Goal: Task Accomplishment & Management: Manage account settings

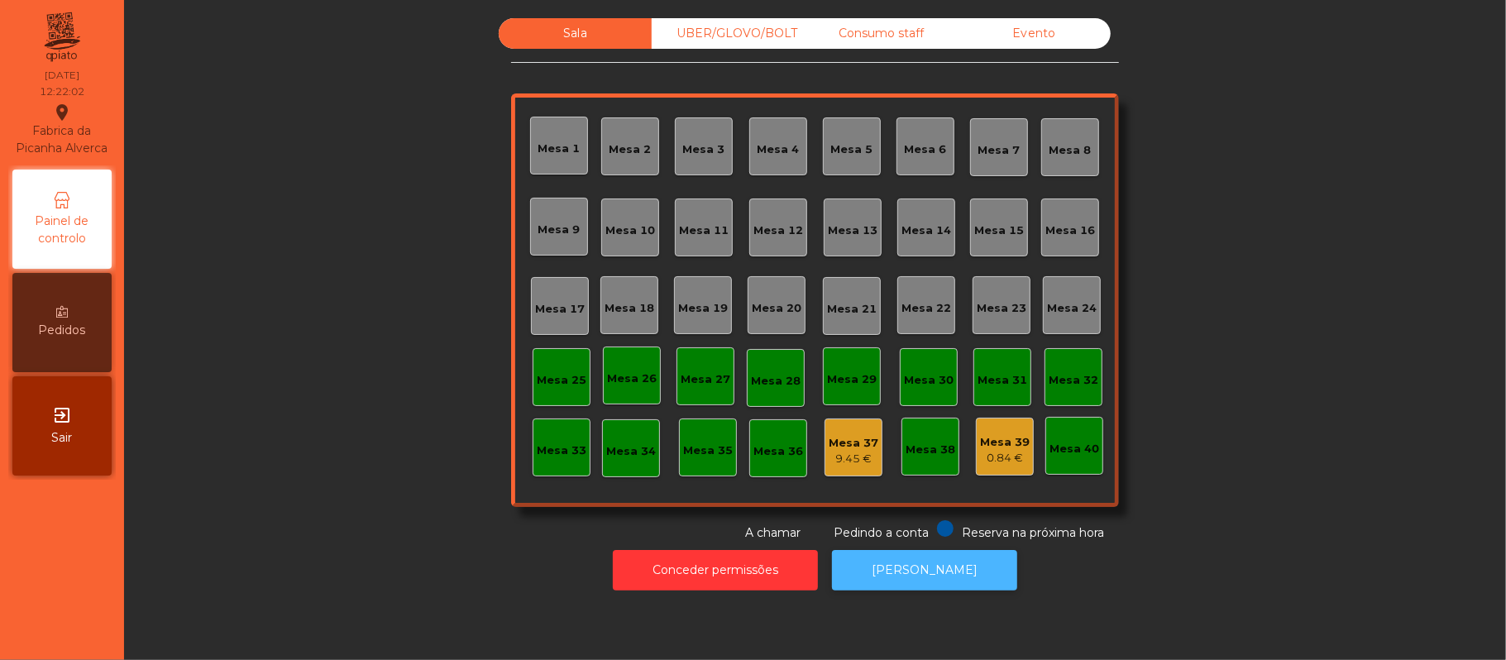
click at [937, 570] on button "[PERSON_NAME]" at bounding box center [924, 570] width 185 height 41
click at [980, 442] on div "Mesa 39" at bounding box center [1005, 442] width 50 height 17
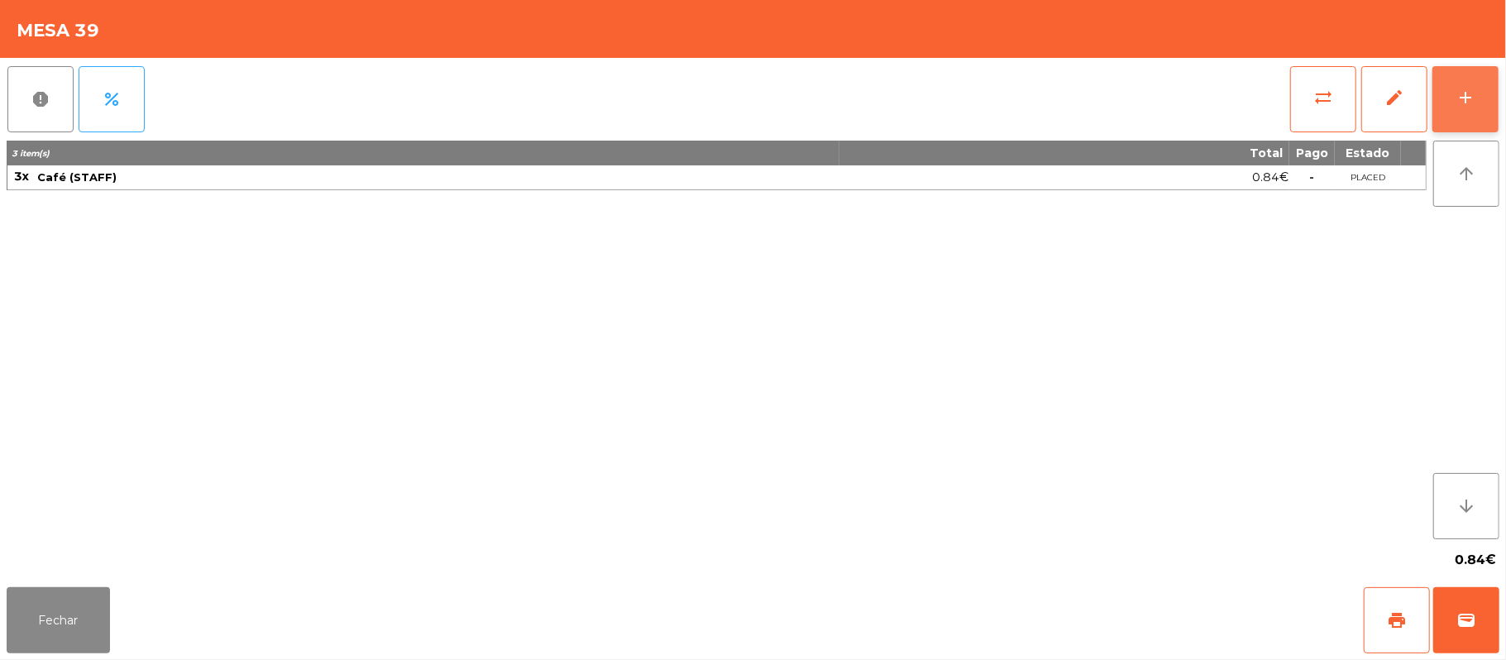
click at [1493, 76] on button "add" at bounding box center [1465, 99] width 66 height 66
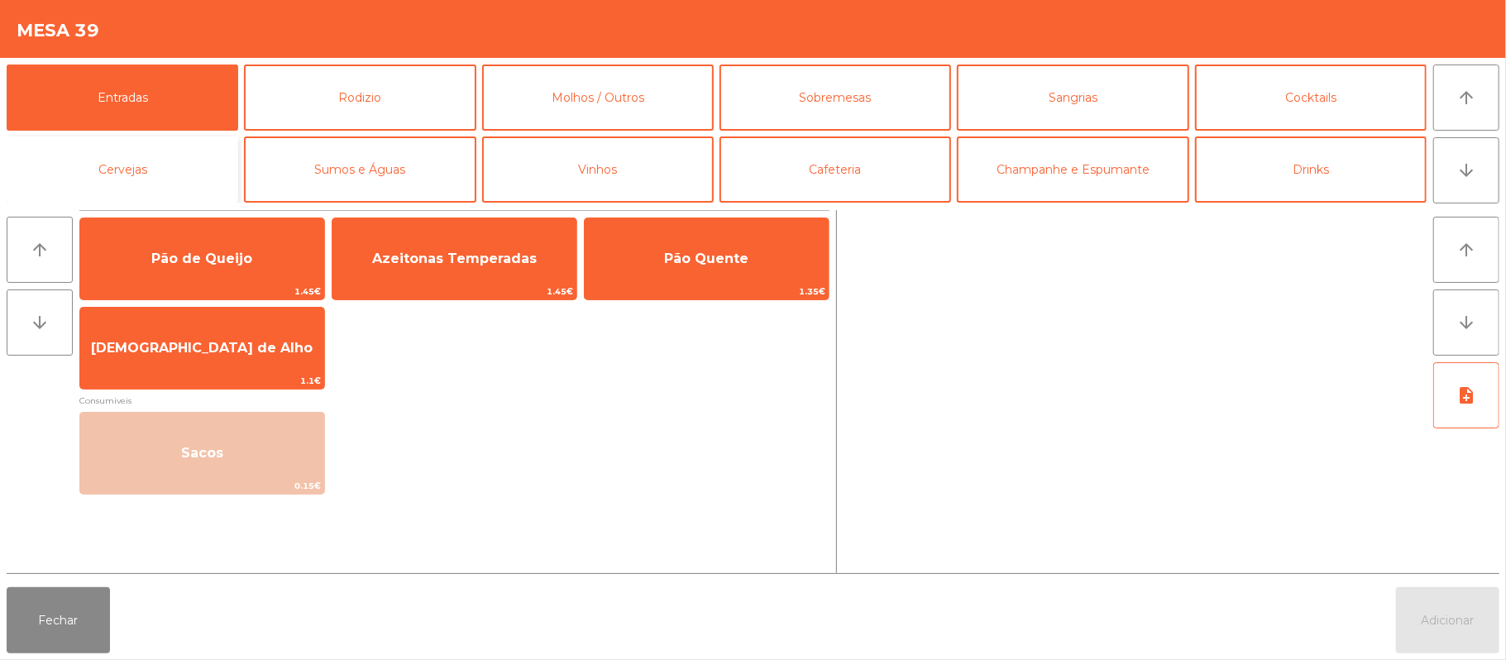
click at [190, 144] on button "Cervejas" at bounding box center [123, 169] width 232 height 66
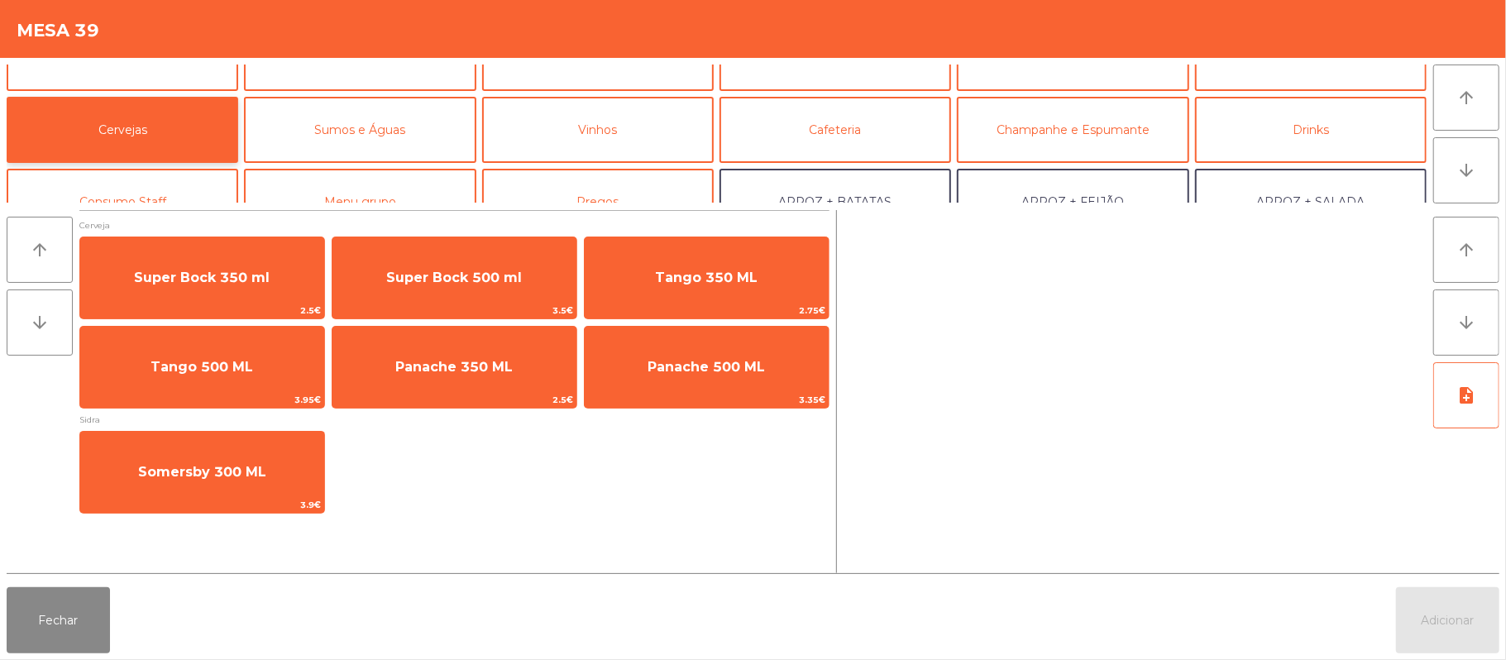
scroll to position [69, 0]
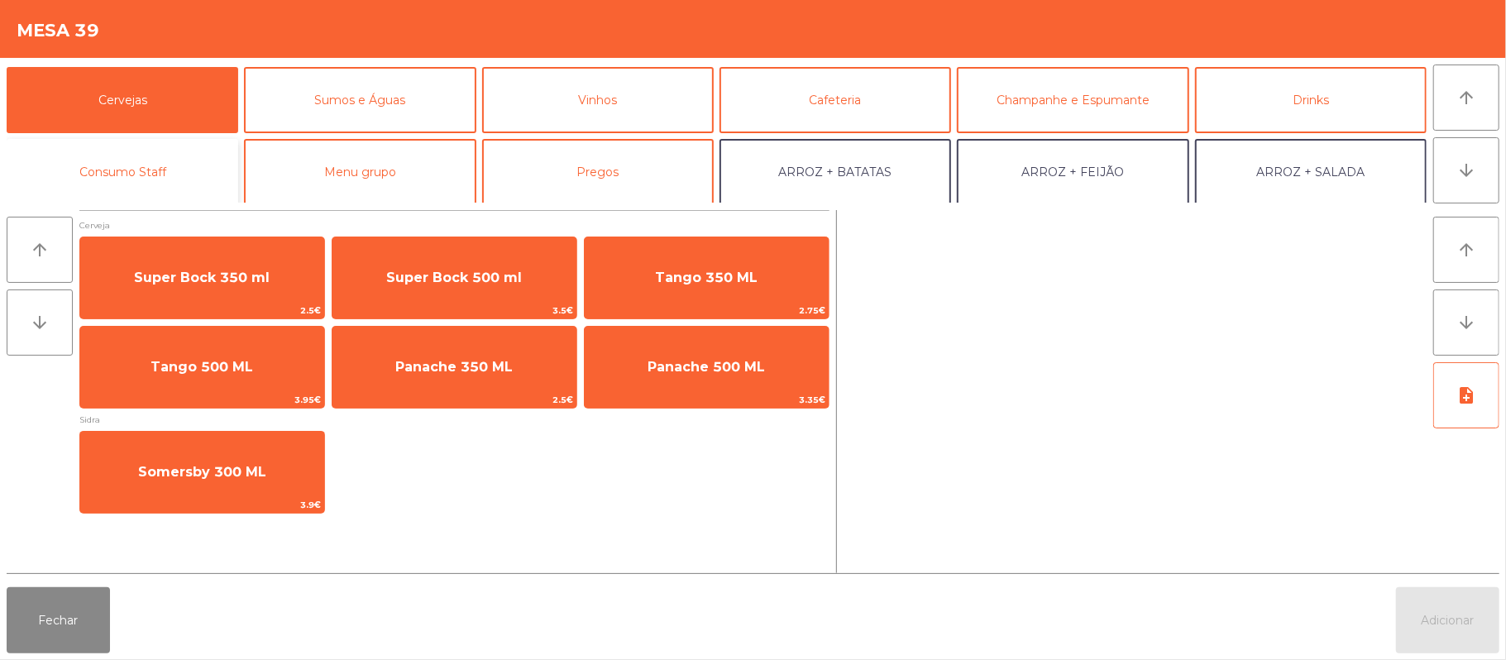
click at [197, 157] on button "Consumo Staff" at bounding box center [123, 172] width 232 height 66
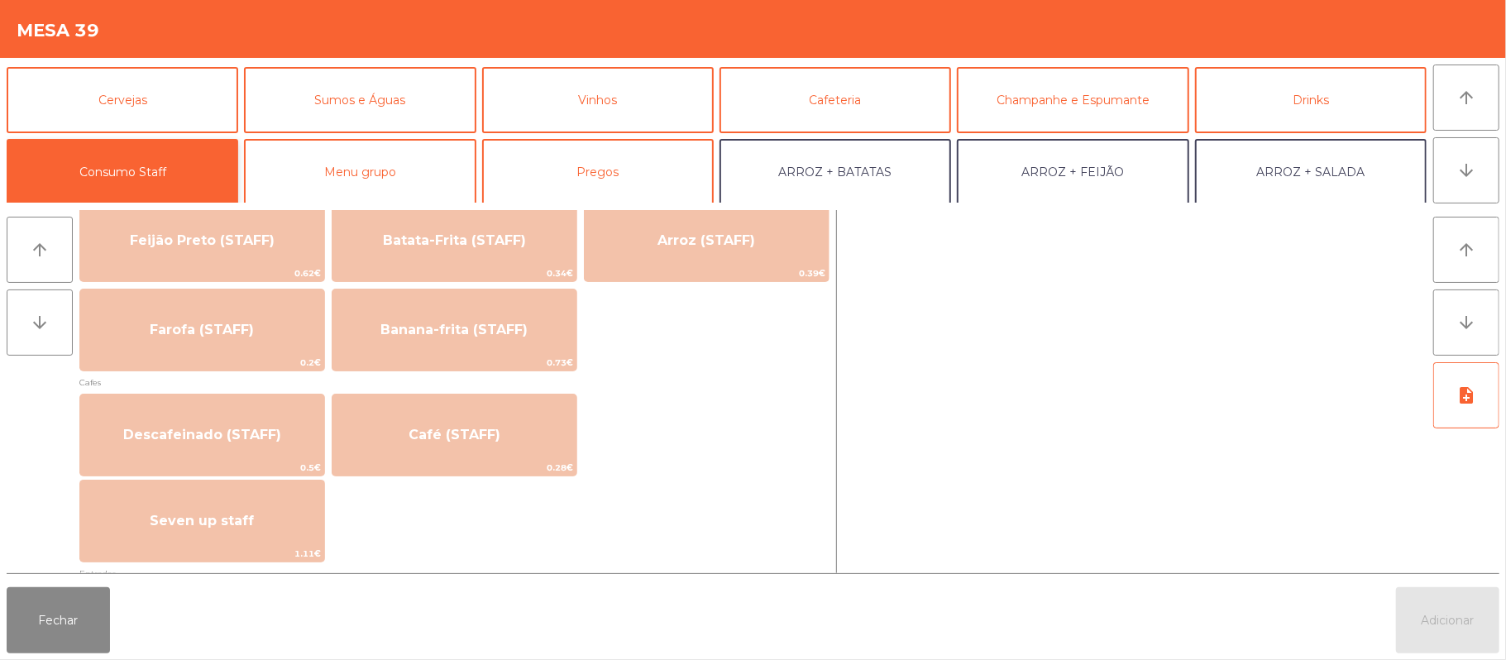
scroll to position [800, 0]
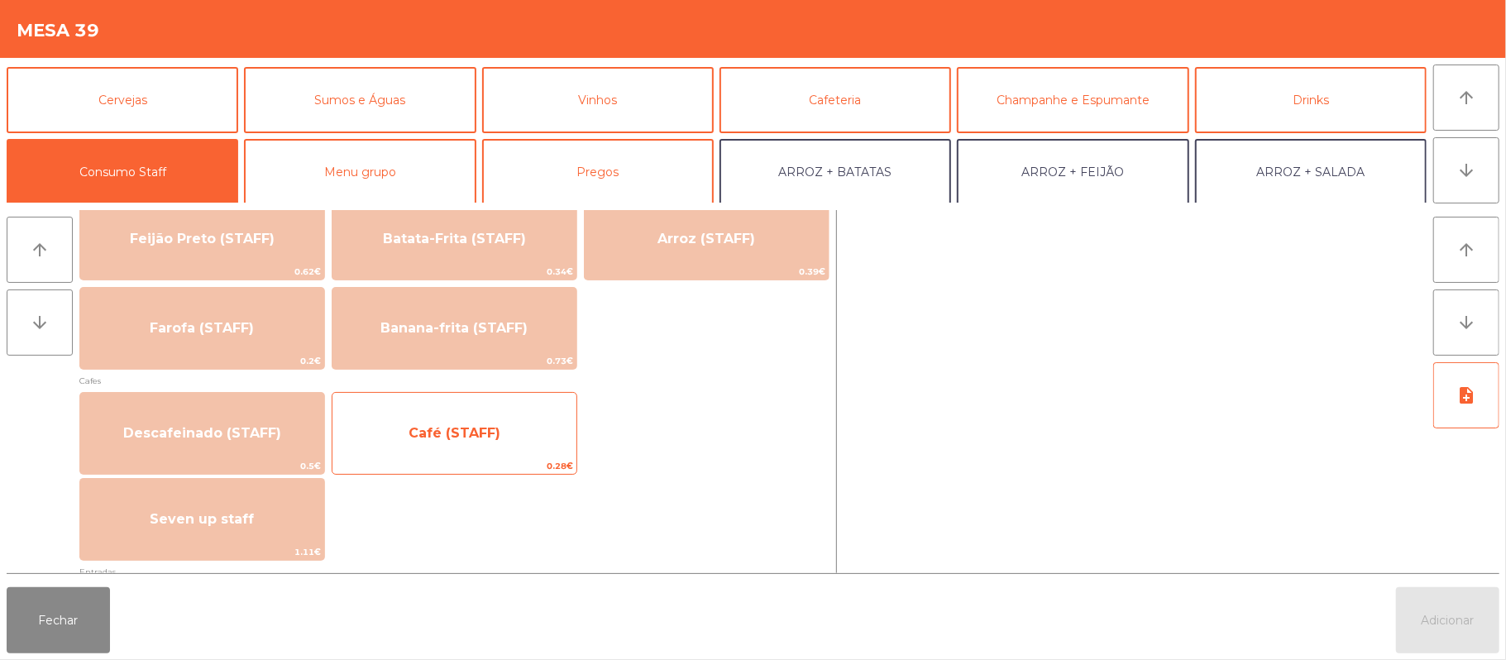
click at [534, 409] on div "Café (STAFF) 0.28€" at bounding box center [455, 433] width 246 height 83
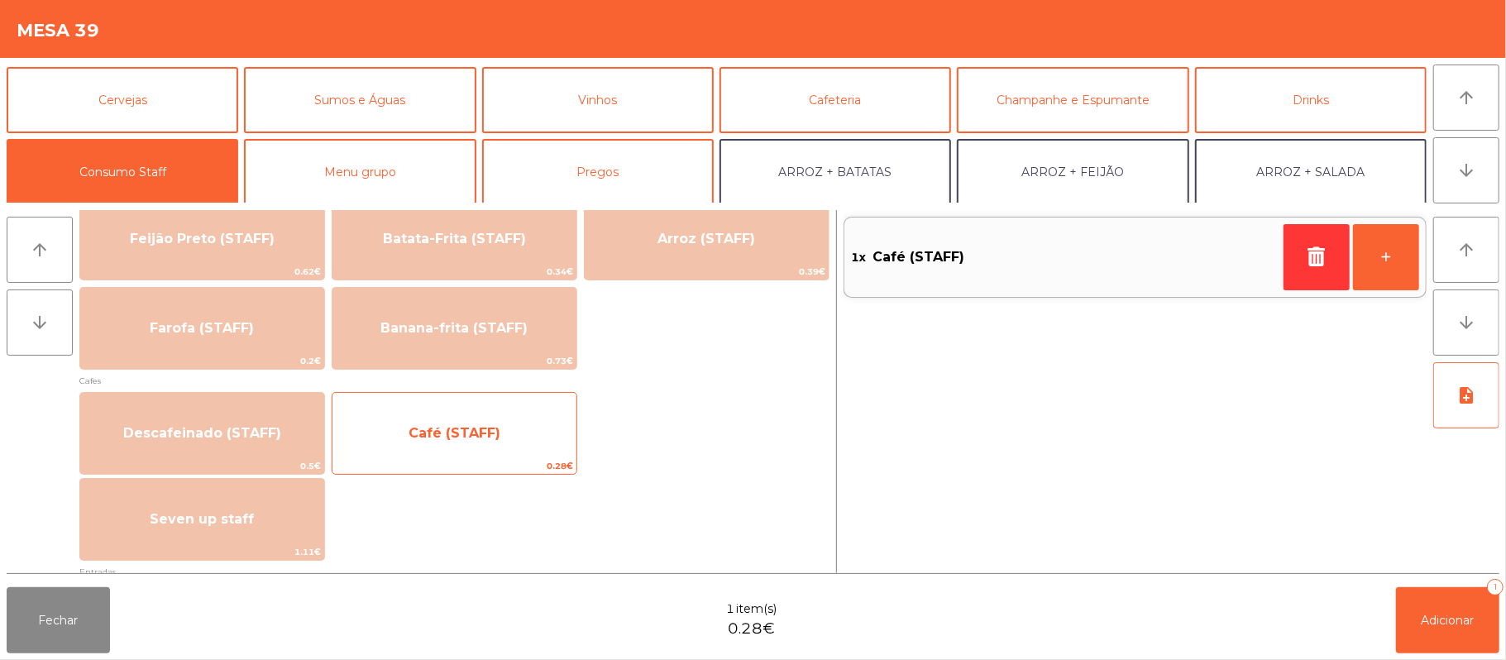
click at [526, 434] on span "Café (STAFF)" at bounding box center [454, 433] width 244 height 45
click at [523, 430] on span "Café (STAFF)" at bounding box center [454, 433] width 244 height 45
click at [514, 437] on span "Café (STAFF)" at bounding box center [454, 433] width 244 height 45
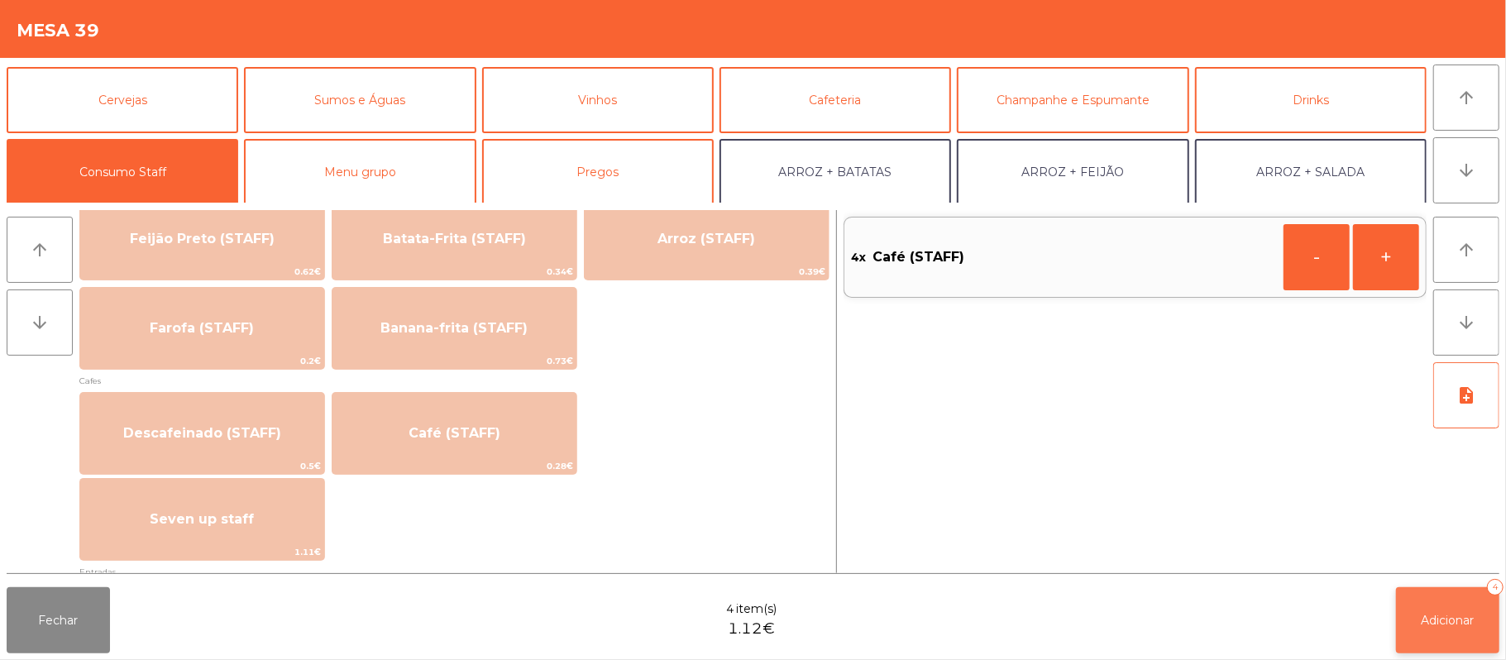
click at [1489, 610] on button "Adicionar 4" at bounding box center [1447, 620] width 103 height 66
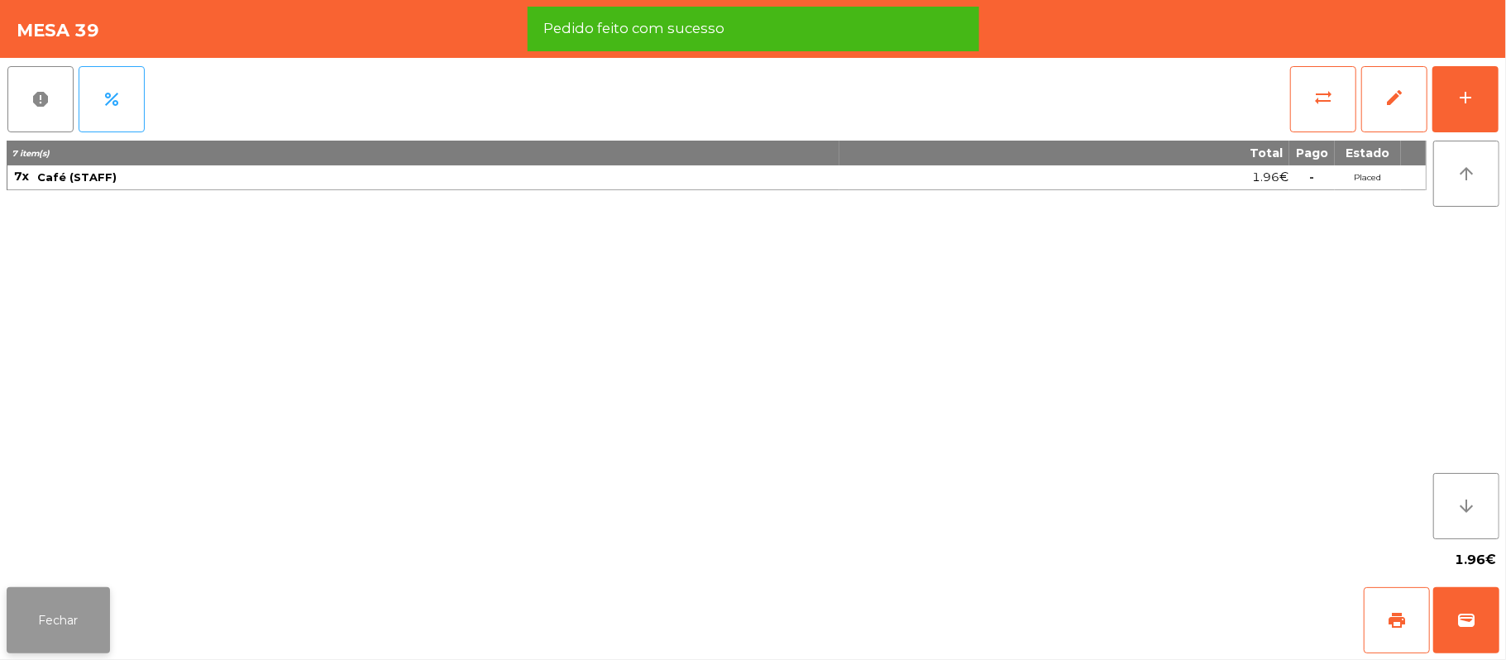
click at [55, 610] on button "Fechar" at bounding box center [58, 620] width 103 height 66
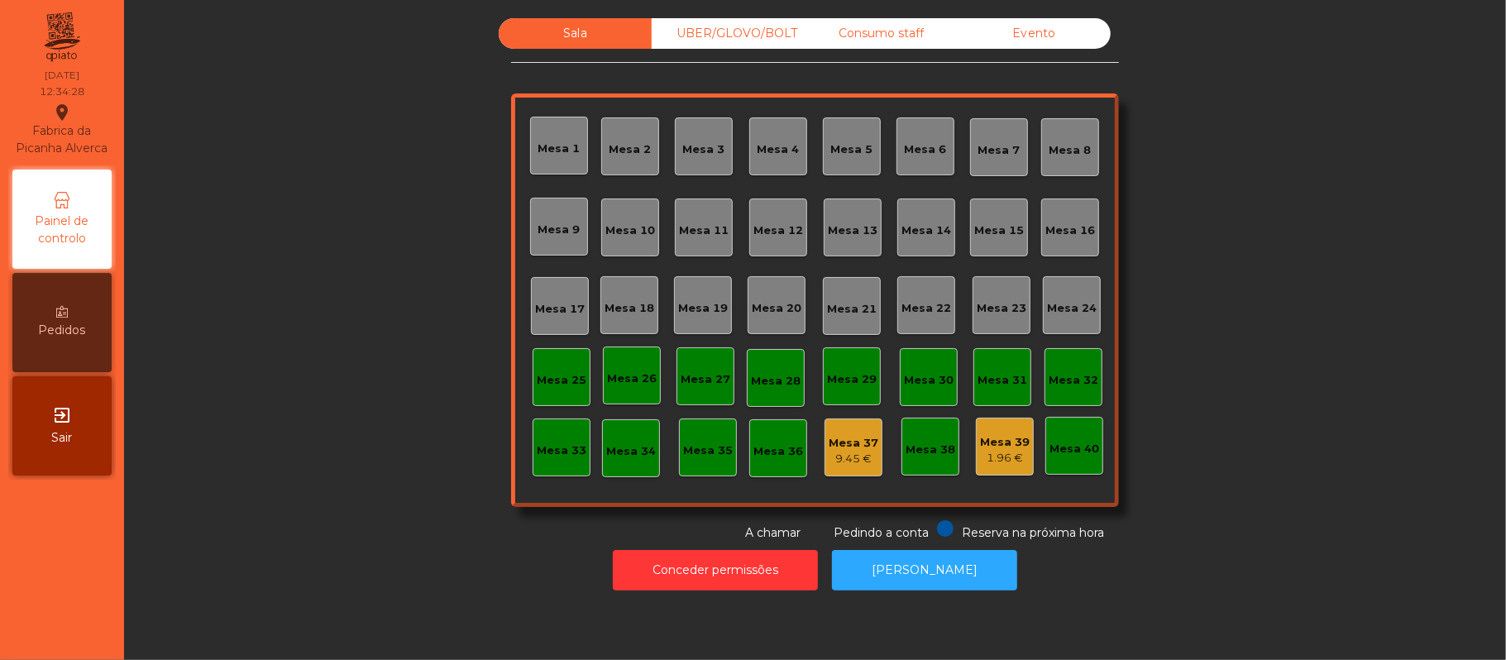
click at [703, 223] on div "Mesa 11" at bounding box center [704, 230] width 50 height 17
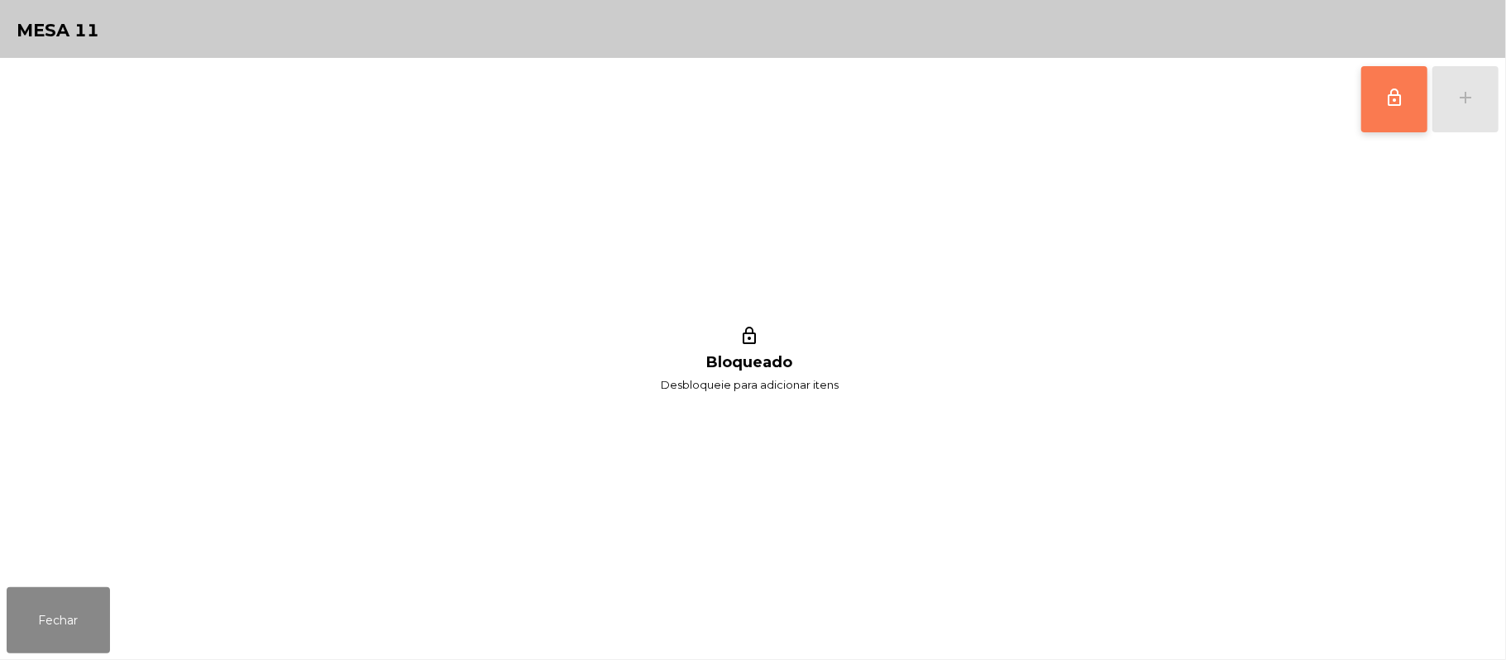
click at [1397, 101] on span "lock_outline" at bounding box center [1394, 98] width 20 height 20
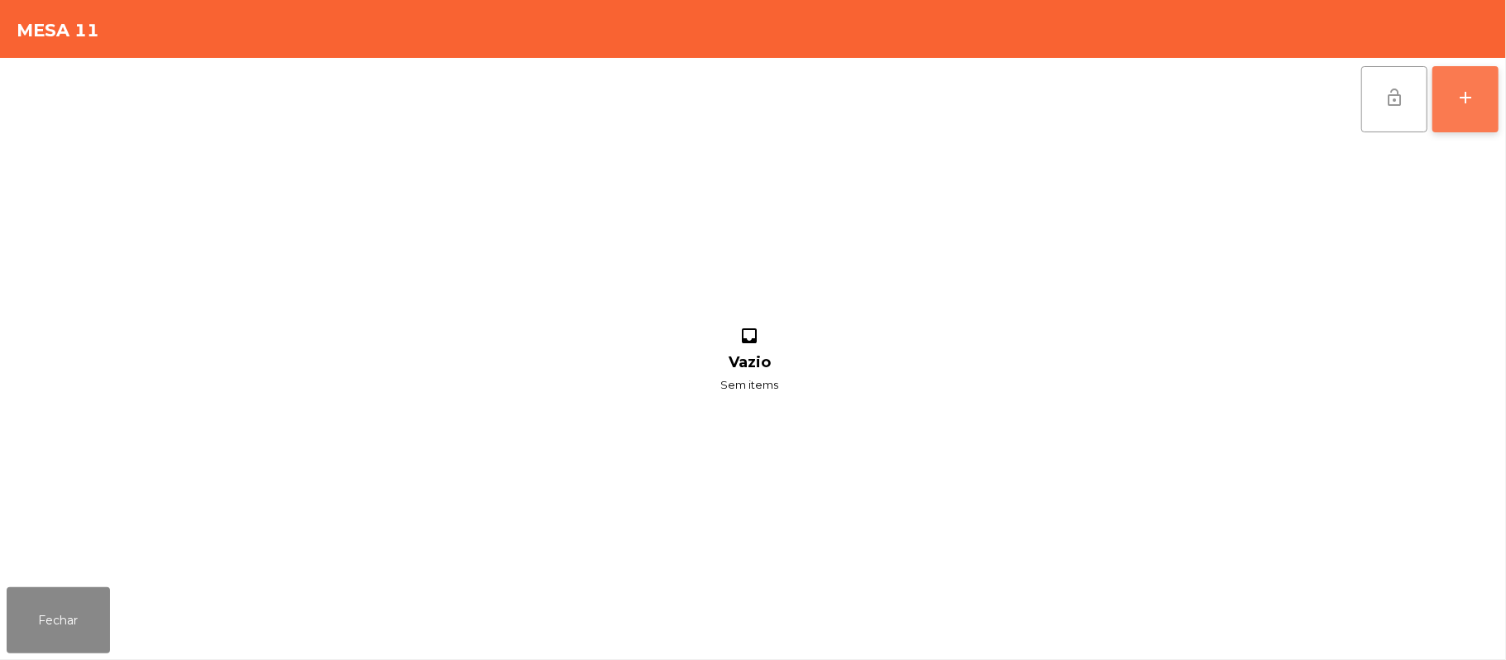
click at [1462, 96] on div "add" at bounding box center [1465, 98] width 20 height 20
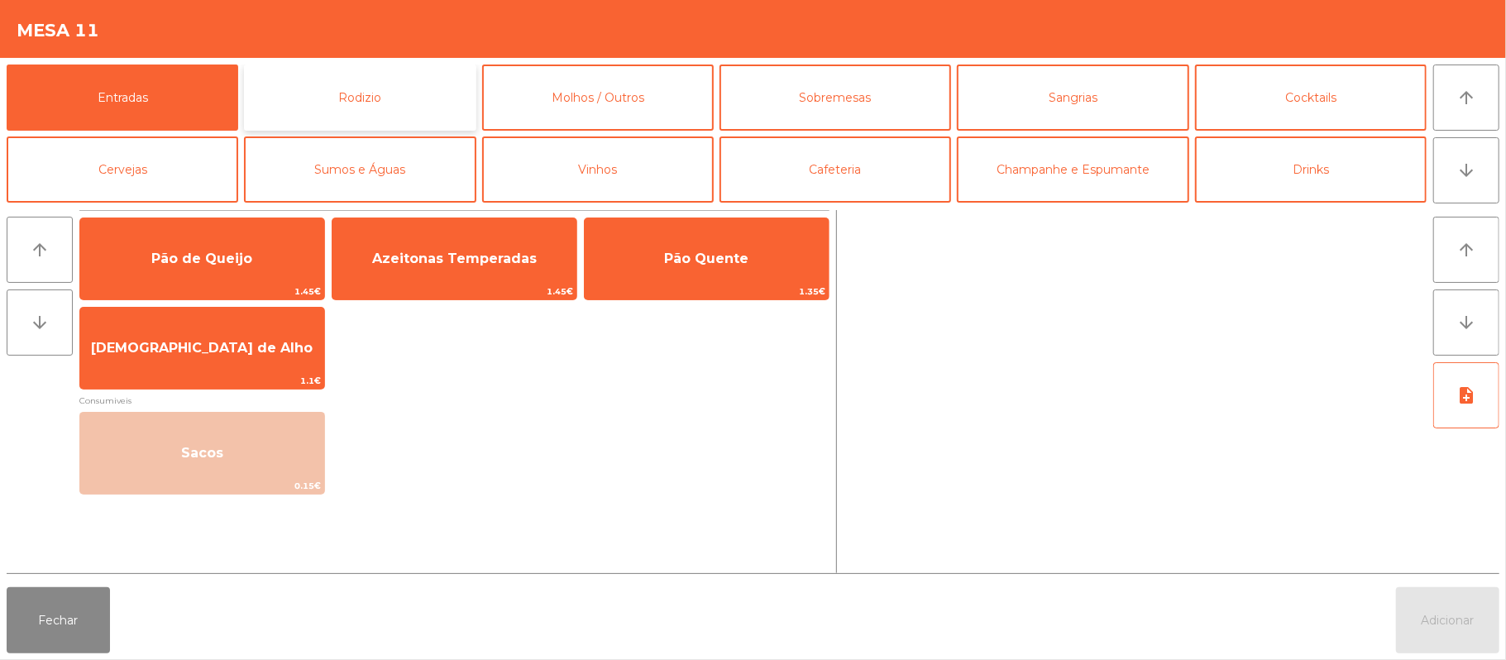
click at [372, 103] on button "Rodizio" at bounding box center [360, 98] width 232 height 66
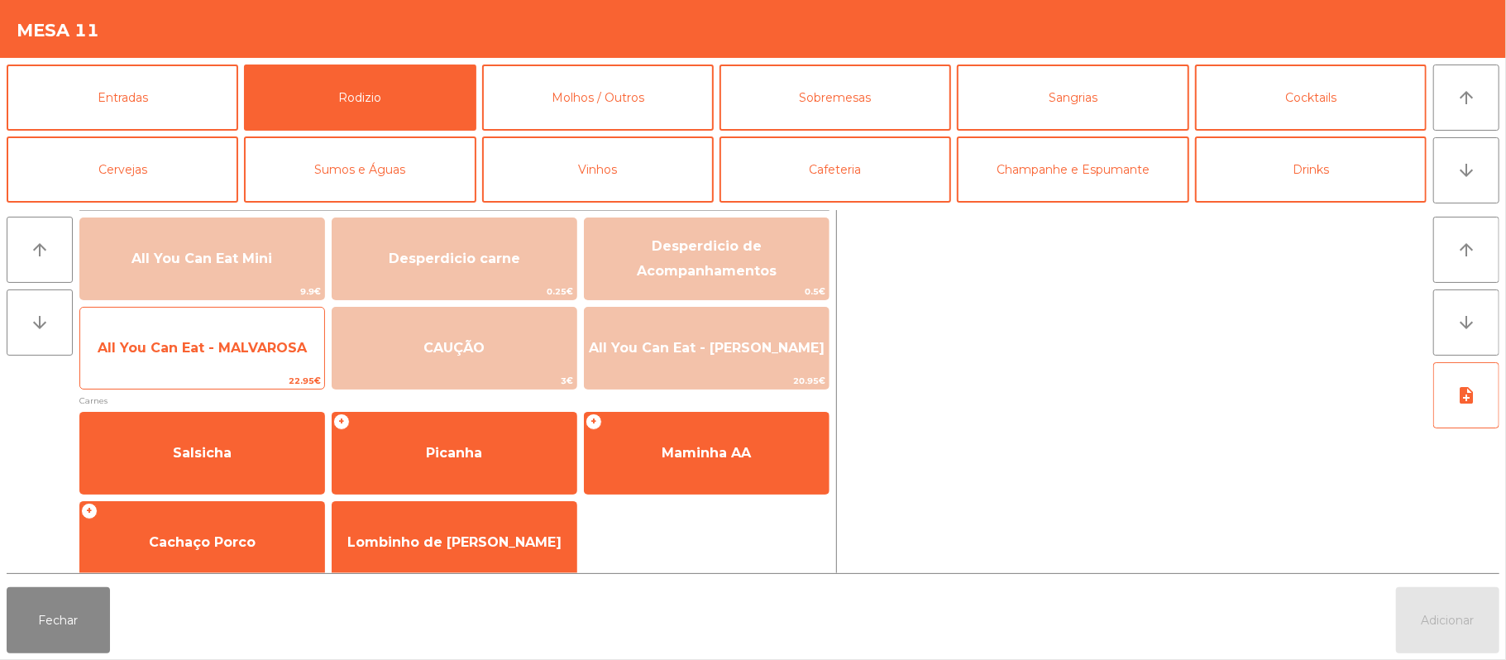
click at [182, 355] on span "All You Can Eat - MALVAROSA" at bounding box center [202, 348] width 209 height 16
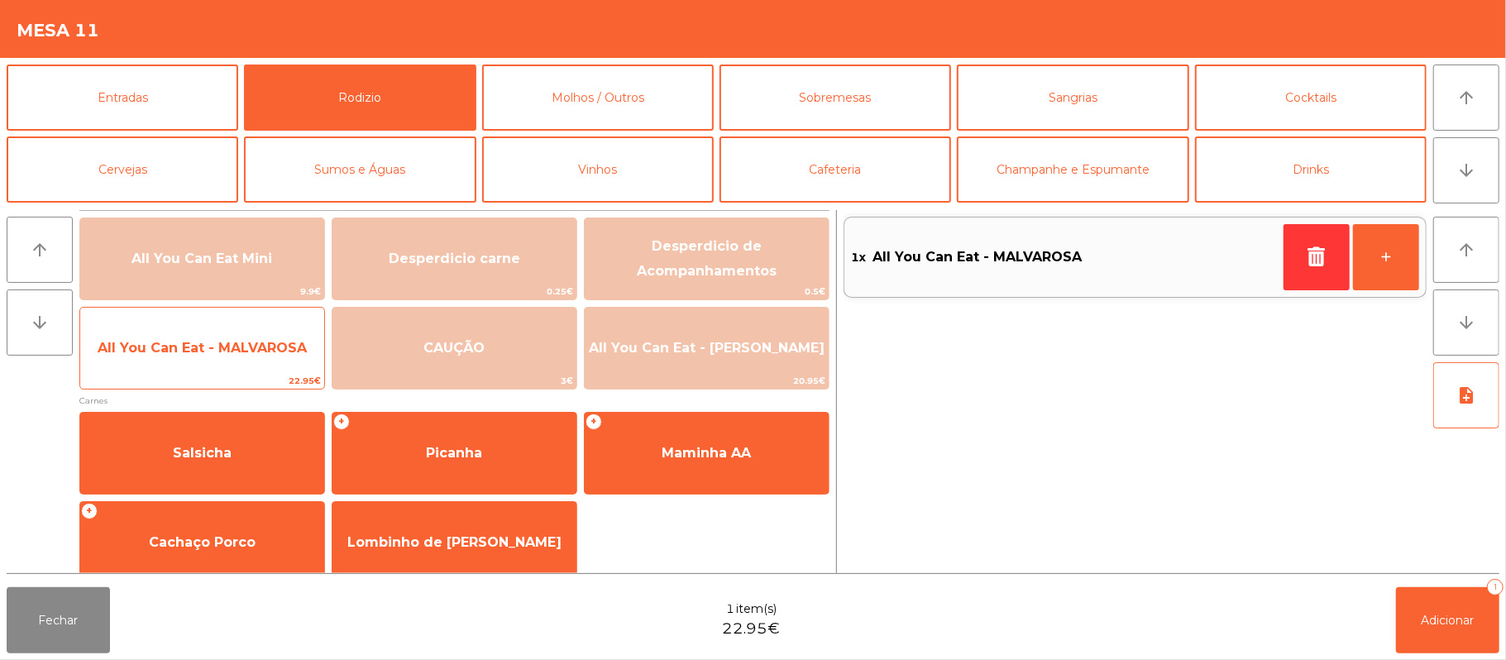
click at [195, 345] on span "All You Can Eat - MALVAROSA" at bounding box center [202, 348] width 209 height 16
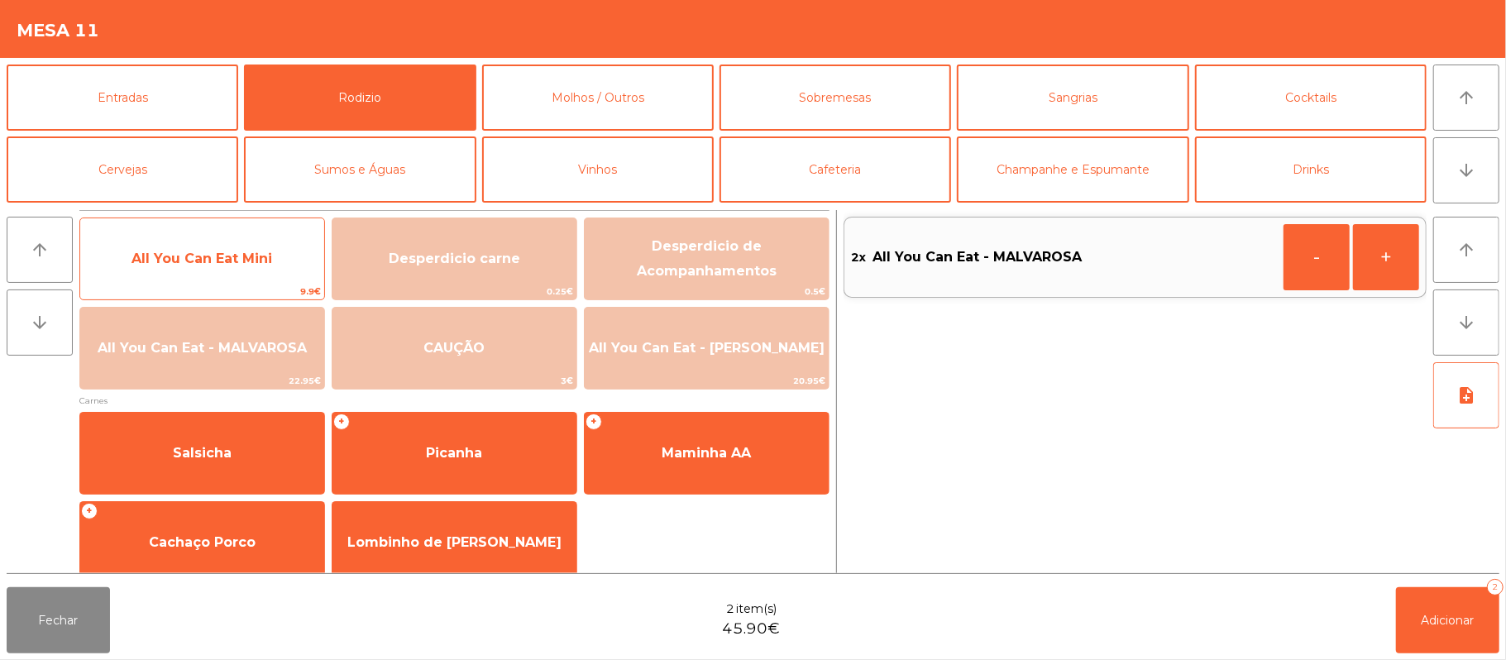
click at [203, 263] on span "All You Can Eat Mini" at bounding box center [201, 259] width 141 height 16
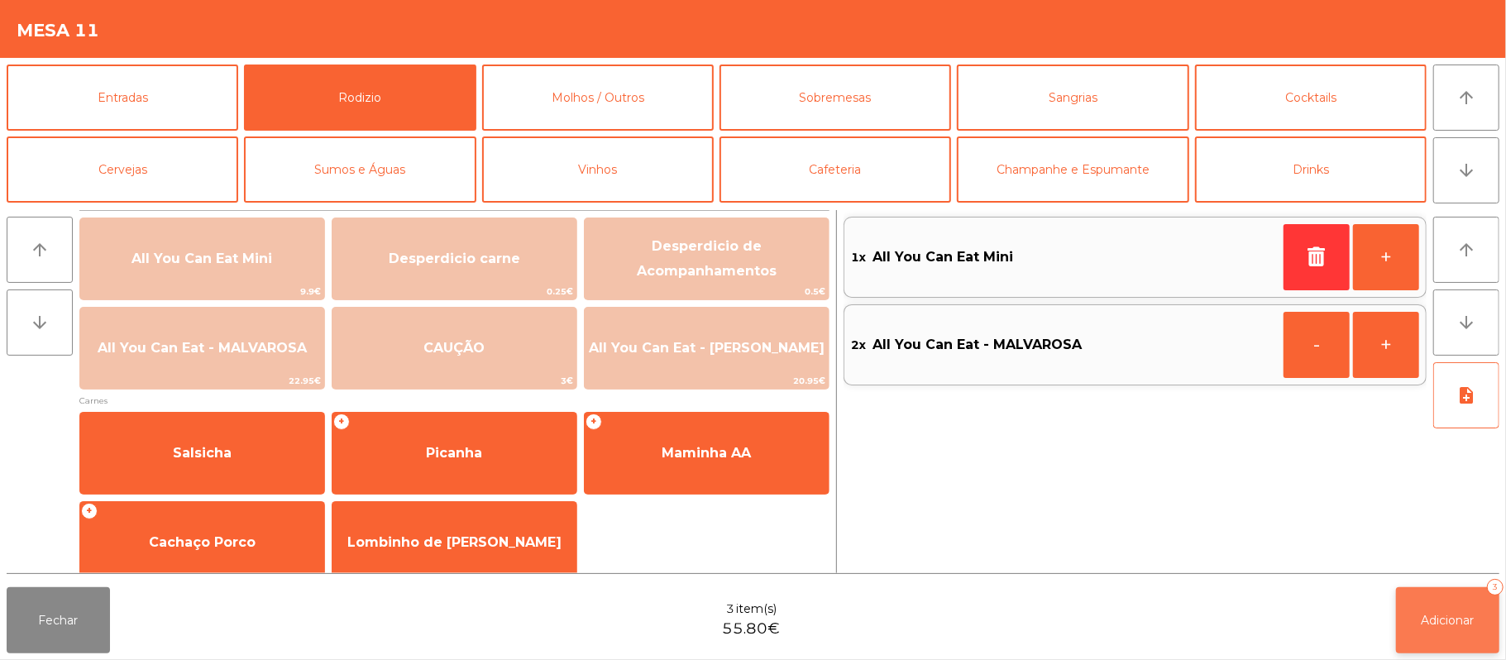
click at [1444, 617] on span "Adicionar" at bounding box center [1447, 620] width 53 height 15
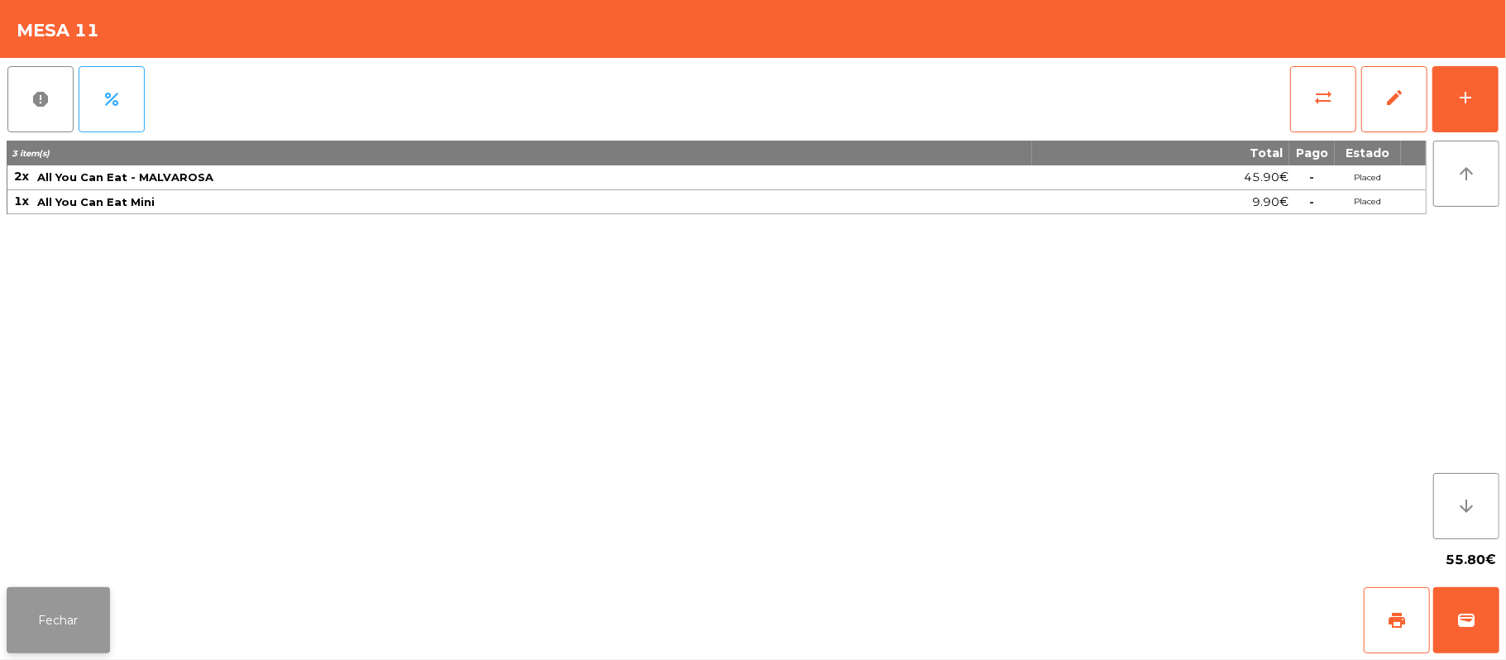
click at [74, 623] on button "Fechar" at bounding box center [58, 620] width 103 height 66
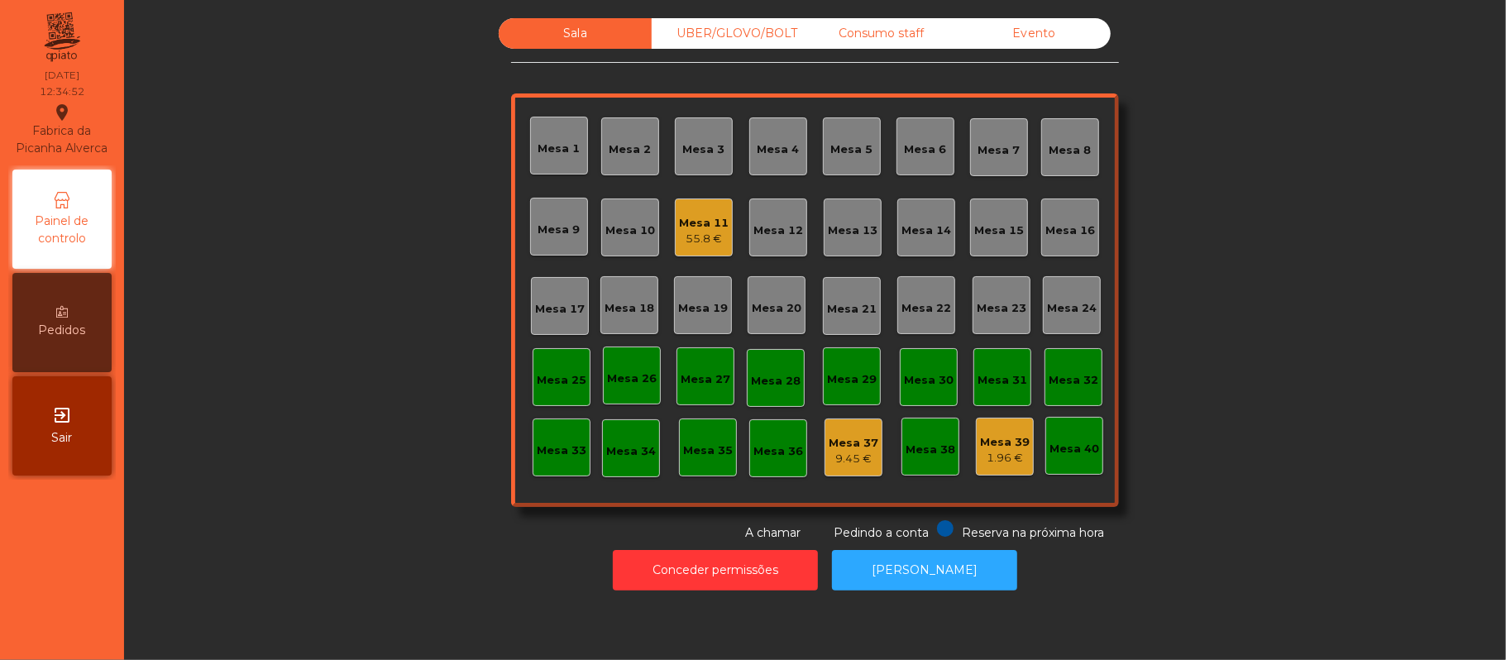
click at [686, 222] on div "Mesa 11" at bounding box center [704, 223] width 50 height 17
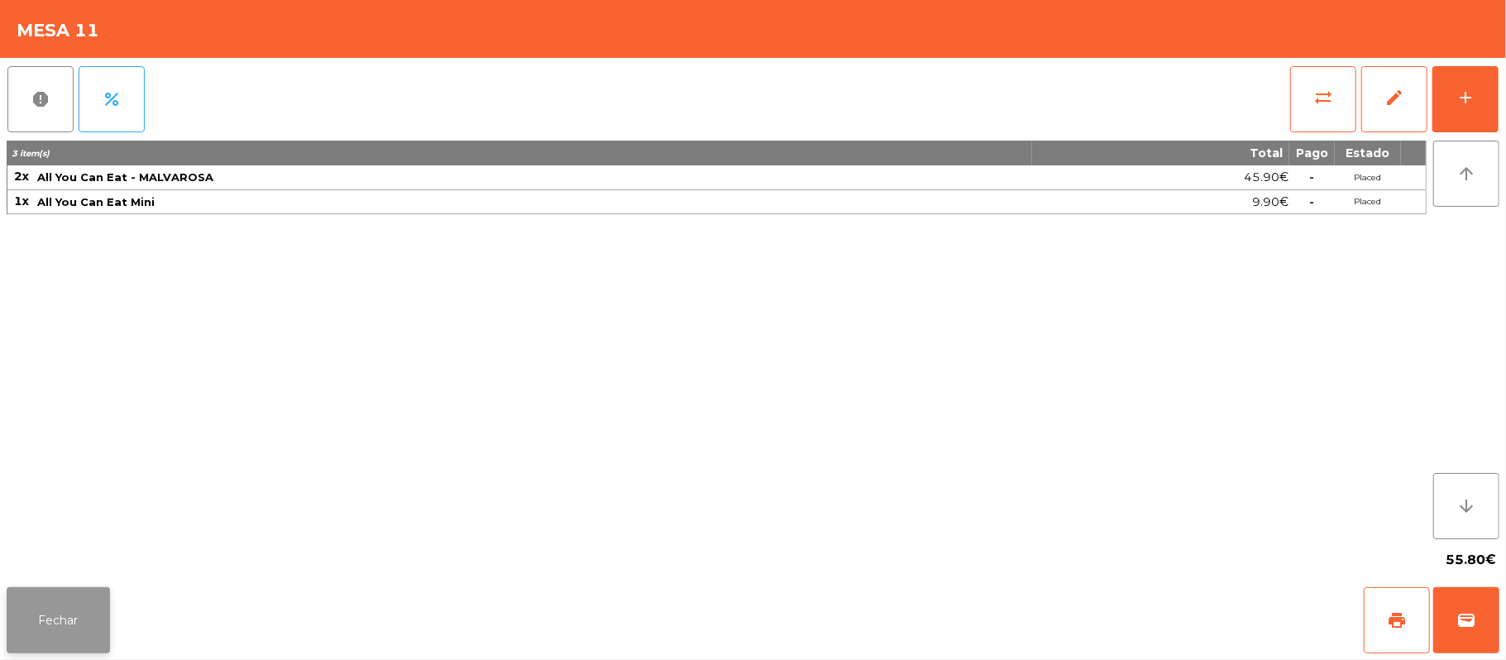
click at [57, 605] on button "Fechar" at bounding box center [58, 620] width 103 height 66
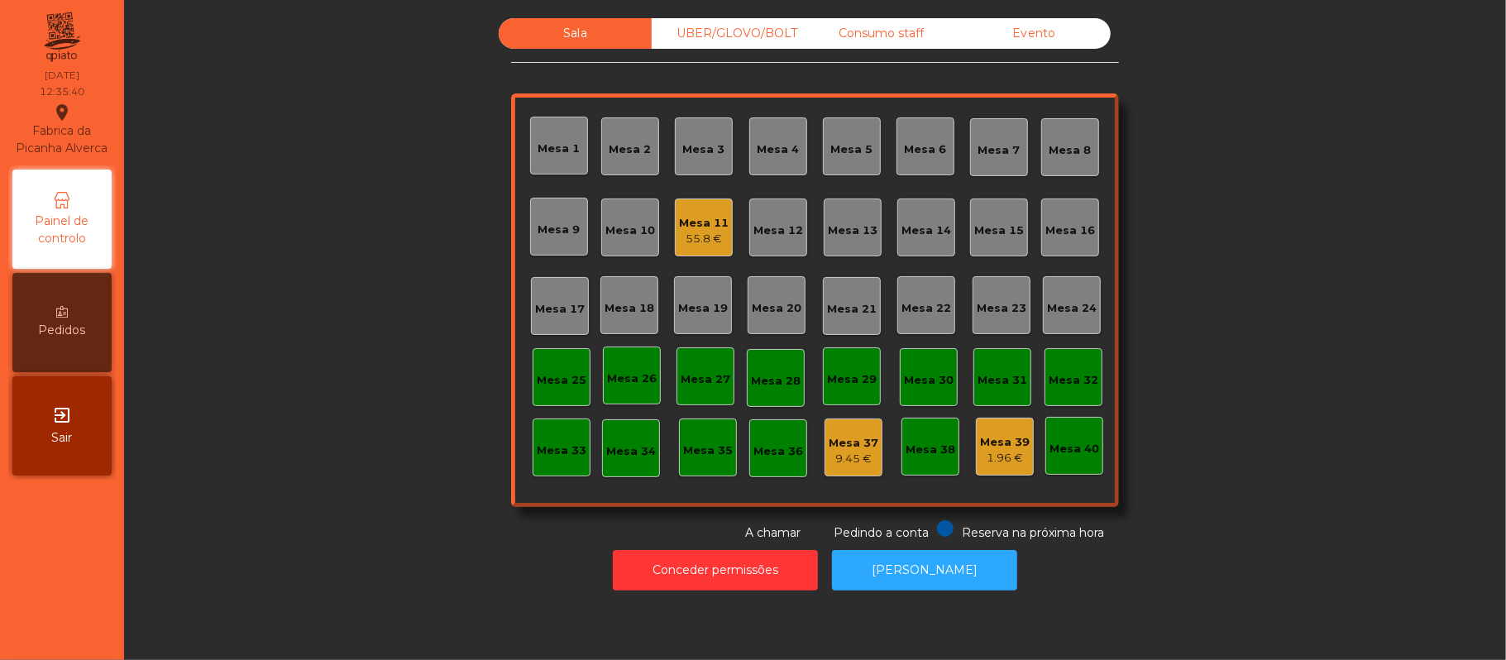
click at [908, 294] on div "Mesa 22" at bounding box center [926, 305] width 50 height 23
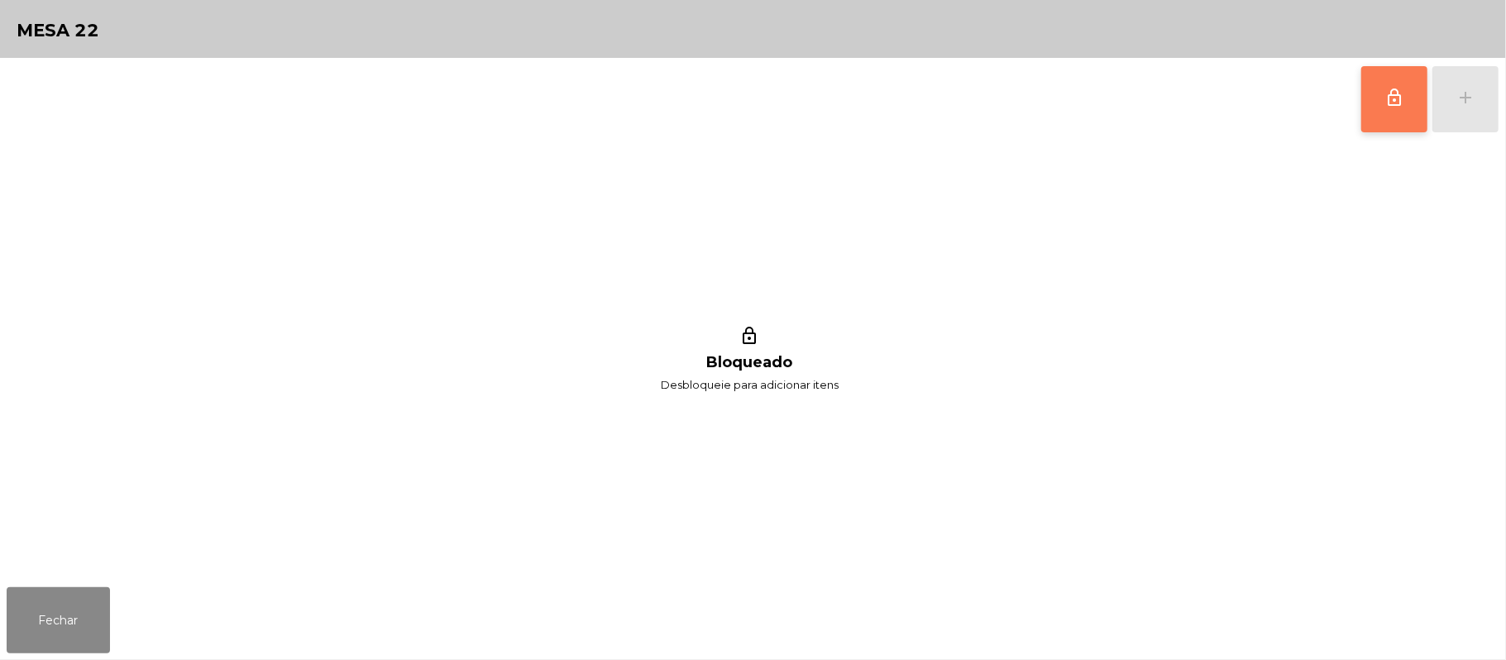
click at [1398, 106] on span "lock_outline" at bounding box center [1394, 98] width 20 height 20
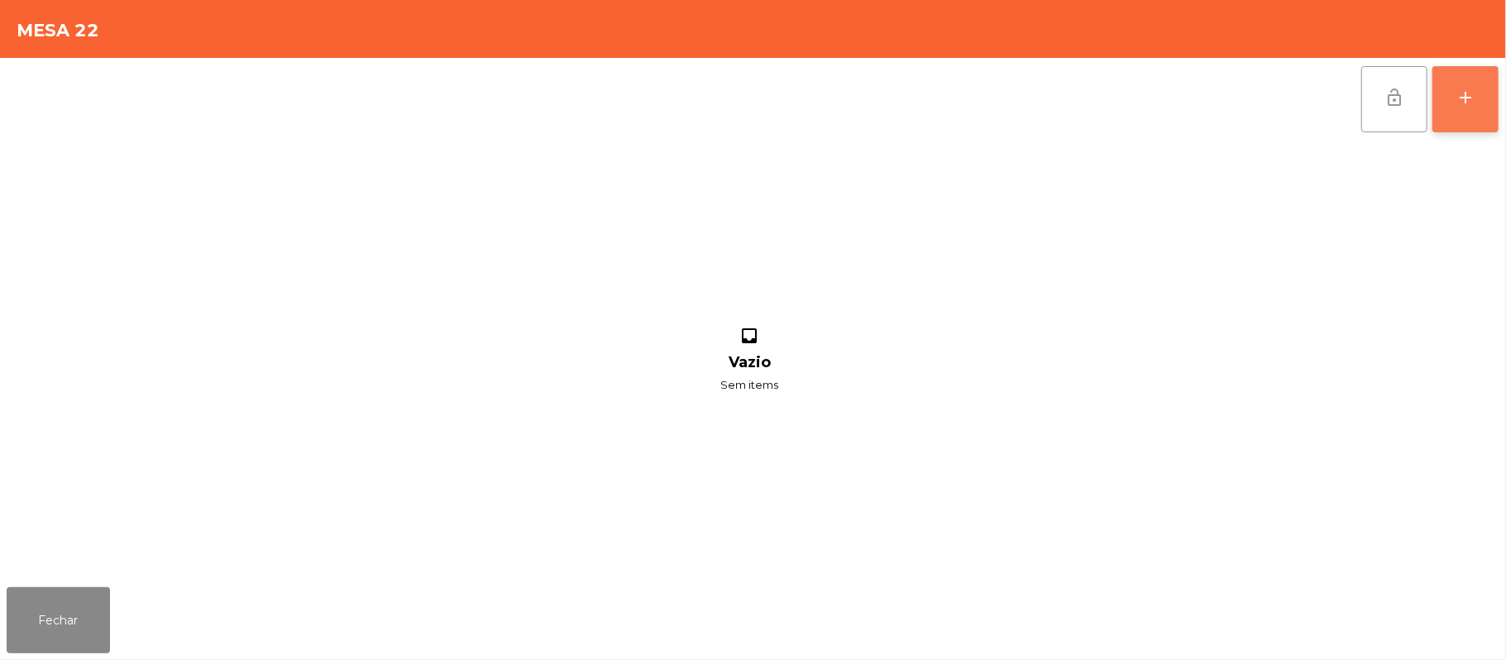
click at [1457, 88] on div "add" at bounding box center [1465, 98] width 20 height 20
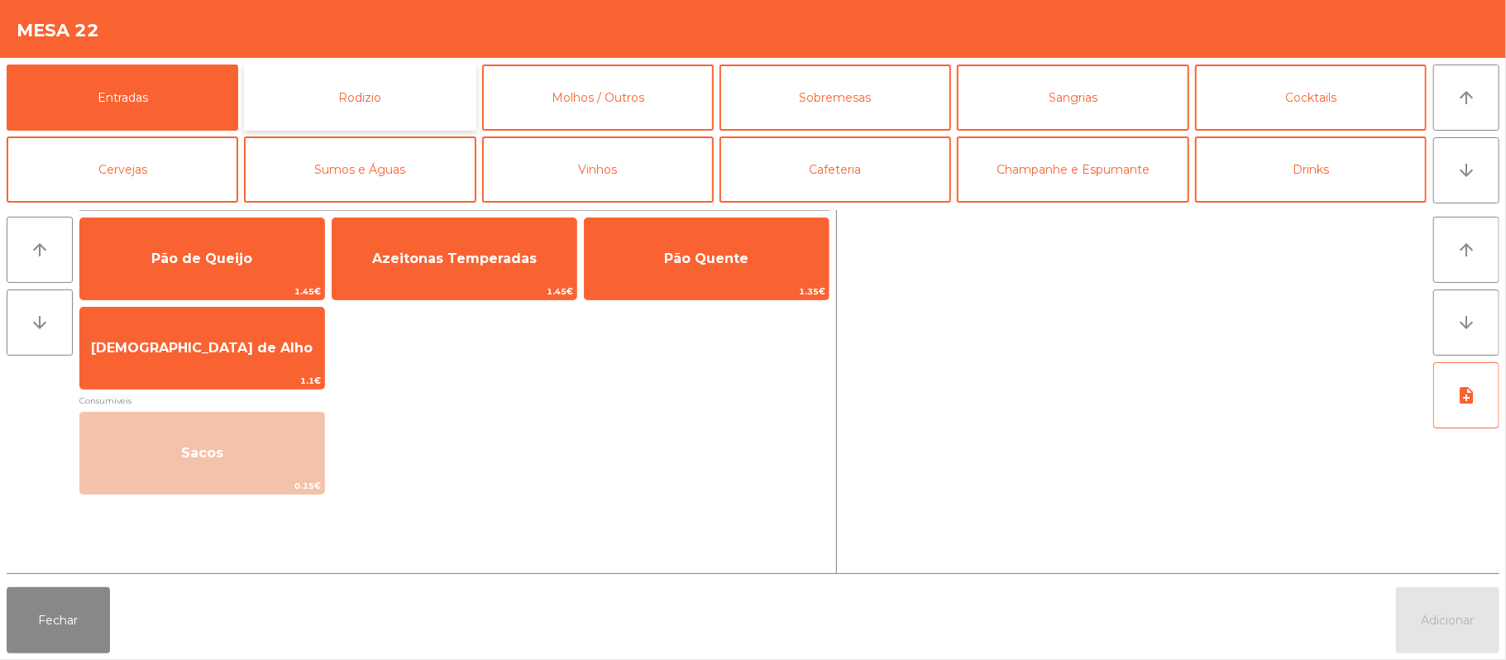
click at [352, 103] on button "Rodizio" at bounding box center [360, 98] width 232 height 66
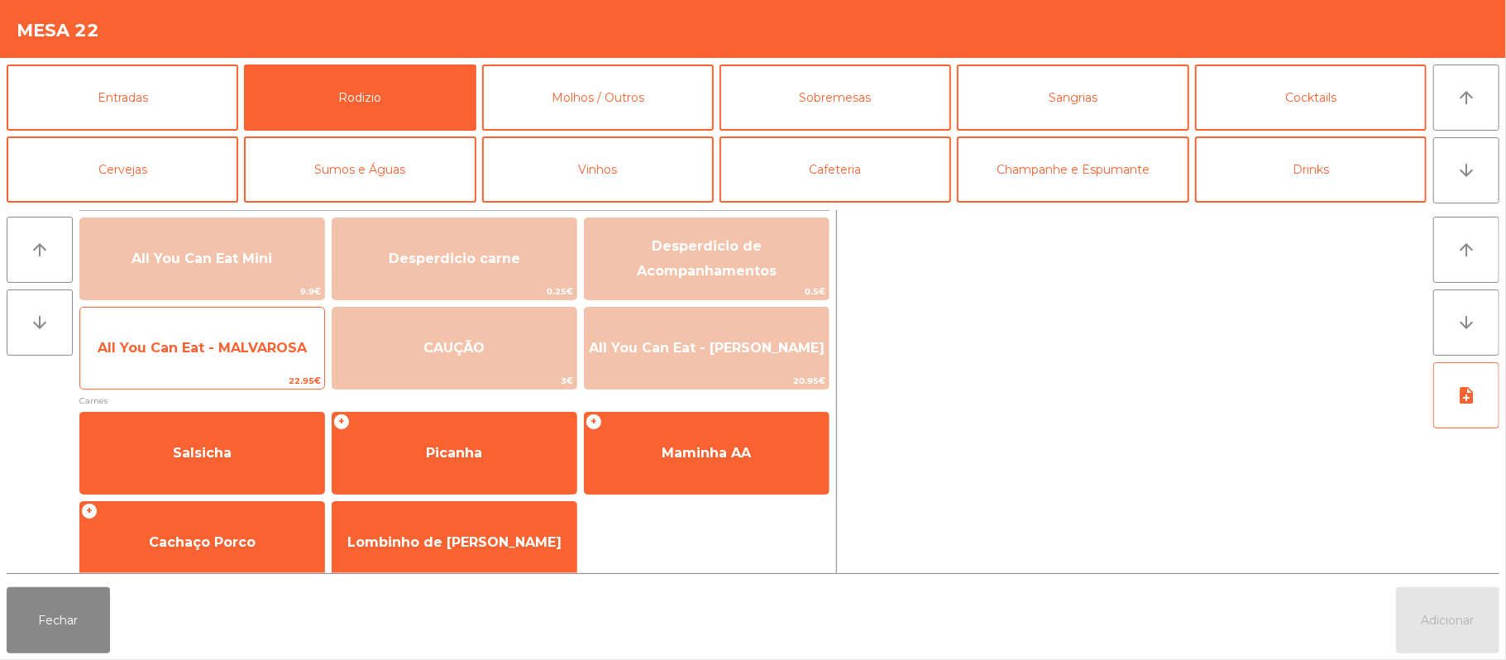
click at [164, 361] on span "All You Can Eat - MALVAROSA" at bounding box center [202, 348] width 244 height 45
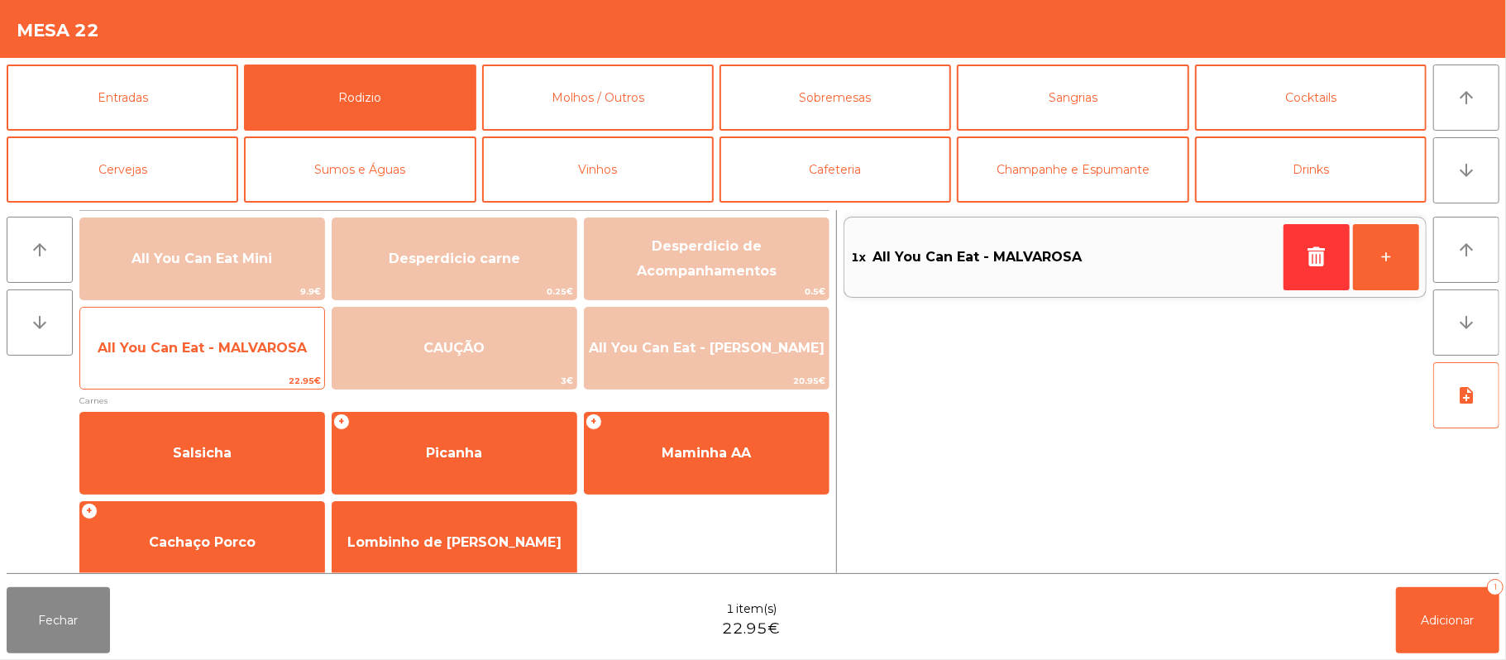
click at [170, 347] on span "All You Can Eat - MALVAROSA" at bounding box center [202, 348] width 209 height 16
click at [163, 364] on span "All You Can Eat - MALVAROSA" at bounding box center [202, 348] width 244 height 45
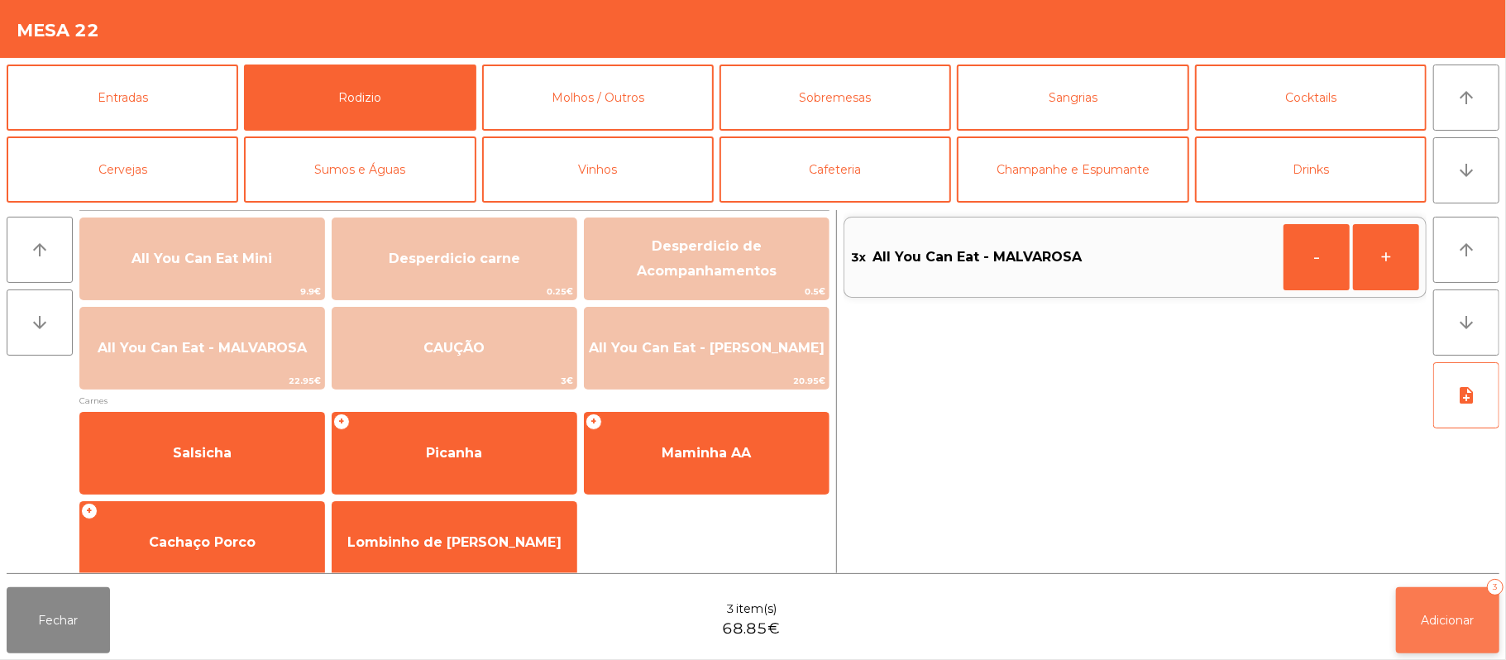
click at [1450, 619] on span "Adicionar" at bounding box center [1447, 620] width 53 height 15
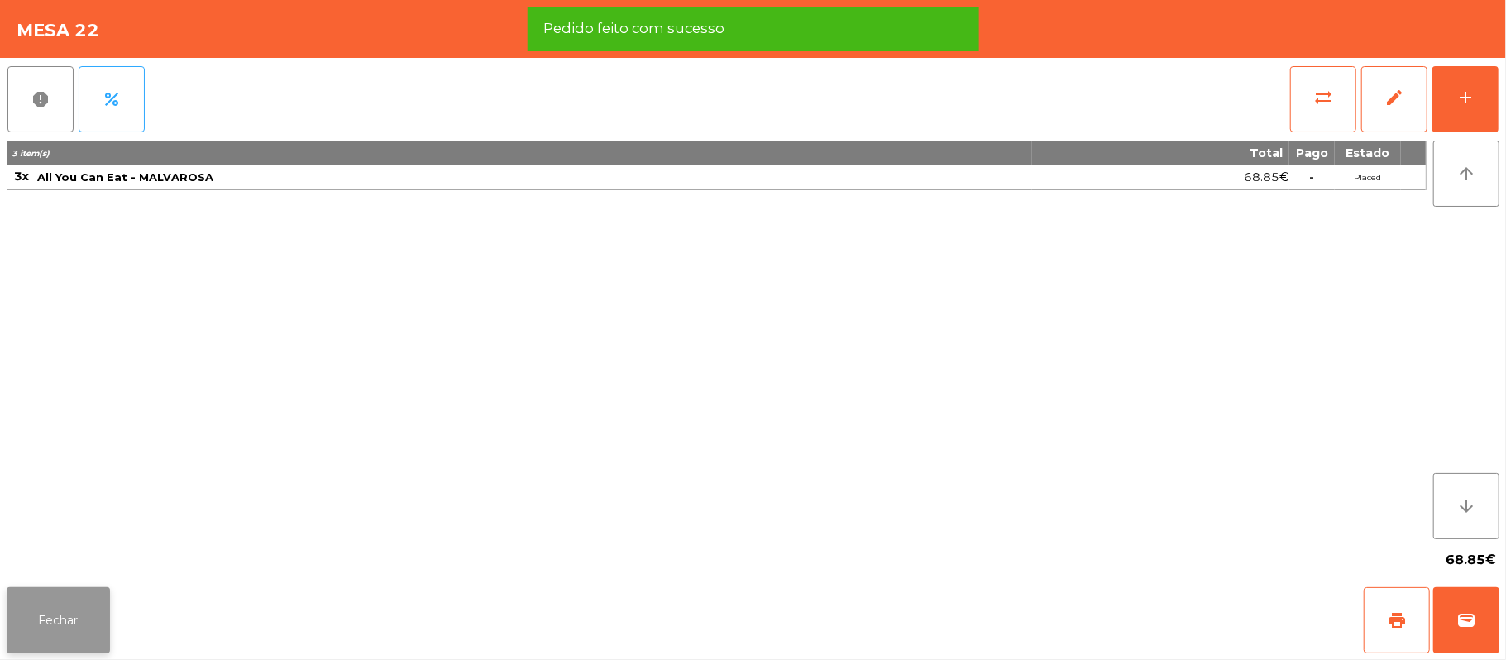
click at [61, 623] on button "Fechar" at bounding box center [58, 620] width 103 height 66
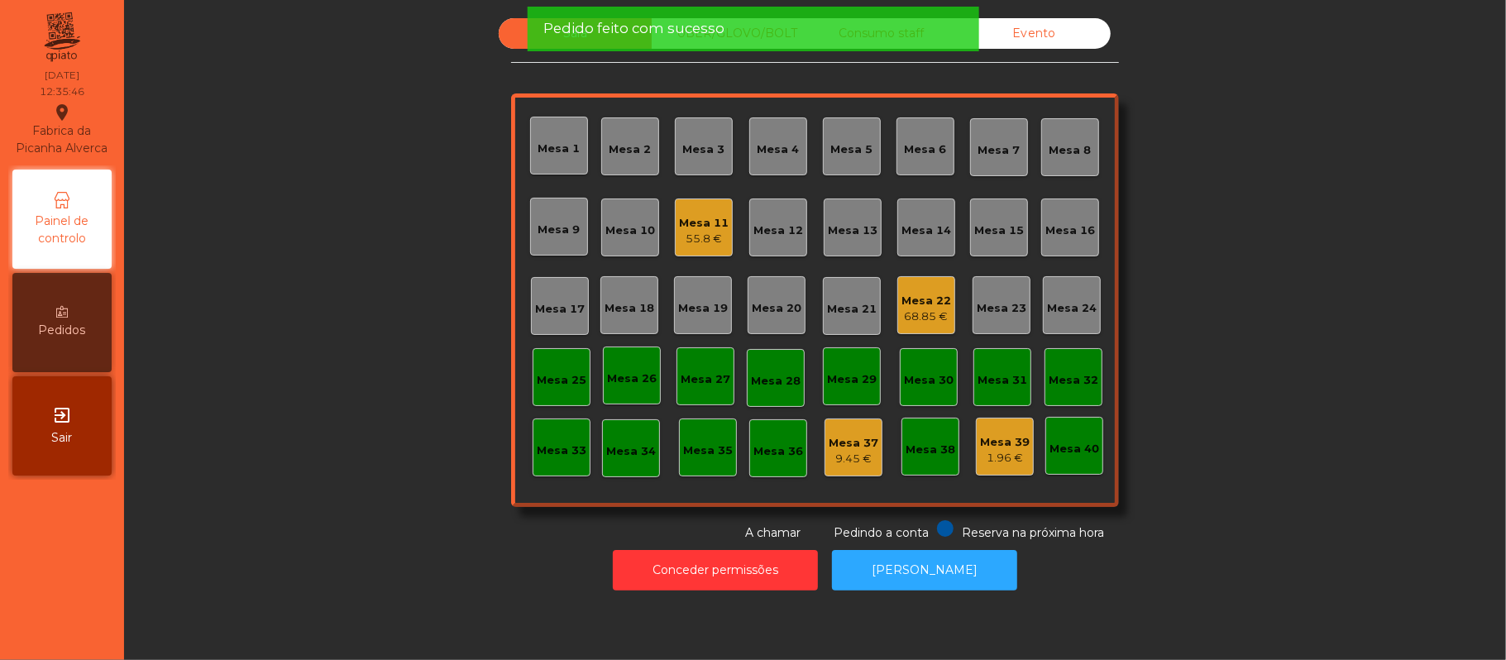
click at [1225, 394] on div "Sala UBER/GLOVO/BOLT Consumo staff Evento Mesa 1 Mesa 2 Mesa 3 Mesa 4 Mesa 5 Me…" at bounding box center [814, 279] width 1337 height 523
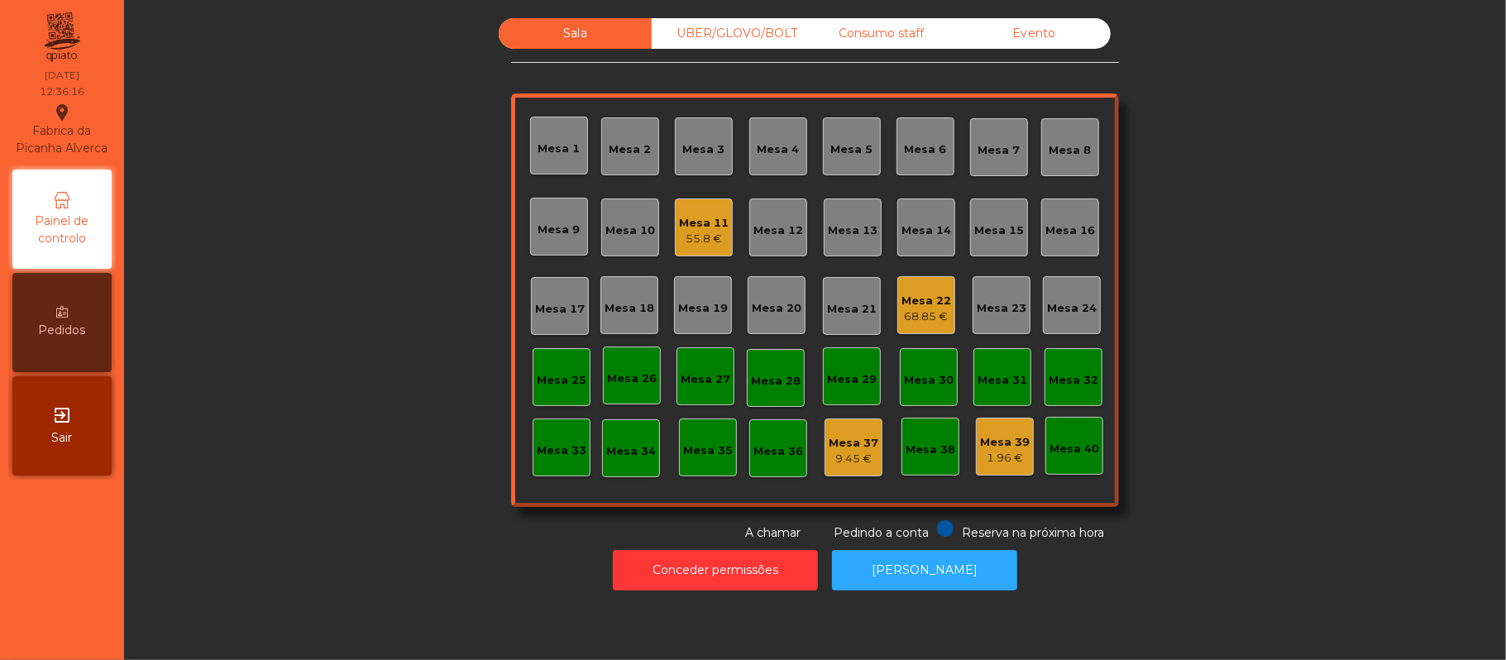
click at [695, 226] on div "Mesa 11" at bounding box center [704, 223] width 50 height 17
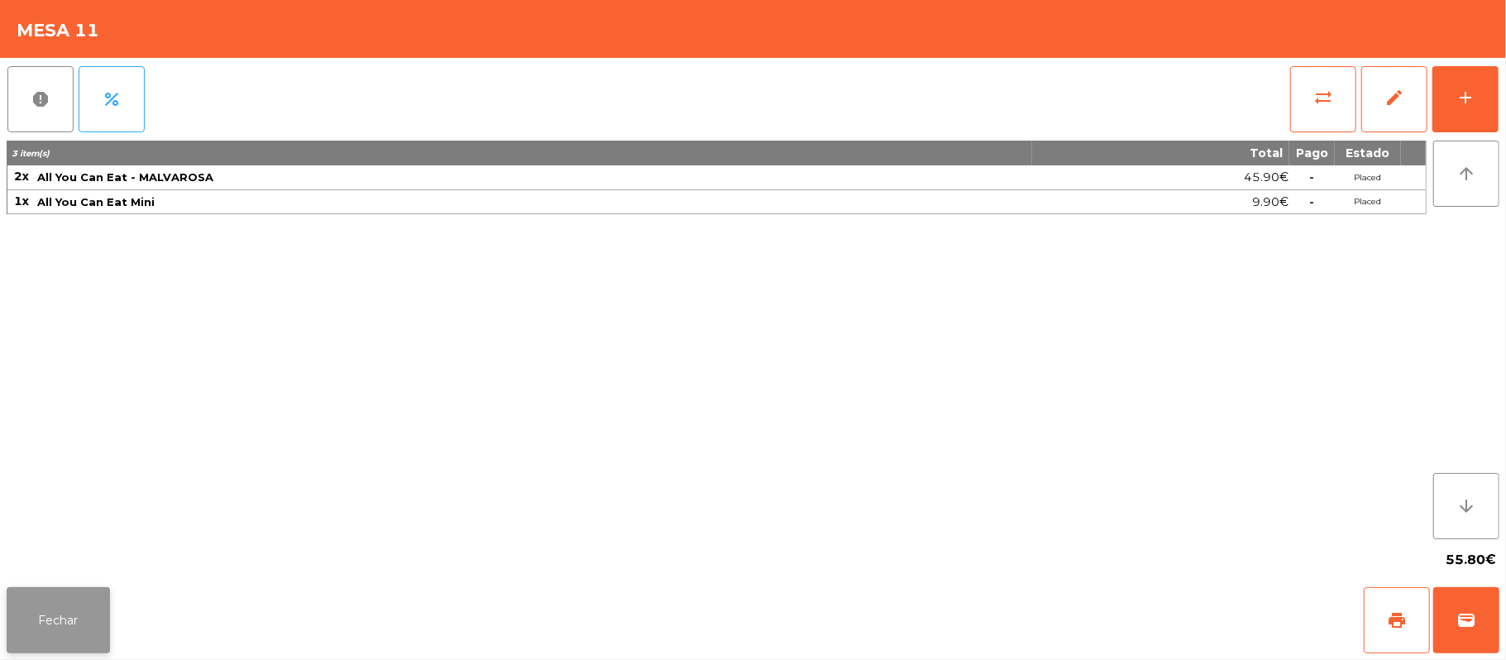
click at [101, 605] on button "Fechar" at bounding box center [58, 620] width 103 height 66
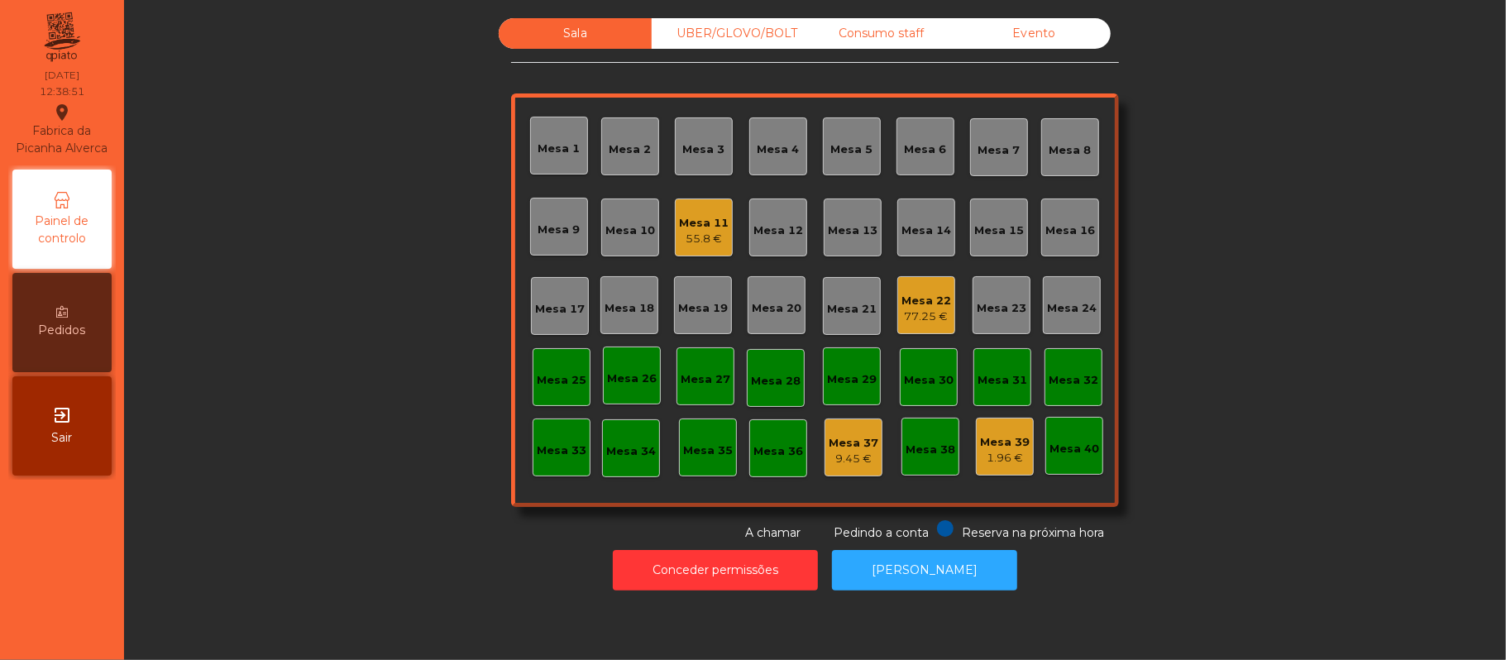
click at [1075, 222] on div "Mesa 16" at bounding box center [1070, 230] width 50 height 17
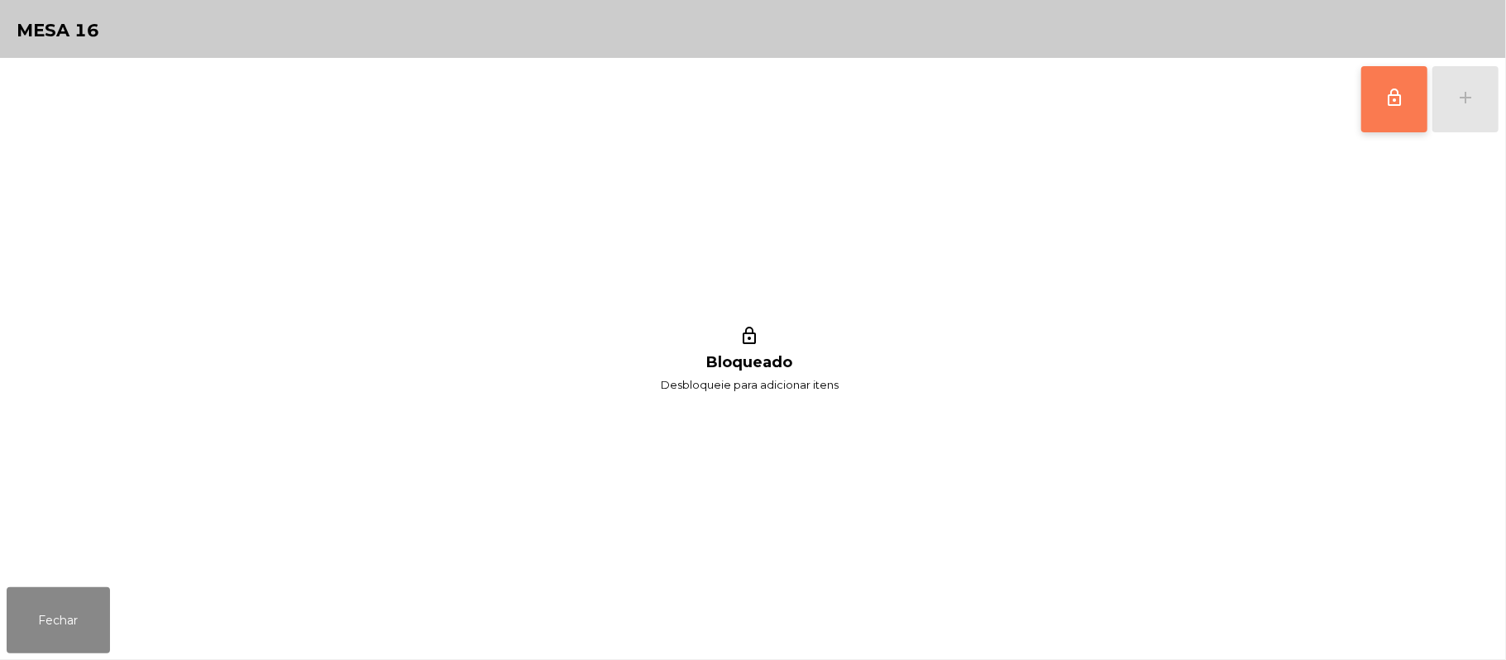
click at [1383, 101] on button "lock_outline" at bounding box center [1394, 99] width 66 height 66
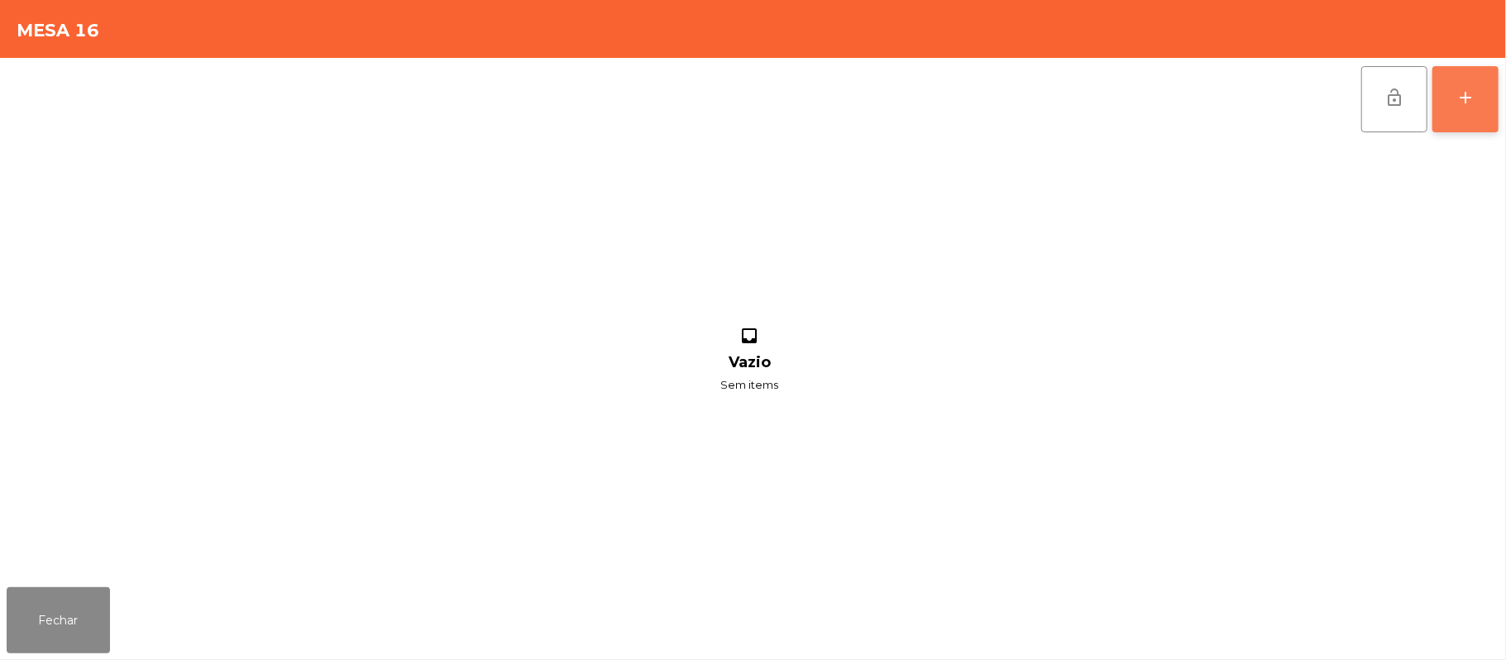
click at [1466, 98] on div "add" at bounding box center [1465, 98] width 20 height 20
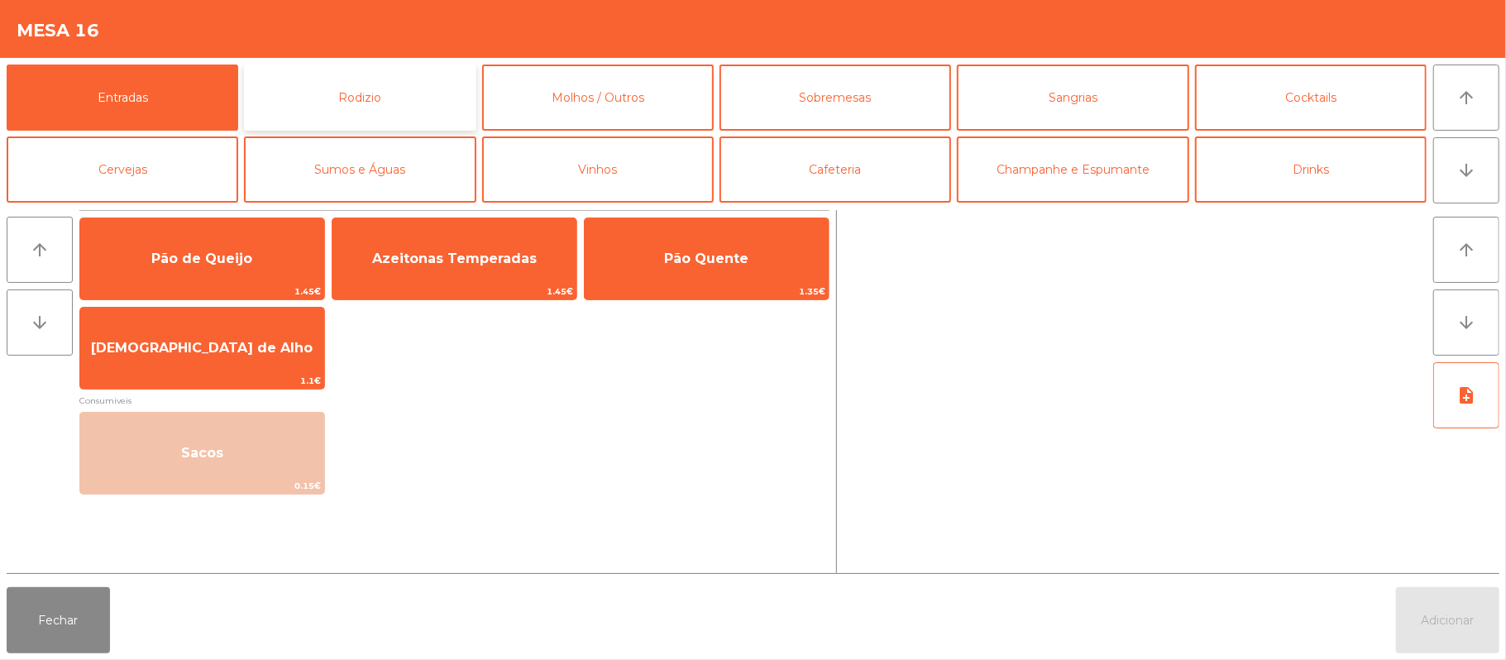
click at [417, 94] on button "Rodizio" at bounding box center [360, 98] width 232 height 66
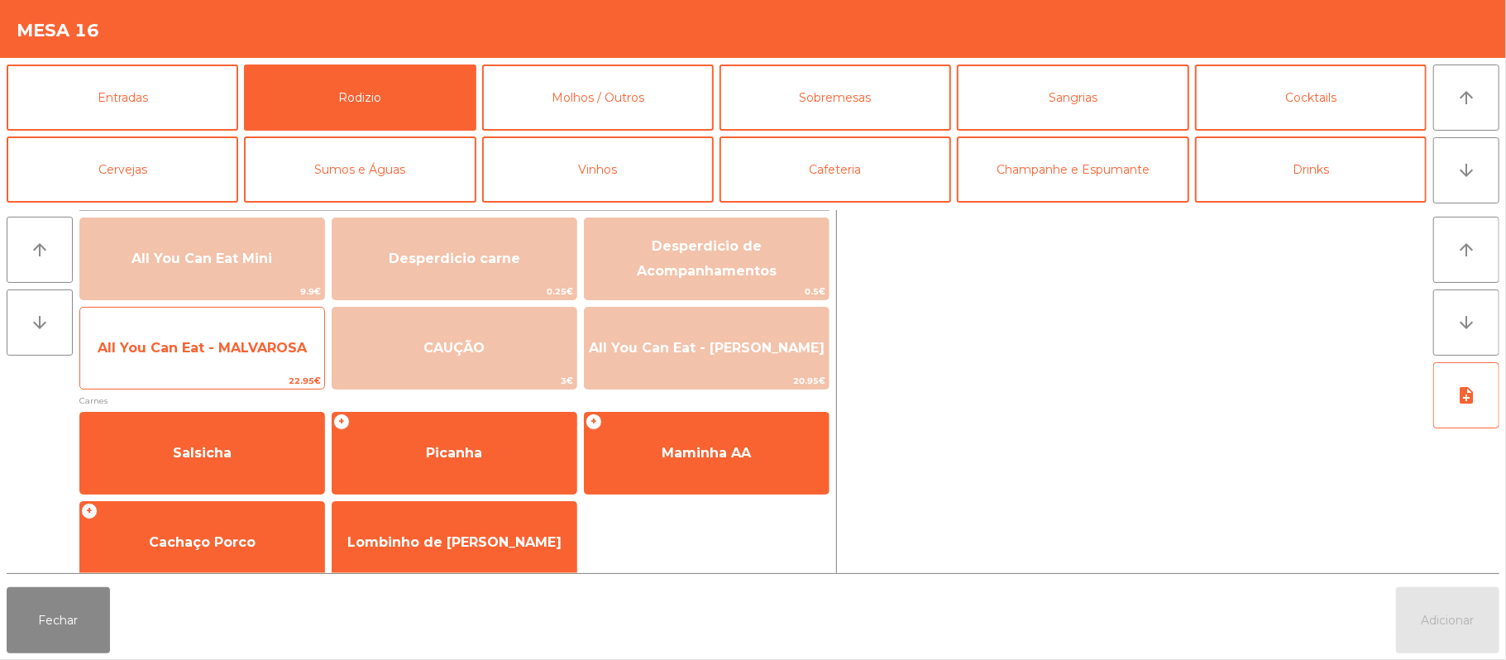
click at [179, 361] on span "All You Can Eat - MALVAROSA" at bounding box center [202, 348] width 244 height 45
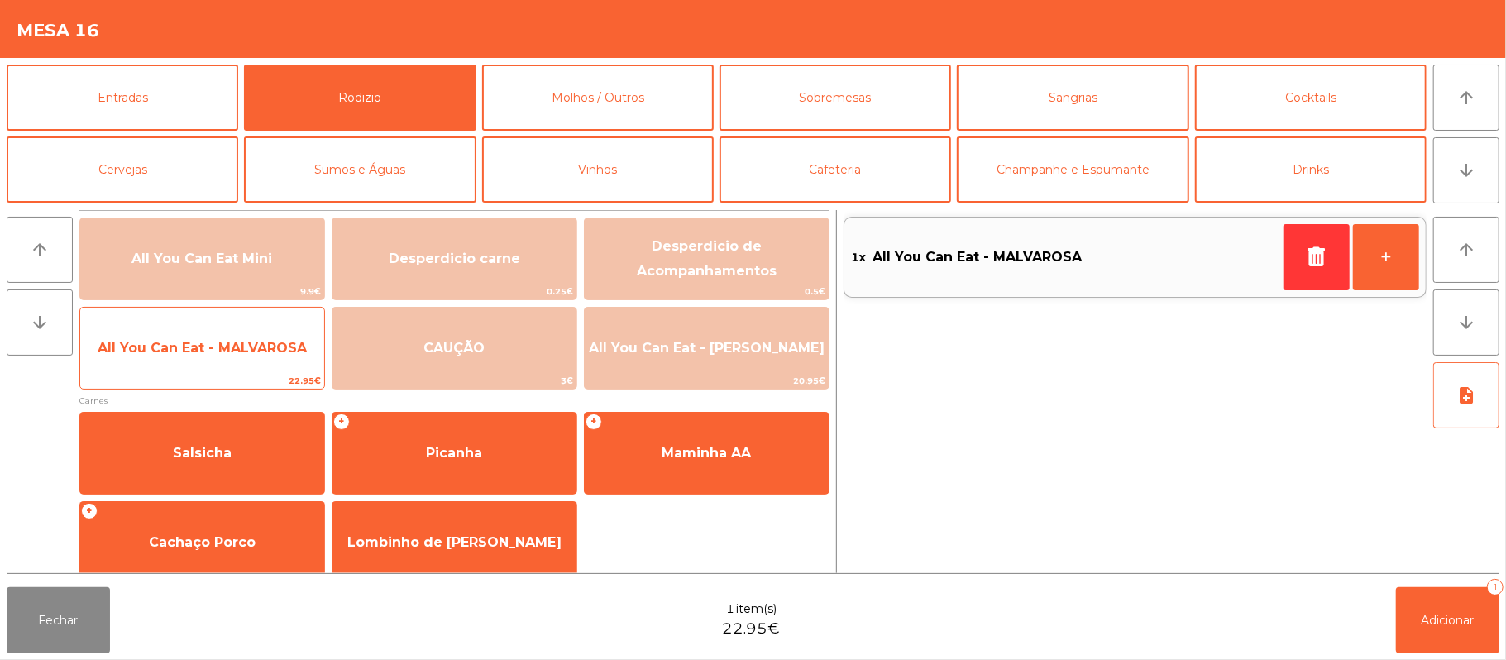
click at [167, 355] on span "All You Can Eat - MALVAROSA" at bounding box center [202, 348] width 209 height 16
click at [182, 347] on span "All You Can Eat - MALVAROSA" at bounding box center [202, 348] width 209 height 16
click at [172, 355] on span "All You Can Eat - MALVAROSA" at bounding box center [202, 348] width 209 height 16
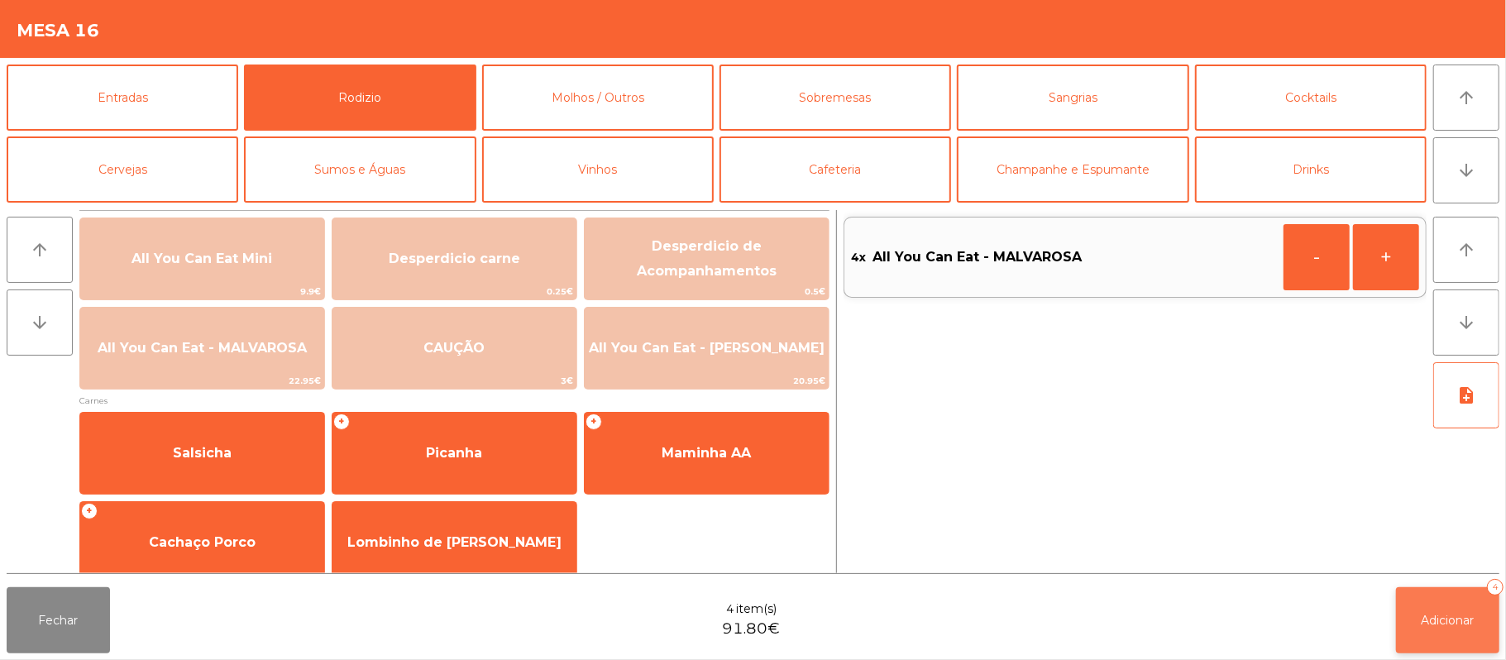
click at [1456, 590] on button "Adicionar 4" at bounding box center [1447, 620] width 103 height 66
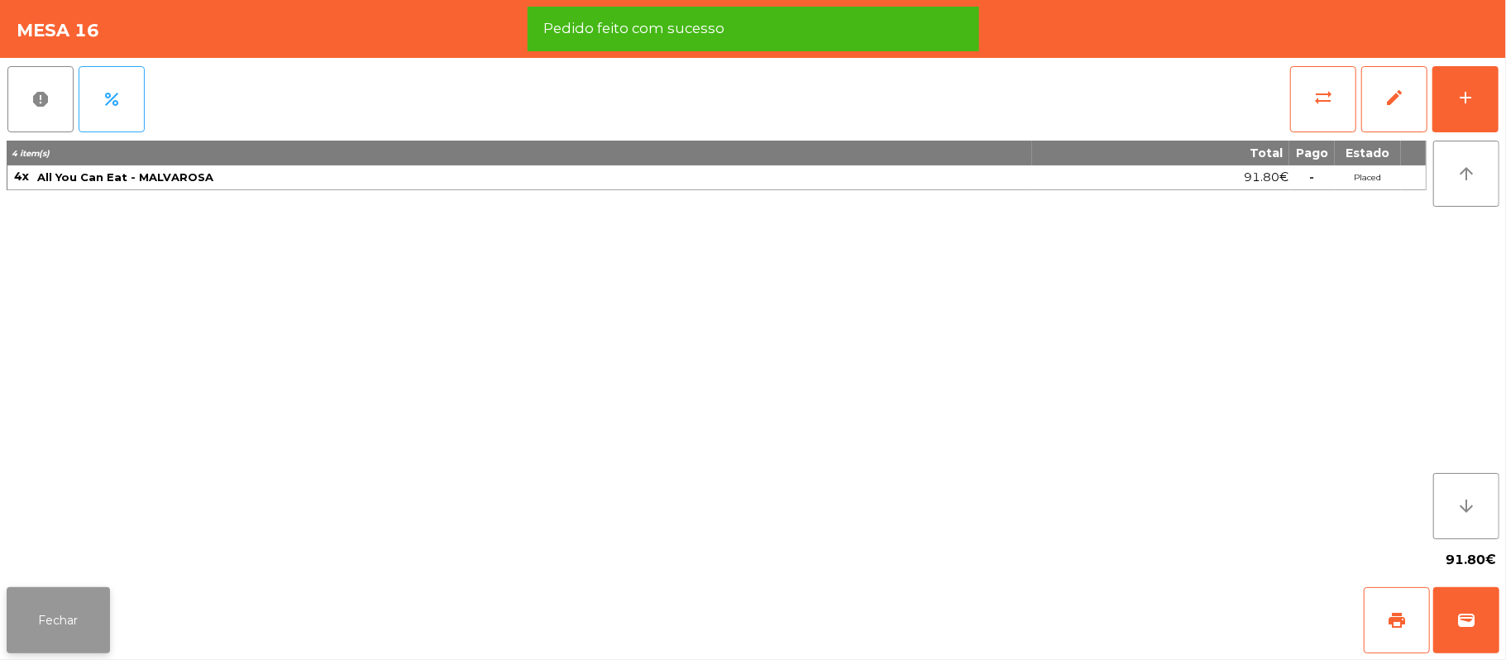
click at [58, 619] on button "Fechar" at bounding box center [58, 620] width 103 height 66
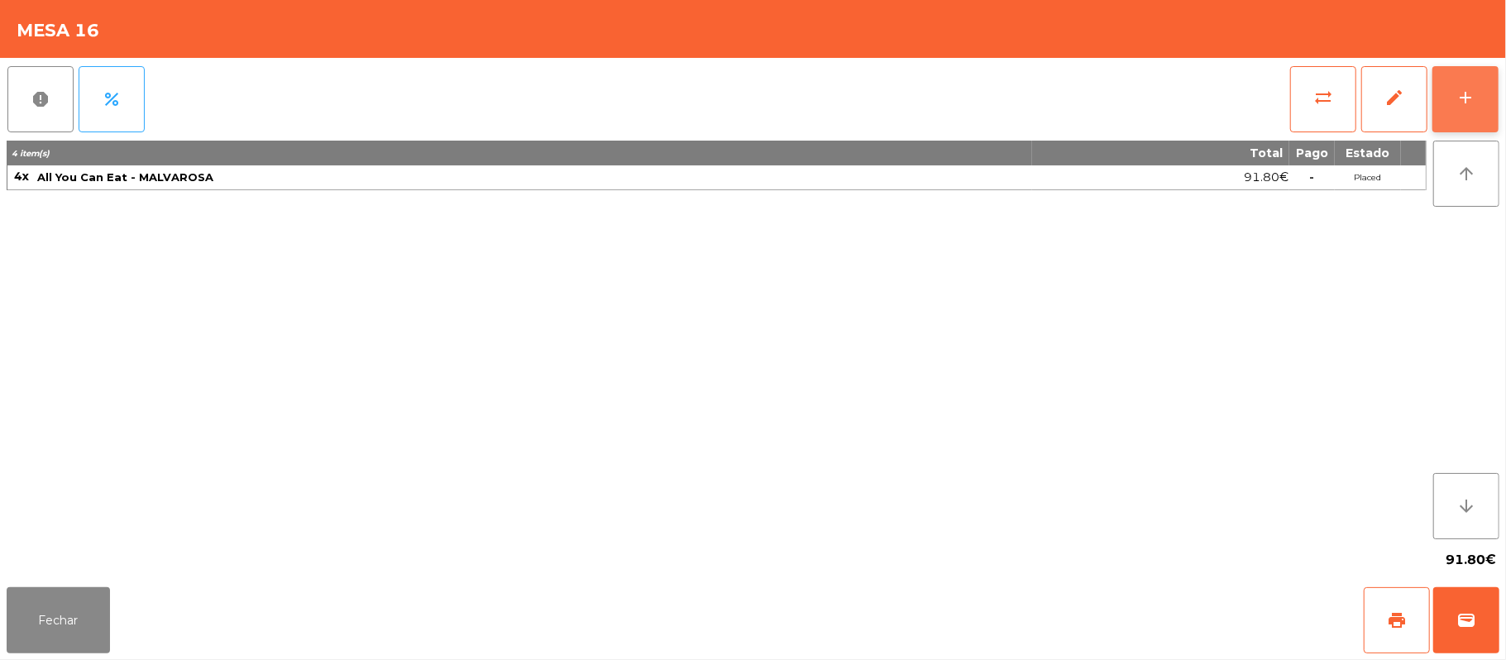
click at [1454, 94] on button "add" at bounding box center [1465, 99] width 66 height 66
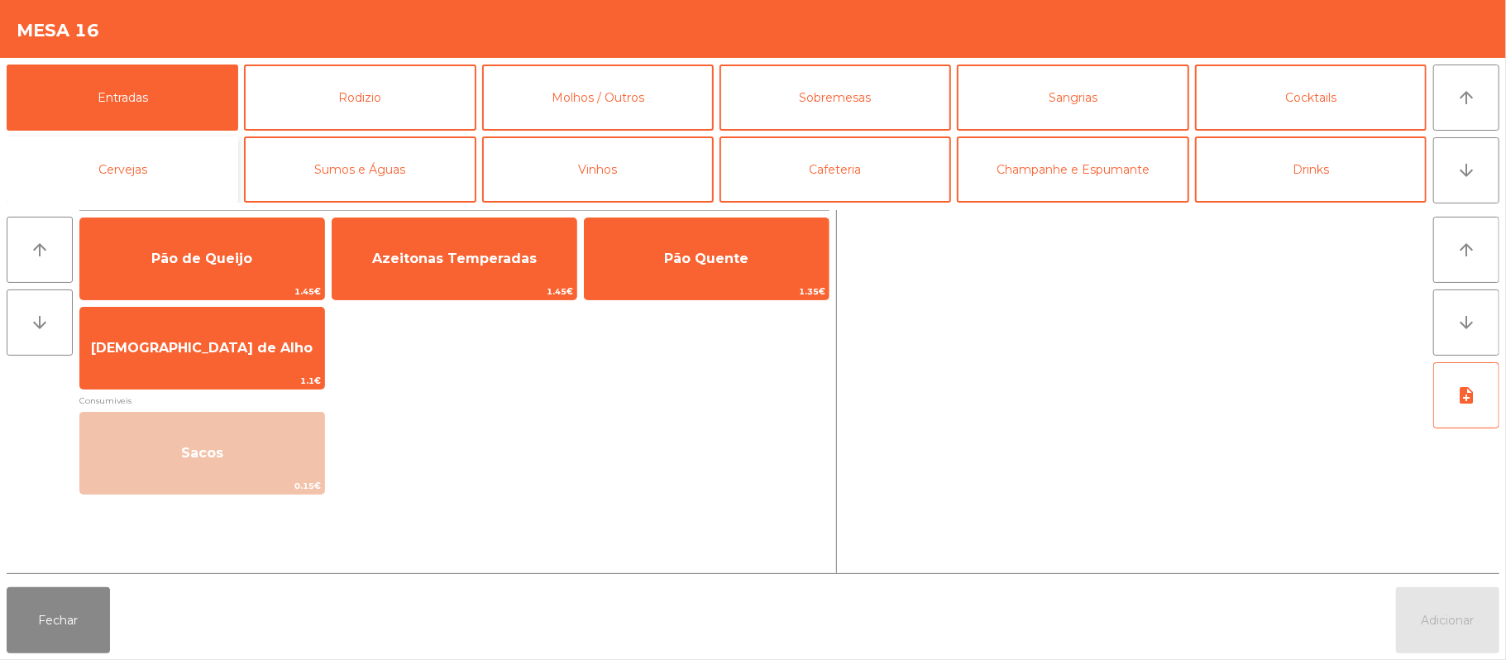
click at [162, 146] on button "Cervejas" at bounding box center [123, 169] width 232 height 66
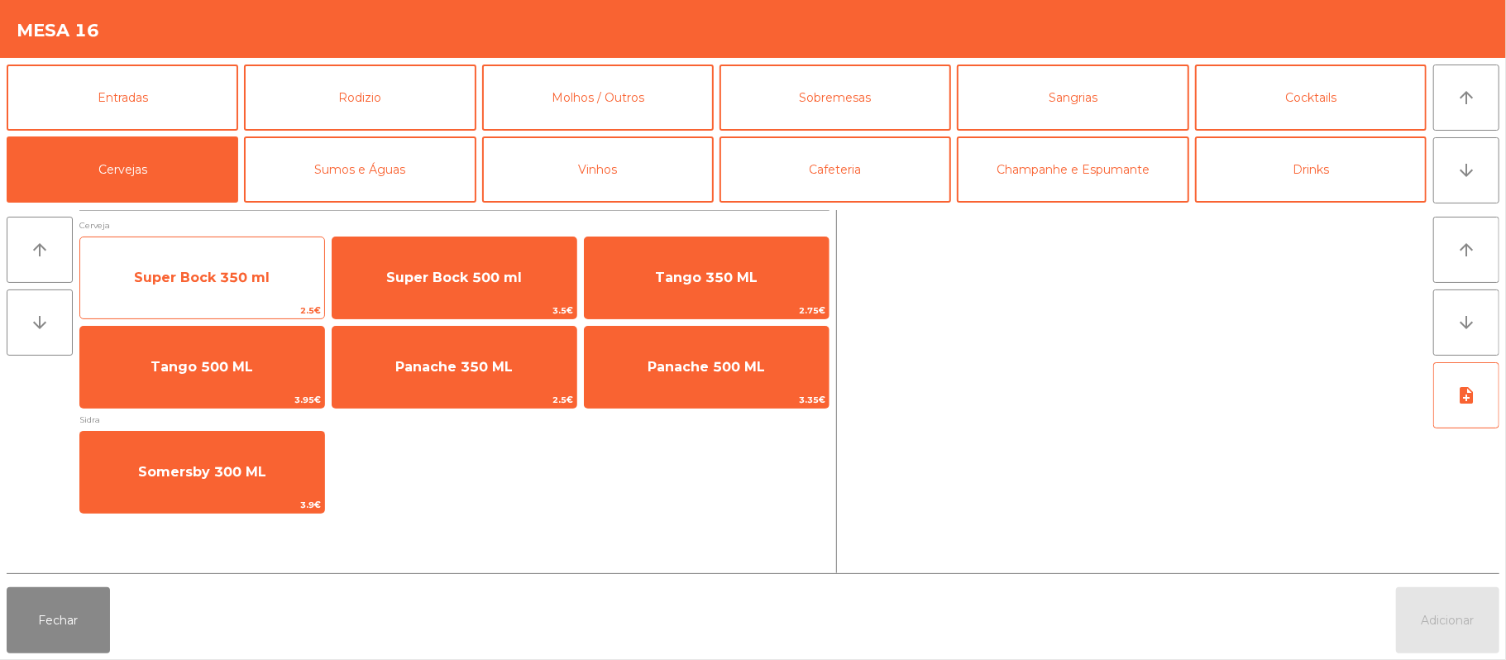
click at [215, 275] on span "Super Bock 350 ml" at bounding box center [202, 278] width 136 height 16
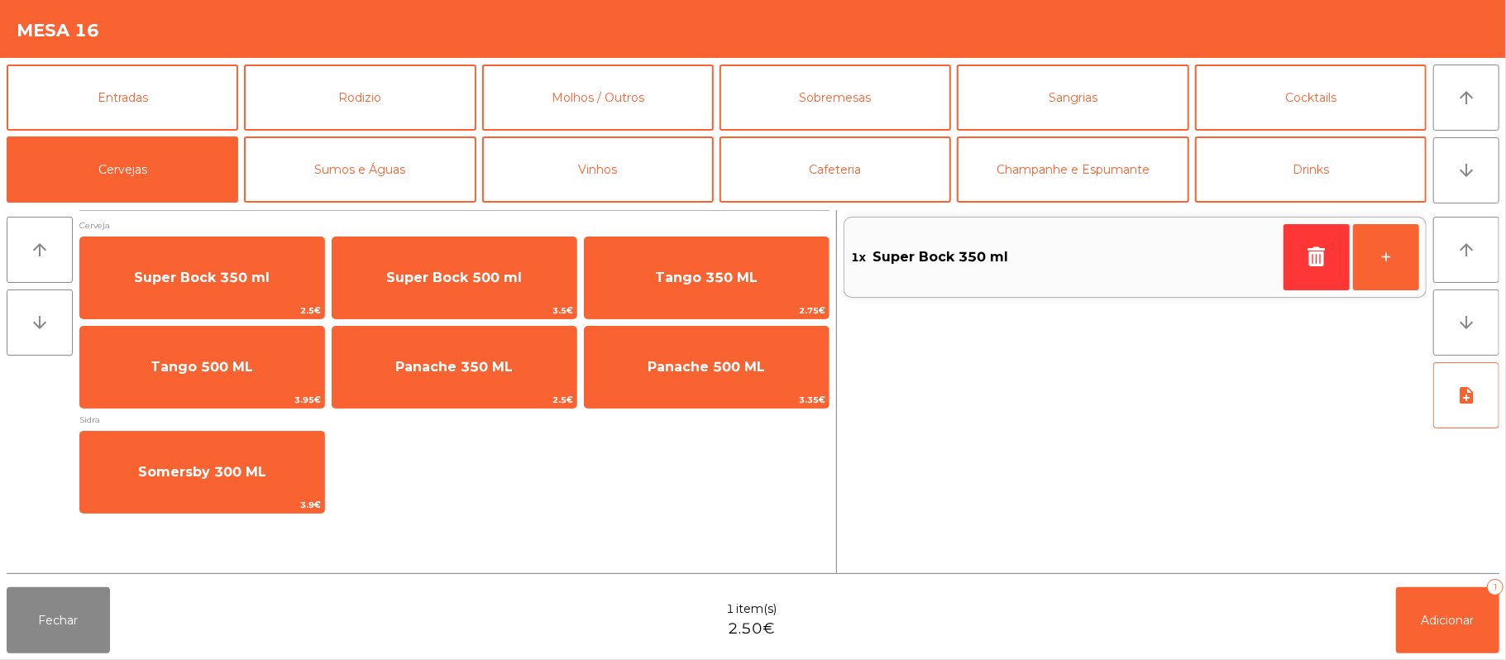
click at [1502, 609] on div "Fechar 1 item(s) 2.50€ Adicionar 1" at bounding box center [753, 620] width 1506 height 79
click at [1460, 614] on span "Adicionar" at bounding box center [1447, 620] width 53 height 15
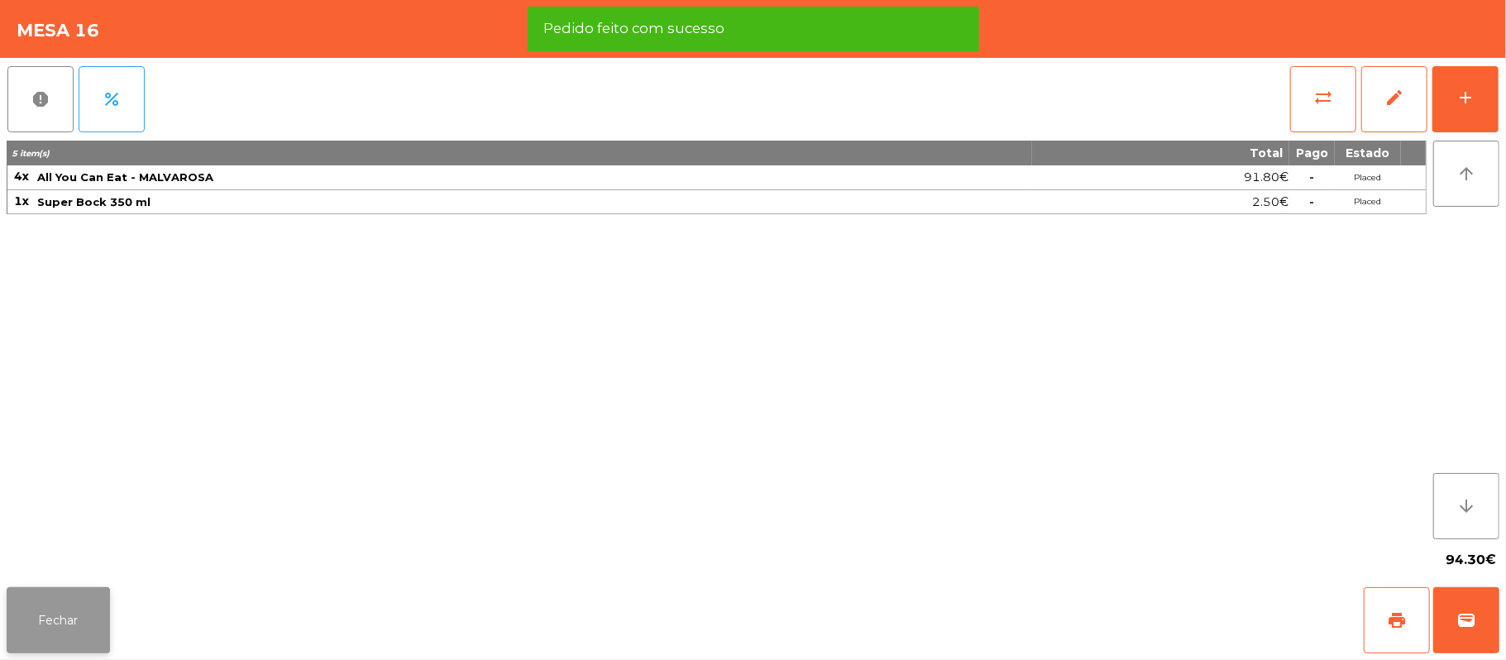
click at [66, 613] on button "Fechar" at bounding box center [58, 620] width 103 height 66
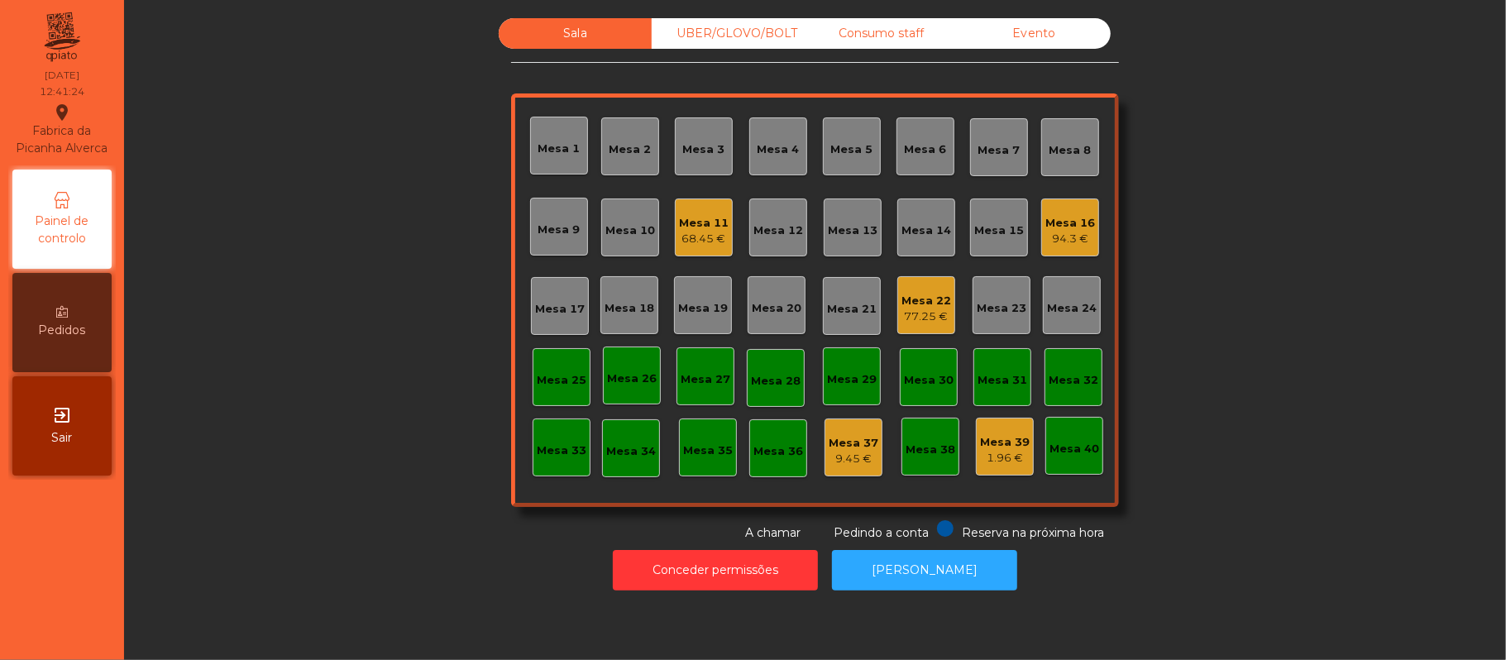
click at [1052, 232] on div "94.3 €" at bounding box center [1070, 239] width 50 height 17
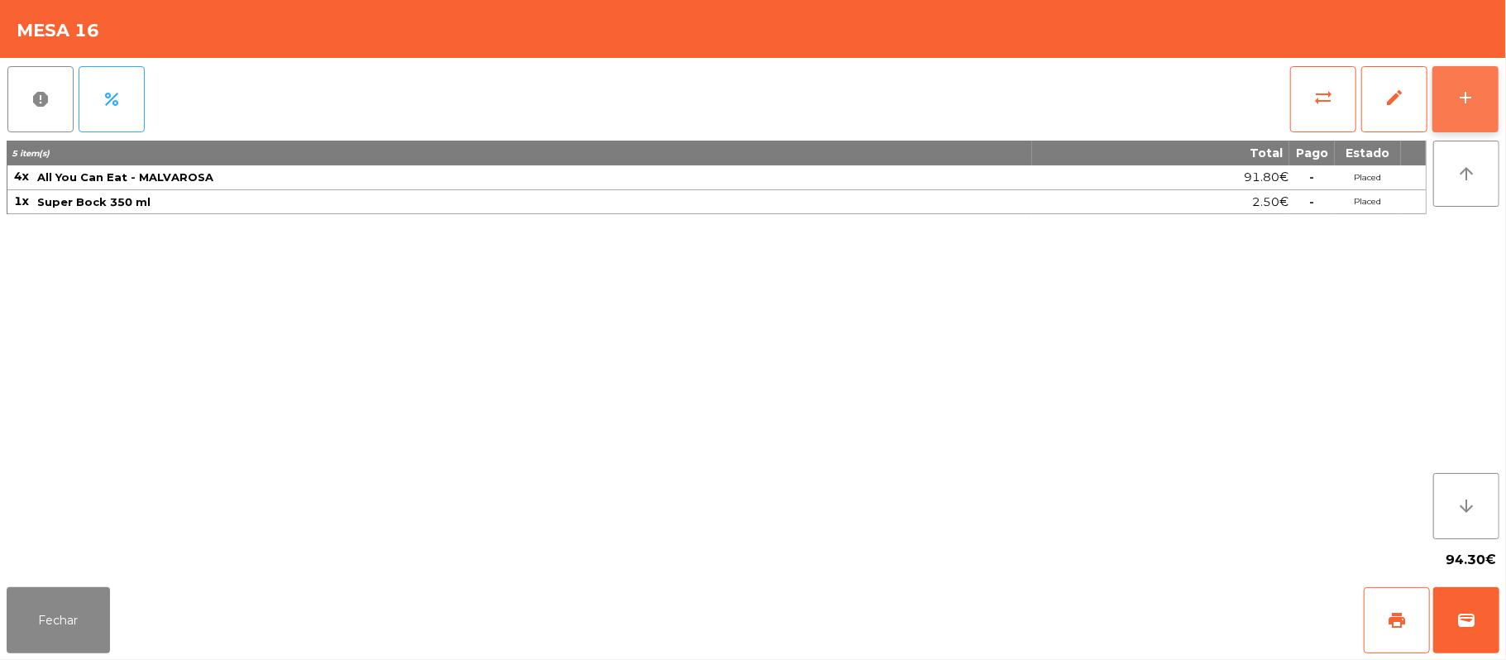
click at [1453, 94] on button "add" at bounding box center [1465, 99] width 66 height 66
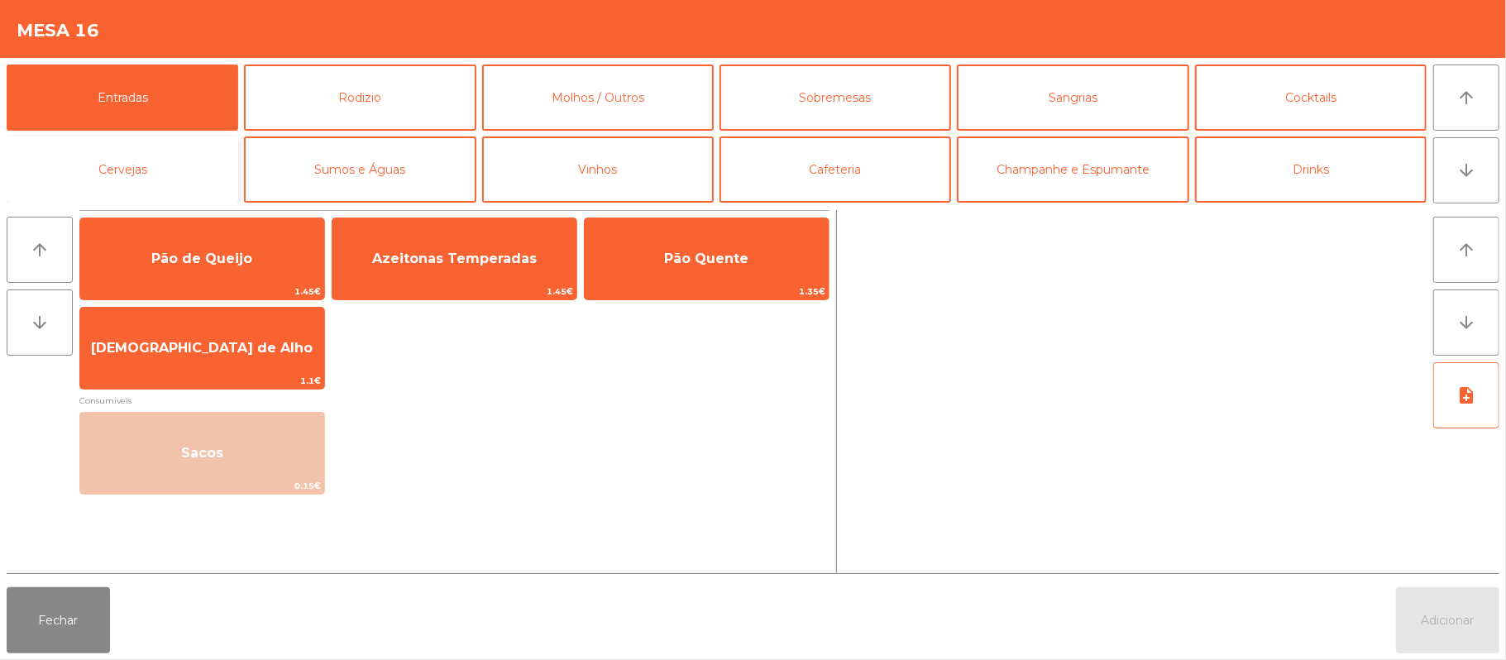
click at [185, 176] on button "Cervejas" at bounding box center [123, 169] width 232 height 66
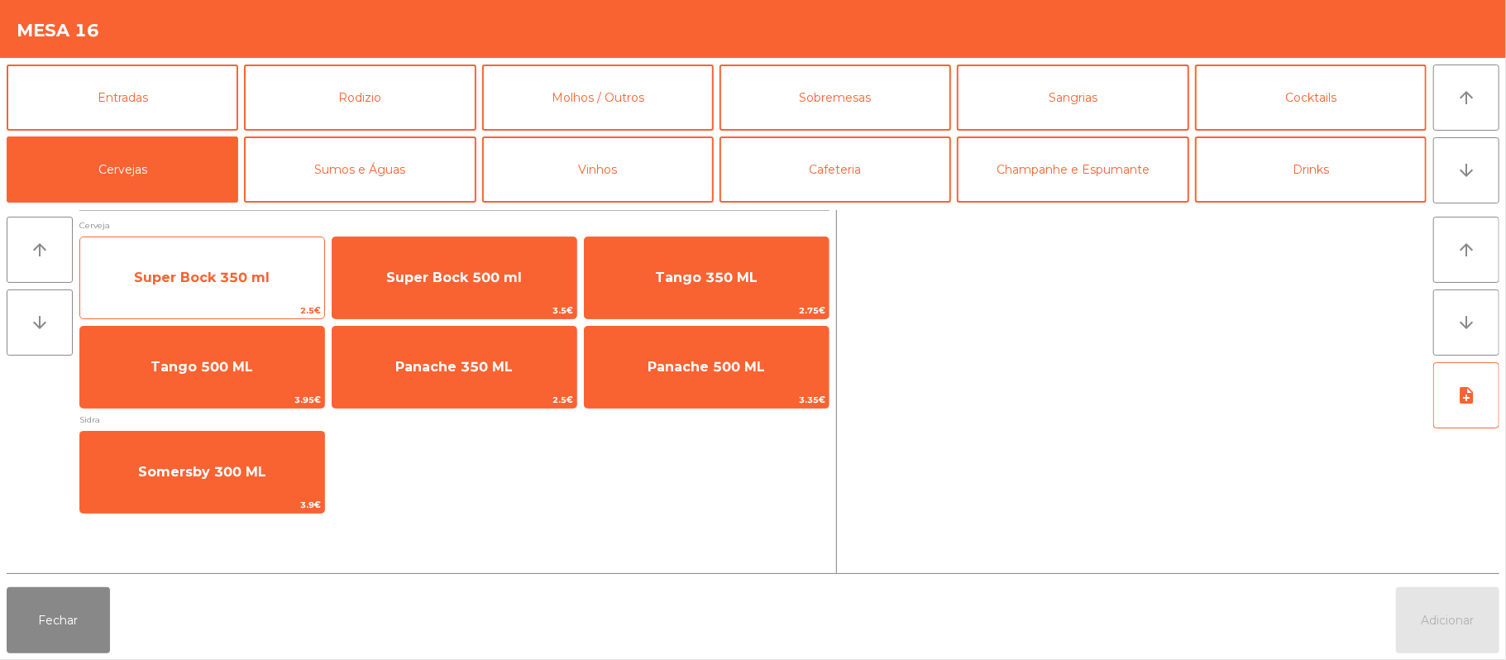
click at [233, 270] on span "Super Bock 350 ml" at bounding box center [202, 278] width 136 height 16
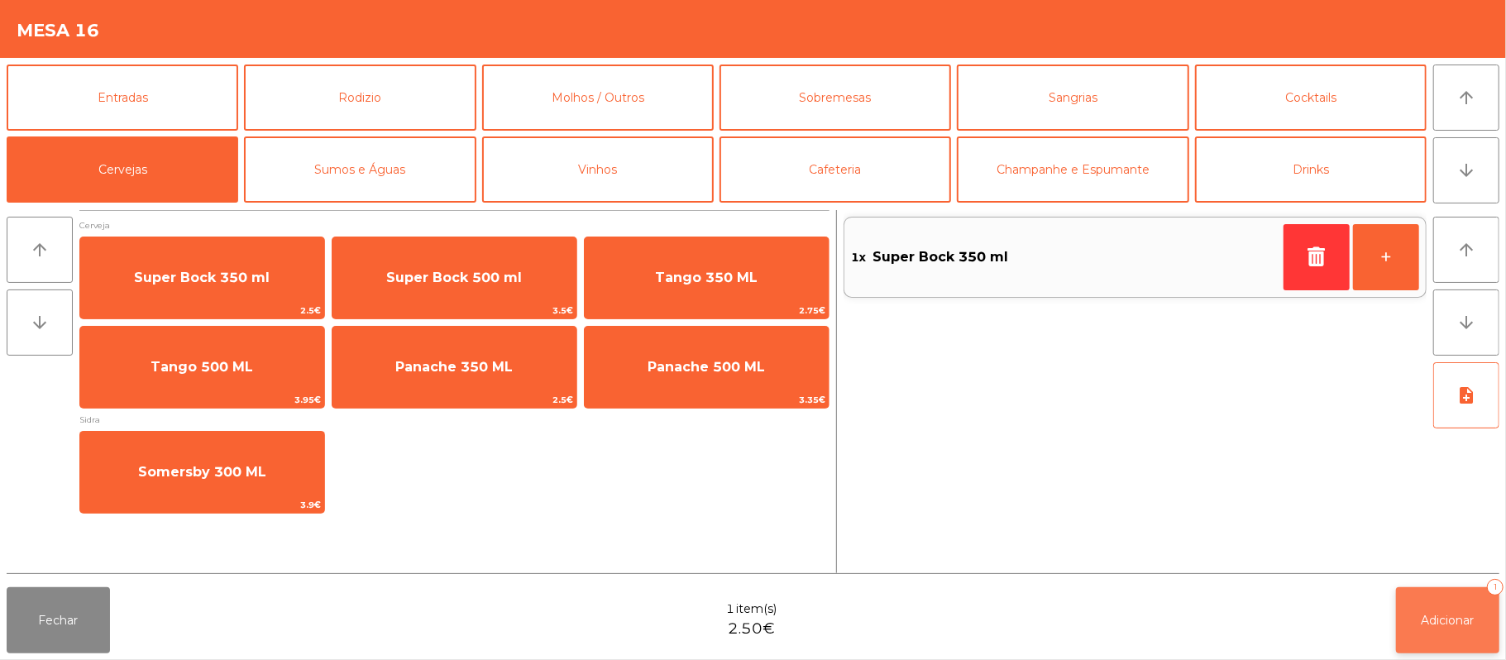
click at [1450, 619] on span "Adicionar" at bounding box center [1447, 620] width 53 height 15
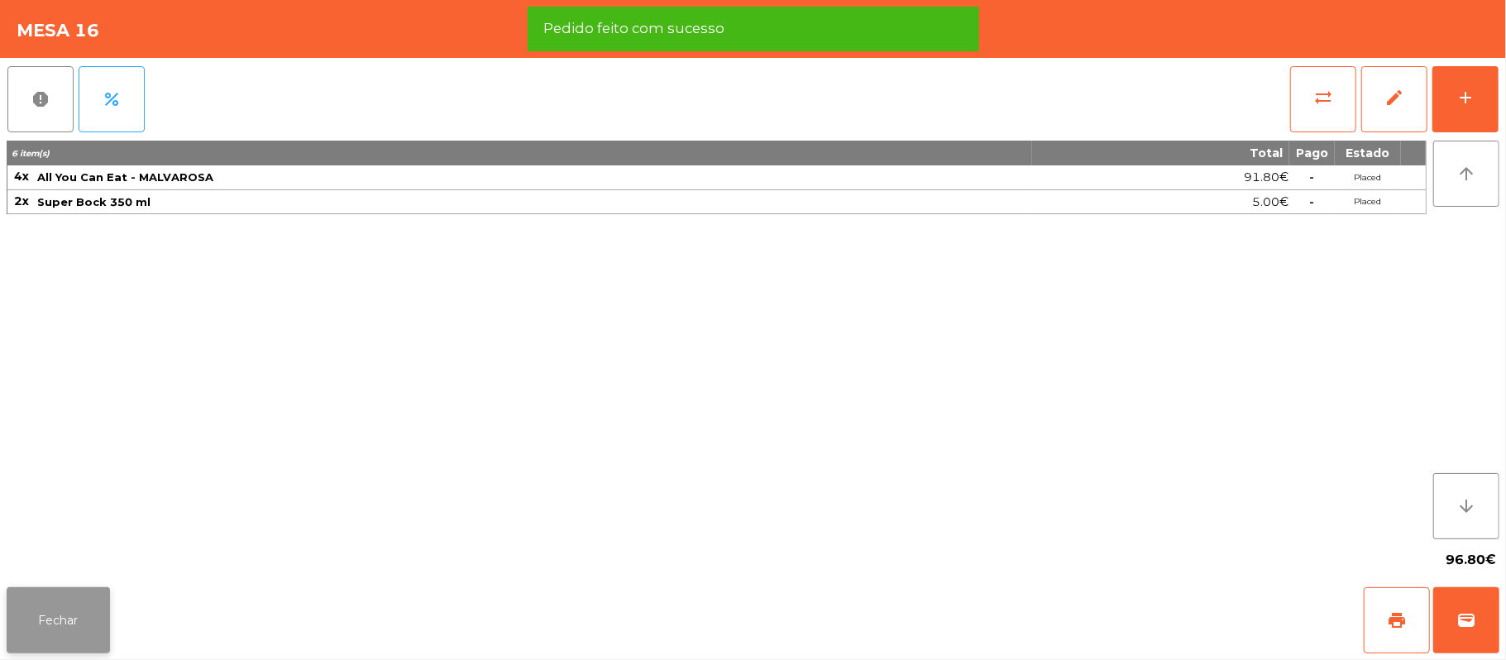
click at [88, 619] on button "Fechar" at bounding box center [58, 620] width 103 height 66
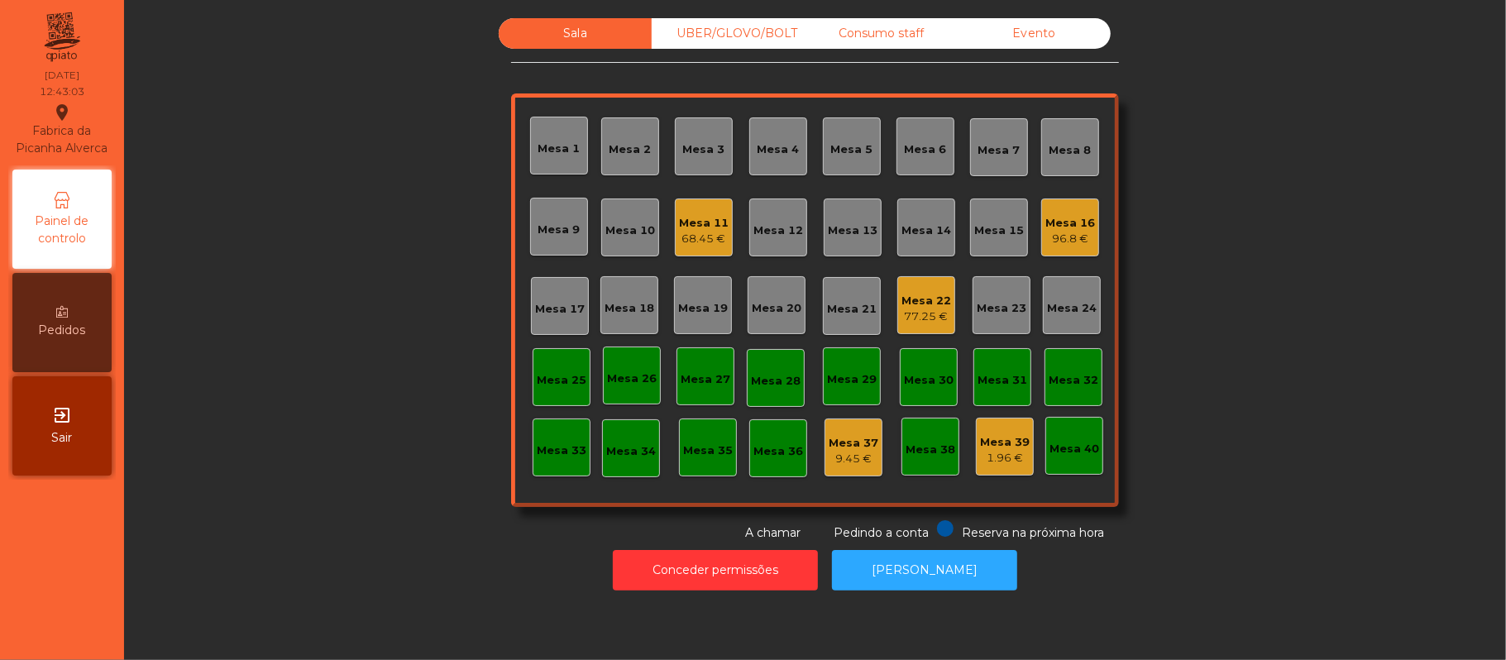
click at [554, 301] on div "Mesa 17" at bounding box center [560, 309] width 50 height 17
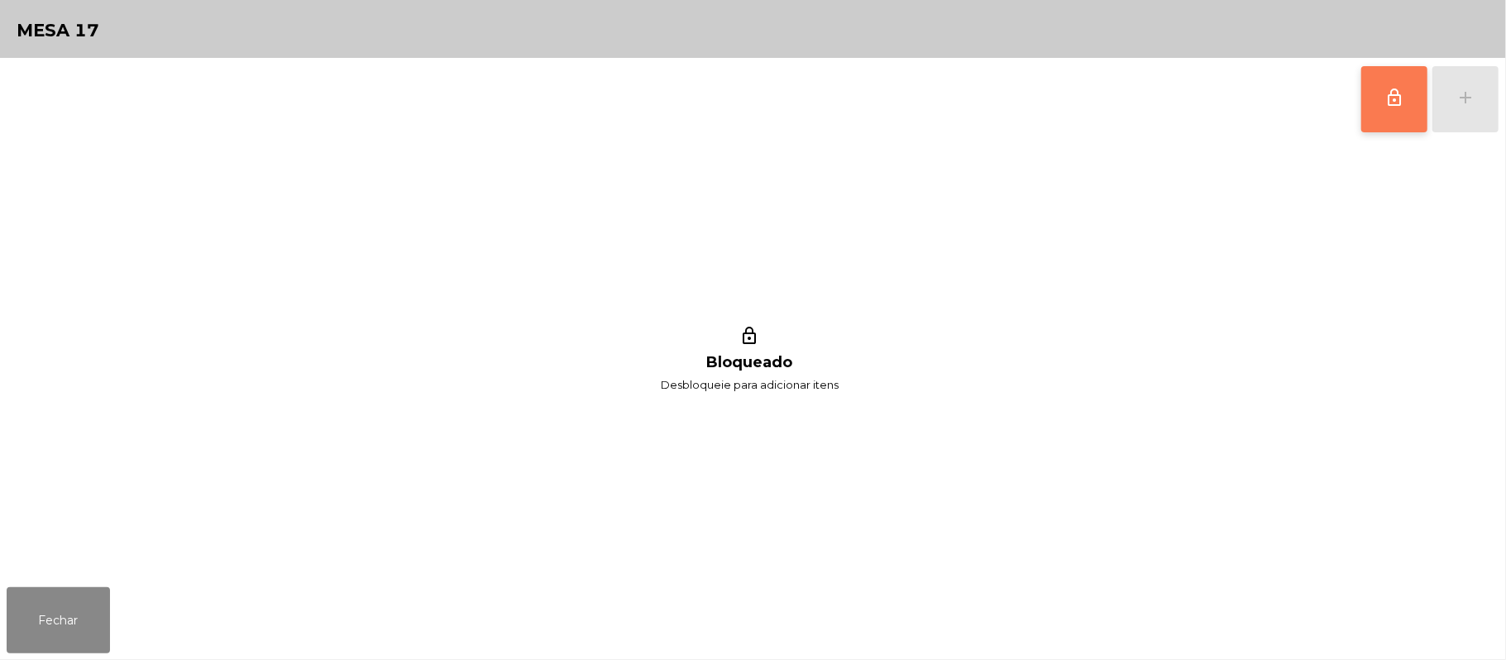
click at [1381, 97] on button "lock_outline" at bounding box center [1394, 99] width 66 height 66
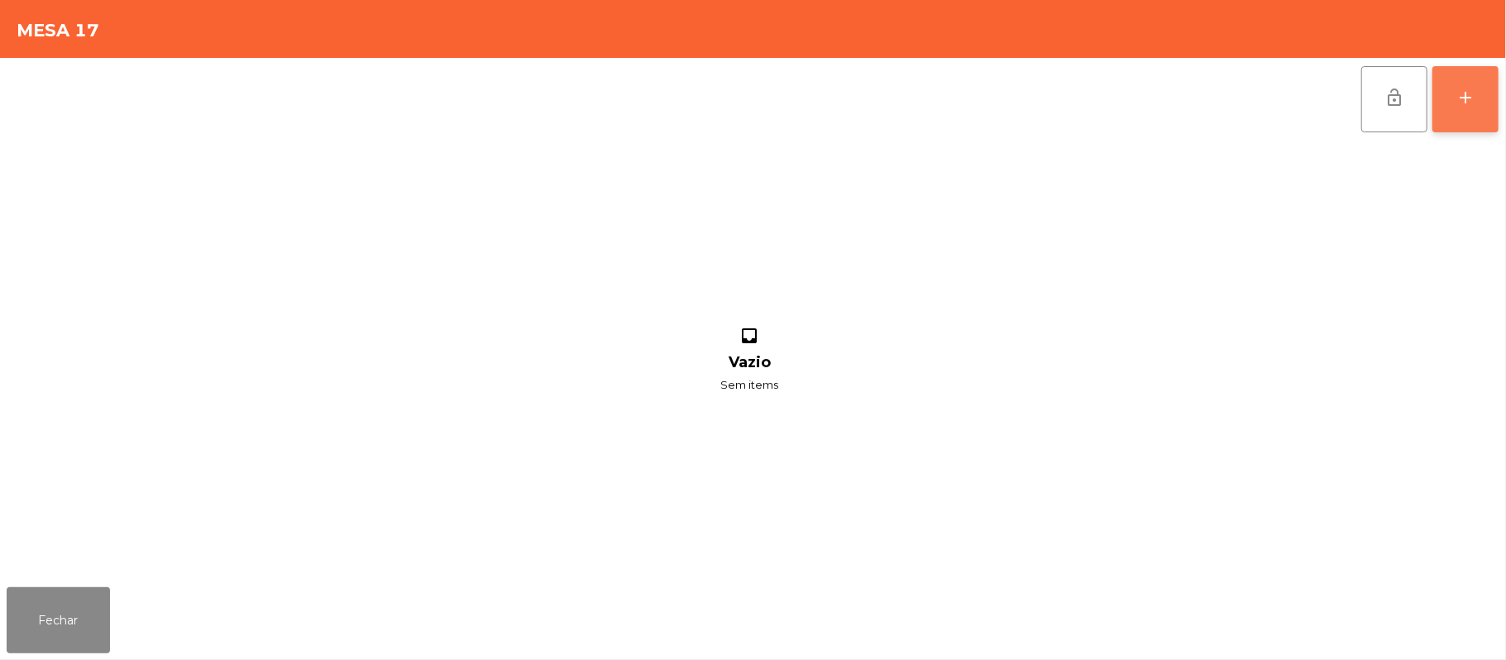
click at [1484, 98] on button "add" at bounding box center [1465, 99] width 66 height 66
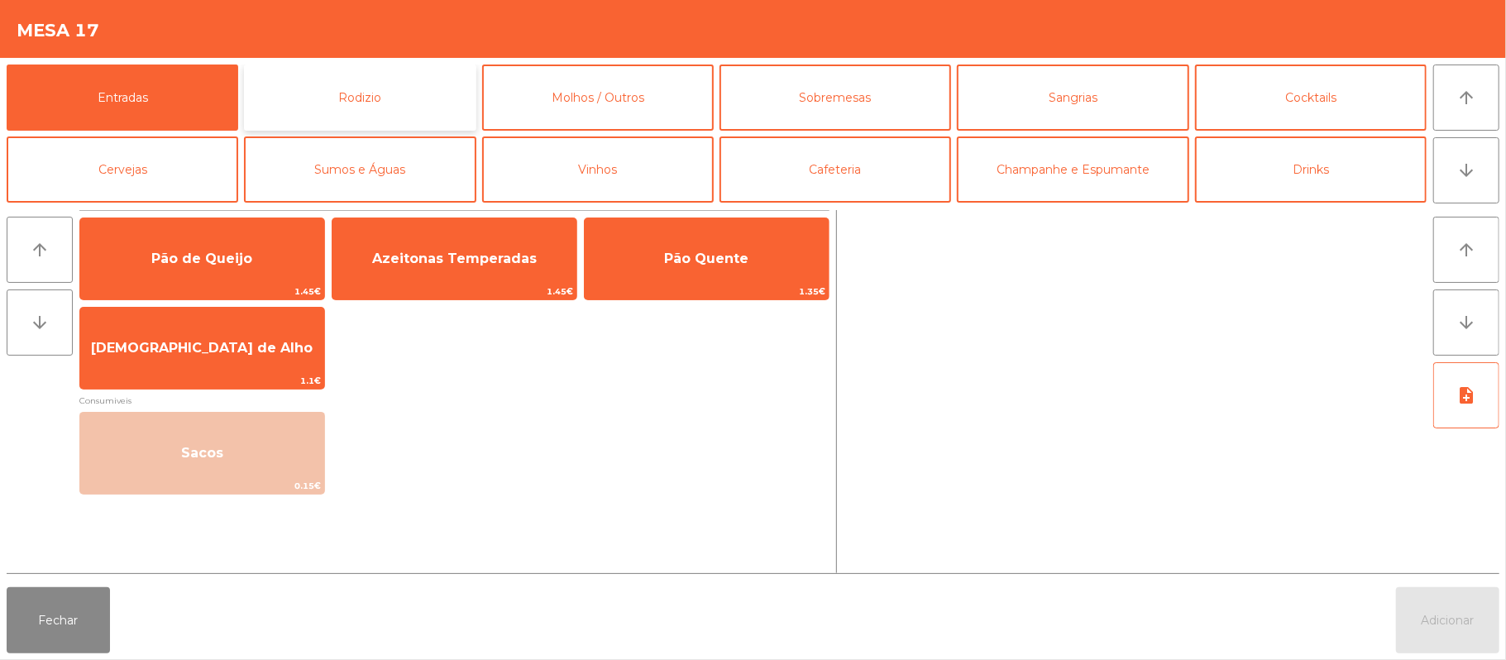
click at [366, 103] on button "Rodizio" at bounding box center [360, 98] width 232 height 66
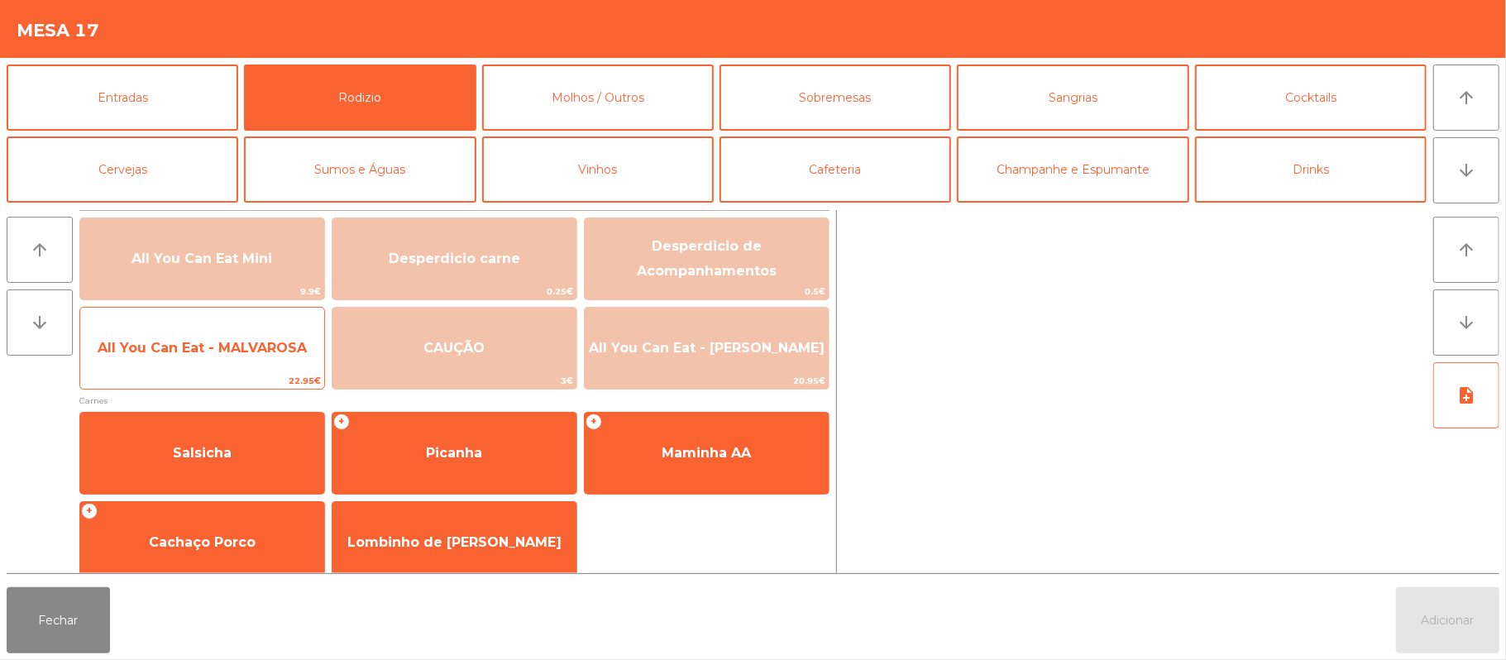
click at [170, 351] on span "All You Can Eat - MALVAROSA" at bounding box center [202, 348] width 209 height 16
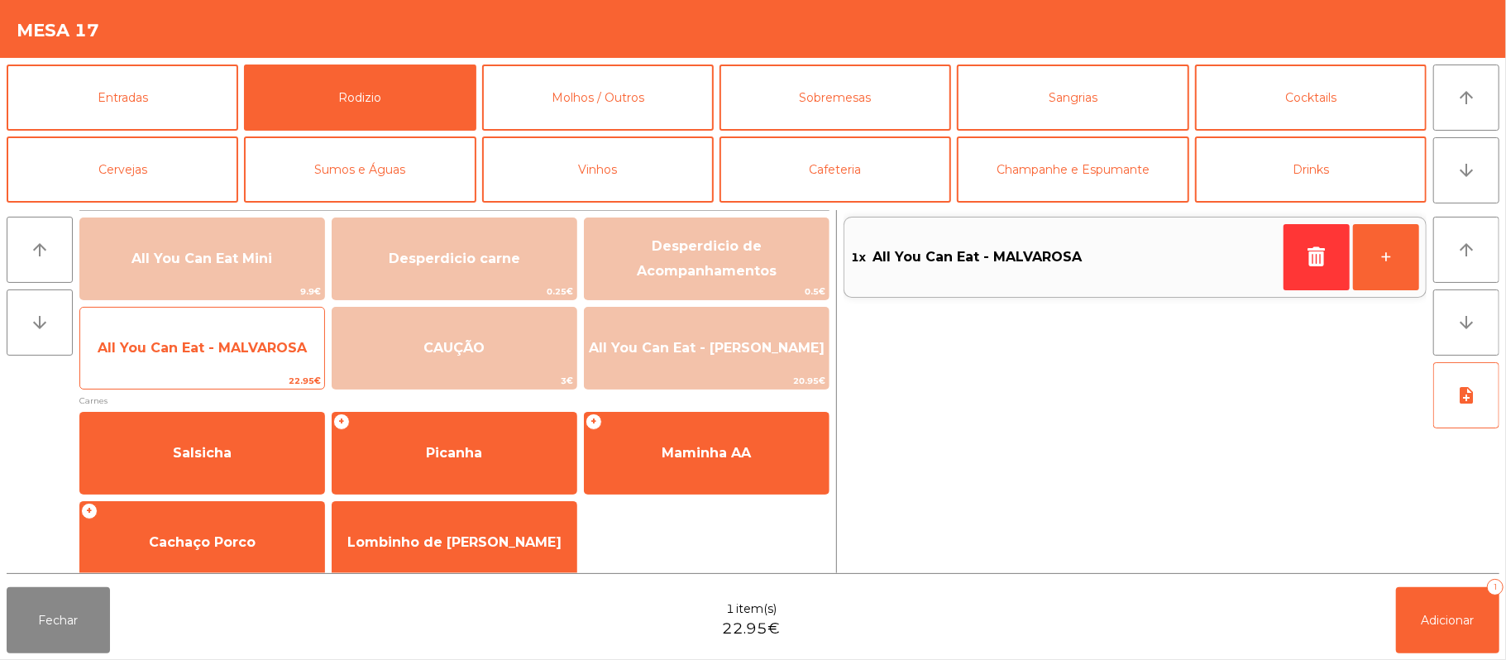
click at [187, 347] on span "All You Can Eat - MALVAROSA" at bounding box center [202, 348] width 209 height 16
click at [190, 351] on span "All You Can Eat - MALVAROSA" at bounding box center [202, 348] width 209 height 16
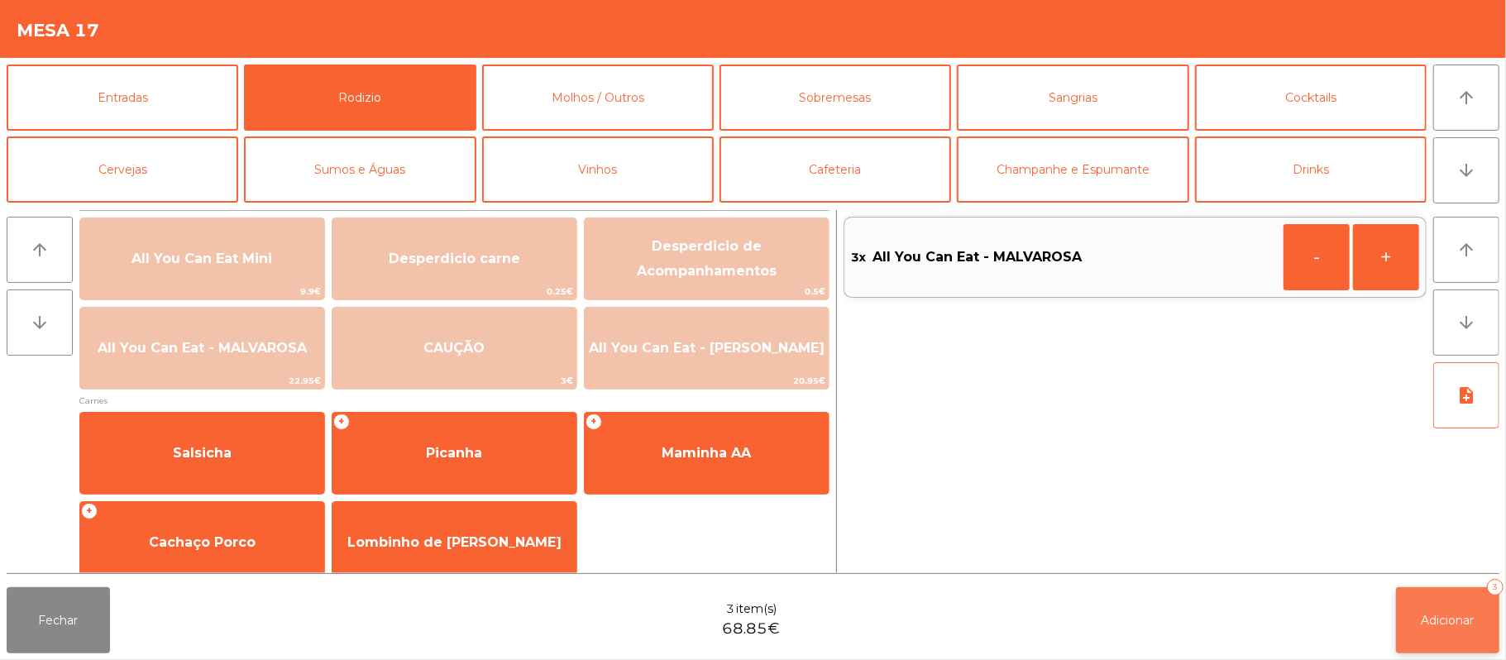
click at [1452, 607] on button "Adicionar 3" at bounding box center [1447, 620] width 103 height 66
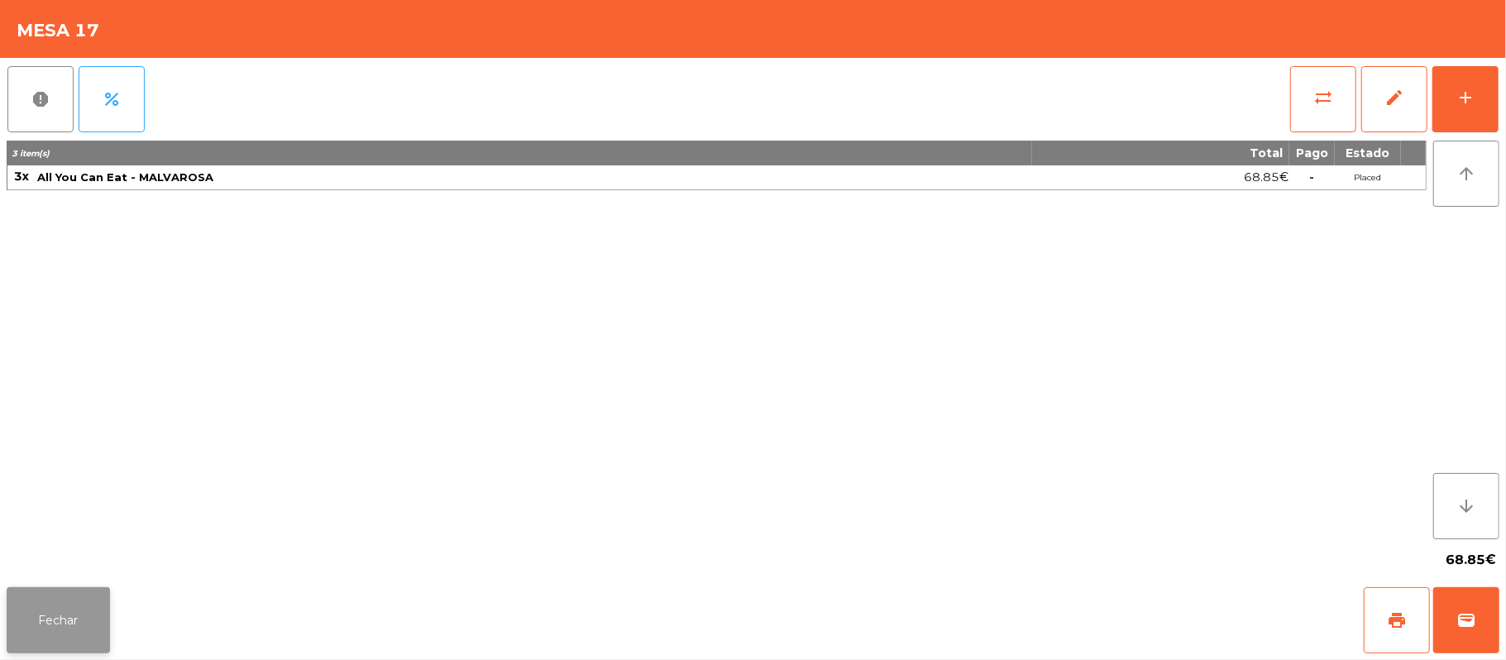
click at [58, 614] on button "Fechar" at bounding box center [58, 620] width 103 height 66
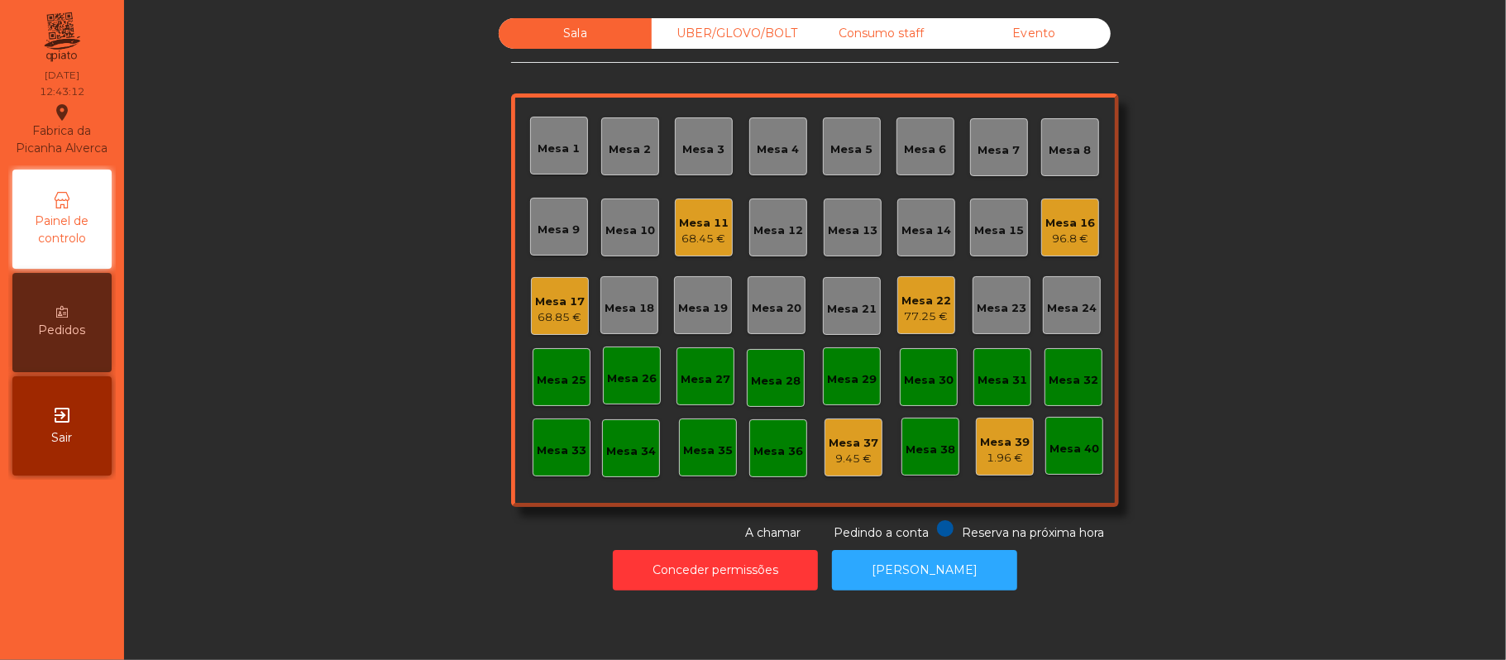
click at [410, 468] on div "Sala UBER/GLOVO/BOLT Consumo staff Evento Mesa 1 Mesa 2 Mesa 3 Mesa 4 Mesa 5 Me…" at bounding box center [814, 279] width 1337 height 523
click at [752, 38] on div "UBER/GLOVO/BOLT" at bounding box center [728, 33] width 153 height 31
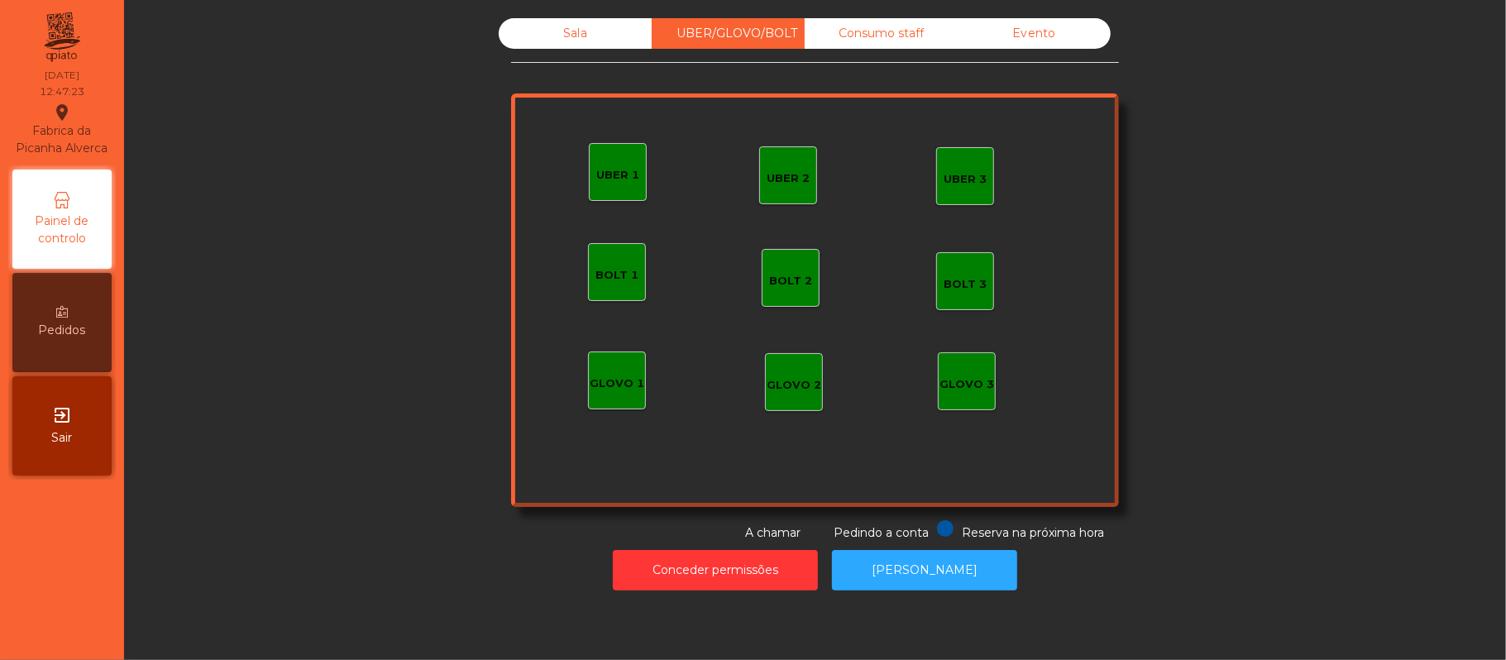
click at [629, 179] on div "UBER 1" at bounding box center [617, 175] width 43 height 17
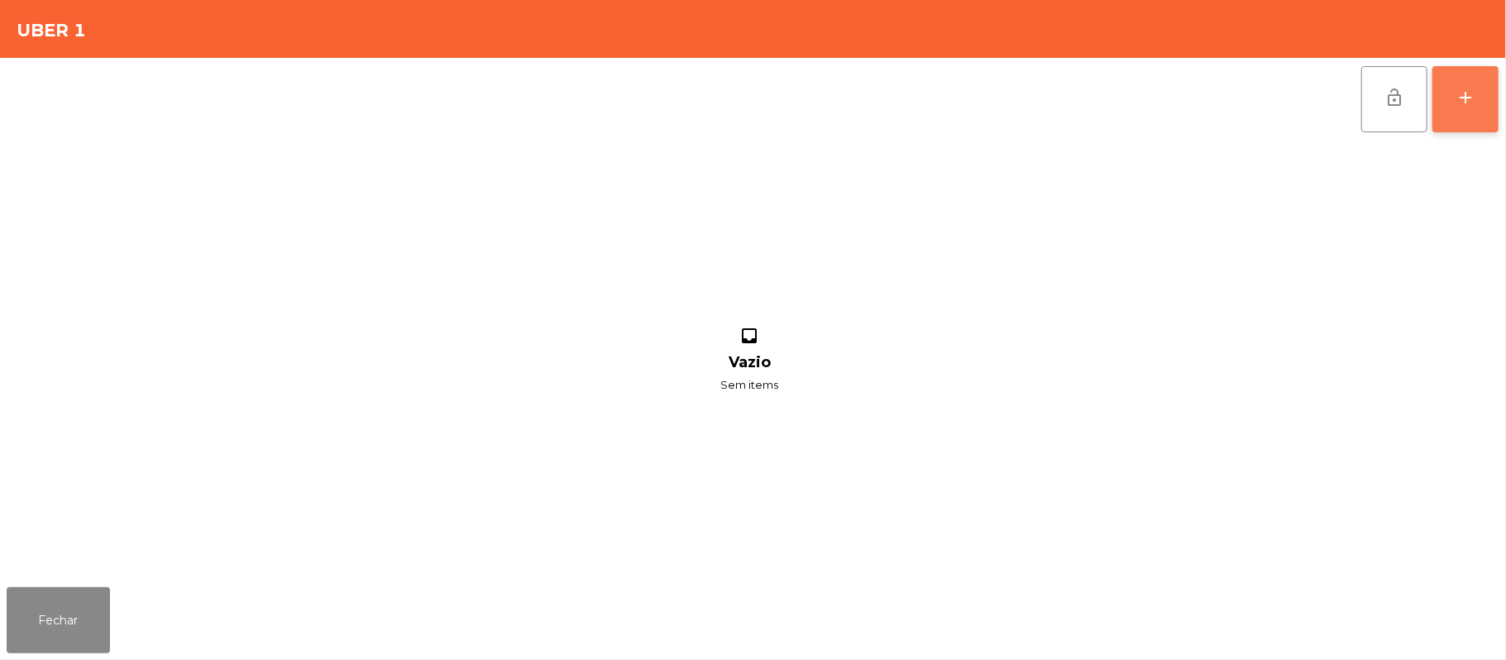
click at [1469, 116] on button "add" at bounding box center [1465, 99] width 66 height 66
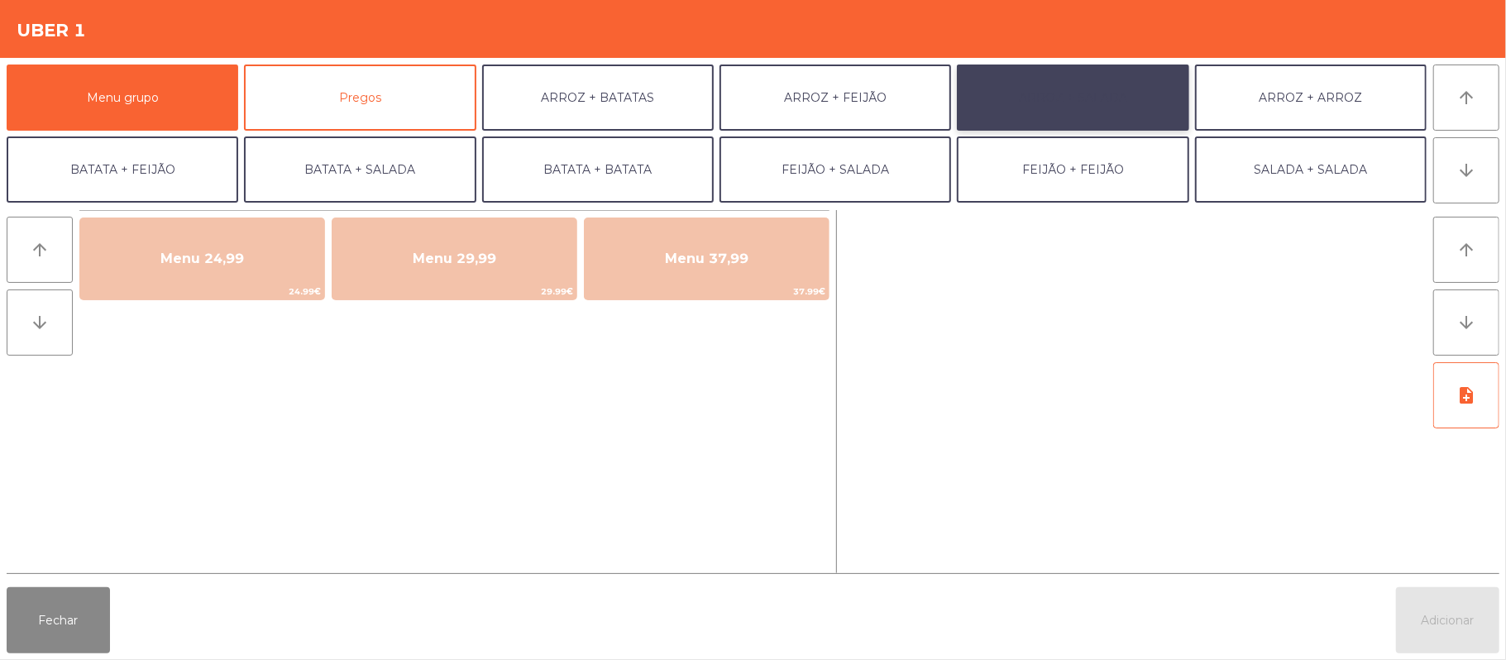
click at [1116, 98] on button "ARROZ + SALADA" at bounding box center [1073, 98] width 232 height 66
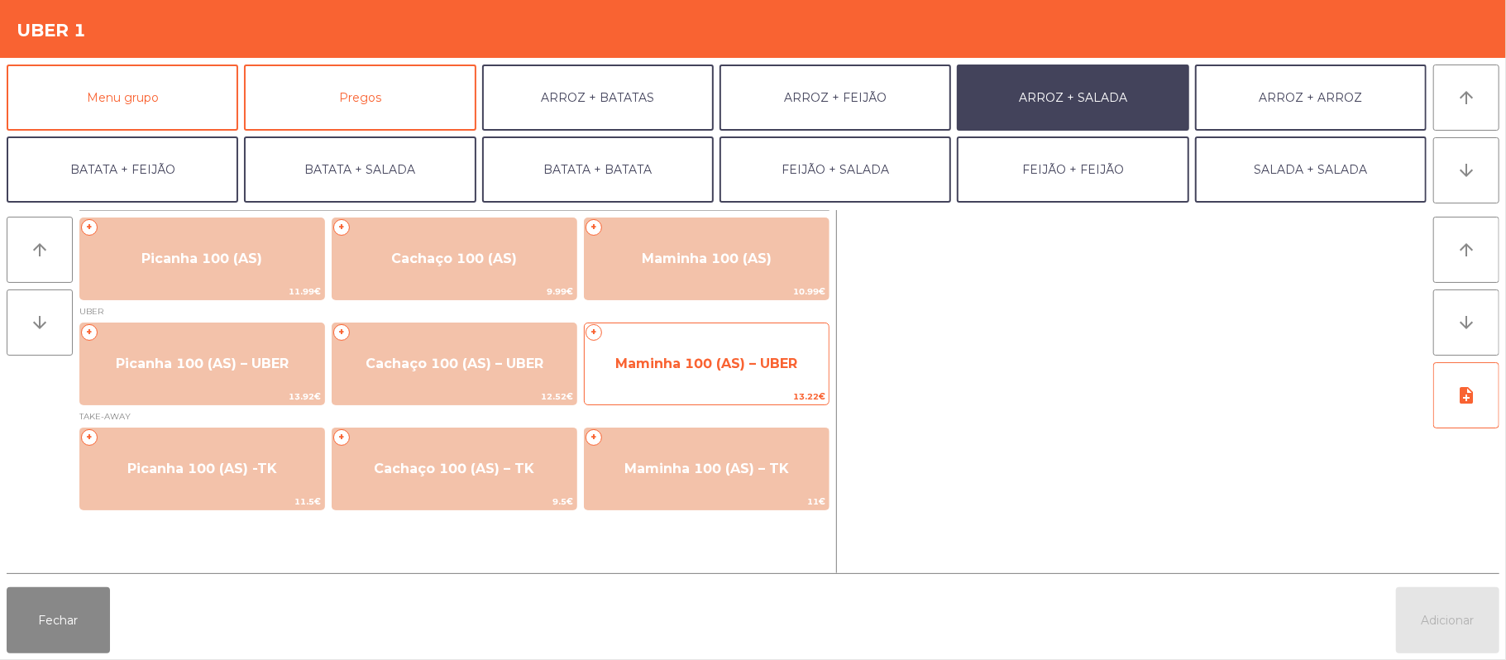
click at [713, 367] on span "Maminha 100 (AS) – UBER" at bounding box center [706, 364] width 182 height 16
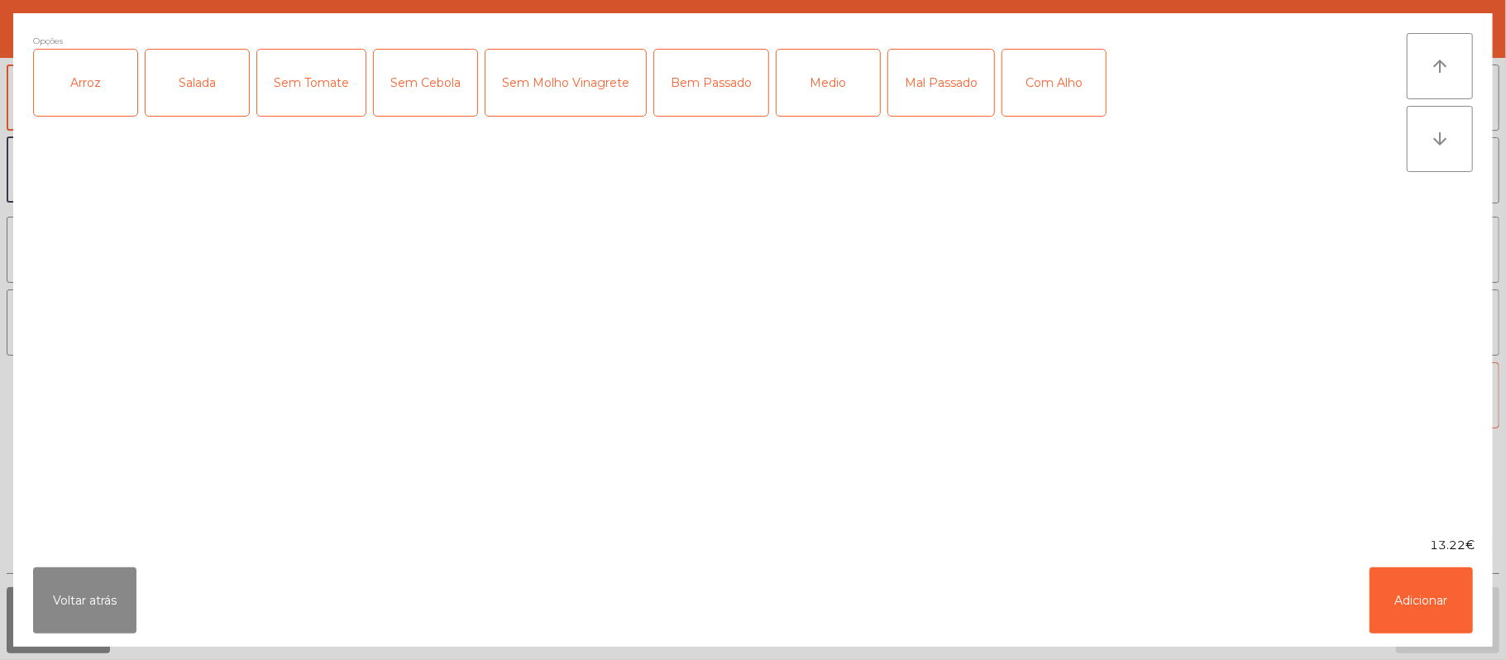
click at [96, 78] on div "Arroz" at bounding box center [85, 83] width 103 height 66
click at [205, 84] on div "Salada" at bounding box center [197, 83] width 103 height 66
click at [719, 89] on div "Bem Passado" at bounding box center [711, 83] width 114 height 66
click at [1411, 589] on button "Adicionar" at bounding box center [1420, 600] width 103 height 66
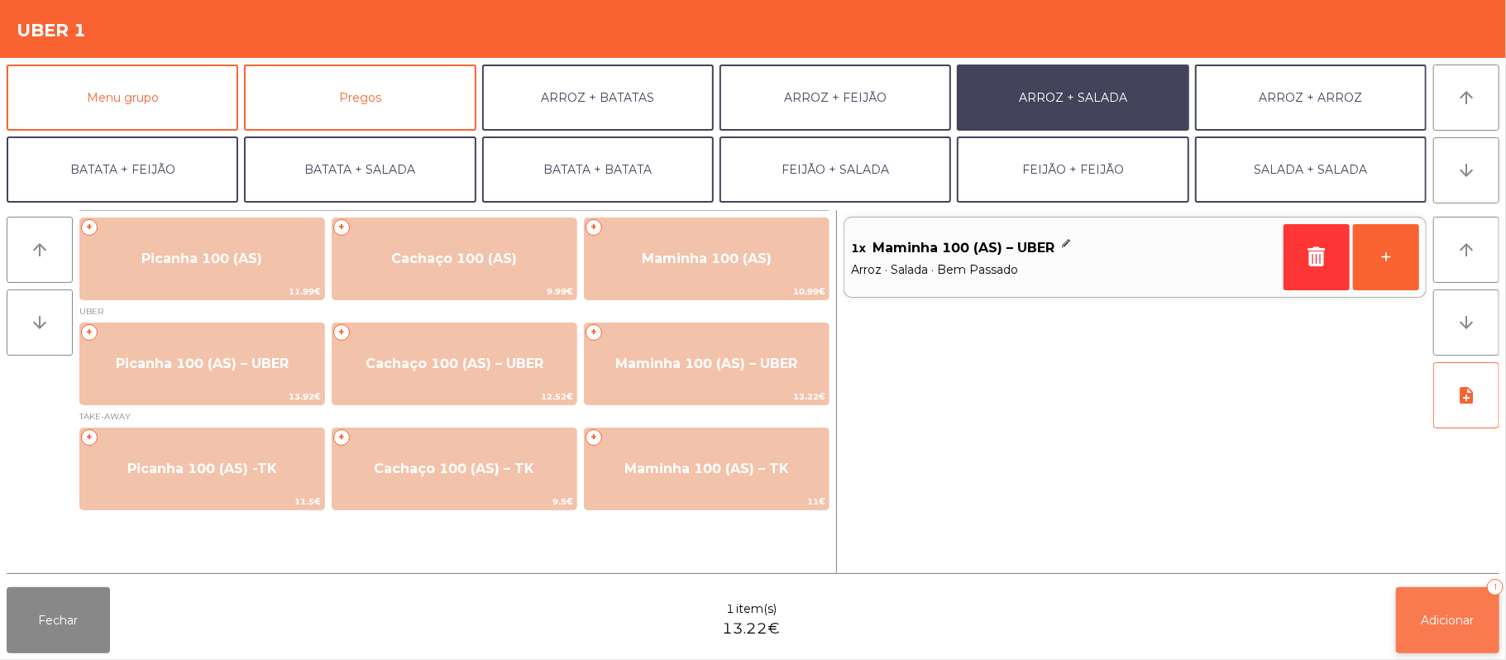
click at [1417, 606] on button "Adicionar 1" at bounding box center [1447, 620] width 103 height 66
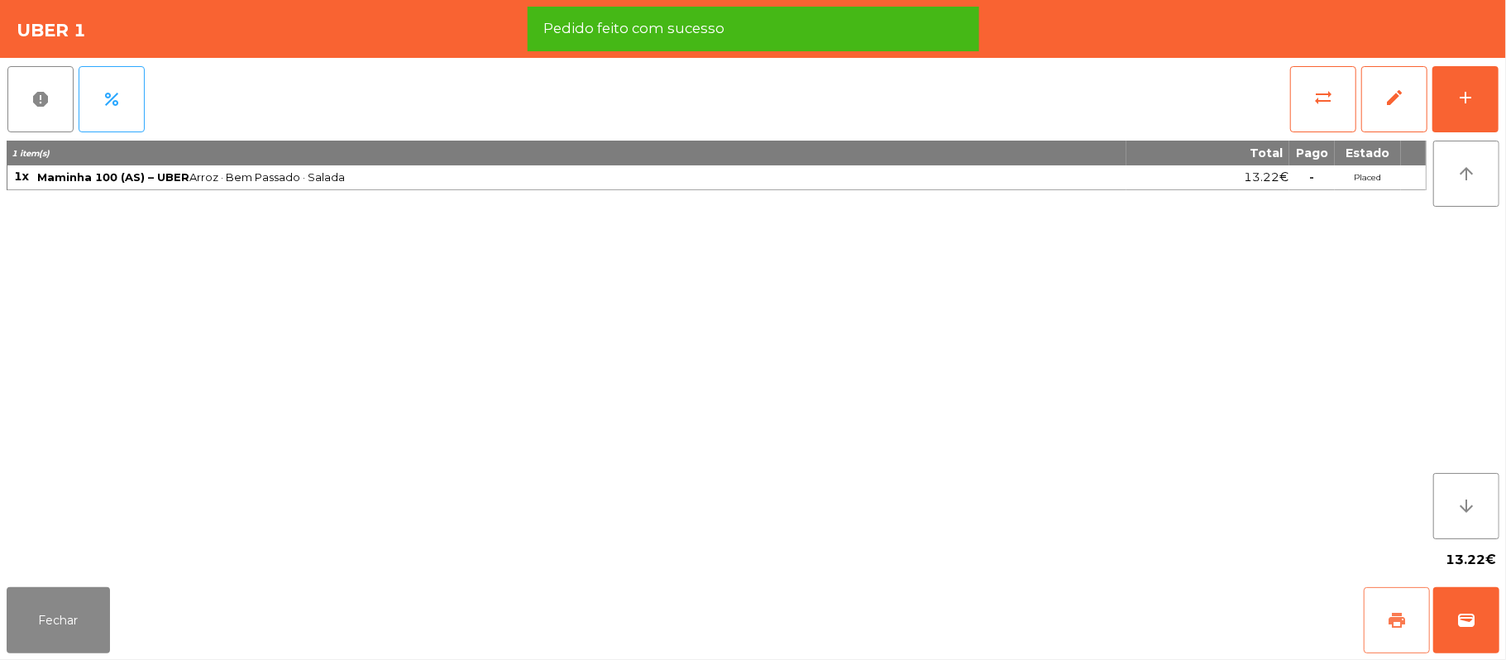
click at [1384, 628] on button "print" at bounding box center [1397, 620] width 66 height 66
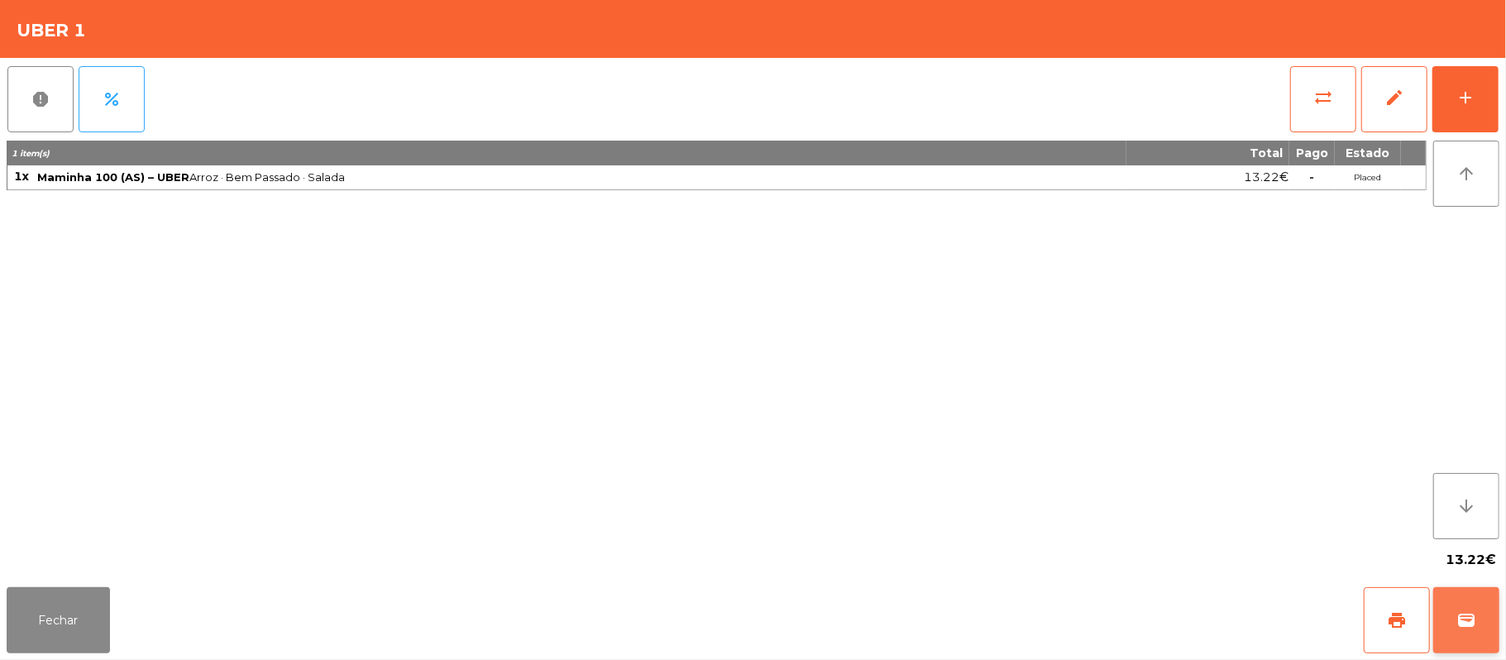
click at [1446, 607] on button "wallet" at bounding box center [1466, 620] width 66 height 66
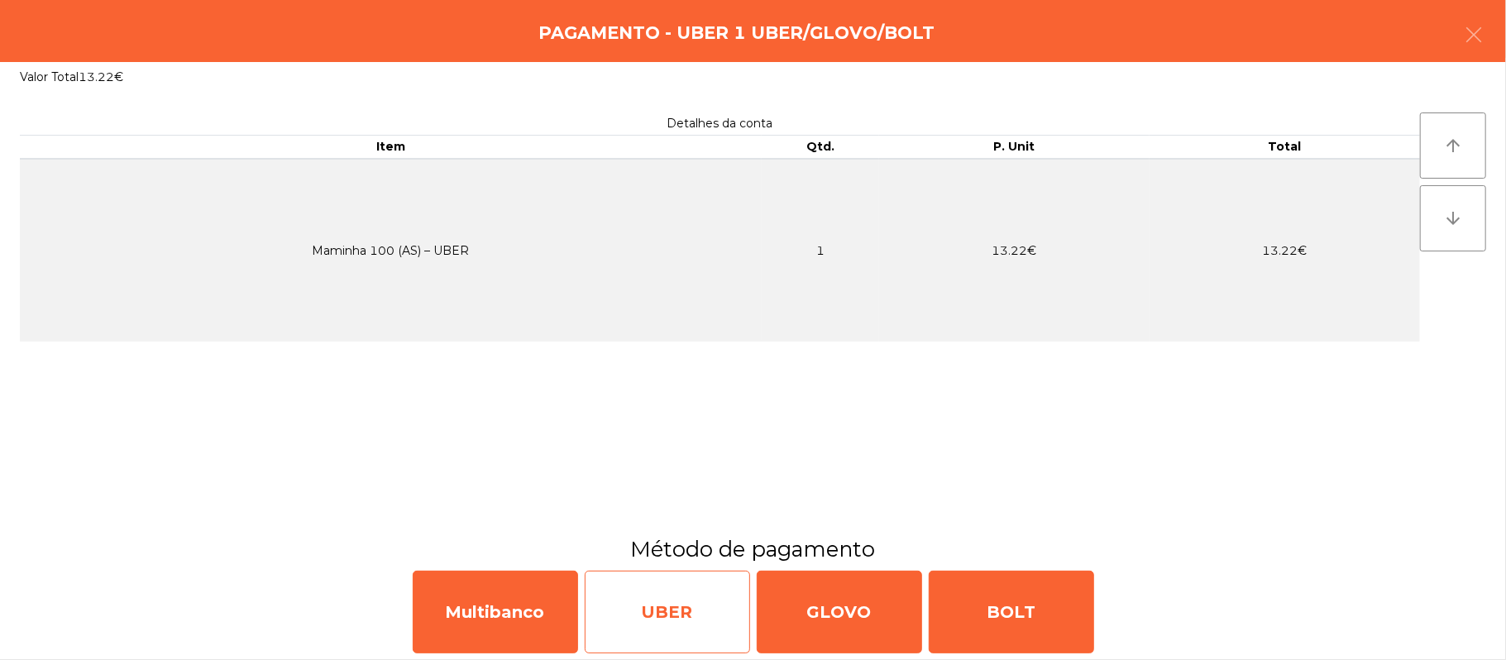
click at [671, 609] on div "UBER" at bounding box center [667, 612] width 165 height 83
select select "**"
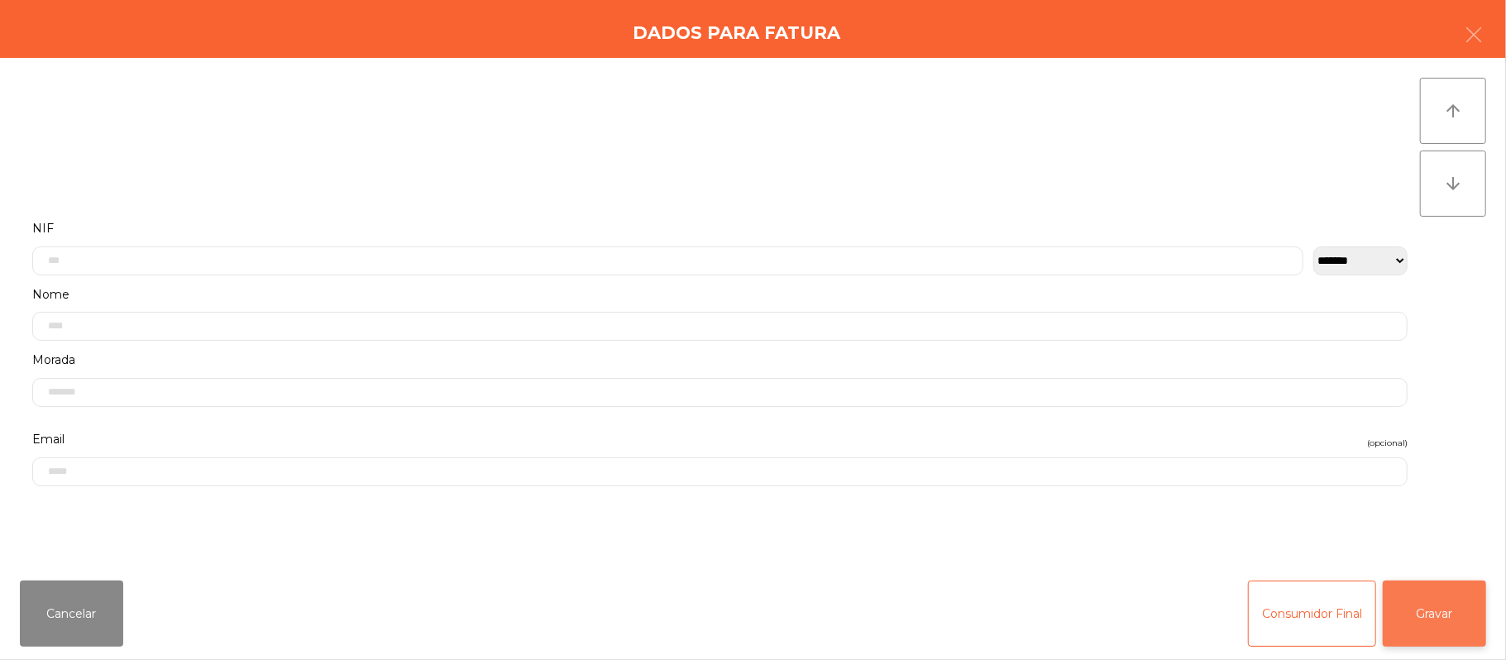
click at [1427, 595] on button "Gravar" at bounding box center [1434, 614] width 103 height 66
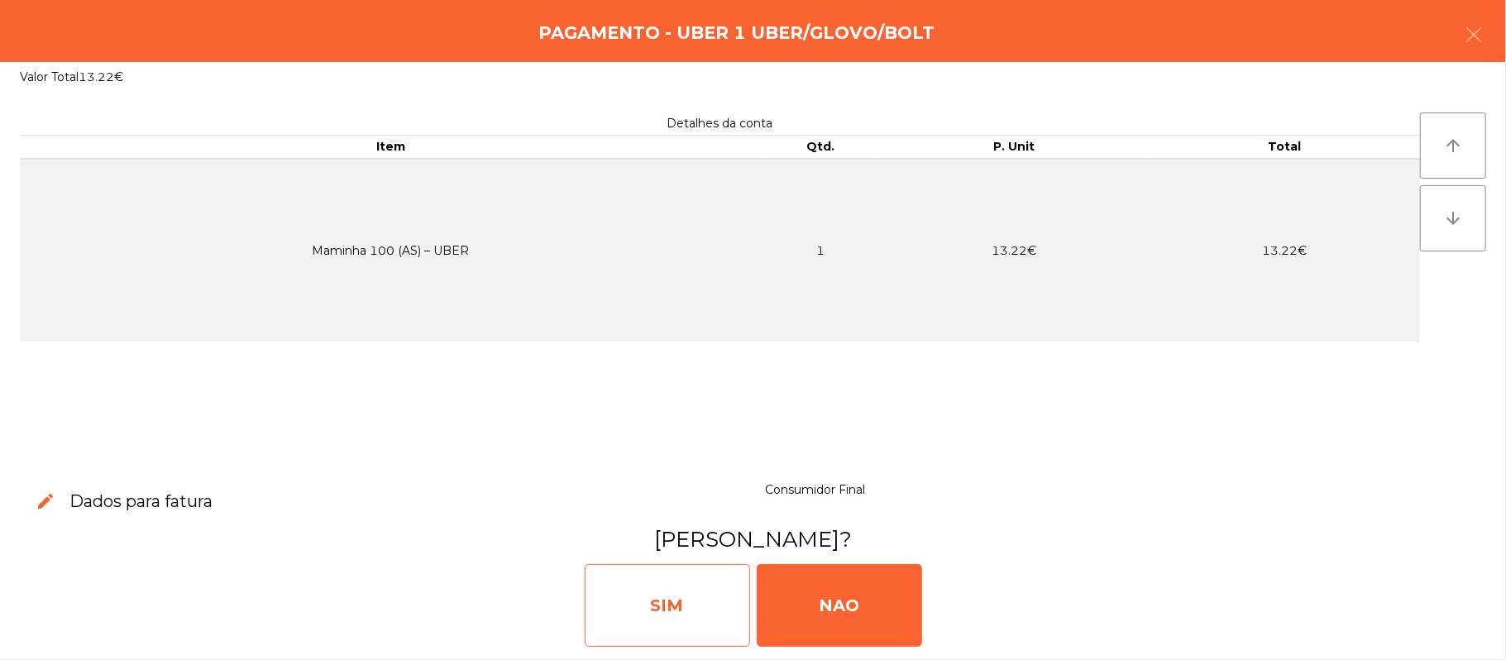
click at [678, 612] on div "SIM" at bounding box center [667, 605] width 165 height 83
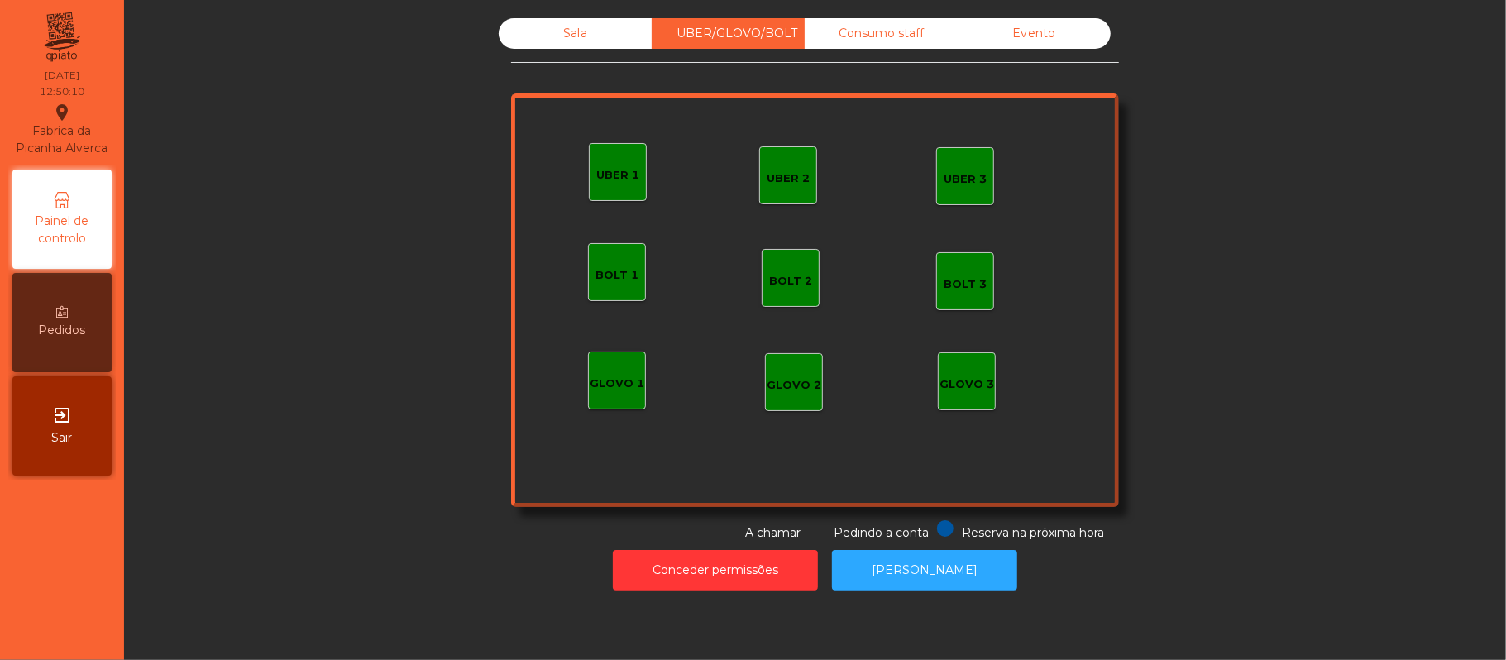
click at [581, 26] on div "Sala" at bounding box center [575, 33] width 153 height 31
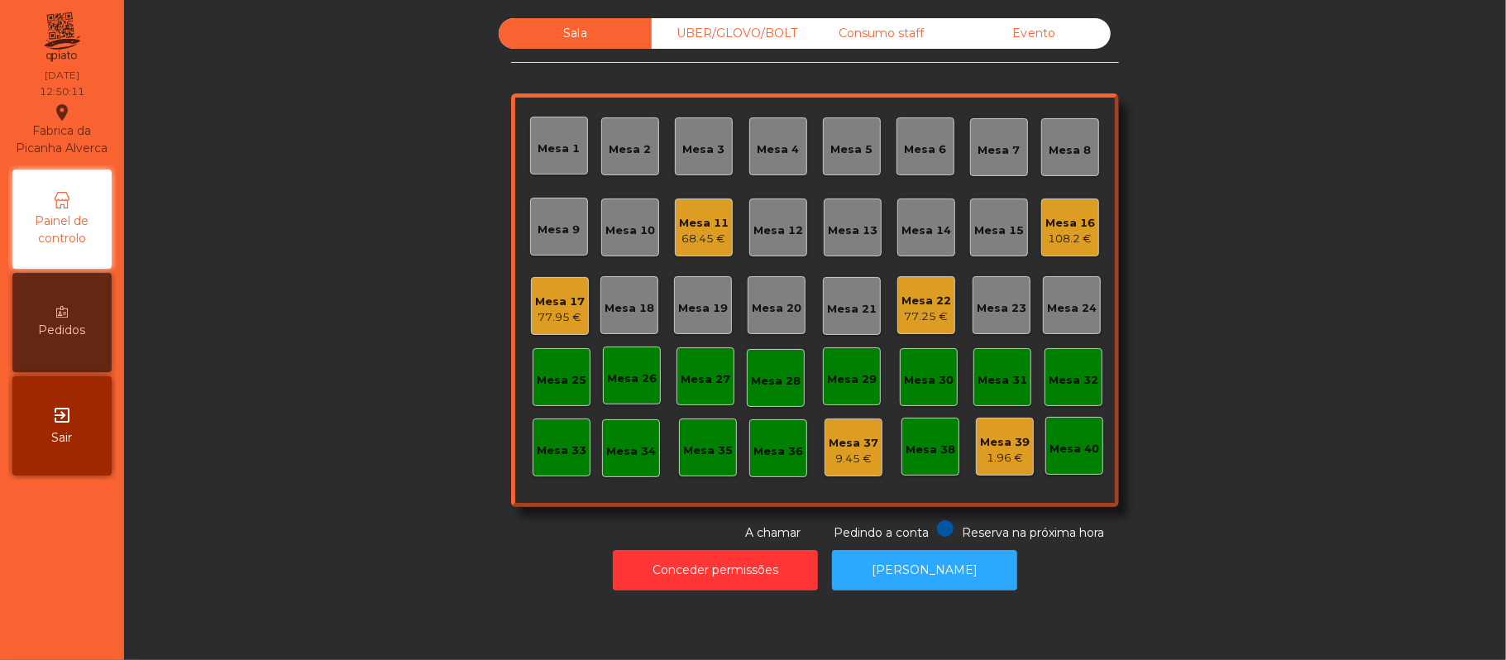
click at [1055, 241] on div "108.2 €" at bounding box center [1070, 239] width 50 height 17
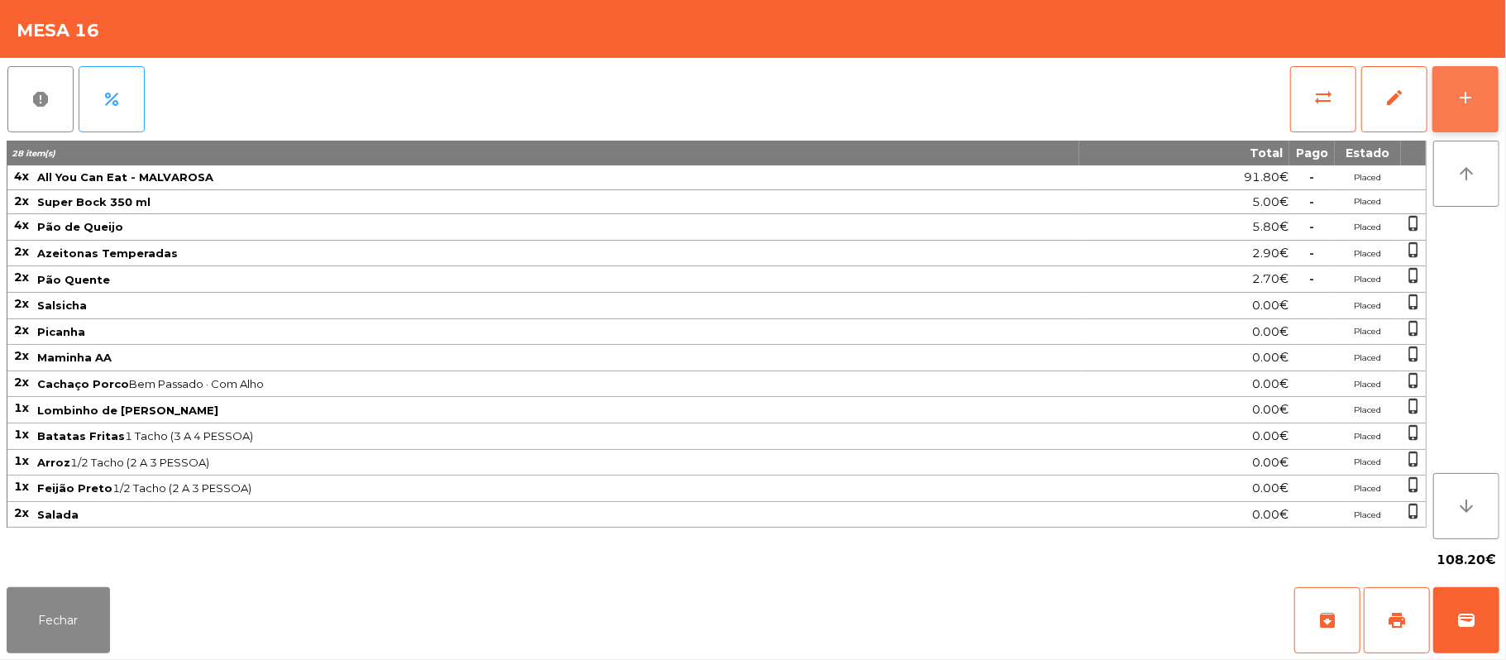
click at [1462, 104] on div "add" at bounding box center [1465, 98] width 20 height 20
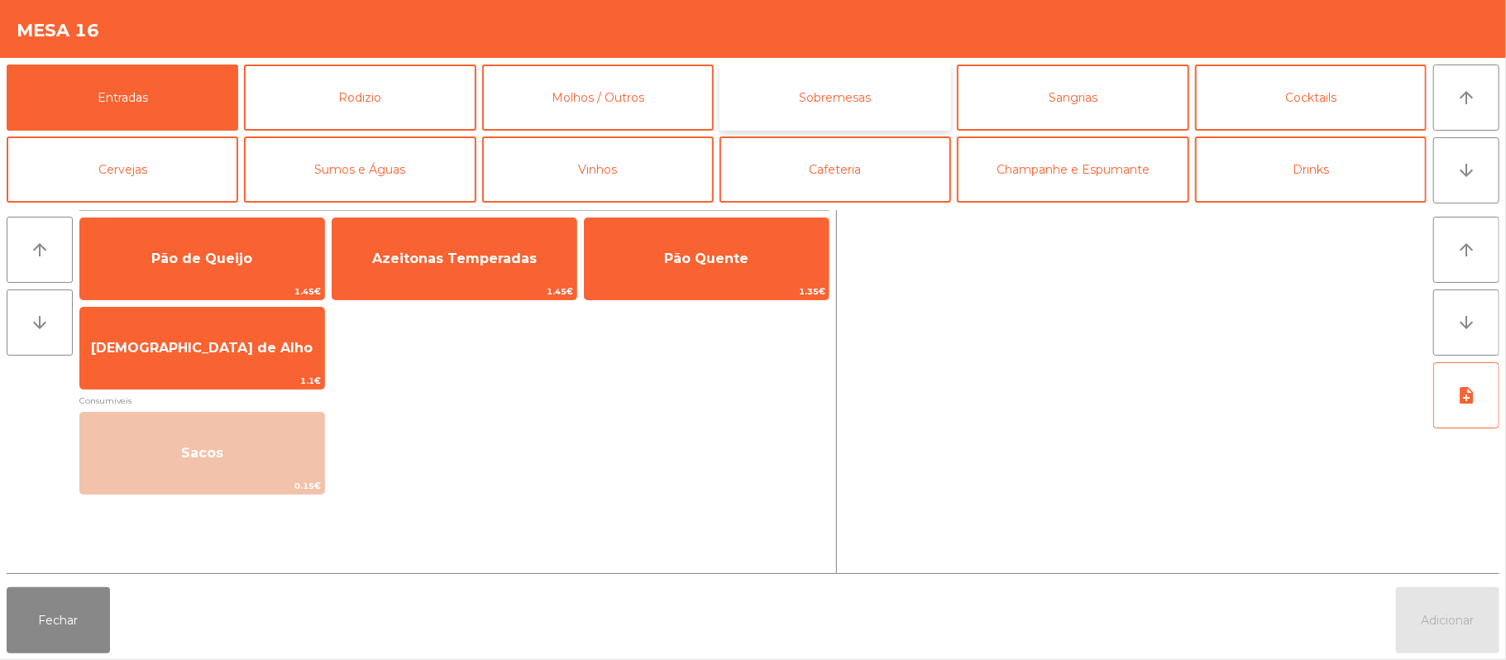
click at [860, 112] on button "Sobremesas" at bounding box center [835, 98] width 232 height 66
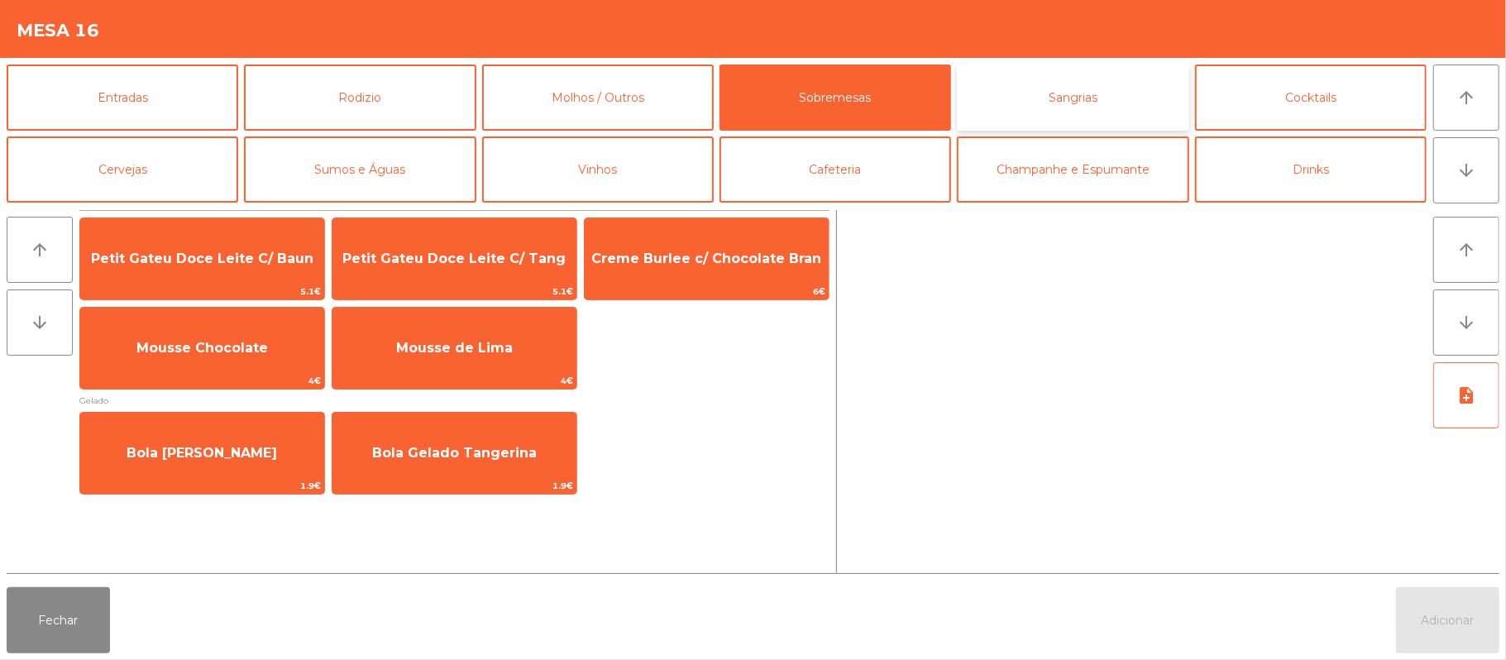
click at [1103, 103] on button "Sangrias" at bounding box center [1073, 98] width 232 height 66
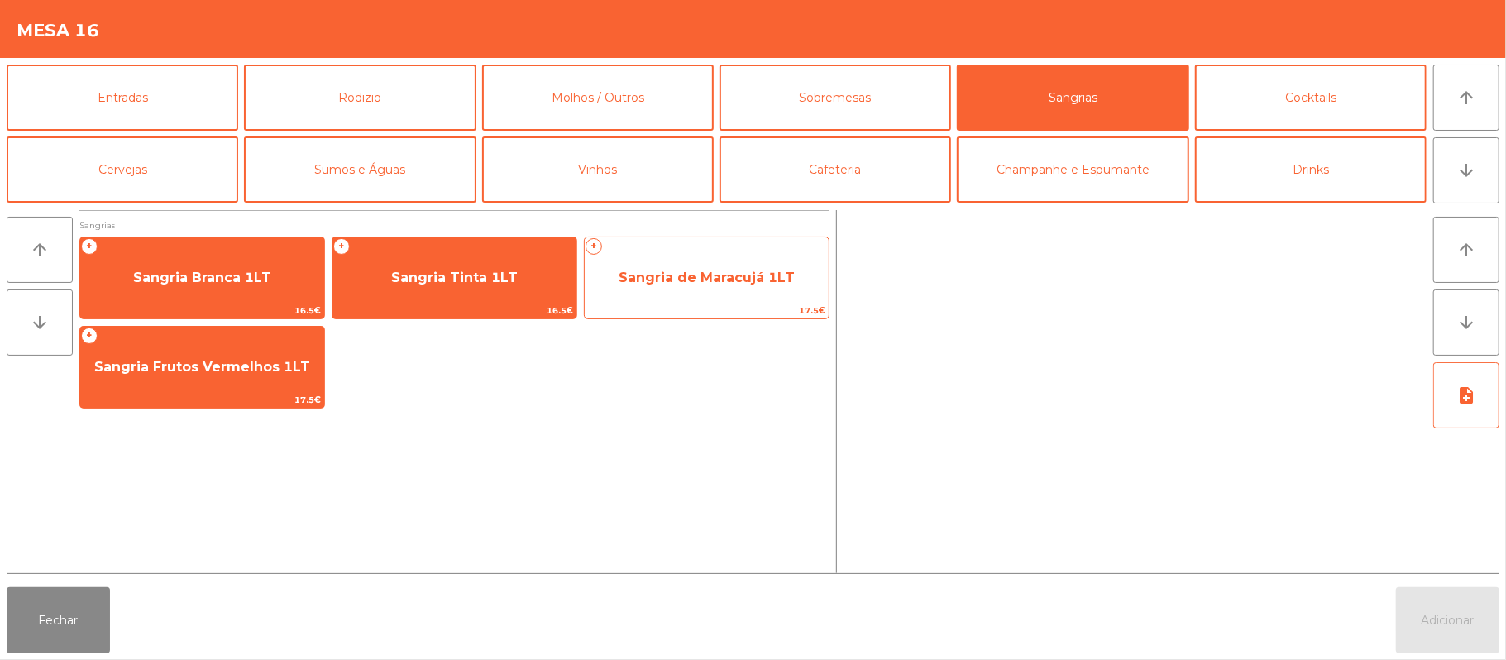
click at [734, 276] on span "Sangria de Maracujá 1LT" at bounding box center [707, 278] width 176 height 16
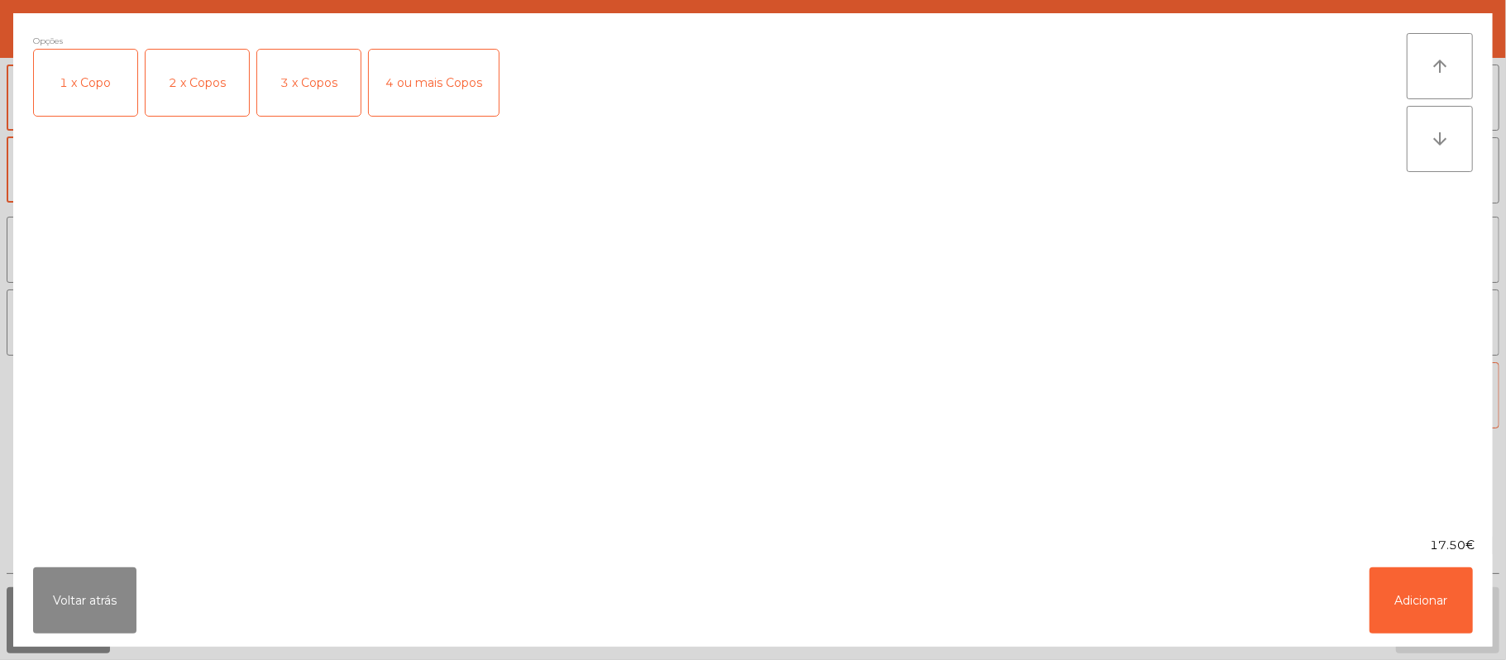
click at [213, 90] on div "2 x Copos" at bounding box center [197, 83] width 103 height 66
click at [1417, 587] on button "Adicionar" at bounding box center [1420, 600] width 103 height 66
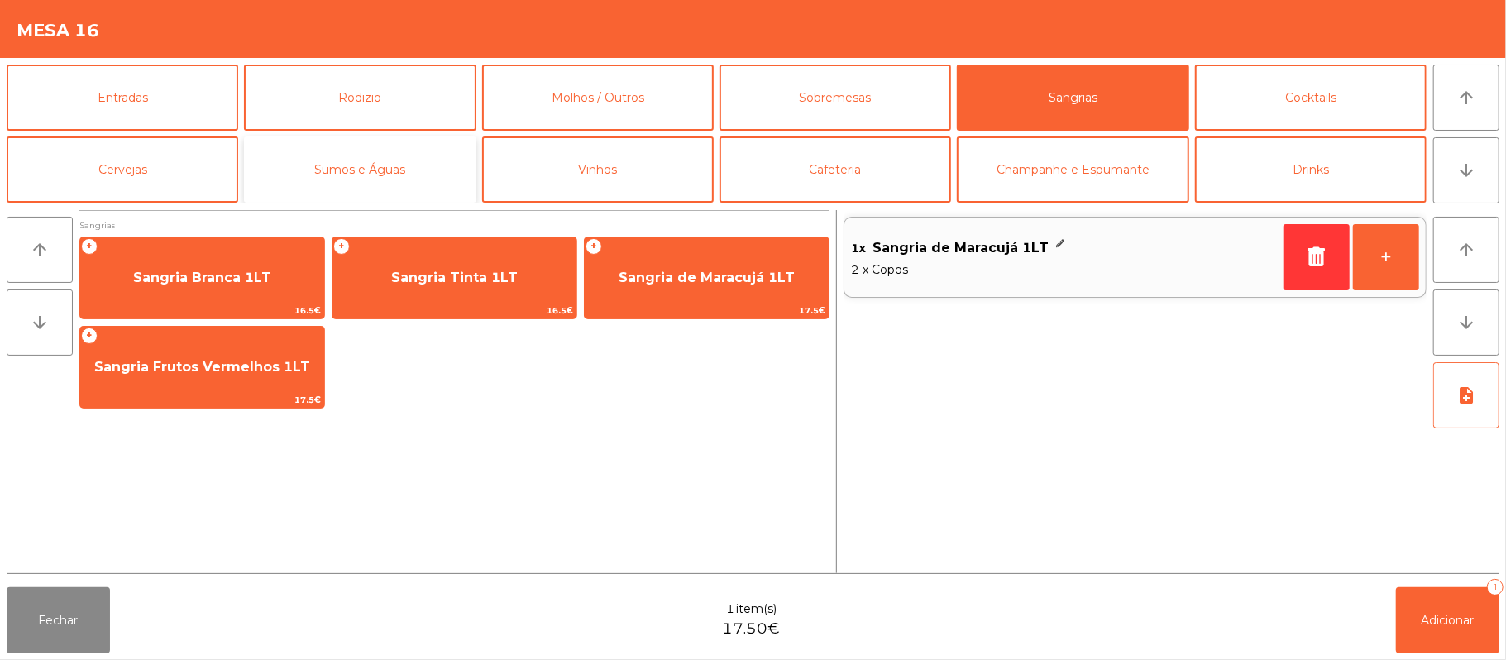
click at [378, 175] on button "Sumos e Águas" at bounding box center [360, 169] width 232 height 66
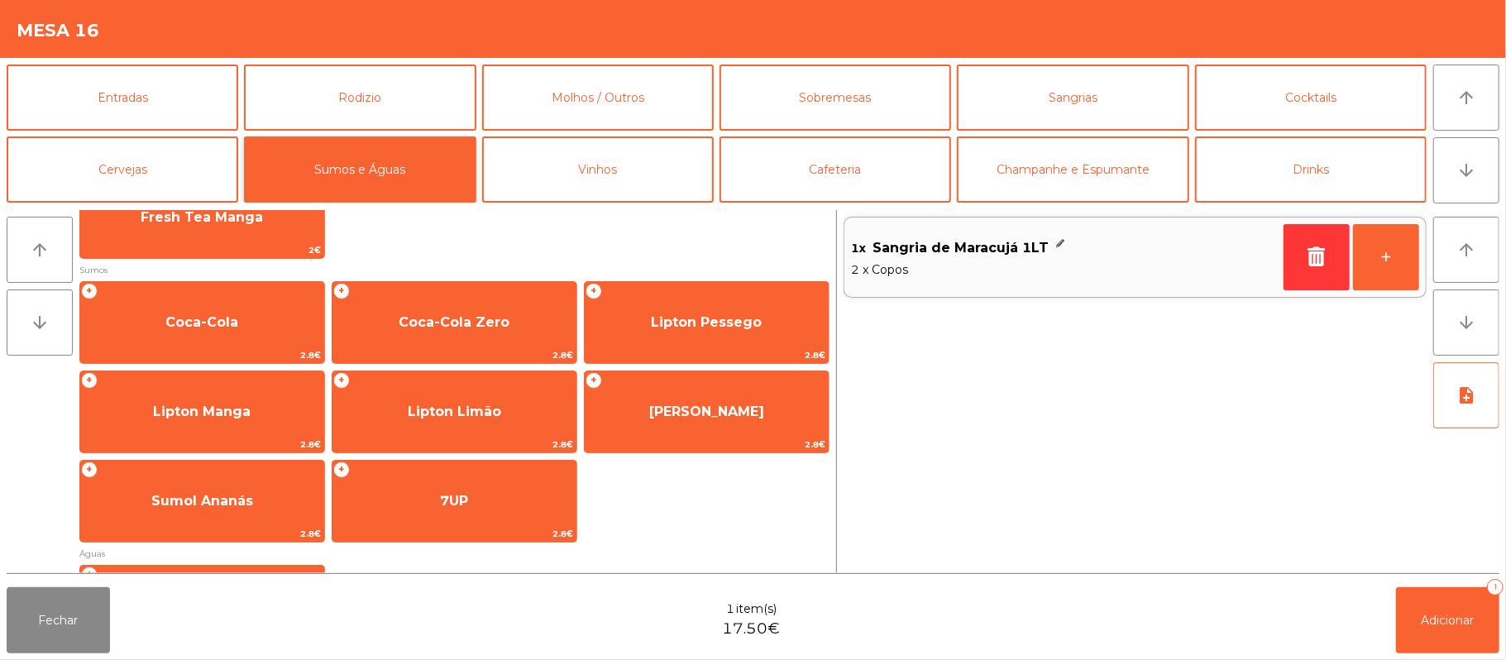
scroll to position [218, 0]
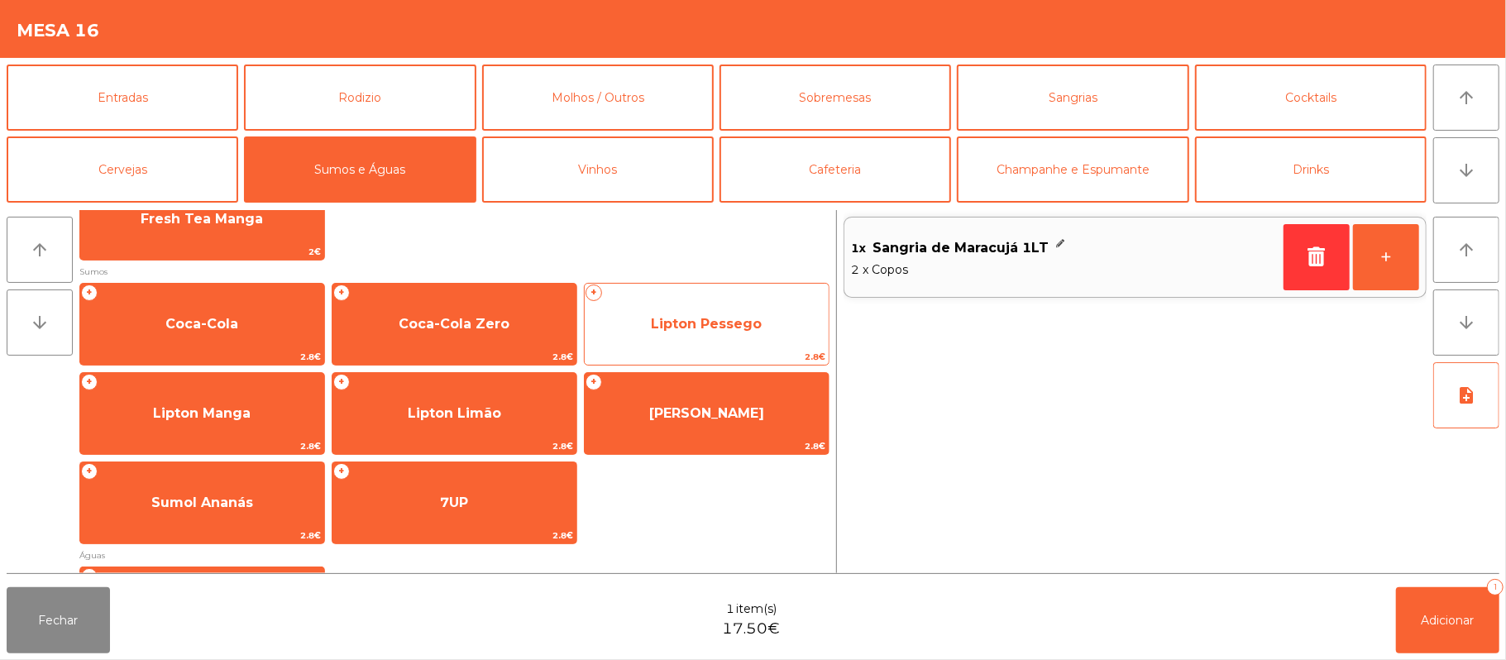
click at [733, 318] on span "Lipton Pessego" at bounding box center [706, 324] width 111 height 16
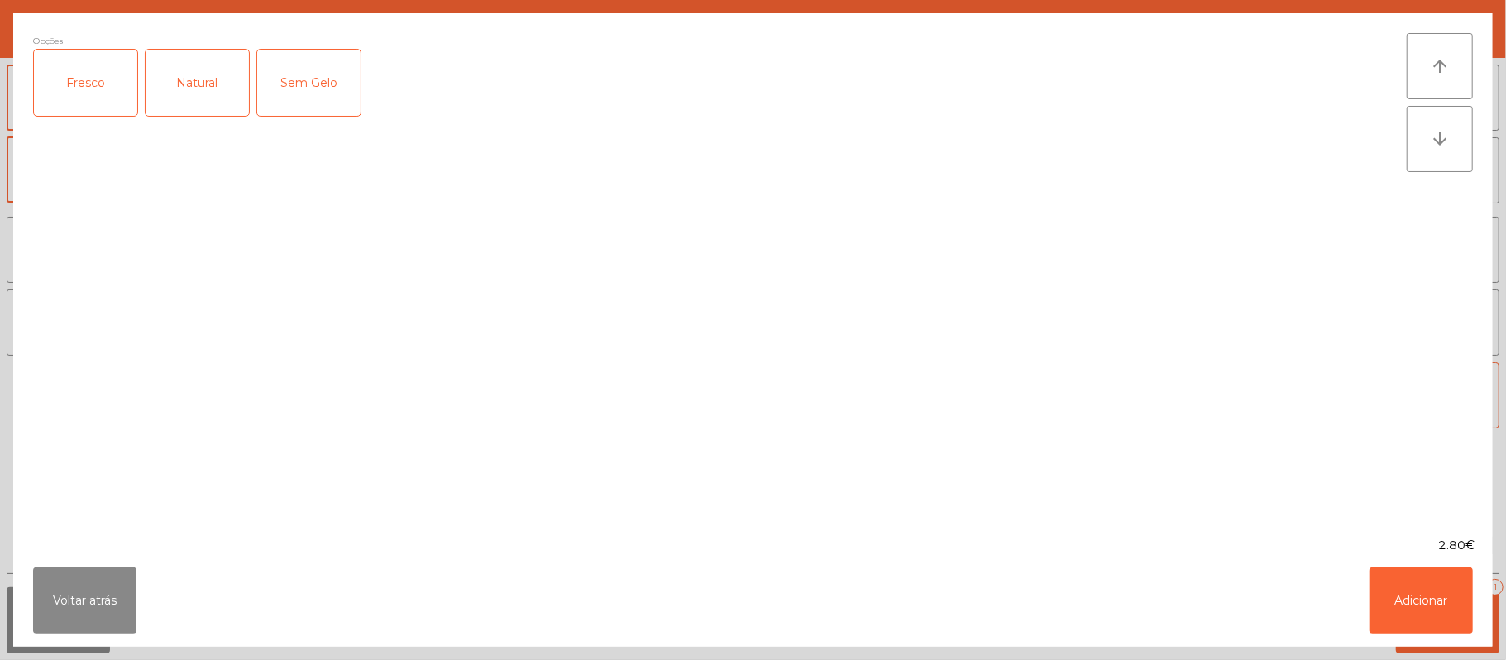
click at [89, 84] on div "Fresco" at bounding box center [85, 83] width 103 height 66
click at [1414, 595] on button "Adicionar" at bounding box center [1420, 600] width 103 height 66
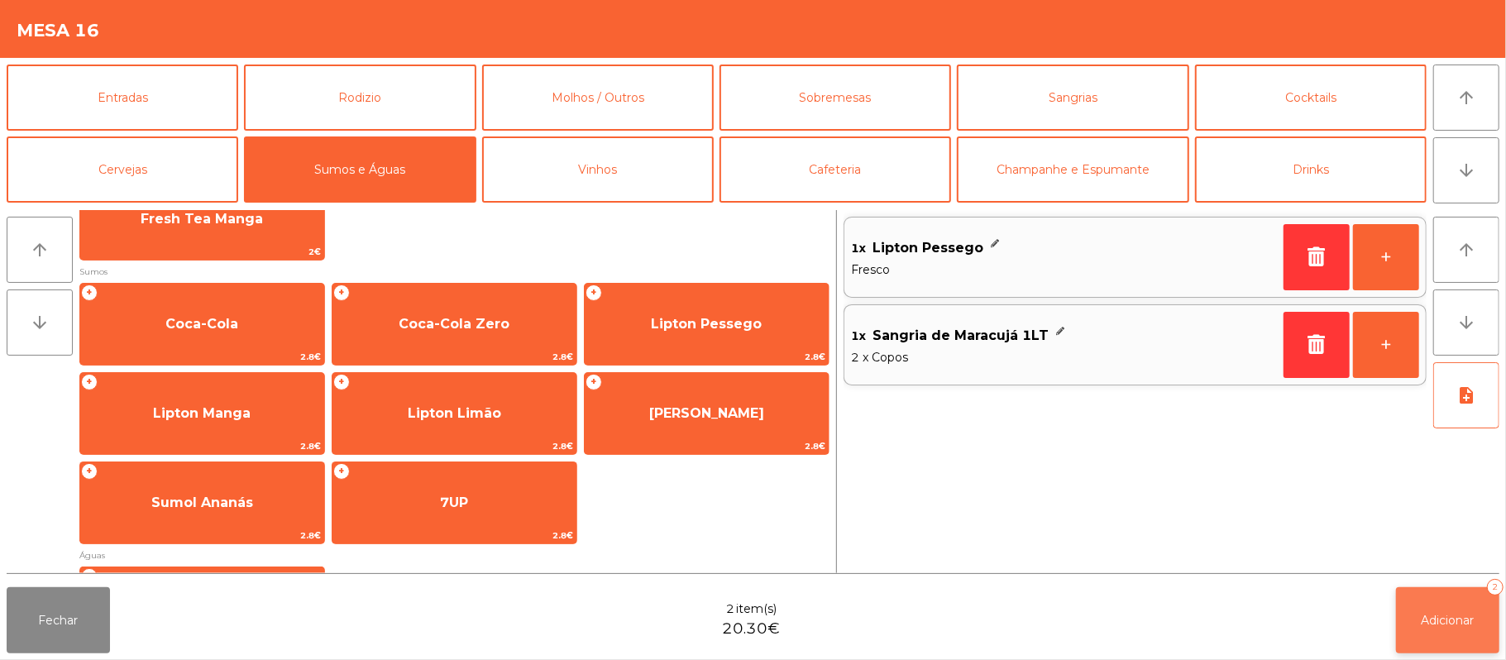
click at [1450, 616] on span "Adicionar" at bounding box center [1447, 620] width 53 height 15
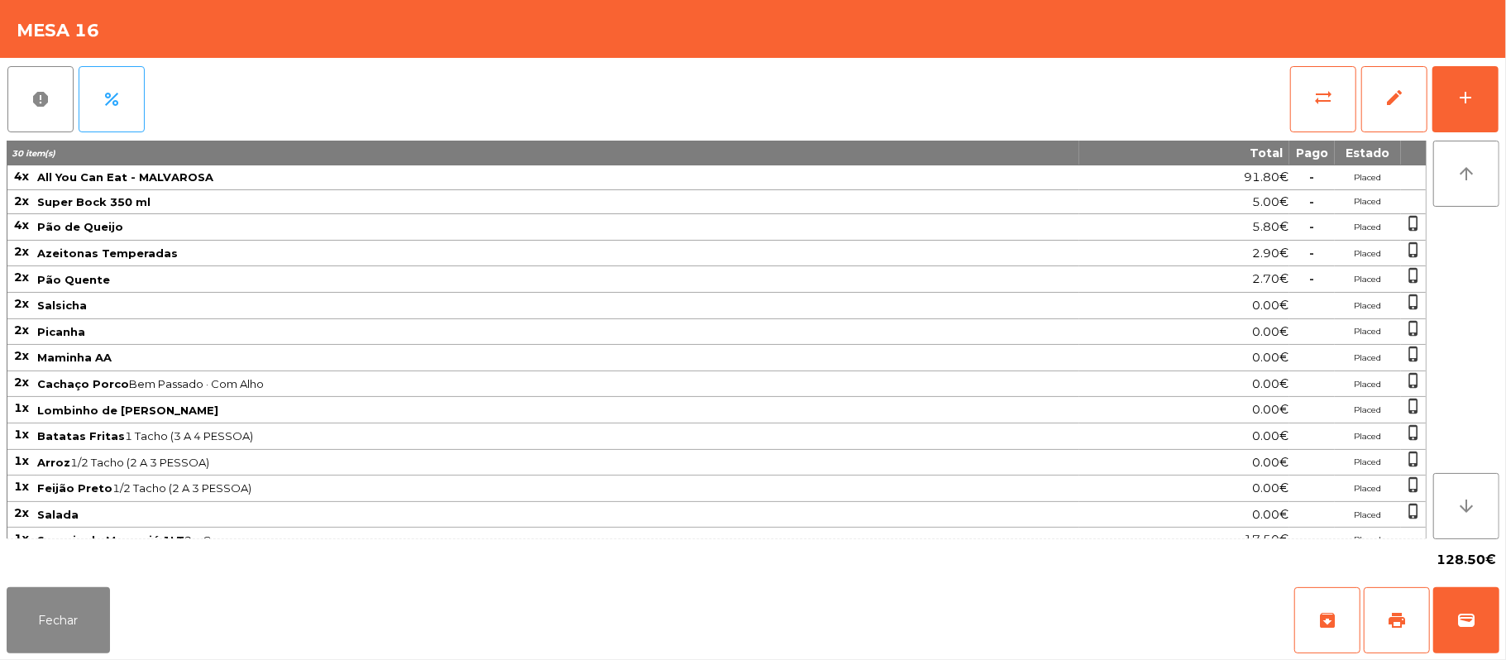
click at [20, 557] on div "128.50€" at bounding box center [753, 559] width 1493 height 41
click at [66, 607] on button "Fechar" at bounding box center [58, 620] width 103 height 66
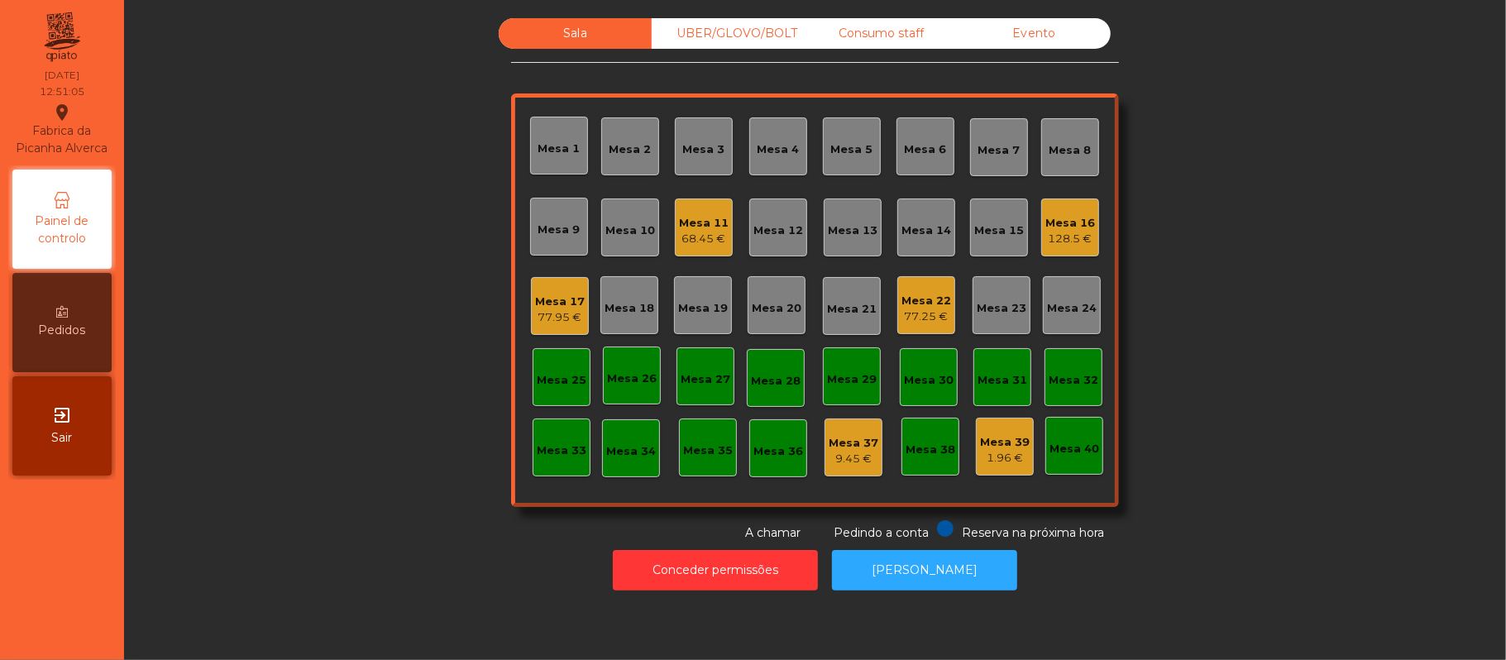
click at [772, 230] on div "Mesa 12" at bounding box center [778, 230] width 50 height 17
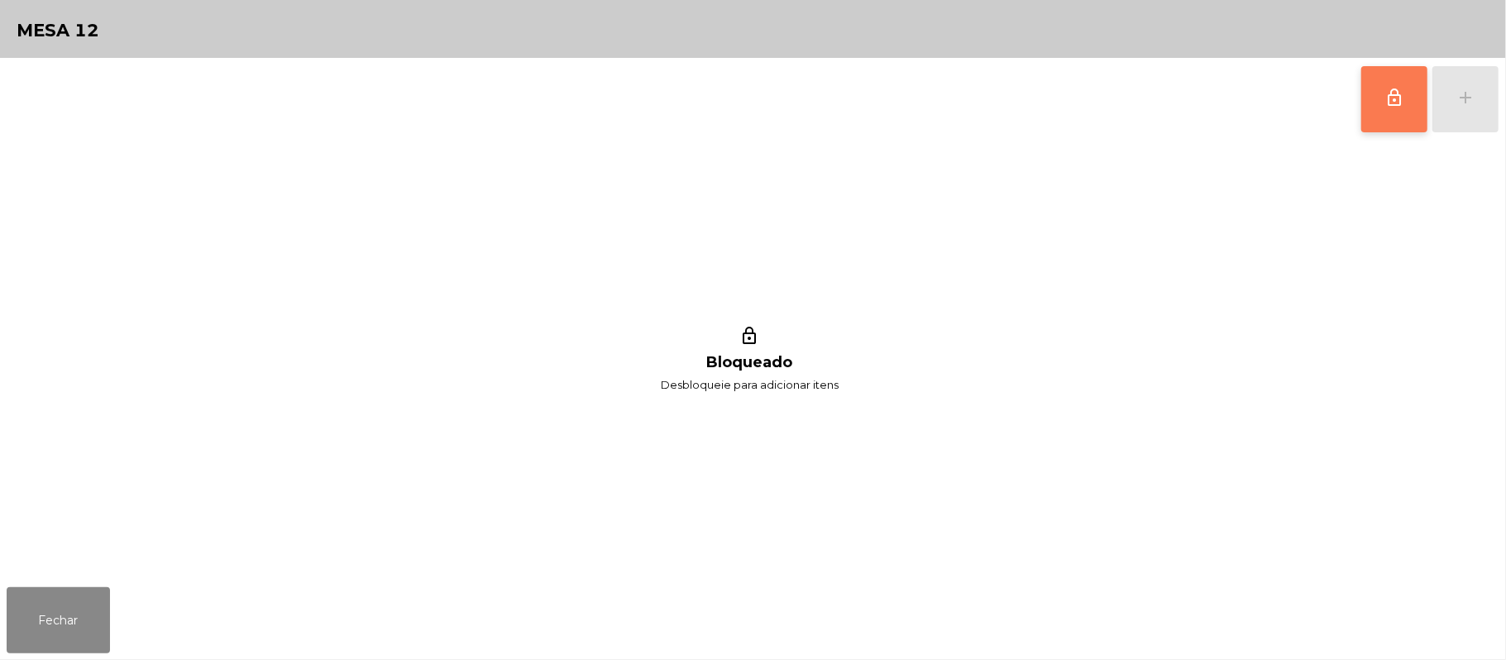
click at [1398, 108] on button "lock_outline" at bounding box center [1394, 99] width 66 height 66
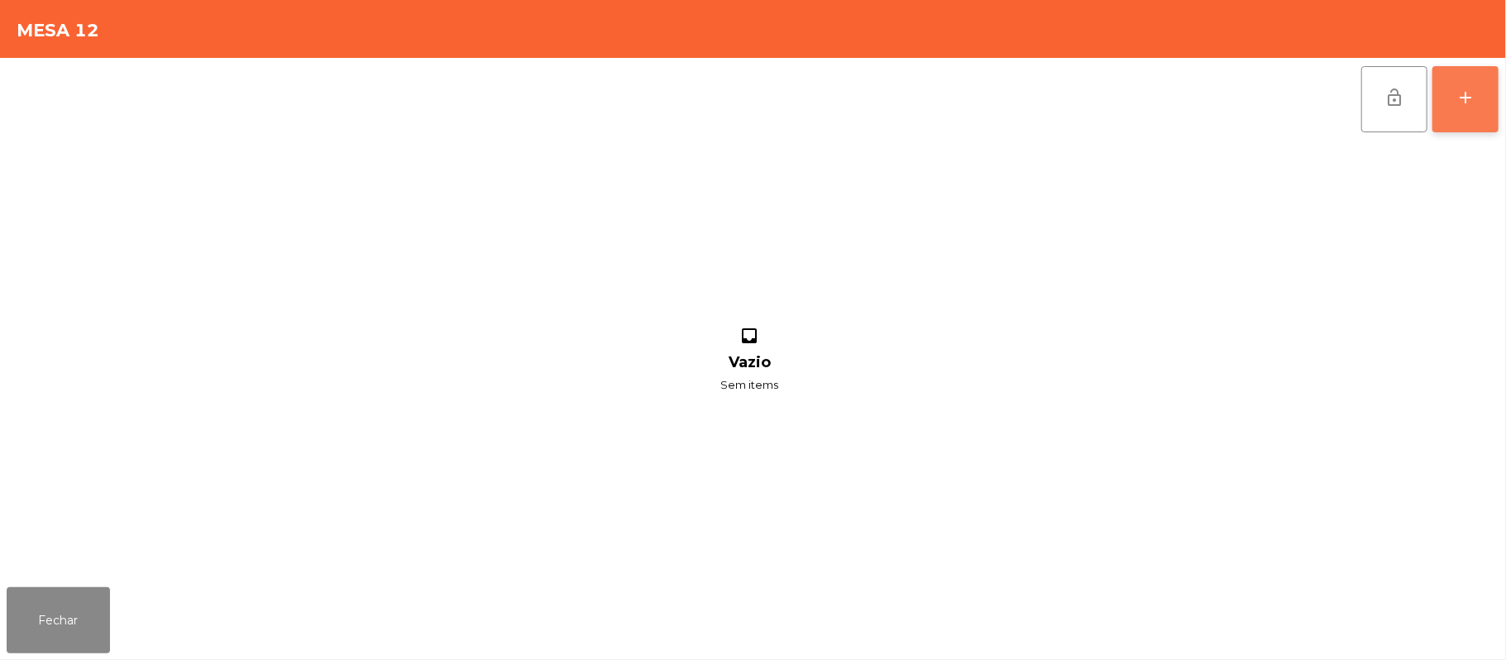
click at [1485, 91] on button "add" at bounding box center [1465, 99] width 66 height 66
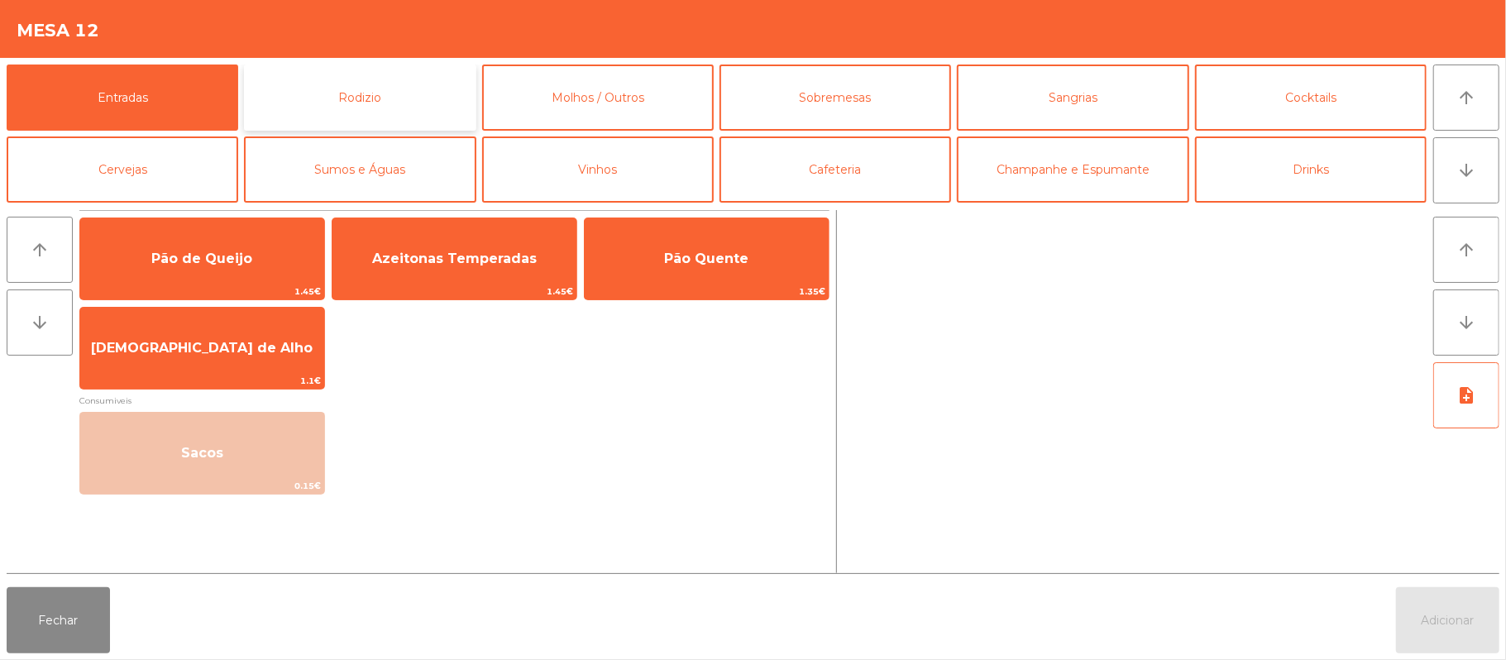
click at [400, 104] on button "Rodizio" at bounding box center [360, 98] width 232 height 66
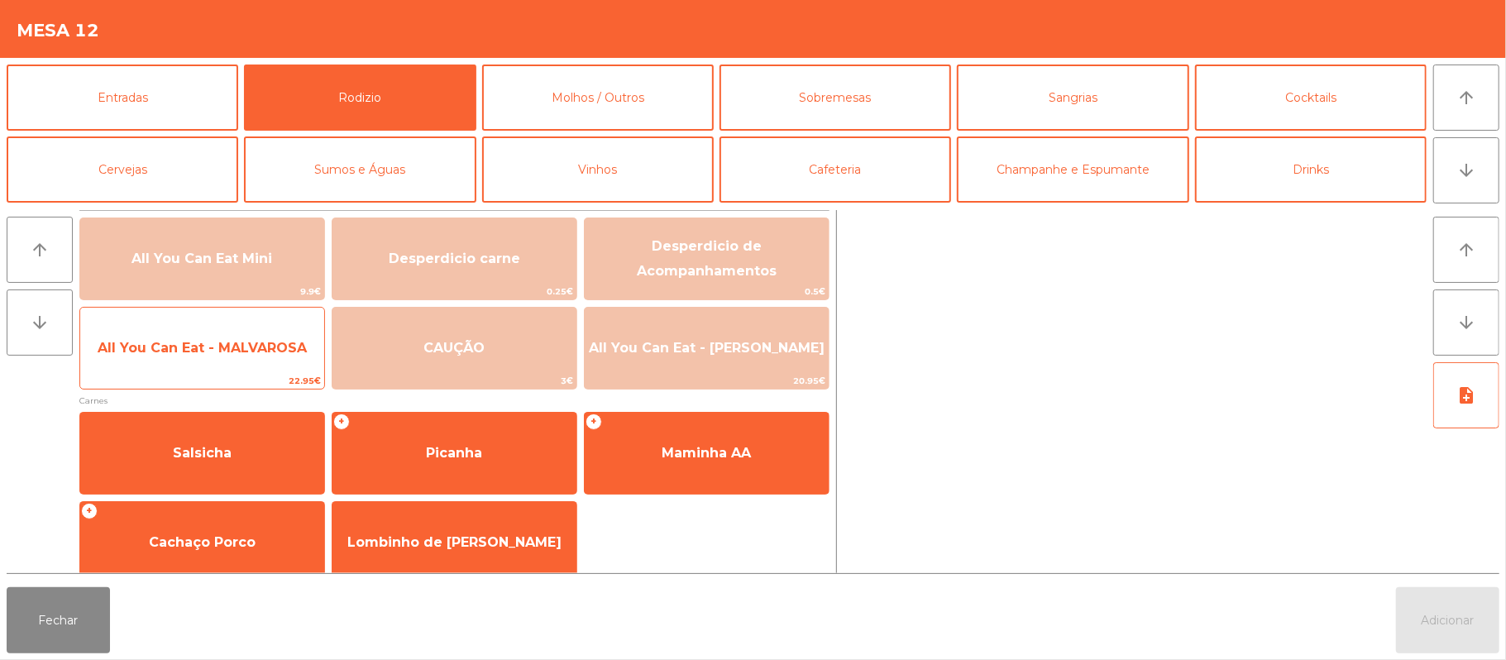
click at [245, 367] on span "All You Can Eat - MALVAROSA" at bounding box center [202, 348] width 244 height 45
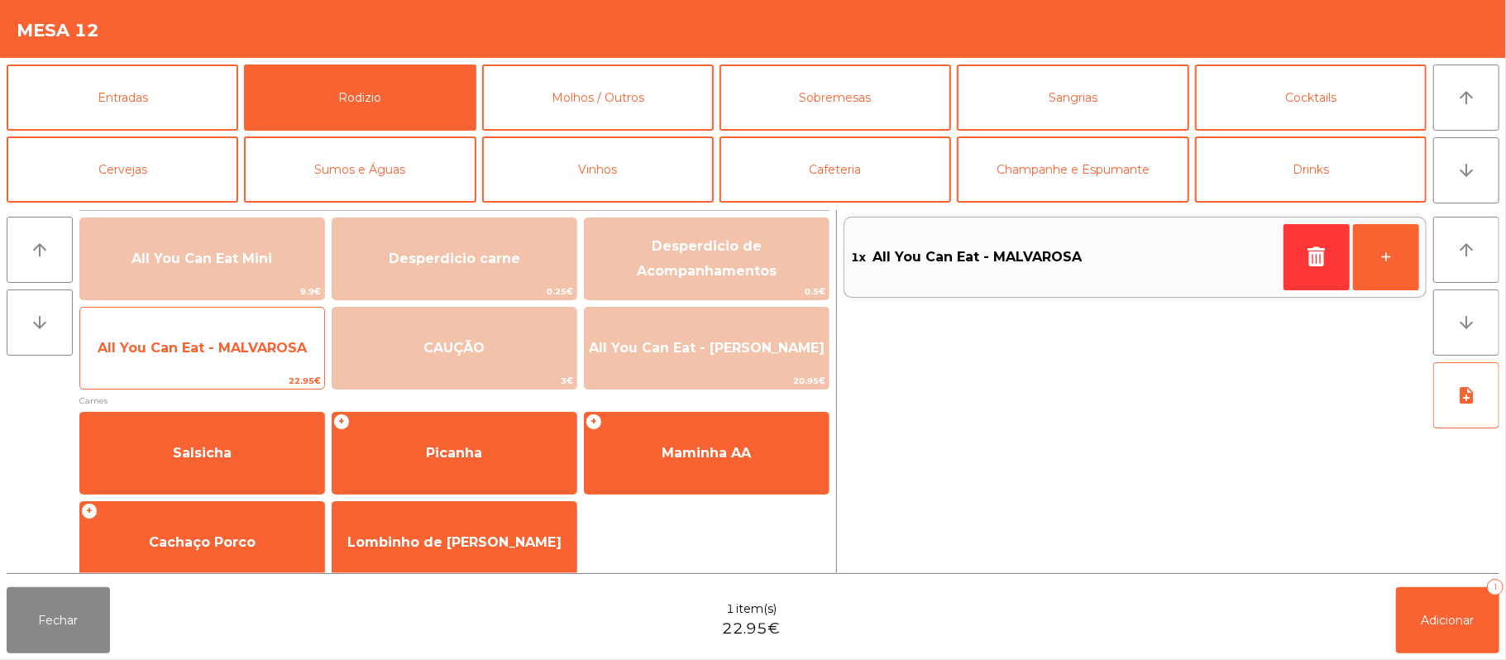
click at [237, 364] on span "All You Can Eat - MALVAROSA" at bounding box center [202, 348] width 244 height 45
click at [230, 370] on span "All You Can Eat - MALVAROSA" at bounding box center [202, 348] width 244 height 45
click at [223, 364] on span "All You Can Eat - MALVAROSA" at bounding box center [202, 348] width 244 height 45
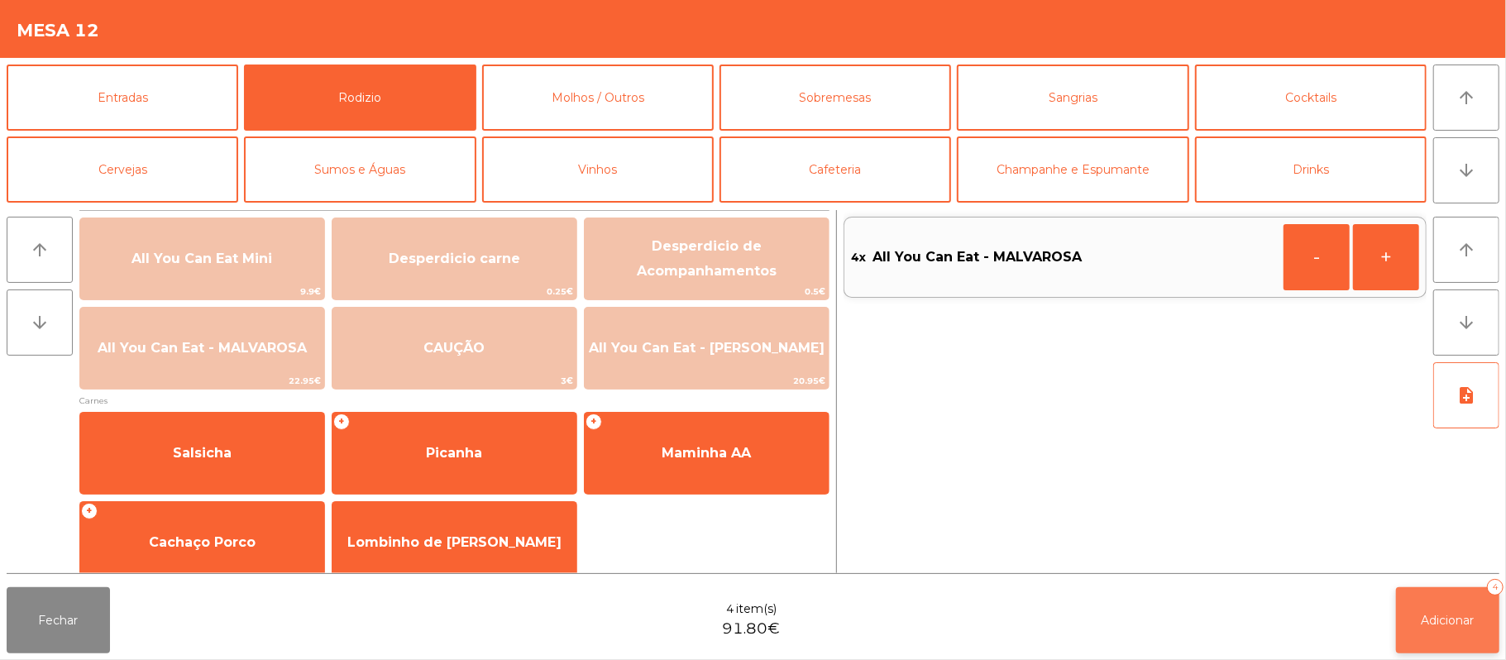
click at [1455, 590] on button "Adicionar 4" at bounding box center [1447, 620] width 103 height 66
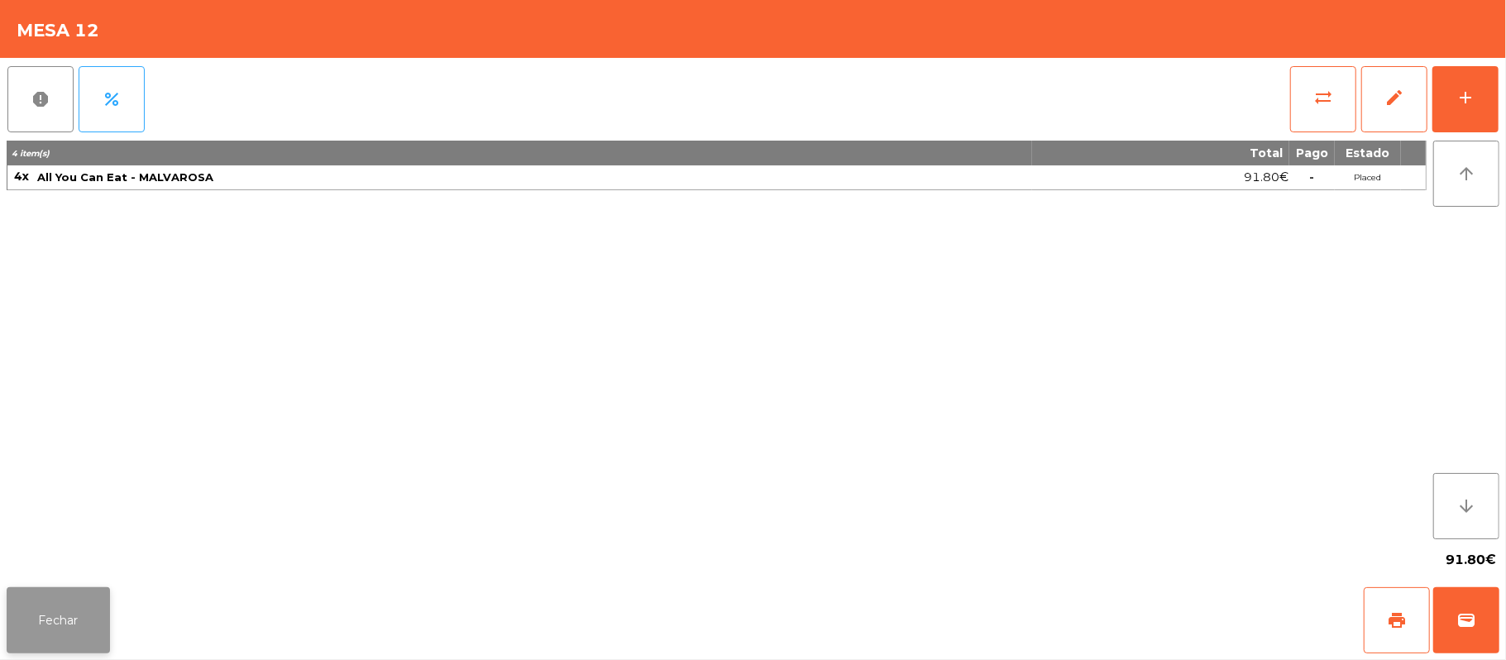
click at [58, 643] on button "Fechar" at bounding box center [58, 620] width 103 height 66
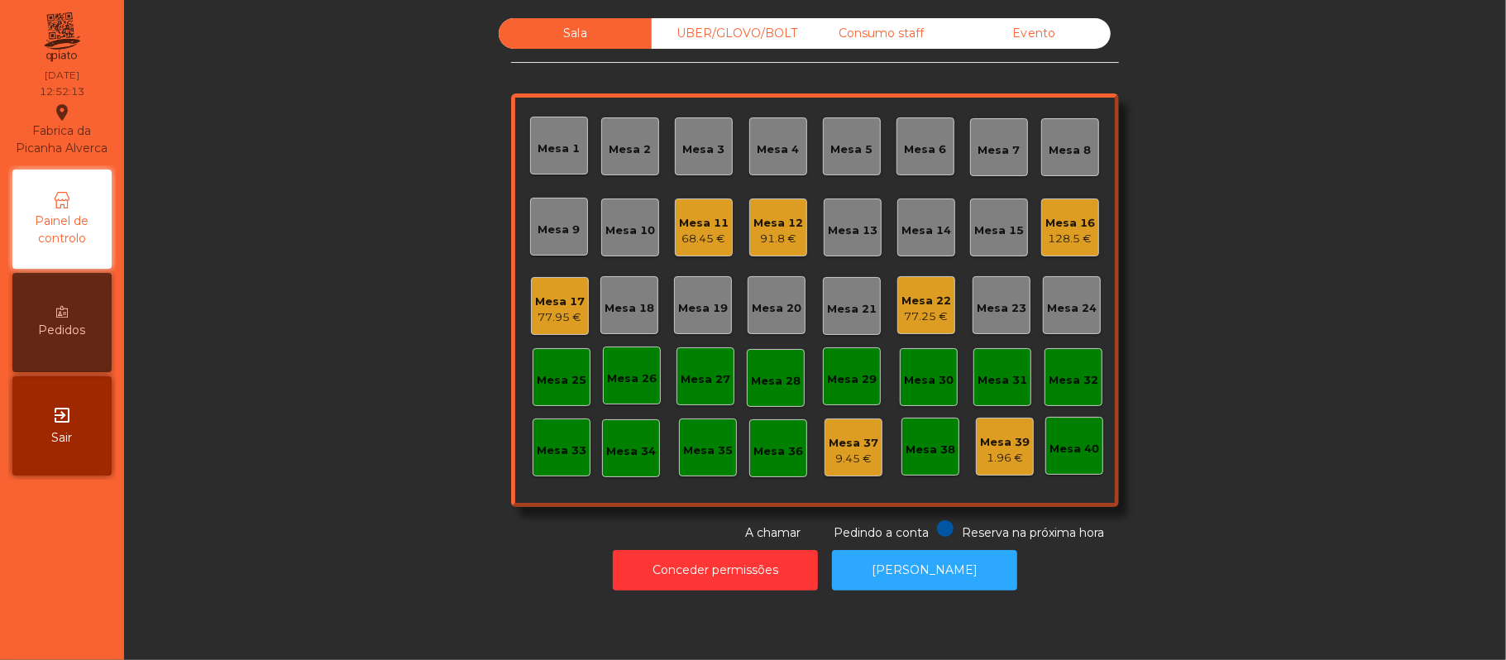
click at [556, 287] on div "Mesa 17 77.95 €" at bounding box center [560, 306] width 50 height 39
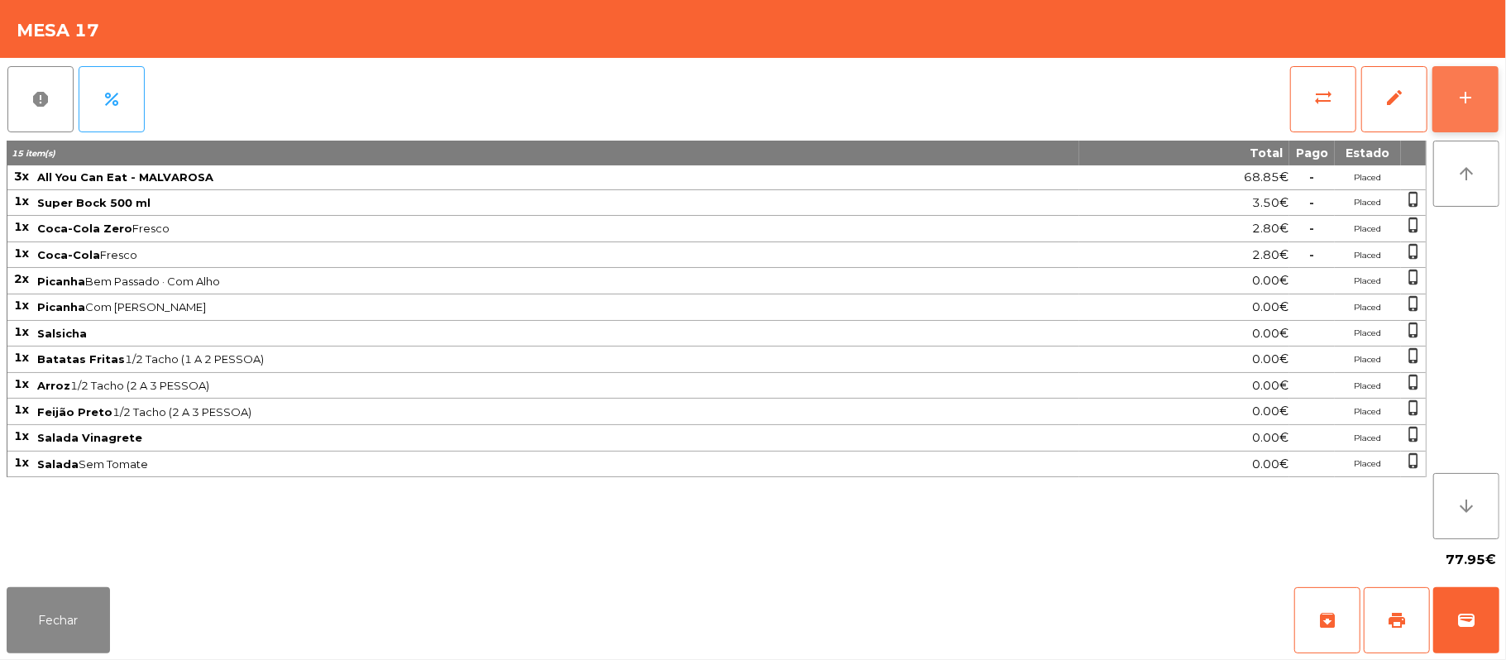
click at [1440, 96] on button "add" at bounding box center [1465, 99] width 66 height 66
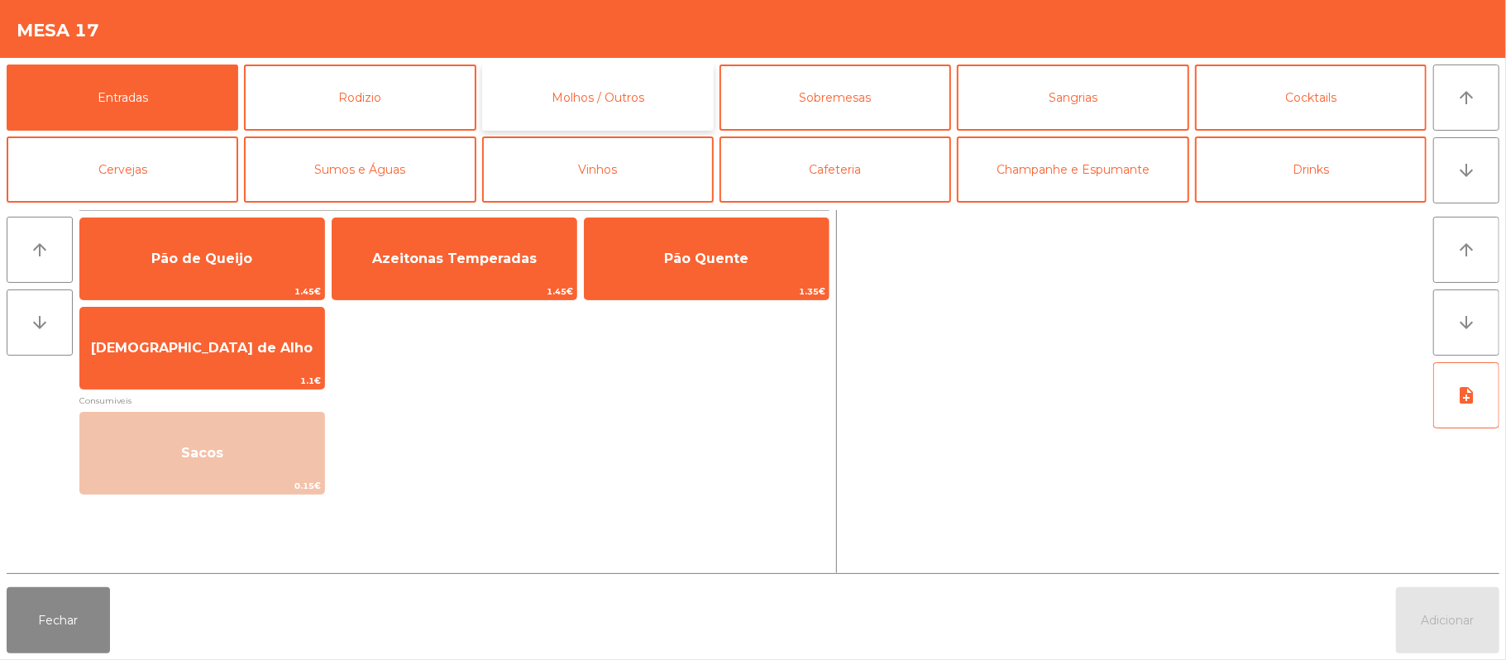
click at [533, 90] on button "Molhos / Outros" at bounding box center [598, 98] width 232 height 66
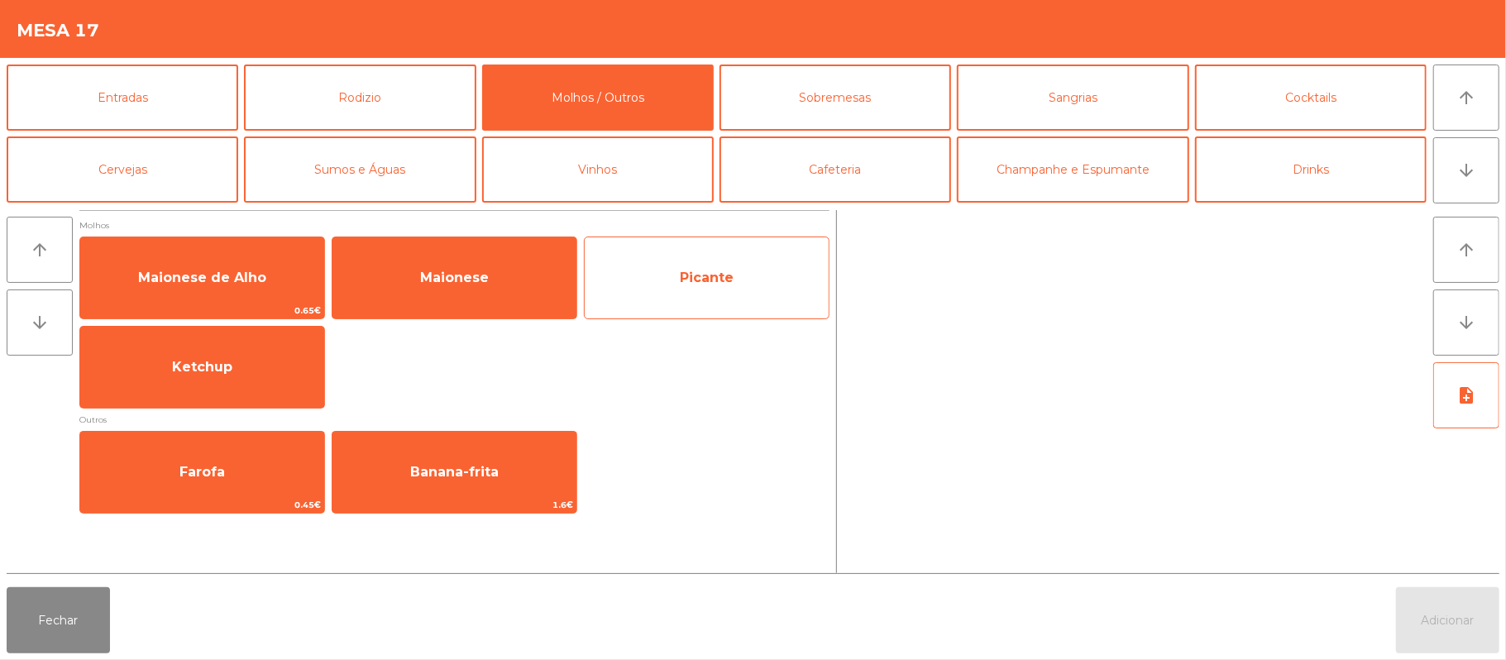
click at [680, 294] on span "Picante" at bounding box center [707, 278] width 244 height 45
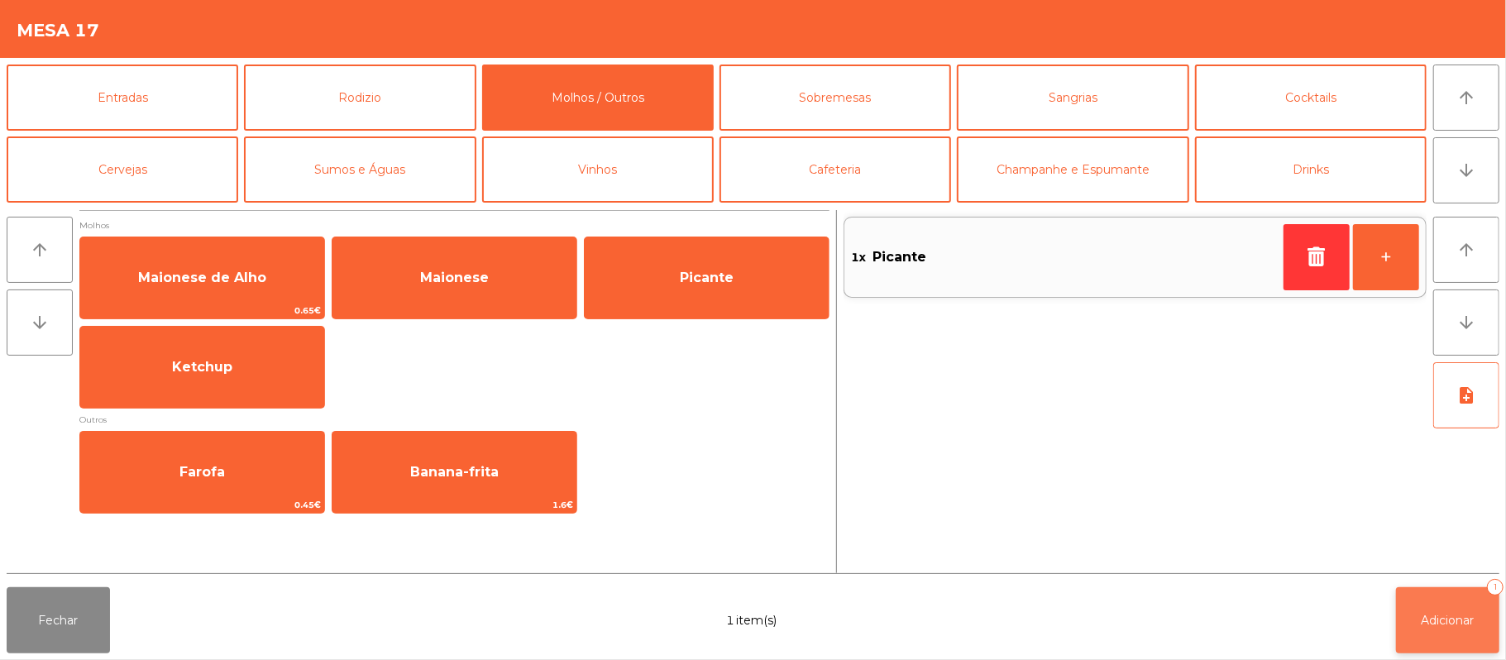
click at [1401, 619] on button "Adicionar 1" at bounding box center [1447, 620] width 103 height 66
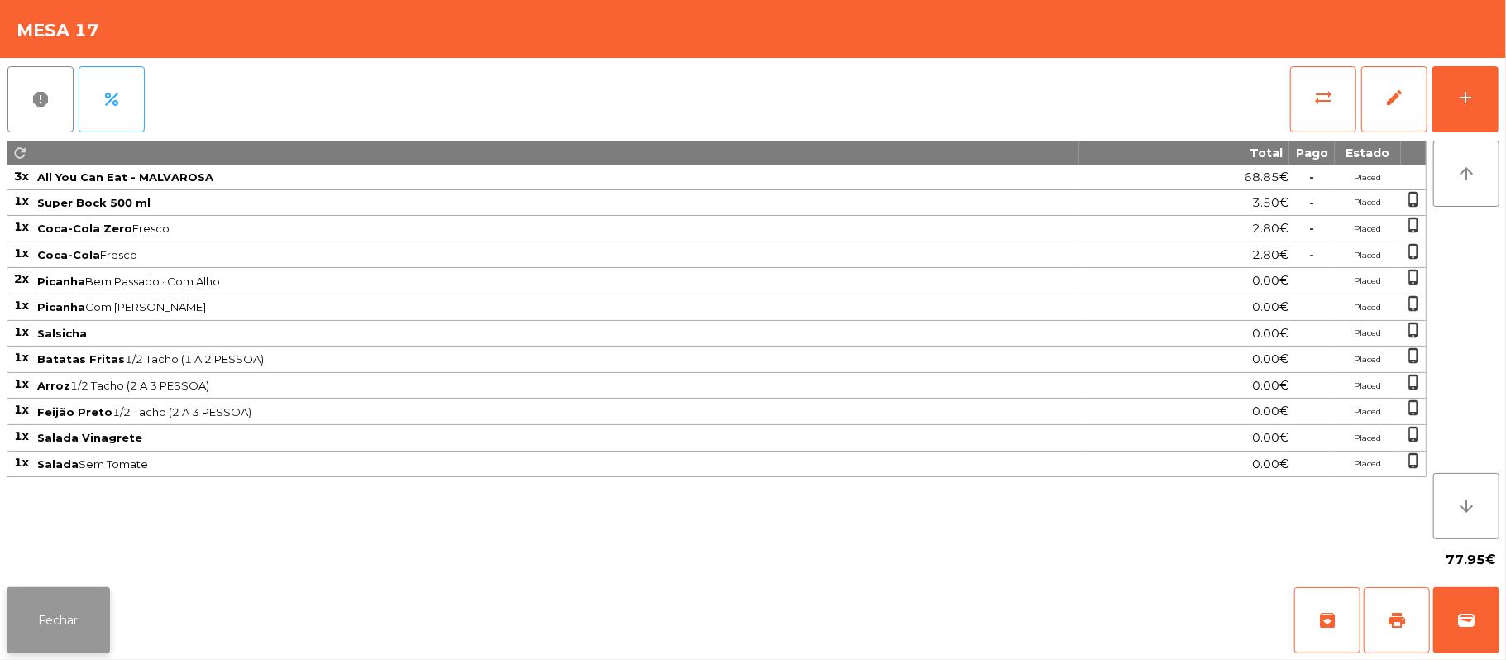
click at [51, 603] on button "Fechar" at bounding box center [58, 620] width 103 height 66
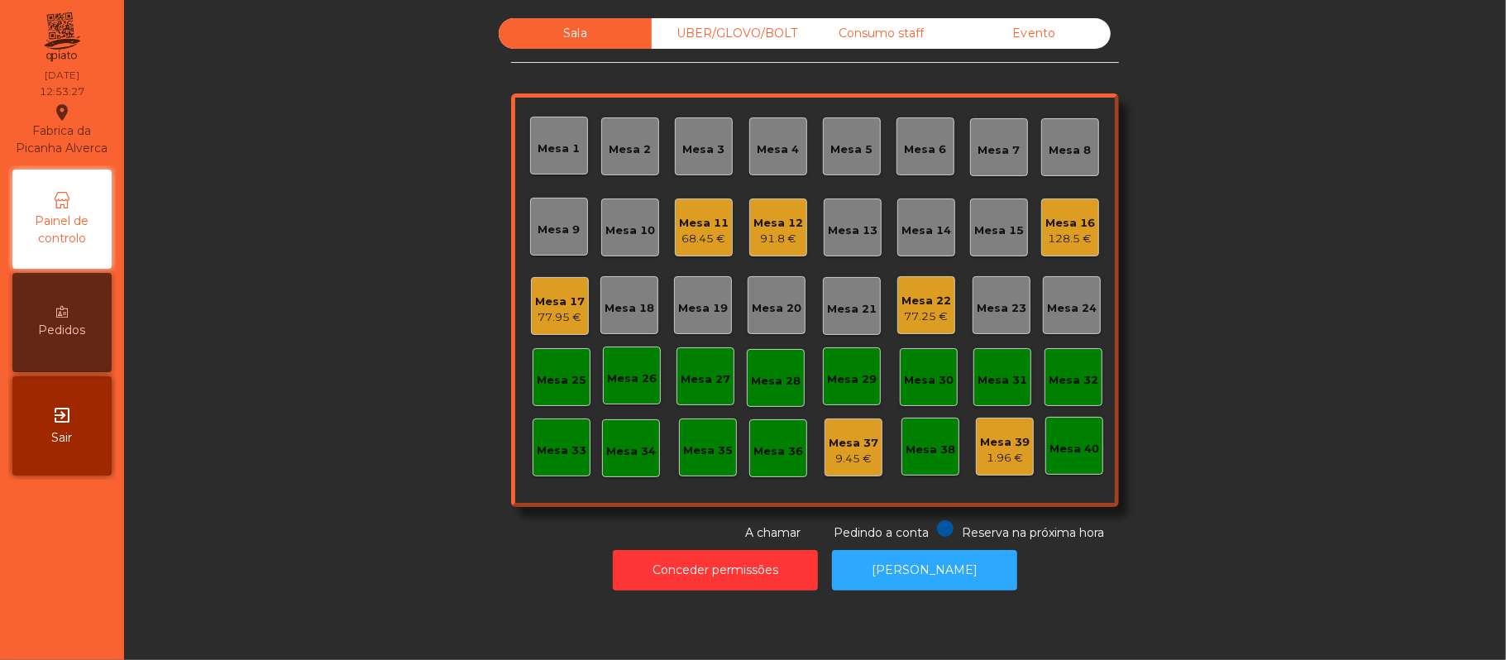
click at [772, 227] on div "Mesa 12" at bounding box center [778, 223] width 50 height 17
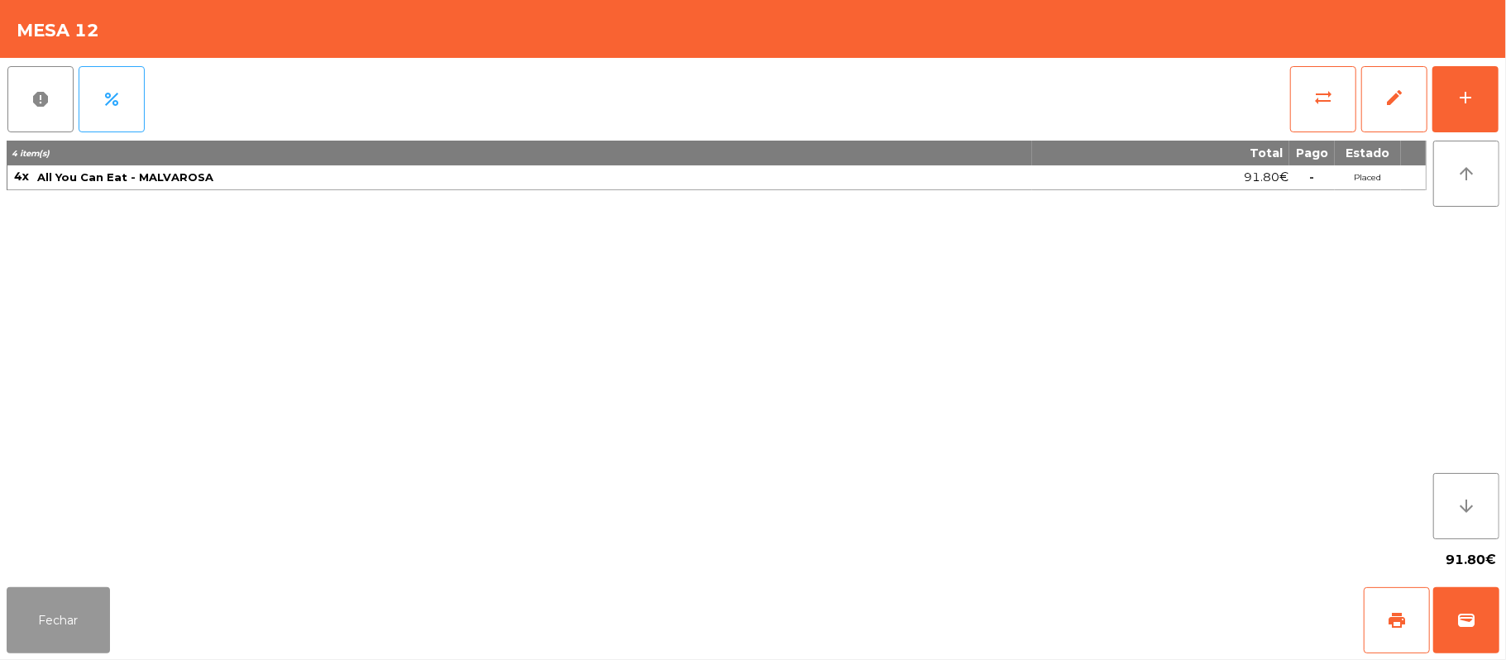
click at [41, 615] on button "Fechar" at bounding box center [58, 620] width 103 height 66
click at [43, 615] on nav "Fabrica da Picanha Alverca location_on 07/09/2025 12:53:30 Painel de controlo P…" at bounding box center [62, 330] width 124 height 660
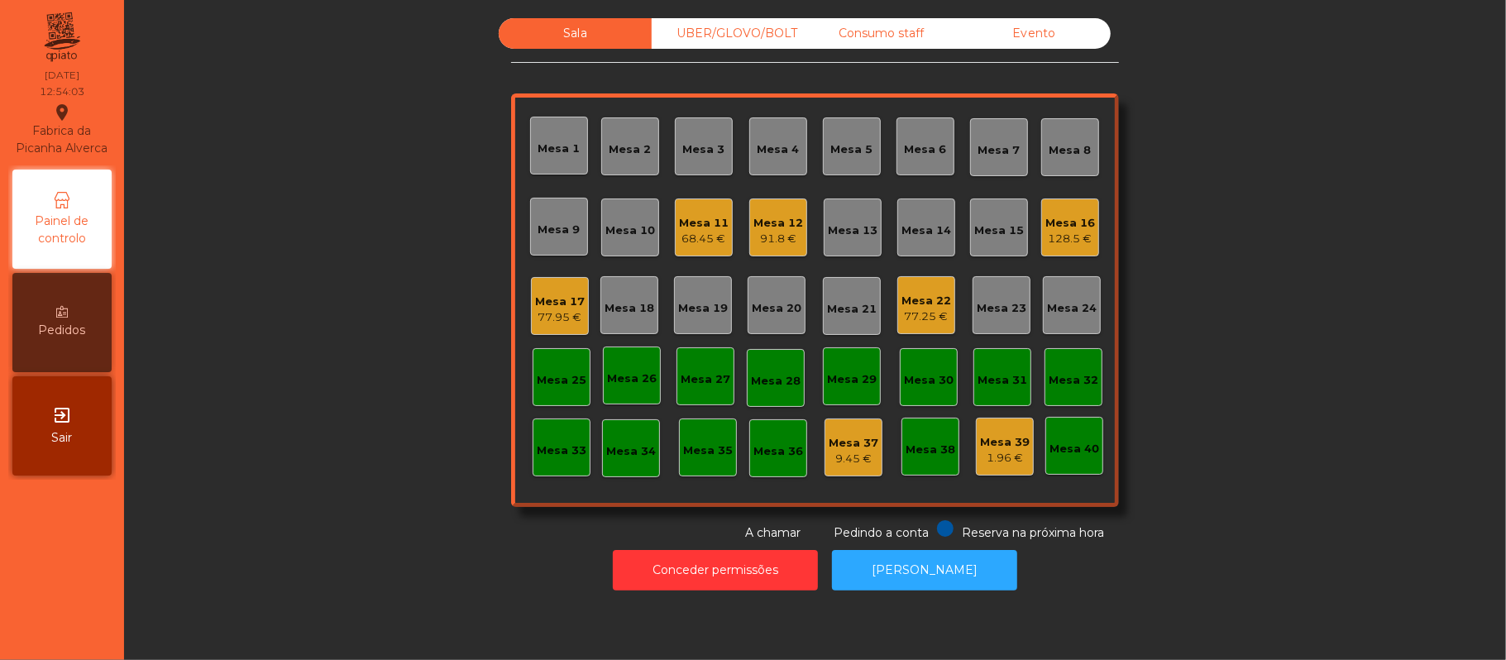
click at [755, 294] on div "Mesa 20" at bounding box center [777, 305] width 50 height 23
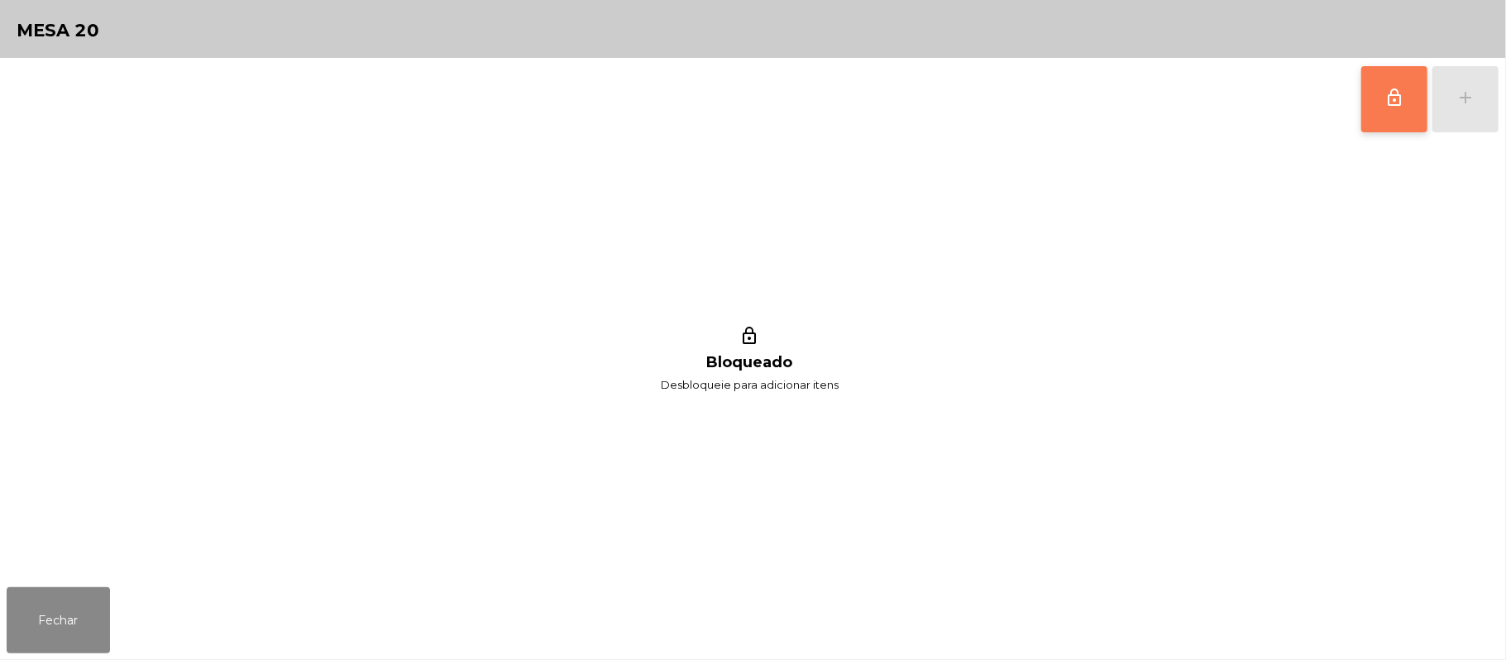
click at [1391, 84] on button "lock_outline" at bounding box center [1394, 99] width 66 height 66
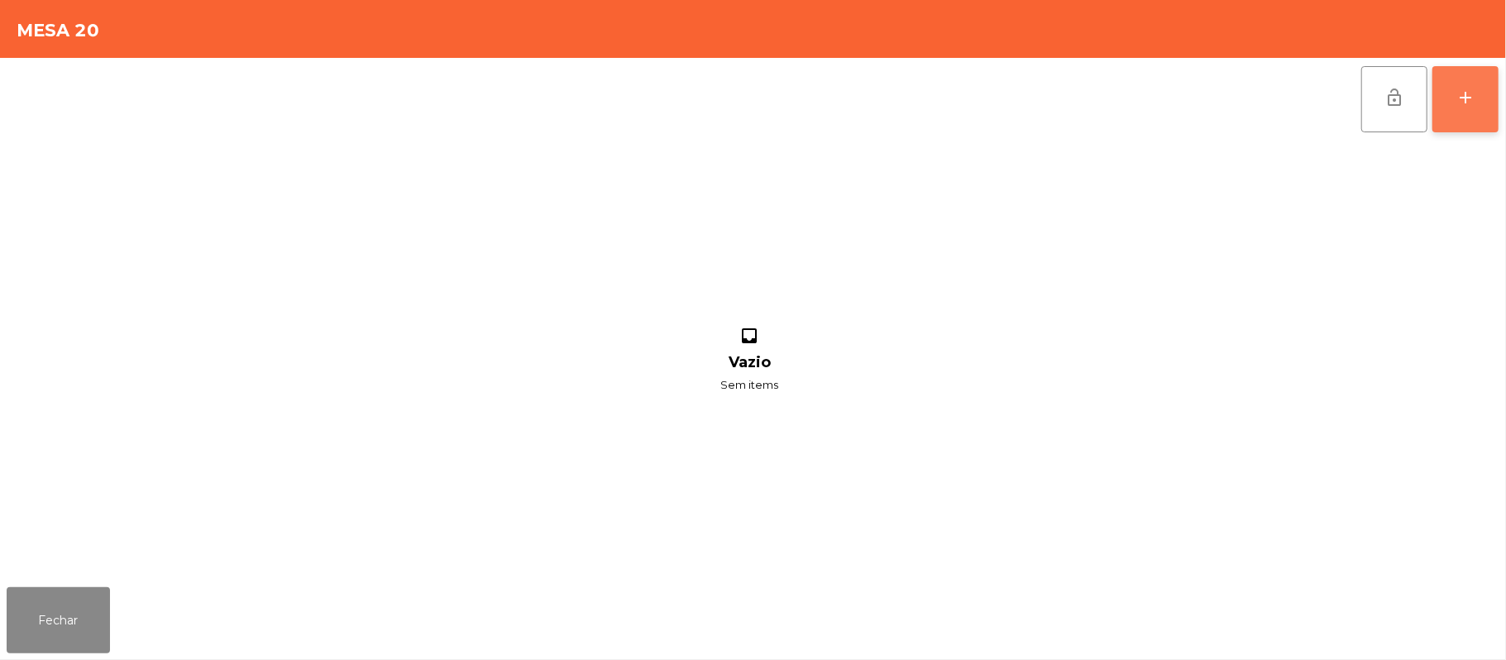
click at [1463, 99] on div "add" at bounding box center [1465, 98] width 20 height 20
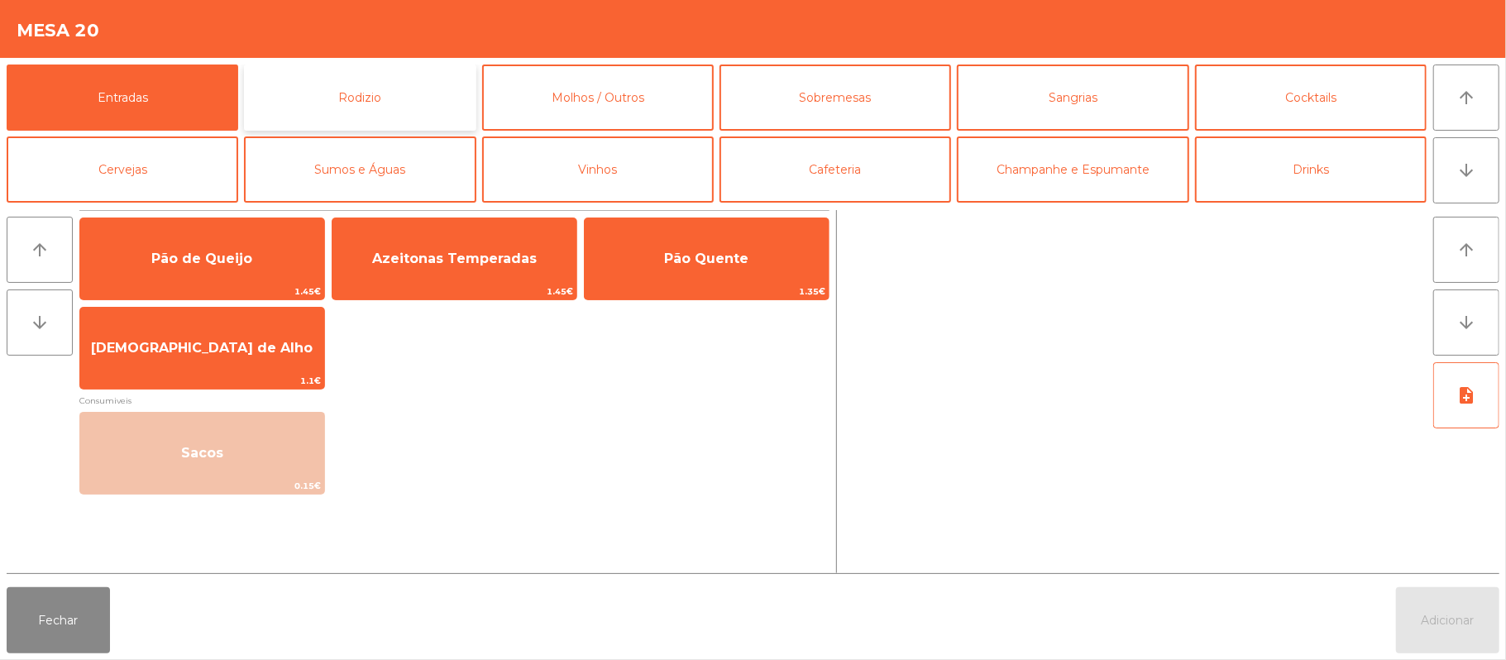
click at [351, 103] on button "Rodizio" at bounding box center [360, 98] width 232 height 66
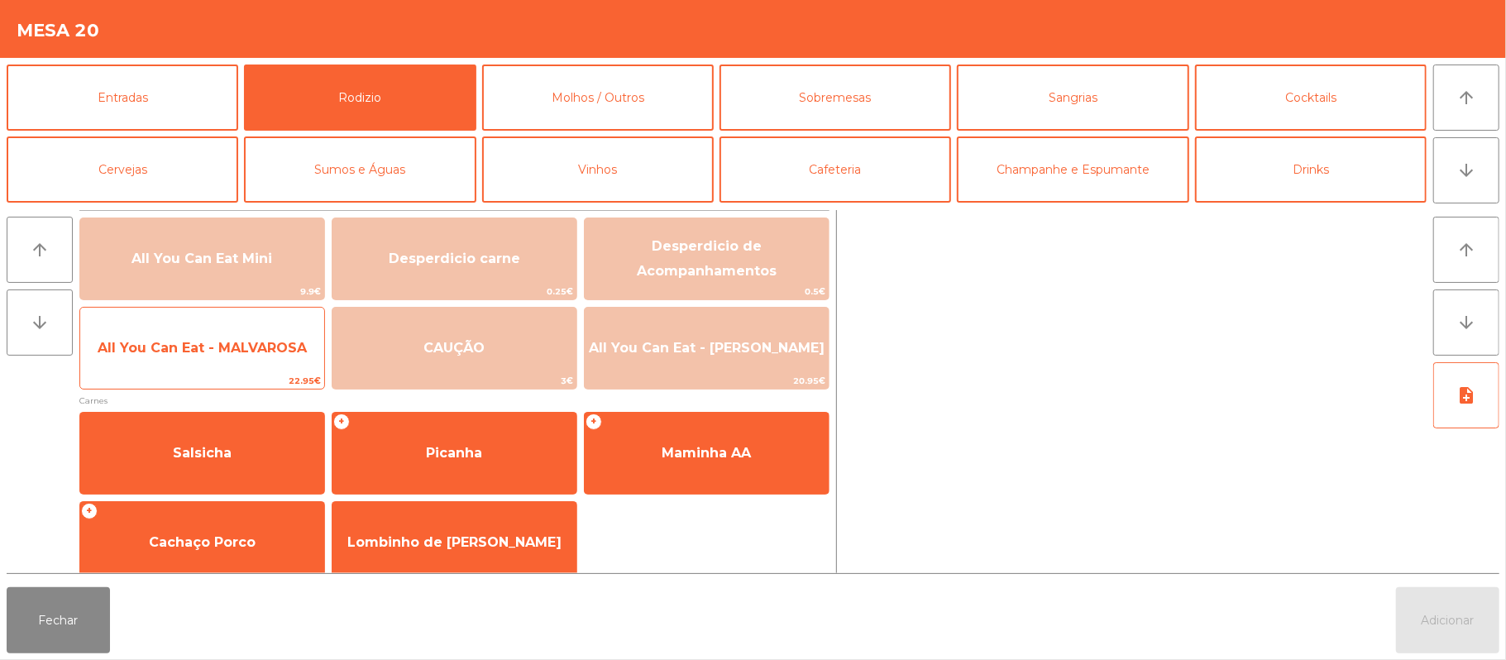
click at [208, 357] on span "All You Can Eat - MALVAROSA" at bounding box center [202, 348] width 244 height 45
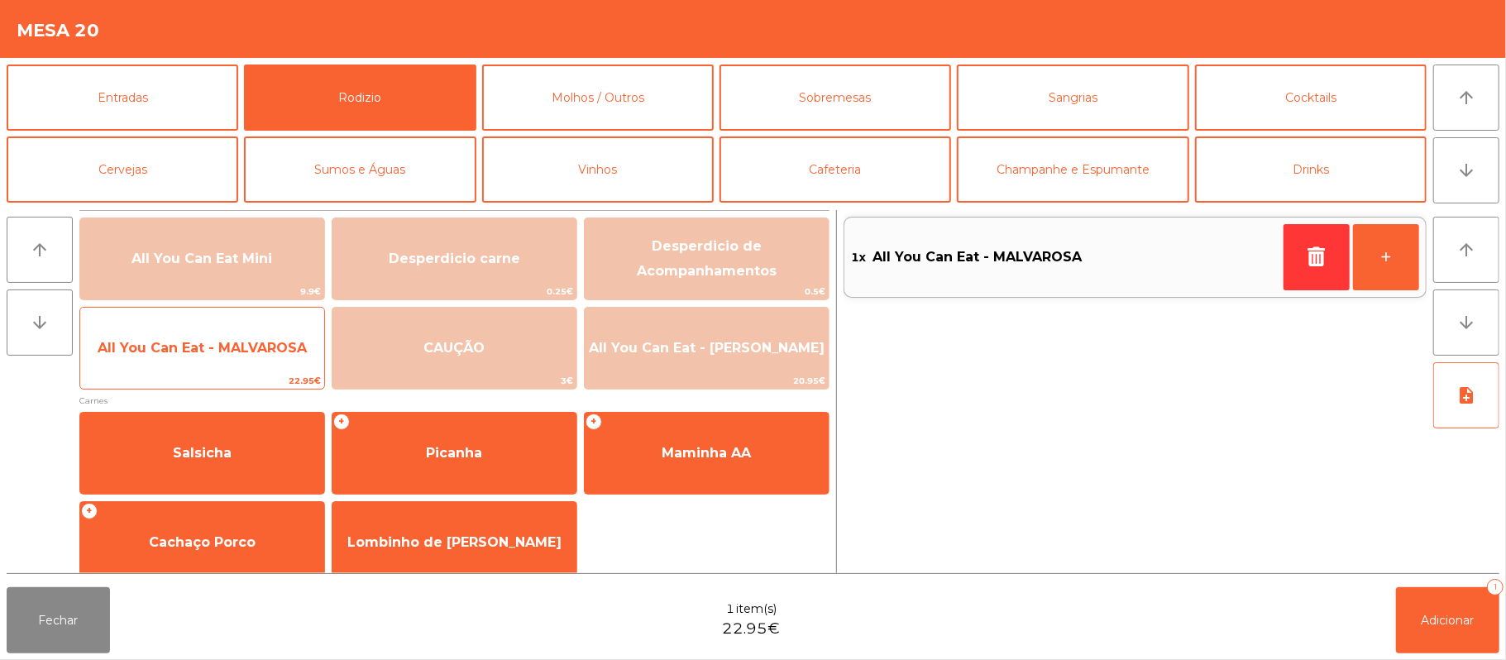
click at [218, 351] on span "All You Can Eat - MALVAROSA" at bounding box center [202, 348] width 209 height 16
click at [246, 361] on span "All You Can Eat - MALVAROSA" at bounding box center [202, 348] width 244 height 45
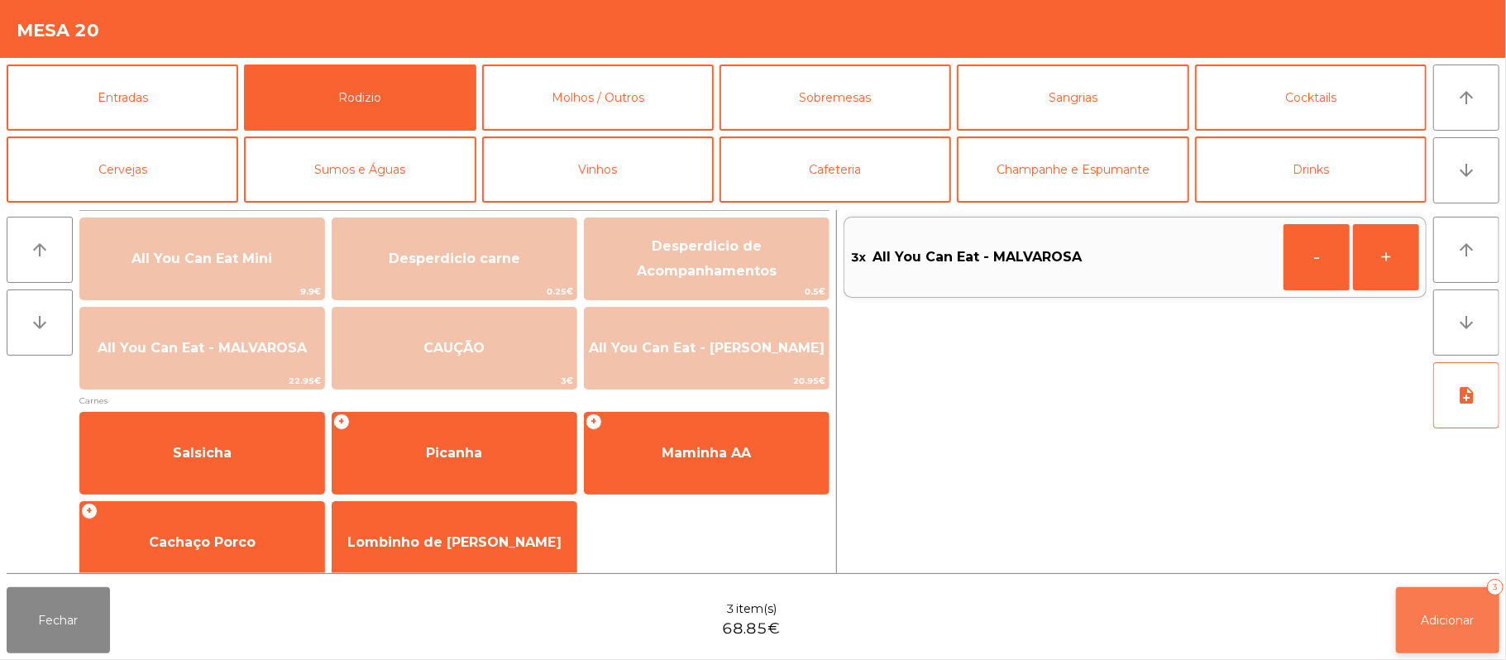
click at [1436, 619] on span "Adicionar" at bounding box center [1447, 620] width 53 height 15
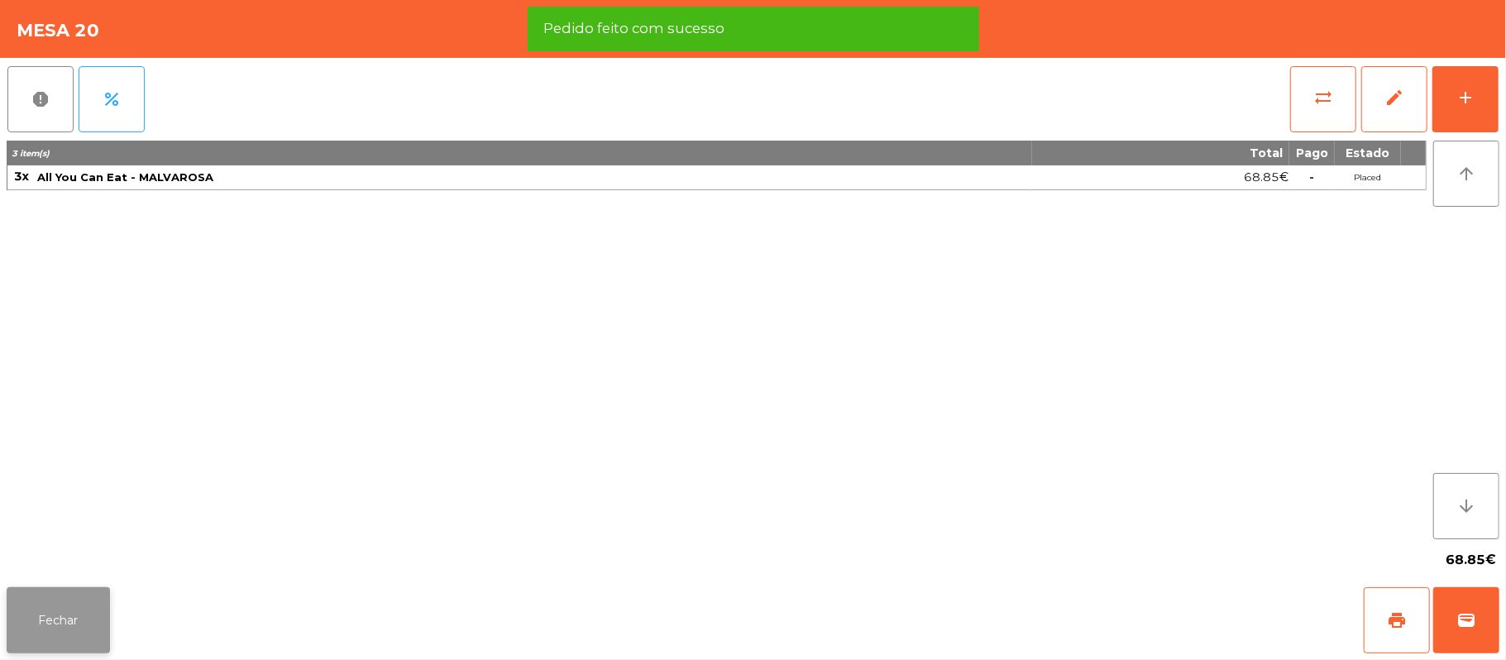
click at [50, 619] on button "Fechar" at bounding box center [58, 620] width 103 height 66
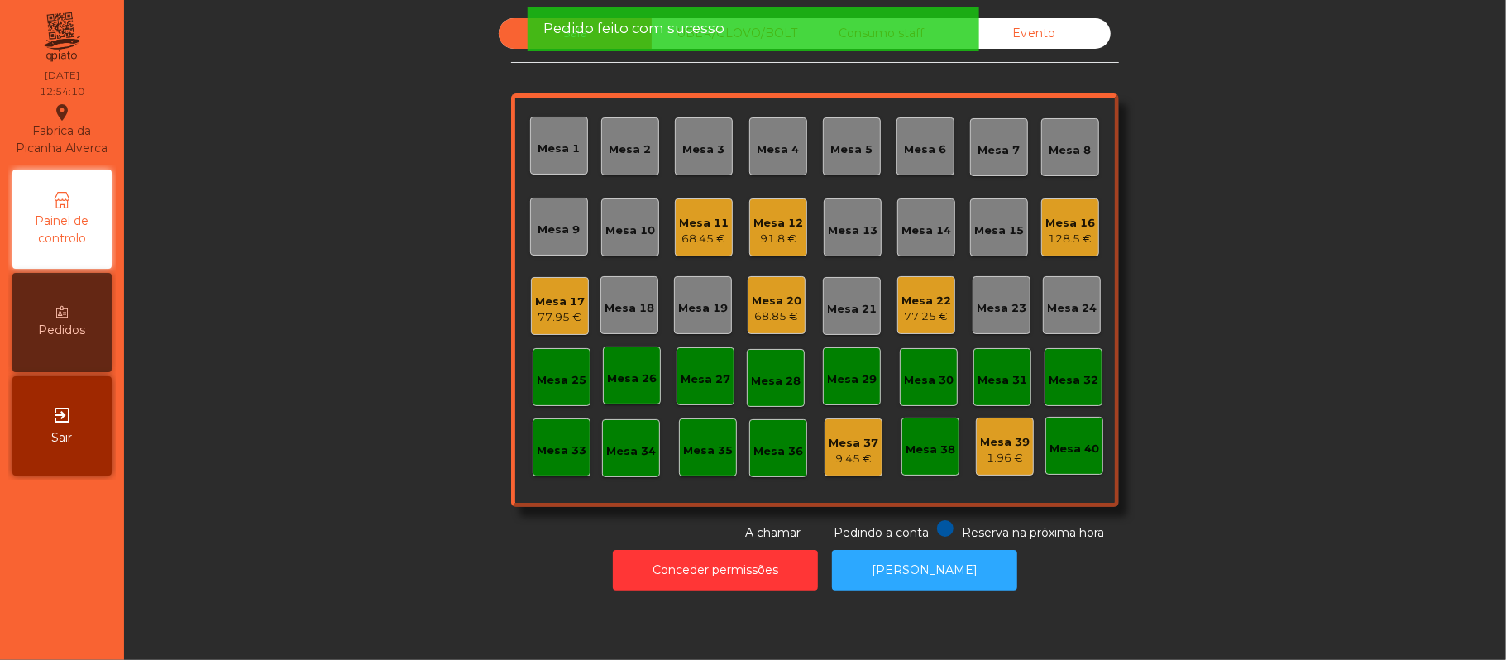
click at [781, 314] on div "68.85 €" at bounding box center [777, 316] width 50 height 17
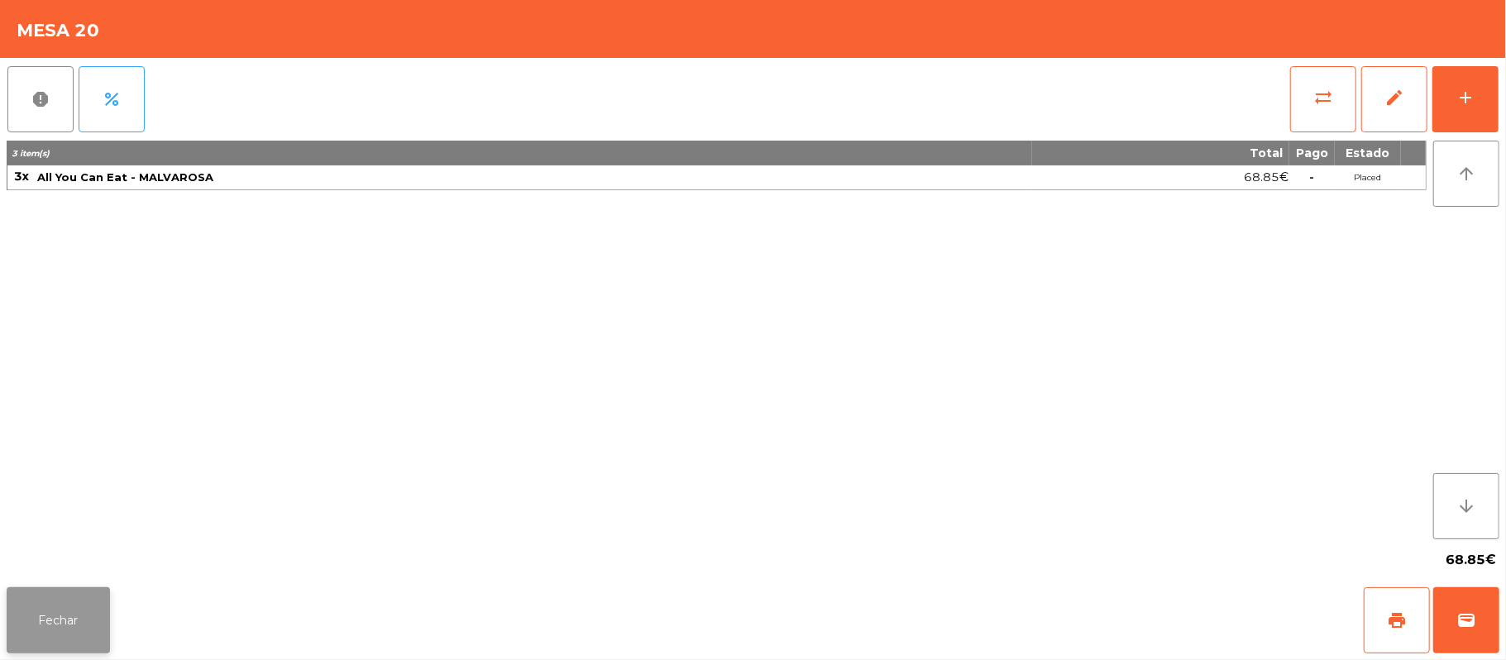
click at [64, 624] on button "Fechar" at bounding box center [58, 620] width 103 height 66
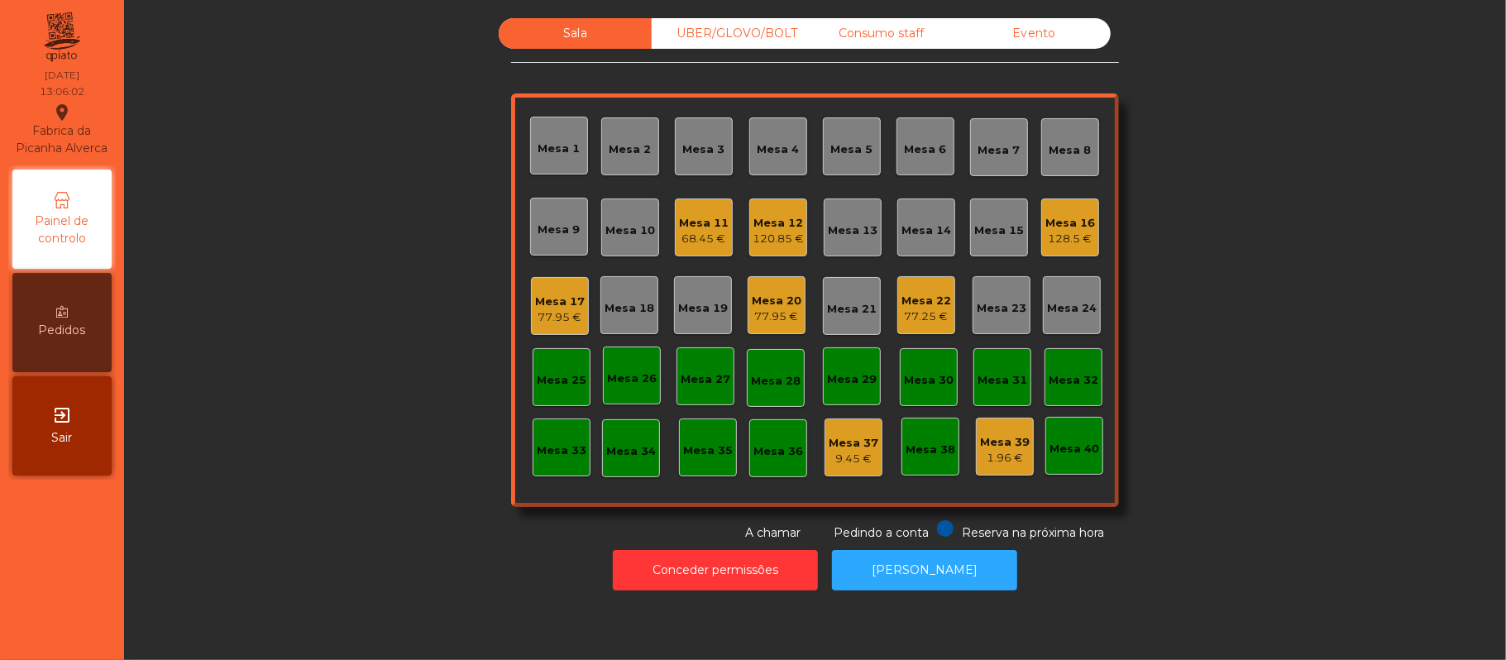
click at [1065, 235] on div "128.5 €" at bounding box center [1070, 239] width 50 height 17
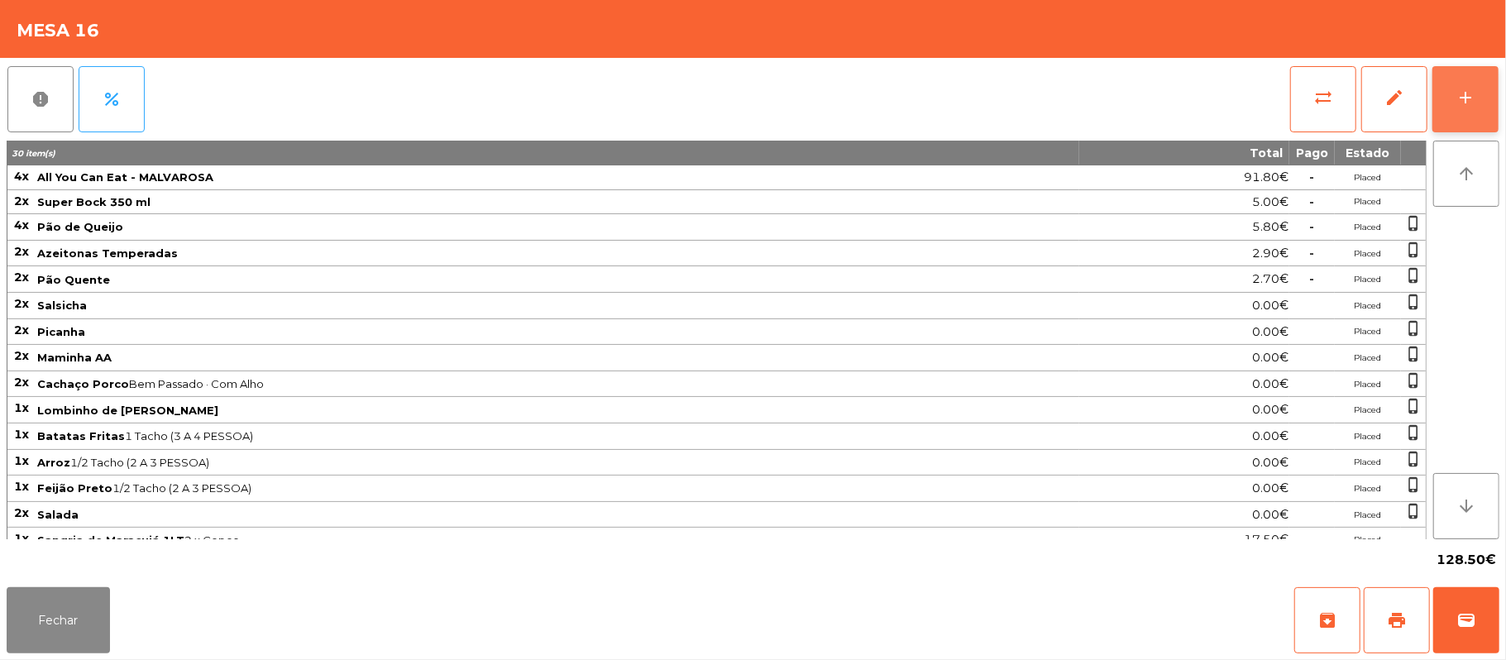
click at [1462, 104] on div "add" at bounding box center [1465, 98] width 20 height 20
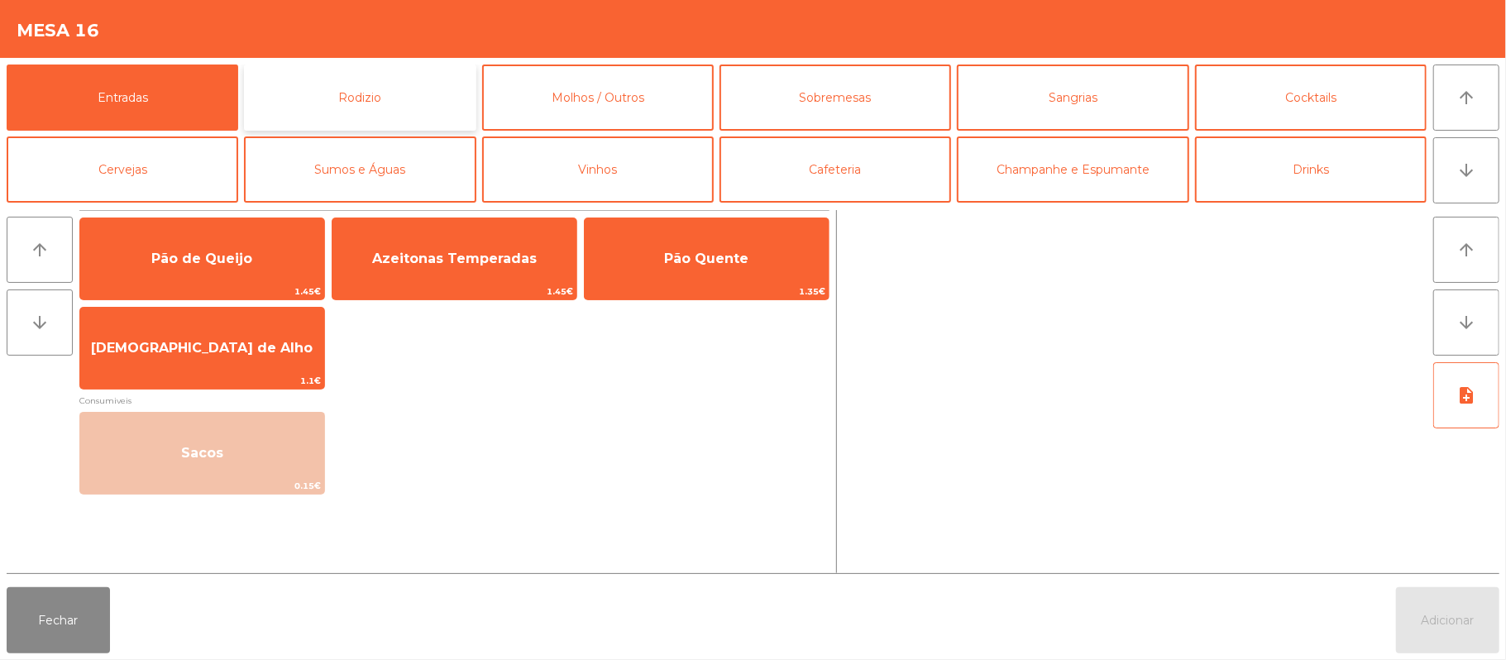
click at [390, 108] on button "Rodizio" at bounding box center [360, 98] width 232 height 66
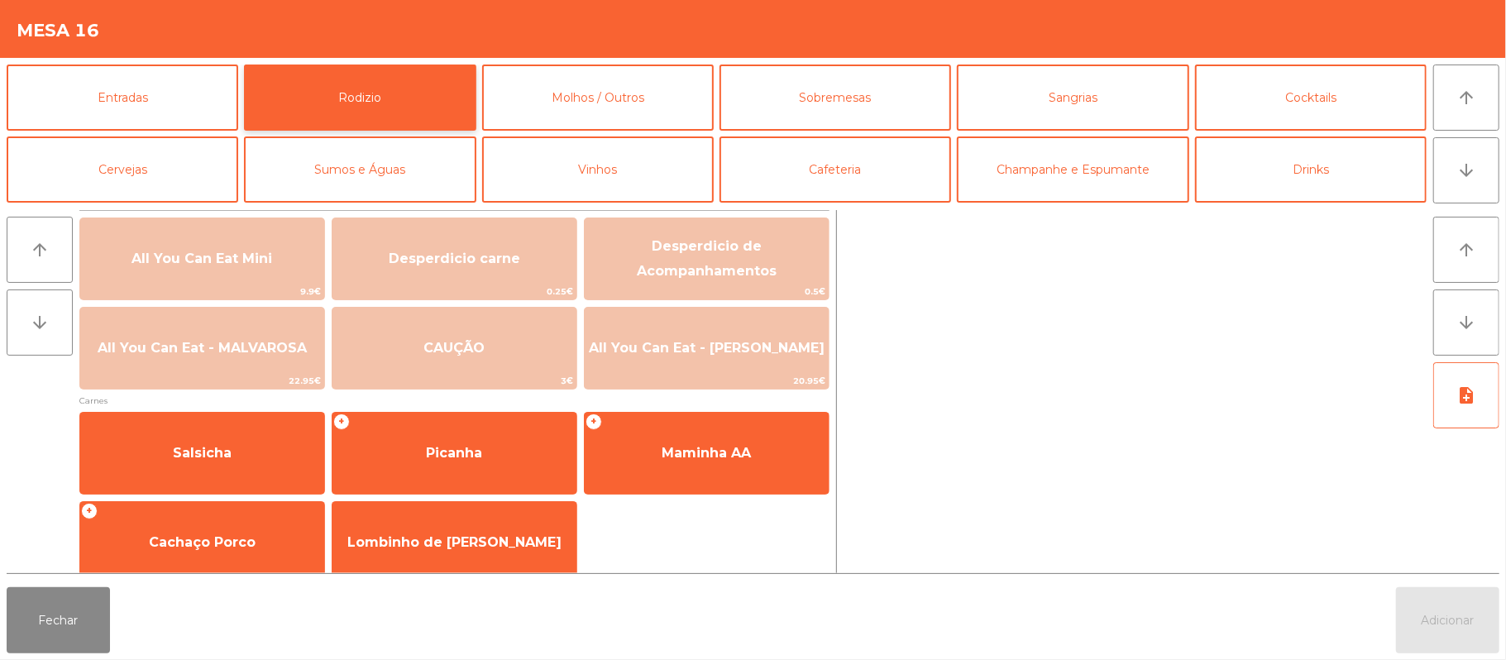
scroll to position [159, 0]
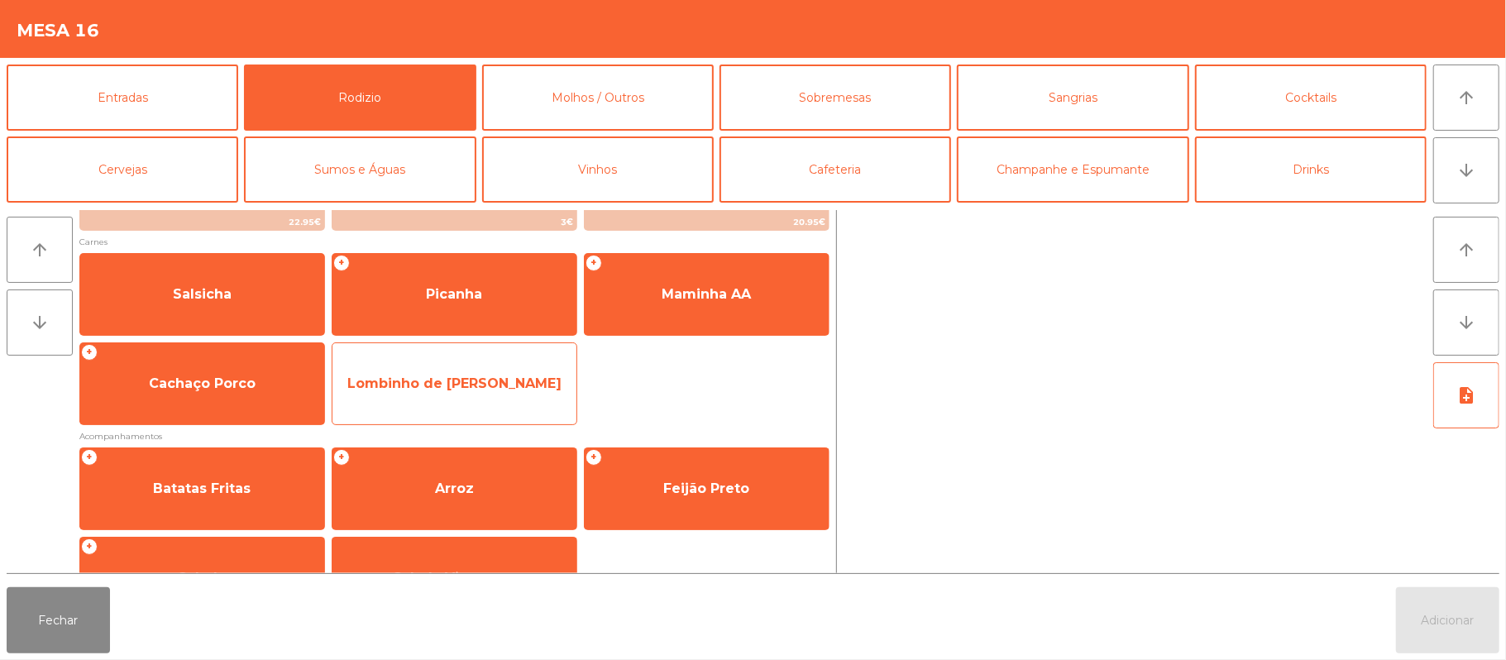
click at [488, 371] on span "Lombinho de [PERSON_NAME]" at bounding box center [454, 383] width 244 height 45
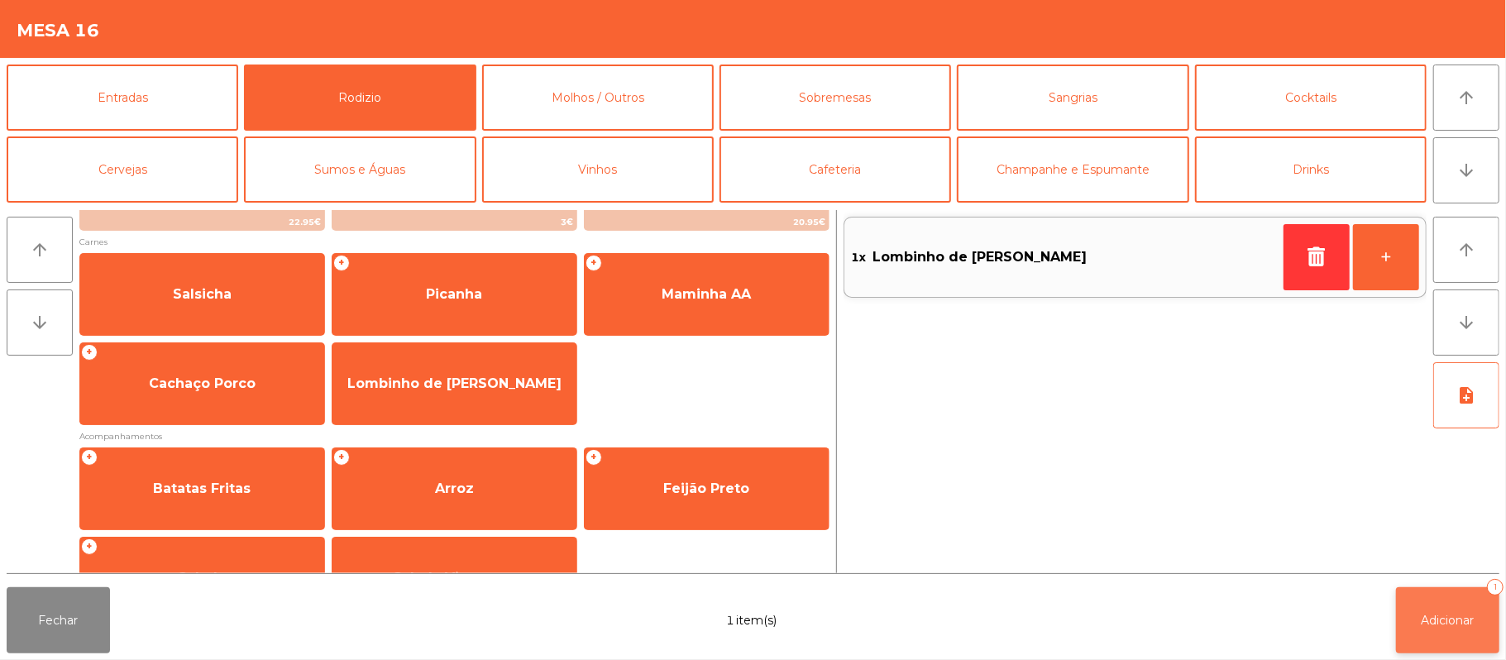
click at [1447, 596] on button "Adicionar 1" at bounding box center [1447, 620] width 103 height 66
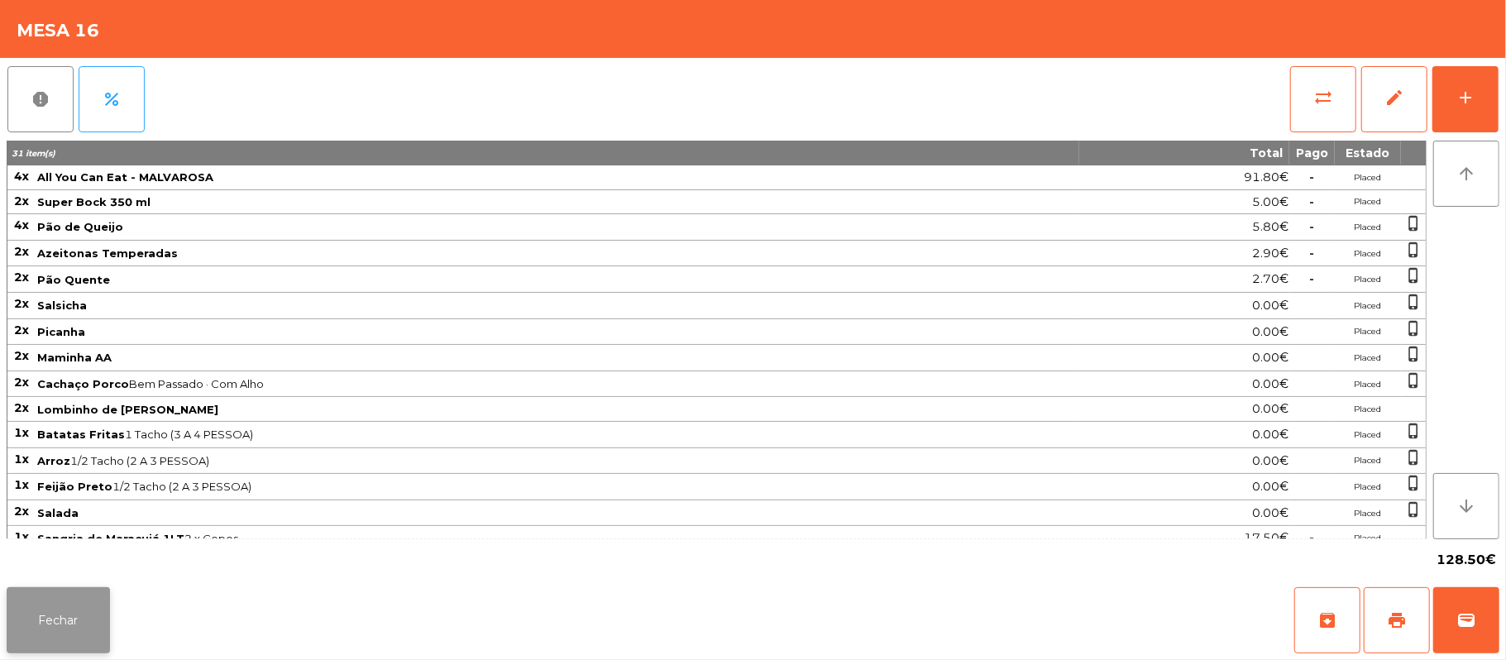
click at [54, 642] on button "Fechar" at bounding box center [58, 620] width 103 height 66
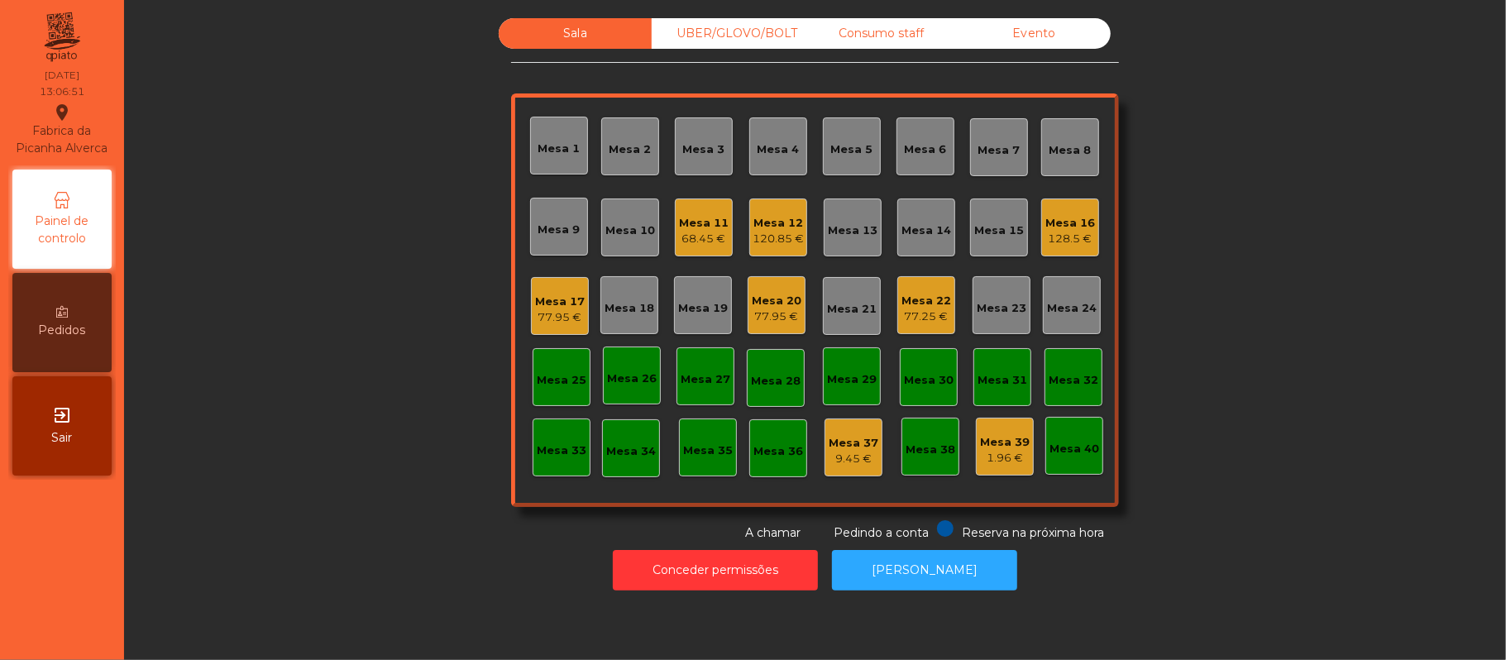
click at [686, 303] on div "Mesa 19" at bounding box center [703, 308] width 50 height 17
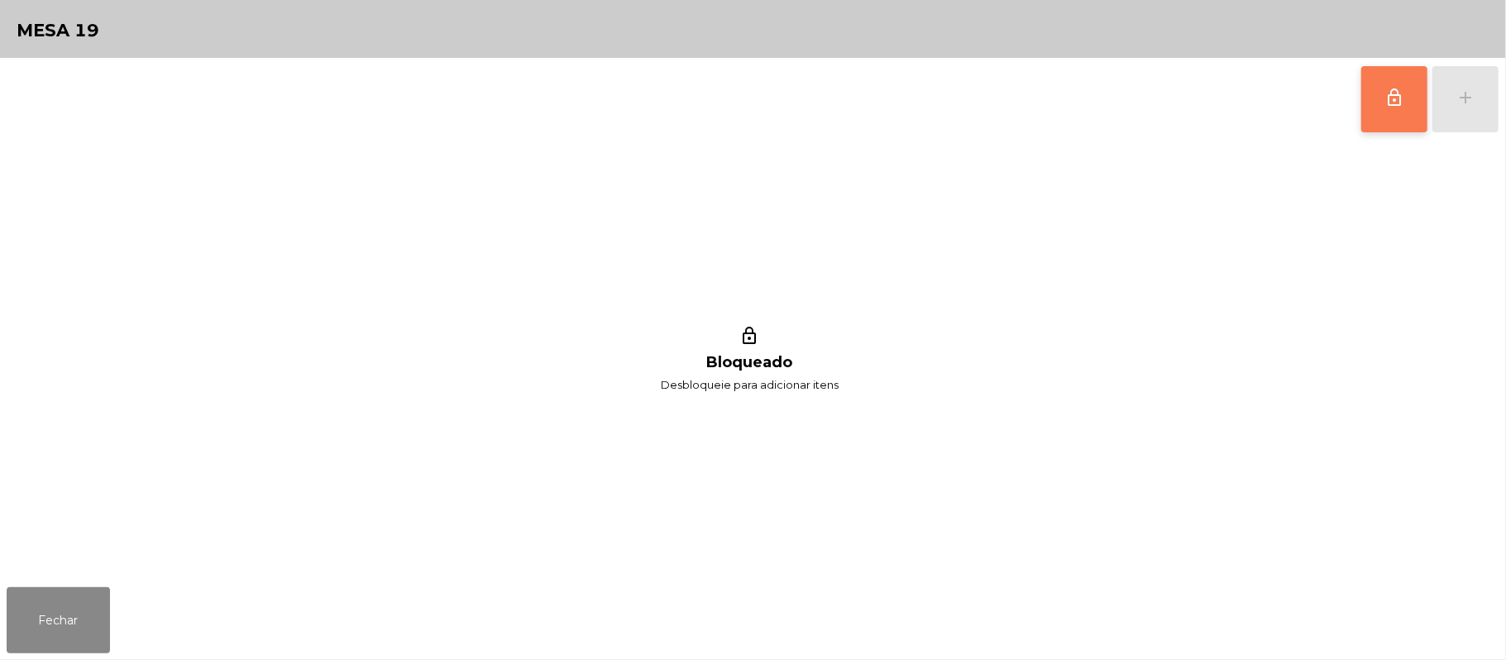
click at [1381, 99] on button "lock_outline" at bounding box center [1394, 99] width 66 height 66
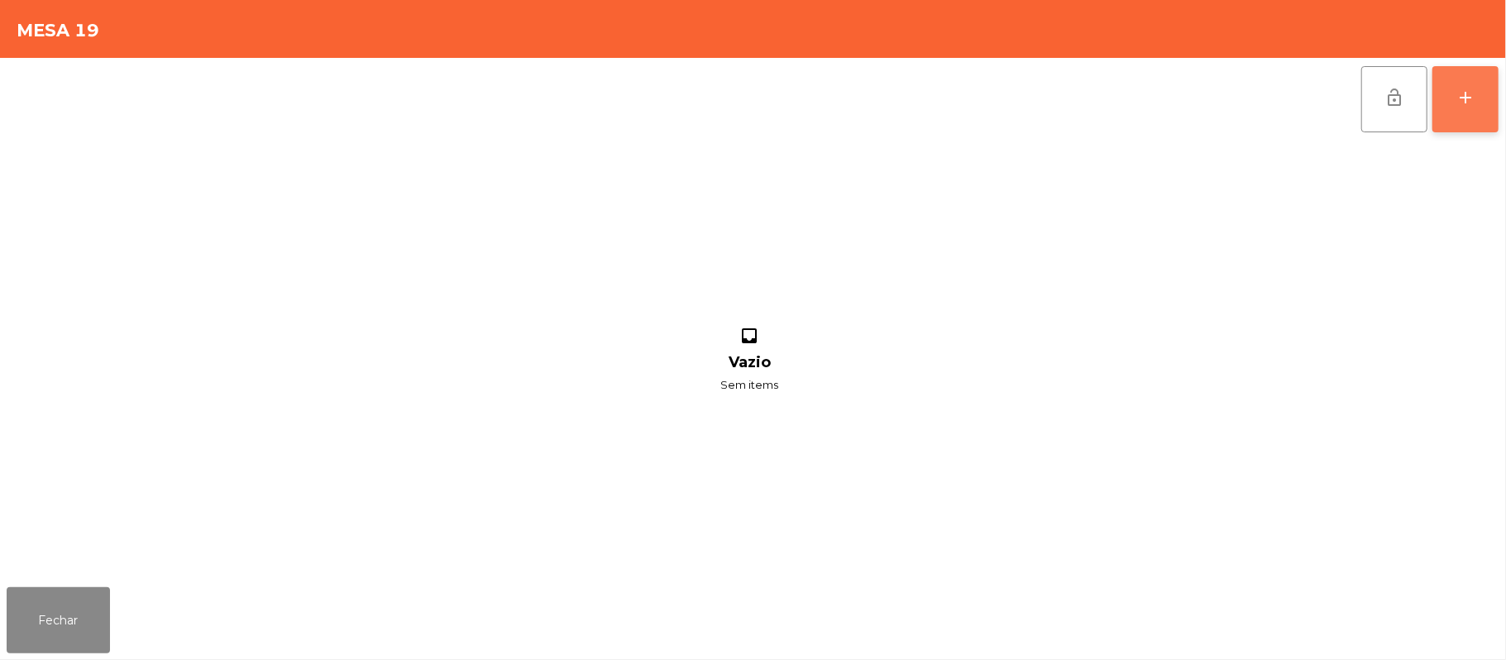
click at [1465, 93] on div "add" at bounding box center [1465, 98] width 20 height 20
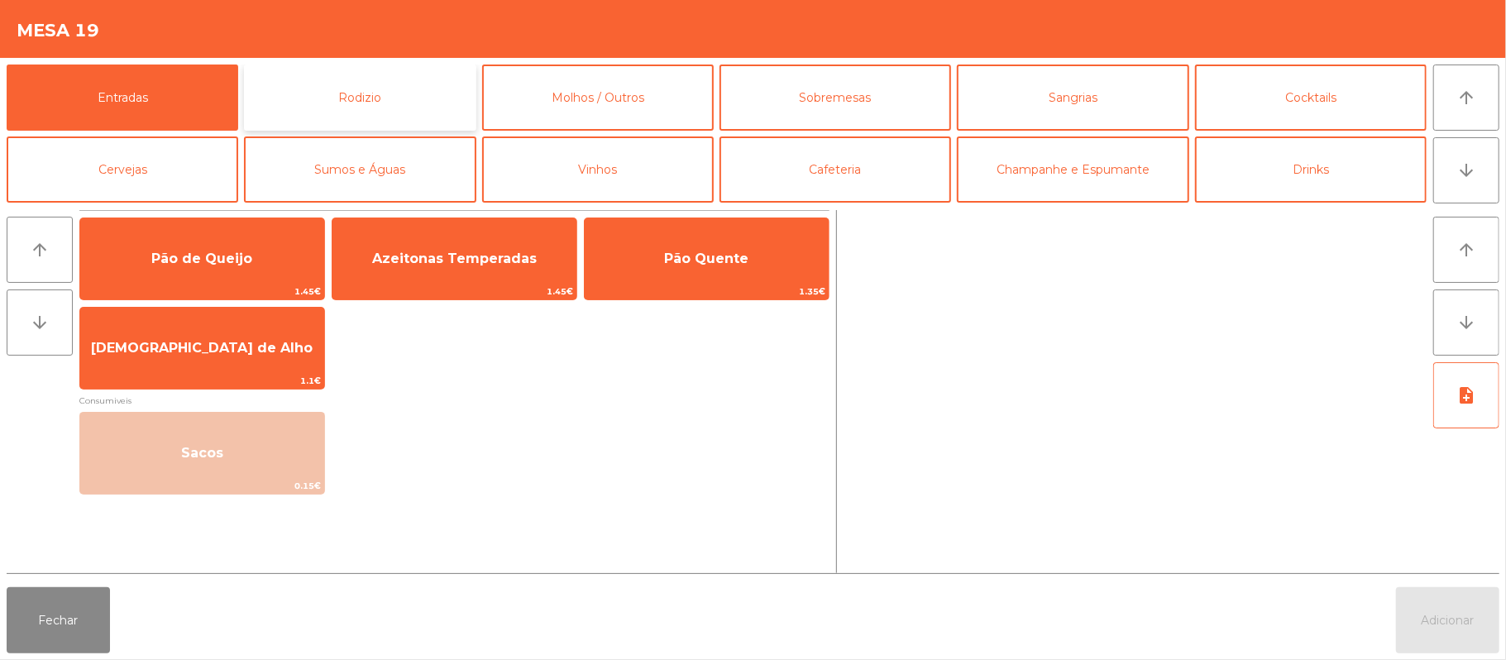
click at [388, 101] on button "Rodizio" at bounding box center [360, 98] width 232 height 66
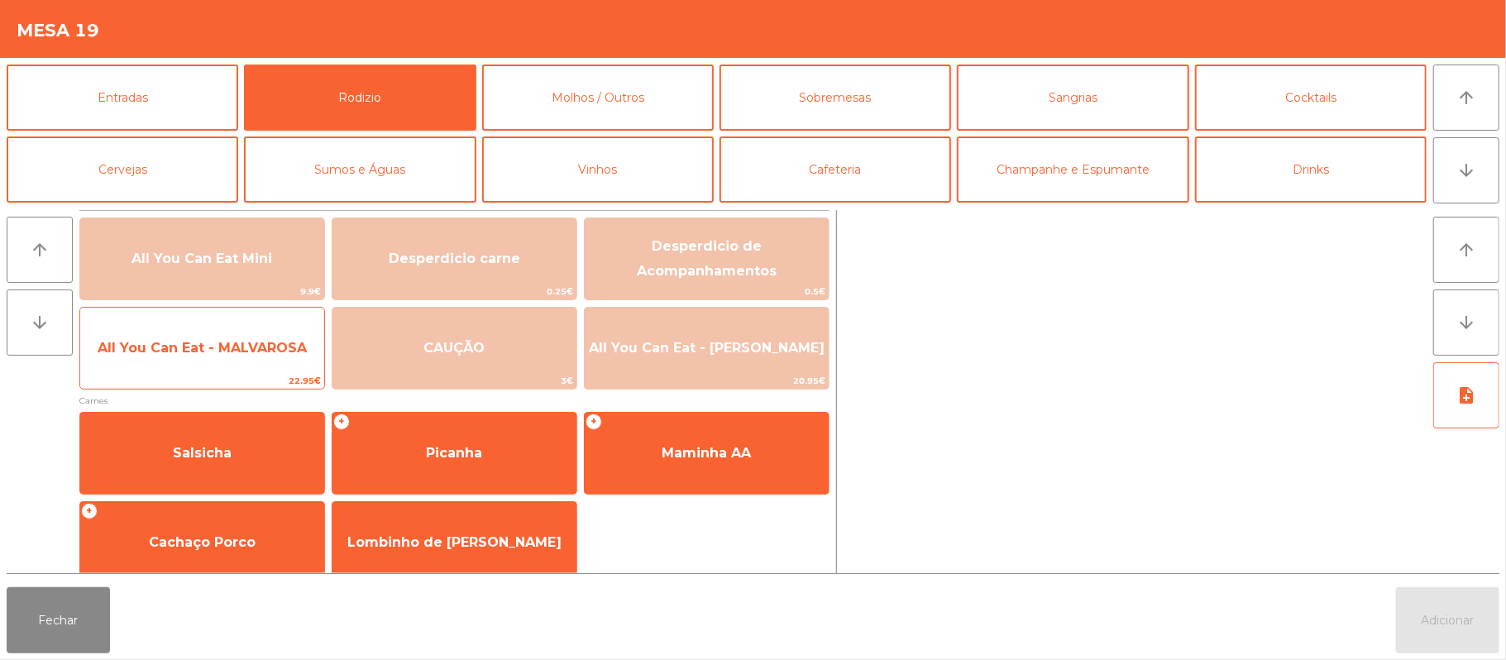
click at [229, 361] on span "All You Can Eat - MALVAROSA" at bounding box center [202, 348] width 244 height 45
click at [212, 355] on span "All You Can Eat - MALVAROSA" at bounding box center [202, 348] width 209 height 16
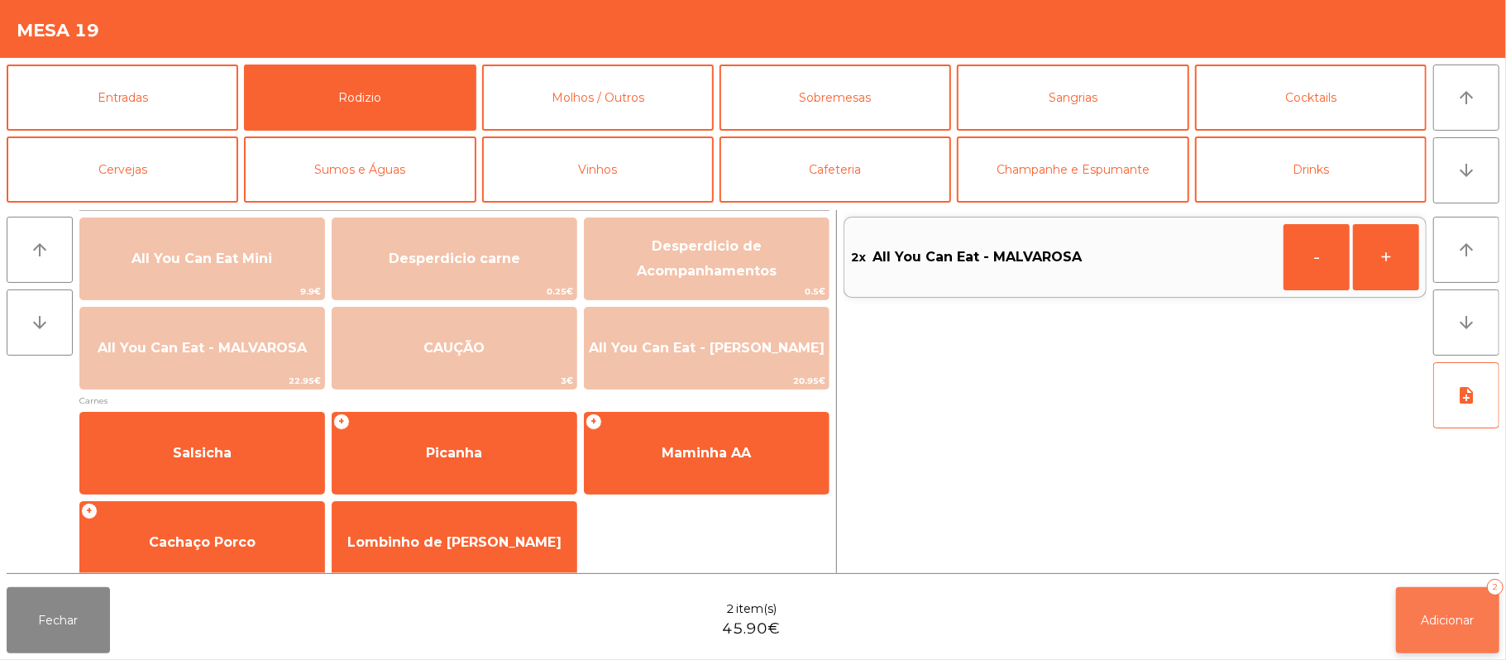
click at [1427, 613] on span "Adicionar" at bounding box center [1447, 620] width 53 height 15
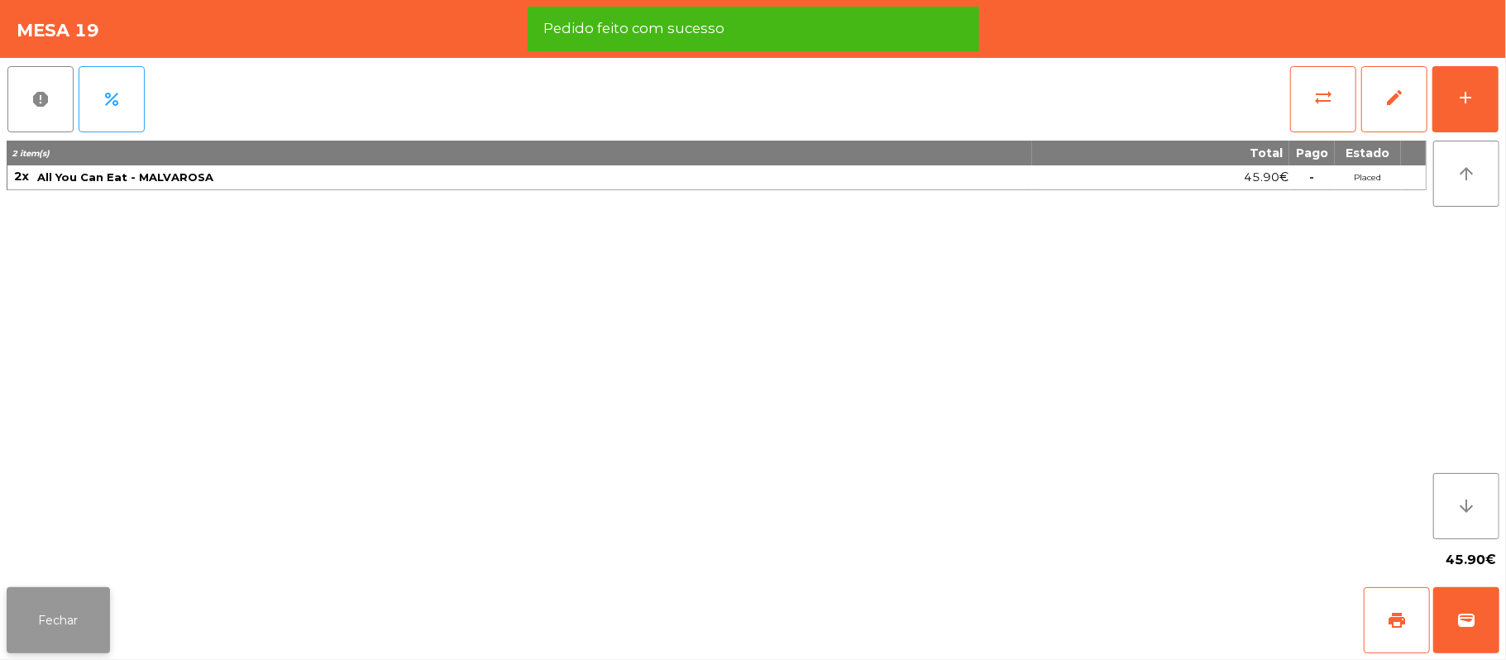
click at [51, 628] on button "Fechar" at bounding box center [58, 620] width 103 height 66
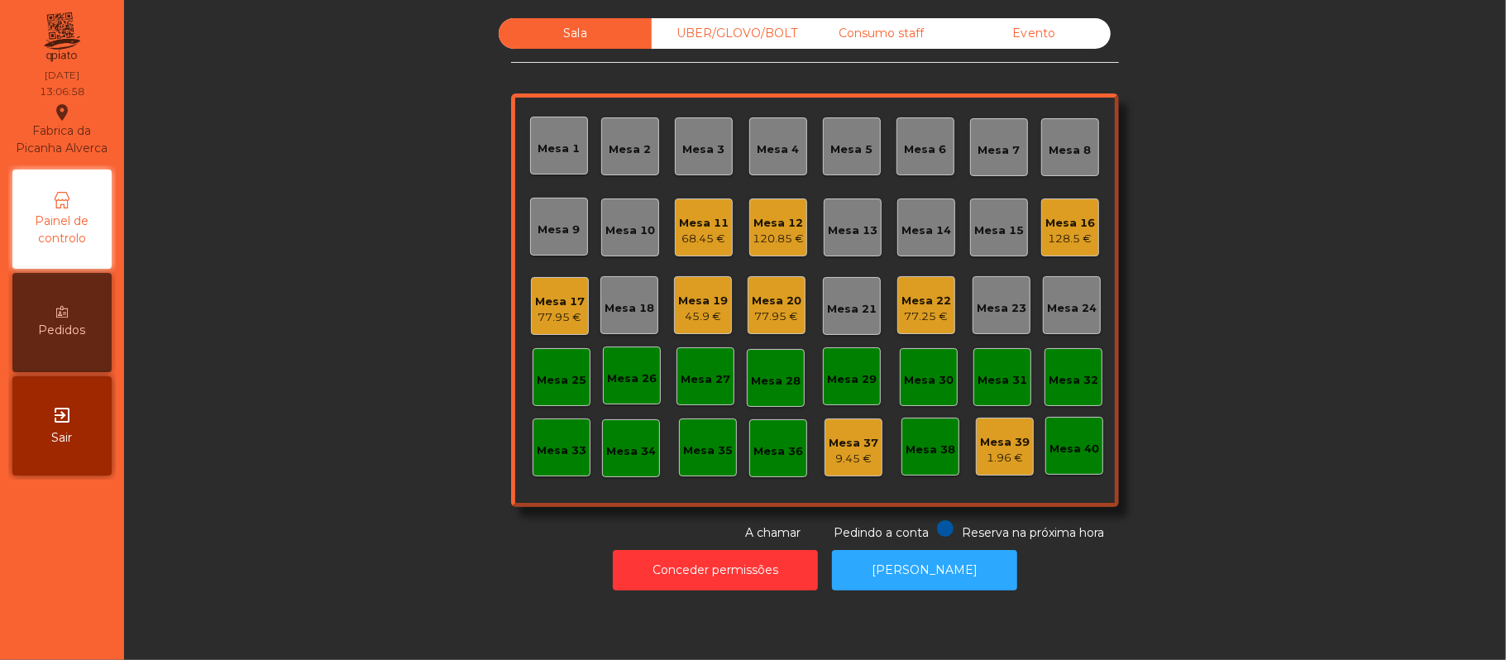
click at [1195, 496] on div "Sala UBER/GLOVO/BOLT Consumo staff Evento Mesa 1 Mesa 2 Mesa 3 Mesa 4 Mesa 5 Me…" at bounding box center [814, 279] width 1337 height 523
click at [914, 312] on div "77.25 €" at bounding box center [926, 316] width 50 height 17
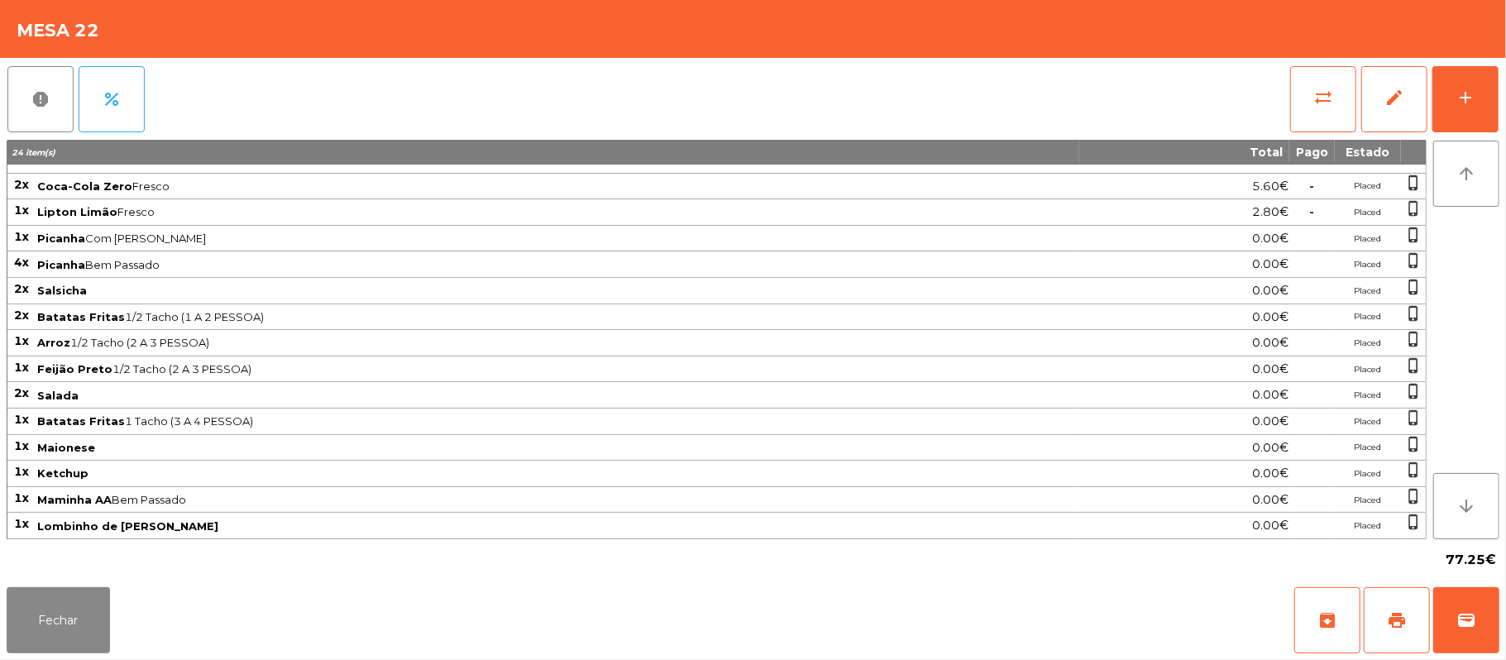
scroll to position [0, 0]
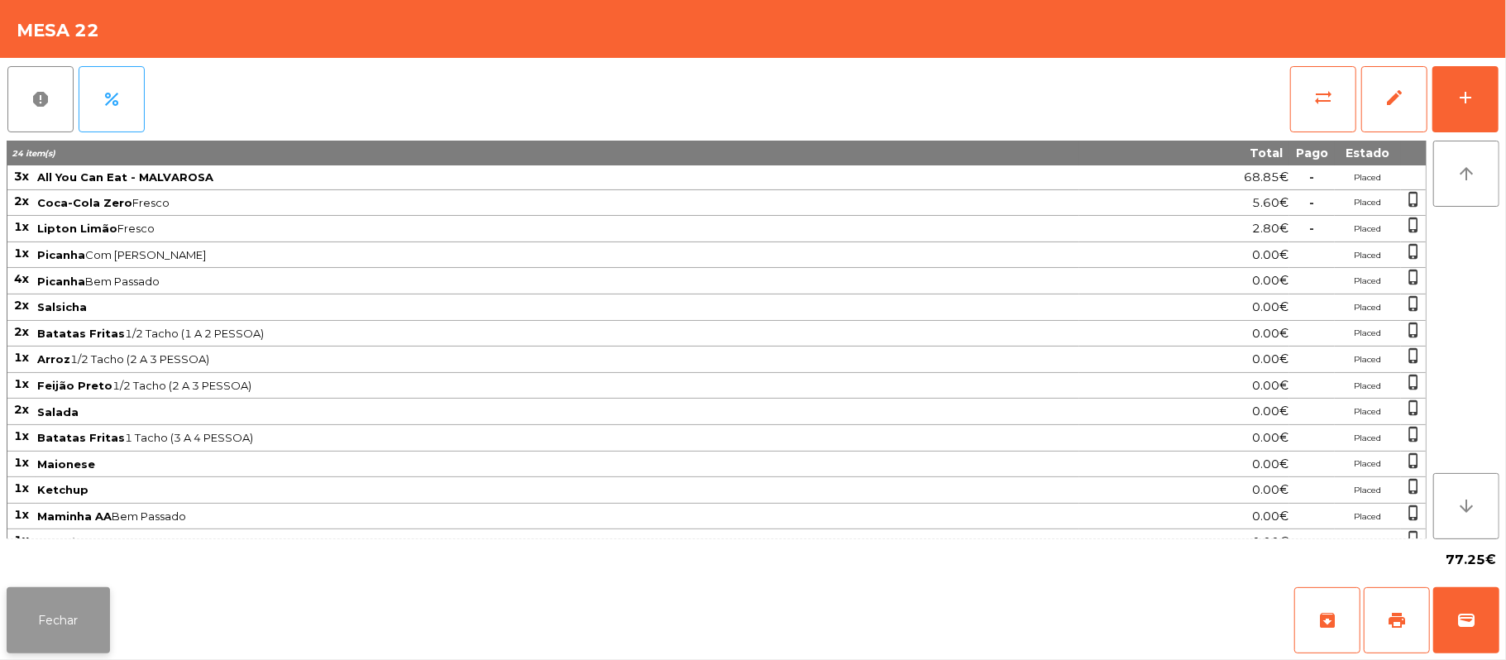
click at [100, 615] on button "Fechar" at bounding box center [58, 620] width 103 height 66
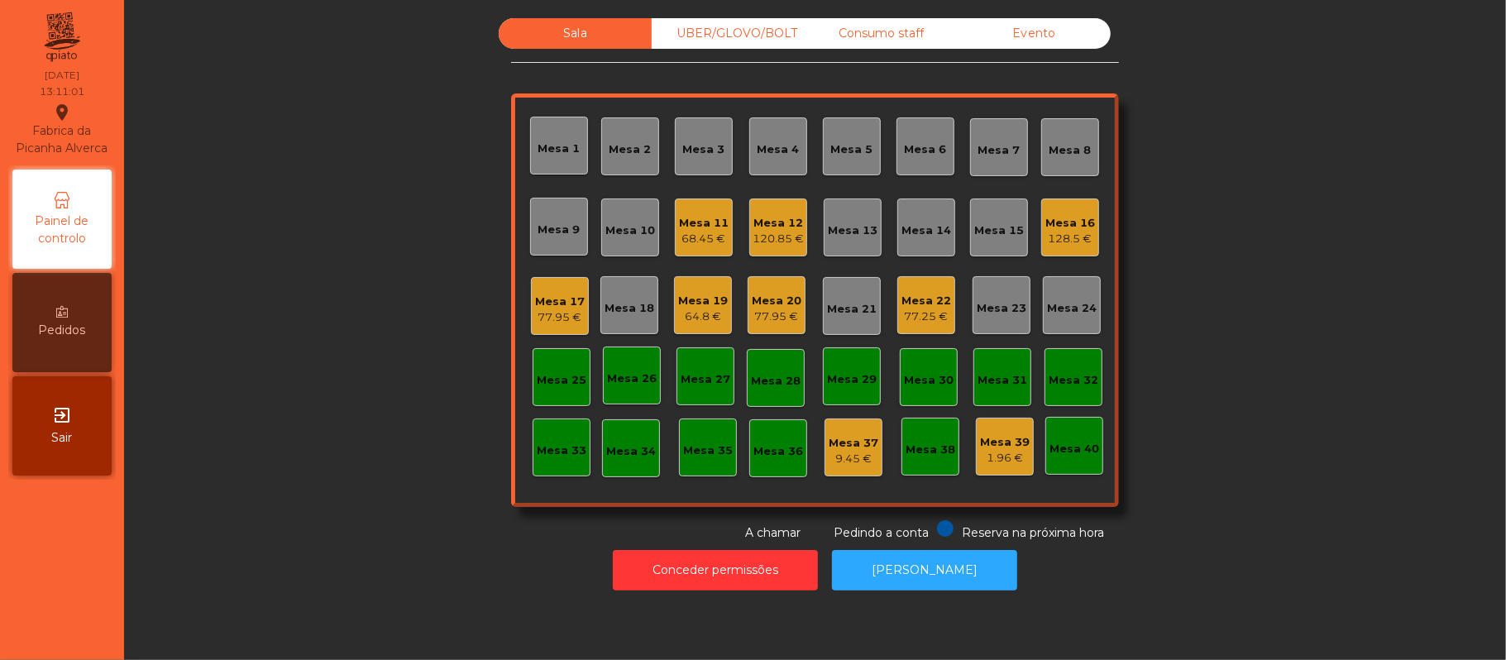
click at [896, 40] on div "Consumo staff" at bounding box center [881, 33] width 153 height 31
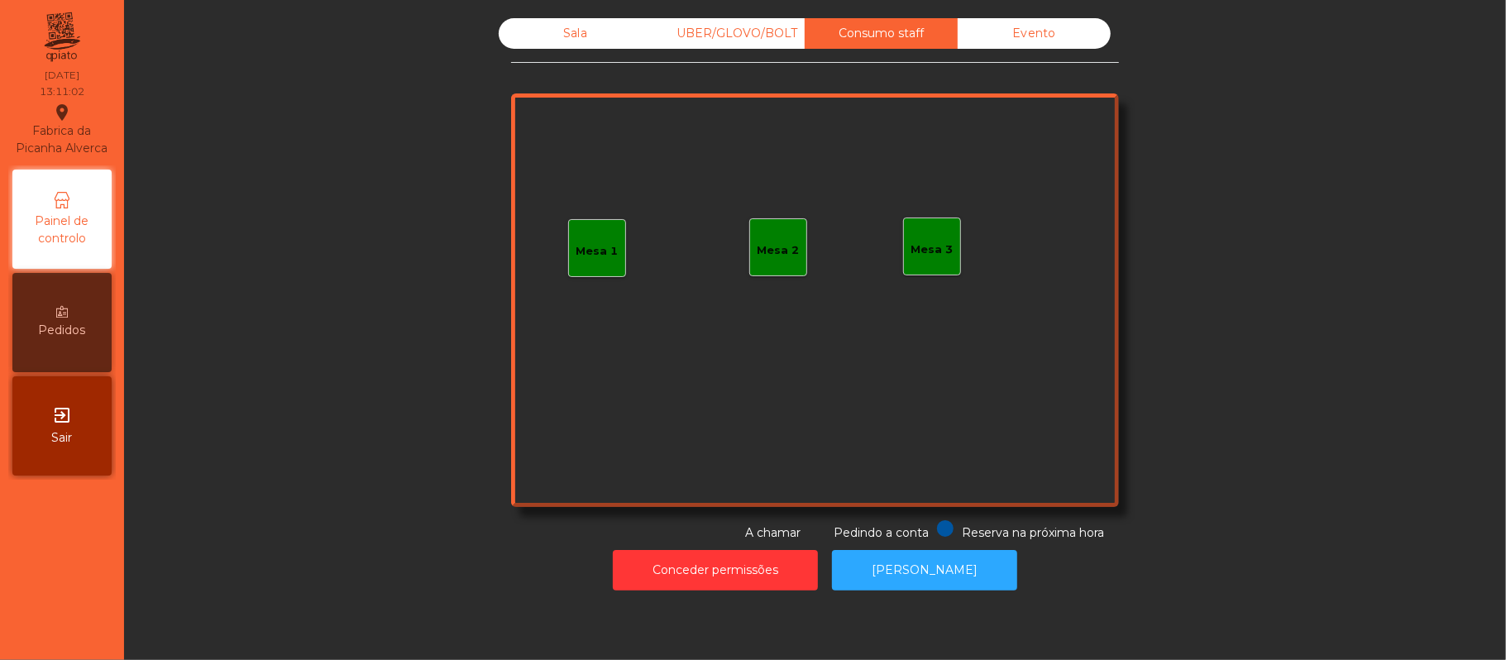
click at [719, 33] on div "UBER/GLOVO/BOLT" at bounding box center [728, 33] width 153 height 31
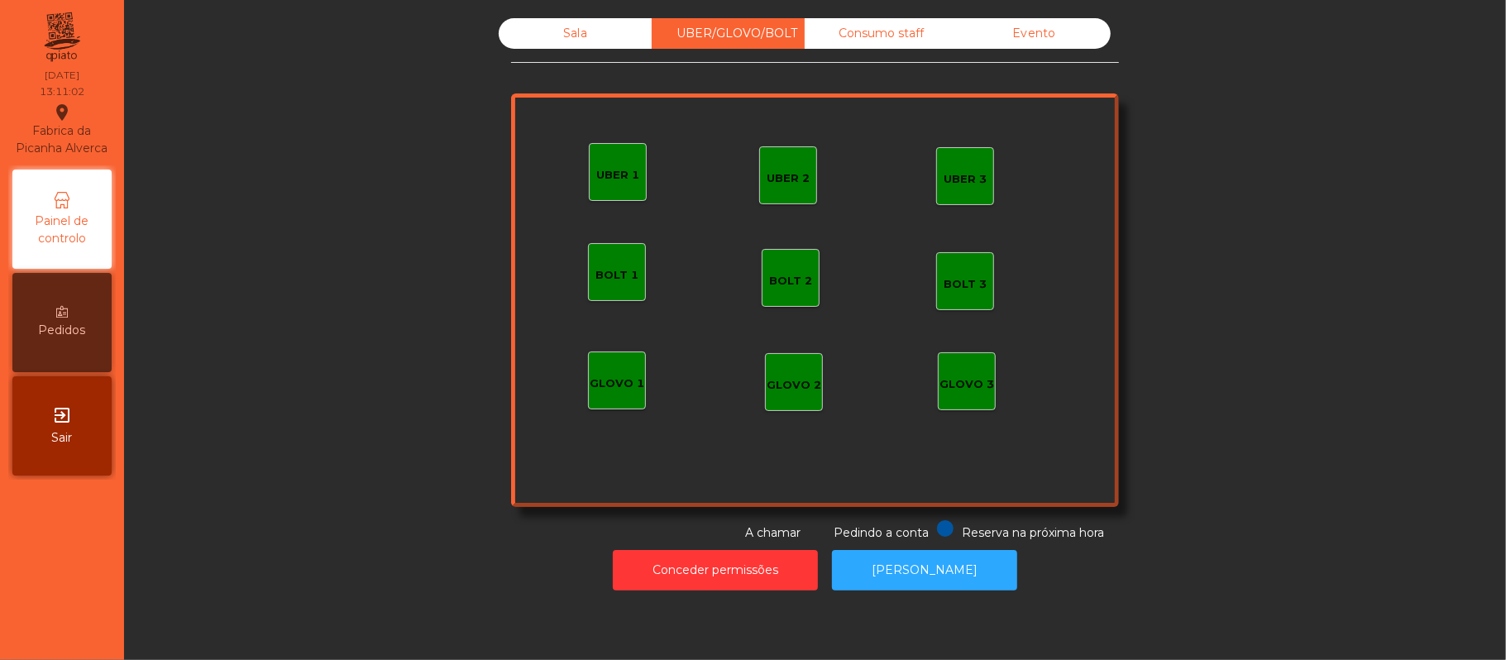
click at [789, 173] on div "UBER 2" at bounding box center [788, 178] width 43 height 17
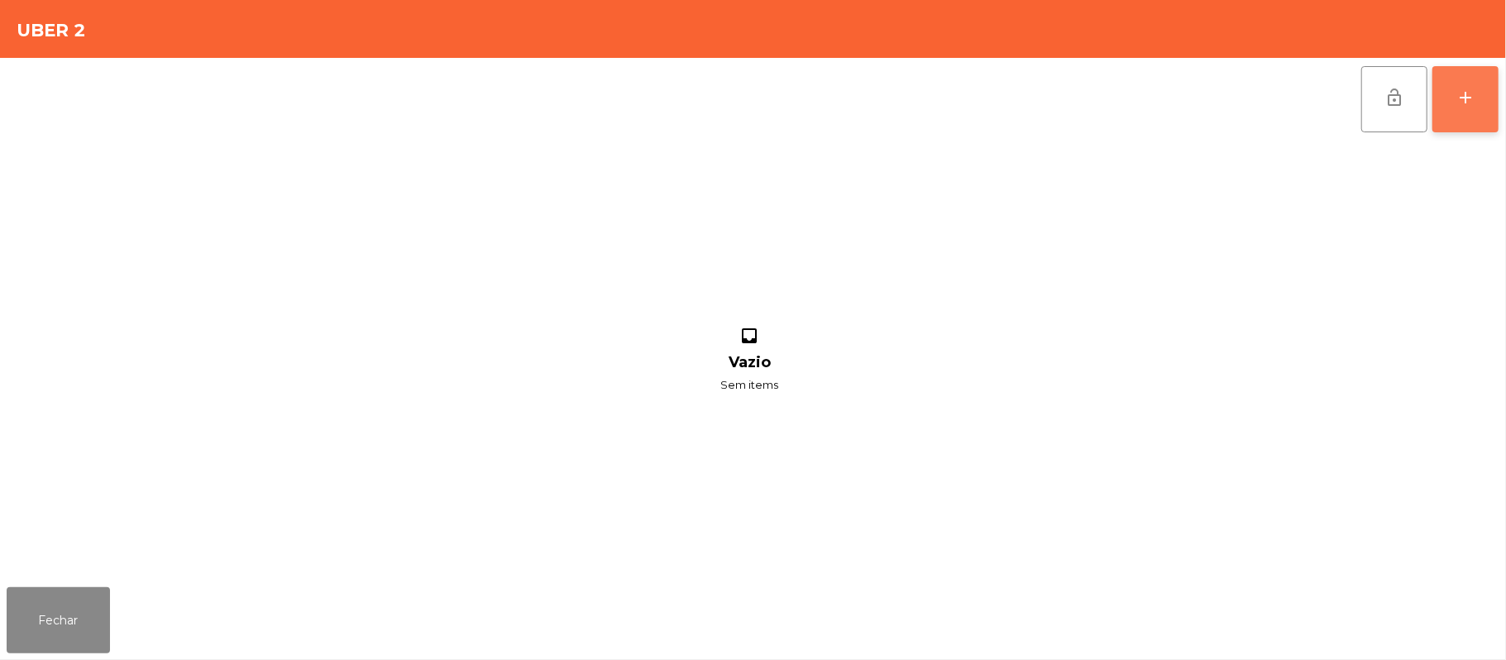
click at [1477, 114] on button "add" at bounding box center [1465, 99] width 66 height 66
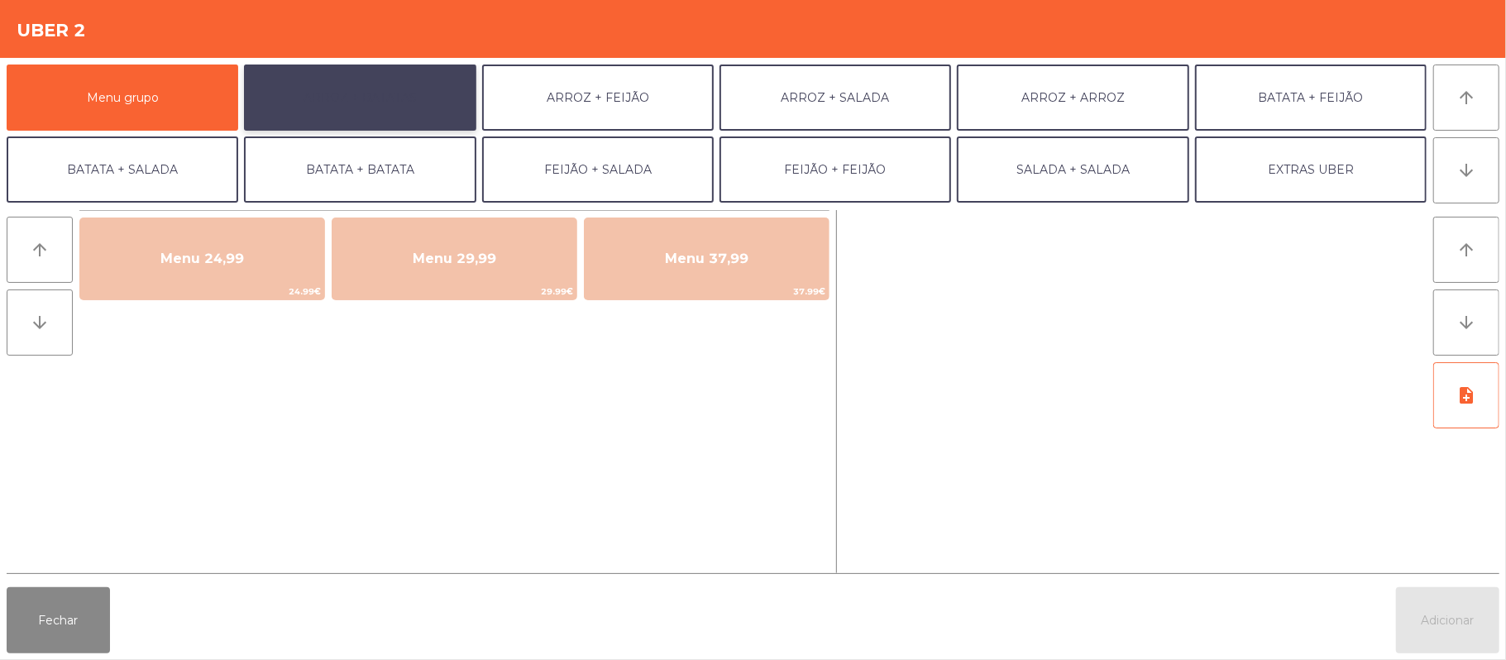
click at [405, 100] on button "ARROZ + BATATAS" at bounding box center [360, 98] width 232 height 66
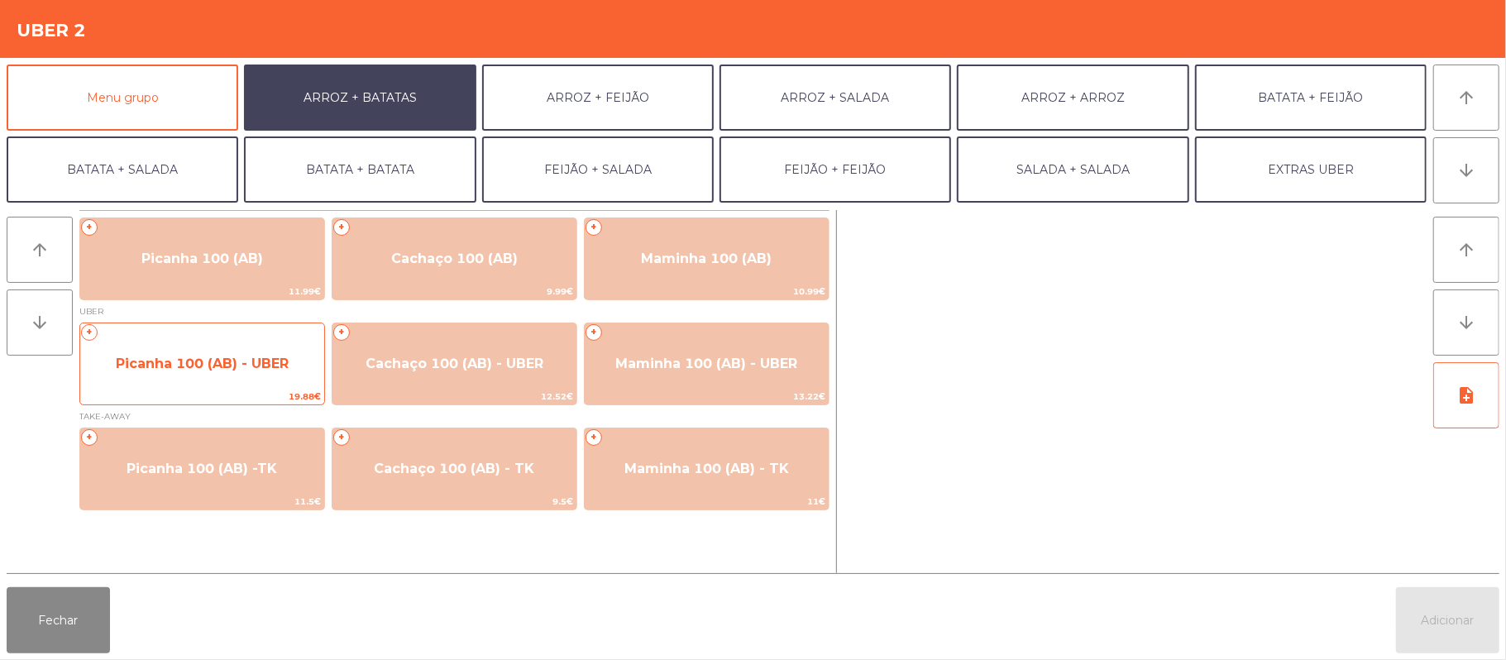
click at [200, 389] on span "19.88€" at bounding box center [202, 397] width 244 height 16
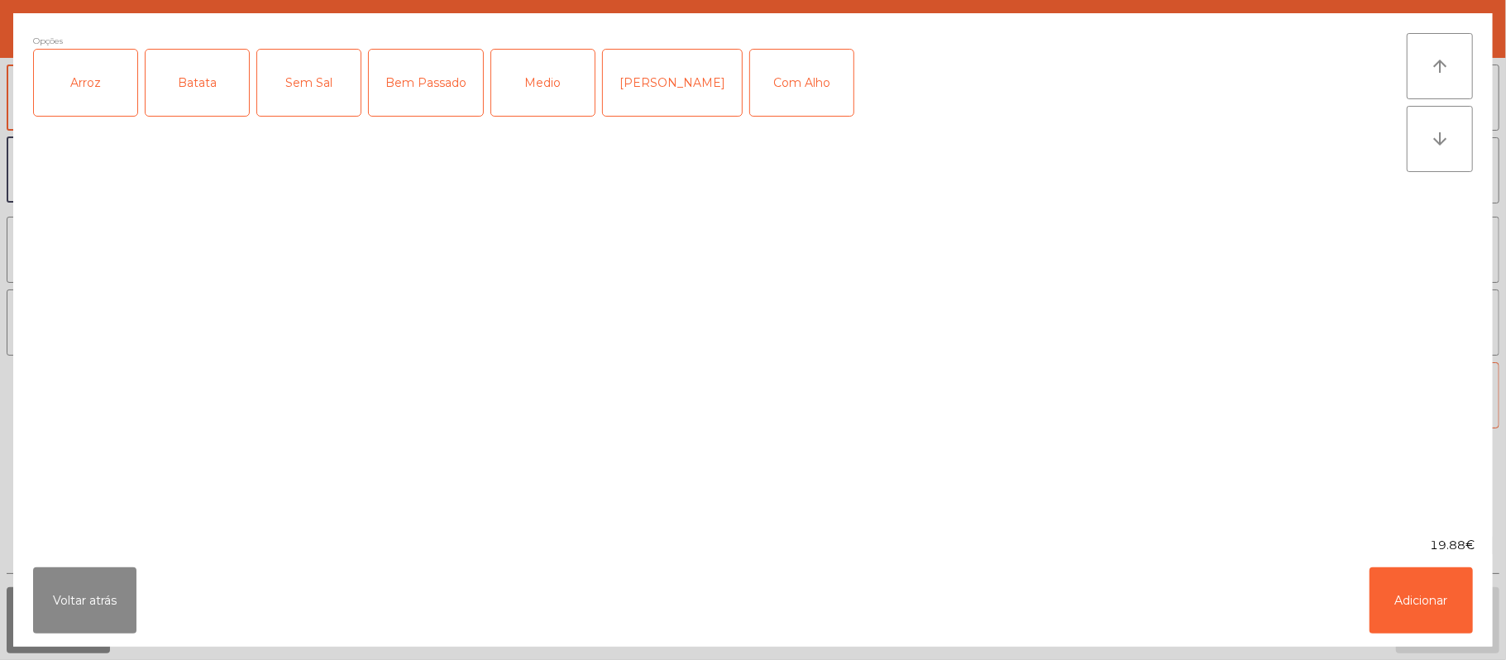
click at [66, 94] on div "Arroz" at bounding box center [85, 83] width 103 height 66
click at [193, 81] on div "Batata" at bounding box center [197, 83] width 103 height 66
click at [521, 96] on div "Medio" at bounding box center [542, 83] width 103 height 66
click at [754, 106] on div "Com Alho" at bounding box center [801, 83] width 103 height 66
click at [1416, 596] on button "Adicionar" at bounding box center [1420, 600] width 103 height 66
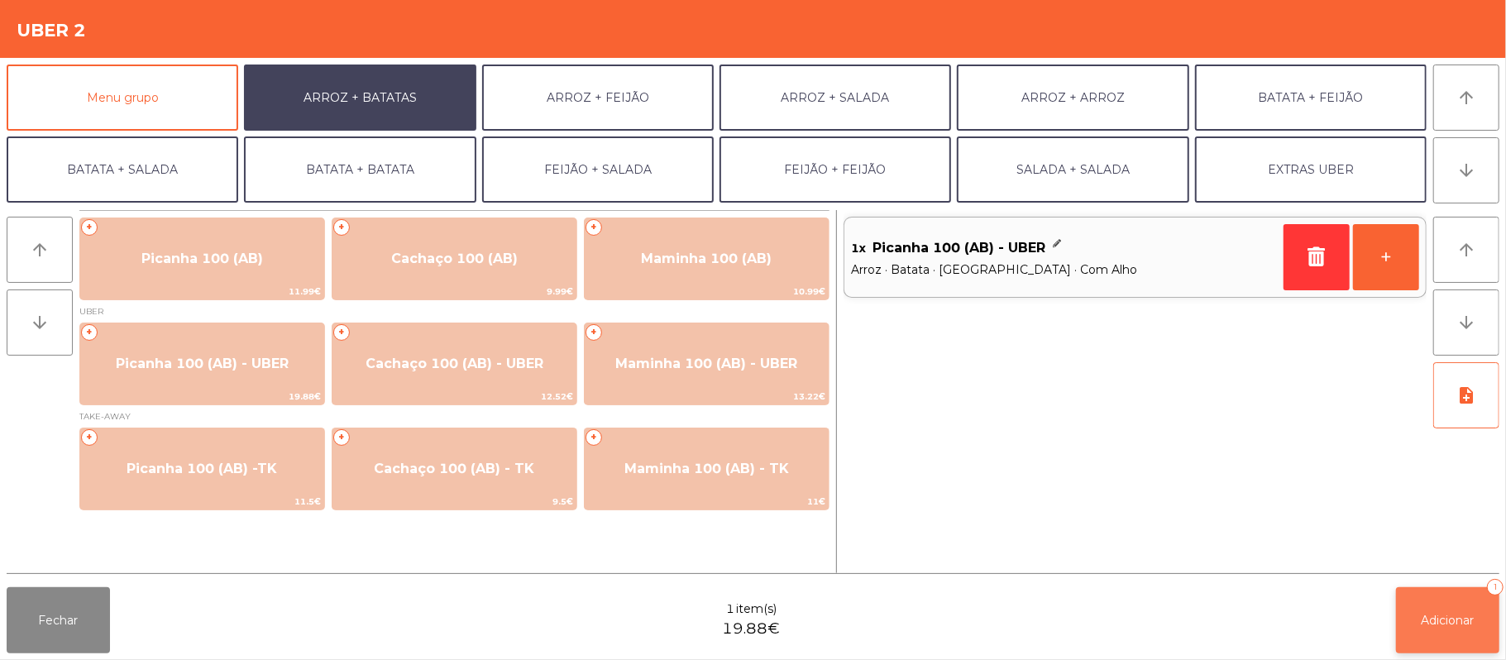
click at [1427, 603] on button "Adicionar 1" at bounding box center [1447, 620] width 103 height 66
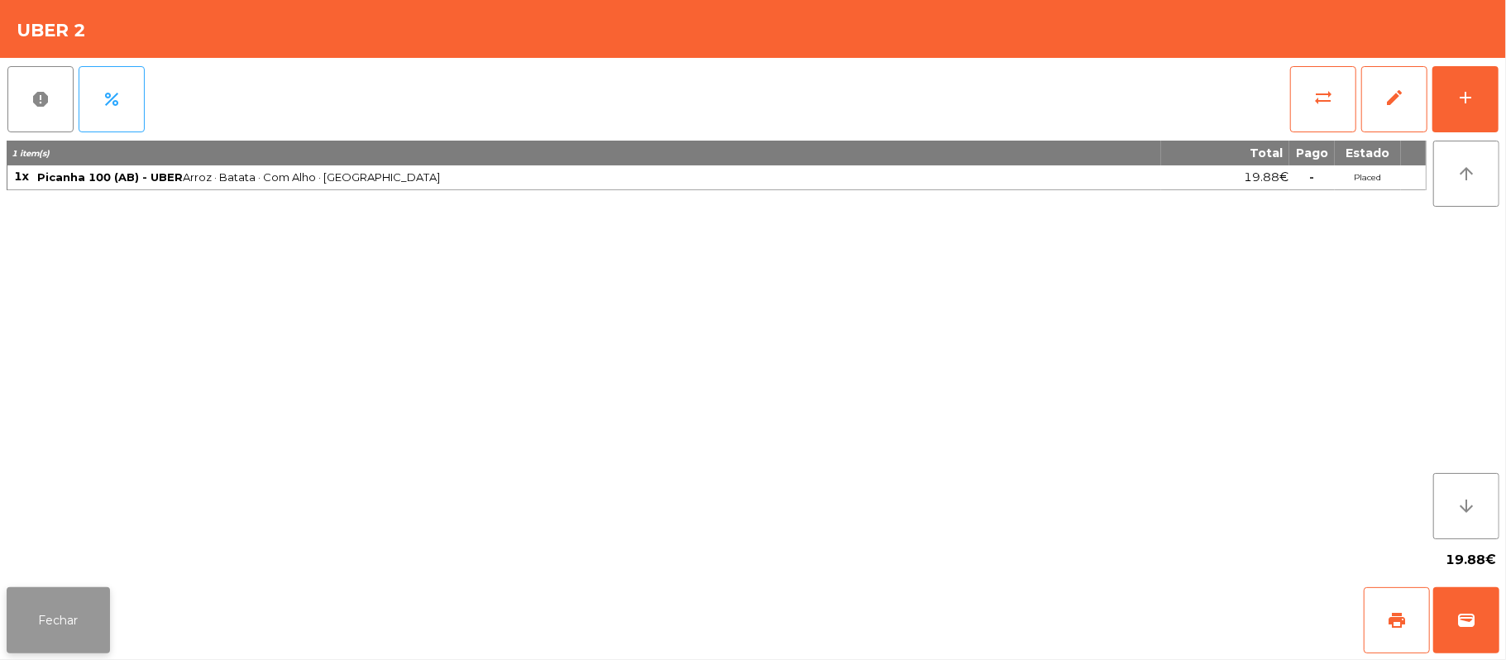
click at [86, 626] on button "Fechar" at bounding box center [58, 620] width 103 height 66
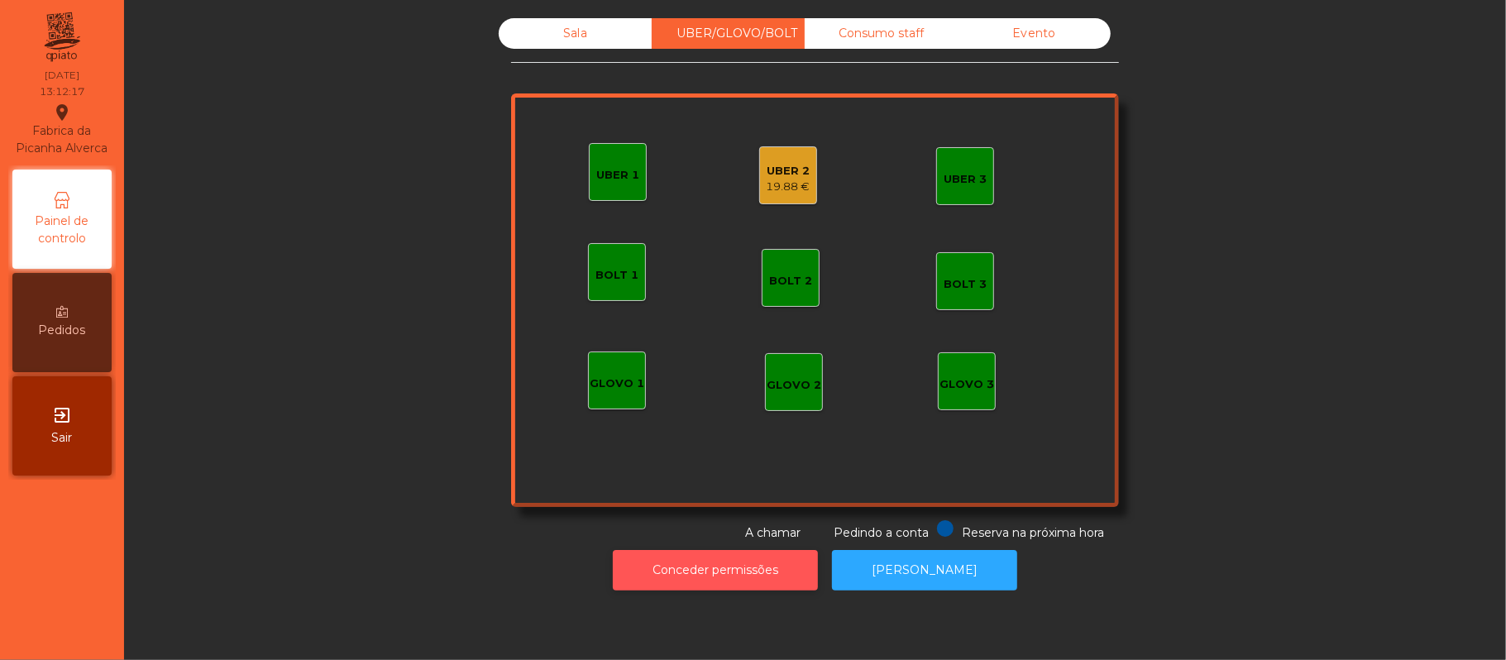
click at [701, 564] on button "Conceder permissões" at bounding box center [715, 570] width 205 height 41
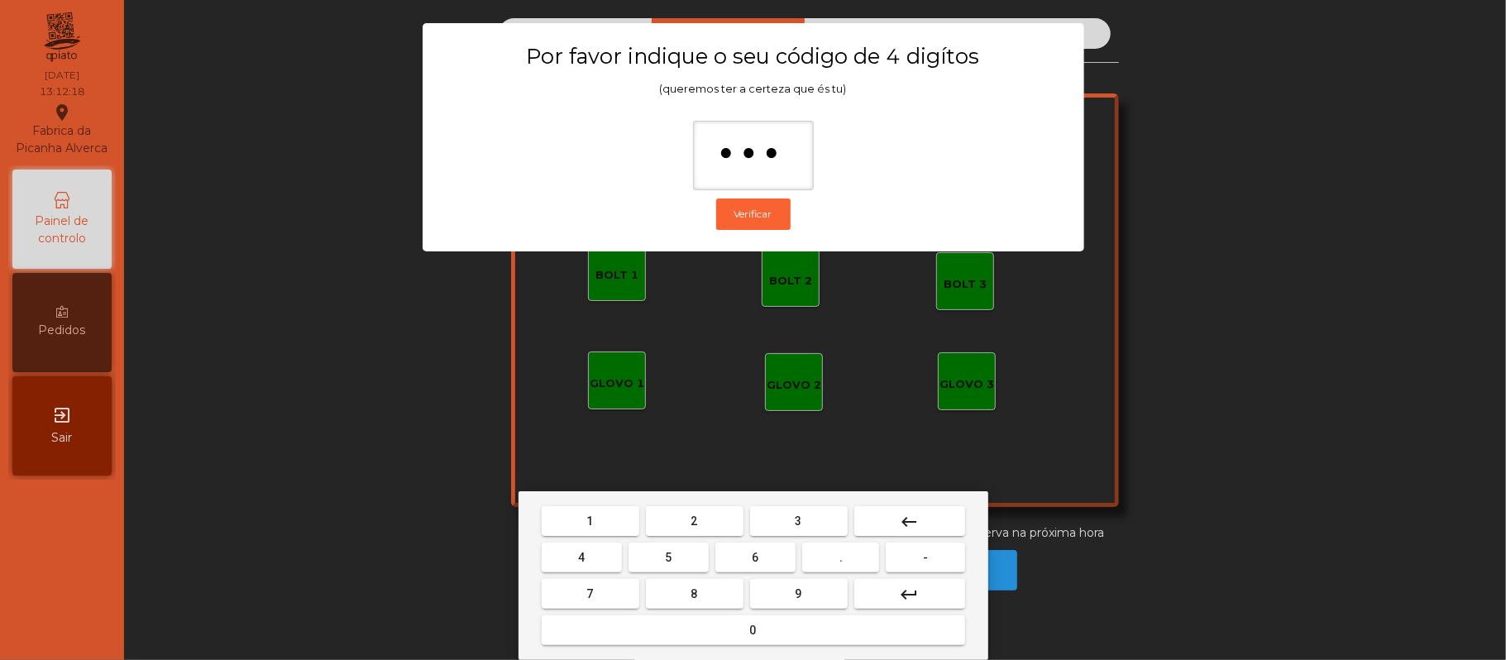
type input "****"
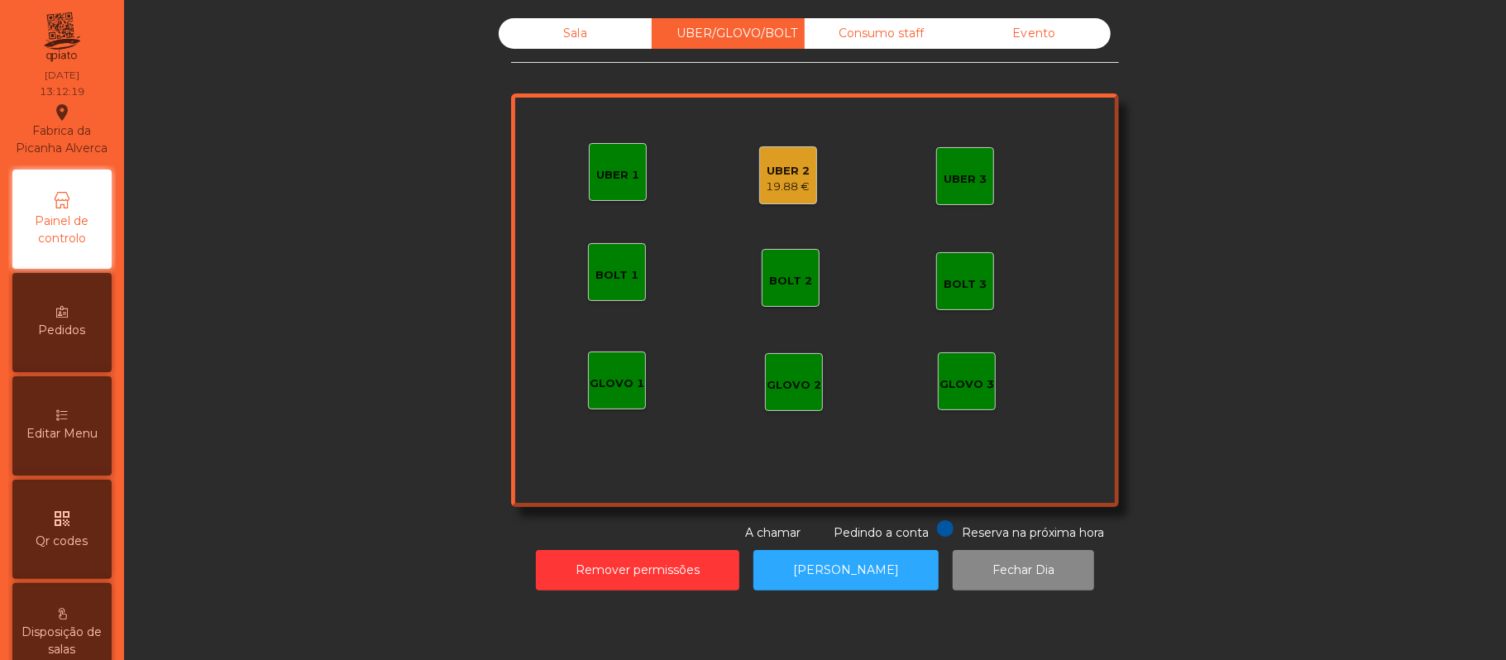
click at [782, 179] on div "19.88 €" at bounding box center [789, 187] width 44 height 17
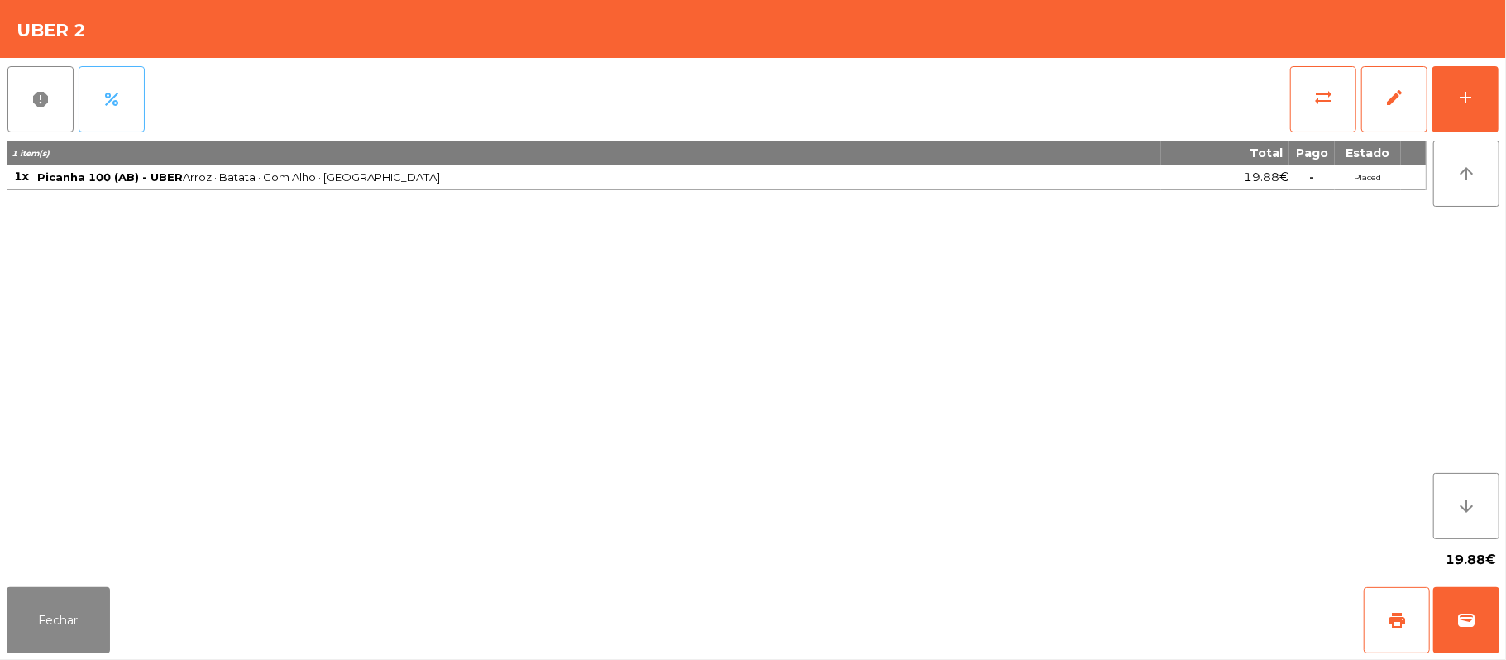
click at [122, 98] on button "percent" at bounding box center [112, 99] width 66 height 66
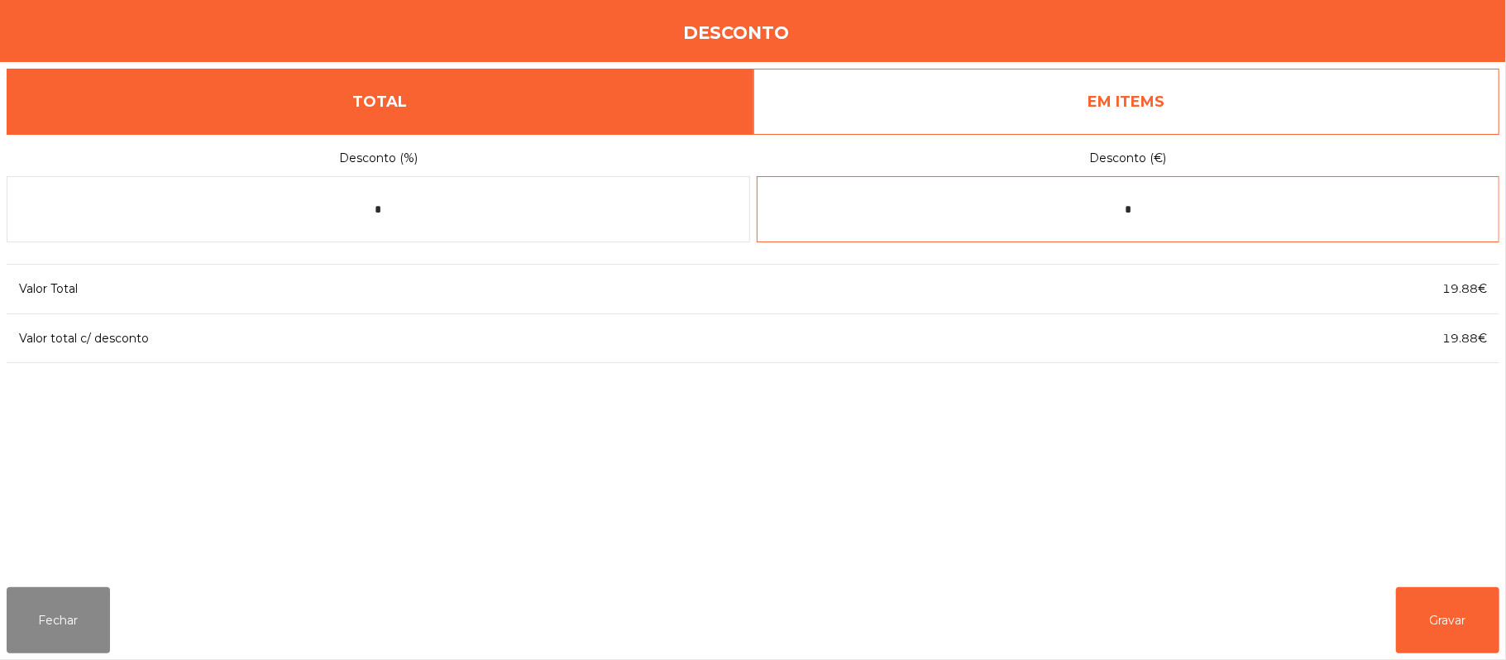
click at [1184, 203] on input "*" at bounding box center [1128, 209] width 743 height 66
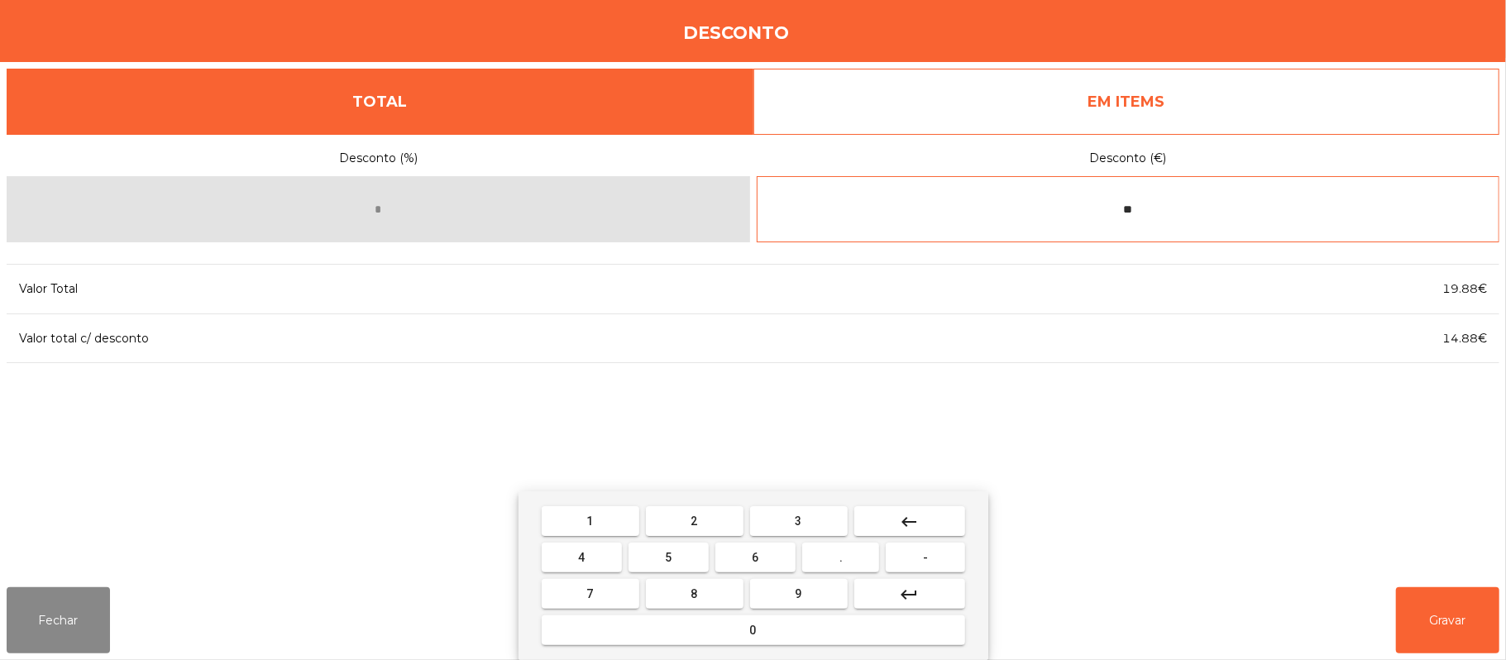
type input "*"
type input "****"
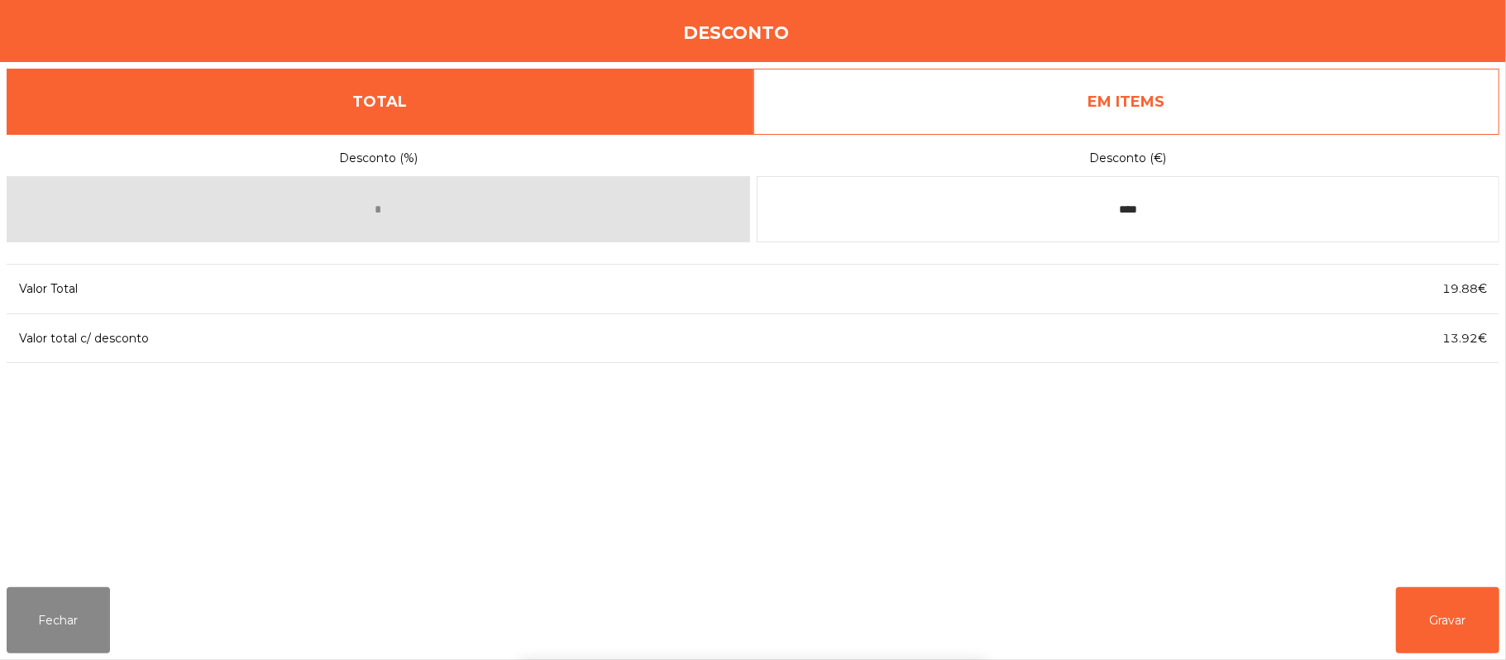
click at [1454, 605] on div "1 2 3 keyboard_backspace 4 5 6 . - 7 8 9 keyboard_return 0" at bounding box center [753, 575] width 1506 height 169
click at [1453, 600] on button "Gravar" at bounding box center [1447, 620] width 103 height 66
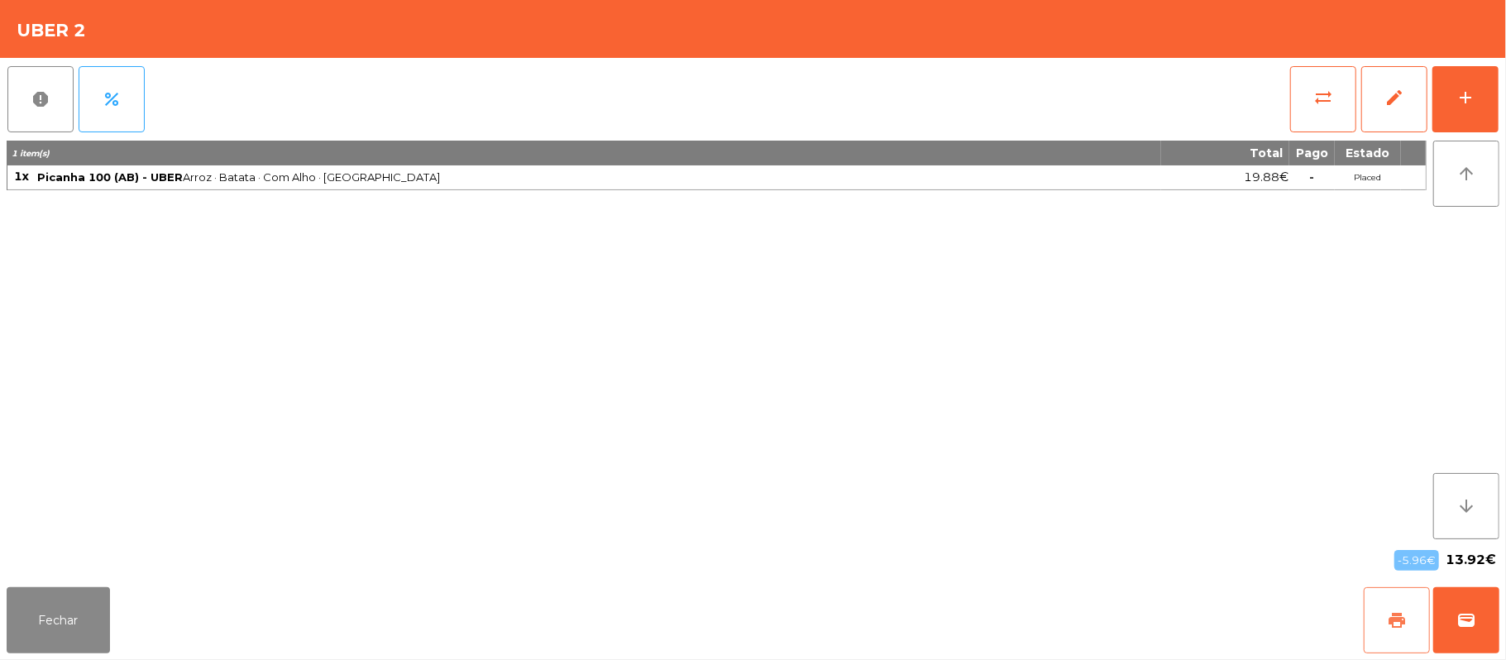
click at [1384, 609] on button "print" at bounding box center [1397, 620] width 66 height 66
click at [1473, 622] on span "wallet" at bounding box center [1466, 620] width 20 height 20
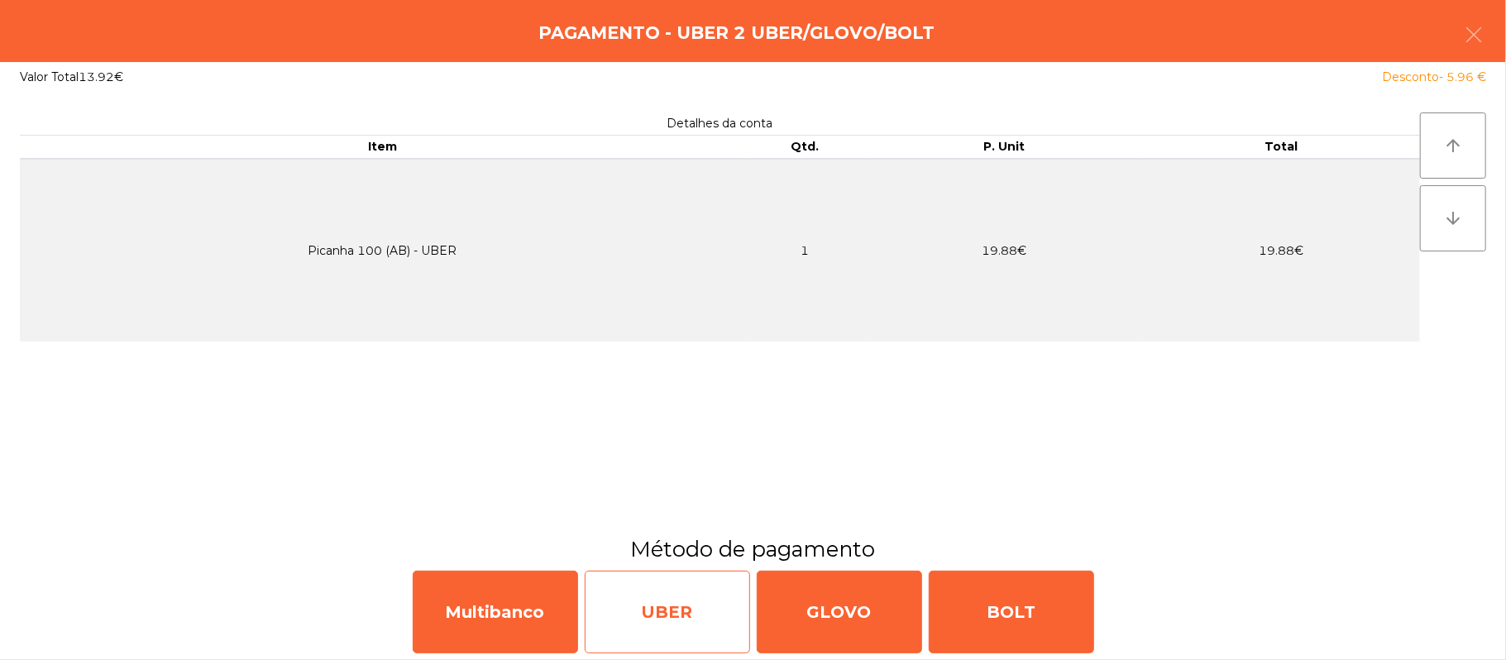
click at [649, 609] on div "UBER" at bounding box center [667, 612] width 165 height 83
select select "**"
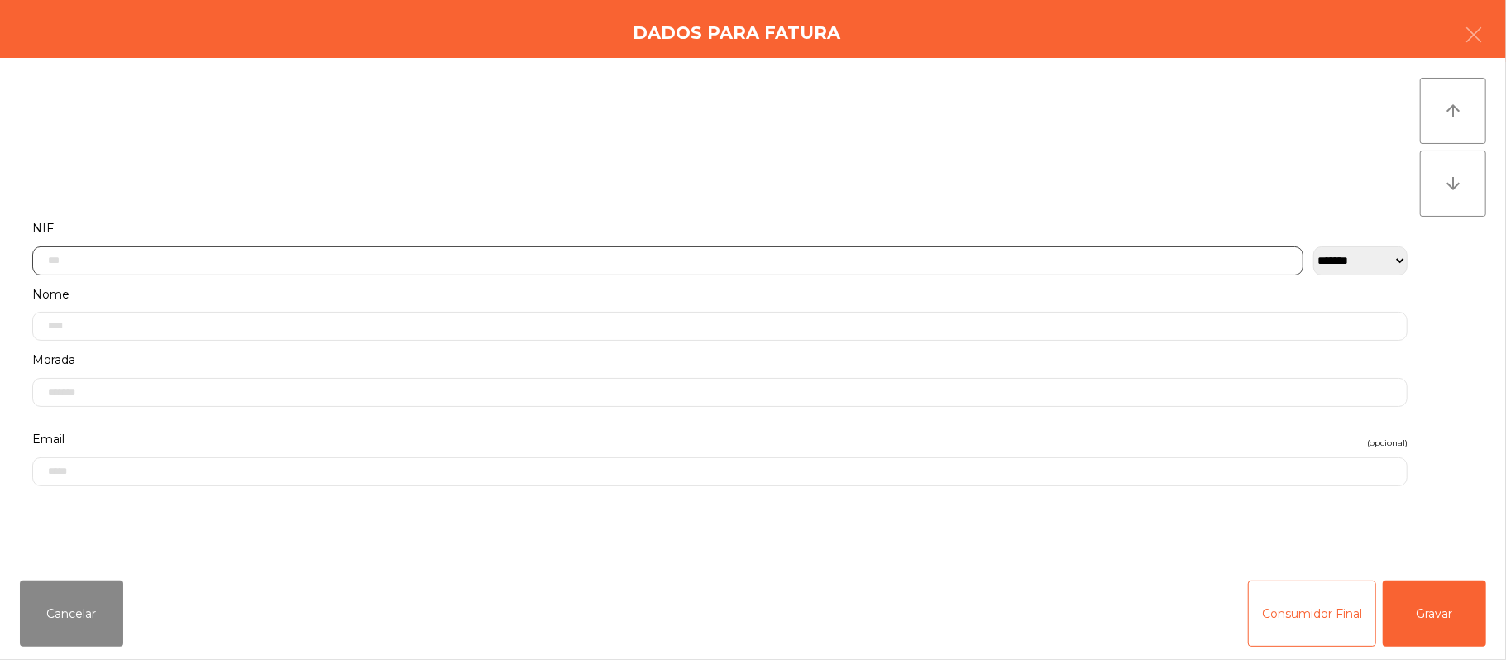
click at [636, 262] on input "text" at bounding box center [667, 260] width 1271 height 29
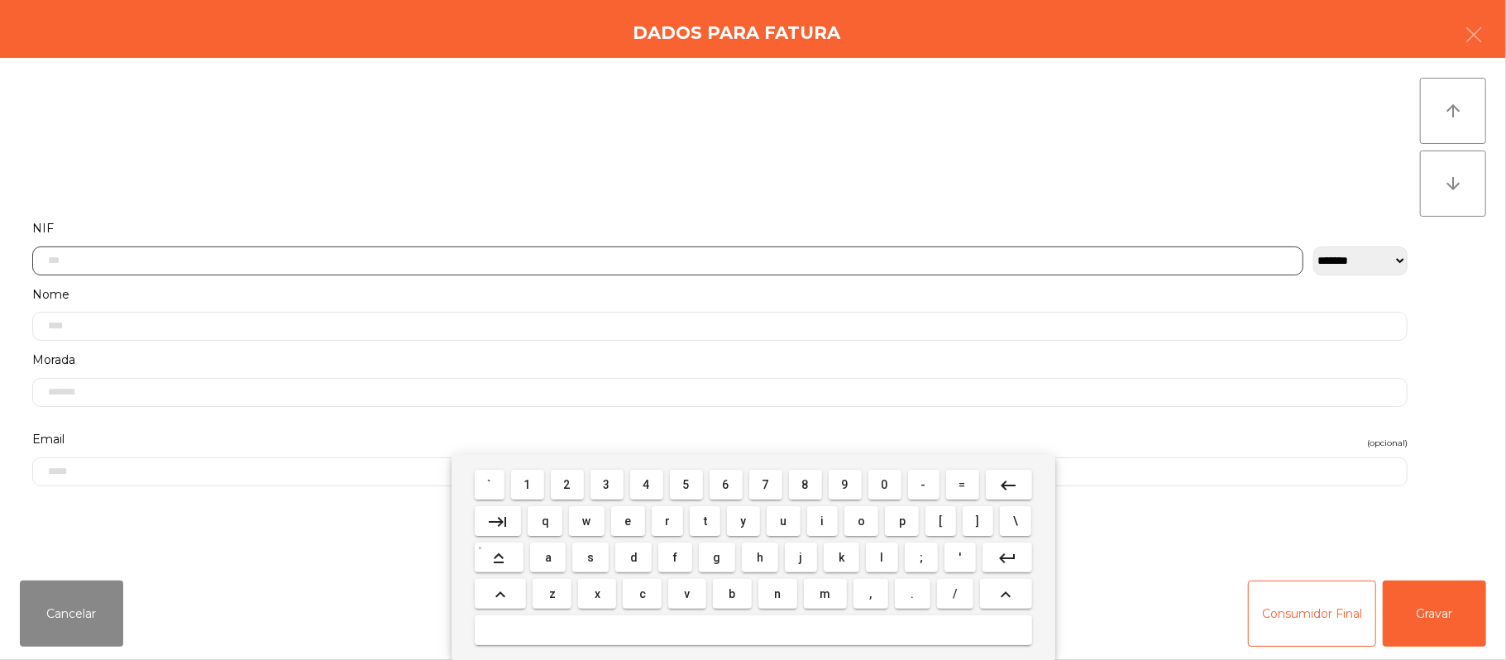
scroll to position [139, 0]
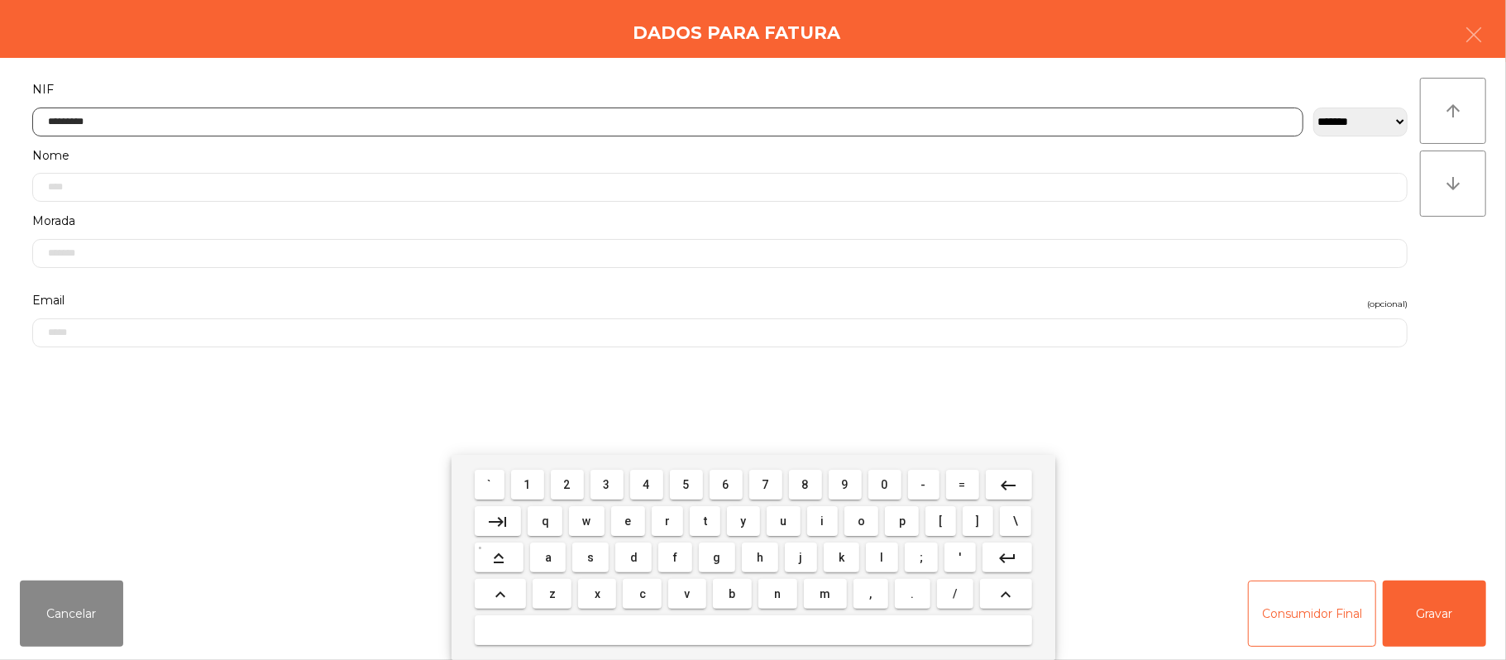
type input "*********"
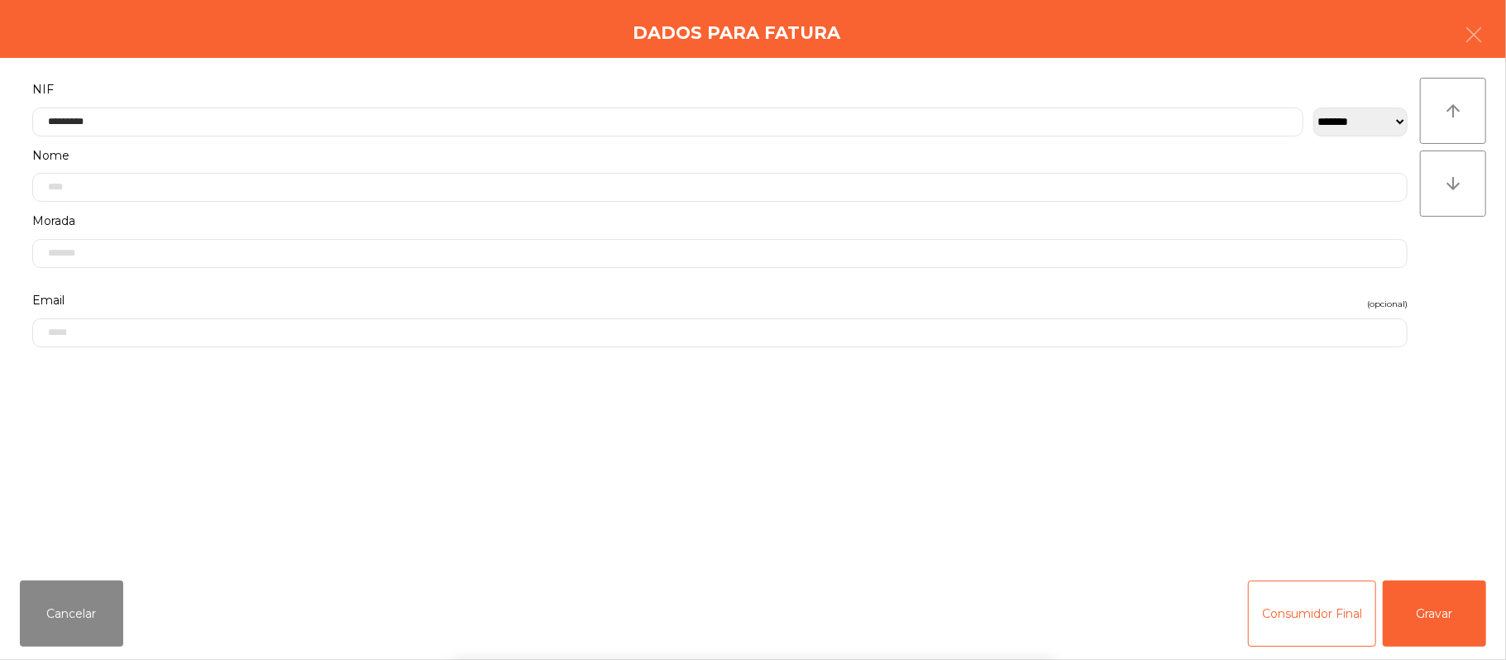
click at [1426, 615] on div "` 1 2 3 4 5 6 7 8 9 0 - = keyboard_backspace keyboard_tab q w e r t y u i o p […" at bounding box center [753, 557] width 1506 height 205
click at [1446, 602] on button "Gravar" at bounding box center [1434, 614] width 103 height 66
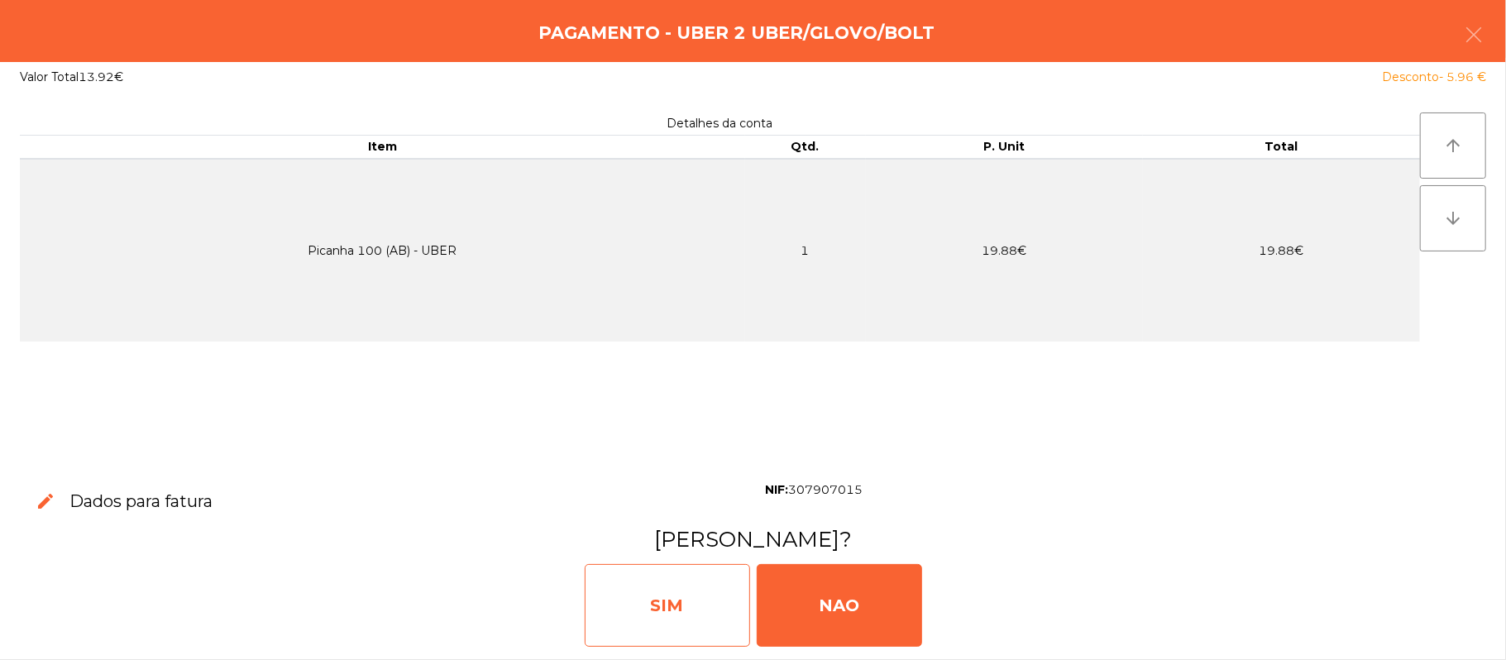
click at [676, 625] on div "SIM" at bounding box center [667, 605] width 165 height 83
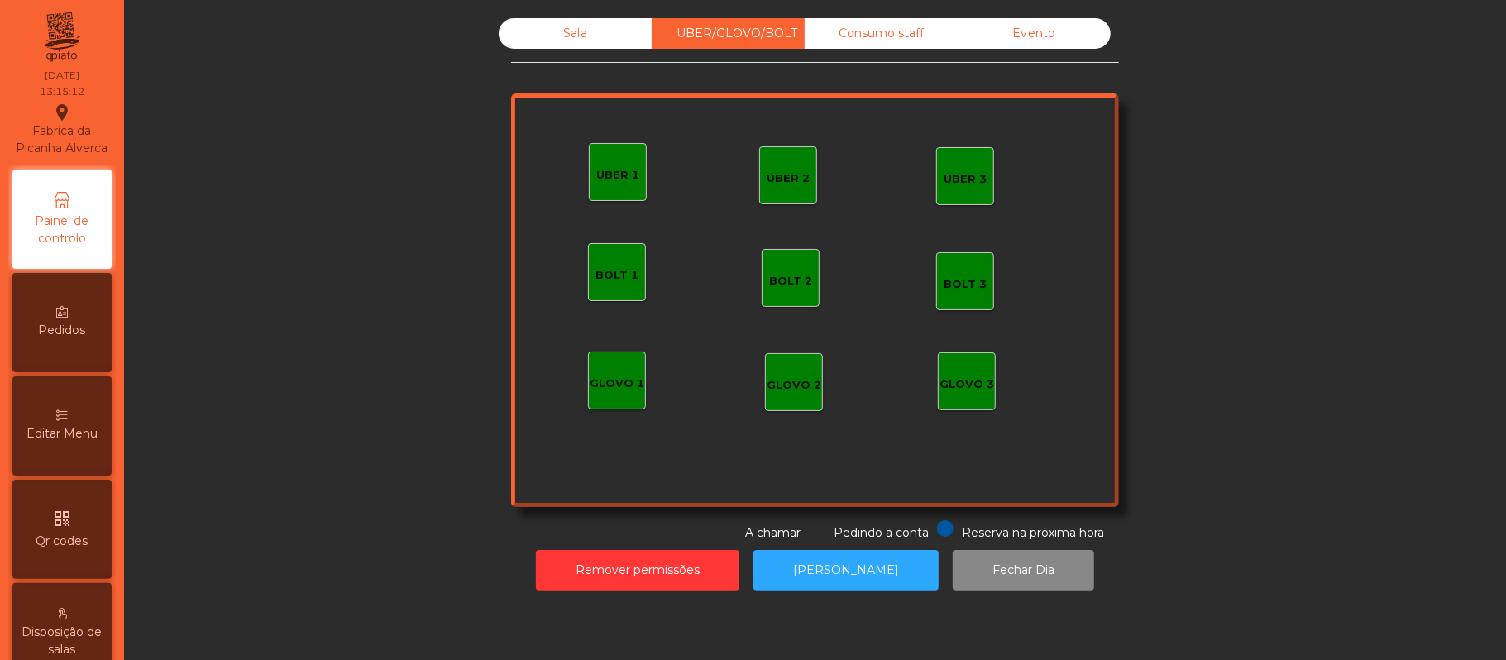
click at [572, 38] on div "Sala" at bounding box center [575, 33] width 153 height 31
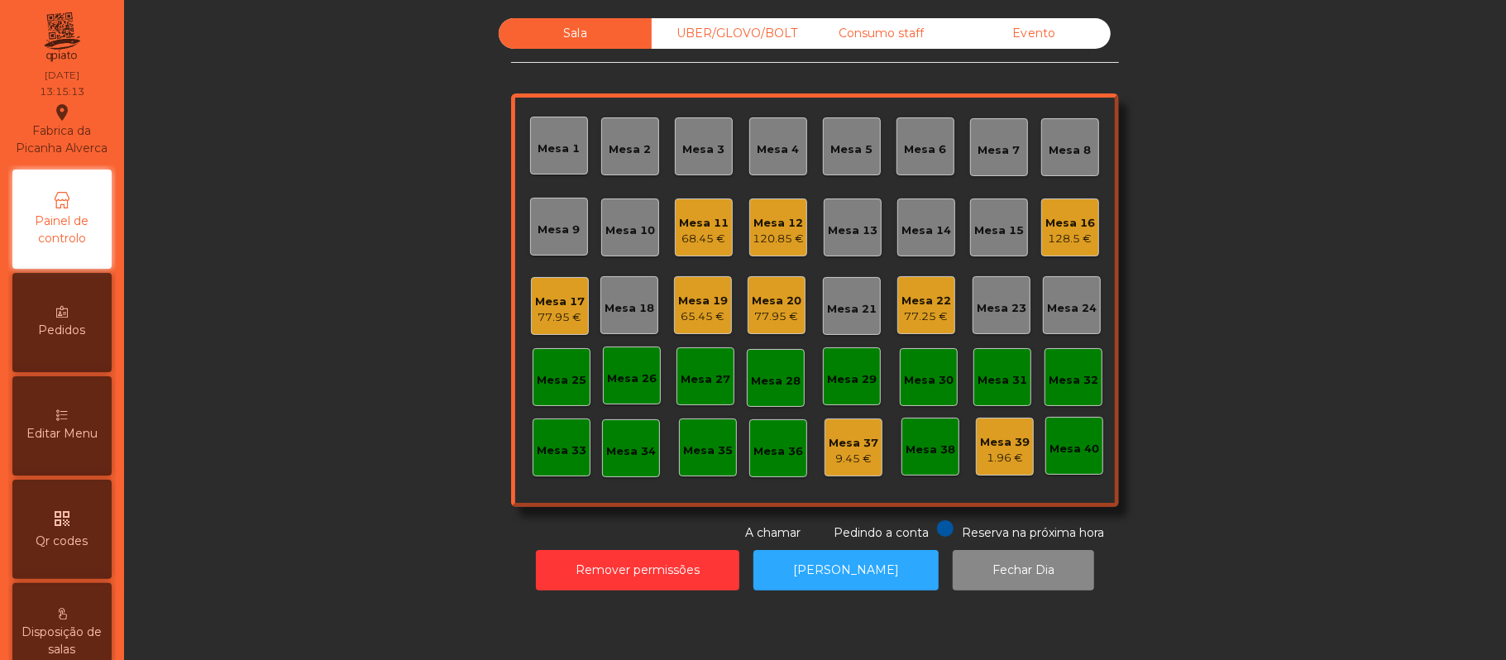
click at [767, 225] on div "Mesa 12" at bounding box center [778, 223] width 51 height 17
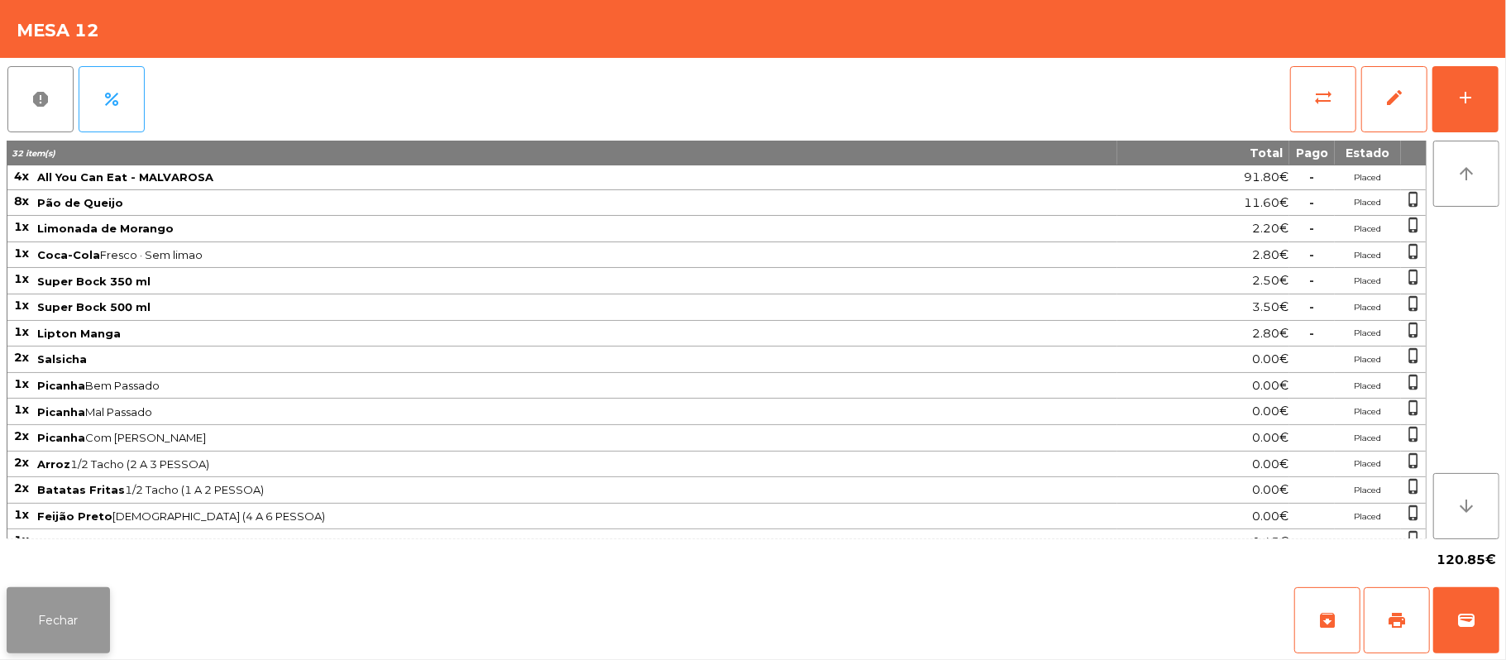
click at [77, 619] on button "Fechar" at bounding box center [58, 620] width 103 height 66
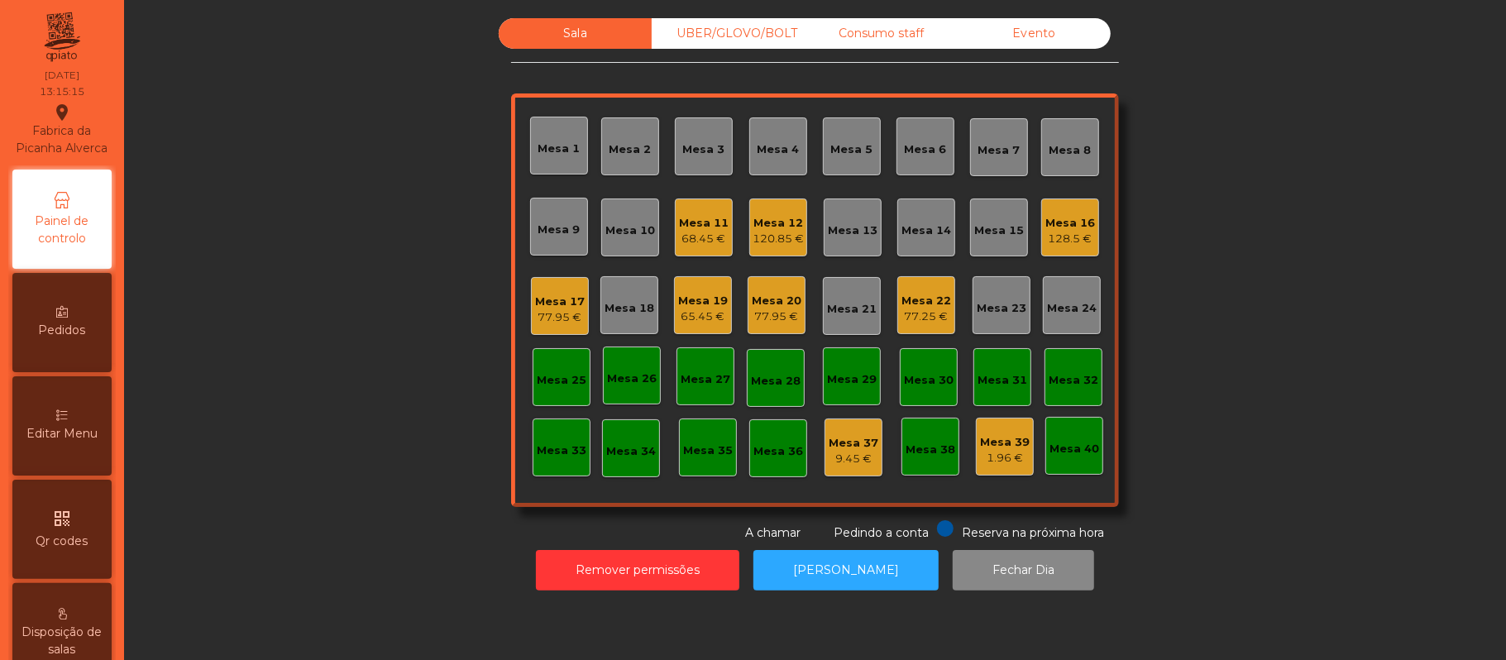
click at [1076, 233] on div "128.5 €" at bounding box center [1070, 239] width 50 height 17
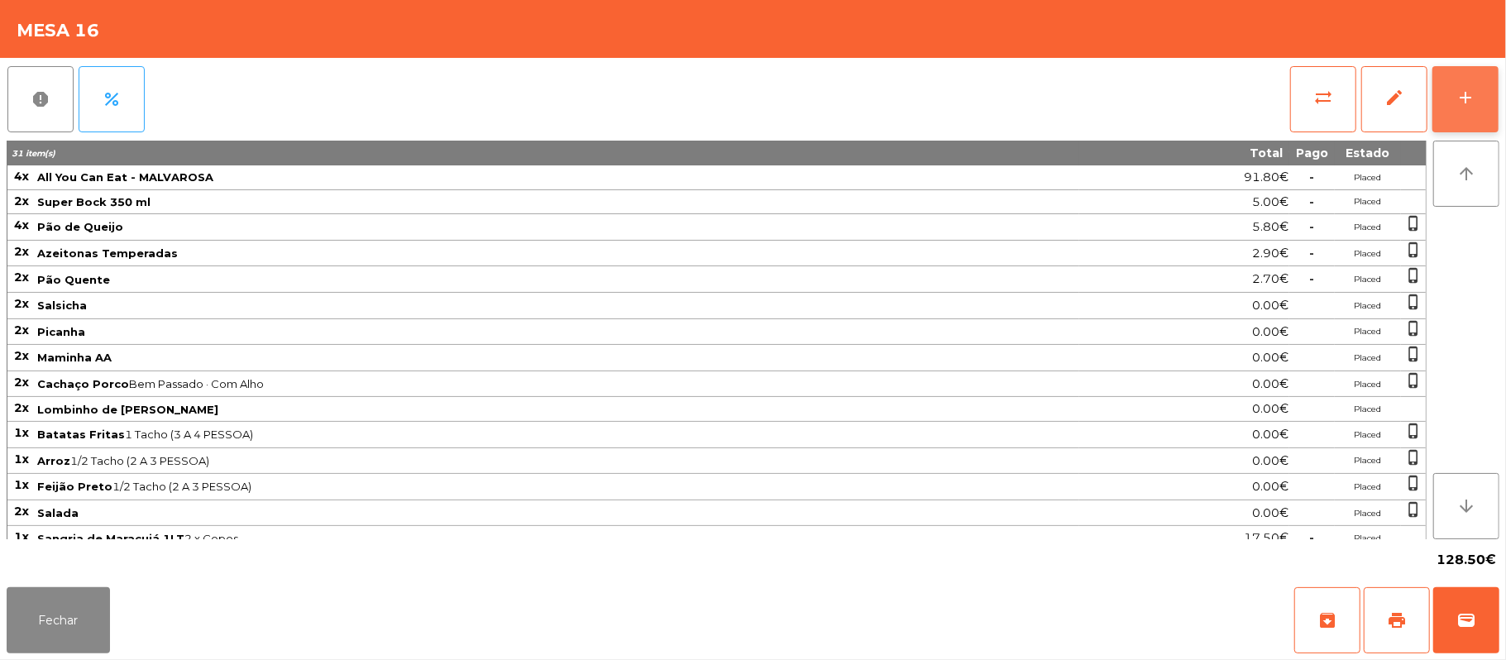
click at [1457, 101] on div "add" at bounding box center [1465, 98] width 20 height 20
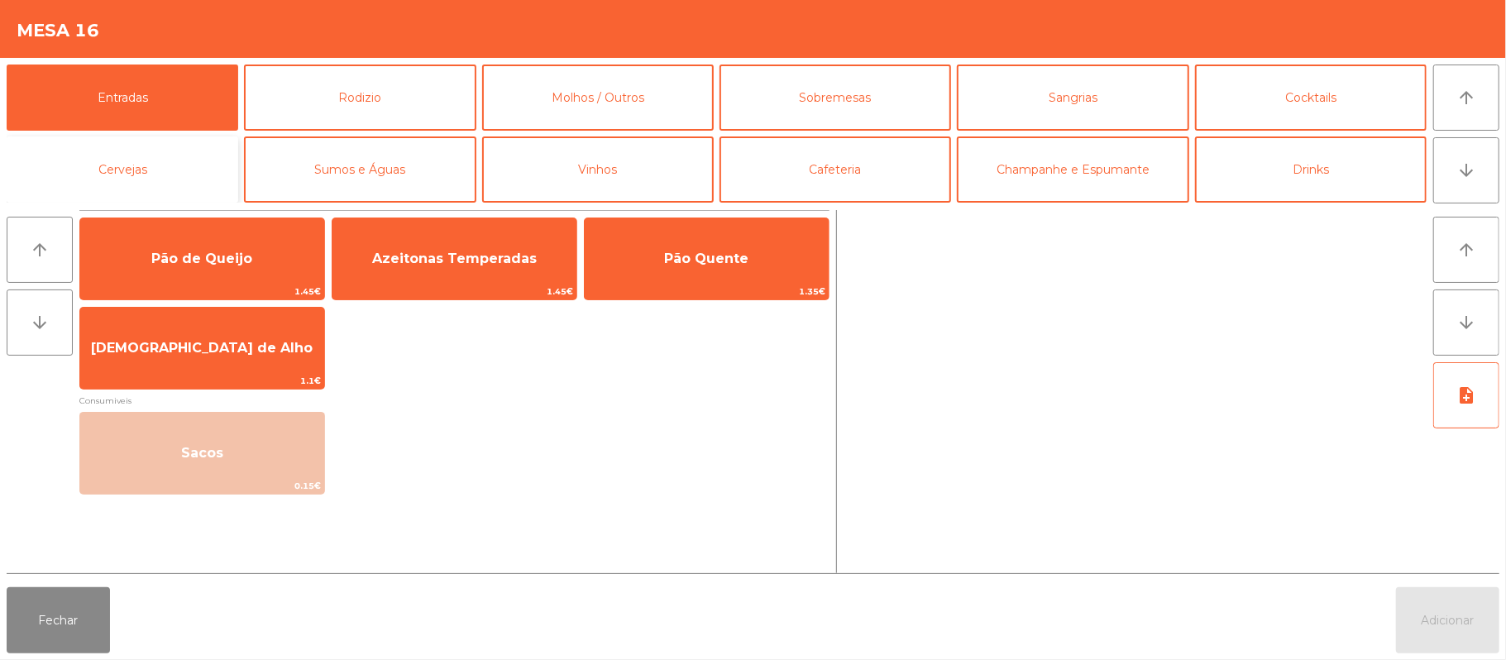
click at [165, 165] on button "Cervejas" at bounding box center [123, 169] width 232 height 66
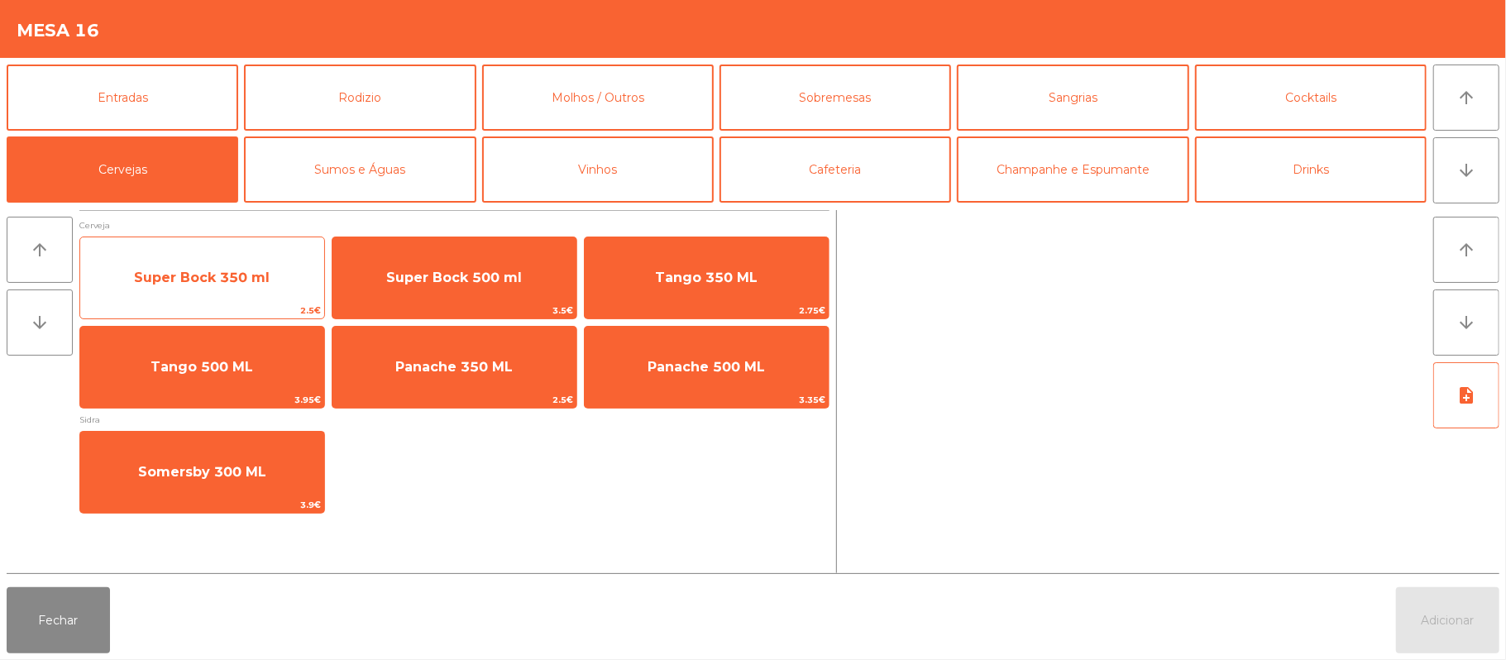
click at [236, 271] on span "Super Bock 350 ml" at bounding box center [202, 278] width 136 height 16
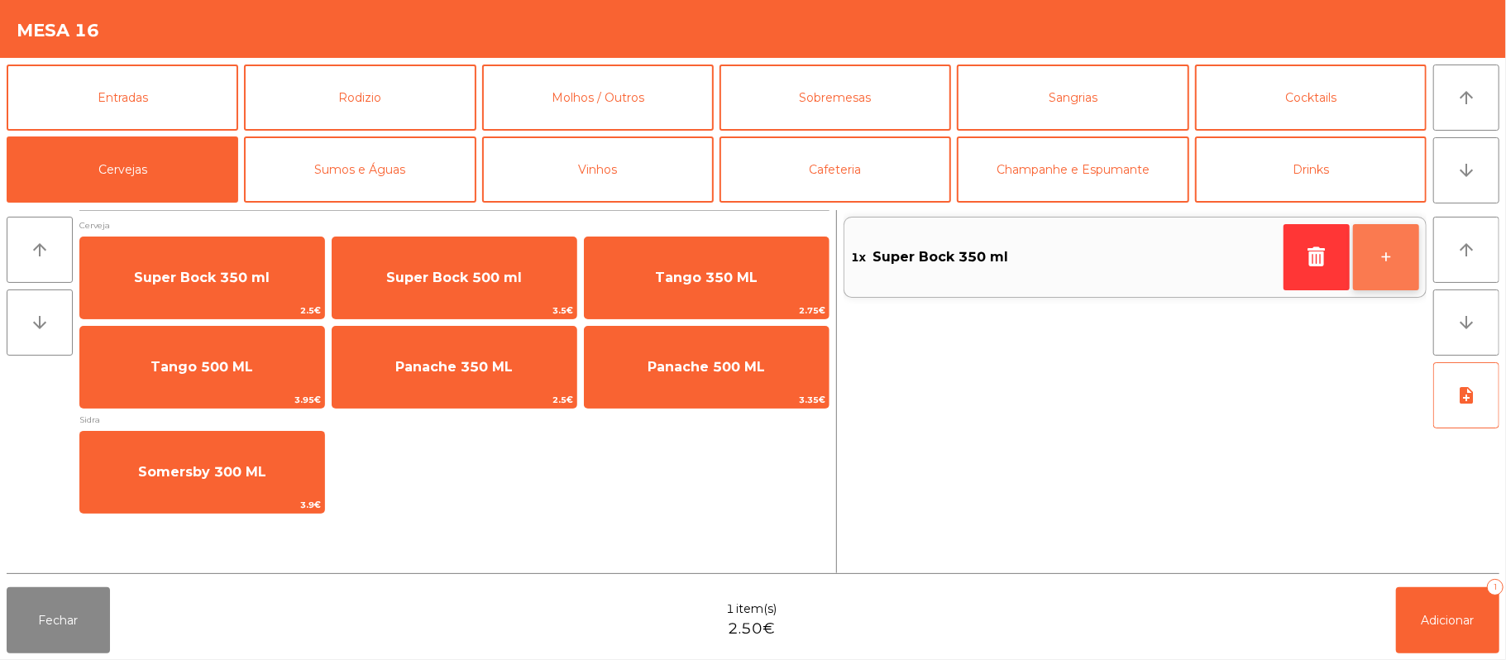
click at [1381, 249] on button "+" at bounding box center [1386, 257] width 66 height 66
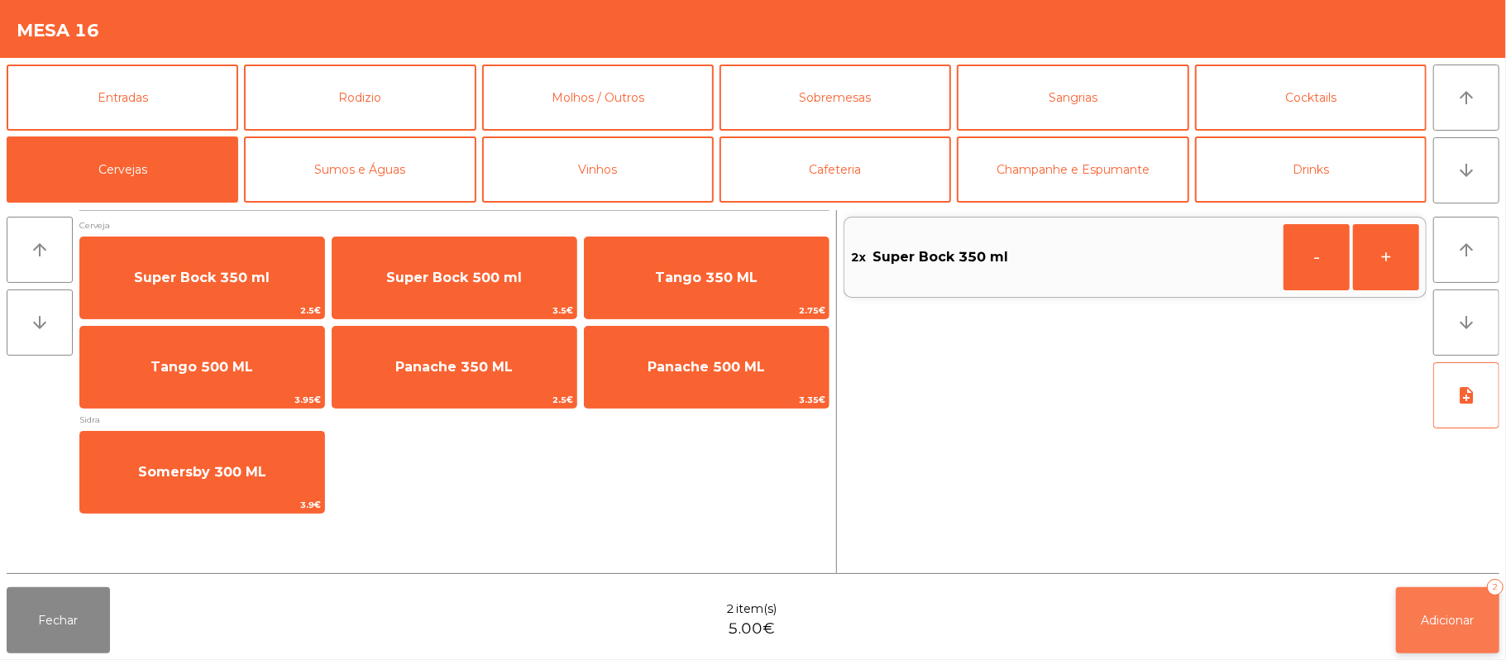
click at [1450, 613] on span "Adicionar" at bounding box center [1447, 620] width 53 height 15
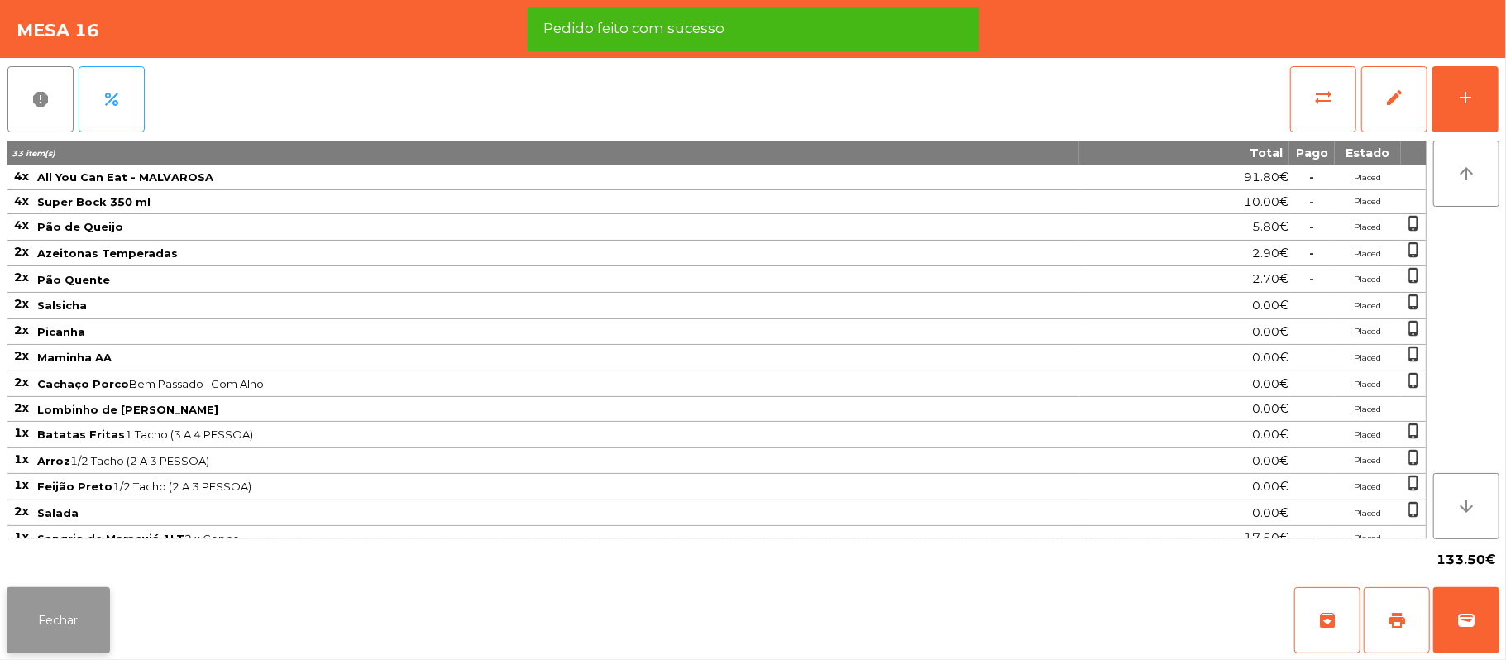
click at [41, 622] on button "Fechar" at bounding box center [58, 620] width 103 height 66
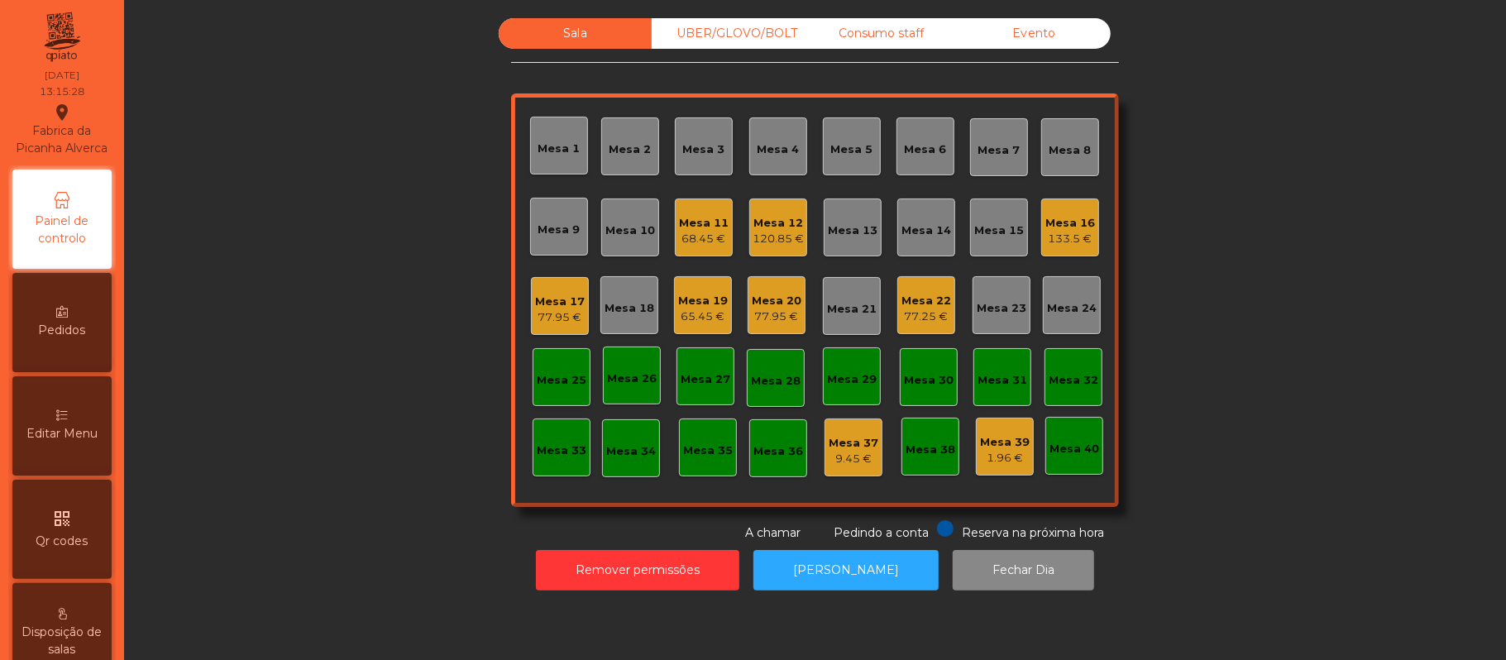
click at [1056, 232] on div "133.5 €" at bounding box center [1070, 239] width 50 height 17
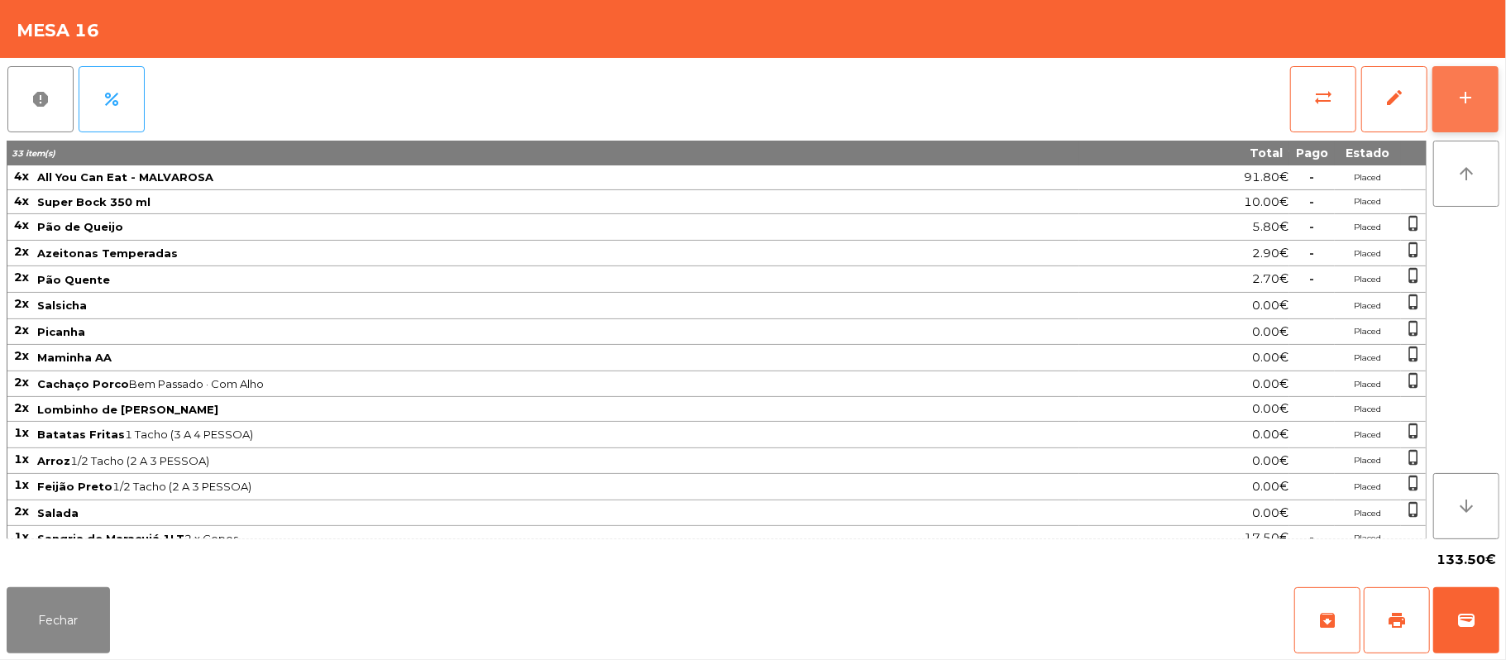
click at [1449, 90] on button "add" at bounding box center [1465, 99] width 66 height 66
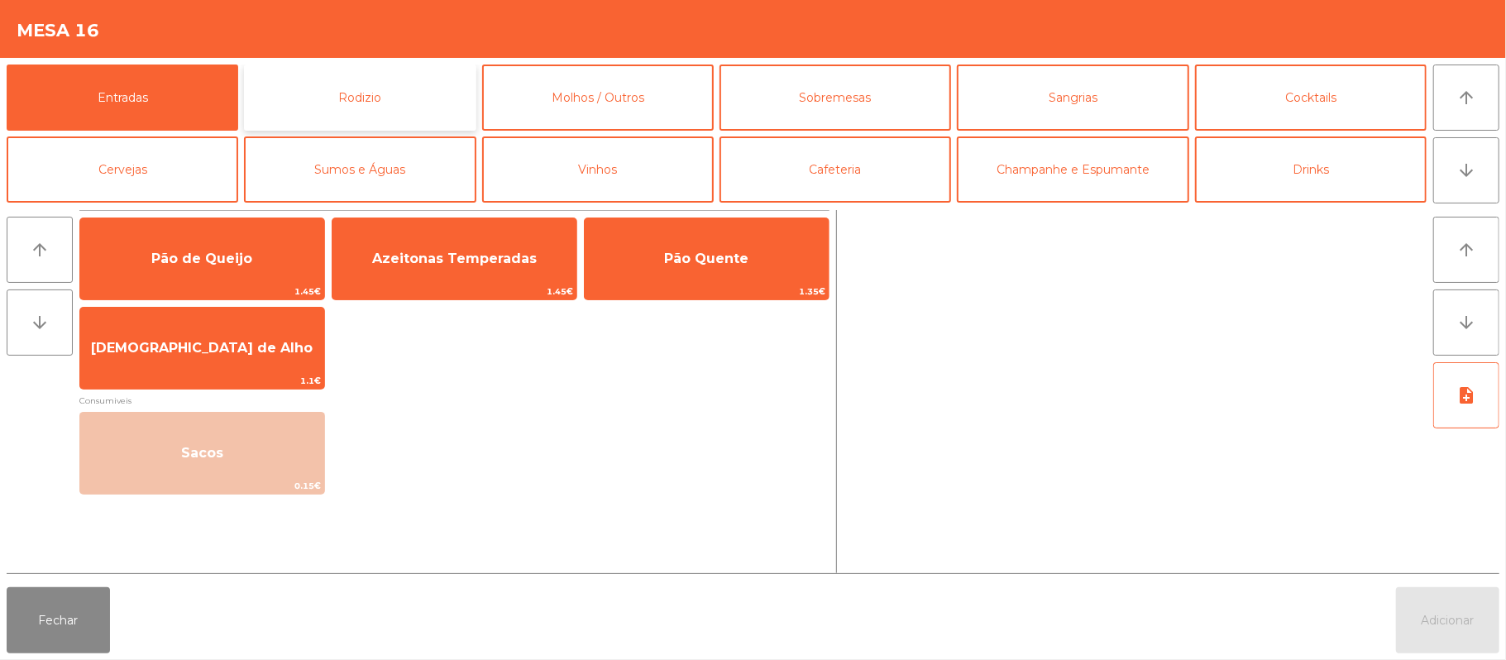
click at [389, 114] on button "Rodizio" at bounding box center [360, 98] width 232 height 66
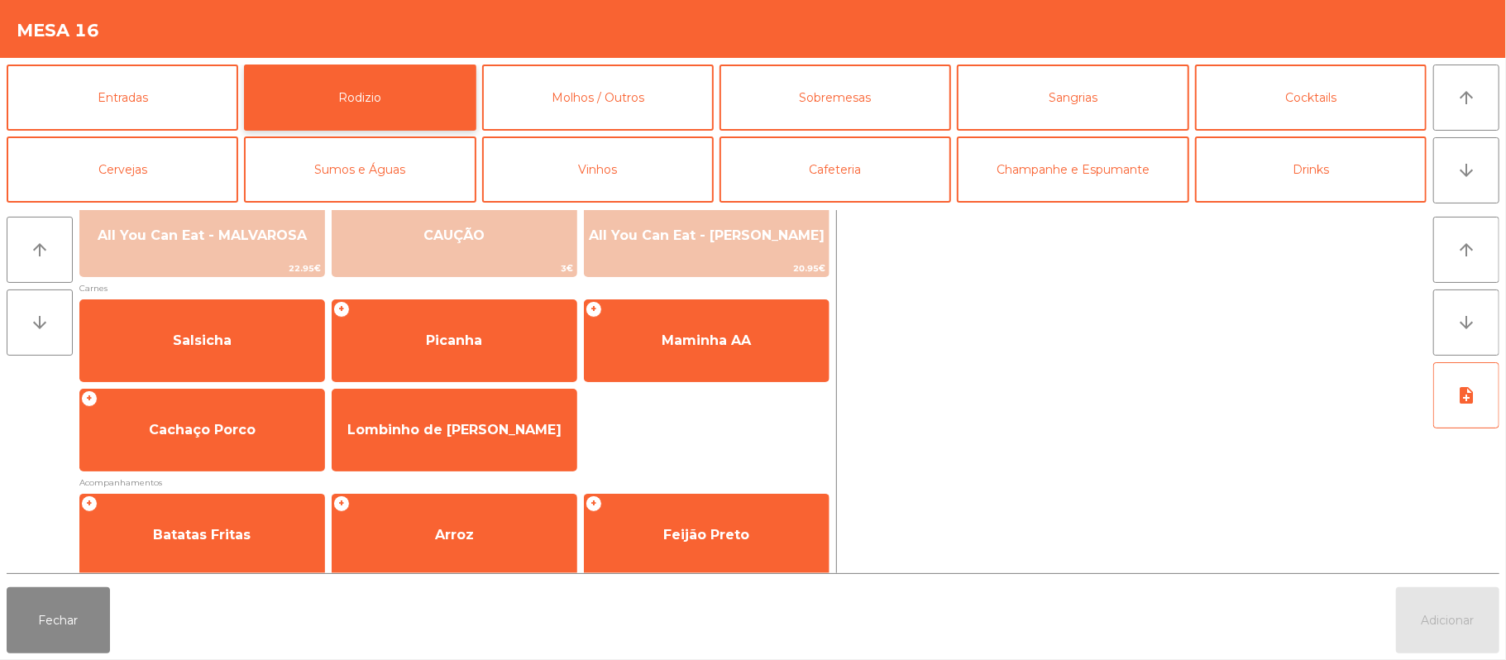
scroll to position [93, 0]
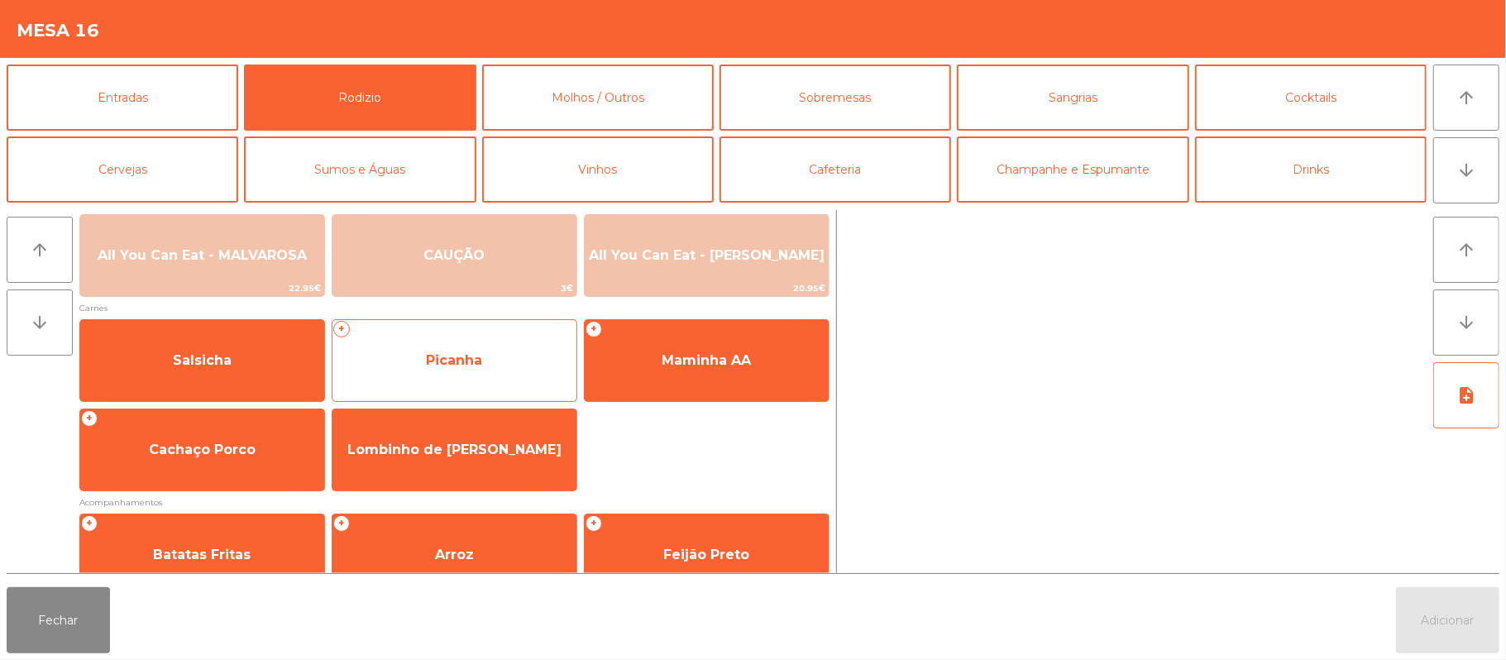
click at [480, 361] on span "Picanha" at bounding box center [454, 360] width 56 height 16
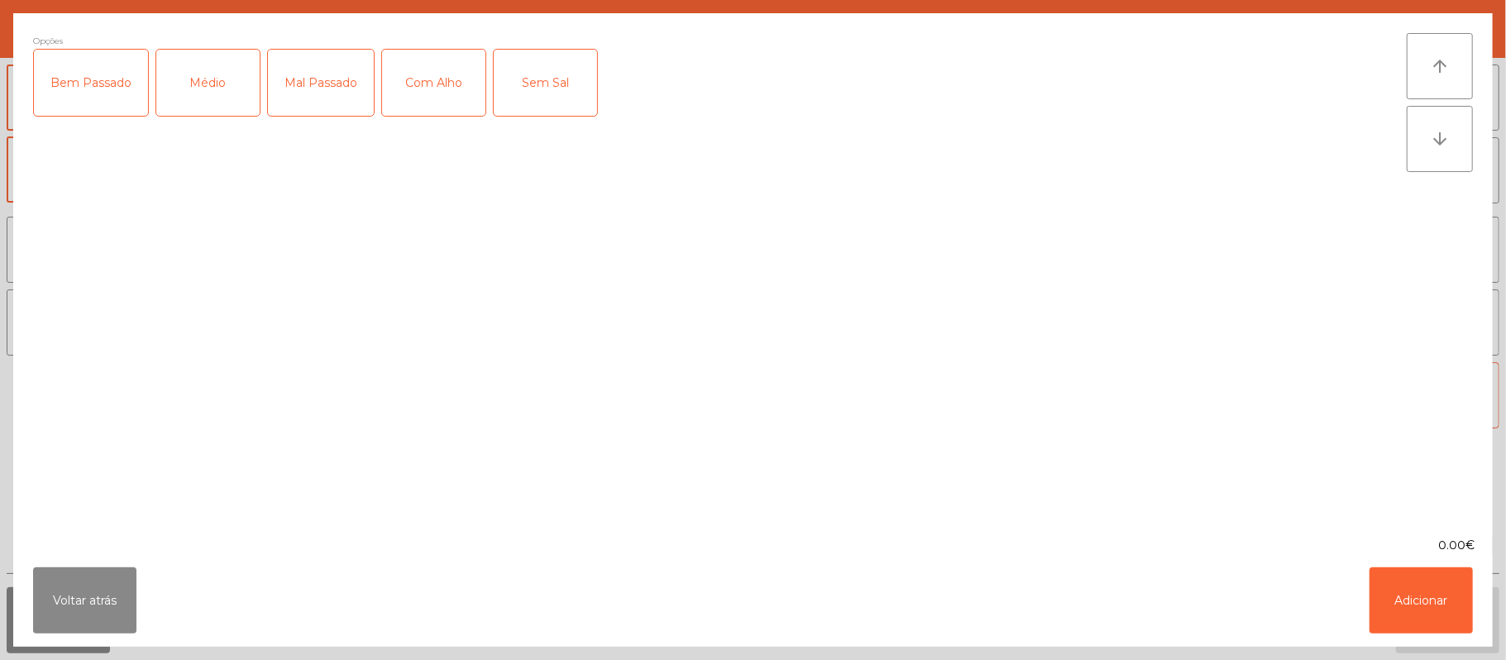
click at [217, 78] on div "Médio" at bounding box center [207, 83] width 103 height 66
click at [1393, 597] on button "Adicionar" at bounding box center [1420, 600] width 103 height 66
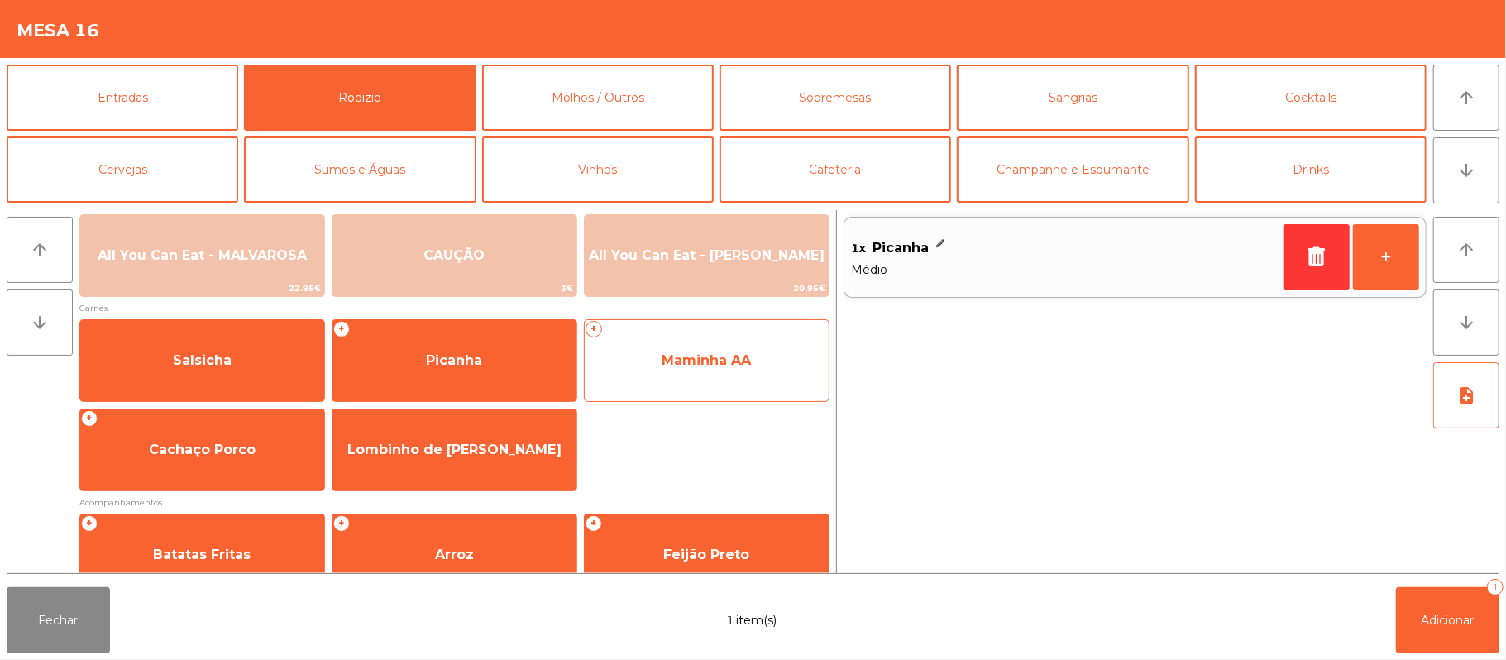
click at [719, 354] on span "Maminha AA" at bounding box center [706, 360] width 89 height 16
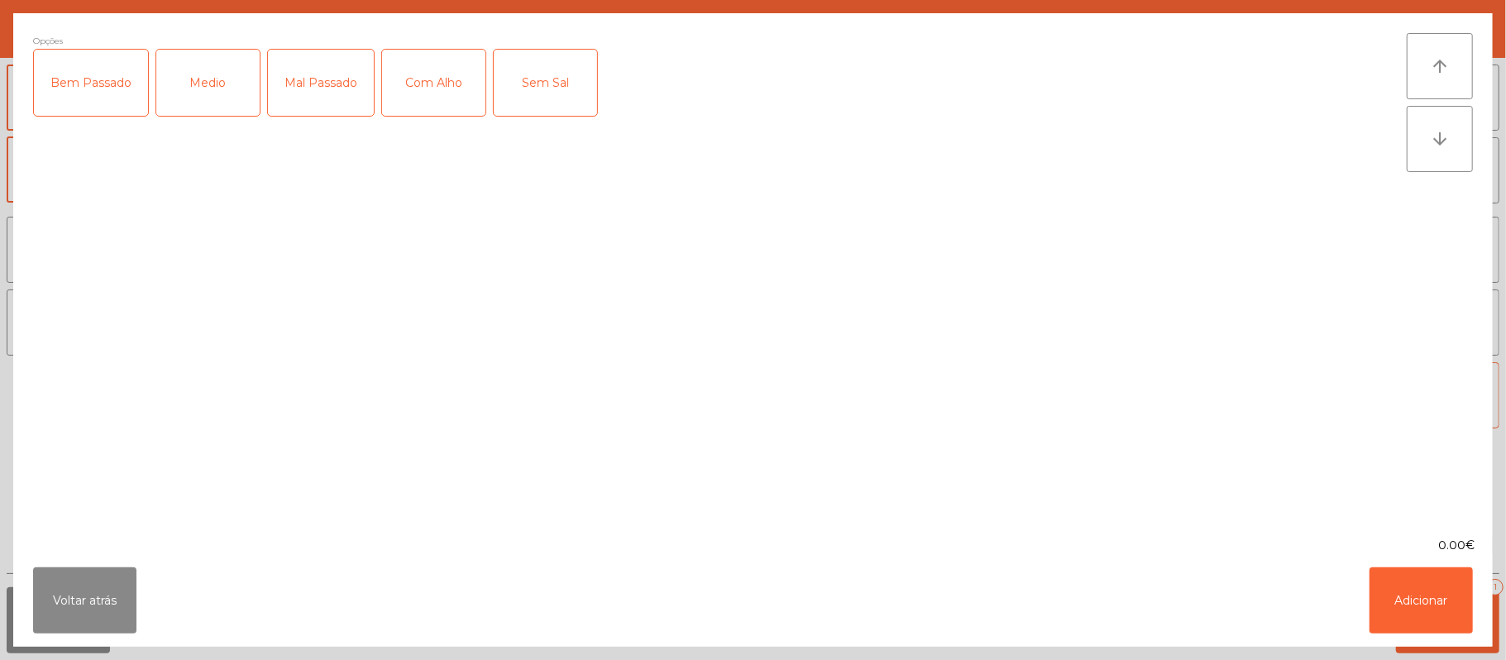
click at [205, 83] on div "Medio" at bounding box center [207, 83] width 103 height 66
click at [1388, 589] on button "Adicionar" at bounding box center [1420, 600] width 103 height 66
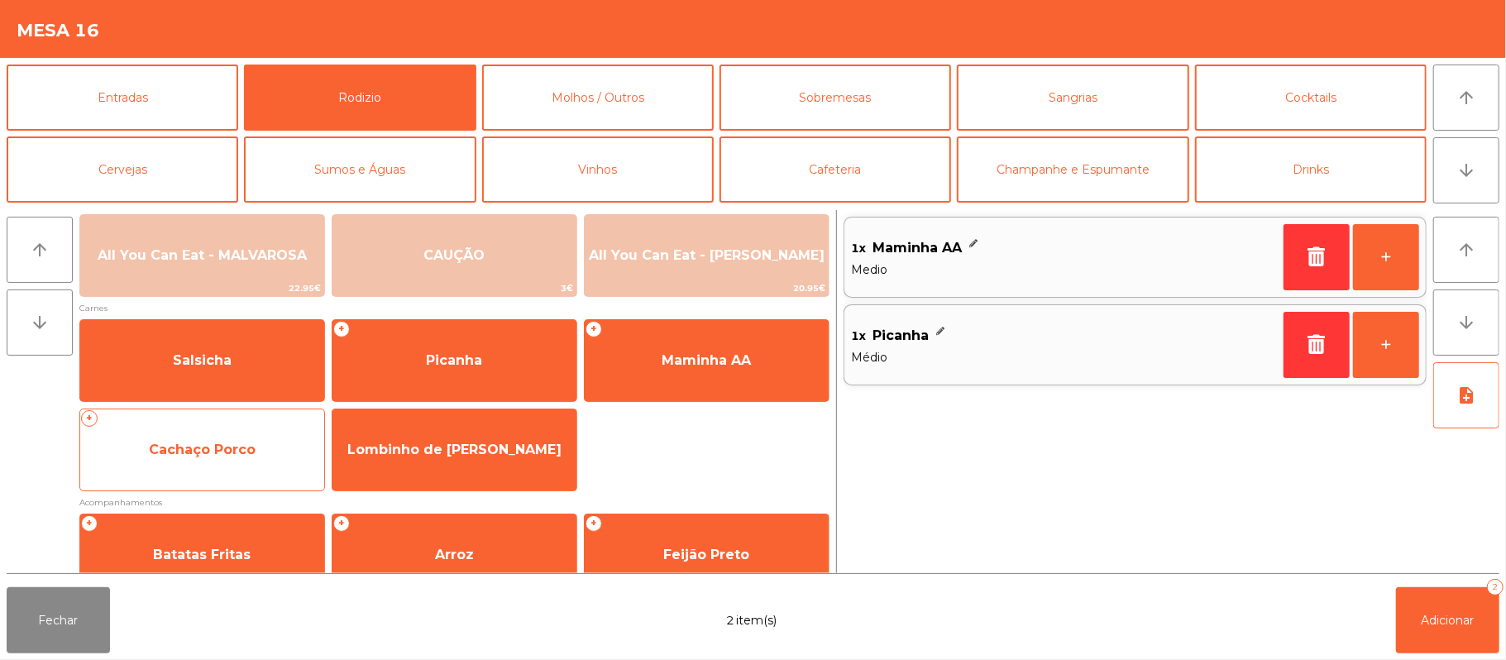
click at [203, 444] on span "Cachaço Porco" at bounding box center [202, 450] width 107 height 16
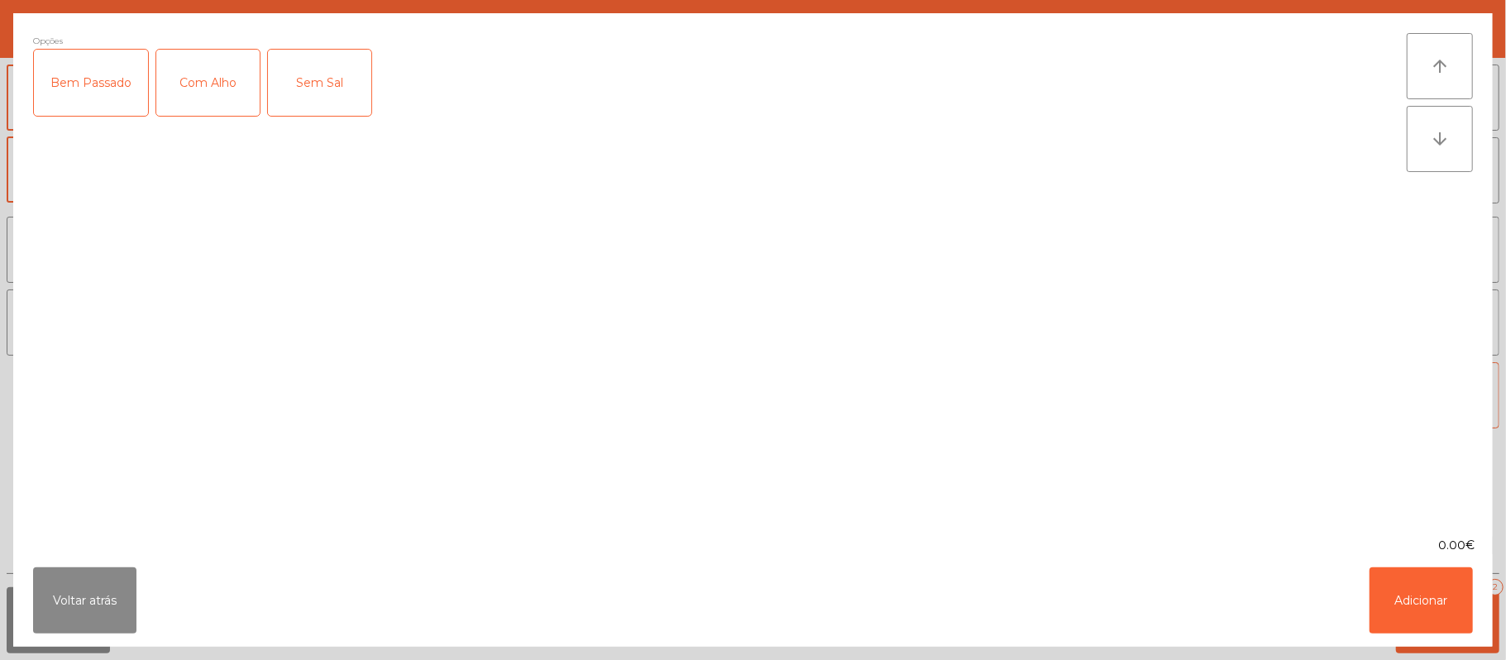
click at [89, 74] on div "Bem Passado" at bounding box center [91, 83] width 114 height 66
click at [1450, 604] on button "Adicionar" at bounding box center [1420, 600] width 103 height 66
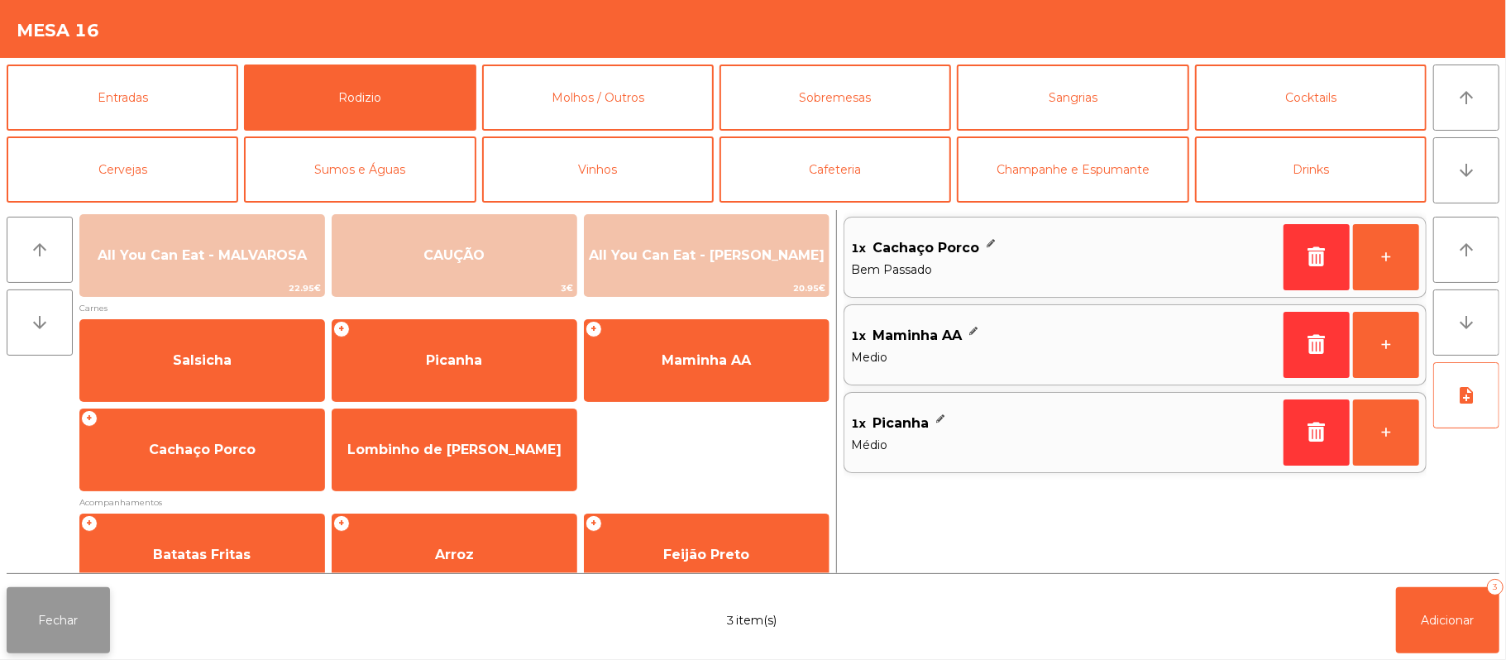
click at [7, 592] on button "Fechar" at bounding box center [58, 620] width 103 height 66
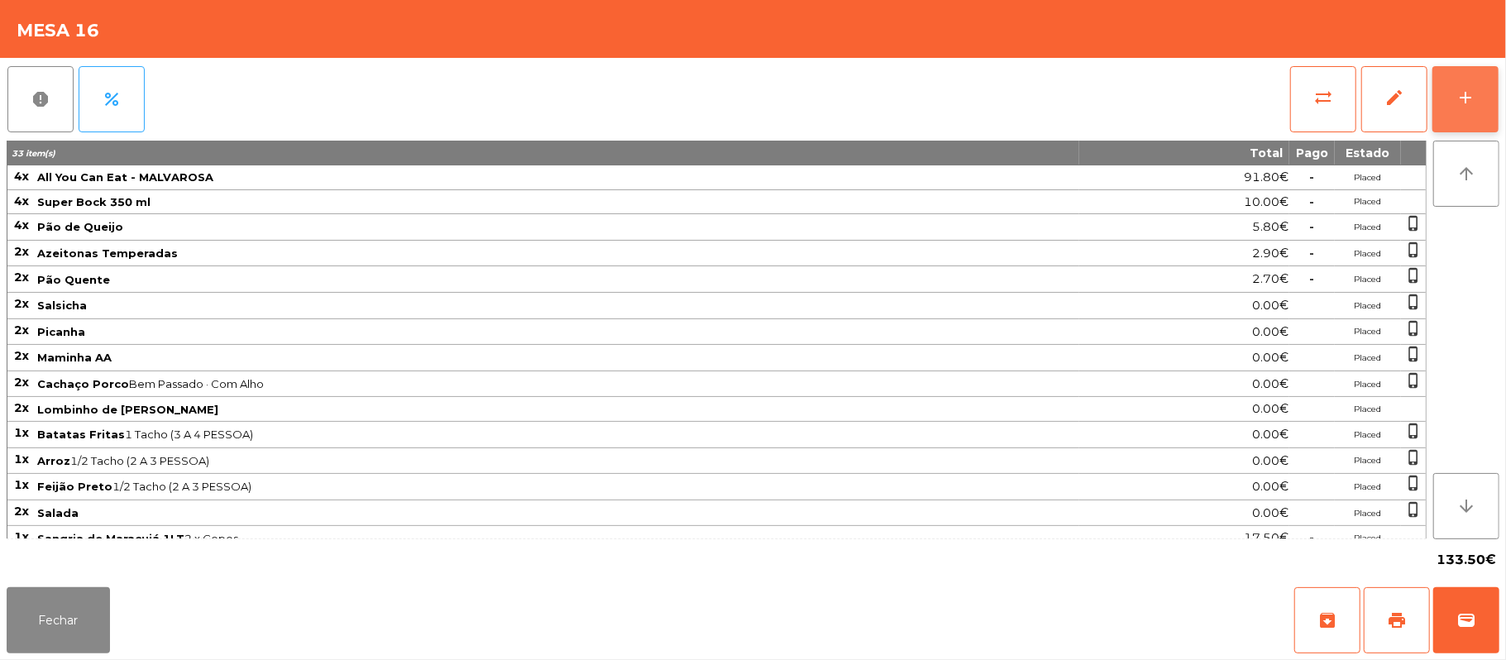
click at [1440, 96] on button "add" at bounding box center [1465, 99] width 66 height 66
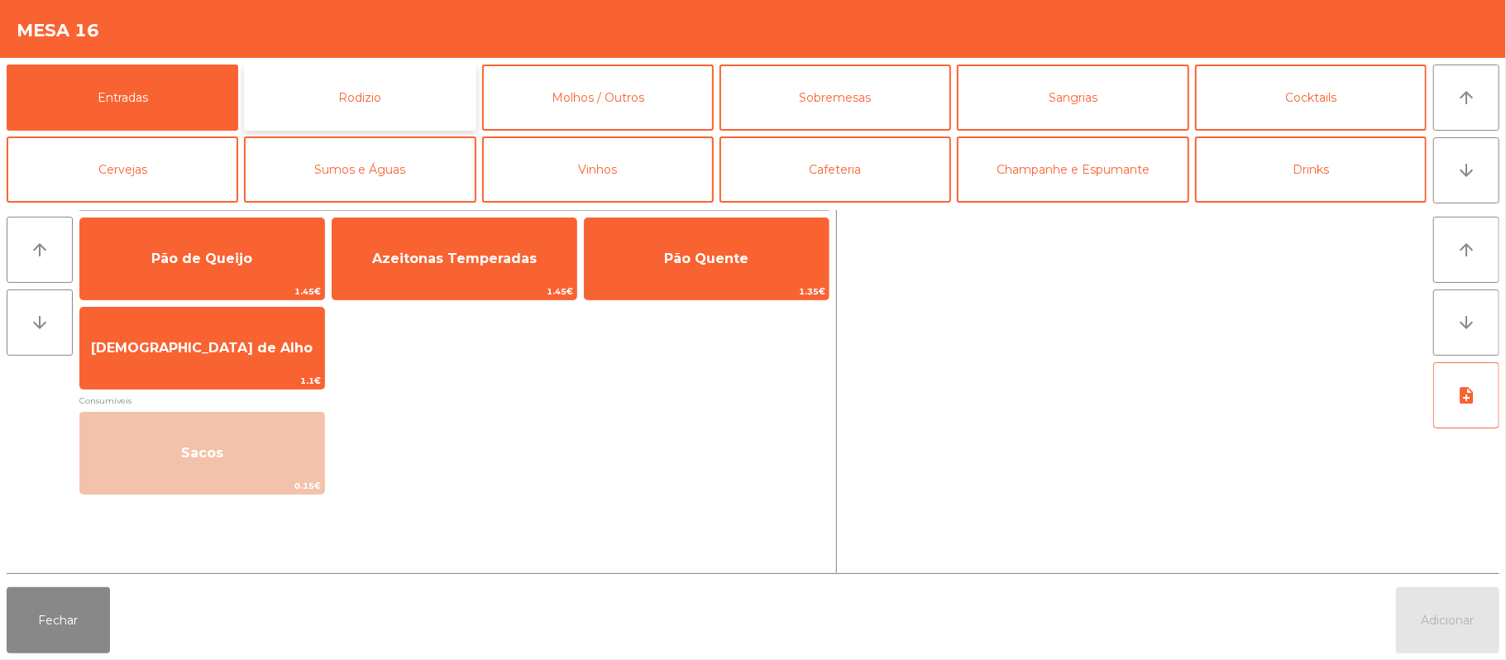
click at [382, 103] on button "Rodizio" at bounding box center [360, 98] width 232 height 66
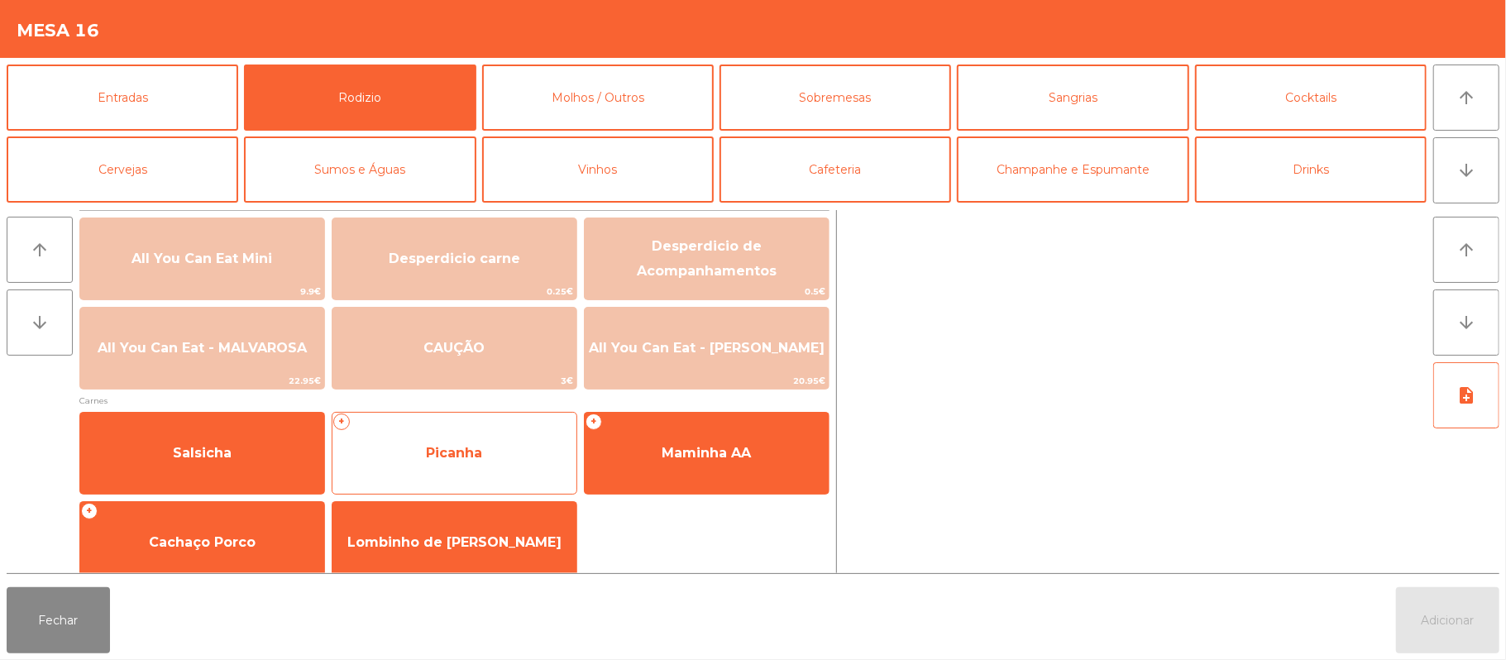
click at [455, 447] on span "Picanha" at bounding box center [454, 453] width 56 height 16
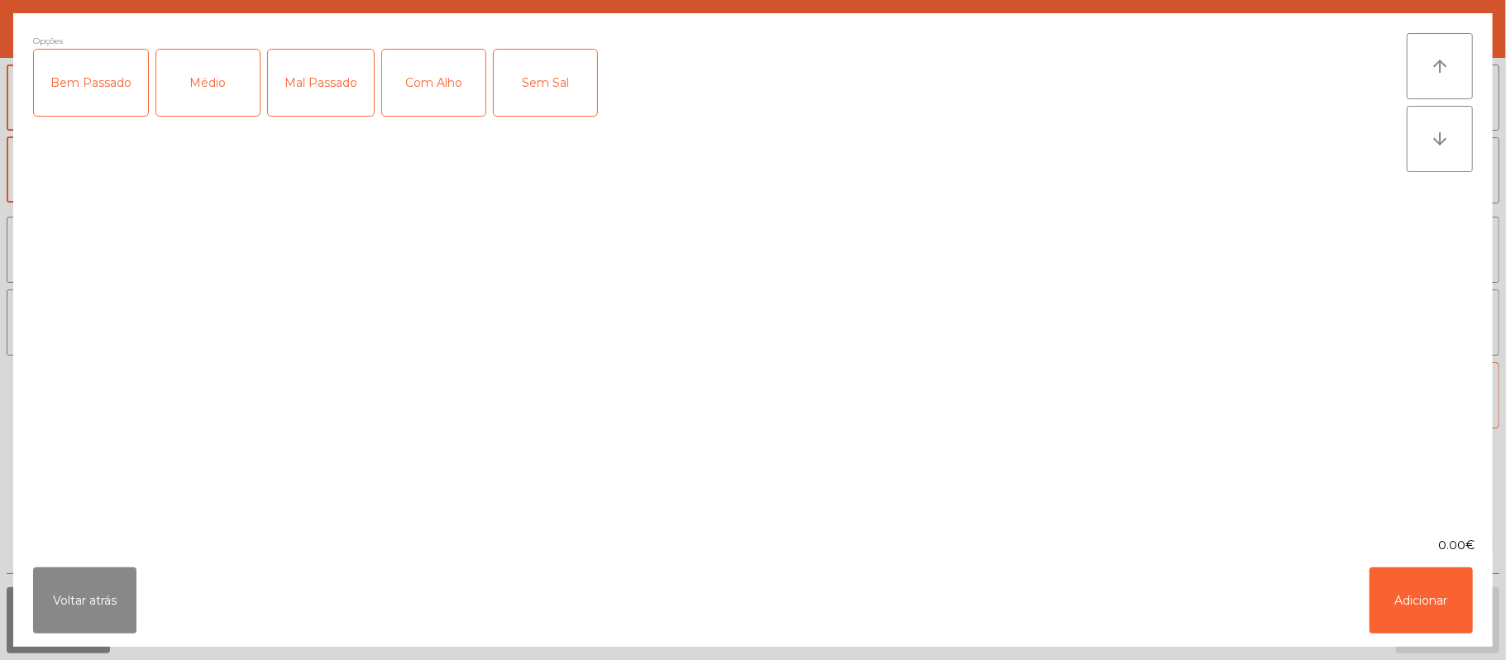
click at [210, 71] on div "Médio" at bounding box center [207, 83] width 103 height 66
click at [1393, 594] on button "Adicionar" at bounding box center [1420, 600] width 103 height 66
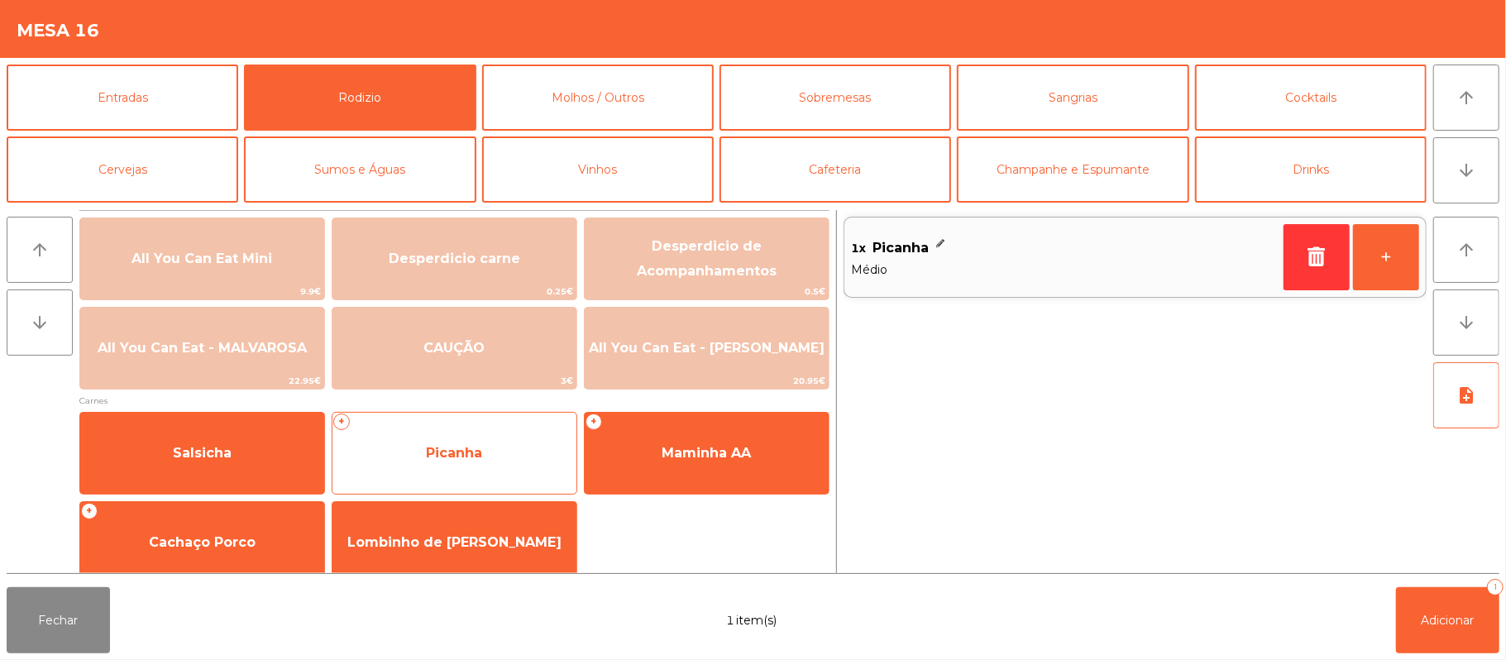
click at [490, 463] on span "Picanha" at bounding box center [454, 453] width 244 height 45
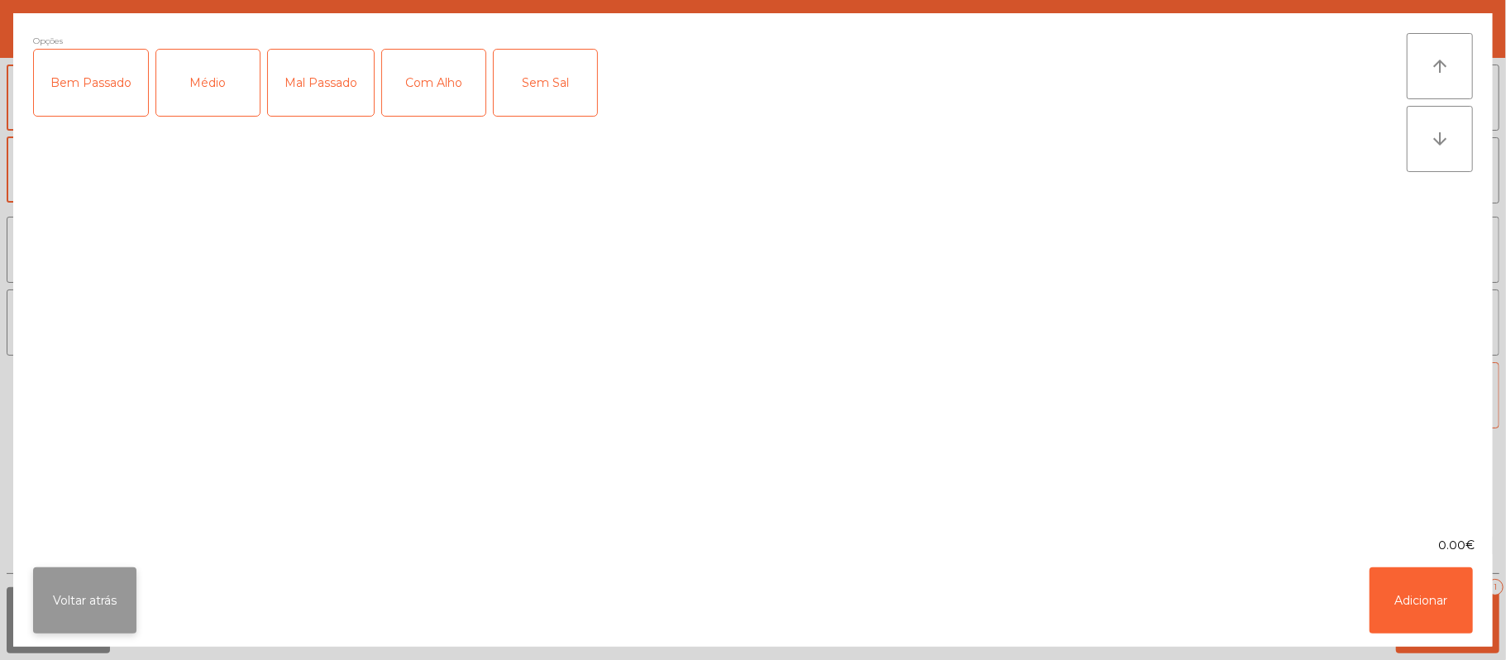
click at [54, 627] on button "Voltar atrás" at bounding box center [84, 600] width 103 height 66
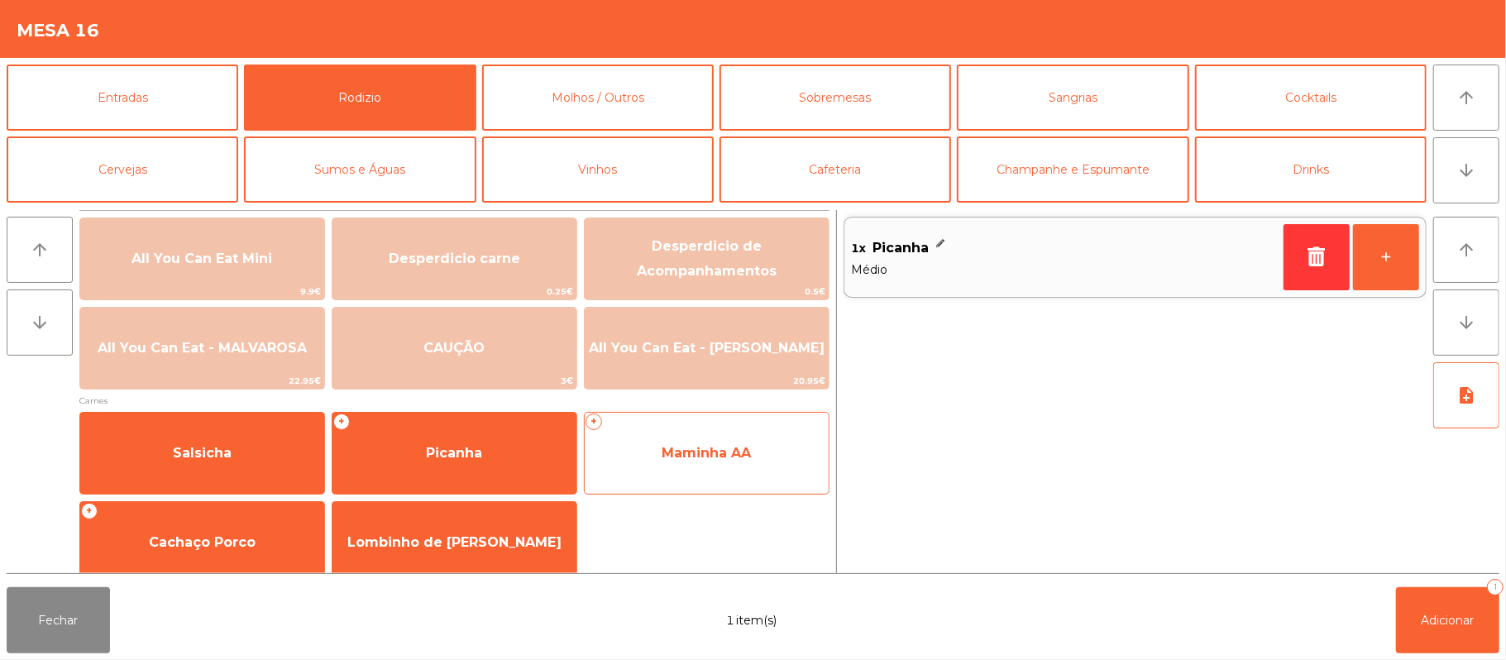
click at [713, 461] on span "Maminha AA" at bounding box center [707, 453] width 244 height 45
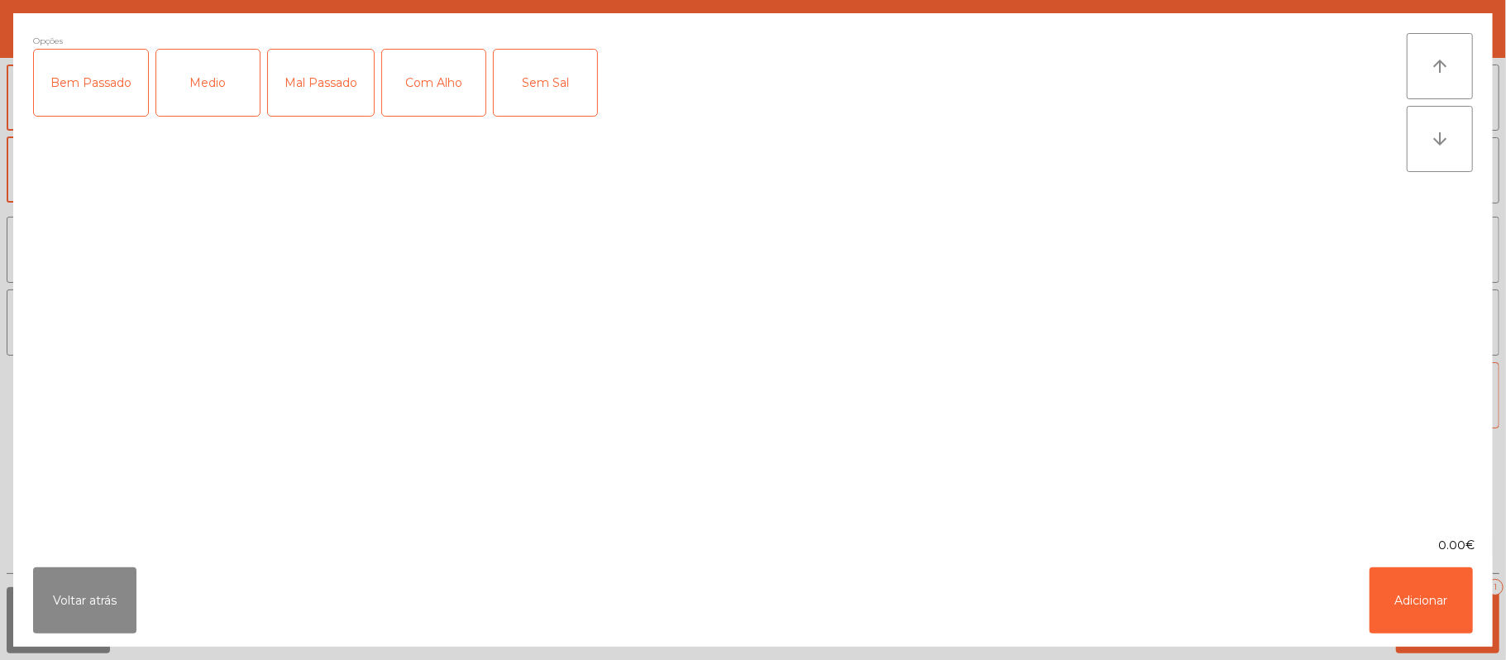
click at [219, 87] on div "Medio" at bounding box center [207, 83] width 103 height 66
click at [1426, 619] on button "Adicionar" at bounding box center [1420, 600] width 103 height 66
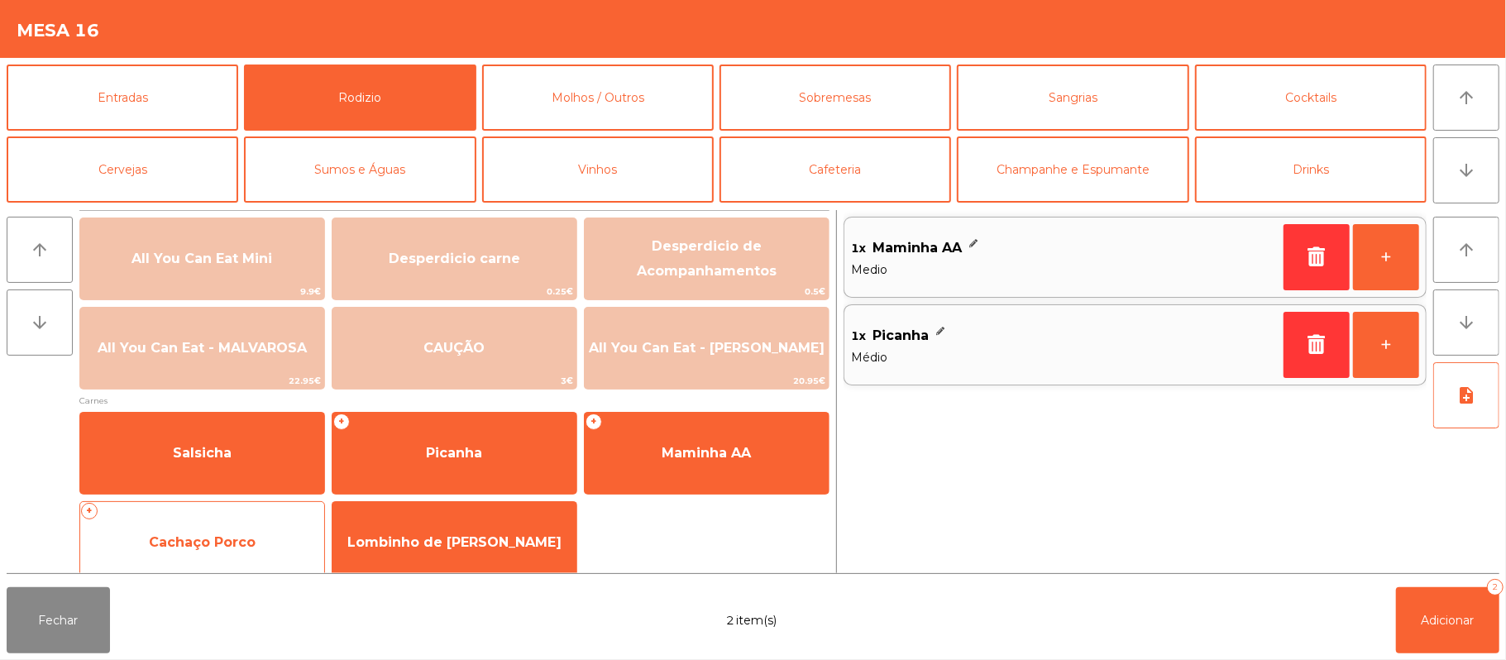
click at [240, 534] on span "Cachaço Porco" at bounding box center [202, 542] width 107 height 16
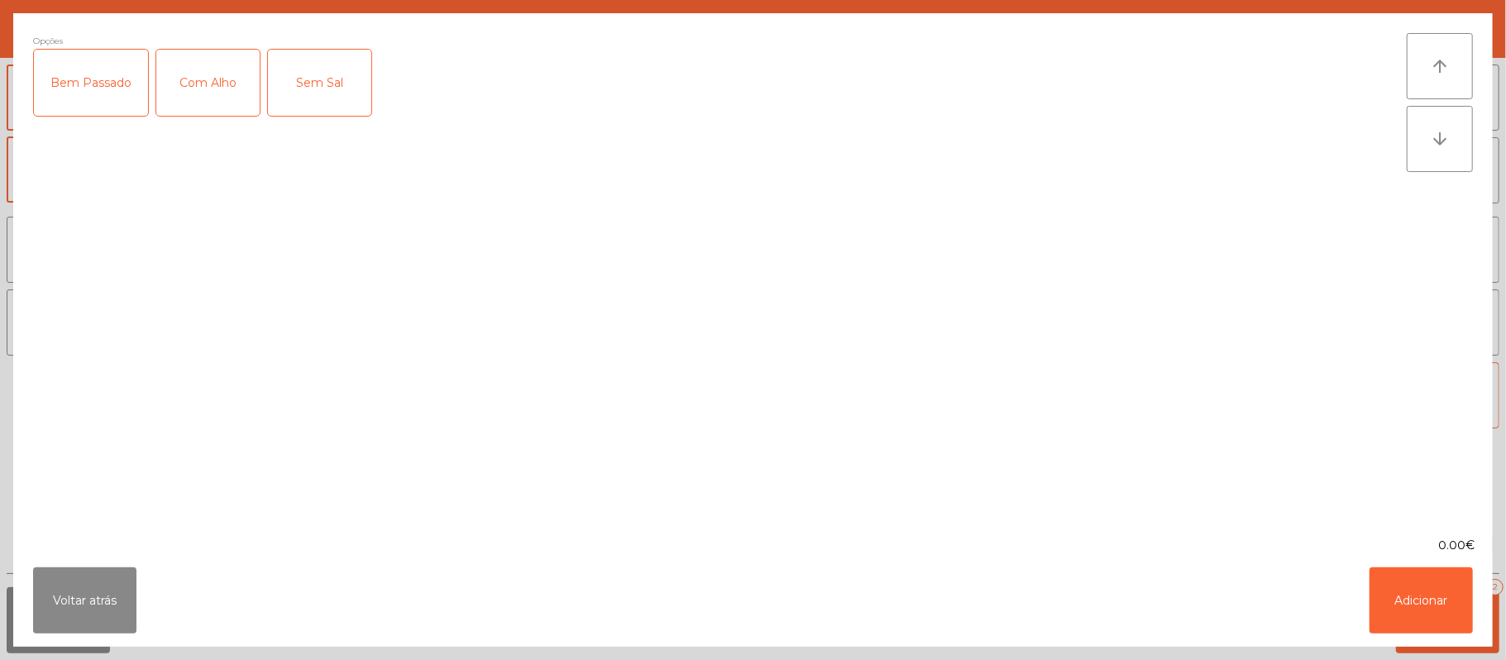
click at [86, 71] on div "Bem Passado" at bounding box center [91, 83] width 114 height 66
click at [1446, 609] on button "Adicionar" at bounding box center [1420, 600] width 103 height 66
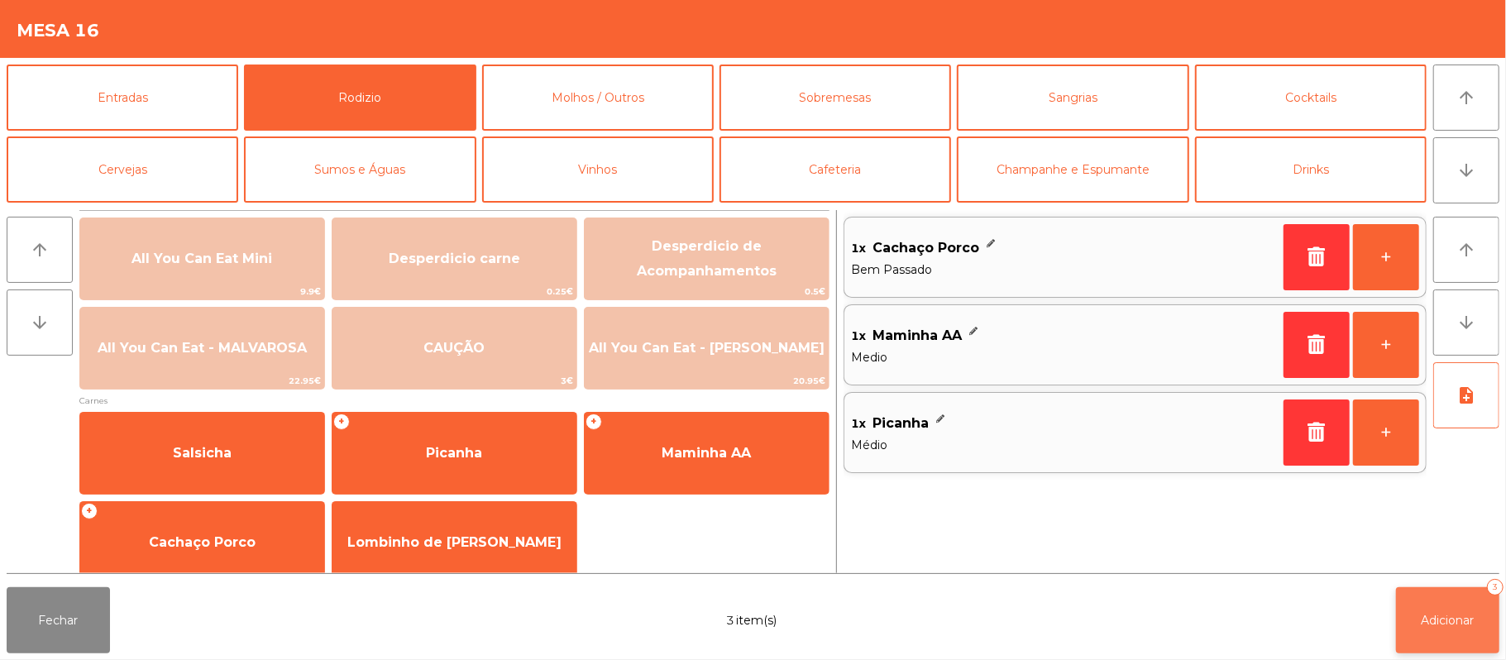
click at [1424, 619] on span "Adicionar" at bounding box center [1447, 620] width 53 height 15
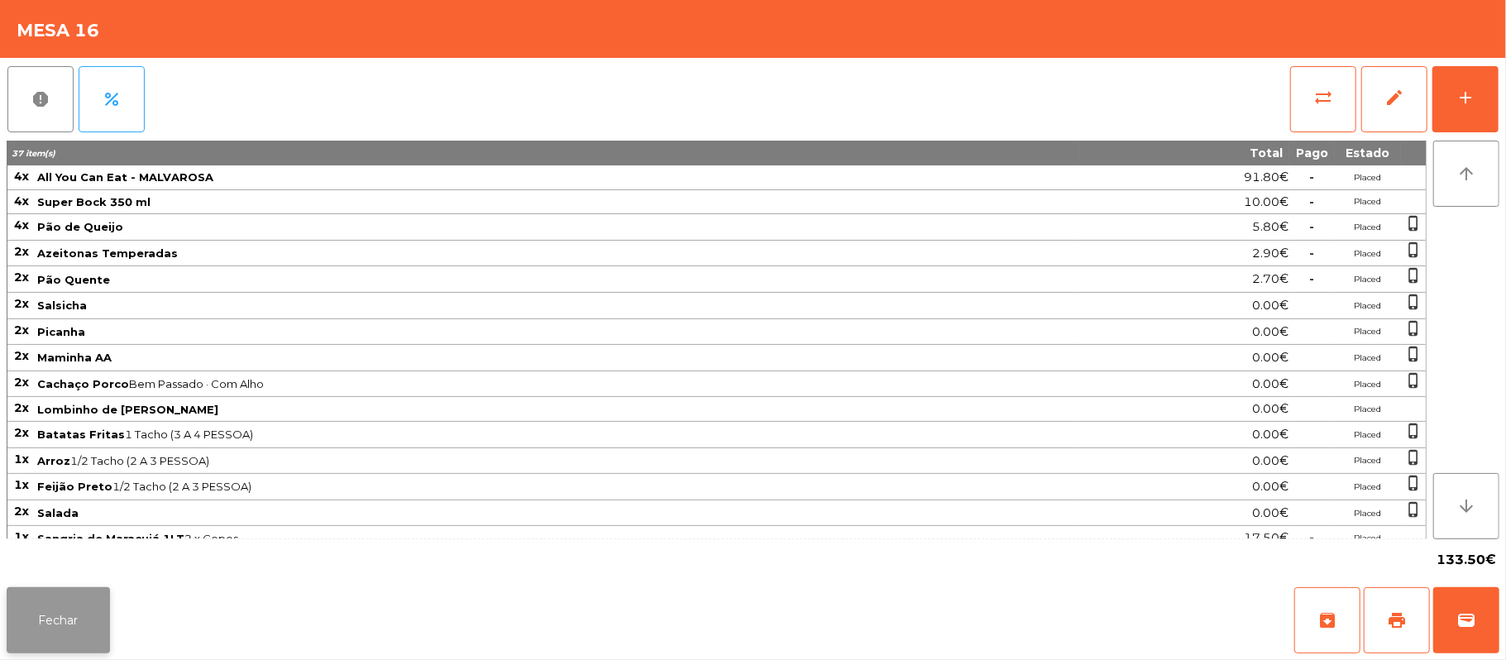
click at [68, 615] on button "Fechar" at bounding box center [58, 620] width 103 height 66
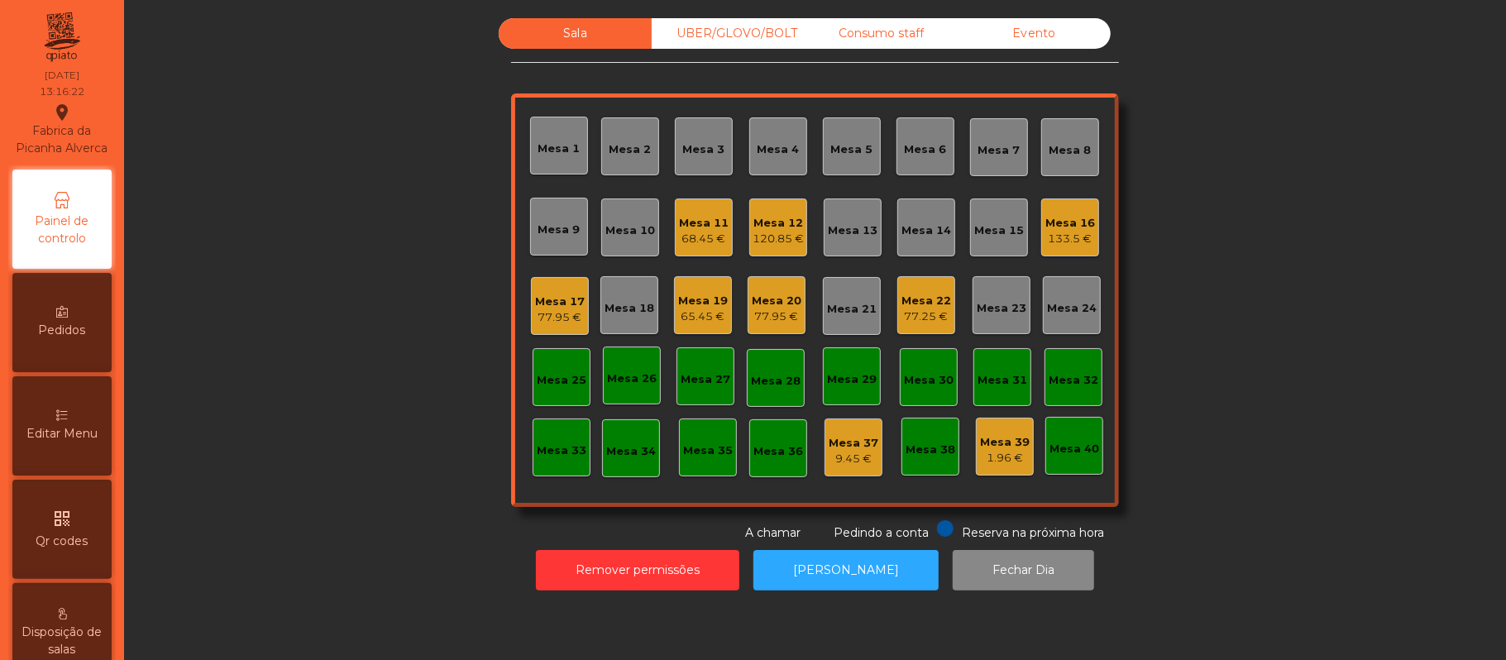
click at [841, 226] on div "Mesa 13" at bounding box center [853, 230] width 50 height 17
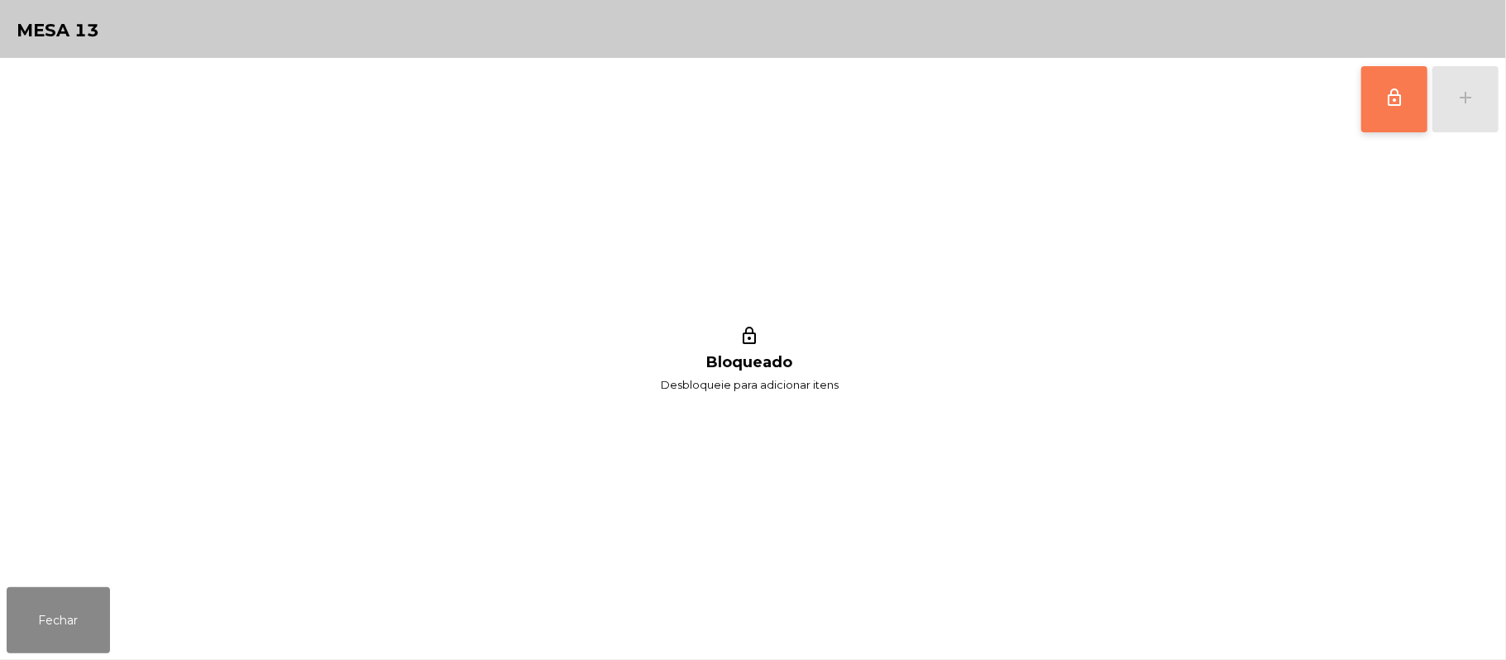
click at [1389, 113] on button "lock_outline" at bounding box center [1394, 99] width 66 height 66
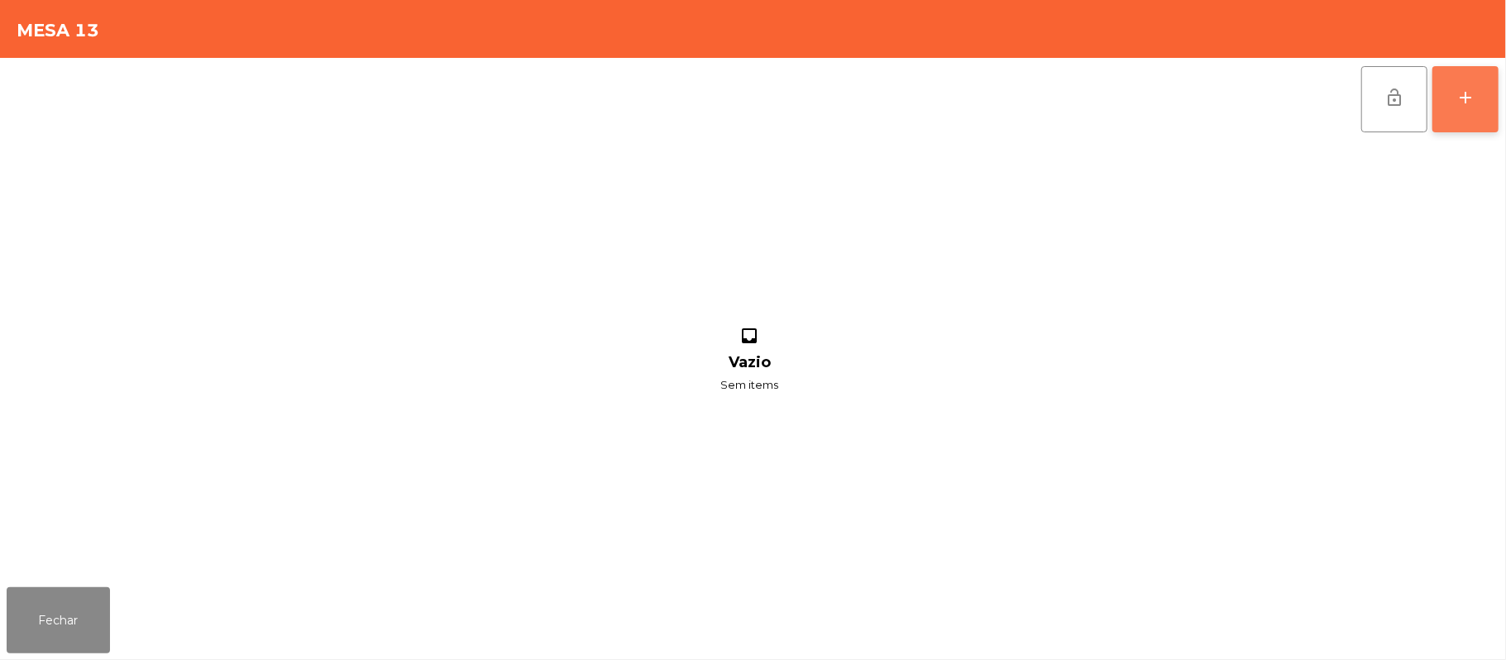
click at [1460, 103] on div "add" at bounding box center [1465, 98] width 20 height 20
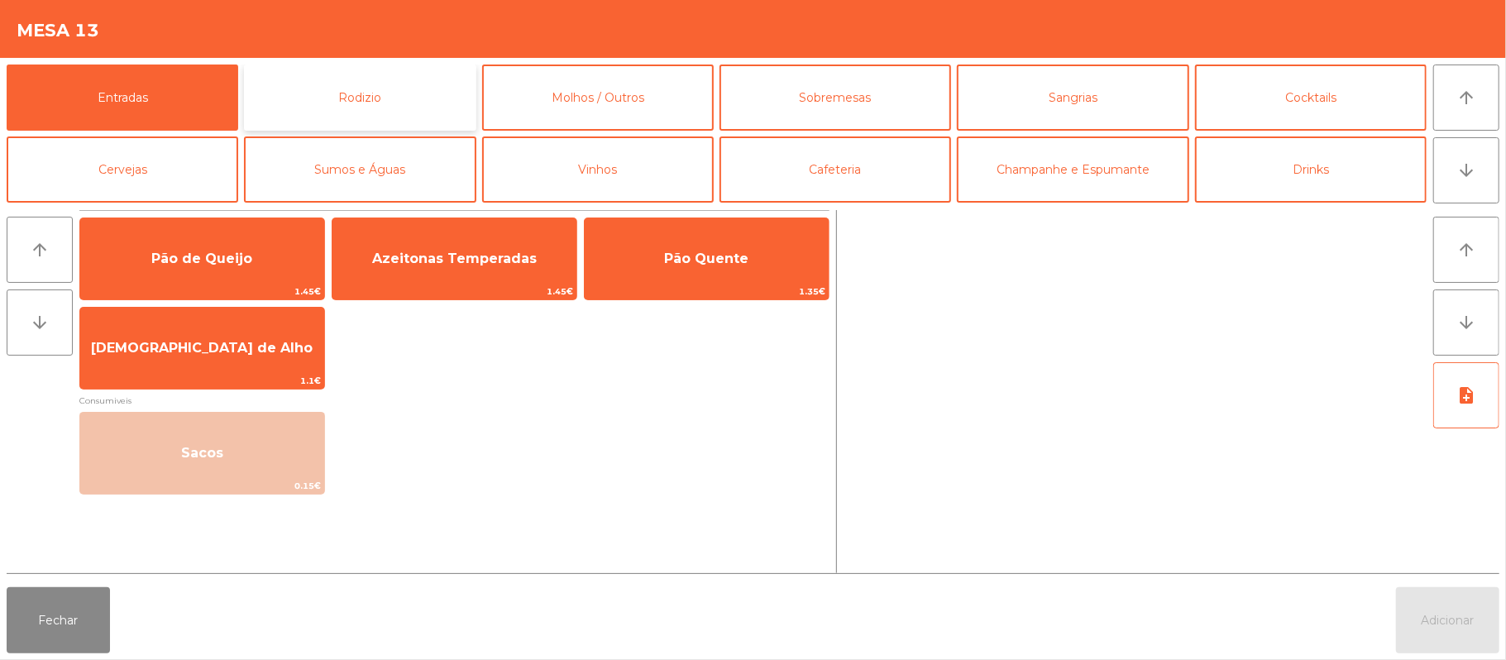
click at [418, 100] on button "Rodizio" at bounding box center [360, 98] width 232 height 66
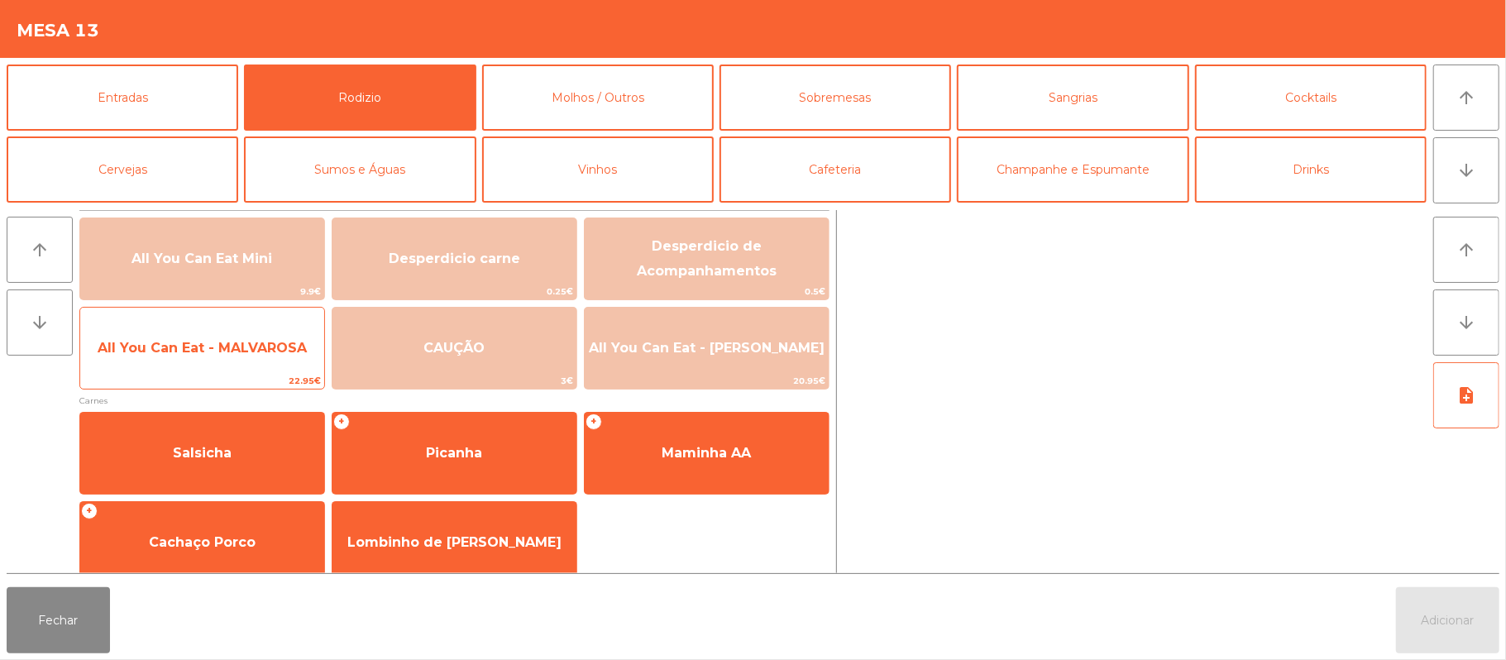
click at [232, 358] on span "All You Can Eat - MALVAROSA" at bounding box center [202, 348] width 244 height 45
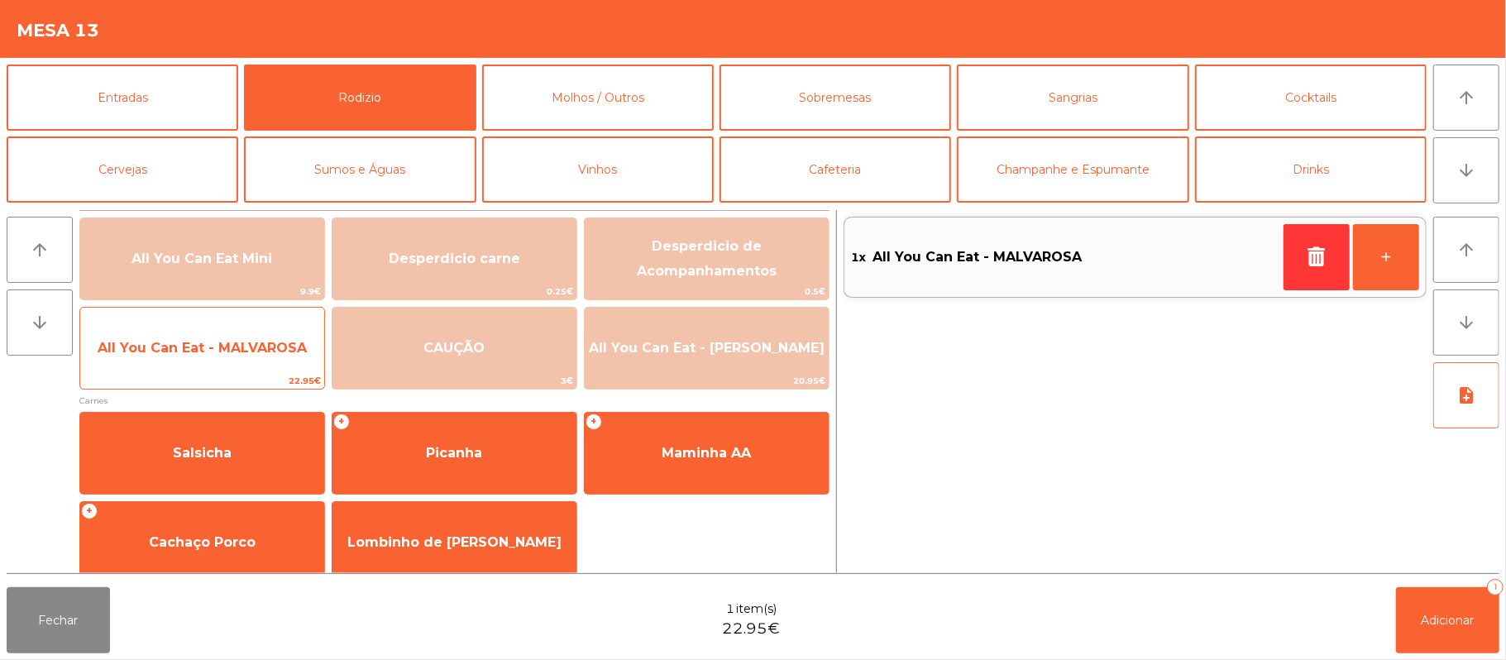
click at [212, 359] on span "All You Can Eat - MALVAROSA" at bounding box center [202, 348] width 244 height 45
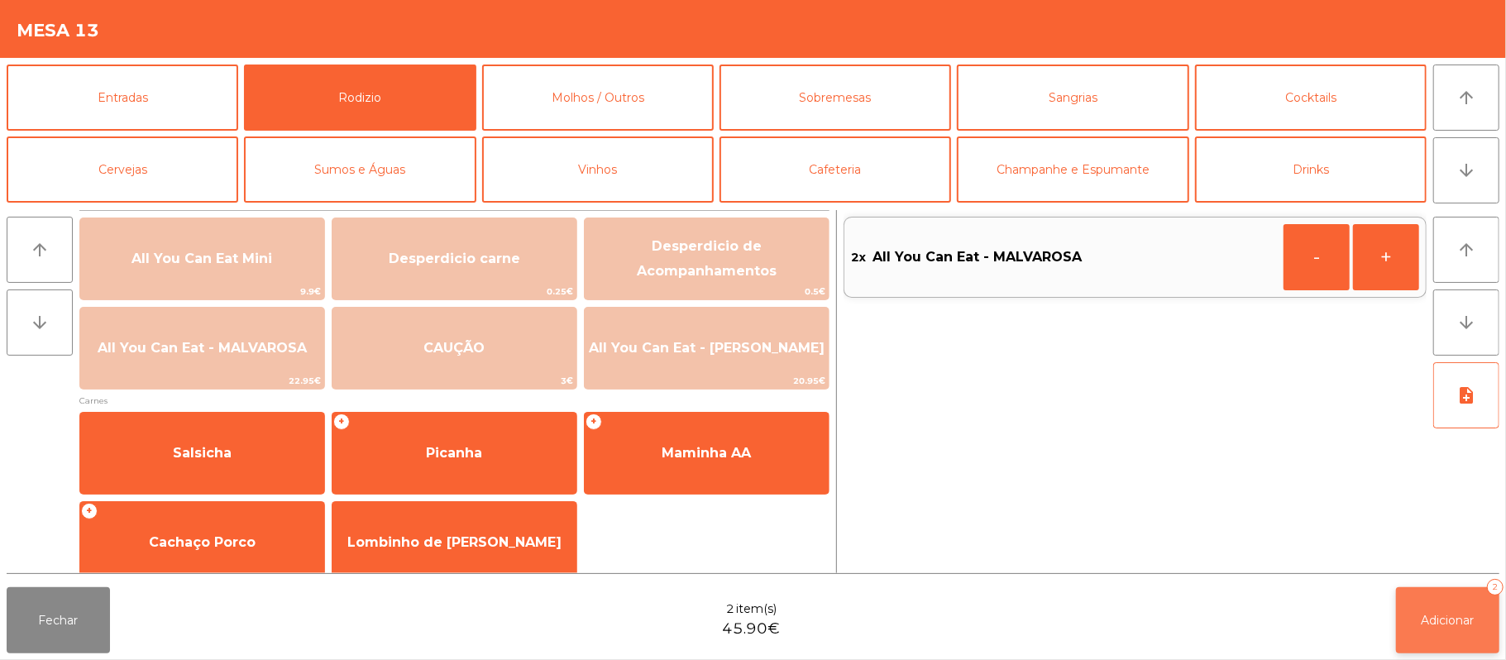
click at [1412, 625] on button "Adicionar 2" at bounding box center [1447, 620] width 103 height 66
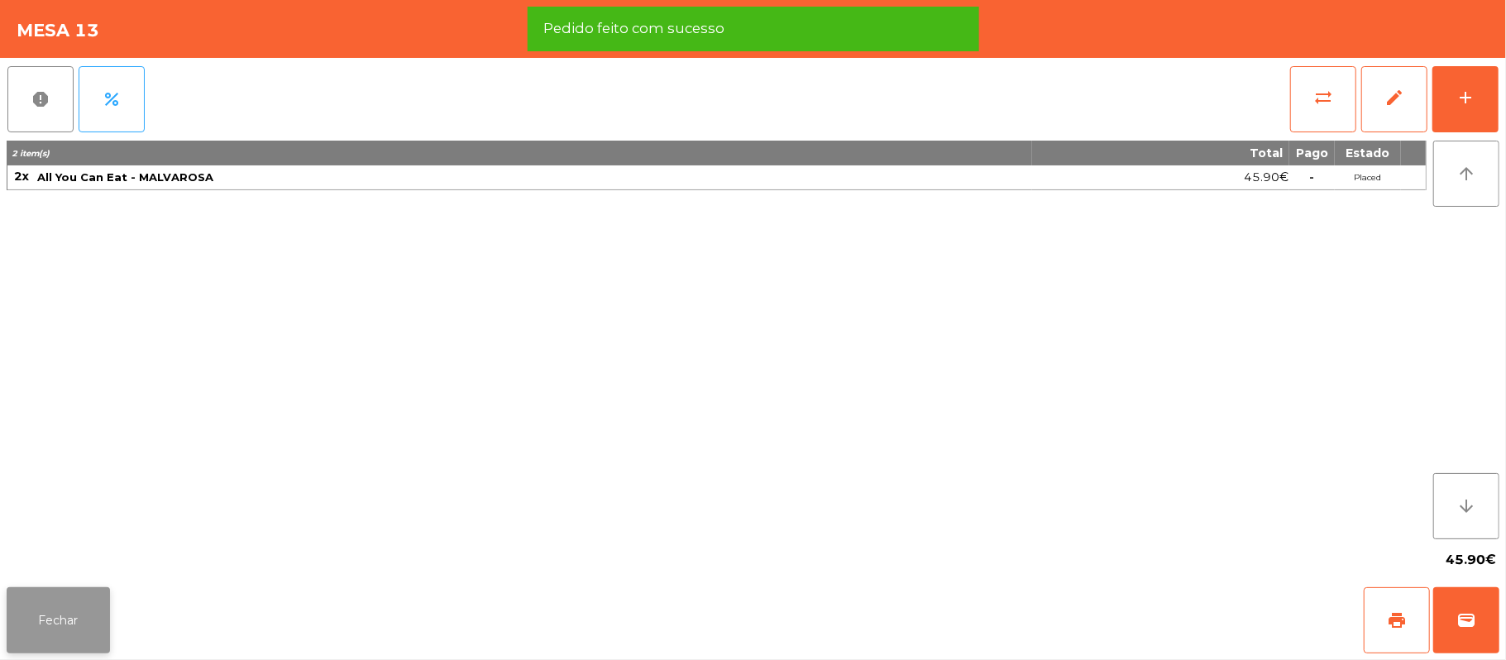
click at [30, 613] on button "Fechar" at bounding box center [58, 620] width 103 height 66
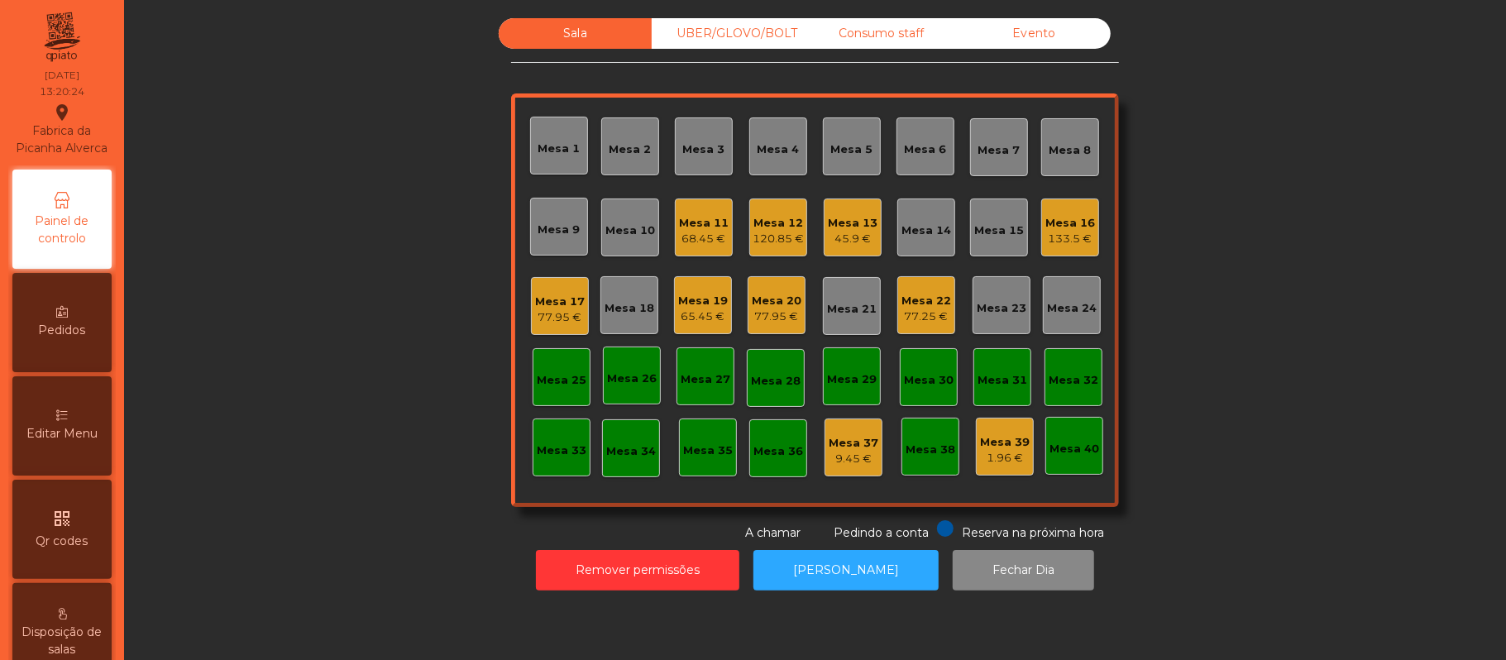
click at [712, 215] on div "Mesa 11" at bounding box center [704, 223] width 50 height 17
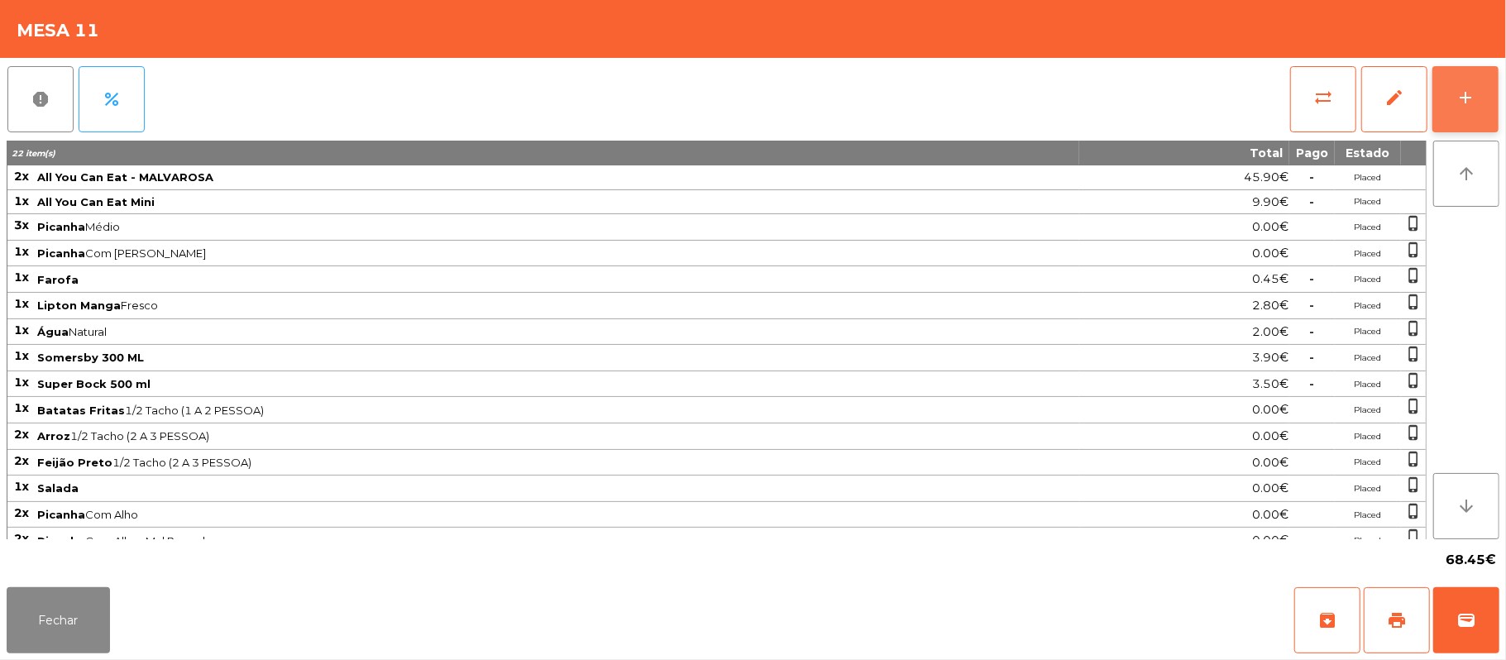
click at [1473, 112] on button "add" at bounding box center [1465, 99] width 66 height 66
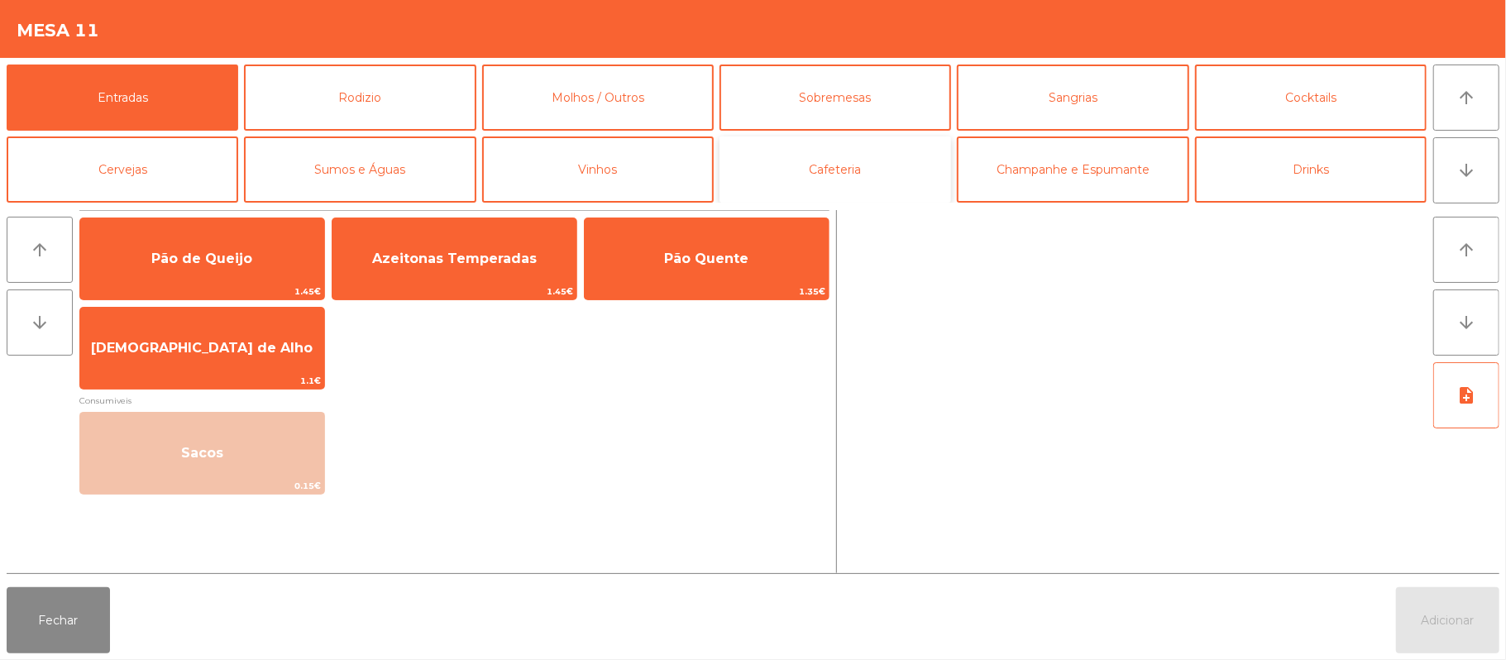
click at [863, 173] on button "Cafeteria" at bounding box center [835, 169] width 232 height 66
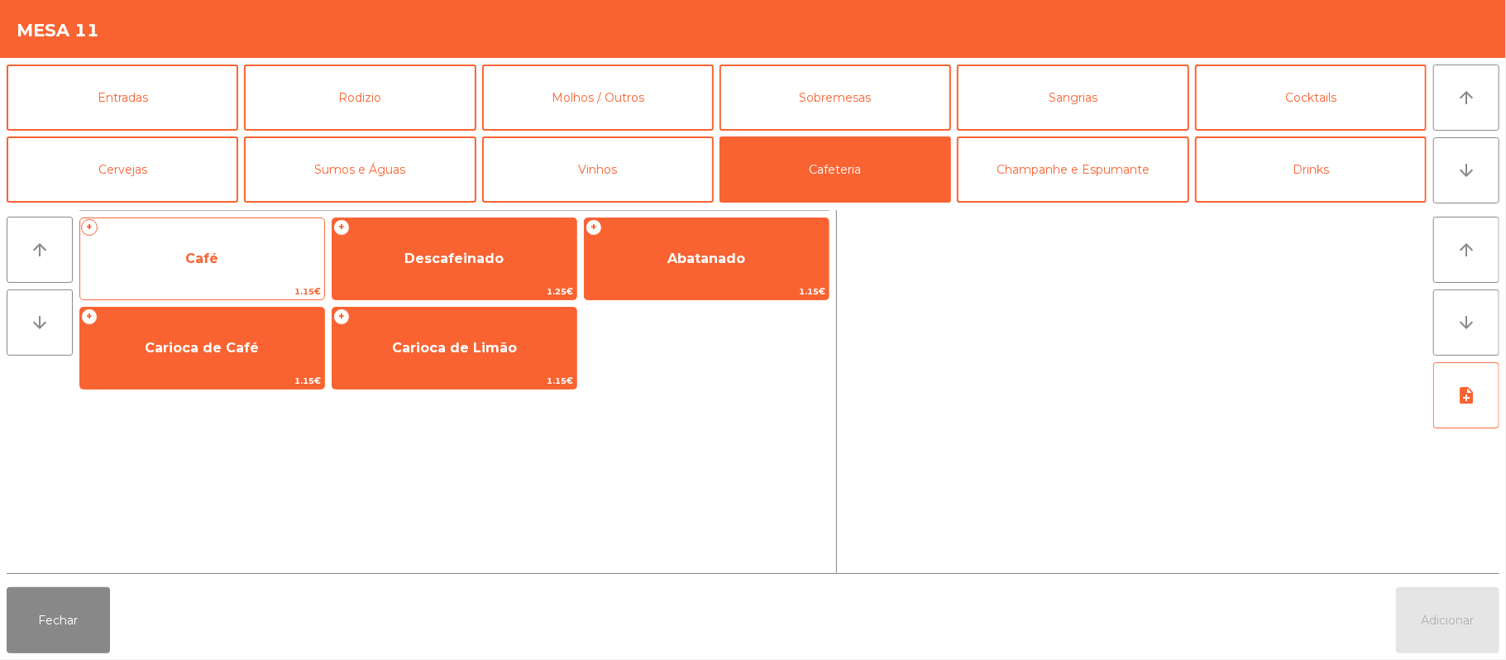
click at [272, 265] on span "Café" at bounding box center [202, 259] width 244 height 45
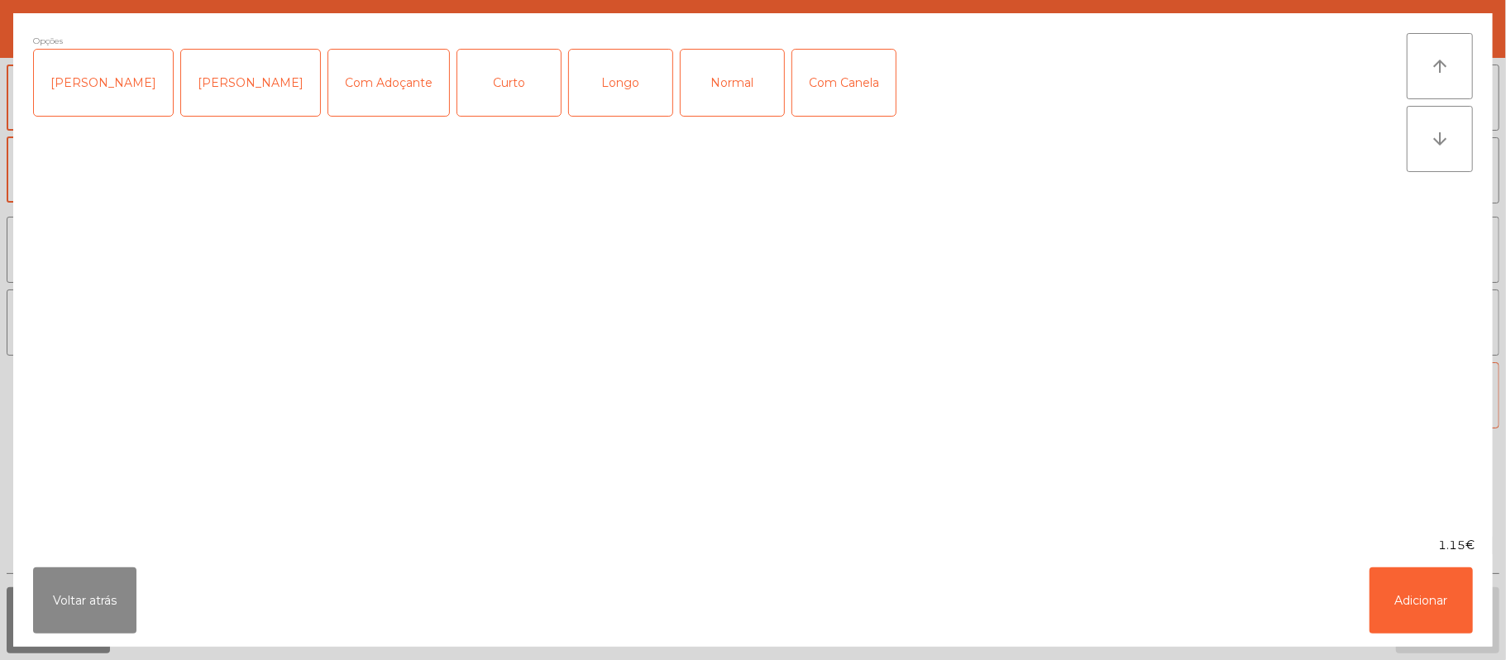
click at [712, 81] on div "Normal" at bounding box center [732, 83] width 103 height 66
click at [1426, 590] on button "Adicionar" at bounding box center [1420, 600] width 103 height 66
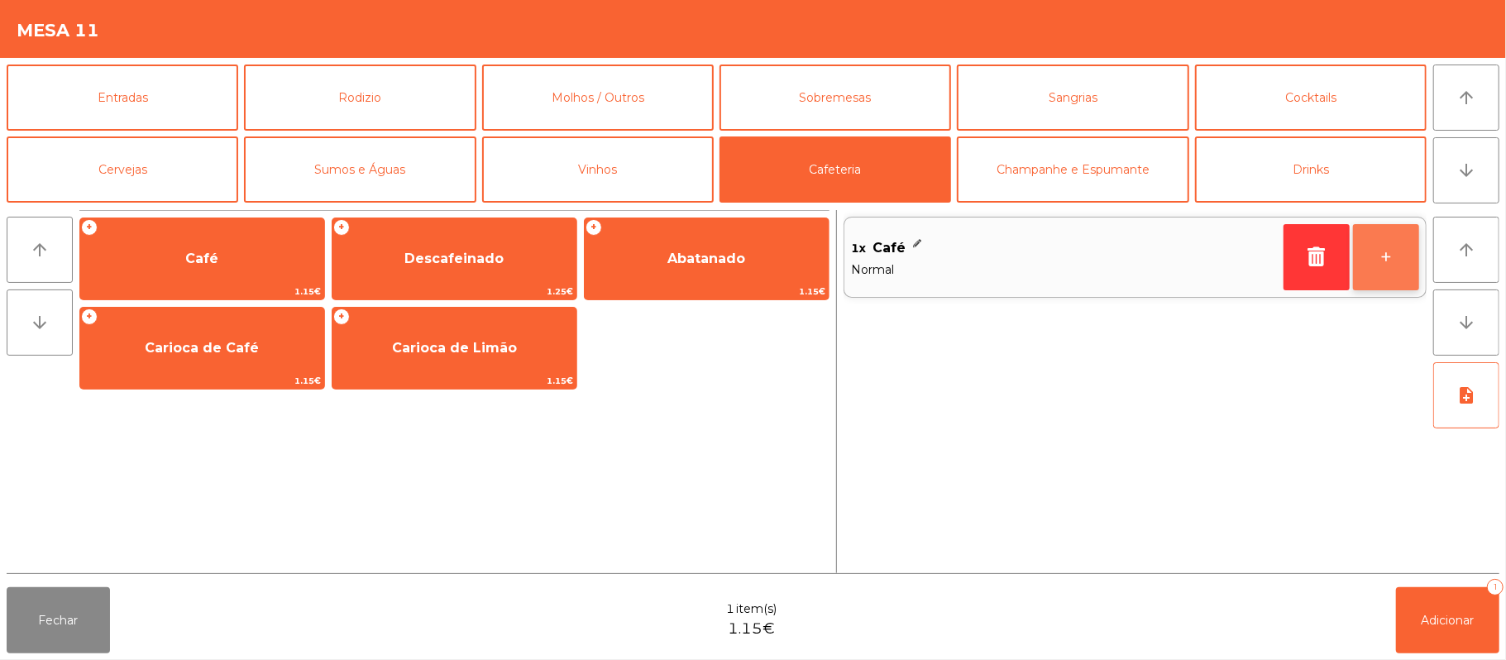
click at [1380, 261] on button "+" at bounding box center [1386, 257] width 66 height 66
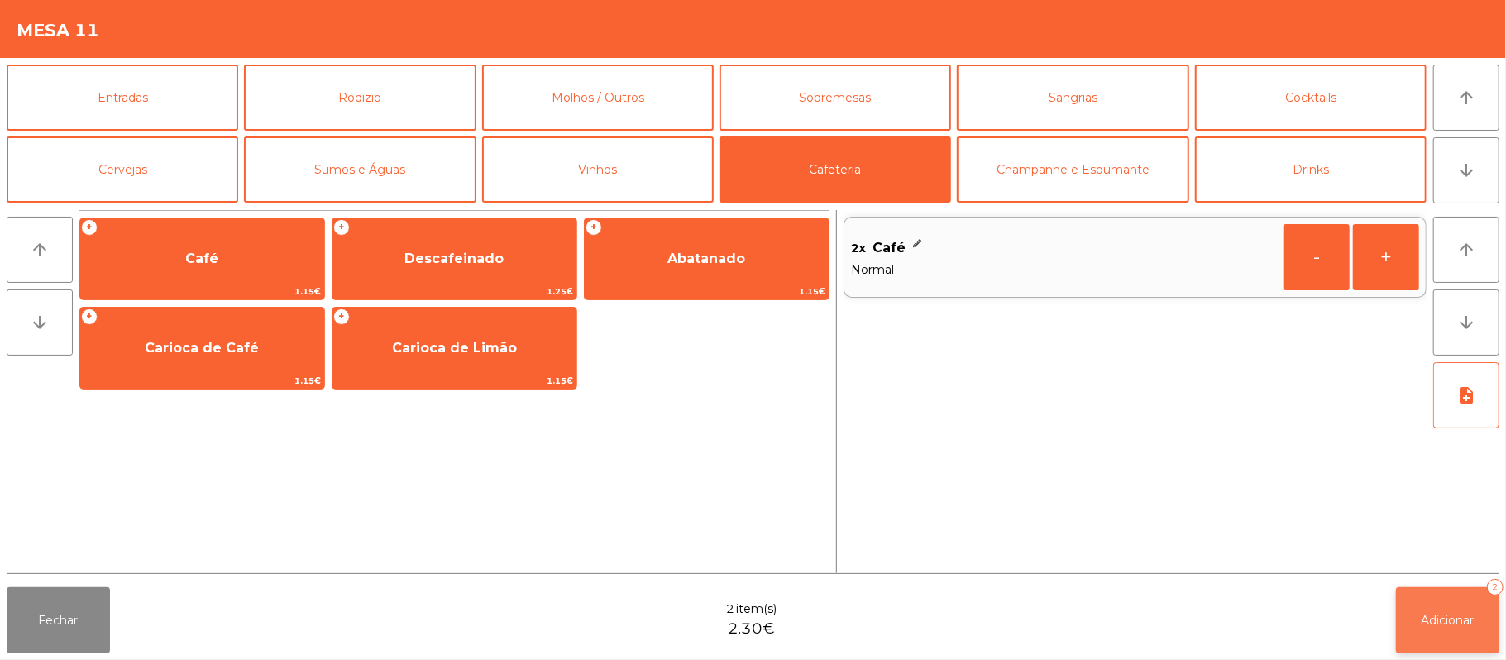
click at [1495, 646] on button "Adicionar 2" at bounding box center [1447, 620] width 103 height 66
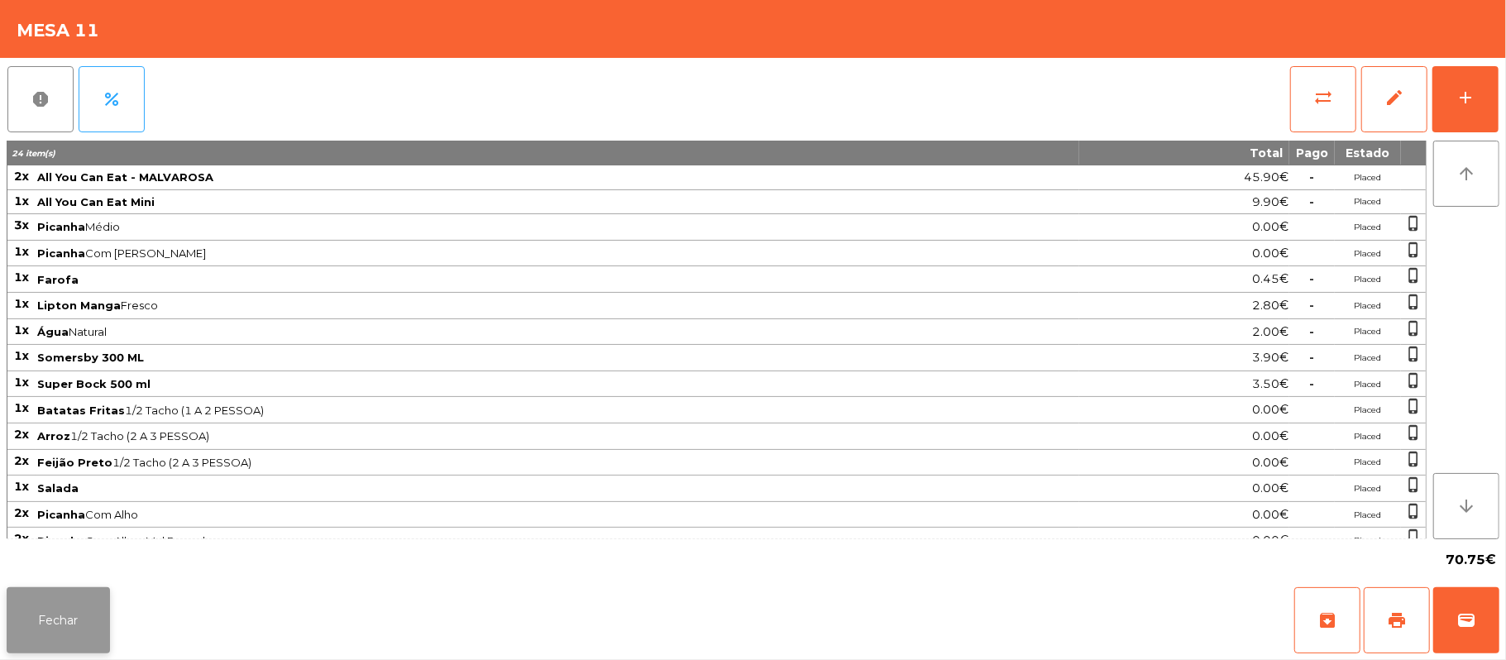
click at [48, 648] on button "Fechar" at bounding box center [58, 620] width 103 height 66
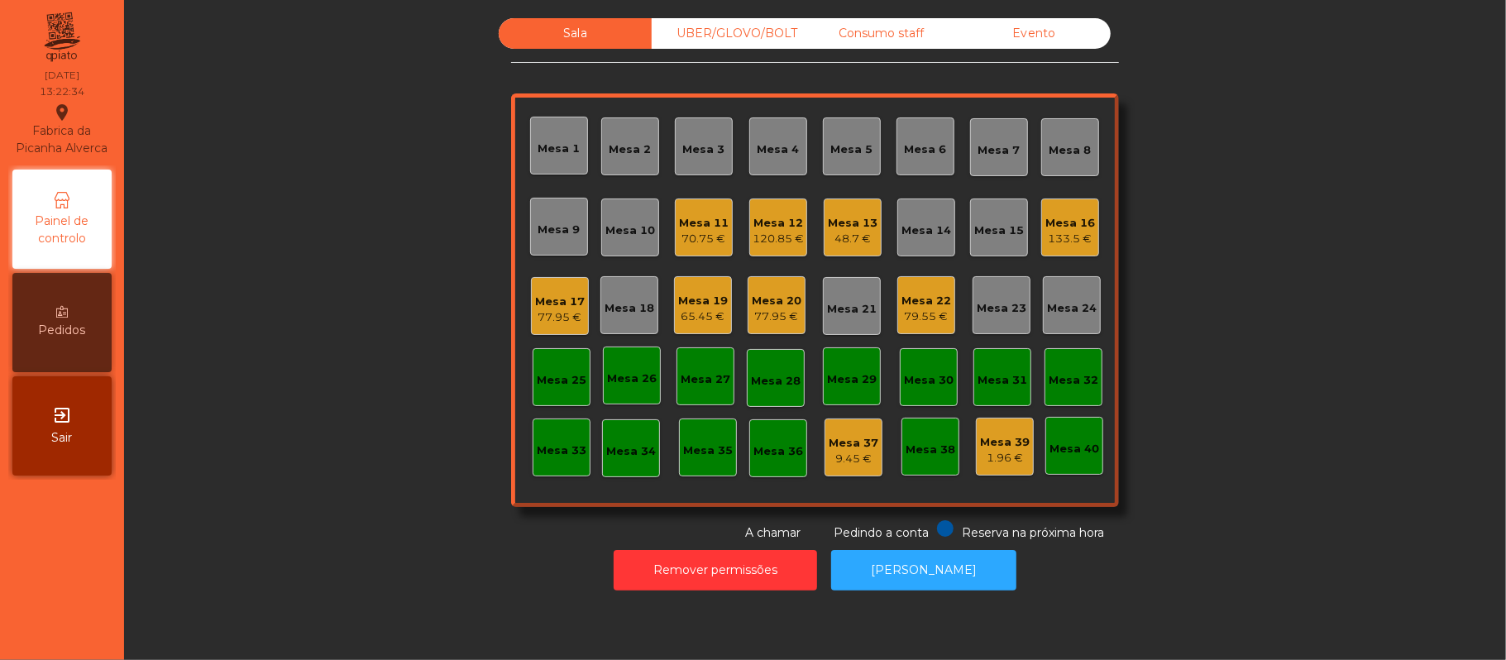
click at [789, 242] on div "120.85 €" at bounding box center [778, 239] width 51 height 17
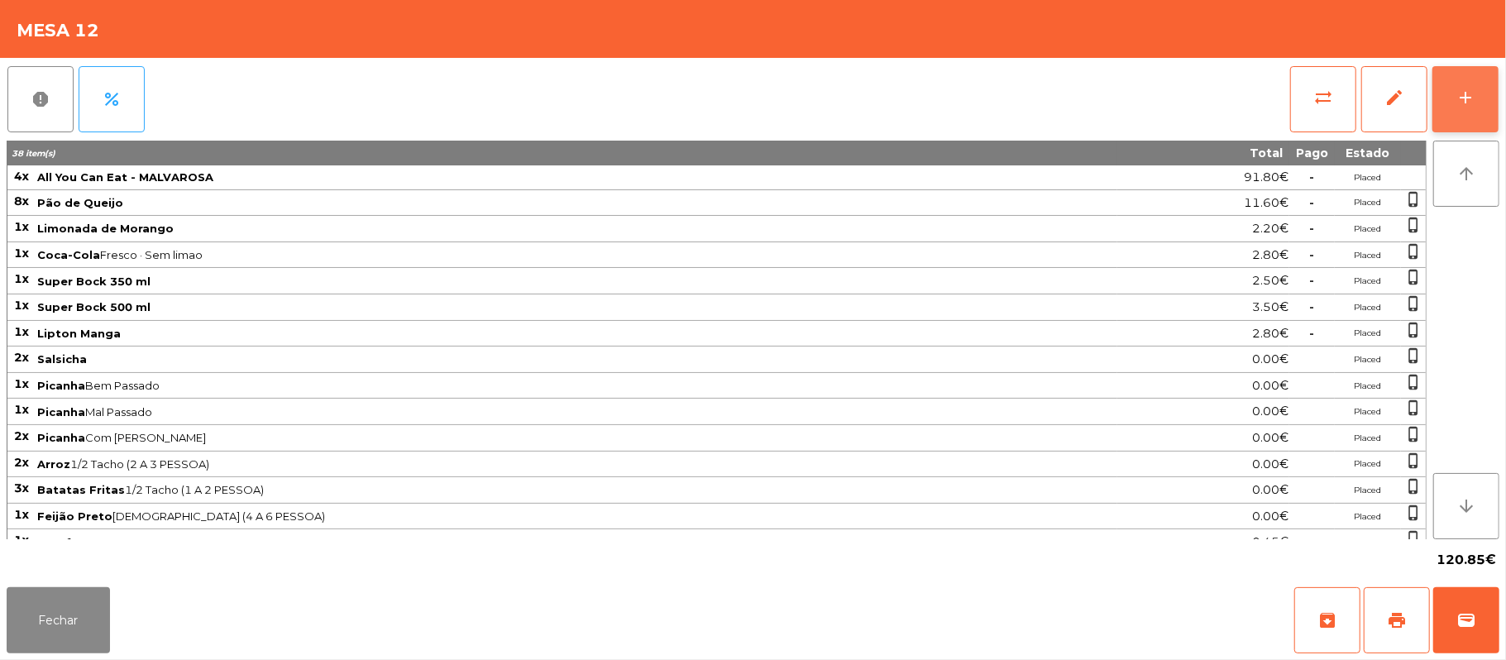
click at [1464, 109] on button "add" at bounding box center [1465, 99] width 66 height 66
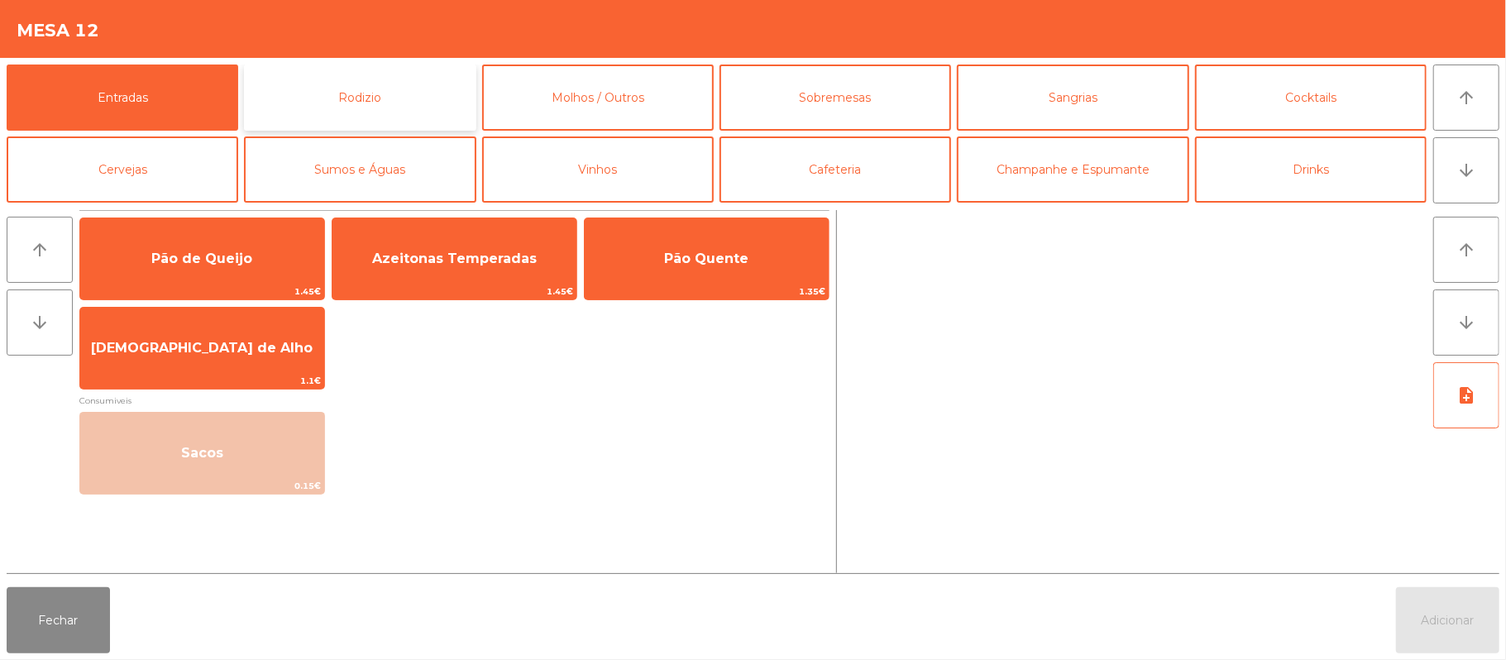
click at [400, 107] on button "Rodizio" at bounding box center [360, 98] width 232 height 66
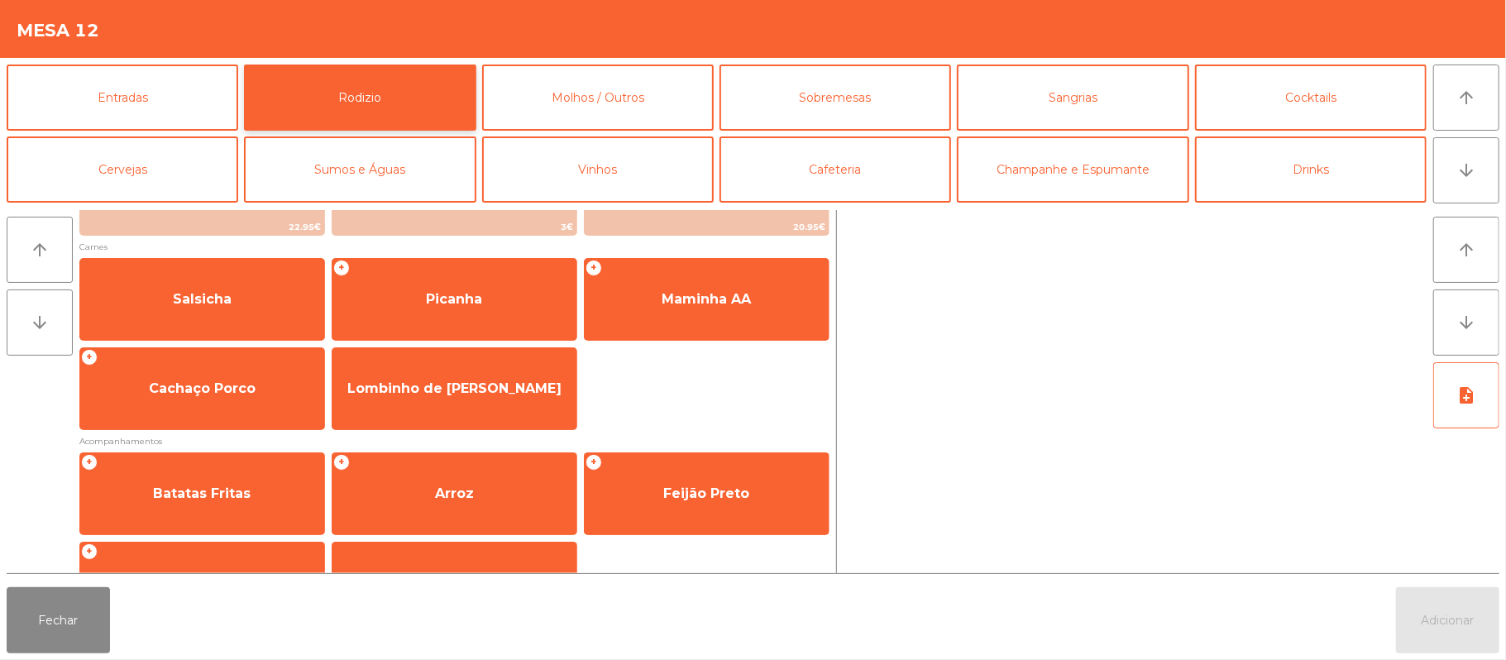
scroll to position [155, 0]
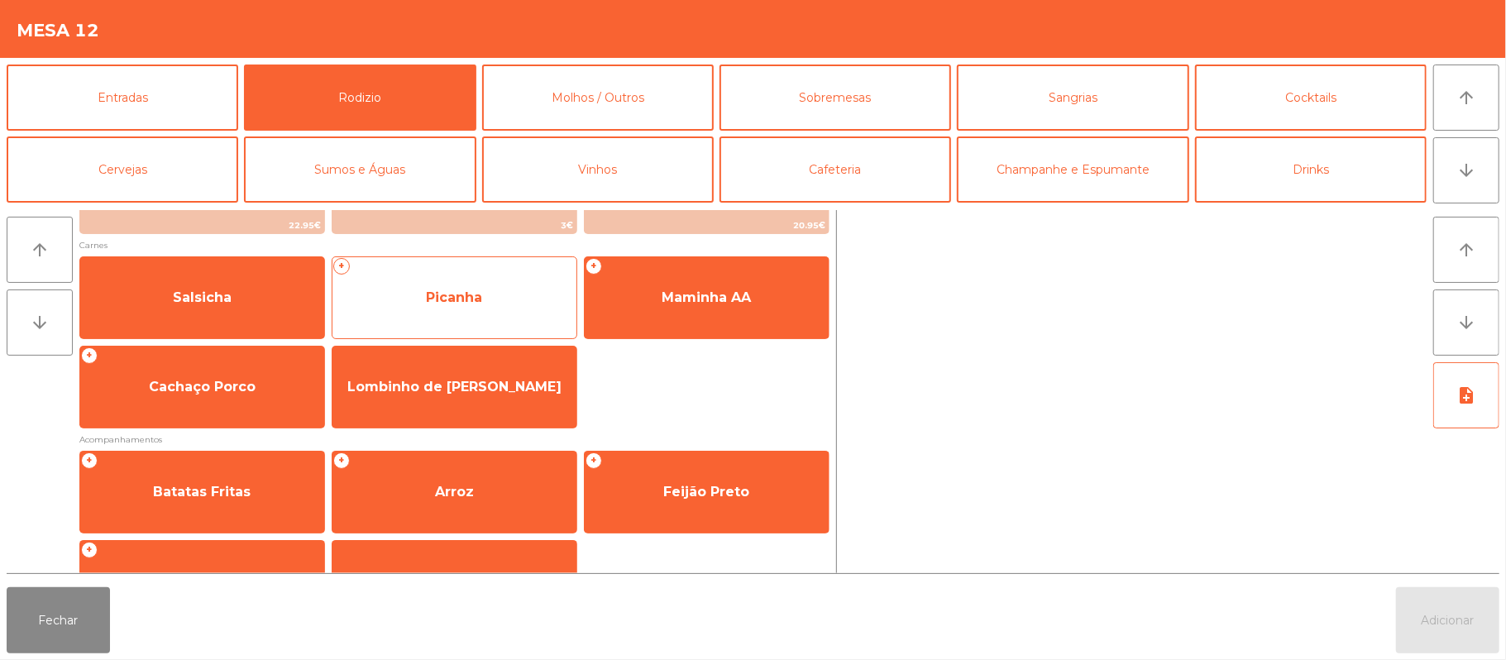
click at [496, 304] on span "Picanha" at bounding box center [454, 297] width 244 height 45
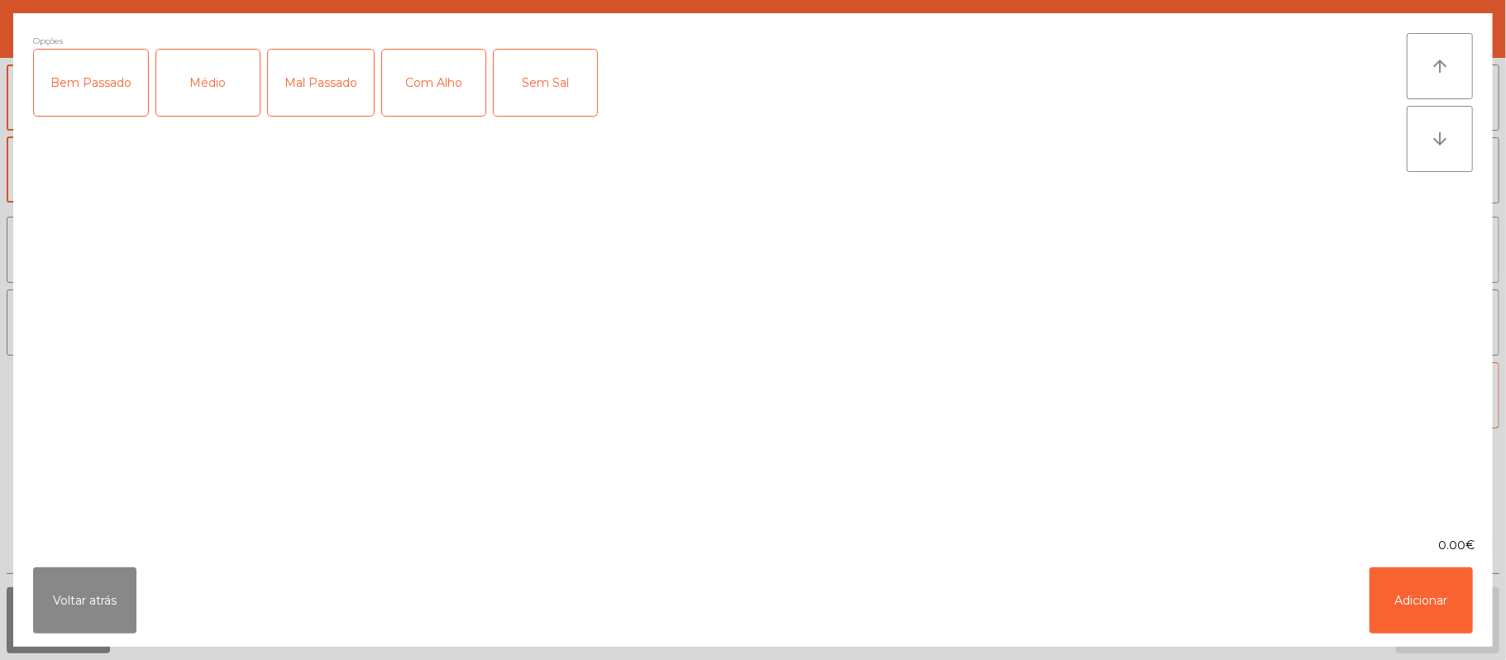
click at [190, 84] on div "Médio" at bounding box center [207, 83] width 103 height 66
click at [1420, 595] on button "Adicionar" at bounding box center [1420, 600] width 103 height 66
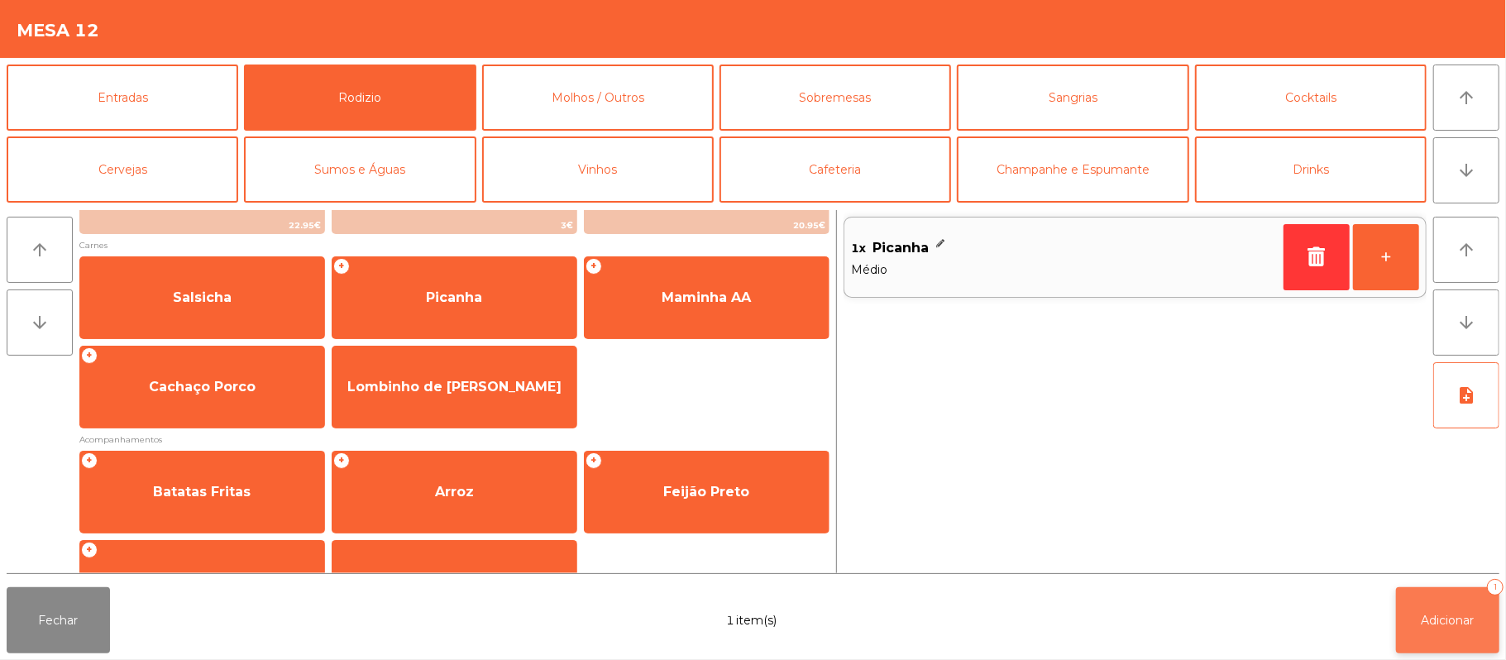
click at [1453, 613] on span "Adicionar" at bounding box center [1447, 620] width 53 height 15
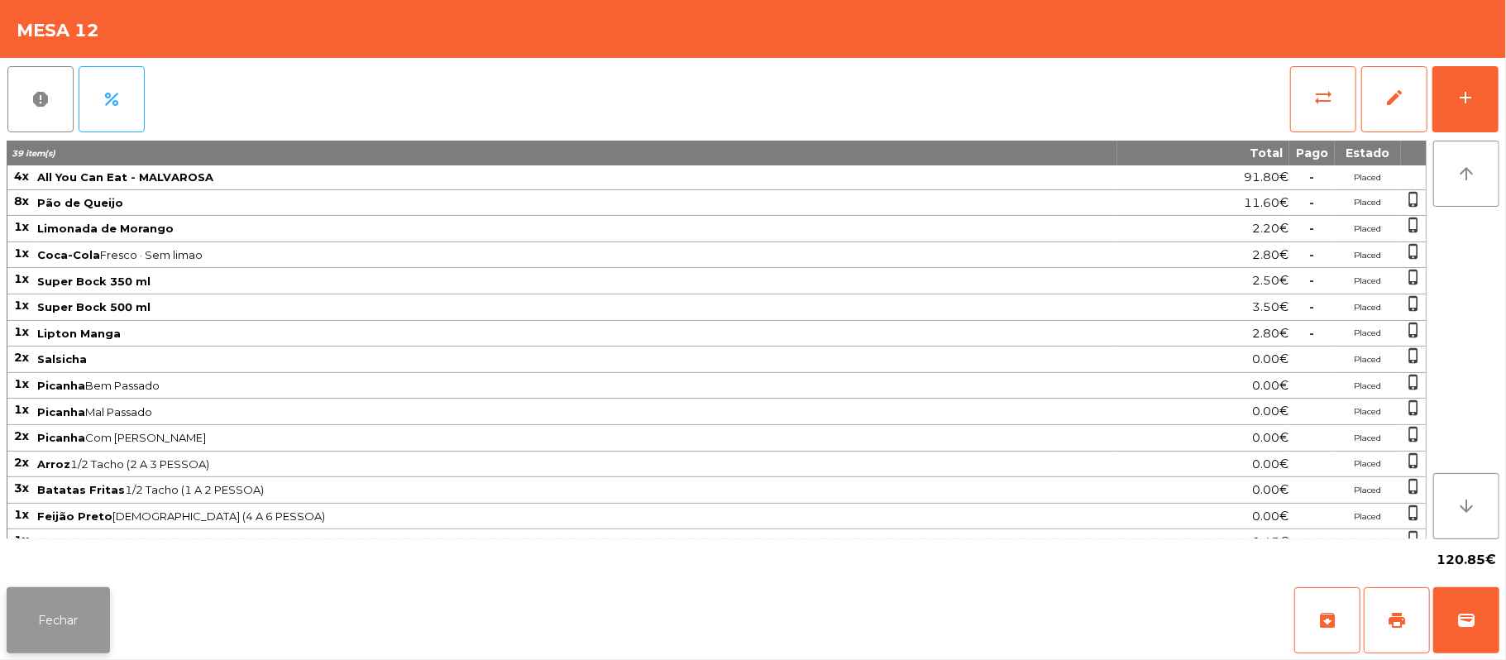
click at [70, 643] on button "Fechar" at bounding box center [58, 620] width 103 height 66
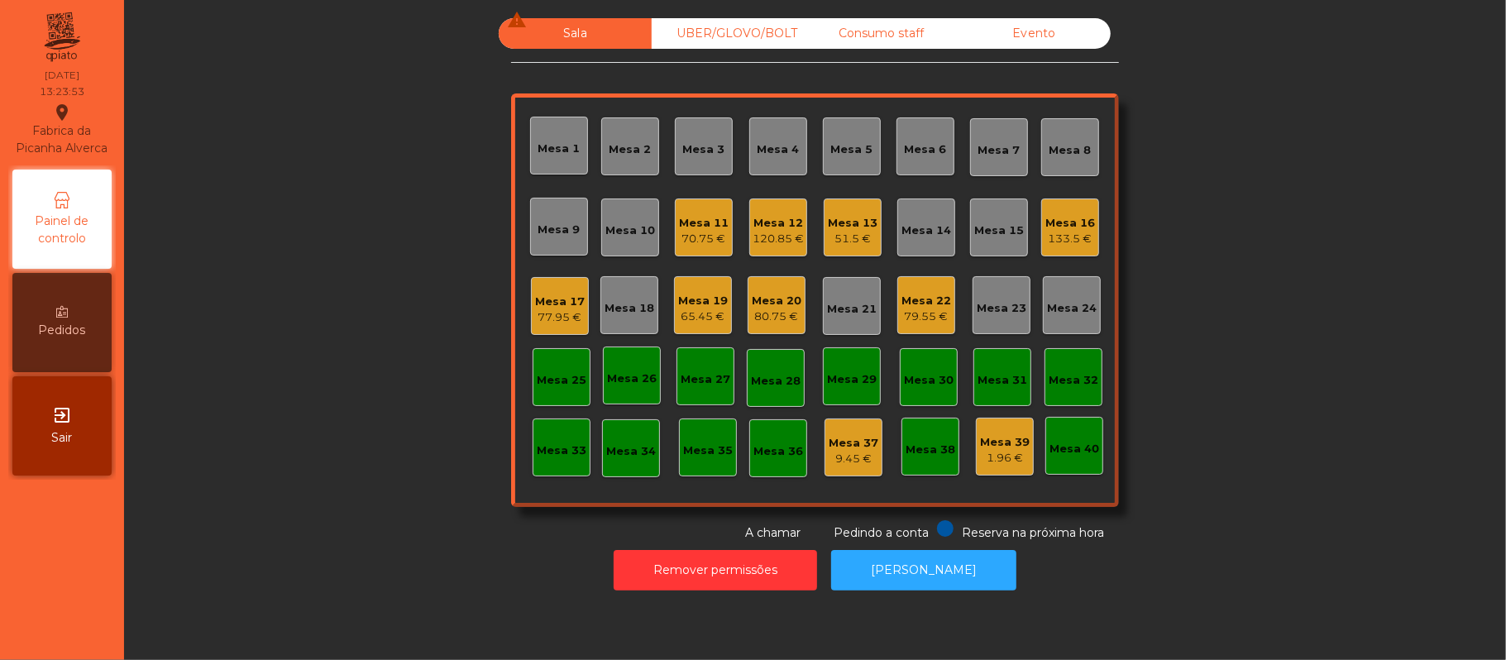
click at [691, 222] on div "Mesa 11" at bounding box center [704, 223] width 50 height 17
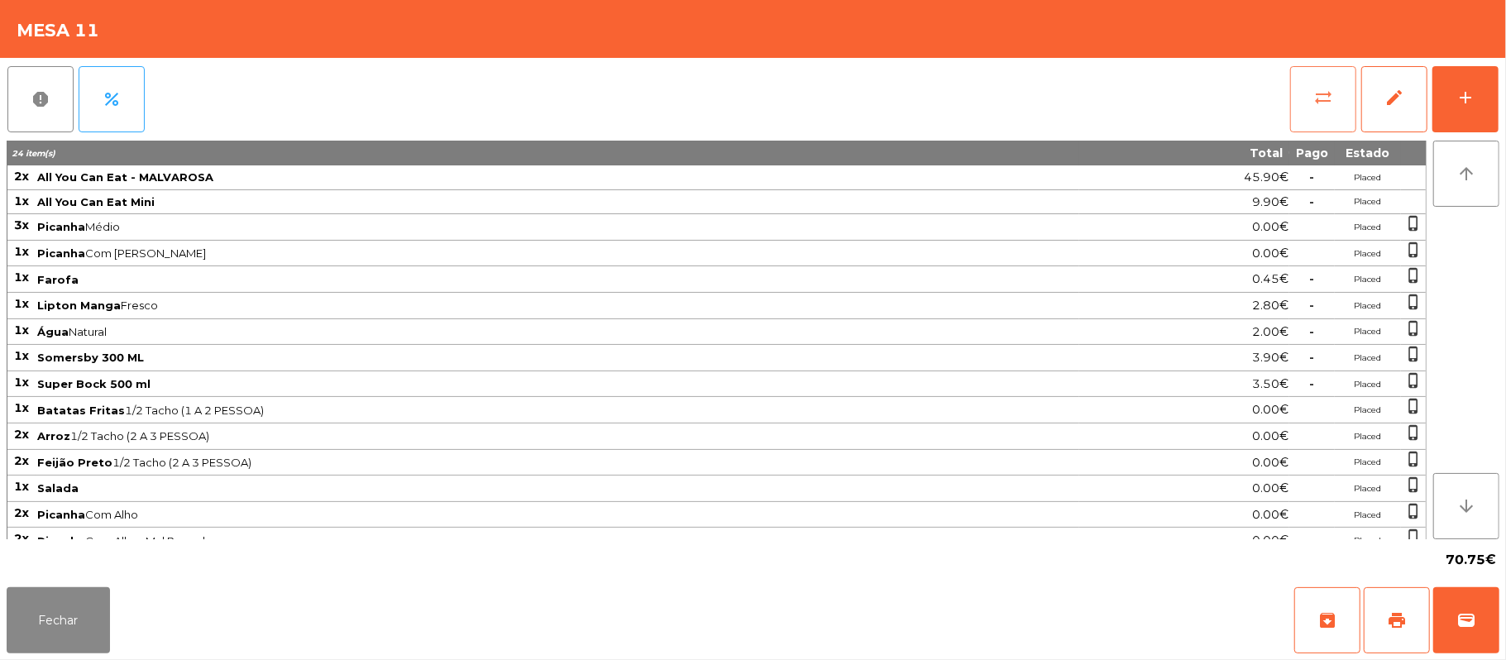
click at [1302, 78] on button "sync_alt" at bounding box center [1323, 99] width 66 height 66
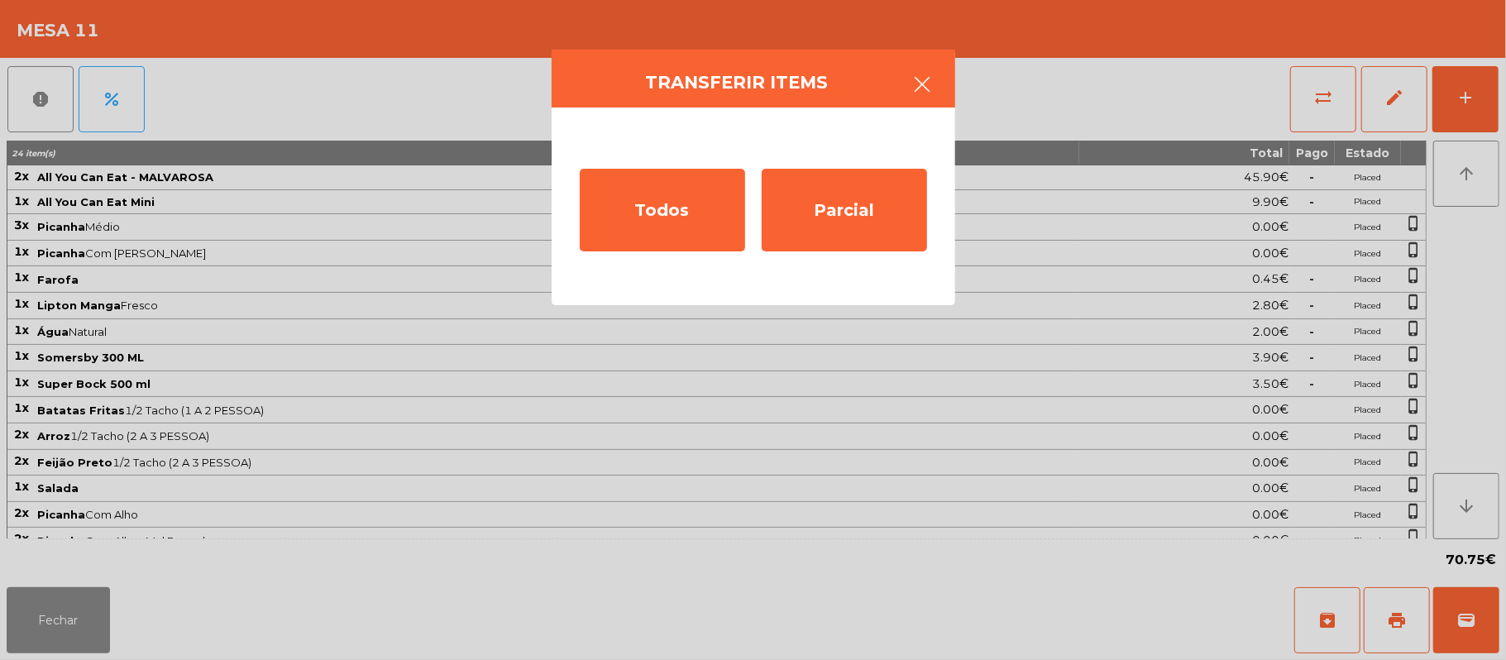
click at [934, 88] on button "button" at bounding box center [923, 86] width 46 height 50
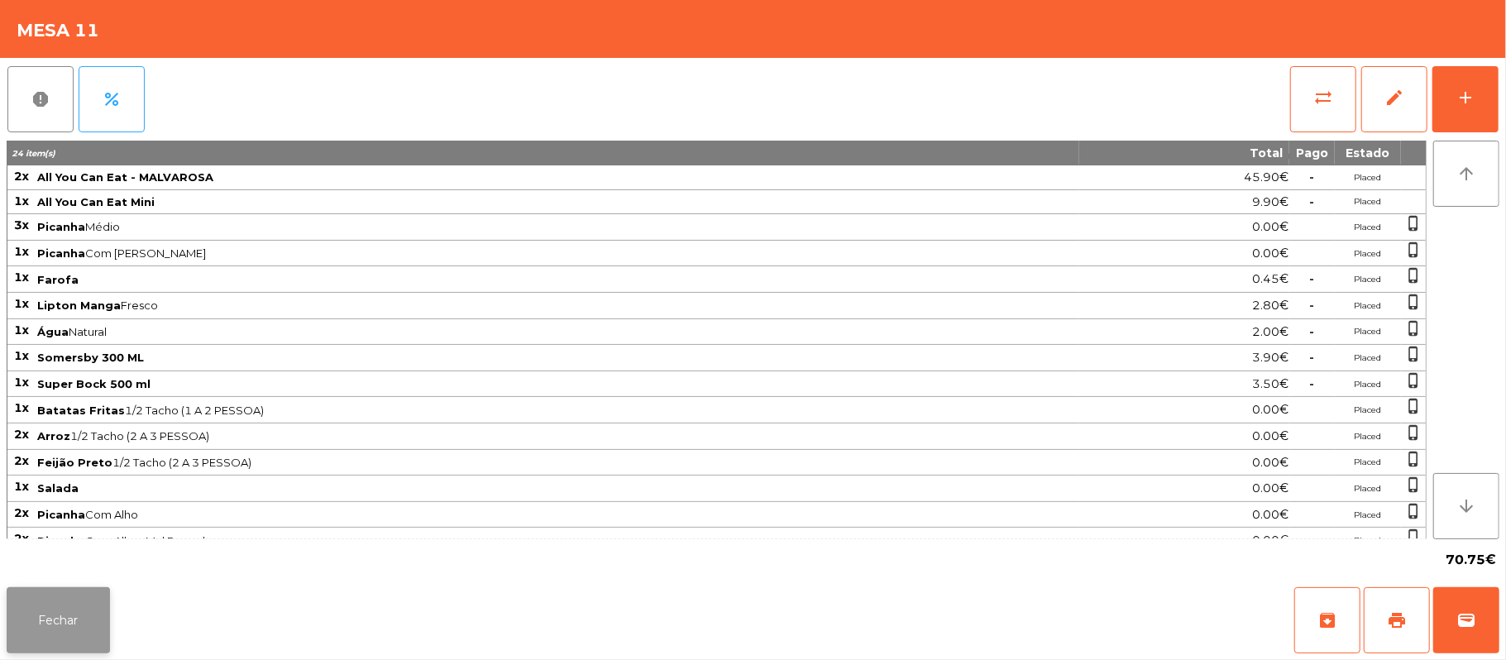
click at [22, 633] on button "Fechar" at bounding box center [58, 620] width 103 height 66
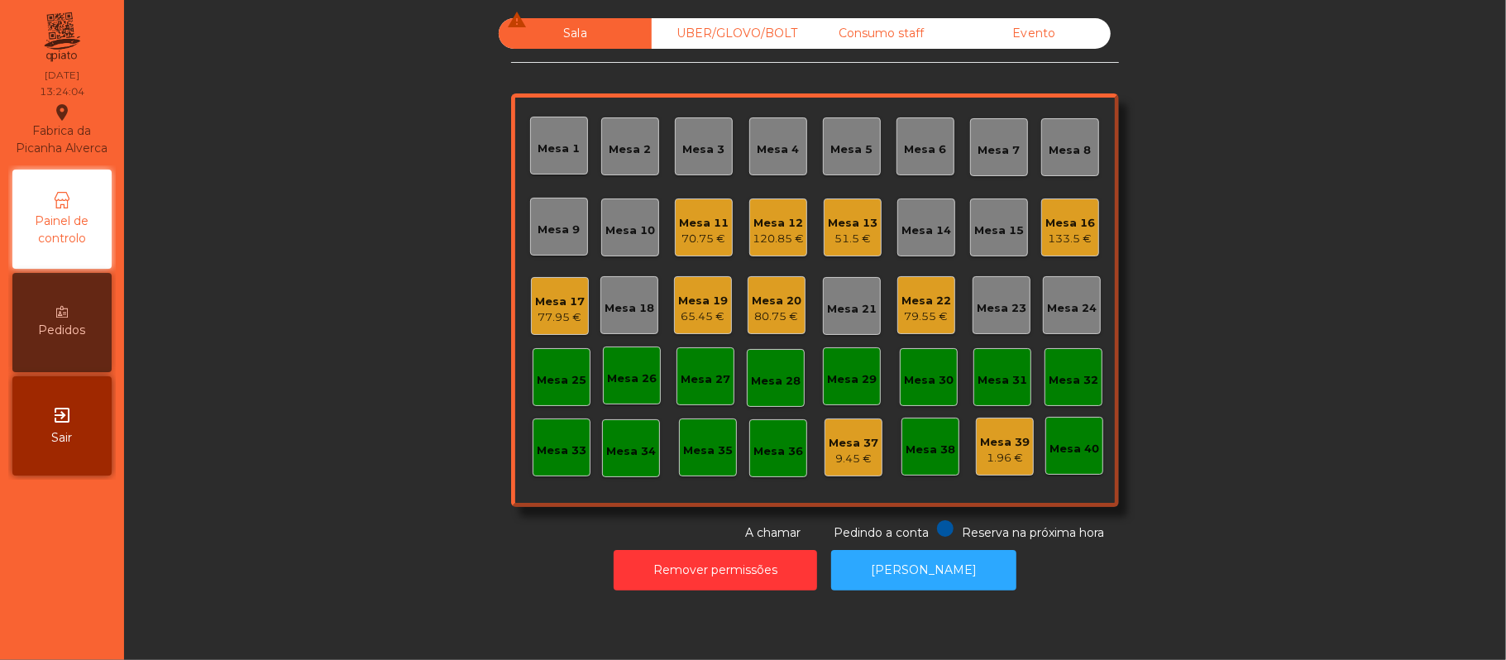
click at [847, 206] on div "Mesa 13 51.5 €" at bounding box center [853, 227] width 58 height 58
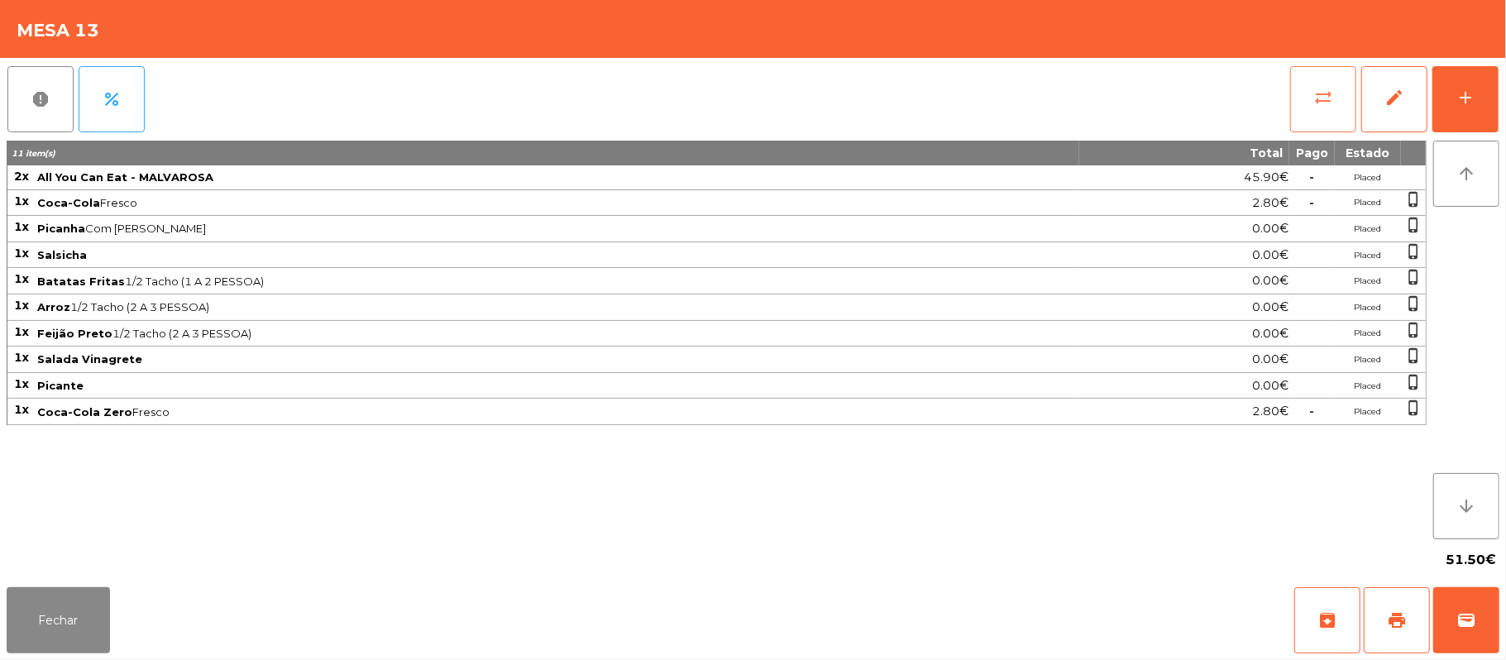
click at [1301, 87] on button "sync_alt" at bounding box center [1323, 99] width 66 height 66
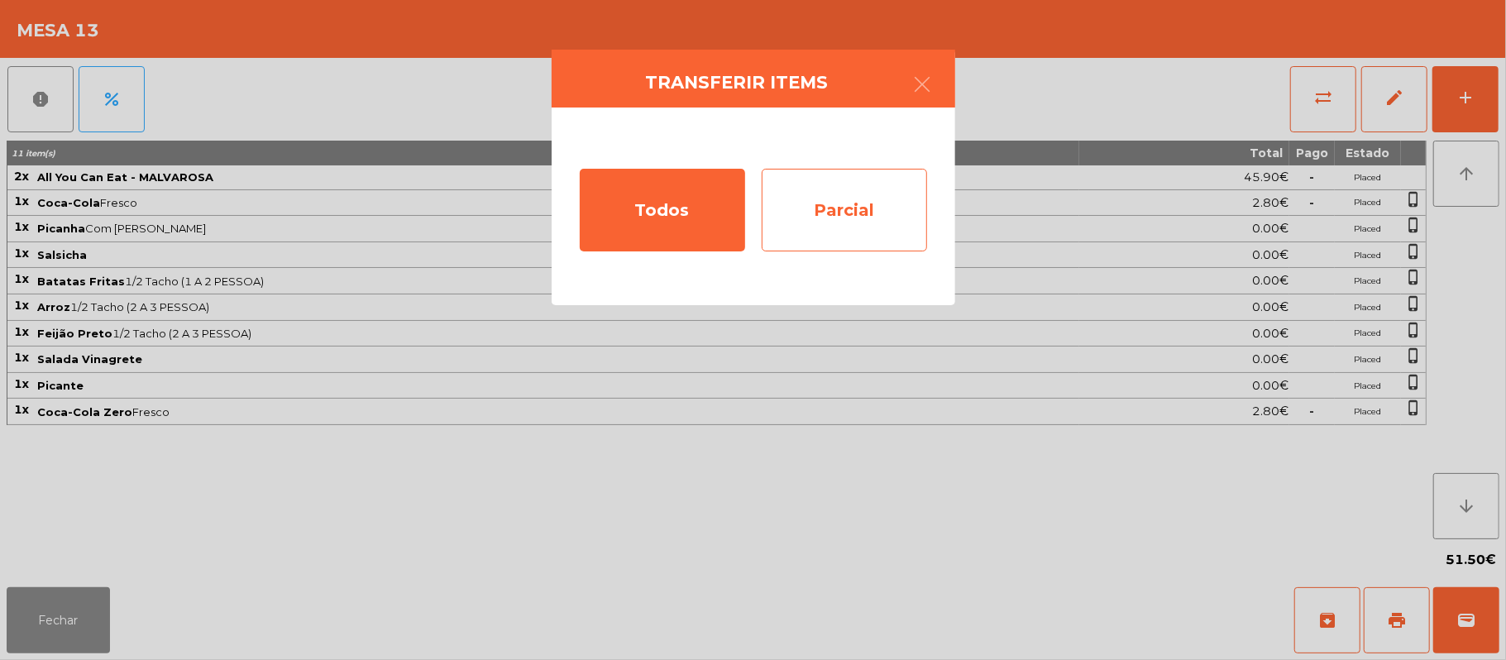
click at [852, 208] on div "Parcial" at bounding box center [844, 210] width 165 height 83
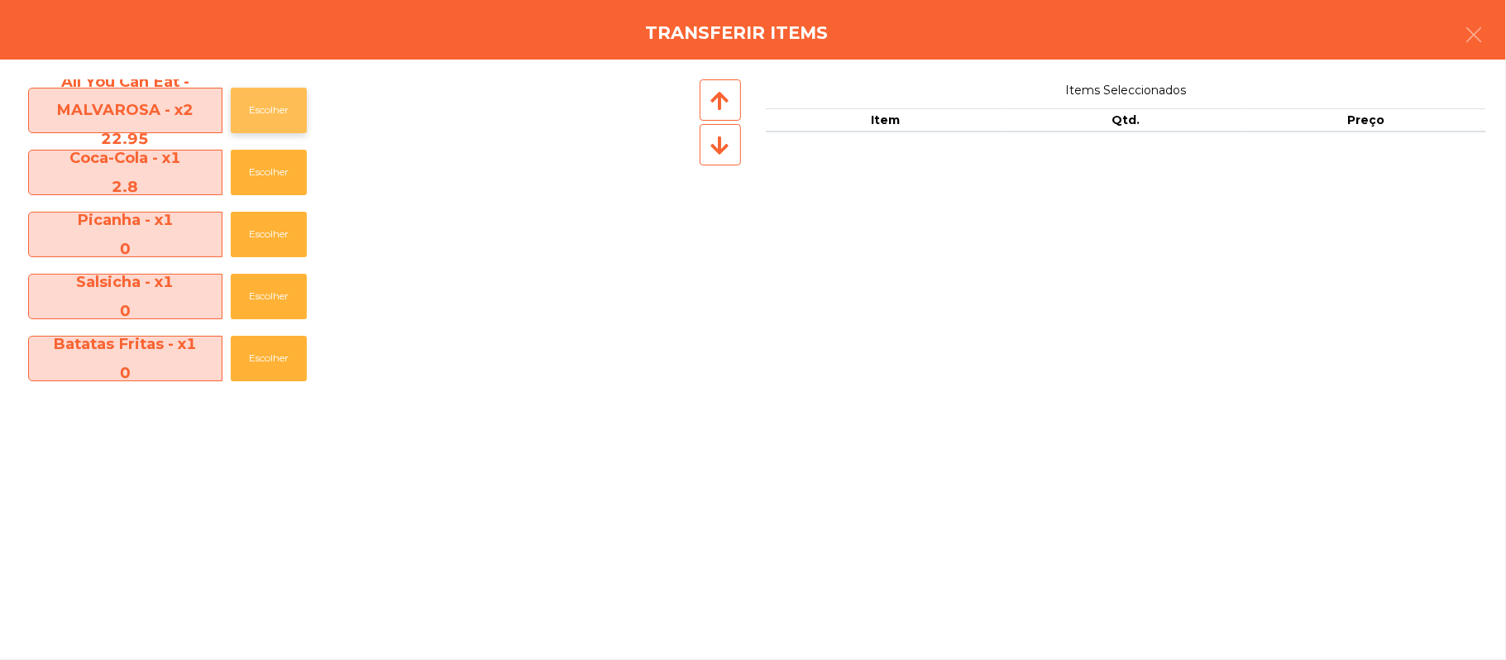
click at [301, 112] on button "Escolher" at bounding box center [269, 110] width 76 height 45
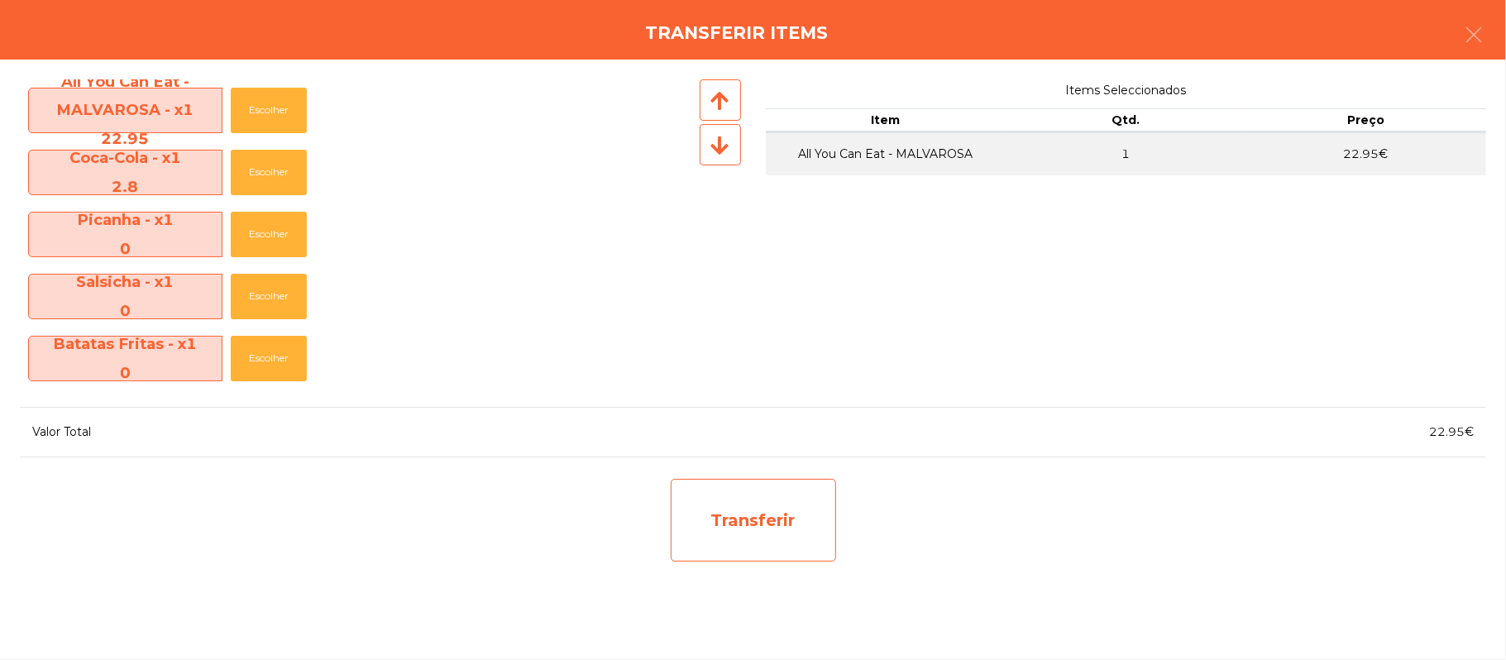
click at [673, 481] on div "Transferir" at bounding box center [753, 520] width 165 height 83
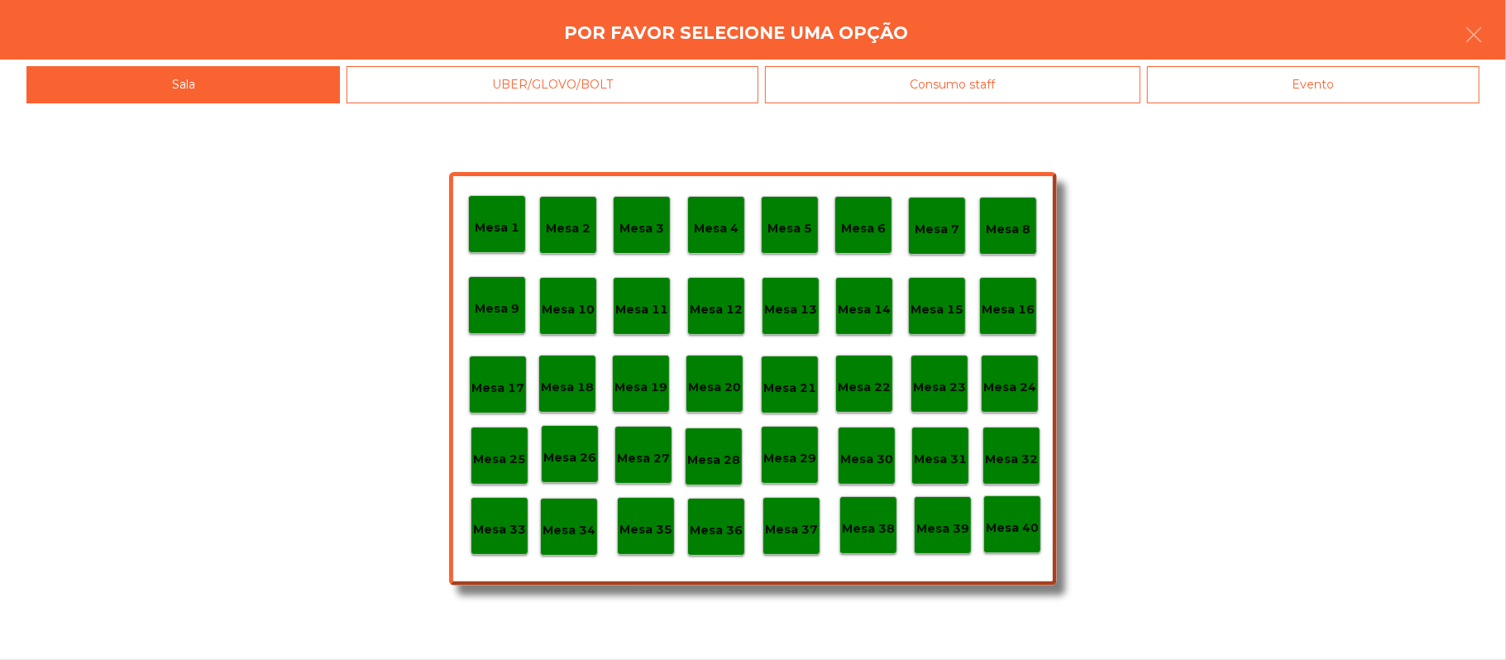
click at [715, 521] on p "Mesa 36" at bounding box center [716, 530] width 53 height 19
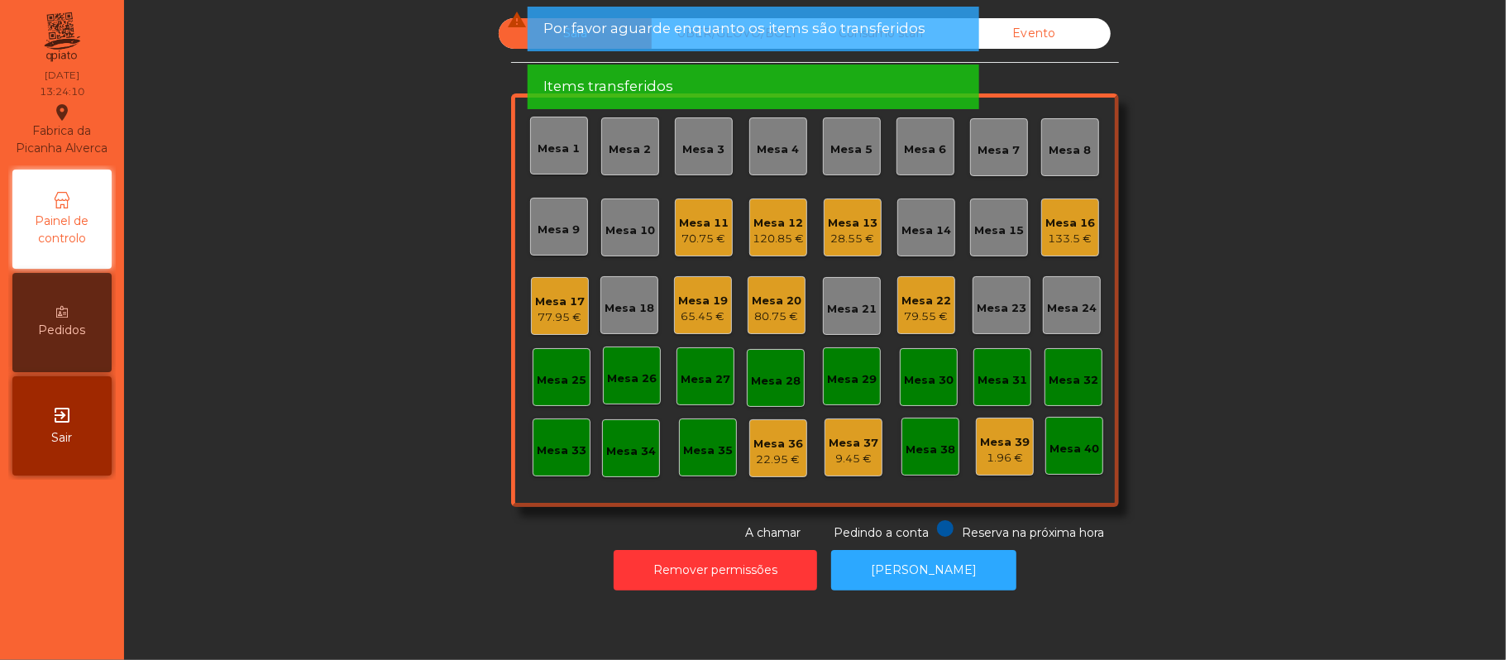
click at [762, 447] on div "Mesa 36" at bounding box center [778, 444] width 50 height 17
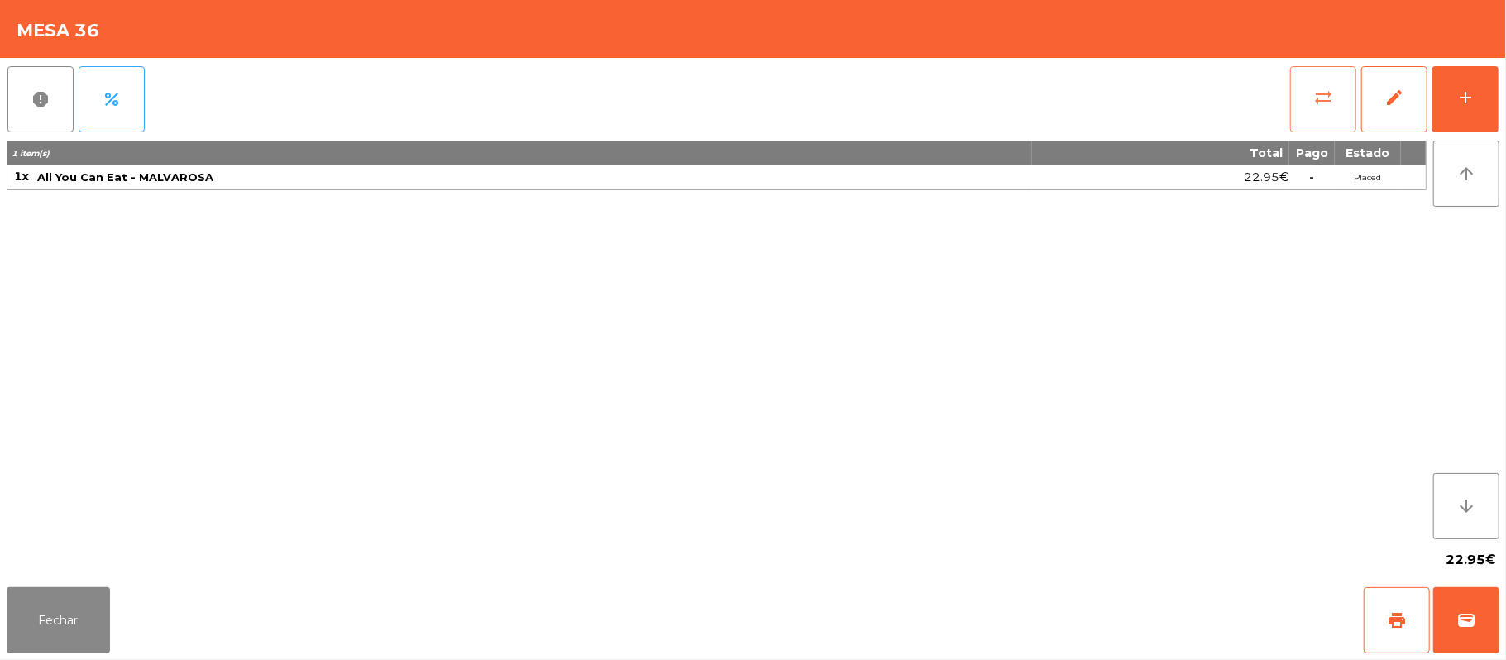
click at [1298, 107] on button "sync_alt" at bounding box center [1323, 99] width 66 height 66
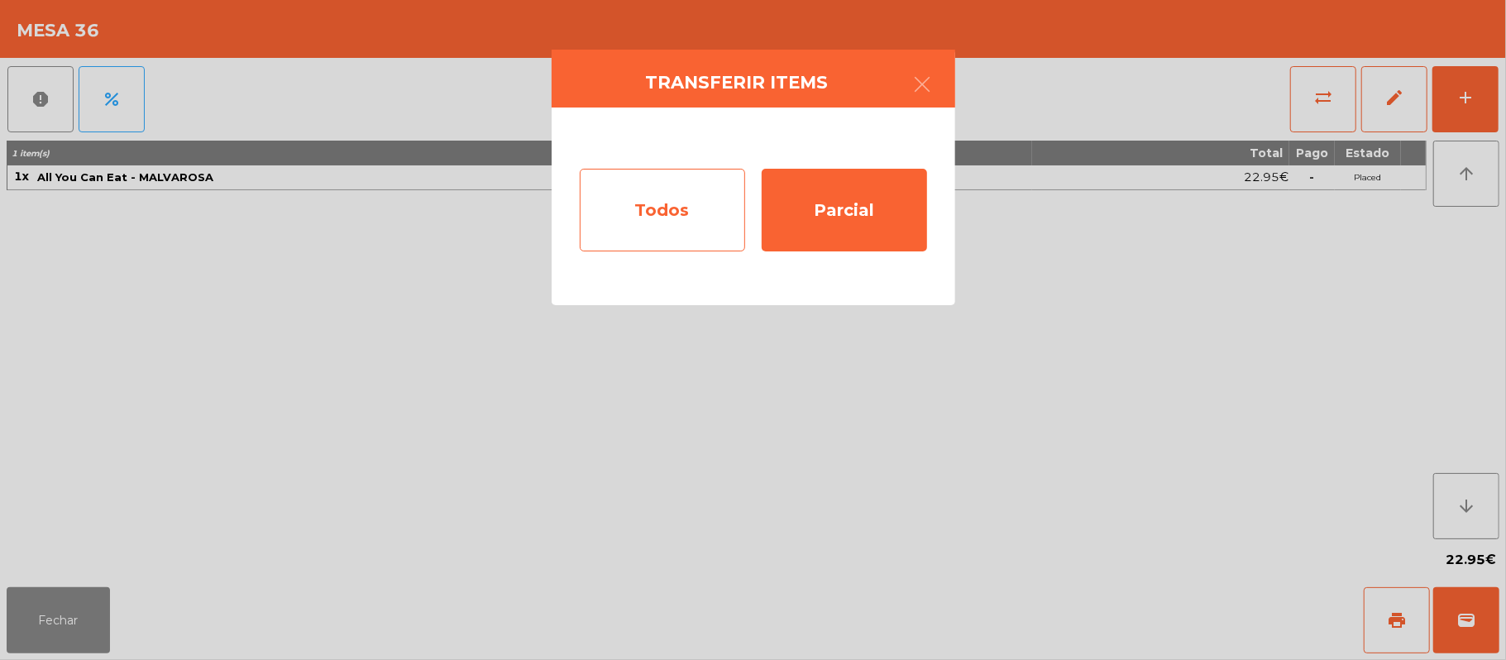
click at [681, 220] on div "Todos" at bounding box center [662, 210] width 165 height 83
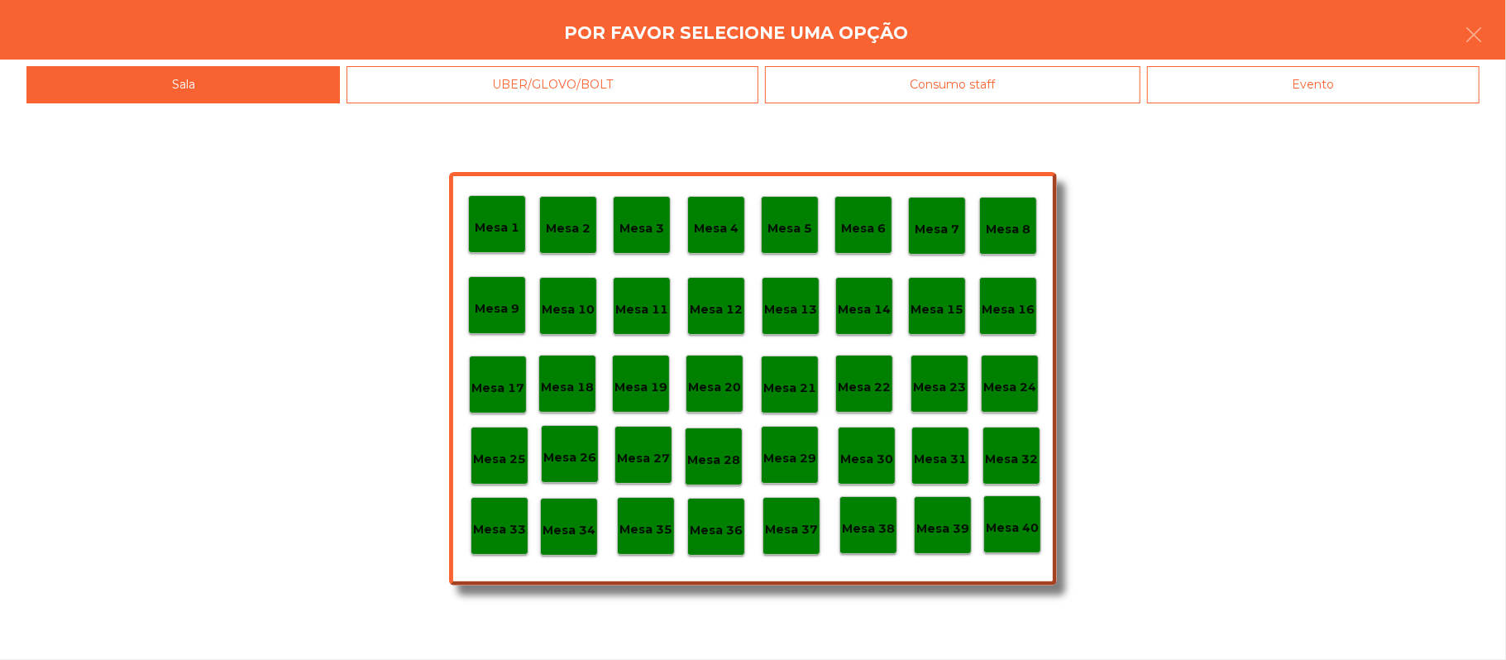
click at [794, 523] on p "Mesa 37" at bounding box center [791, 529] width 53 height 19
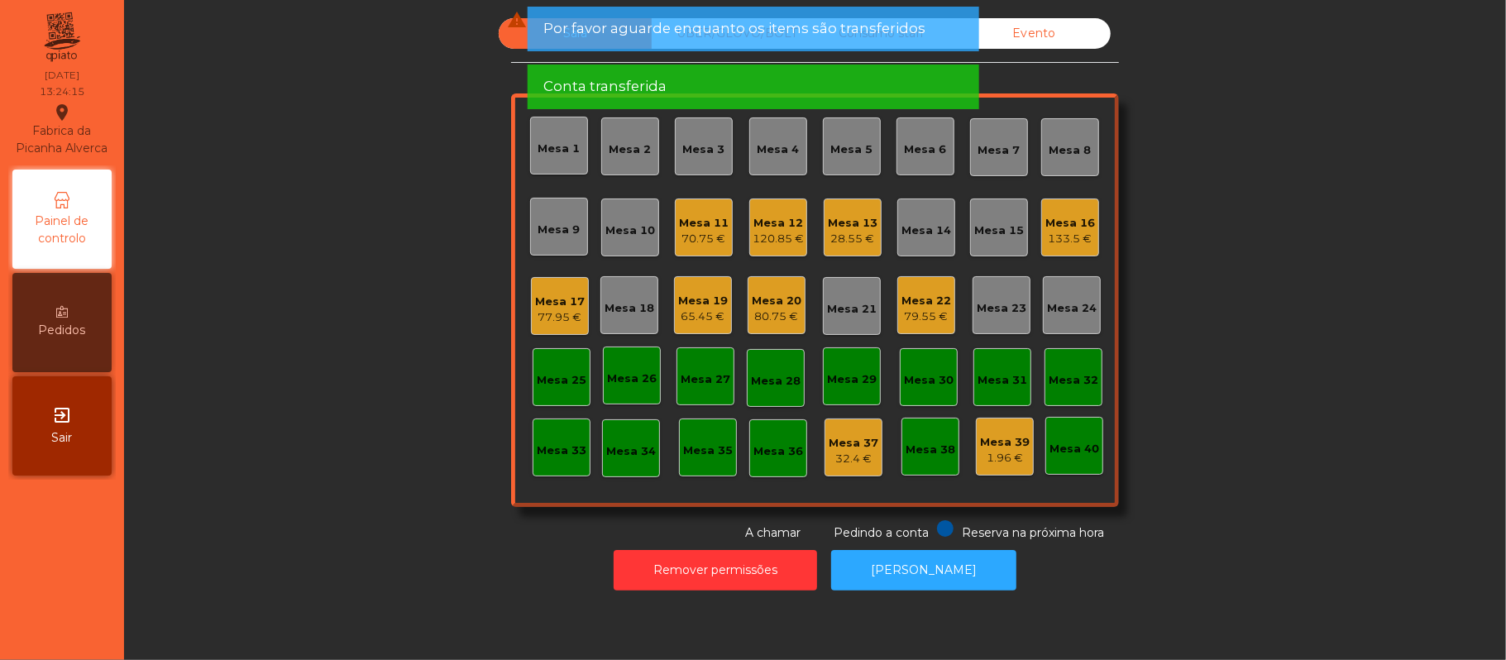
click at [920, 299] on div "Mesa 22" at bounding box center [926, 301] width 50 height 17
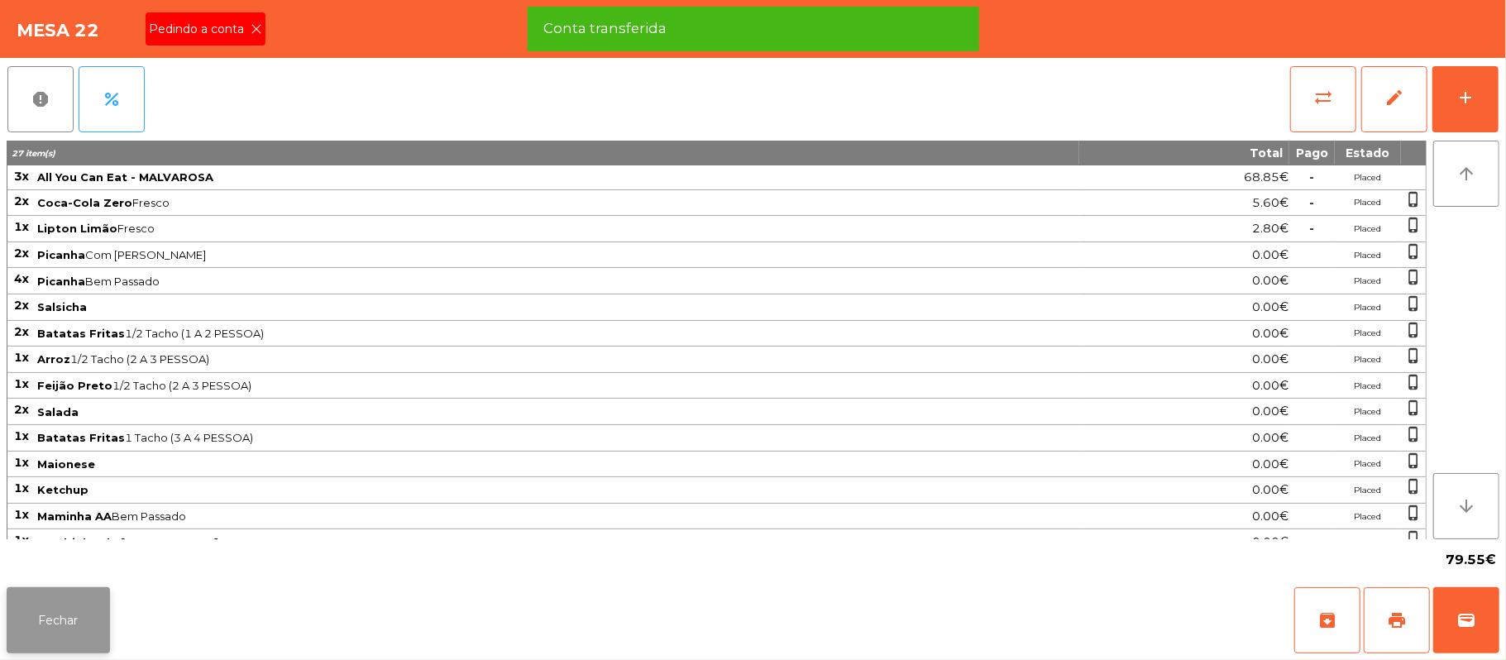
click at [17, 624] on button "Fechar" at bounding box center [58, 620] width 103 height 66
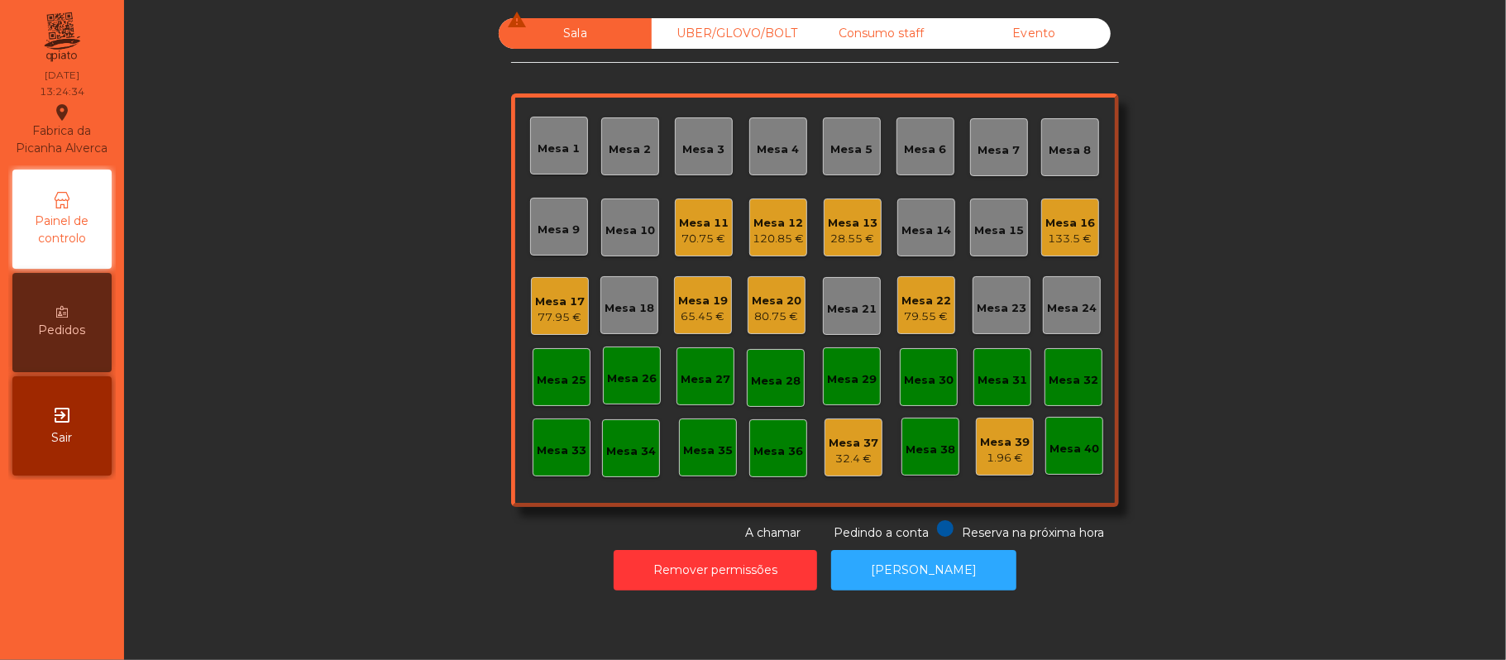
click at [904, 312] on div "79.55 €" at bounding box center [926, 316] width 50 height 17
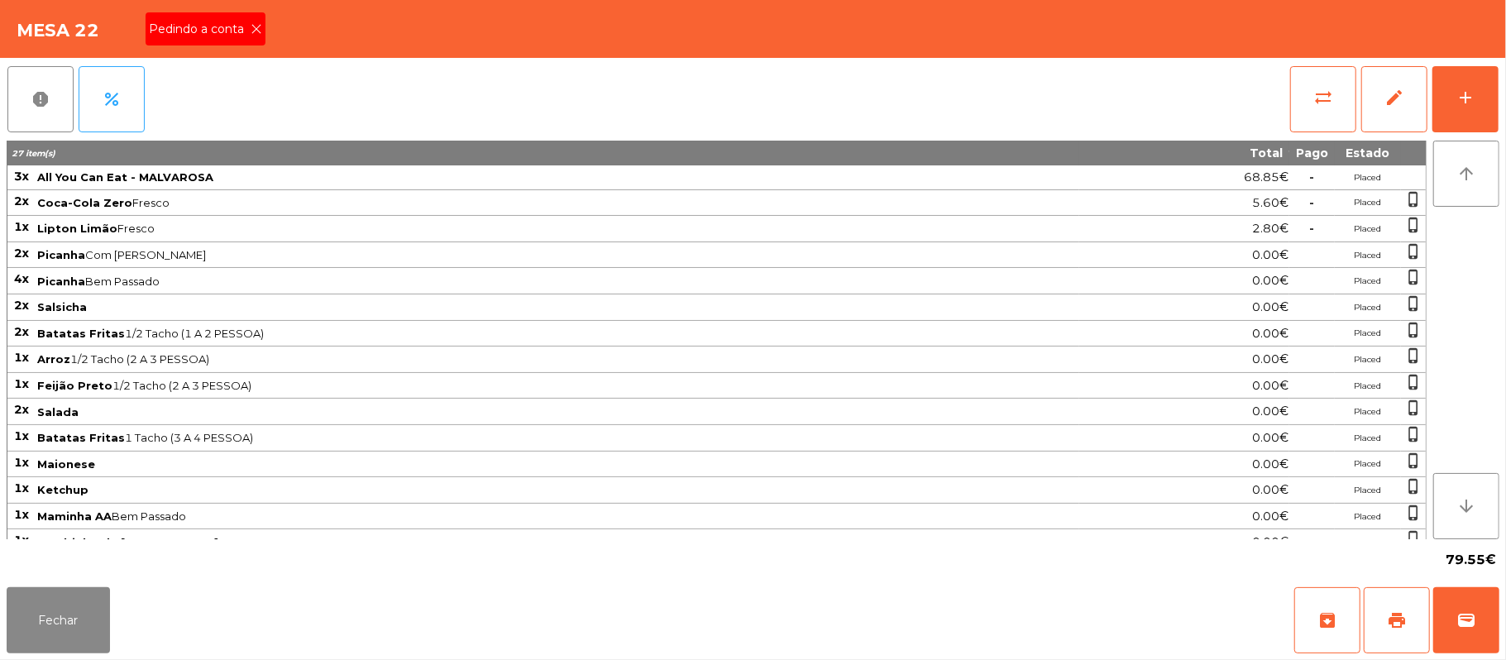
click at [238, 28] on span "Pedindo a conta" at bounding box center [200, 29] width 102 height 17
click at [51, 635] on button "Fechar" at bounding box center [58, 620] width 103 height 66
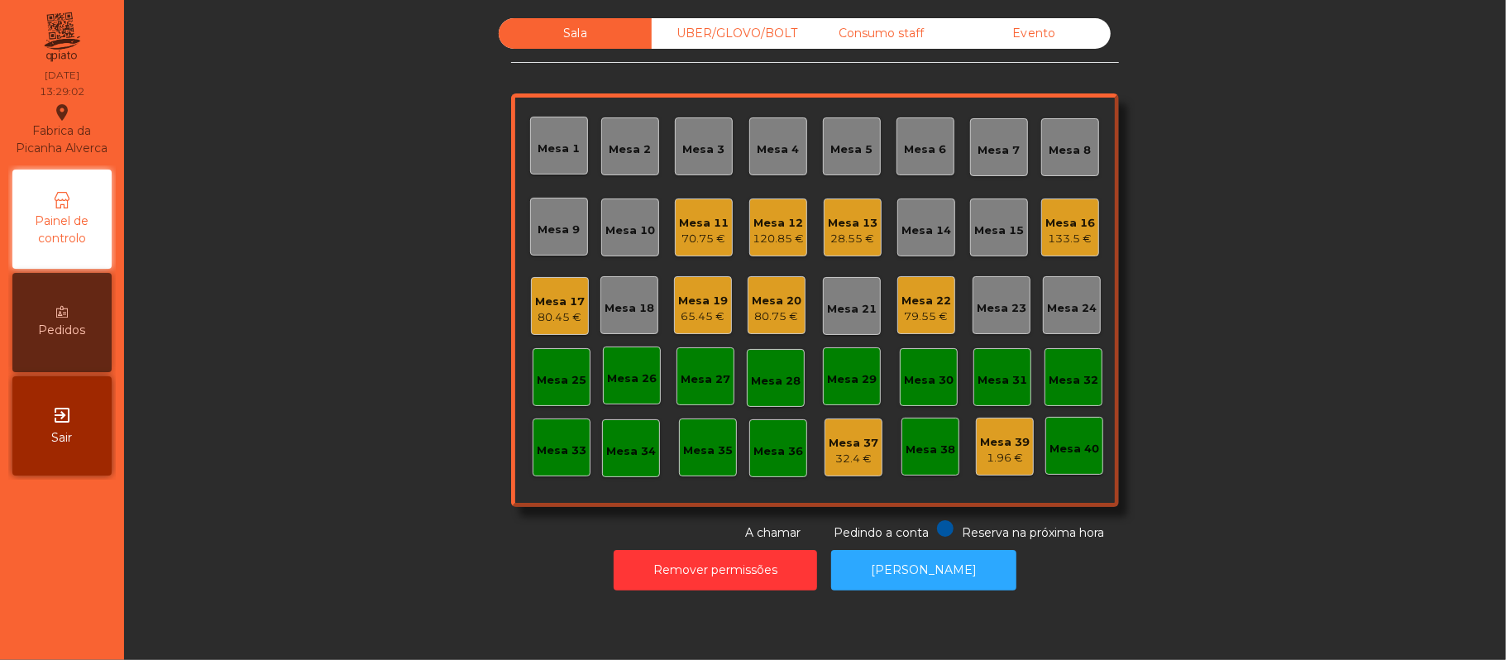
click at [696, 220] on div "Mesa 11" at bounding box center [704, 223] width 50 height 17
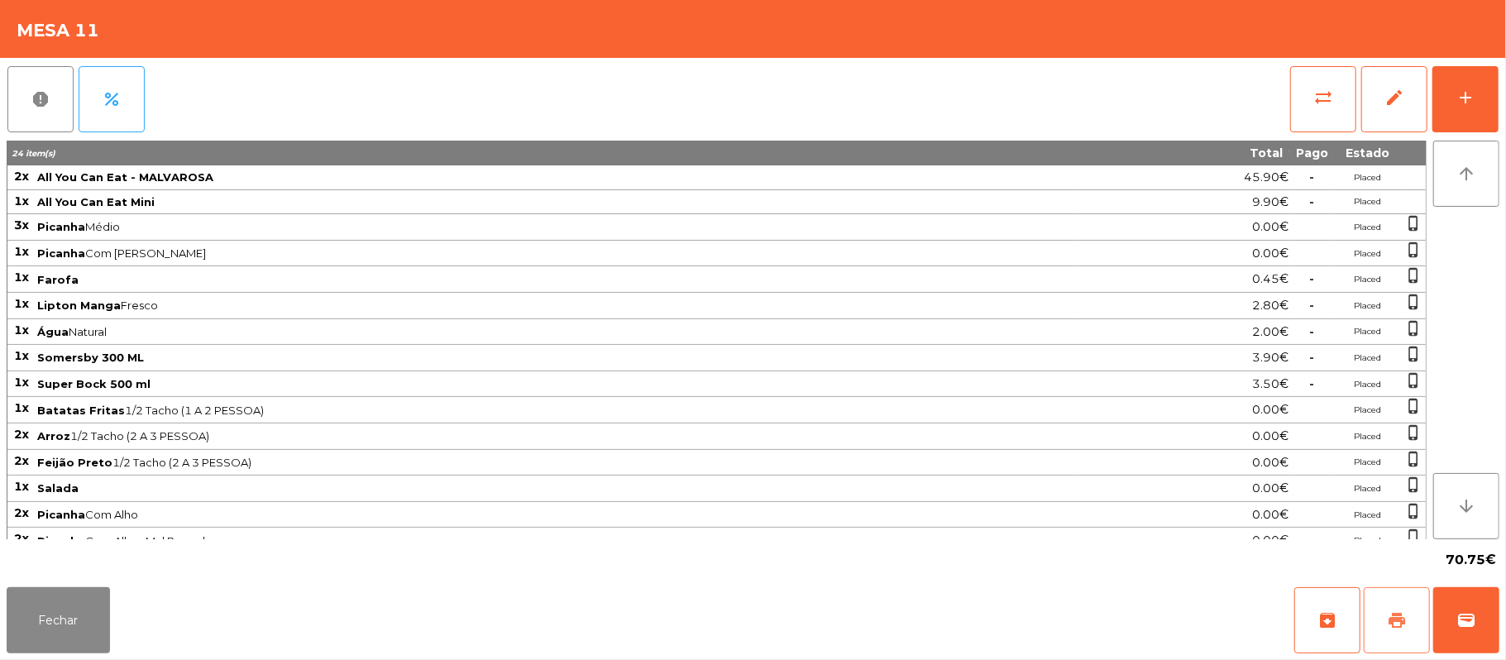
click at [1370, 615] on button "print" at bounding box center [1397, 620] width 66 height 66
click at [88, 642] on button "Fechar" at bounding box center [58, 620] width 103 height 66
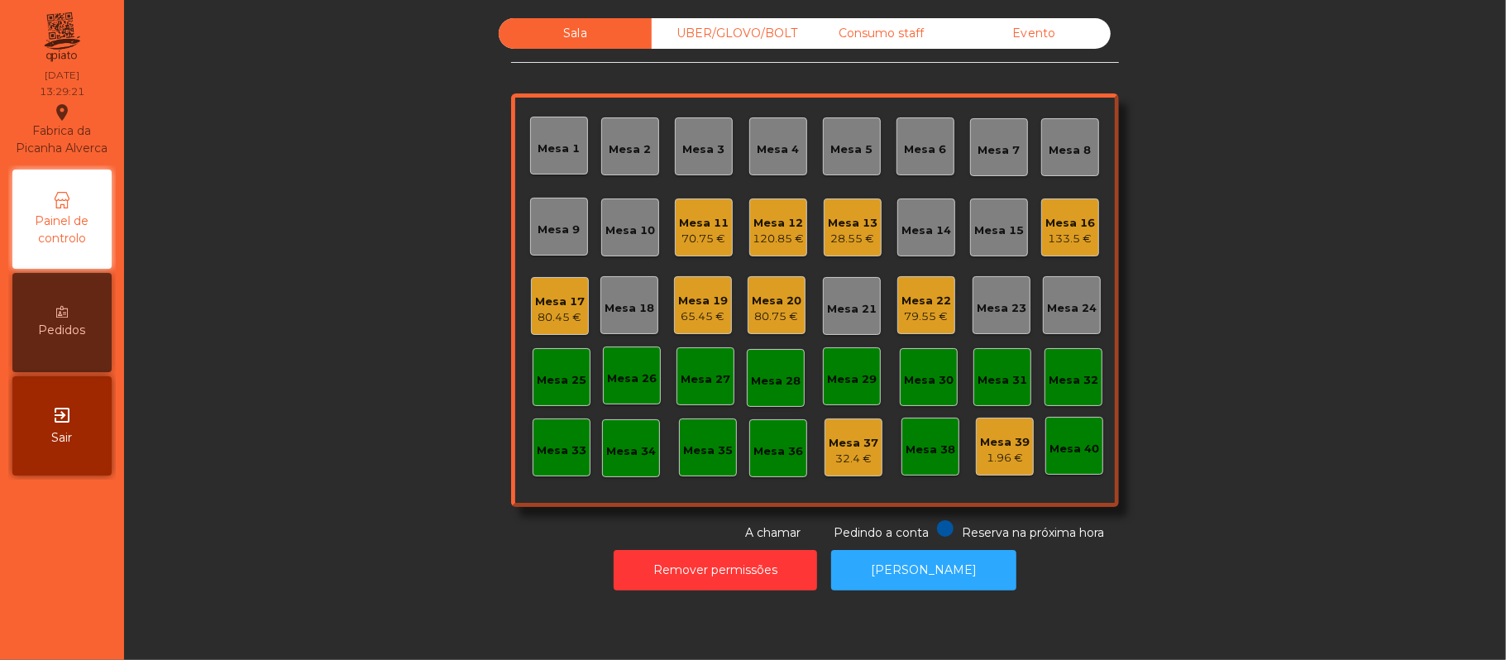
click at [891, 34] on div "Consumo staff" at bounding box center [881, 33] width 153 height 31
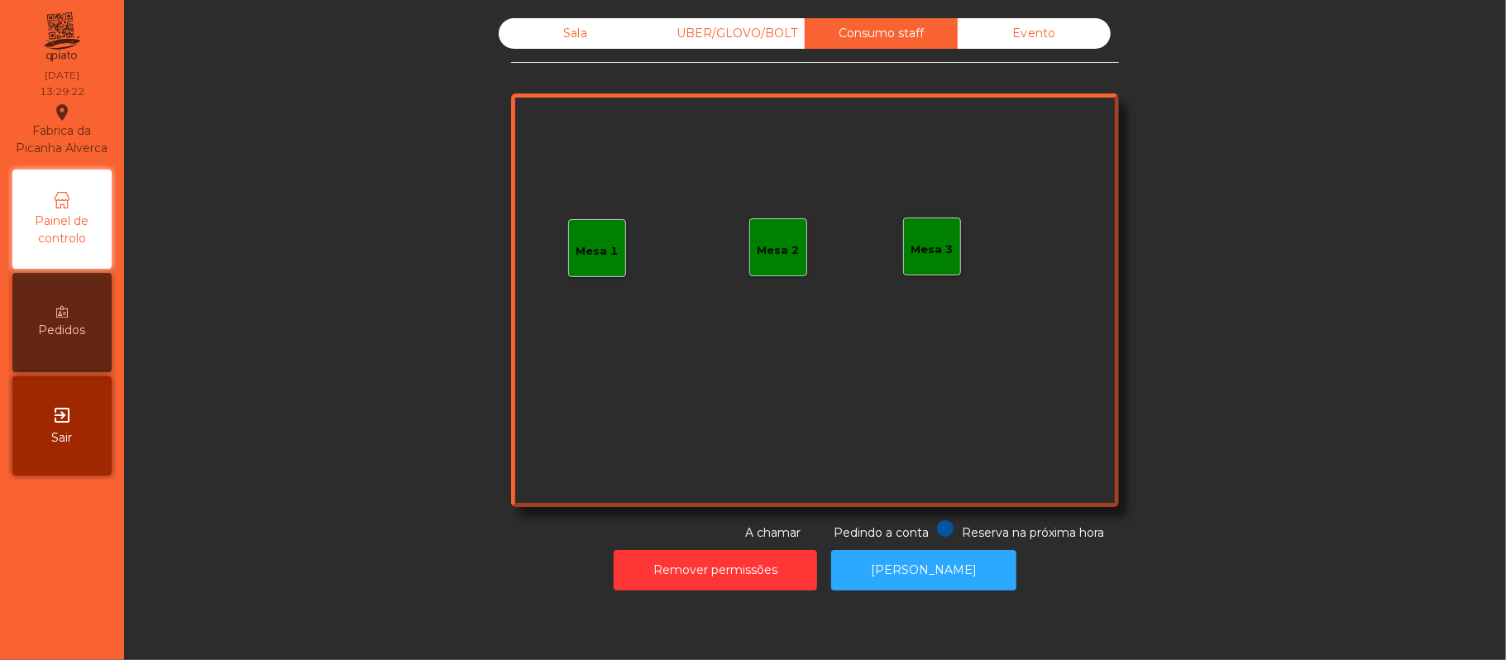
click at [603, 253] on div "Mesa 1" at bounding box center [597, 251] width 42 height 17
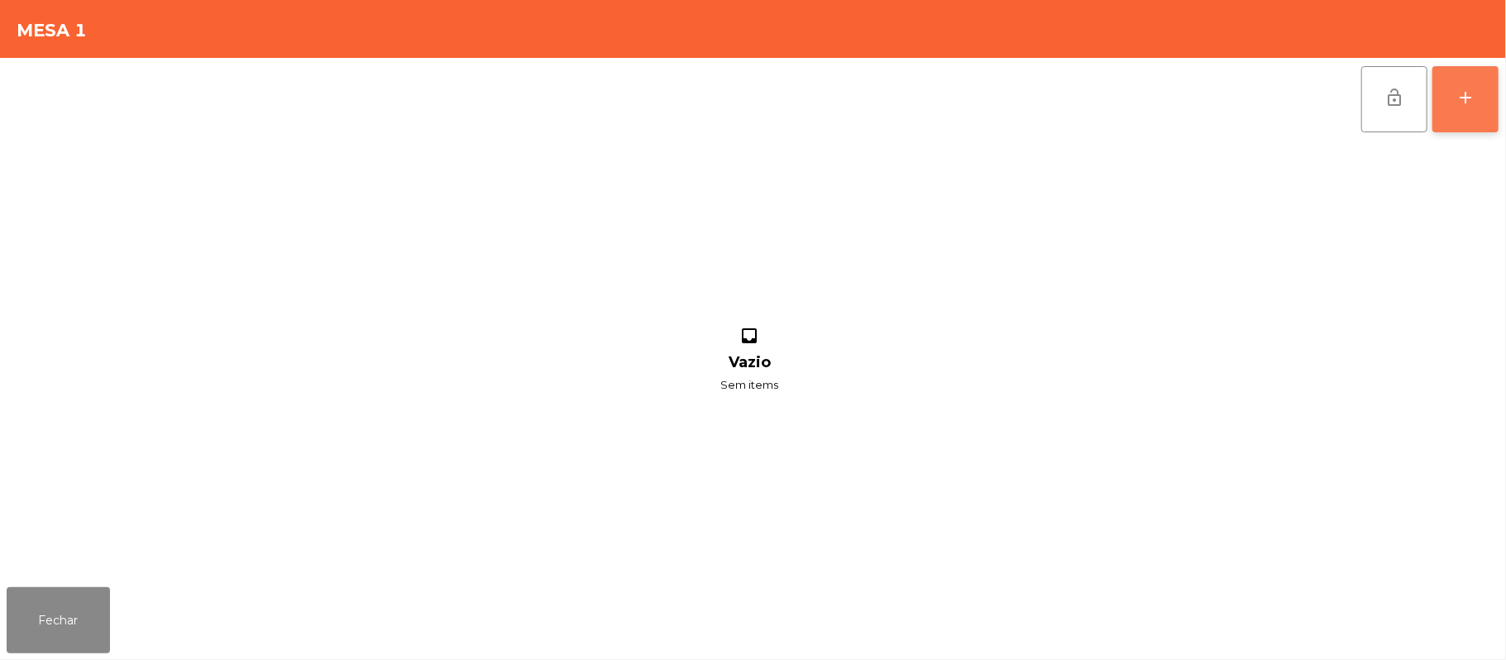
click at [1459, 107] on button "add" at bounding box center [1465, 99] width 66 height 66
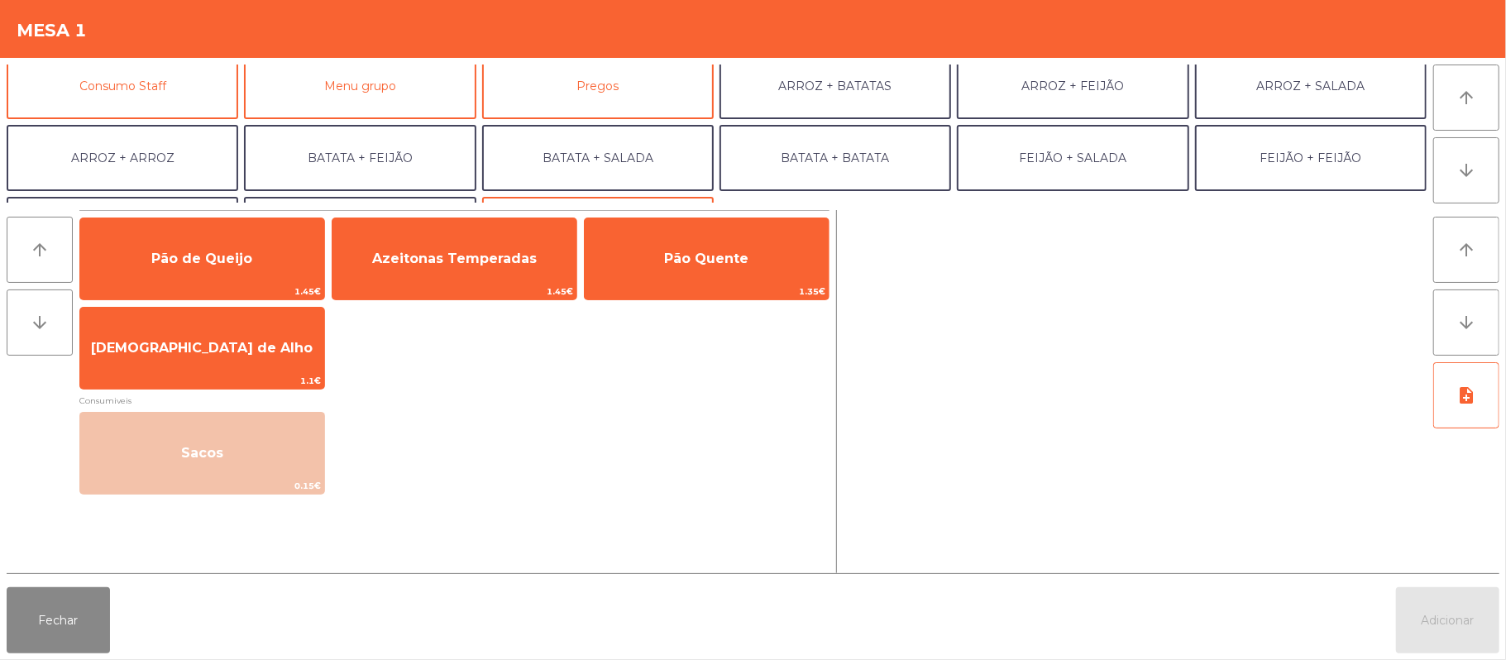
scroll to position [157, 0]
click at [197, 89] on button "Consumo Staff" at bounding box center [123, 84] width 232 height 66
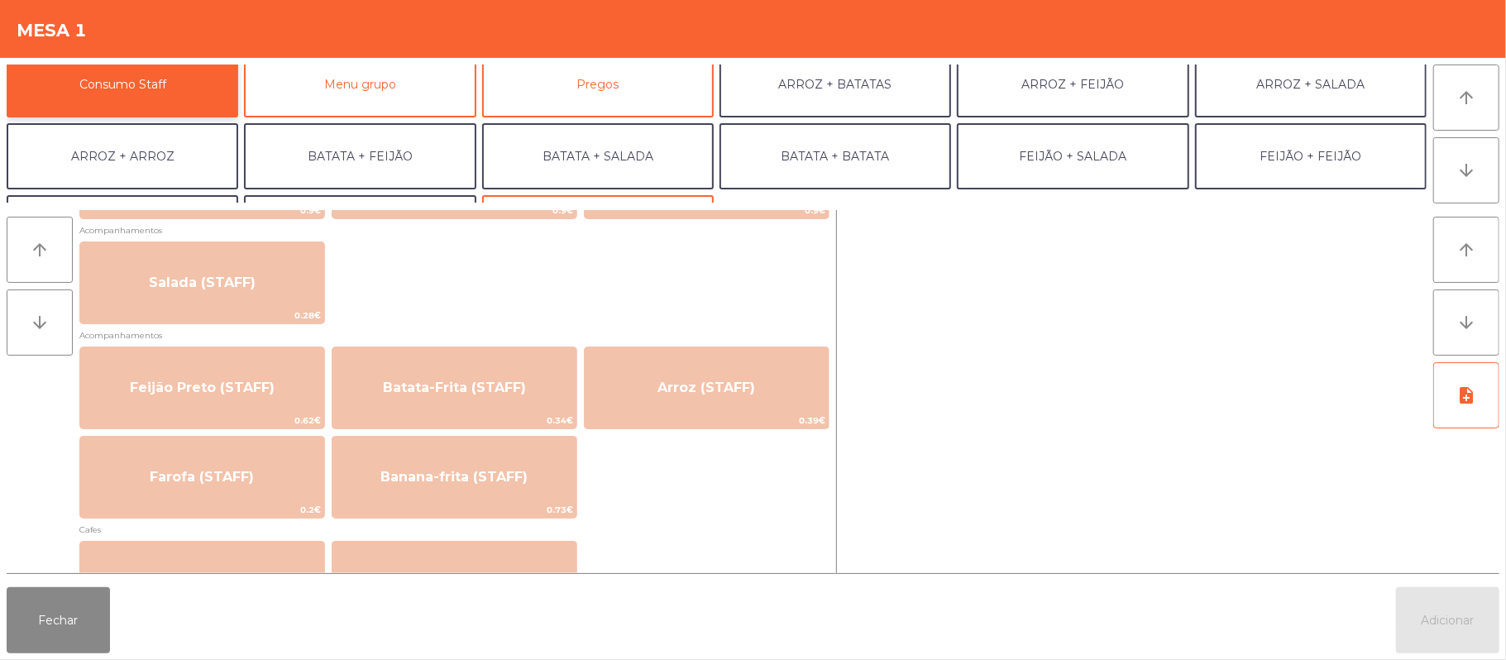
scroll to position [680, 0]
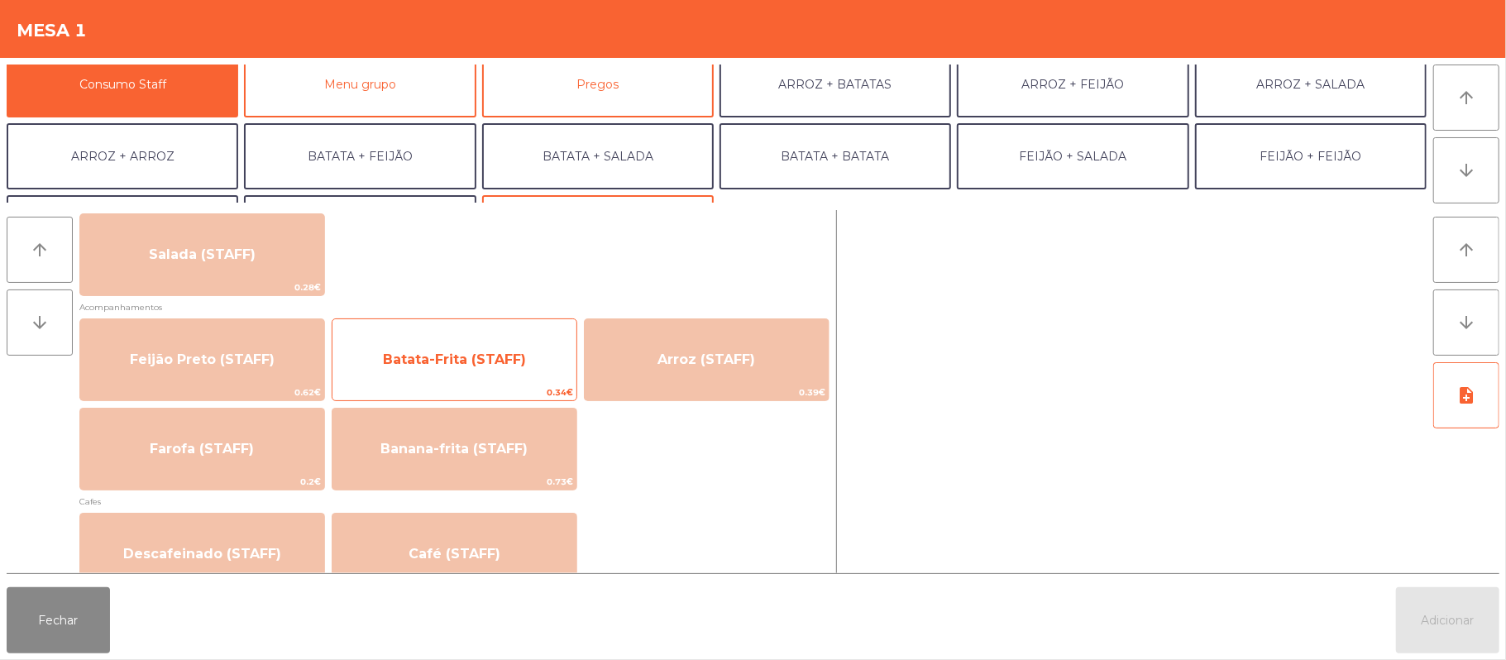
click at [517, 372] on span "Batata-Frita (STAFF)" at bounding box center [454, 359] width 244 height 45
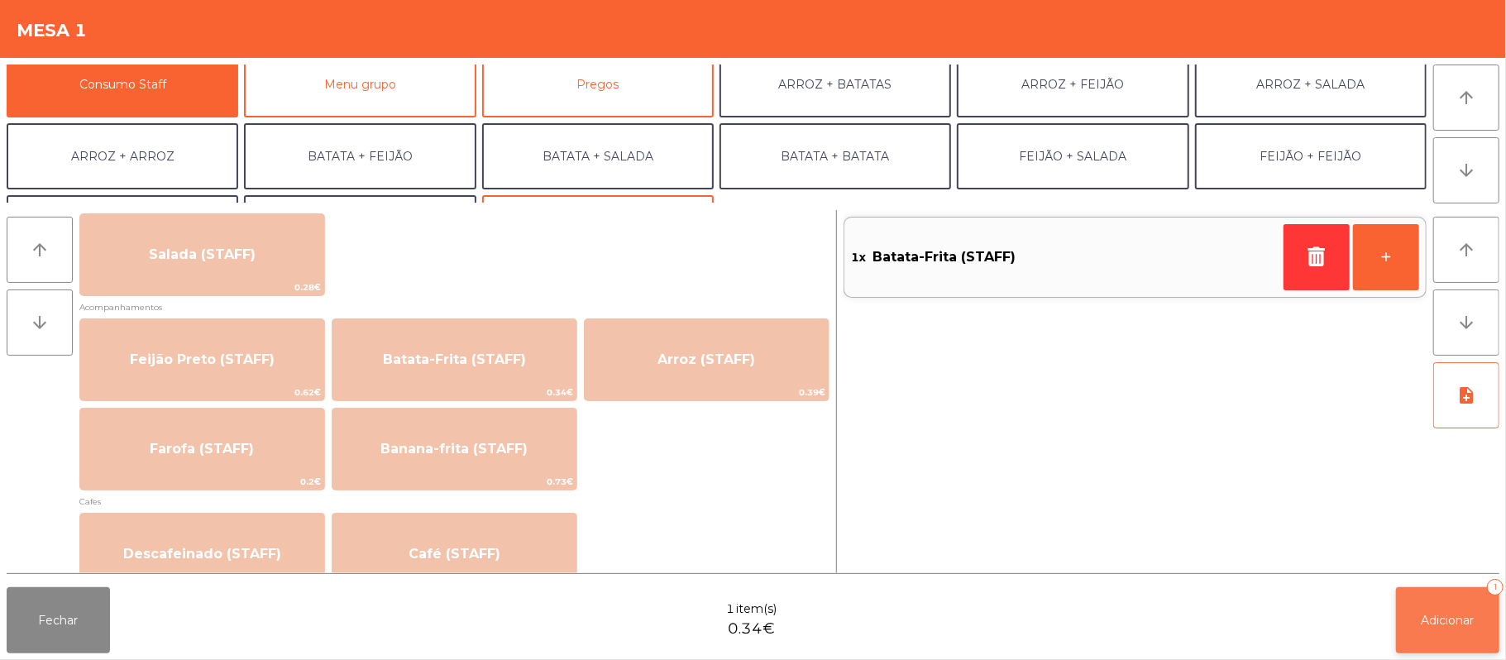
click at [1496, 635] on button "Adicionar 1" at bounding box center [1447, 620] width 103 height 66
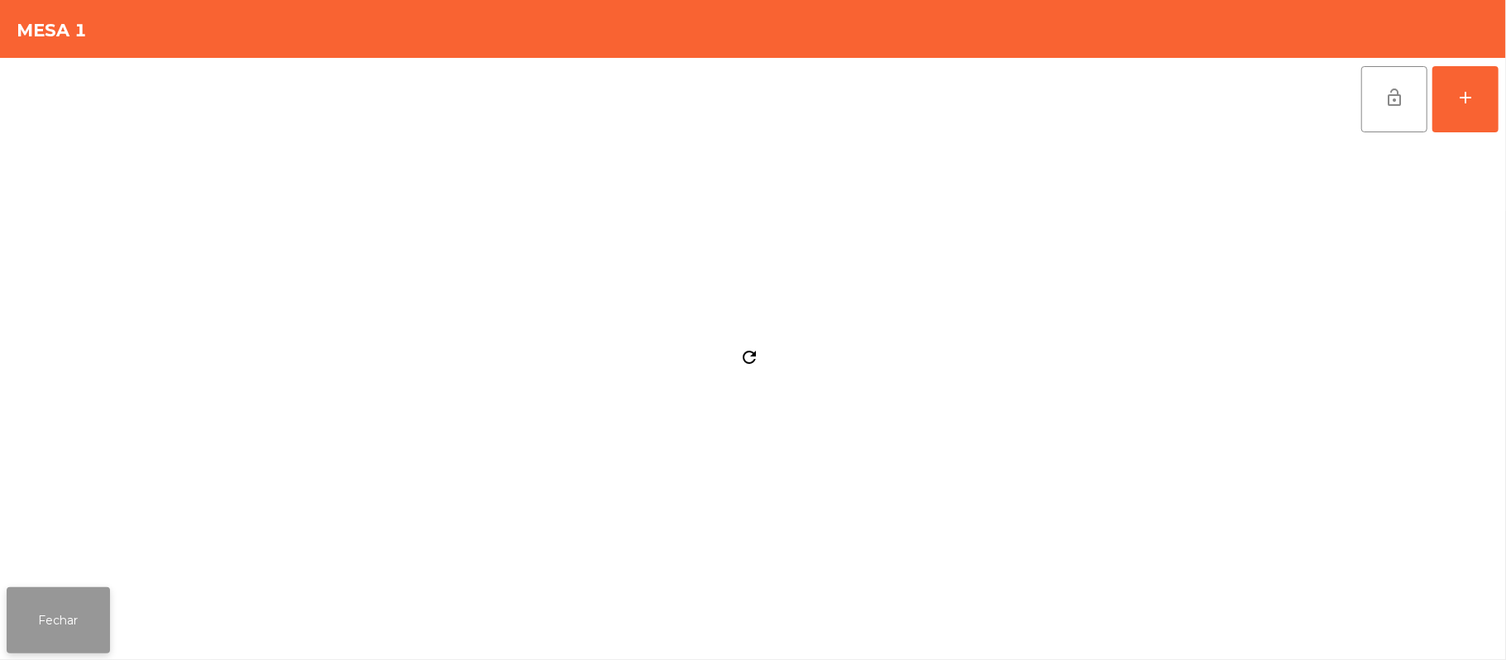
click at [44, 612] on button "Fechar" at bounding box center [58, 620] width 103 height 66
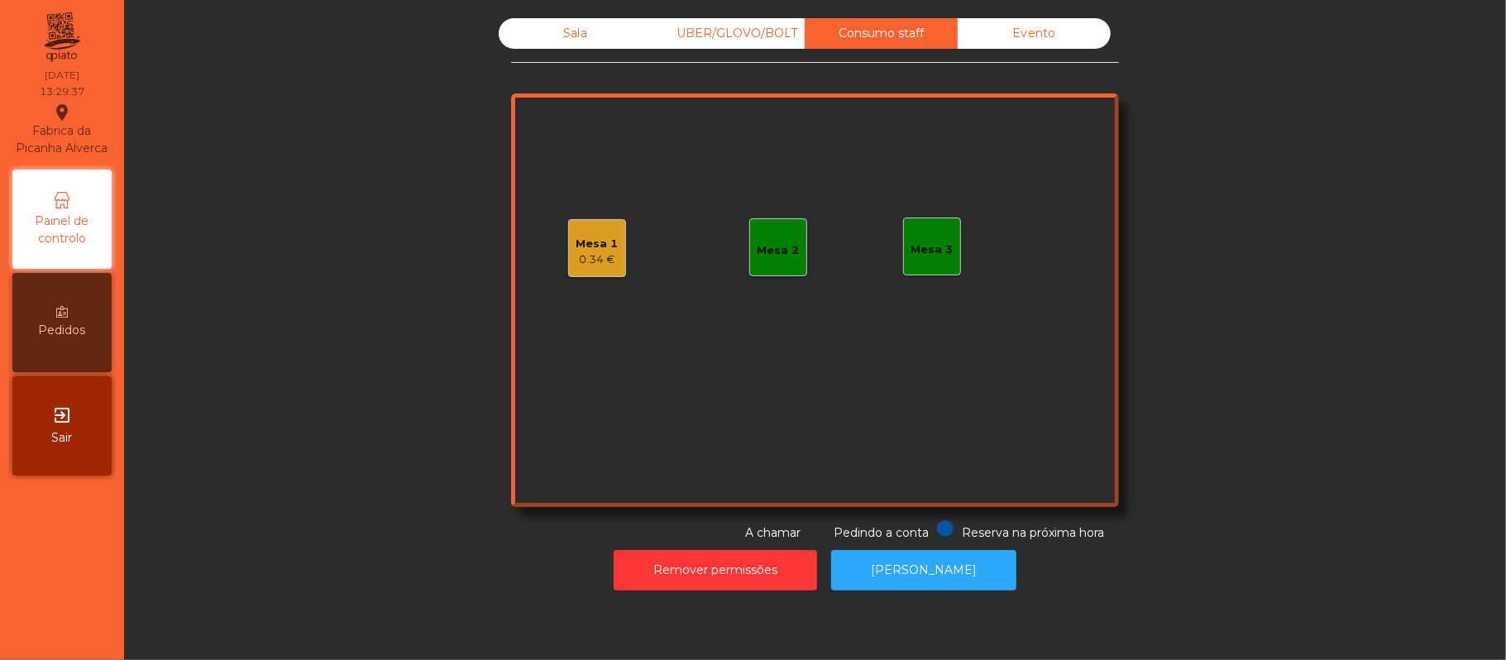
click at [580, 25] on div "Sala" at bounding box center [575, 33] width 153 height 31
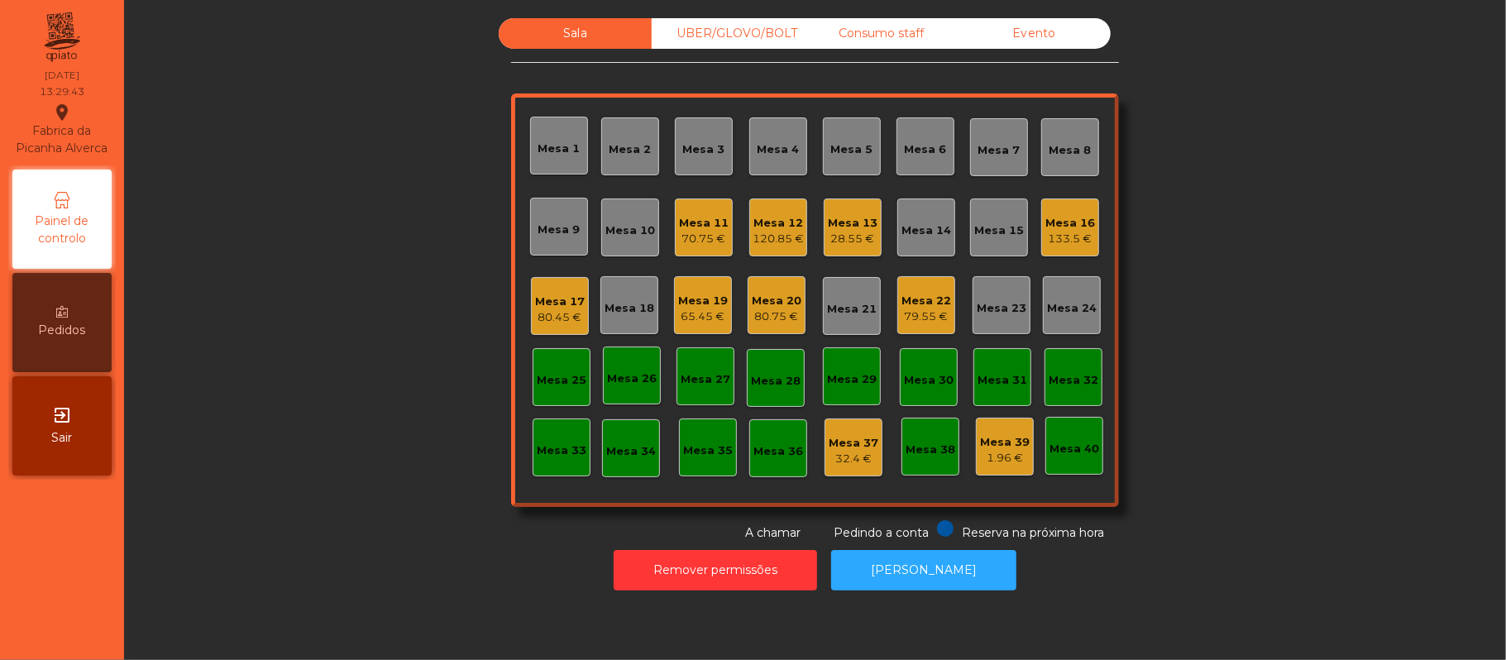
click at [688, 236] on div "70.75 €" at bounding box center [704, 239] width 50 height 17
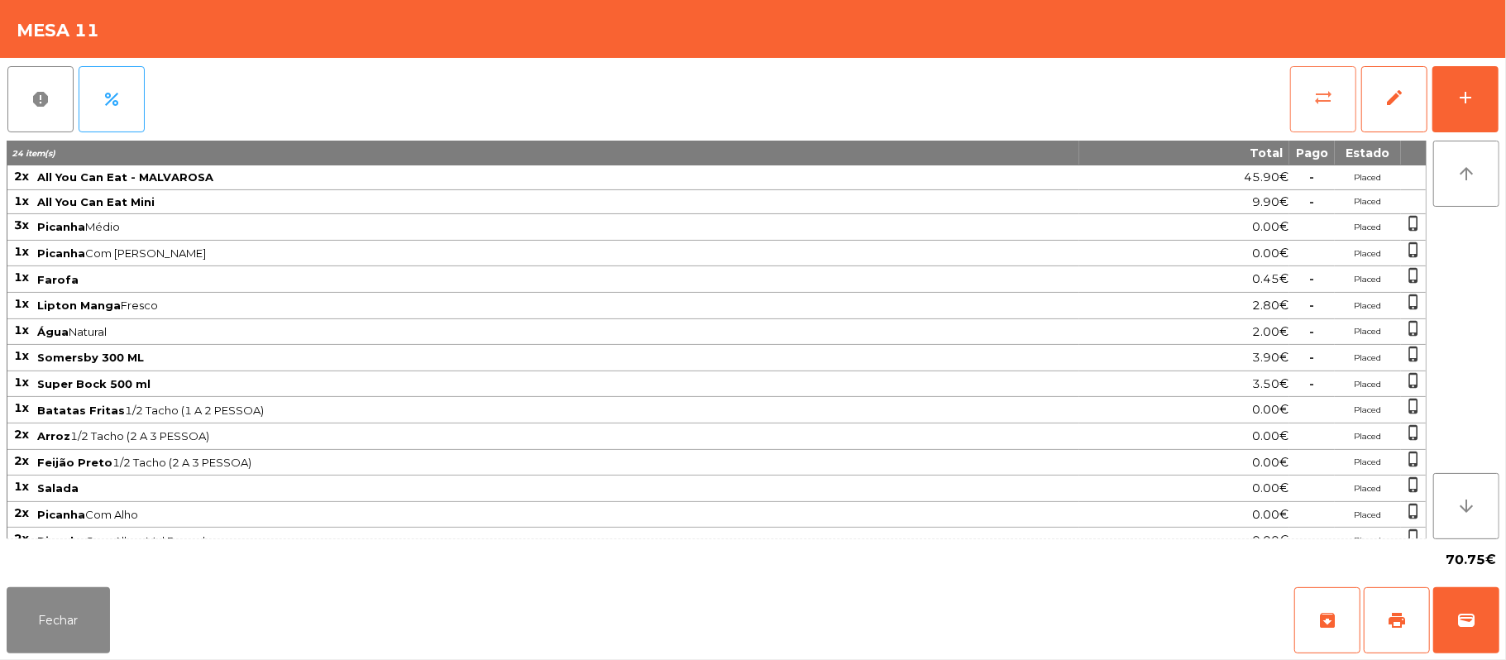
click at [1313, 94] on span "sync_alt" at bounding box center [1323, 98] width 20 height 20
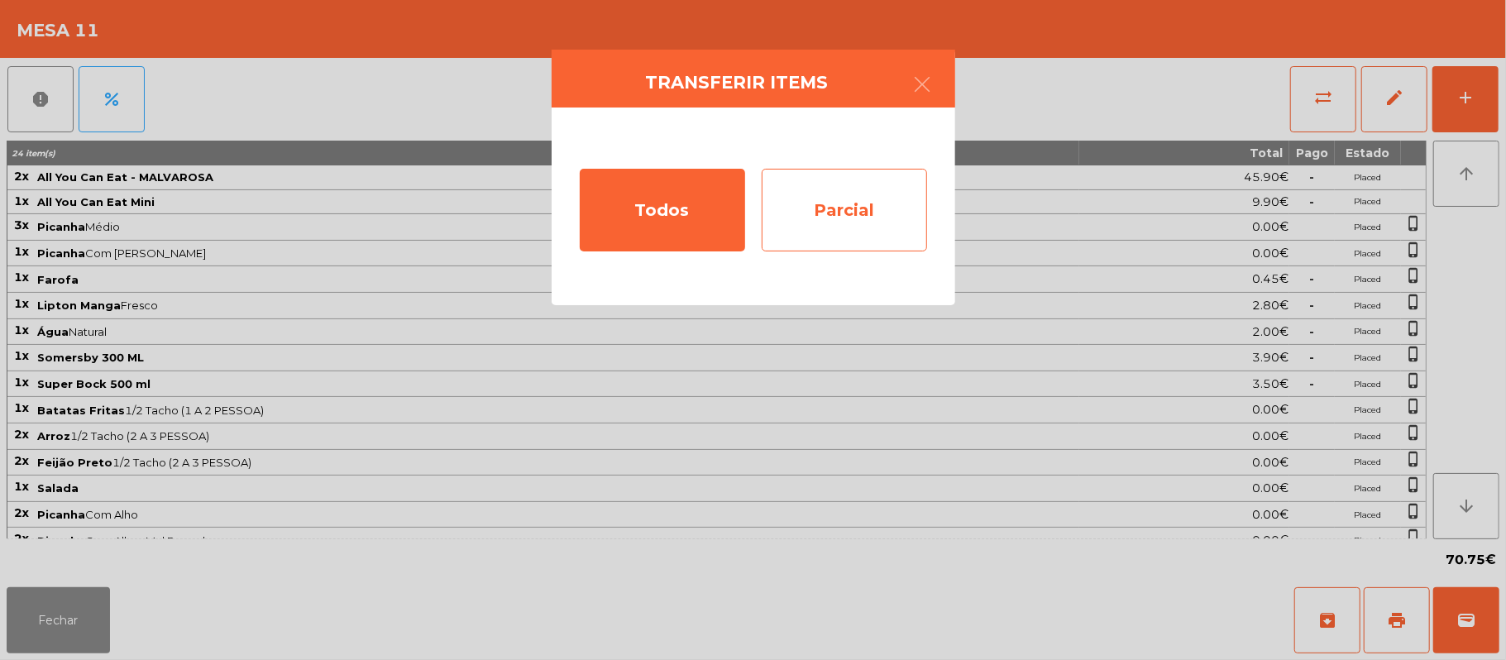
click at [851, 205] on div "Parcial" at bounding box center [844, 210] width 165 height 83
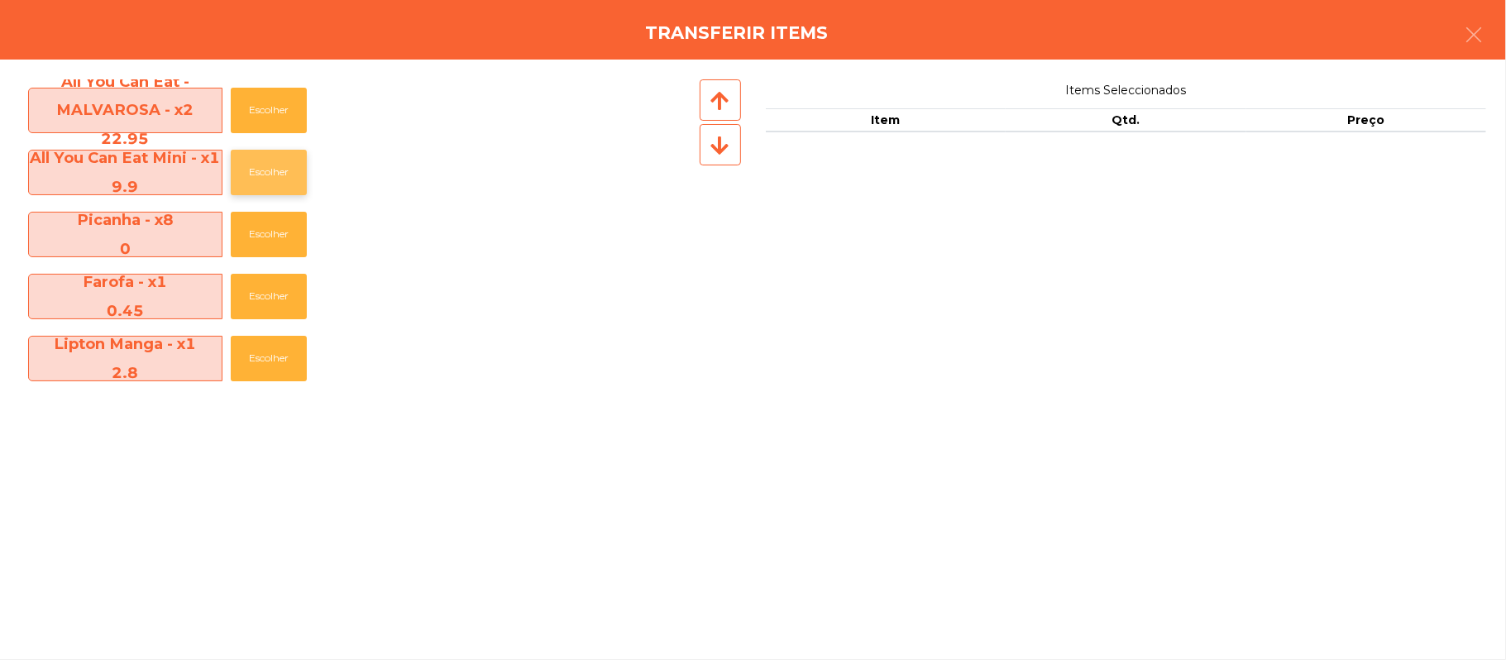
click at [281, 173] on button "Escolher" at bounding box center [269, 172] width 76 height 45
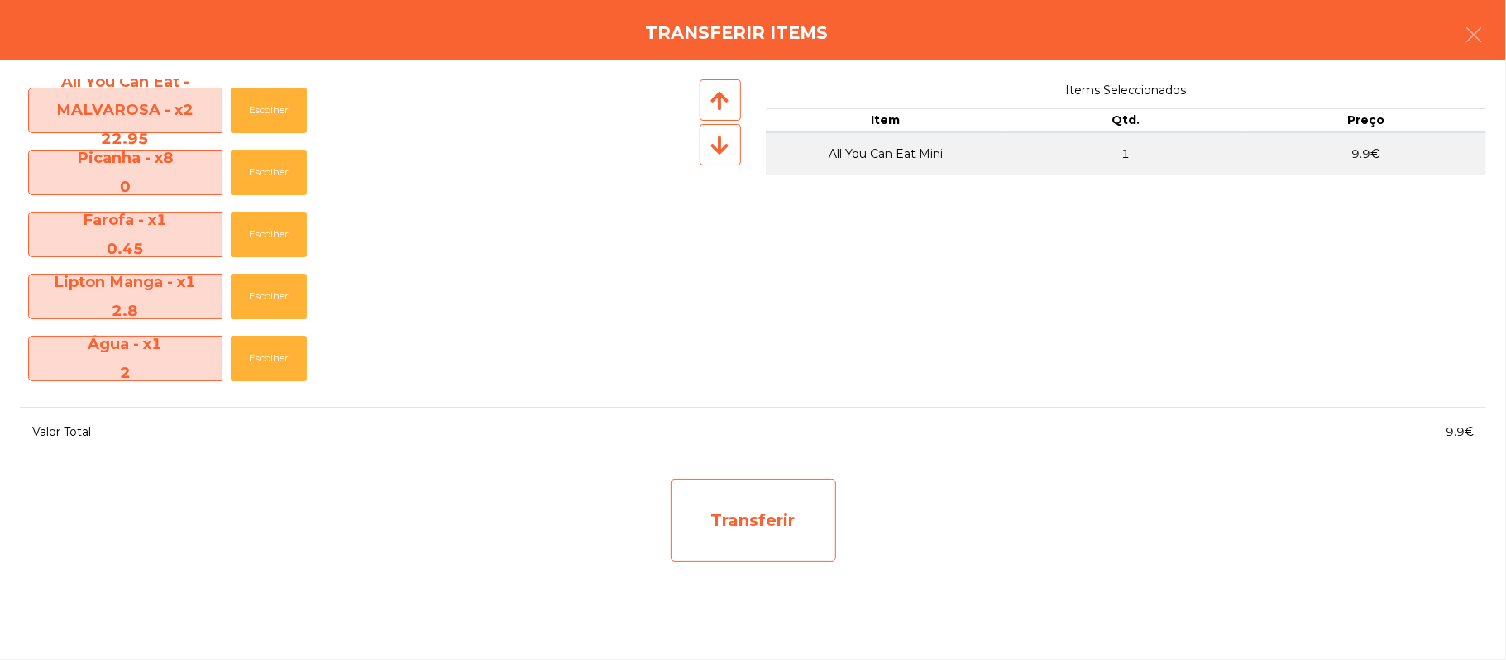
click at [778, 539] on div "Transferir" at bounding box center [753, 520] width 165 height 83
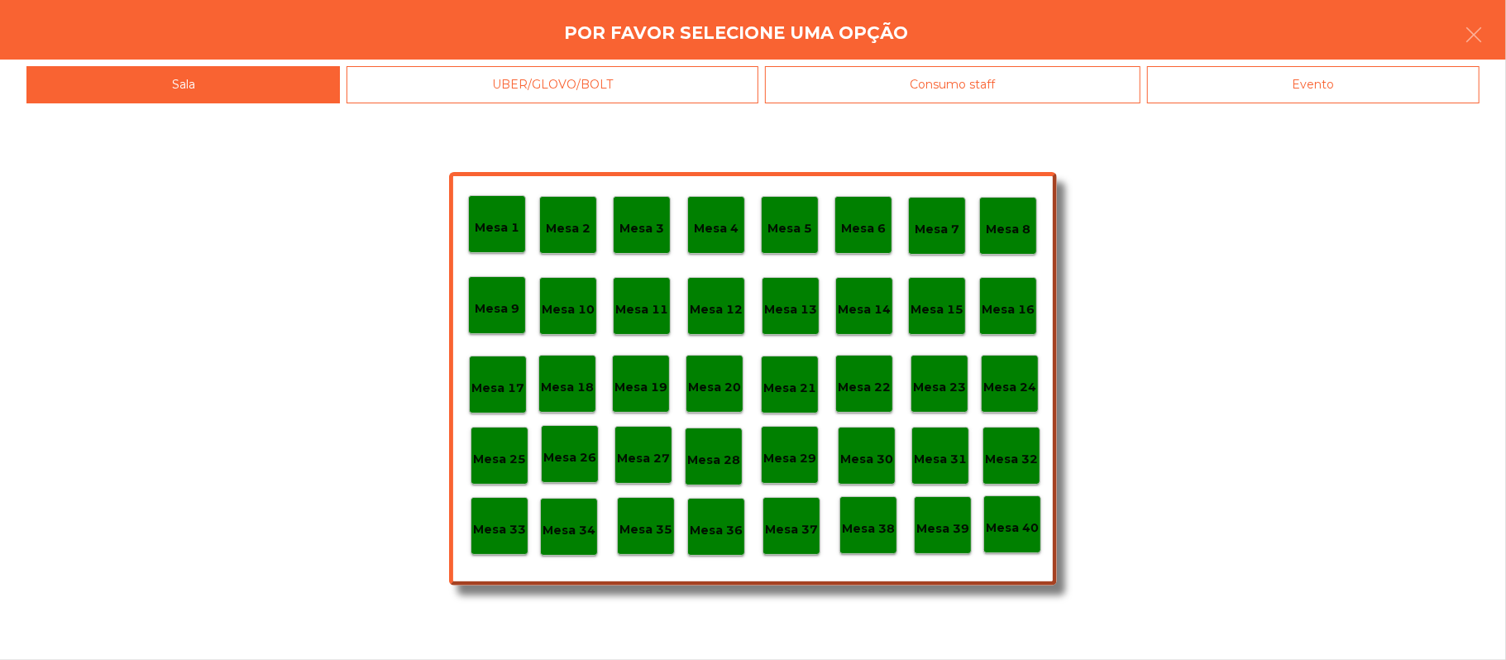
click at [796, 509] on div "Mesa 37" at bounding box center [791, 526] width 58 height 58
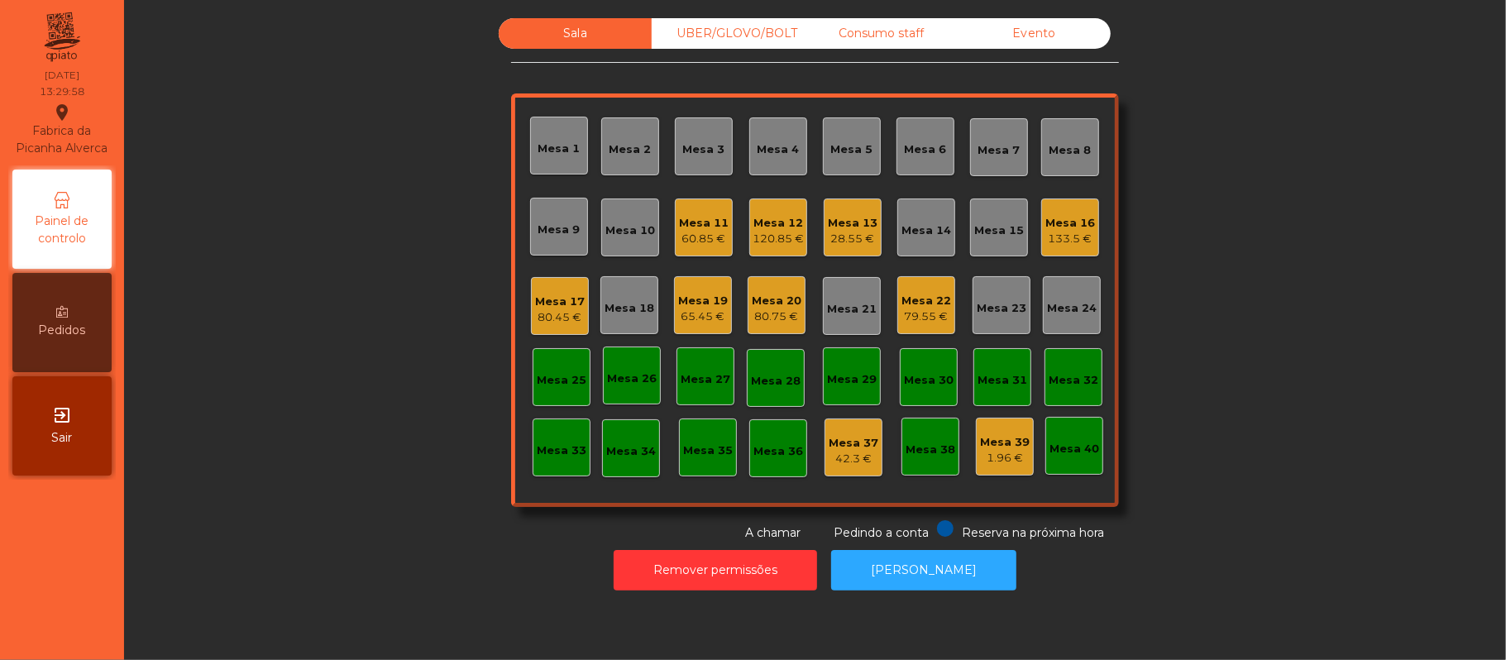
click at [706, 222] on div "Mesa 11" at bounding box center [704, 223] width 50 height 17
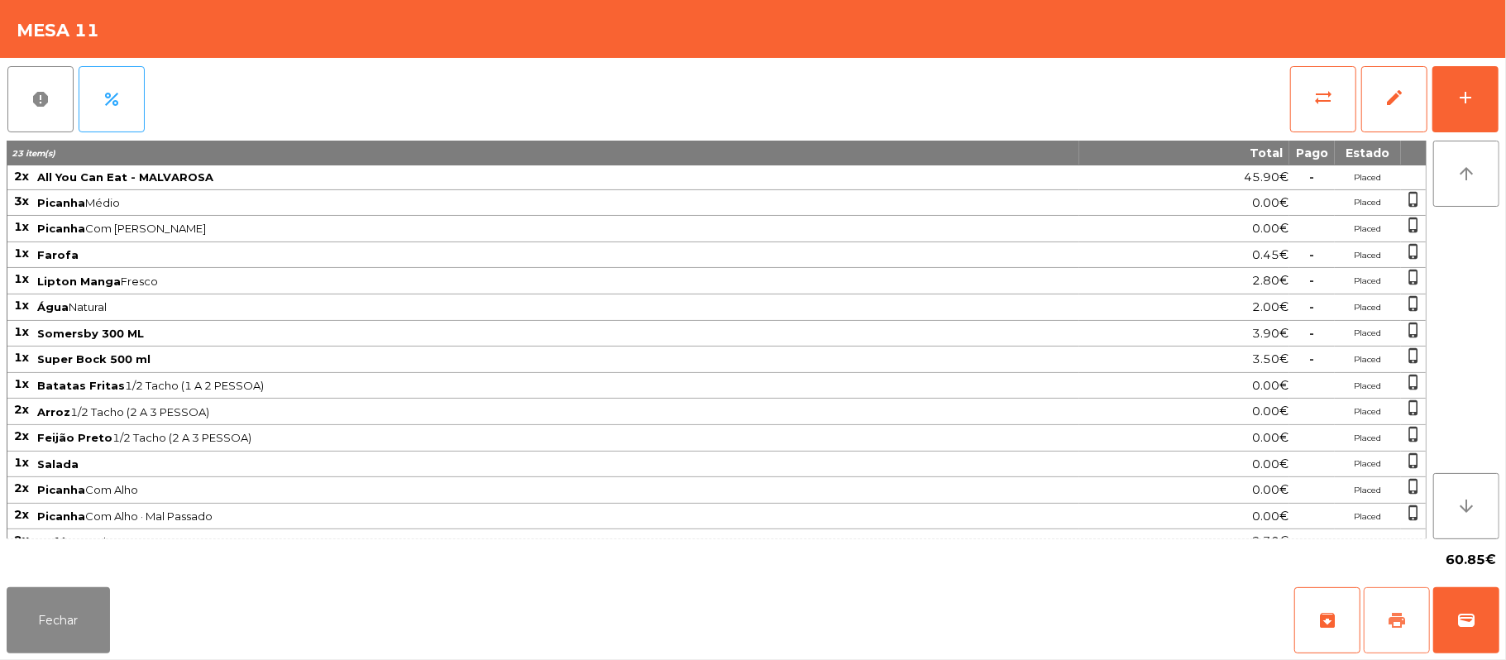
click at [1378, 600] on button "print" at bounding box center [1397, 620] width 66 height 66
click at [11, 613] on button "Fechar" at bounding box center [58, 620] width 103 height 66
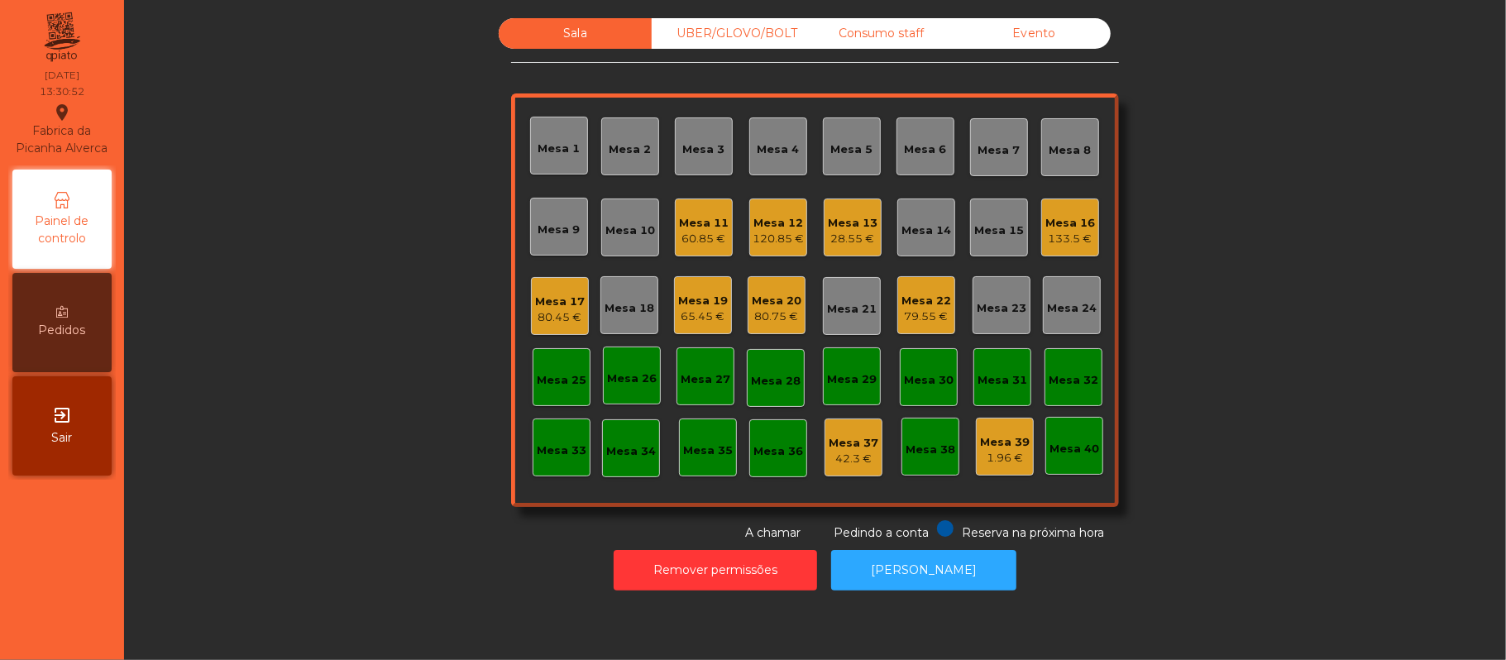
click at [1419, 315] on div "Sala UBER/GLOVO/BOLT Consumo staff Evento Mesa 1 Mesa 2 Mesa 3 Mesa 4 Mesa 5 Me…" at bounding box center [814, 279] width 1337 height 523
click at [682, 228] on div "Mesa 11" at bounding box center [704, 223] width 50 height 17
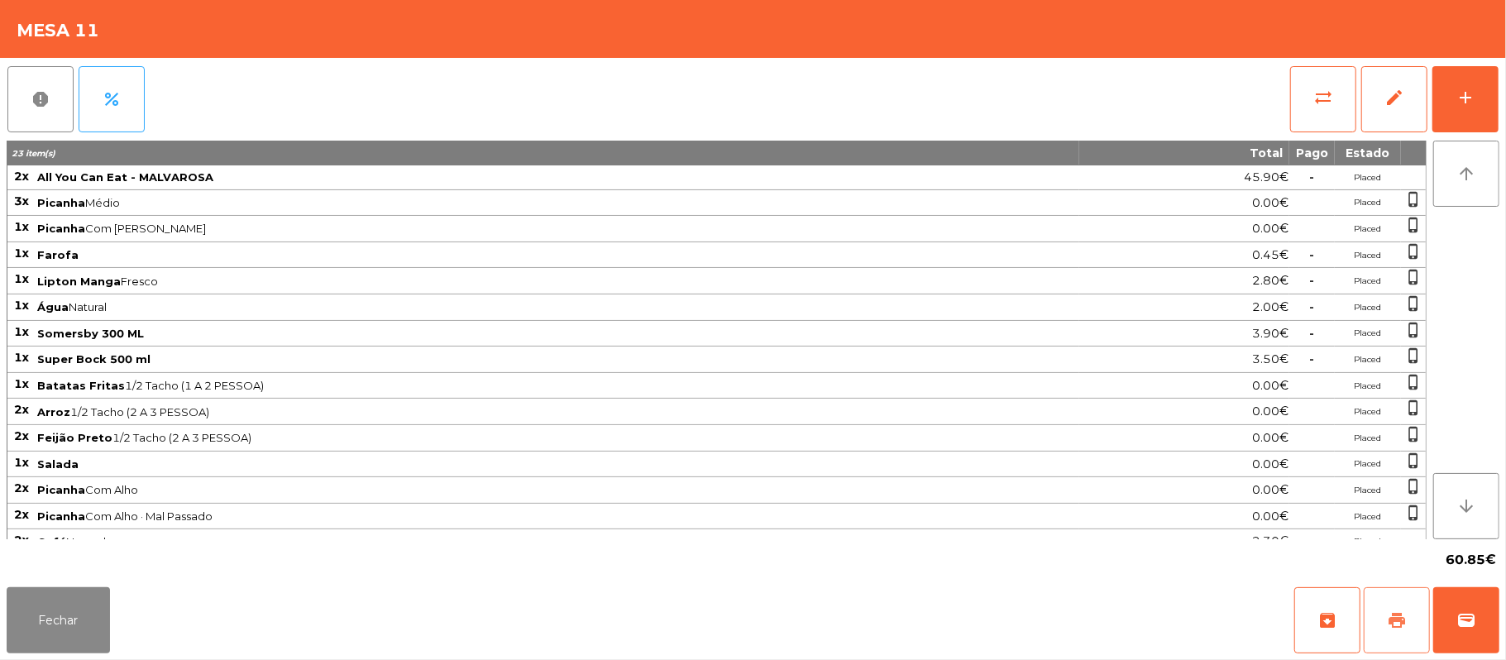
click at [1383, 616] on button "print" at bounding box center [1397, 620] width 66 height 66
click at [67, 624] on button "Fechar" at bounding box center [58, 620] width 103 height 66
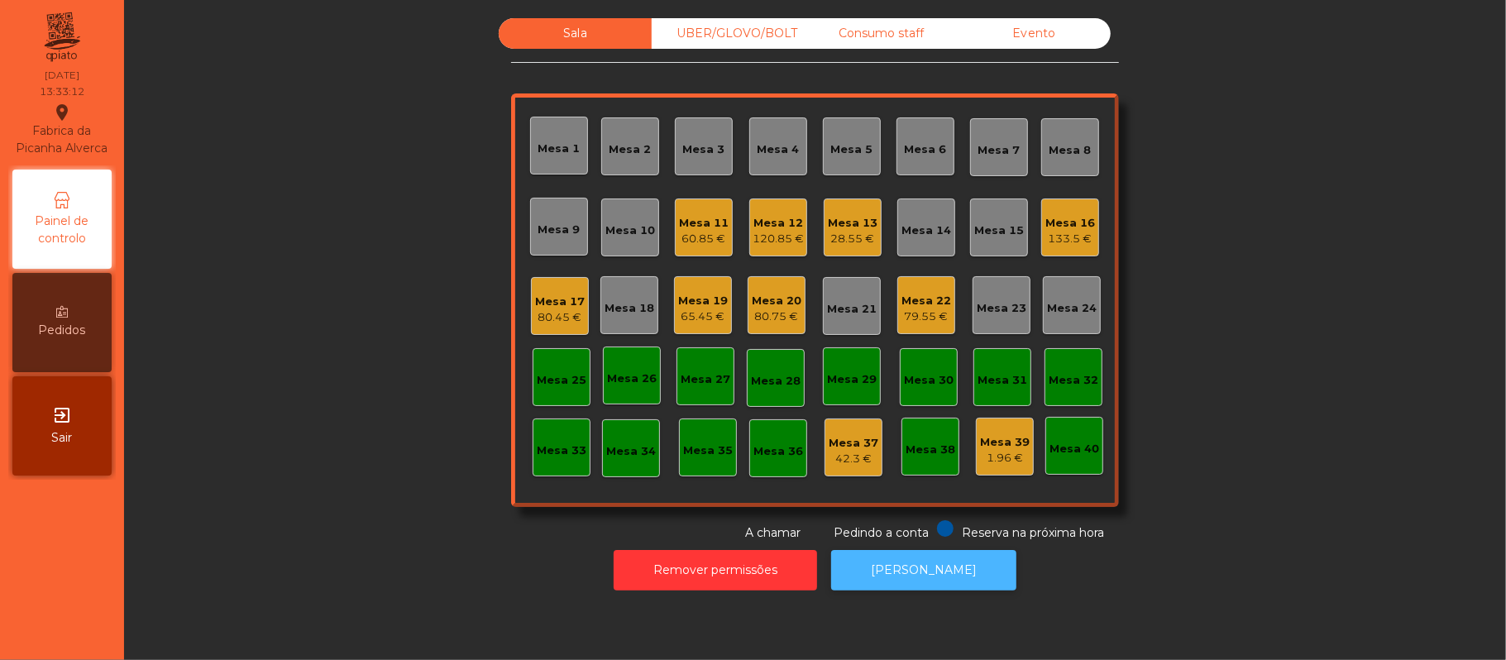
click at [938, 574] on button "[PERSON_NAME]" at bounding box center [923, 570] width 185 height 41
click at [689, 216] on div "Mesa 11" at bounding box center [704, 223] width 50 height 17
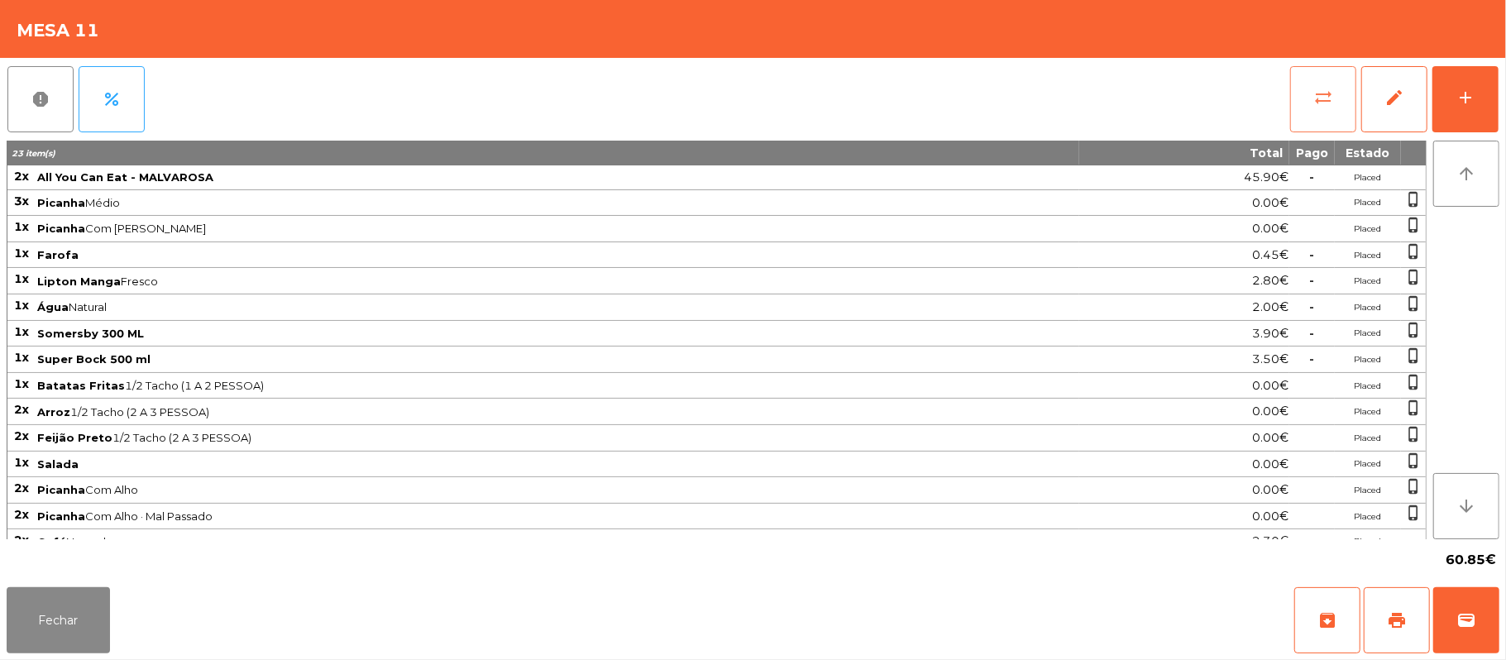
click at [1308, 83] on button "sync_alt" at bounding box center [1323, 99] width 66 height 66
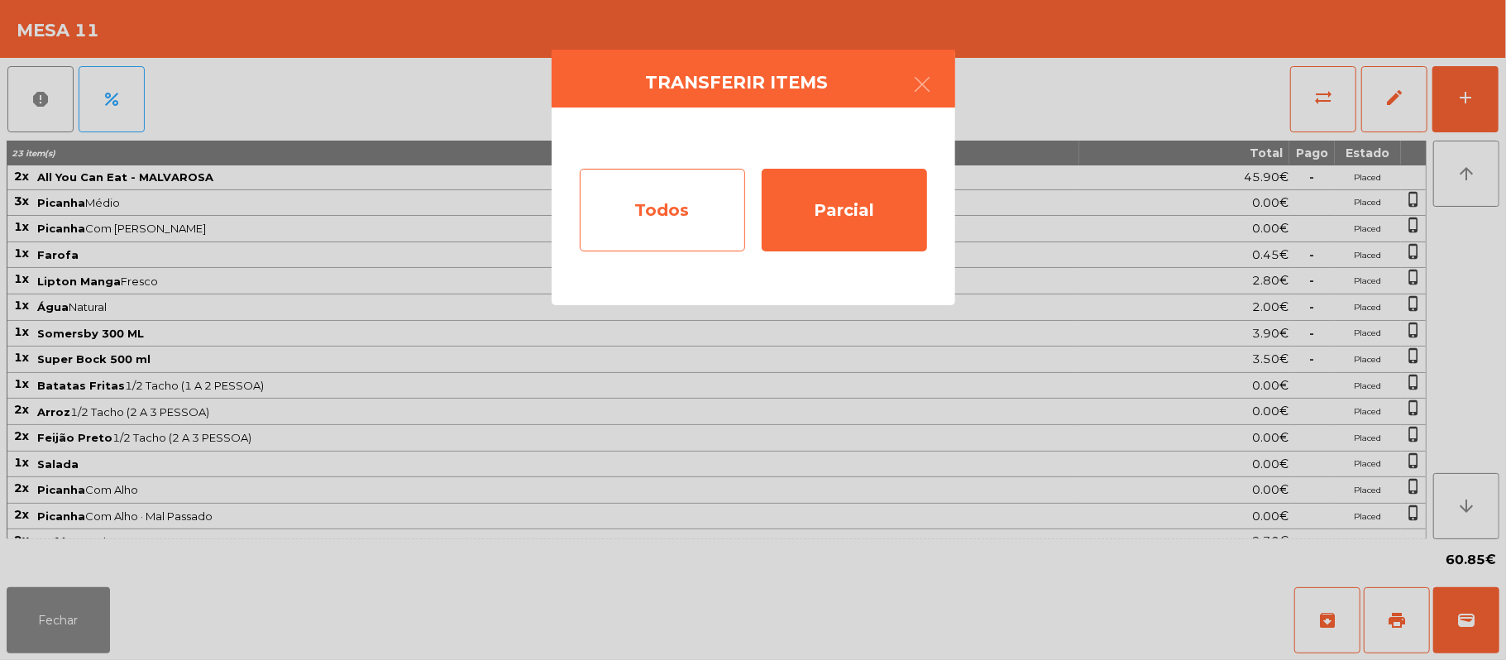
click at [675, 198] on div "Todos" at bounding box center [662, 210] width 165 height 83
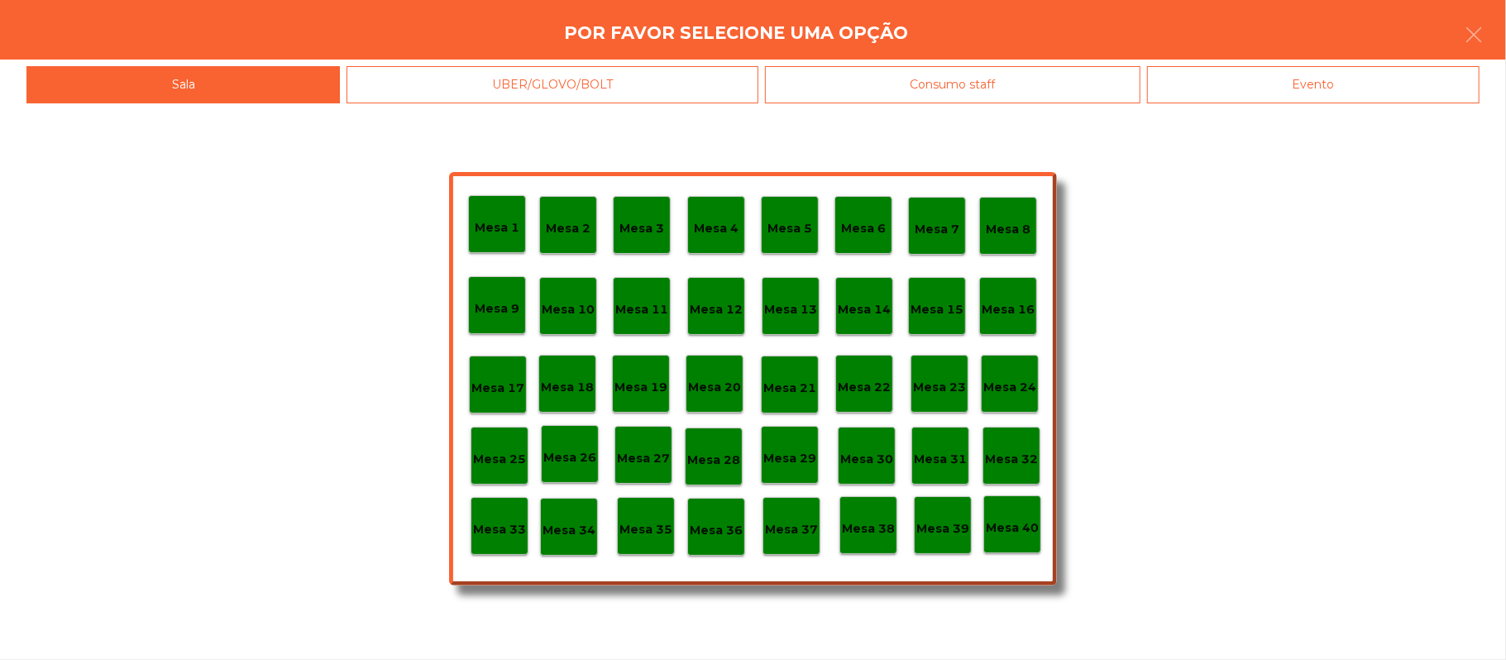
click at [1367, 93] on div "Evento" at bounding box center [1313, 84] width 332 height 37
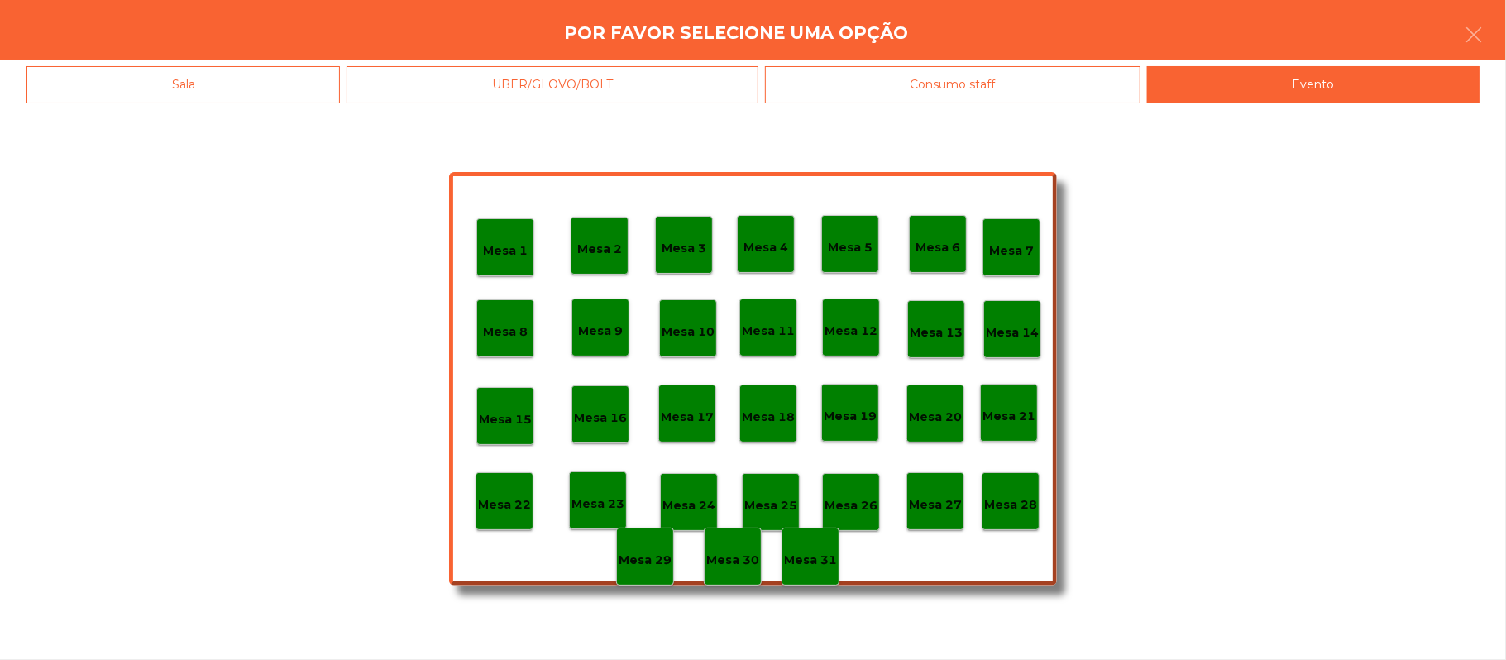
click at [1011, 509] on p "Mesa 28" at bounding box center [1010, 504] width 53 height 19
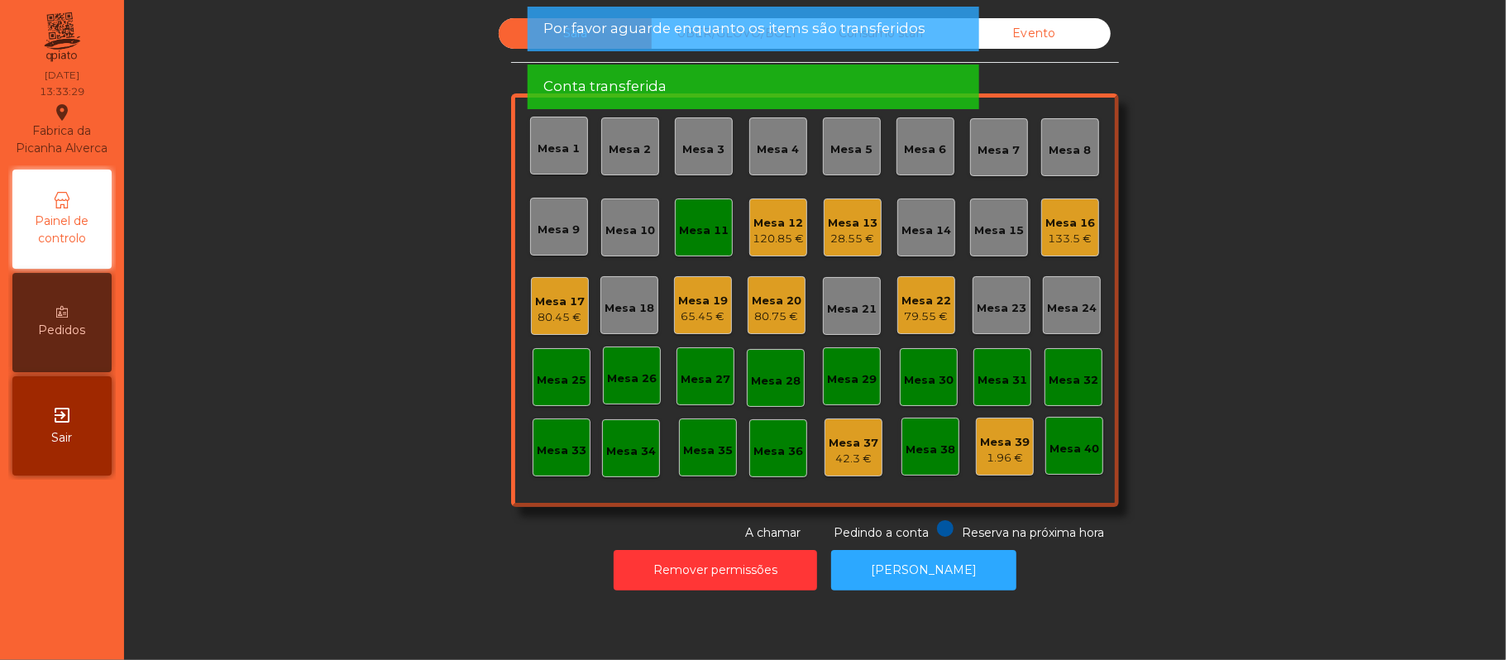
click at [688, 225] on div "Mesa 11" at bounding box center [704, 230] width 50 height 17
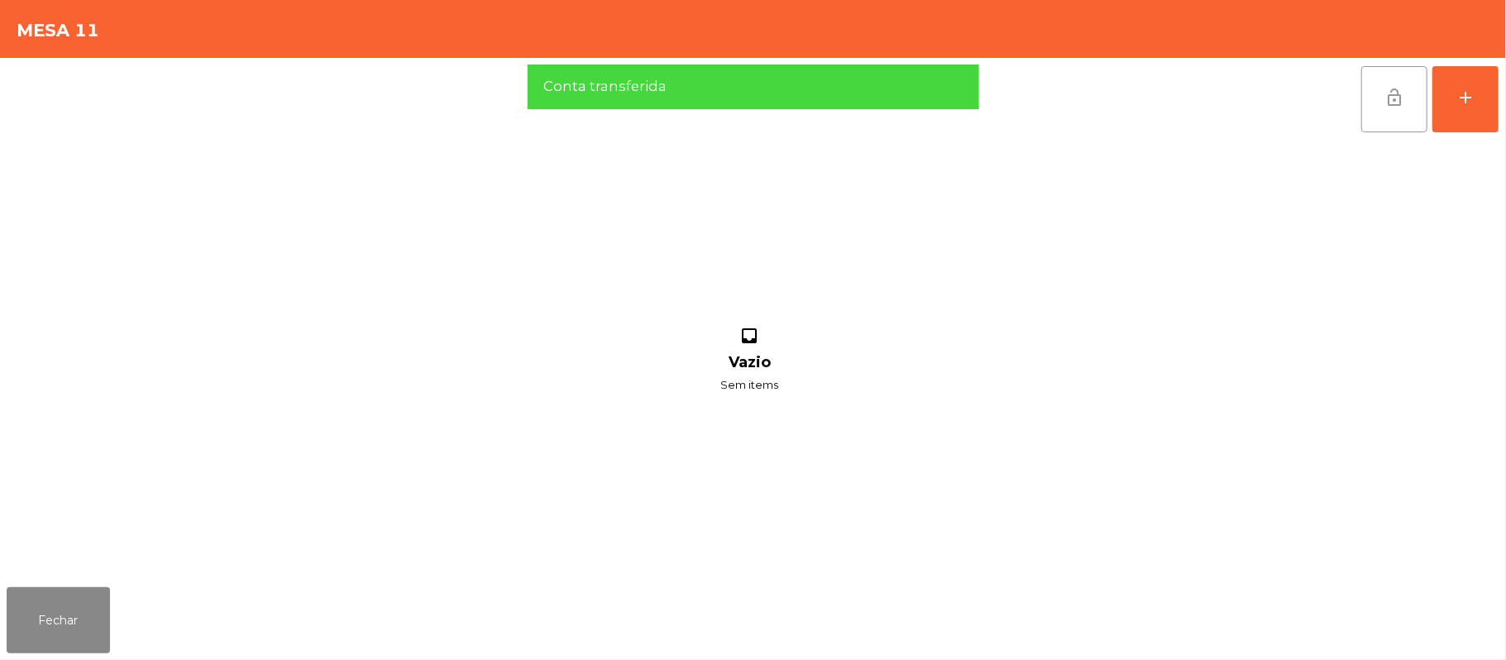
click at [1394, 96] on span "lock_open" at bounding box center [1394, 98] width 20 height 20
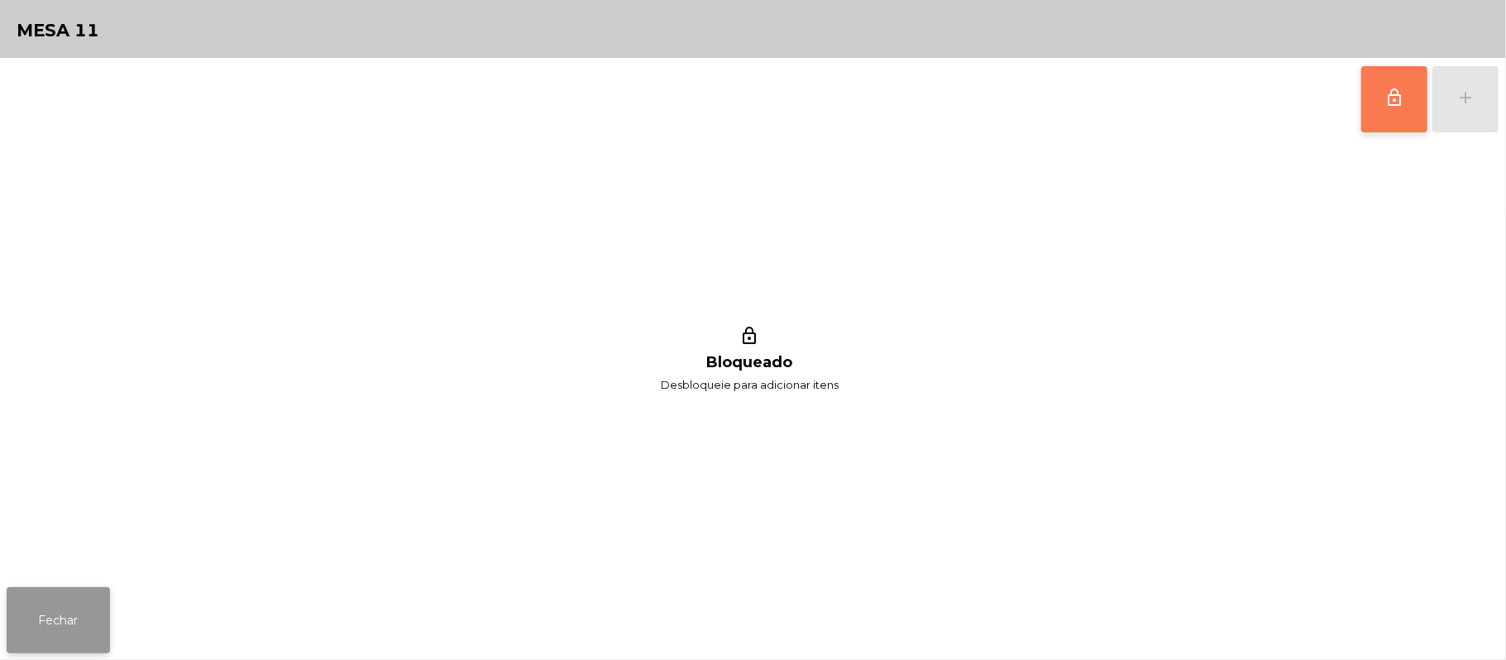
click at [64, 600] on button "Fechar" at bounding box center [58, 620] width 103 height 66
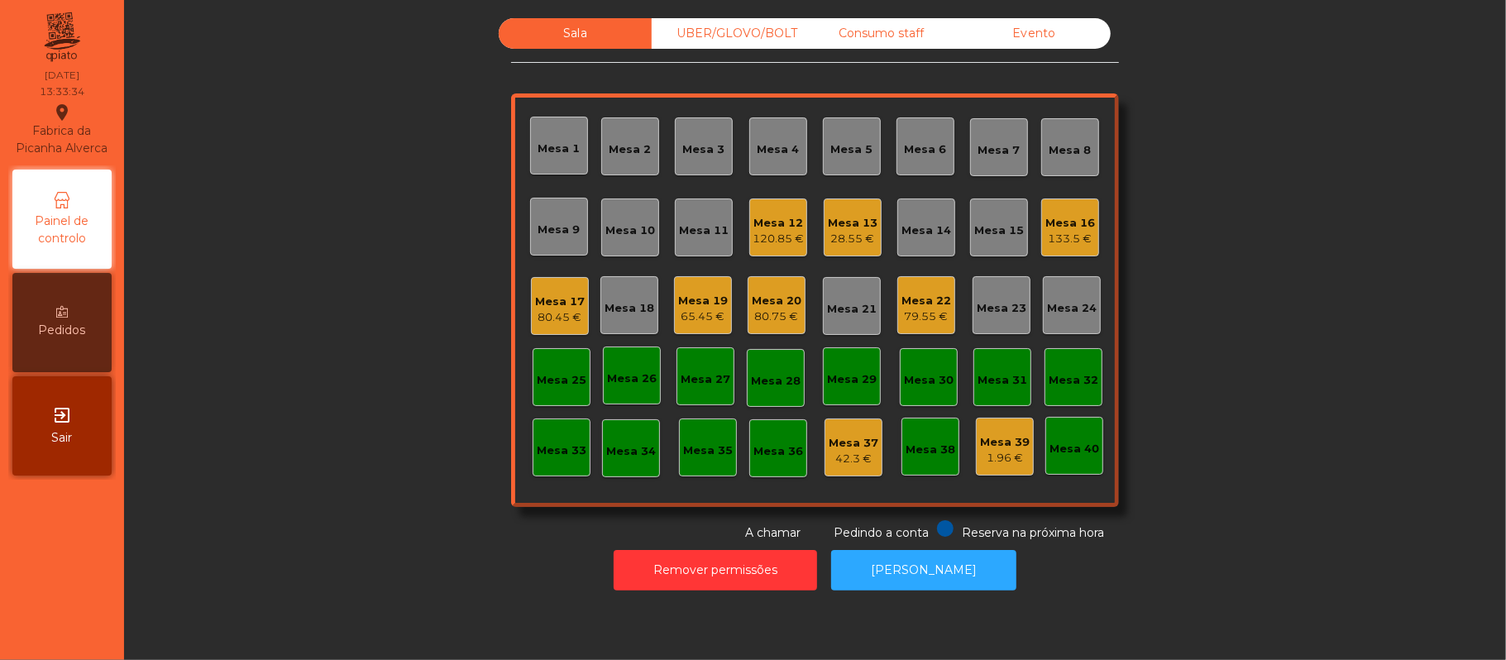
click at [903, 311] on div "79.55 €" at bounding box center [926, 316] width 50 height 17
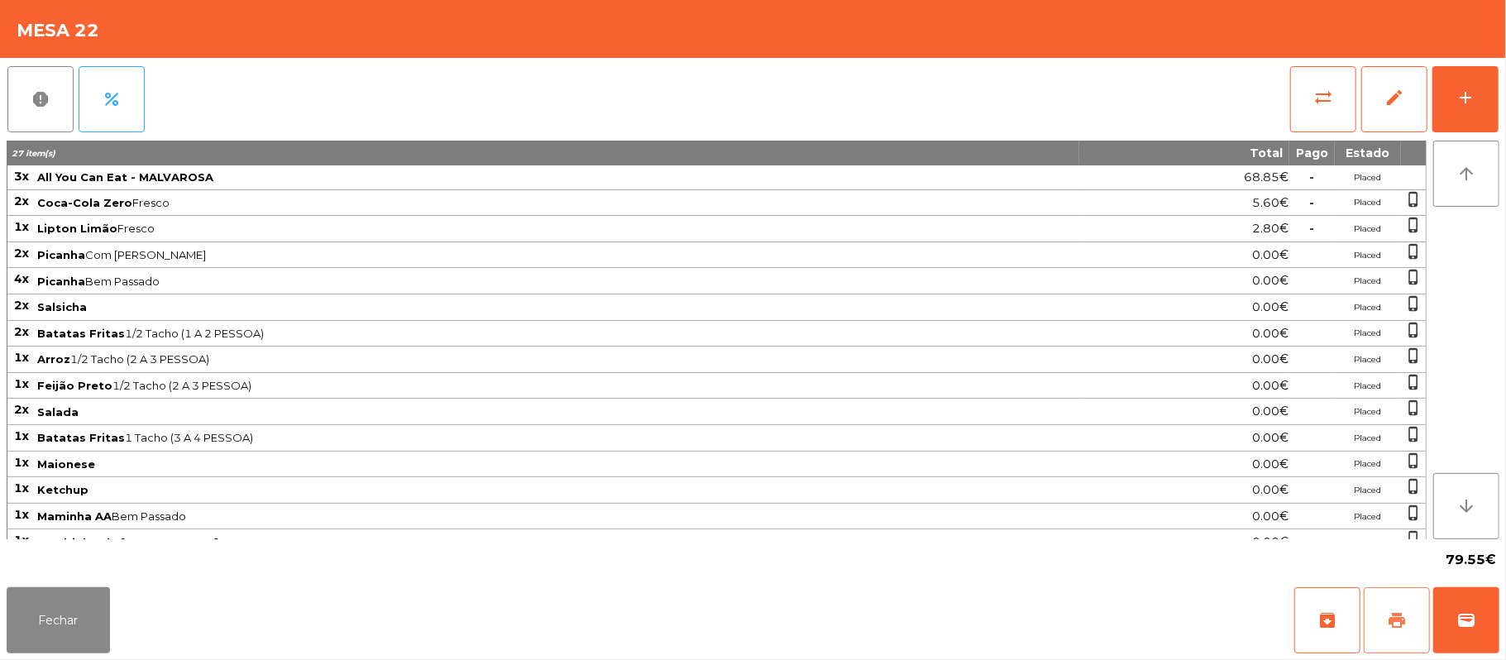
click at [1386, 620] on button "print" at bounding box center [1397, 620] width 66 height 66
click at [242, 31] on span "Pedindo a conta" at bounding box center [200, 29] width 102 height 17
click at [1456, 607] on button "wallet" at bounding box center [1466, 620] width 66 height 66
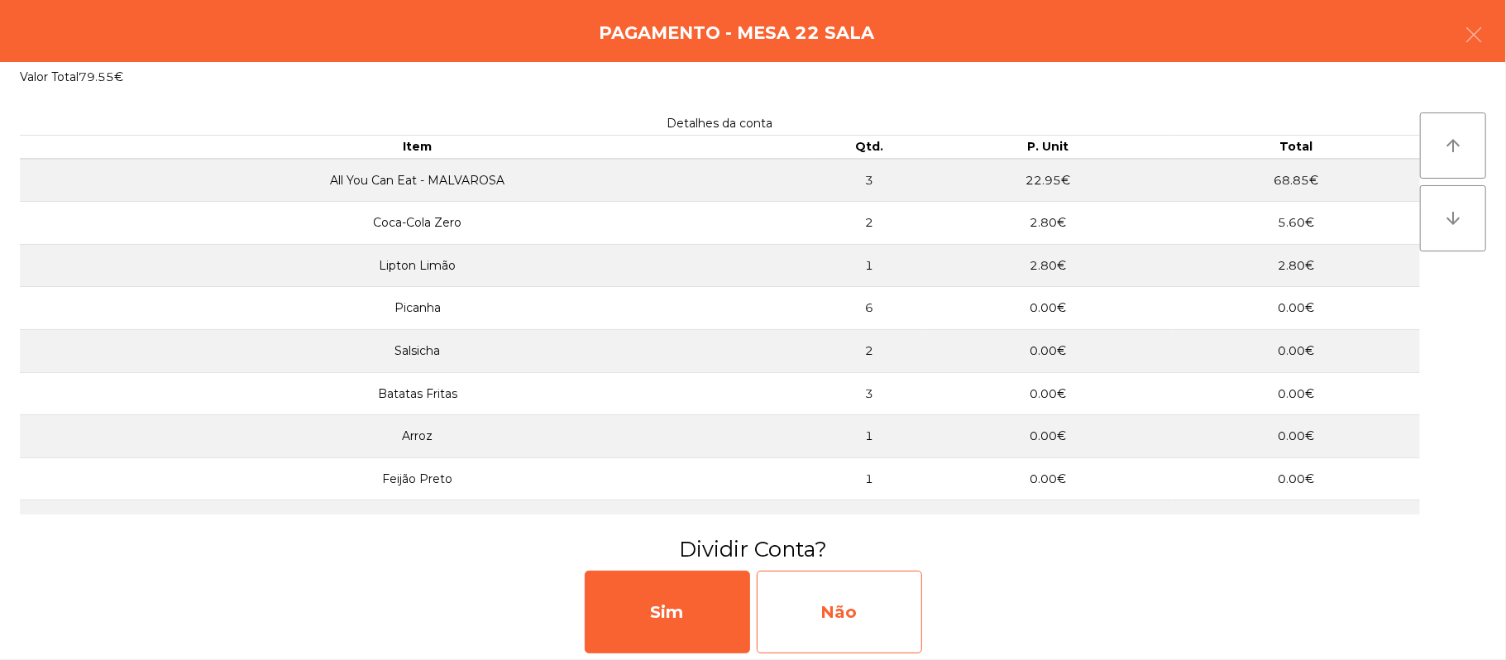
click at [871, 600] on div "Não" at bounding box center [839, 612] width 165 height 83
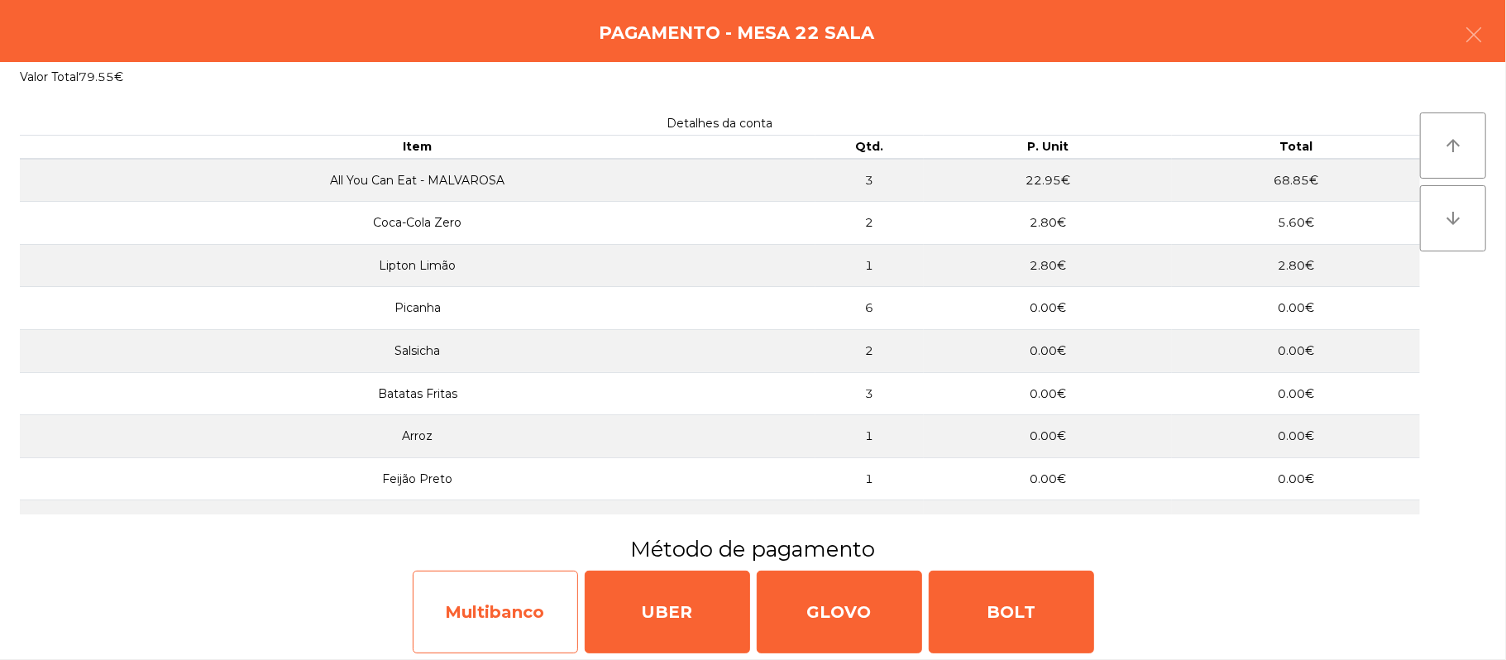
click at [487, 592] on div "Multibanco" at bounding box center [495, 612] width 165 height 83
select select "**"
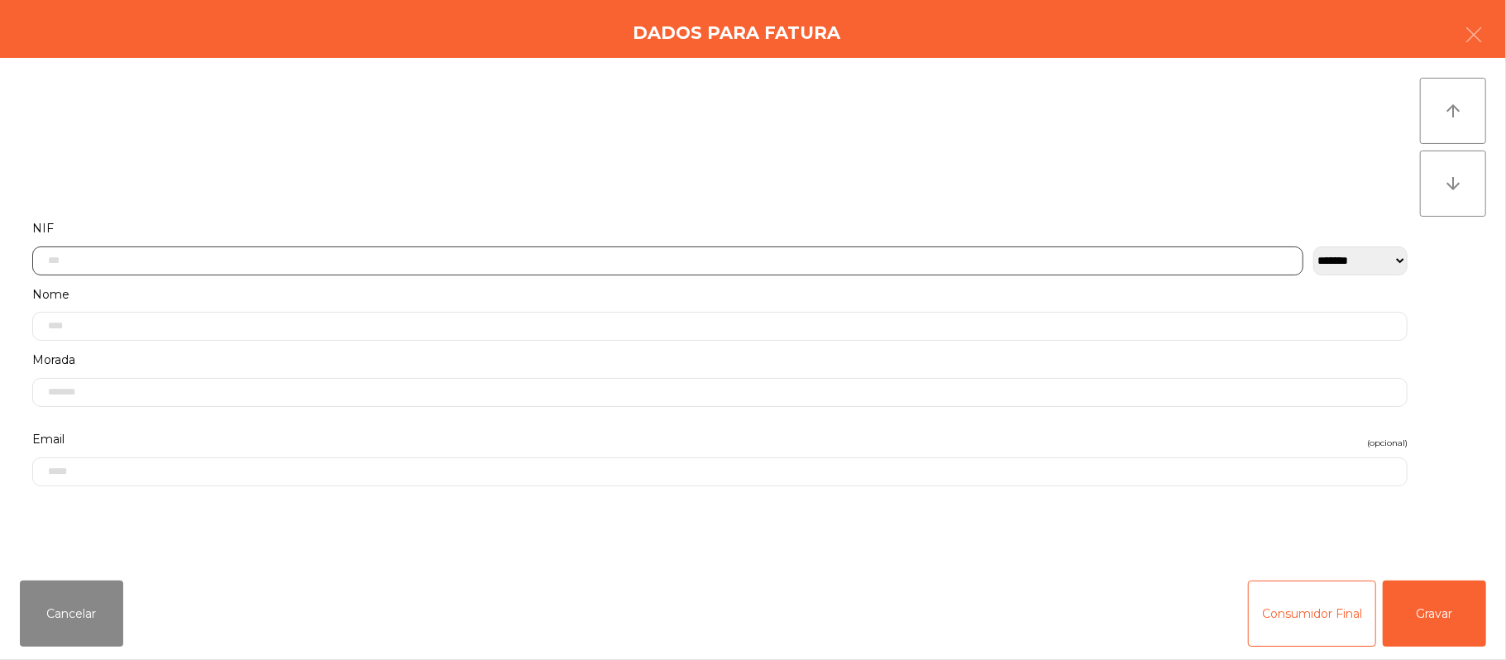
click at [609, 256] on input "text" at bounding box center [667, 260] width 1271 height 29
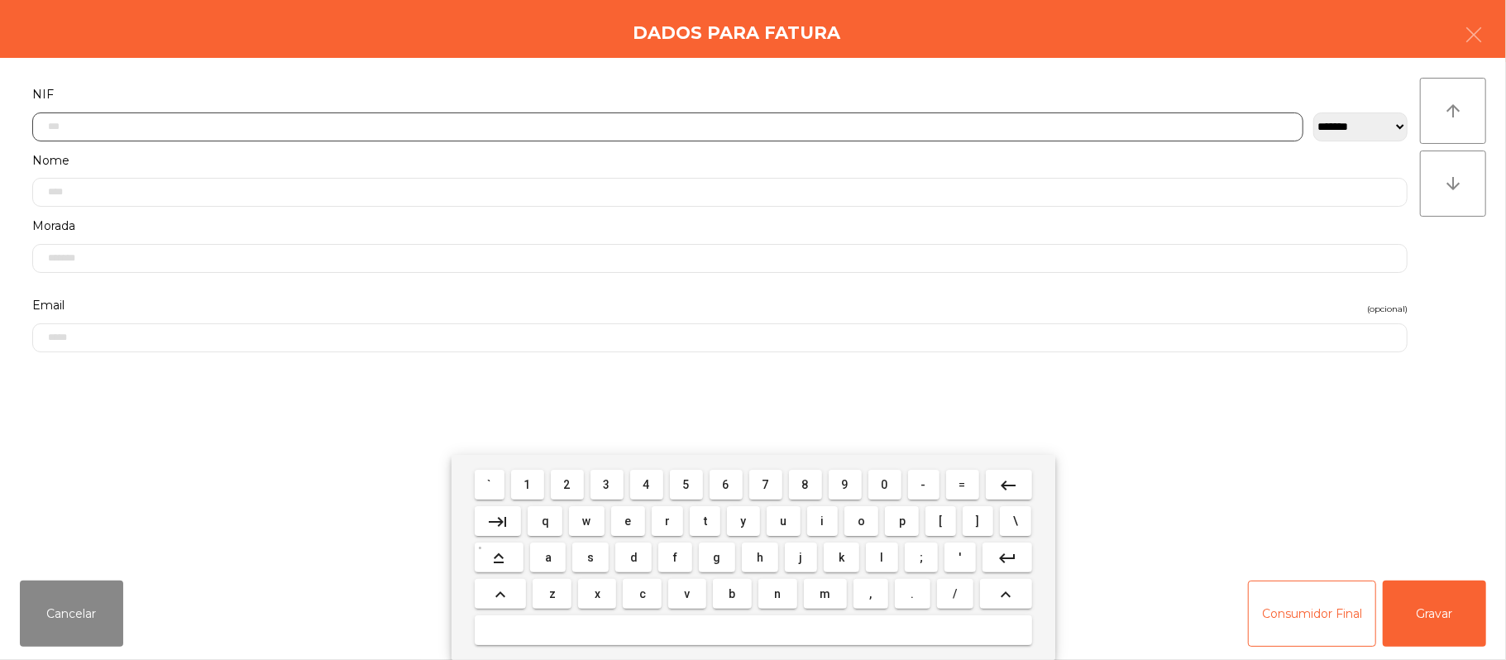
scroll to position [139, 0]
type input "*********"
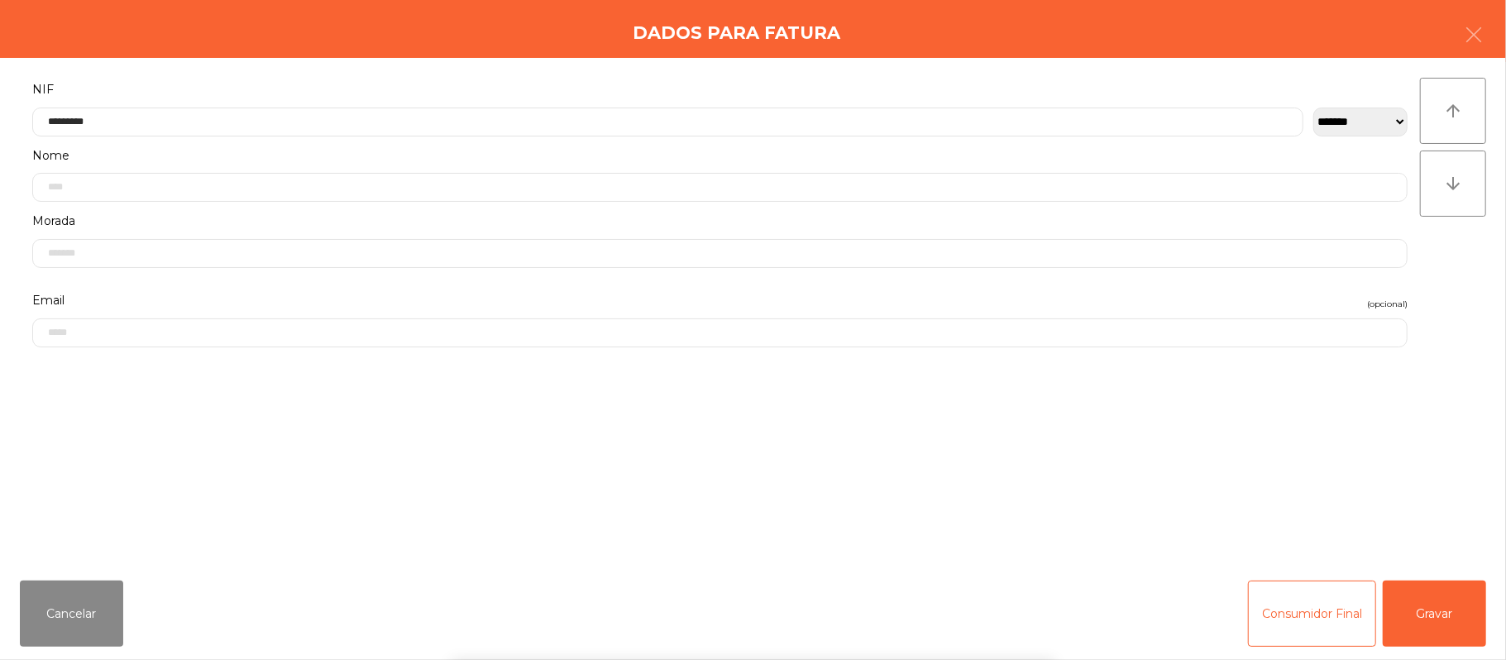
click at [1426, 609] on div "` 1 2 3 4 5 6 7 8 9 0 - = keyboard_backspace keyboard_tab q w e r t y u i o p […" at bounding box center [753, 557] width 1506 height 205
click at [1445, 606] on button "Gravar" at bounding box center [1434, 614] width 103 height 66
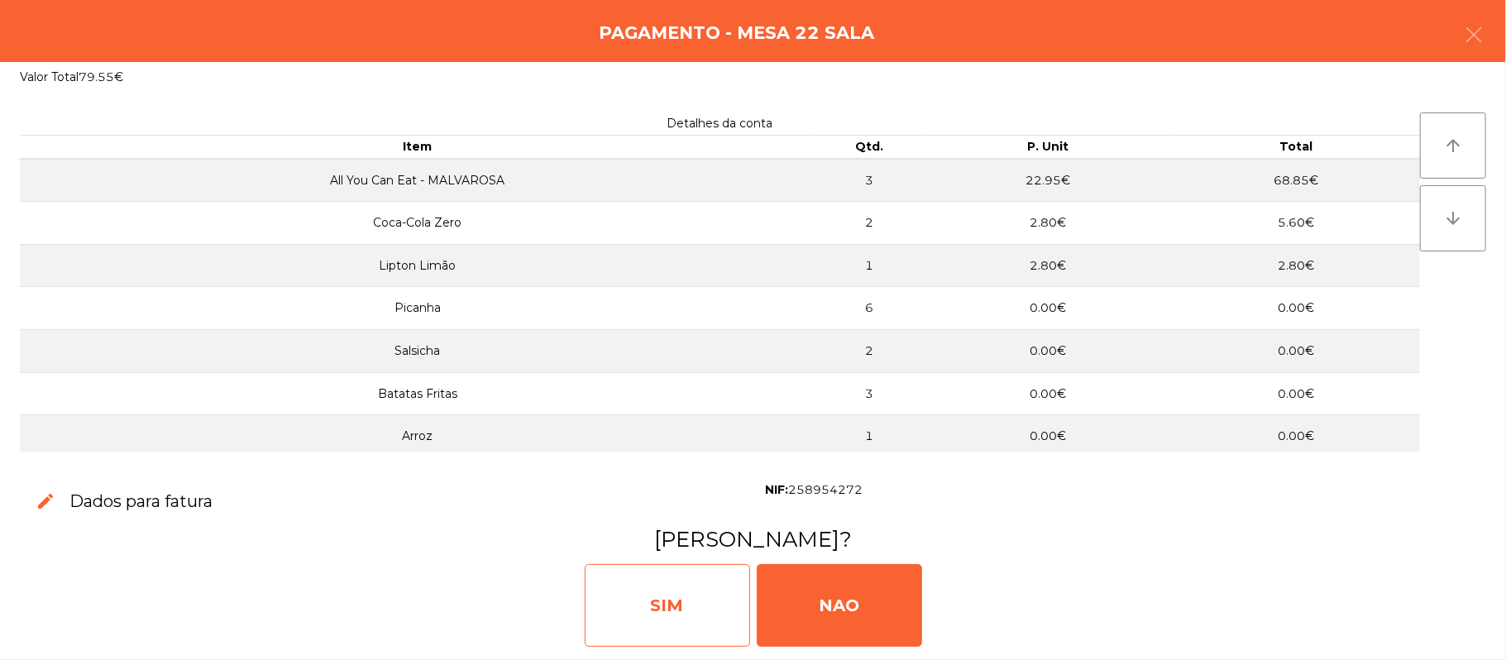
click at [665, 609] on div "SIM" at bounding box center [667, 605] width 165 height 83
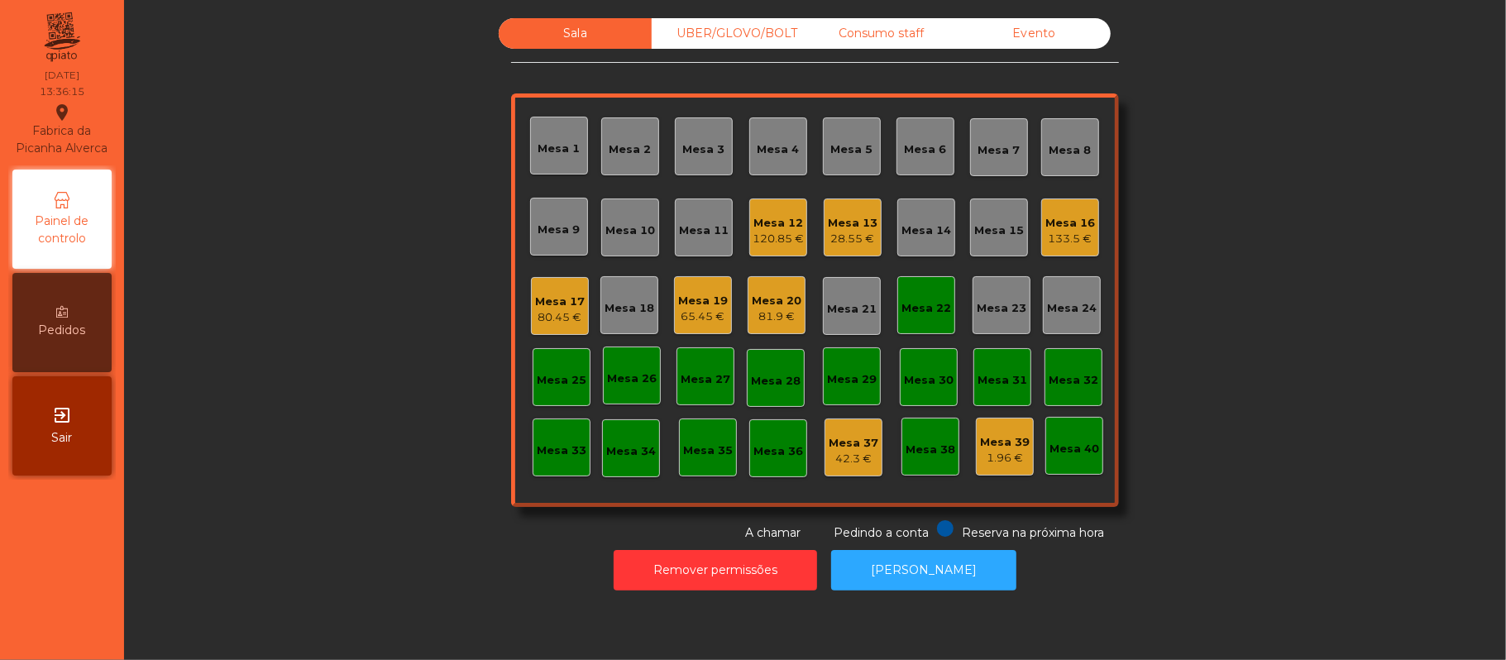
click at [905, 314] on div "Mesa 22" at bounding box center [926, 308] width 50 height 17
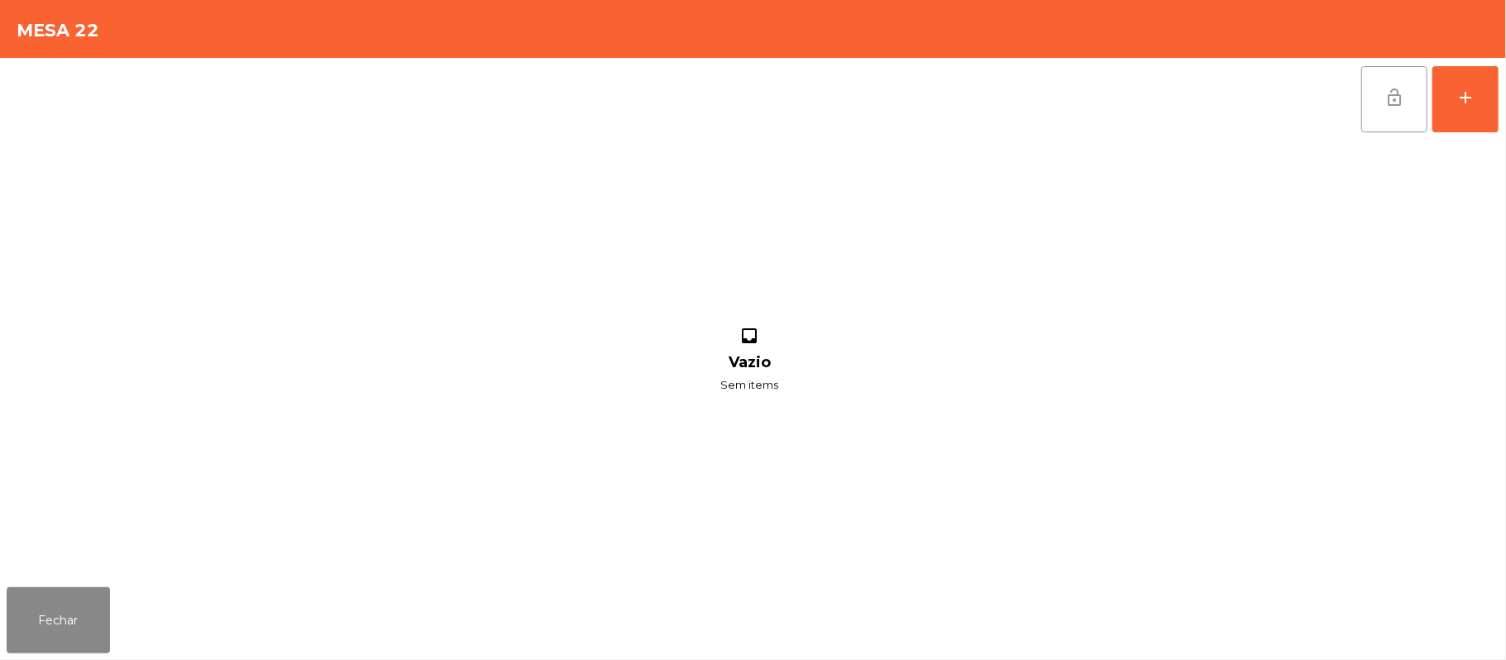
click at [1379, 88] on button "lock_open" at bounding box center [1394, 99] width 66 height 66
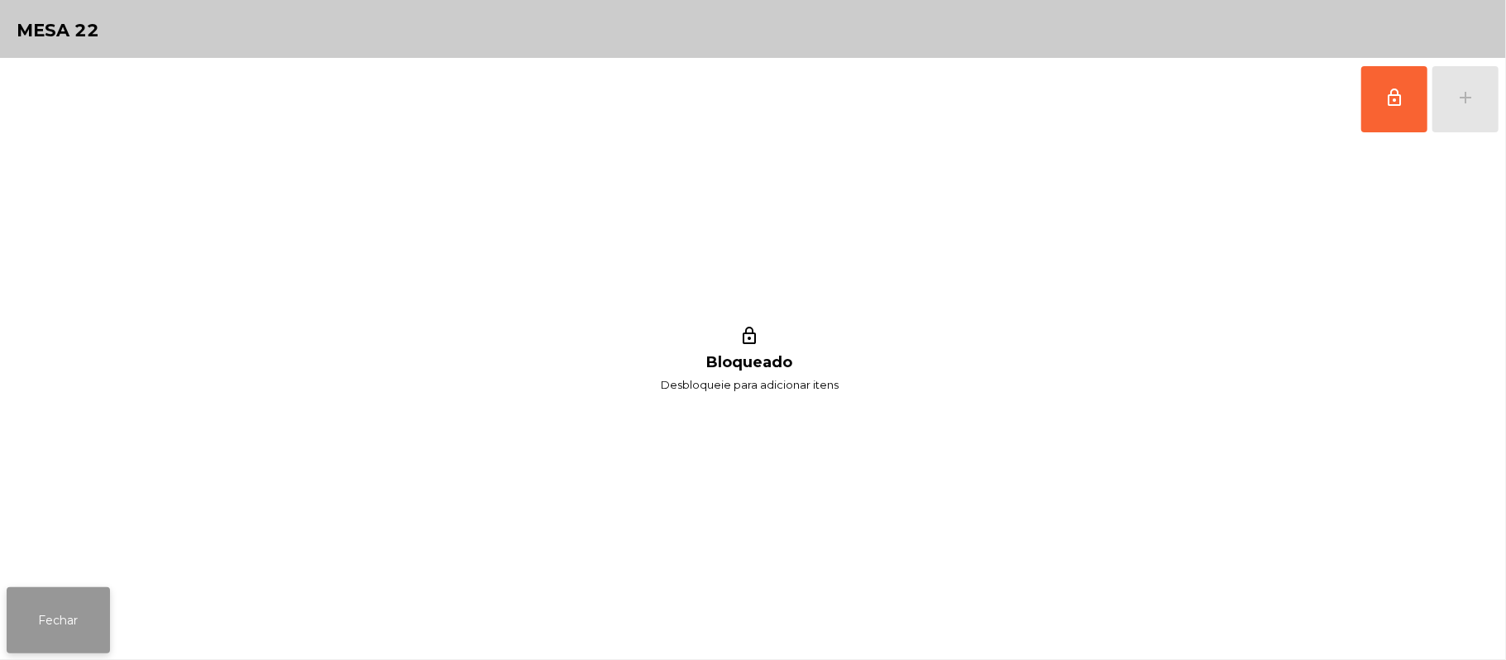
click at [54, 606] on button "Fechar" at bounding box center [58, 620] width 103 height 66
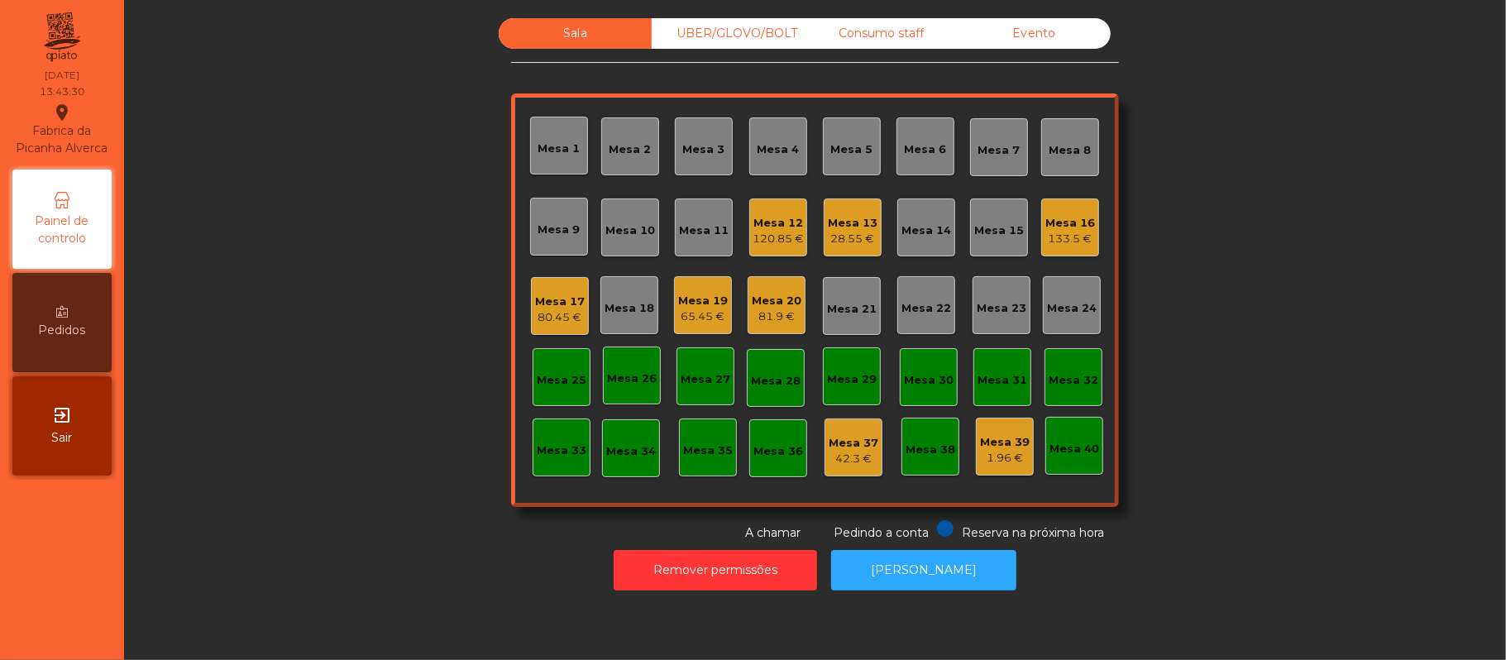
click at [791, 306] on div "Mesa 20" at bounding box center [777, 301] width 50 height 17
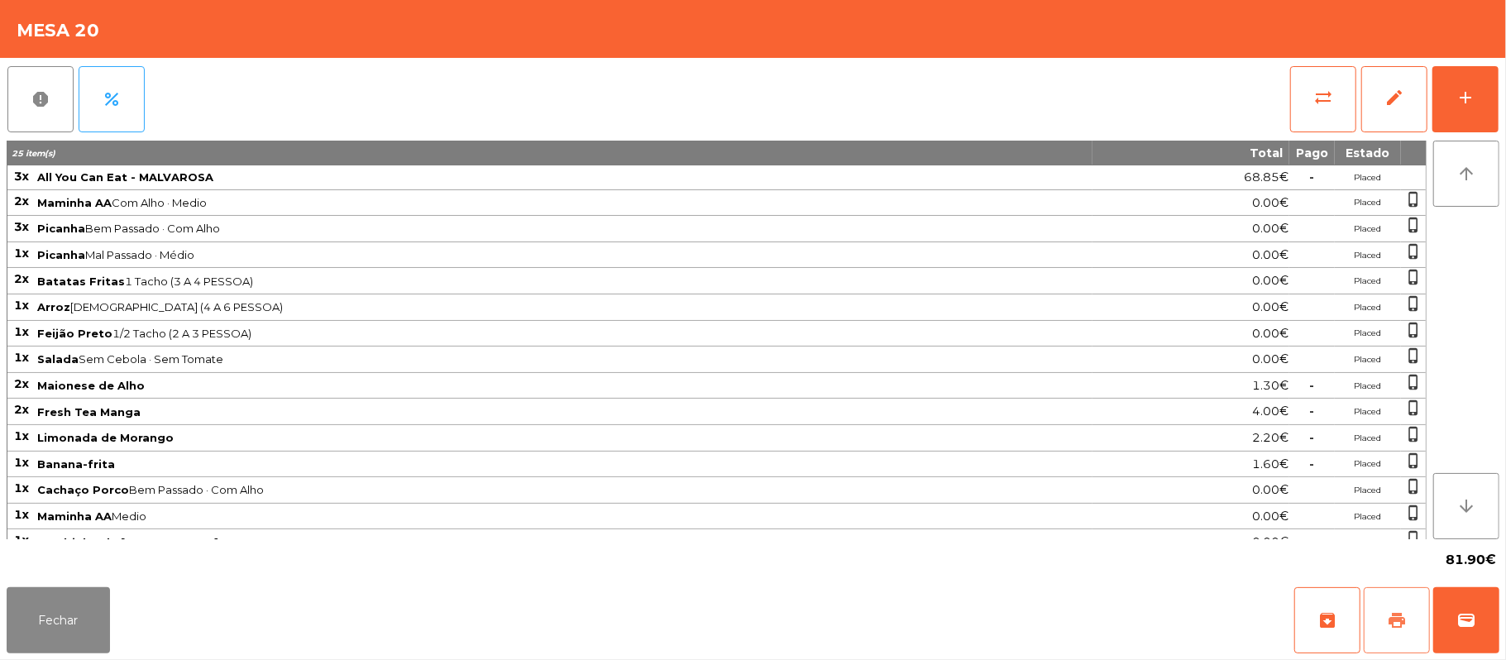
click at [1400, 624] on span "print" at bounding box center [1397, 620] width 20 height 20
click at [1480, 606] on button "wallet" at bounding box center [1466, 620] width 66 height 66
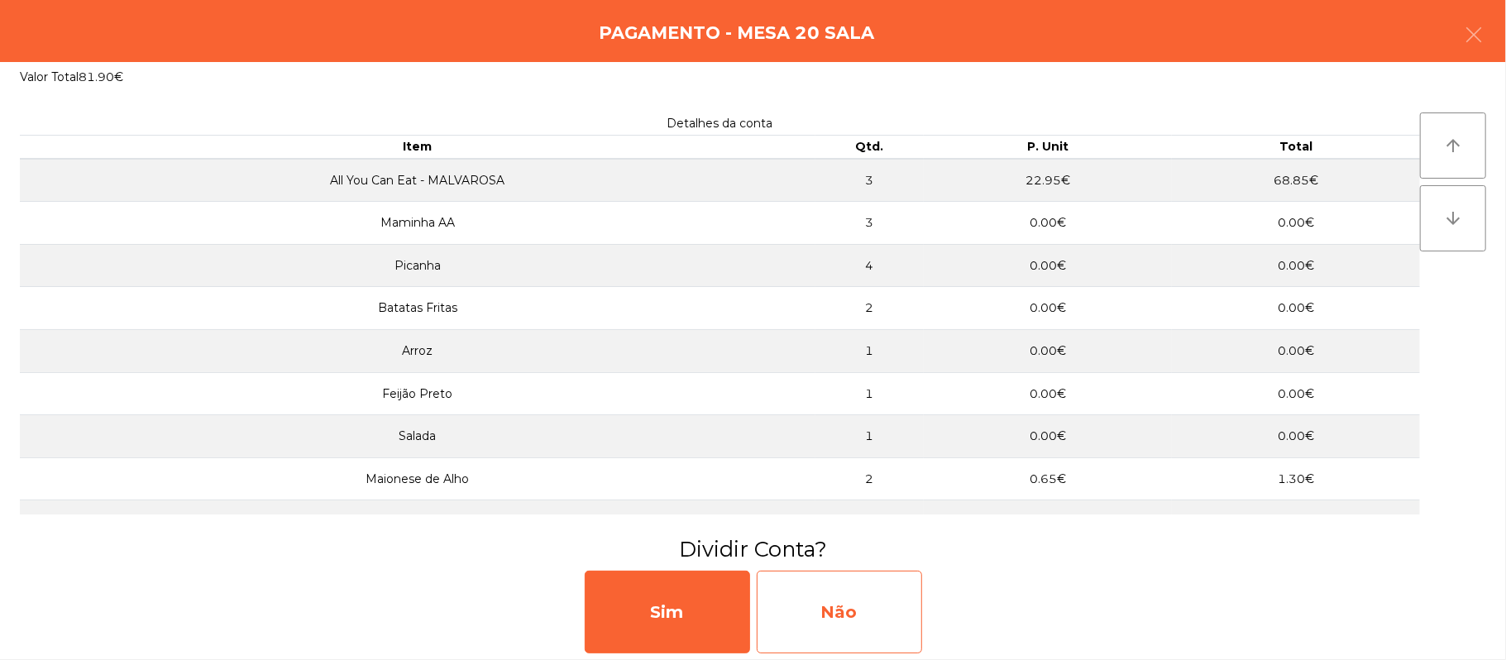
click at [844, 622] on div "Não" at bounding box center [839, 612] width 165 height 83
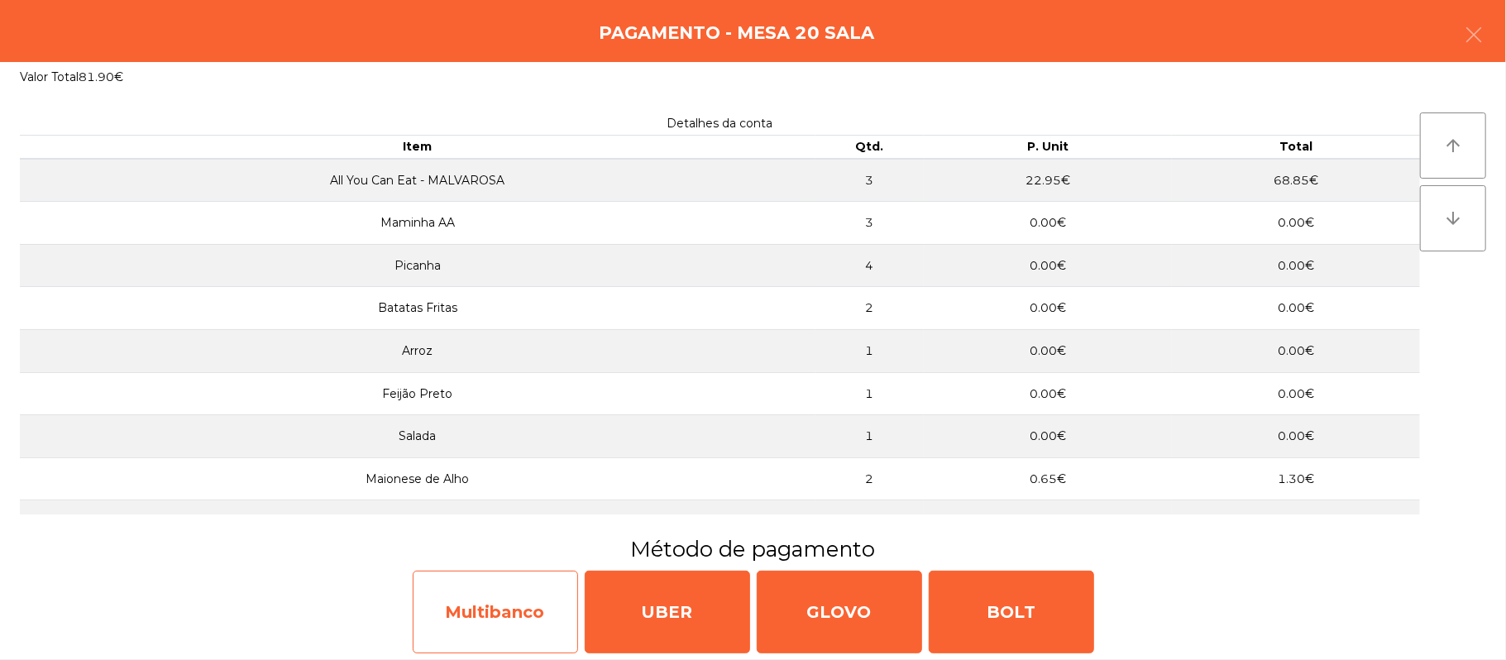
click at [511, 615] on div "Multibanco" at bounding box center [495, 612] width 165 height 83
select select "**"
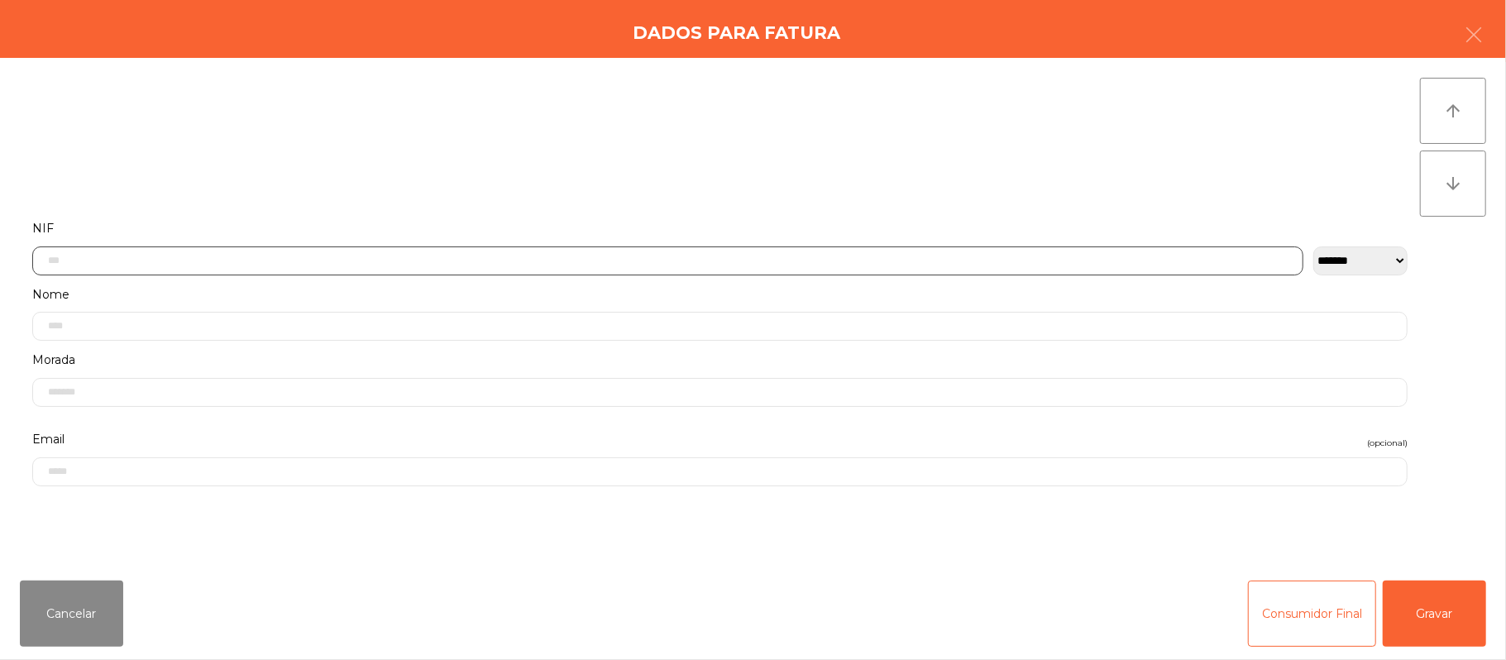
click at [686, 259] on input "text" at bounding box center [667, 260] width 1271 height 29
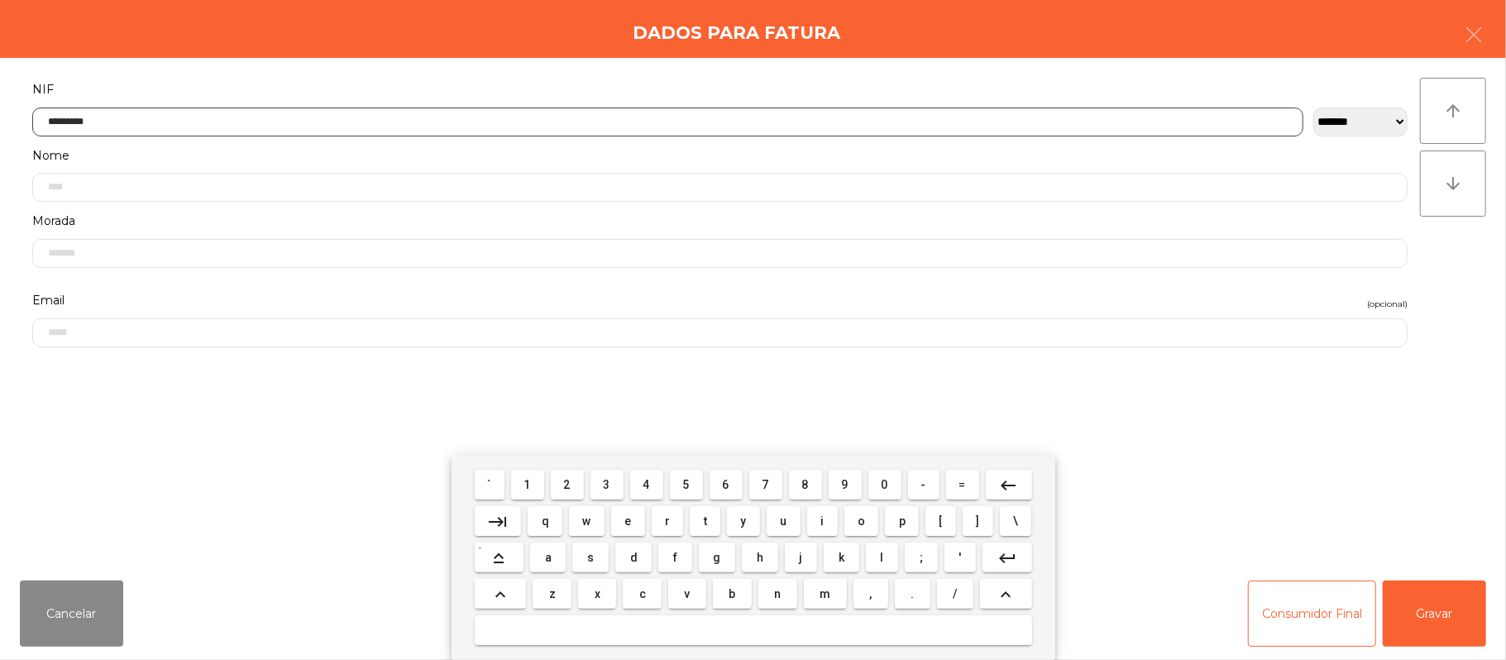
type input "*********"
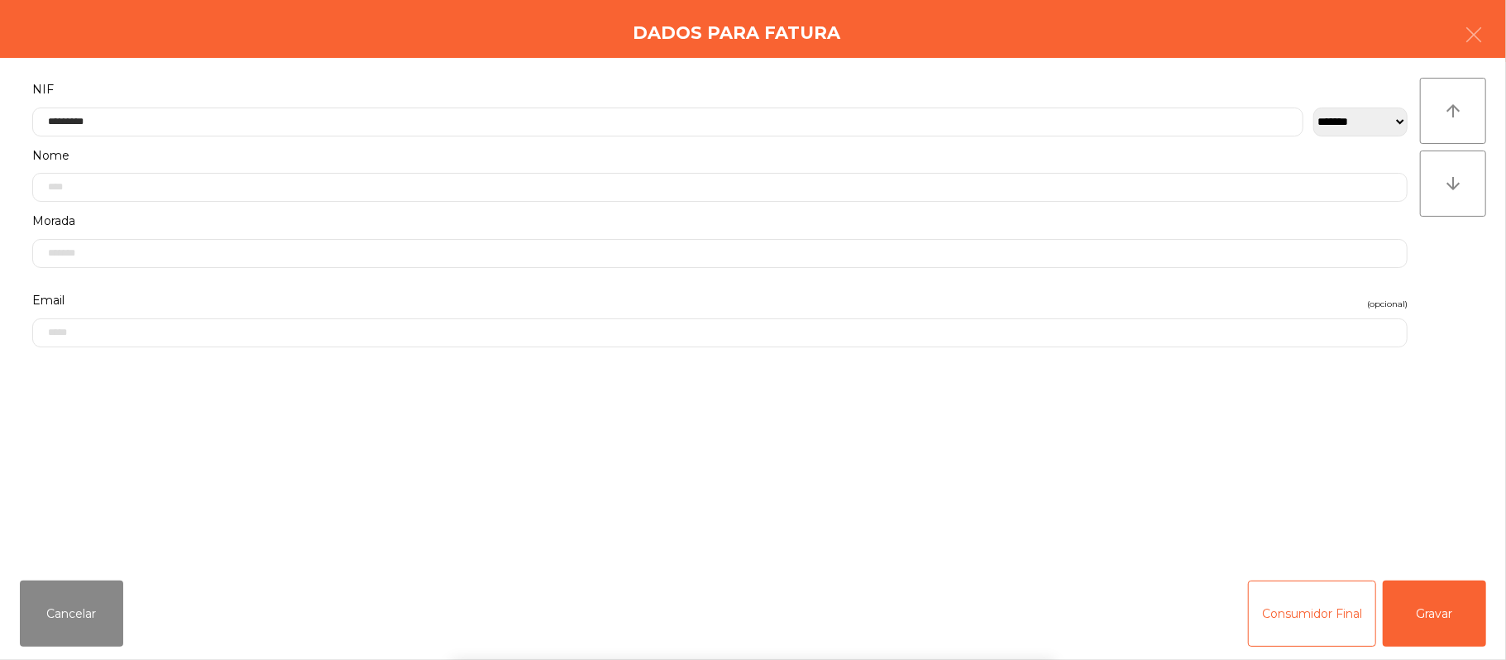
click at [1430, 605] on div "` 1 2 3 4 5 6 7 8 9 0 - = keyboard_backspace keyboard_tab q w e r t y u i o p […" at bounding box center [753, 557] width 1506 height 205
click at [1447, 600] on div "` 1 2 3 4 5 6 7 8 9 0 - = keyboard_backspace keyboard_tab q w e r t y u i o p […" at bounding box center [753, 557] width 1506 height 205
click at [1447, 603] on button "Gravar" at bounding box center [1434, 614] width 103 height 66
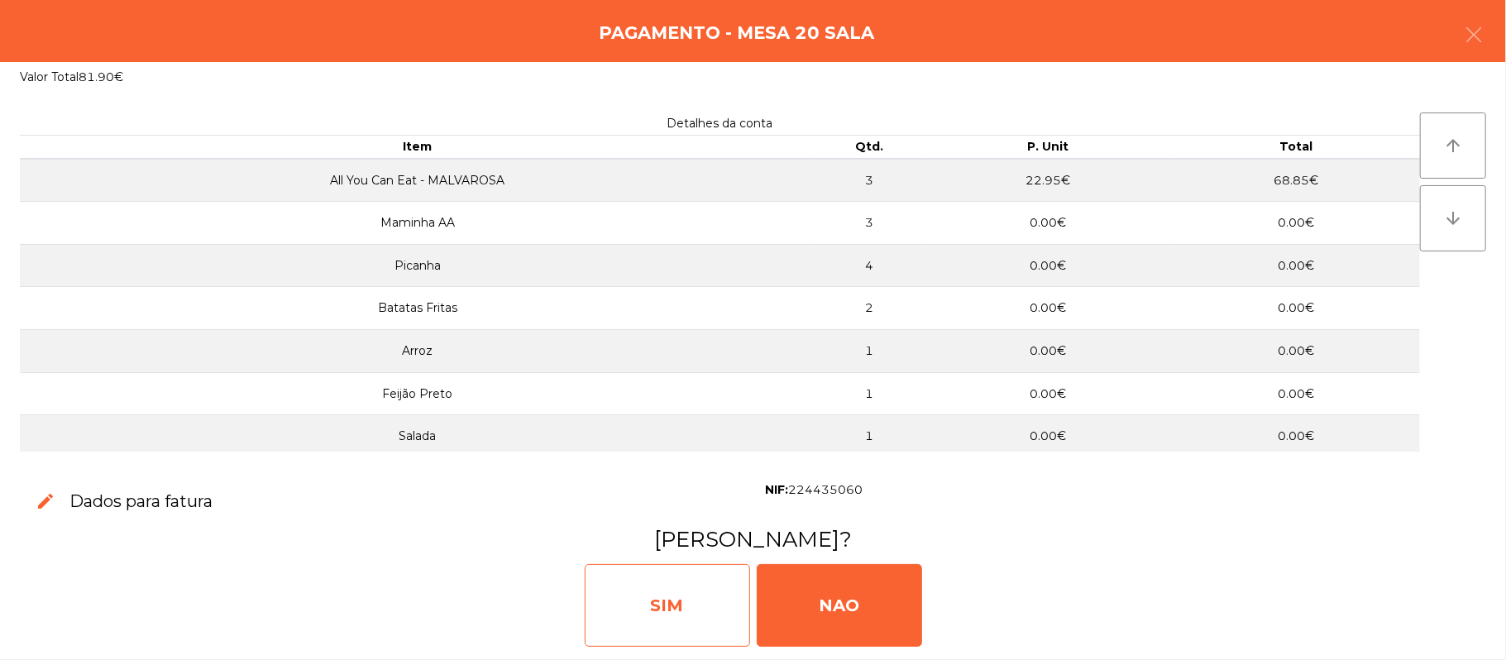
click at [675, 573] on div "SIM" at bounding box center [667, 605] width 165 height 83
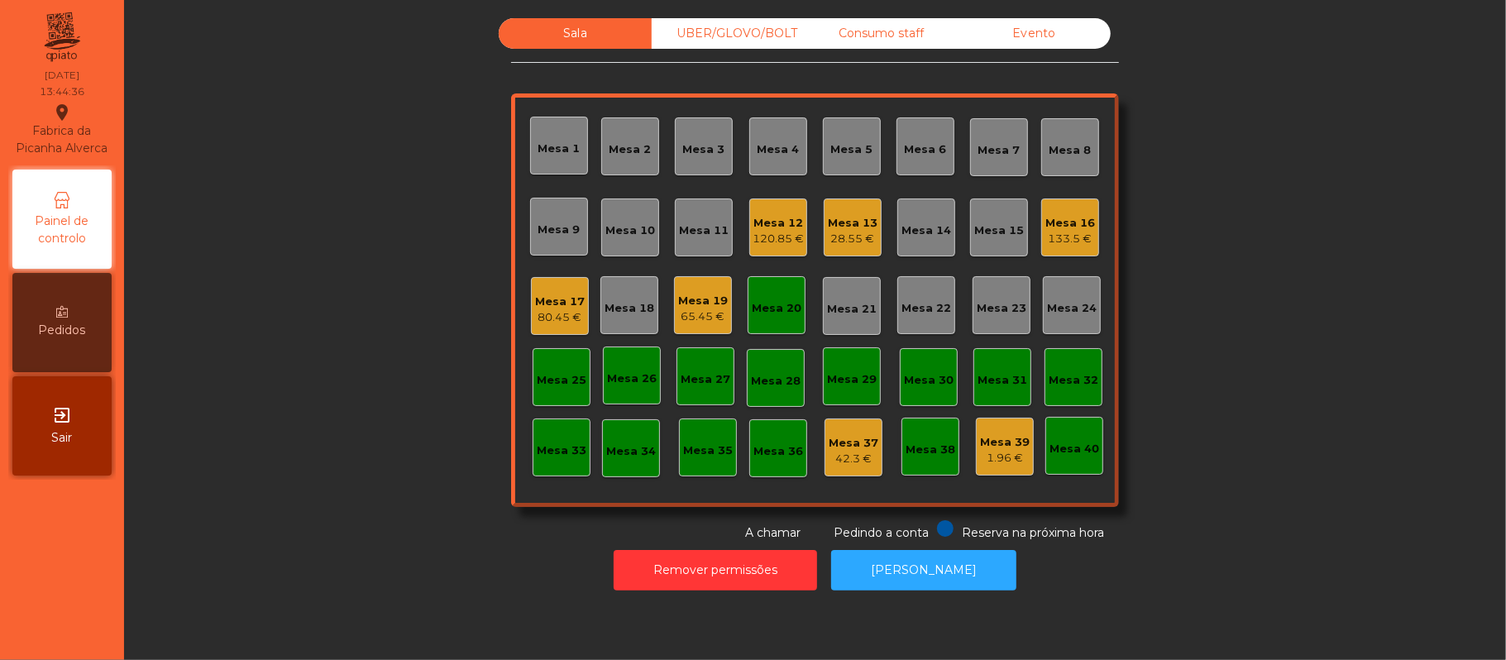
click at [762, 296] on div "Mesa 20" at bounding box center [777, 305] width 50 height 23
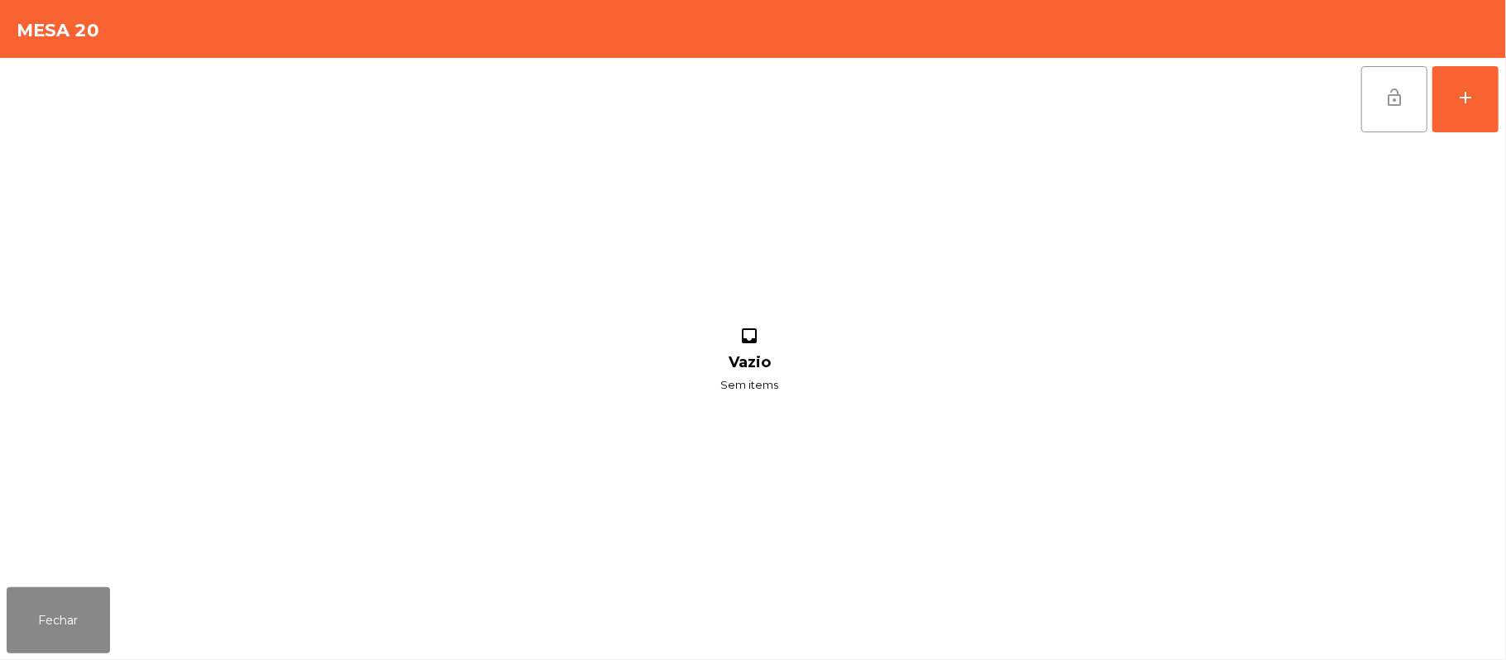
click at [1378, 119] on button "lock_open" at bounding box center [1394, 99] width 66 height 66
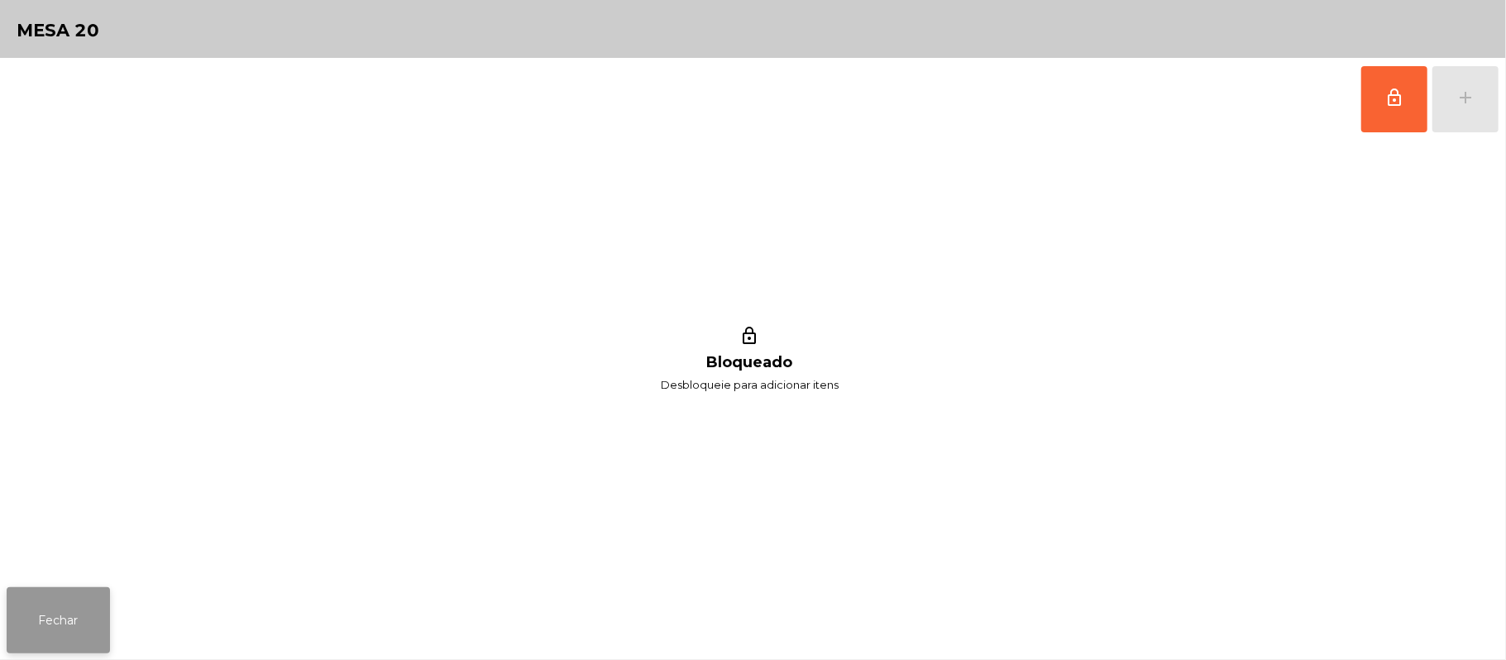
click at [44, 633] on button "Fechar" at bounding box center [58, 620] width 103 height 66
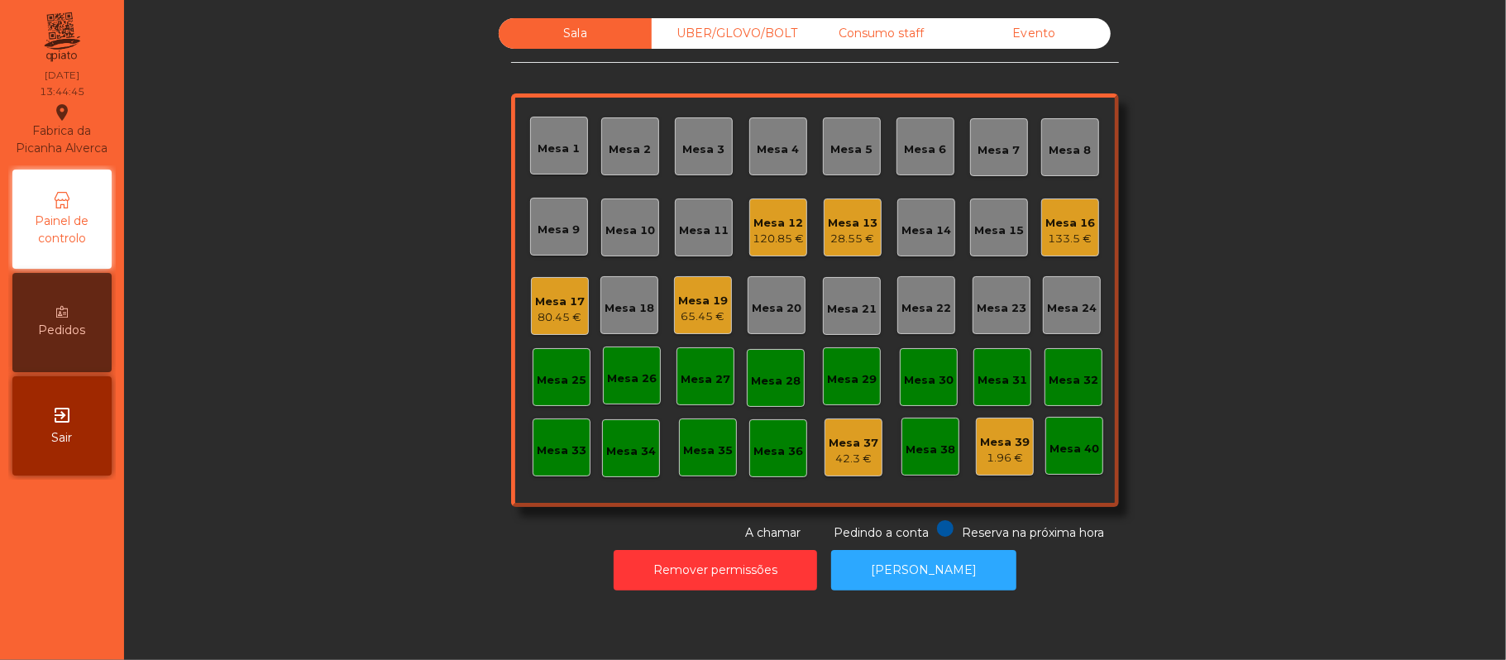
click at [838, 246] on div "28.55 €" at bounding box center [853, 239] width 50 height 17
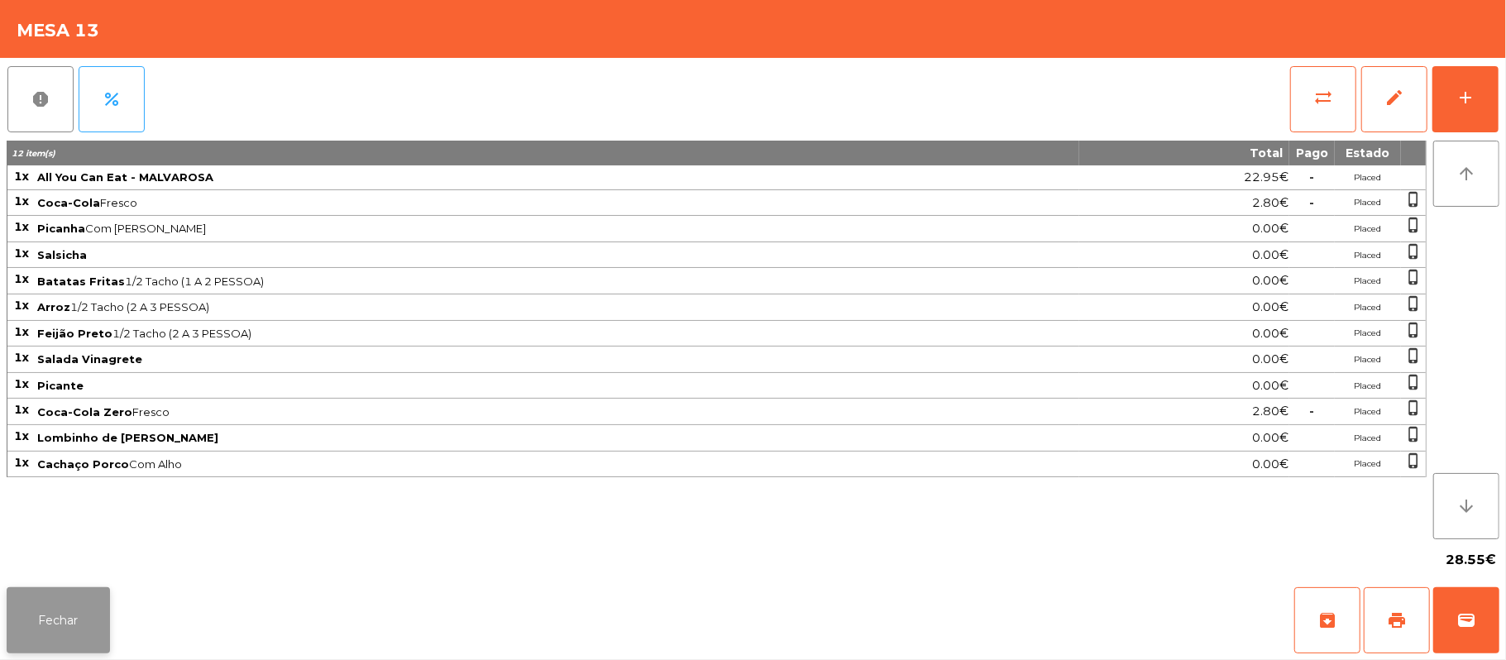
click at [47, 646] on button "Fechar" at bounding box center [58, 620] width 103 height 66
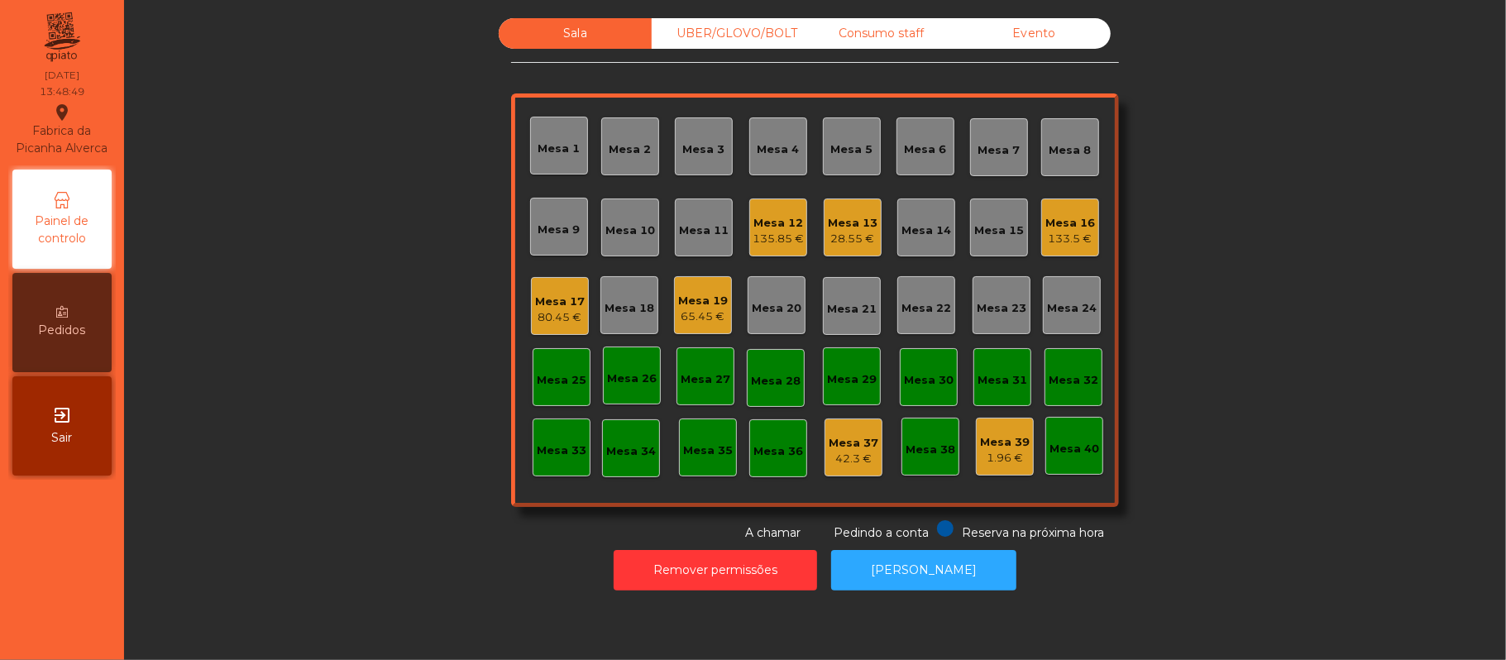
click at [1006, 144] on div "Mesa 7" at bounding box center [999, 150] width 42 height 17
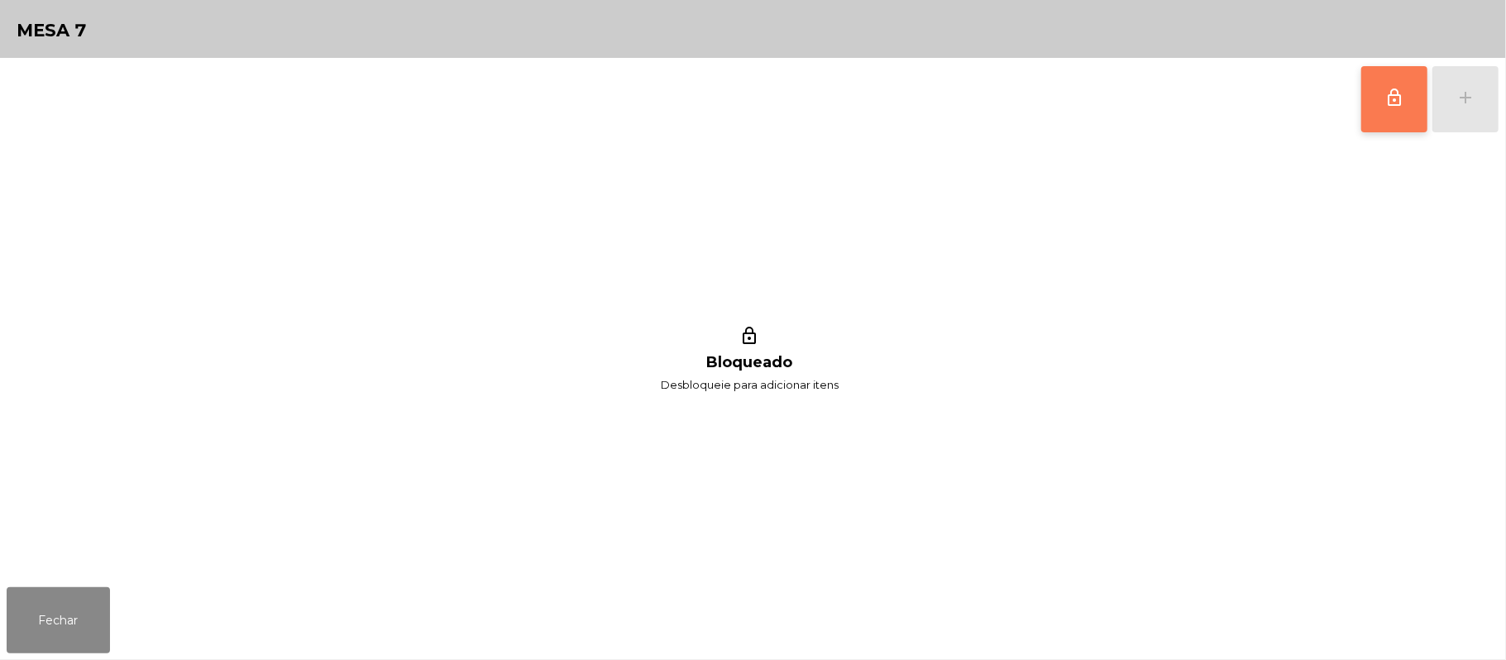
click at [1401, 106] on span "lock_outline" at bounding box center [1394, 98] width 20 height 20
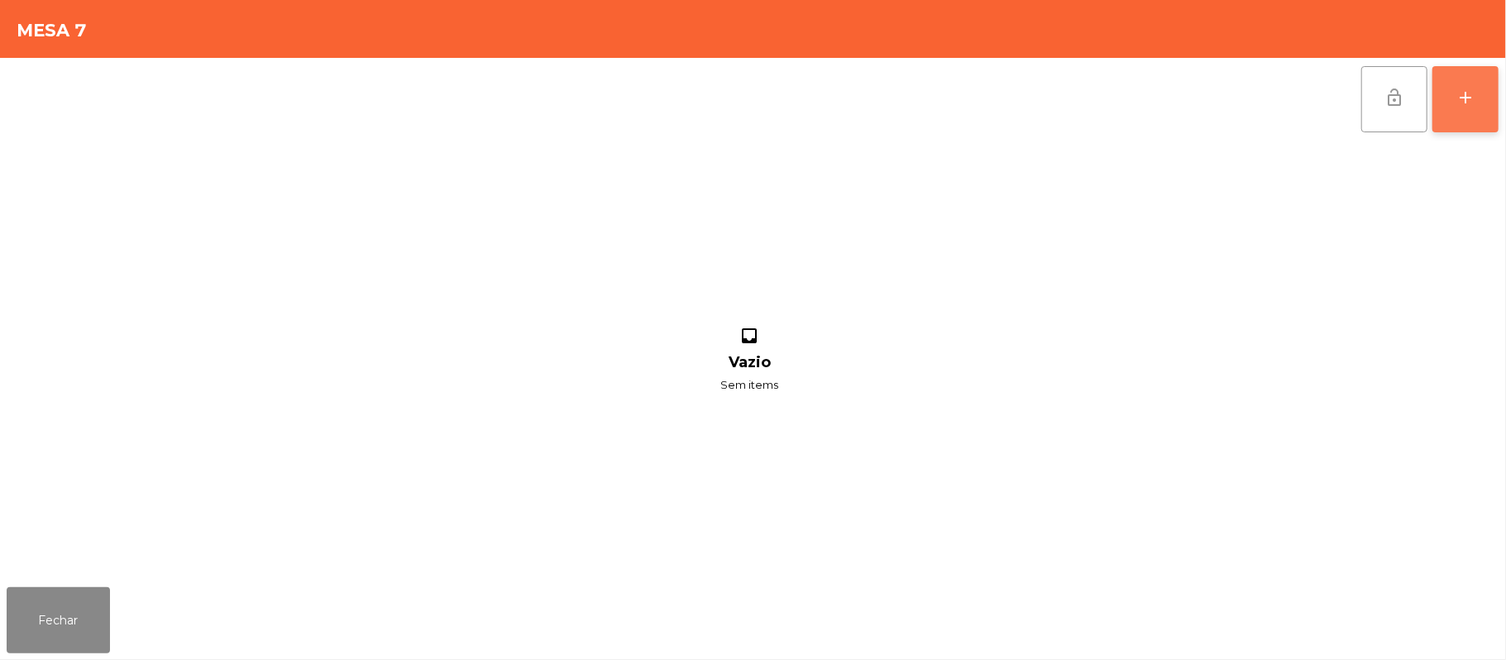
click at [1464, 103] on div "add" at bounding box center [1465, 98] width 20 height 20
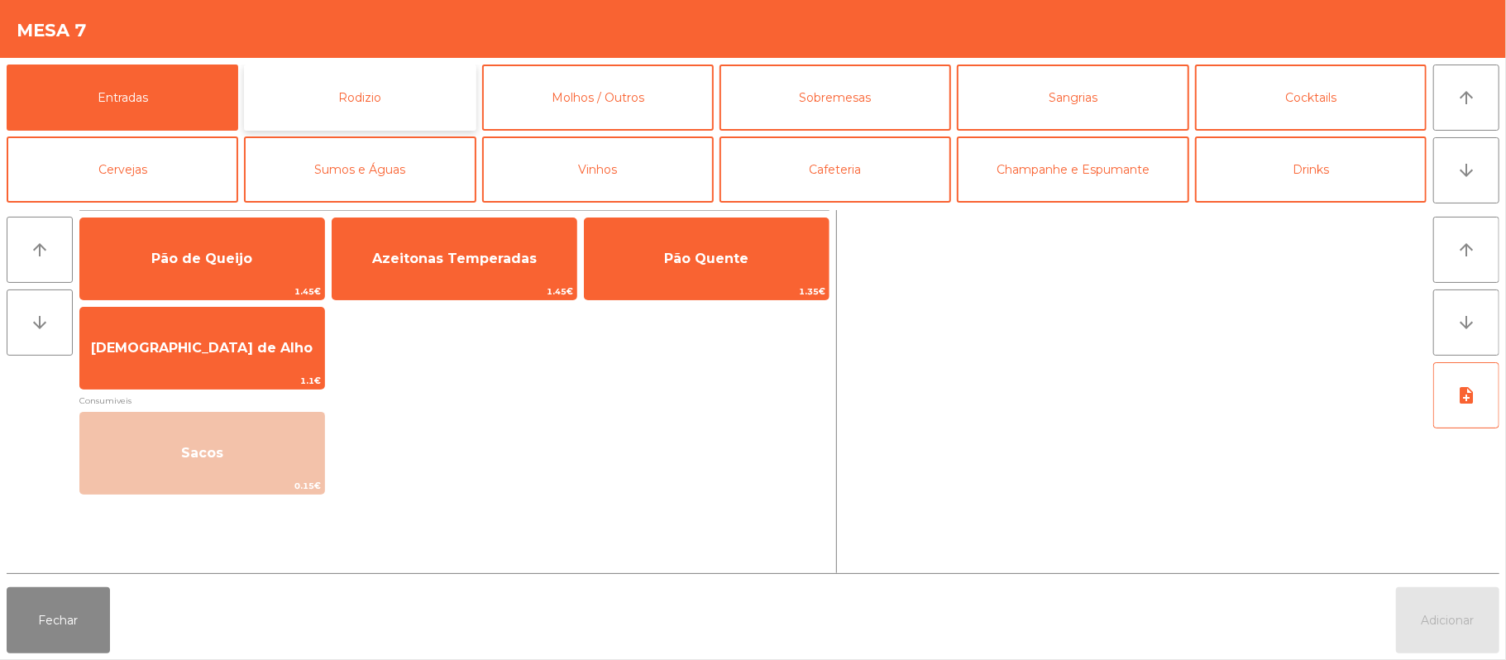
click at [418, 90] on button "Rodizio" at bounding box center [360, 98] width 232 height 66
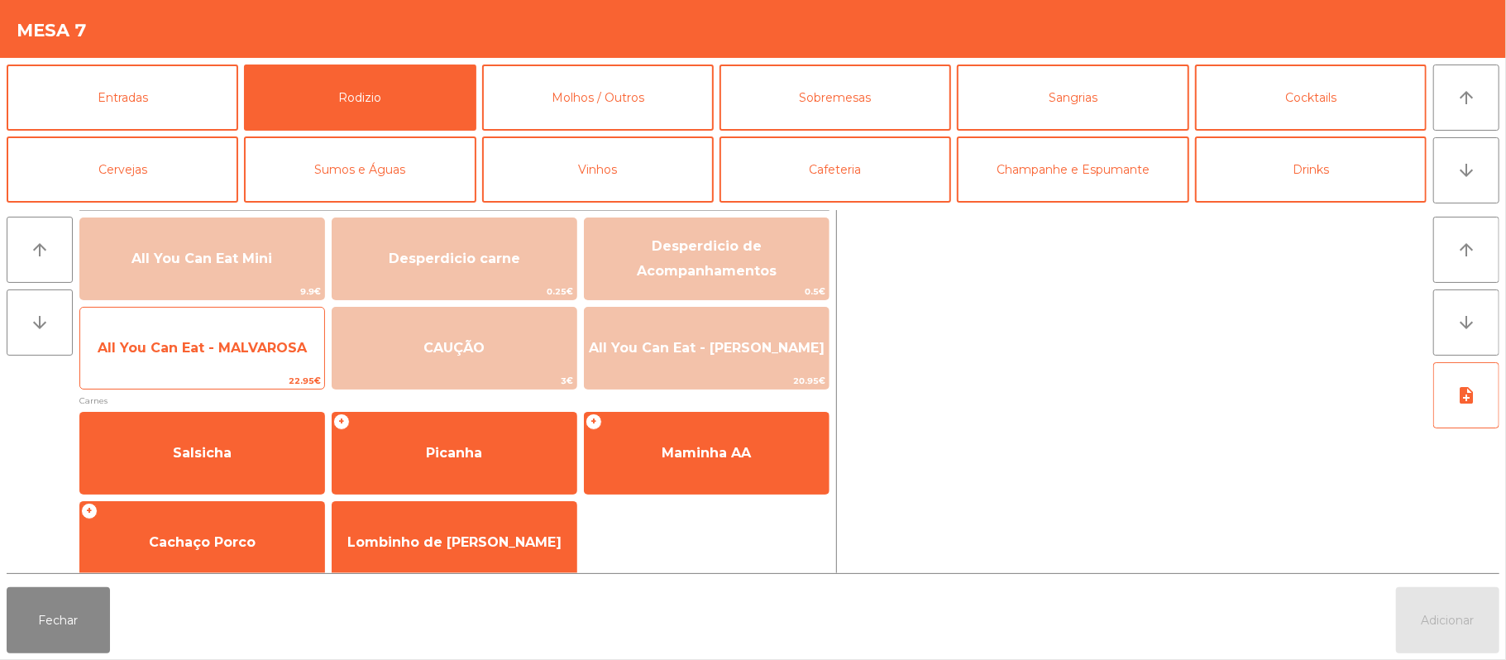
click at [273, 357] on span "All You Can Eat - MALVAROSA" at bounding box center [202, 348] width 244 height 45
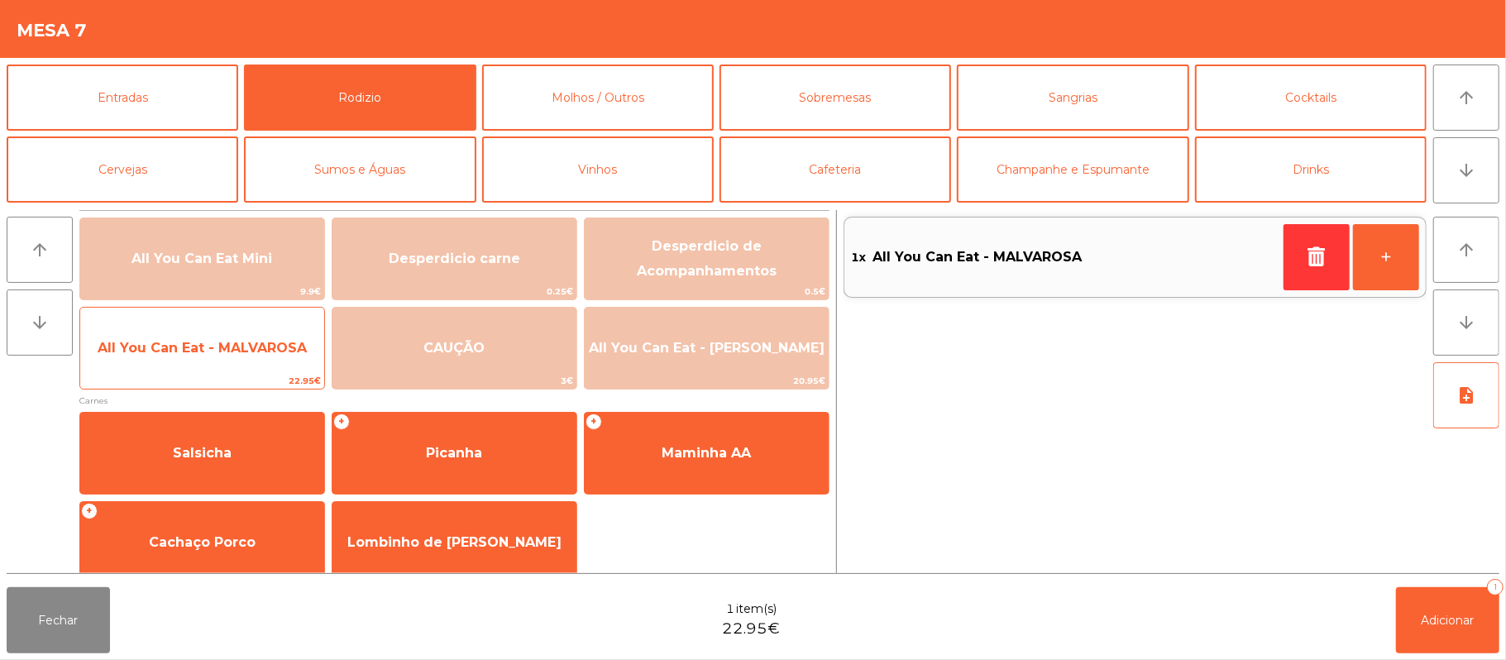
click at [272, 354] on span "All You Can Eat - MALVAROSA" at bounding box center [202, 348] width 209 height 16
click at [271, 352] on span "All You Can Eat - MALVAROSA" at bounding box center [202, 348] width 209 height 16
click at [270, 351] on span "All You Can Eat - MALVAROSA" at bounding box center [202, 348] width 209 height 16
click at [269, 347] on span "All You Can Eat - MALVAROSA" at bounding box center [202, 348] width 209 height 16
click at [276, 337] on span "All You Can Eat - MALVAROSA" at bounding box center [202, 348] width 244 height 45
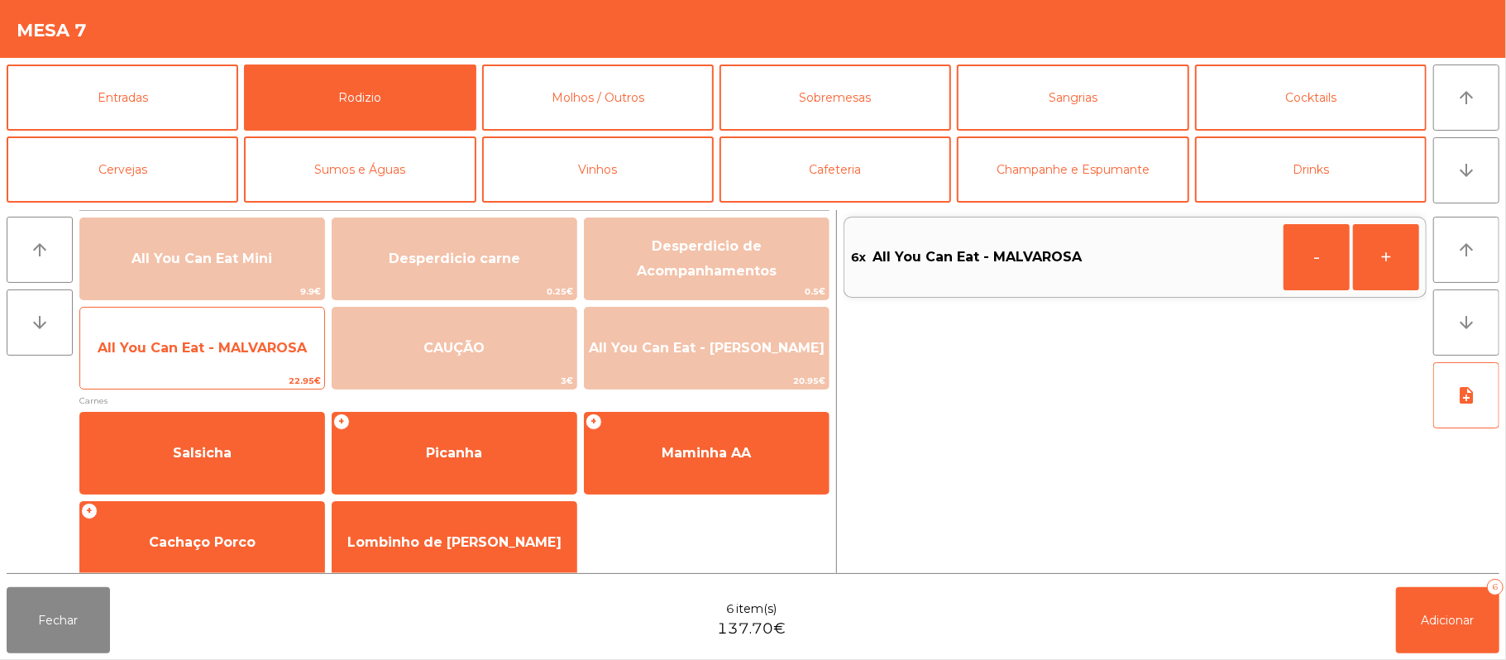
click at [305, 346] on span "All You Can Eat - MALVAROSA" at bounding box center [202, 348] width 209 height 16
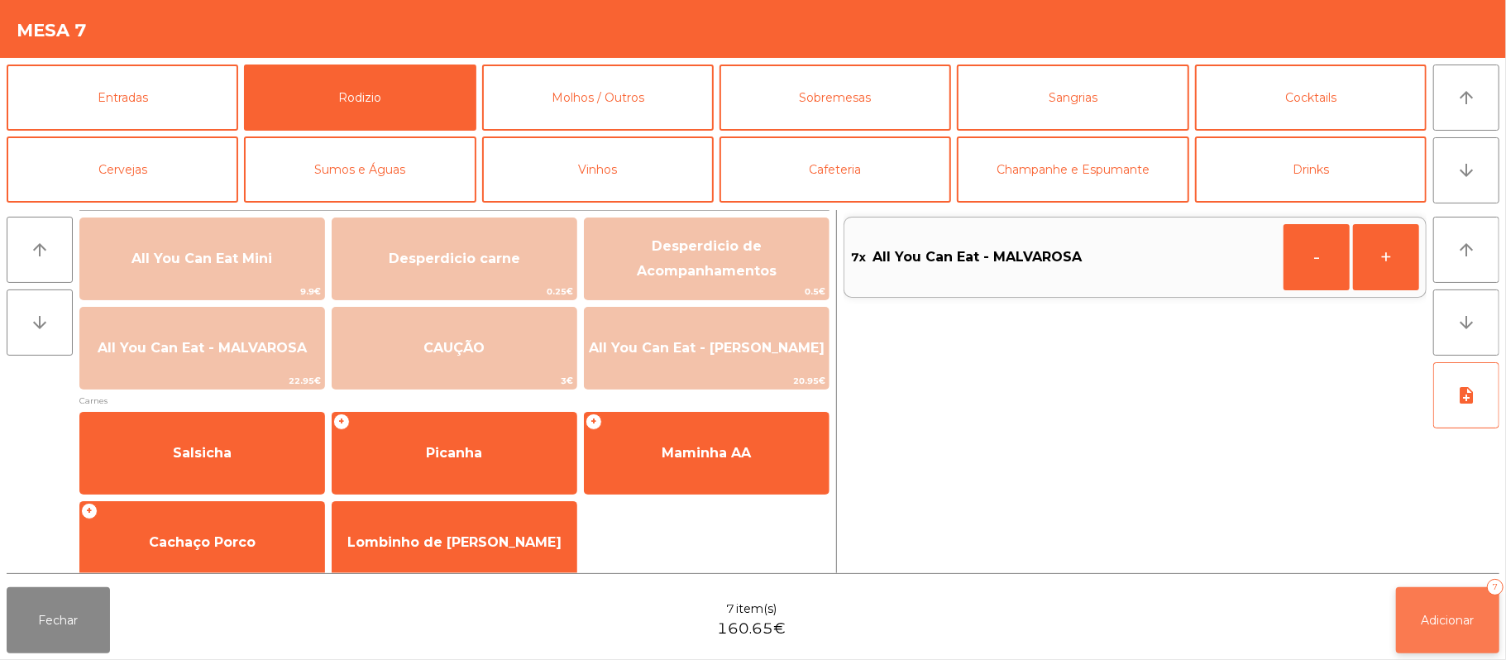
click at [1450, 603] on button "Adicionar 7" at bounding box center [1447, 620] width 103 height 66
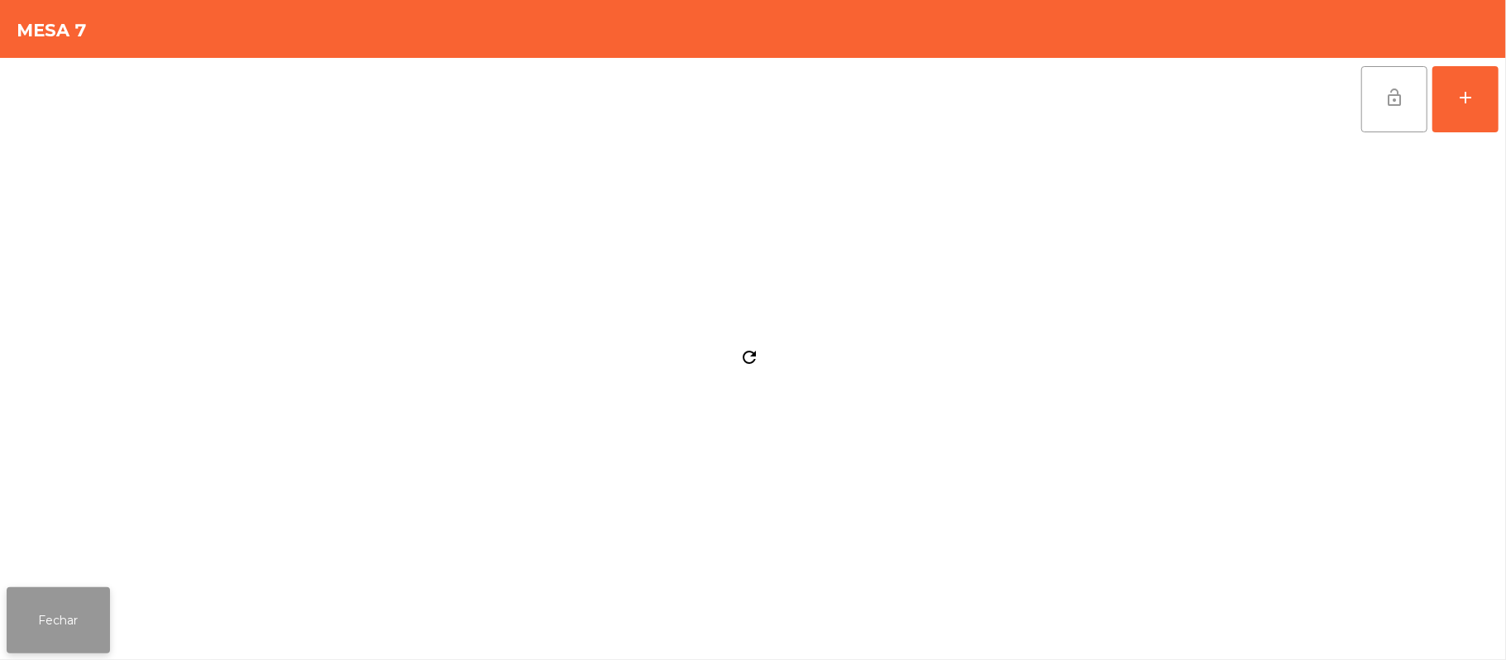
click at [60, 607] on button "Fechar" at bounding box center [58, 620] width 103 height 66
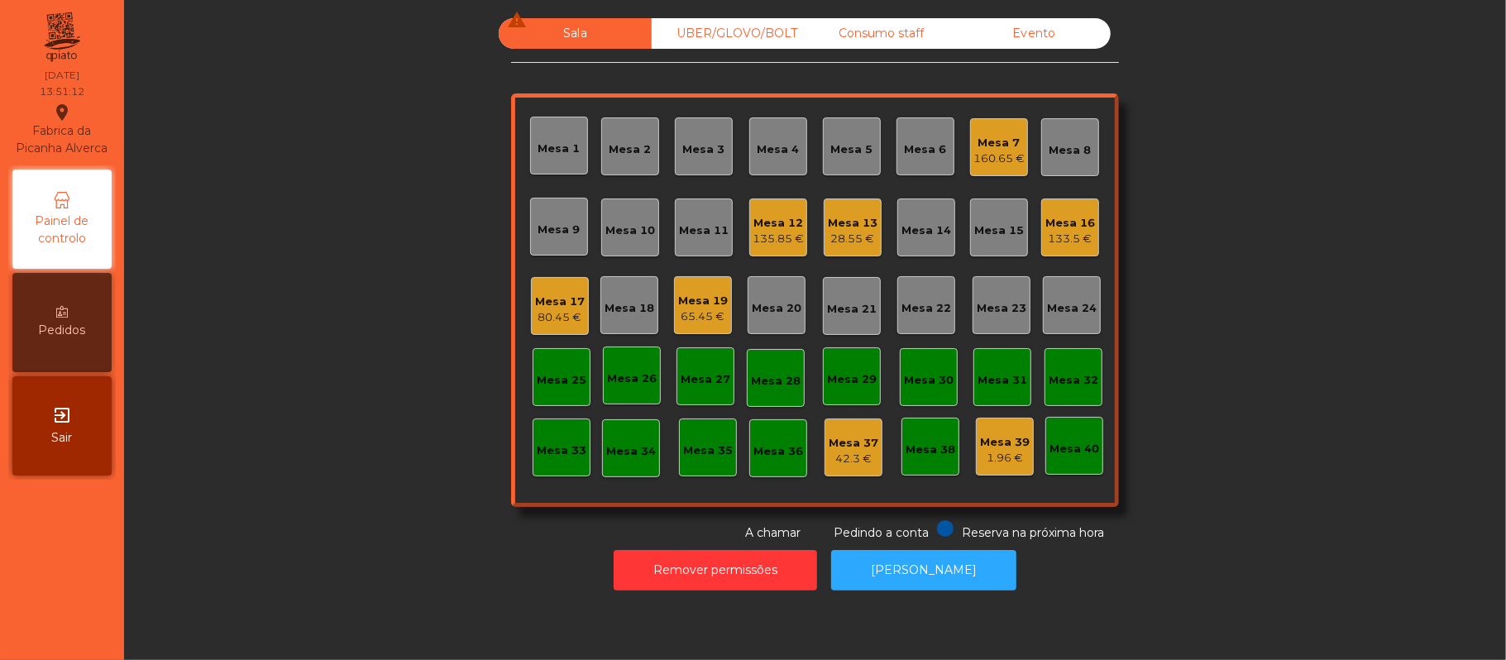
click at [535, 294] on div "Mesa 17" at bounding box center [560, 302] width 50 height 17
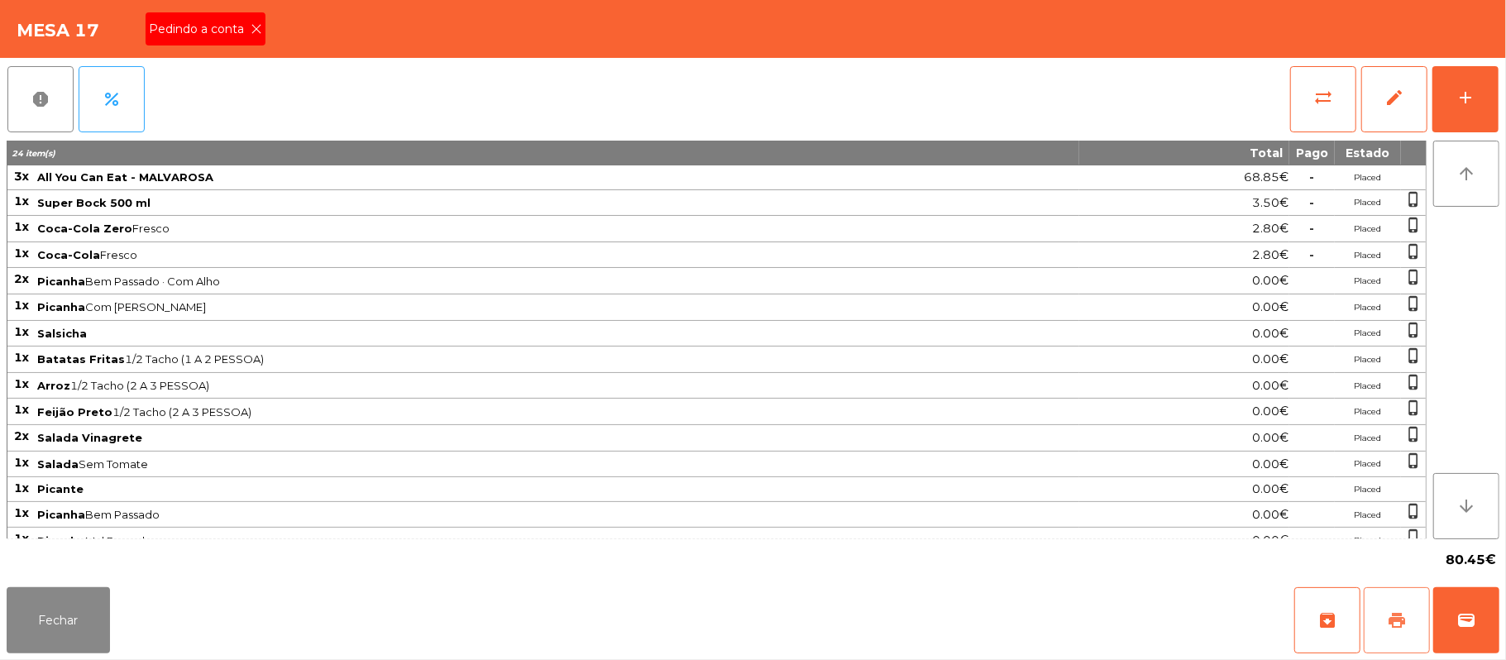
click at [1404, 627] on span "print" at bounding box center [1397, 620] width 20 height 20
click at [260, 24] on icon at bounding box center [257, 29] width 12 height 12
click at [1467, 625] on span "wallet" at bounding box center [1466, 620] width 20 height 20
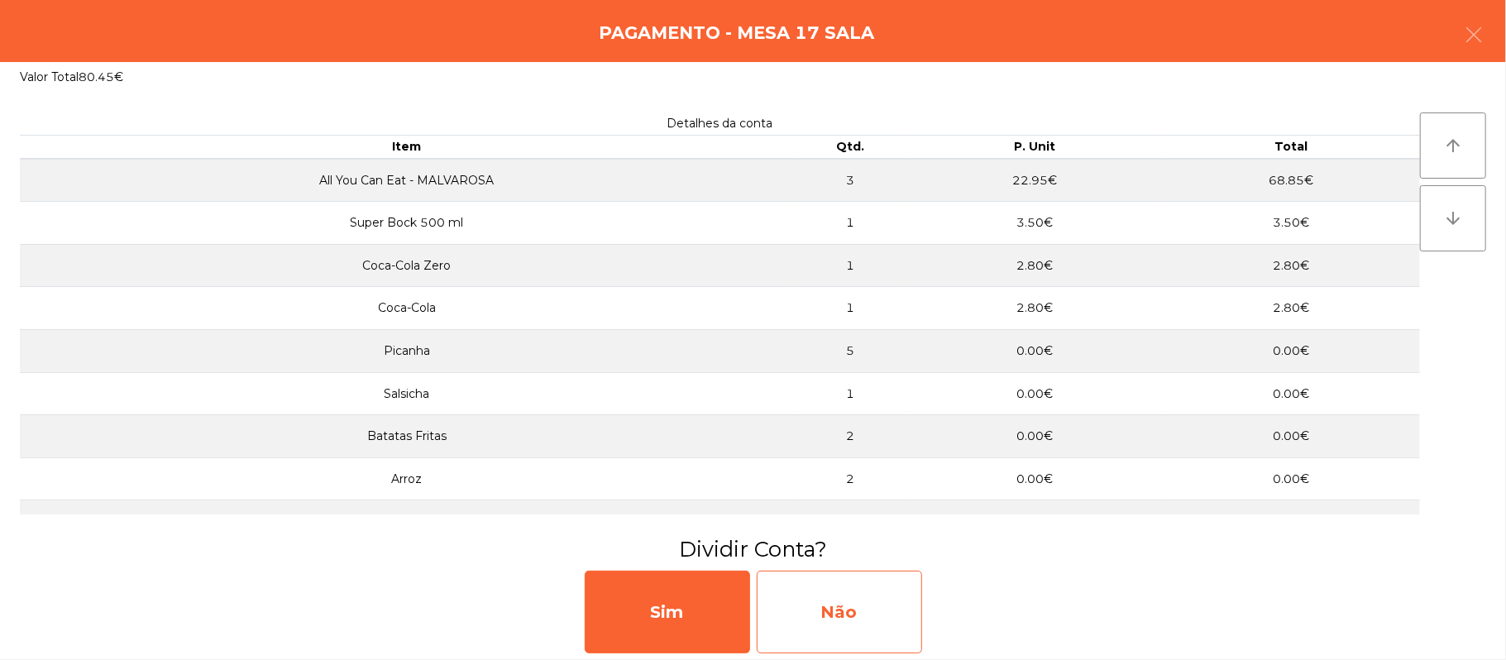
click at [828, 607] on div "Não" at bounding box center [839, 612] width 165 height 83
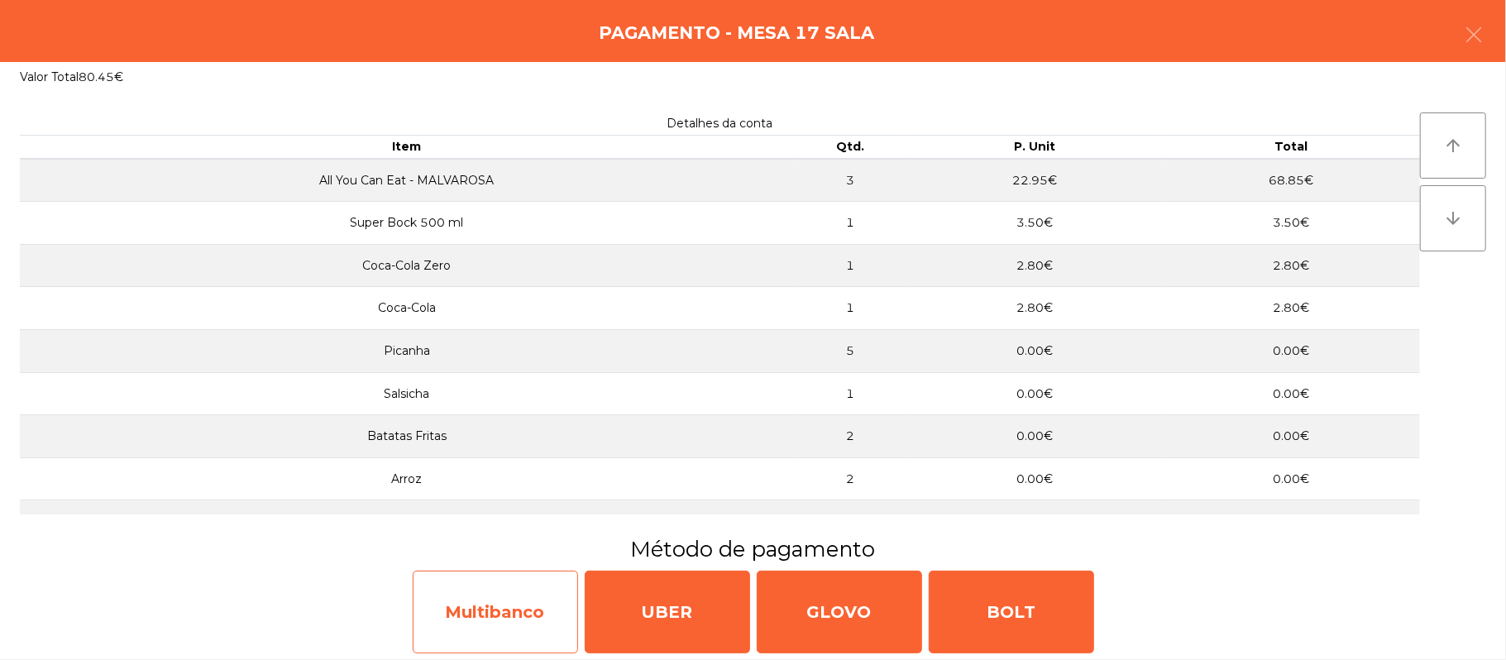
click at [508, 633] on div "Multibanco" at bounding box center [495, 612] width 165 height 83
select select "**"
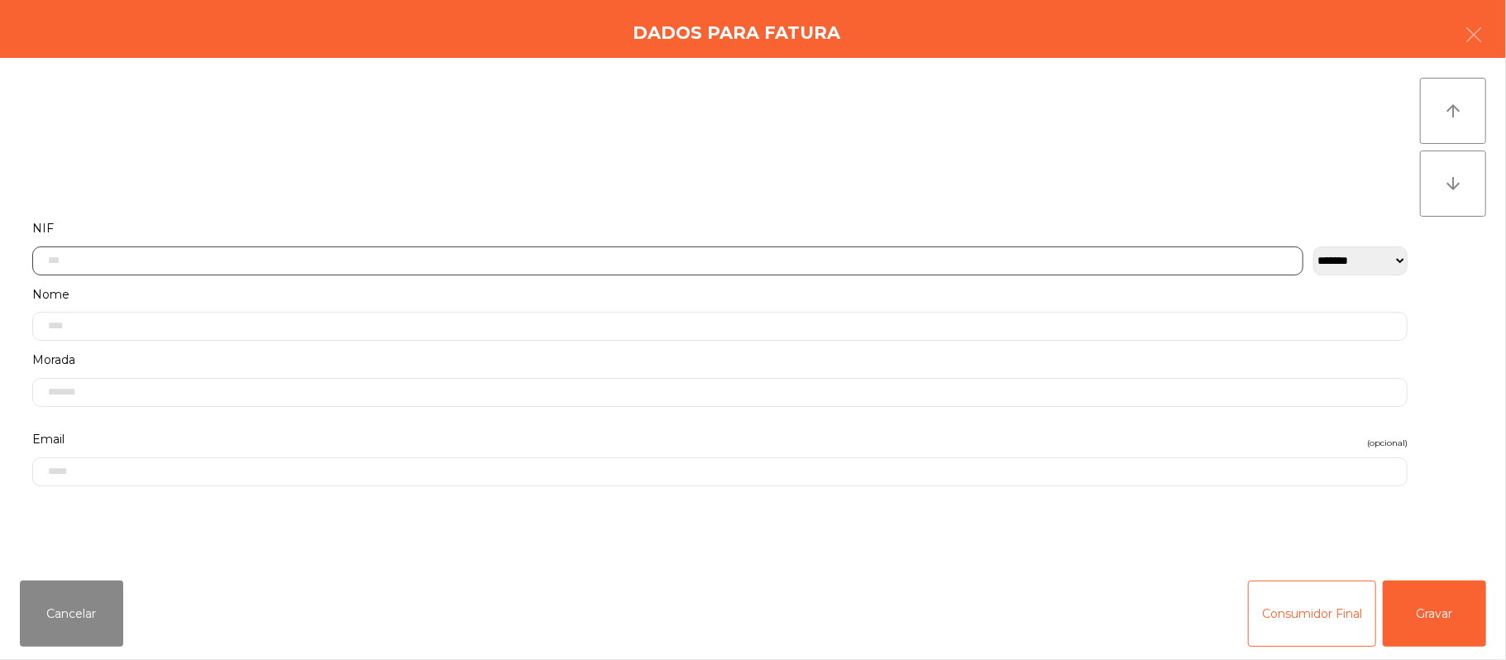
click at [375, 258] on input "text" at bounding box center [667, 260] width 1271 height 29
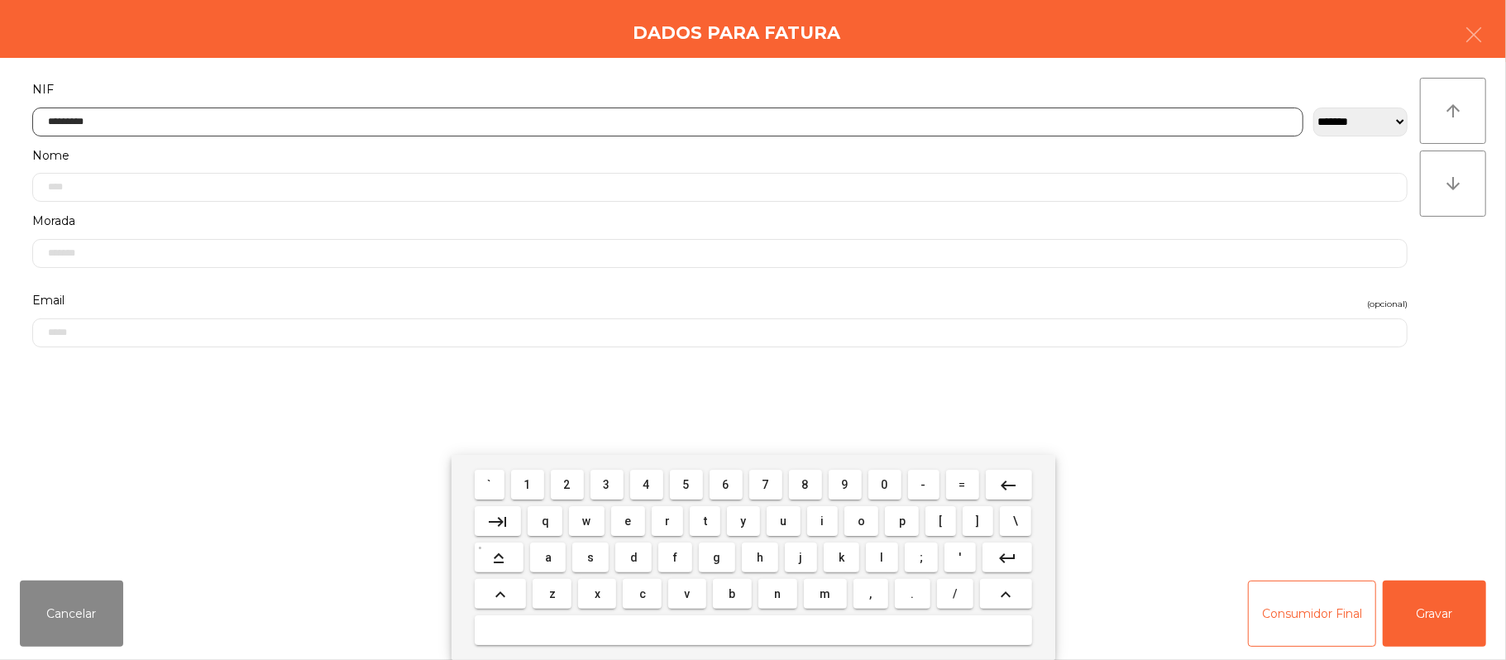
type input "*********"
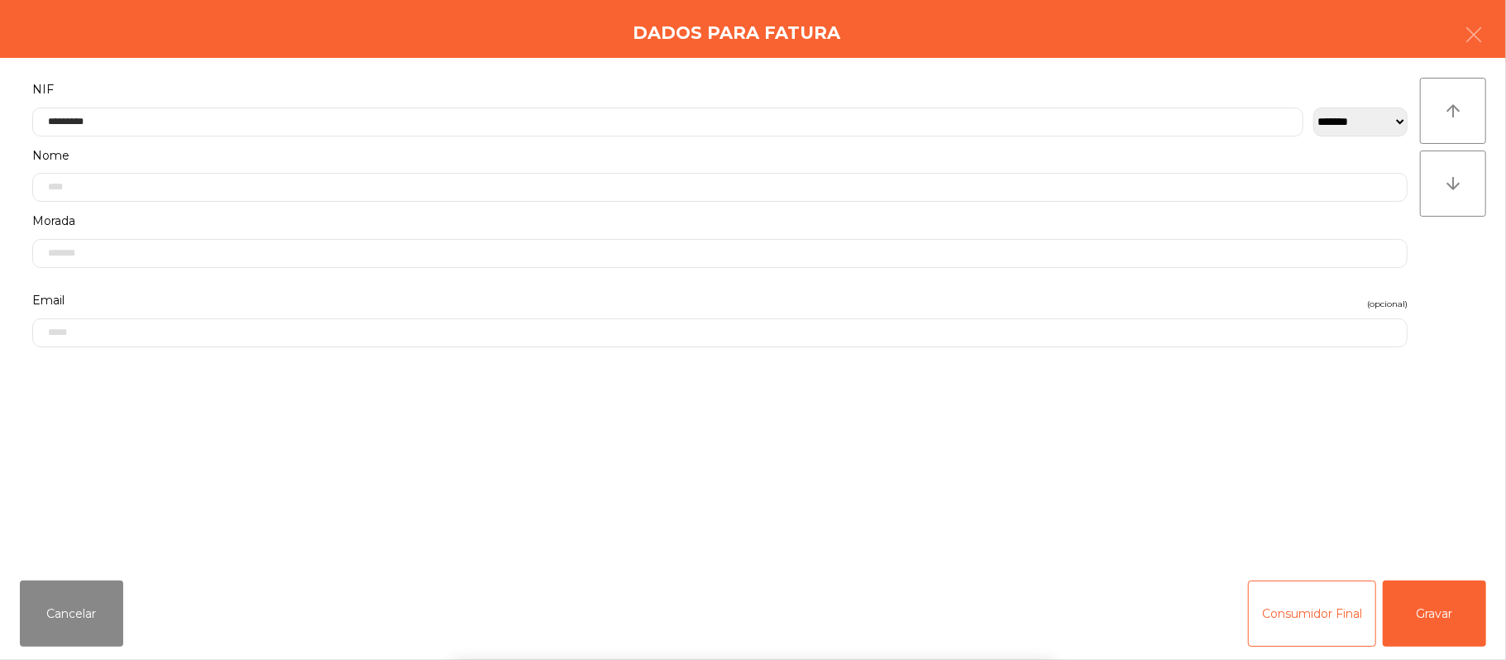
click at [1417, 648] on div "` 1 2 3 4 5 6 7 8 9 0 - = keyboard_backspace keyboard_tab q w e r t y u i o p […" at bounding box center [753, 557] width 1506 height 205
click at [1417, 586] on button "Gravar" at bounding box center [1434, 614] width 103 height 66
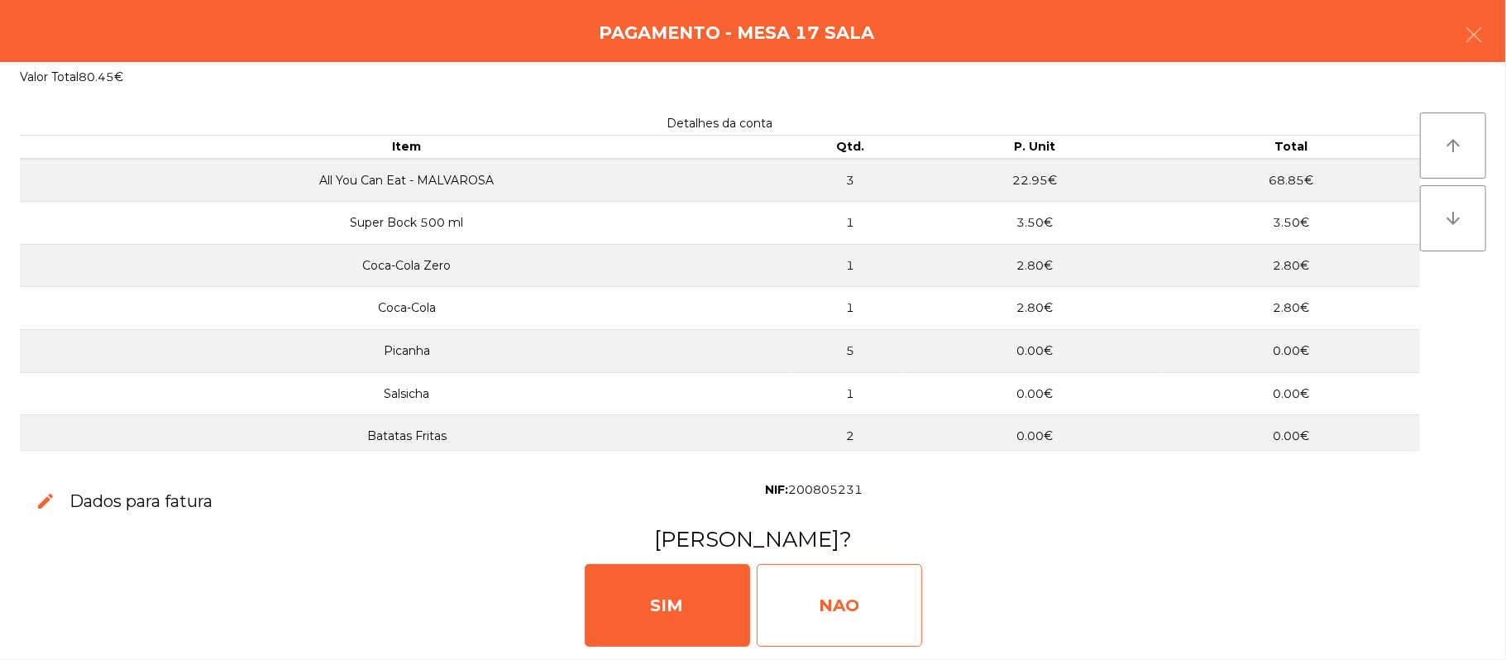
click at [829, 609] on div "NAO" at bounding box center [839, 605] width 165 height 83
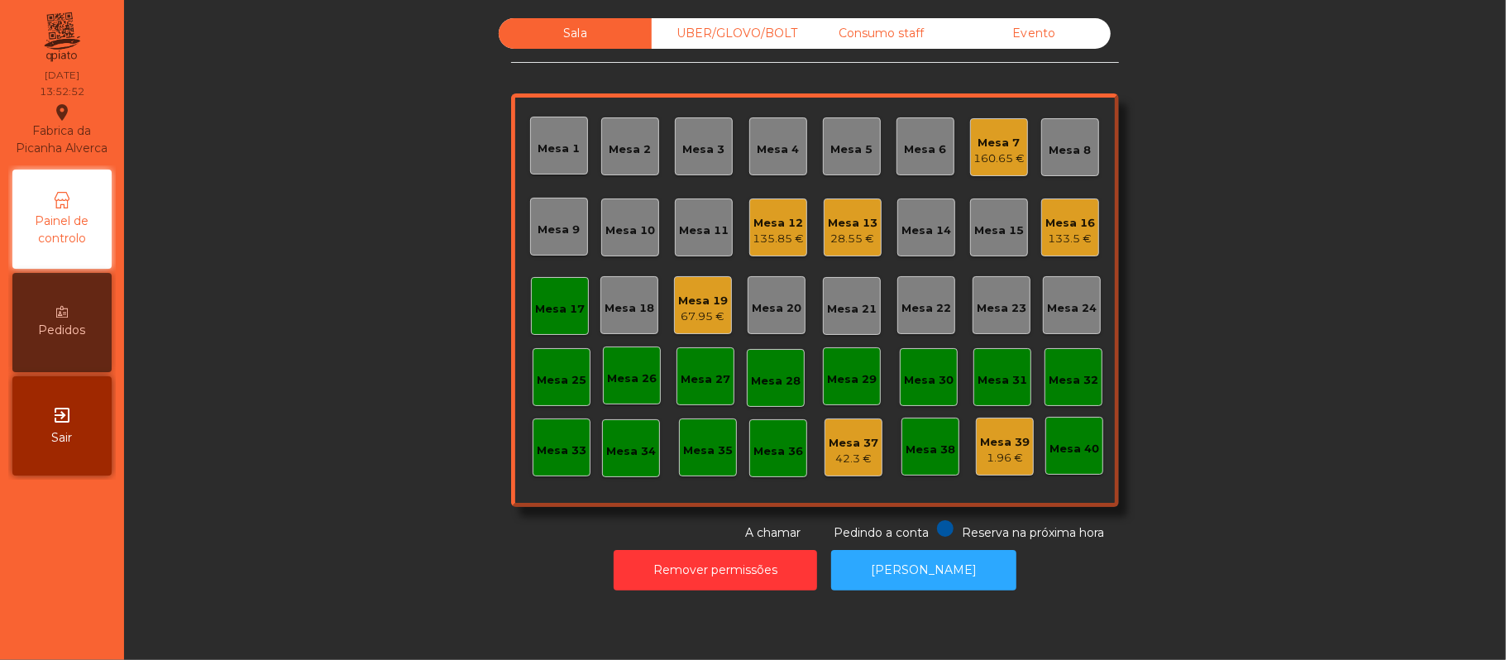
click at [562, 294] on div "Mesa 17" at bounding box center [560, 305] width 50 height 23
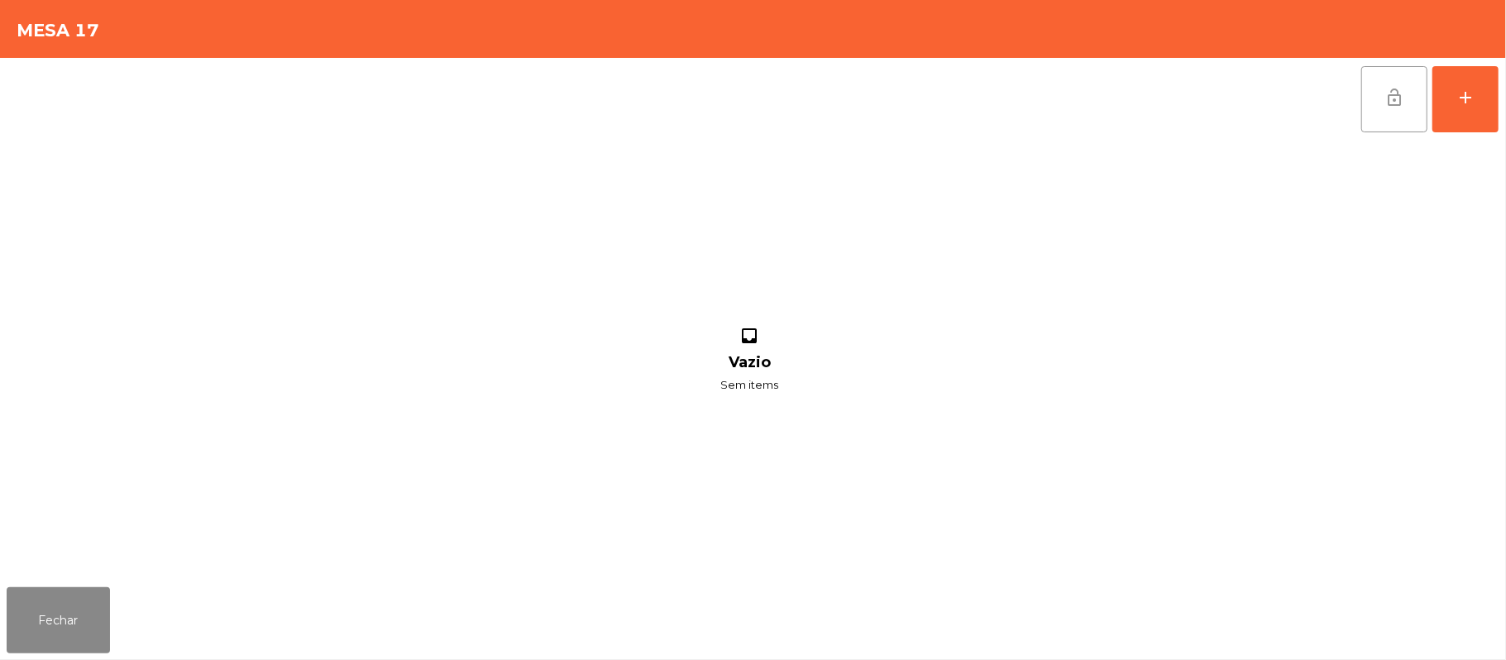
click at [1390, 88] on span "lock_open" at bounding box center [1394, 98] width 20 height 20
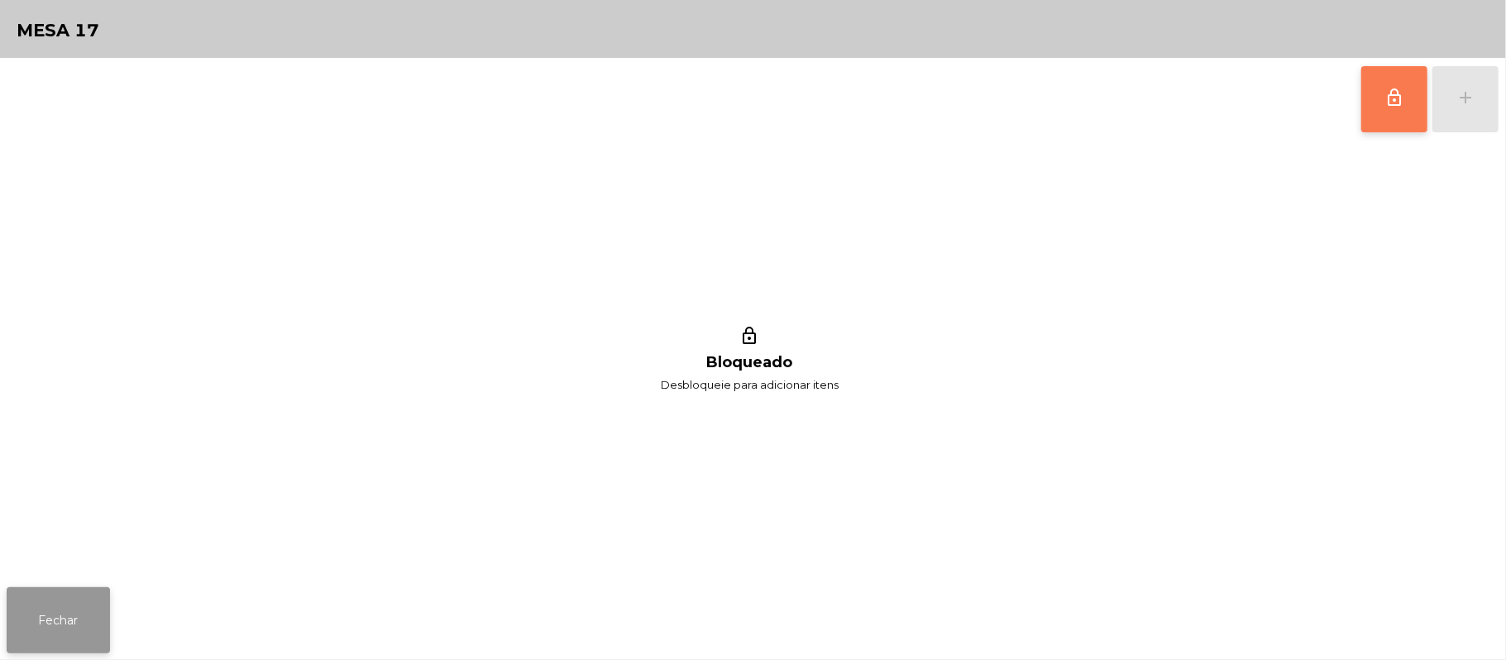
click at [7, 633] on button "Fechar" at bounding box center [58, 620] width 103 height 66
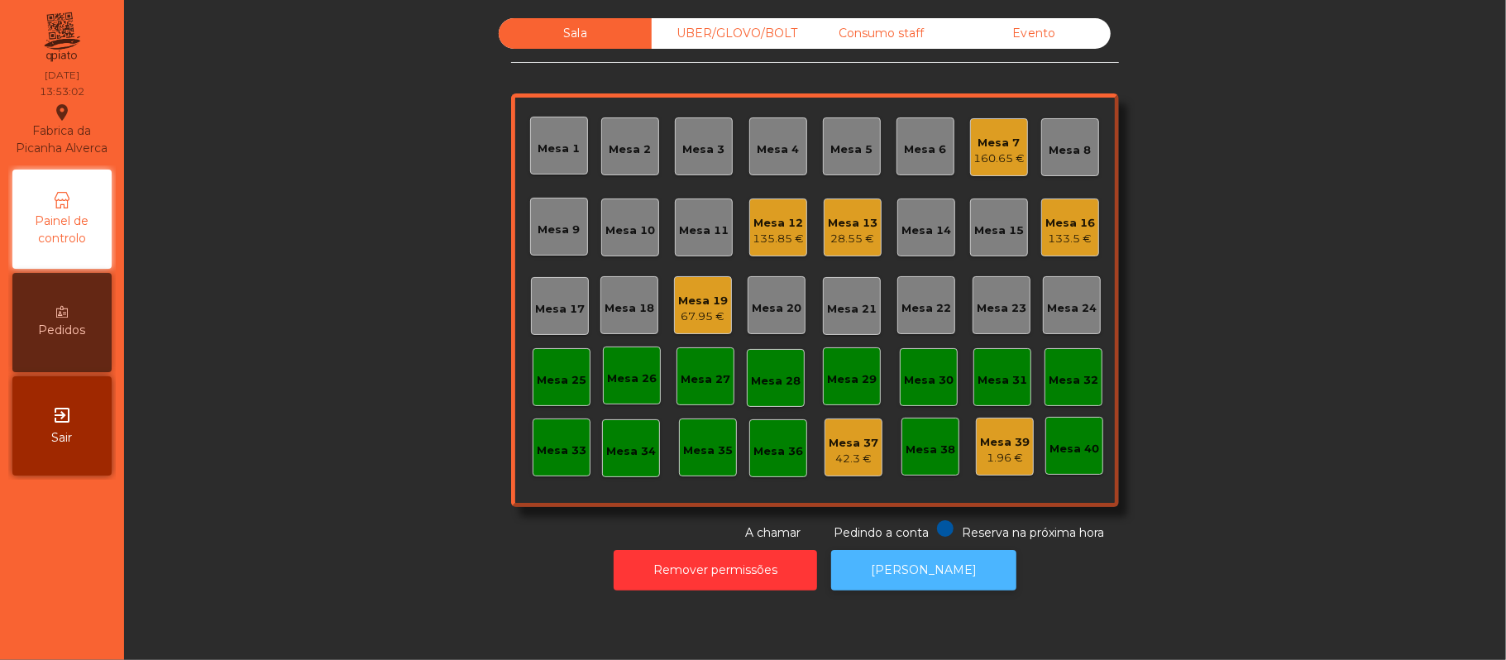
click at [967, 557] on button "[PERSON_NAME]" at bounding box center [923, 570] width 185 height 41
click at [785, 226] on div "Mesa 12" at bounding box center [778, 223] width 51 height 17
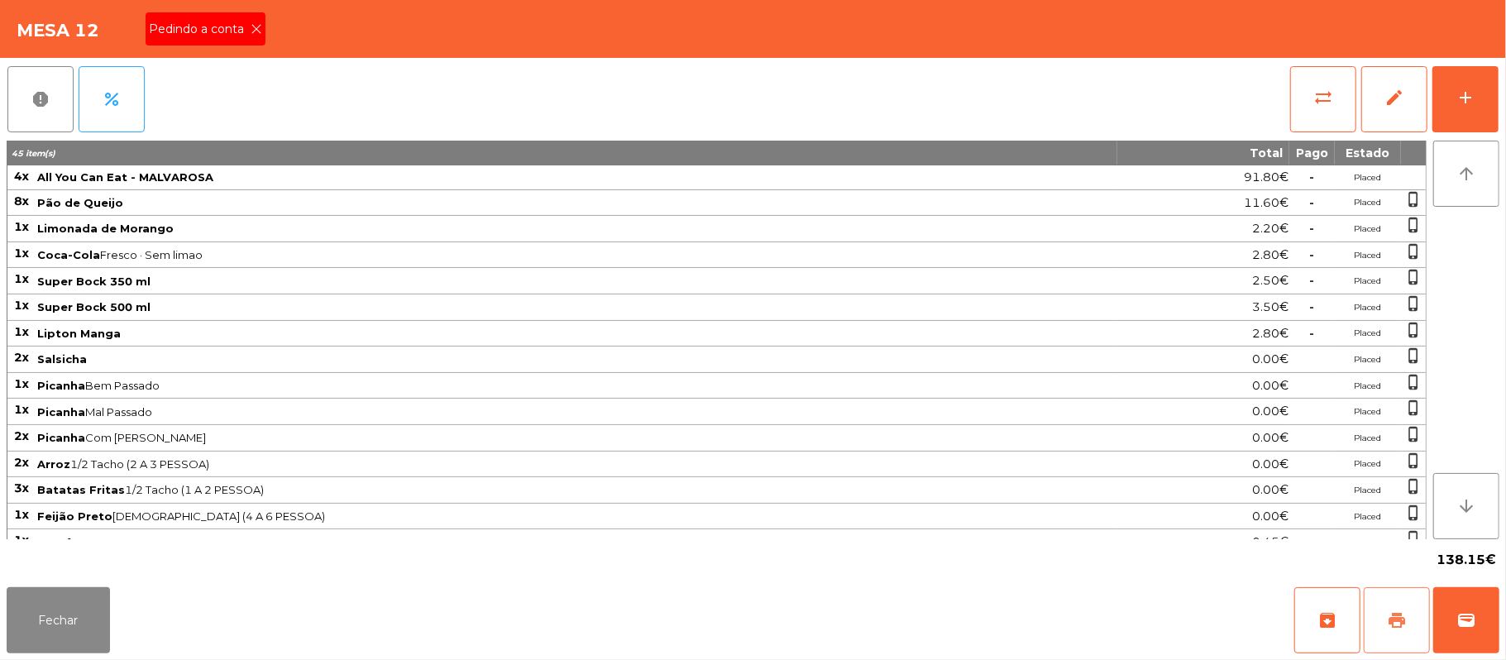
click at [1378, 619] on button "print" at bounding box center [1397, 620] width 66 height 66
click at [243, 30] on span "Pedindo a conta" at bounding box center [200, 29] width 102 height 17
click at [44, 635] on button "Fechar" at bounding box center [58, 620] width 103 height 66
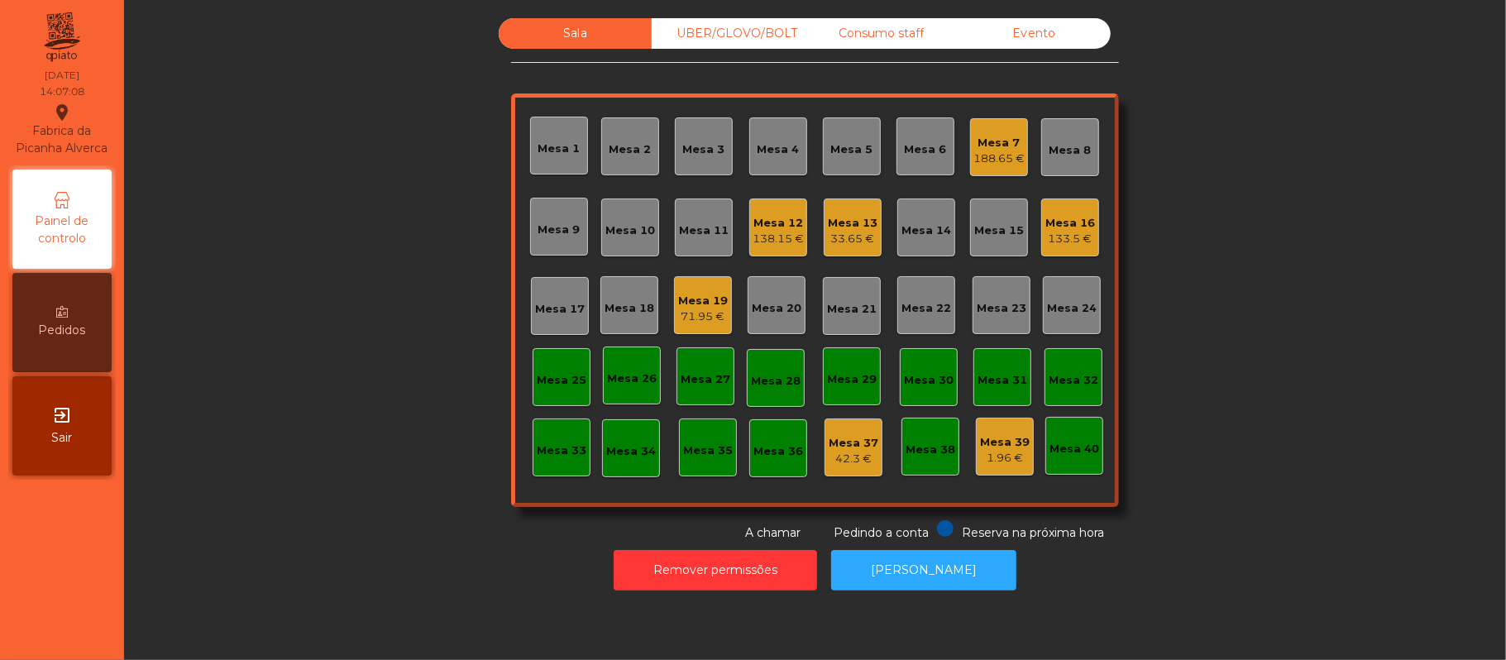
click at [1087, 215] on div "Mesa 16 133.5 €" at bounding box center [1070, 227] width 58 height 58
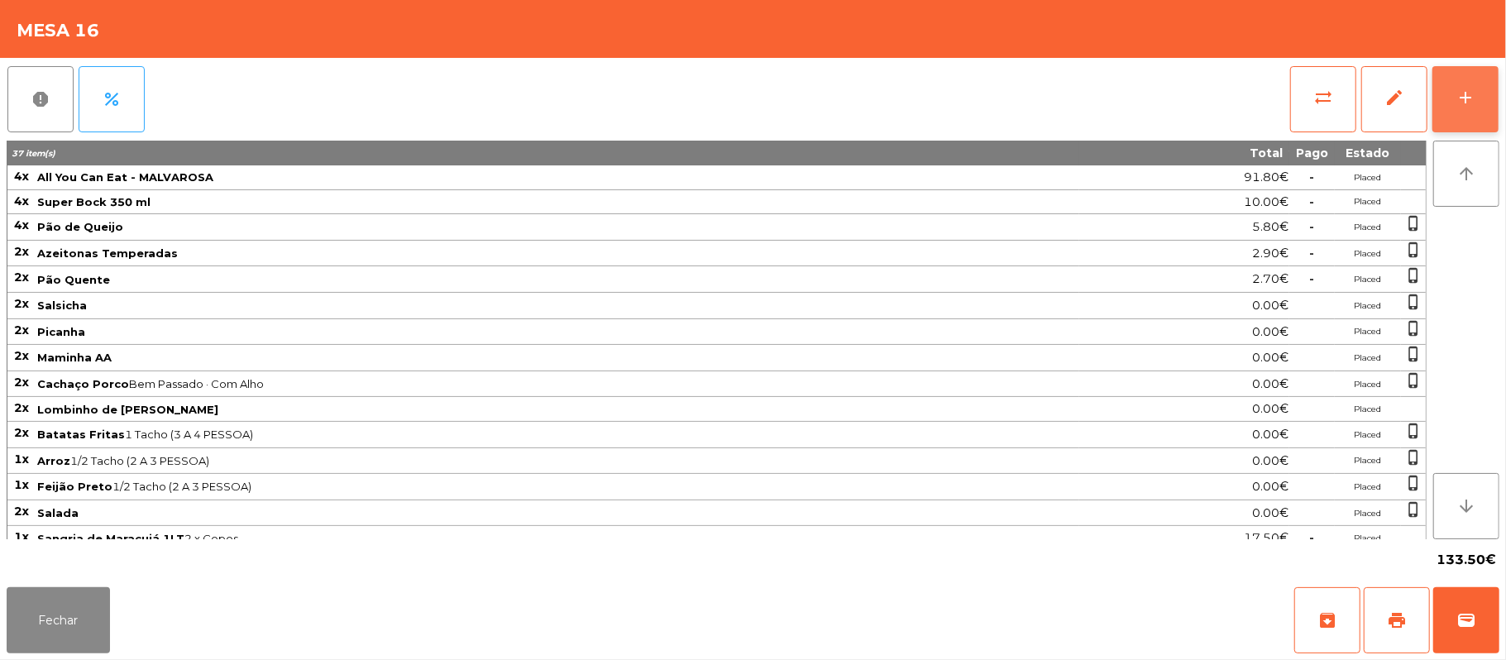
click at [1466, 110] on button "add" at bounding box center [1465, 99] width 66 height 66
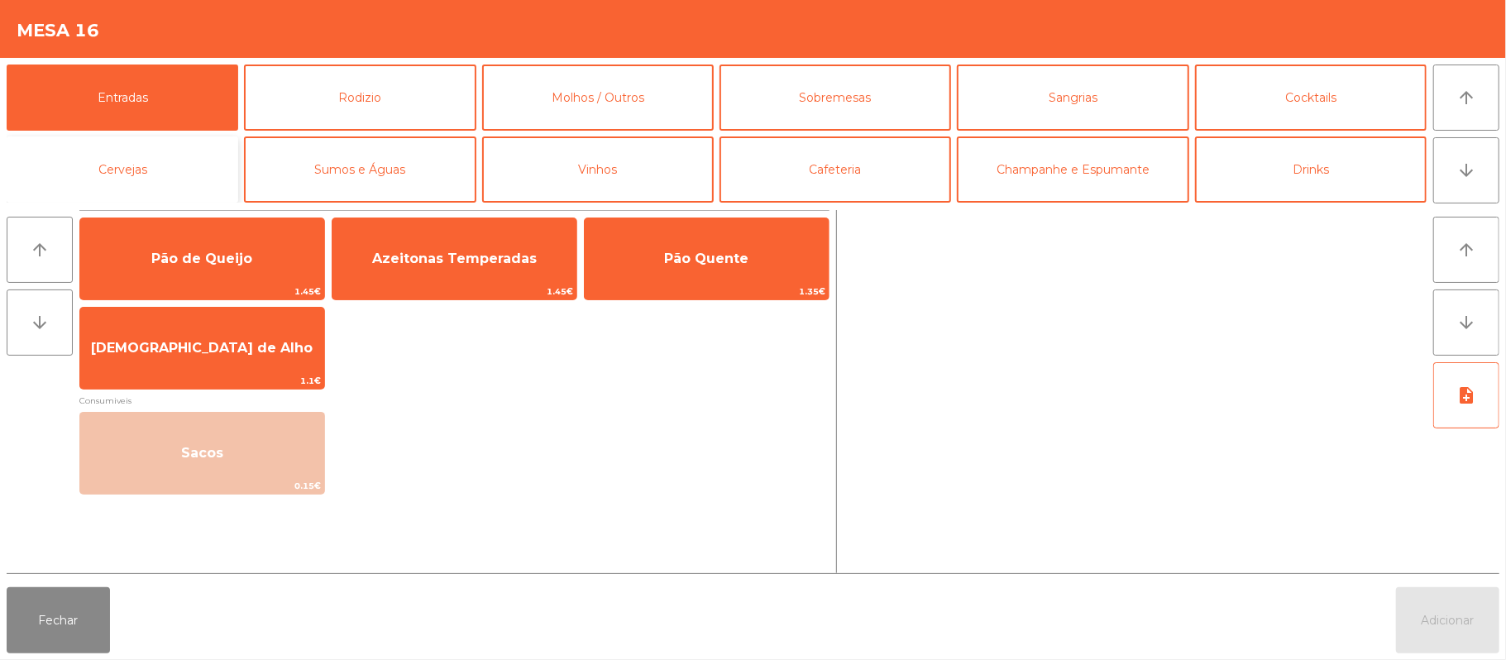
click at [163, 149] on button "Cervejas" at bounding box center [123, 169] width 232 height 66
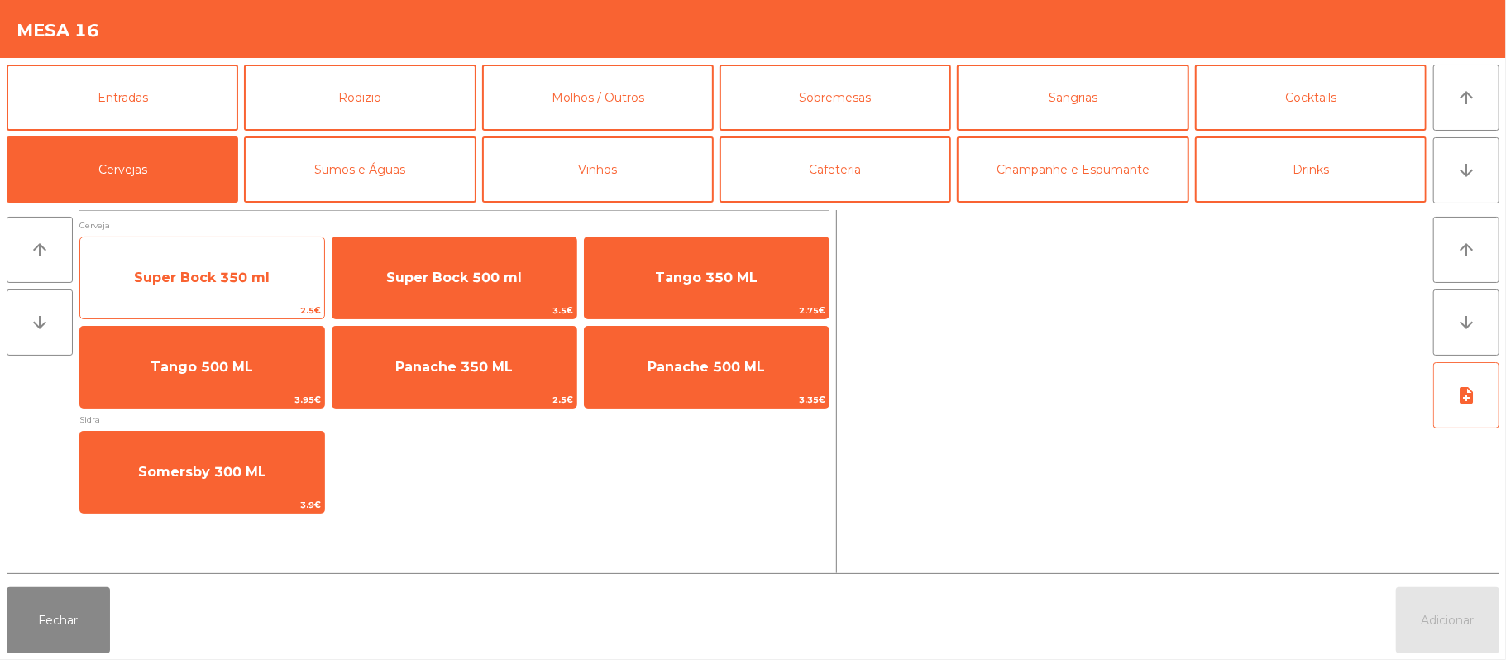
click at [276, 291] on span "Super Bock 350 ml" at bounding box center [202, 278] width 244 height 45
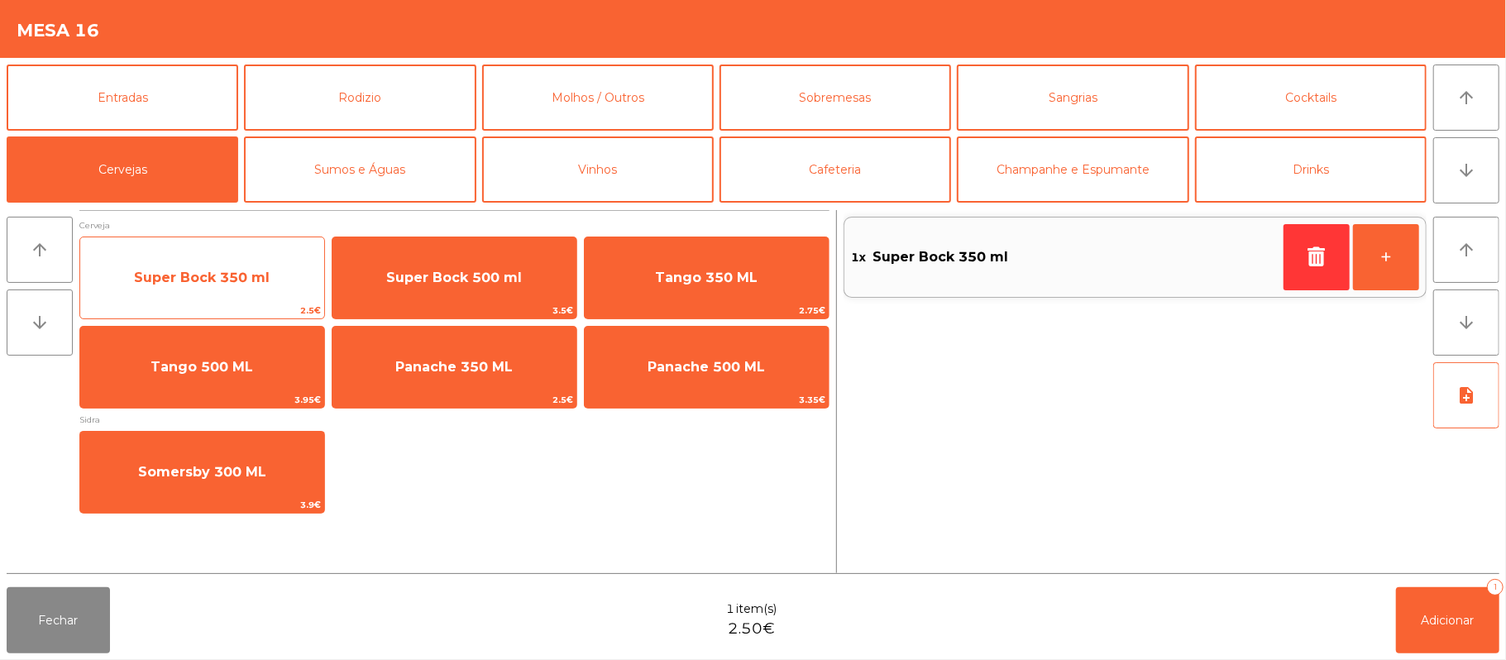
click at [282, 280] on span "Super Bock 350 ml" at bounding box center [202, 278] width 244 height 45
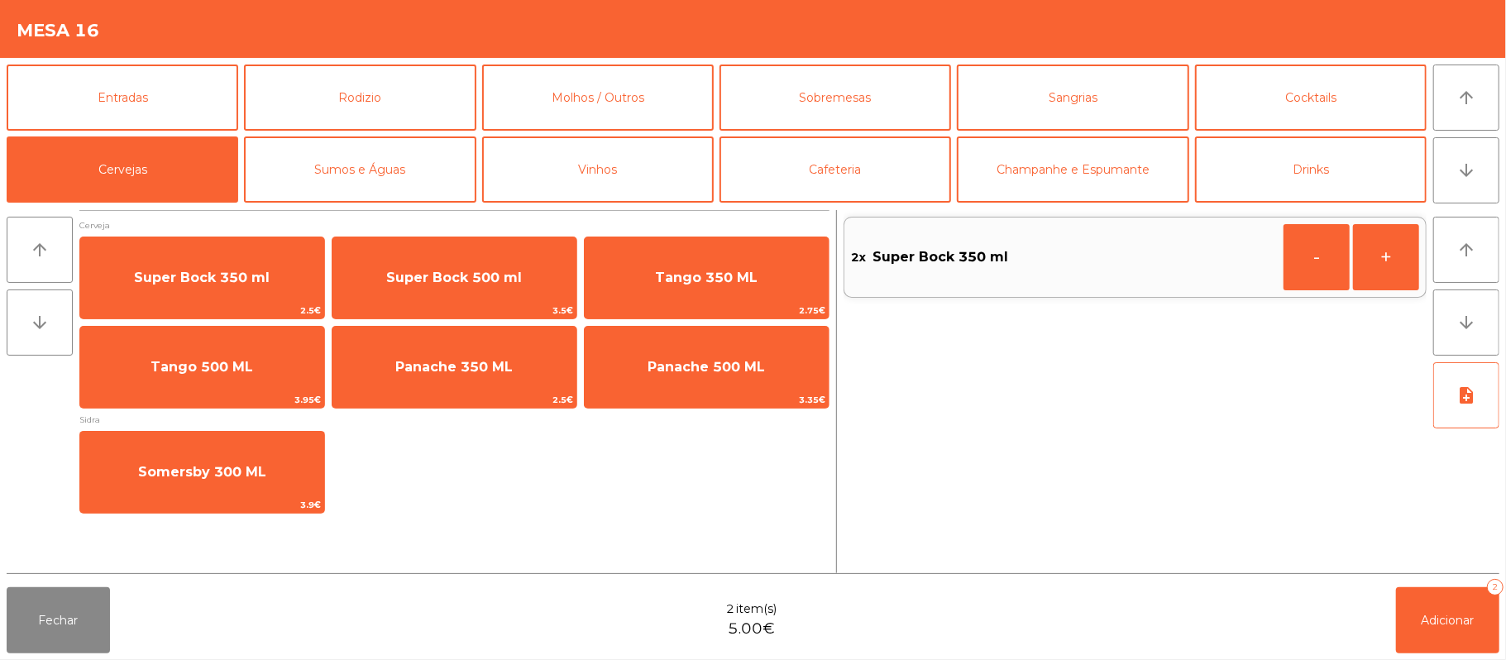
click at [1456, 655] on div "Fechar 2 item(s) 5.00€ Adicionar 2" at bounding box center [753, 620] width 1506 height 79
click at [1446, 600] on button "Adicionar 2" at bounding box center [1447, 620] width 103 height 66
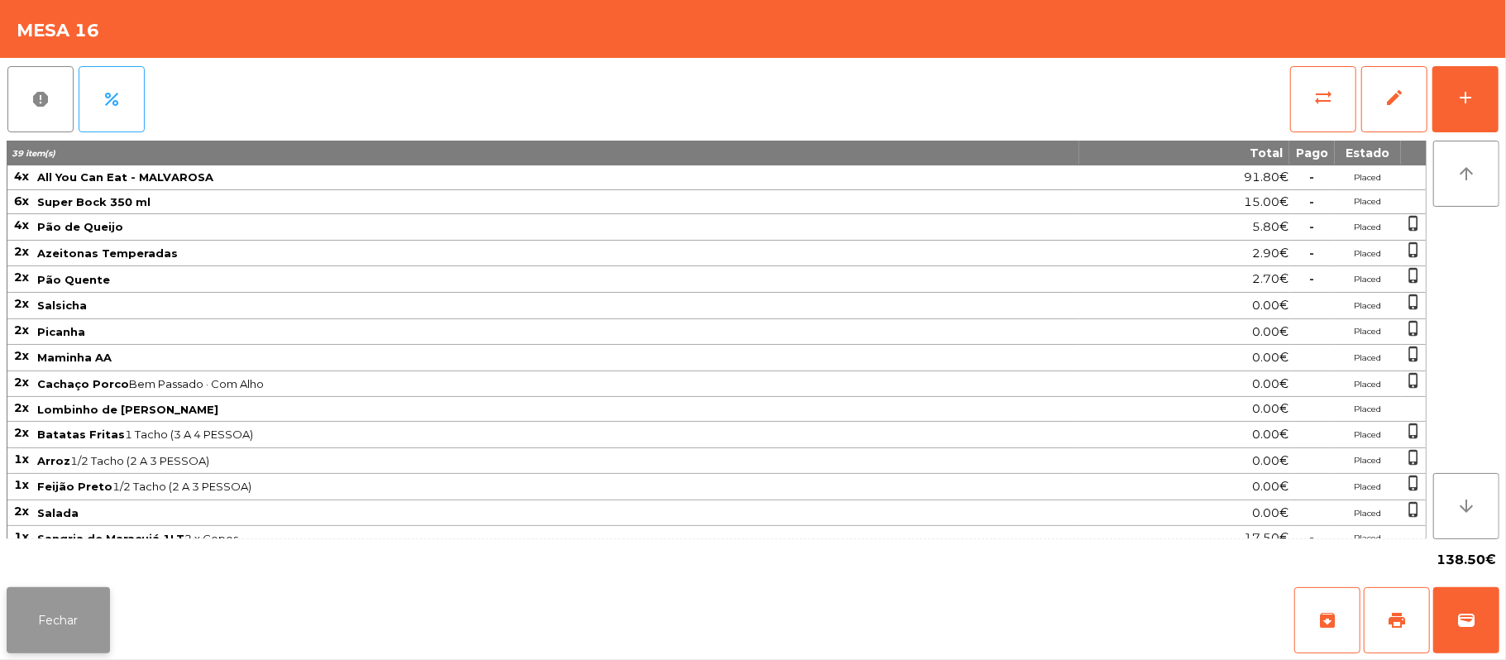
click at [66, 612] on button "Fechar" at bounding box center [58, 620] width 103 height 66
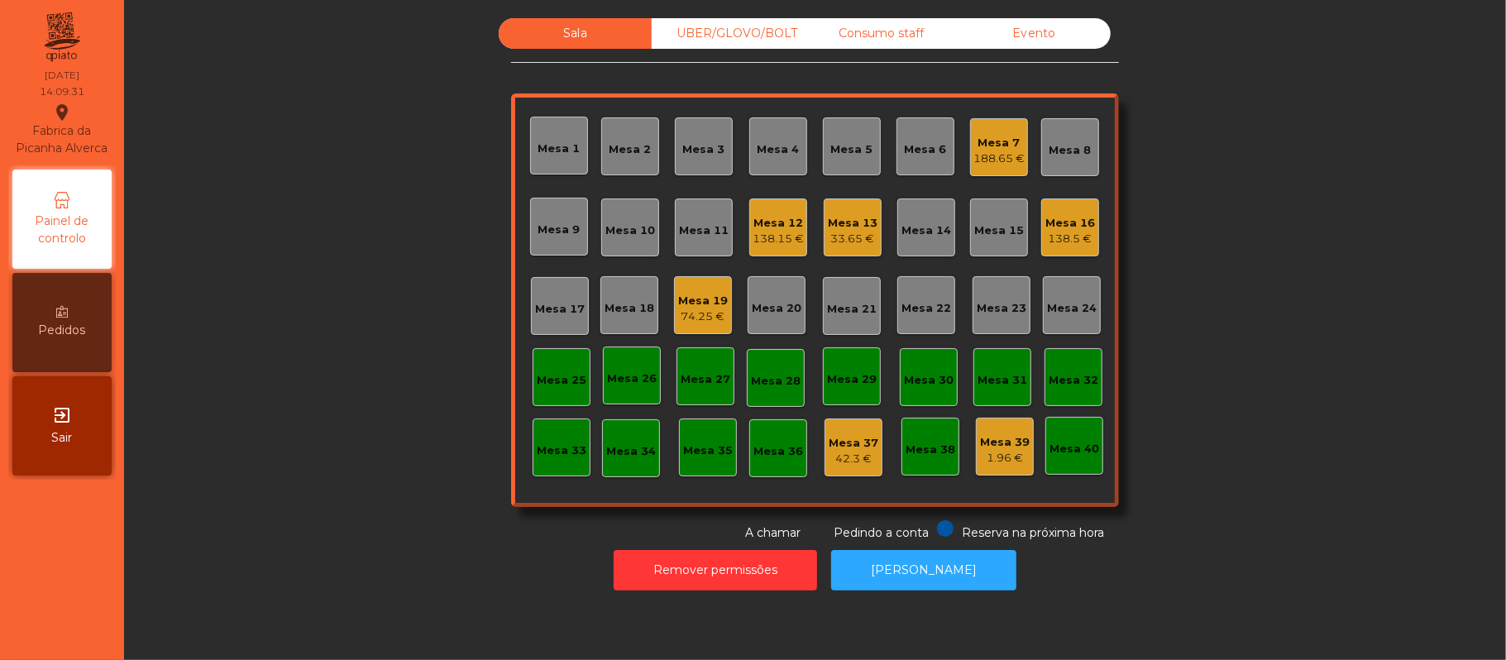
click at [755, 238] on div "138.15 €" at bounding box center [778, 239] width 51 height 17
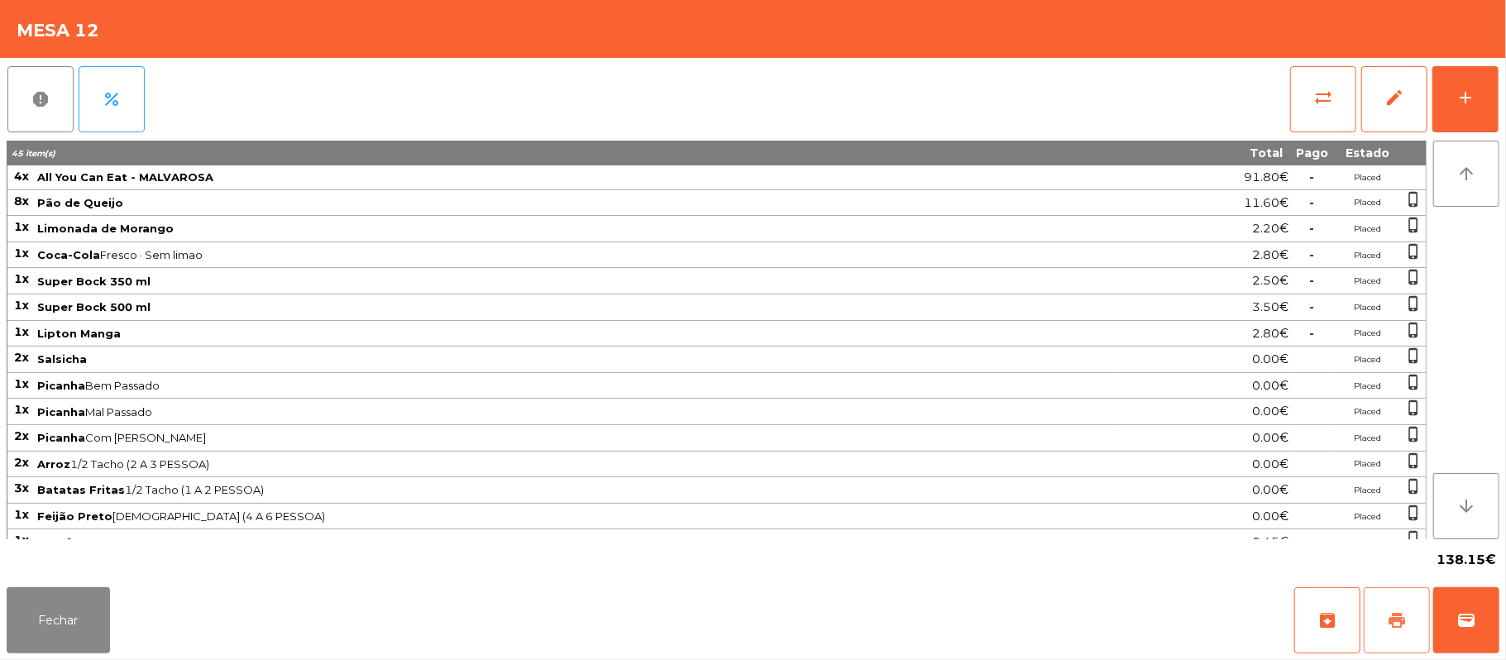
click at [1409, 610] on button "print" at bounding box center [1397, 620] width 66 height 66
click at [1313, 111] on button "sync_alt" at bounding box center [1323, 99] width 66 height 66
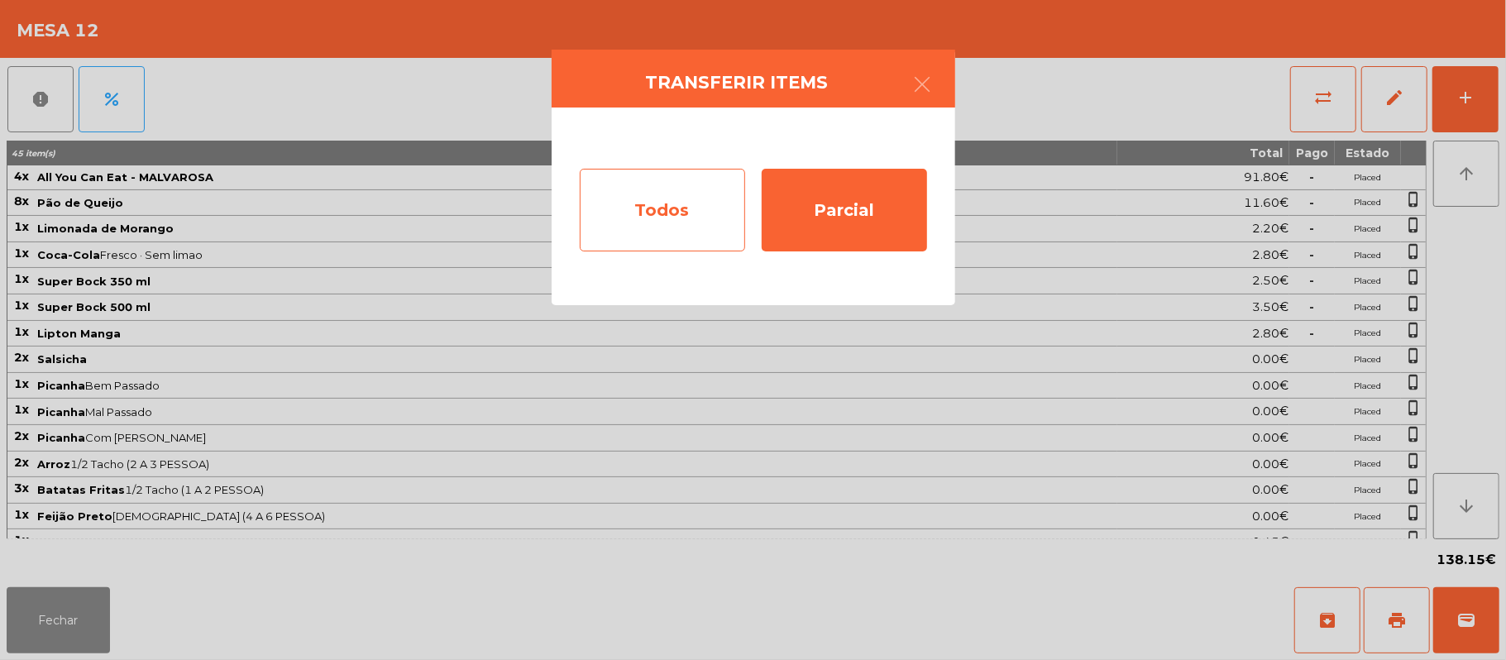
click at [657, 219] on div "Todos" at bounding box center [662, 210] width 165 height 83
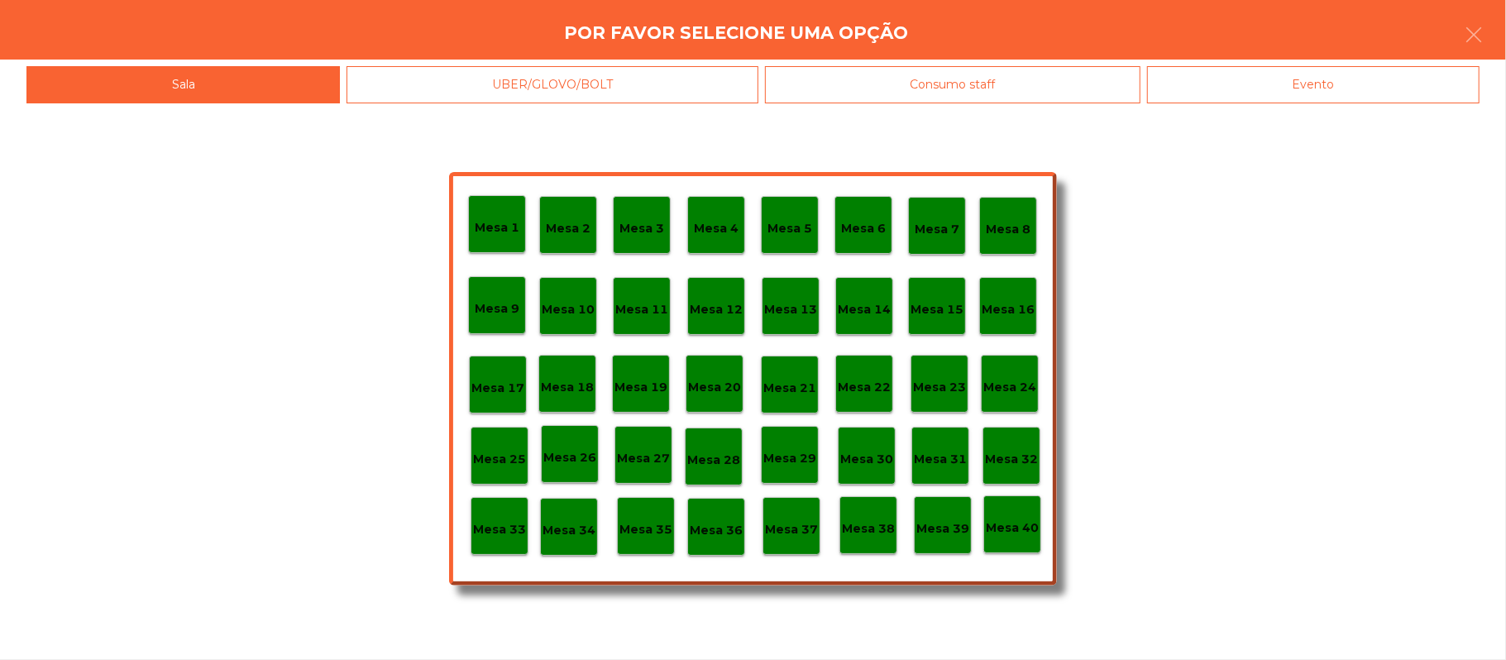
click at [1346, 103] on div "Evento" at bounding box center [1313, 84] width 332 height 37
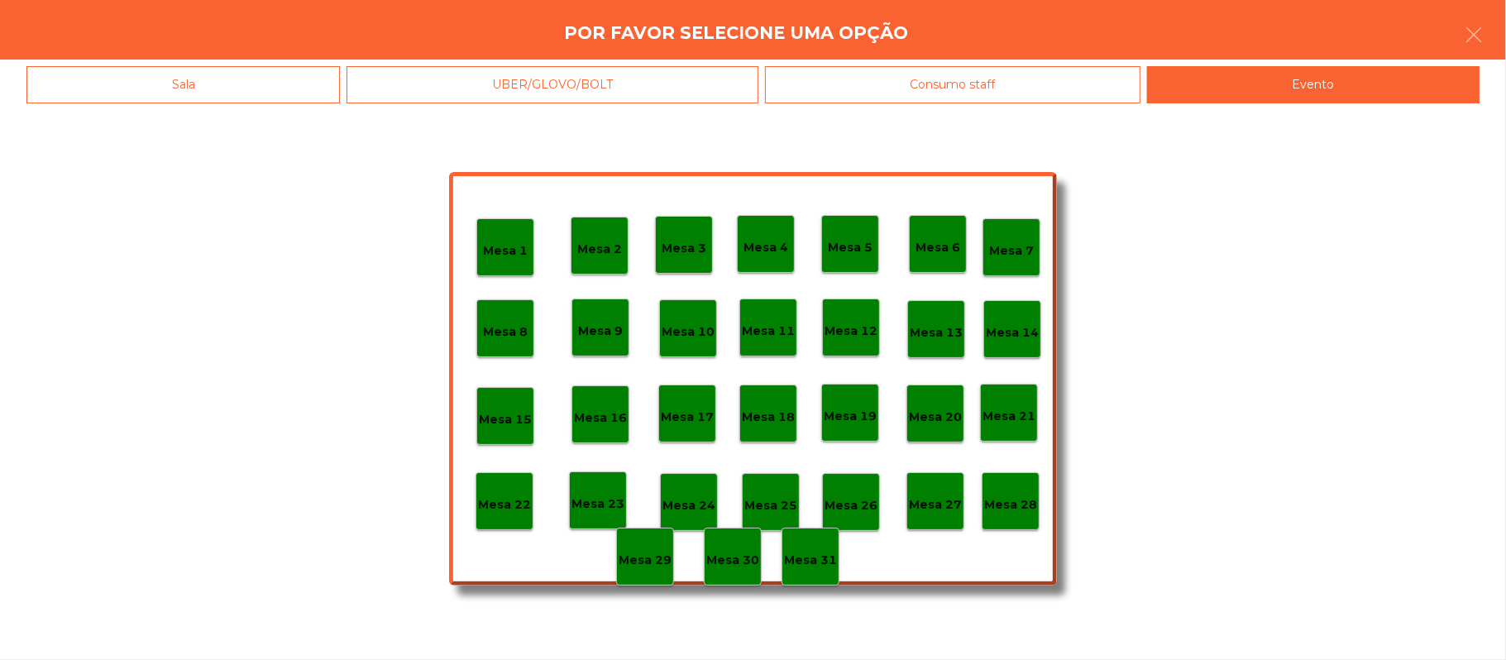
click at [990, 508] on p "Mesa 28" at bounding box center [1010, 504] width 53 height 19
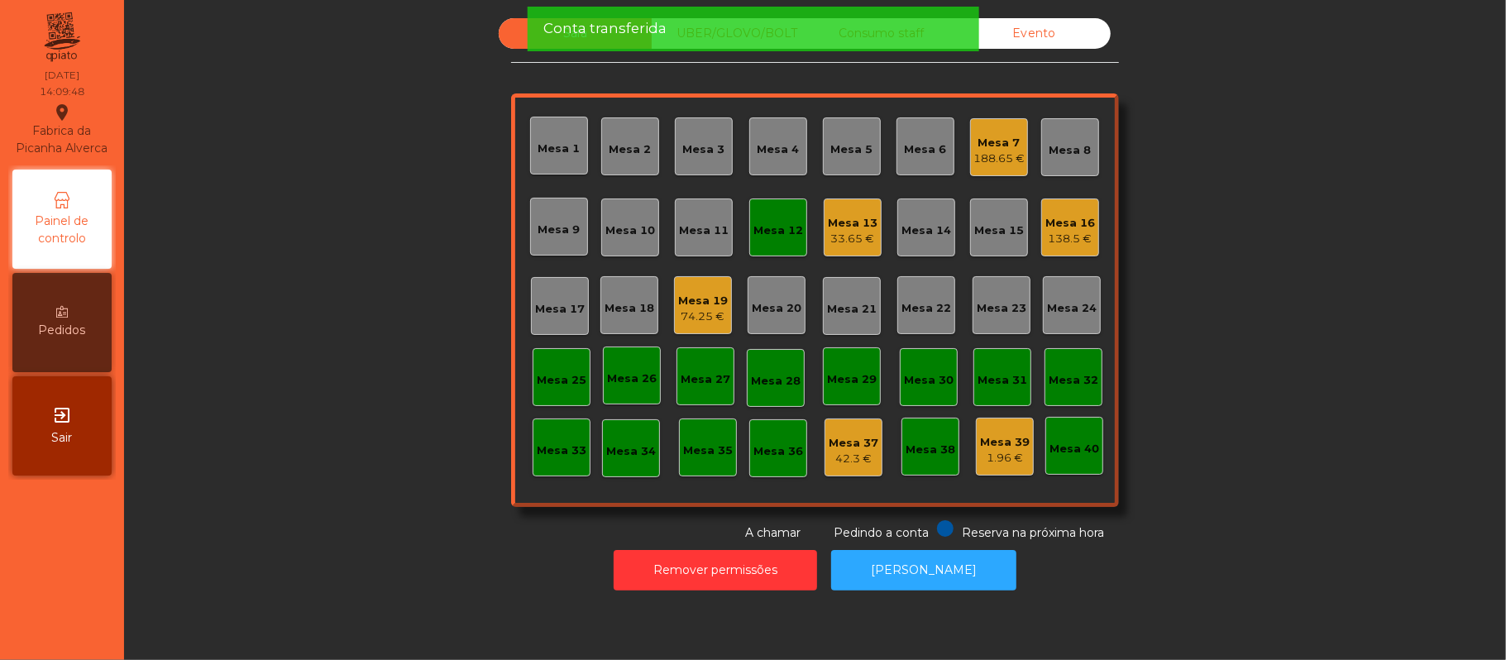
click at [759, 241] on div "Mesa 12" at bounding box center [778, 227] width 58 height 58
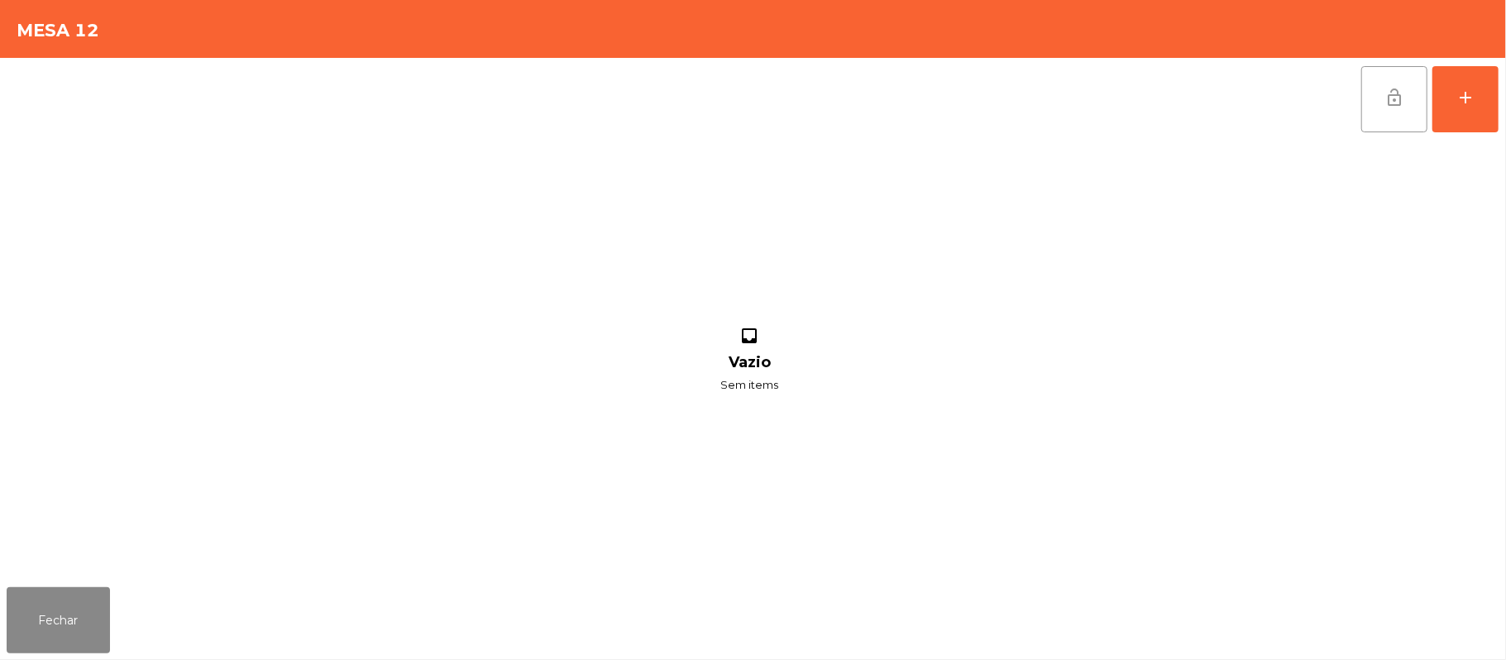
click at [1379, 100] on button "lock_open" at bounding box center [1394, 99] width 66 height 66
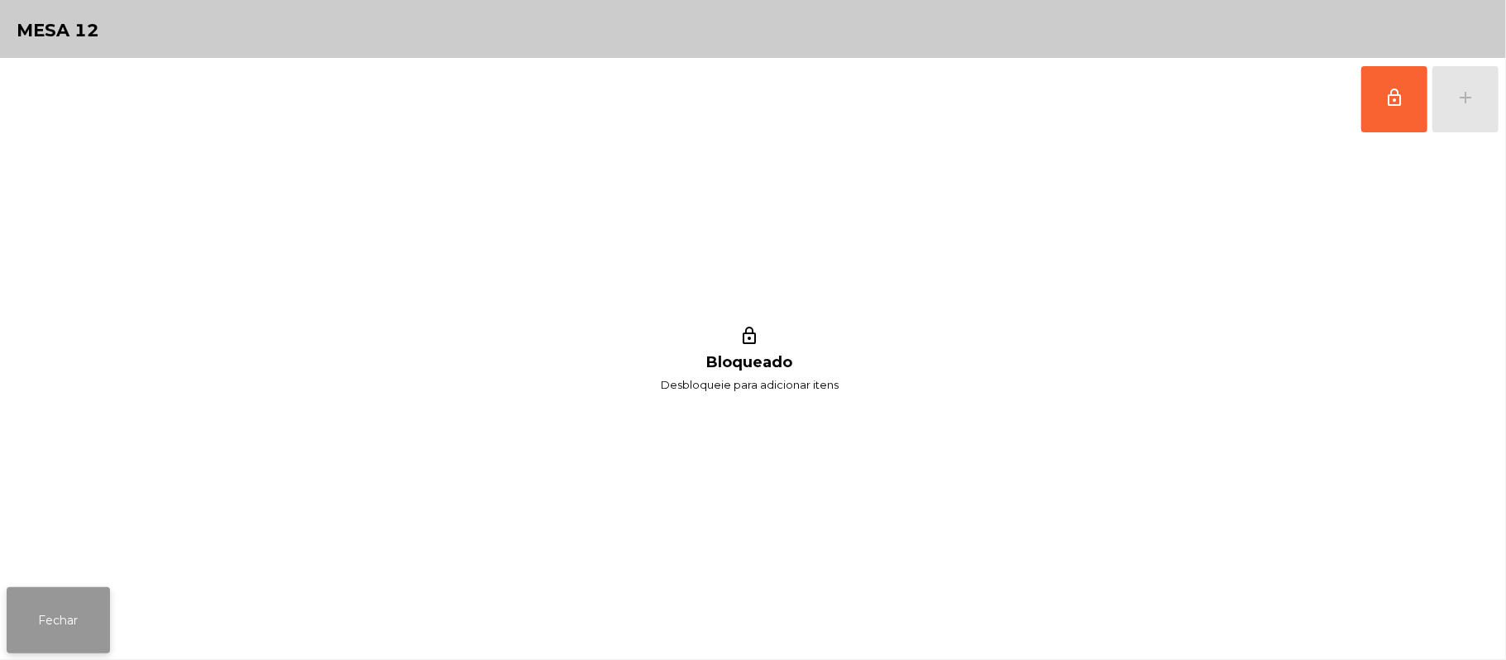
click at [50, 640] on button "Fechar" at bounding box center [58, 620] width 103 height 66
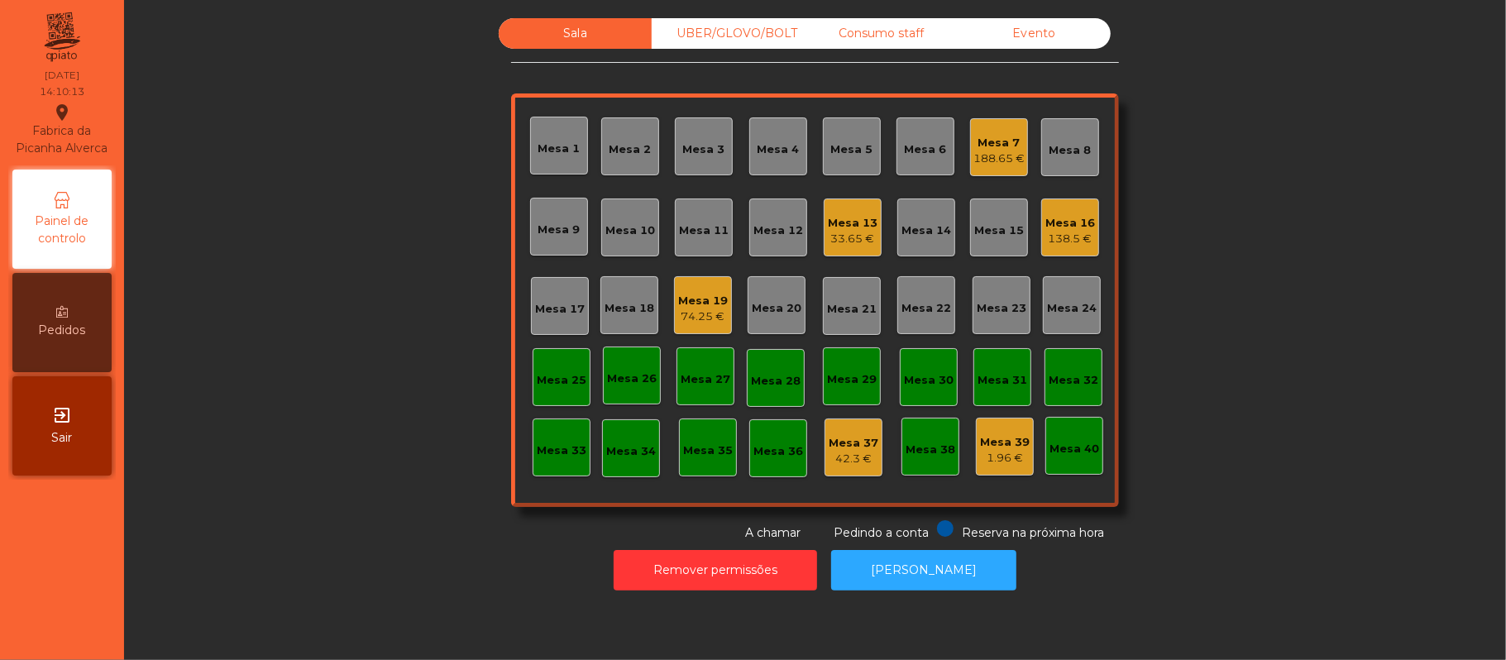
click at [546, 222] on div "Mesa 9" at bounding box center [559, 230] width 42 height 17
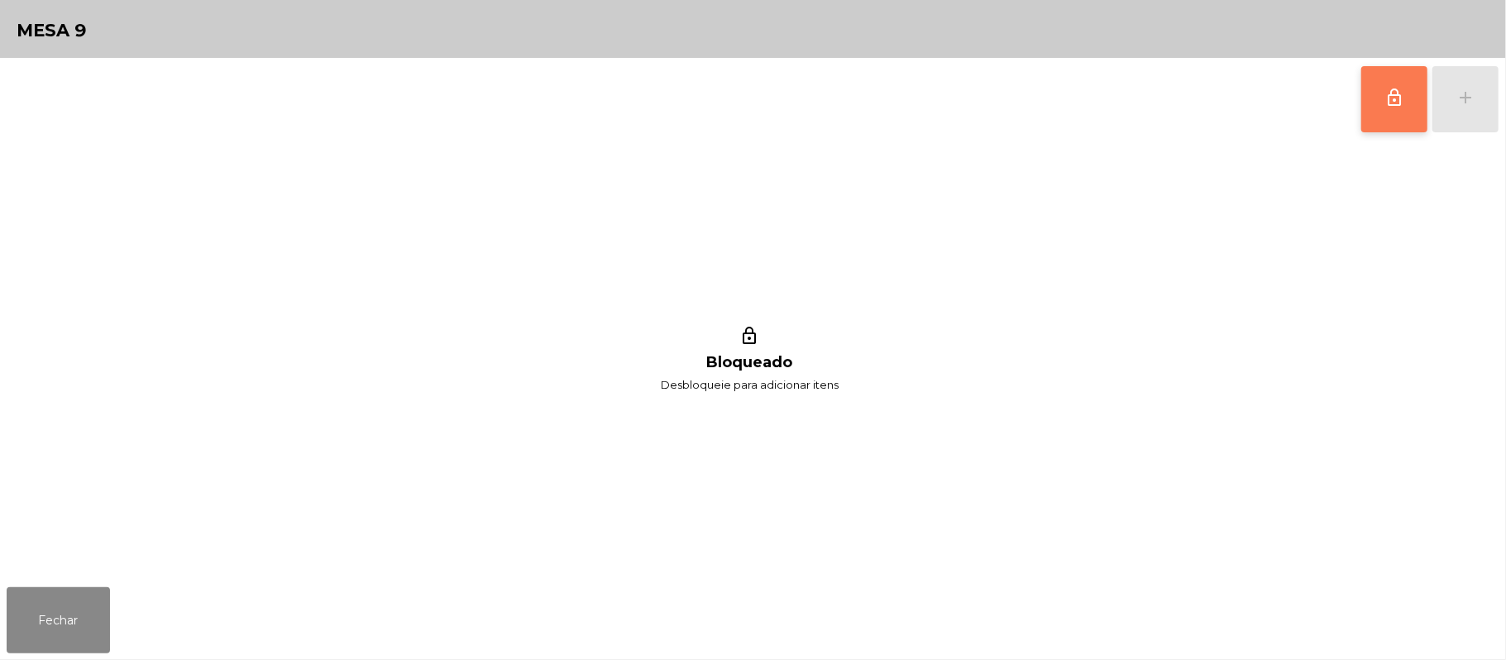
click at [1361, 113] on button "lock_outline" at bounding box center [1394, 99] width 66 height 66
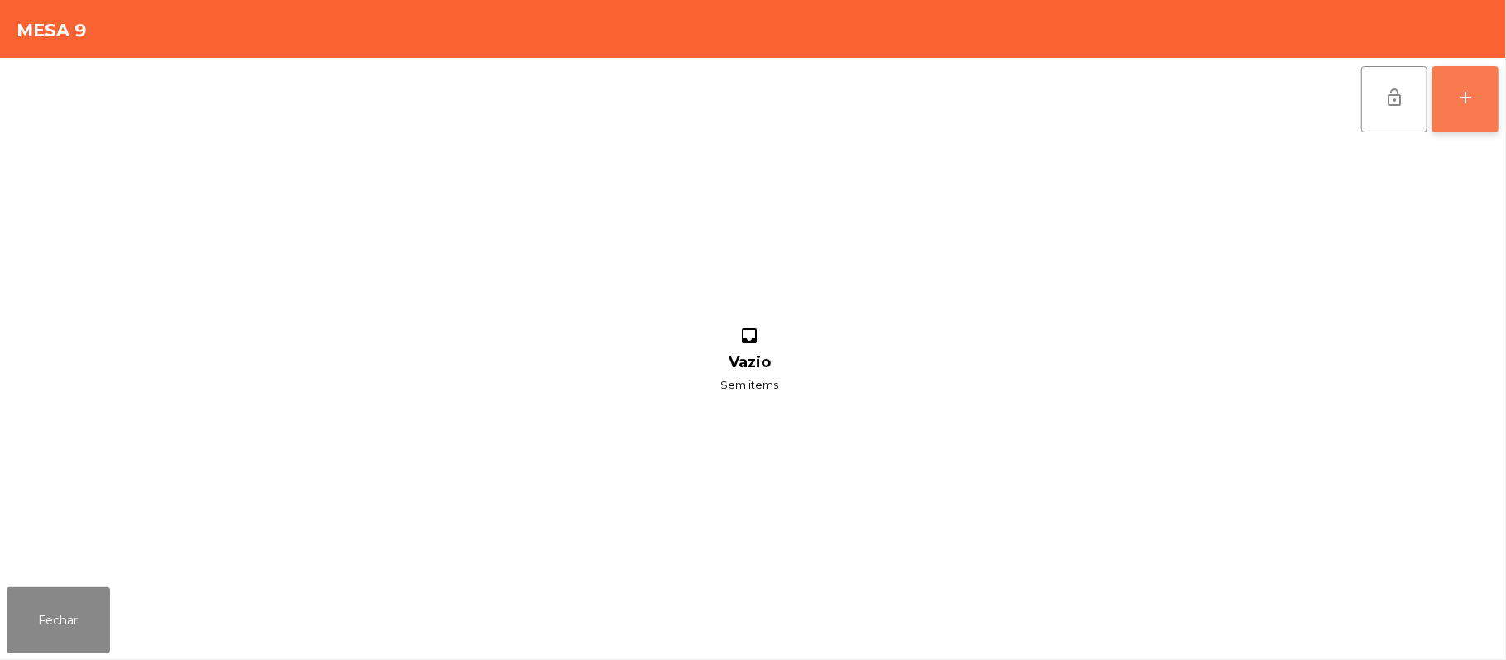
click at [1486, 98] on button "add" at bounding box center [1465, 99] width 66 height 66
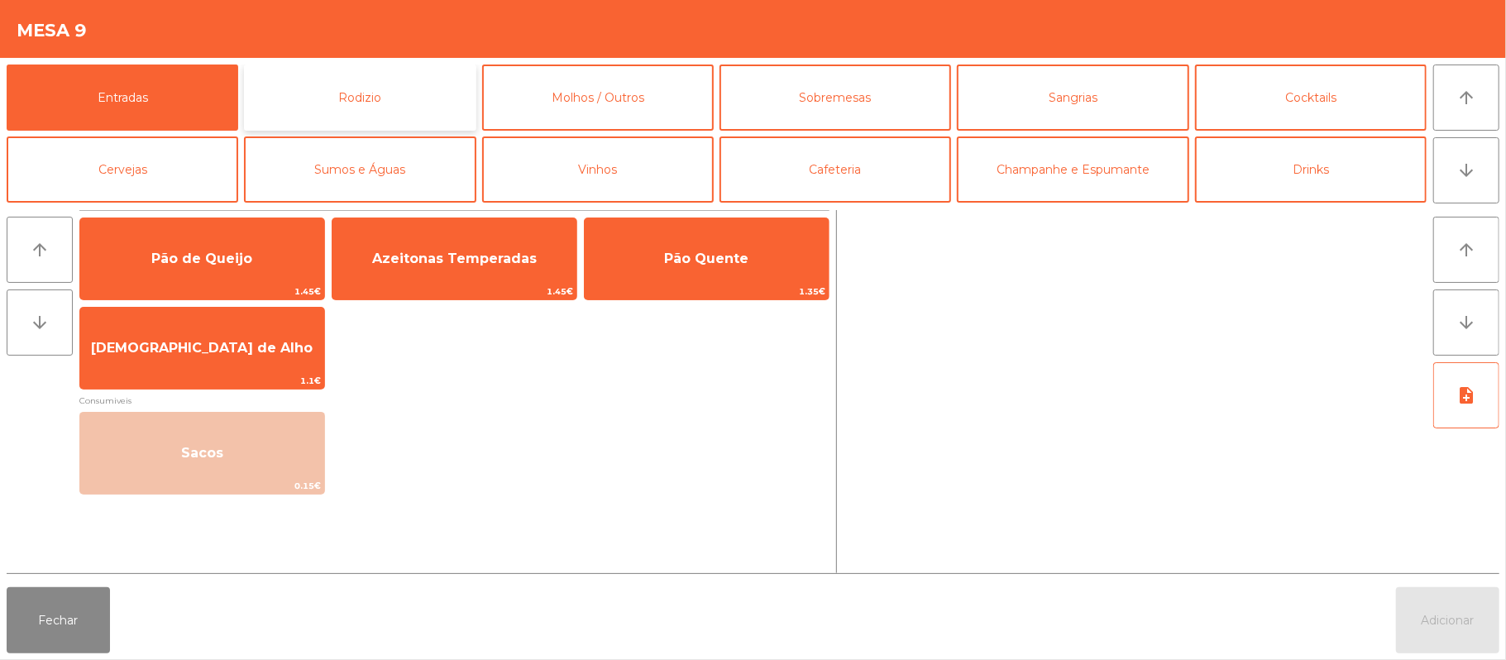
click at [351, 86] on button "Rodizio" at bounding box center [360, 98] width 232 height 66
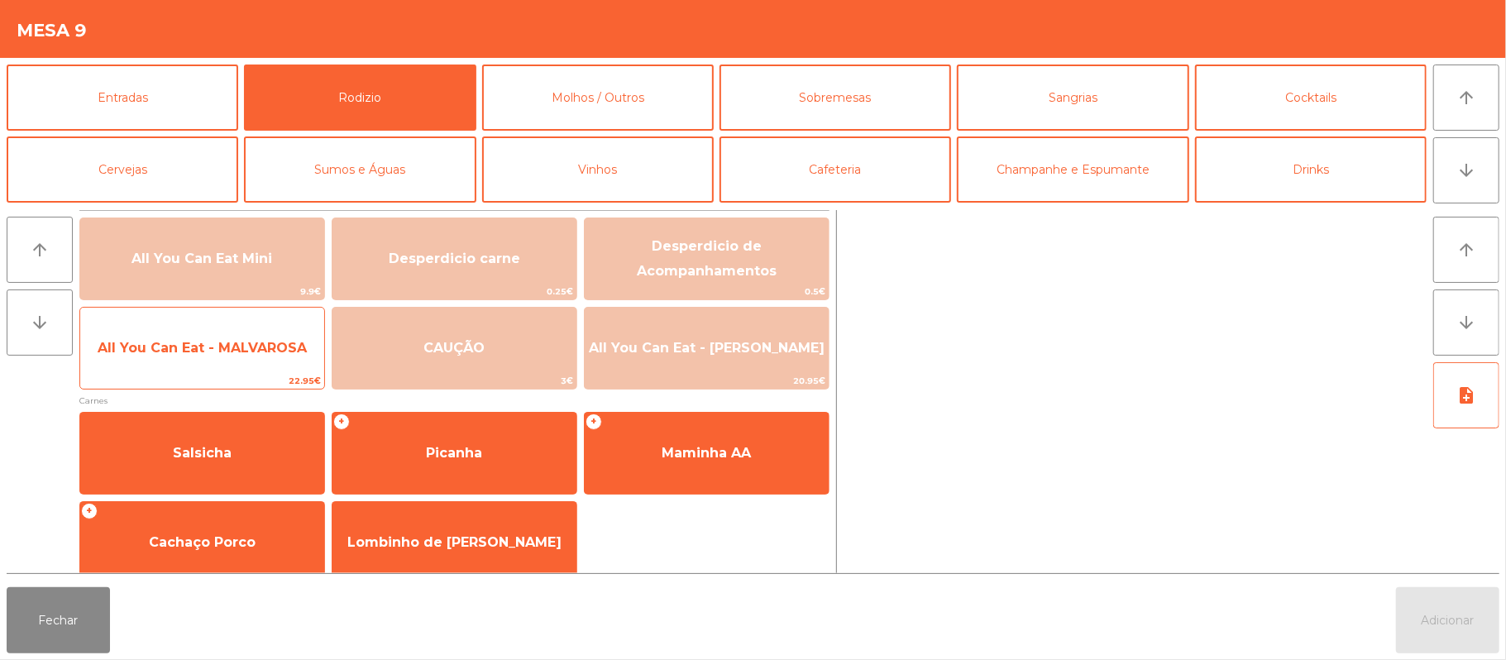
click at [165, 355] on span "All You Can Eat - MALVAROSA" at bounding box center [202, 348] width 209 height 16
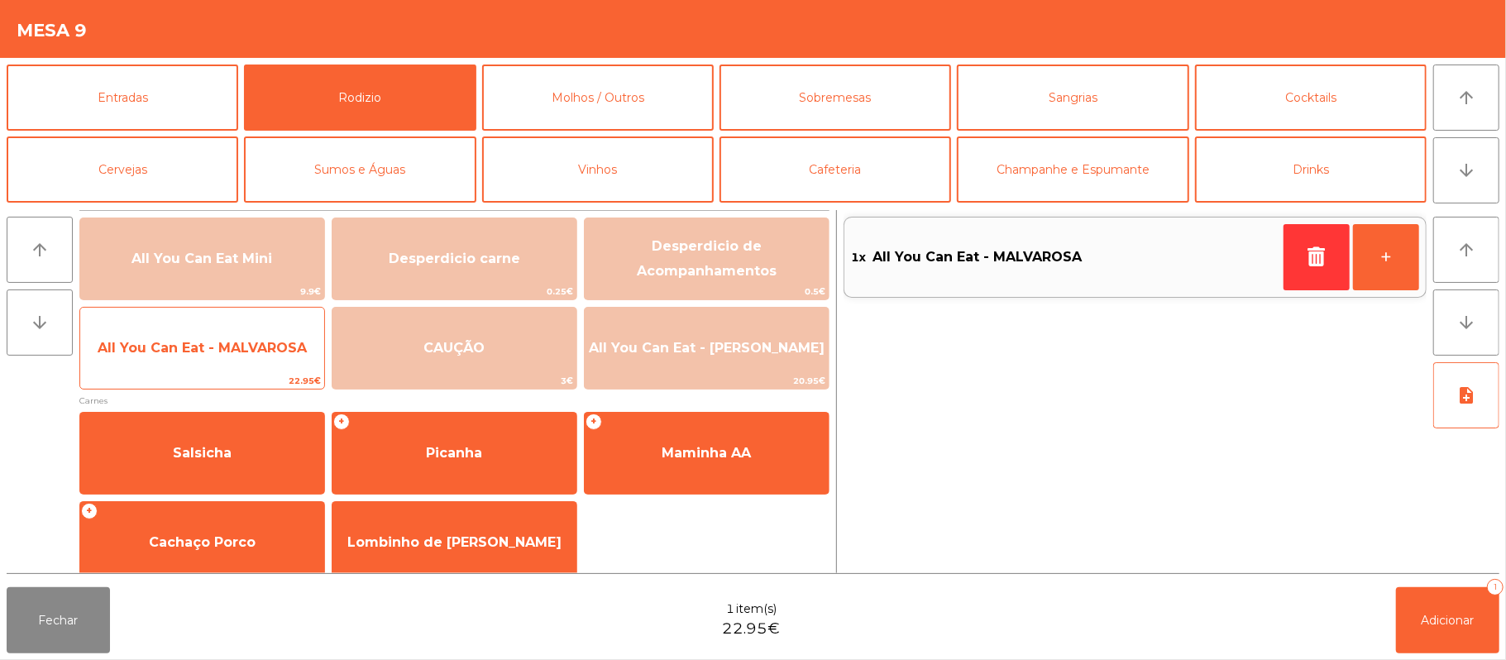
click at [169, 355] on span "All You Can Eat - MALVAROSA" at bounding box center [202, 348] width 209 height 16
click at [189, 349] on span "All You Can Eat - MALVAROSA" at bounding box center [202, 348] width 209 height 16
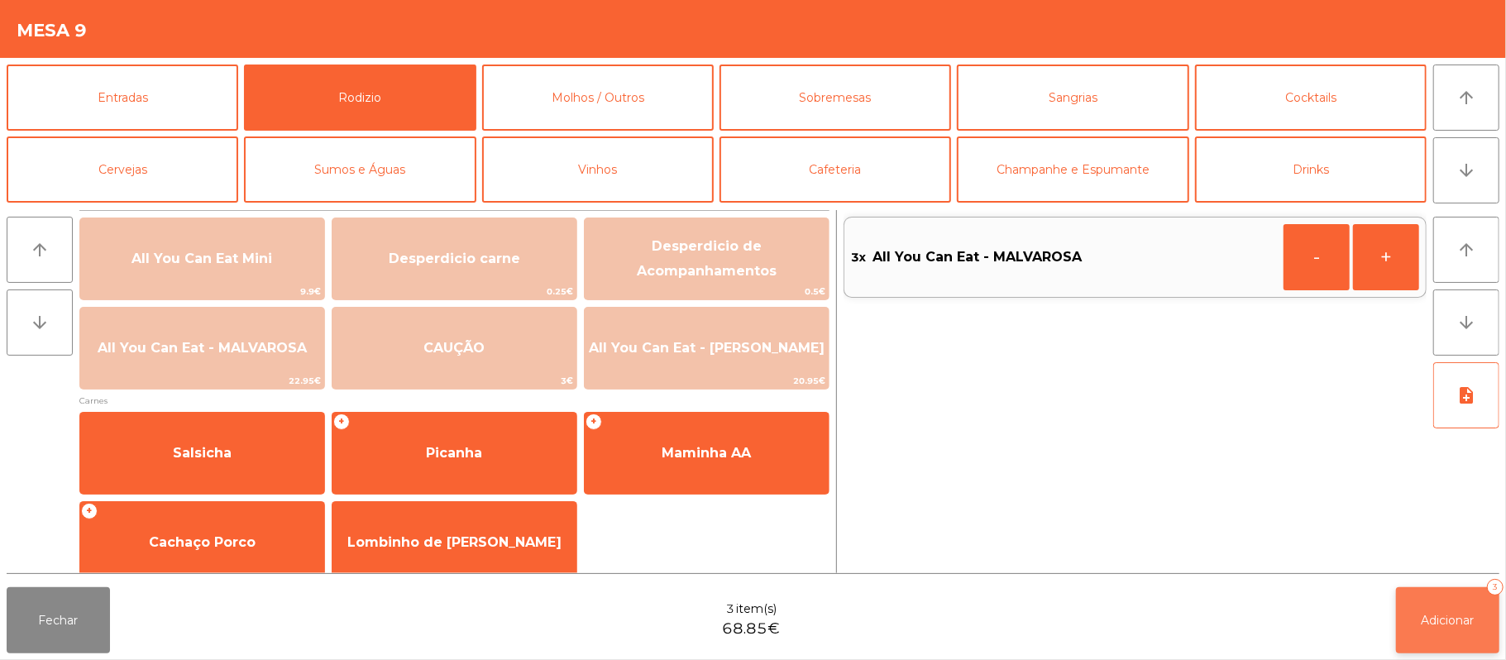
click at [1434, 617] on span "Adicionar" at bounding box center [1447, 620] width 53 height 15
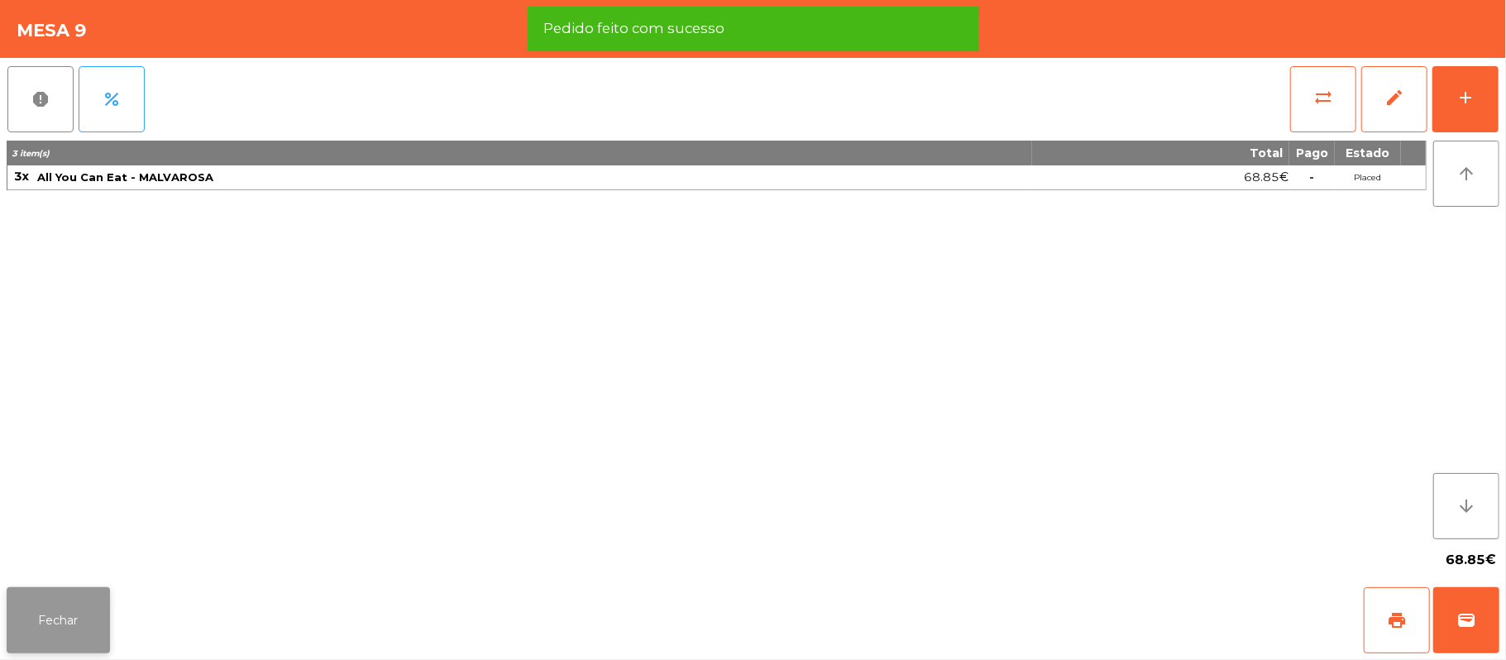
click at [13, 623] on button "Fechar" at bounding box center [58, 620] width 103 height 66
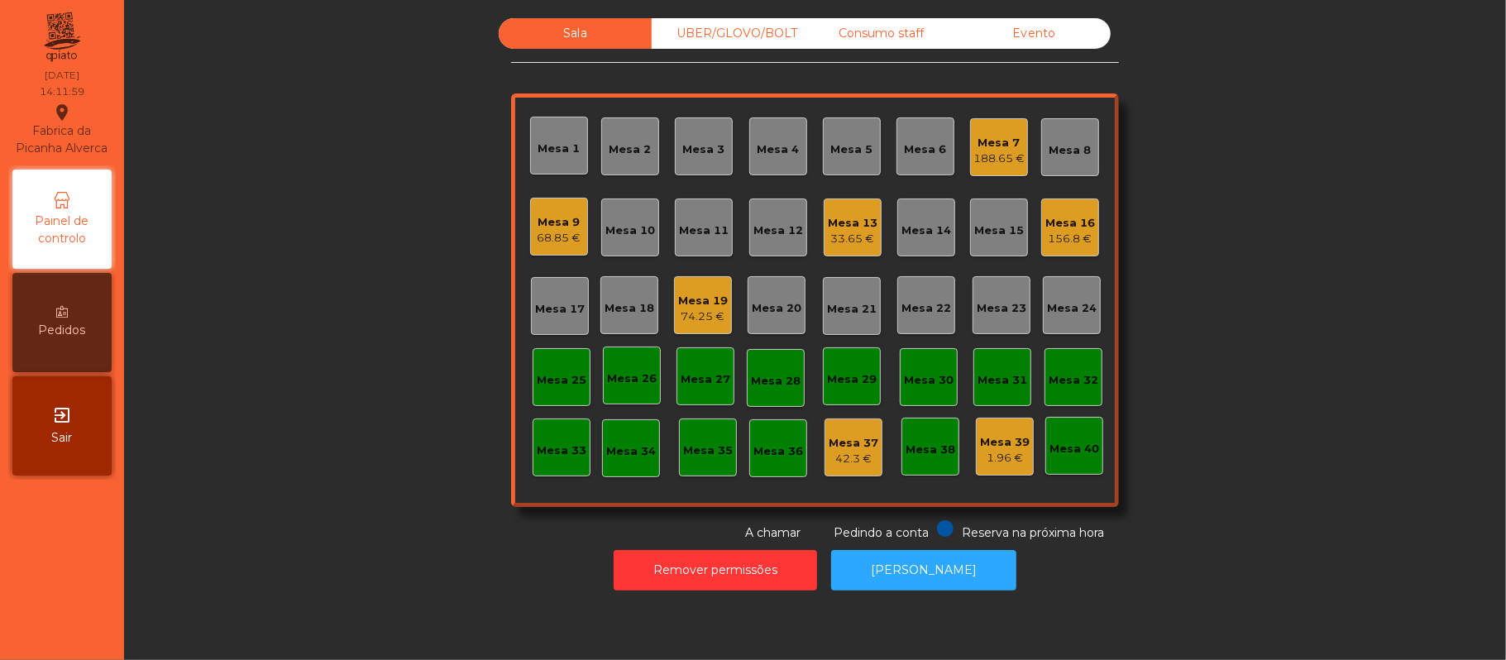
click at [680, 233] on div "Mesa 11" at bounding box center [704, 230] width 50 height 17
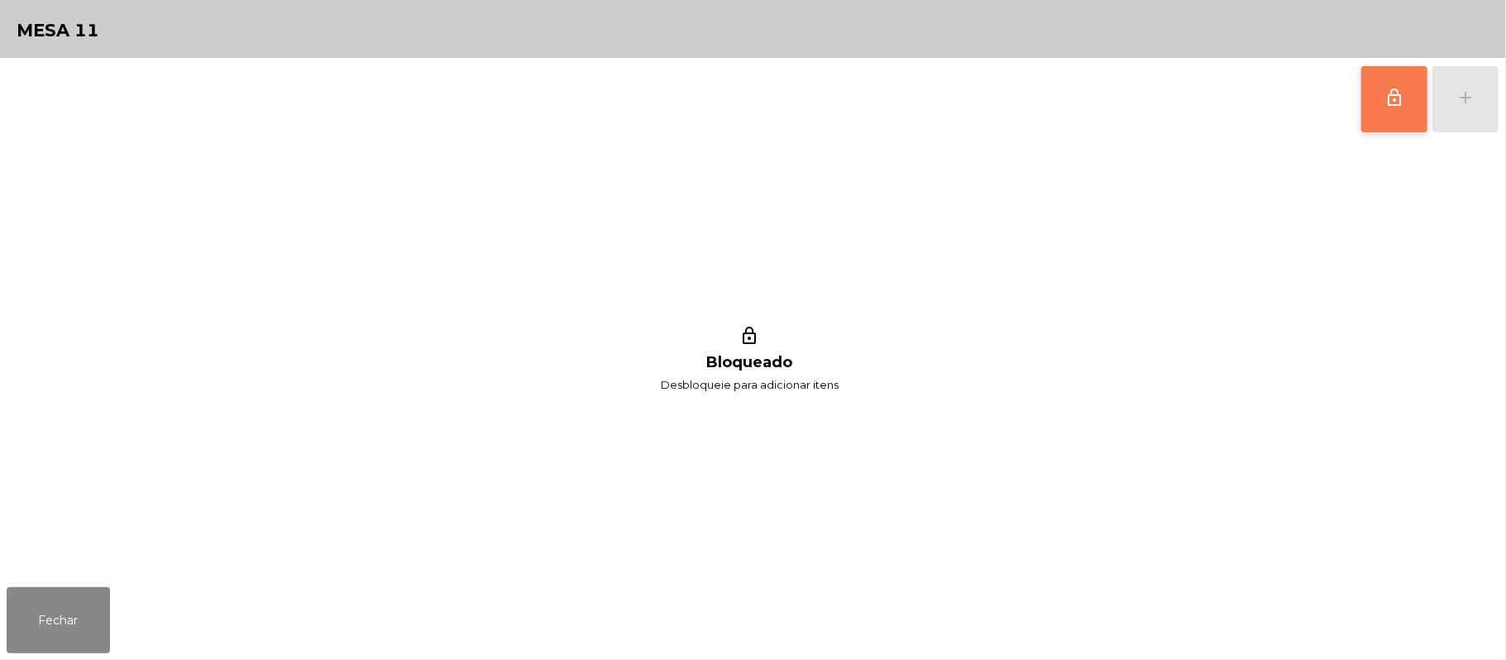
click at [1386, 99] on span "lock_outline" at bounding box center [1394, 98] width 20 height 20
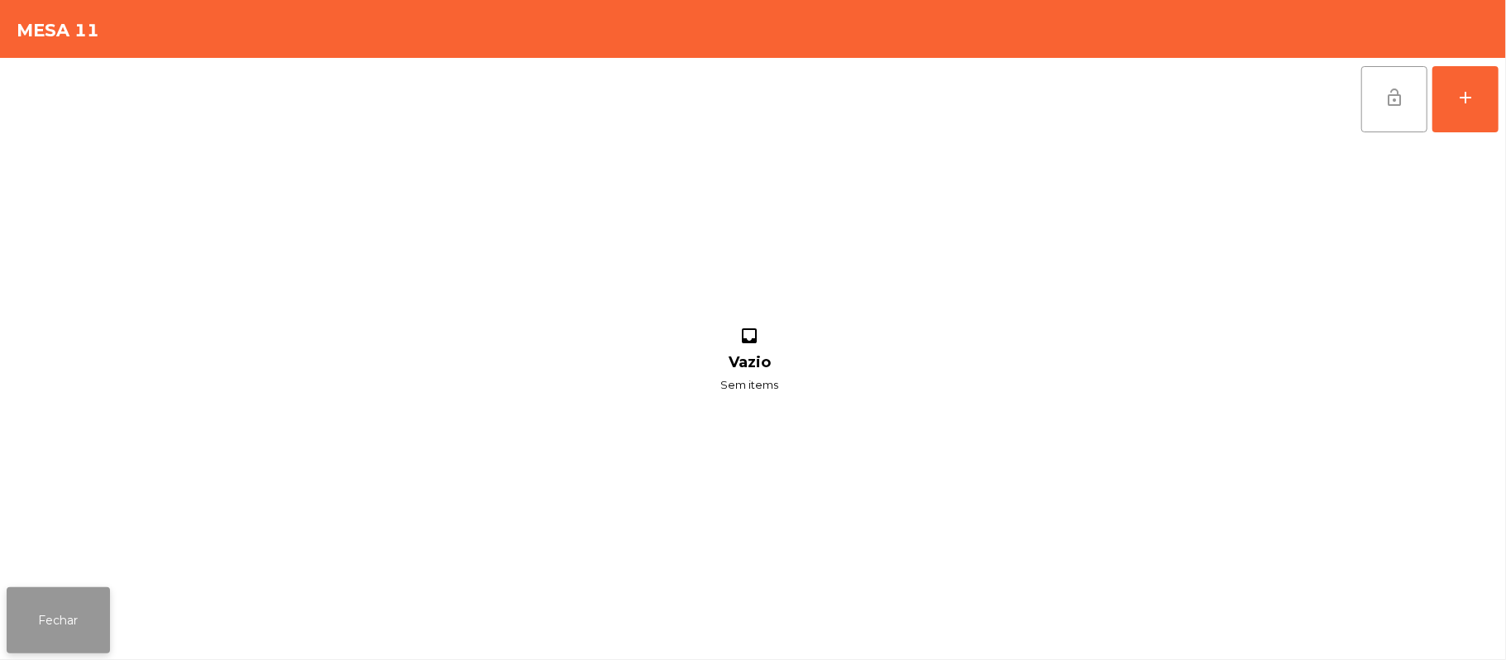
click at [54, 643] on button "Fechar" at bounding box center [58, 620] width 103 height 66
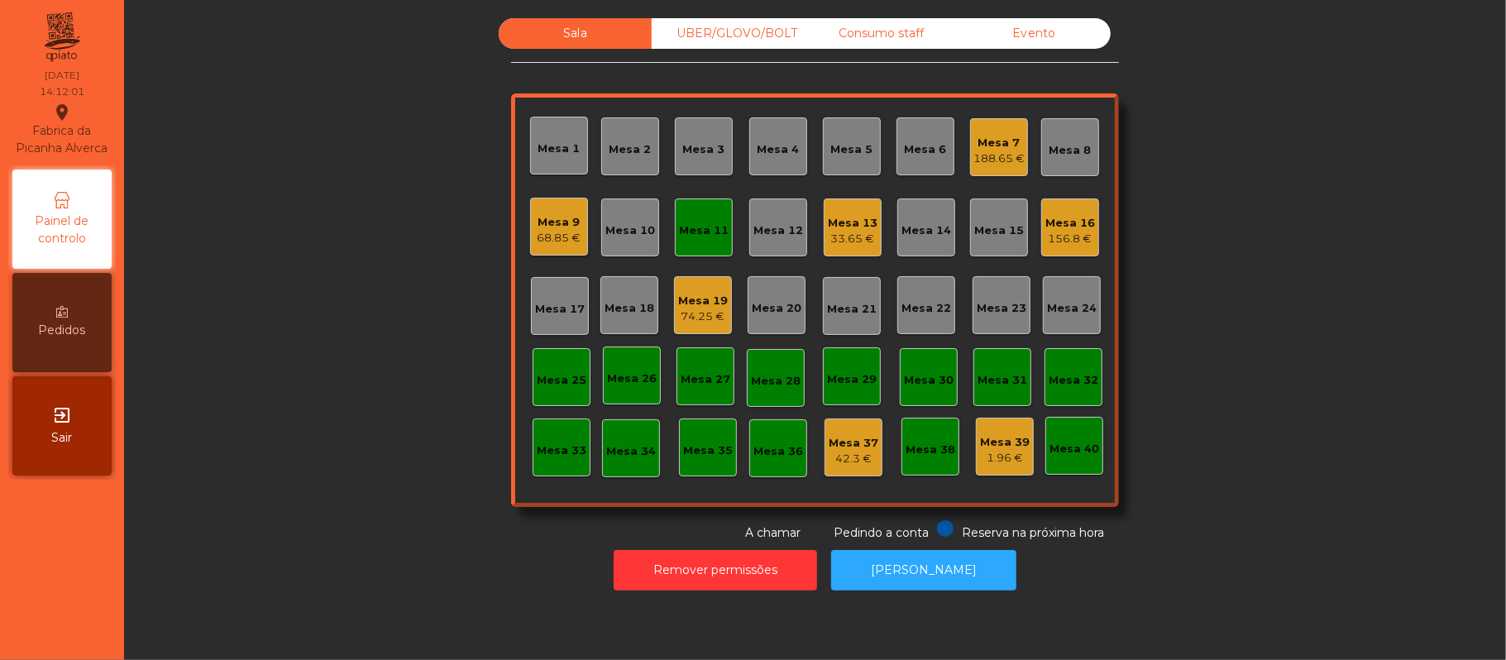
click at [564, 222] on div "Mesa 9" at bounding box center [560, 222] width 44 height 17
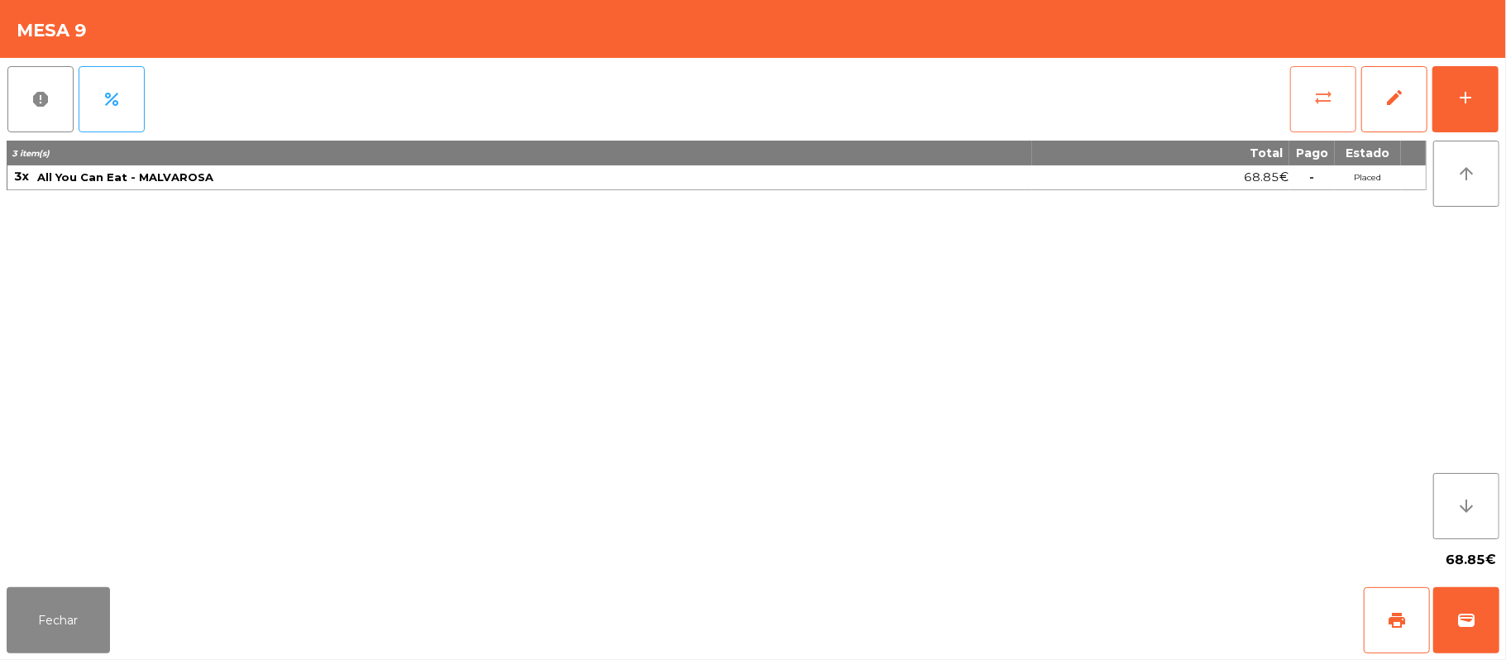
click at [1302, 91] on button "sync_alt" at bounding box center [1323, 99] width 66 height 66
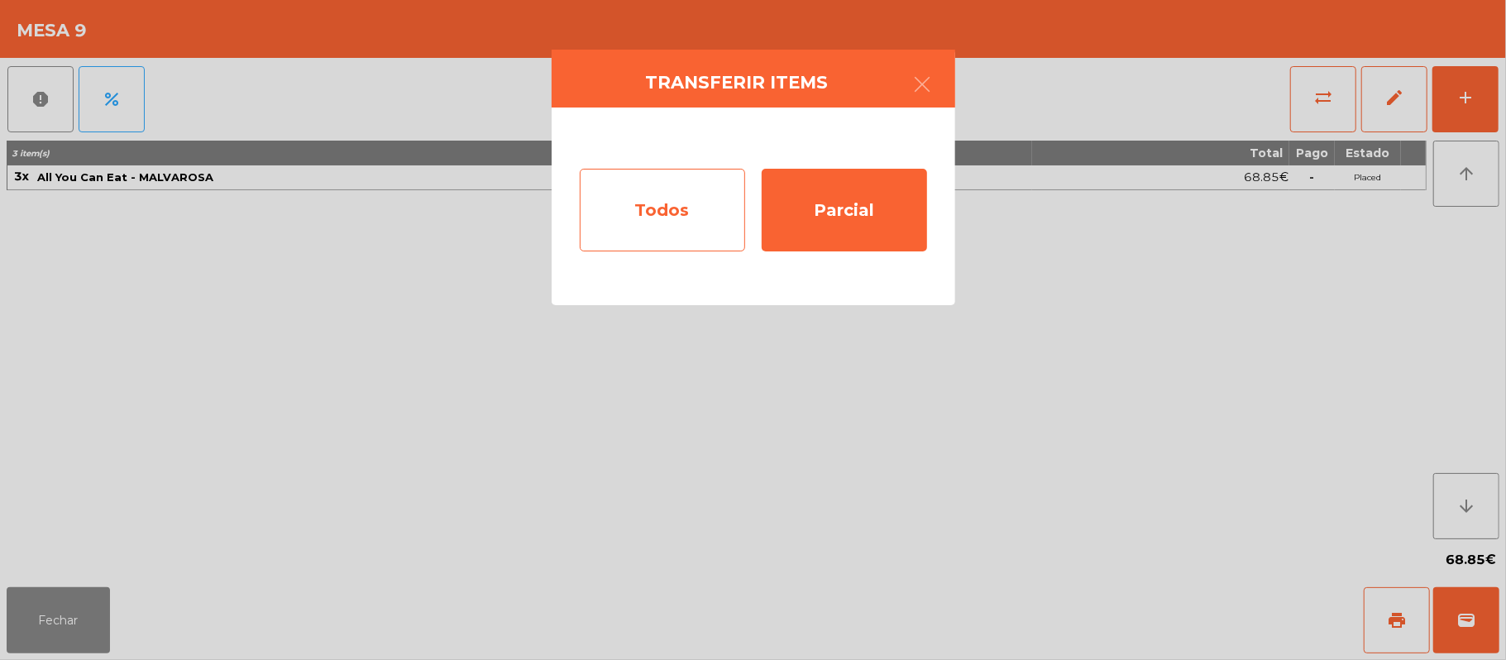
click at [649, 222] on div "Todos" at bounding box center [662, 210] width 165 height 83
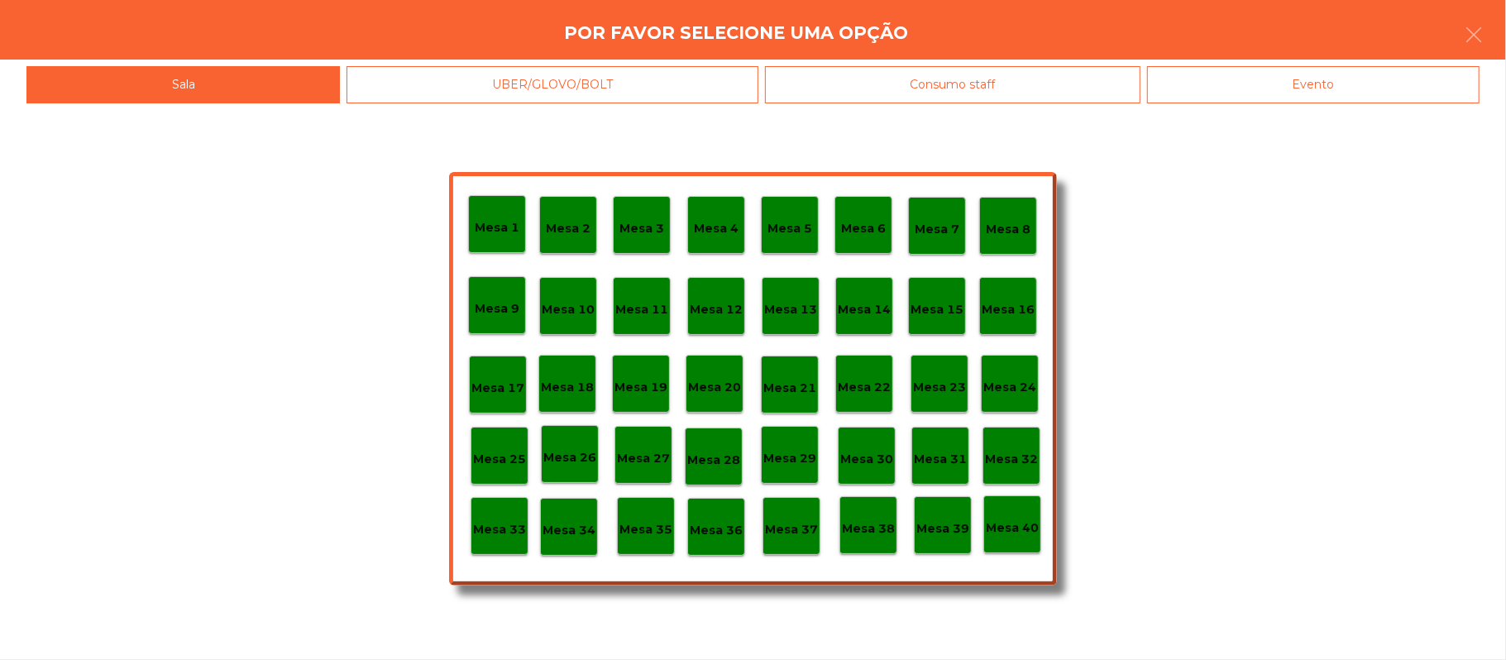
click at [645, 296] on div "Mesa 11" at bounding box center [641, 307] width 53 height 26
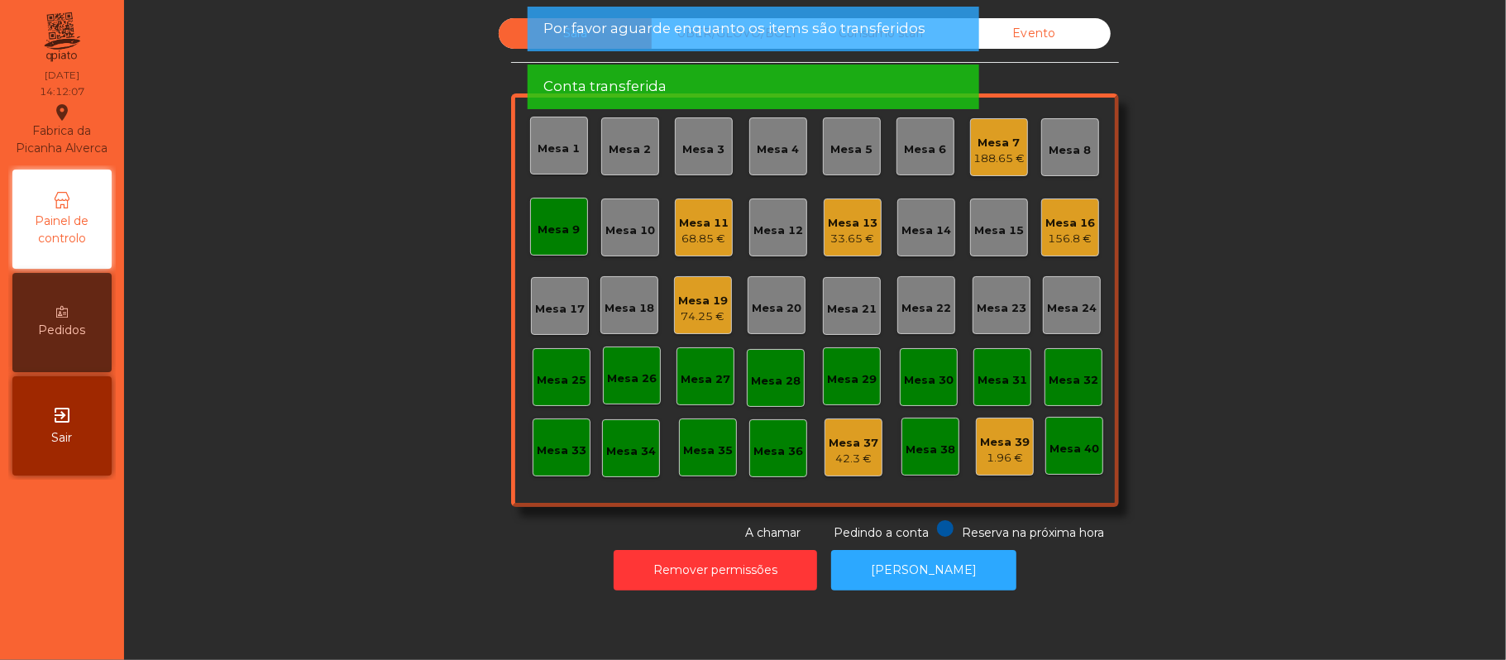
click at [544, 223] on div "Mesa 9" at bounding box center [559, 230] width 42 height 17
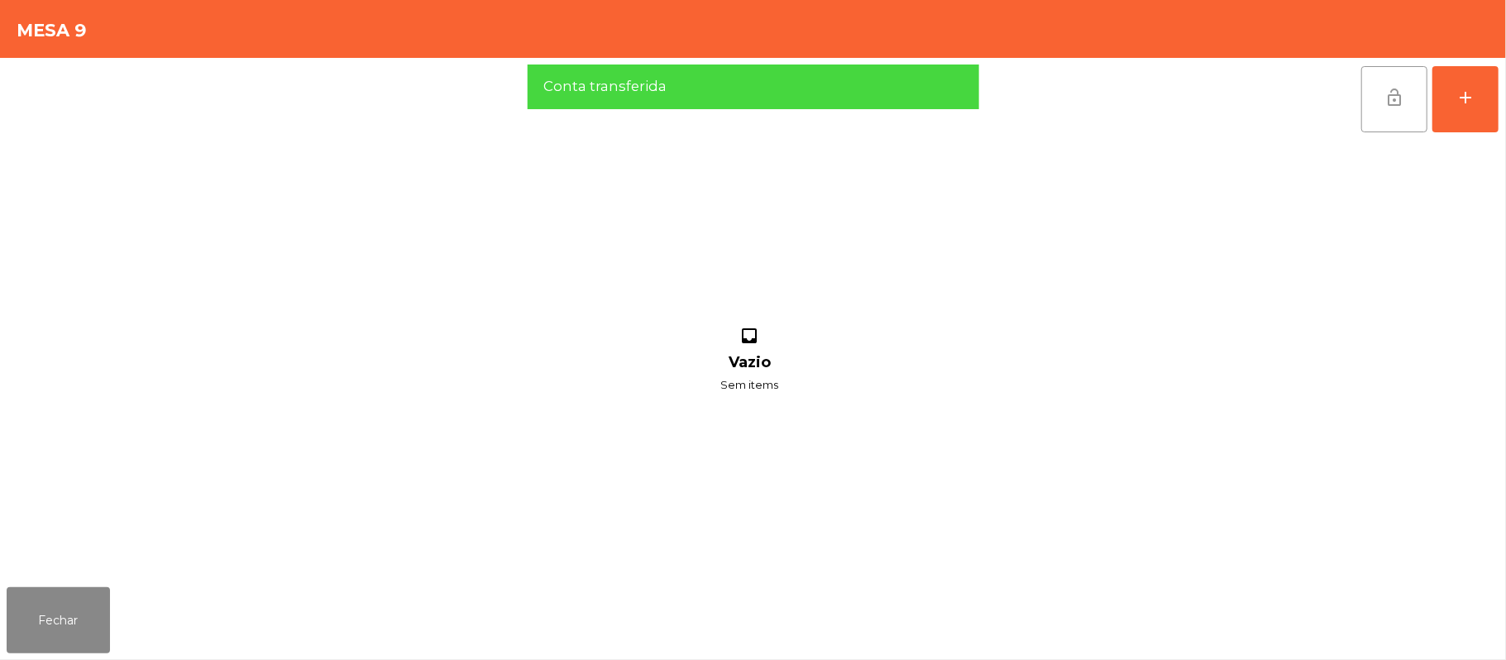
click at [1377, 99] on button "lock_open" at bounding box center [1394, 99] width 66 height 66
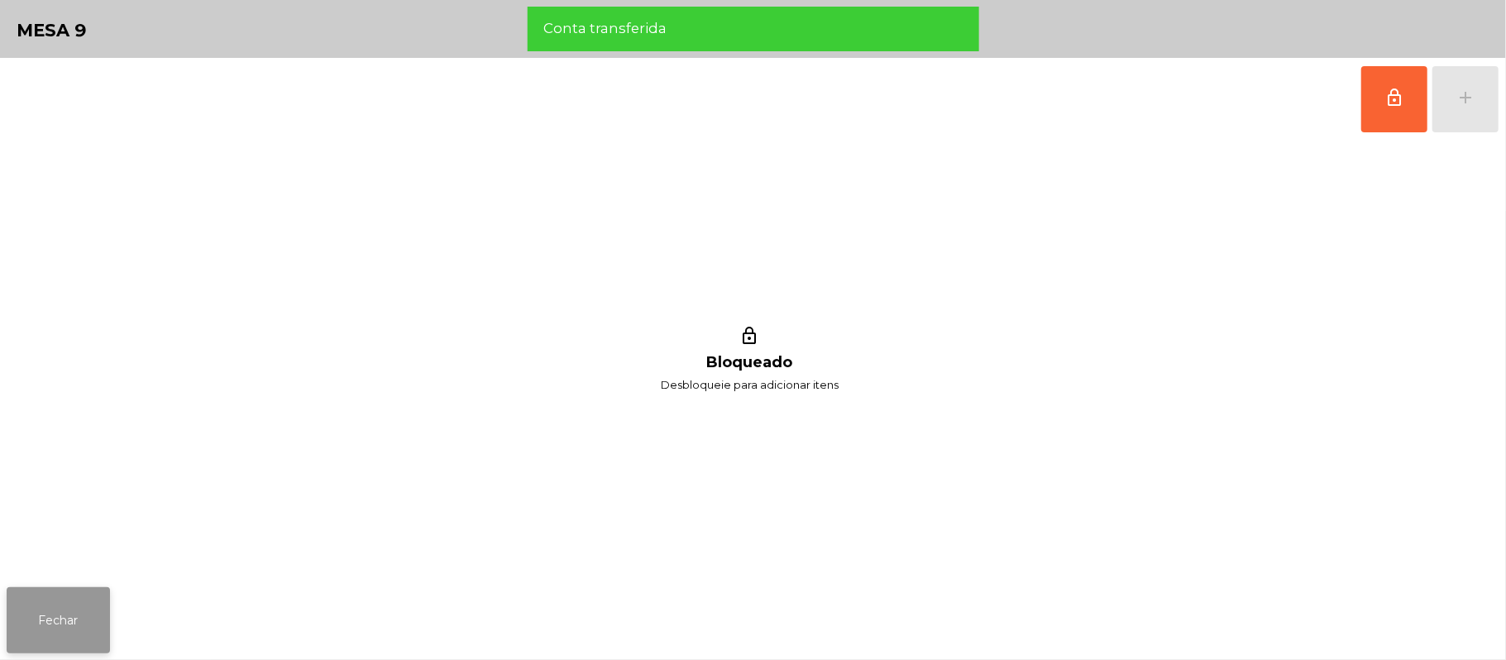
click at [51, 640] on button "Fechar" at bounding box center [58, 620] width 103 height 66
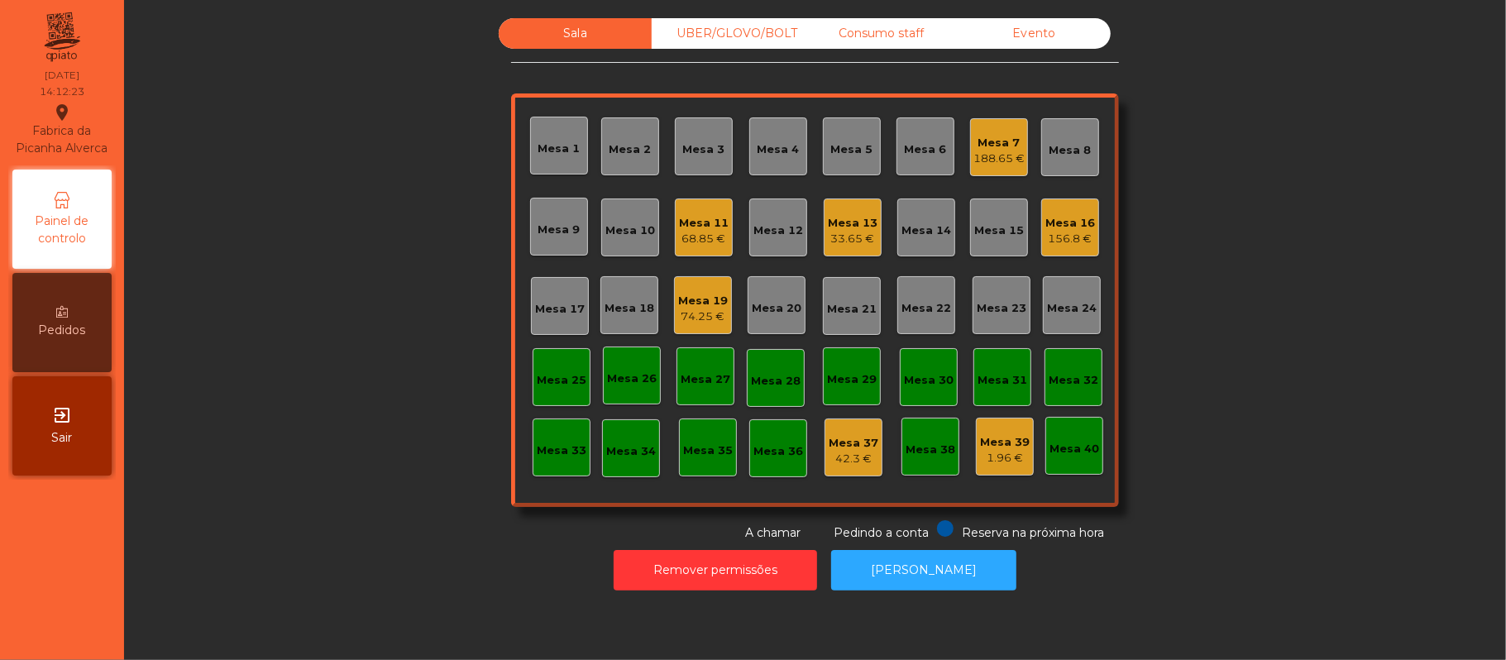
click at [734, 26] on div "UBER/GLOVO/BOLT" at bounding box center [728, 33] width 153 height 31
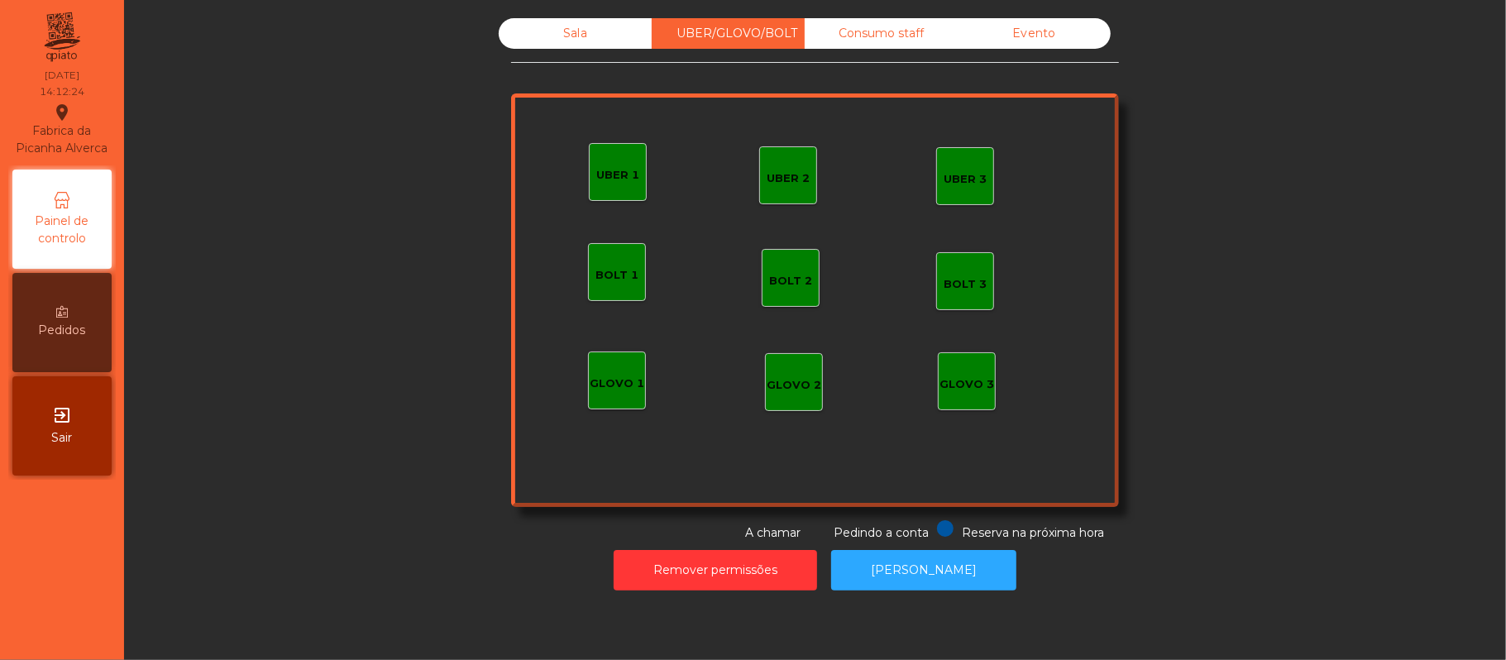
click at [609, 375] on div "GLOVO 1" at bounding box center [617, 383] width 55 height 17
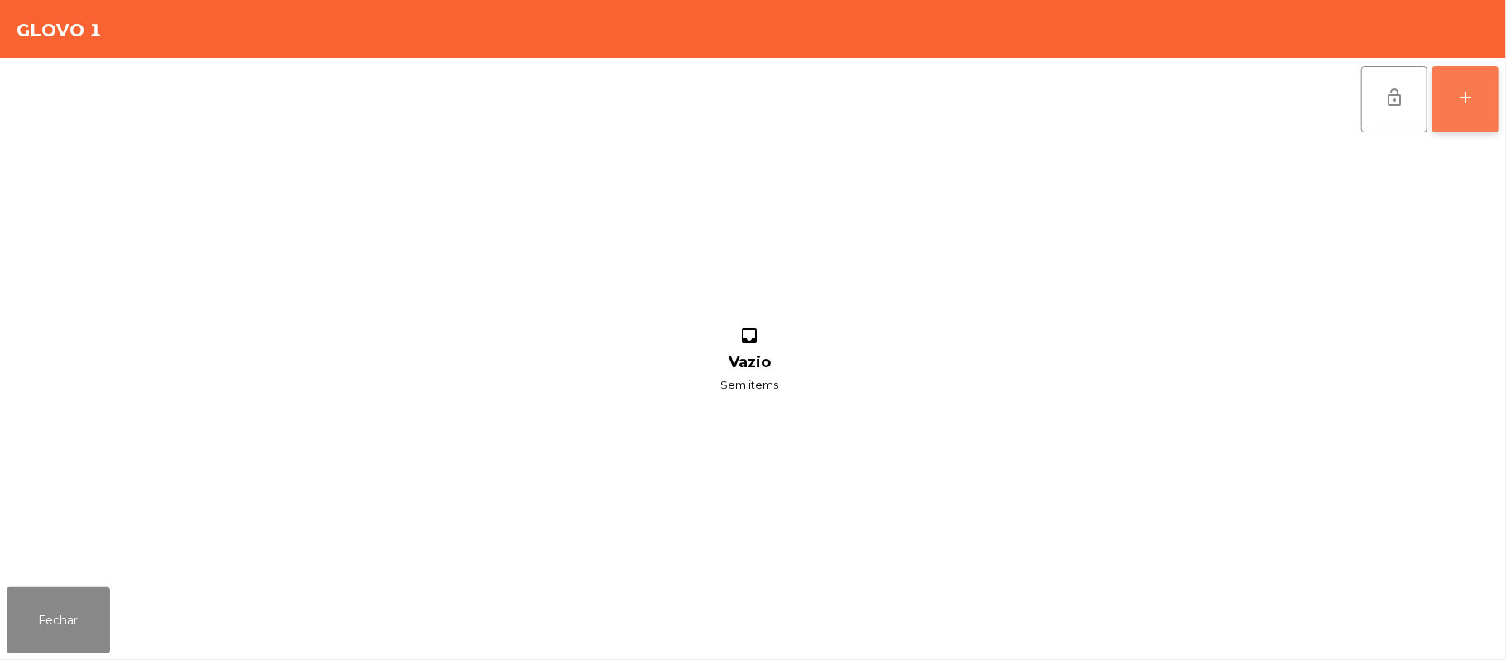
click at [1483, 108] on button "add" at bounding box center [1465, 99] width 66 height 66
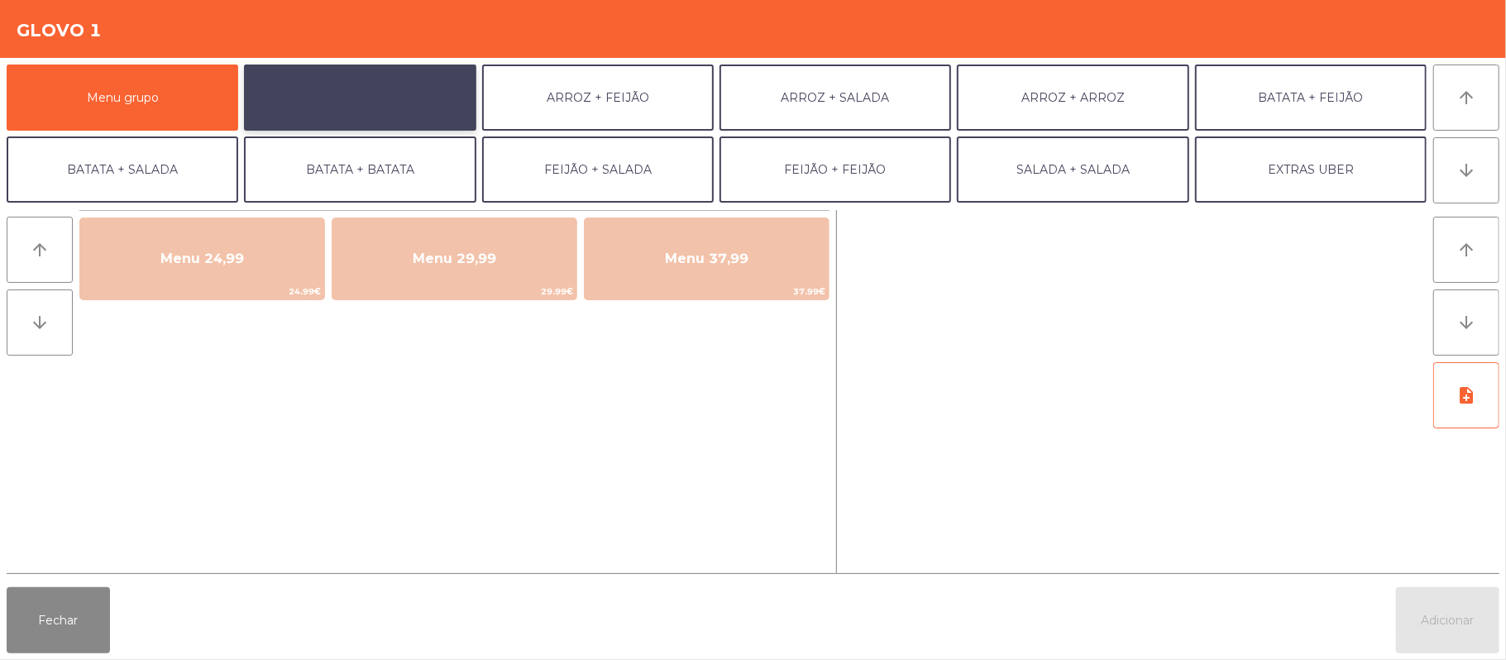
click at [420, 104] on button "ARROZ + BATATAS" at bounding box center [360, 98] width 232 height 66
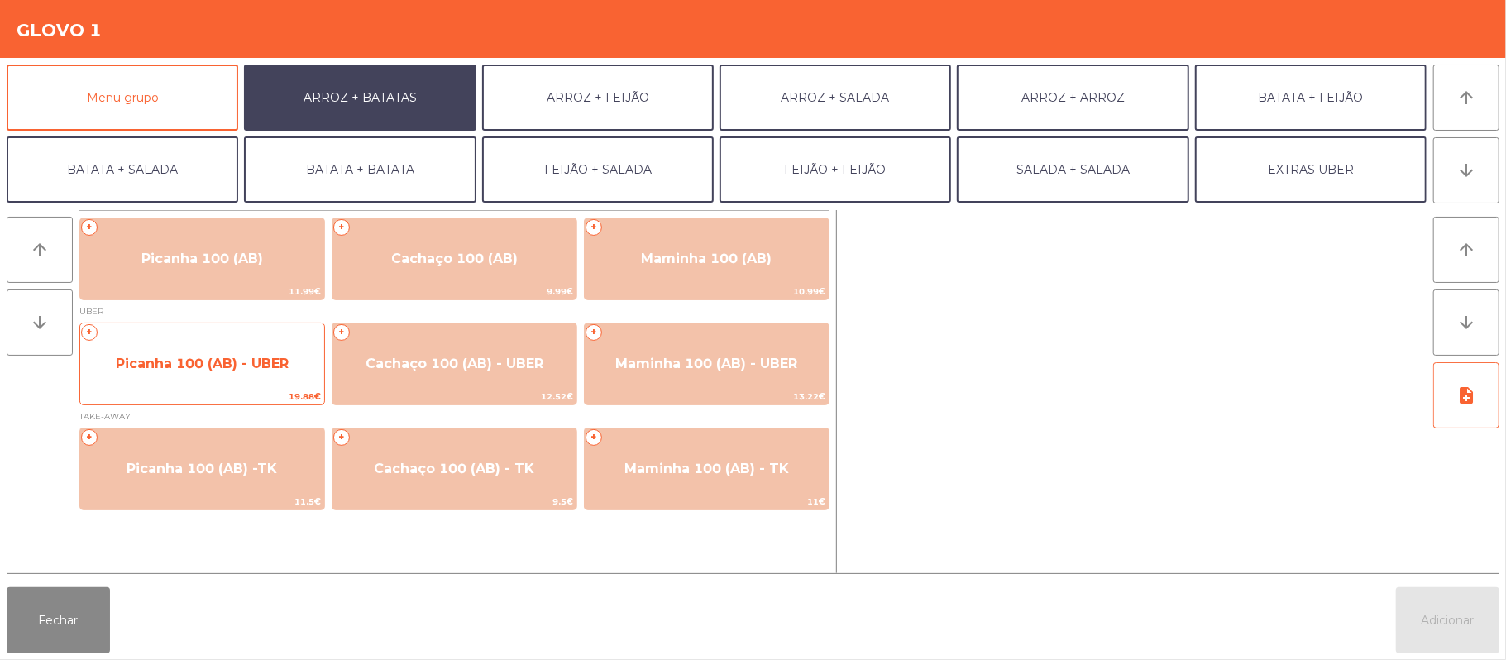
click at [239, 387] on div "+ Picanha 100 (AB) - UBER 19.88€" at bounding box center [202, 364] width 246 height 83
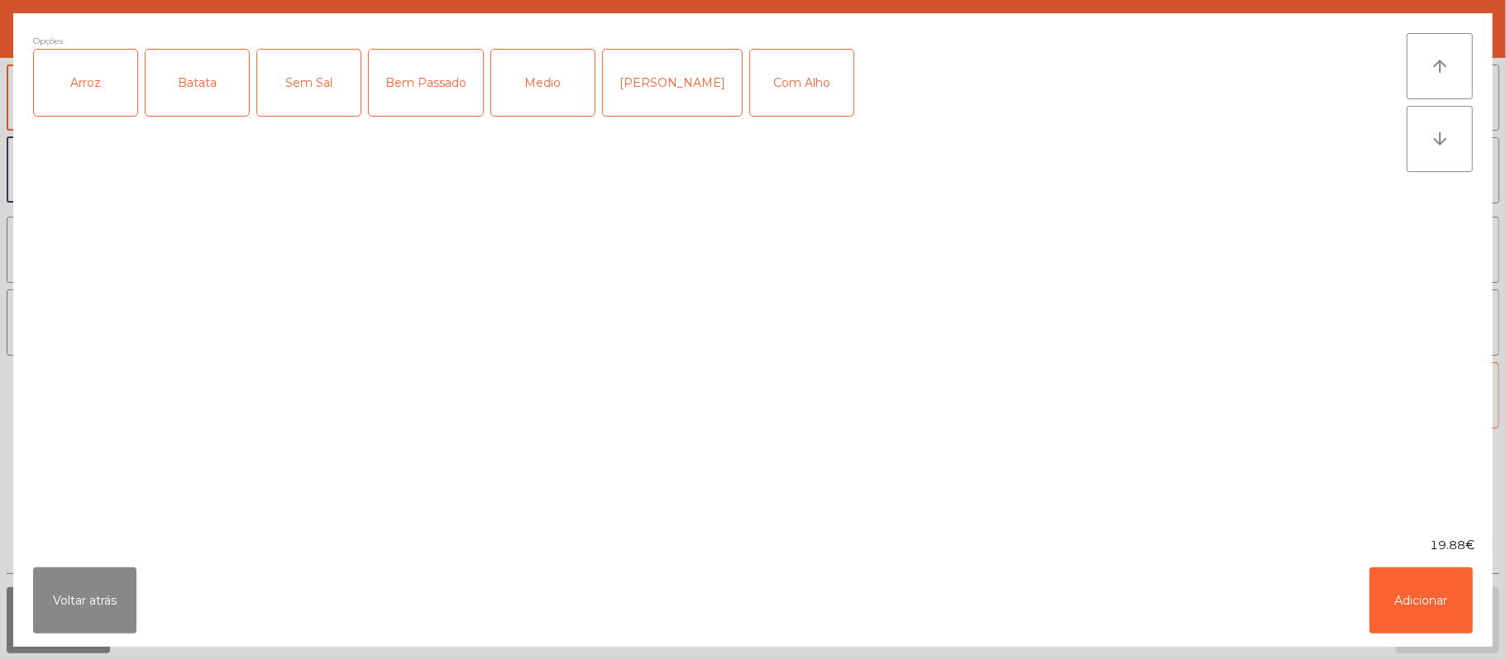
click at [79, 93] on div "Arroz" at bounding box center [85, 83] width 103 height 66
click at [194, 99] on div "Batata" at bounding box center [197, 83] width 103 height 66
click at [563, 84] on div "Medio" at bounding box center [542, 83] width 103 height 66
click at [791, 77] on div "Com Alho" at bounding box center [801, 83] width 103 height 66
click at [1411, 592] on button "Adicionar" at bounding box center [1420, 600] width 103 height 66
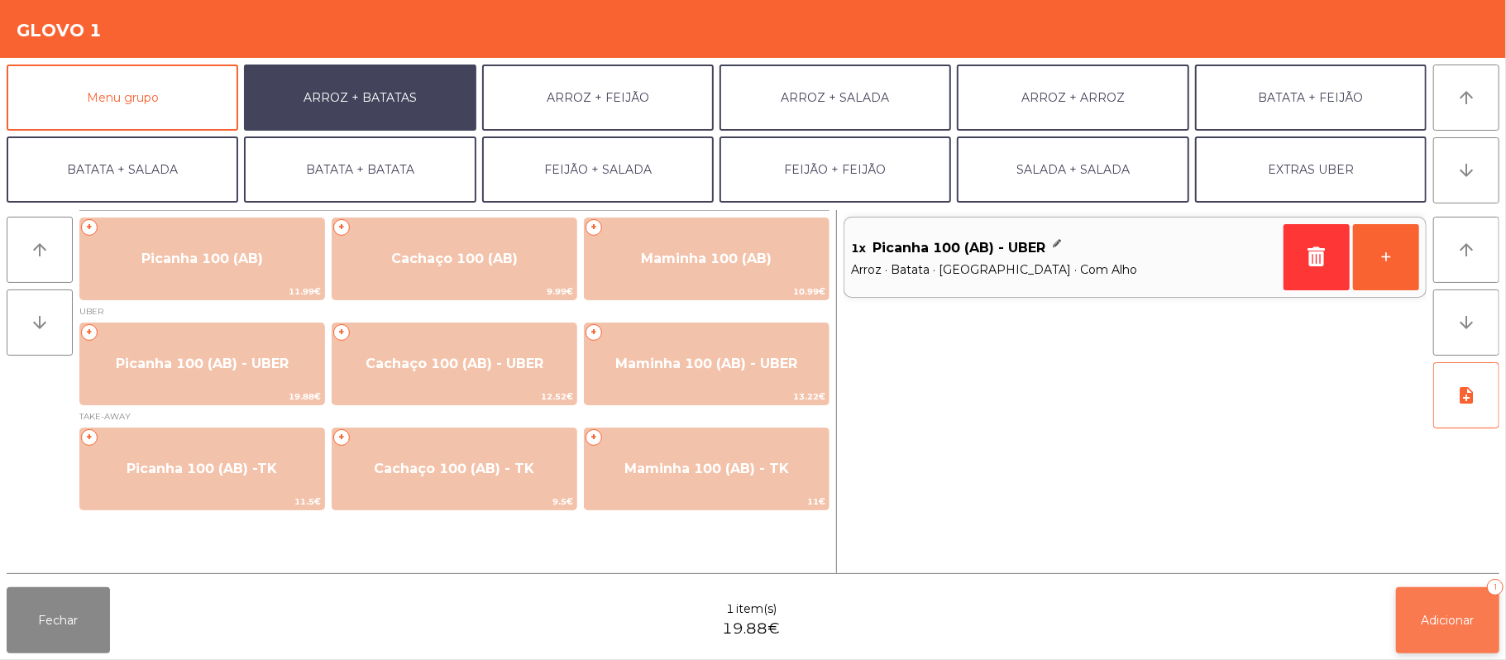
click at [1449, 615] on span "Adicionar" at bounding box center [1447, 620] width 53 height 15
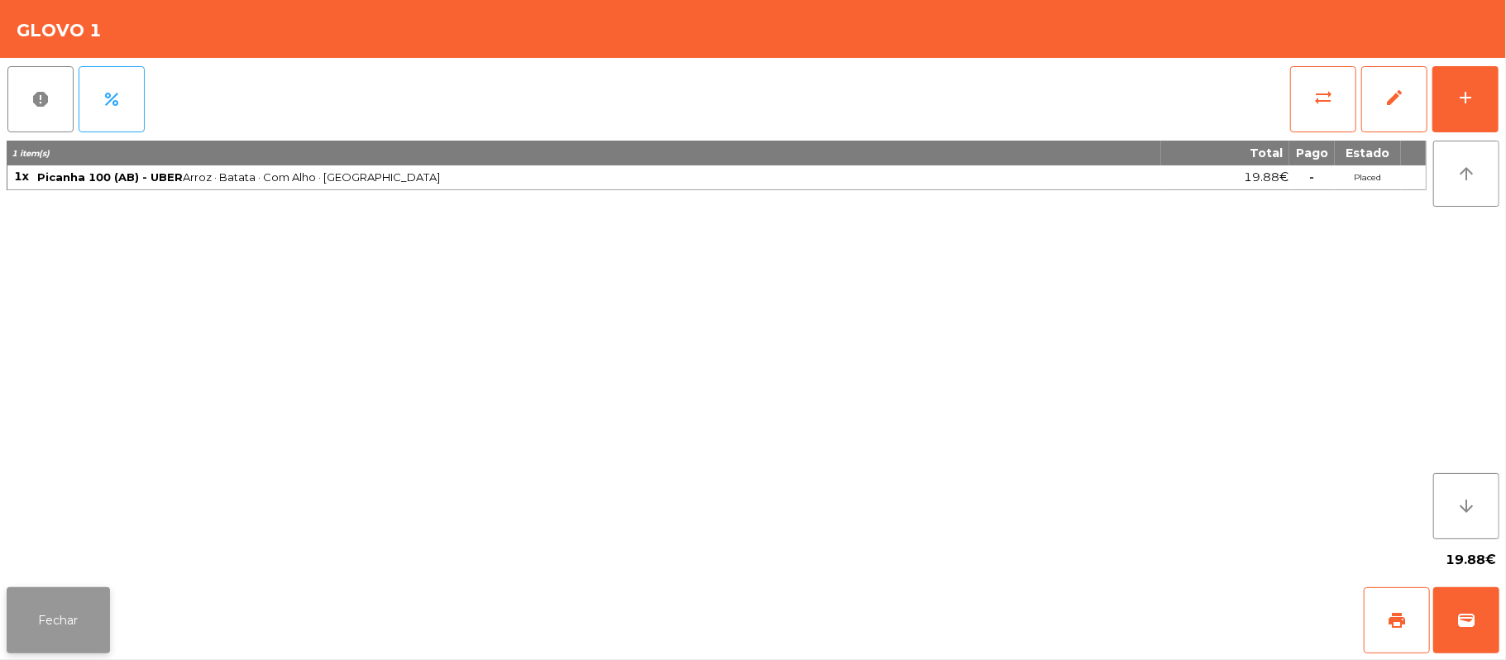
click at [99, 609] on button "Fechar" at bounding box center [58, 620] width 103 height 66
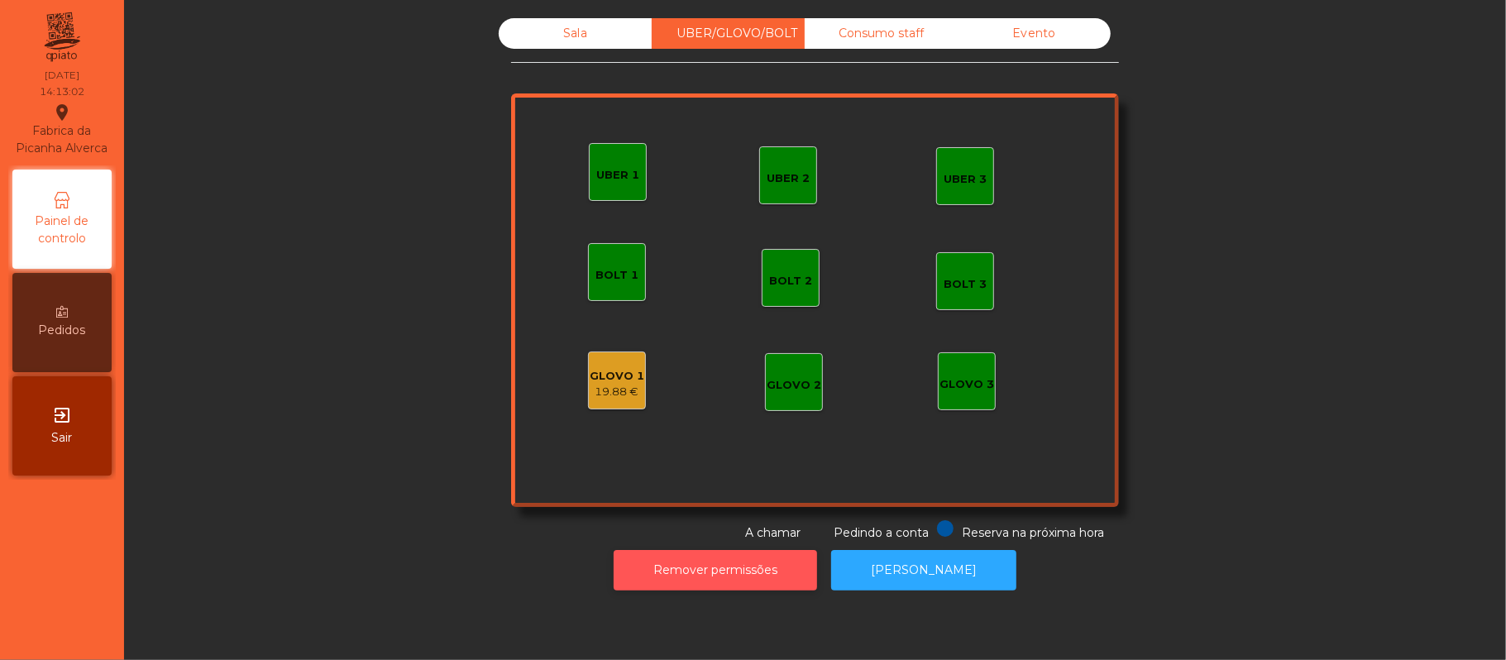
click at [739, 563] on button "Remover permissões" at bounding box center [715, 570] width 203 height 41
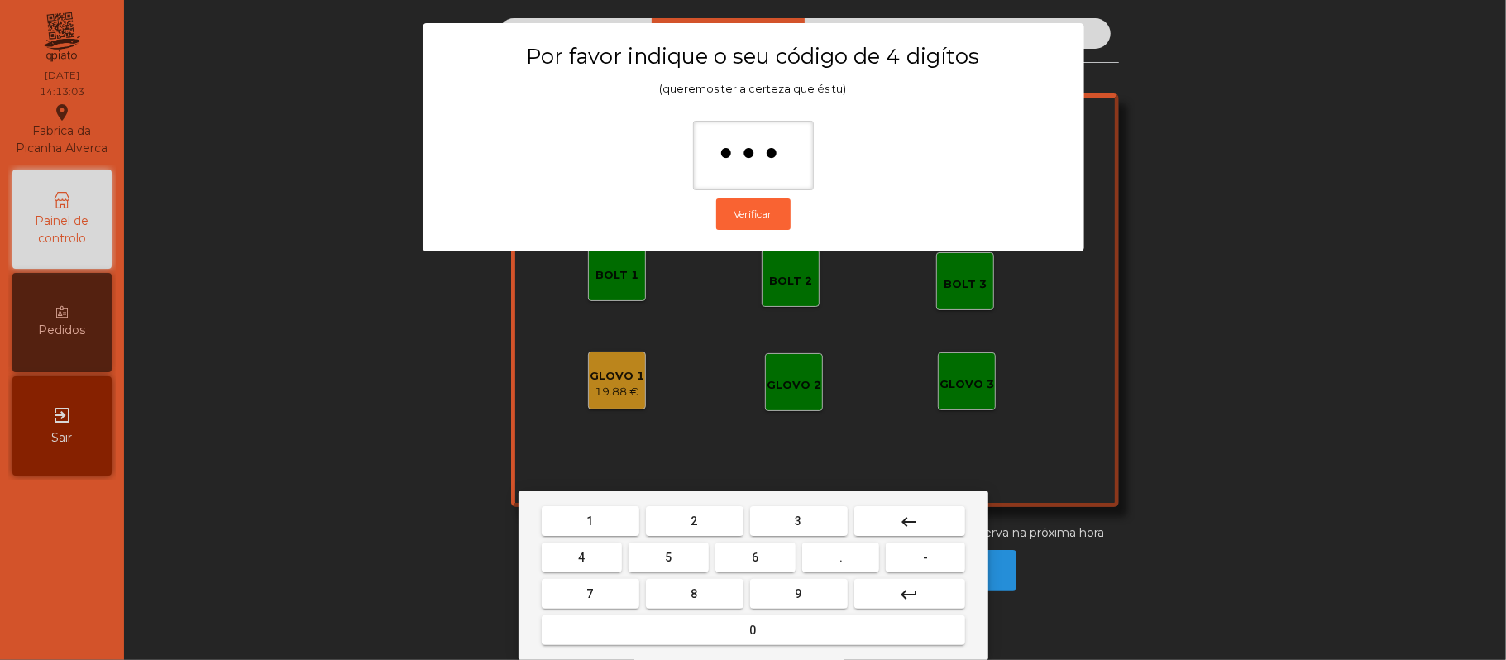
type input "****"
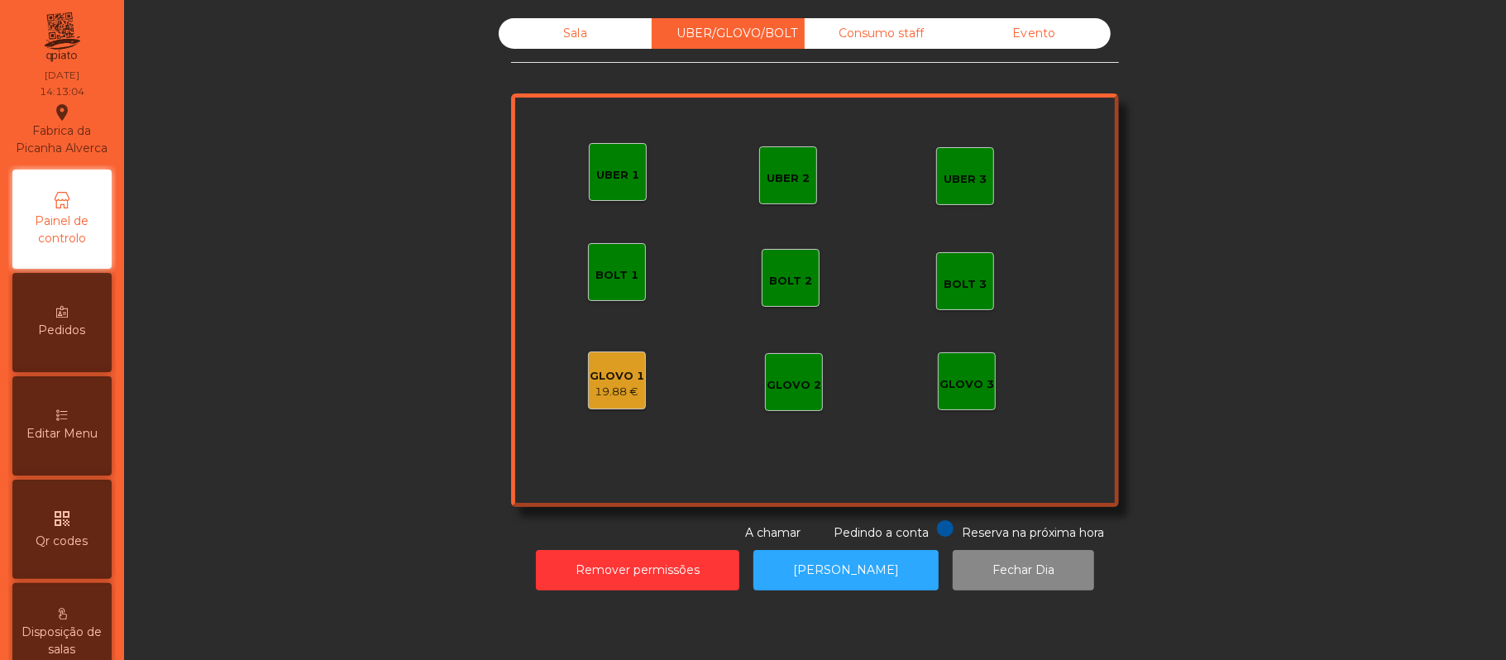
click at [607, 394] on div "19.88 €" at bounding box center [617, 392] width 55 height 17
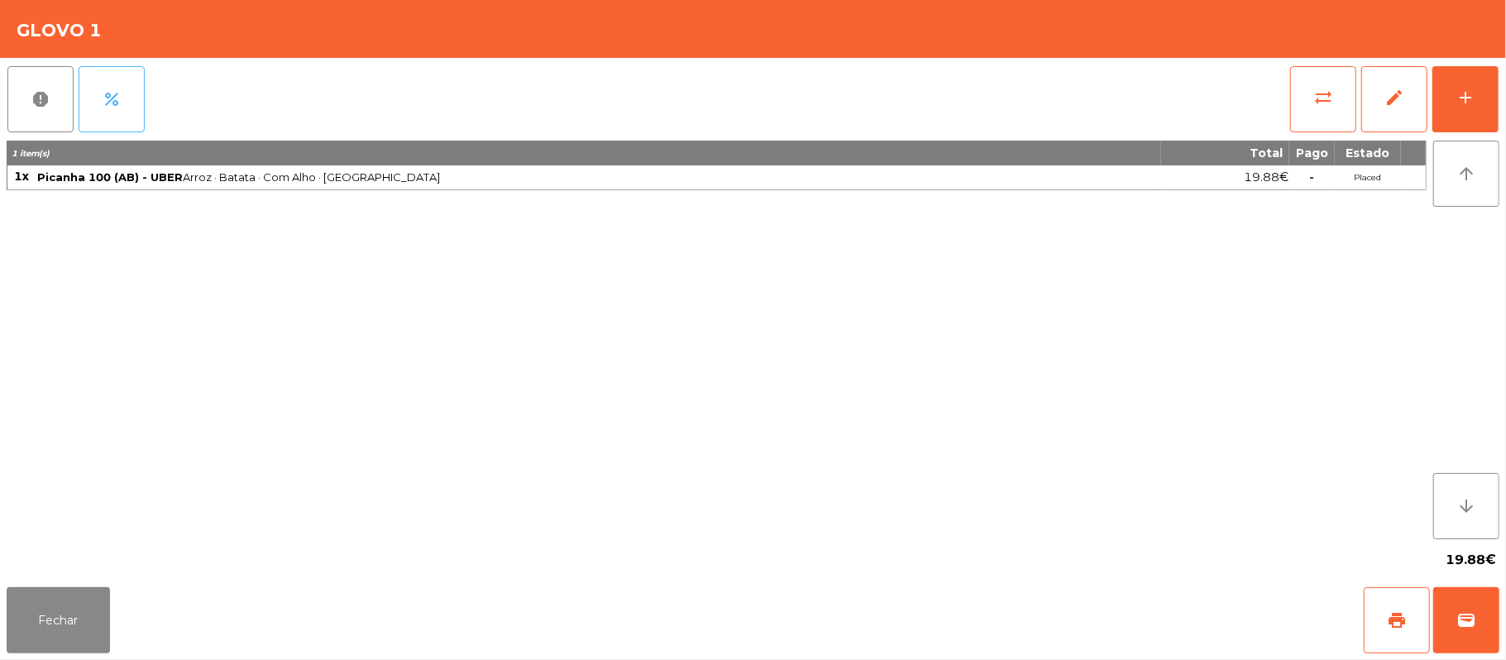
click at [97, 99] on button "percent" at bounding box center [112, 99] width 66 height 66
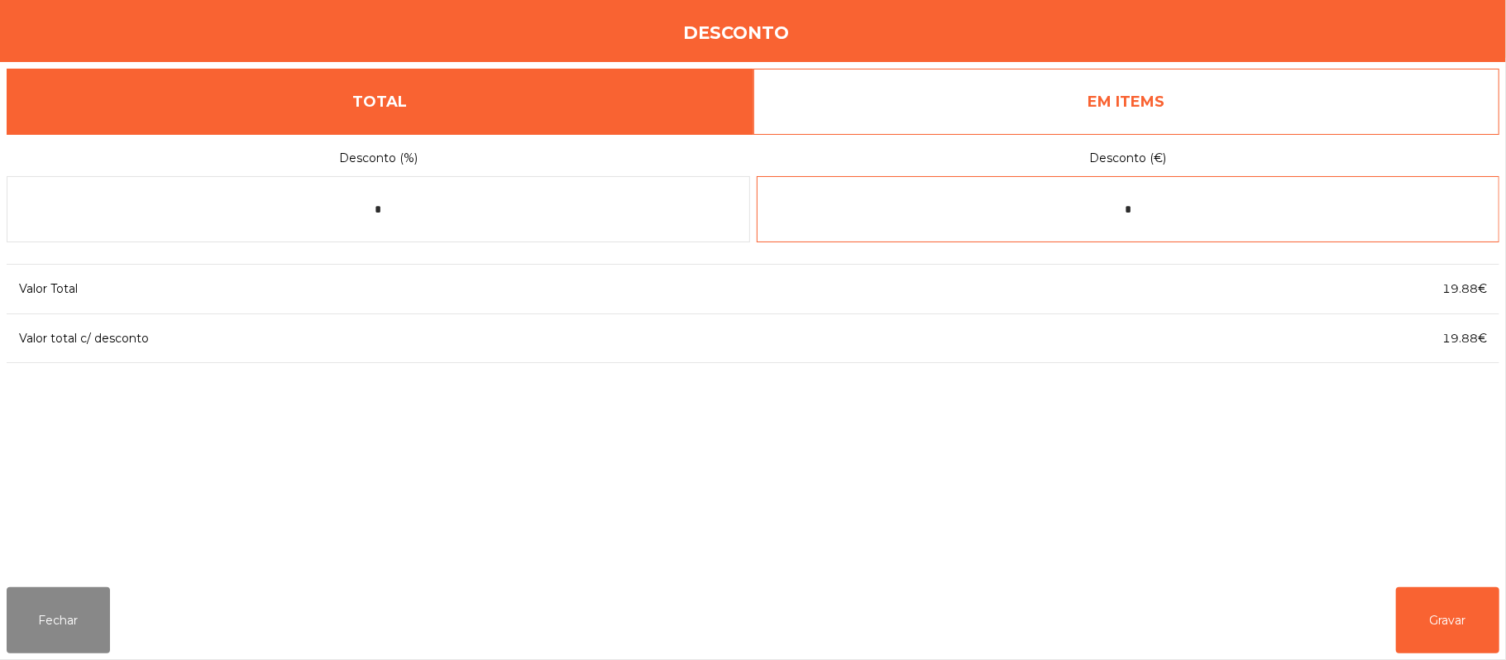
click at [1128, 203] on input "*" at bounding box center [1128, 209] width 743 height 66
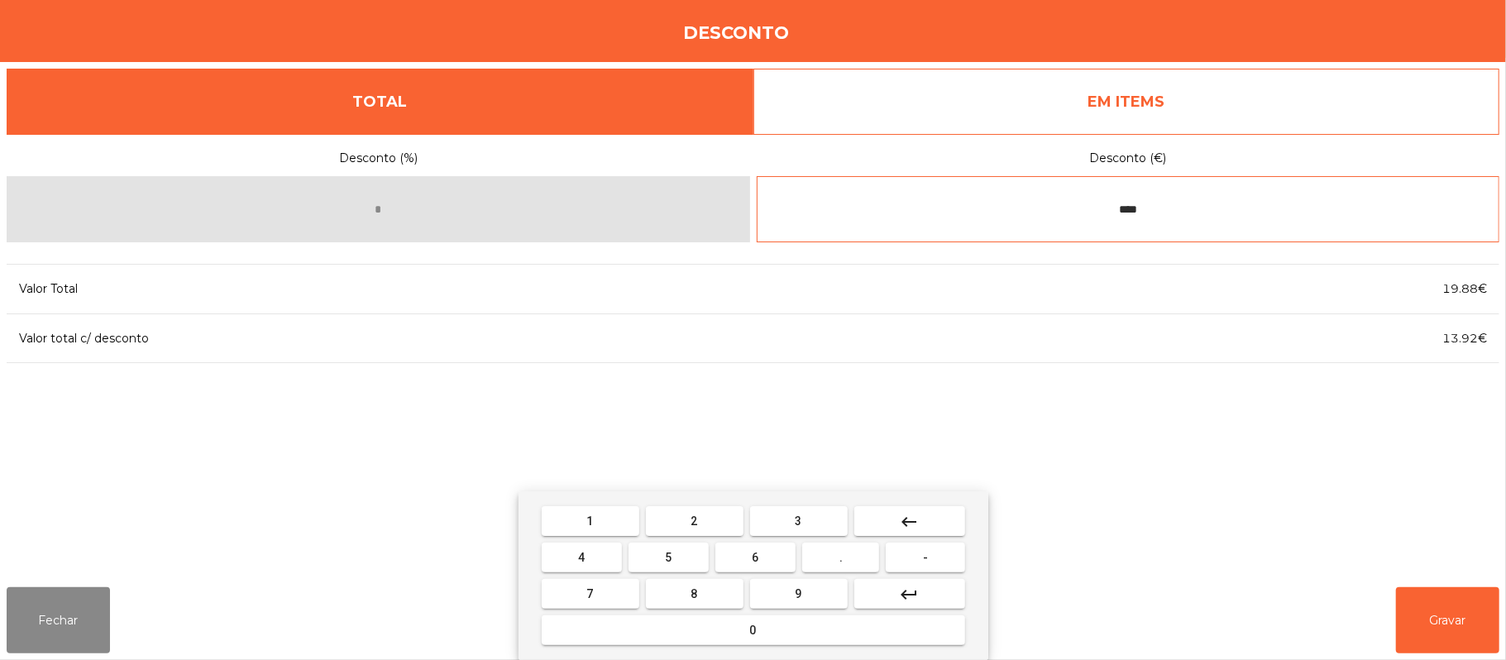
type input "****"
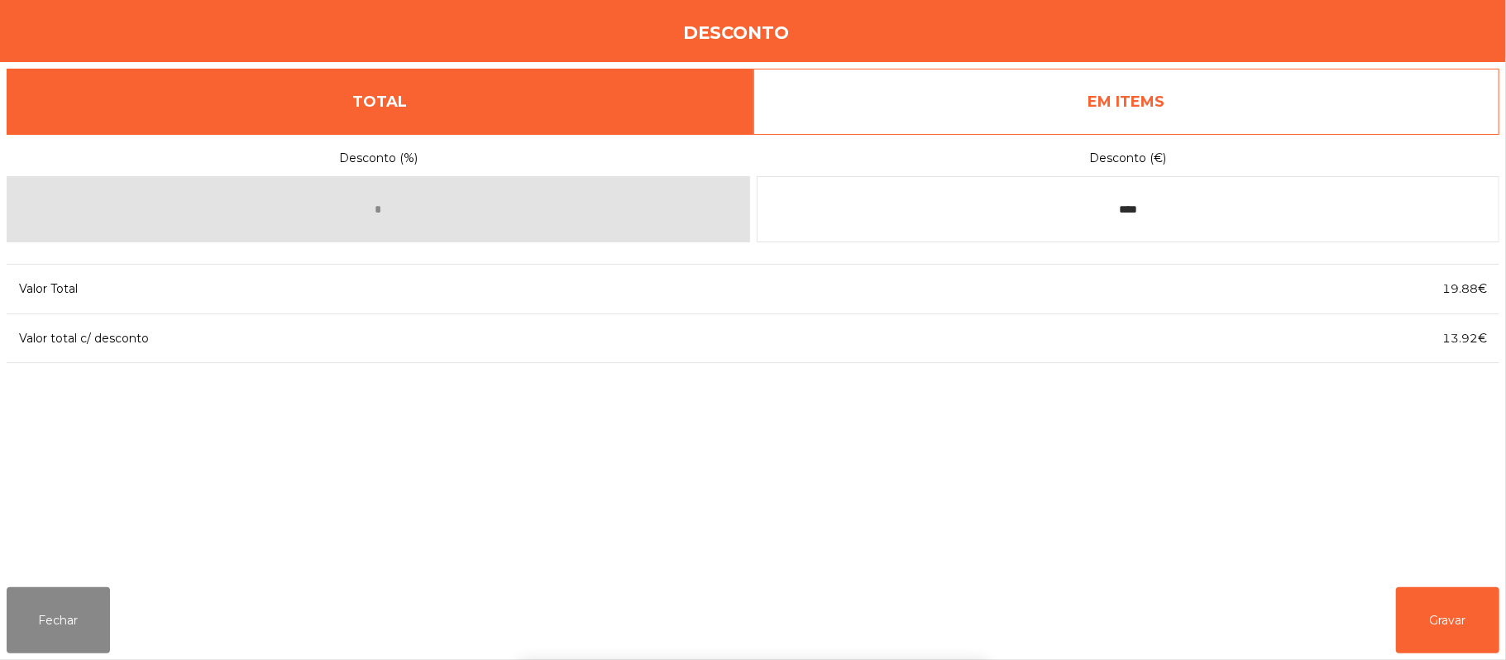
click at [1446, 605] on div "1 2 3 keyboard_backspace 4 5 6 . - 7 8 9 keyboard_return 0" at bounding box center [753, 575] width 1506 height 169
click at [1409, 593] on button "Gravar" at bounding box center [1447, 620] width 103 height 66
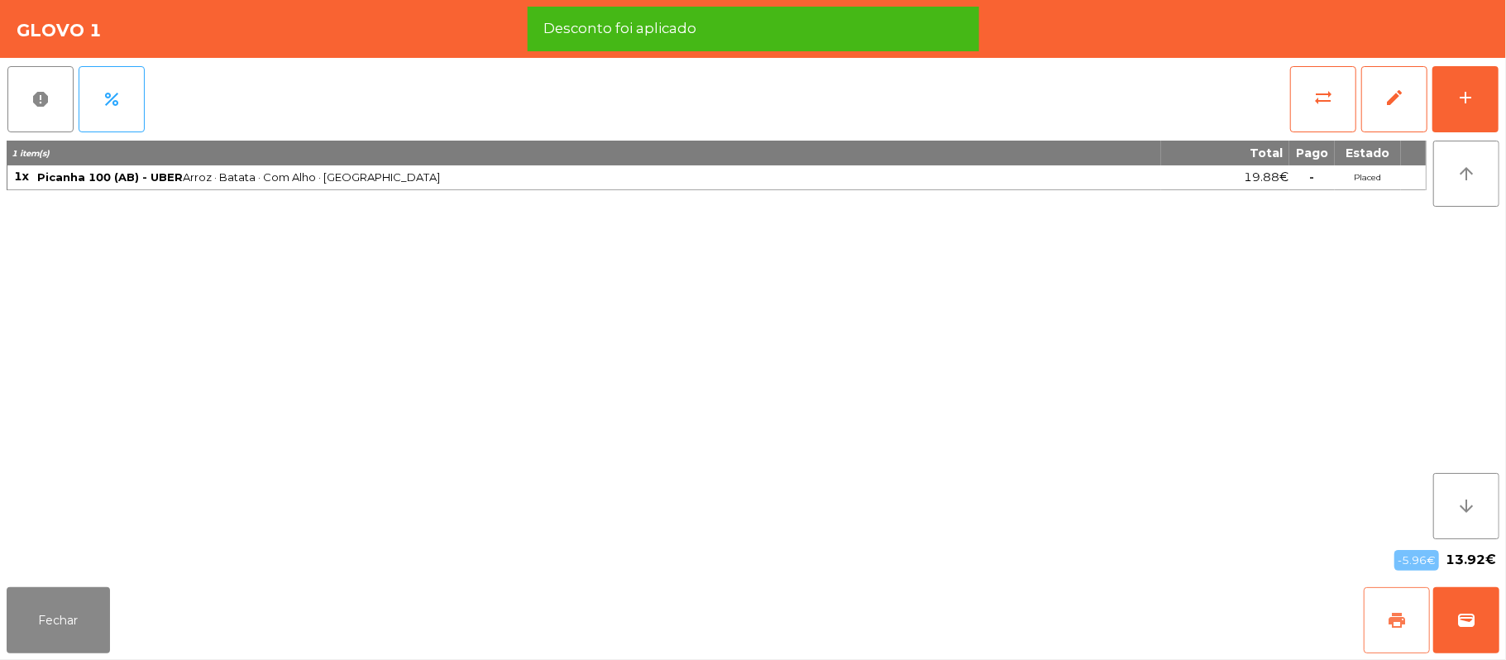
click at [1379, 616] on button "print" at bounding box center [1397, 620] width 66 height 66
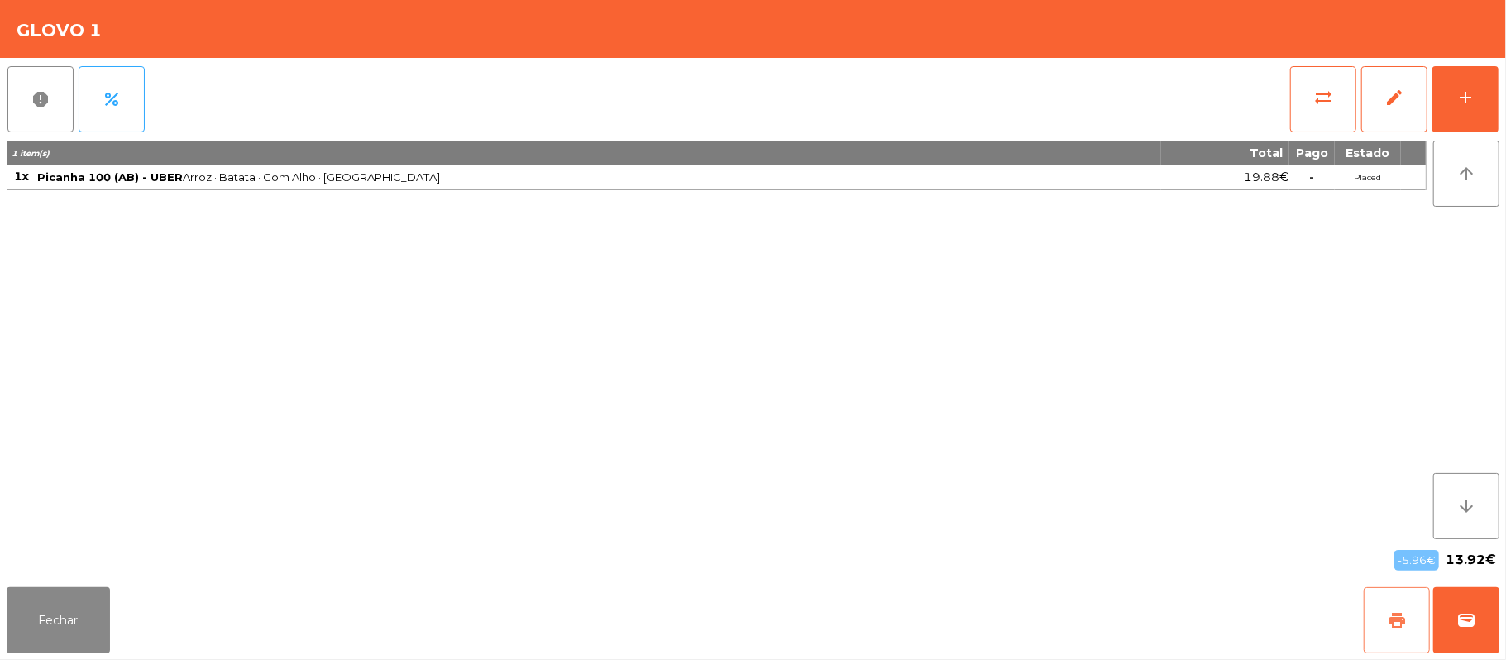
click at [1393, 614] on span "print" at bounding box center [1397, 620] width 20 height 20
click at [99, 603] on button "Fechar" at bounding box center [58, 620] width 103 height 66
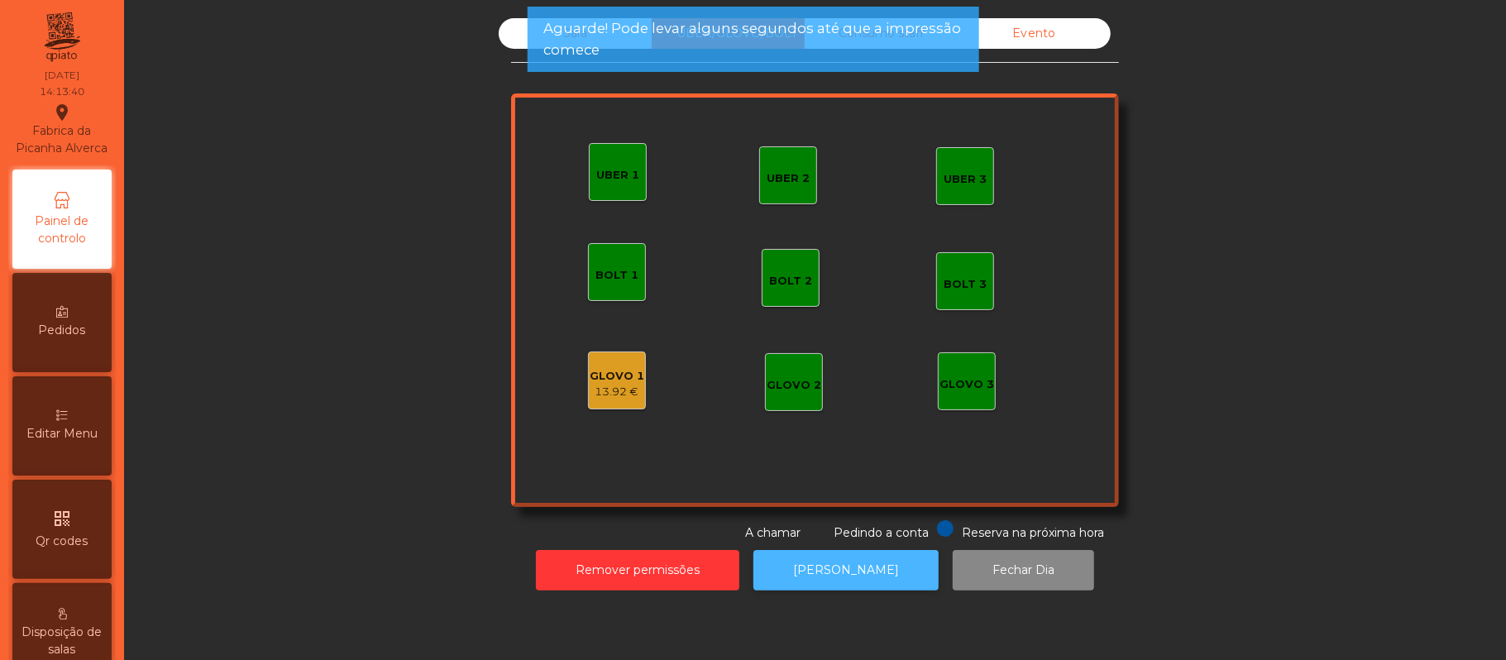
click at [845, 585] on button "[PERSON_NAME]" at bounding box center [845, 570] width 185 height 41
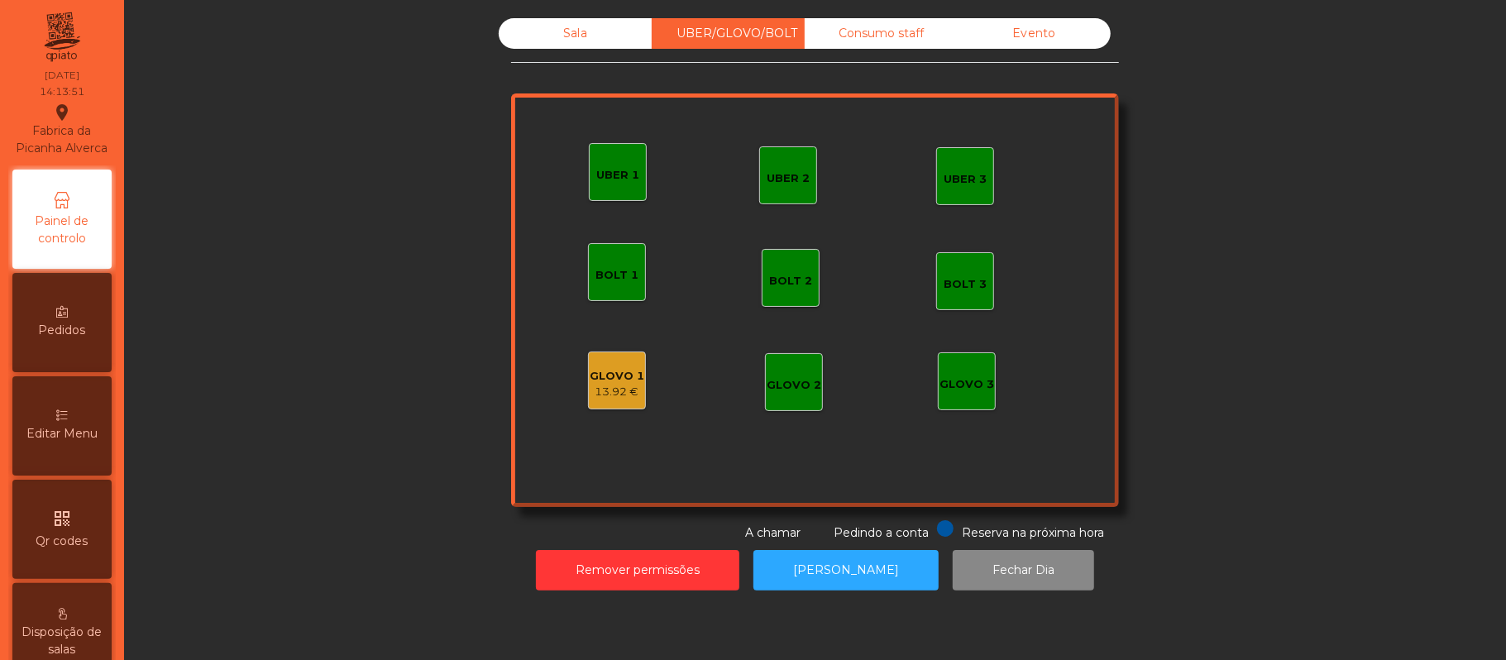
click at [612, 391] on div "13.92 €" at bounding box center [617, 392] width 55 height 17
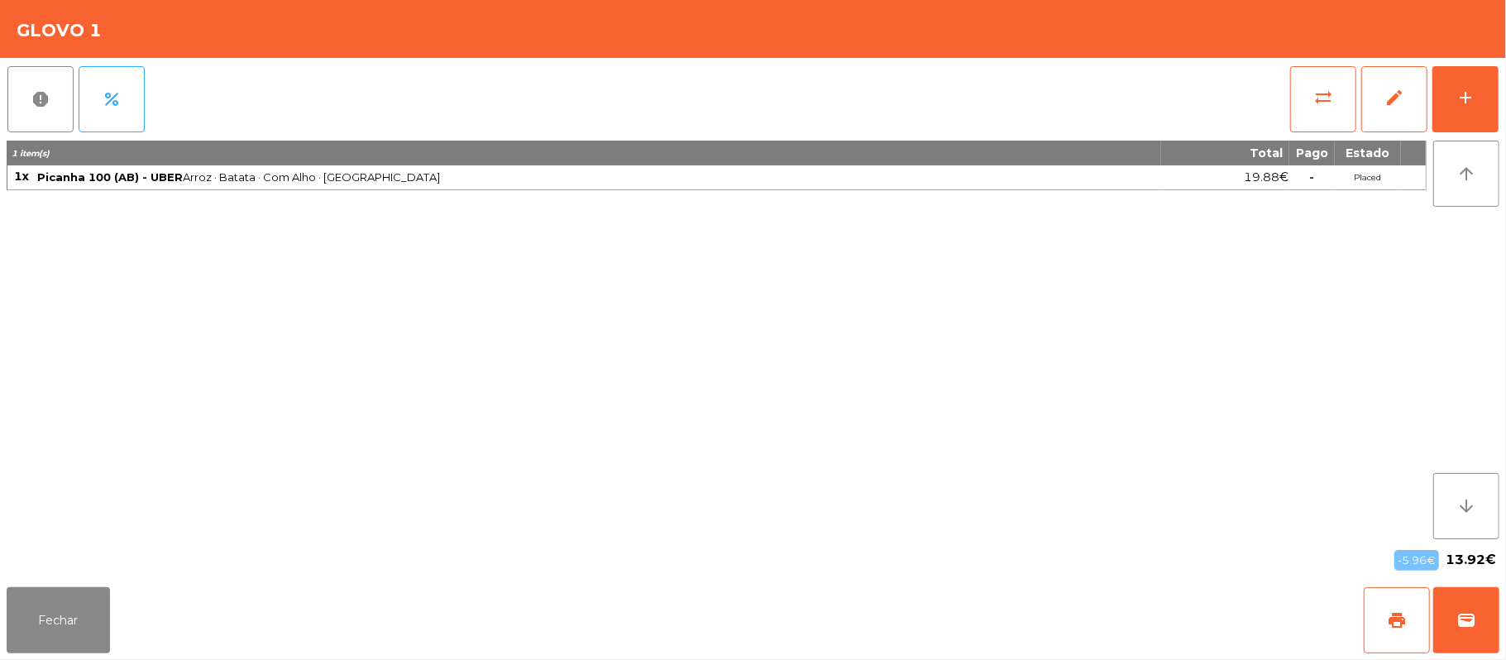
click at [1502, 637] on div "Fechar print wallet" at bounding box center [753, 620] width 1506 height 79
click at [1479, 610] on button "wallet" at bounding box center [1466, 620] width 66 height 66
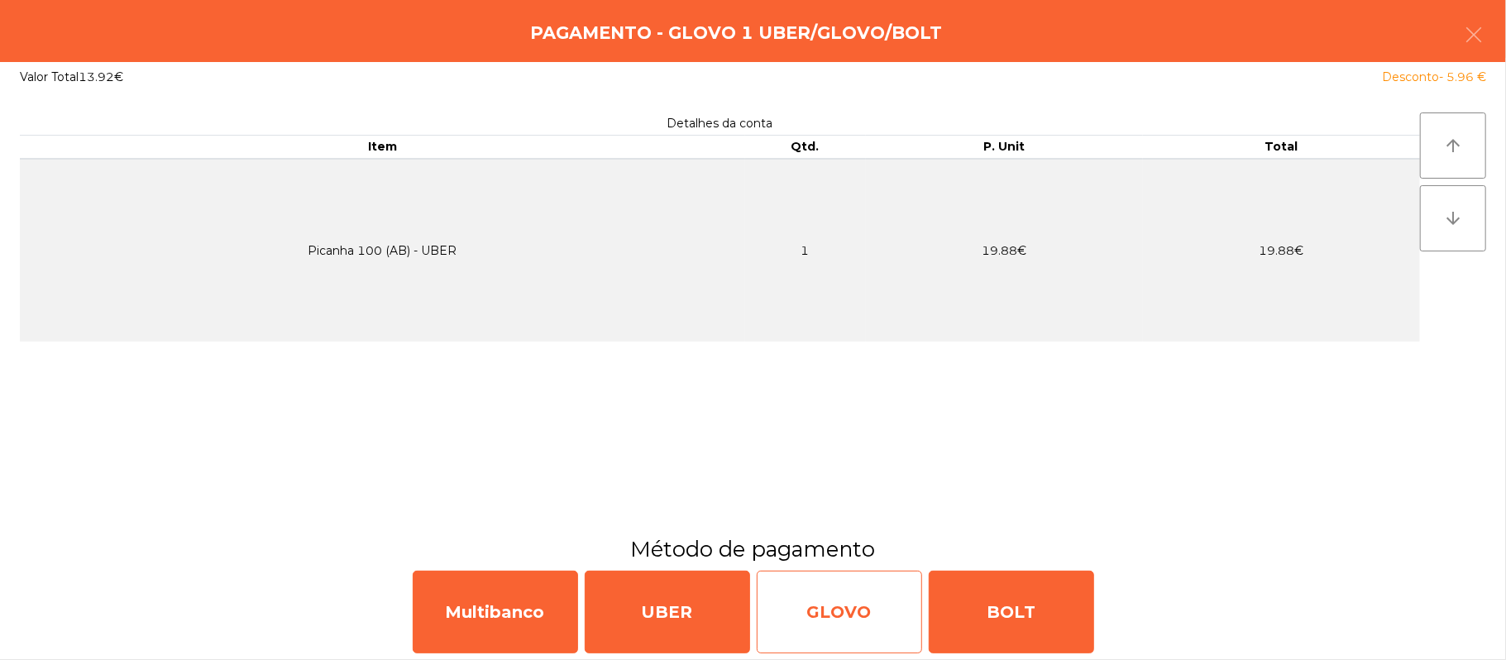
click at [863, 596] on div "GLOVO" at bounding box center [839, 612] width 165 height 83
select select "**"
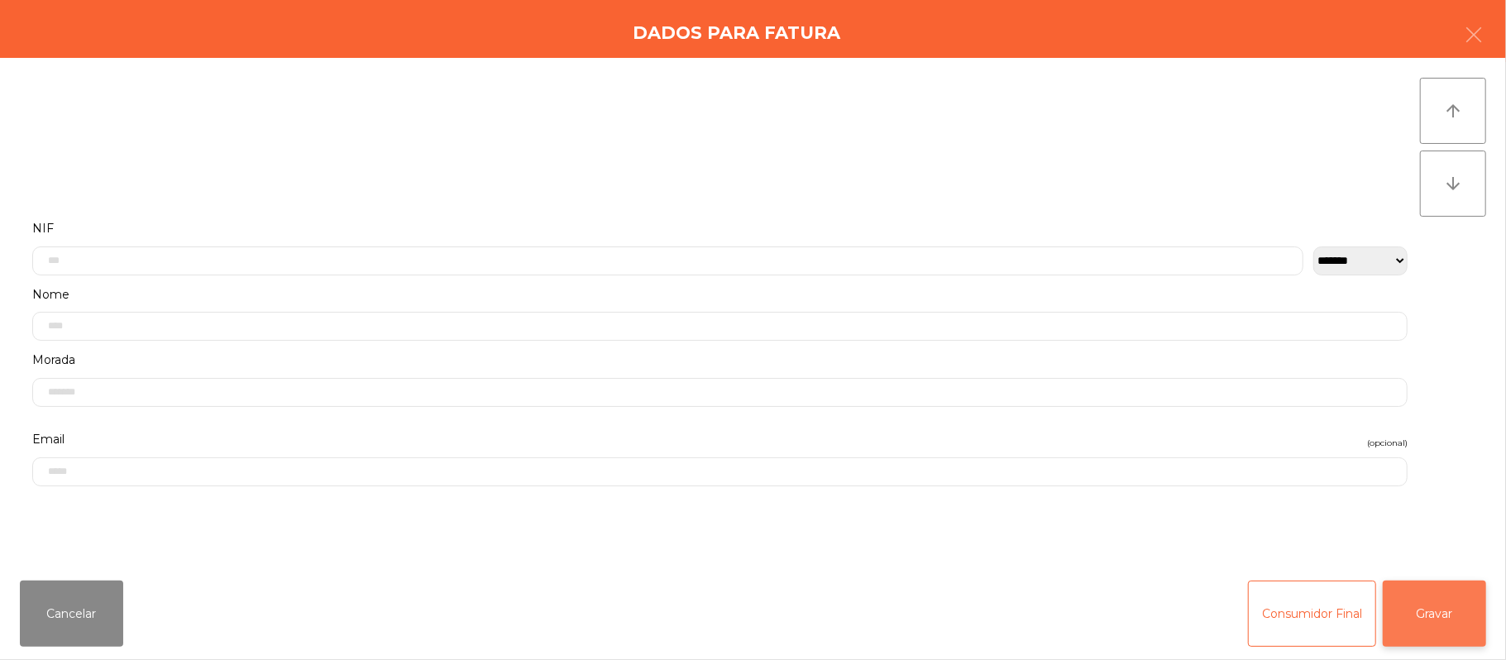
click at [1421, 605] on button "Gravar" at bounding box center [1434, 614] width 103 height 66
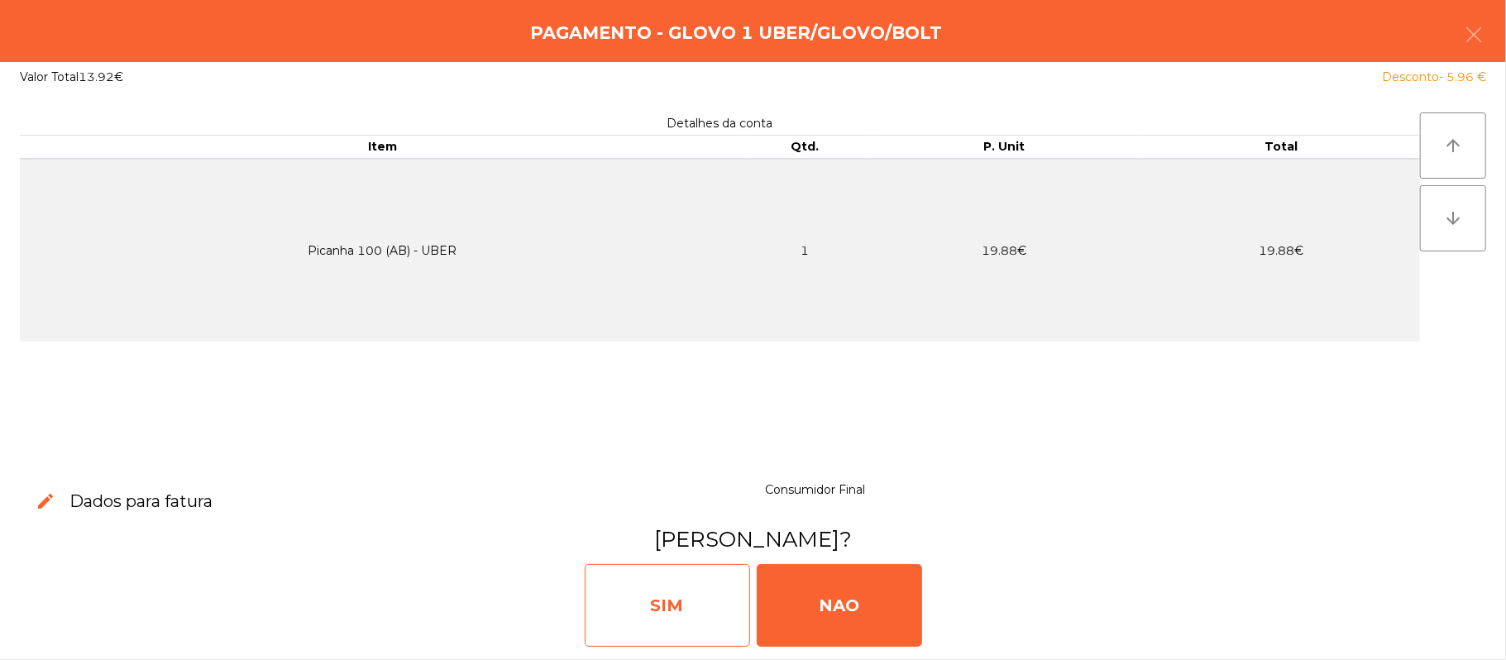
click at [682, 606] on div "SIM" at bounding box center [667, 605] width 165 height 83
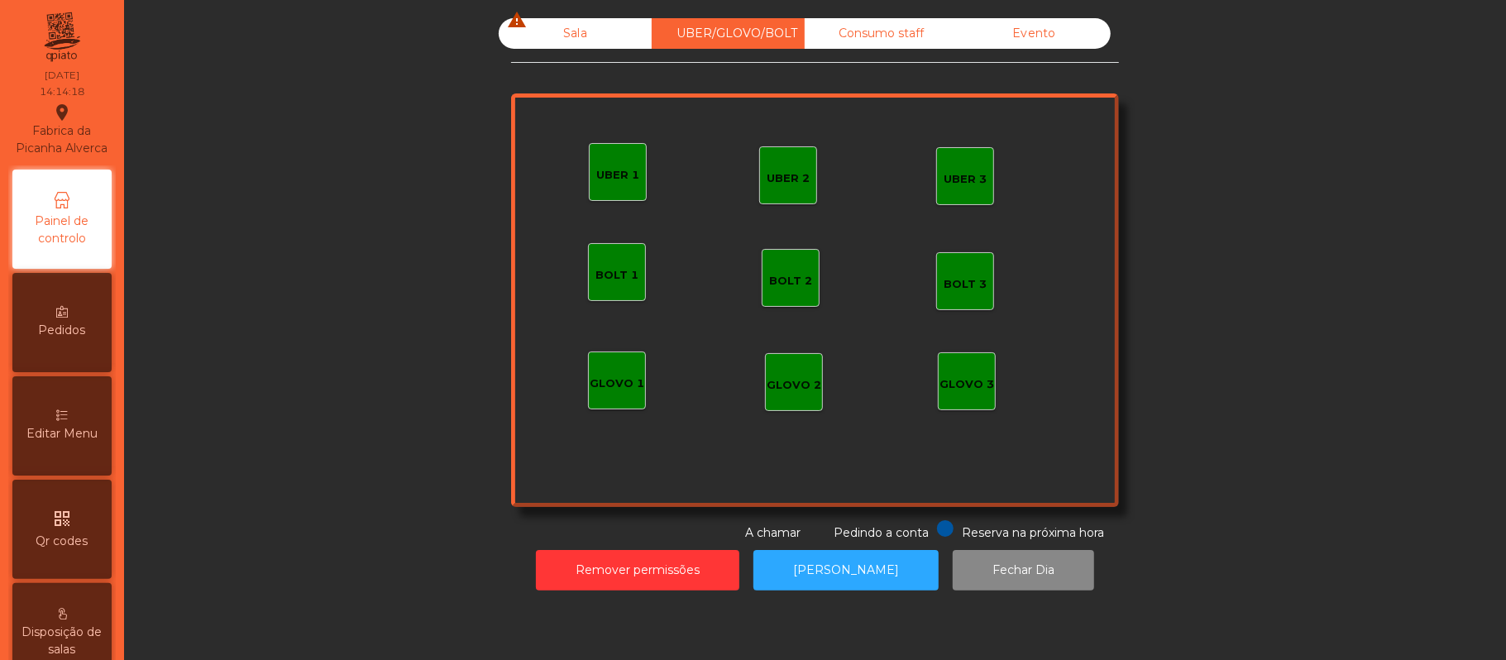
click at [574, 41] on div "Sala warning" at bounding box center [575, 33] width 153 height 31
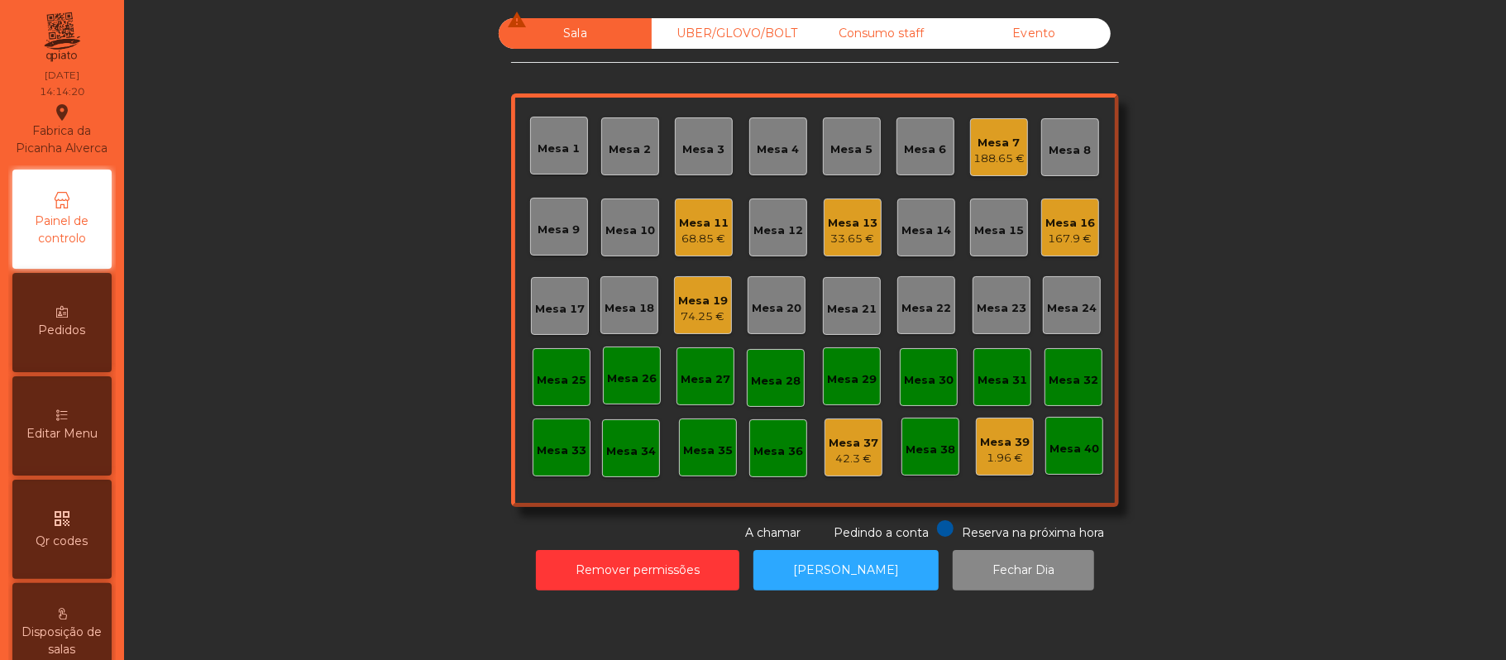
click at [857, 225] on div "Mesa 13" at bounding box center [853, 223] width 50 height 17
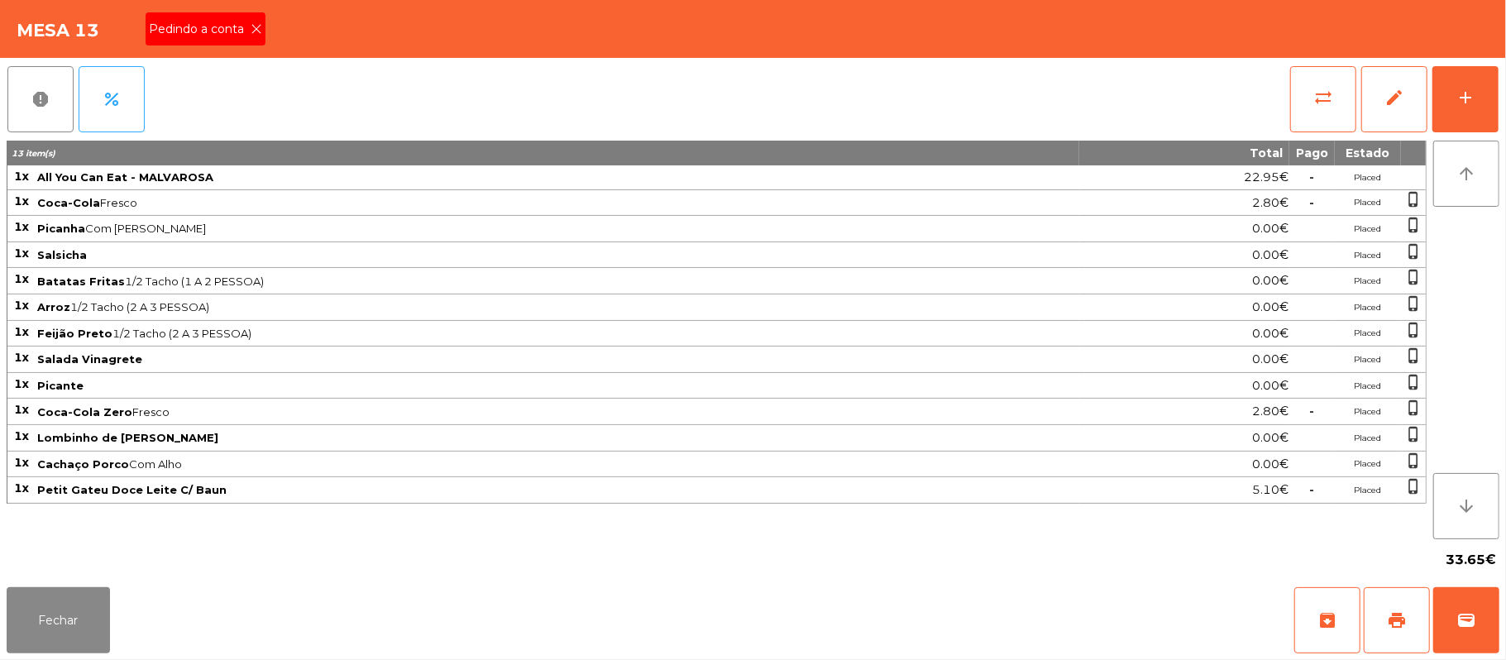
click at [222, 37] on span "Pedindo a conta" at bounding box center [200, 29] width 102 height 17
click at [91, 594] on button "Fechar" at bounding box center [58, 620] width 103 height 66
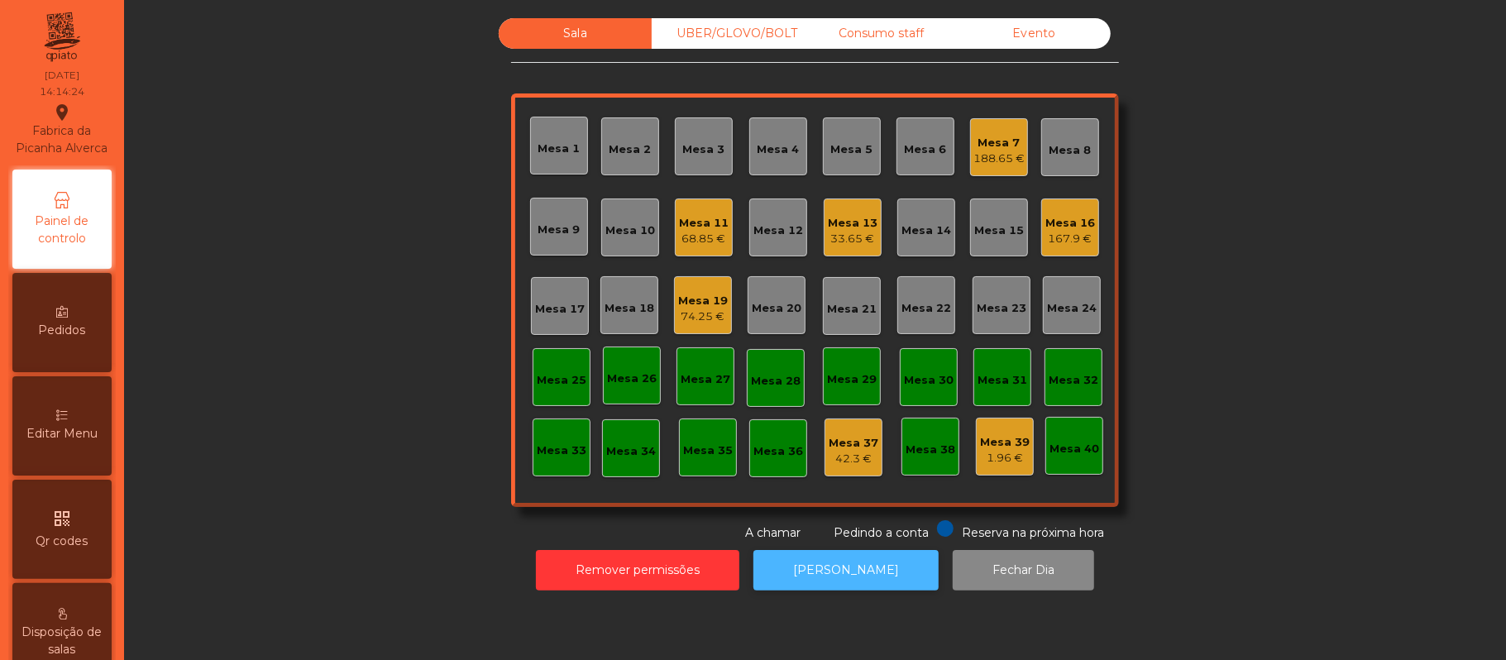
click at [871, 572] on button "[PERSON_NAME]" at bounding box center [845, 570] width 185 height 41
click at [858, 231] on div "33.65 €" at bounding box center [853, 239] width 50 height 17
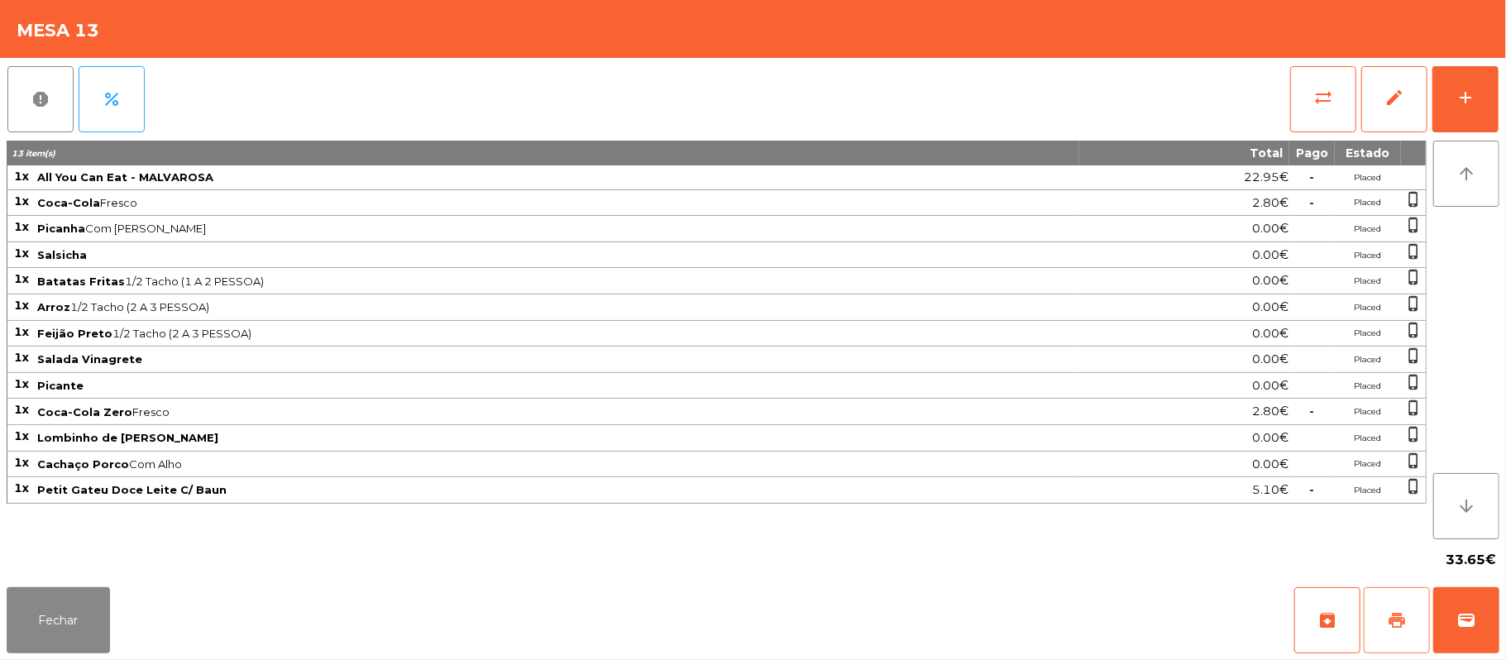
click at [1389, 627] on span "print" at bounding box center [1397, 620] width 20 height 20
click at [1469, 596] on button "wallet" at bounding box center [1466, 620] width 66 height 66
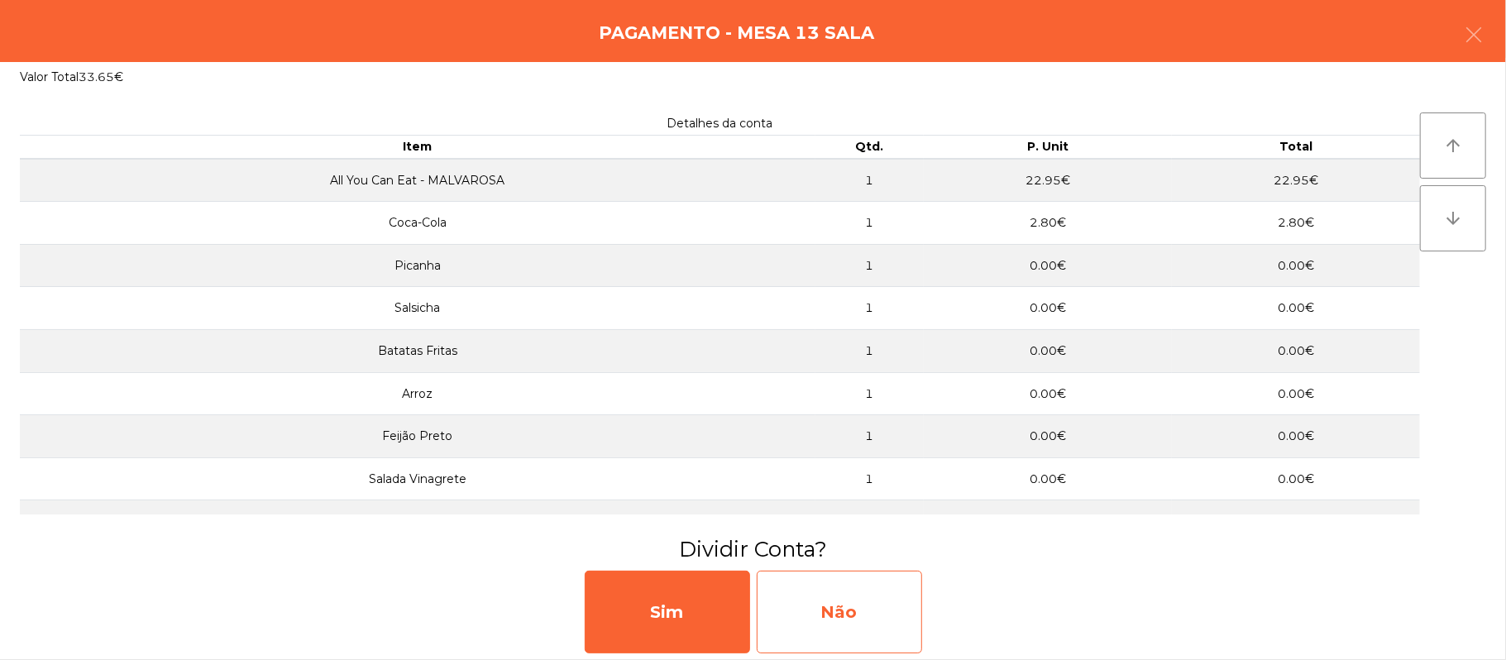
click at [868, 600] on div "Não" at bounding box center [839, 612] width 165 height 83
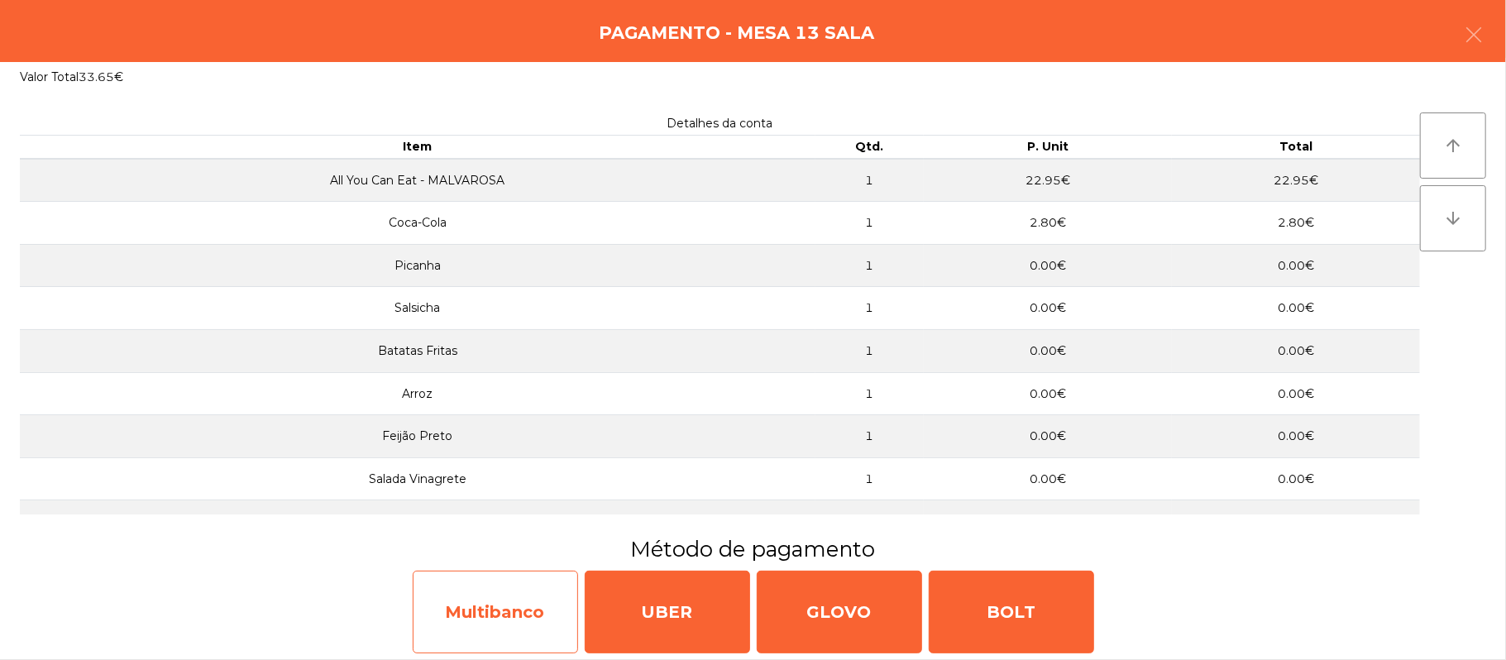
click at [483, 615] on div "Multibanco" at bounding box center [495, 612] width 165 height 83
select select "**"
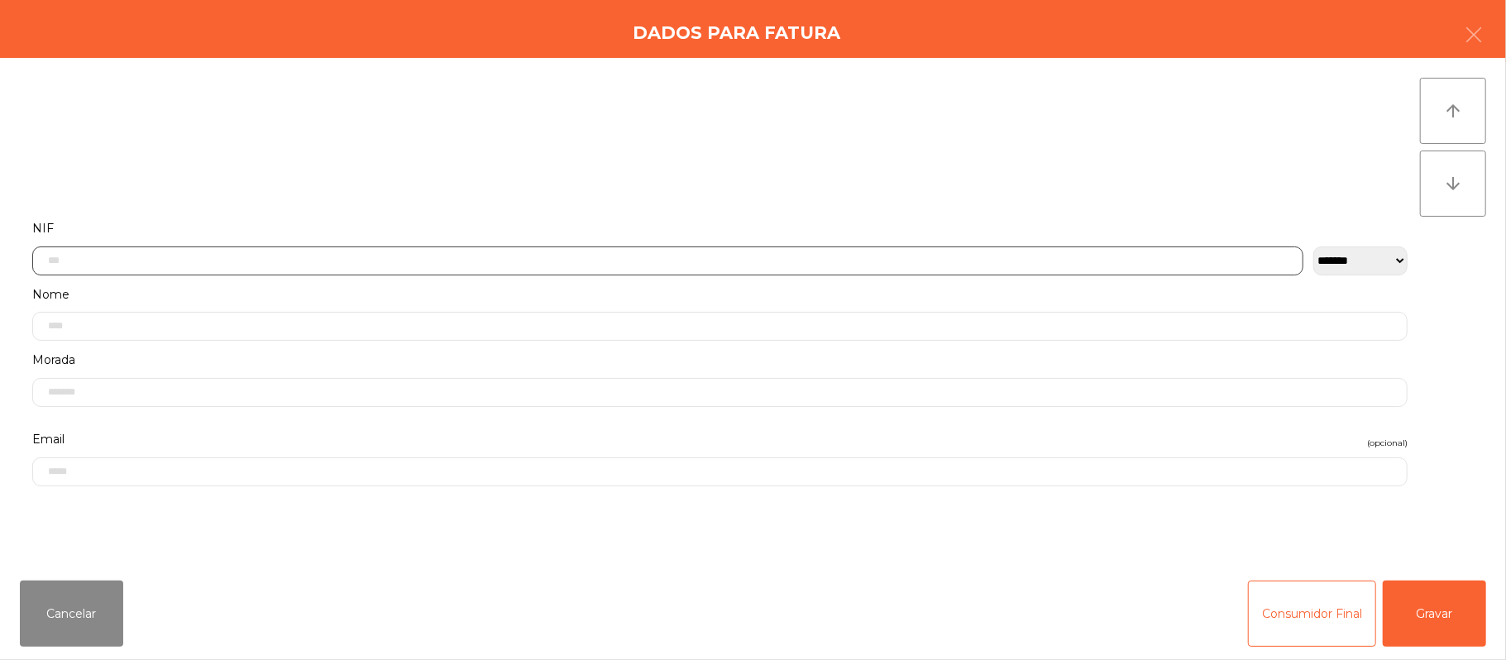
click at [346, 263] on input "text" at bounding box center [667, 260] width 1271 height 29
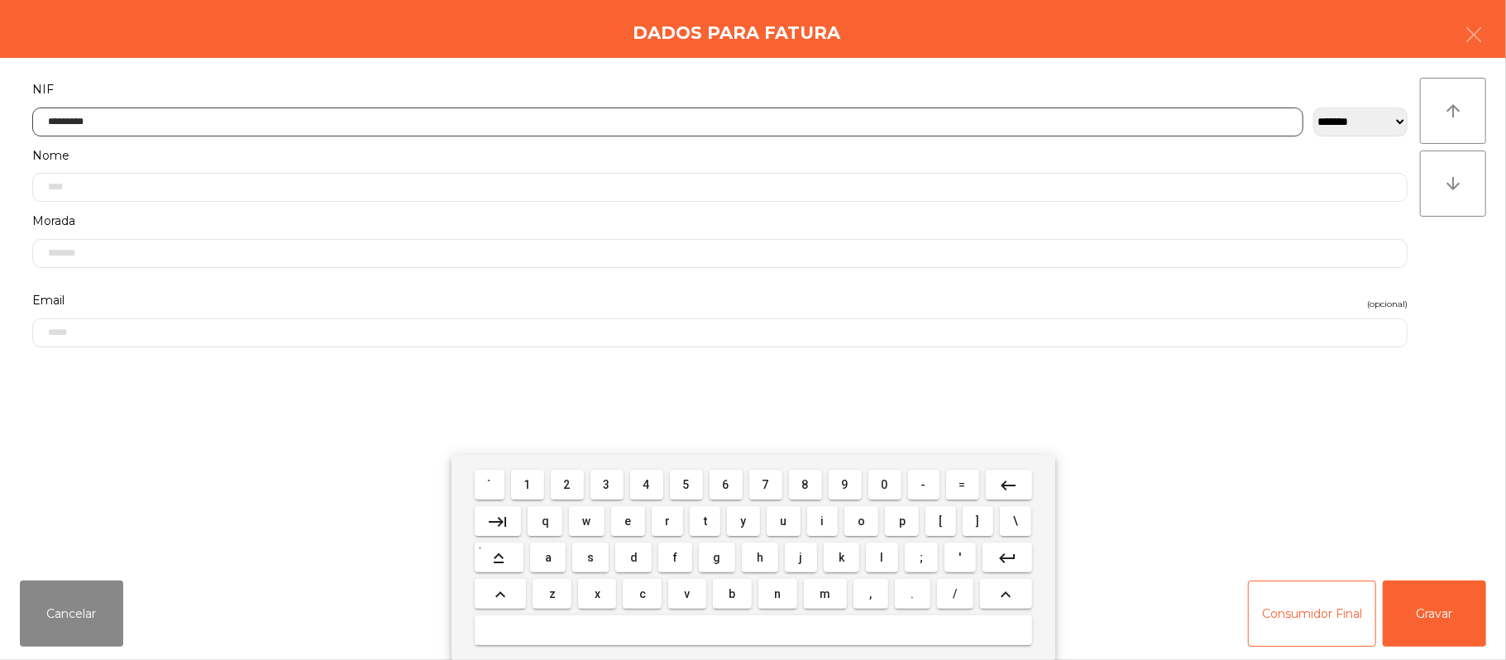
type input "*********"
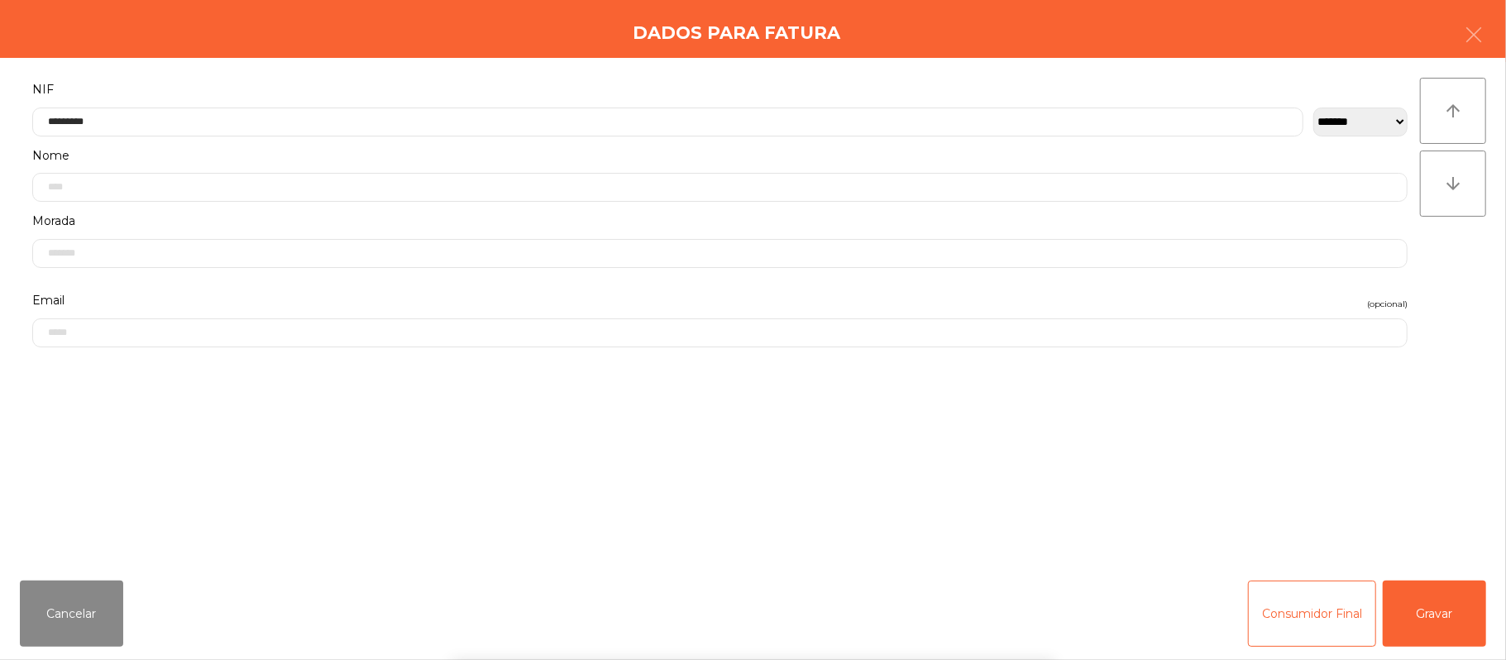
click at [1433, 609] on div "` 1 2 3 4 5 6 7 8 9 0 - = keyboard_backspace keyboard_tab q w e r t y u i o p […" at bounding box center [753, 557] width 1506 height 205
click at [1450, 606] on button "Gravar" at bounding box center [1434, 614] width 103 height 66
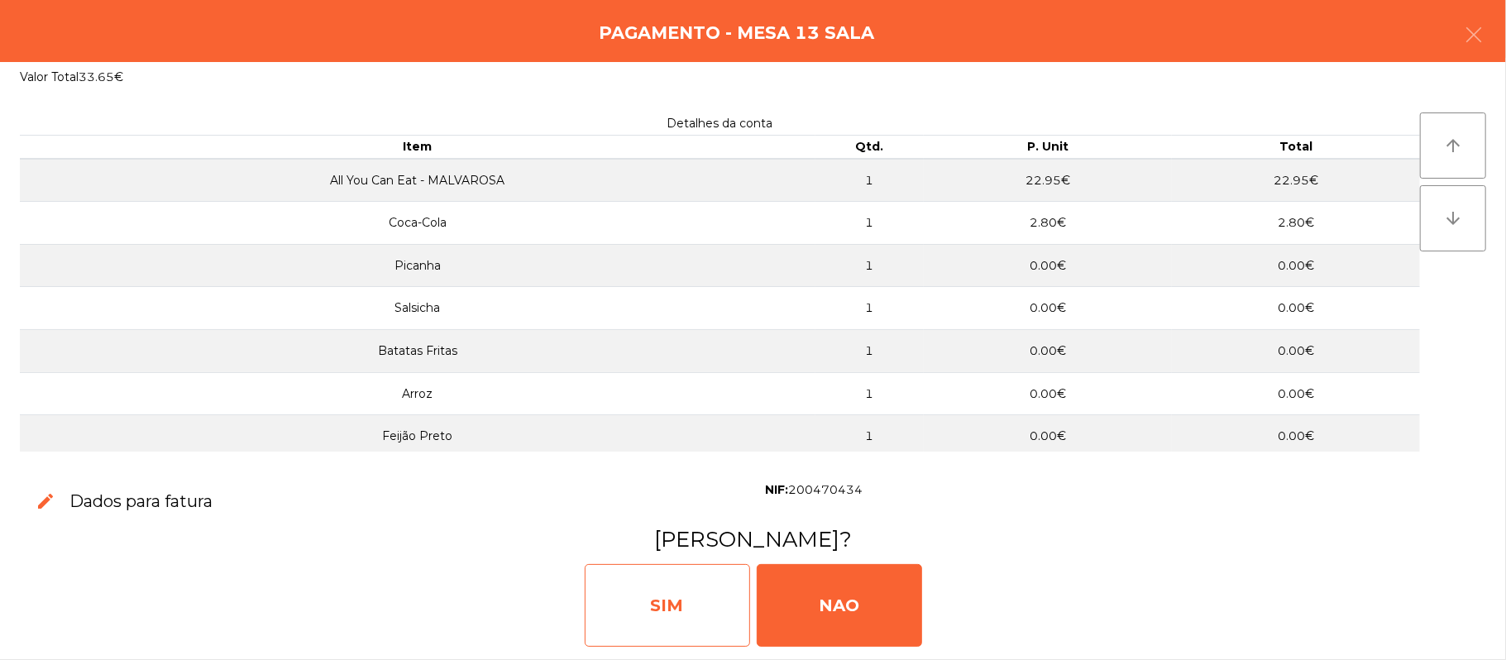
click at [682, 617] on div "SIM" at bounding box center [667, 605] width 165 height 83
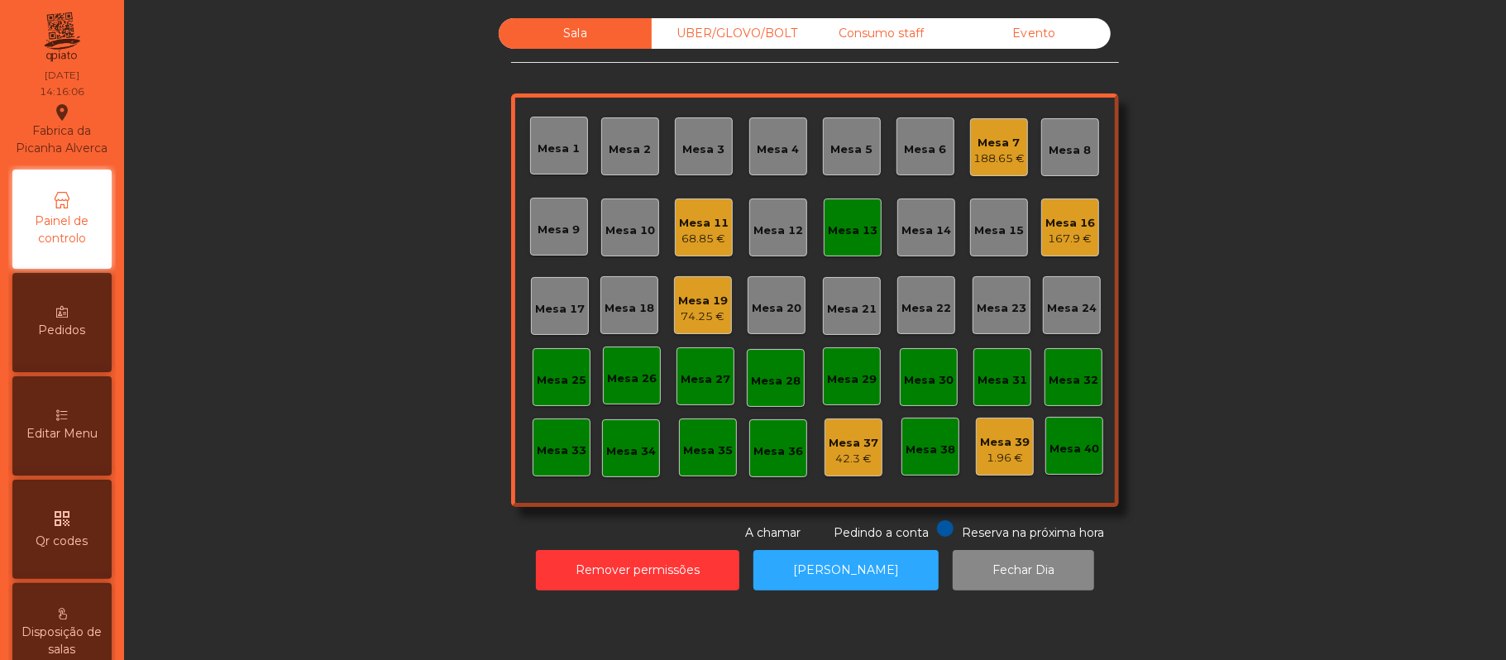
click at [830, 222] on div "Mesa 13" at bounding box center [853, 230] width 50 height 17
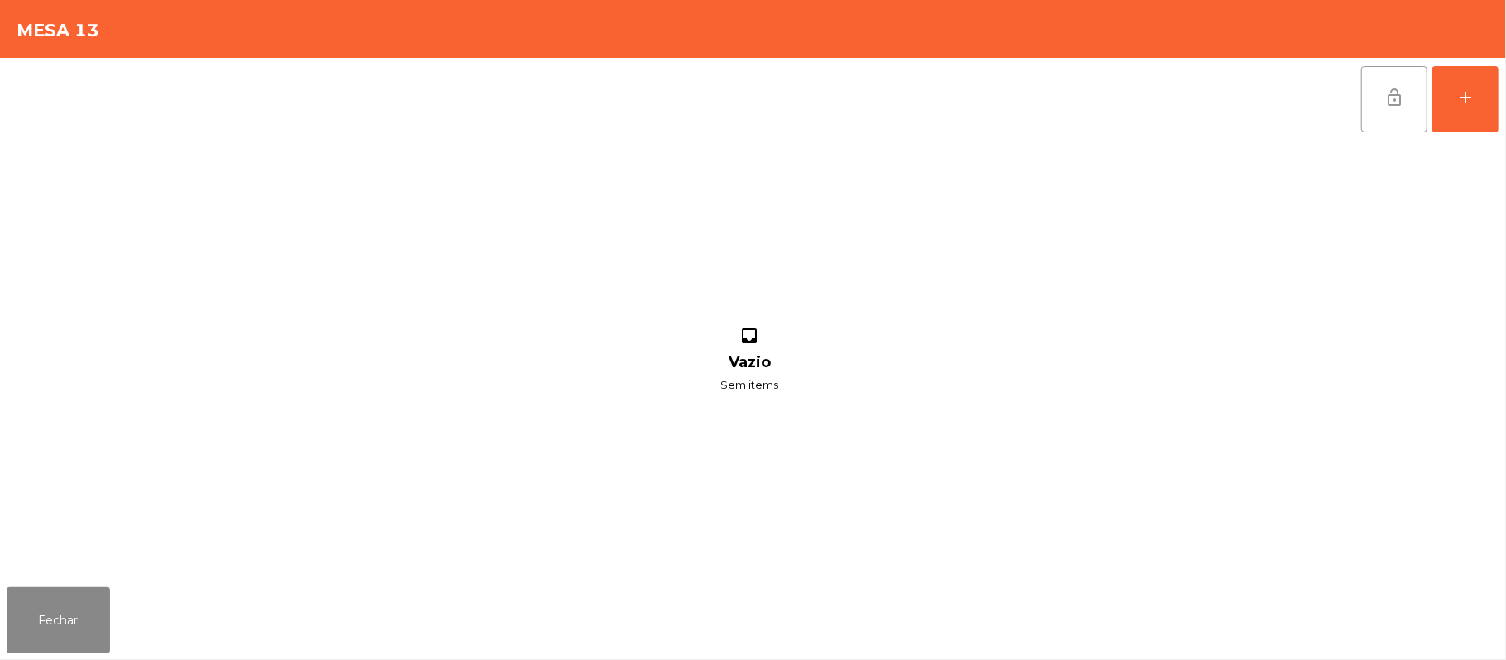
click at [1381, 93] on button "lock_open" at bounding box center [1394, 99] width 66 height 66
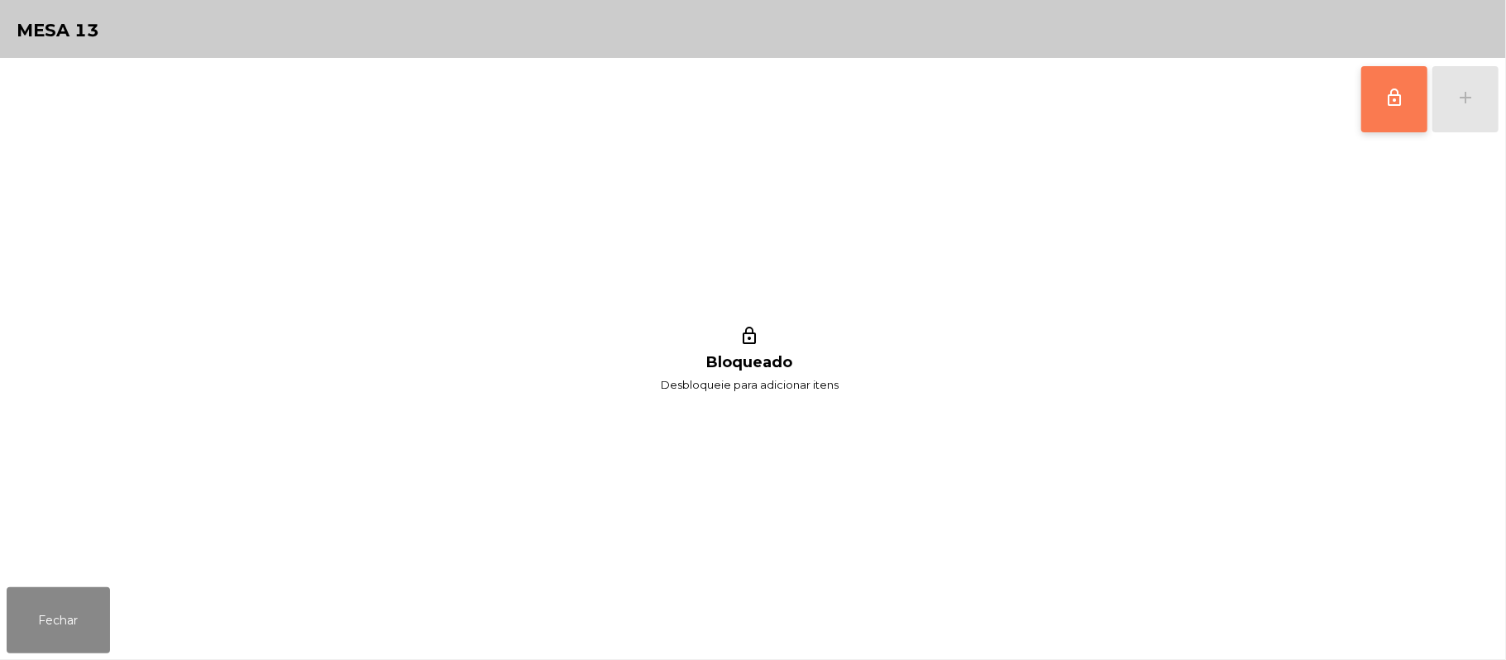
click at [1379, 108] on button "lock_outline" at bounding box center [1394, 99] width 66 height 66
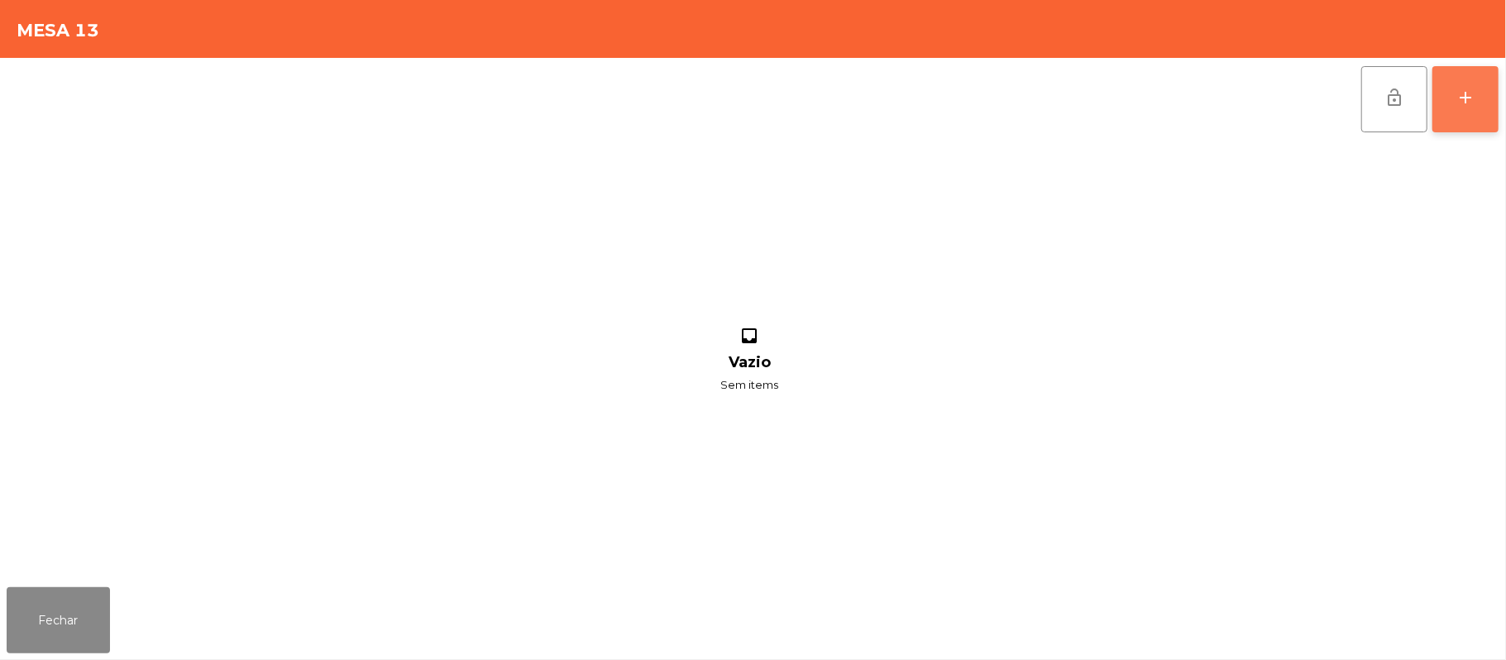
click at [1456, 103] on div "add" at bounding box center [1465, 98] width 20 height 20
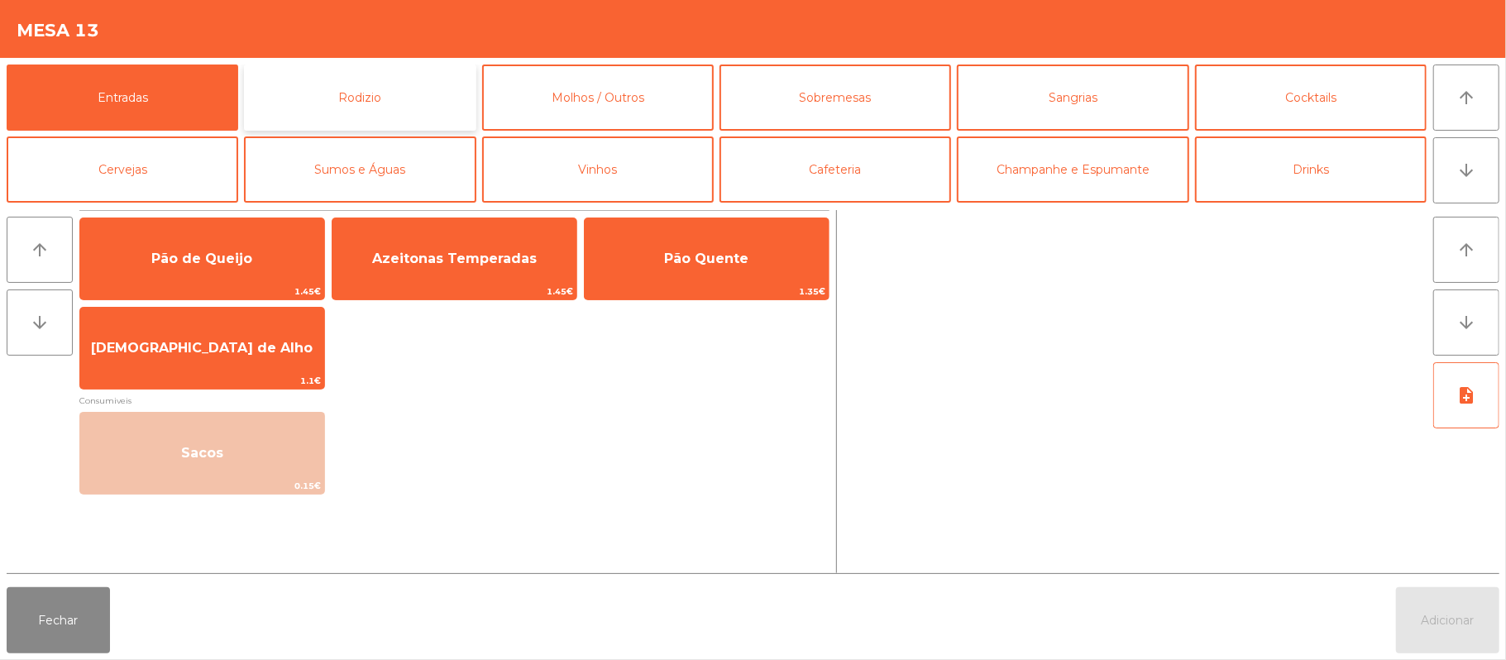
click at [391, 100] on button "Rodizio" at bounding box center [360, 98] width 232 height 66
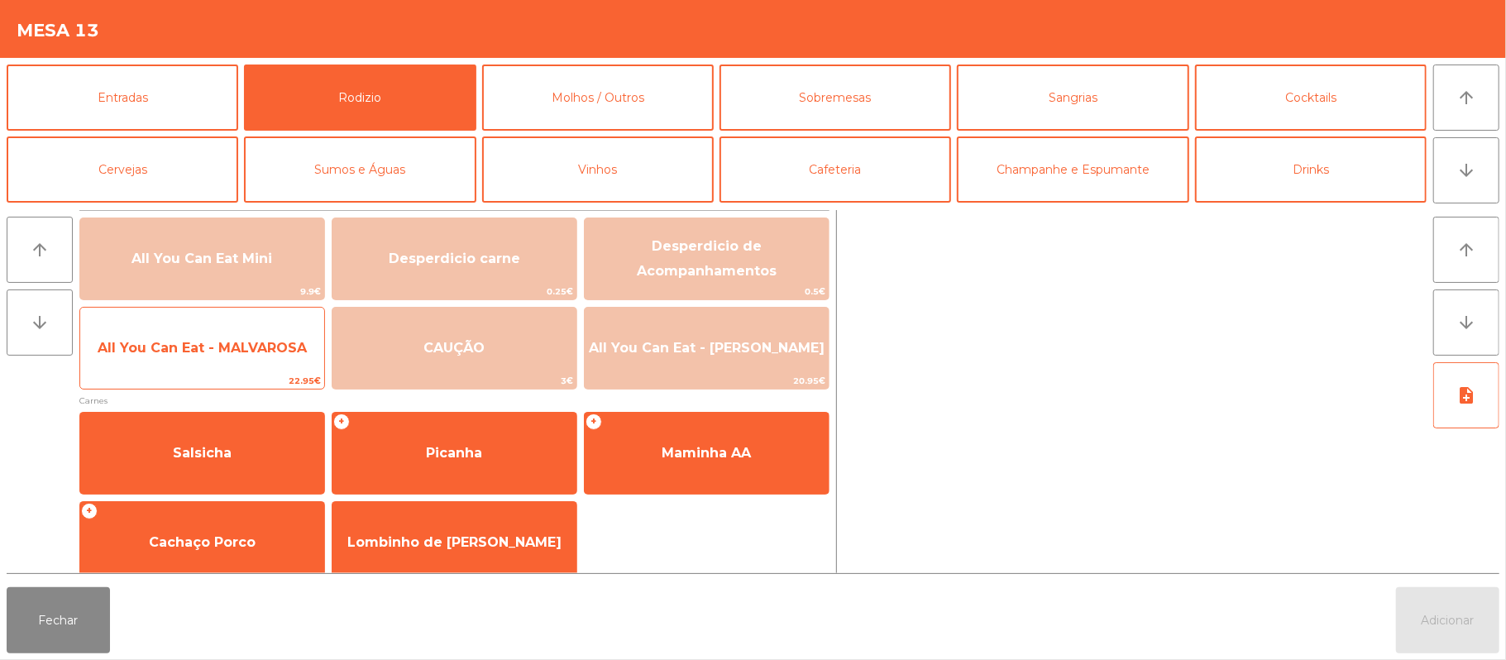
click at [225, 361] on span "All You Can Eat - MALVAROSA" at bounding box center [202, 348] width 244 height 45
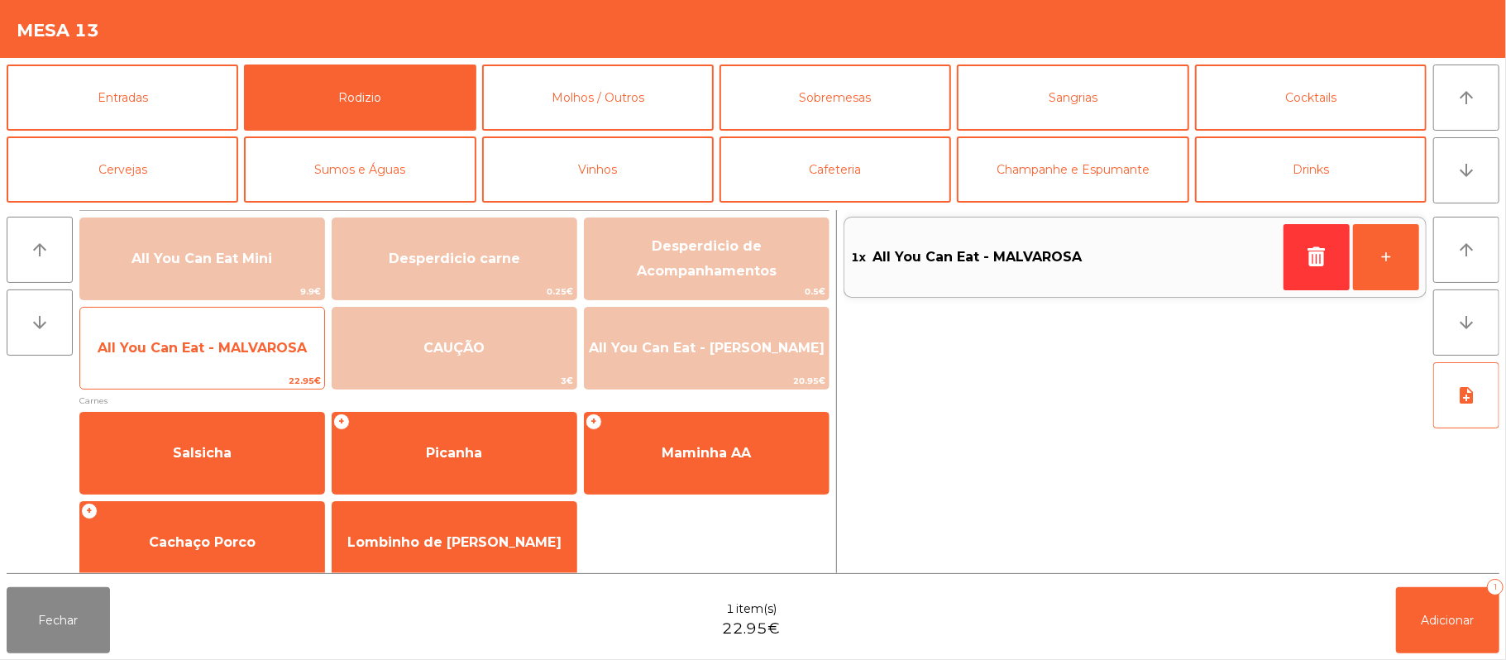
click at [236, 342] on span "All You Can Eat - MALVAROSA" at bounding box center [202, 348] width 209 height 16
click at [241, 352] on span "All You Can Eat - MALVAROSA" at bounding box center [202, 348] width 209 height 16
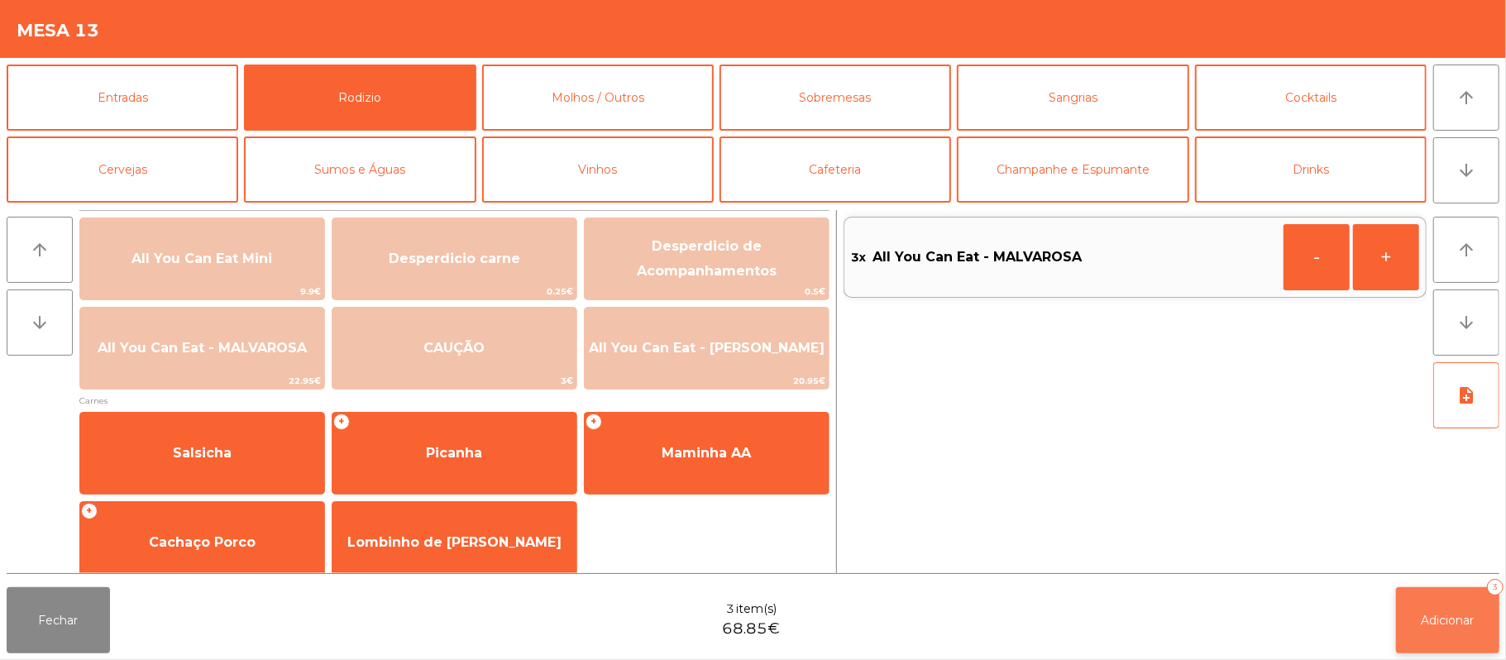
click at [1413, 616] on button "Adicionar 3" at bounding box center [1447, 620] width 103 height 66
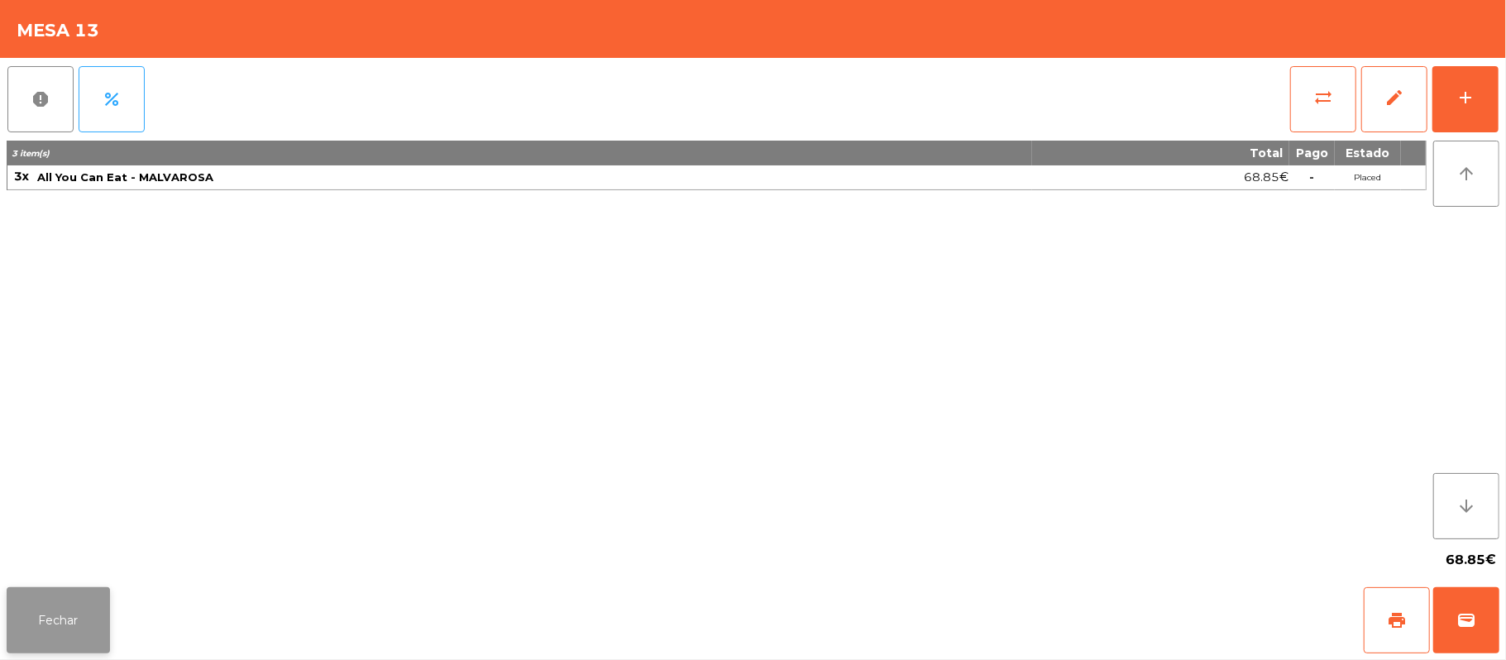
click at [79, 649] on button "Fechar" at bounding box center [58, 620] width 103 height 66
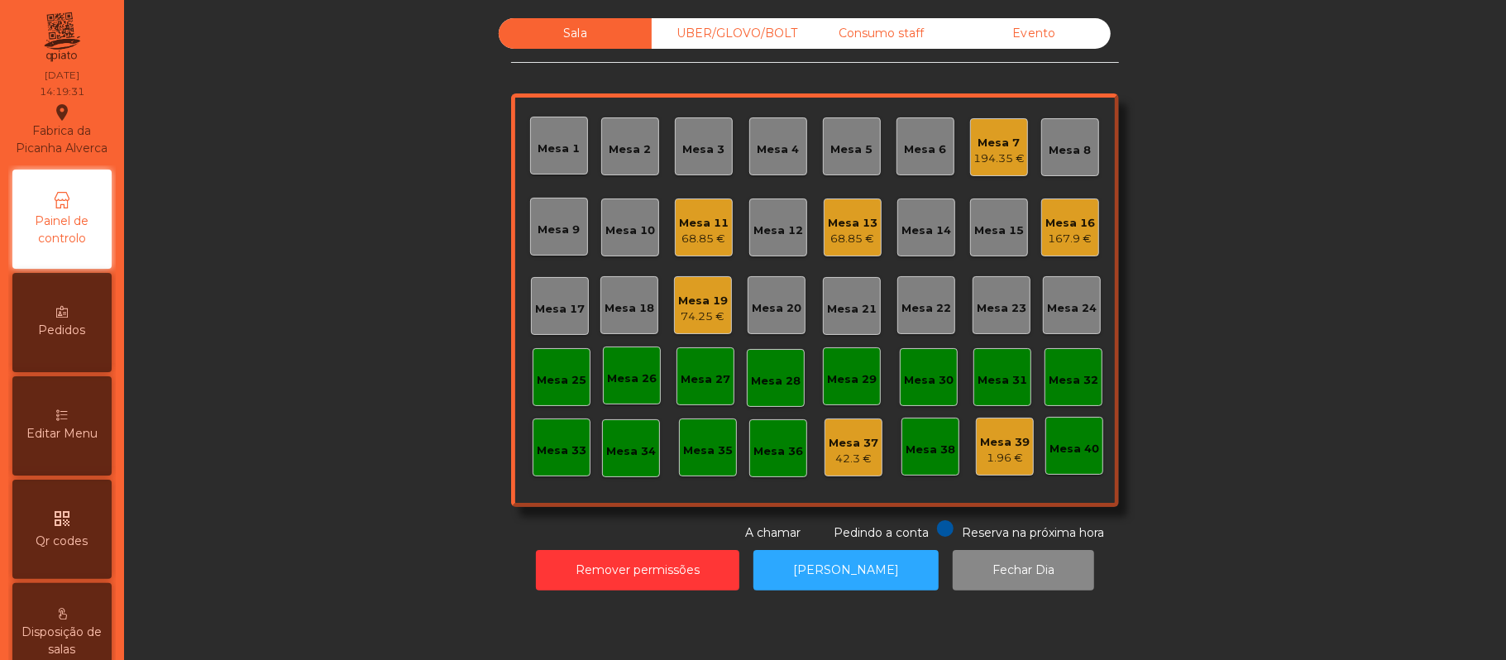
click at [538, 216] on div "Mesa 9" at bounding box center [559, 226] width 42 height 23
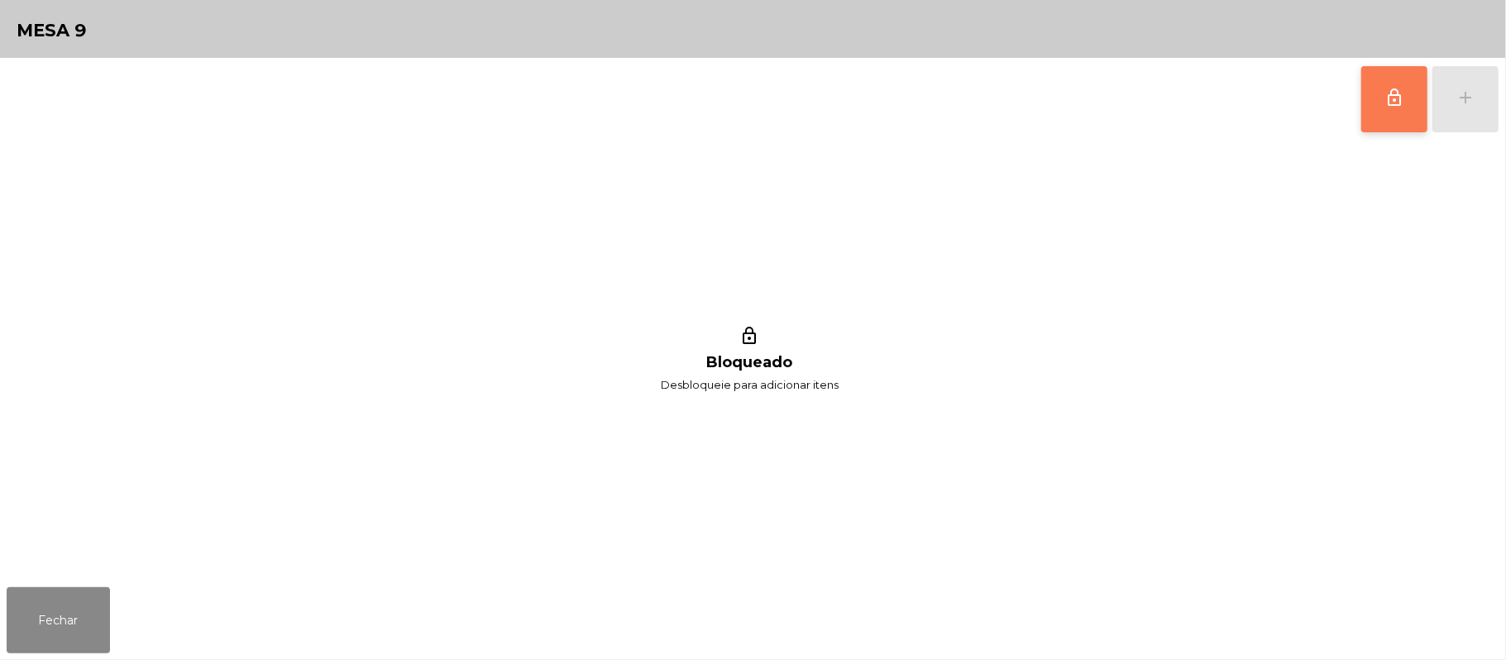
click at [1374, 101] on button "lock_outline" at bounding box center [1394, 99] width 66 height 66
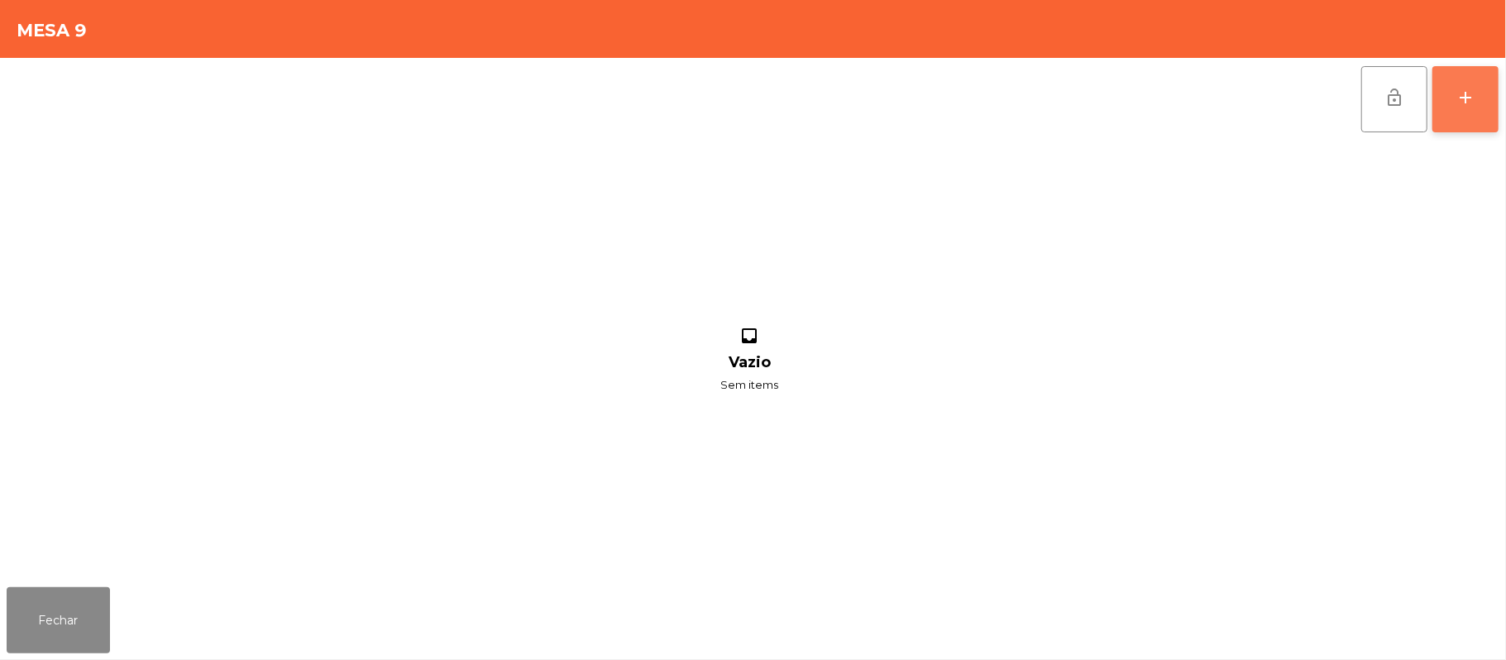
click at [1460, 99] on div "add" at bounding box center [1465, 98] width 20 height 20
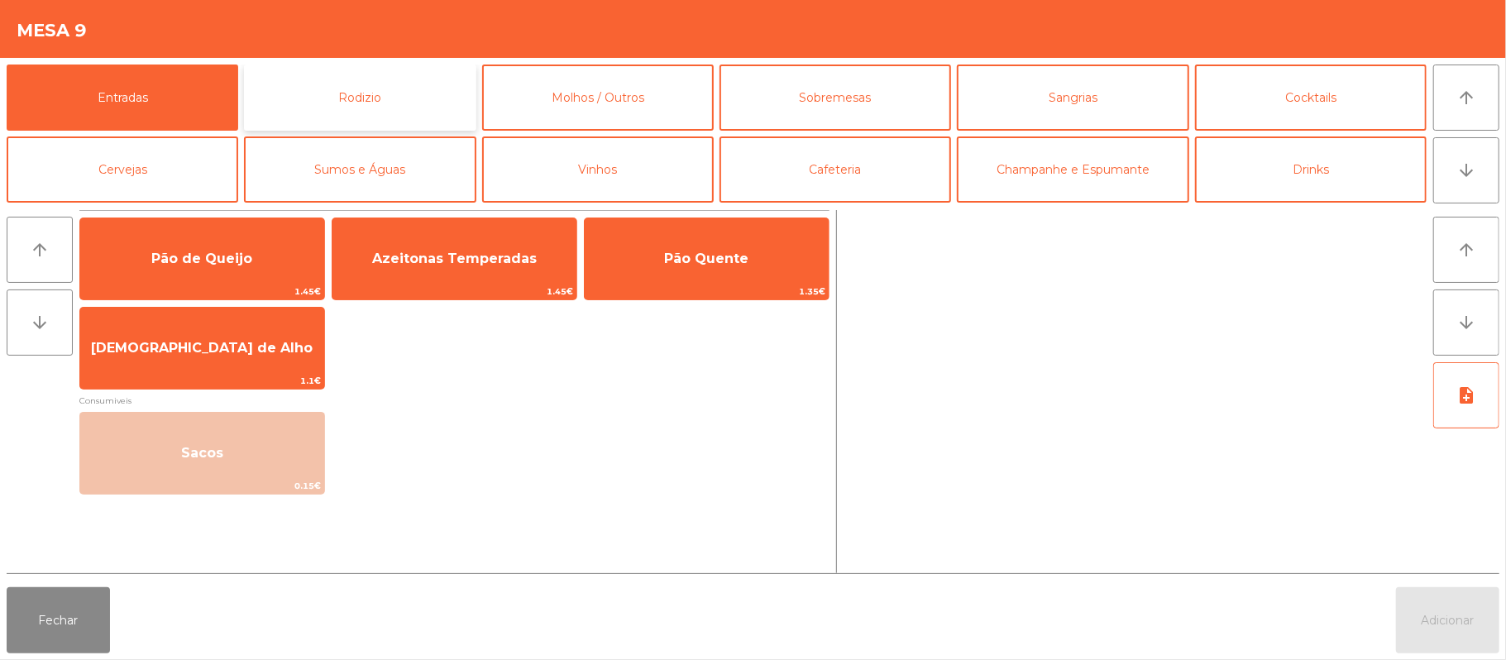
click at [385, 106] on button "Rodizio" at bounding box center [360, 98] width 232 height 66
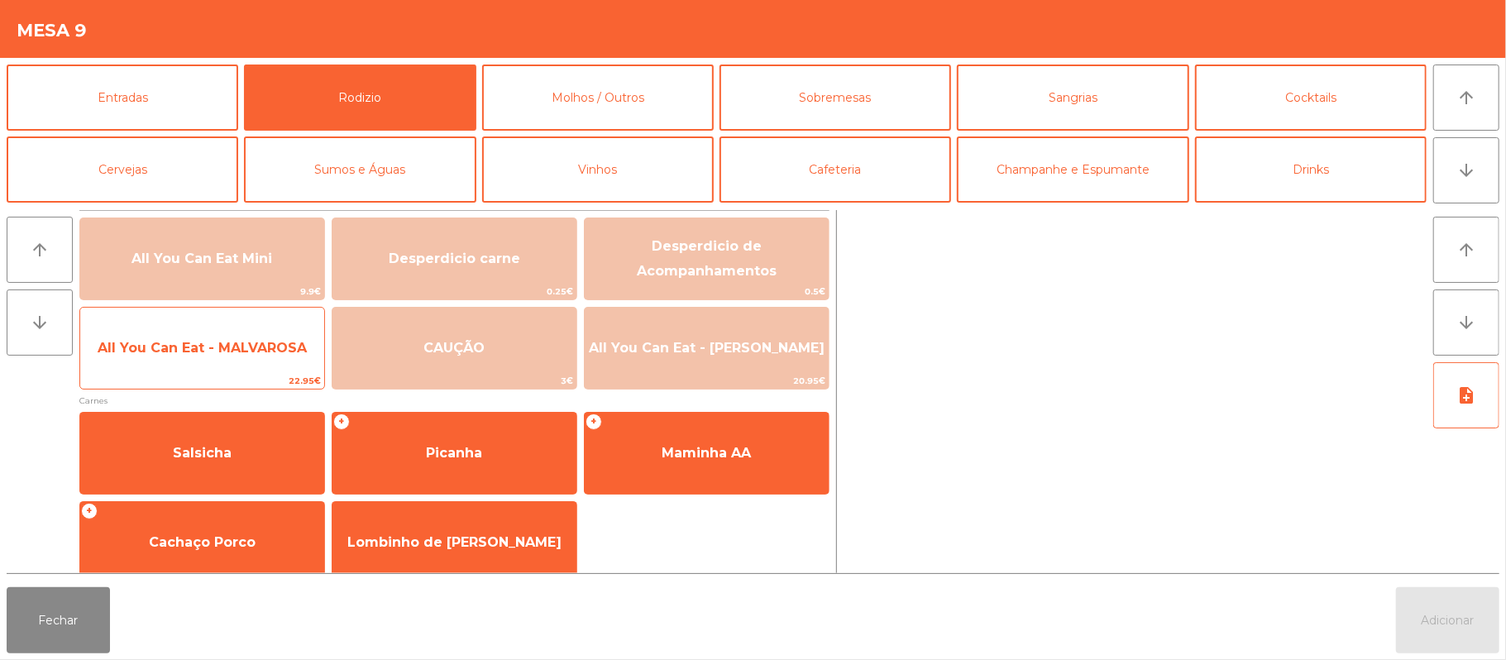
click at [230, 347] on span "All You Can Eat - MALVAROSA" at bounding box center [202, 348] width 209 height 16
click at [219, 352] on span "All You Can Eat - MALVAROSA" at bounding box center [202, 348] width 209 height 16
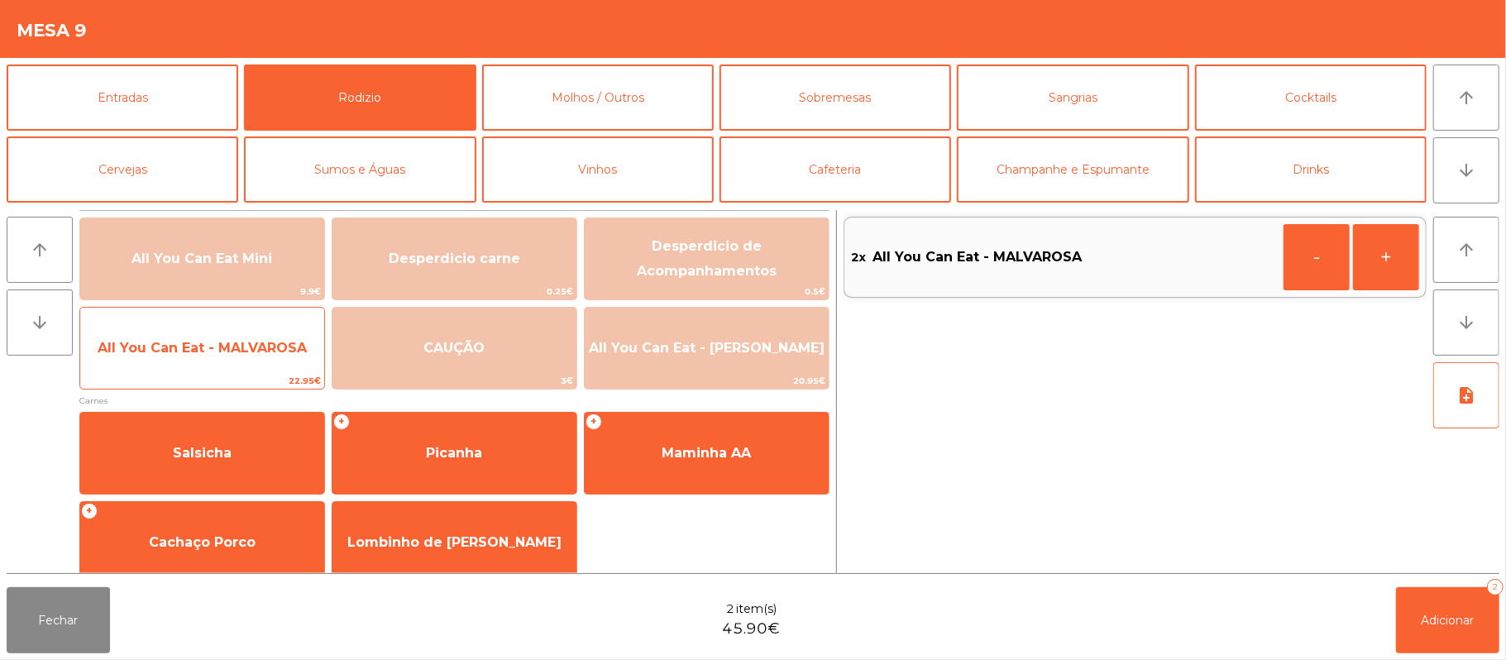
click at [227, 359] on span "All You Can Eat - MALVAROSA" at bounding box center [202, 348] width 244 height 45
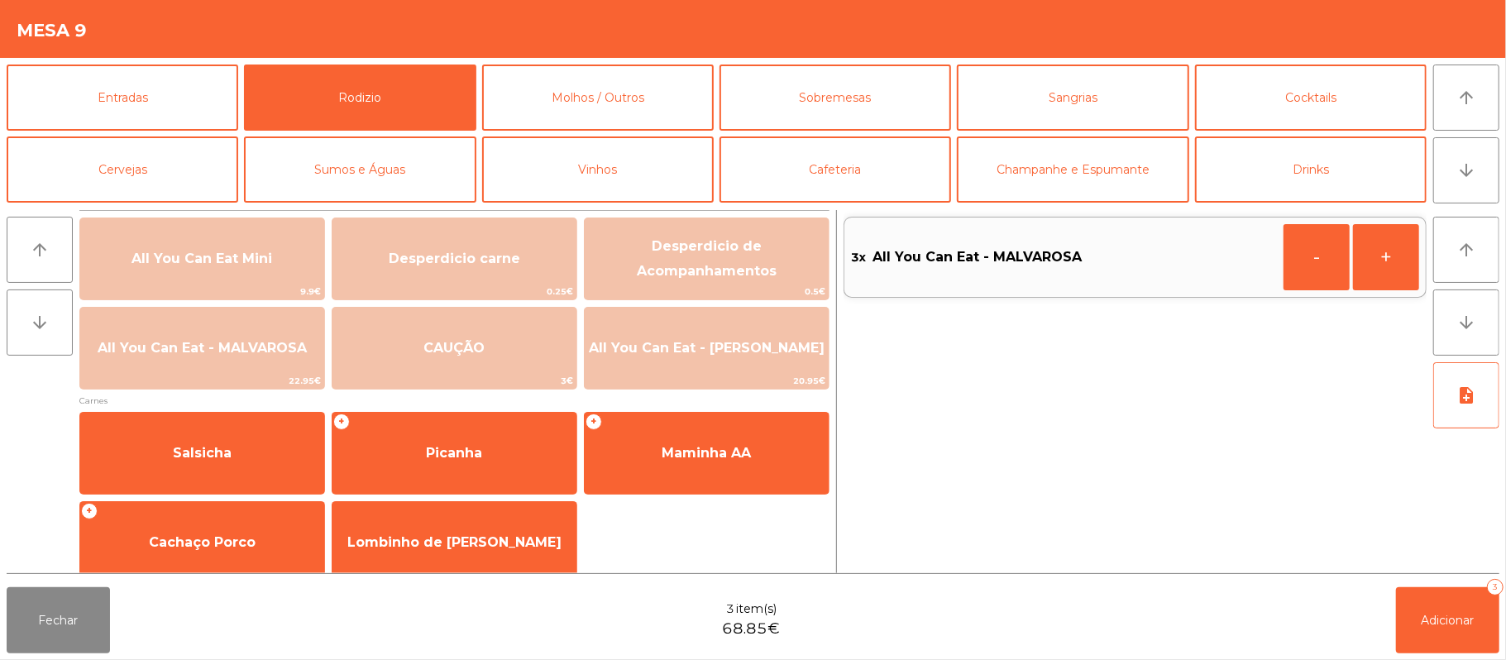
click at [1503, 614] on div "Fechar 3 item(s) 68.85€ Adicionar 3" at bounding box center [753, 620] width 1506 height 79
click at [1400, 624] on button "Adicionar 3" at bounding box center [1447, 620] width 103 height 66
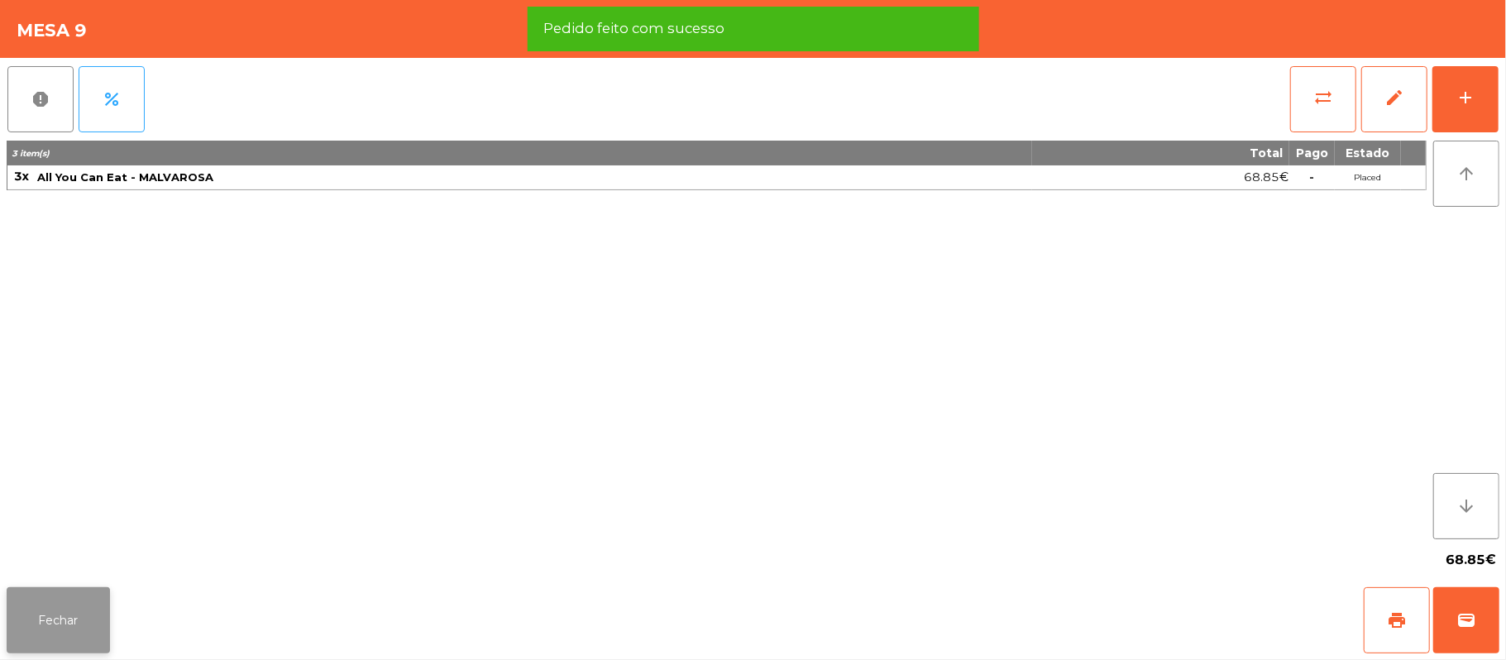
click at [54, 638] on button "Fechar" at bounding box center [58, 620] width 103 height 66
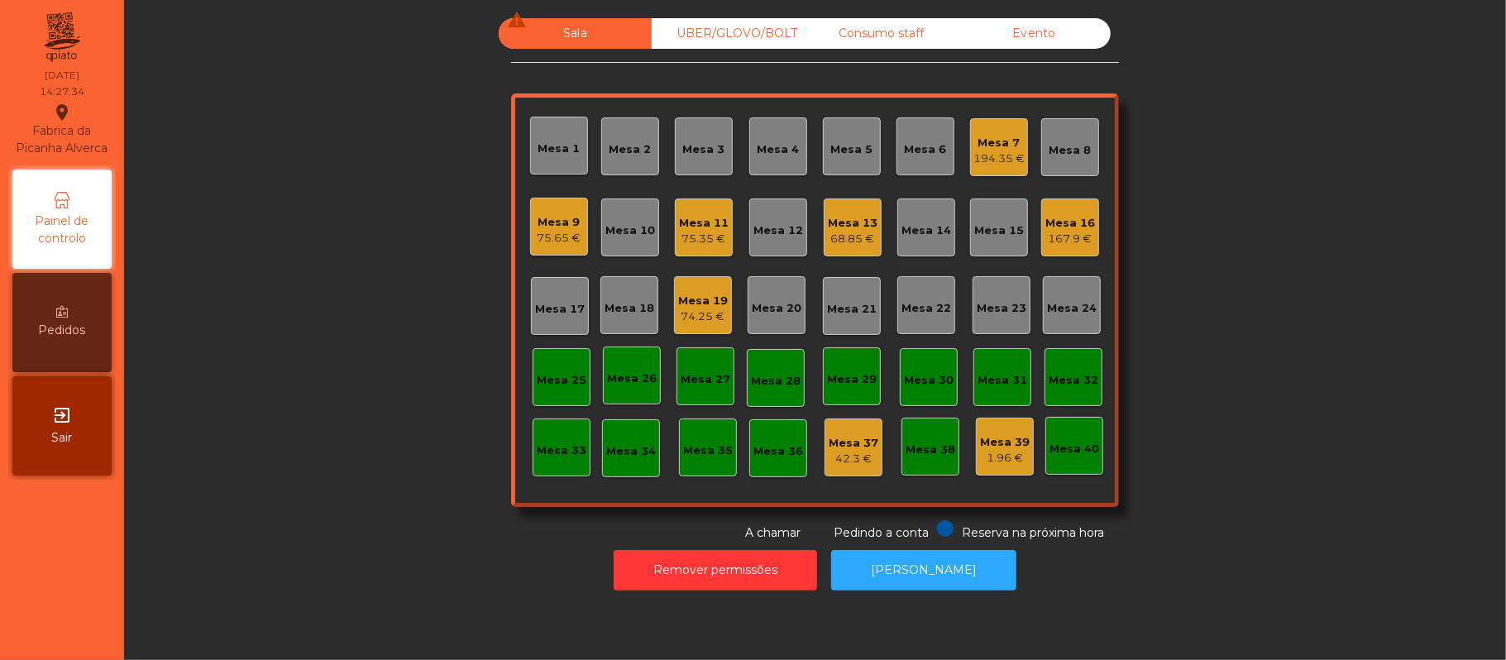
click at [681, 299] on div "Mesa 19" at bounding box center [703, 301] width 50 height 17
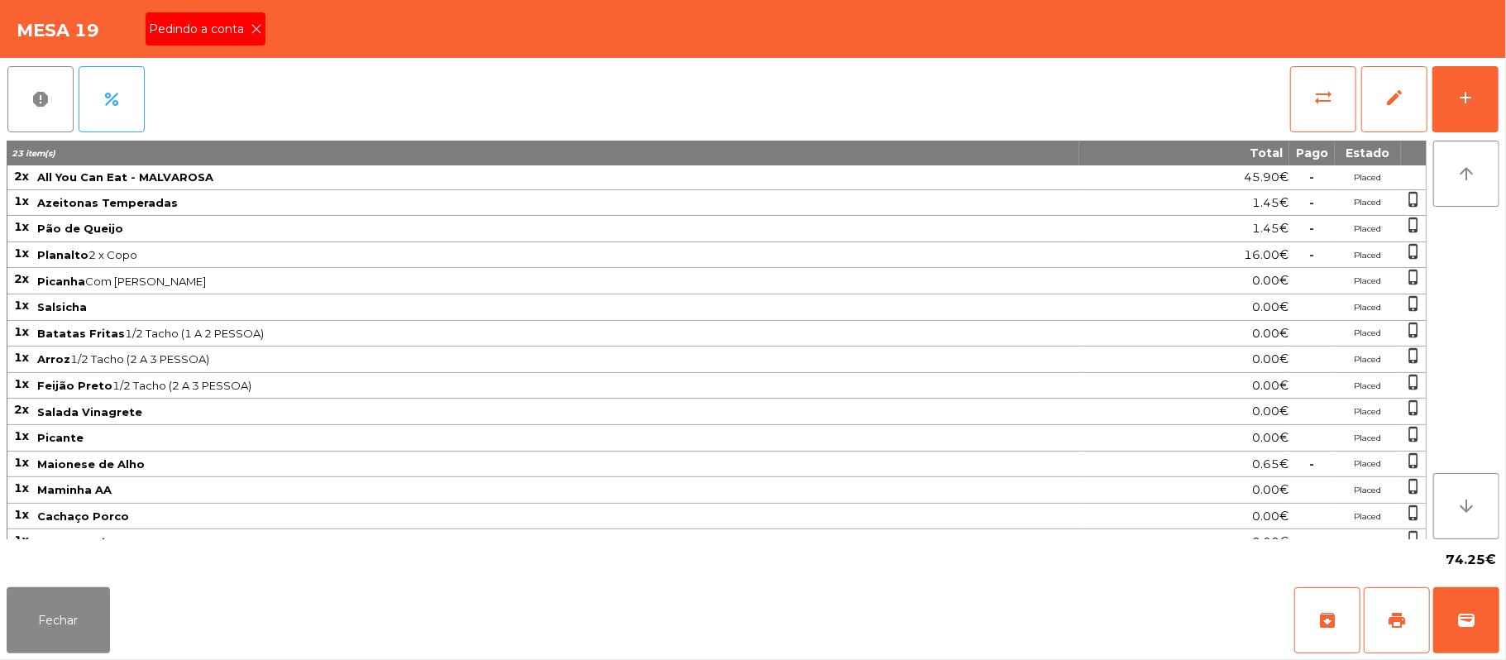
click at [232, 30] on span "Pedindo a conta" at bounding box center [200, 29] width 102 height 17
click at [1400, 600] on button "print" at bounding box center [1397, 620] width 66 height 66
click at [1493, 638] on button "wallet" at bounding box center [1466, 620] width 66 height 66
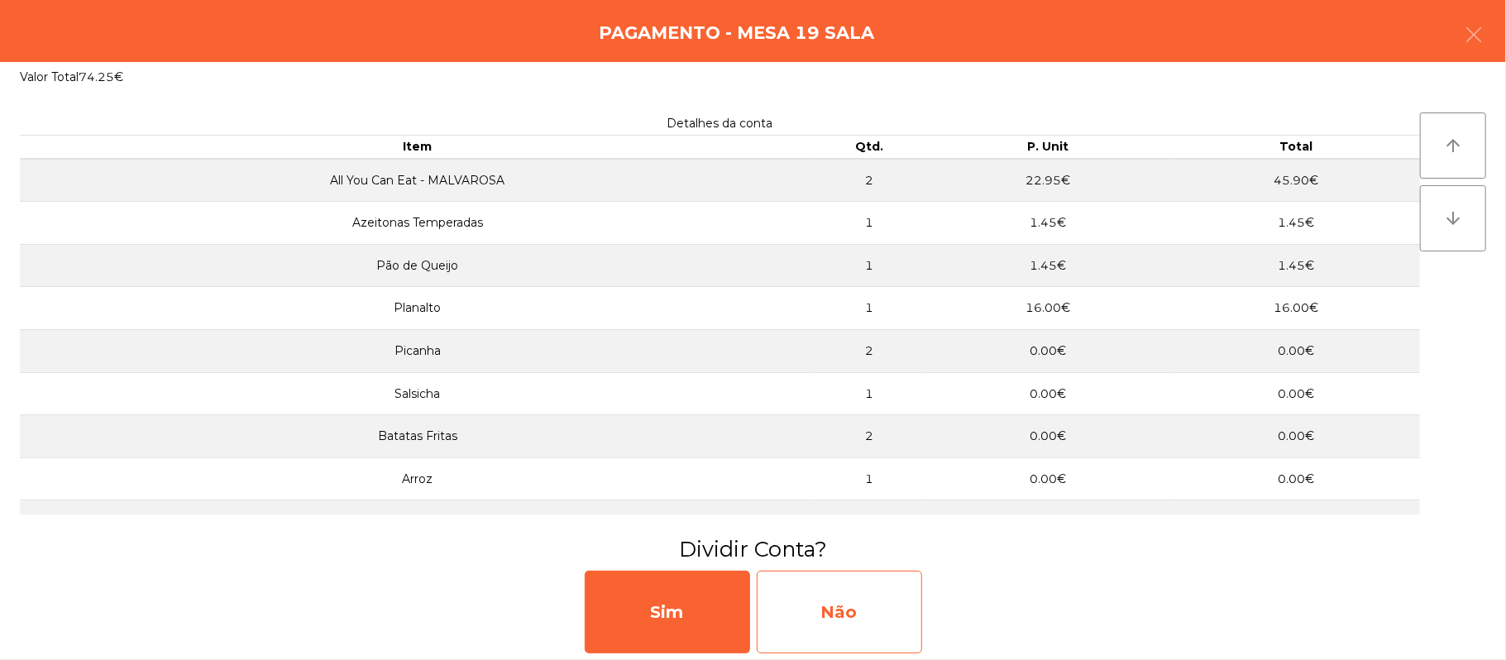
click at [878, 616] on div "Não" at bounding box center [839, 612] width 165 height 83
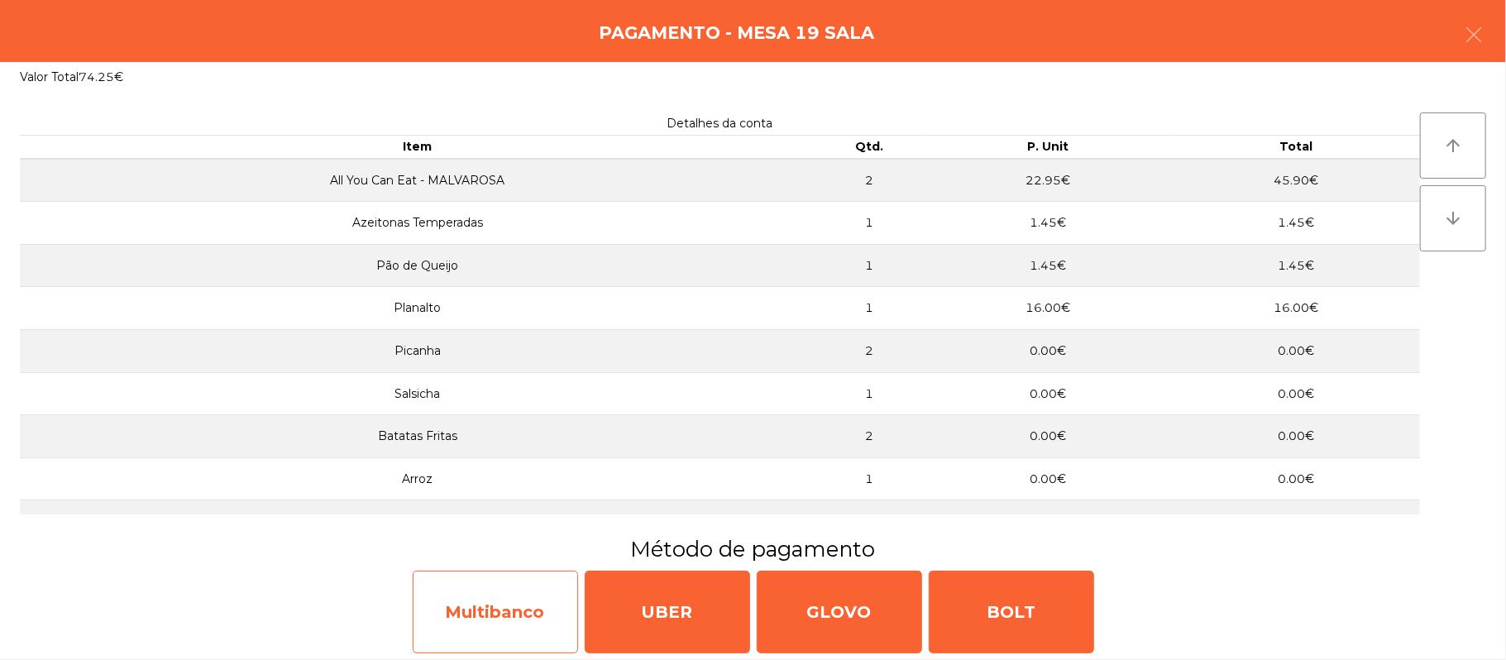
click at [494, 617] on div "Multibanco" at bounding box center [495, 612] width 165 height 83
select select "**"
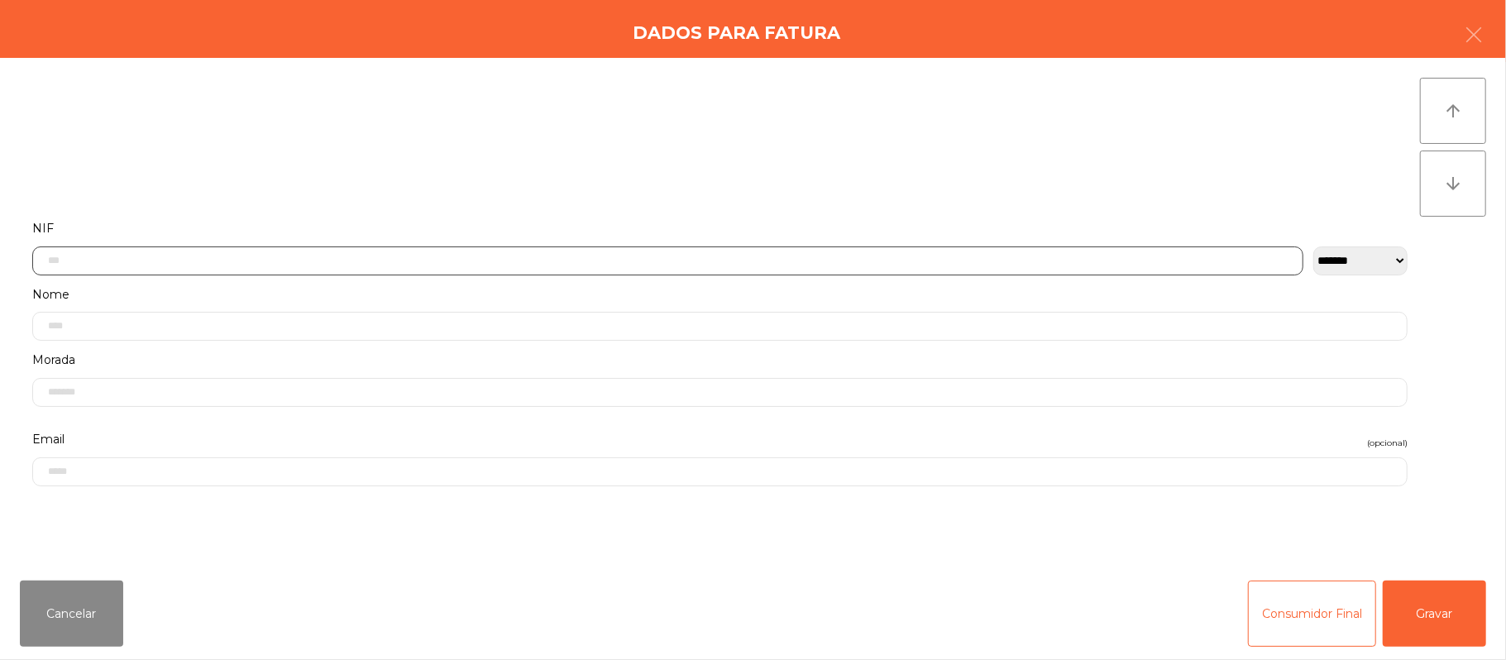
click at [609, 260] on input "text" at bounding box center [667, 260] width 1271 height 29
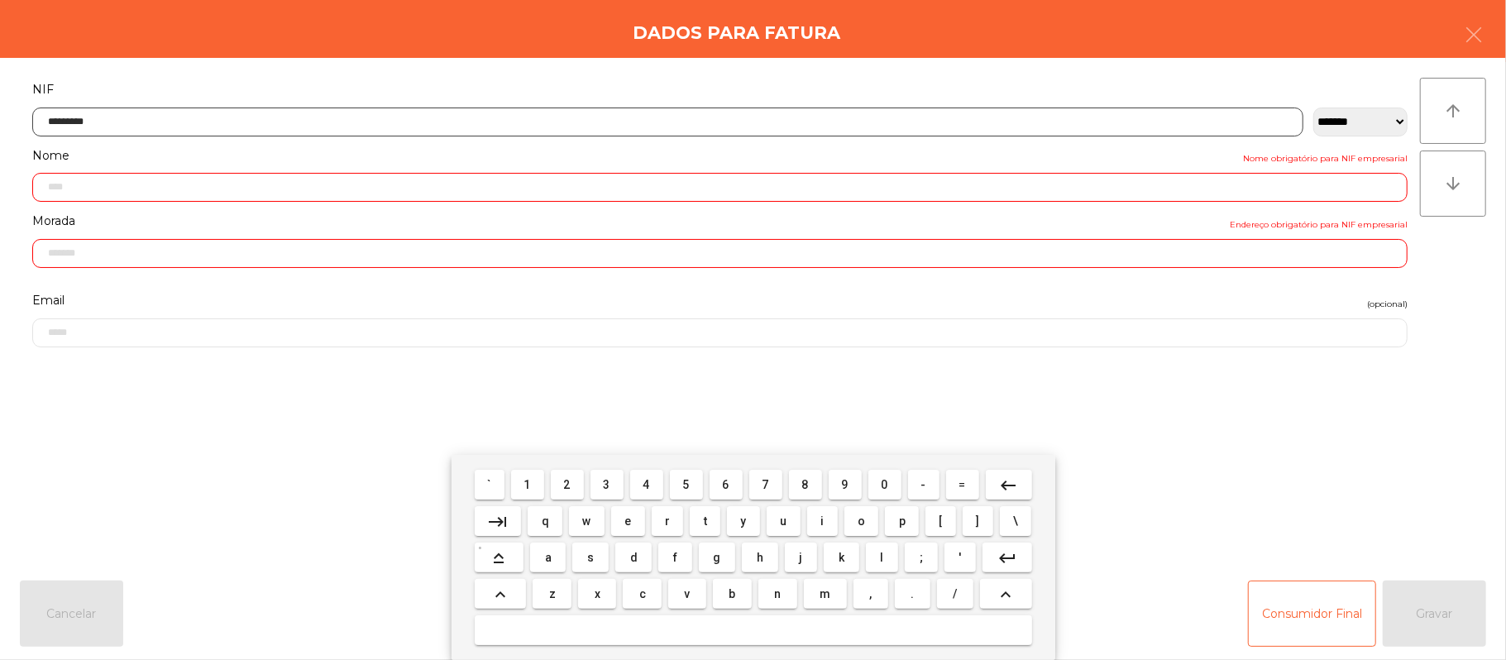
type input "*********"
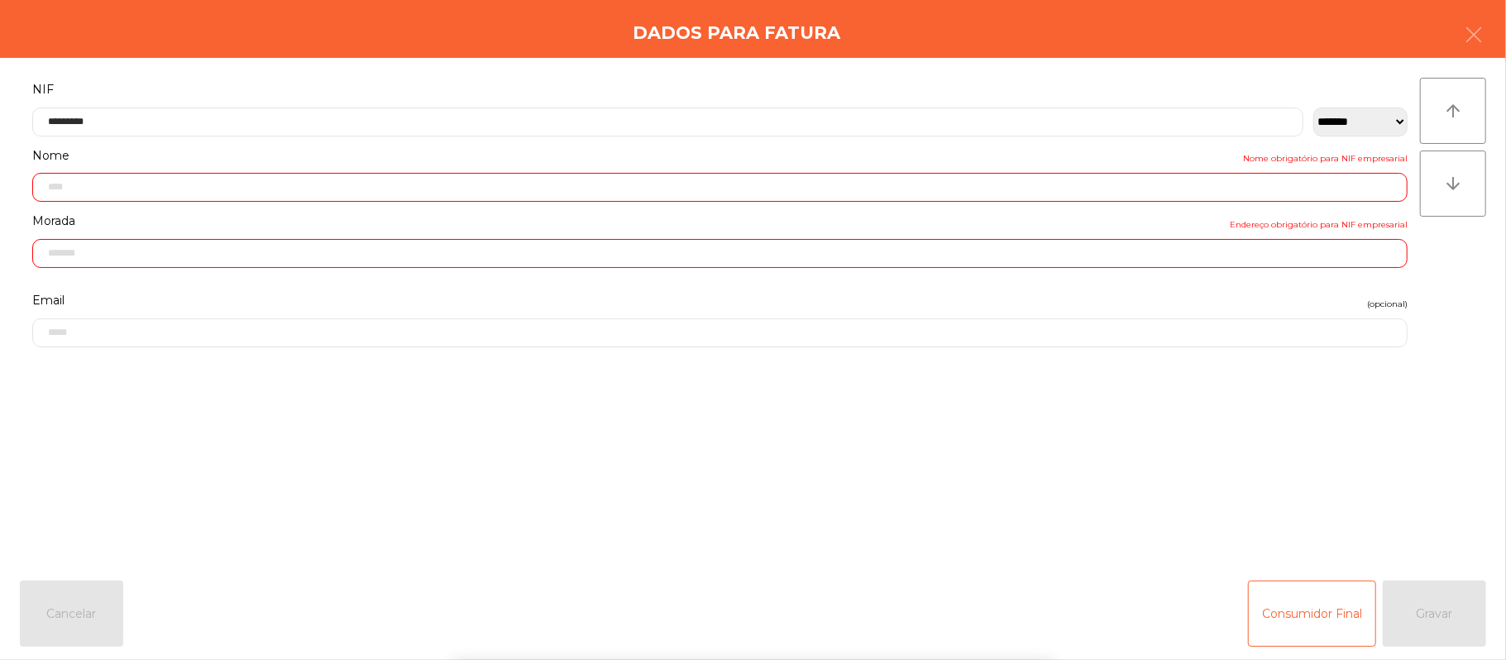
click at [1391, 500] on div "` 1 2 3 4 5 6 7 8 9 0 - = keyboard_backspace keyboard_tab q w e r t y u i o p […" at bounding box center [753, 557] width 1506 height 205
click at [1420, 528] on div "` 1 2 3 4 5 6 7 8 9 0 - = keyboard_backspace keyboard_tab q w e r t y u i o p […" at bounding box center [753, 557] width 1506 height 205
type input "**********"
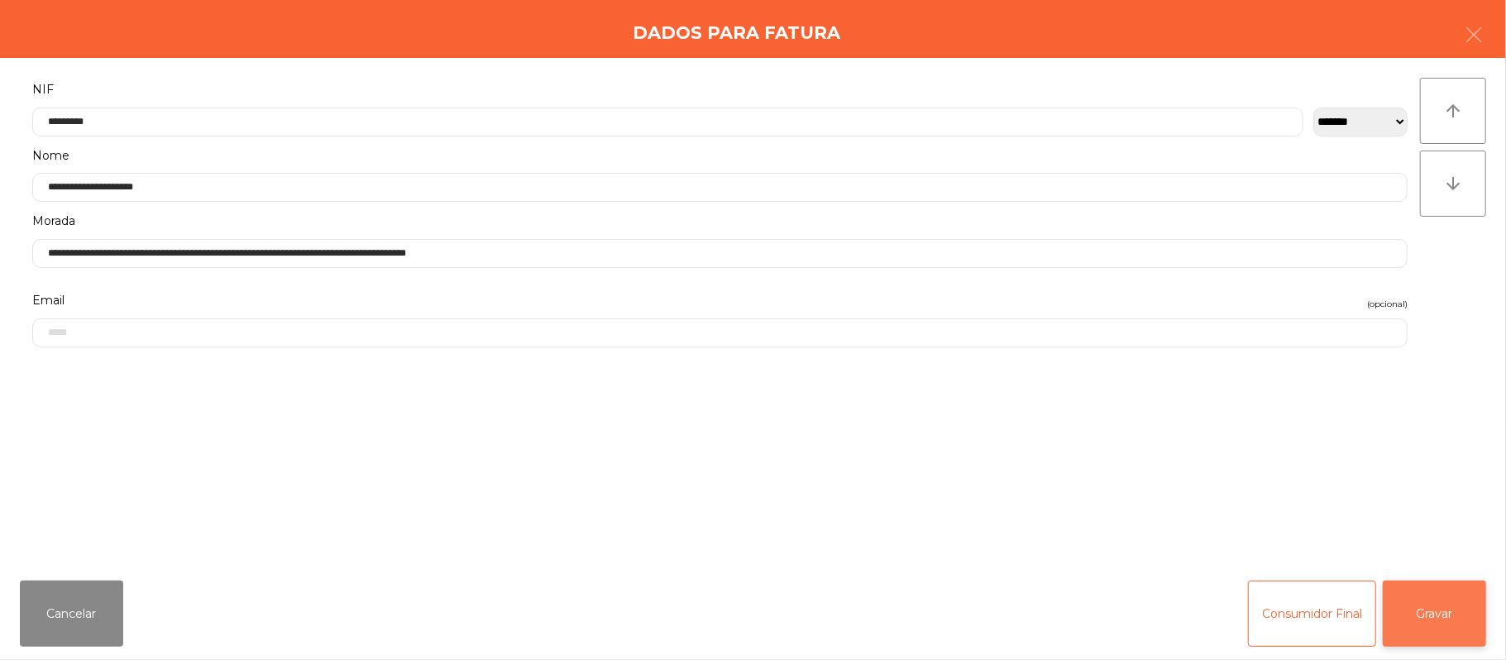
click at [1444, 603] on button "Gravar" at bounding box center [1434, 614] width 103 height 66
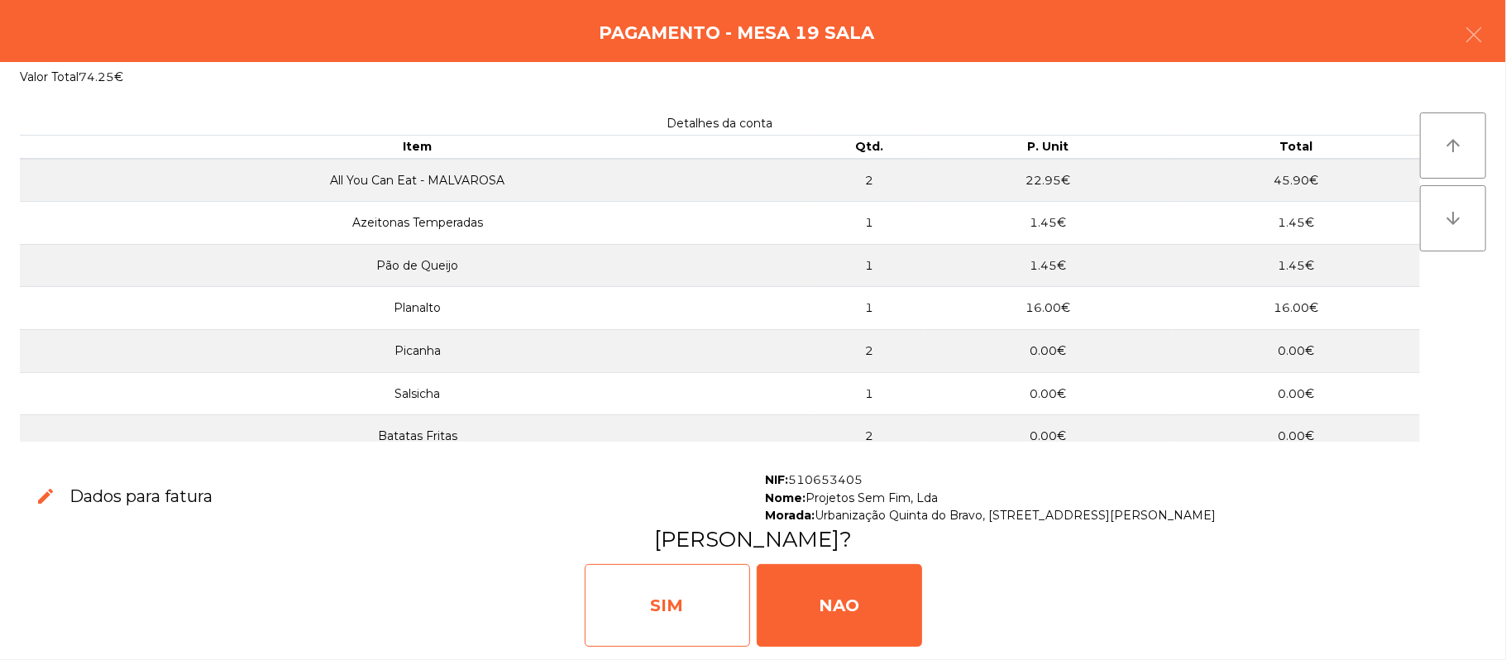
click at [653, 627] on div "SIM" at bounding box center [667, 605] width 165 height 83
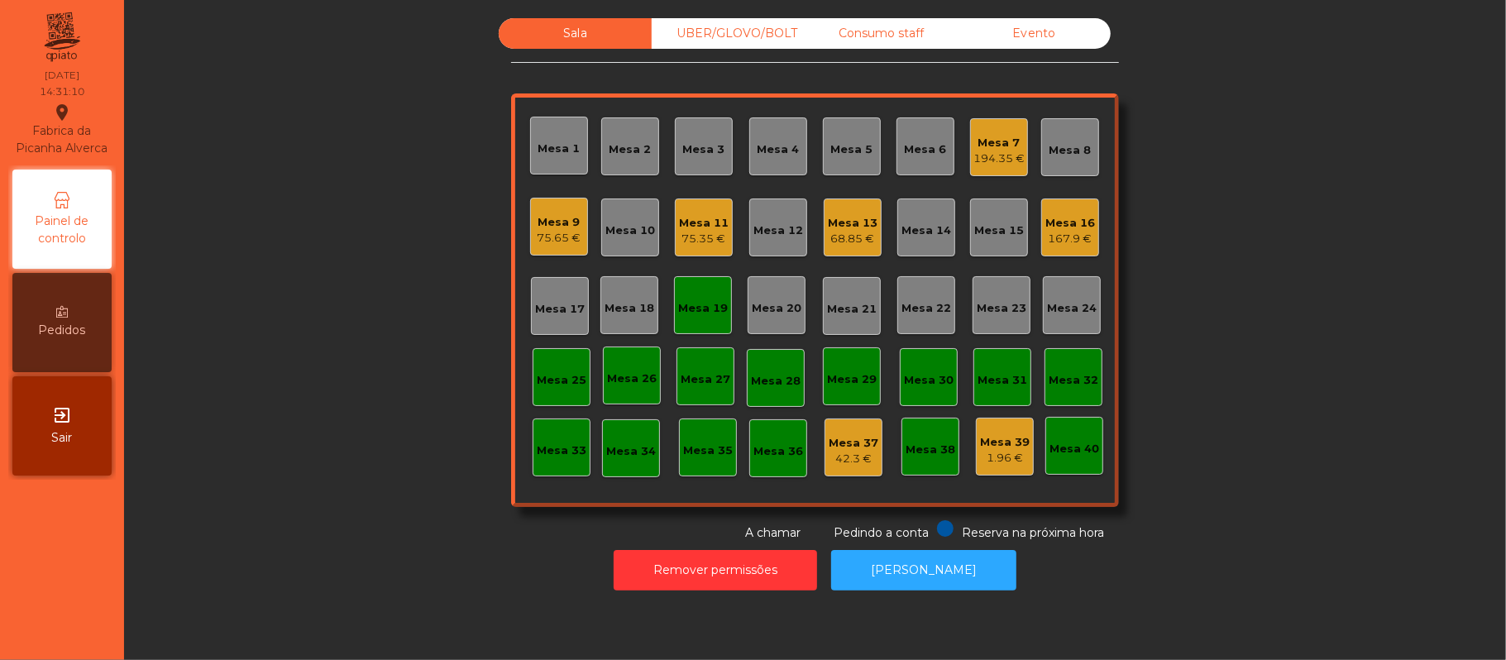
click at [701, 294] on div "Mesa 19" at bounding box center [703, 305] width 50 height 23
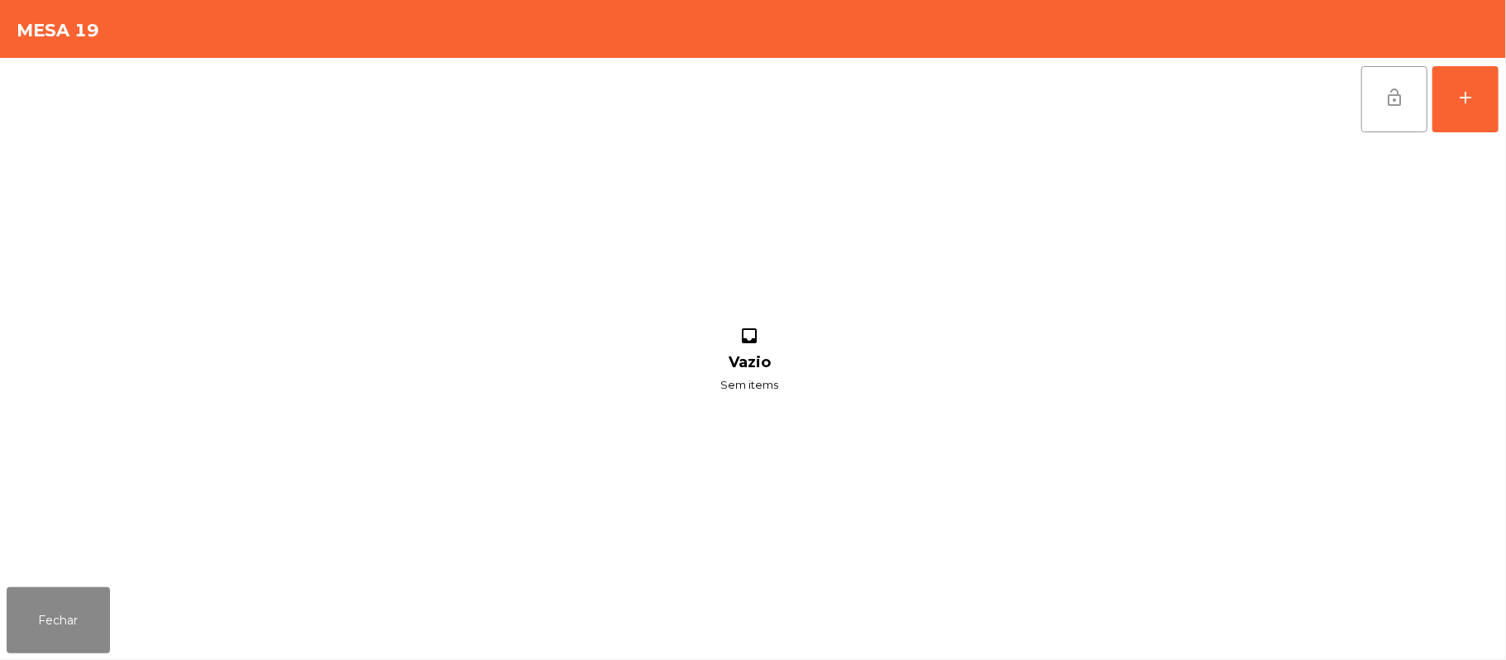
click at [1399, 106] on span "lock_open" at bounding box center [1394, 98] width 20 height 20
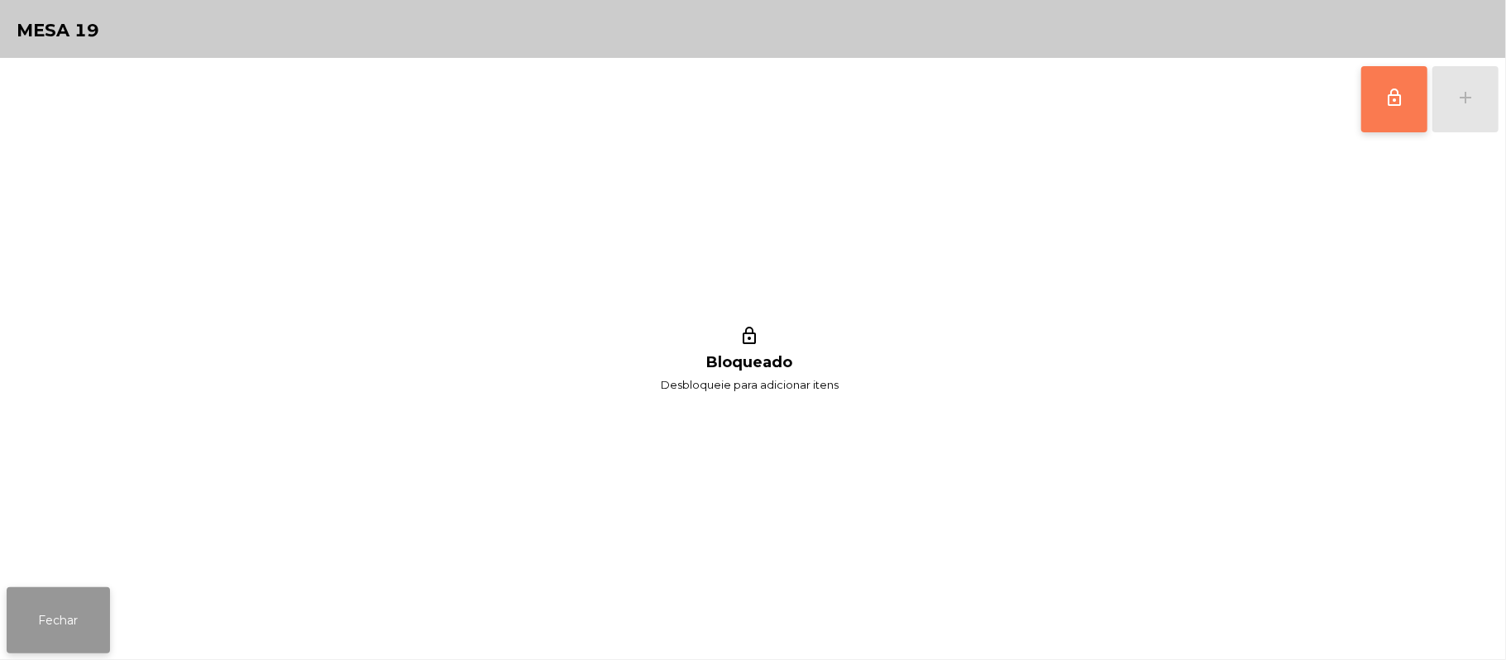
click at [60, 613] on button "Fechar" at bounding box center [58, 620] width 103 height 66
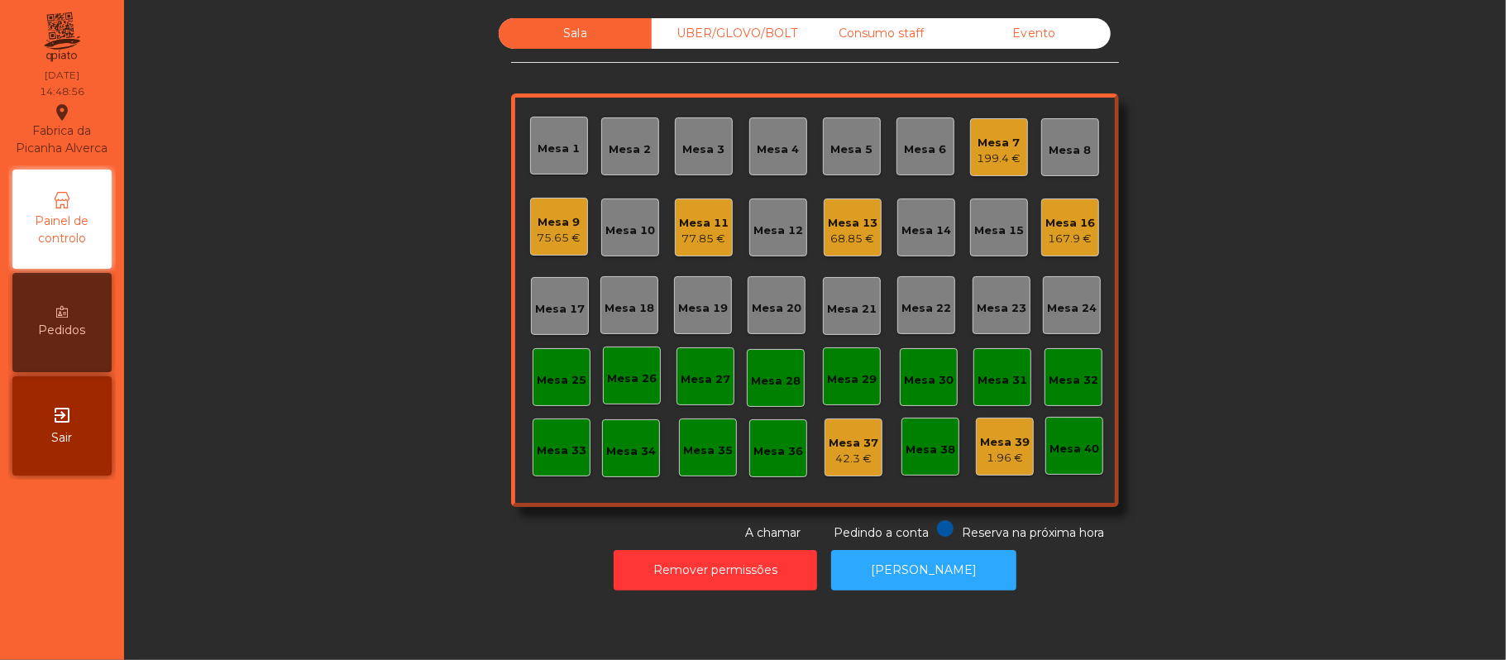
click at [858, 18] on div "Consumo staff" at bounding box center [881, 33] width 153 height 31
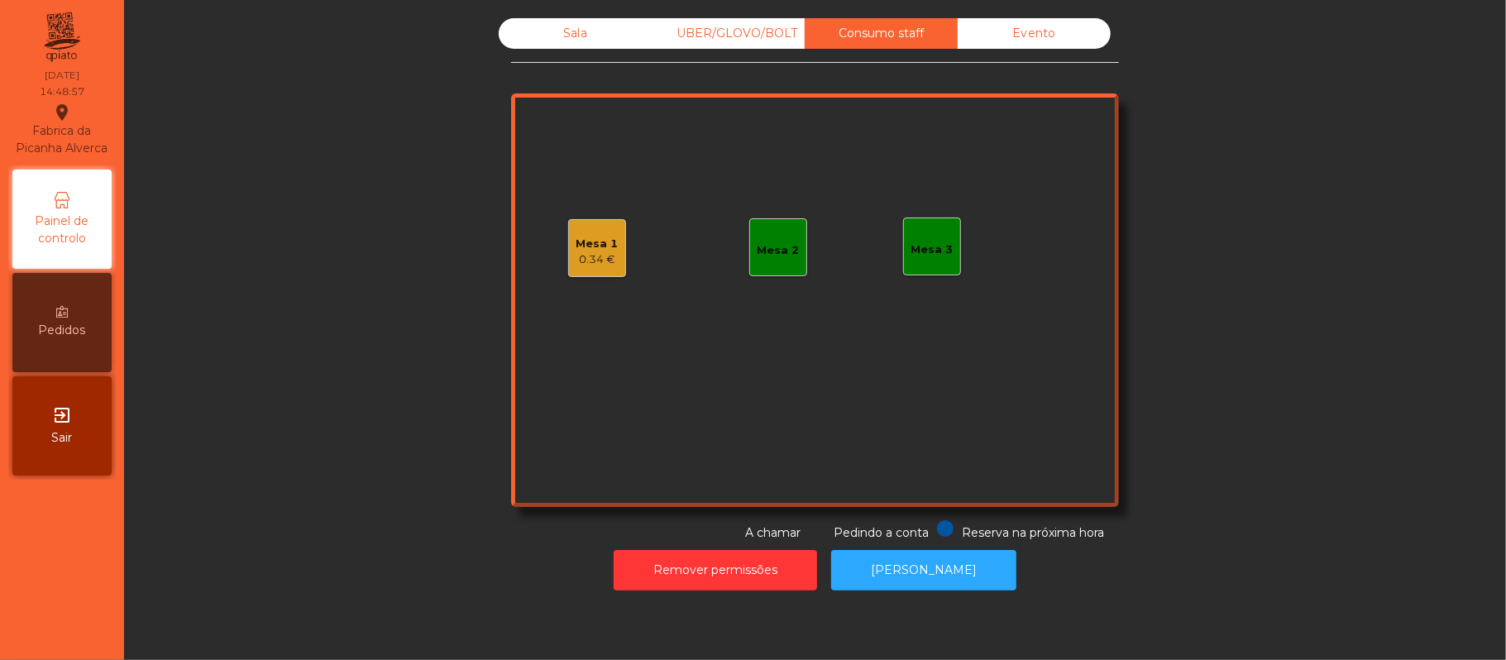
click at [606, 237] on div "Mesa 1" at bounding box center [597, 244] width 42 height 17
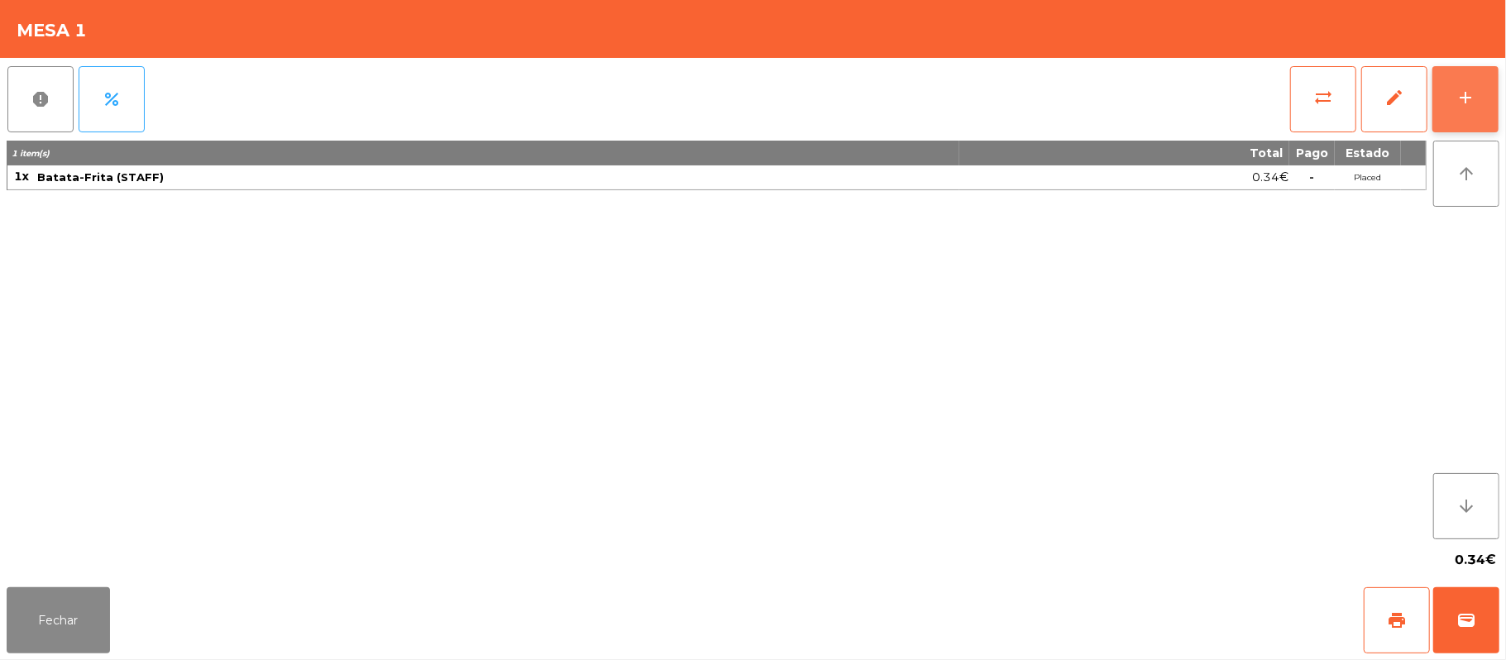
click at [1479, 103] on button "add" at bounding box center [1465, 99] width 66 height 66
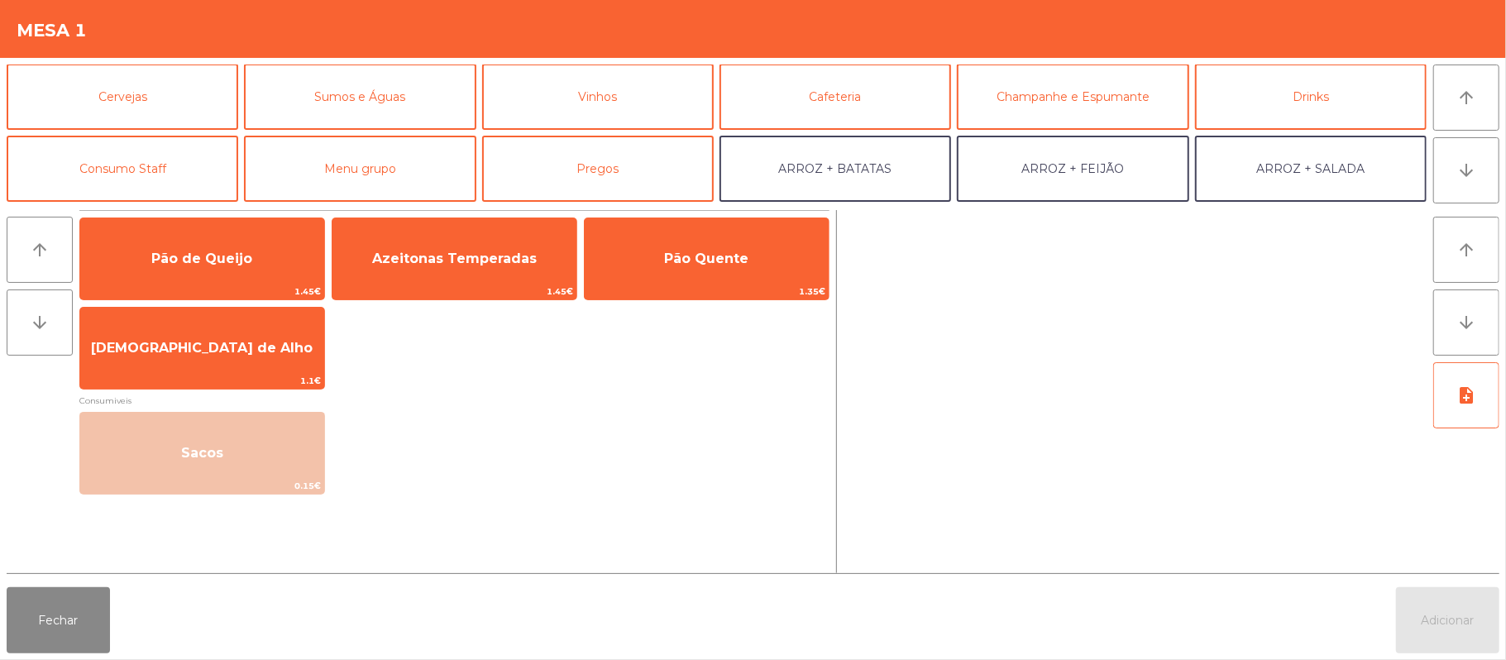
scroll to position [112, 0]
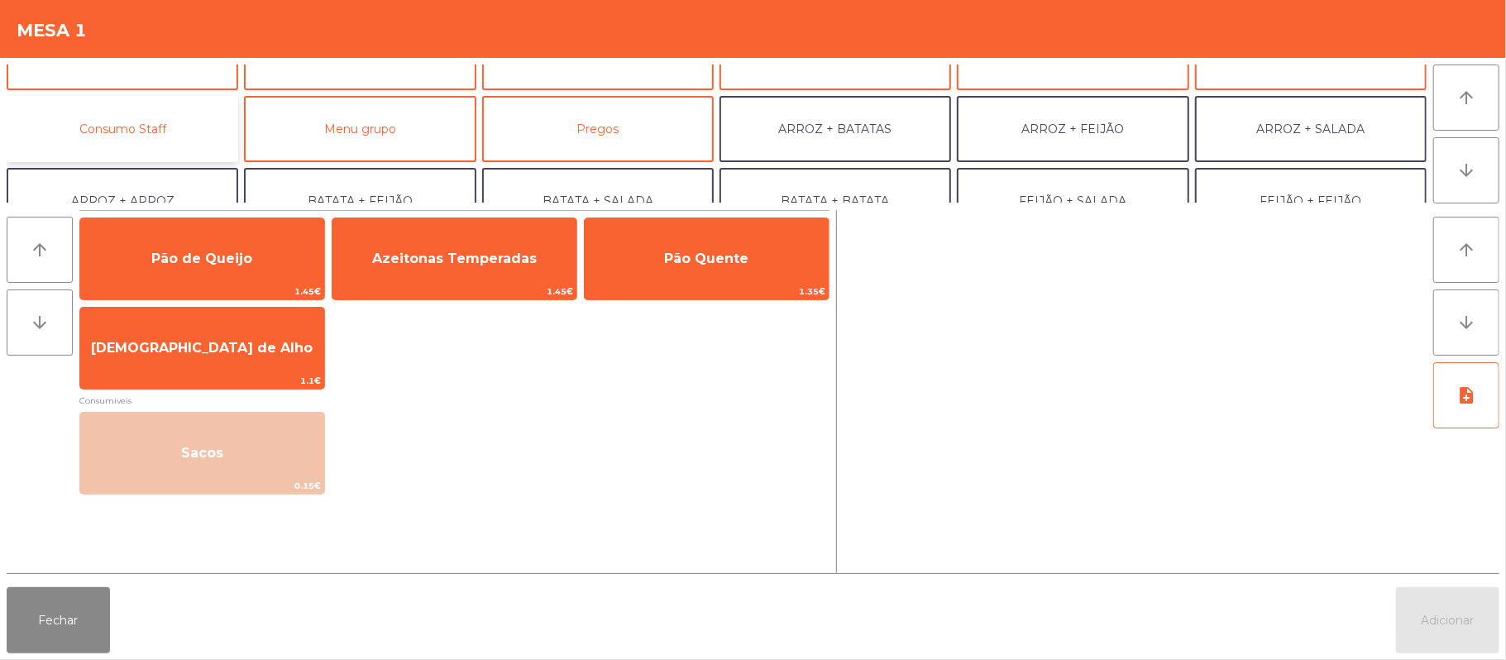
click at [203, 139] on button "Consumo Staff" at bounding box center [123, 129] width 232 height 66
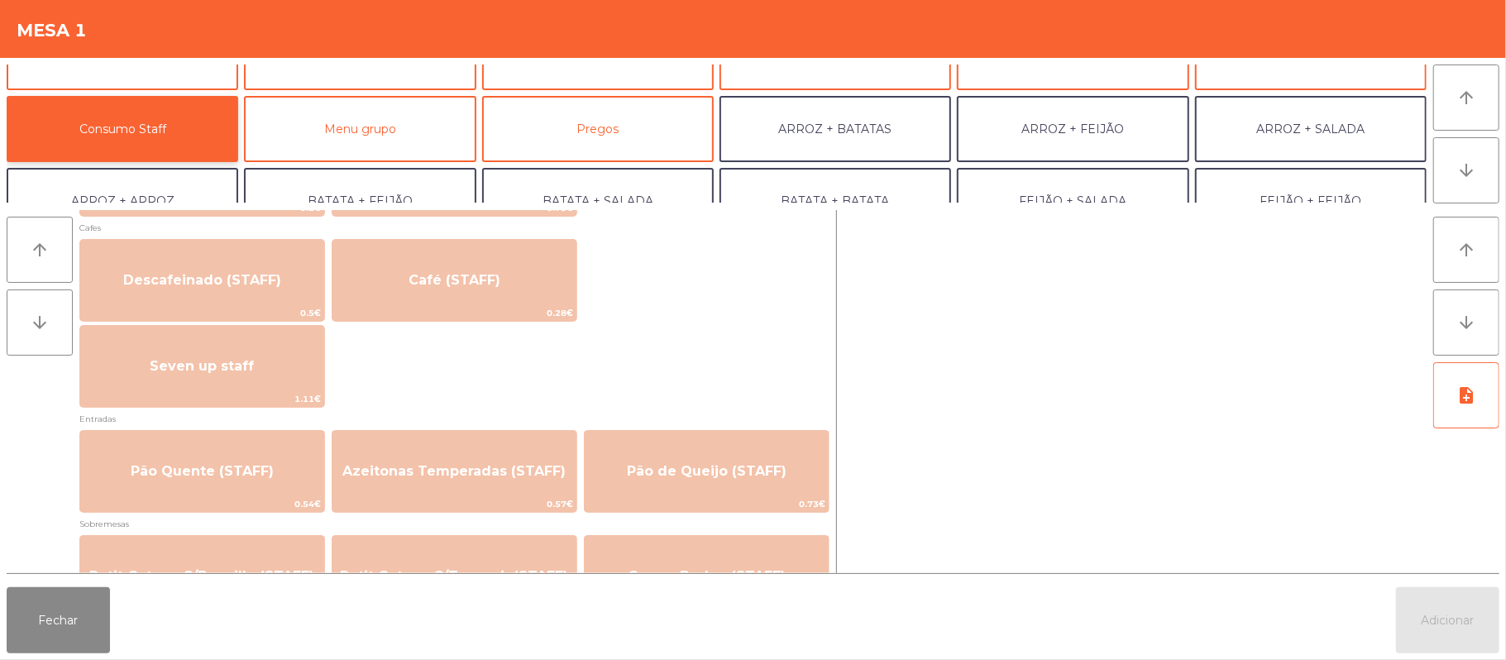
scroll to position [976, 0]
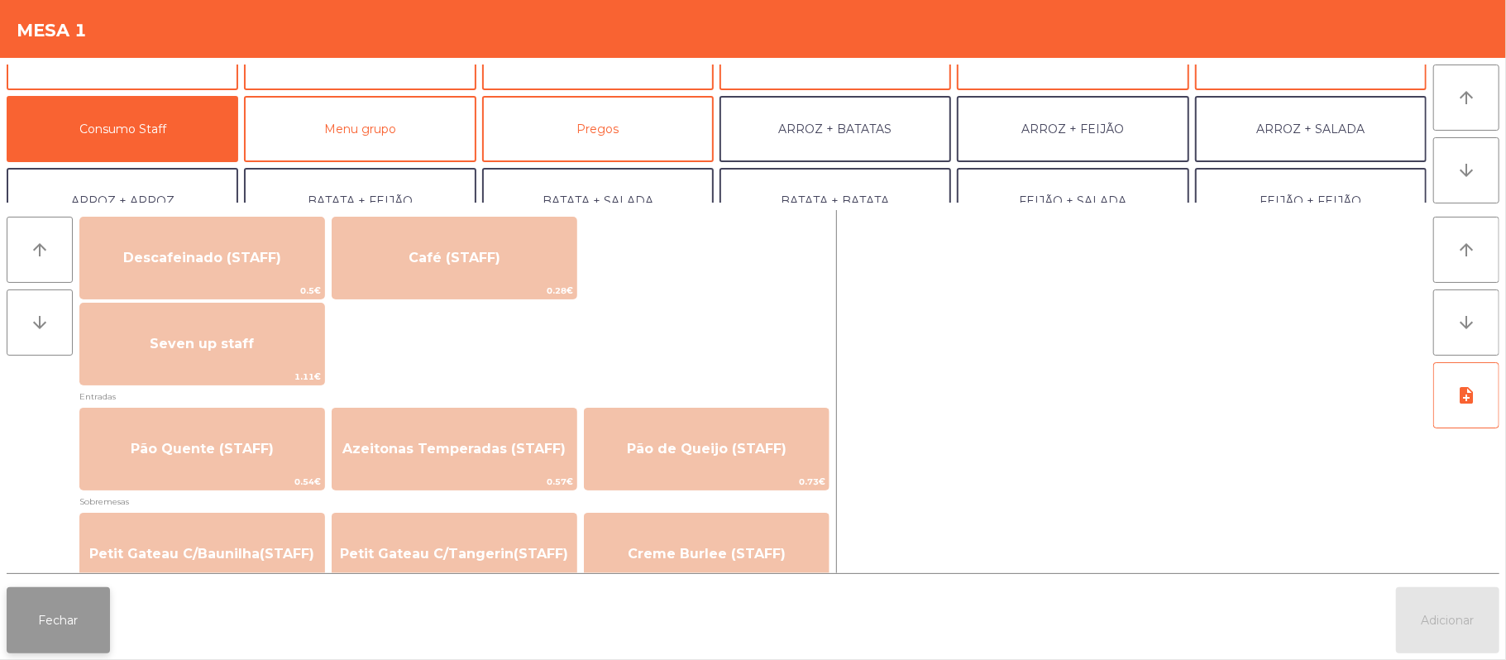
click at [55, 635] on button "Fechar" at bounding box center [58, 620] width 103 height 66
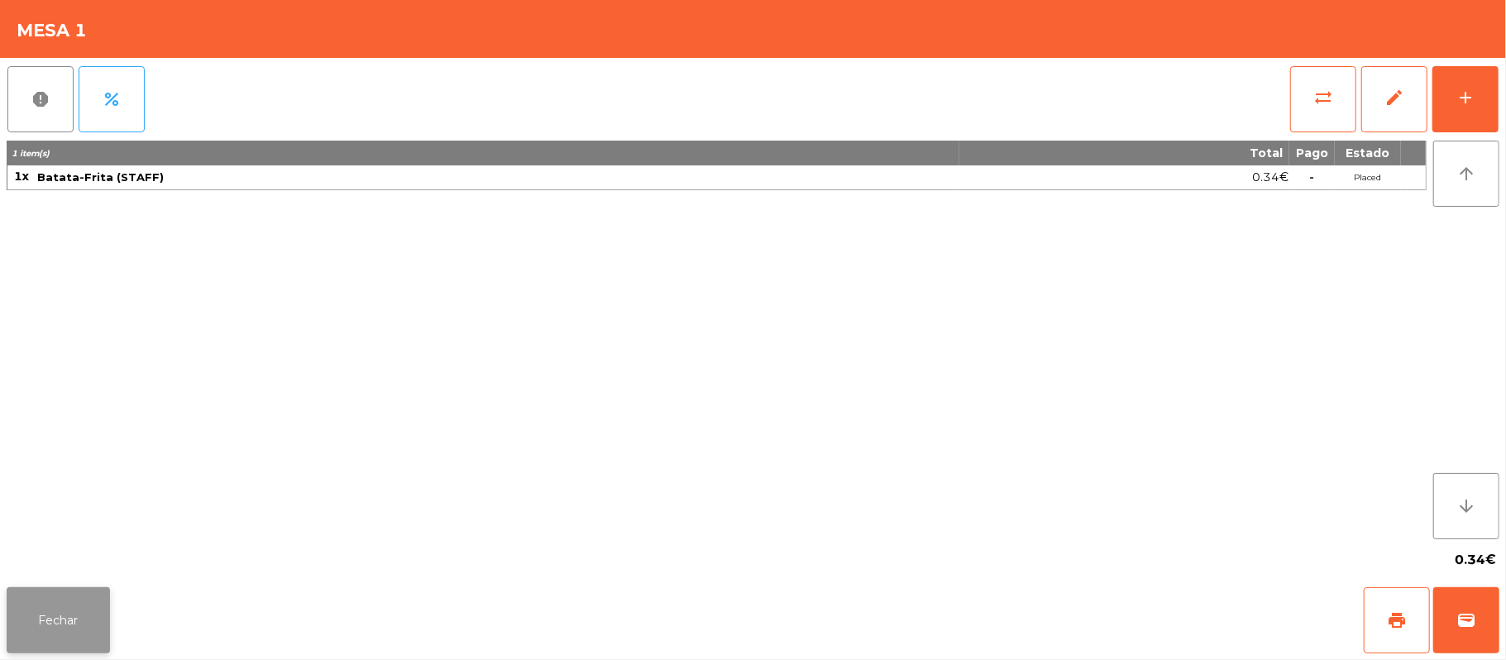
click at [13, 640] on button "Fechar" at bounding box center [58, 620] width 103 height 66
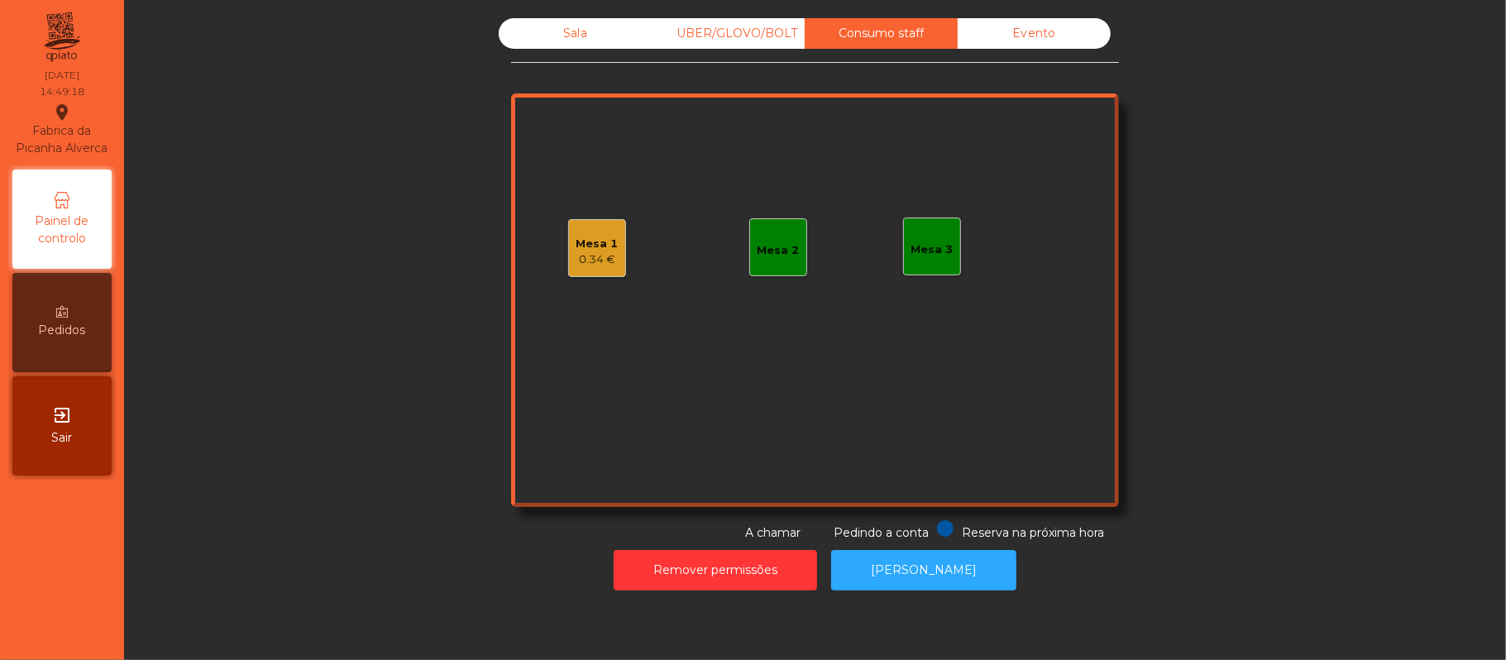
click at [594, 43] on div "Sala" at bounding box center [575, 33] width 153 height 31
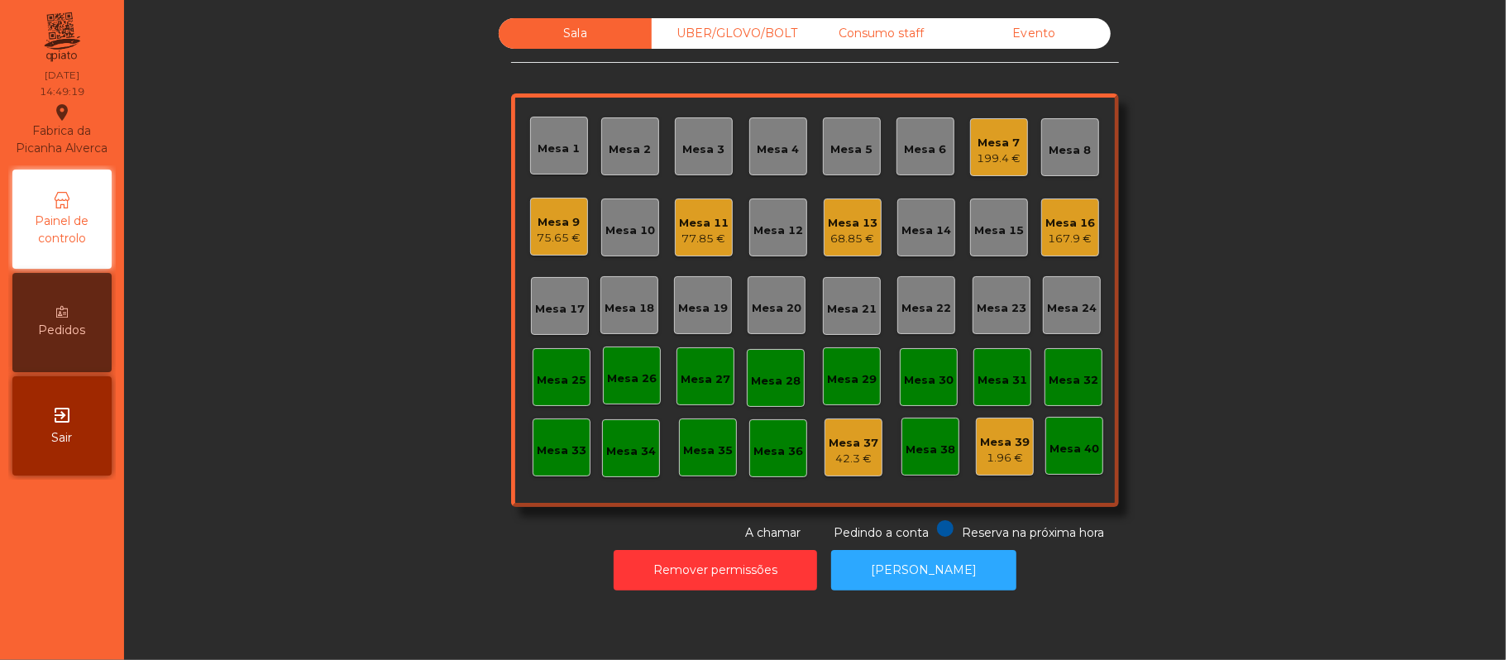
click at [595, 48] on div "Sala" at bounding box center [575, 33] width 153 height 31
click at [977, 153] on div "199.4 €" at bounding box center [999, 159] width 44 height 17
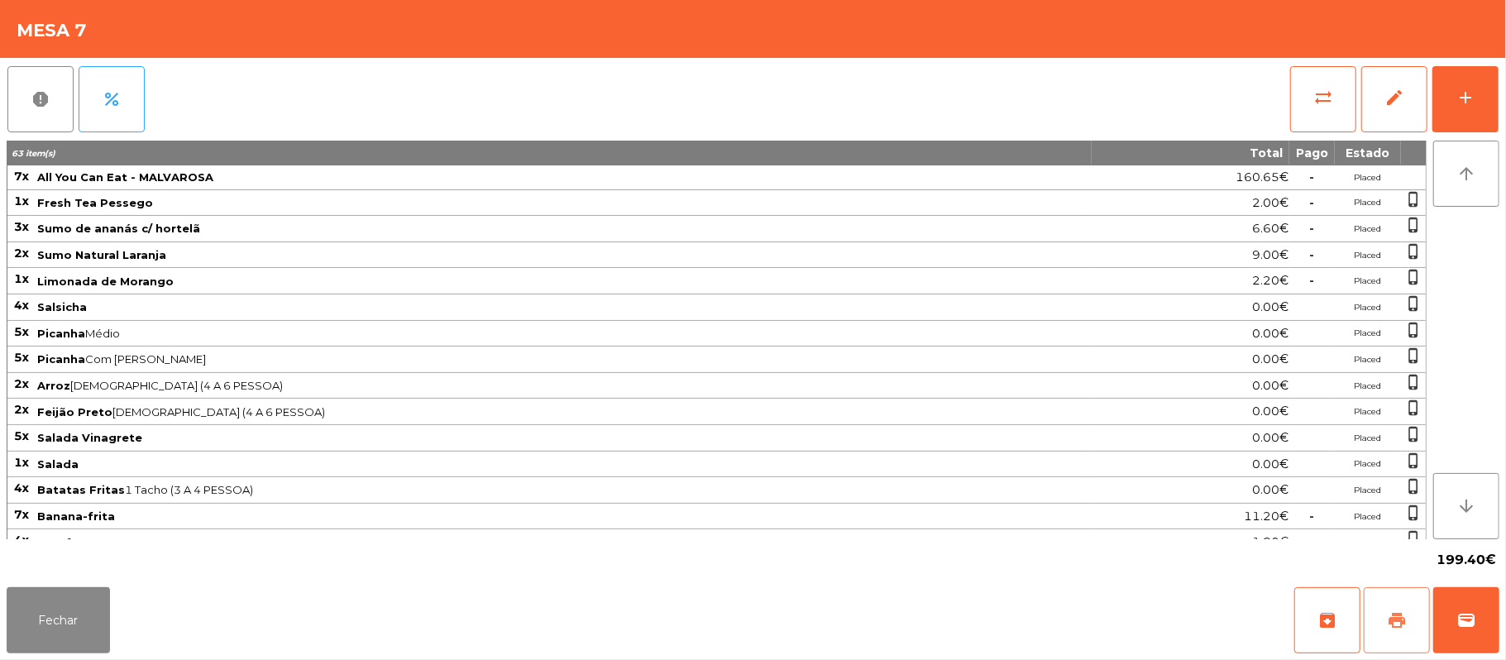
click at [1377, 633] on button "print" at bounding box center [1397, 620] width 66 height 66
click at [81, 615] on button "Fechar" at bounding box center [58, 620] width 103 height 66
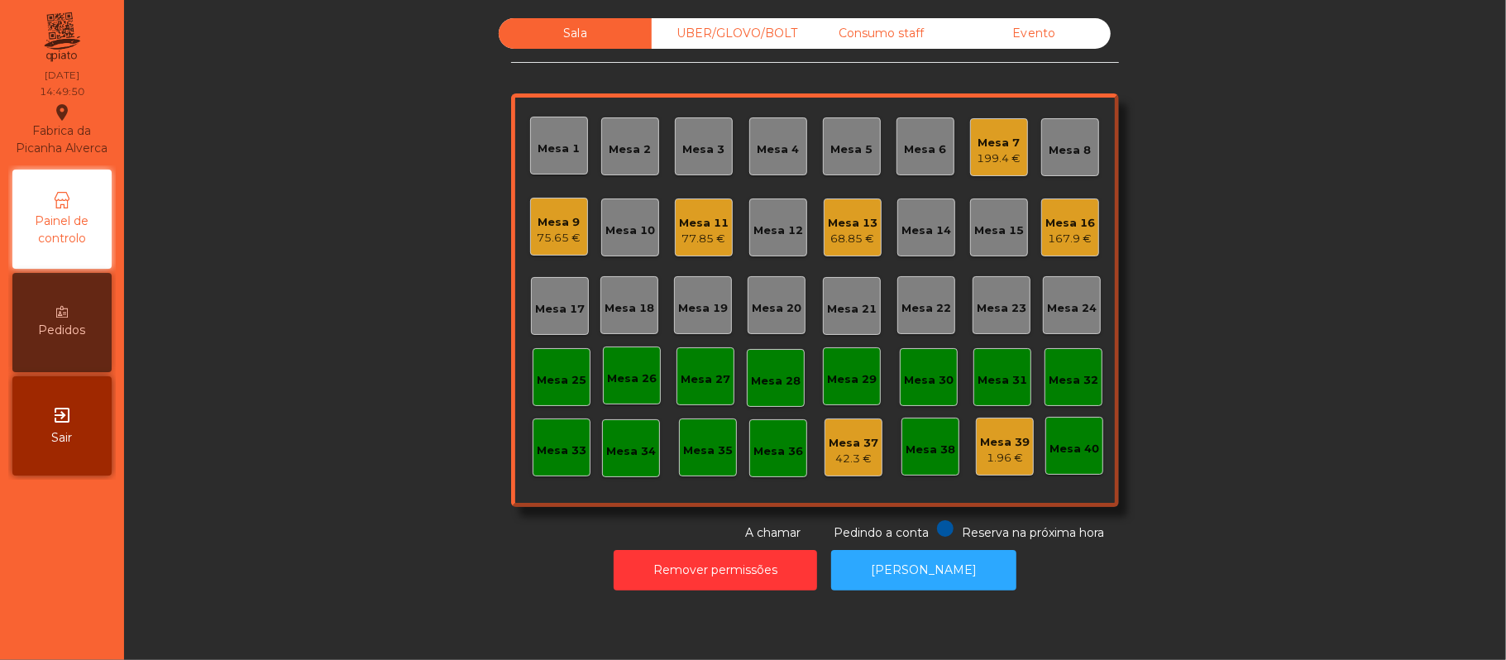
click at [745, 38] on div "UBER/GLOVO/BOLT" at bounding box center [728, 33] width 153 height 31
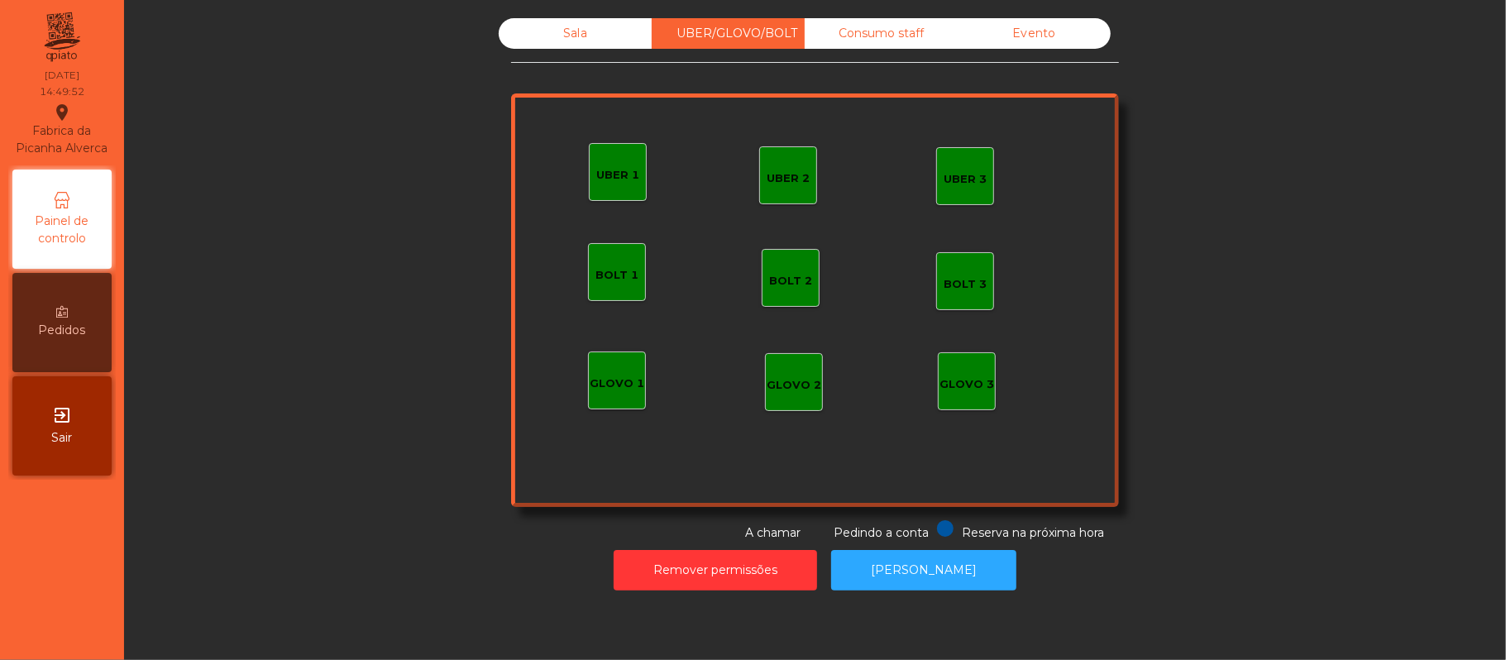
click at [864, 33] on div "Consumo staff" at bounding box center [881, 33] width 153 height 31
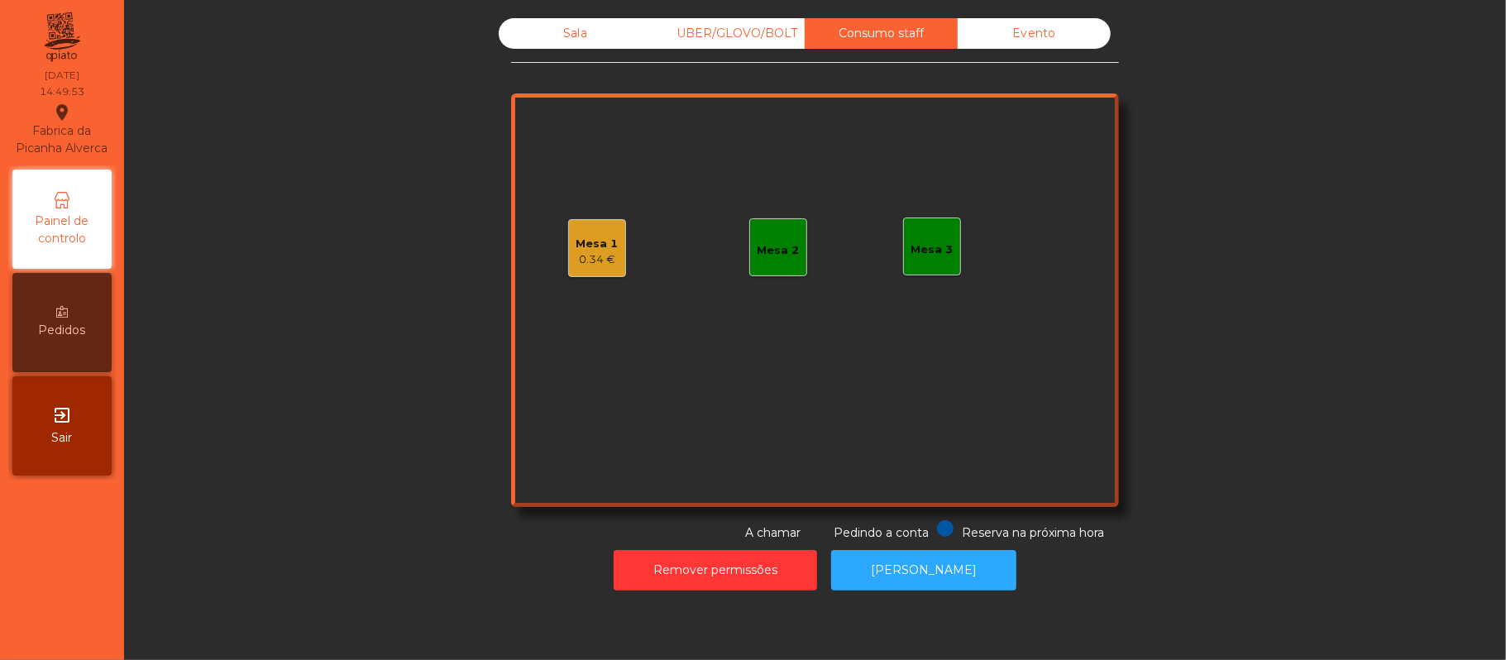
click at [581, 241] on div "Mesa 1" at bounding box center [597, 244] width 42 height 17
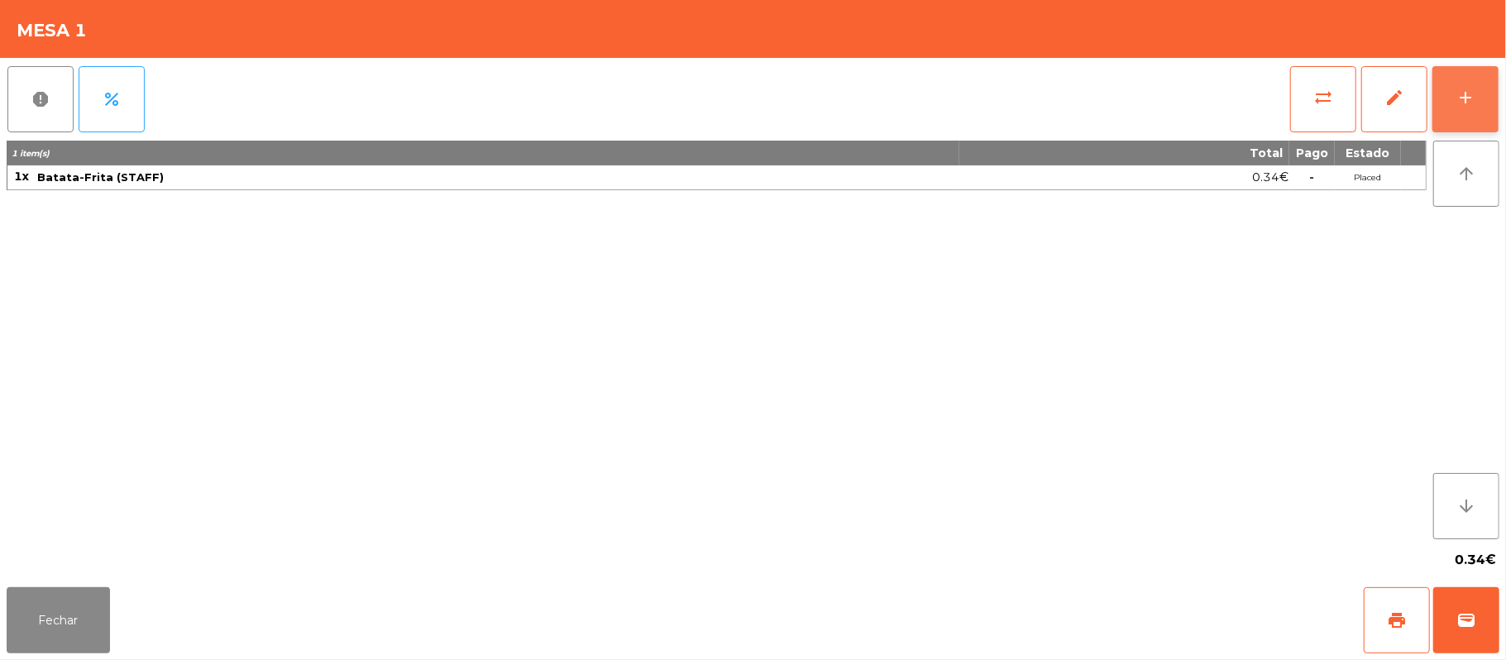
click at [1462, 98] on div "add" at bounding box center [1465, 98] width 20 height 20
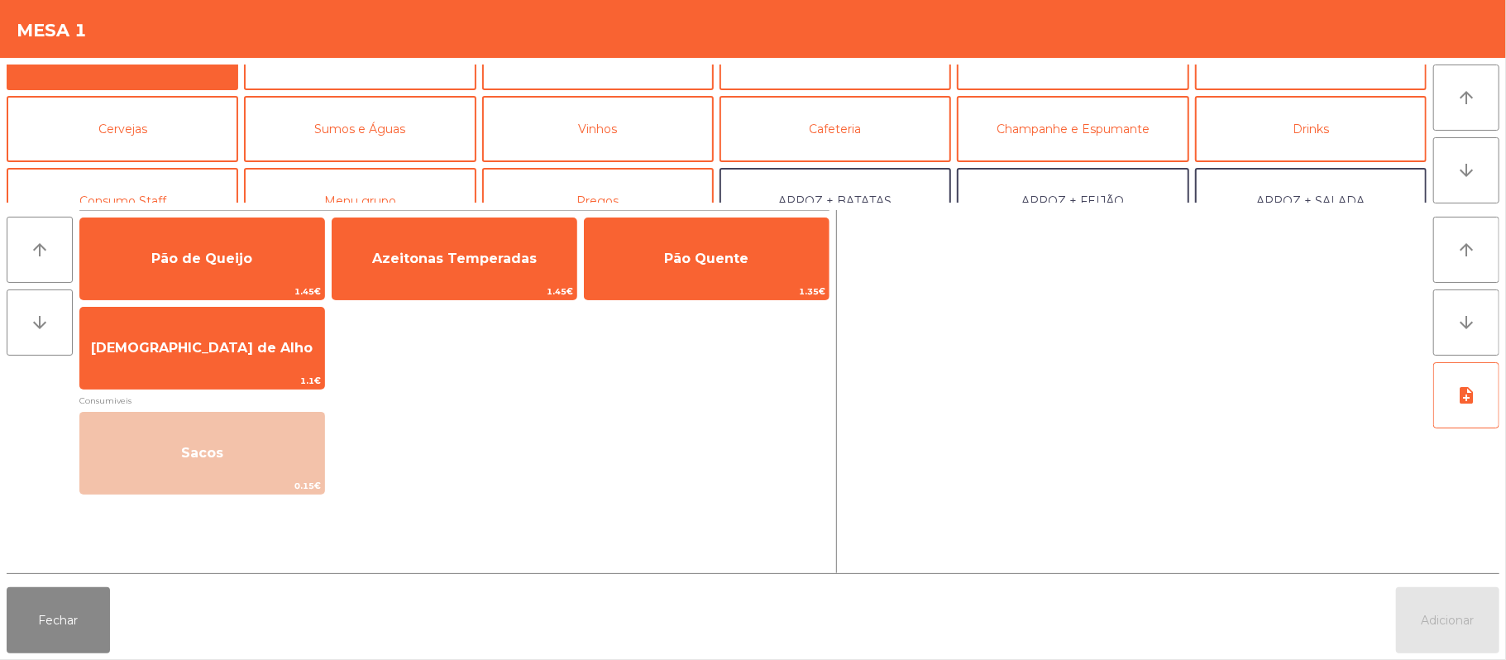
scroll to position [83, 0]
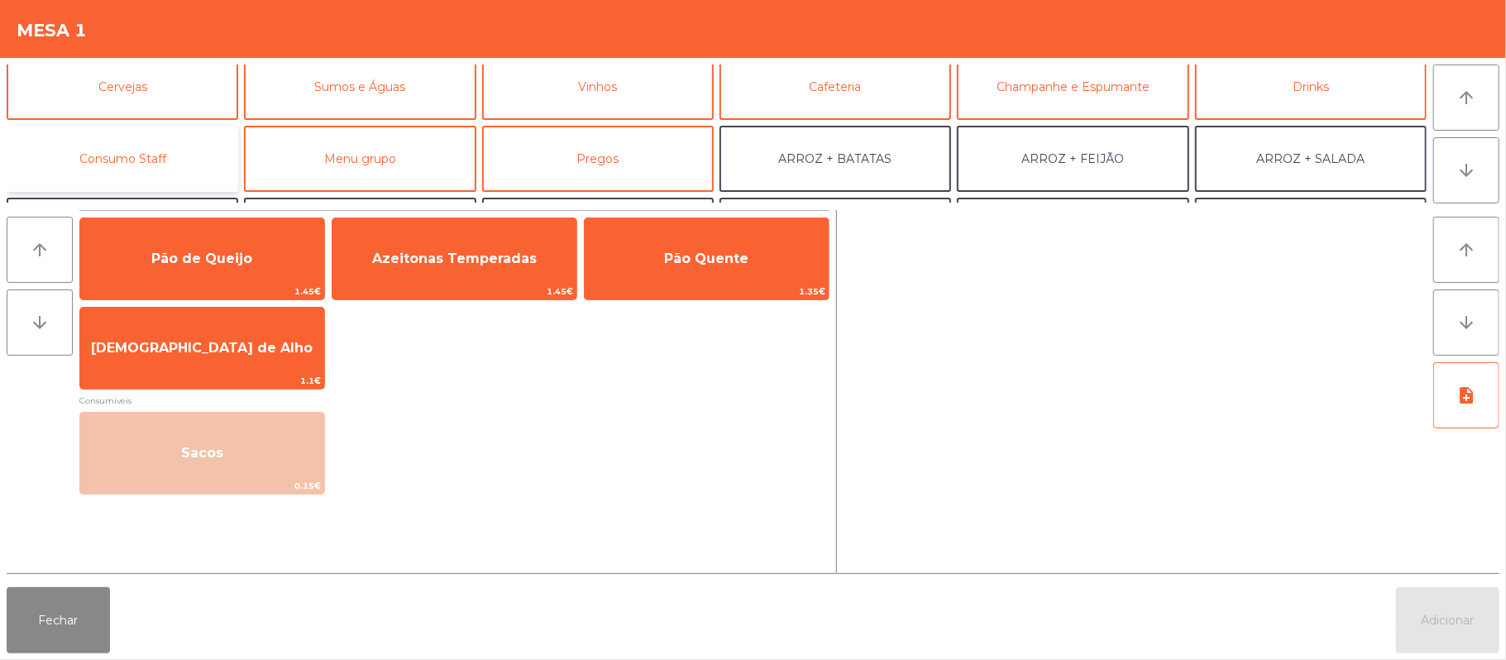
click at [200, 157] on button "Consumo Staff" at bounding box center [123, 159] width 232 height 66
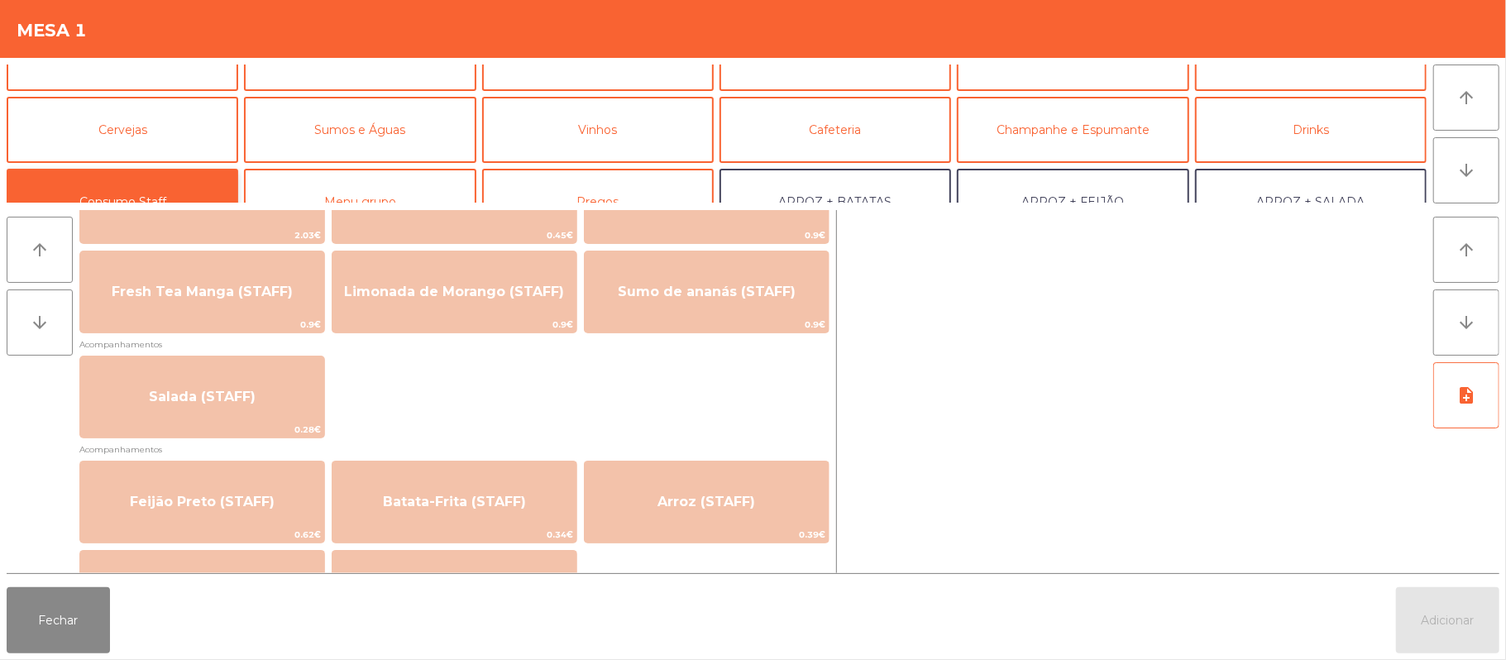
scroll to position [22, 0]
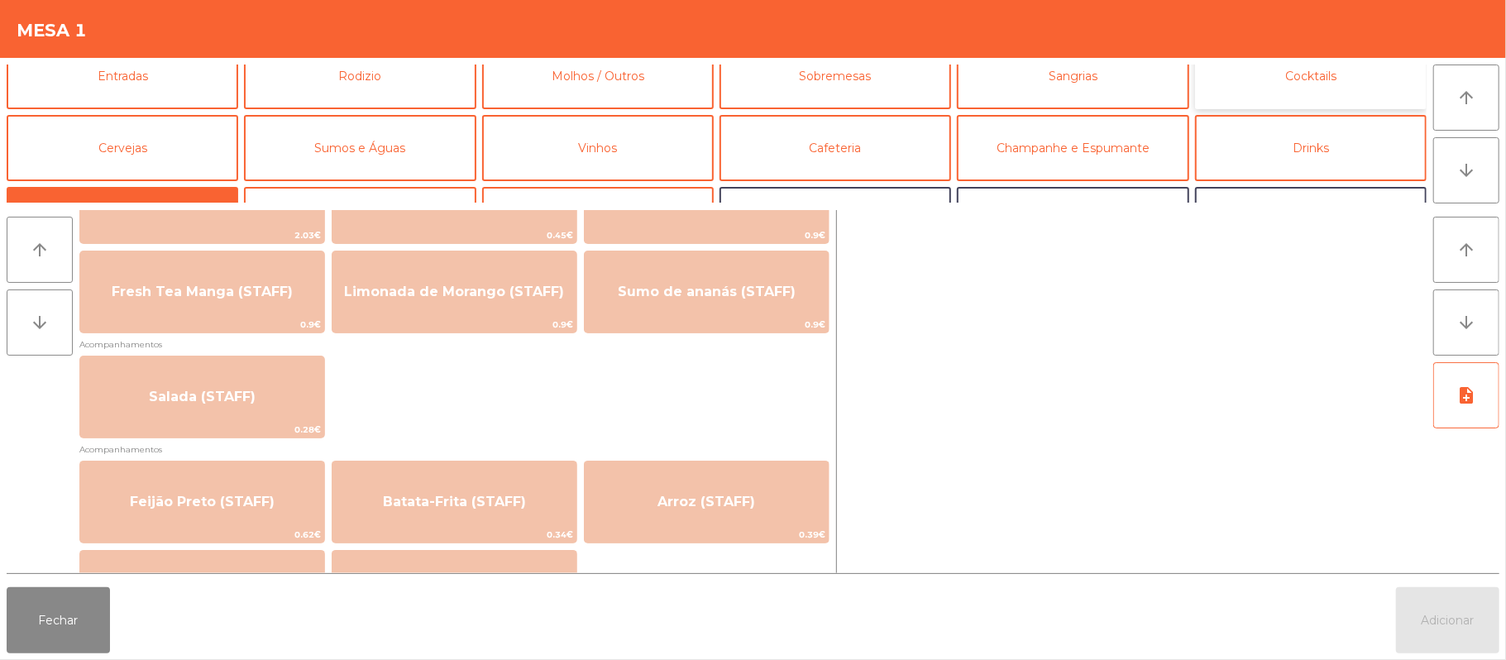
click at [1333, 90] on button "Cocktails" at bounding box center [1311, 76] width 232 height 66
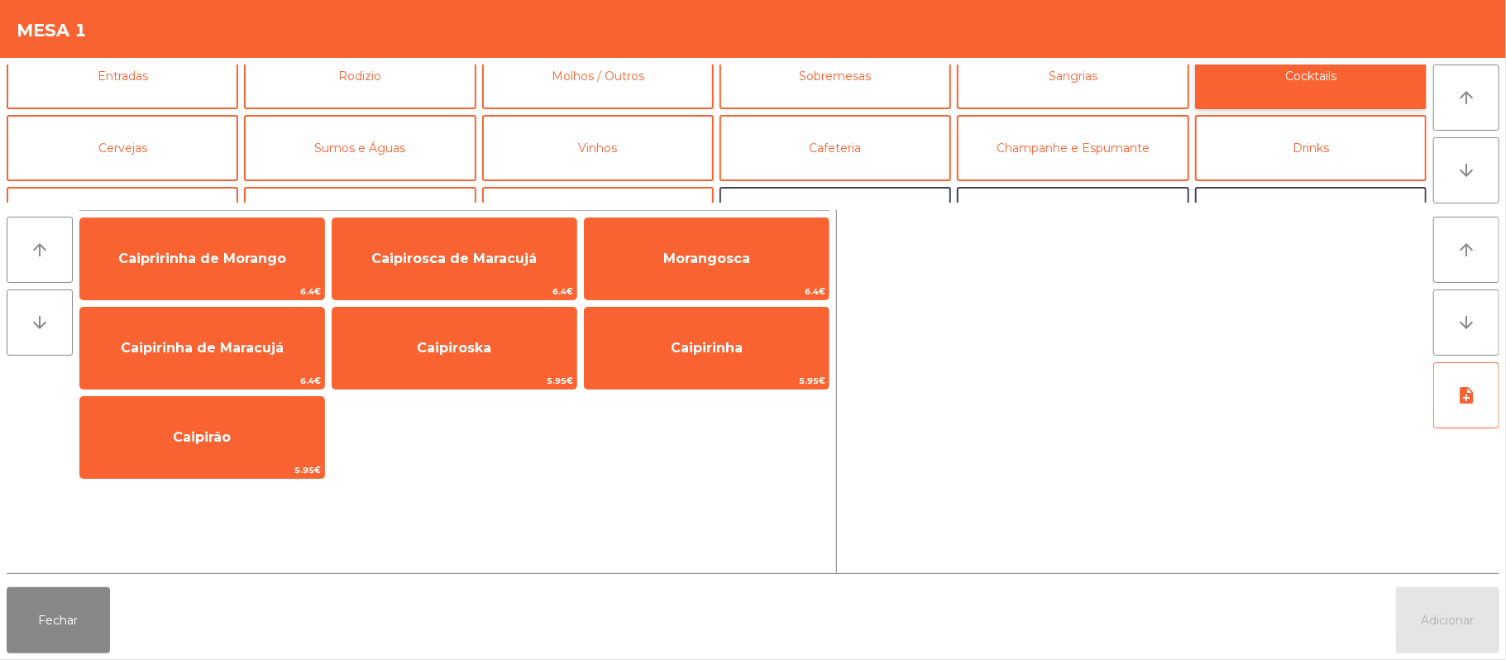
scroll to position [0, 0]
click at [93, 639] on button "Fechar" at bounding box center [58, 620] width 103 height 66
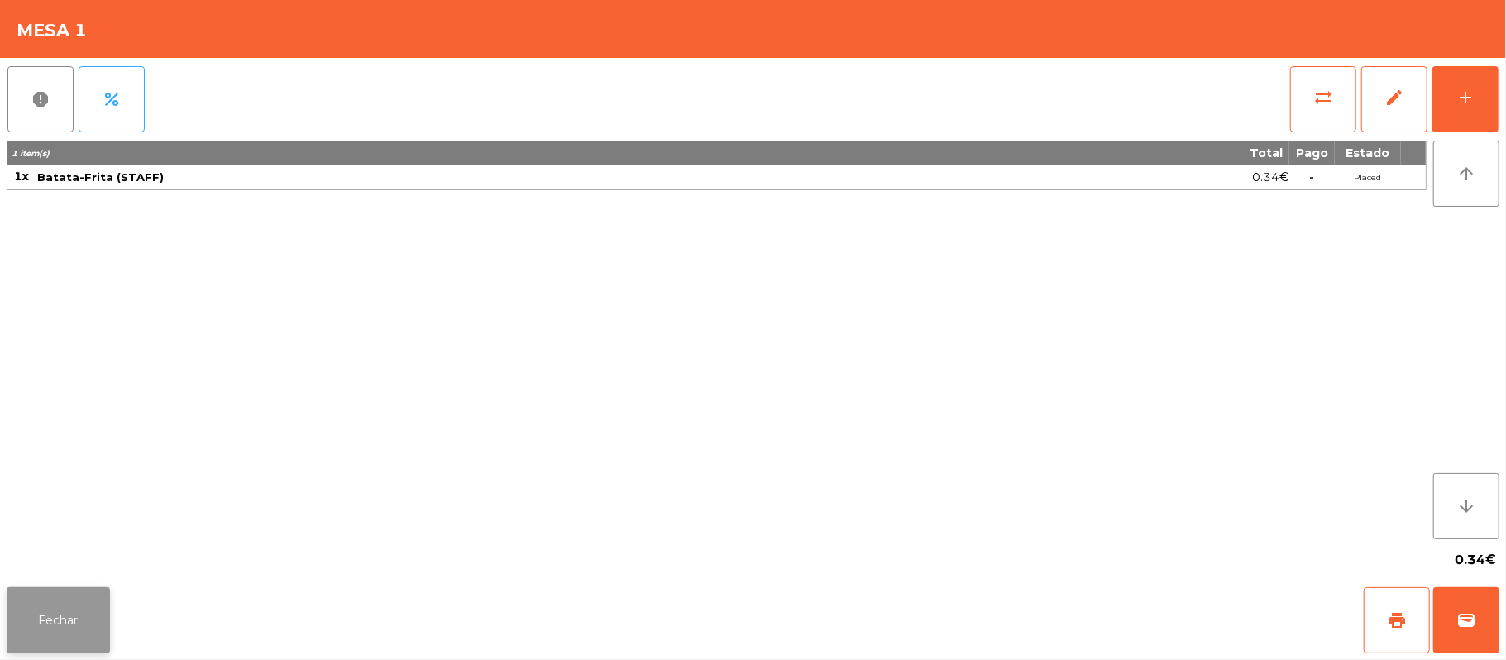
click at [84, 610] on button "Fechar" at bounding box center [58, 620] width 103 height 66
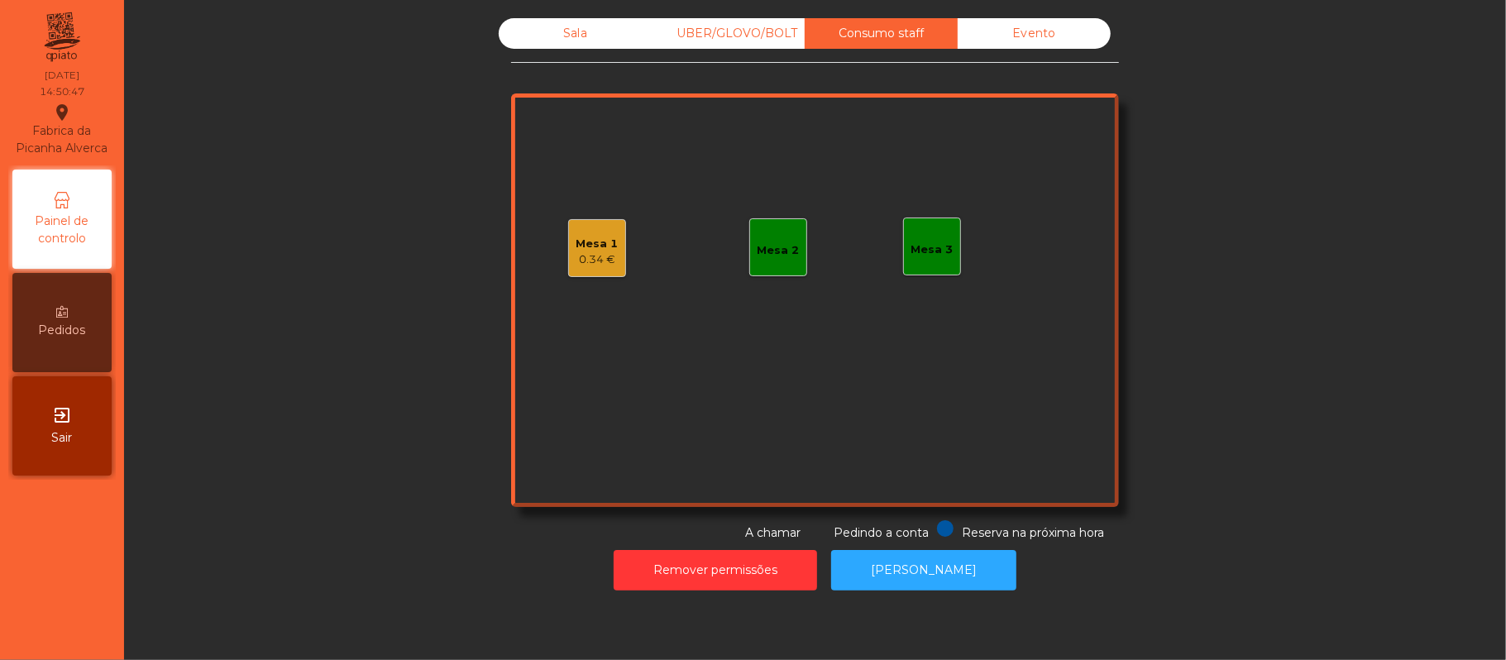
click at [602, 45] on div "Sala" at bounding box center [575, 33] width 153 height 31
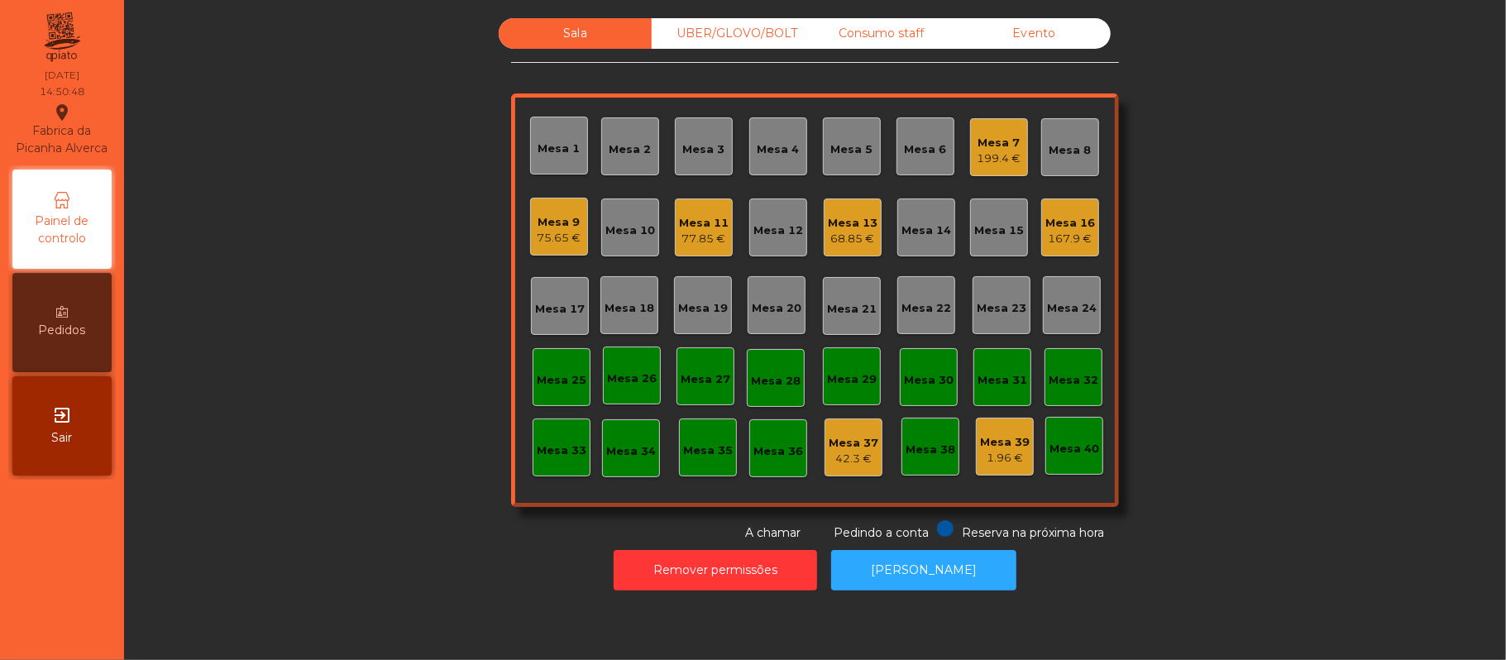
click at [977, 147] on div "Mesa 7" at bounding box center [999, 143] width 44 height 17
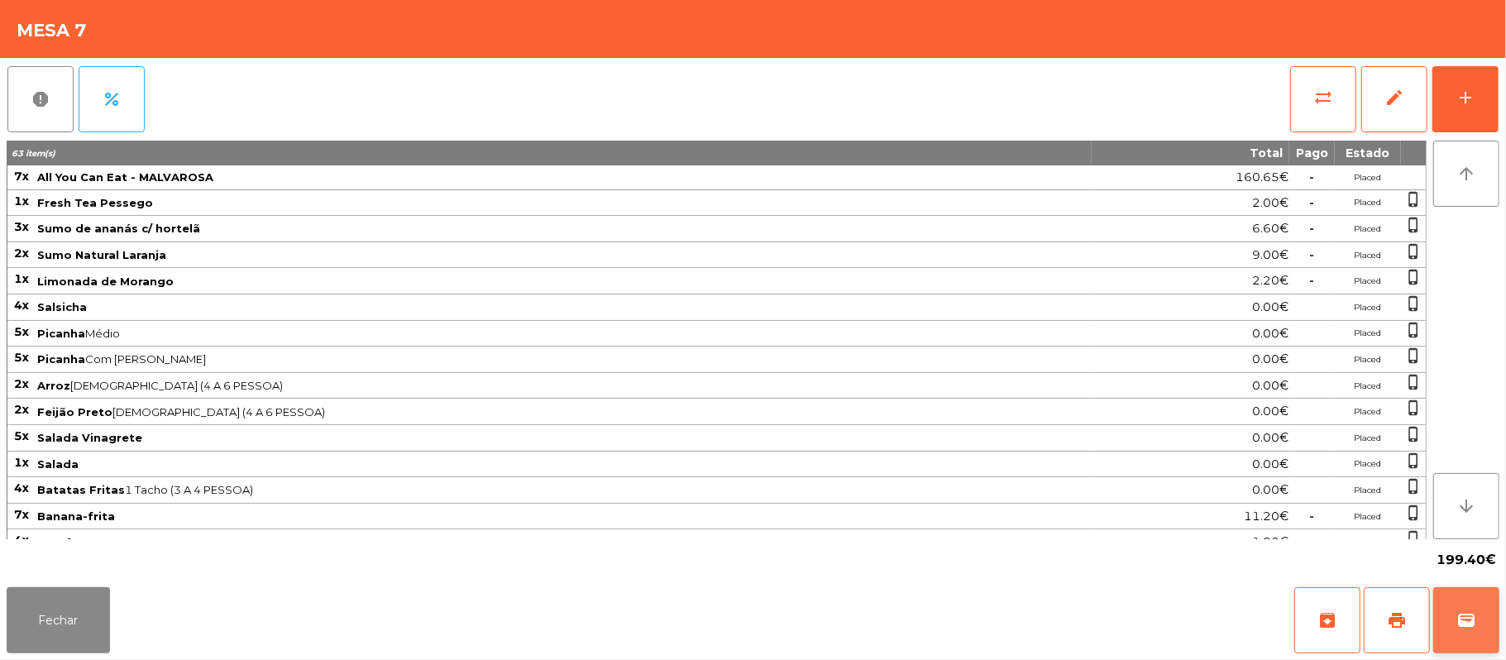
click at [1493, 638] on button "wallet" at bounding box center [1466, 620] width 66 height 66
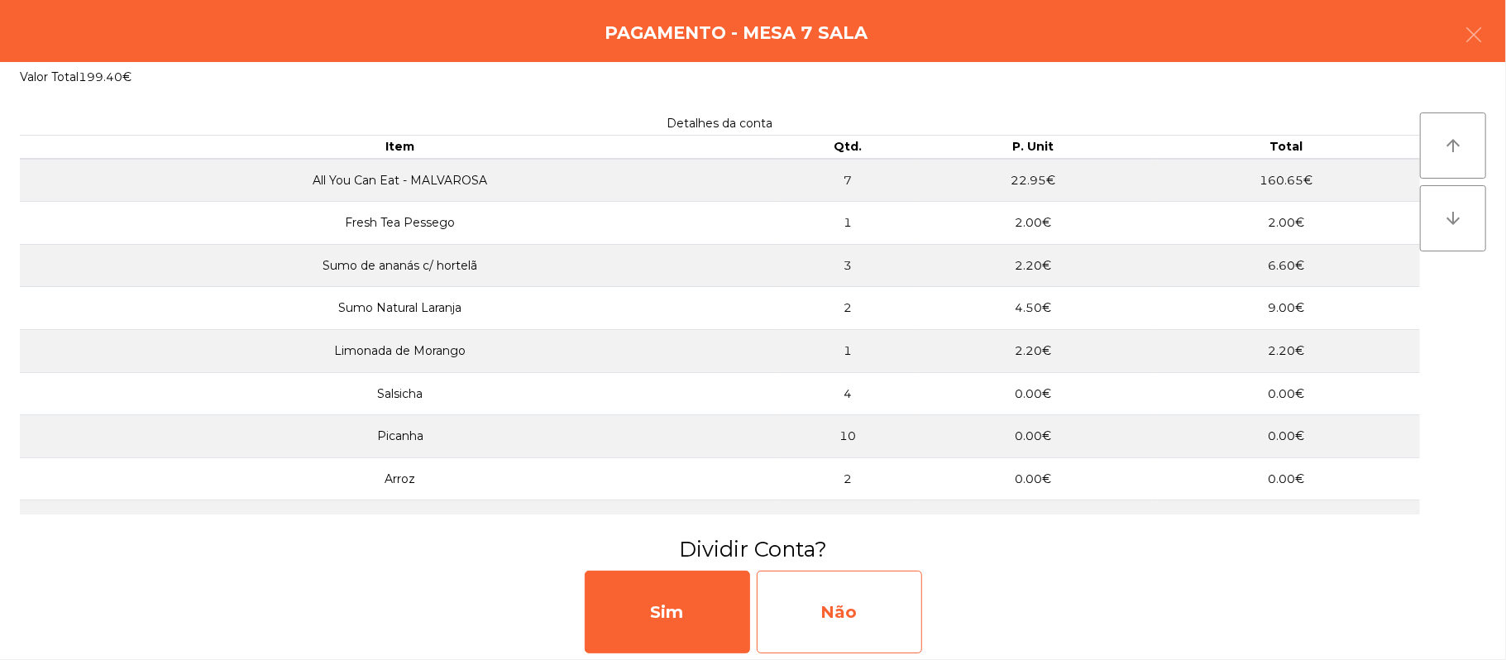
click at [883, 609] on div "Não" at bounding box center [839, 612] width 165 height 83
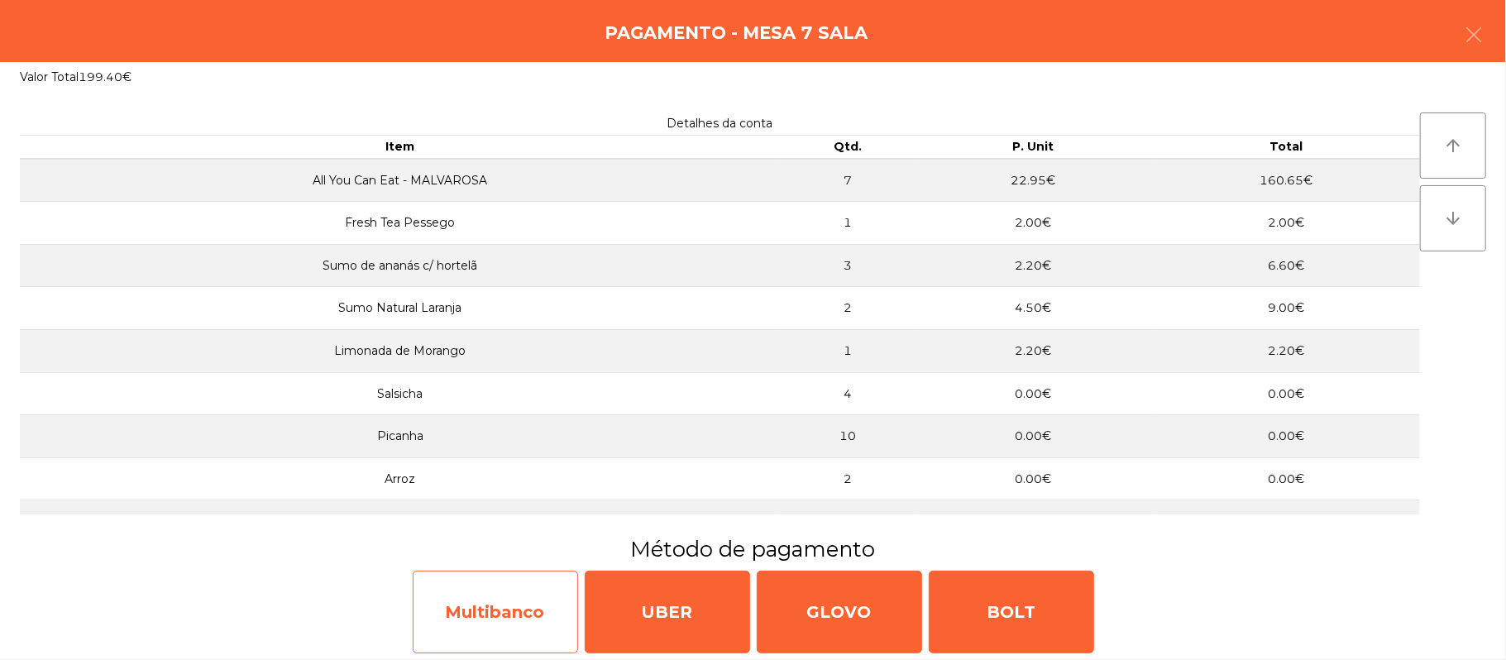
click at [501, 612] on div "Multibanco" at bounding box center [495, 612] width 165 height 83
select select "**"
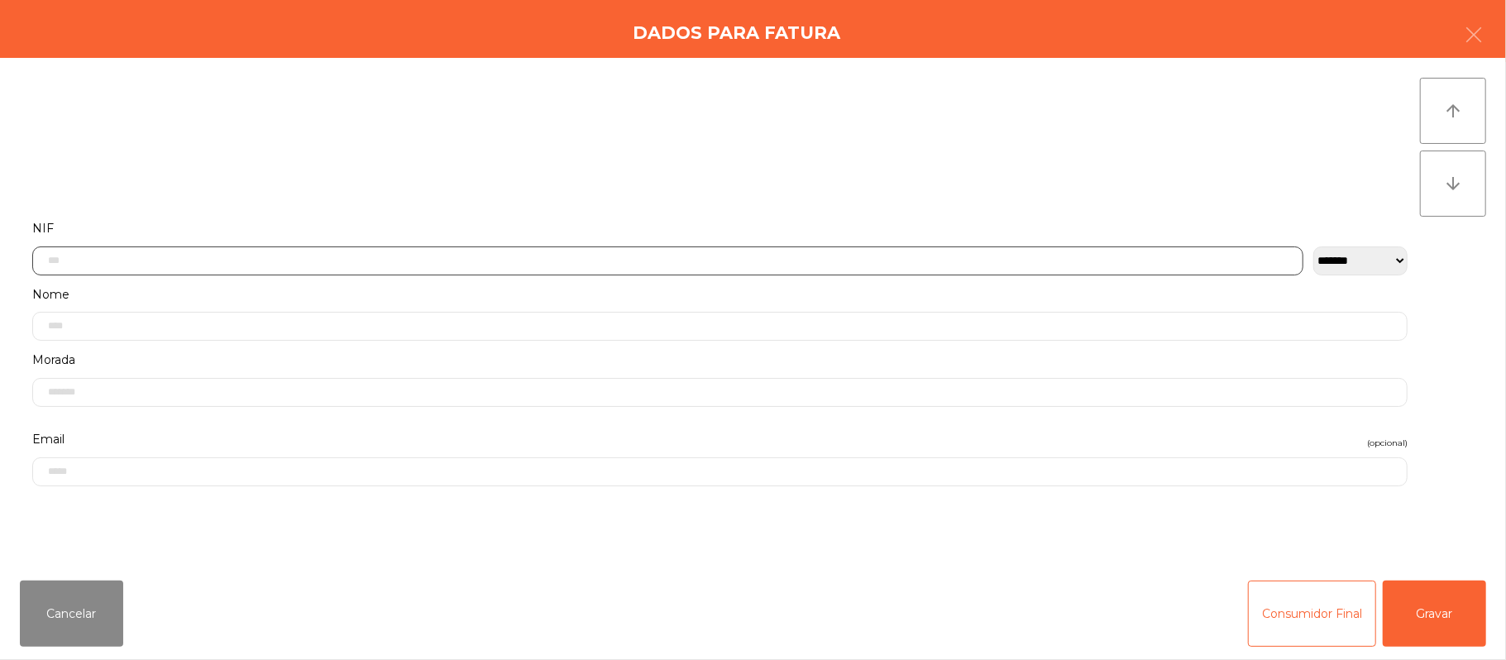
click at [567, 253] on input "text" at bounding box center [667, 260] width 1271 height 29
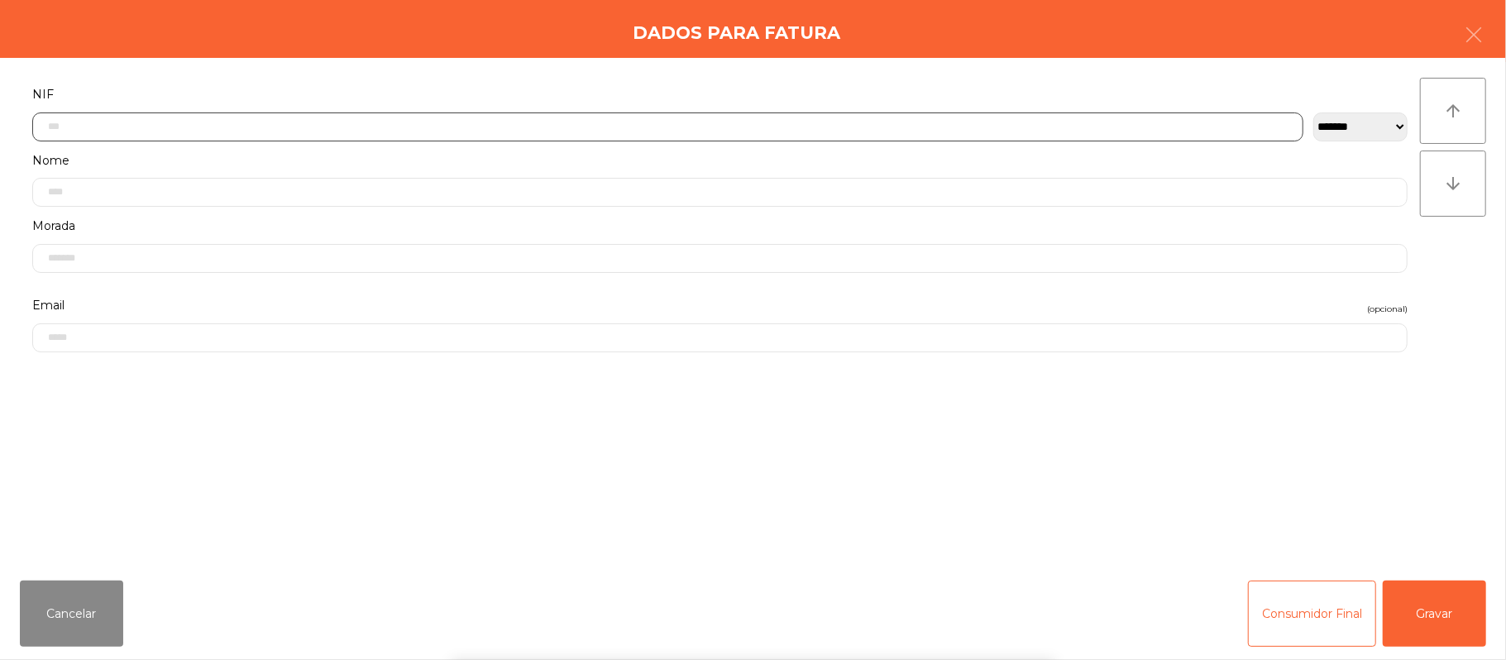
scroll to position [139, 0]
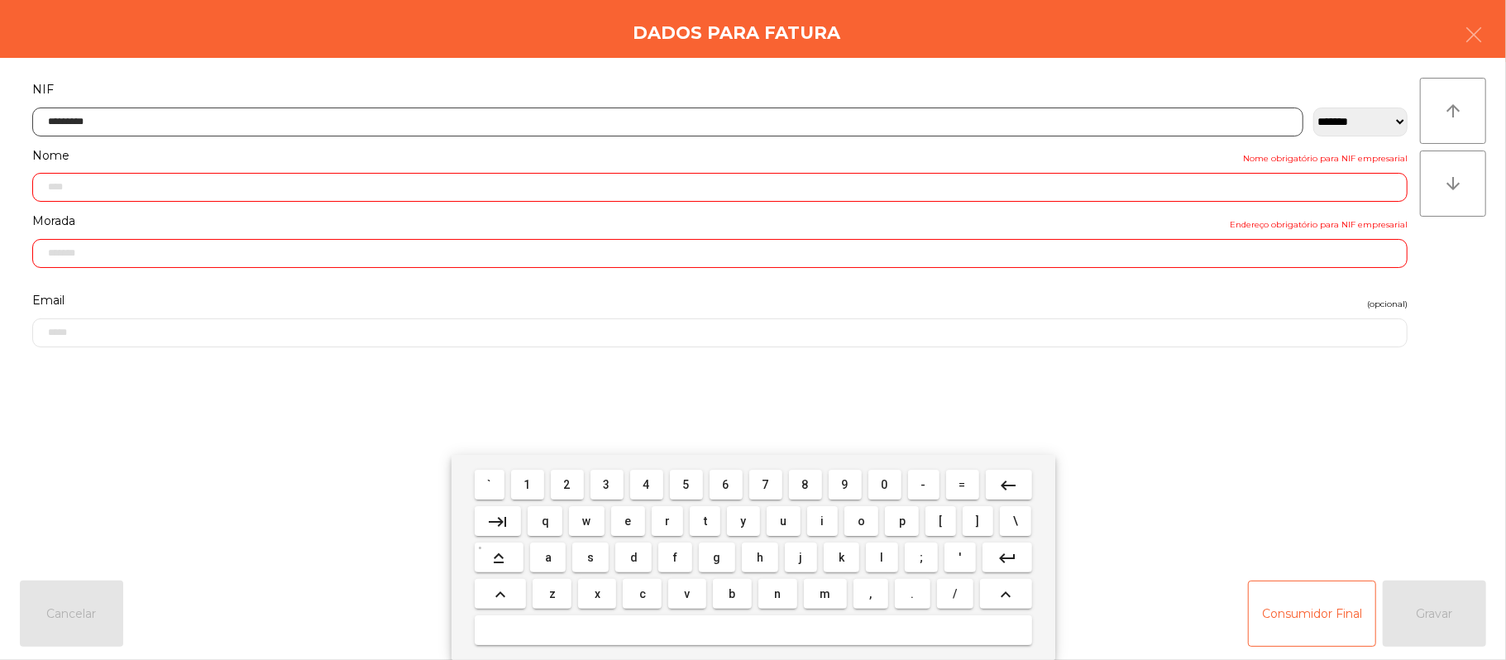
type input "*********"
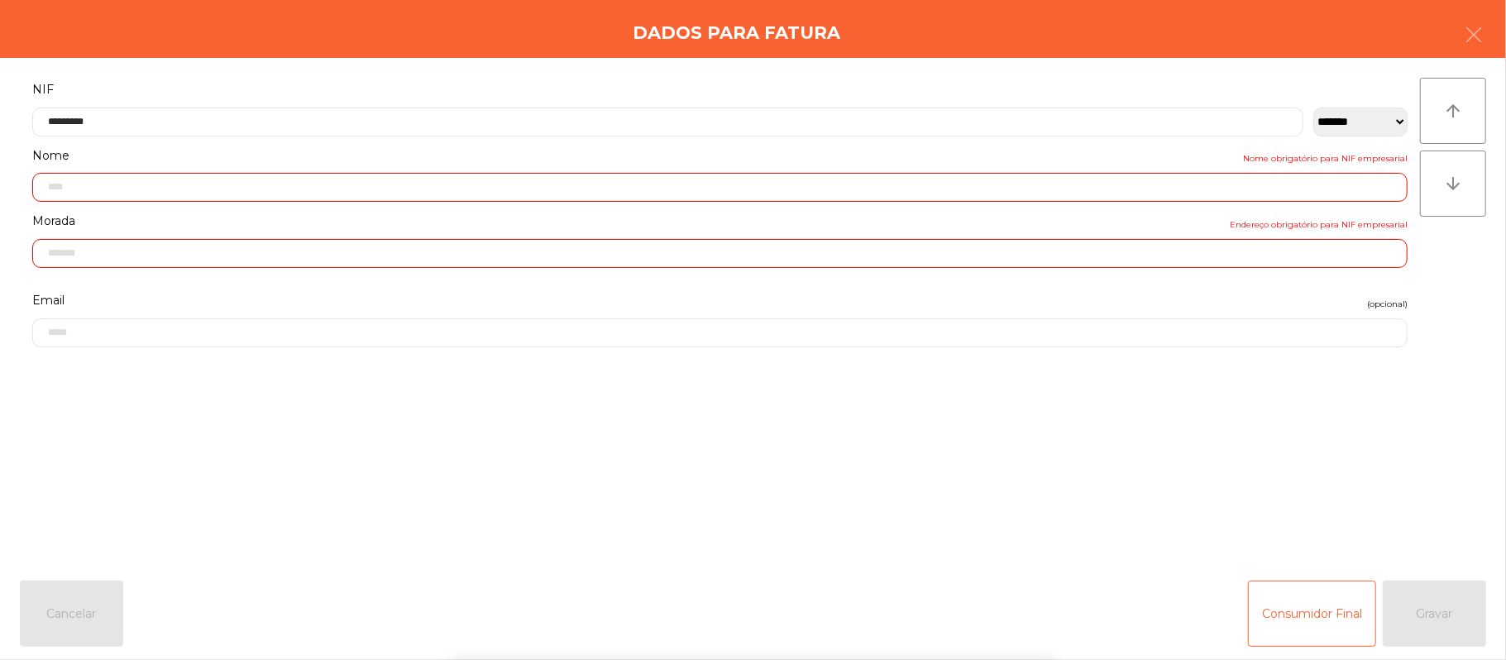
click at [1381, 506] on div "` 1 2 3 4 5 6 7 8 9 0 - = keyboard_backspace keyboard_tab q w e r t y u i o p […" at bounding box center [753, 557] width 1506 height 205
type input "**********"
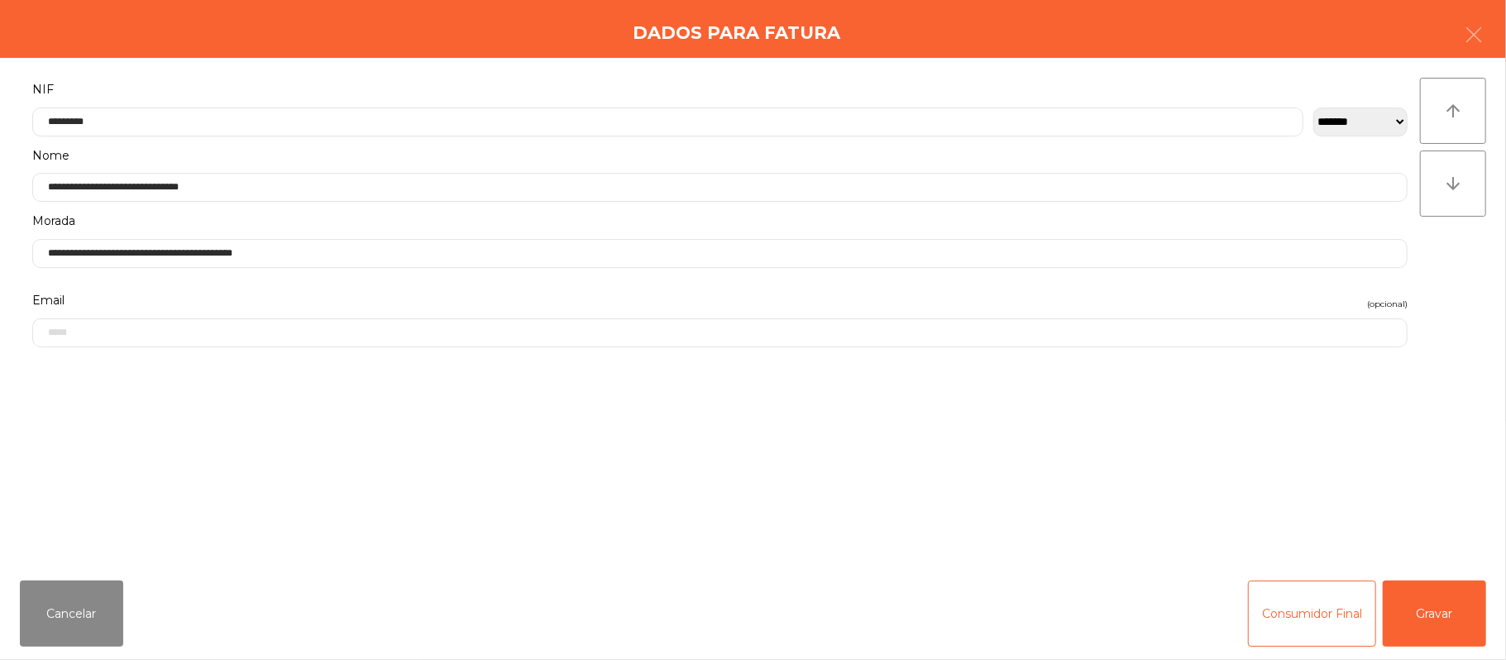
click at [1390, 506] on form "**********" at bounding box center [720, 314] width 1400 height 470
click at [1413, 612] on button "Gravar" at bounding box center [1434, 614] width 103 height 66
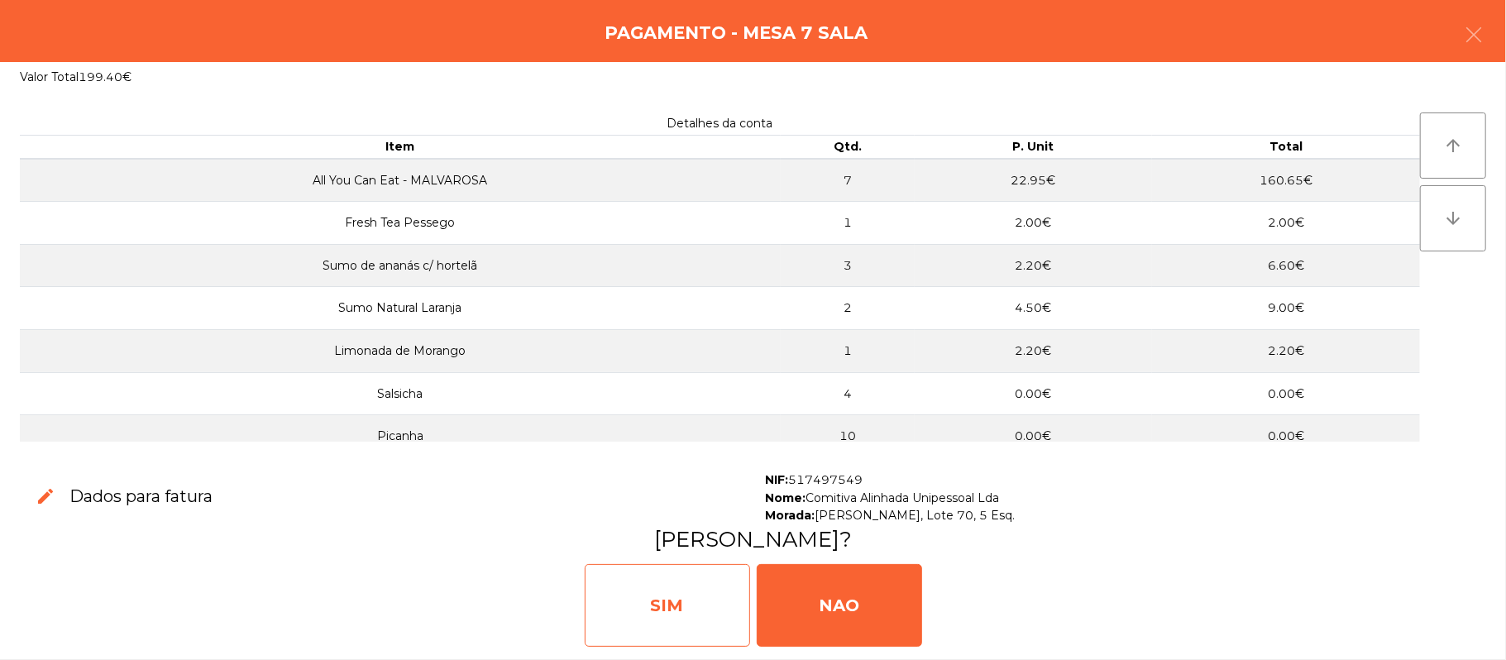
click at [619, 606] on div "SIM" at bounding box center [667, 605] width 165 height 83
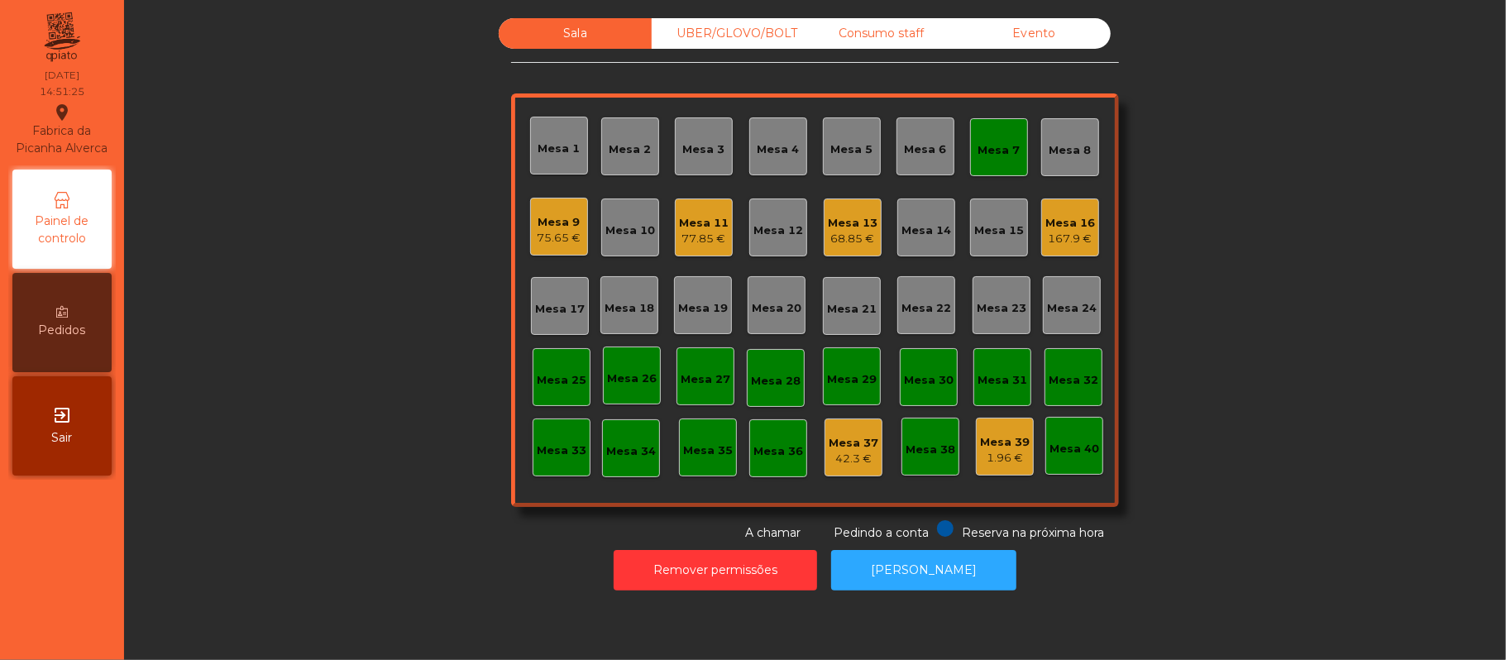
click at [1012, 127] on div "Mesa 7" at bounding box center [999, 147] width 58 height 58
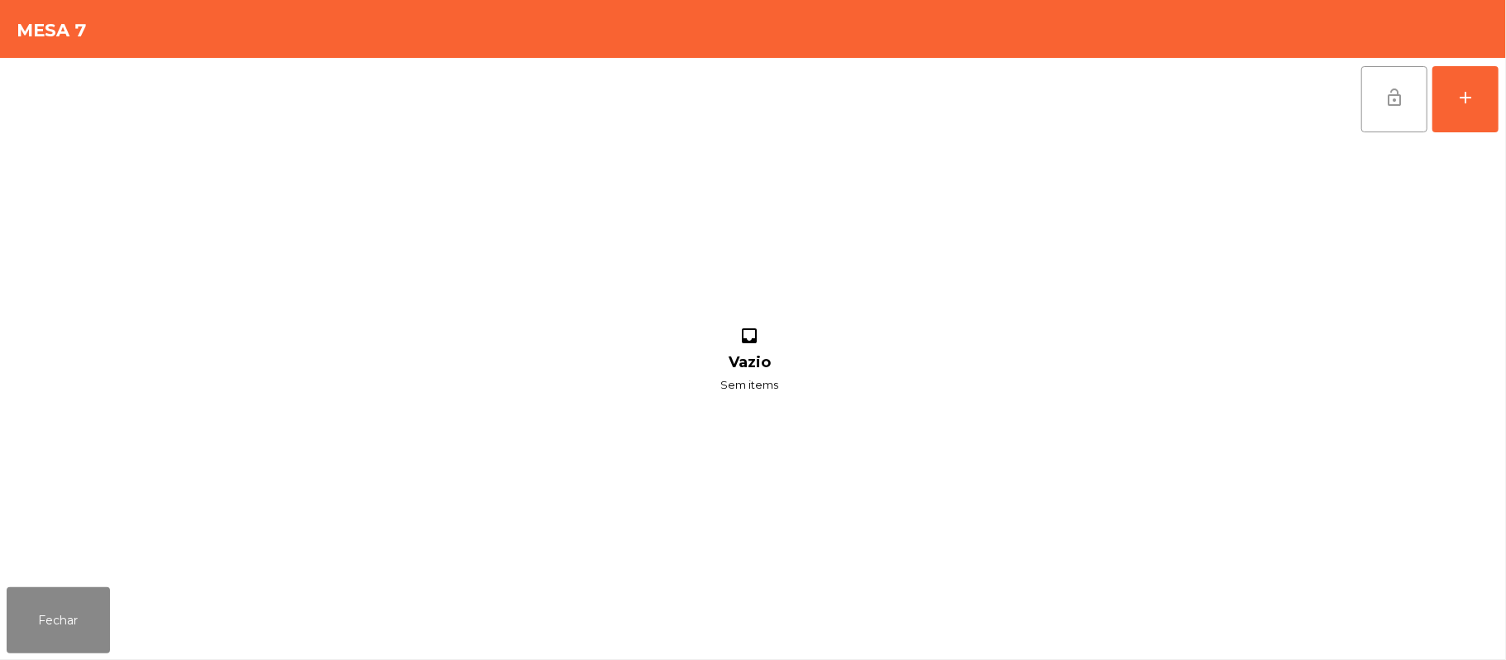
click at [1407, 106] on button "lock_open" at bounding box center [1394, 99] width 66 height 66
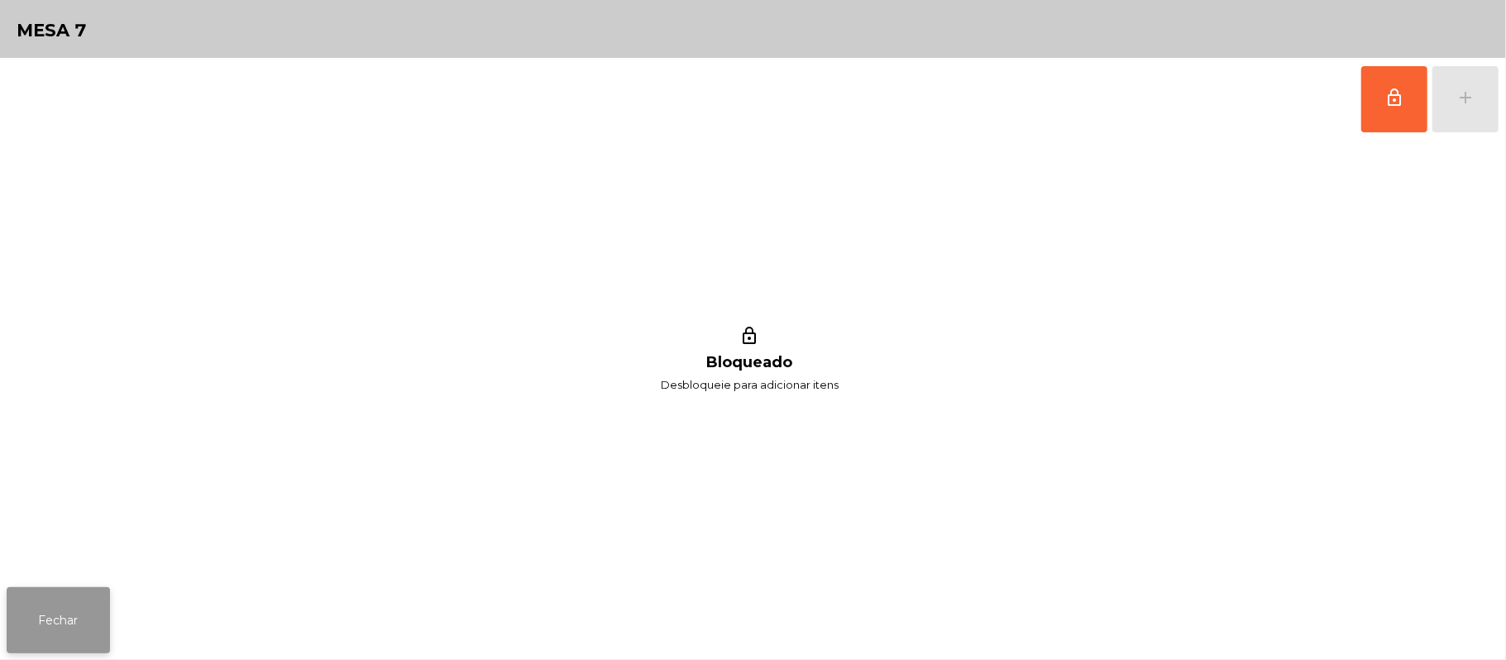
click at [54, 649] on button "Fechar" at bounding box center [58, 620] width 103 height 66
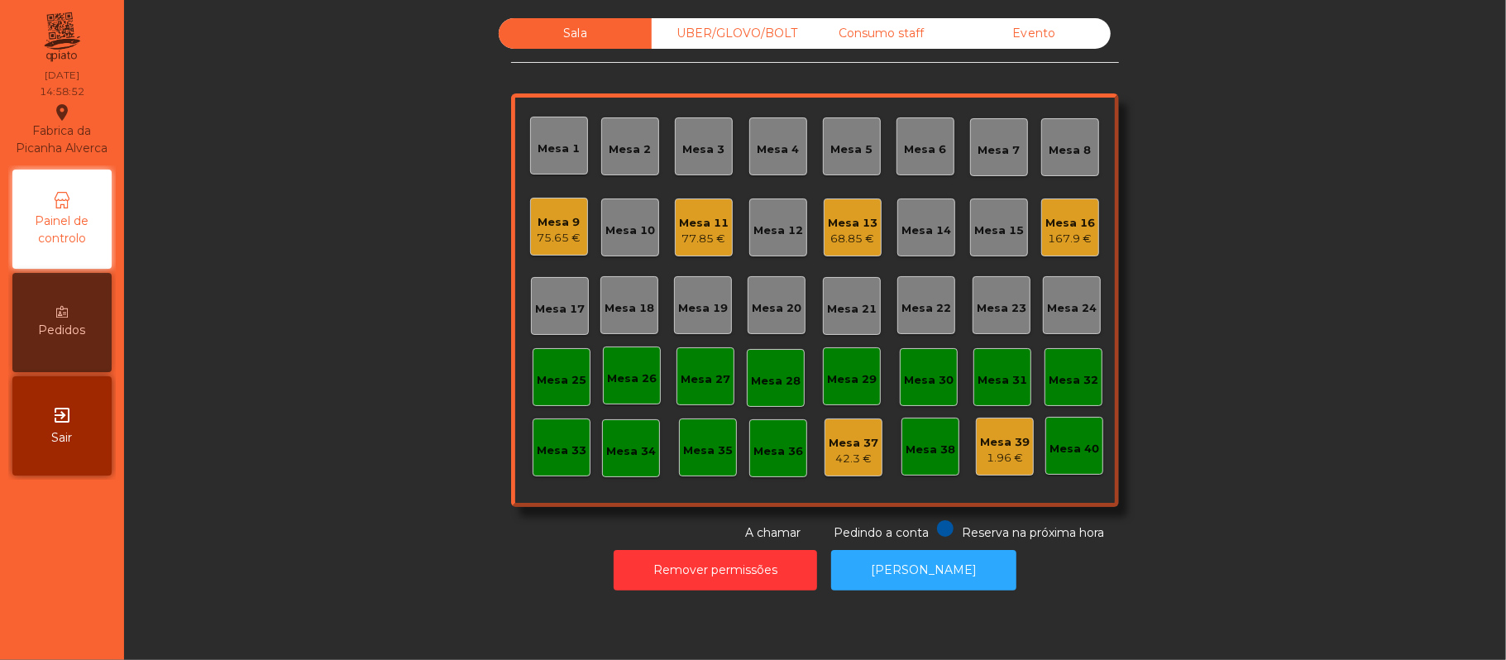
click at [1063, 236] on div "167.9 €" at bounding box center [1070, 239] width 50 height 17
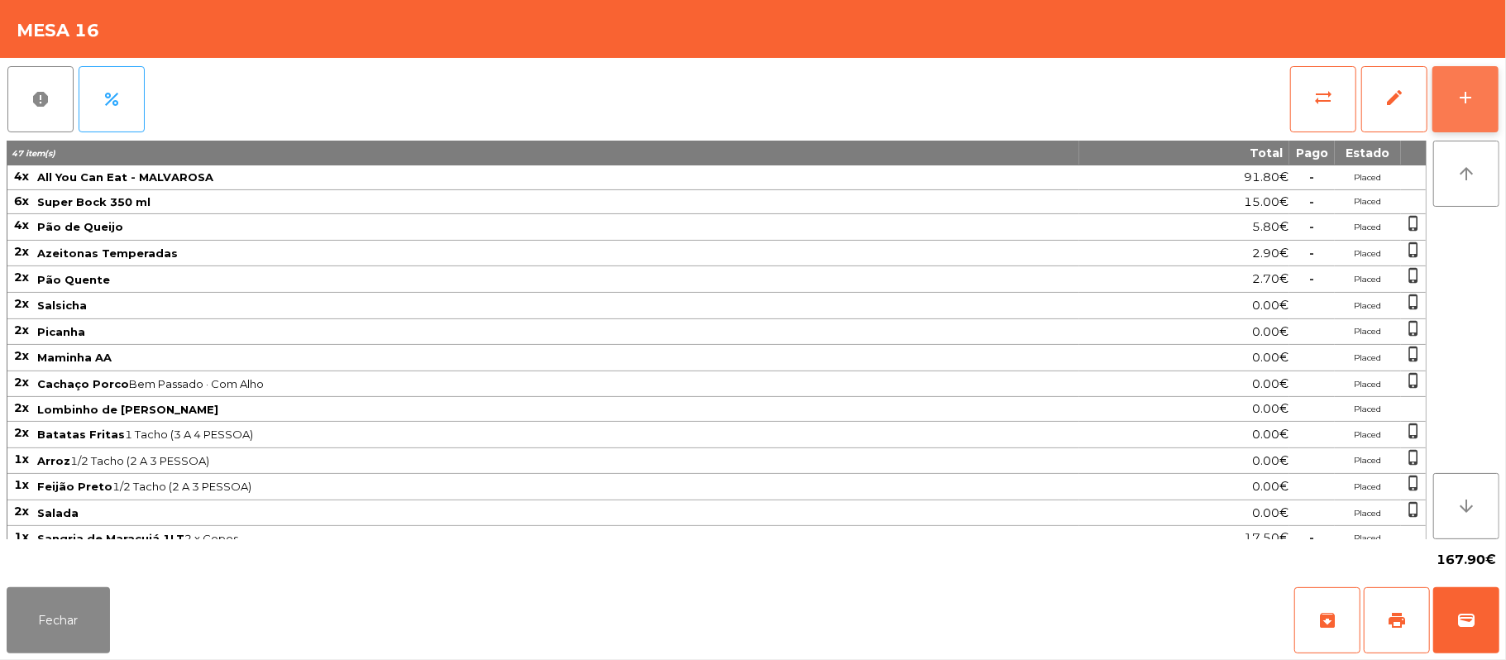
click at [1487, 96] on button "add" at bounding box center [1465, 99] width 66 height 66
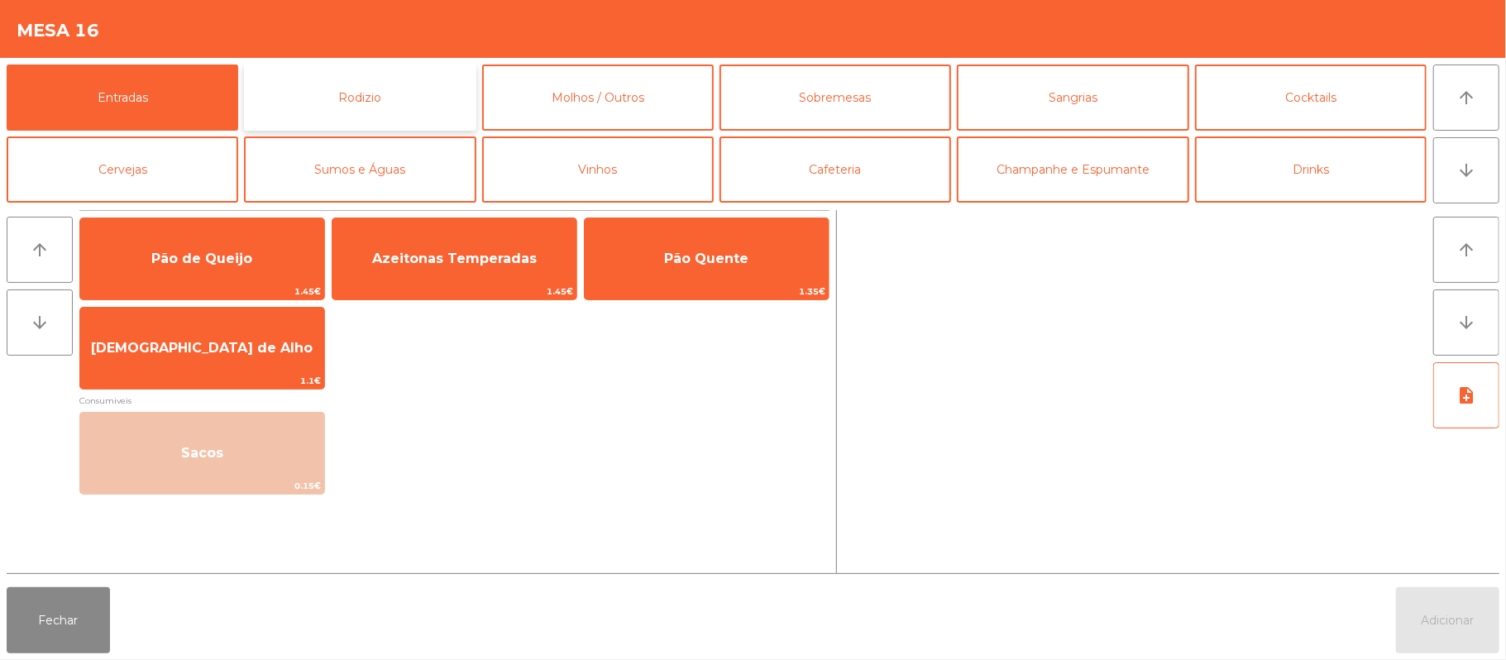
click at [391, 89] on button "Rodizio" at bounding box center [360, 98] width 232 height 66
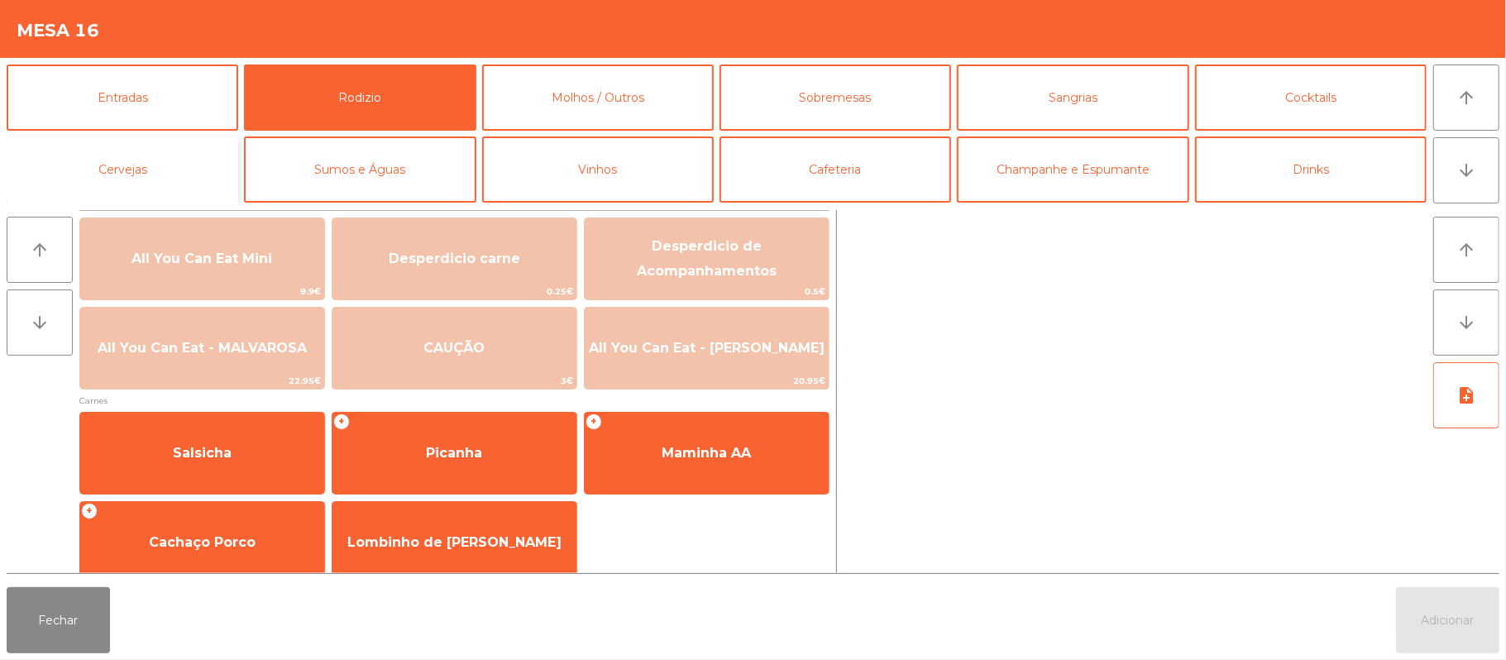
click at [165, 174] on button "Cervejas" at bounding box center [123, 169] width 232 height 66
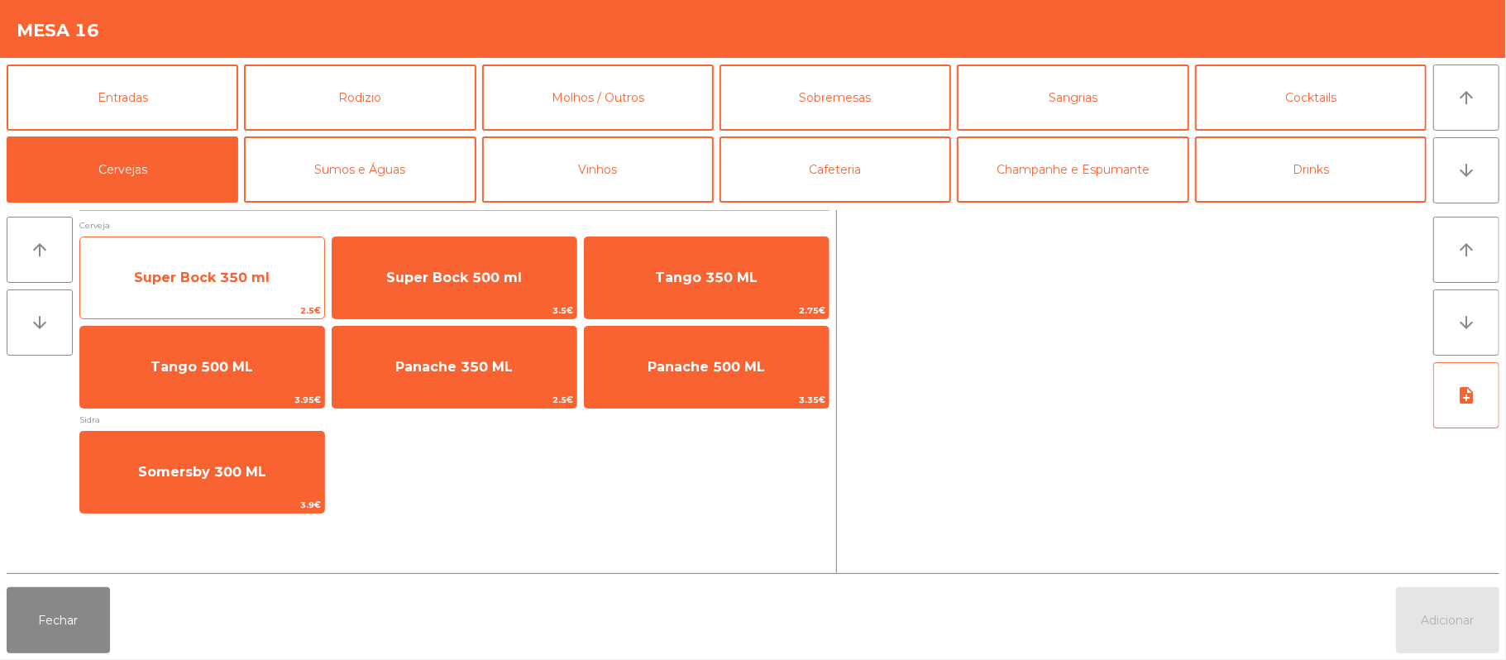
click at [238, 273] on span "Super Bock 350 ml" at bounding box center [202, 278] width 136 height 16
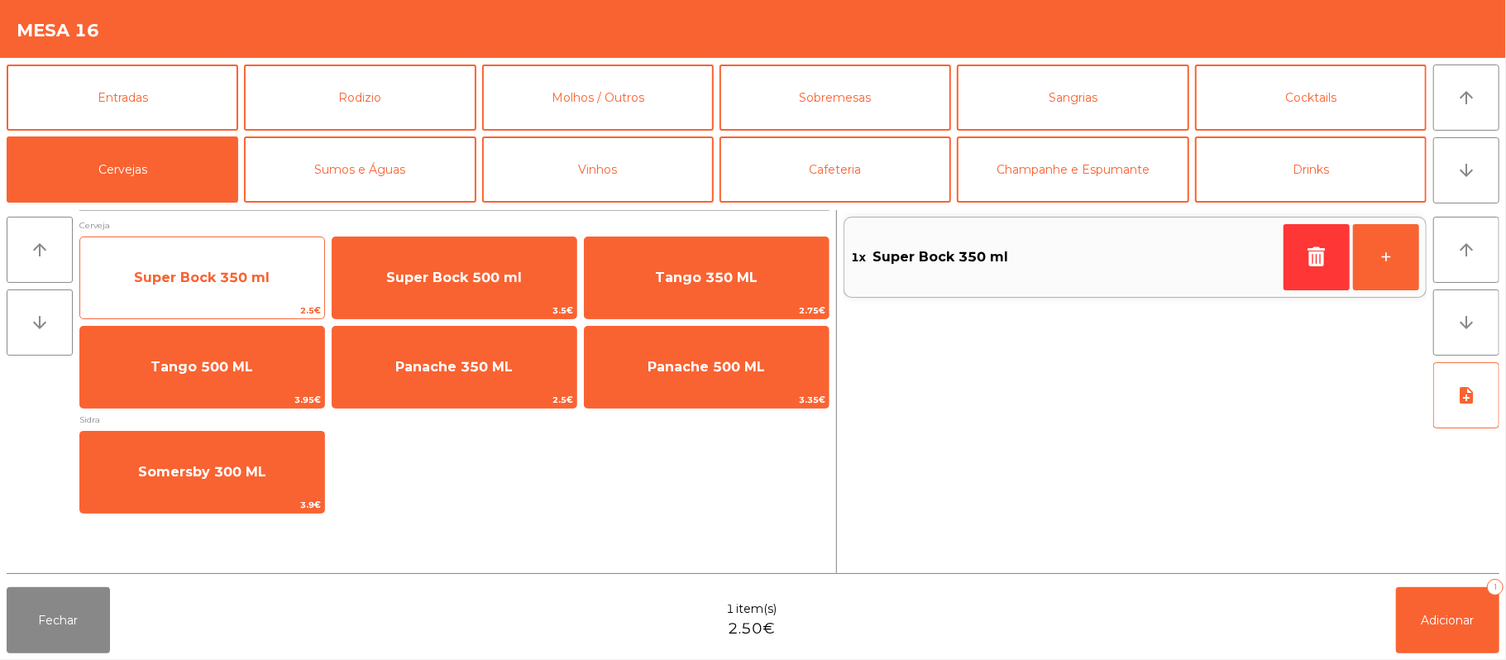
click at [232, 282] on span "Super Bock 350 ml" at bounding box center [202, 278] width 136 height 16
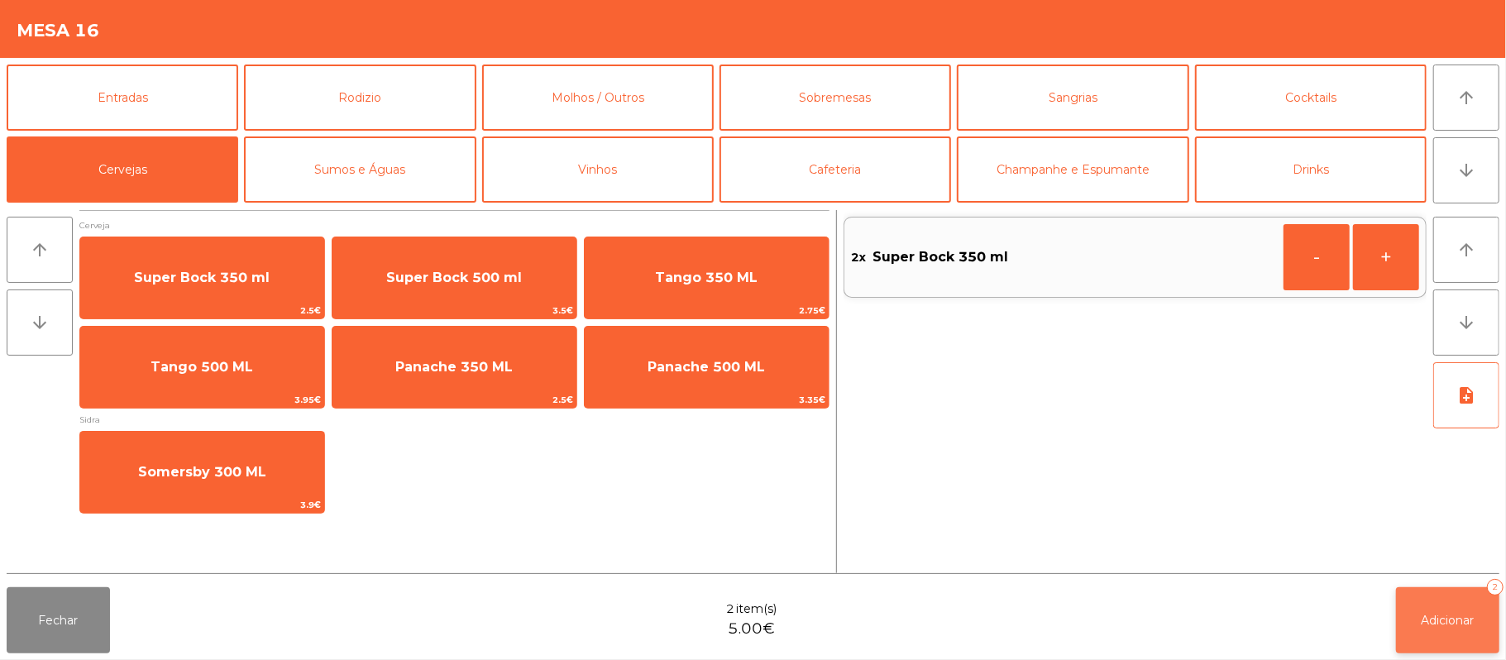
click at [1449, 609] on button "Adicionar 2" at bounding box center [1447, 620] width 103 height 66
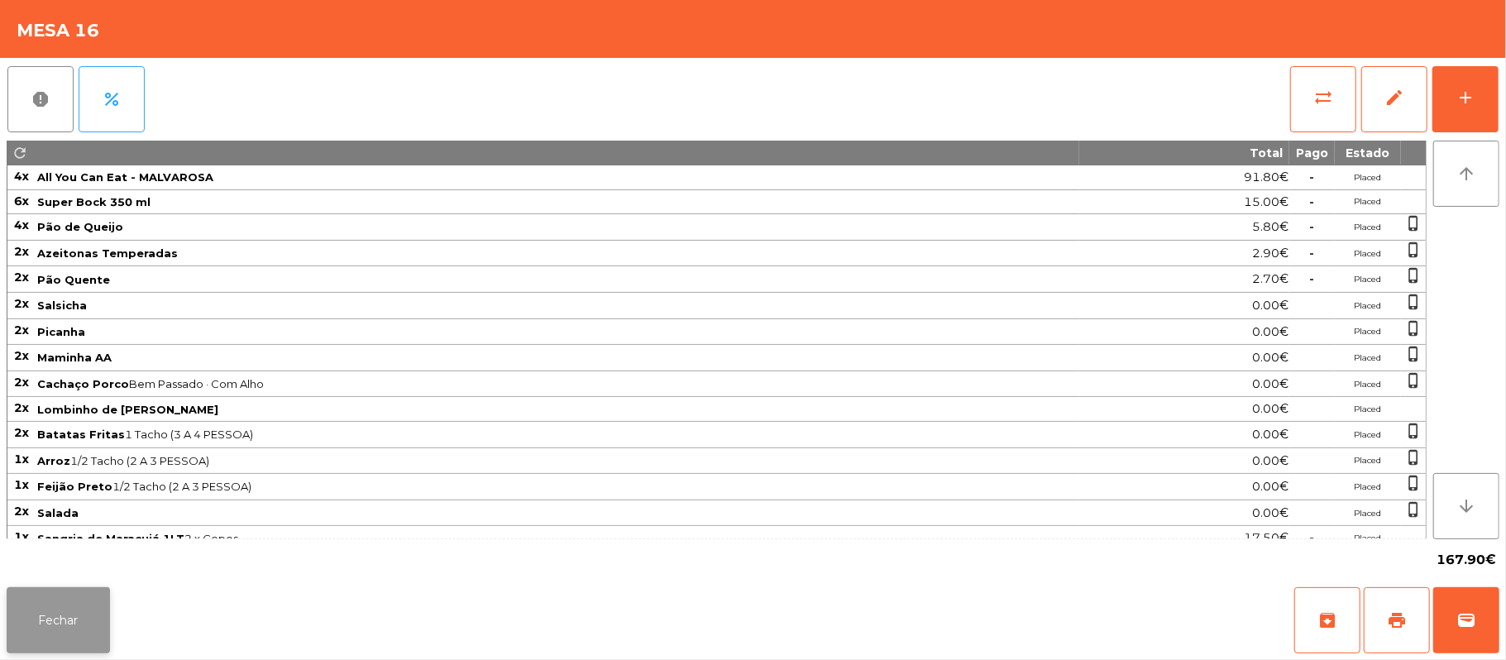
click at [86, 647] on button "Fechar" at bounding box center [58, 620] width 103 height 66
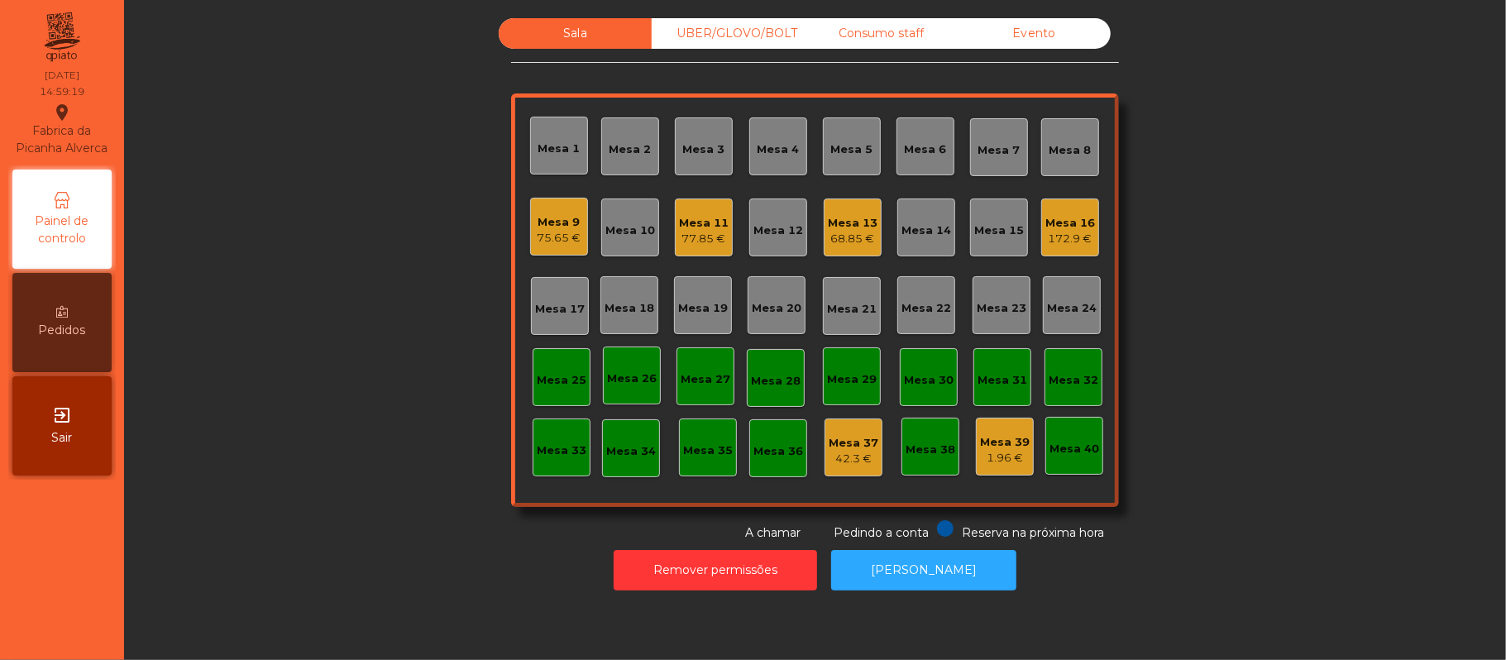
click at [1065, 225] on div "Mesa 16" at bounding box center [1070, 223] width 50 height 17
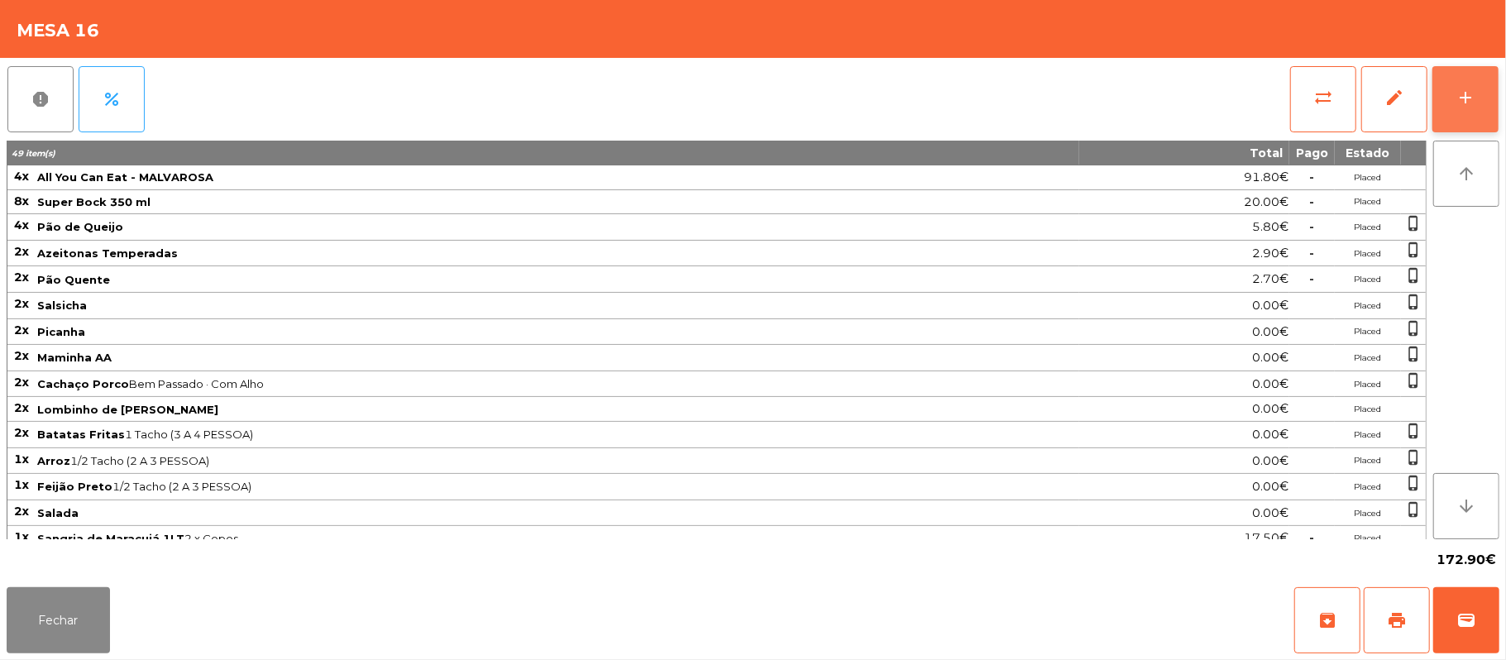
click at [1460, 80] on button "add" at bounding box center [1465, 99] width 66 height 66
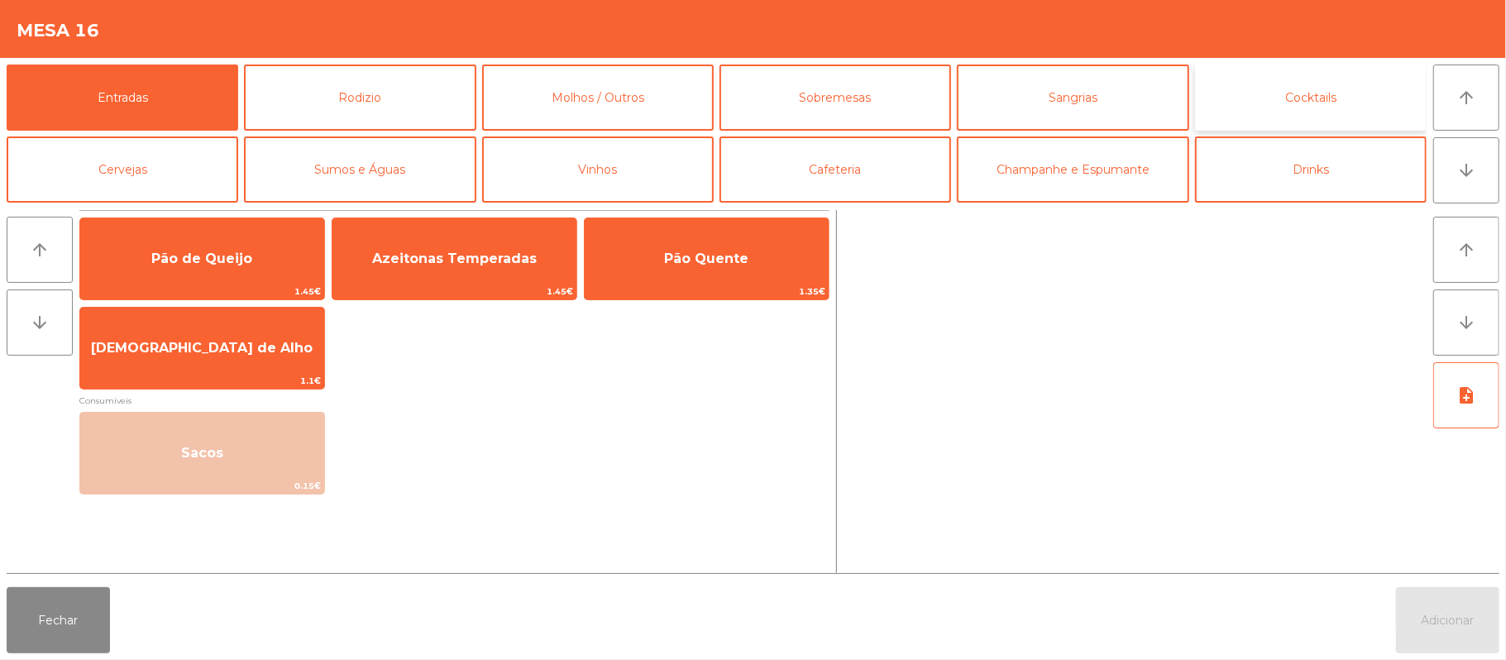
click at [1358, 69] on button "Cocktails" at bounding box center [1311, 98] width 232 height 66
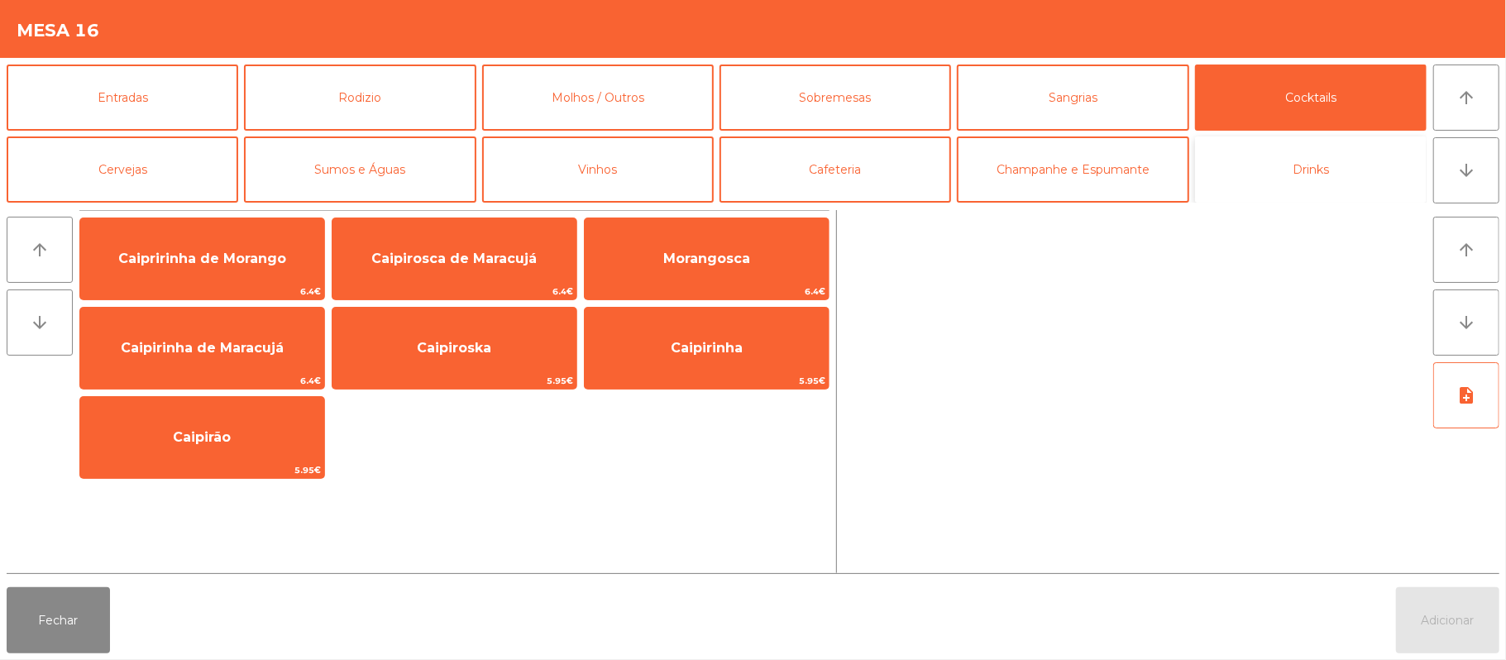
click at [1330, 174] on button "Drinks" at bounding box center [1311, 169] width 232 height 66
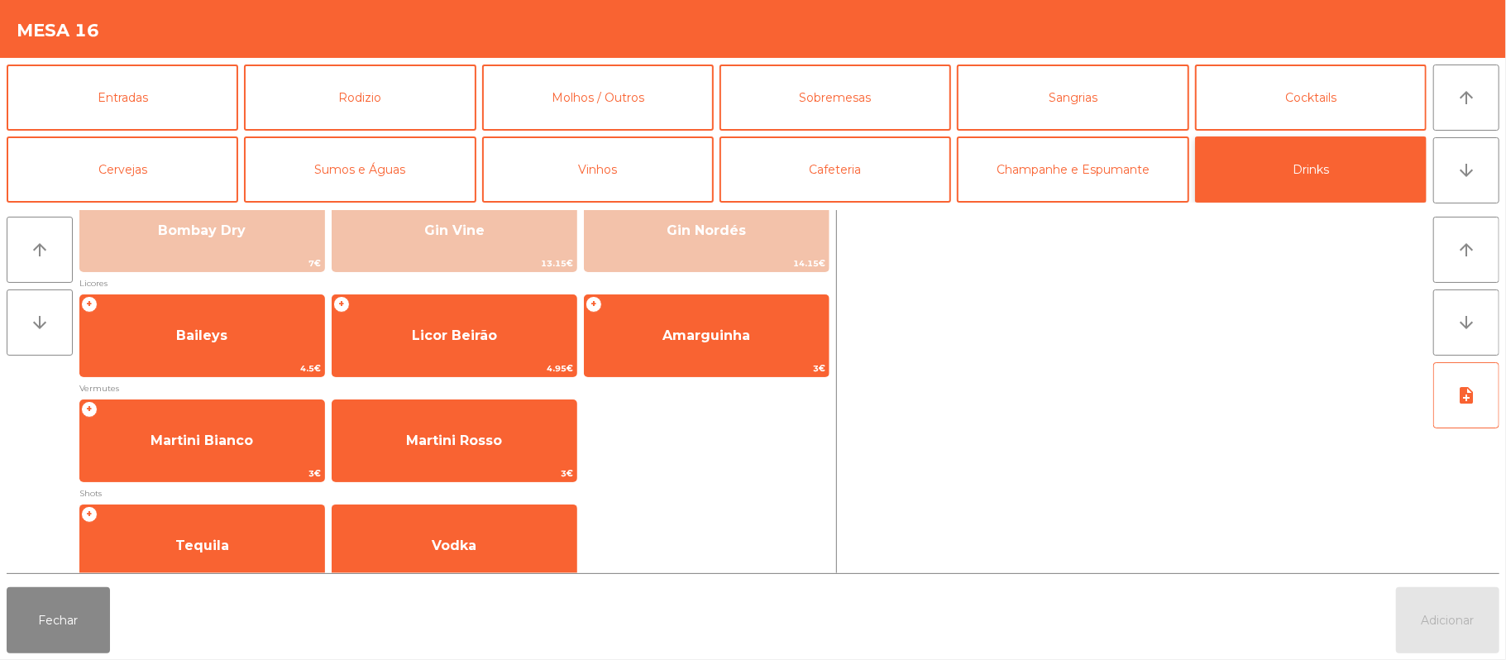
scroll to position [160, 0]
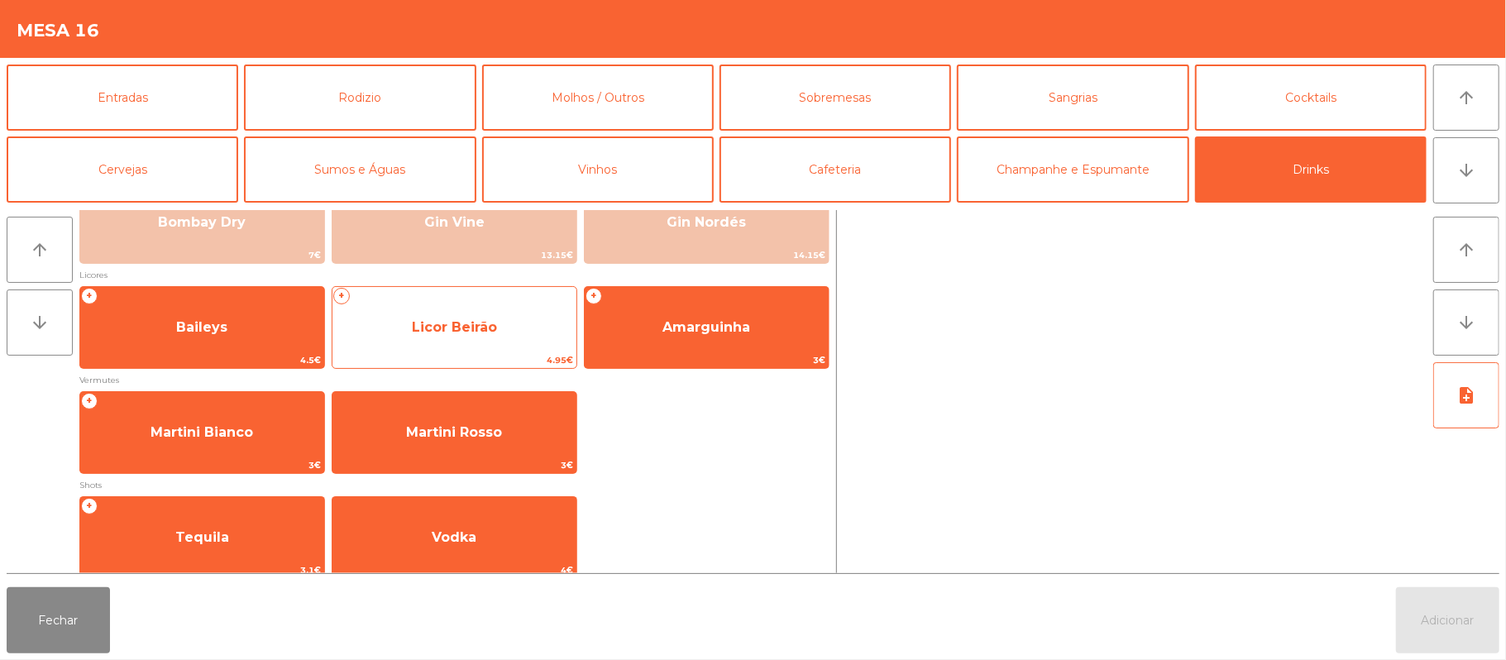
click at [527, 341] on span "Licor Beirão" at bounding box center [454, 327] width 244 height 45
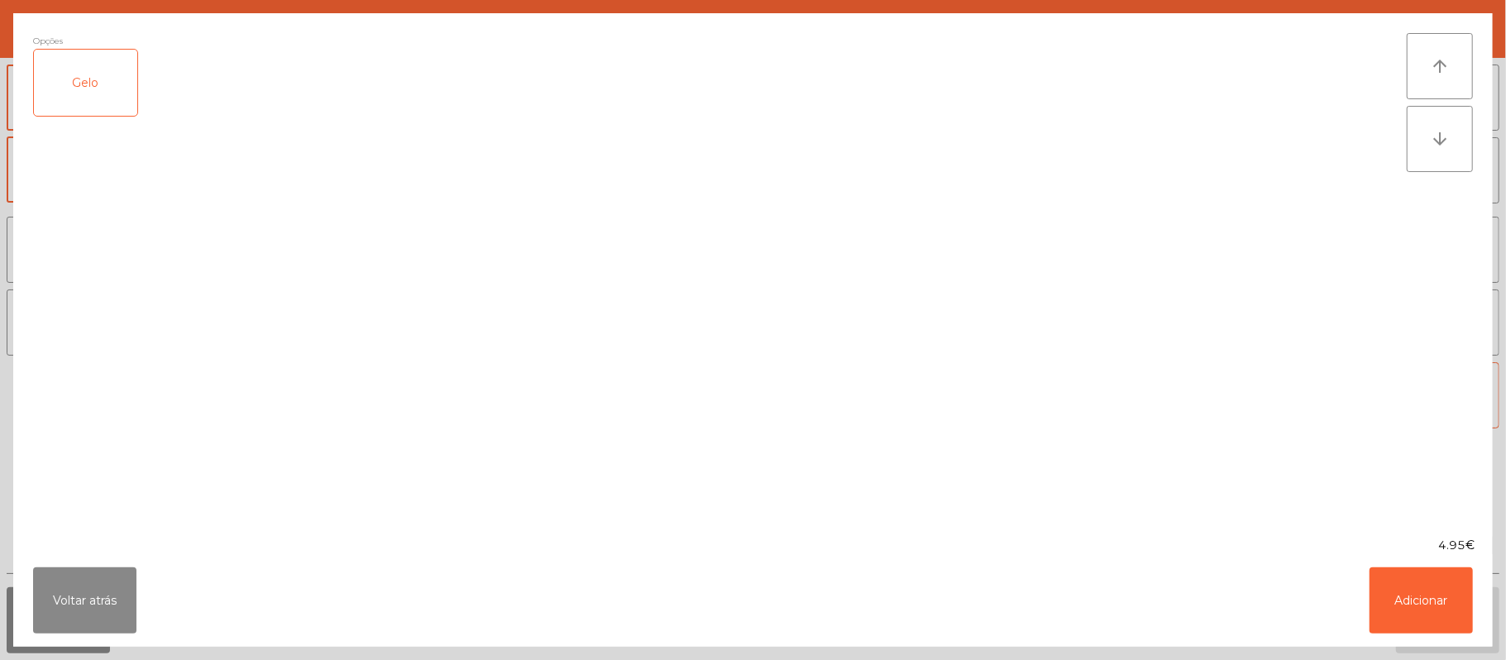
click at [103, 88] on div "Gelo" at bounding box center [85, 83] width 103 height 66
click at [1447, 579] on button "Adicionar" at bounding box center [1420, 600] width 103 height 66
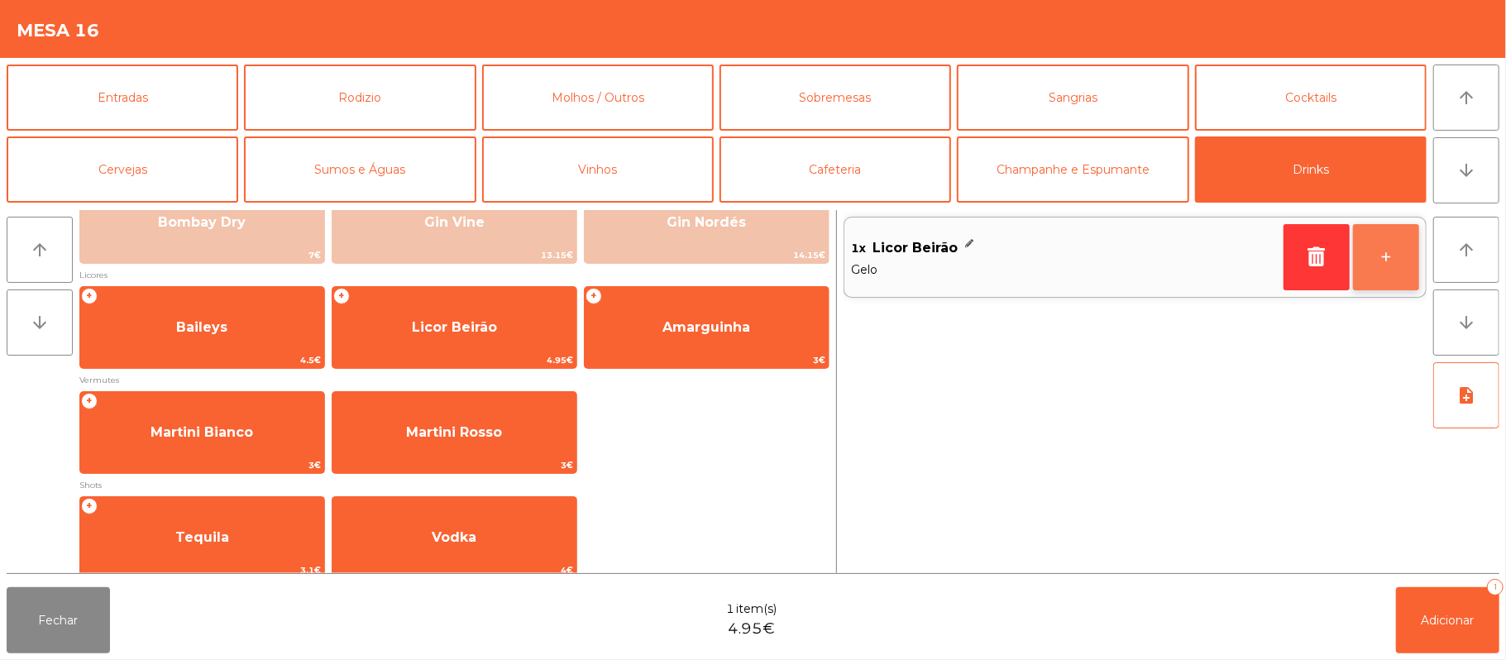
click at [1374, 256] on button "+" at bounding box center [1386, 257] width 66 height 66
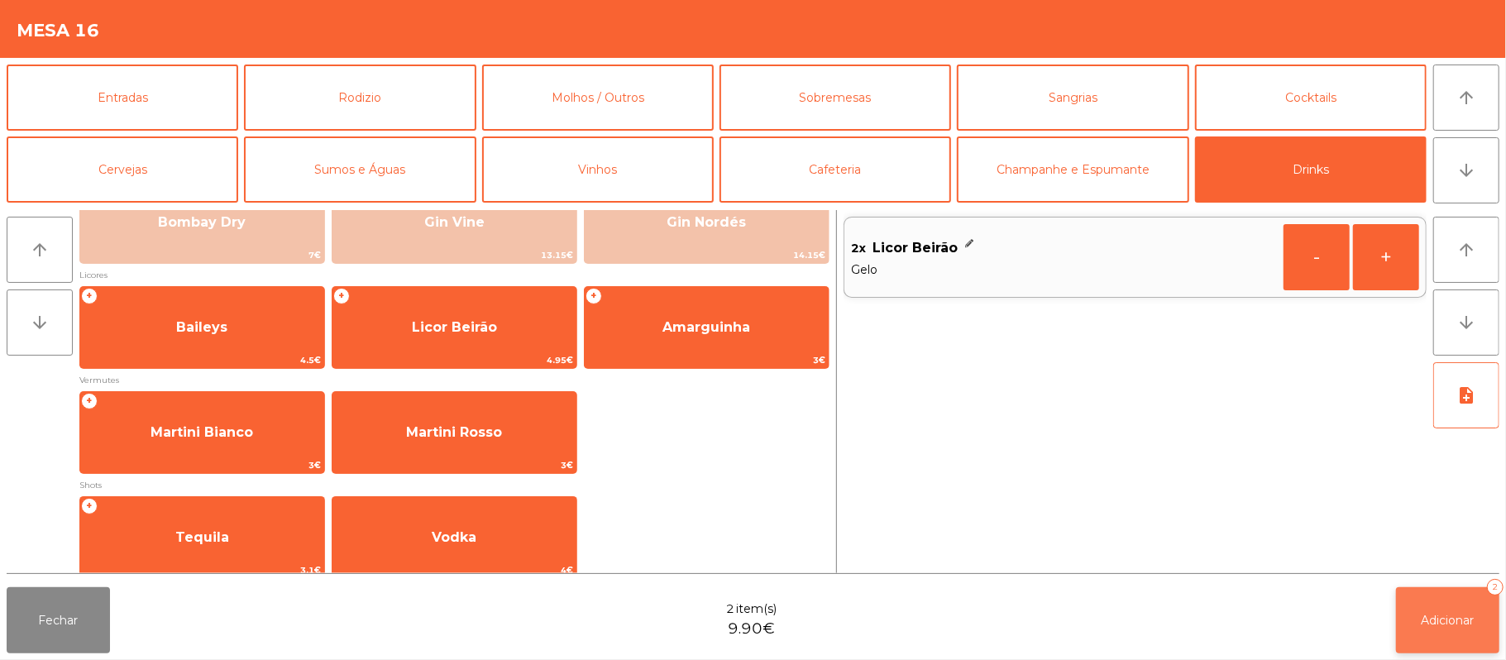
click at [1454, 595] on button "Adicionar 2" at bounding box center [1447, 620] width 103 height 66
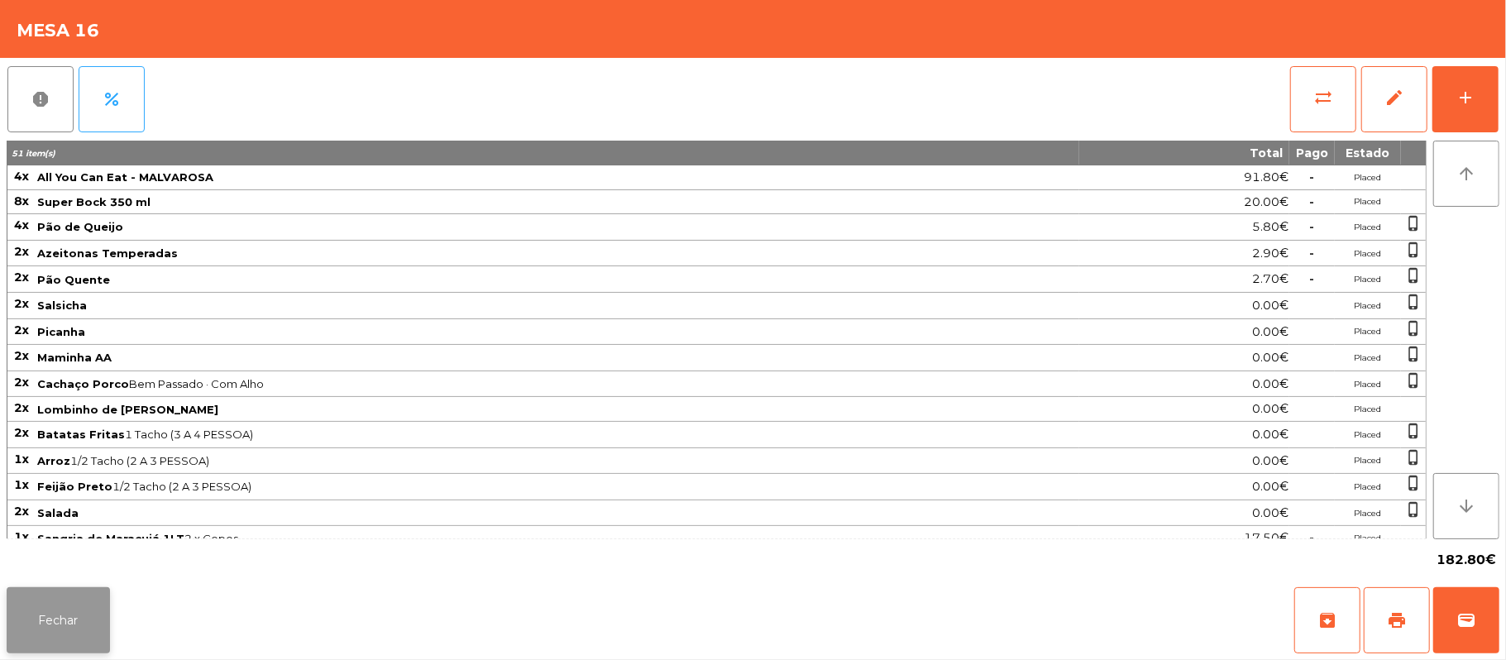
click at [76, 603] on button "Fechar" at bounding box center [58, 620] width 103 height 66
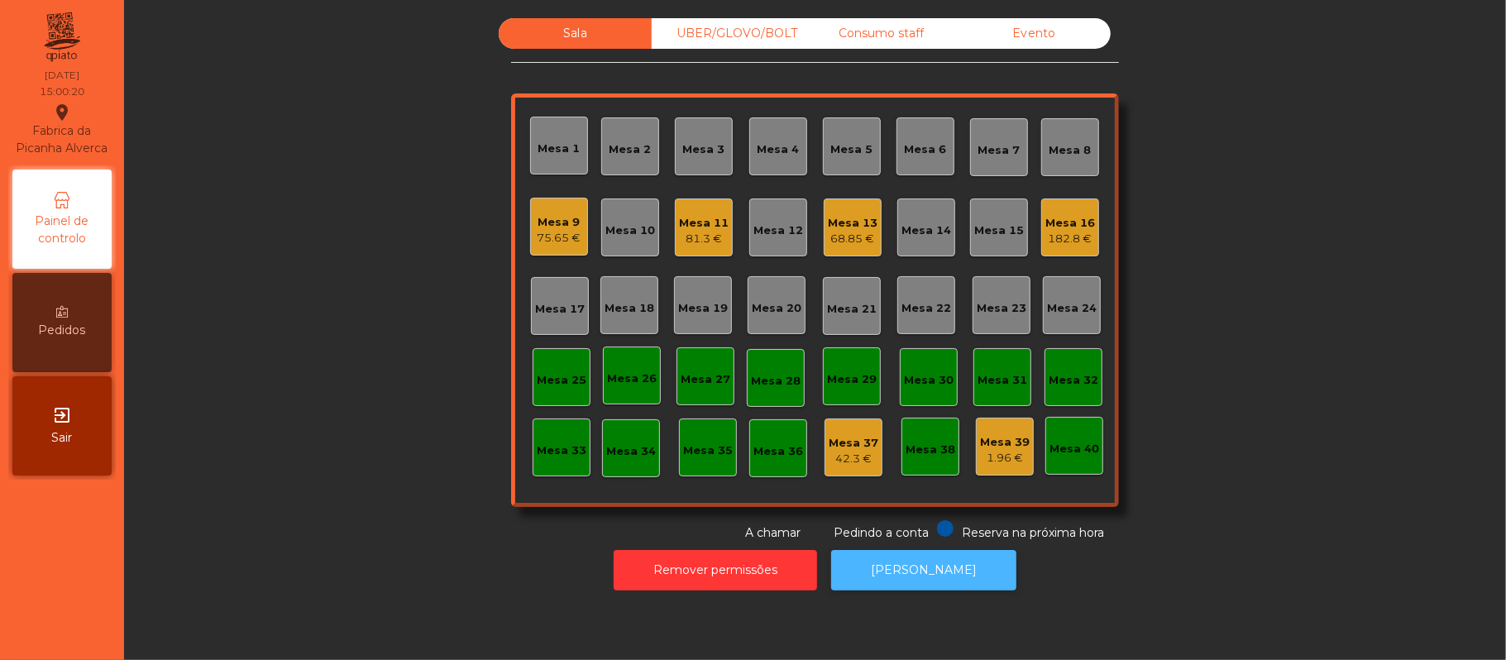
click at [939, 576] on button "[PERSON_NAME]" at bounding box center [923, 570] width 185 height 41
click at [896, 33] on div "Consumo staff" at bounding box center [881, 33] width 153 height 31
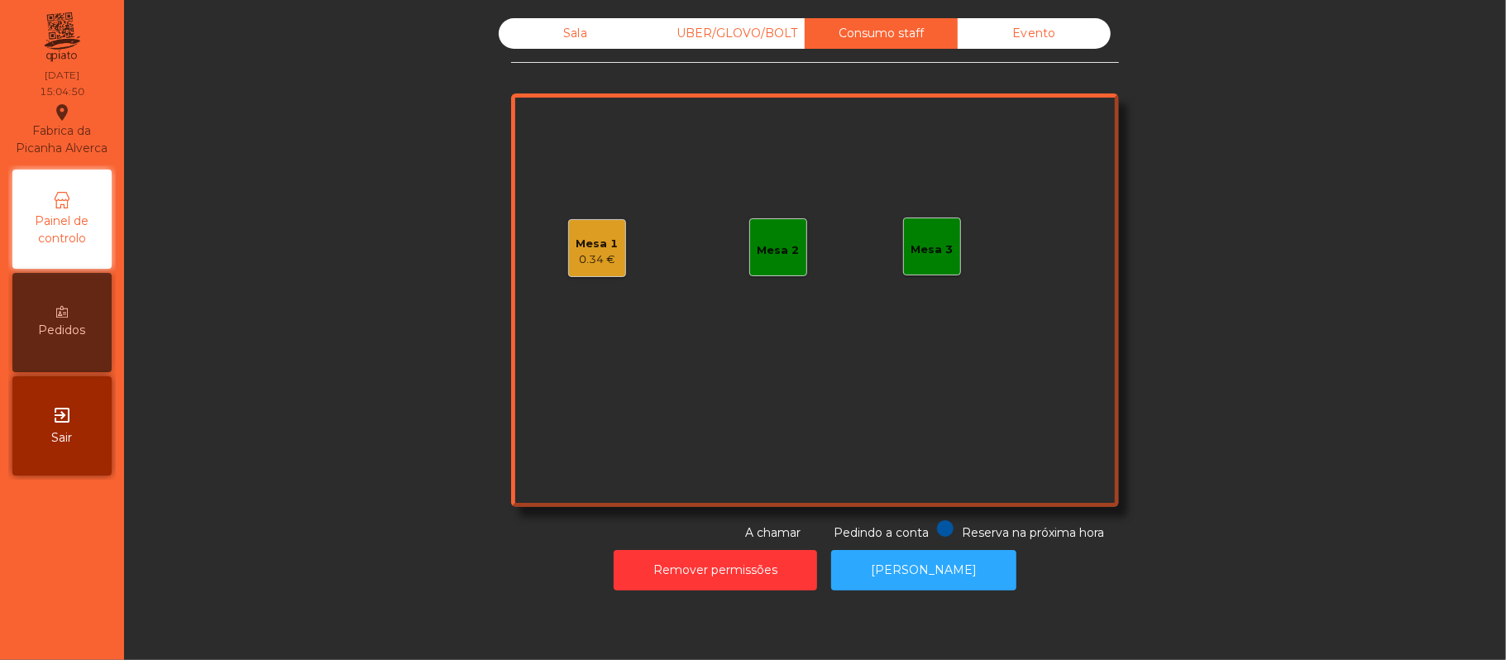
click at [572, 268] on div "Mesa 1 0.34 €" at bounding box center [597, 248] width 58 height 58
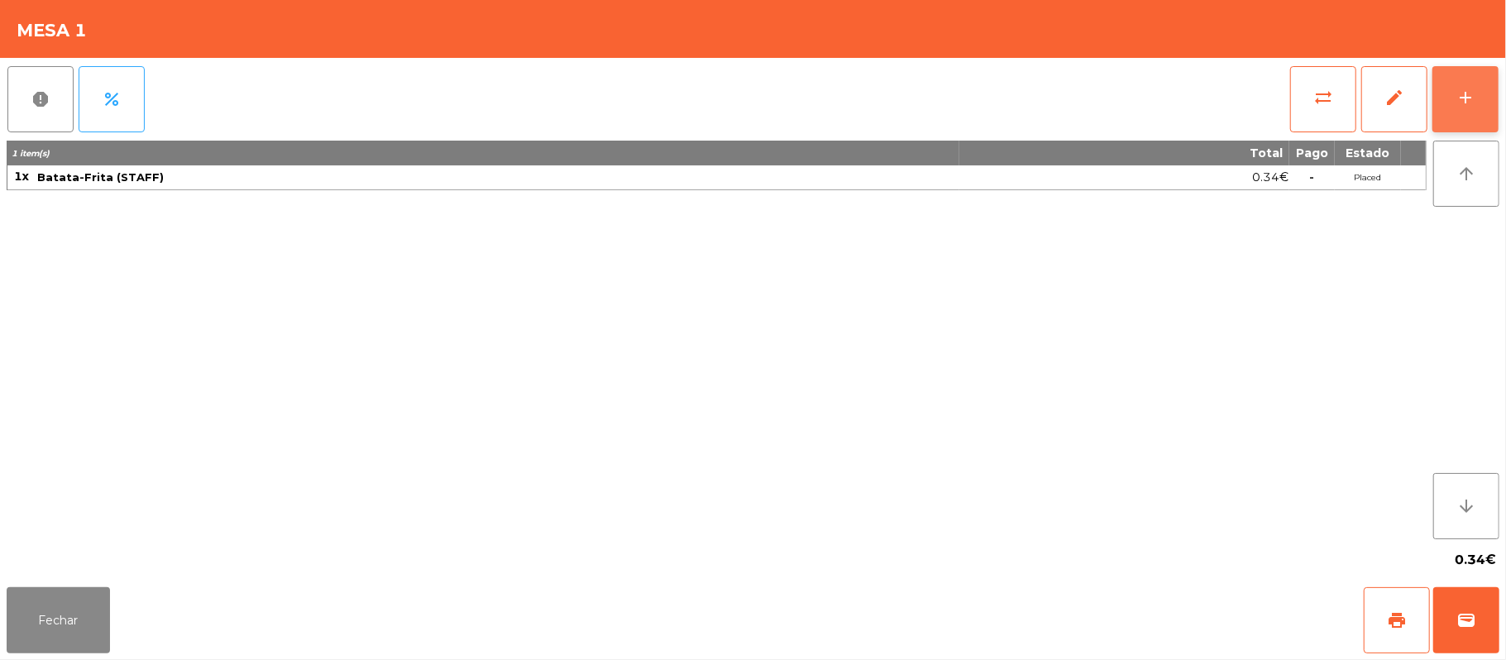
click at [1497, 81] on button "add" at bounding box center [1465, 99] width 66 height 66
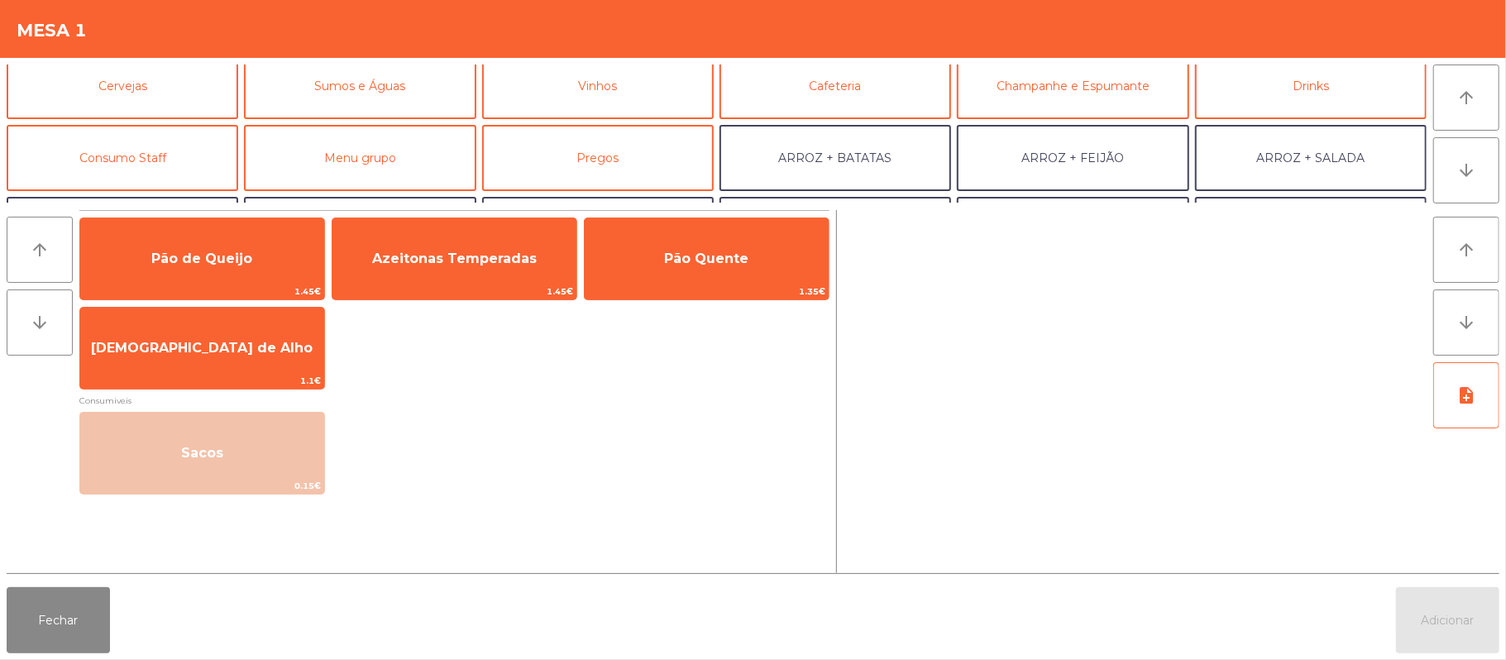
scroll to position [111, 0]
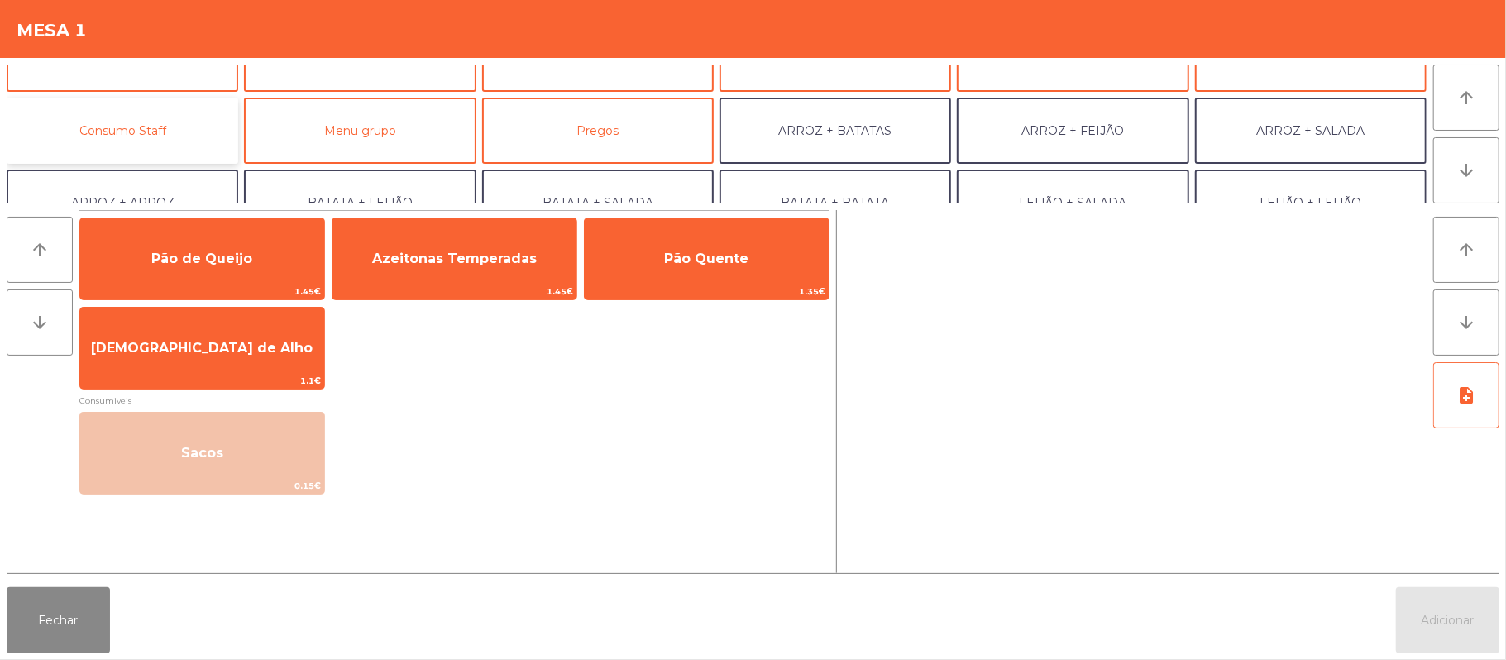
click at [219, 131] on button "Consumo Staff" at bounding box center [123, 131] width 232 height 66
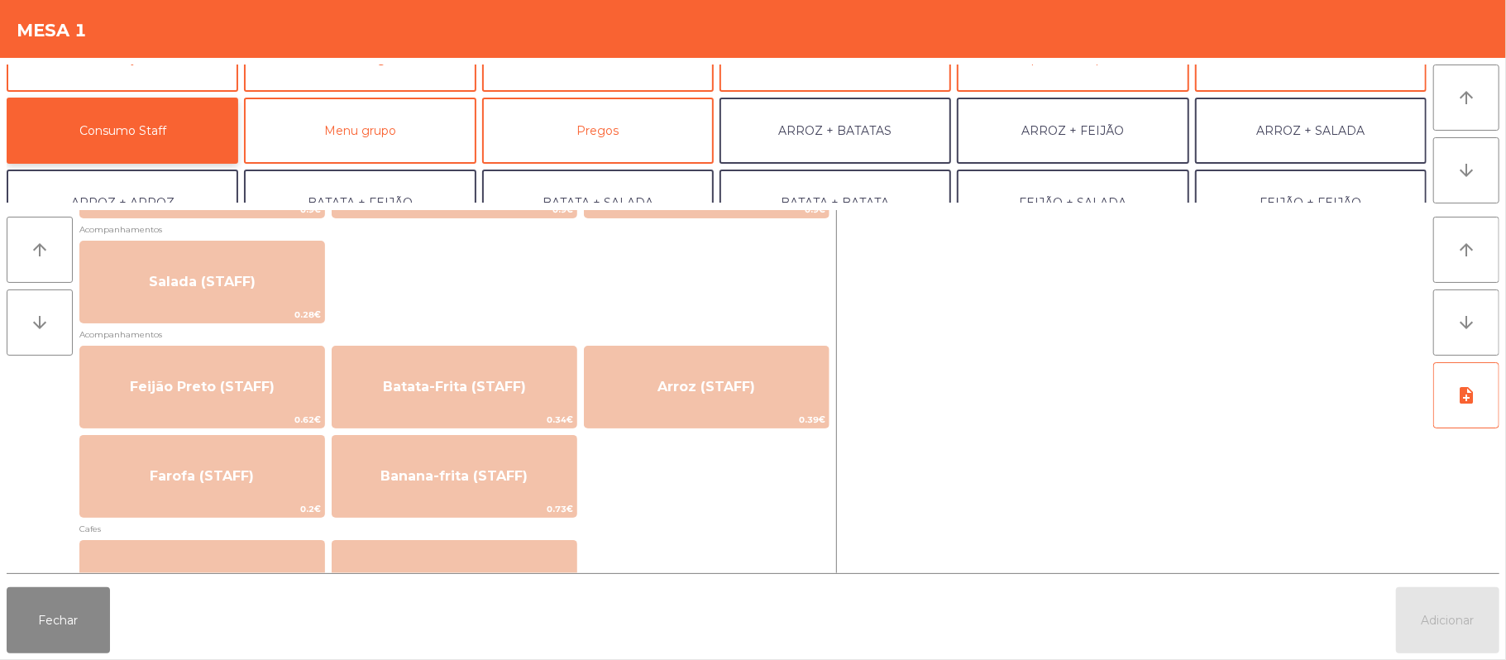
scroll to position [650, 0]
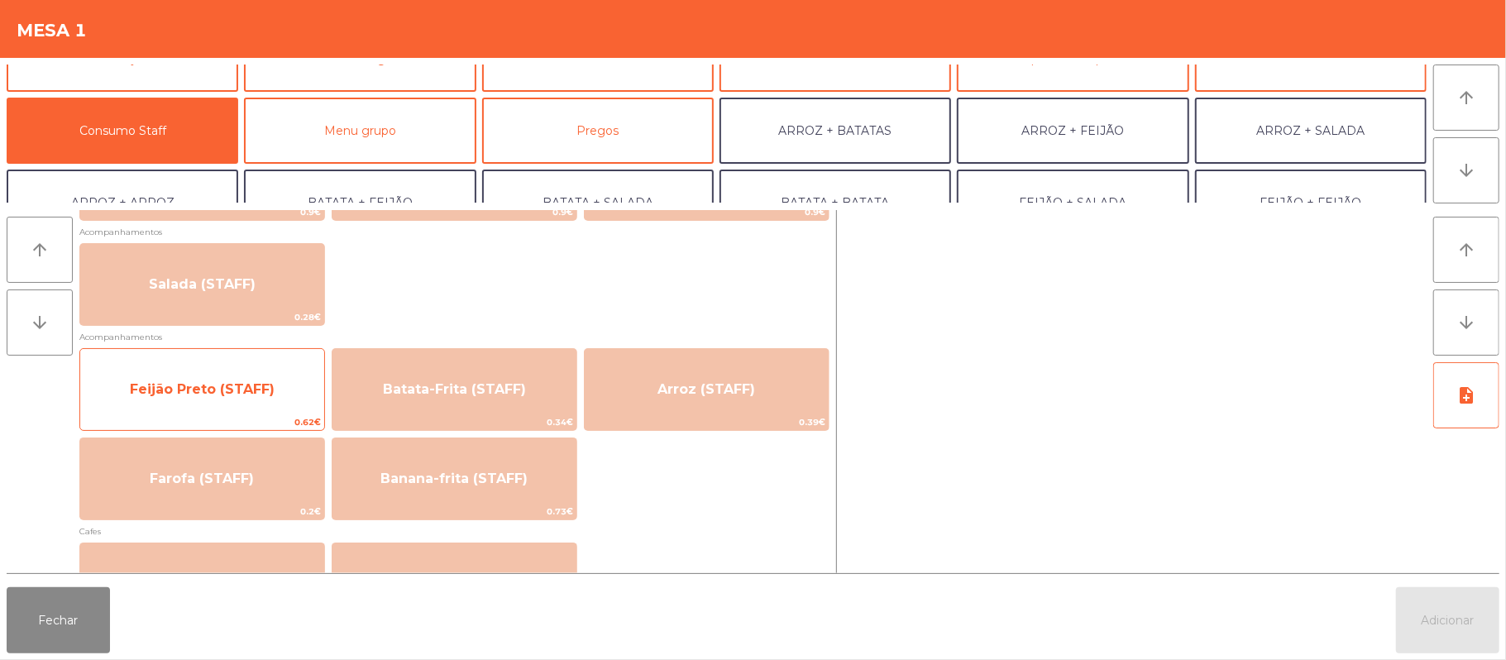
click at [275, 395] on span "Feijão Preto (STAFF)" at bounding box center [202, 389] width 244 height 45
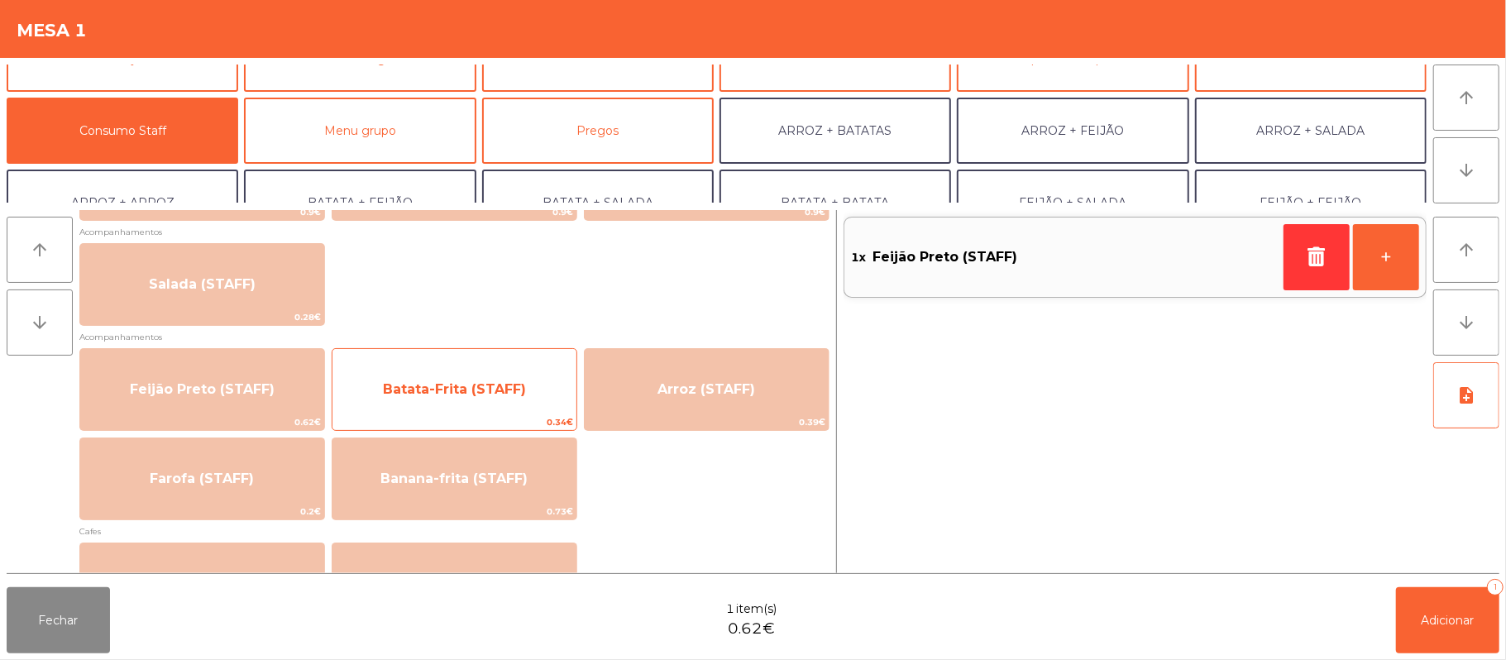
click at [543, 399] on span "Batata-Frita (STAFF)" at bounding box center [454, 389] width 244 height 45
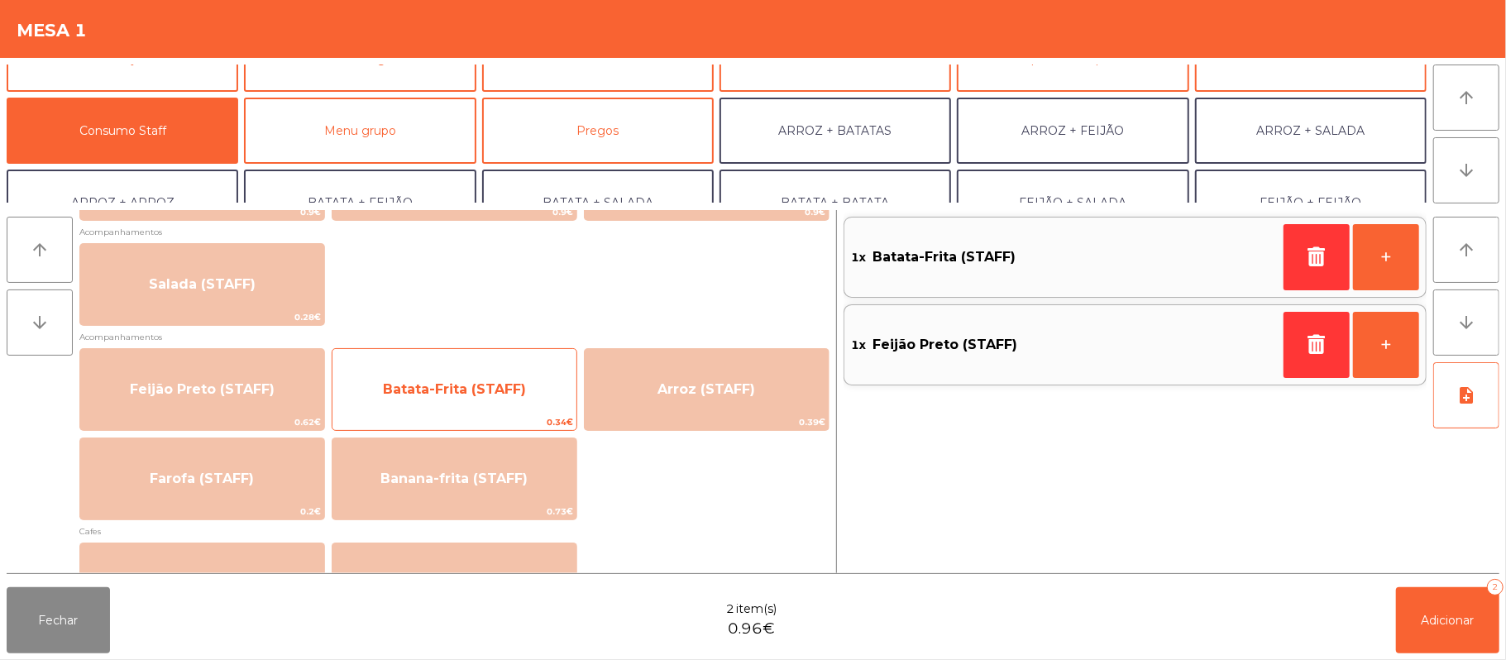
click at [536, 400] on span "Batata-Frita (STAFF)" at bounding box center [454, 389] width 244 height 45
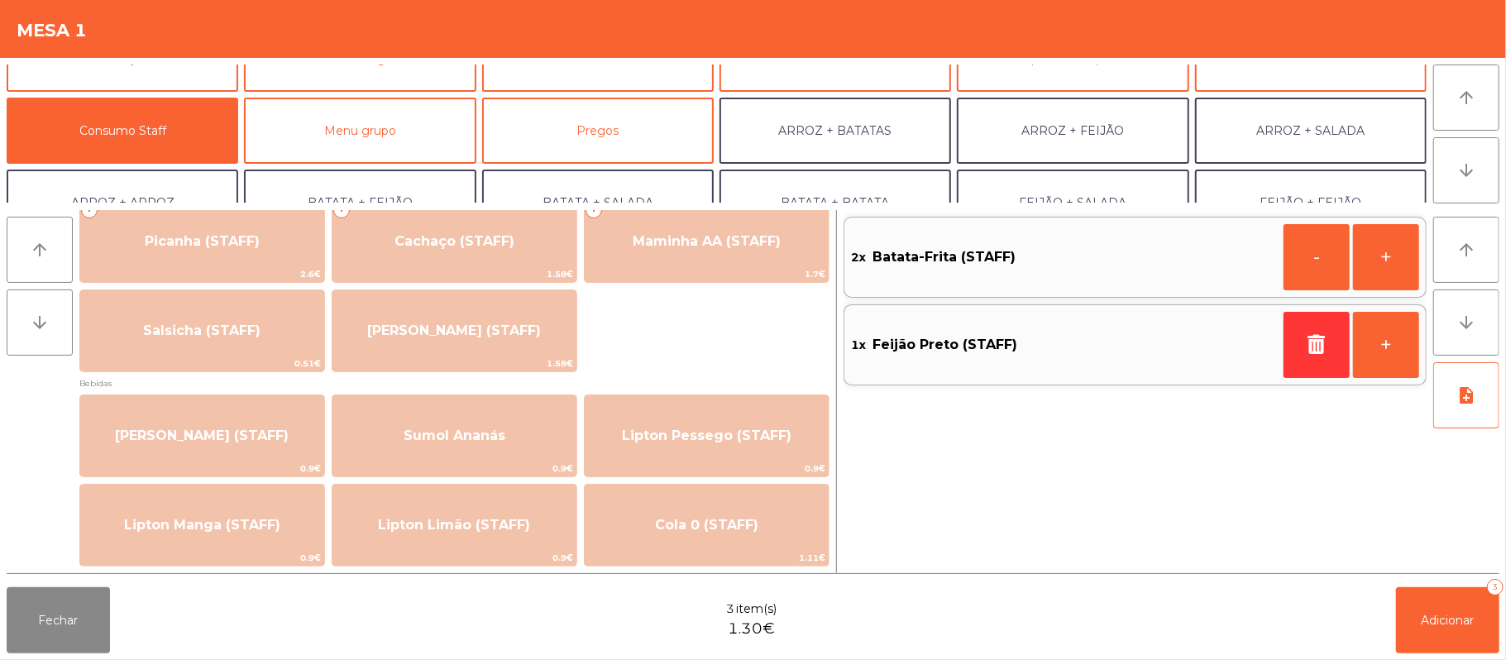
scroll to position [0, 0]
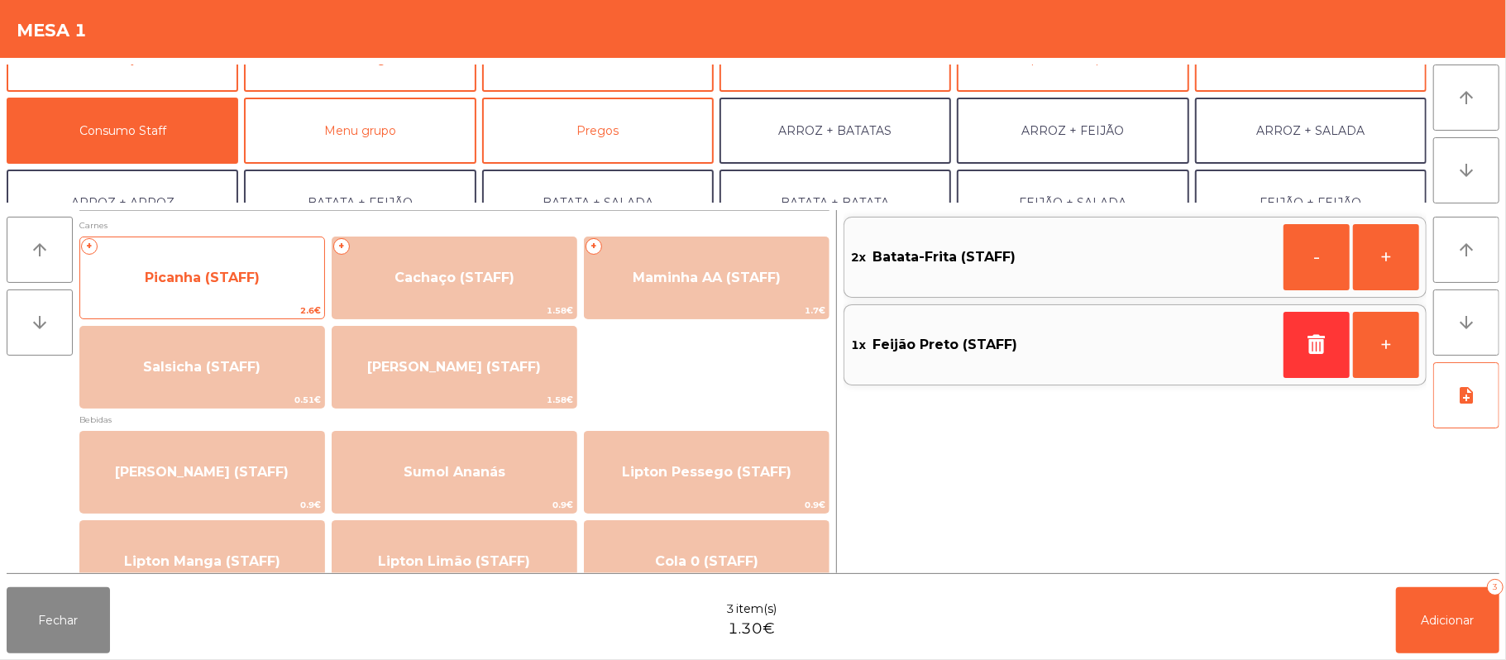
click at [245, 288] on span "Picanha (STAFF)" at bounding box center [202, 278] width 244 height 45
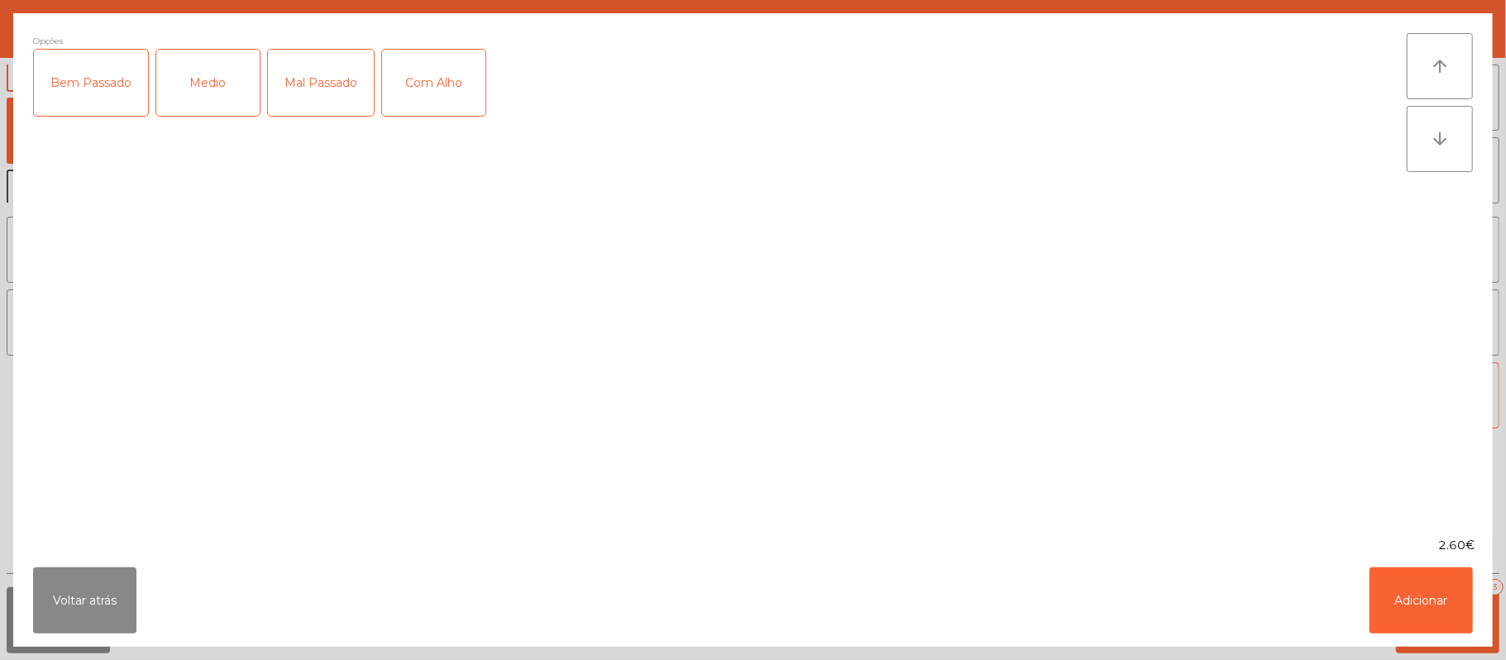
click at [212, 96] on div "Medio" at bounding box center [207, 83] width 103 height 66
click at [415, 88] on div "Com Alho" at bounding box center [433, 83] width 103 height 66
click at [1377, 590] on button "Adicionar" at bounding box center [1420, 600] width 103 height 66
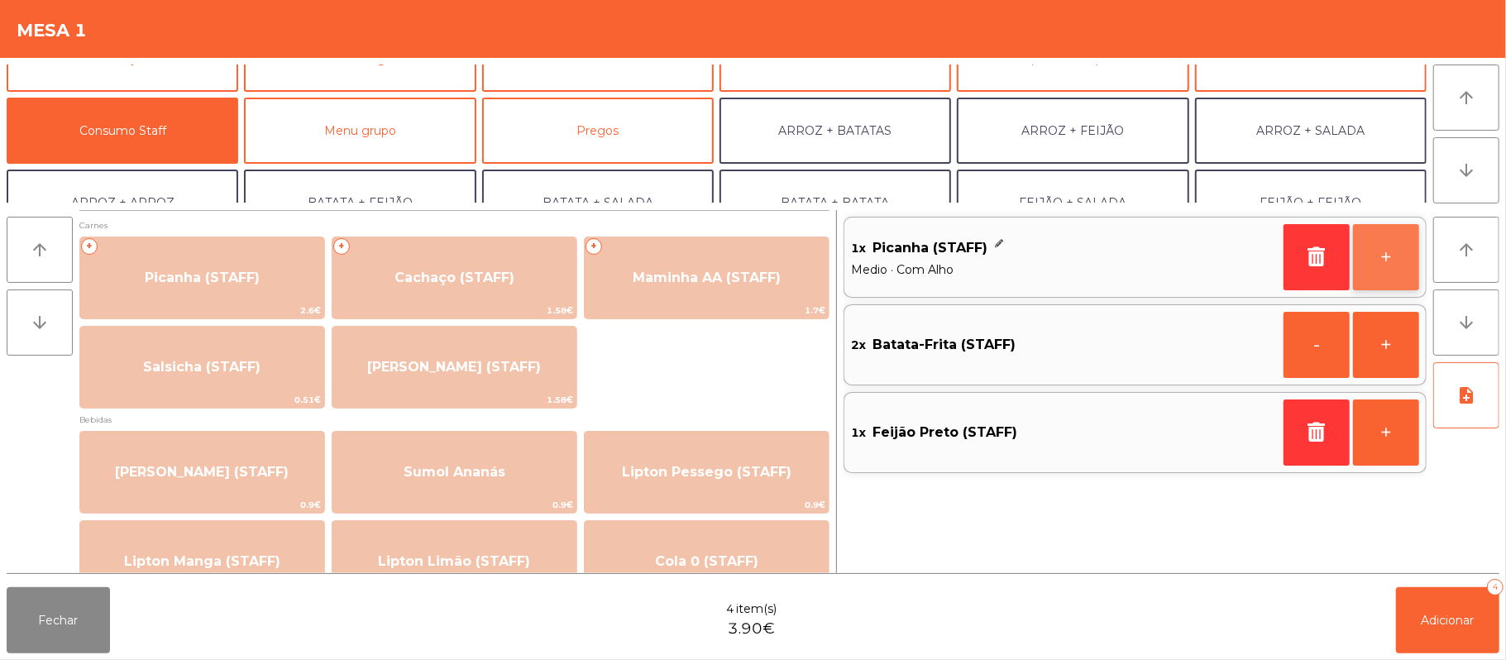
click at [1383, 261] on button "+" at bounding box center [1386, 257] width 66 height 66
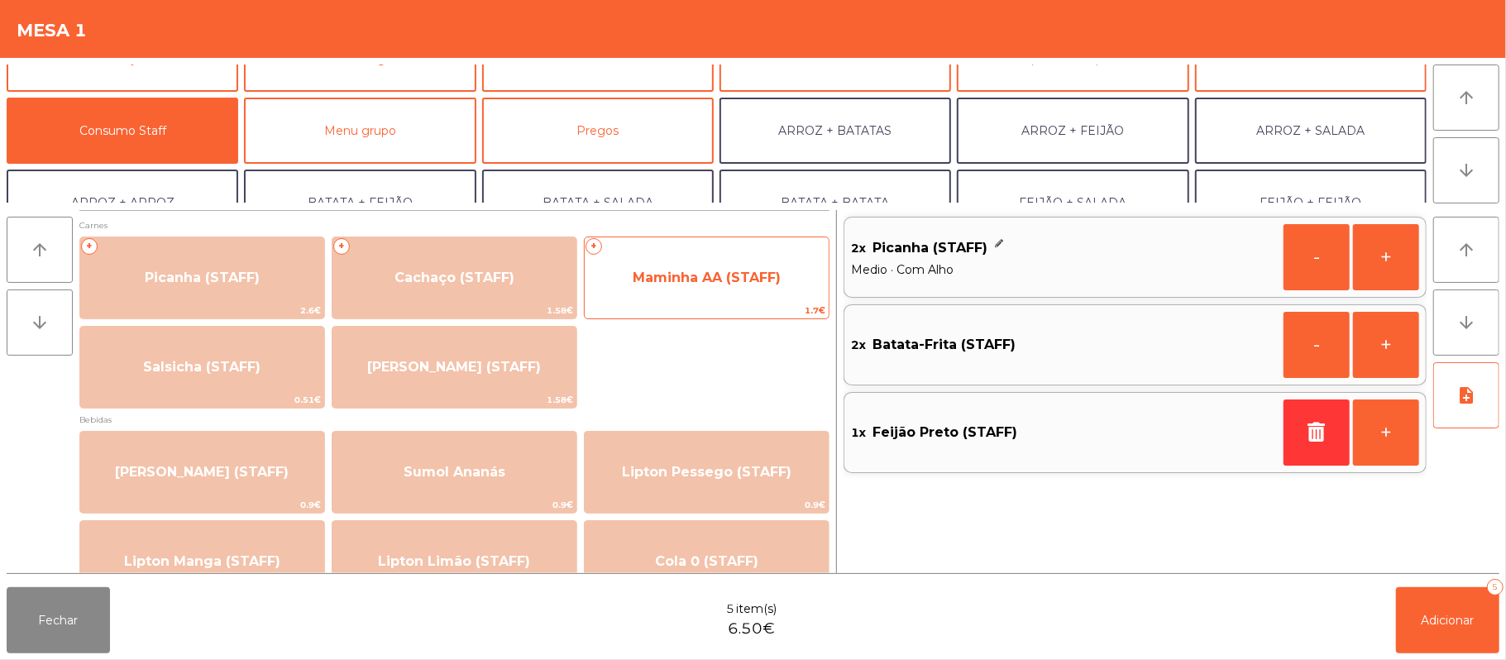
click at [789, 301] on div "+ Maminha AA (STAFF) 1.7€" at bounding box center [707, 278] width 246 height 83
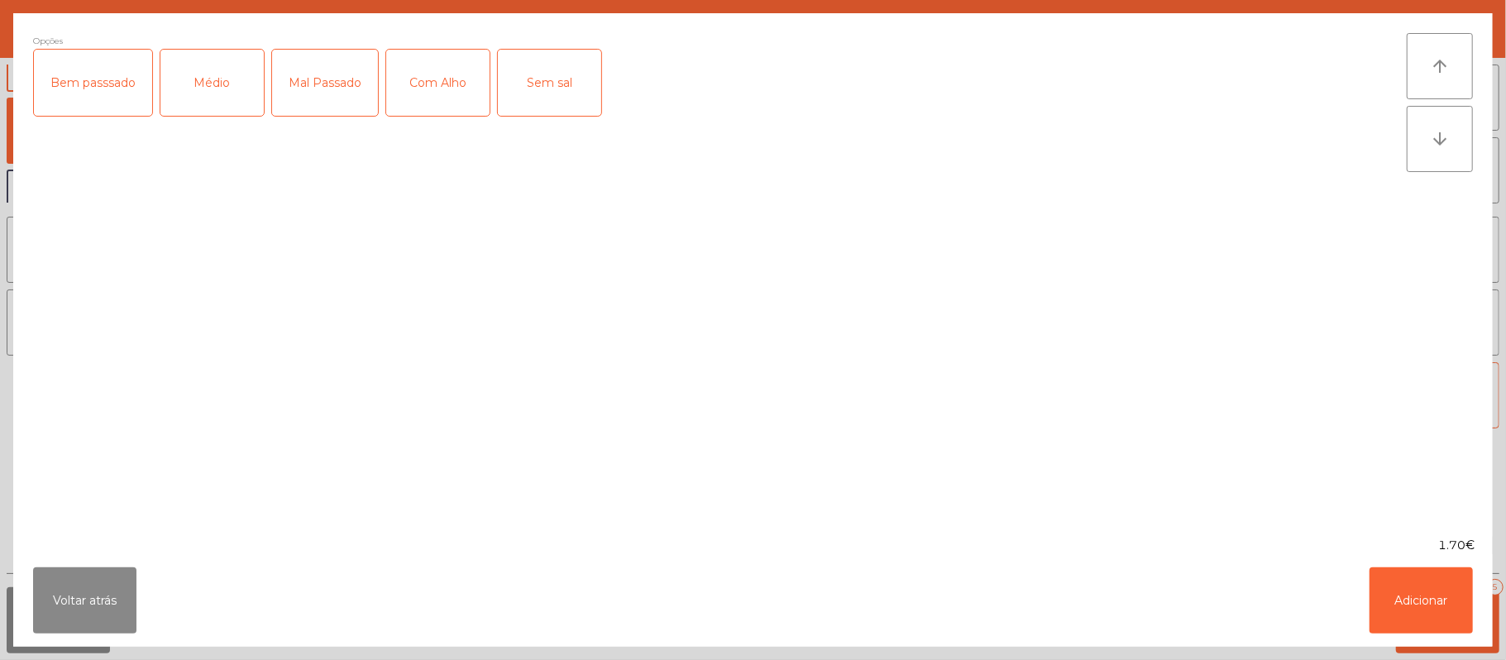
click at [213, 99] on div "Médio" at bounding box center [211, 83] width 103 height 66
click at [566, 111] on div "Sem sal" at bounding box center [549, 83] width 103 height 66
click at [572, 100] on div "Sem sal" at bounding box center [549, 83] width 103 height 66
click at [468, 94] on div "Com Alho" at bounding box center [437, 83] width 103 height 66
click at [1446, 579] on button "Adicionar" at bounding box center [1420, 600] width 103 height 66
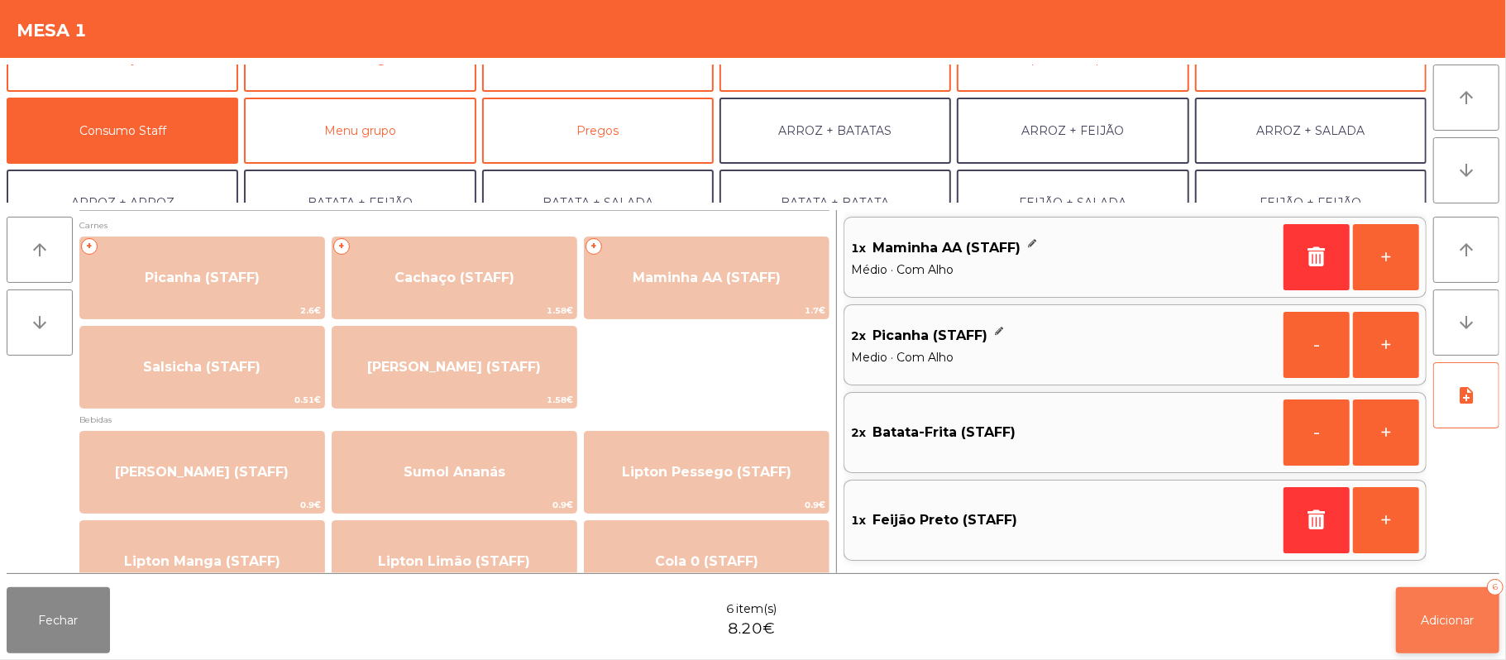
click at [1452, 619] on span "Adicionar" at bounding box center [1447, 620] width 53 height 15
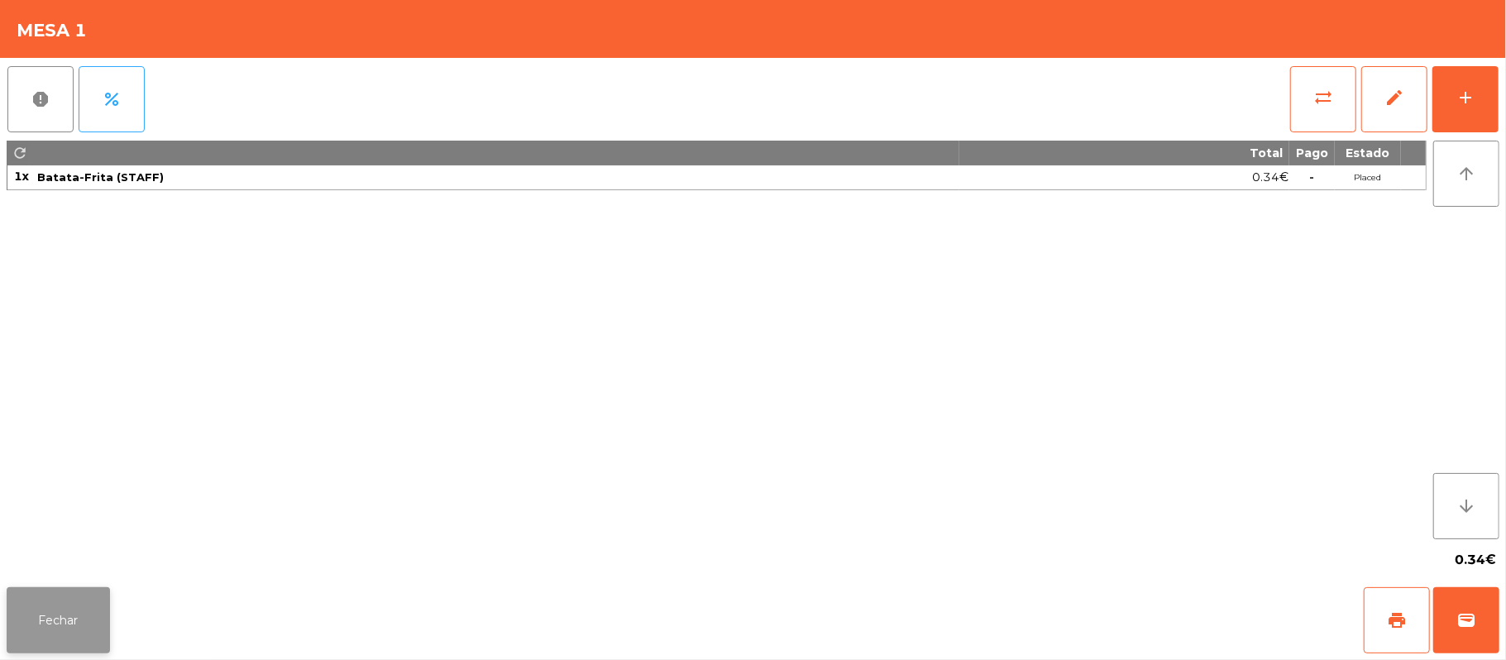
click at [87, 606] on button "Fechar" at bounding box center [58, 620] width 103 height 66
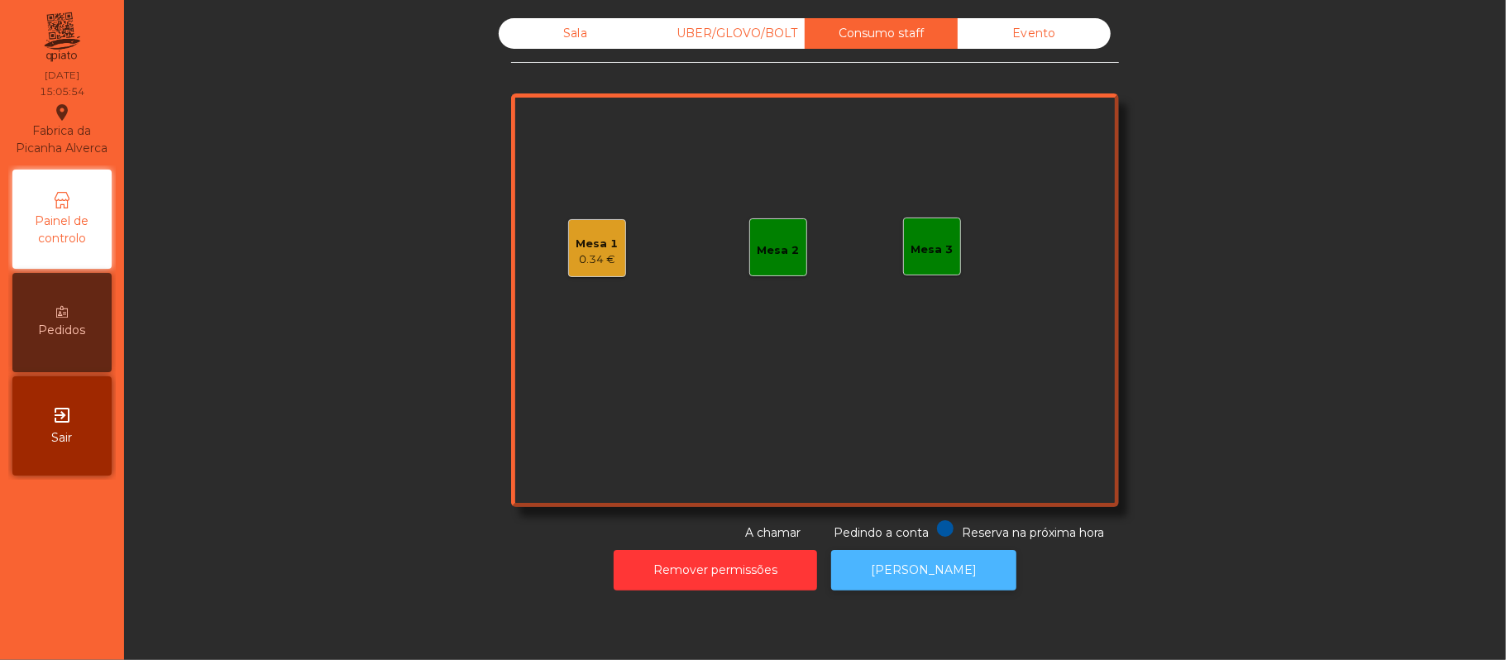
click at [950, 577] on button "[PERSON_NAME]" at bounding box center [923, 570] width 185 height 41
click at [600, 31] on div "Sala" at bounding box center [575, 33] width 153 height 31
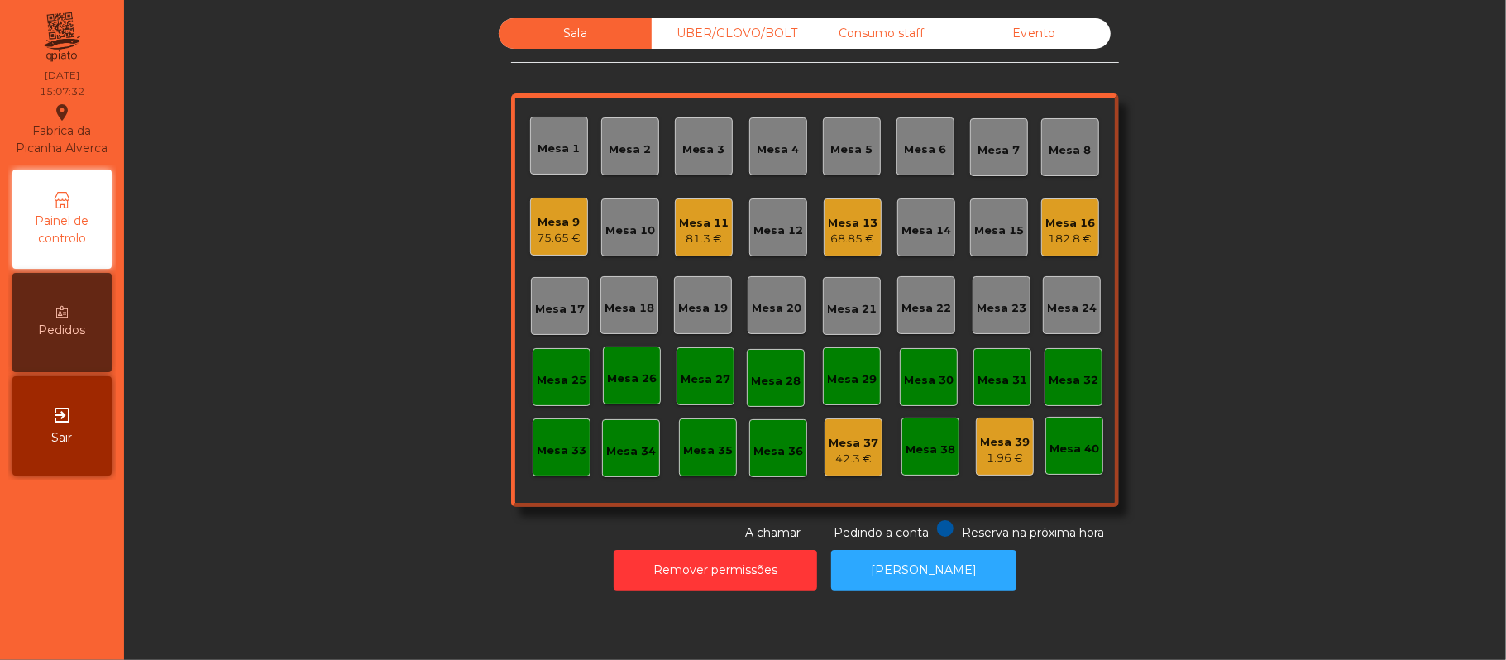
click at [1056, 242] on div "182.8 €" at bounding box center [1070, 239] width 50 height 17
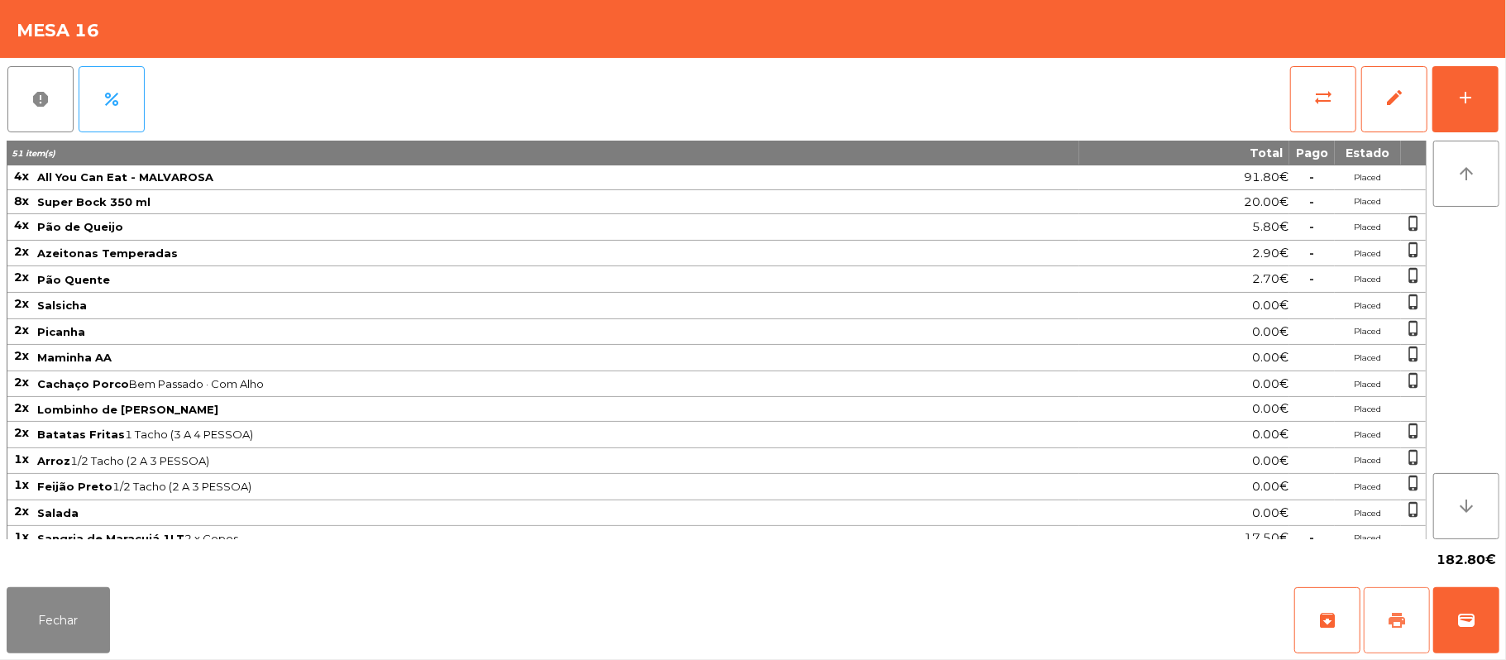
click at [1388, 619] on span "print" at bounding box center [1397, 620] width 20 height 20
click at [61, 614] on button "Fechar" at bounding box center [58, 620] width 103 height 66
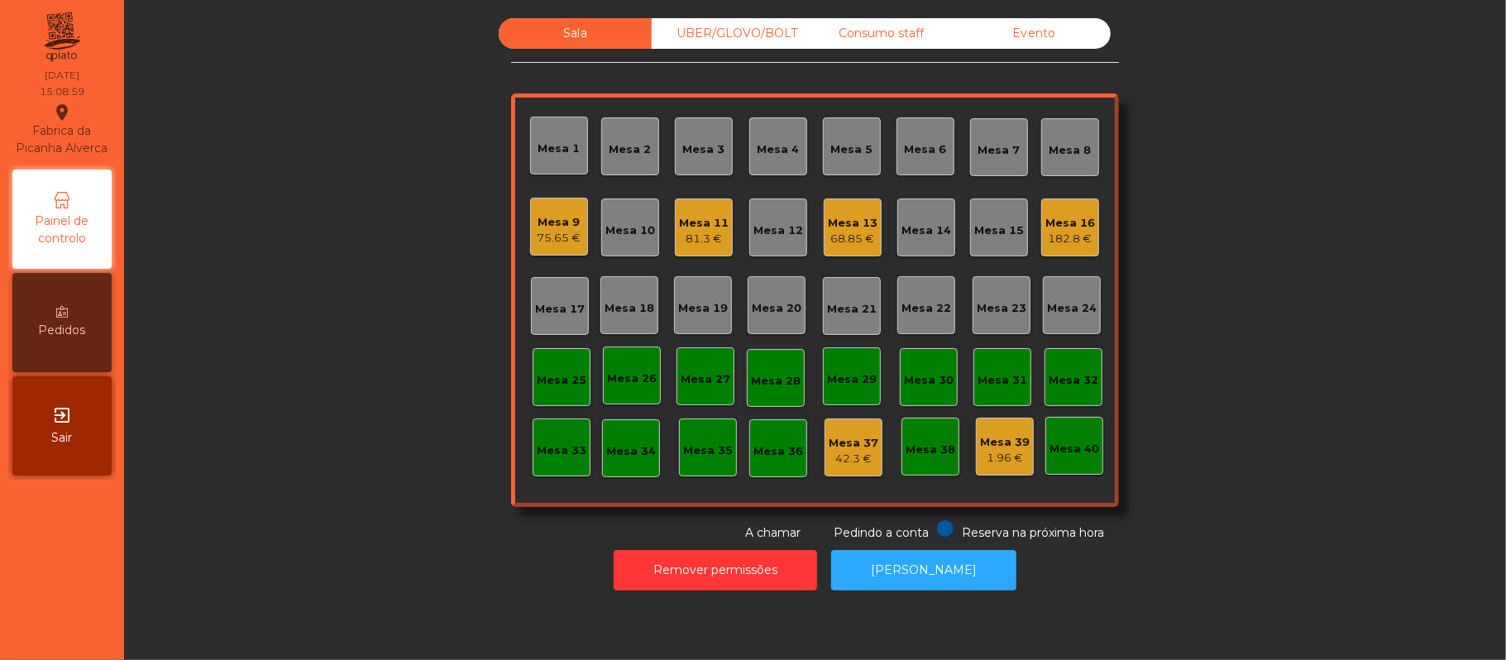
click at [1041, 251] on div "Mesa 16 182.8 €" at bounding box center [1070, 227] width 58 height 58
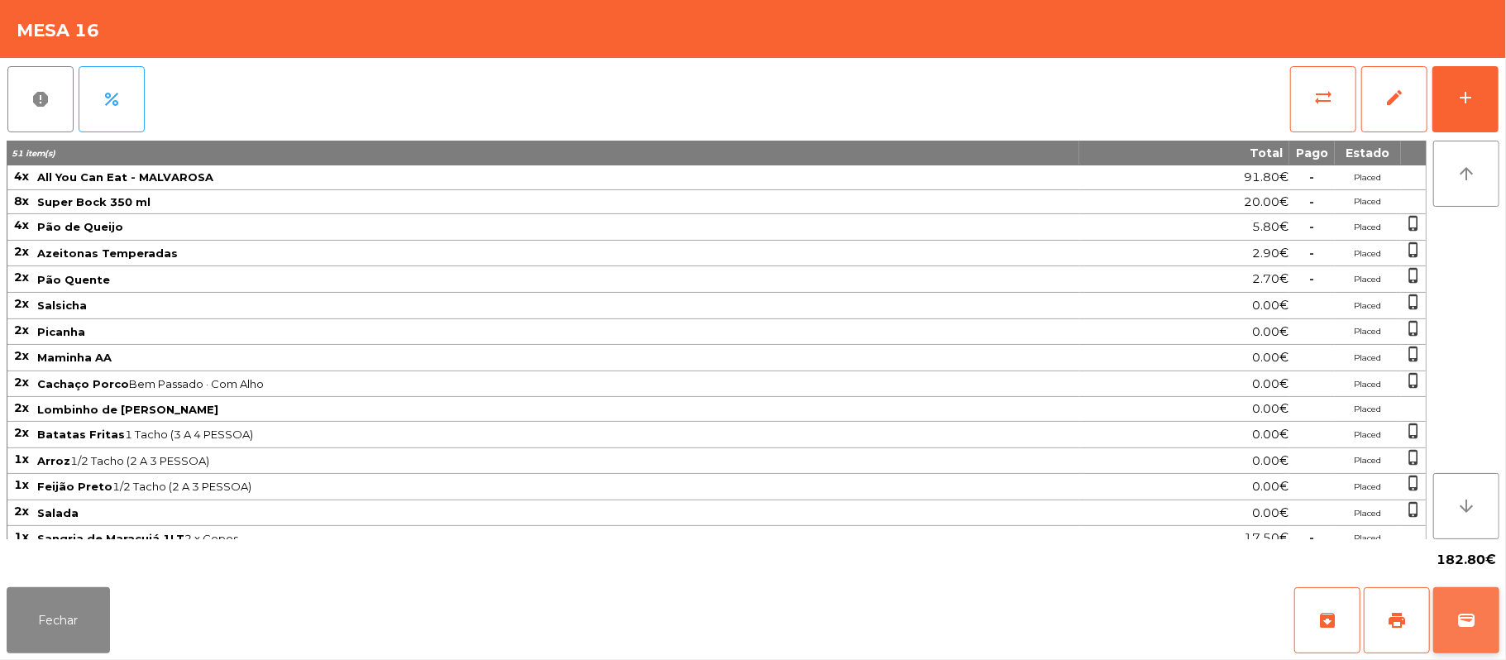
click at [1477, 617] on button "wallet" at bounding box center [1466, 620] width 66 height 66
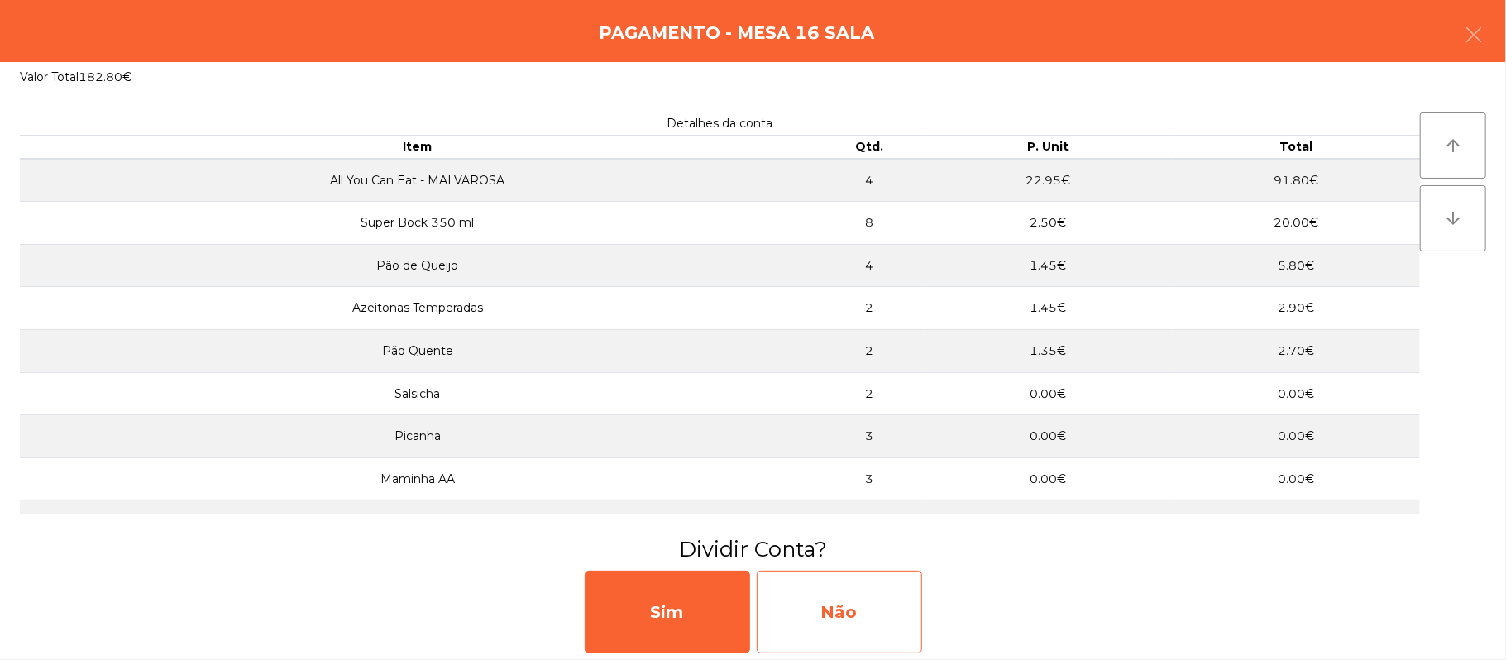
click at [863, 626] on div "Não" at bounding box center [839, 612] width 165 height 83
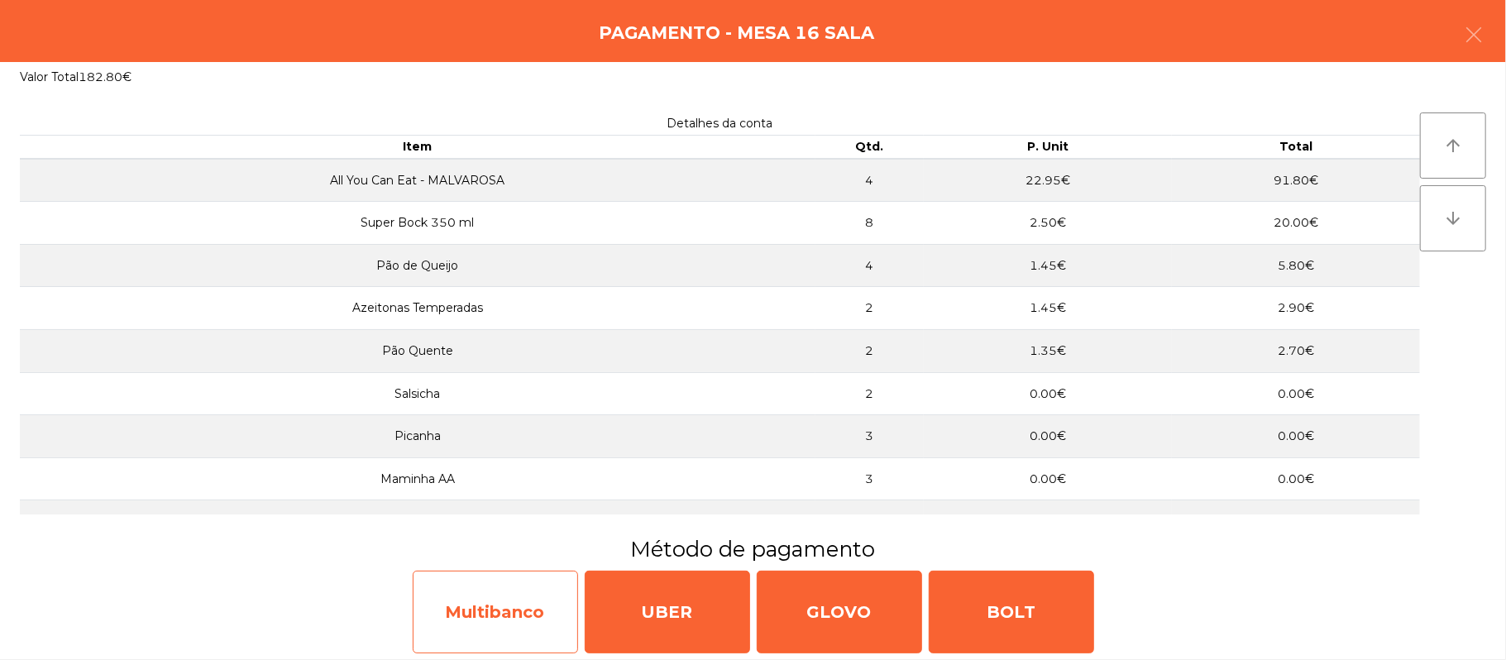
click at [468, 613] on div "Multibanco" at bounding box center [495, 612] width 165 height 83
select select "**"
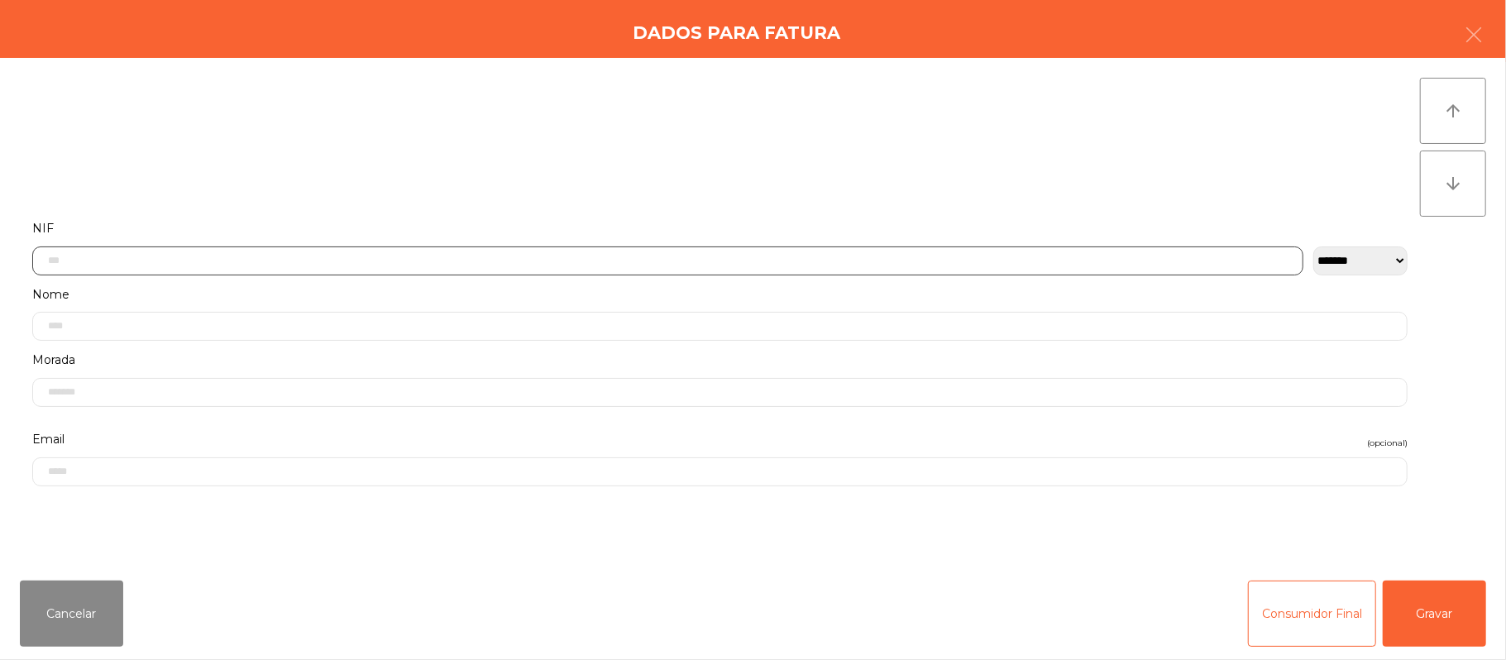
click at [549, 265] on input "text" at bounding box center [667, 260] width 1271 height 29
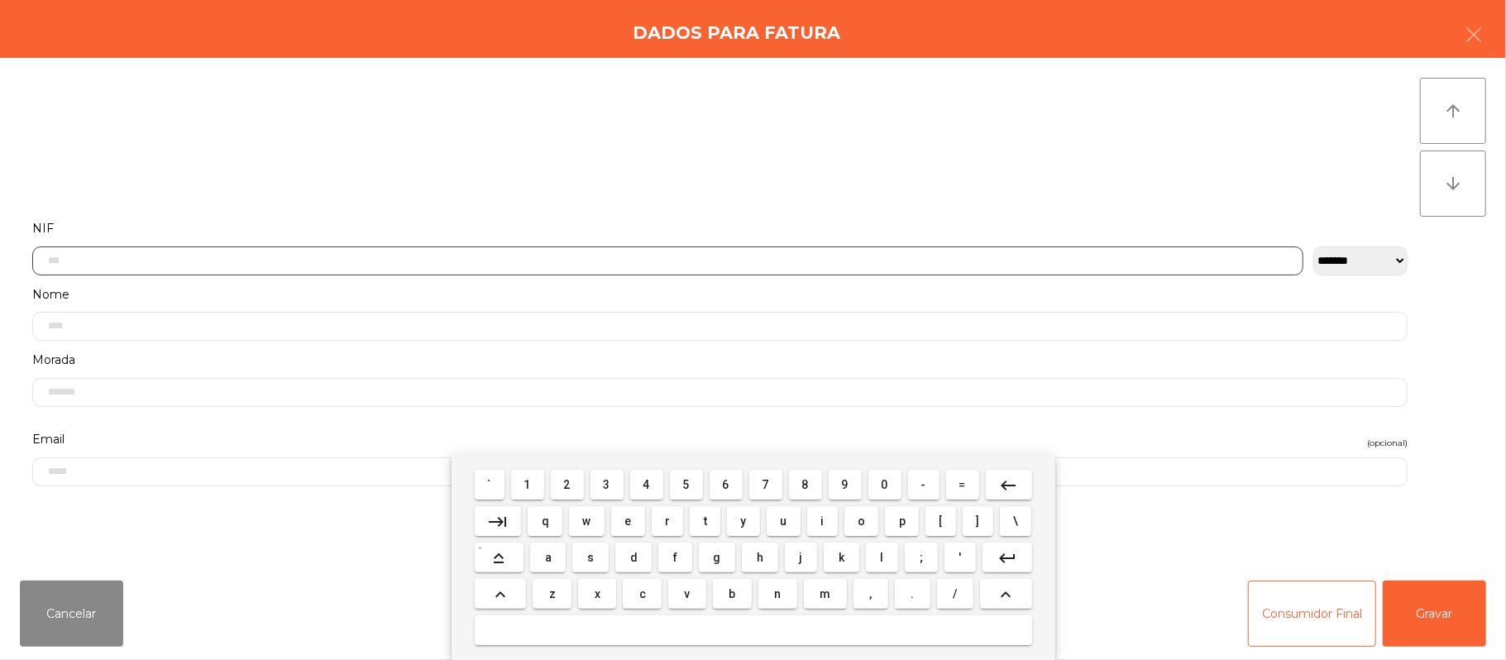
scroll to position [139, 0]
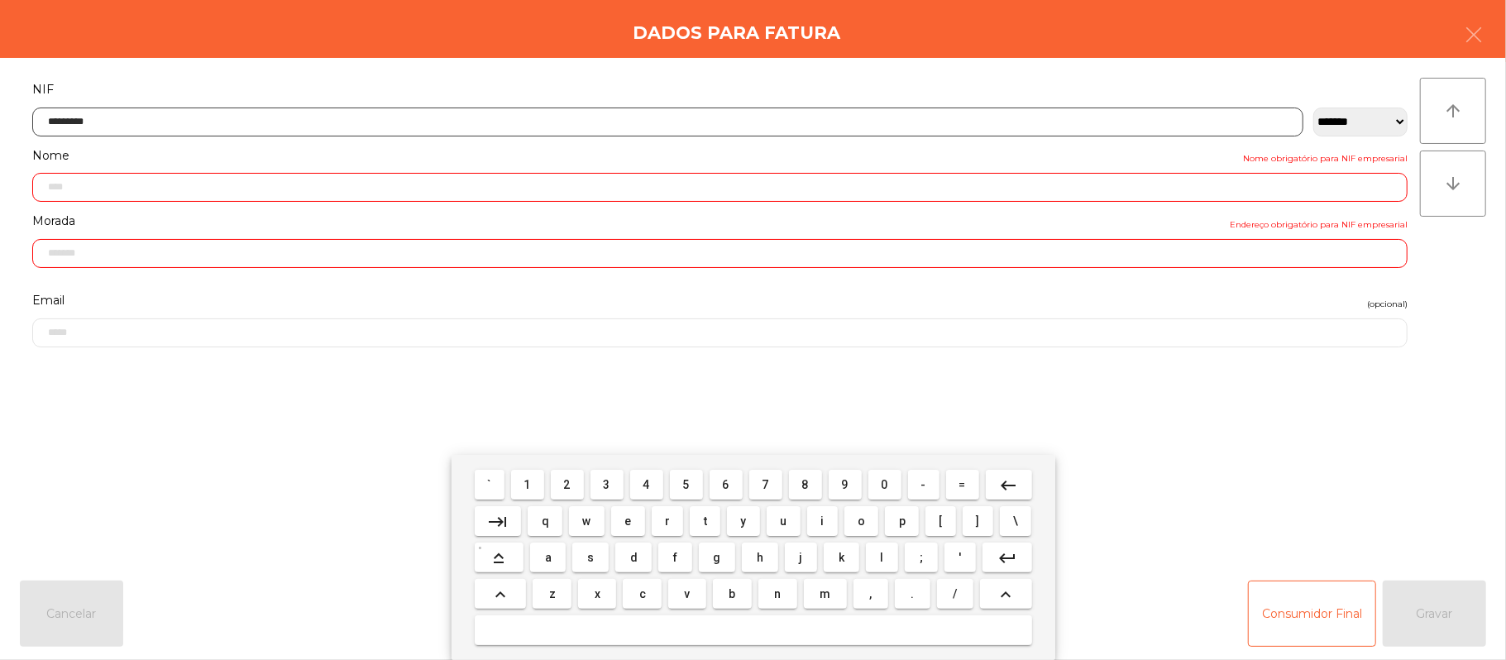
type input "*********"
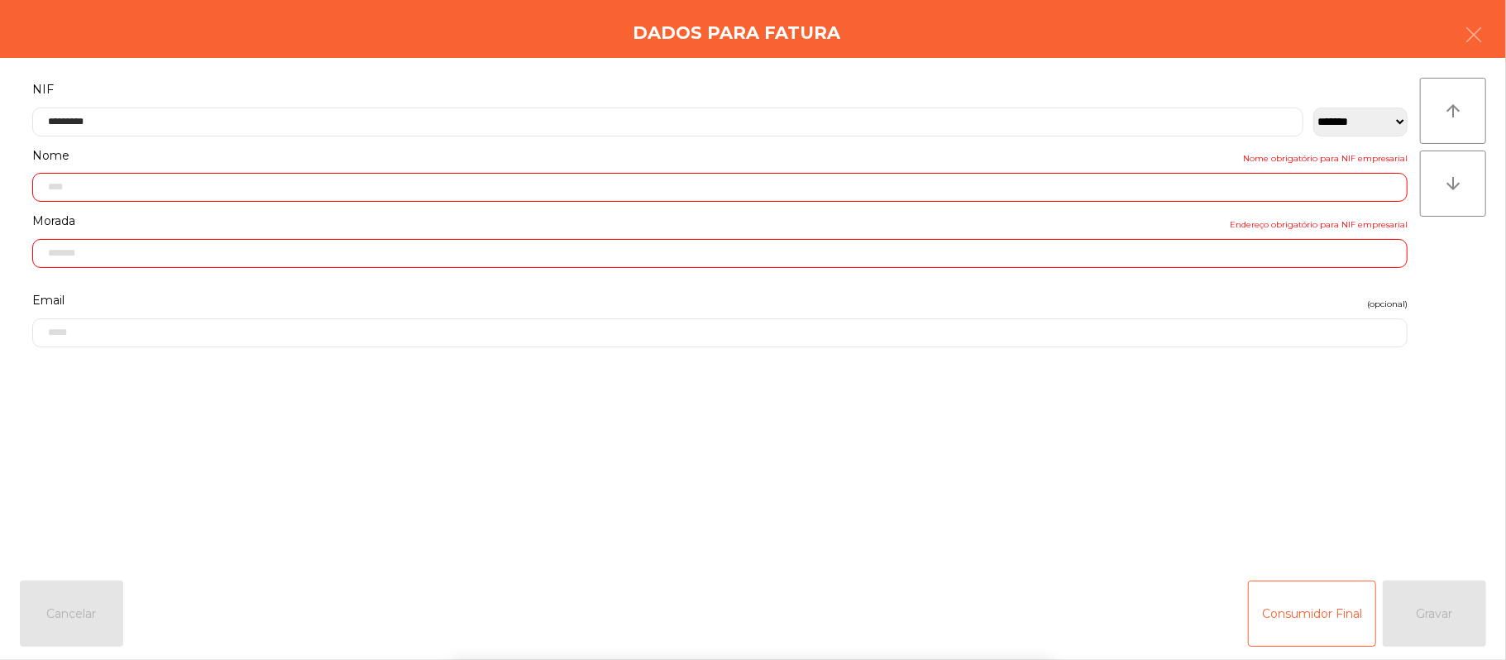
click at [1419, 488] on div "` 1 2 3 4 5 6 7 8 9 0 - = keyboard_backspace keyboard_tab q w e r t y u i o p […" at bounding box center [753, 557] width 1506 height 205
click at [1402, 480] on div "` 1 2 3 4 5 6 7 8 9 0 - = keyboard_backspace keyboard_tab q w e r t y u i o p […" at bounding box center [753, 557] width 1506 height 205
type input "**********"
click at [1420, 496] on div "arrow_upward arrow_downward" at bounding box center [1453, 313] width 66 height 470
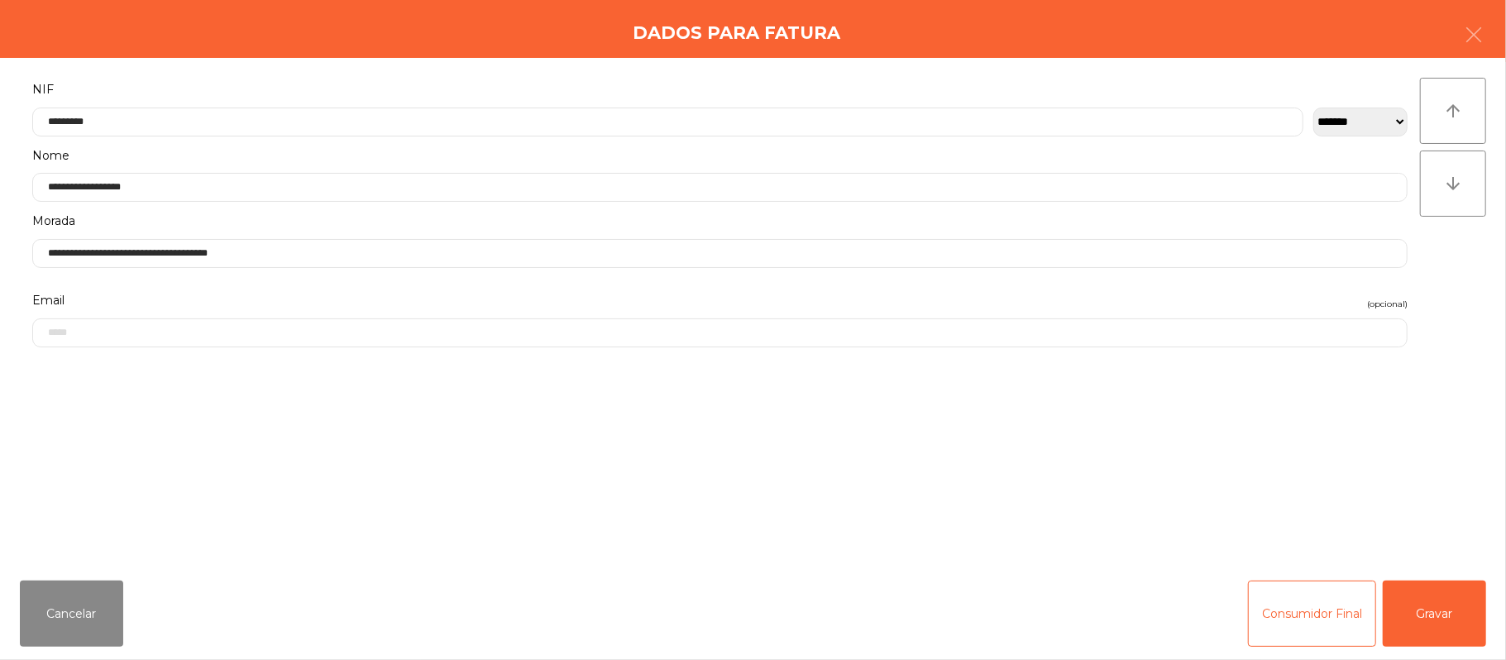
click at [1420, 499] on div "arrow_upward arrow_downward" at bounding box center [1453, 313] width 66 height 470
click at [1436, 626] on button "Gravar" at bounding box center [1434, 614] width 103 height 66
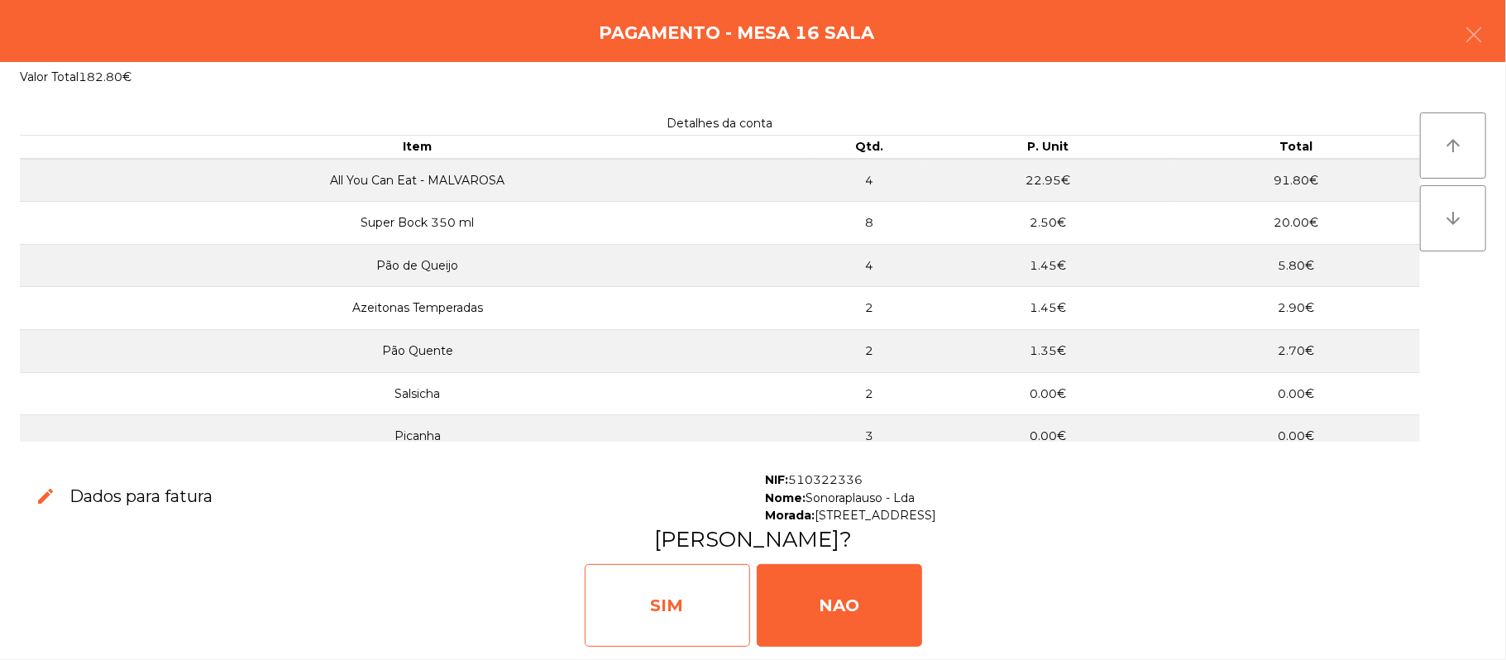
click at [686, 587] on div "SIM" at bounding box center [667, 605] width 165 height 83
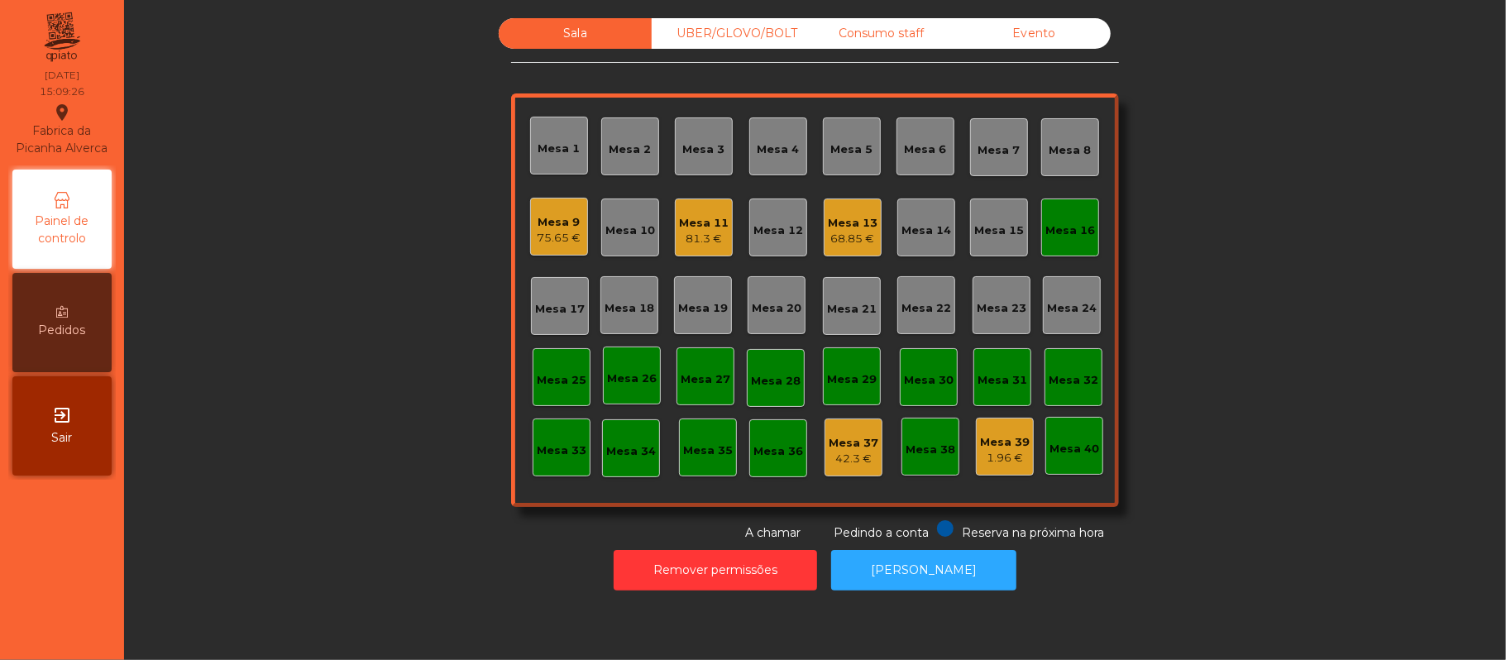
click at [1076, 212] on div "Mesa 16" at bounding box center [1070, 227] width 58 height 58
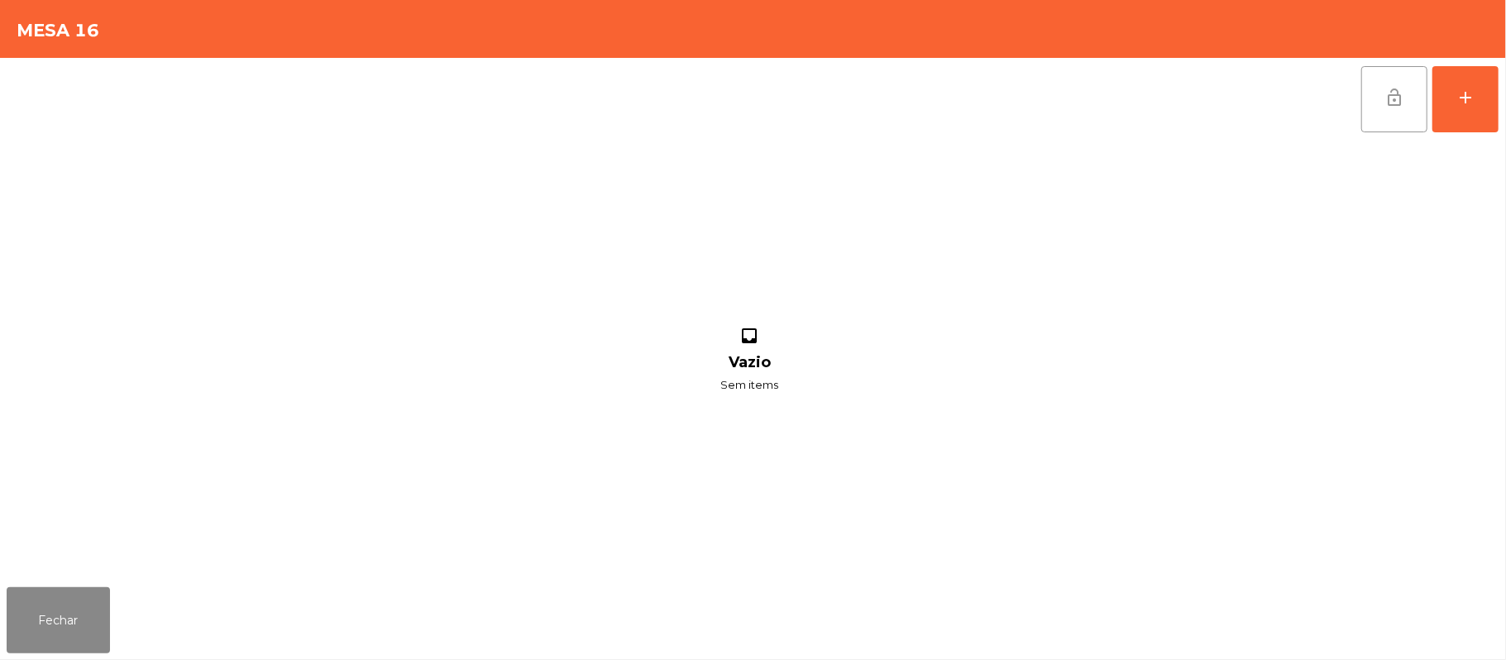
click at [1370, 91] on button "lock_open" at bounding box center [1394, 99] width 66 height 66
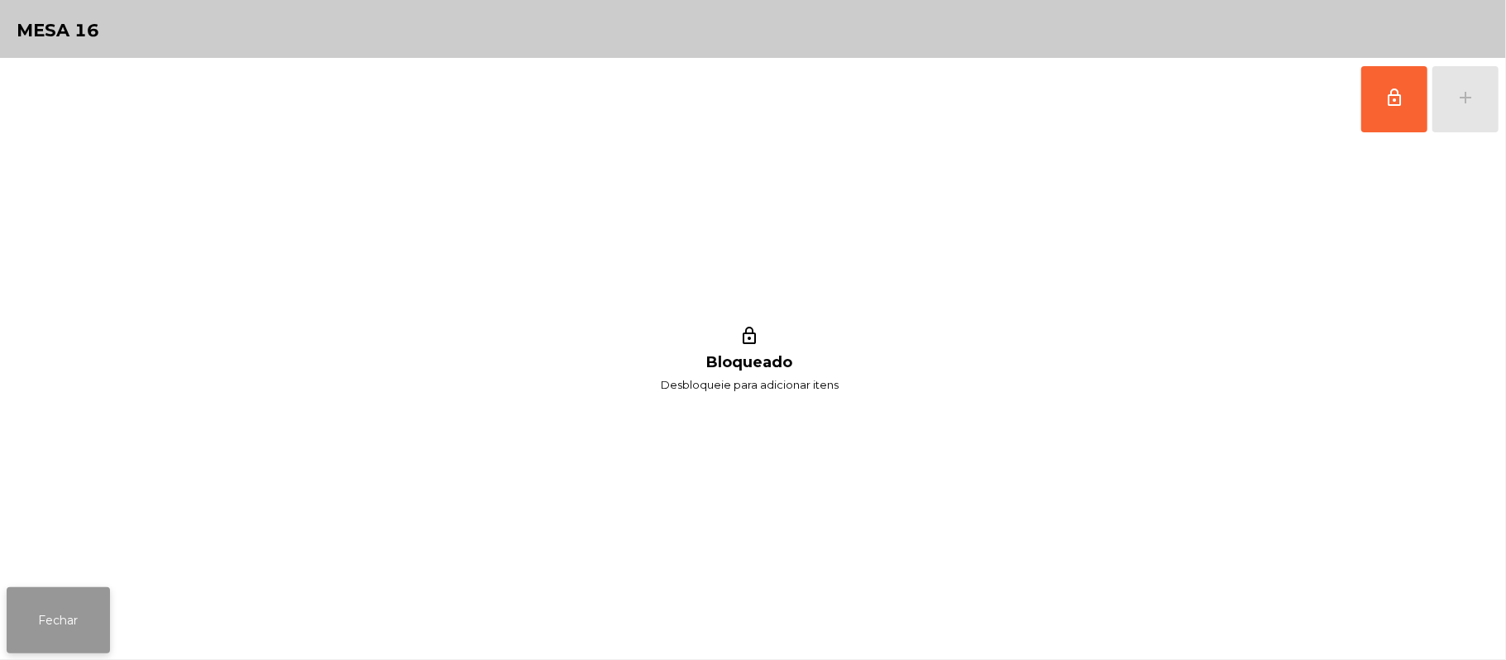
click at [35, 620] on button "Fechar" at bounding box center [58, 620] width 103 height 66
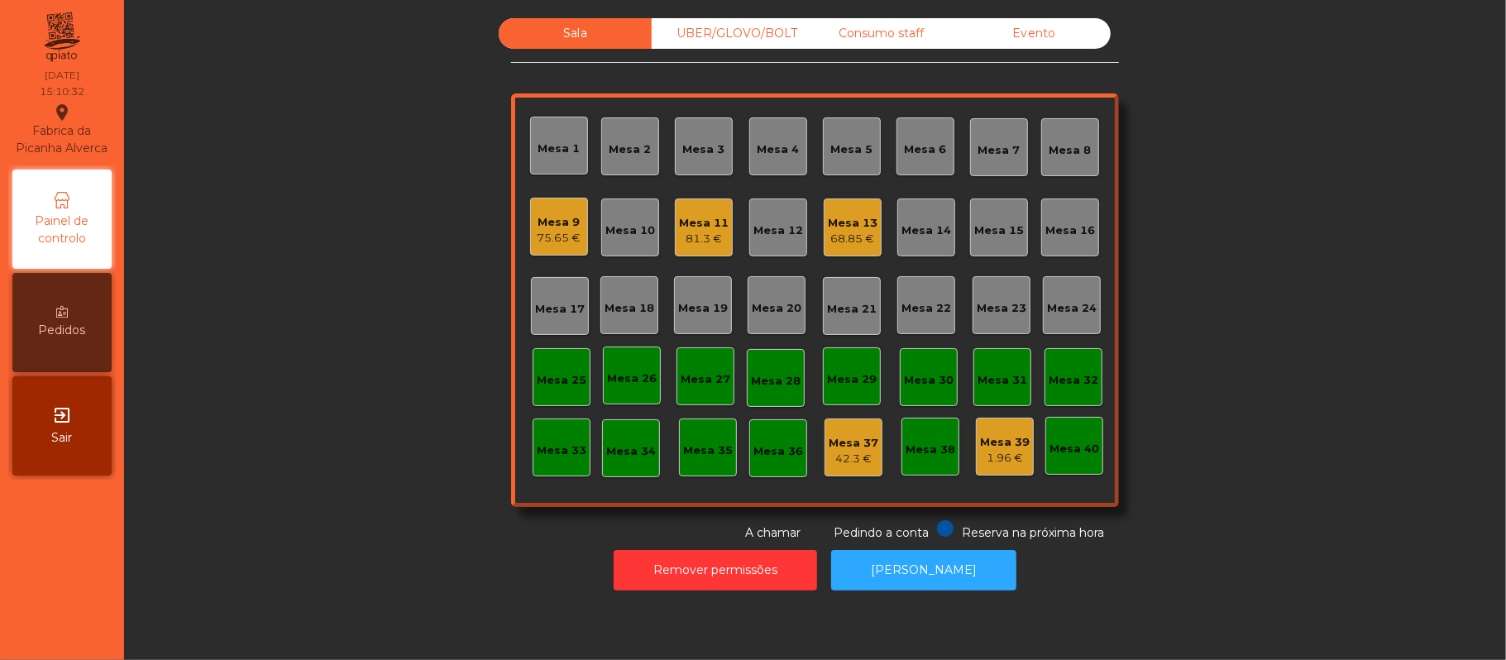
click at [904, 36] on div "Consumo staff" at bounding box center [881, 33] width 153 height 31
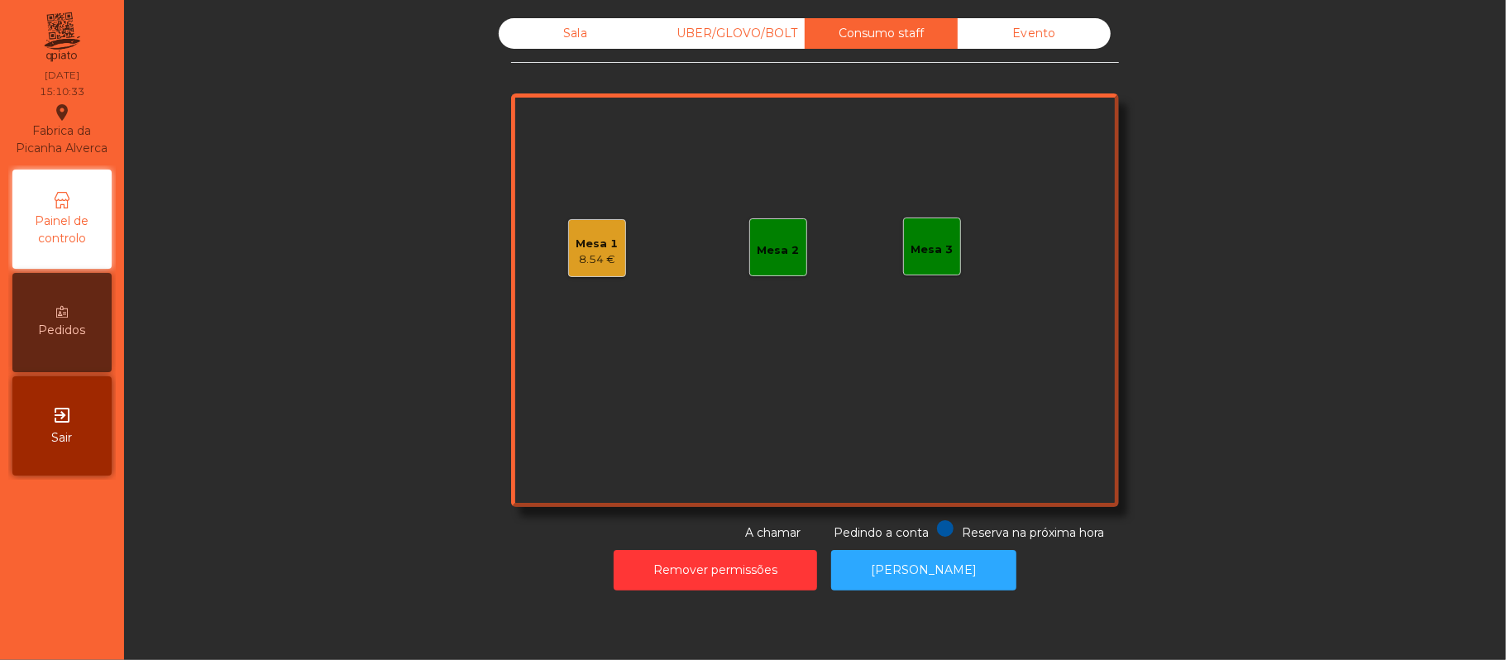
click at [785, 246] on div "Mesa 2" at bounding box center [778, 250] width 42 height 17
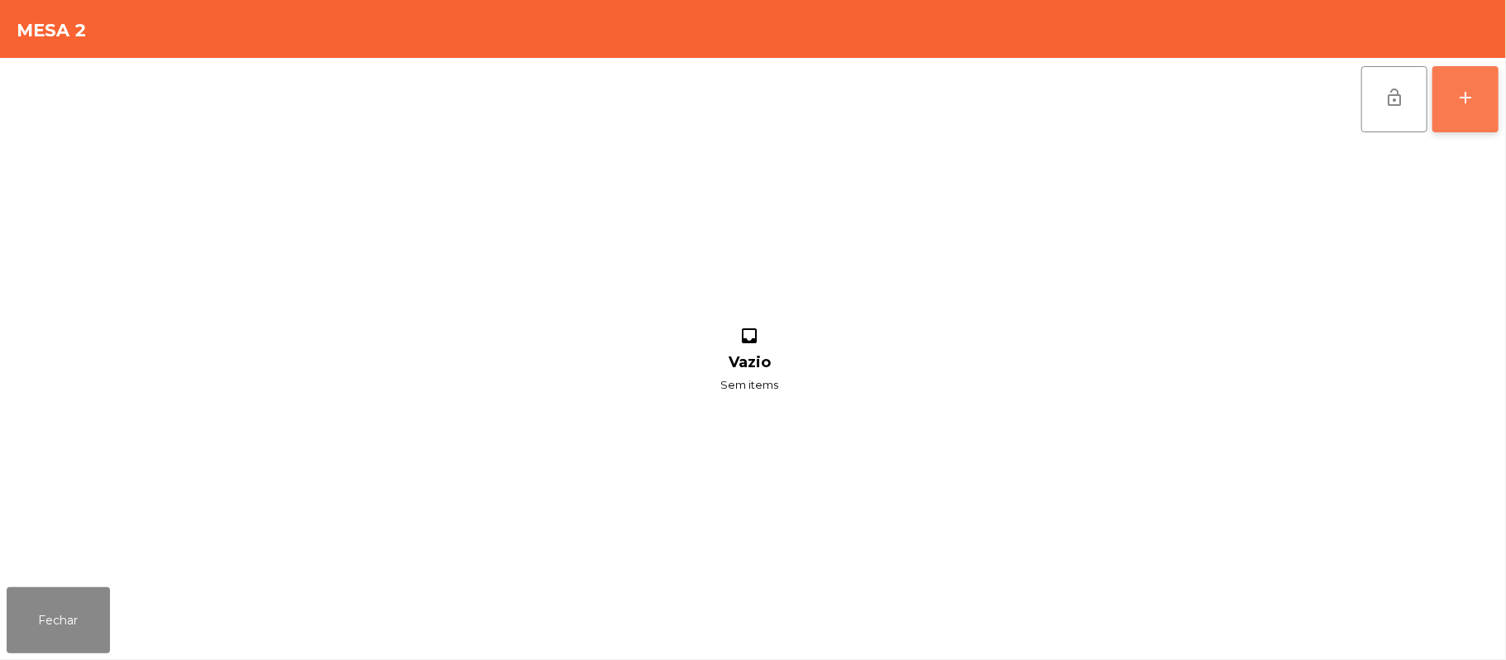
click at [1495, 96] on button "add" at bounding box center [1465, 99] width 66 height 66
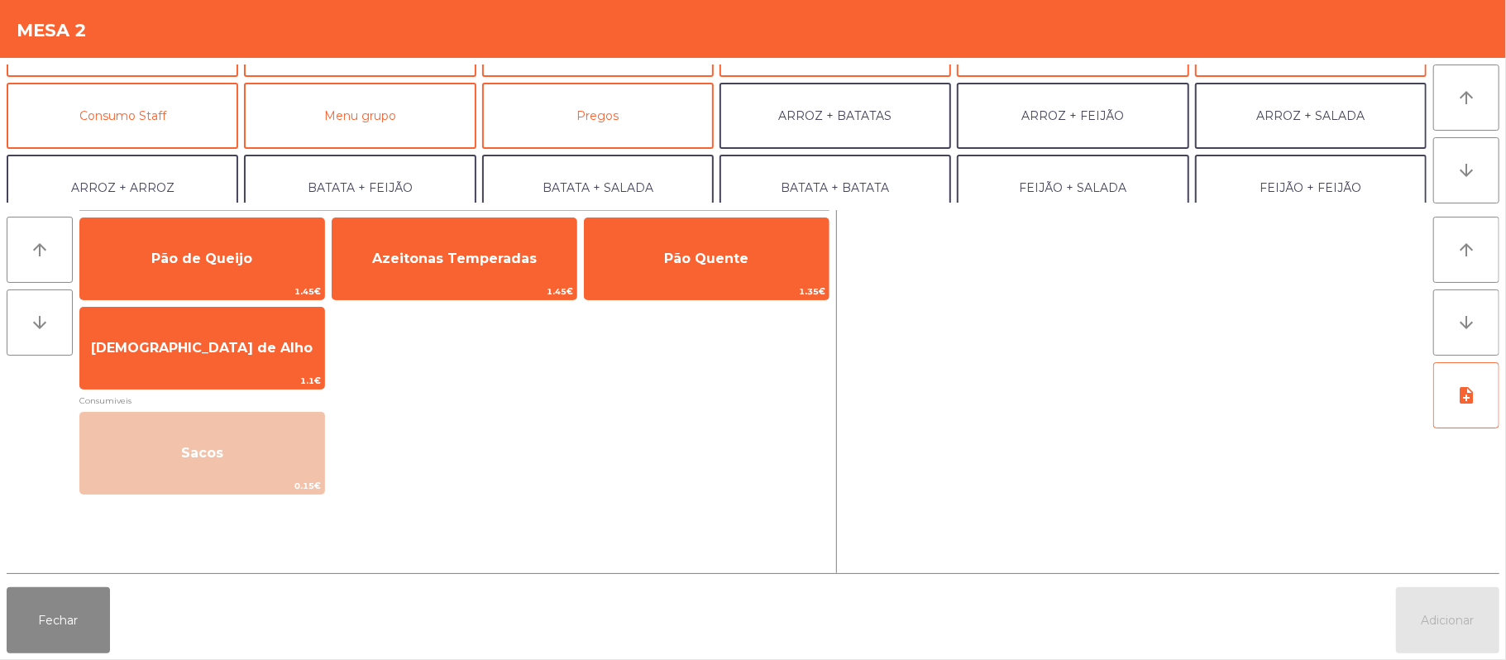
scroll to position [0, 0]
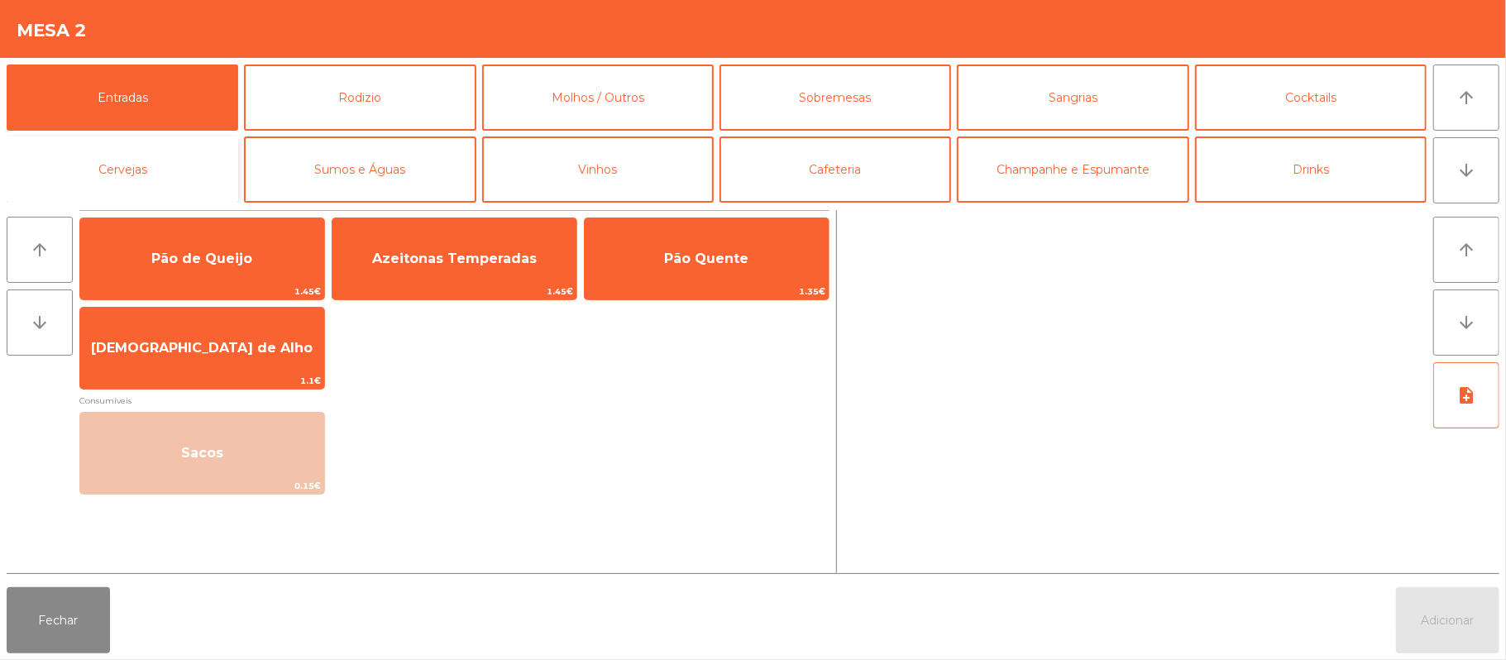
click at [210, 184] on button "Cervejas" at bounding box center [123, 169] width 232 height 66
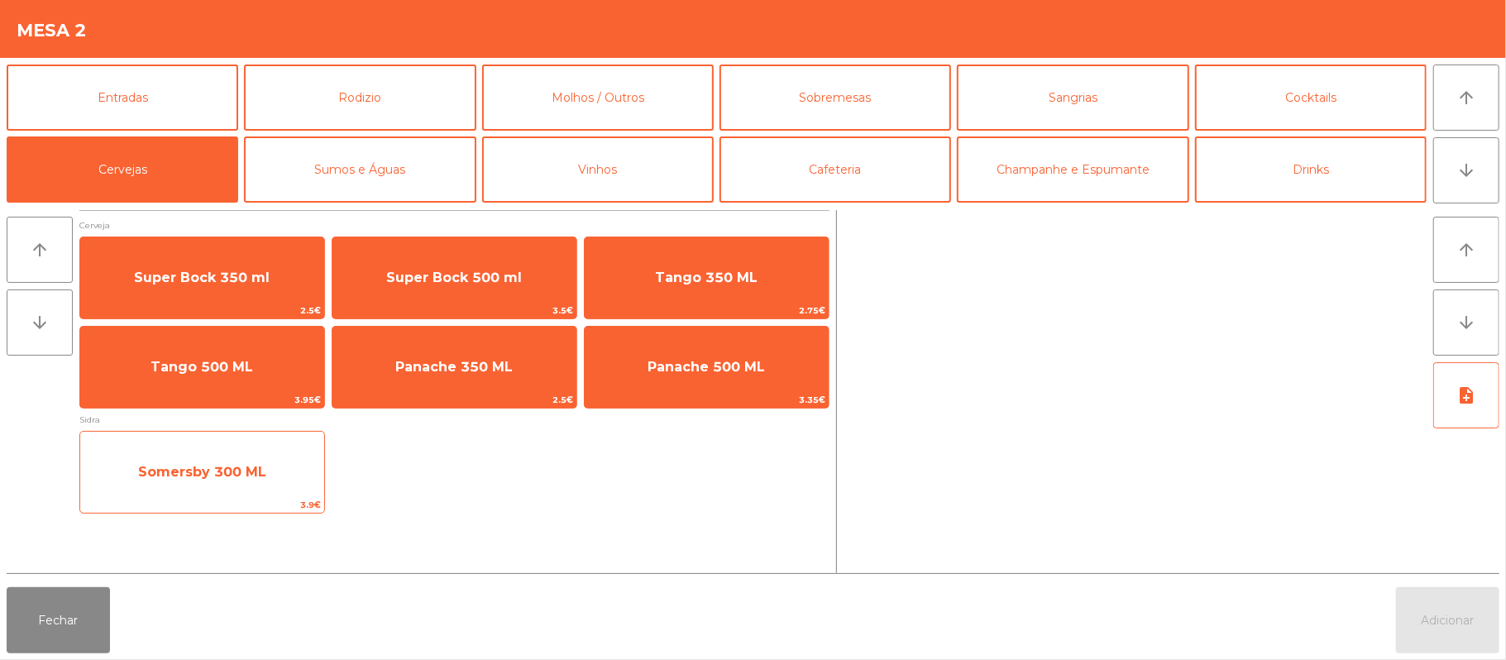
click at [239, 484] on span "Somersby 300 ML" at bounding box center [202, 472] width 244 height 45
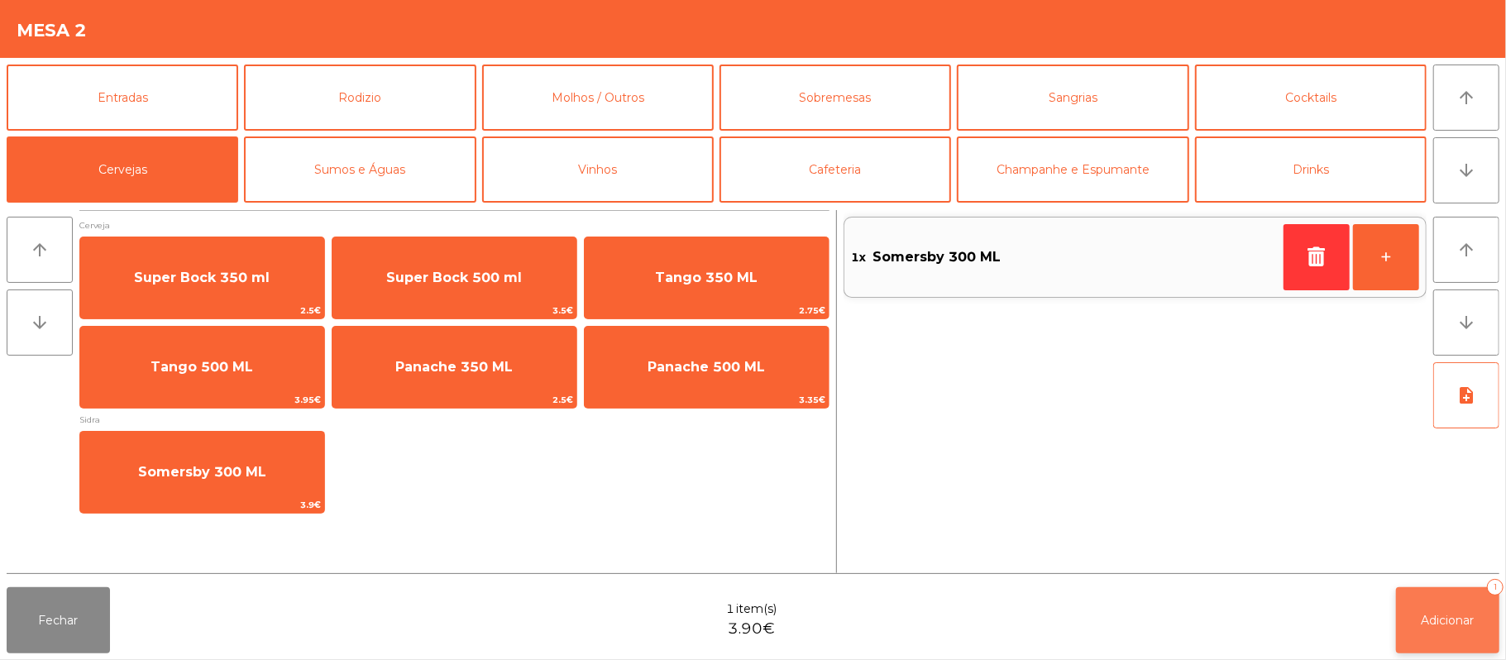
click at [1496, 638] on button "Adicionar 1" at bounding box center [1447, 620] width 103 height 66
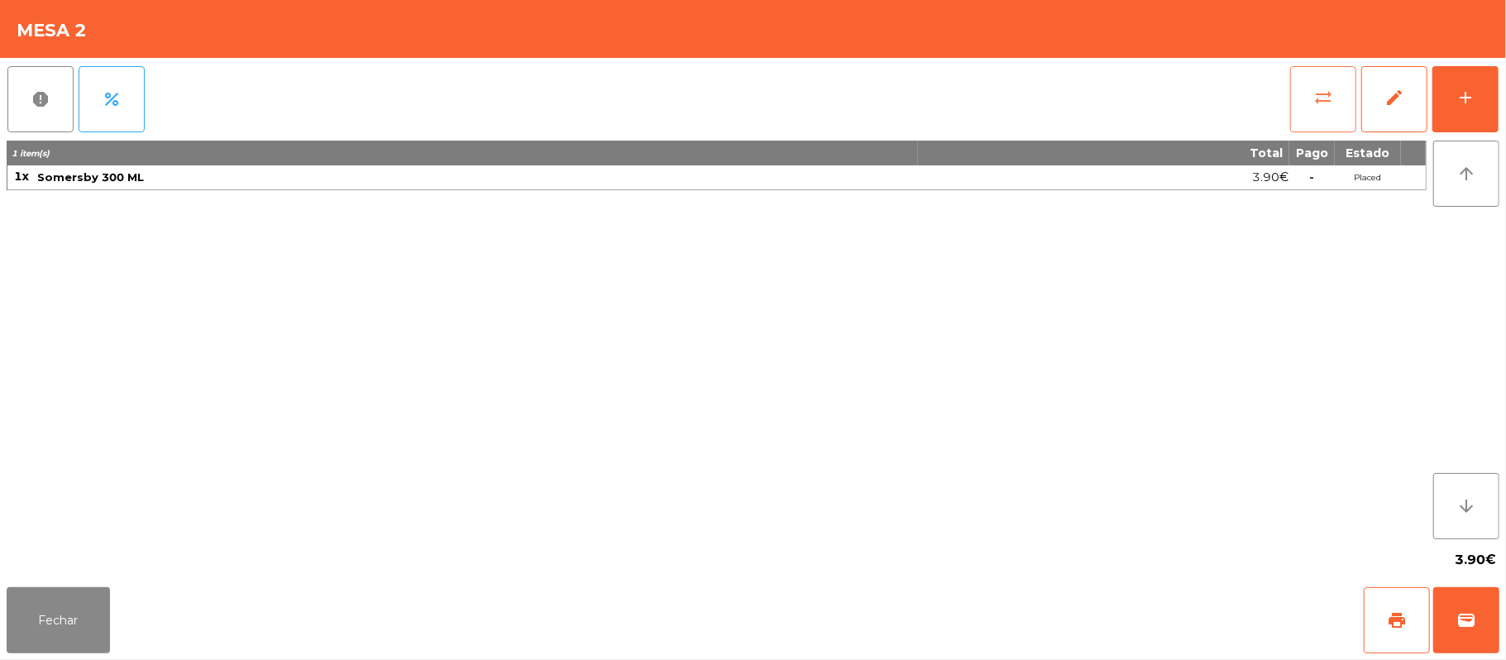
click at [1300, 83] on button "sync_alt" at bounding box center [1323, 99] width 66 height 66
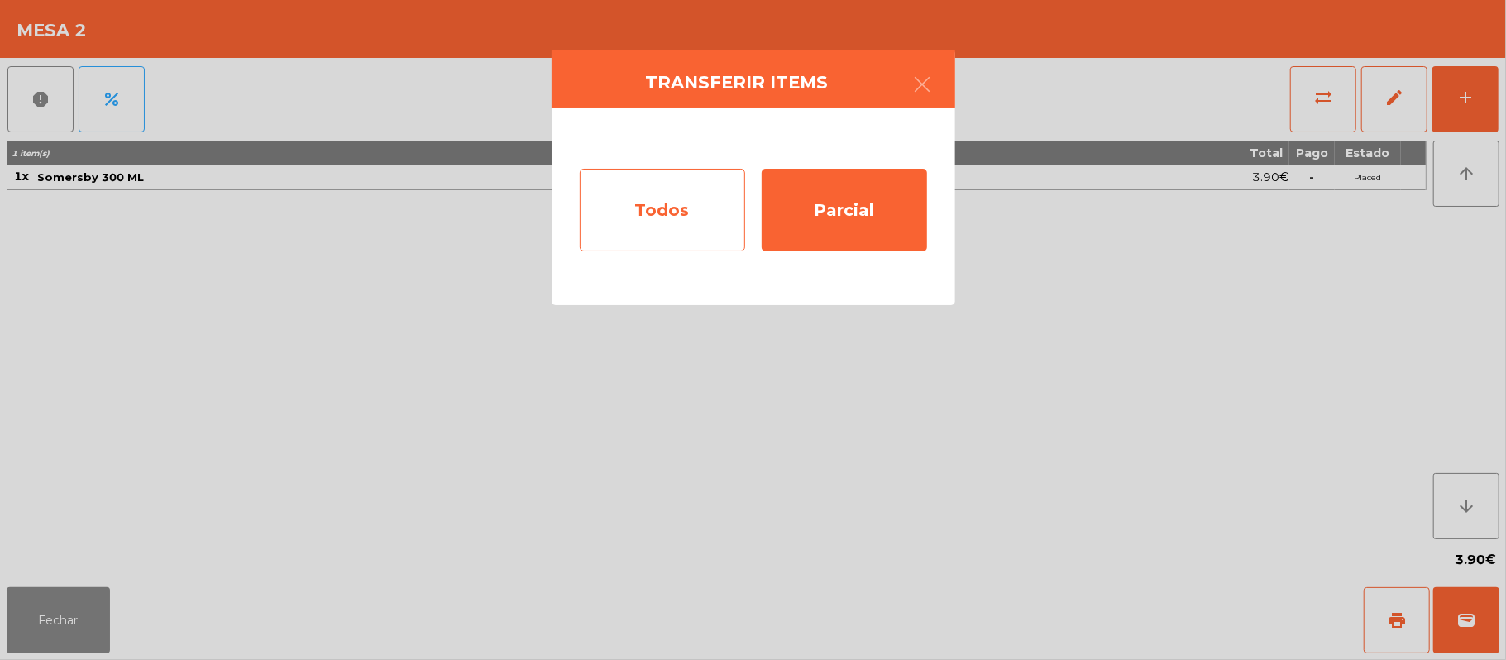
click at [676, 241] on div "Todos" at bounding box center [662, 210] width 165 height 83
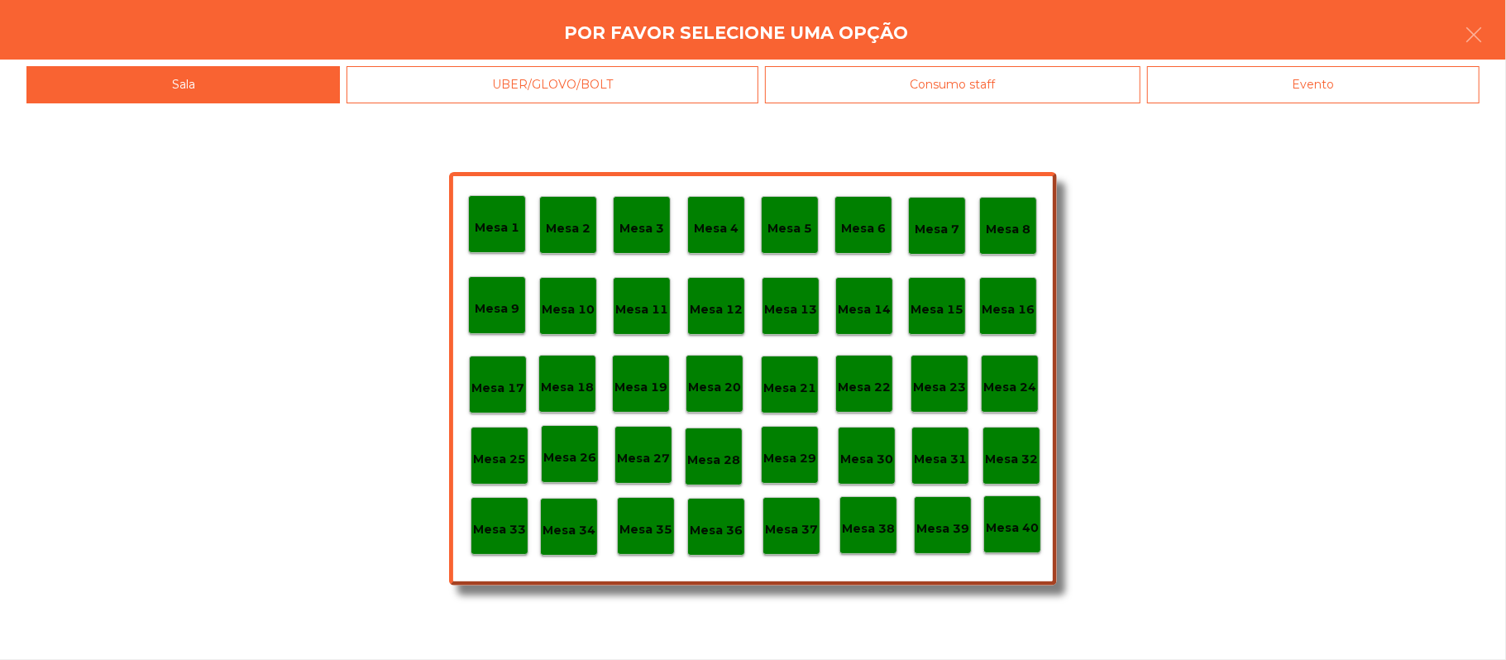
click at [1331, 96] on div "Evento" at bounding box center [1313, 84] width 332 height 37
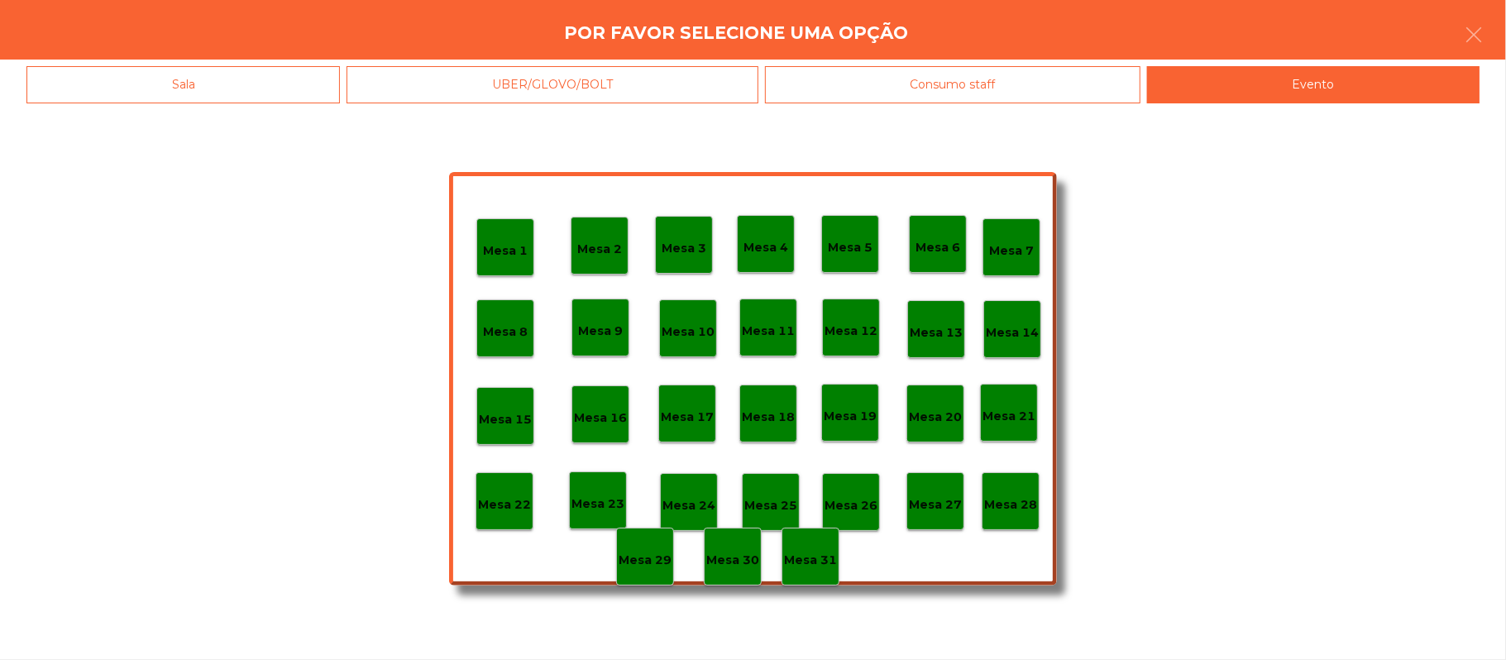
click at [989, 514] on div "Mesa 28" at bounding box center [1011, 501] width 58 height 58
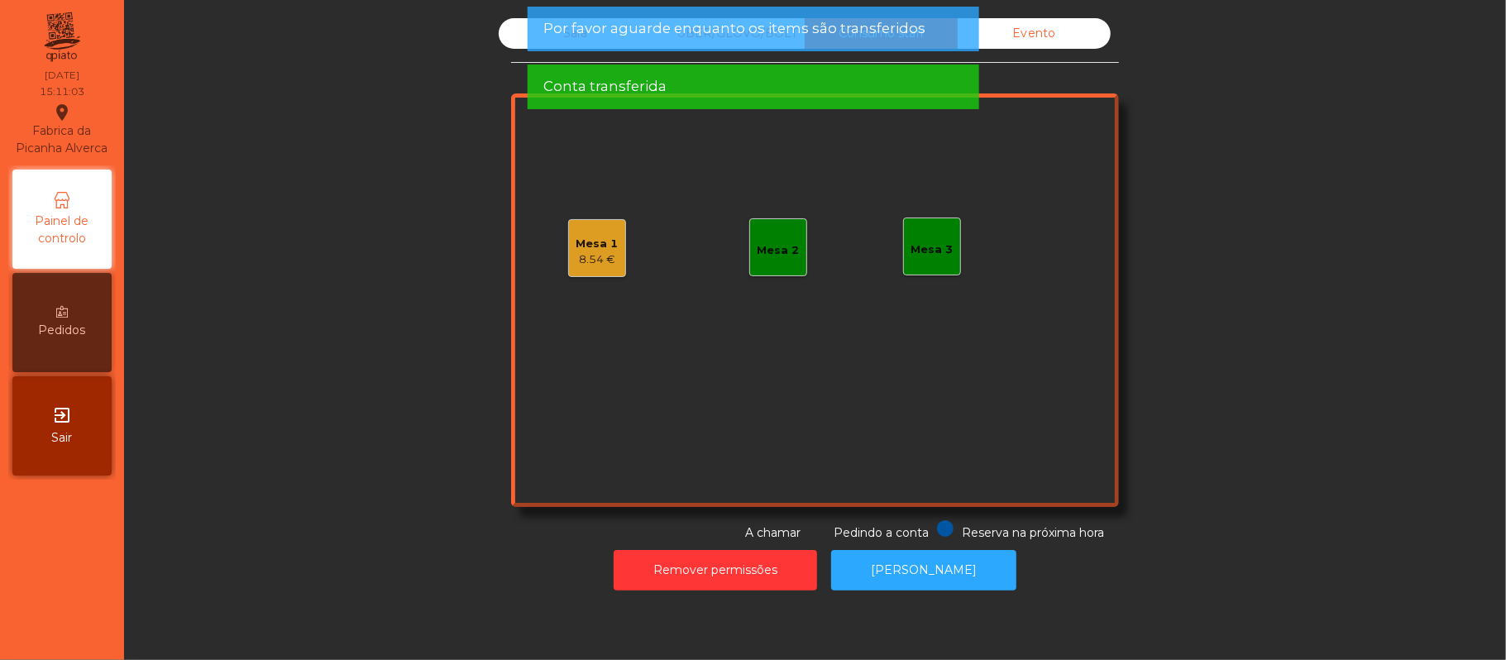
click at [351, 486] on div "Sala UBER/GLOVO/BOLT Consumo staff Evento Mesa 1 8.54 € Mesa 2 Mesa 3 Reserva n…" at bounding box center [814, 279] width 1337 height 523
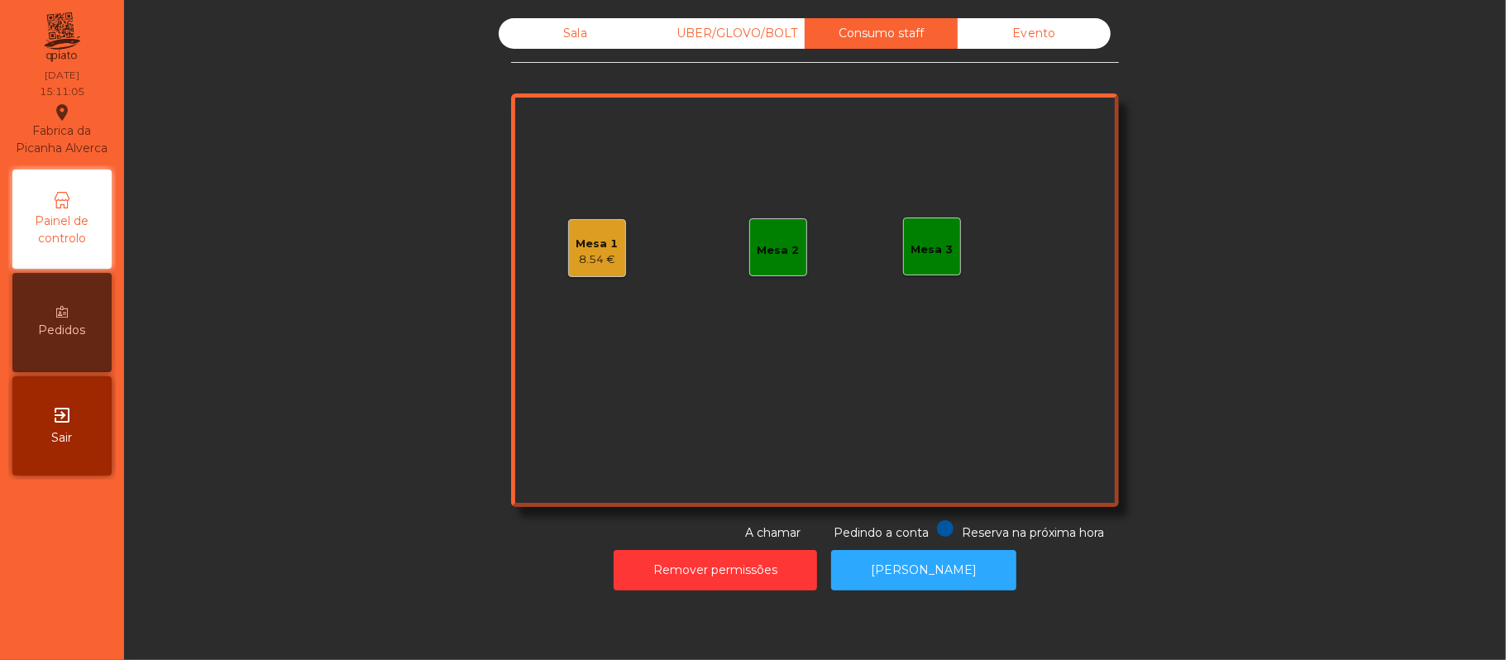
click at [1011, 25] on div "Evento" at bounding box center [1034, 33] width 153 height 31
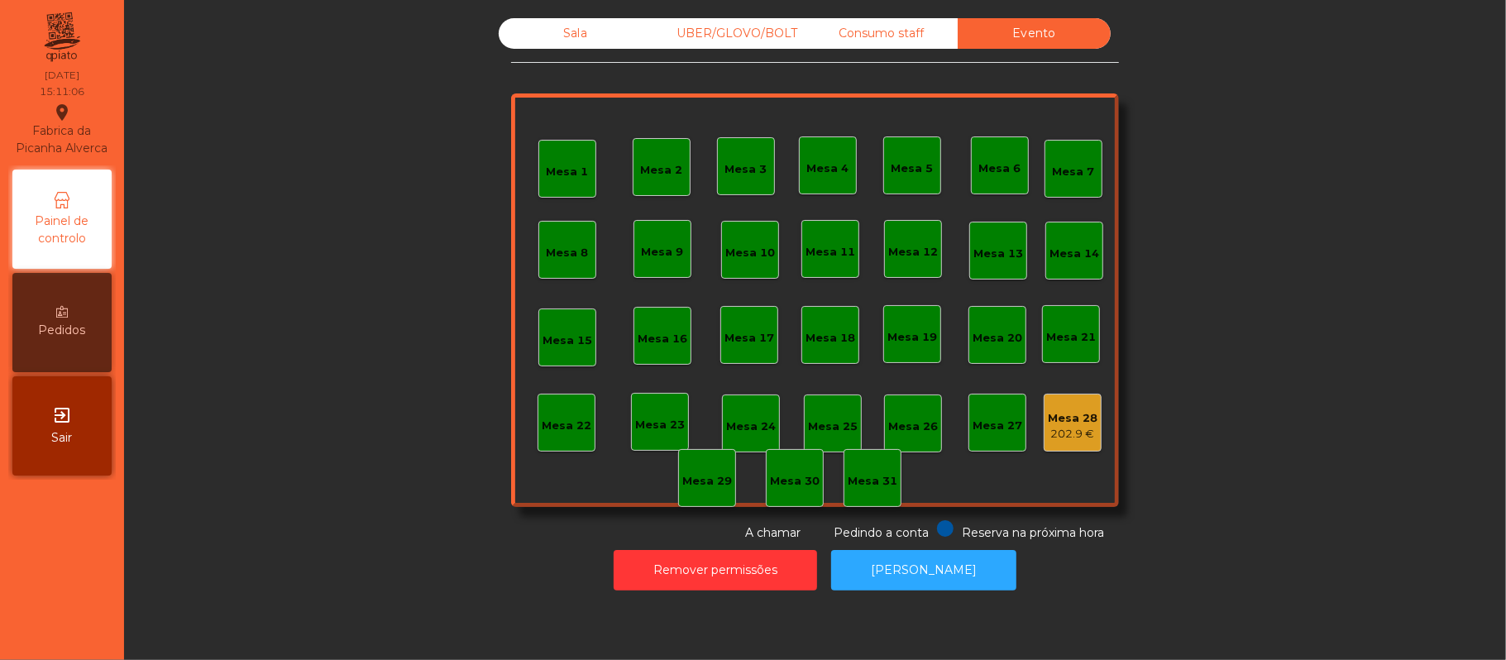
click at [1078, 432] on div "202.9 €" at bounding box center [1073, 434] width 50 height 17
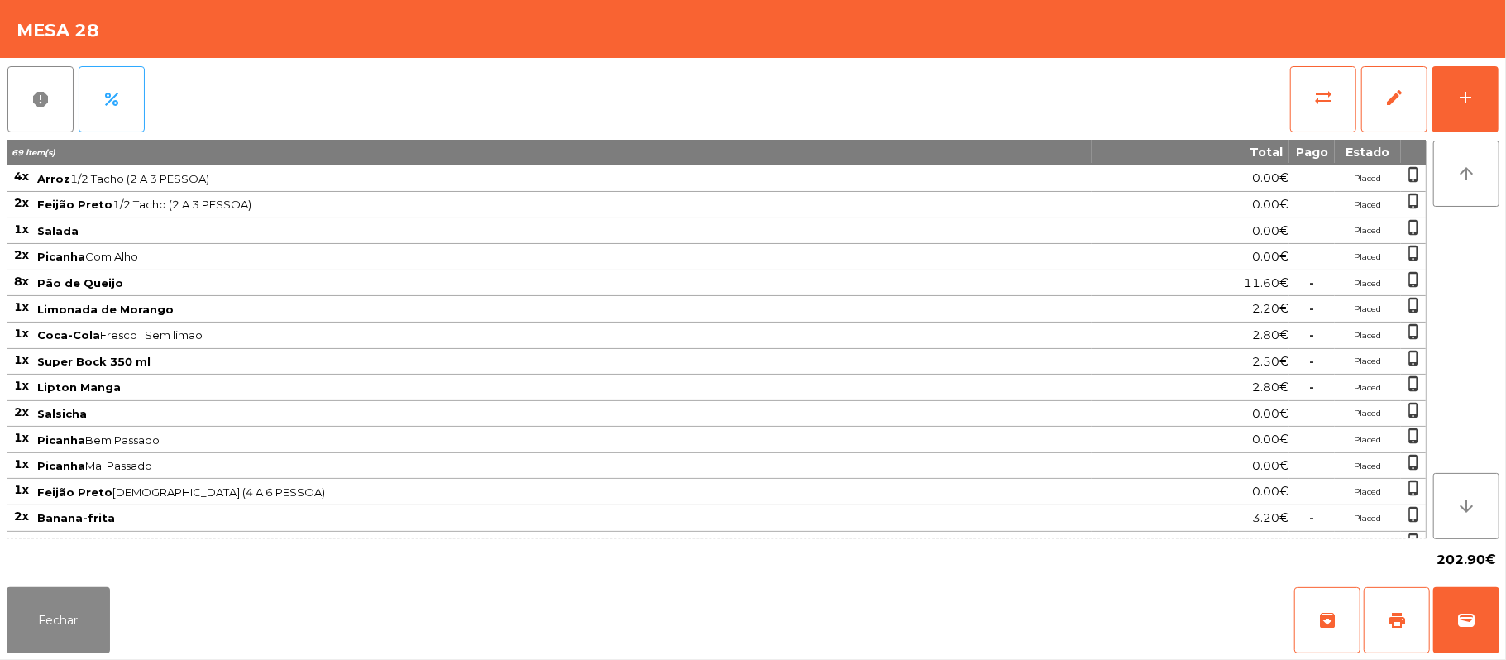
scroll to position [533, 0]
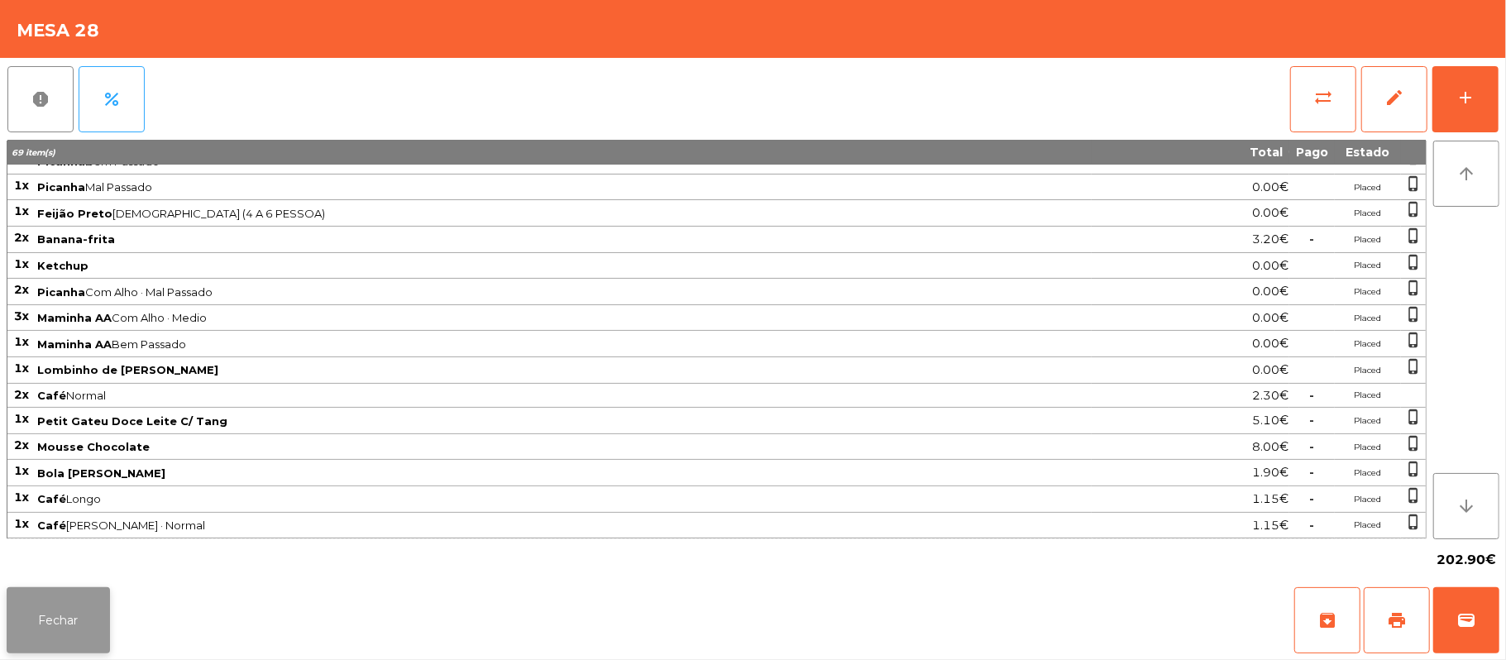
click at [71, 637] on button "Fechar" at bounding box center [58, 620] width 103 height 66
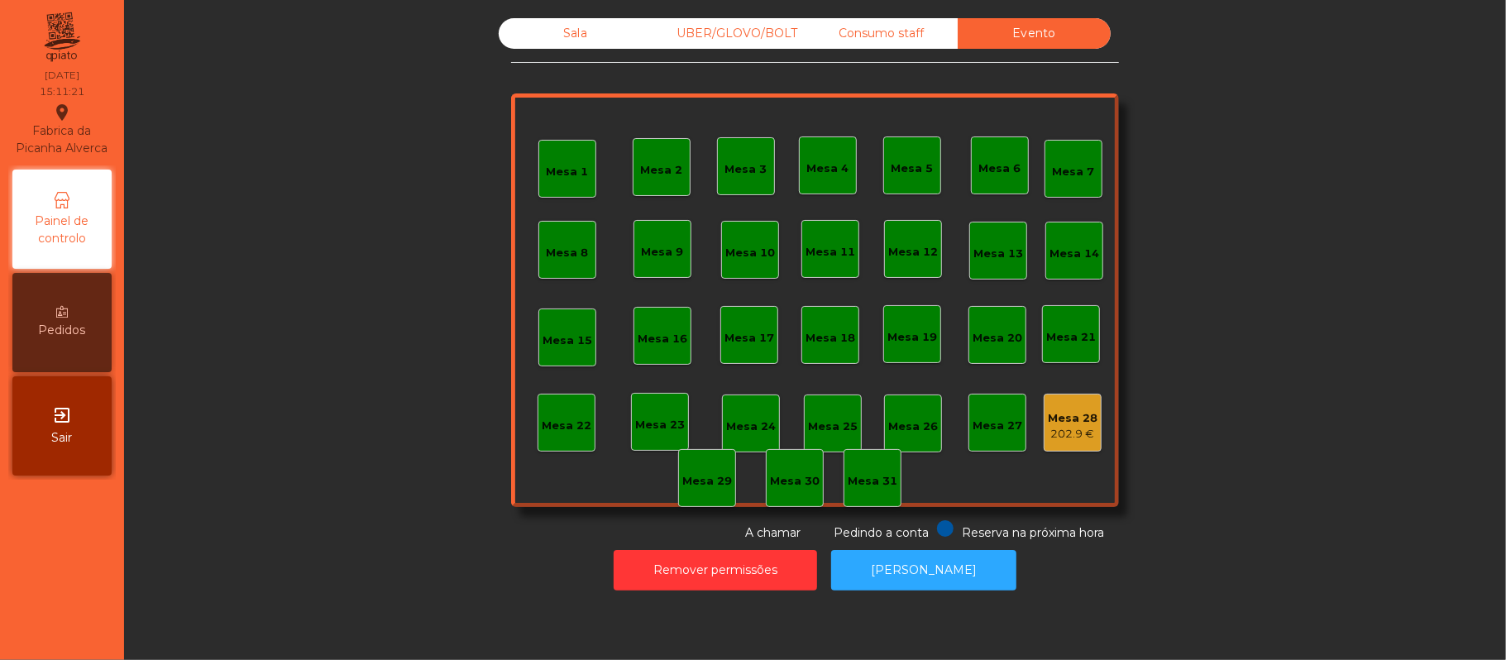
click at [786, 36] on div "UBER/GLOVO/BOLT" at bounding box center [728, 33] width 153 height 31
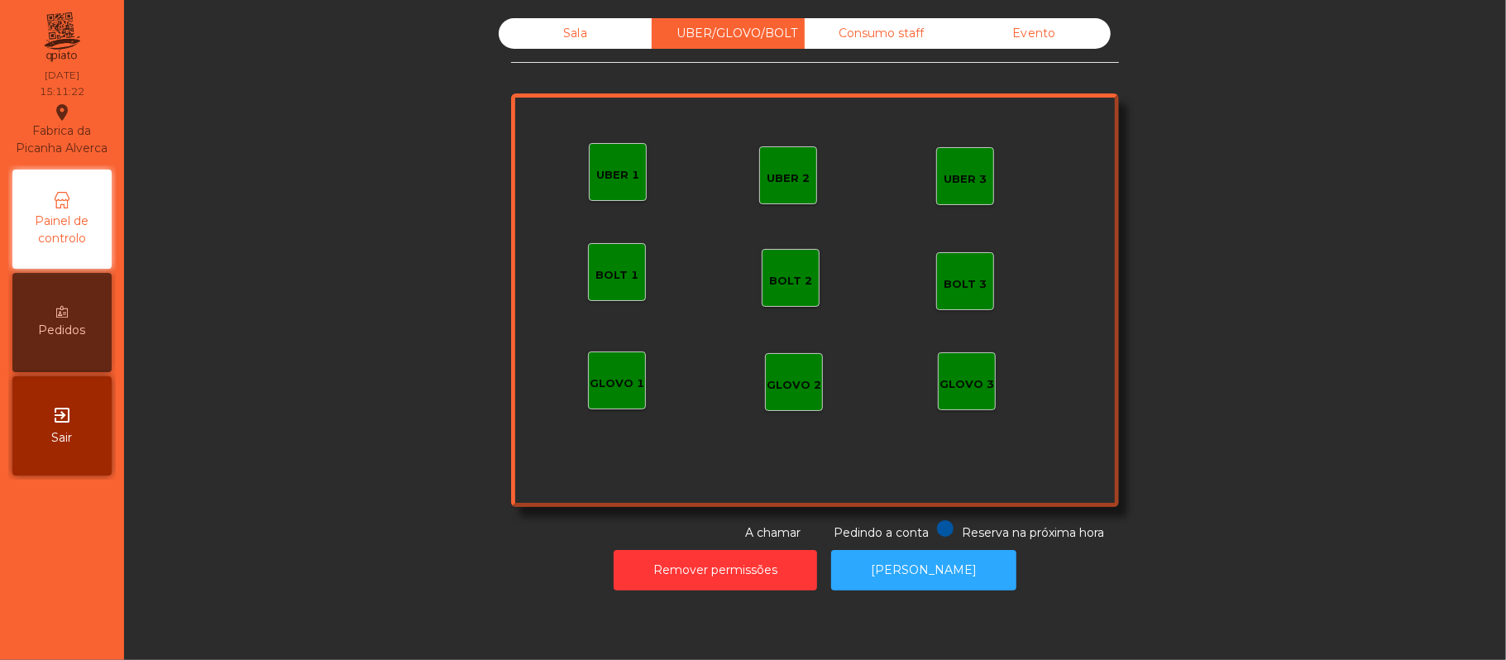
click at [637, 179] on div "UBER 1" at bounding box center [618, 172] width 58 height 58
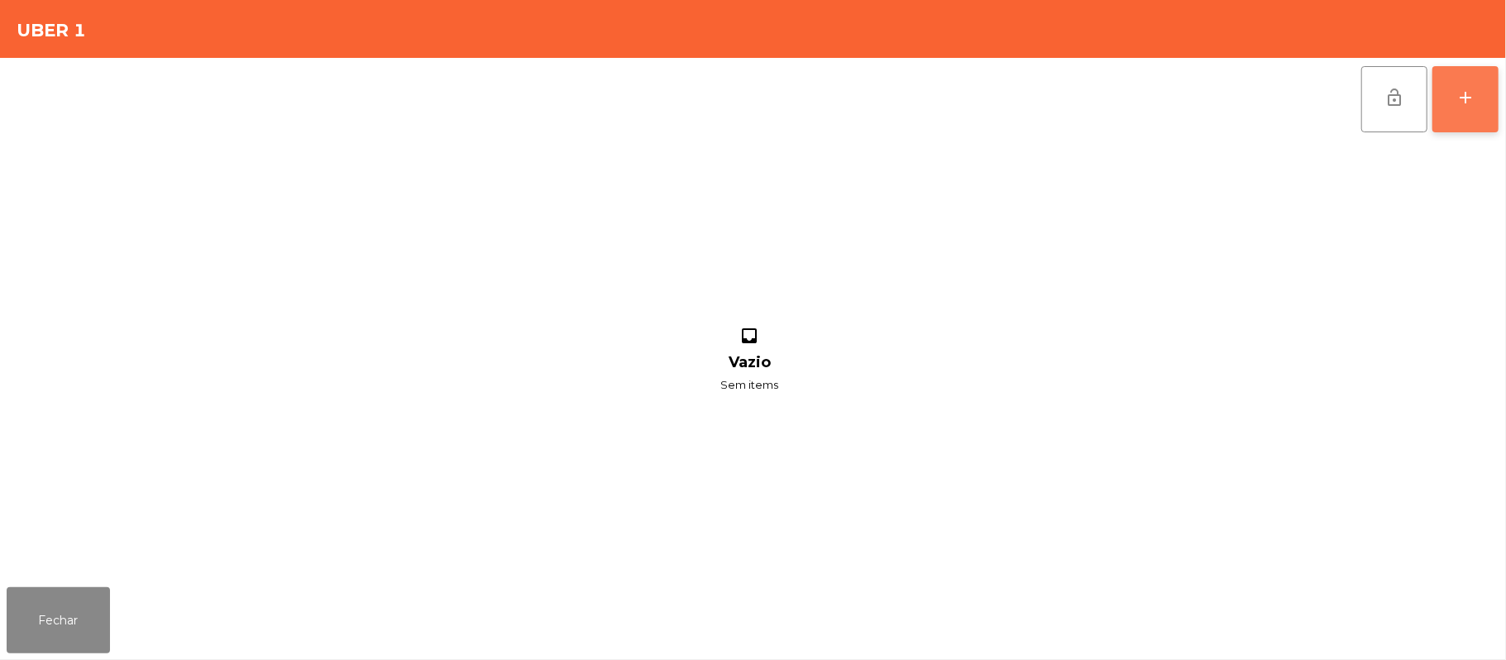
click at [1460, 106] on div "add" at bounding box center [1465, 98] width 20 height 20
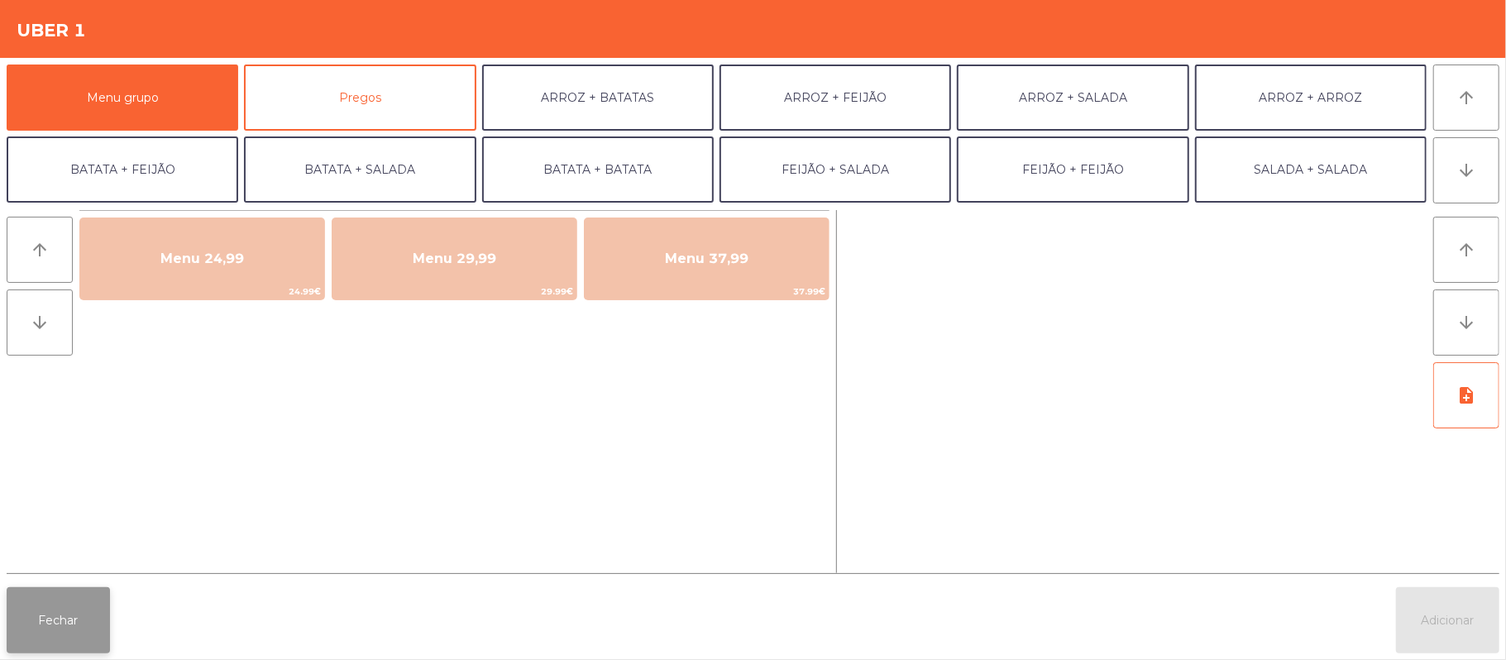
click at [18, 645] on button "Fechar" at bounding box center [58, 620] width 103 height 66
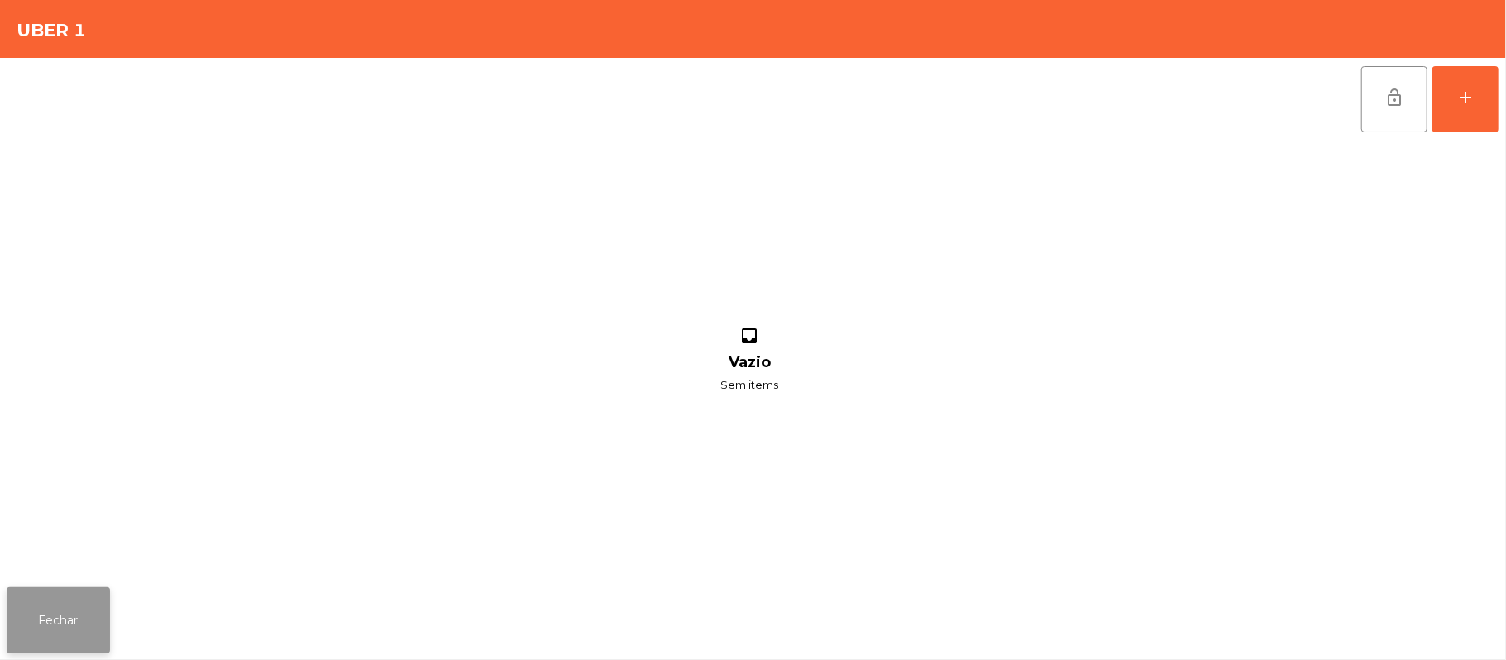
click at [80, 624] on button "Fechar" at bounding box center [58, 620] width 103 height 66
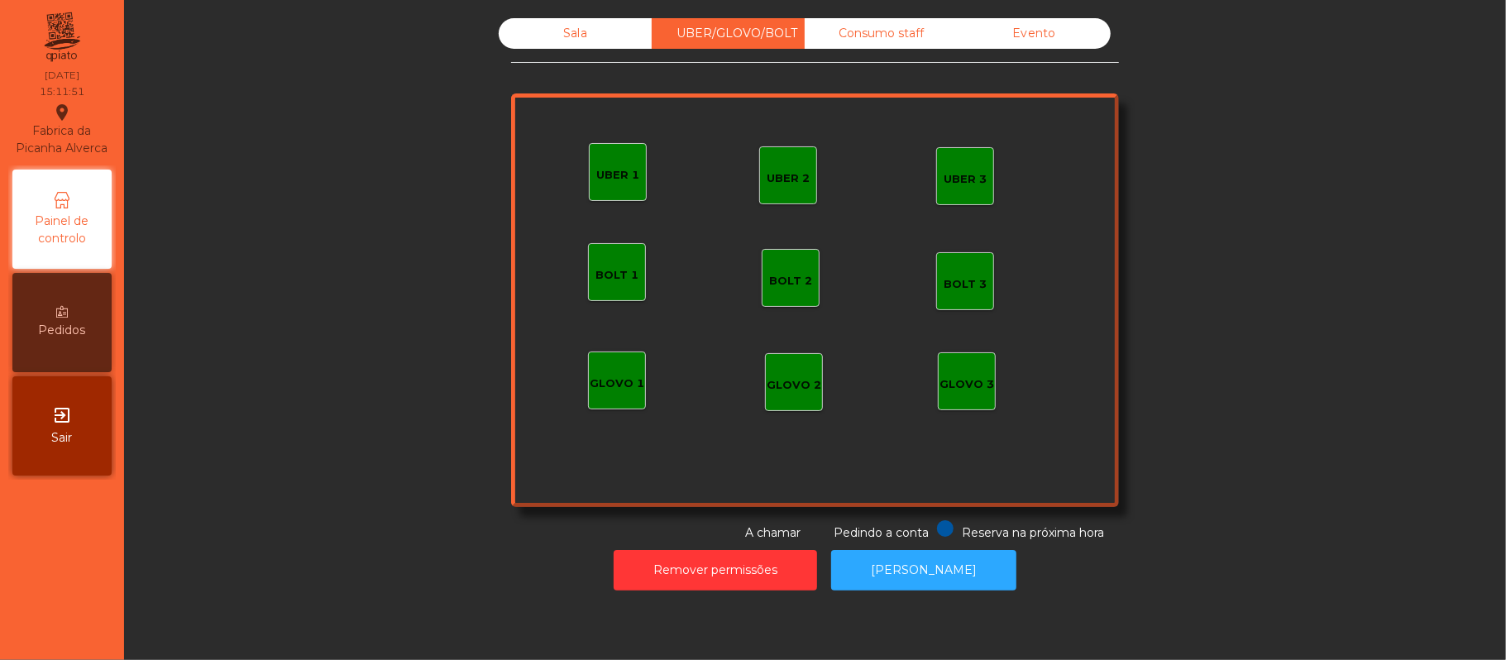
click at [901, 33] on div "Consumo staff" at bounding box center [881, 33] width 153 height 31
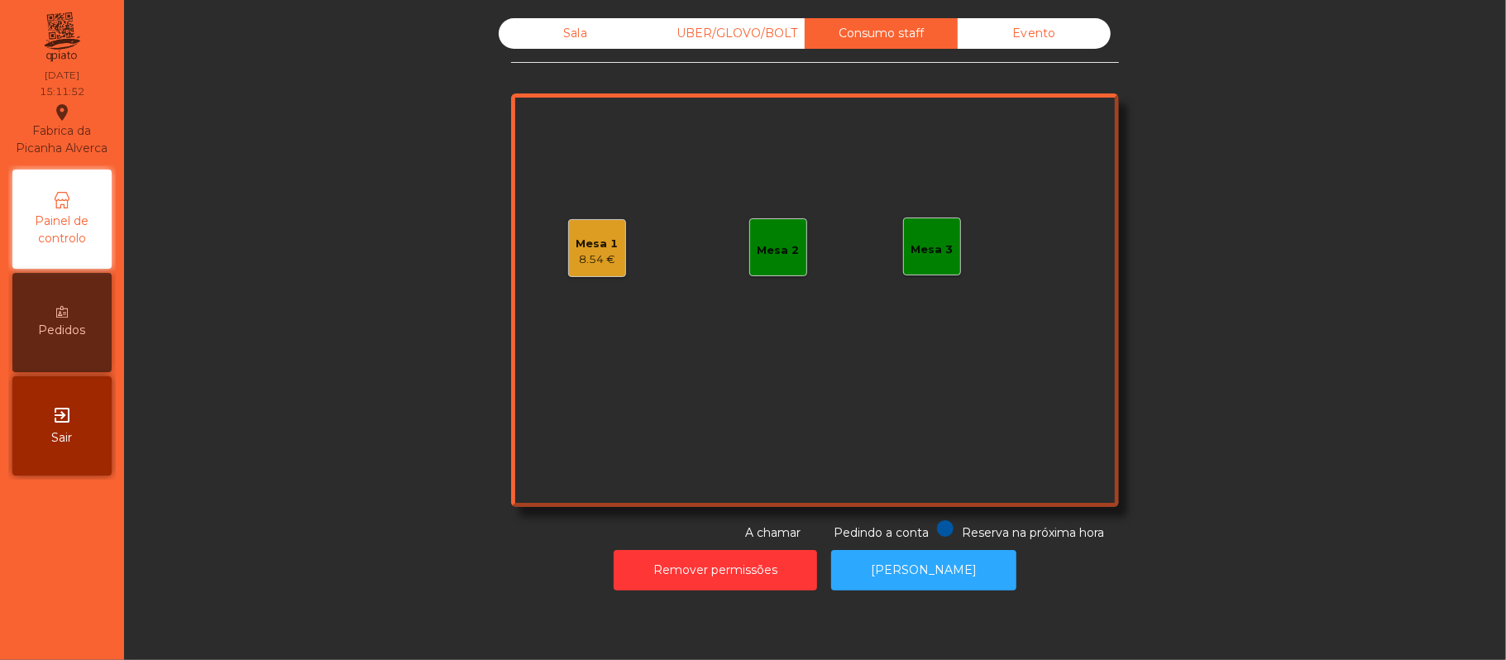
click at [580, 261] on div "8.54 €" at bounding box center [597, 259] width 42 height 17
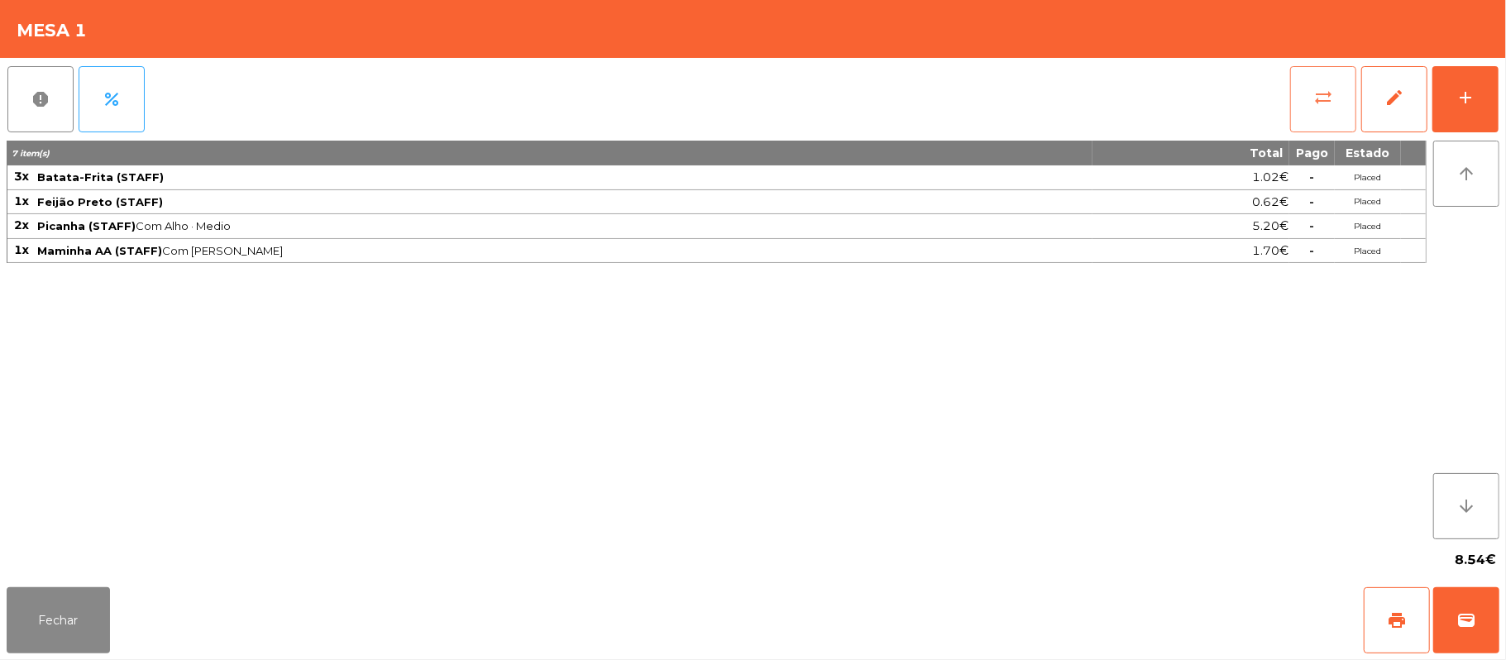
click at [1317, 100] on span "sync_alt" at bounding box center [1323, 98] width 20 height 20
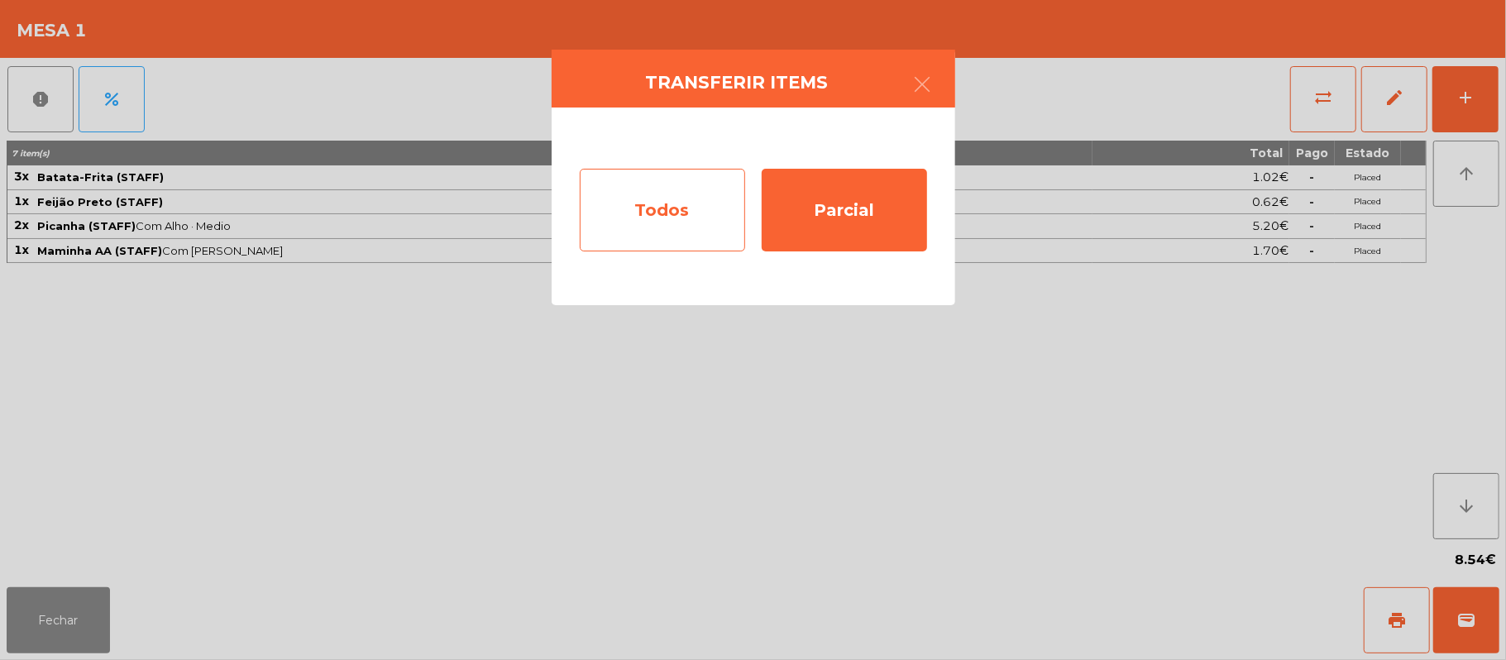
click at [635, 216] on div "Todos" at bounding box center [662, 210] width 165 height 83
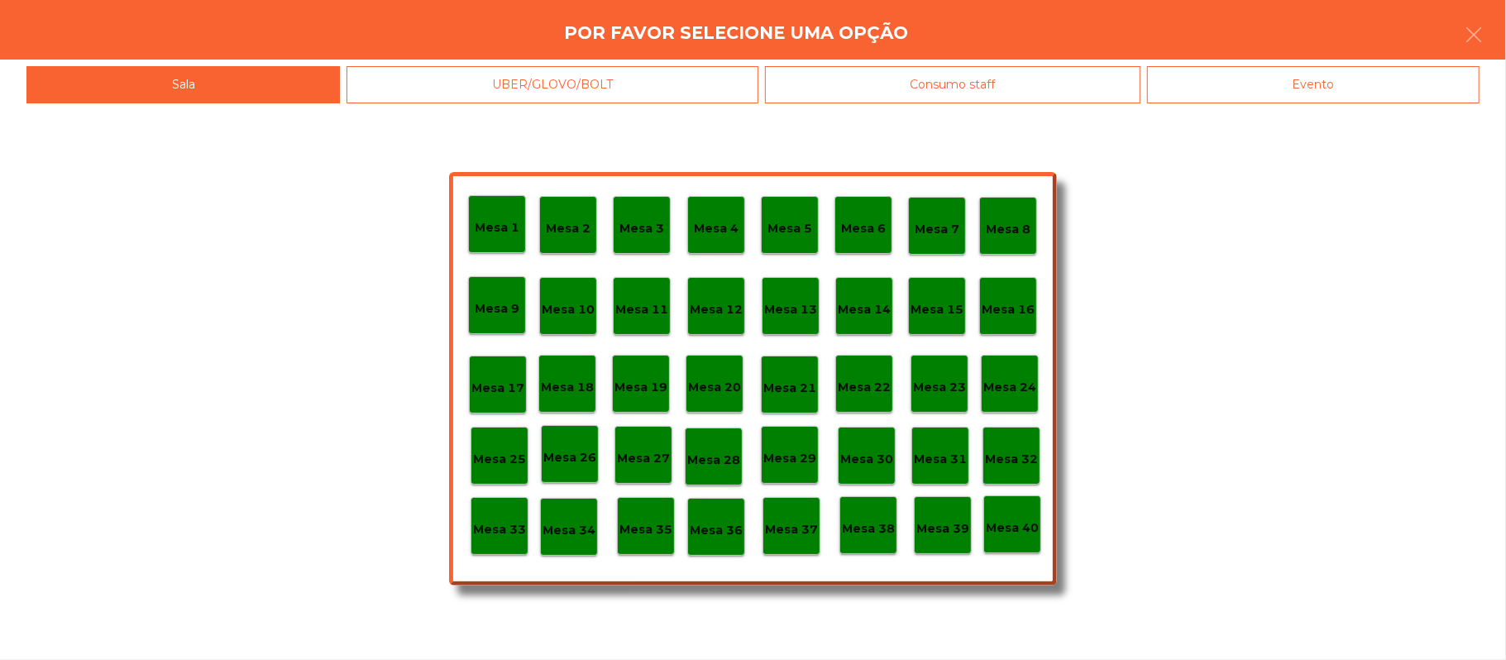
click at [1344, 89] on div "Evento" at bounding box center [1313, 84] width 332 height 37
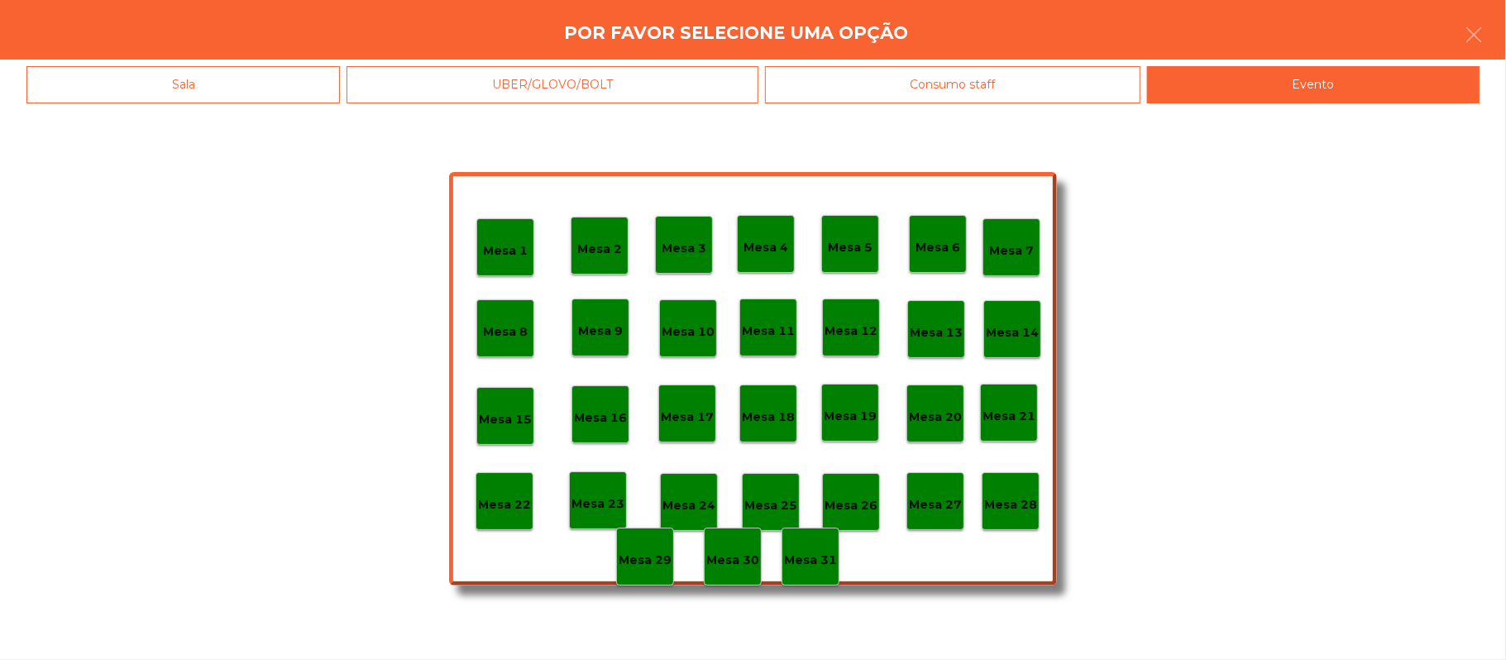
click at [1016, 495] on p "Mesa 28" at bounding box center [1010, 504] width 53 height 19
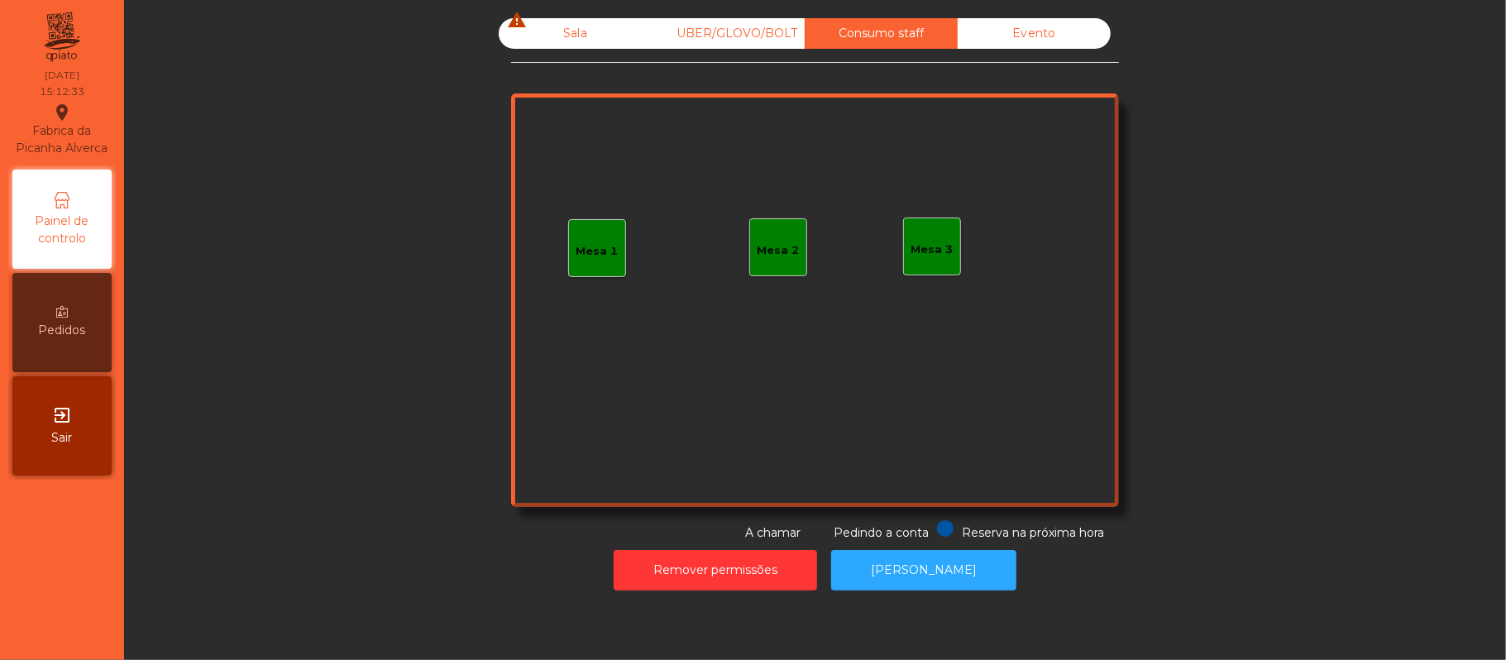
click at [599, 36] on div "Sala warning" at bounding box center [575, 33] width 153 height 31
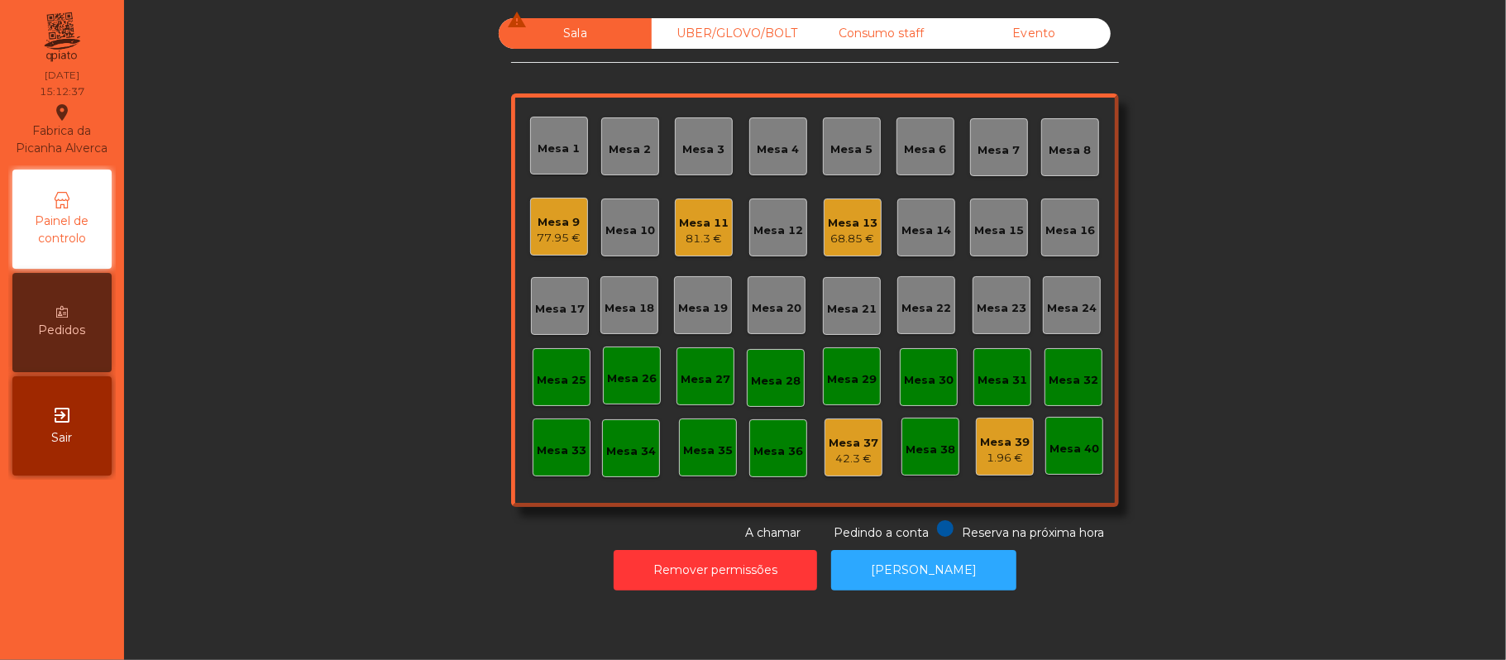
click at [910, 36] on div "Consumo staff" at bounding box center [881, 33] width 153 height 31
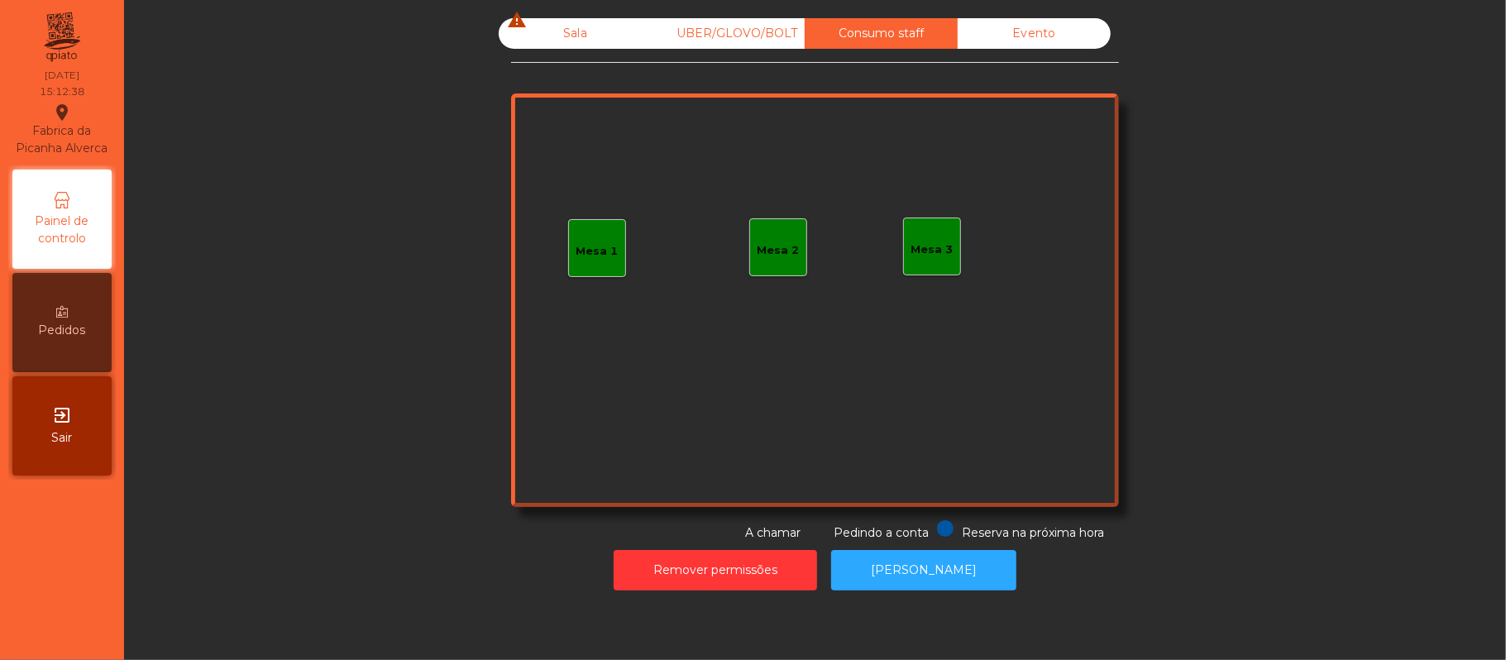
click at [603, 245] on div "Mesa 1" at bounding box center [597, 251] width 42 height 17
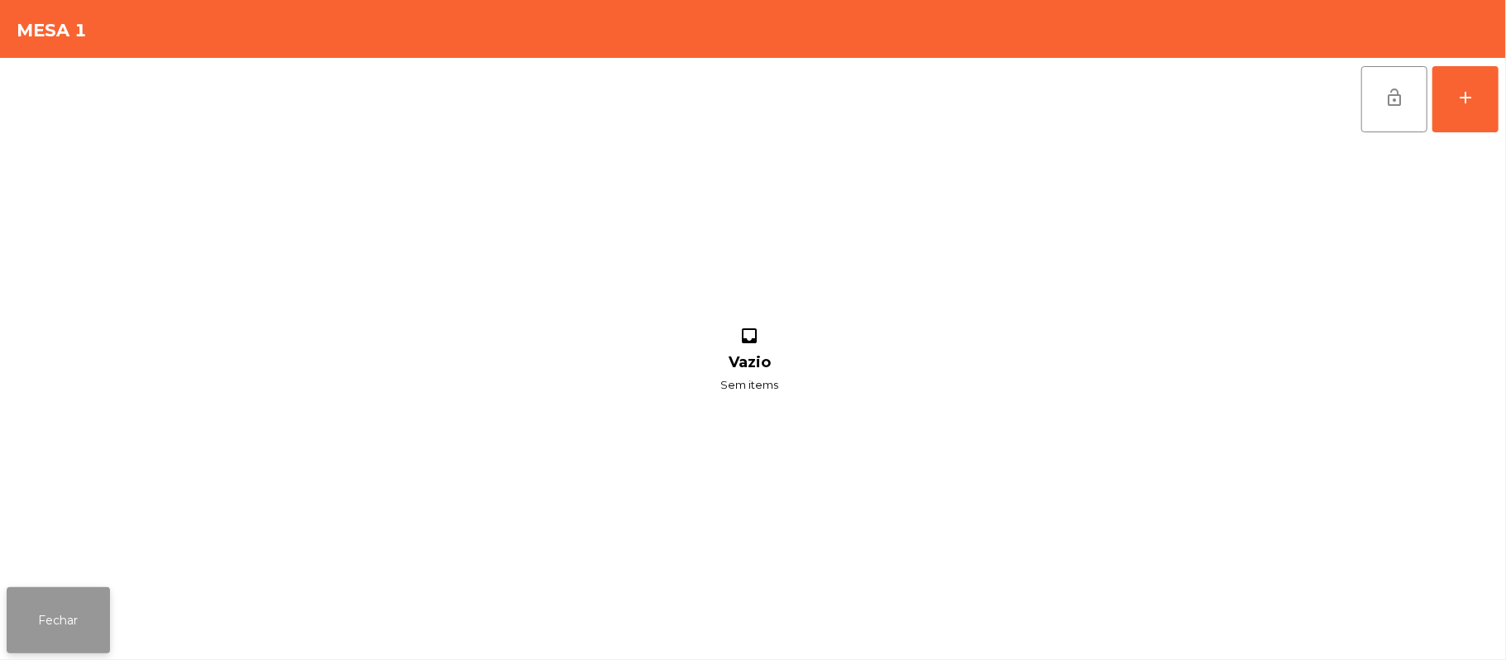
click at [53, 635] on button "Fechar" at bounding box center [58, 620] width 103 height 66
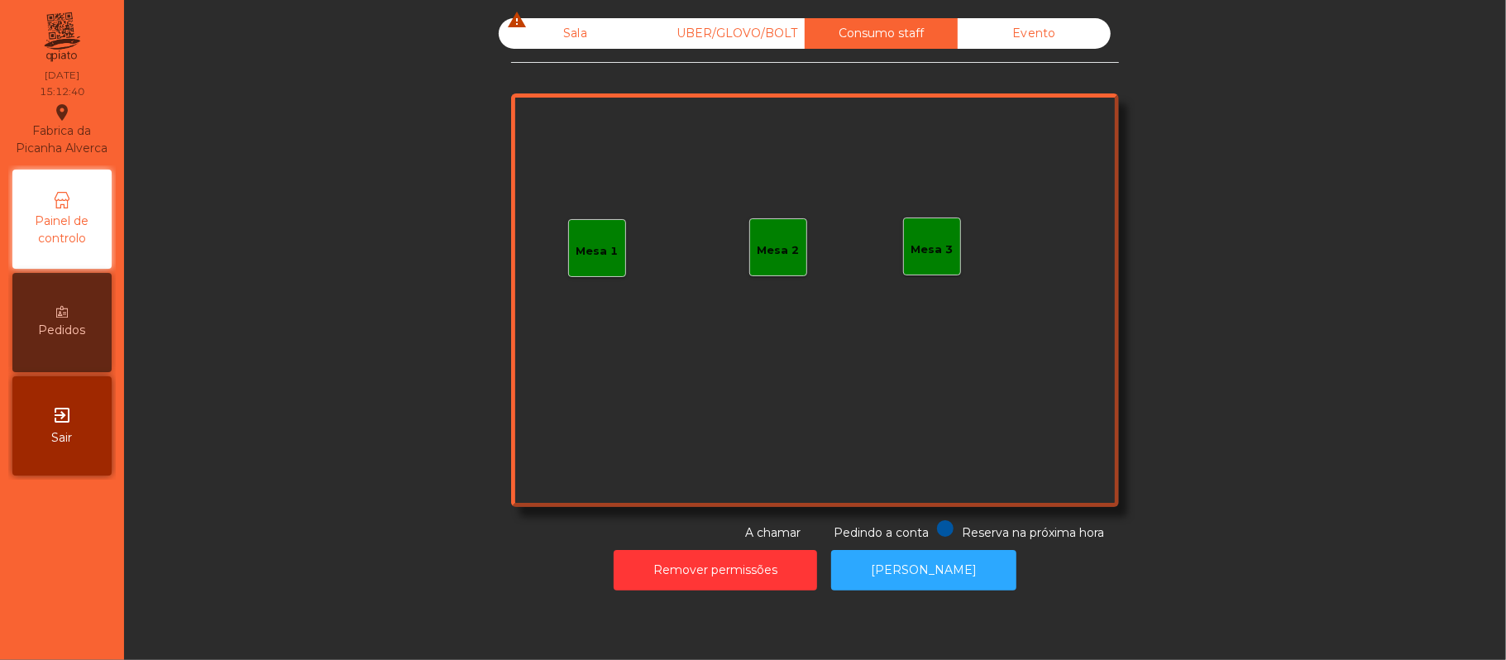
click at [716, 31] on div "UBER/GLOVO/BOLT" at bounding box center [728, 33] width 153 height 31
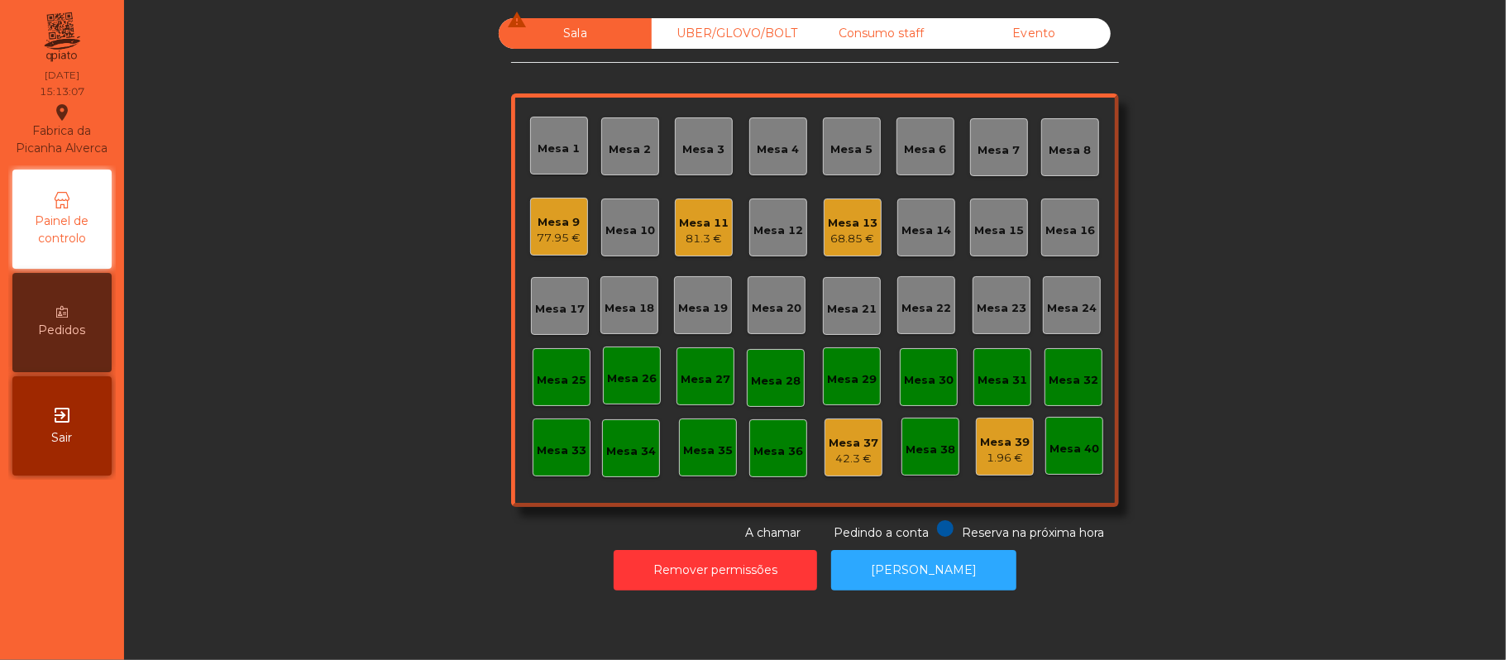
click at [538, 226] on div "Mesa 9" at bounding box center [560, 222] width 44 height 17
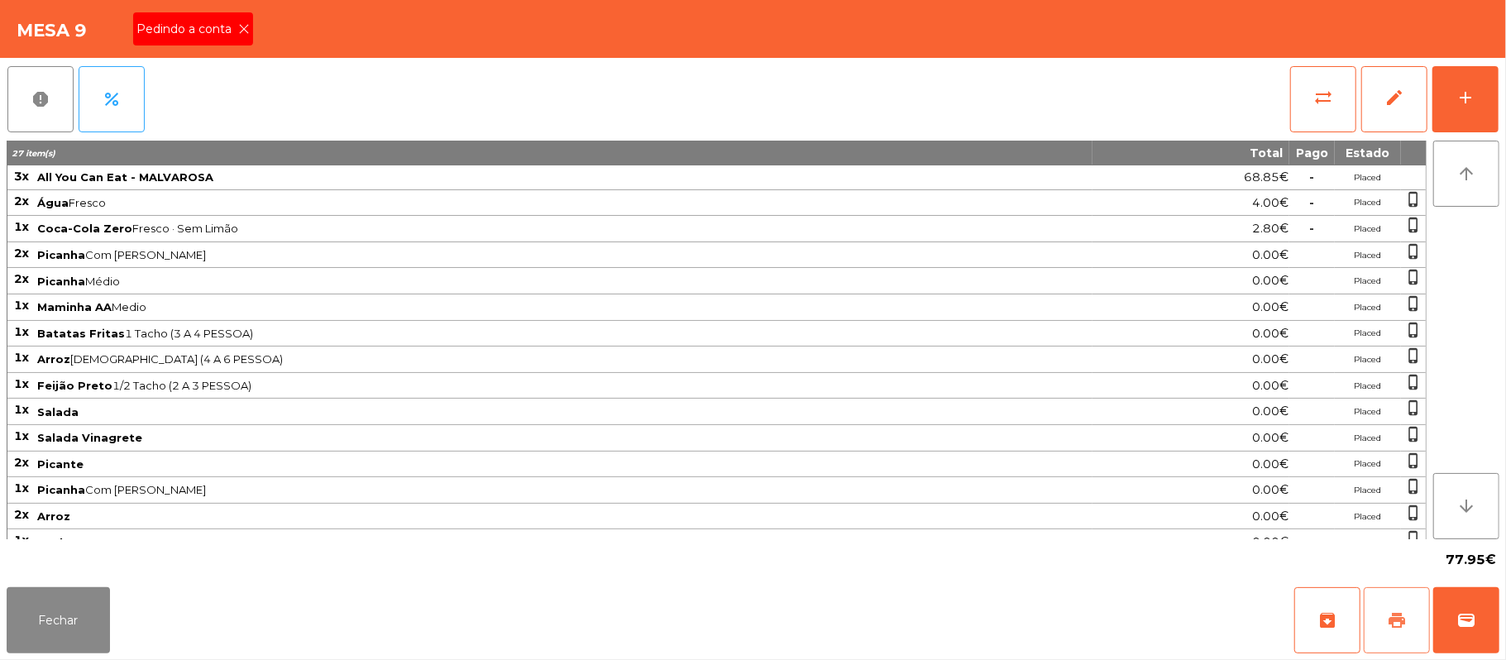
click at [1396, 606] on button "print" at bounding box center [1397, 620] width 66 height 66
click at [246, 27] on icon at bounding box center [244, 29] width 12 height 12
click at [61, 645] on button "Fechar" at bounding box center [58, 620] width 103 height 66
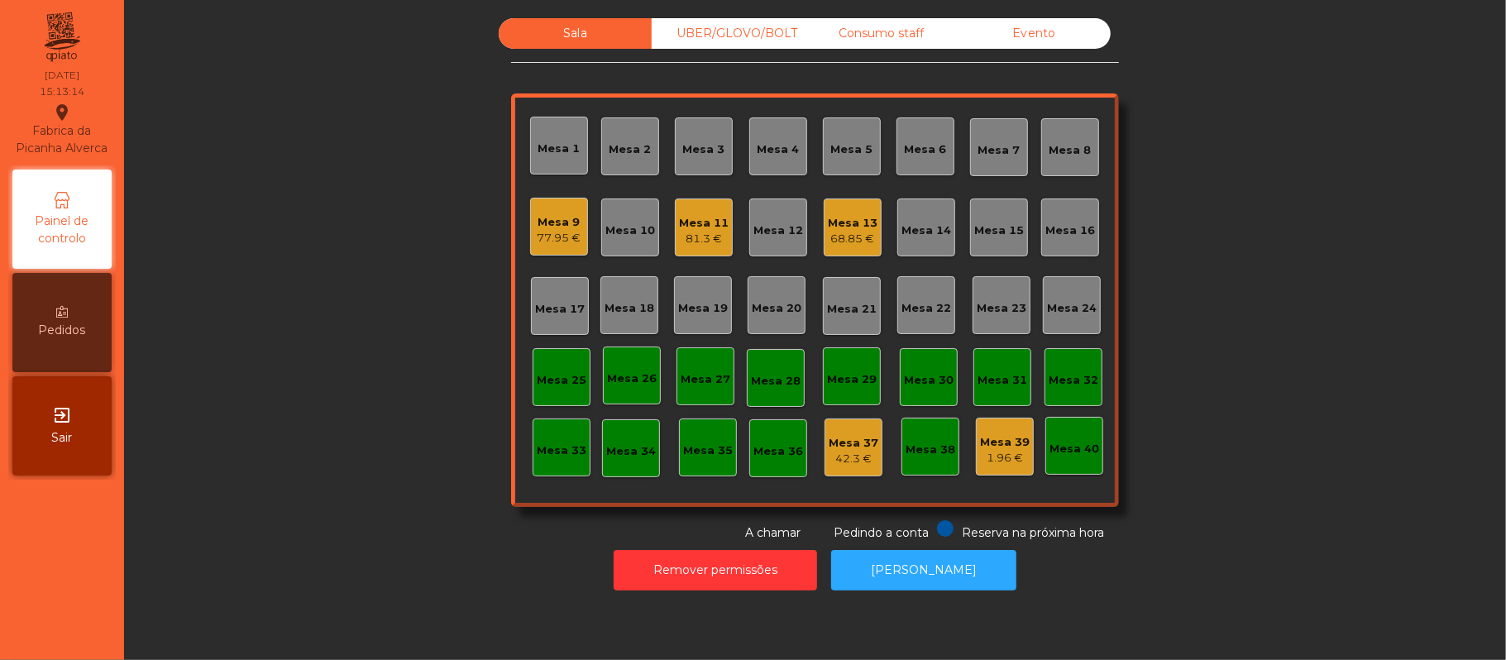
click at [755, 34] on div "UBER/GLOVO/BOLT" at bounding box center [728, 33] width 153 height 31
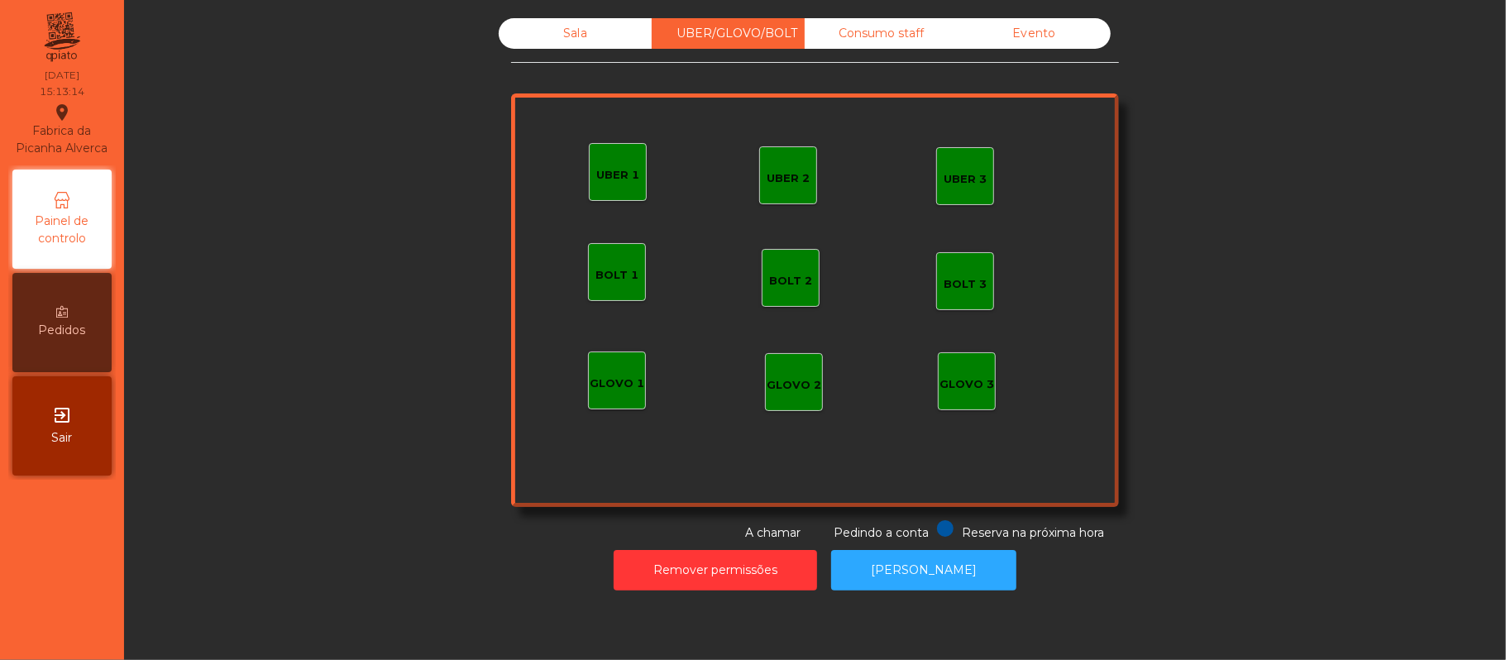
click at [616, 183] on div "UBER 1" at bounding box center [618, 172] width 58 height 58
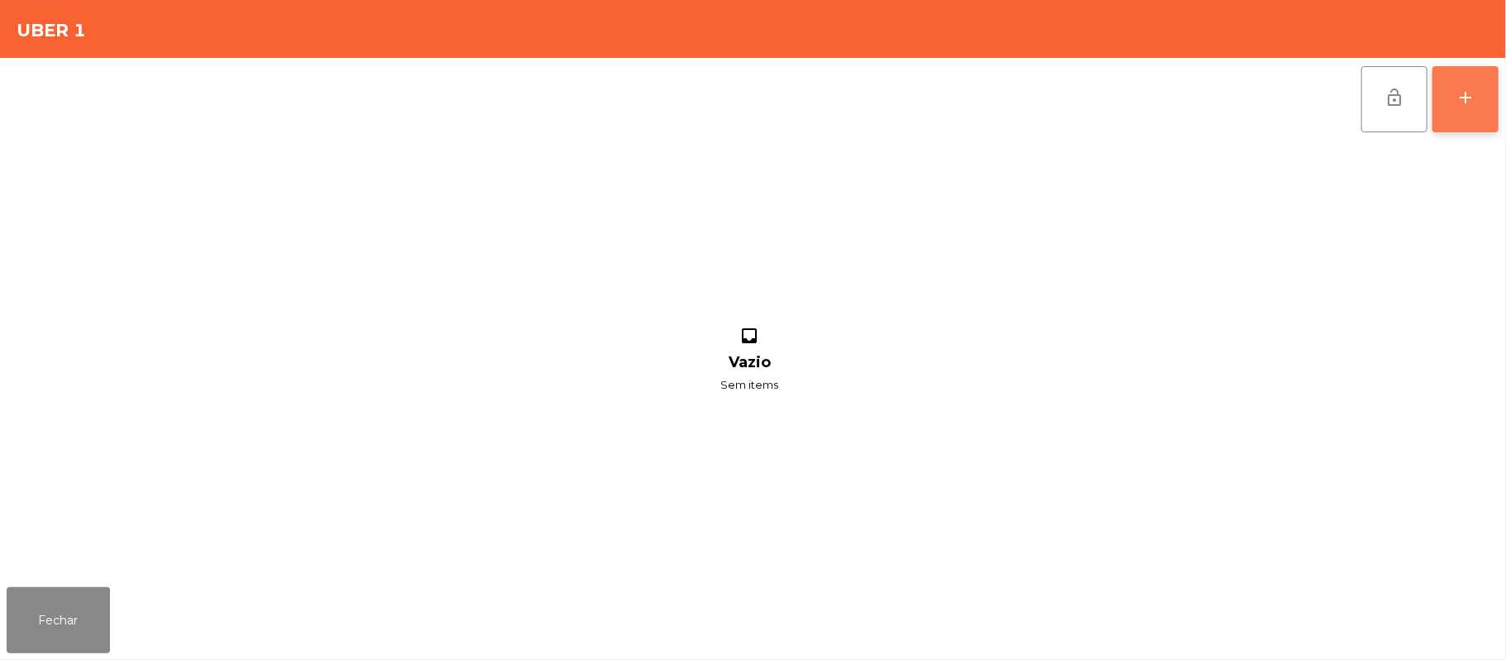
click at [1460, 109] on button "add" at bounding box center [1465, 99] width 66 height 66
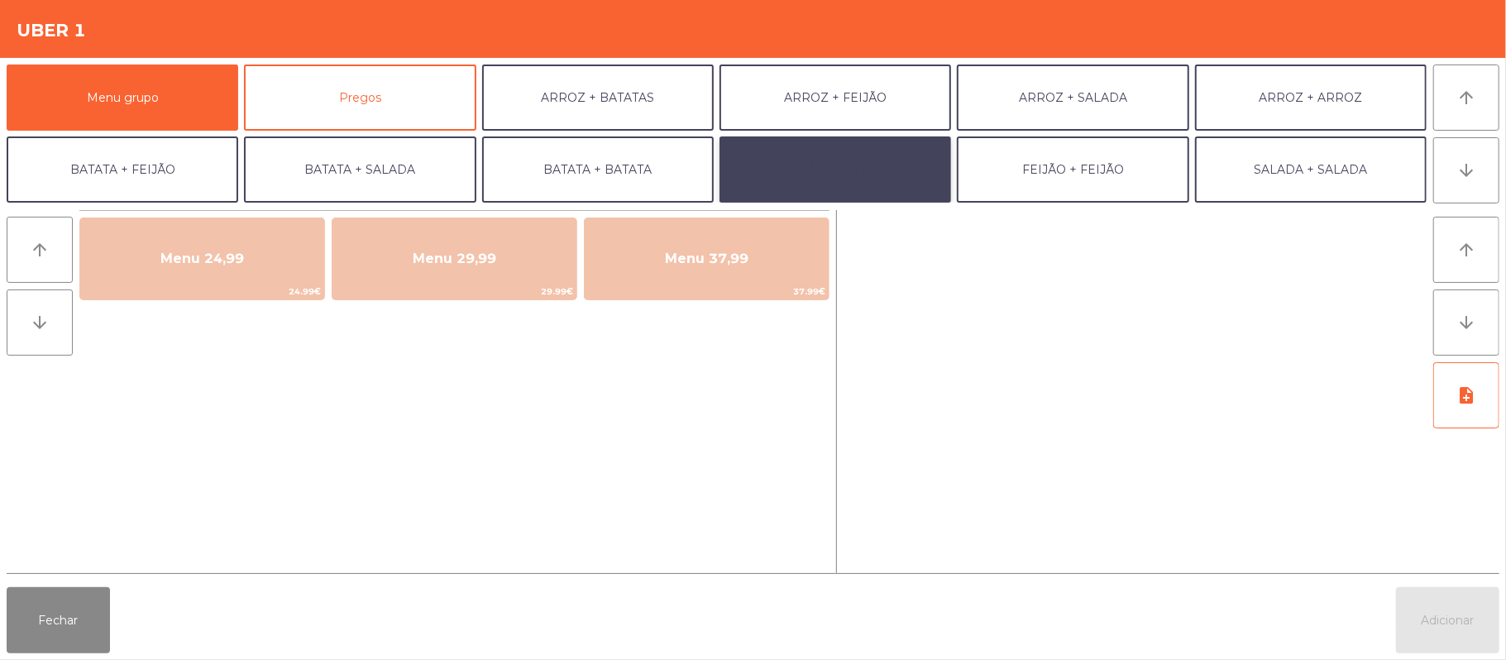
click at [860, 170] on button "FEIJÃO + SALADA" at bounding box center [835, 169] width 232 height 66
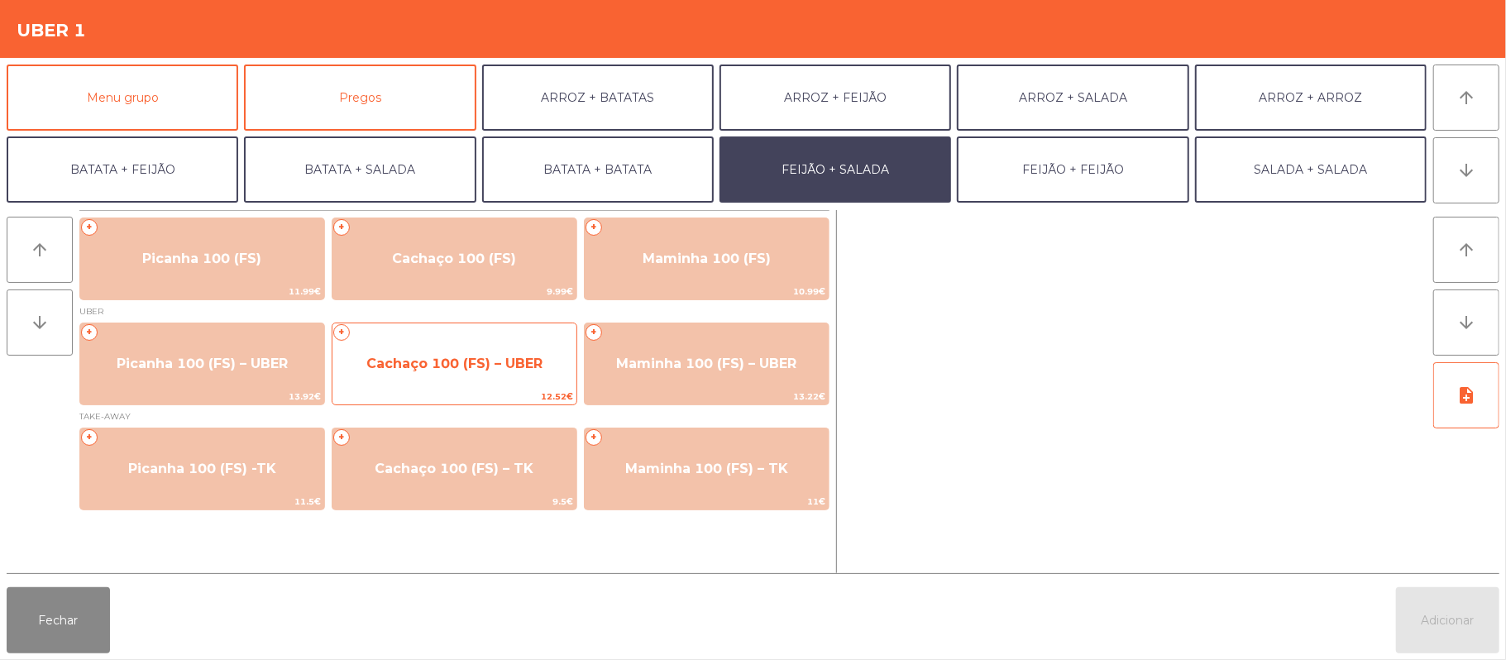
click at [468, 365] on span "Cachaço 100 (FS) – UBER" at bounding box center [454, 364] width 176 height 16
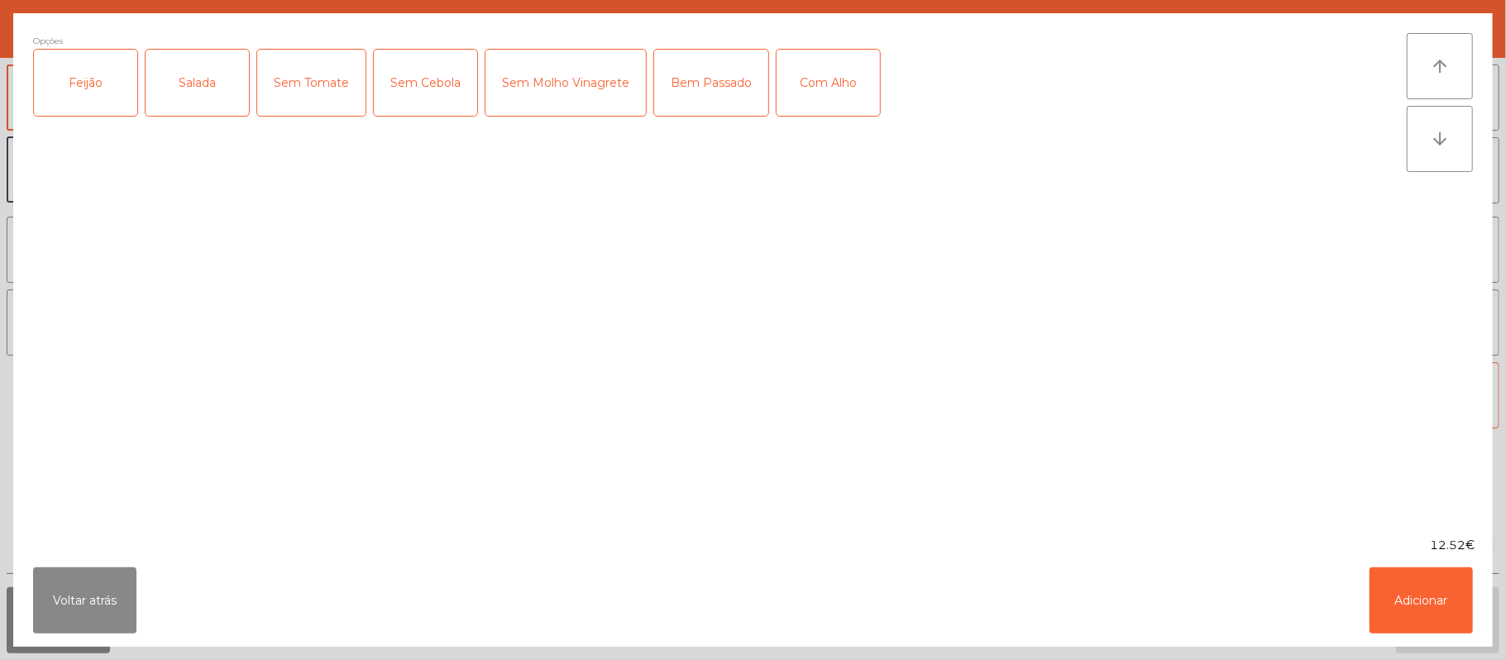
click at [101, 78] on div "Feijão" at bounding box center [85, 83] width 103 height 66
click at [190, 93] on div "Salada" at bounding box center [197, 83] width 103 height 66
click at [797, 79] on div "Com Alho" at bounding box center [827, 83] width 103 height 66
click at [1417, 600] on button "Adicionar" at bounding box center [1420, 600] width 103 height 66
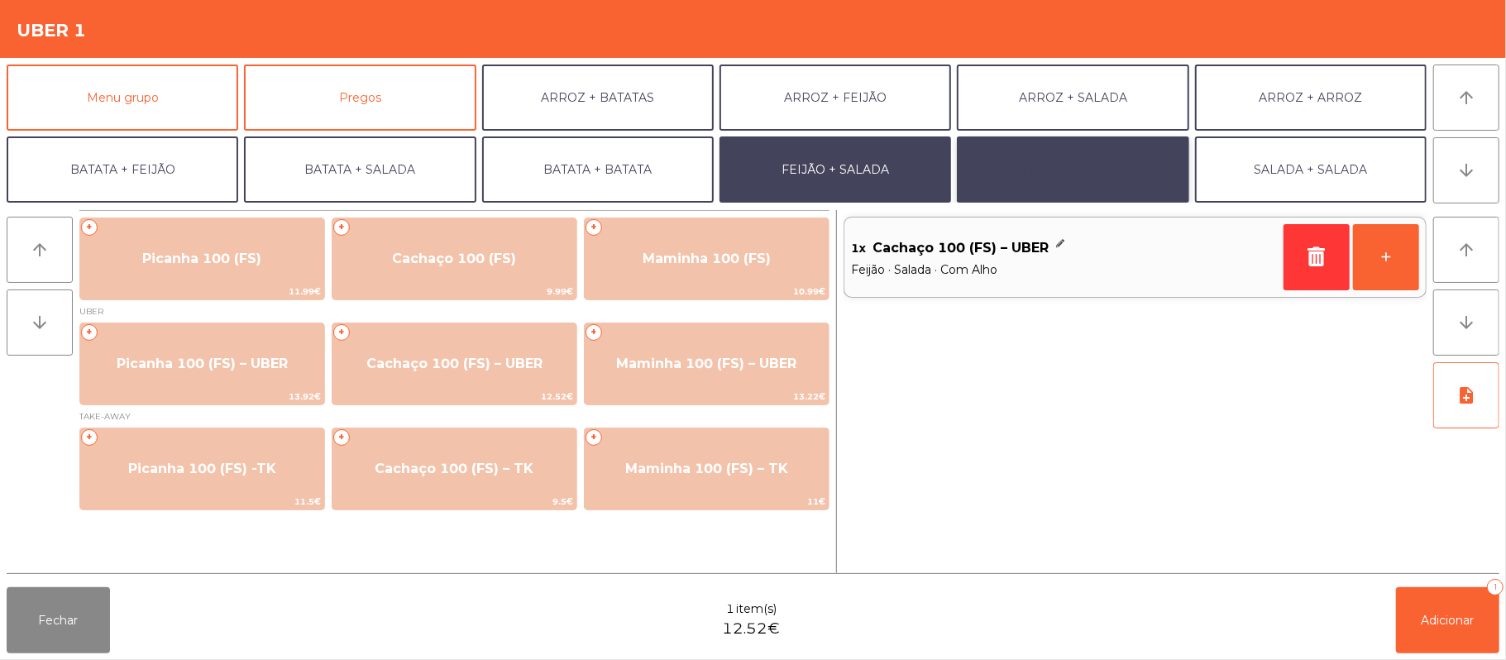
click at [1149, 179] on button "FEIJÃO + FEIJÃO" at bounding box center [1073, 169] width 232 height 66
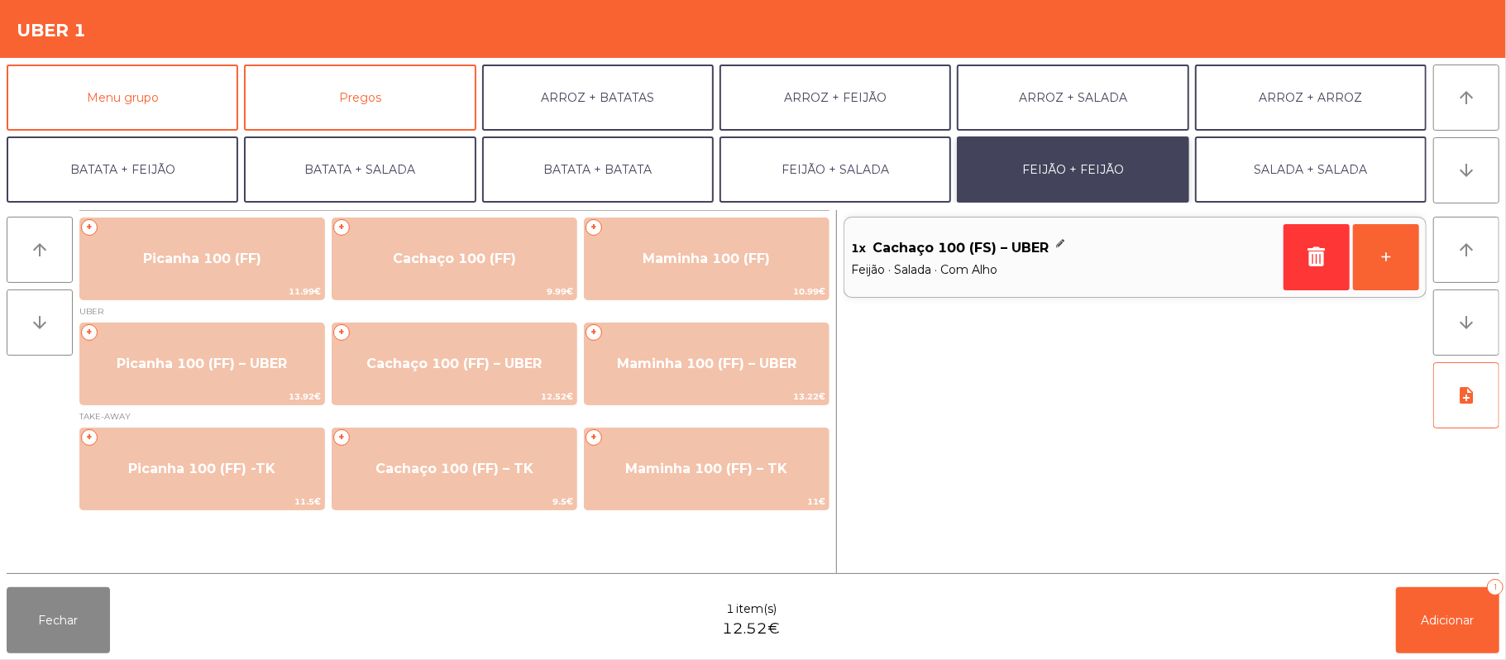
scroll to position [71, 0]
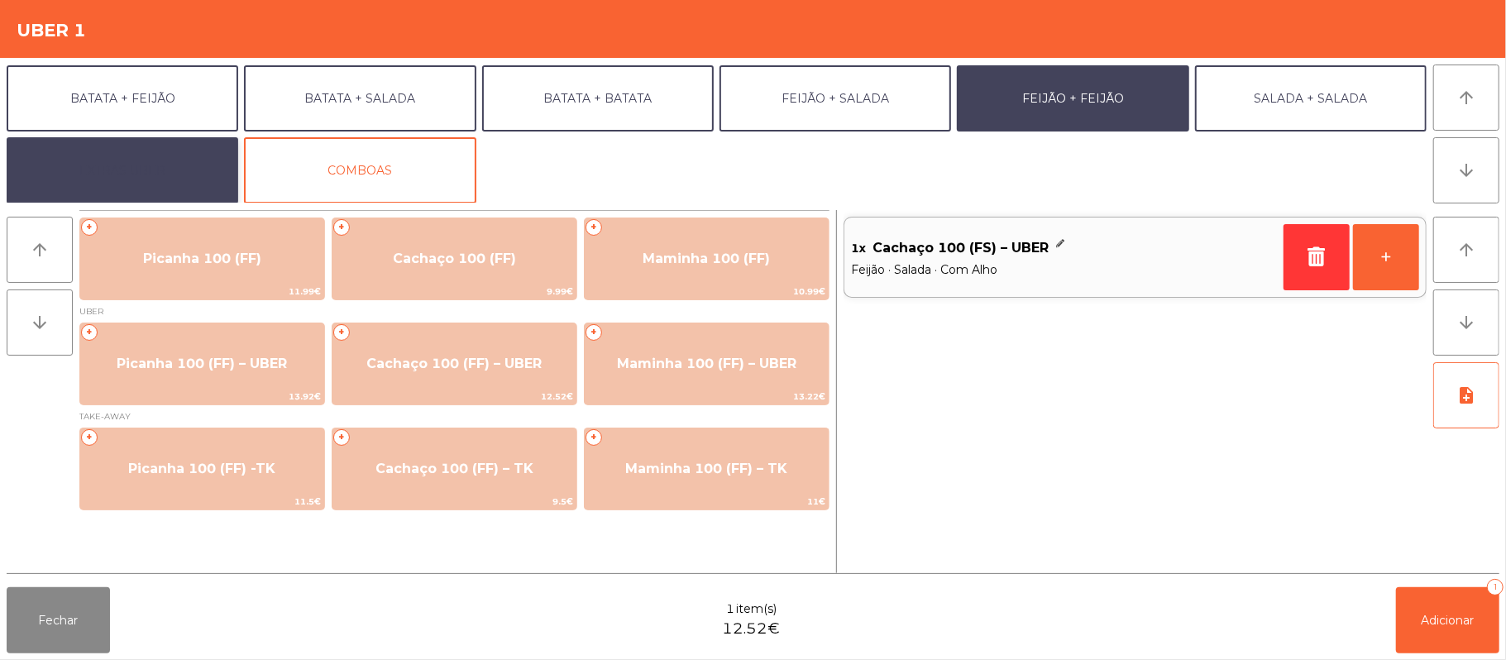
click at [154, 172] on button "EXTRAS UBER" at bounding box center [123, 170] width 232 height 66
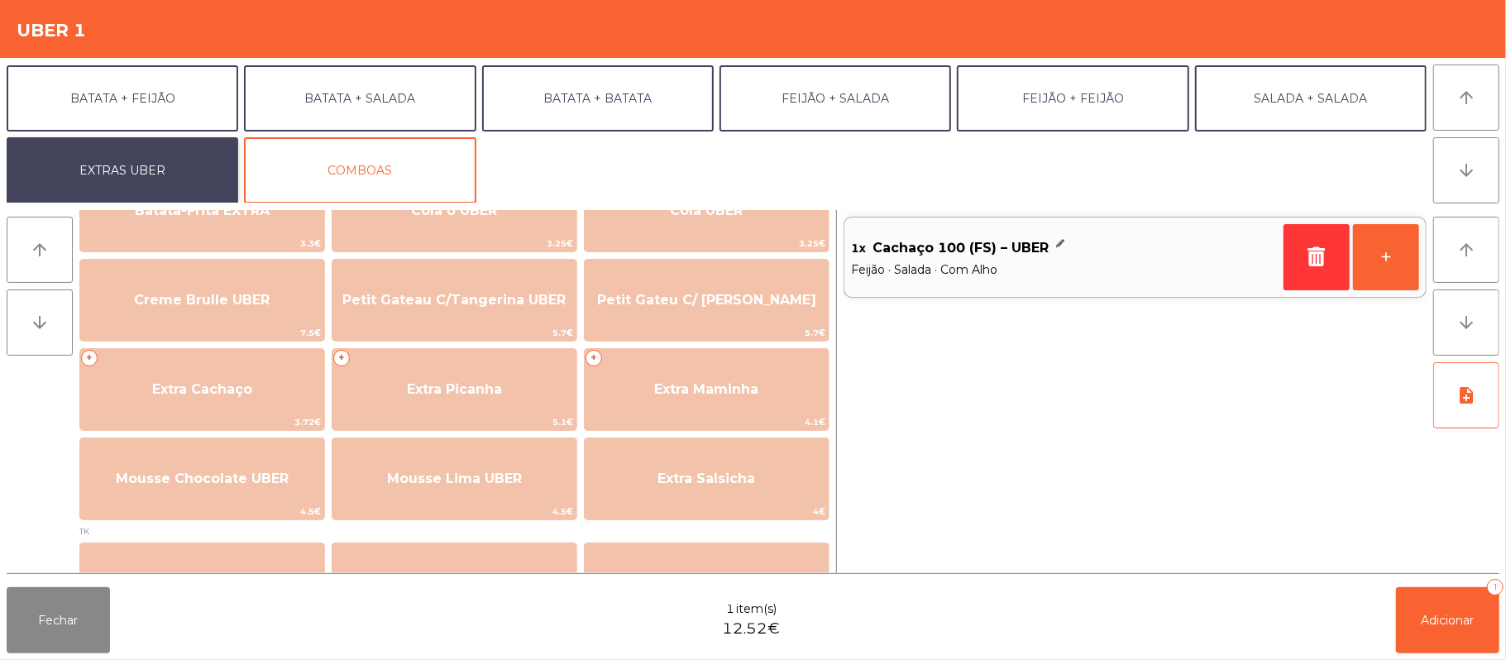
scroll to position [361, 0]
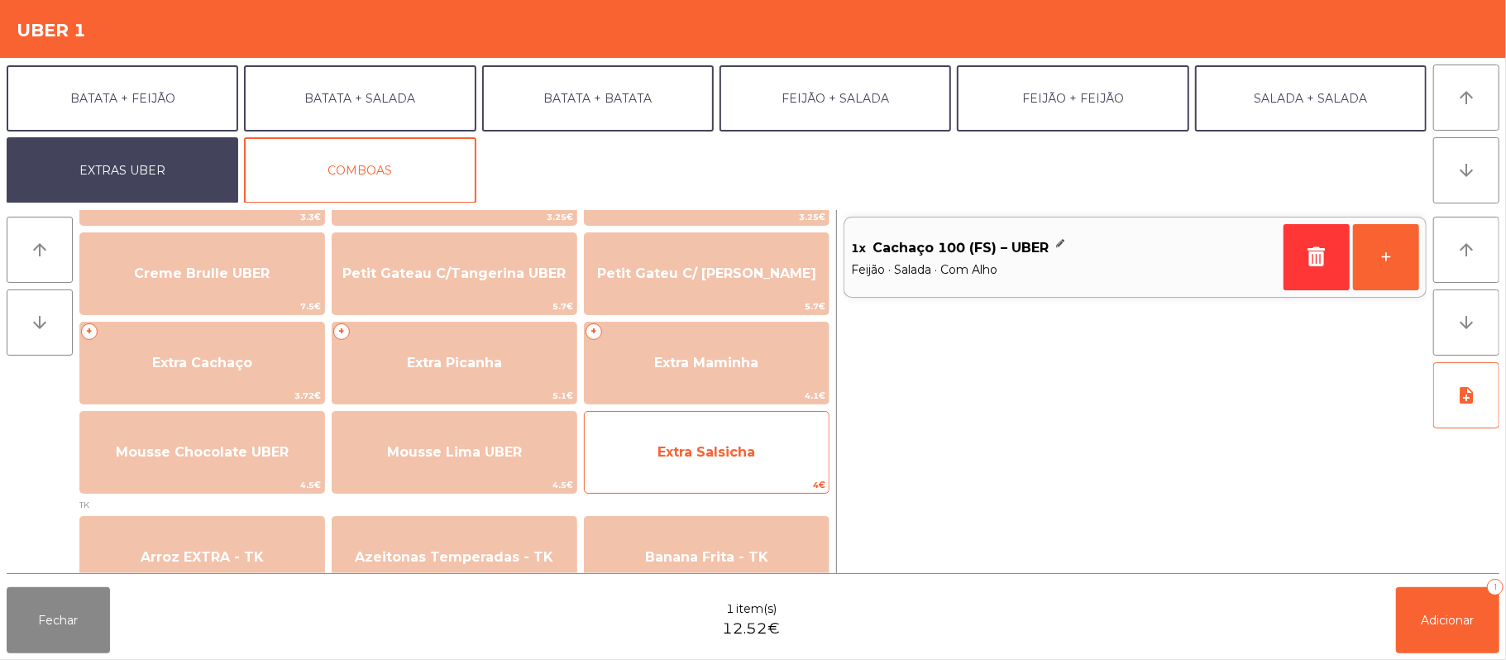
click at [719, 444] on span "Extra Salsicha" at bounding box center [706, 452] width 98 height 16
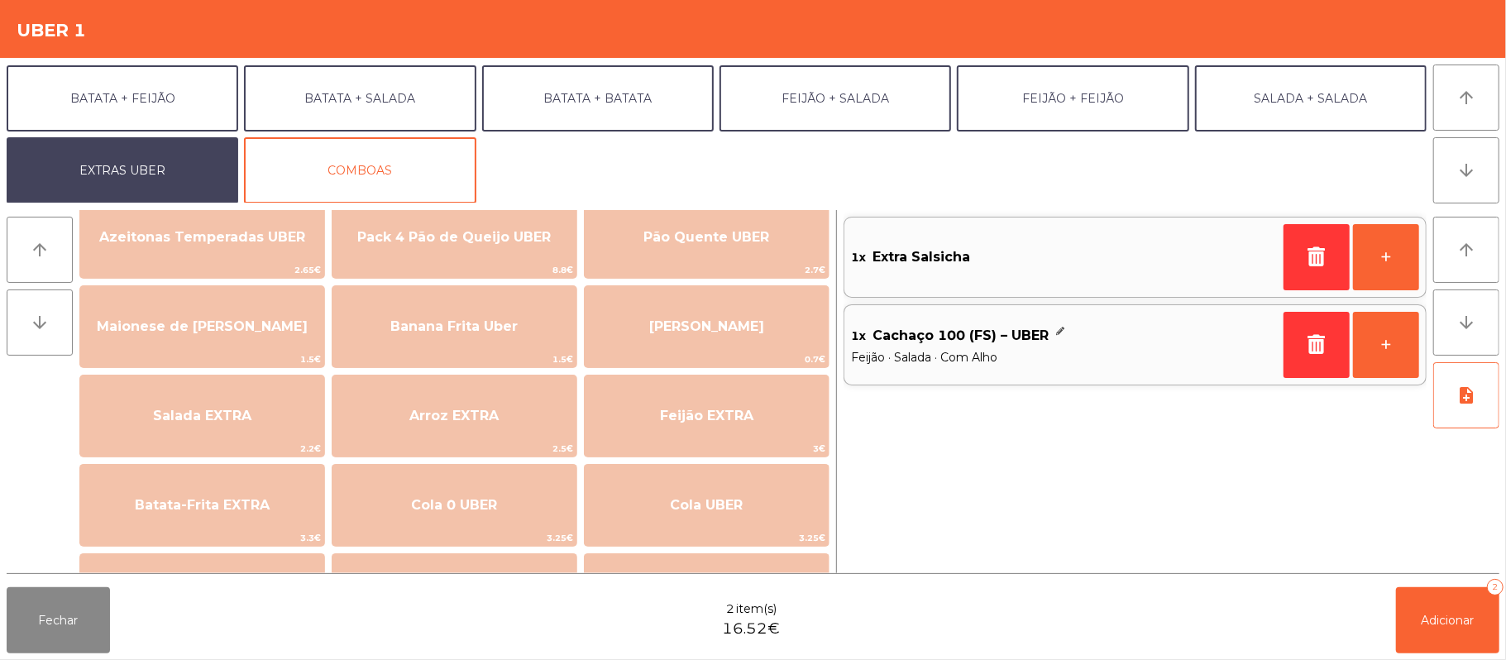
scroll to position [34, 0]
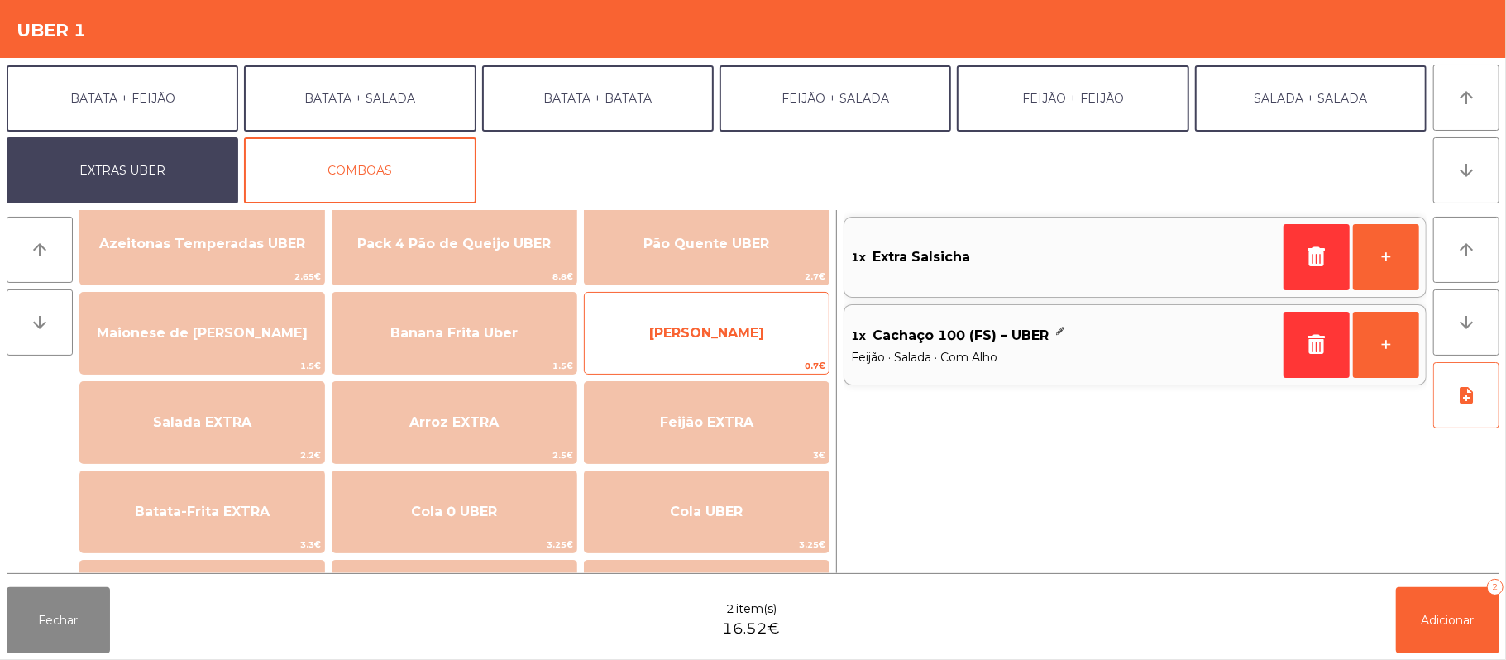
click at [775, 323] on span "[PERSON_NAME]" at bounding box center [707, 333] width 244 height 45
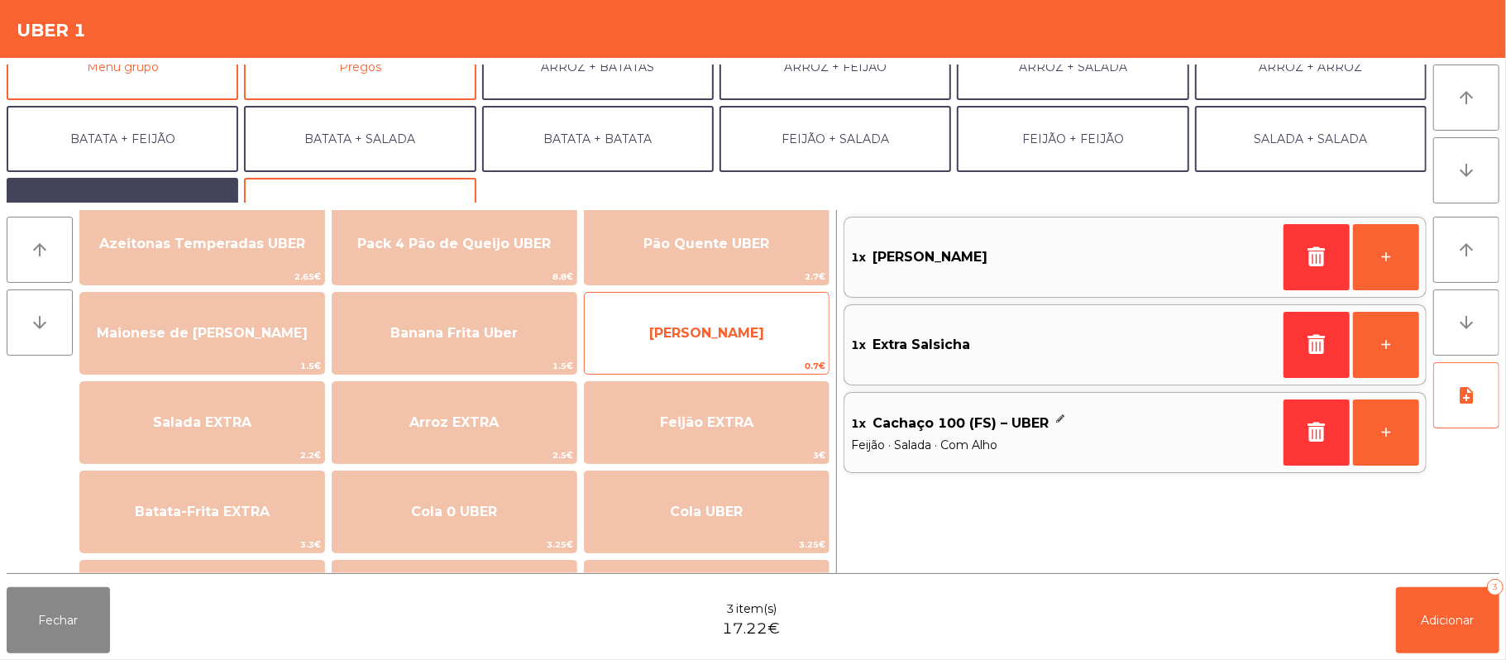
scroll to position [0, 0]
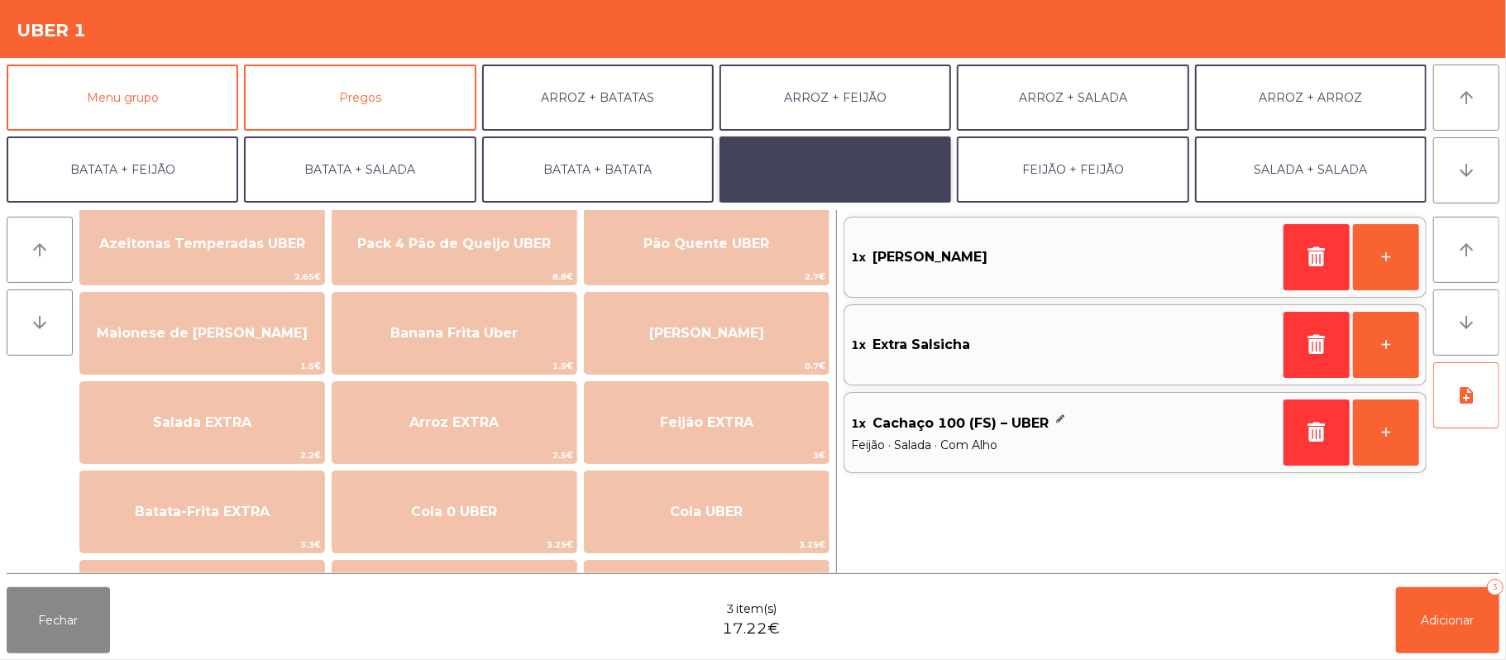
click at [882, 174] on button "FEIJÃO + SALADA" at bounding box center [835, 169] width 232 height 66
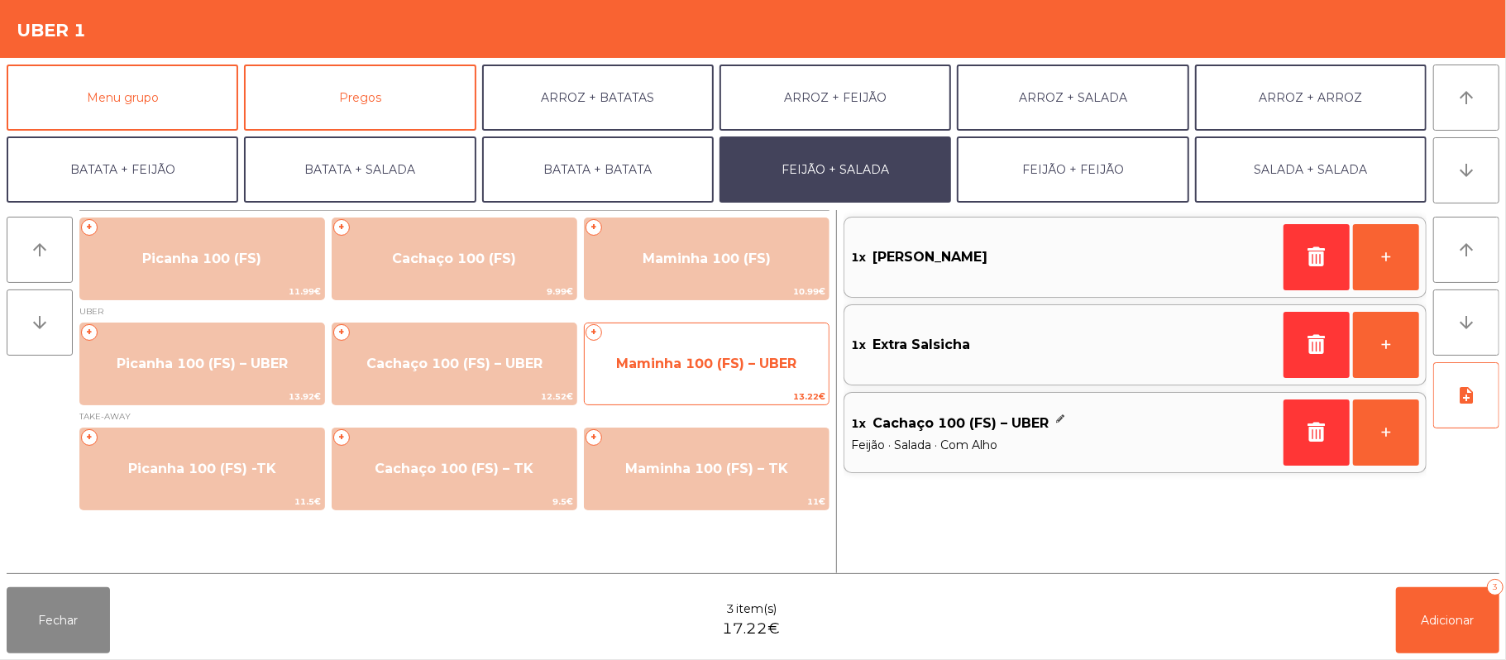
click at [692, 372] on span "Maminha 100 (FS) – UBER" at bounding box center [707, 364] width 244 height 45
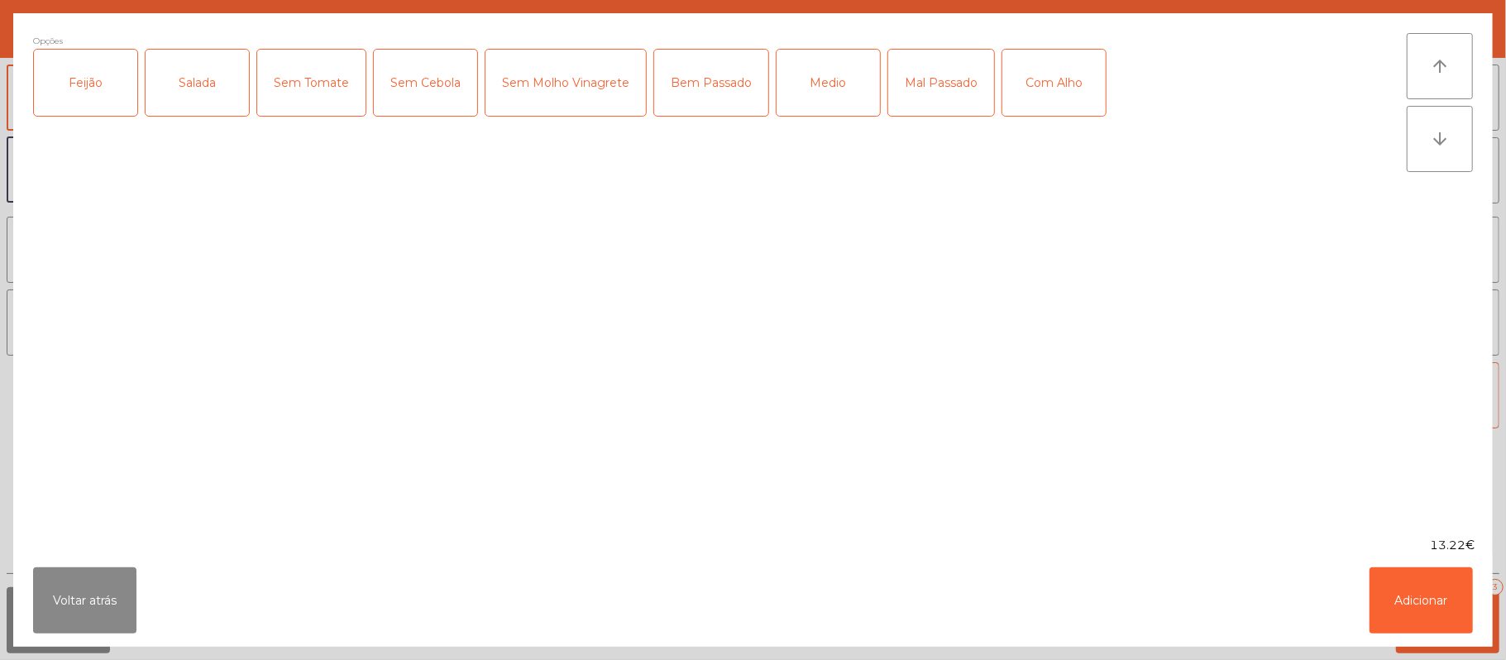
click at [90, 88] on div "Feijão" at bounding box center [85, 83] width 103 height 66
click at [189, 77] on div "Salada" at bounding box center [197, 83] width 103 height 66
click at [913, 87] on div "Mal Passado" at bounding box center [941, 83] width 106 height 66
click at [1065, 79] on div "Com Alho" at bounding box center [1053, 83] width 103 height 66
click at [1419, 602] on button "Adicionar" at bounding box center [1420, 600] width 103 height 66
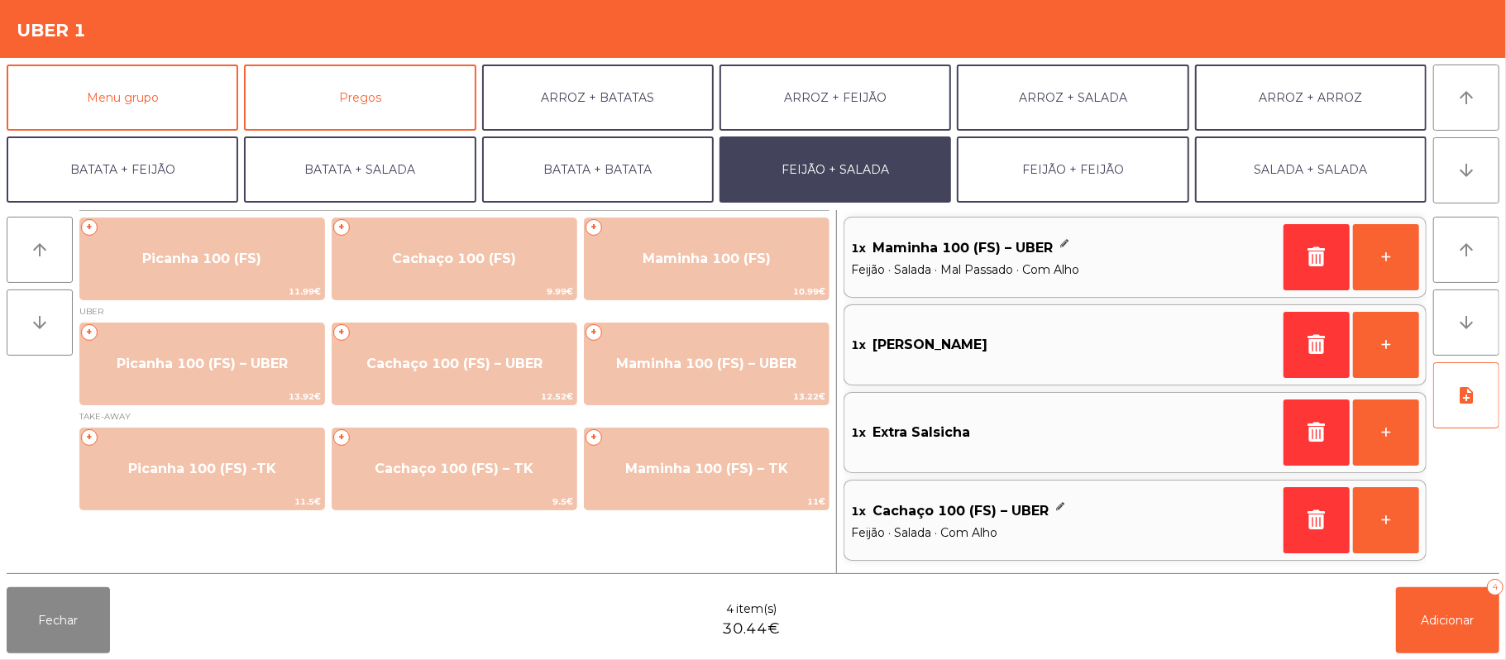
scroll to position [71, 0]
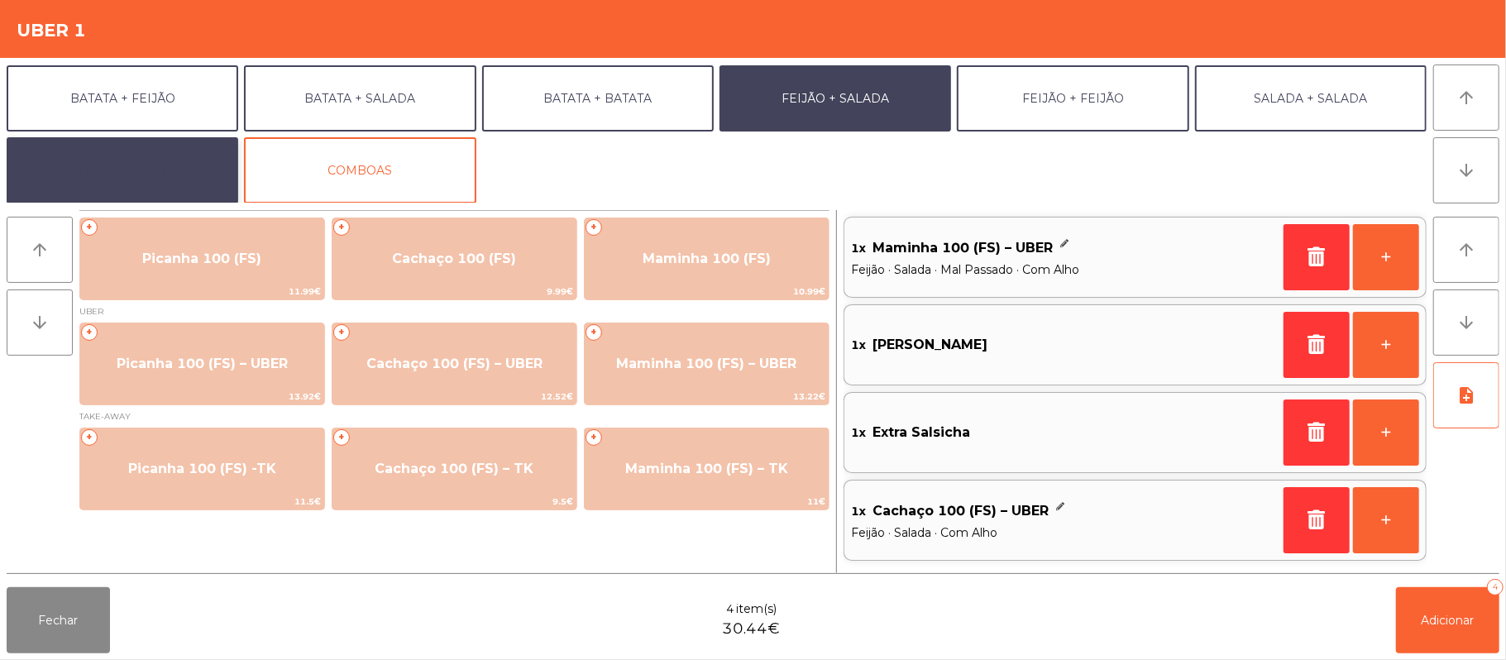
click at [157, 186] on button "EXTRAS UBER" at bounding box center [123, 170] width 232 height 66
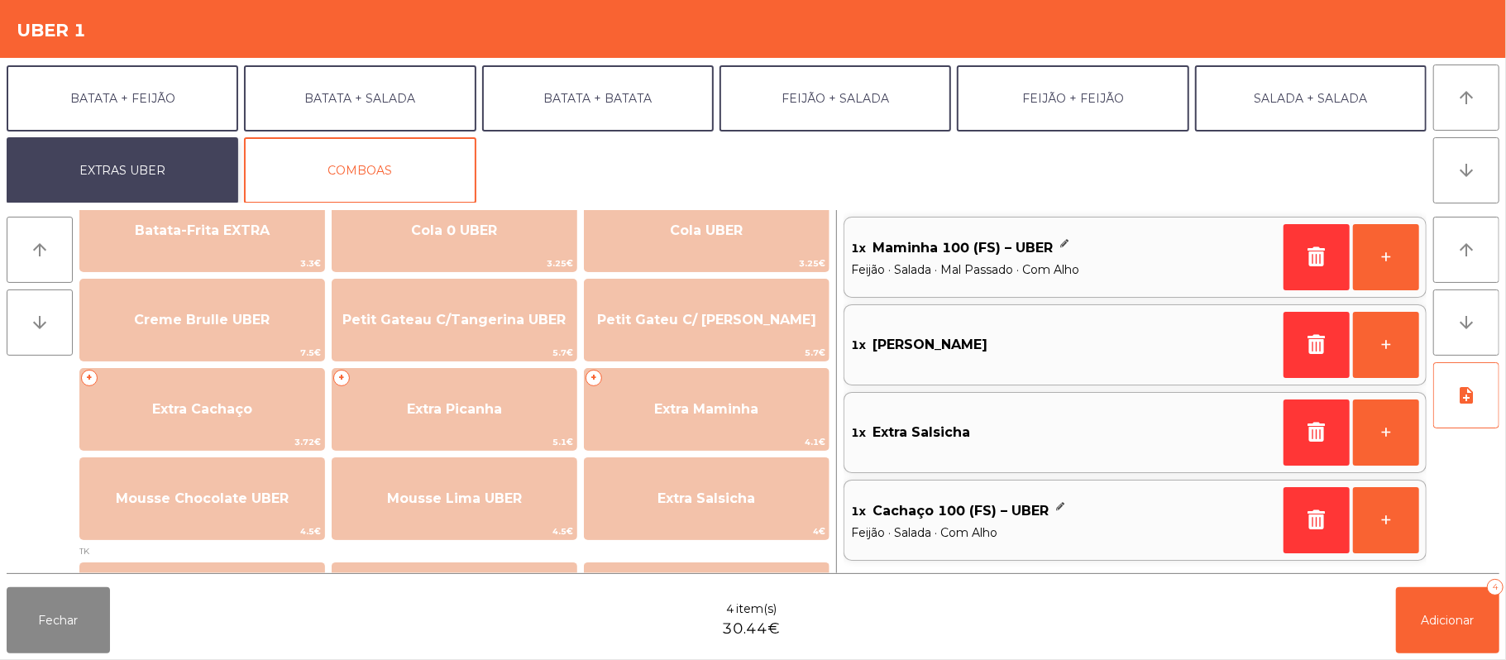
scroll to position [366, 0]
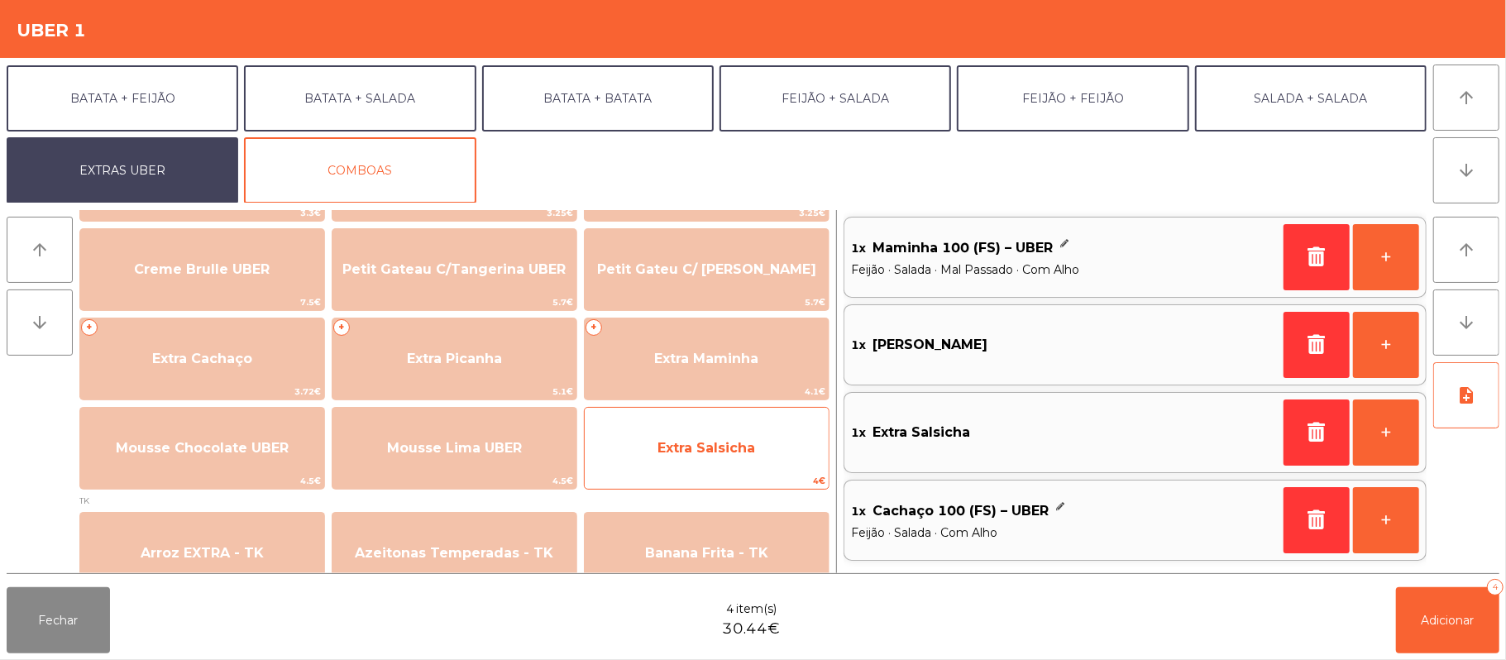
click at [706, 457] on span "Extra Salsicha" at bounding box center [707, 448] width 244 height 45
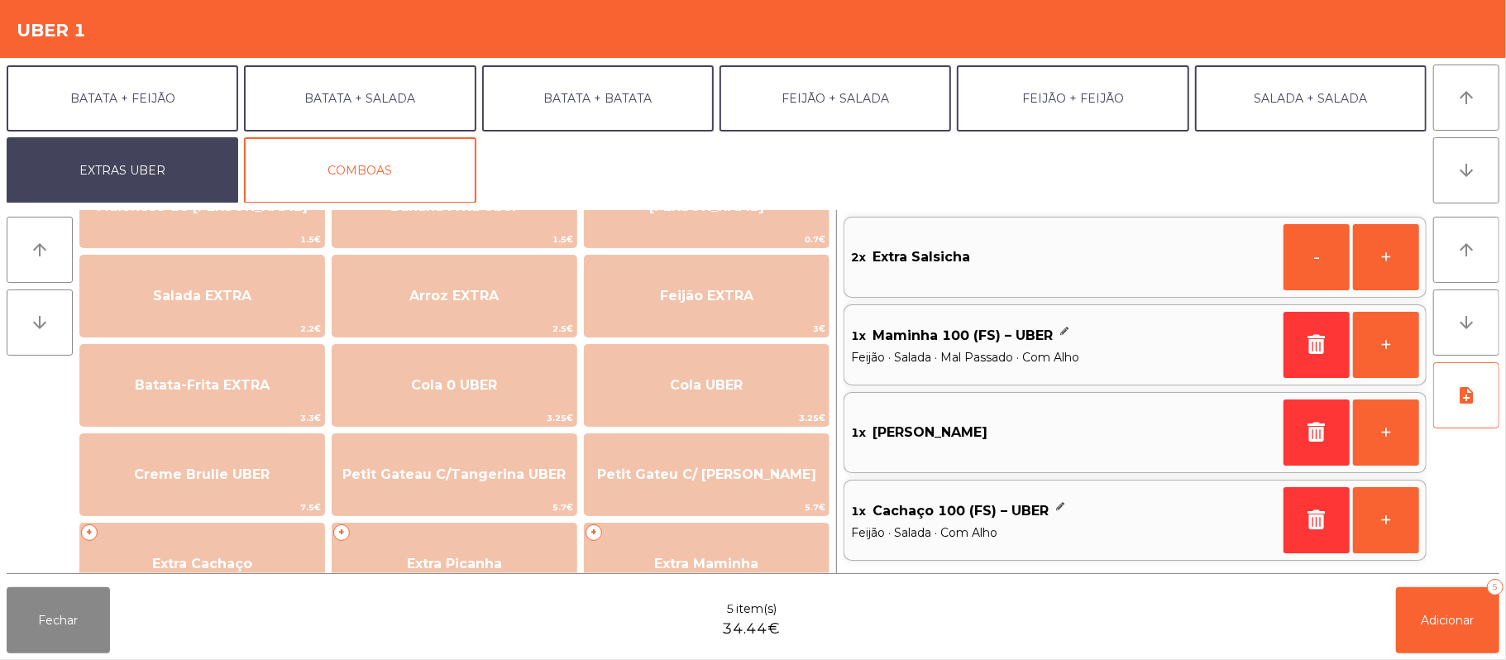
scroll to position [163, 0]
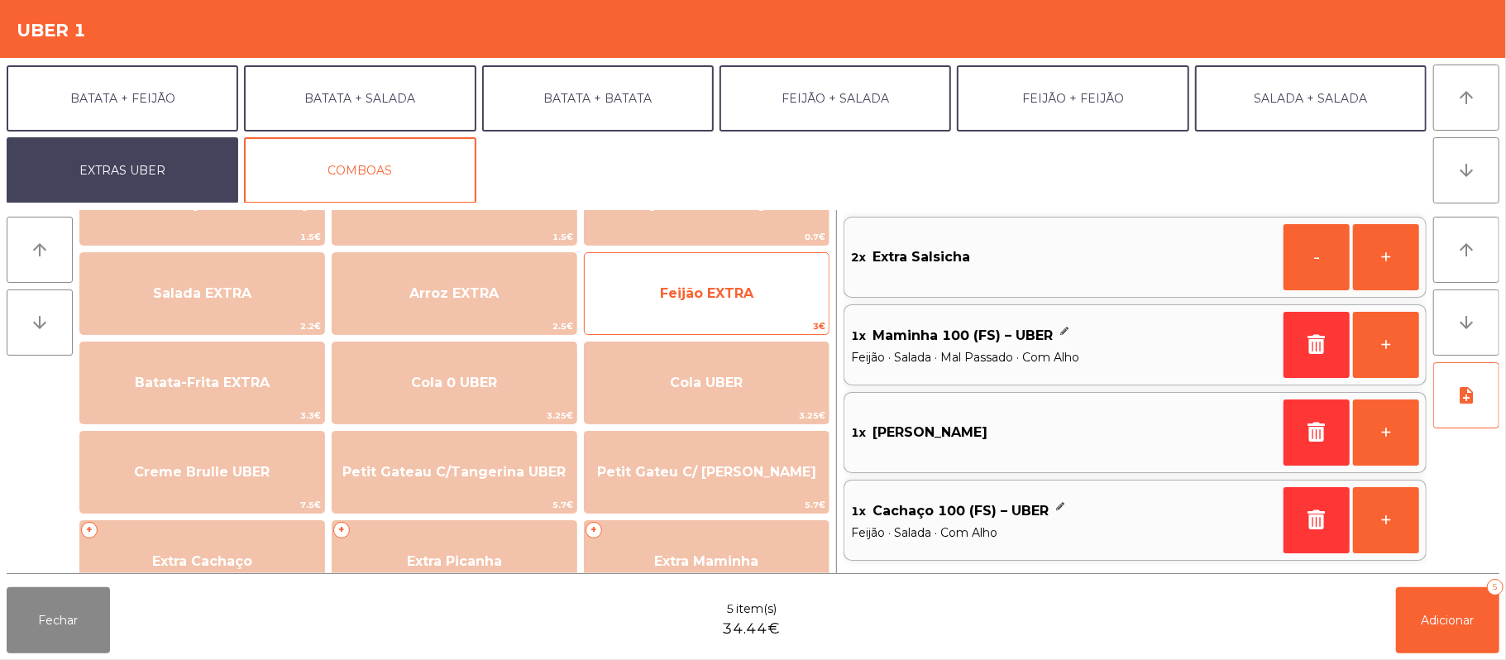
click at [762, 303] on span "Feijão EXTRA" at bounding box center [707, 293] width 244 height 45
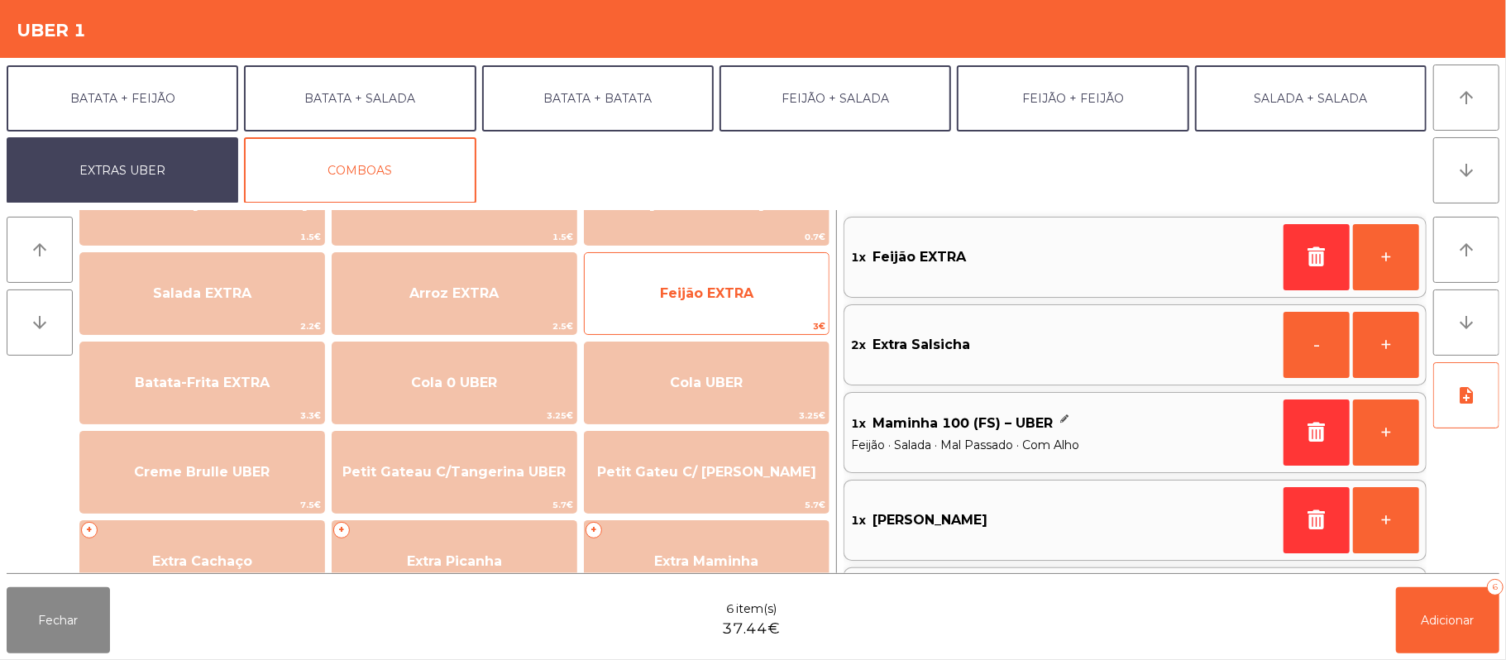
click at [768, 299] on span "Feijão EXTRA" at bounding box center [707, 293] width 244 height 45
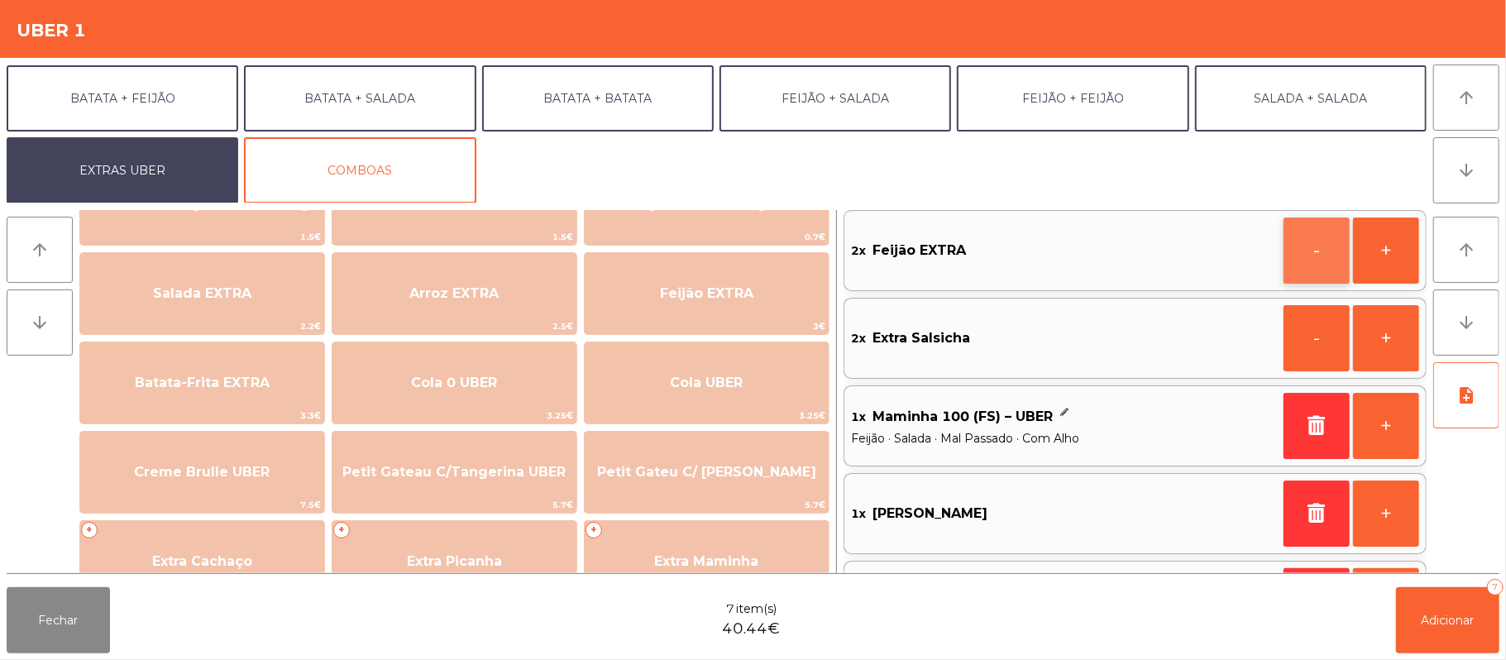
click at [1308, 253] on button "-" at bounding box center [1316, 250] width 66 height 66
click at [1315, 246] on icon "button" at bounding box center [1316, 250] width 25 height 20
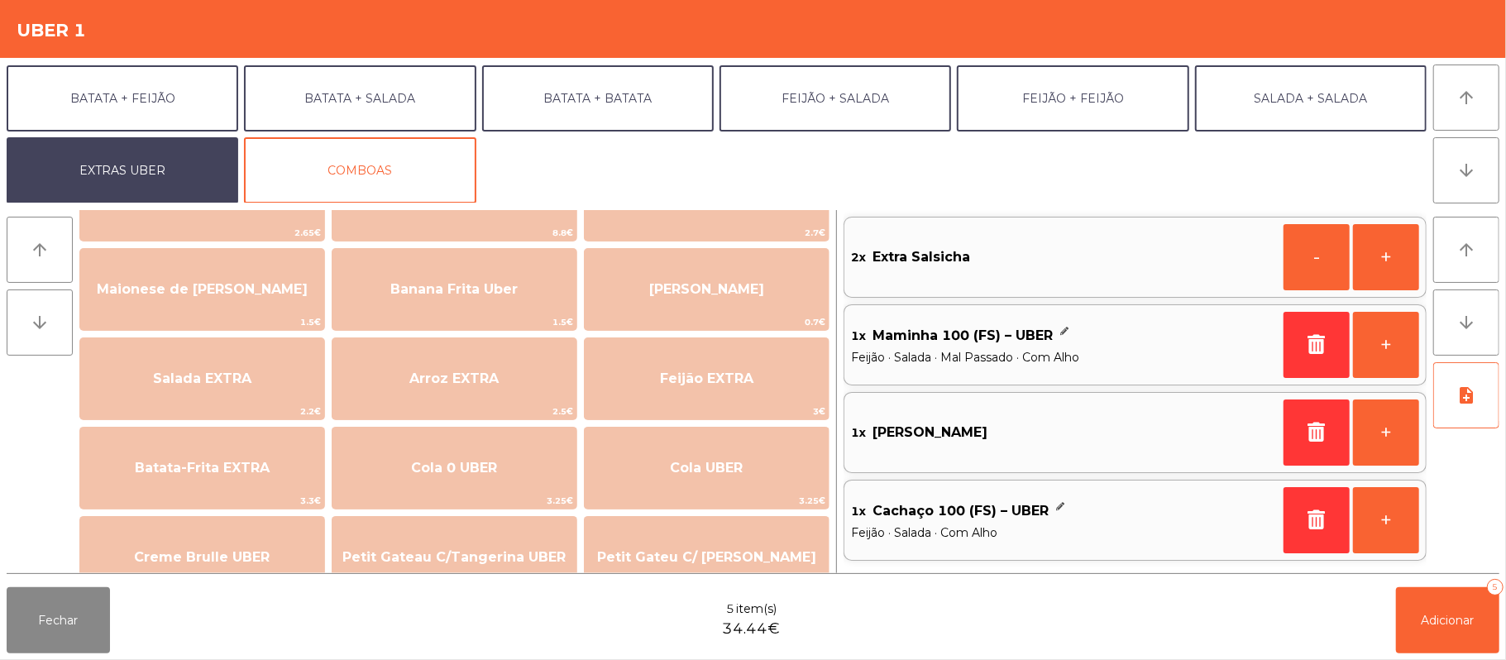
scroll to position [66, 0]
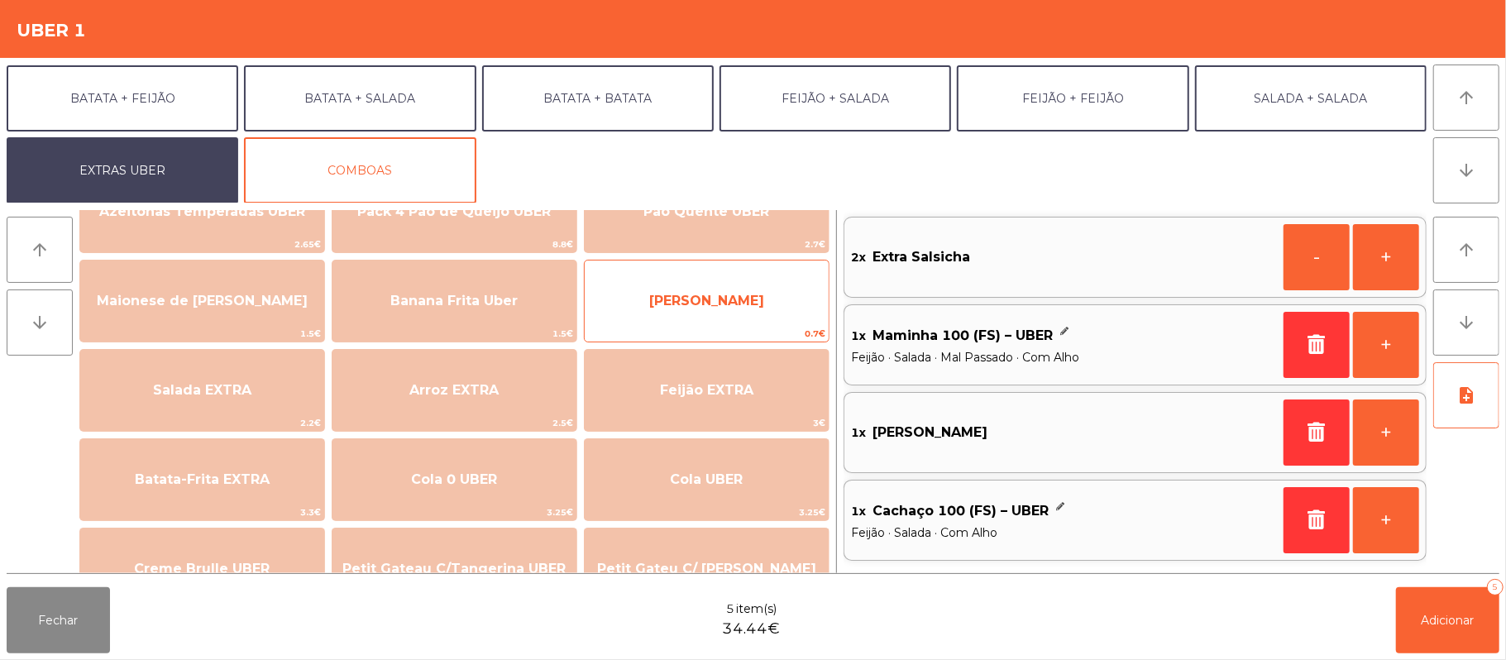
click at [762, 311] on span "[PERSON_NAME]" at bounding box center [707, 301] width 244 height 45
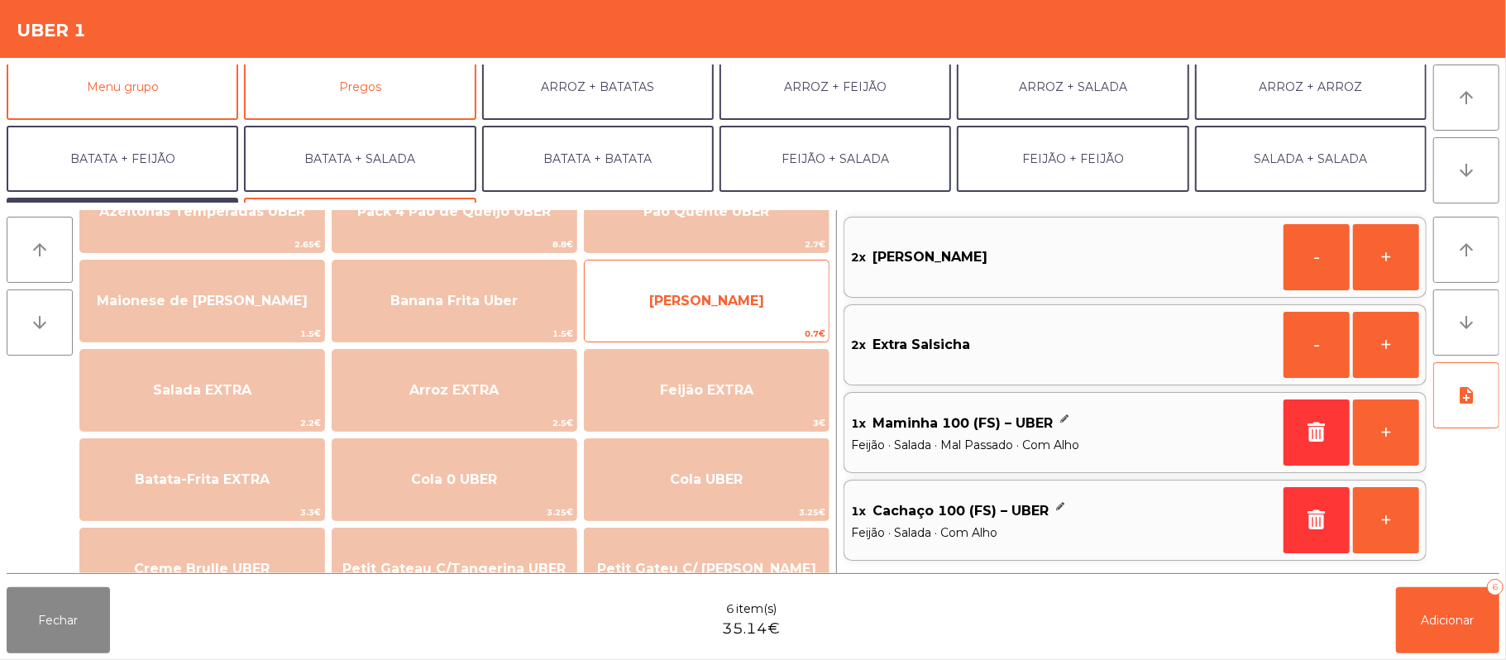
scroll to position [0, 0]
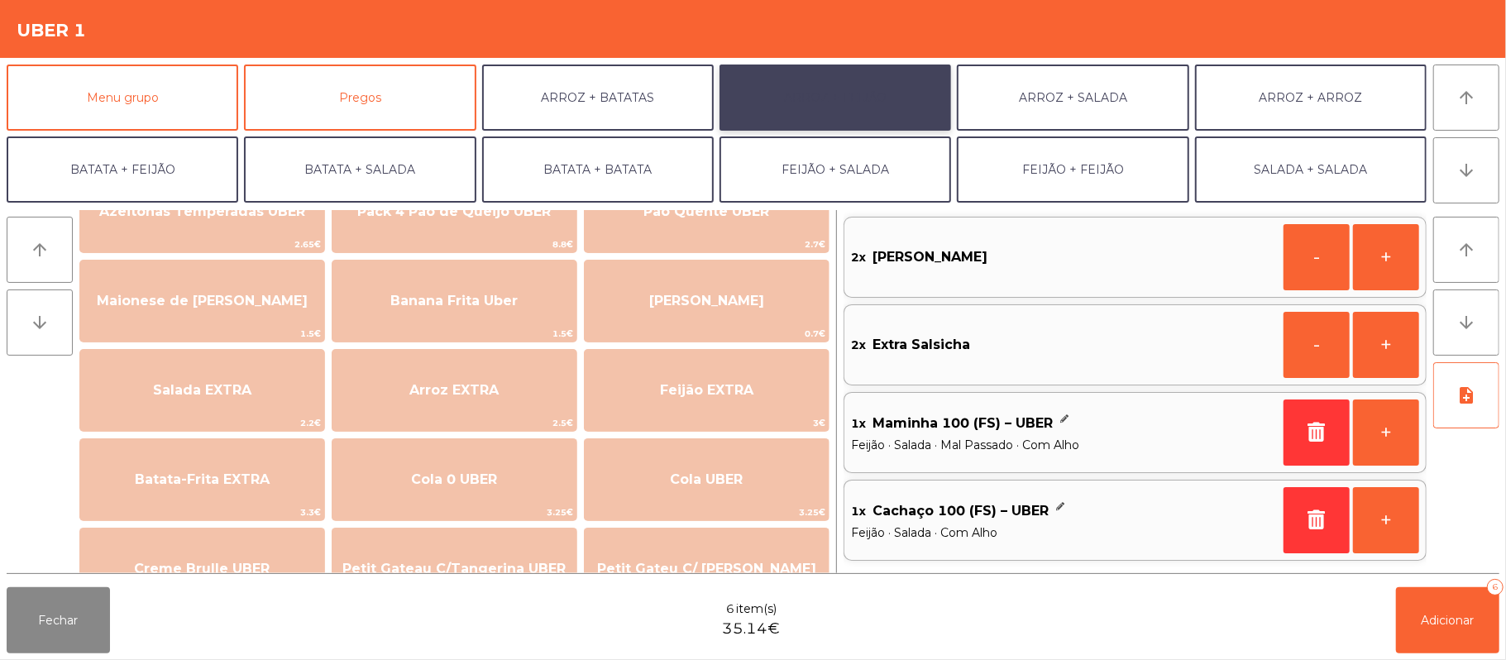
click at [858, 97] on button "ARROZ + FEIJÃO" at bounding box center [835, 98] width 232 height 66
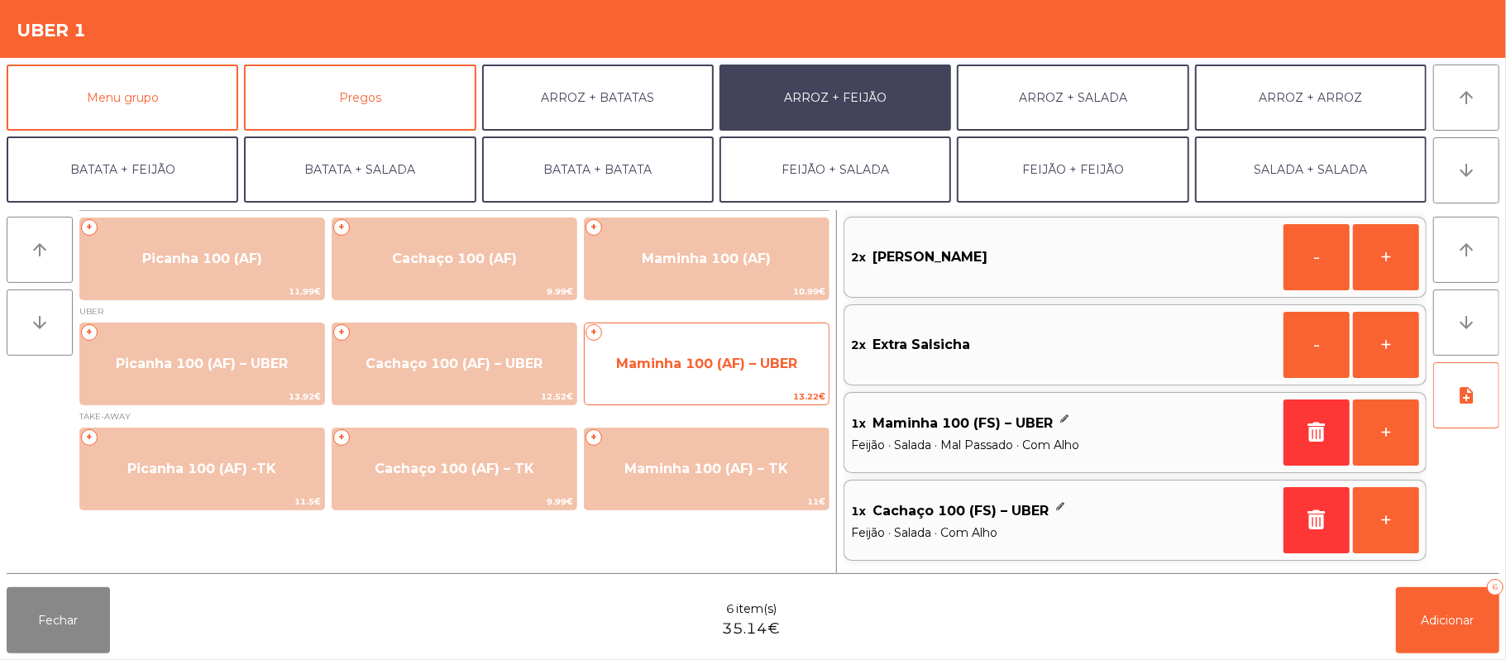
click at [714, 369] on span "Maminha 100 (AF) – UBER" at bounding box center [706, 364] width 181 height 16
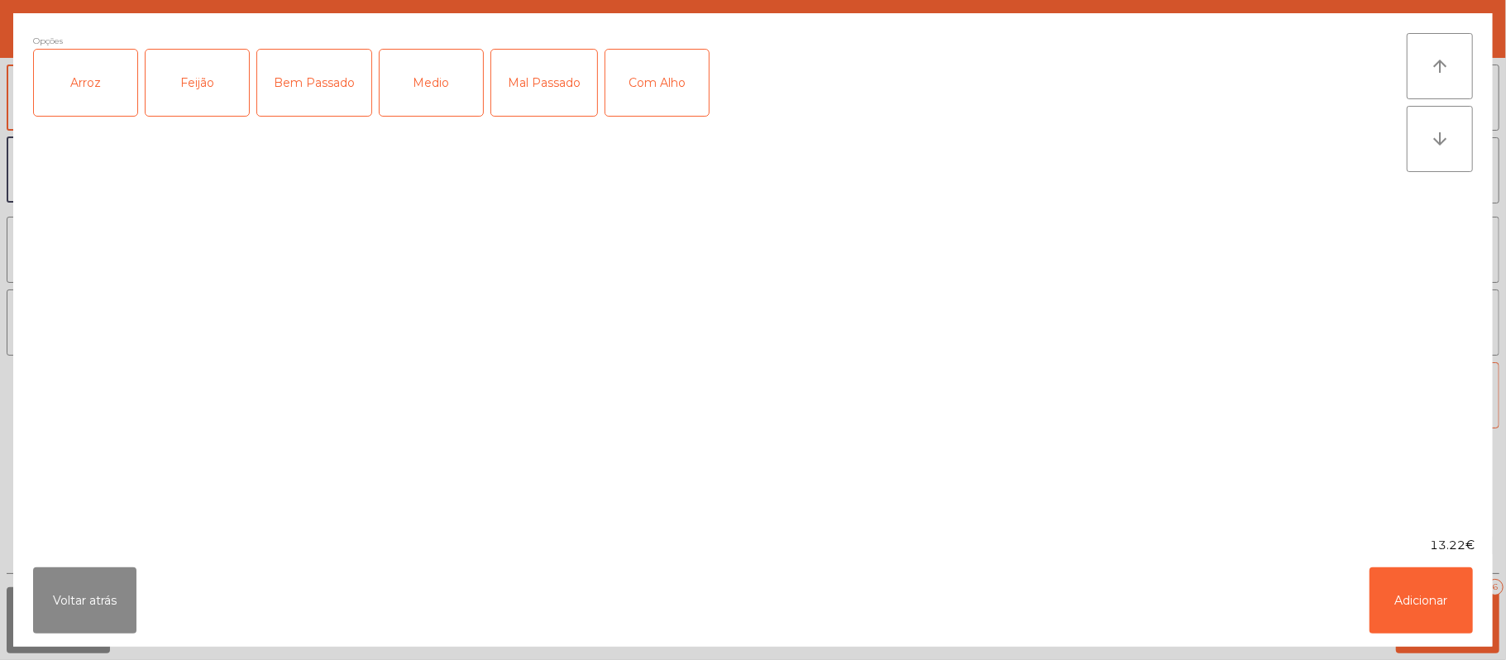
click at [120, 106] on div "Arroz" at bounding box center [85, 83] width 103 height 66
click at [228, 93] on div "Feijão" at bounding box center [197, 83] width 103 height 66
click at [533, 83] on div "Mal Passado" at bounding box center [544, 83] width 106 height 66
click at [646, 77] on div "Com Alho" at bounding box center [656, 83] width 103 height 66
click at [671, 78] on div "Com Alho" at bounding box center [656, 83] width 103 height 66
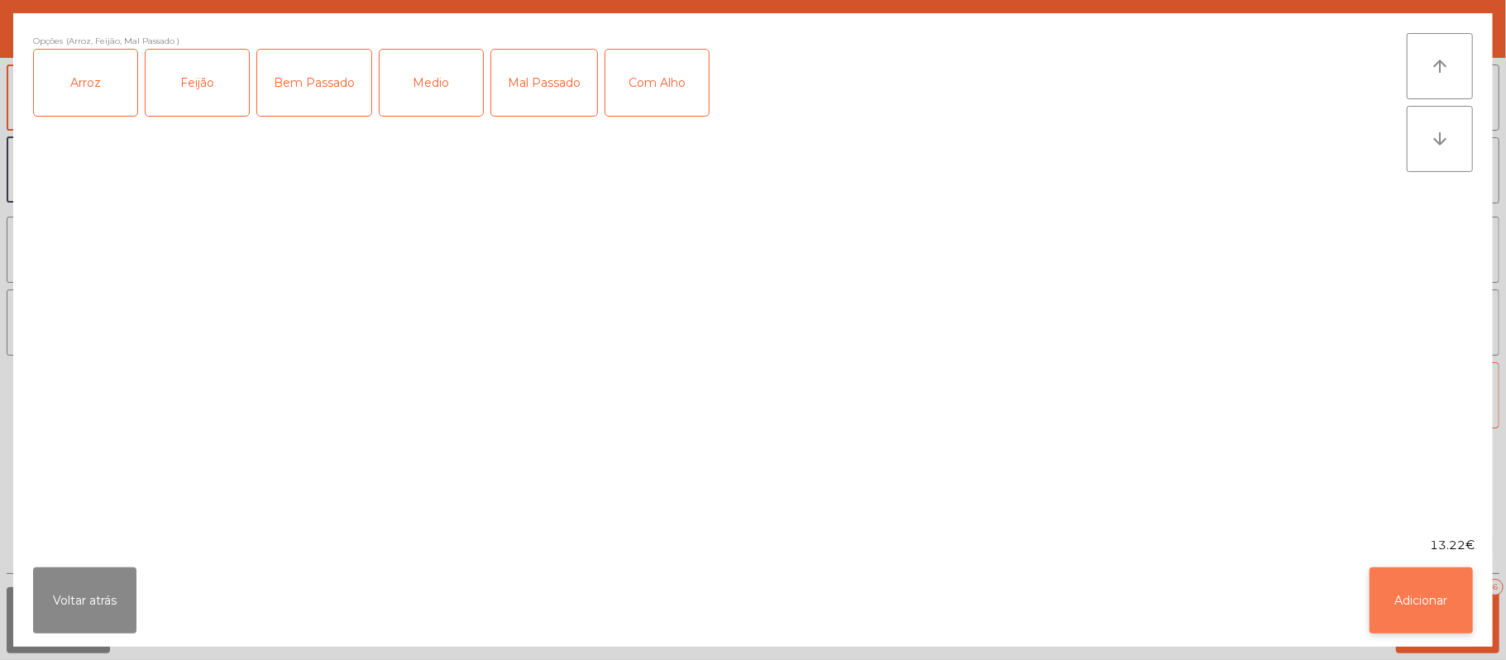
click at [1413, 595] on button "Adicionar" at bounding box center [1420, 600] width 103 height 66
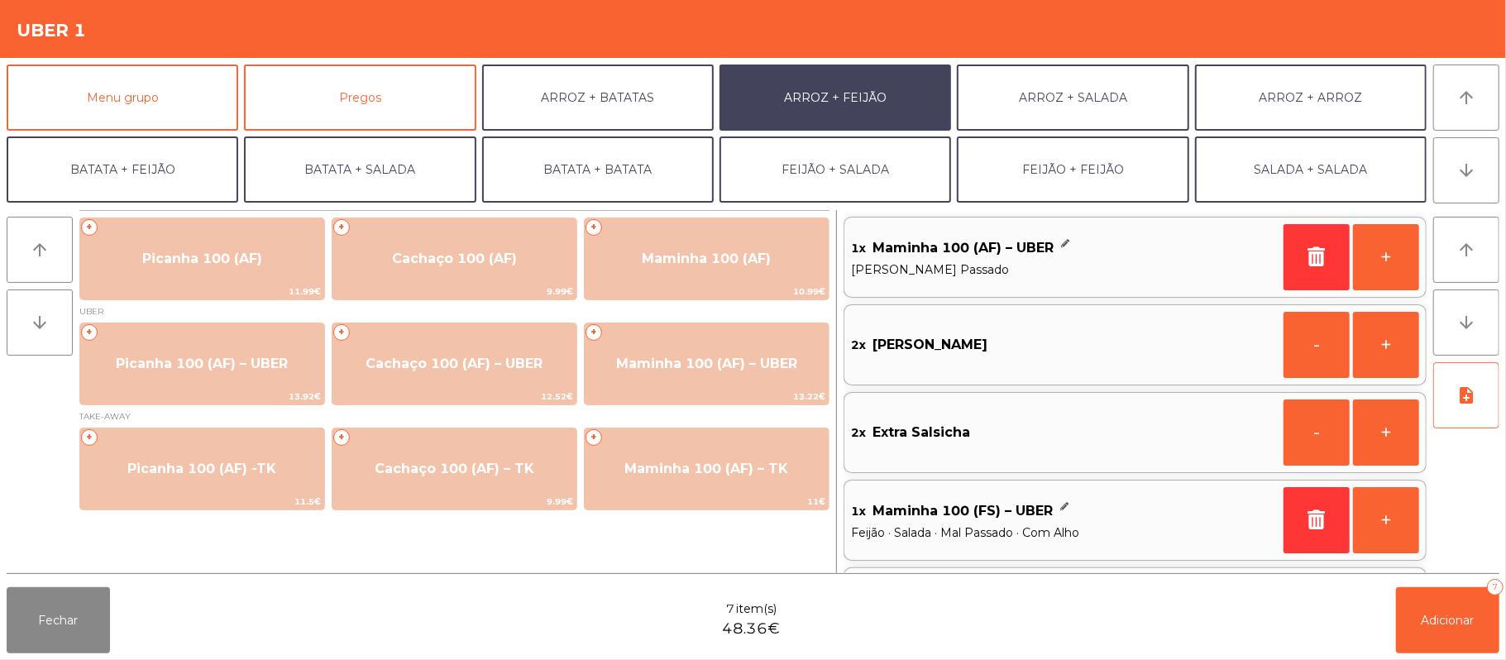
scroll to position [71, 0]
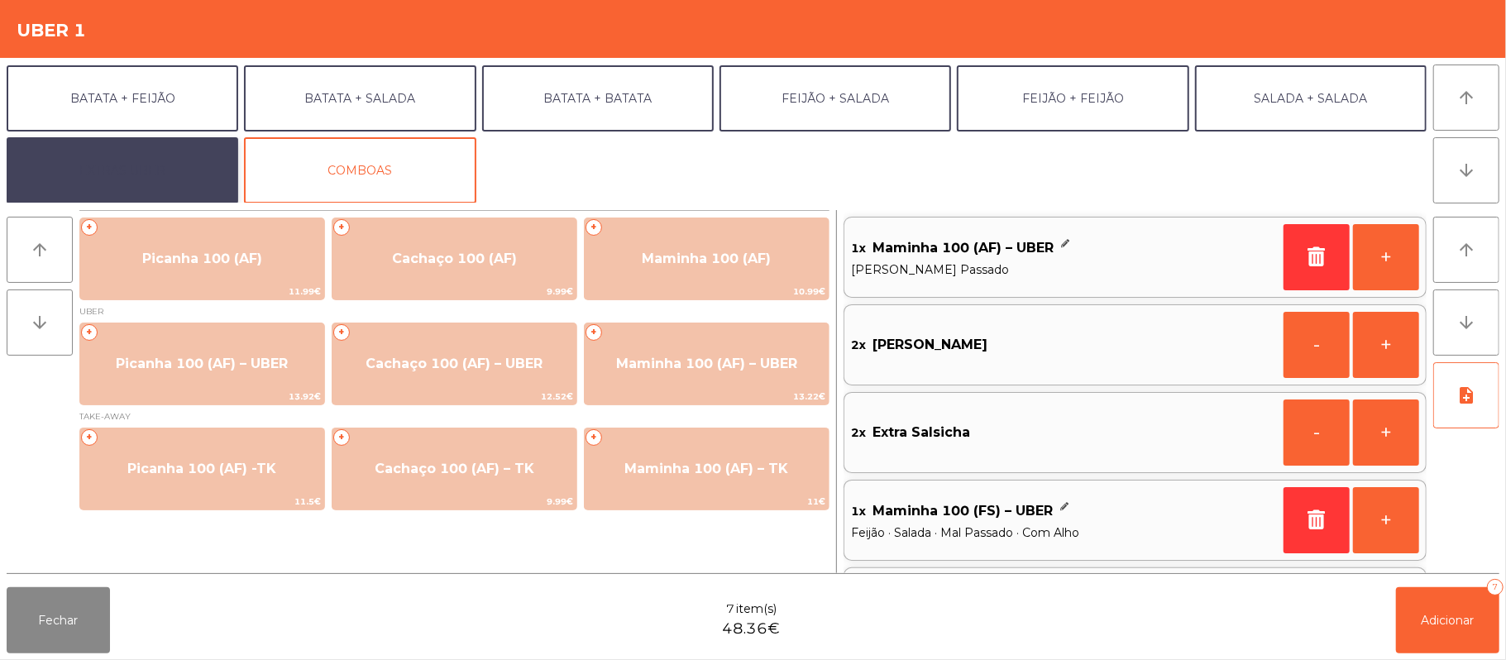
click at [136, 167] on button "EXTRAS UBER" at bounding box center [123, 170] width 232 height 66
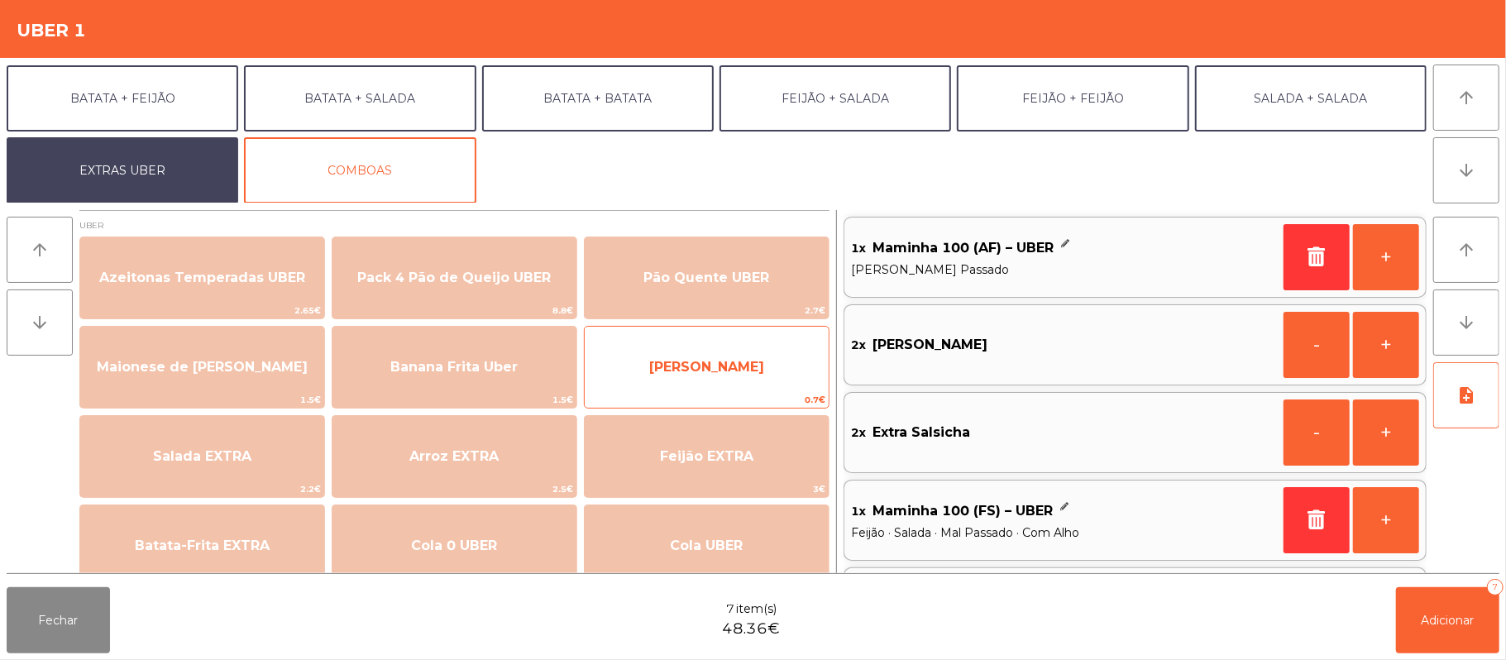
click at [755, 366] on span "[PERSON_NAME]" at bounding box center [707, 367] width 244 height 45
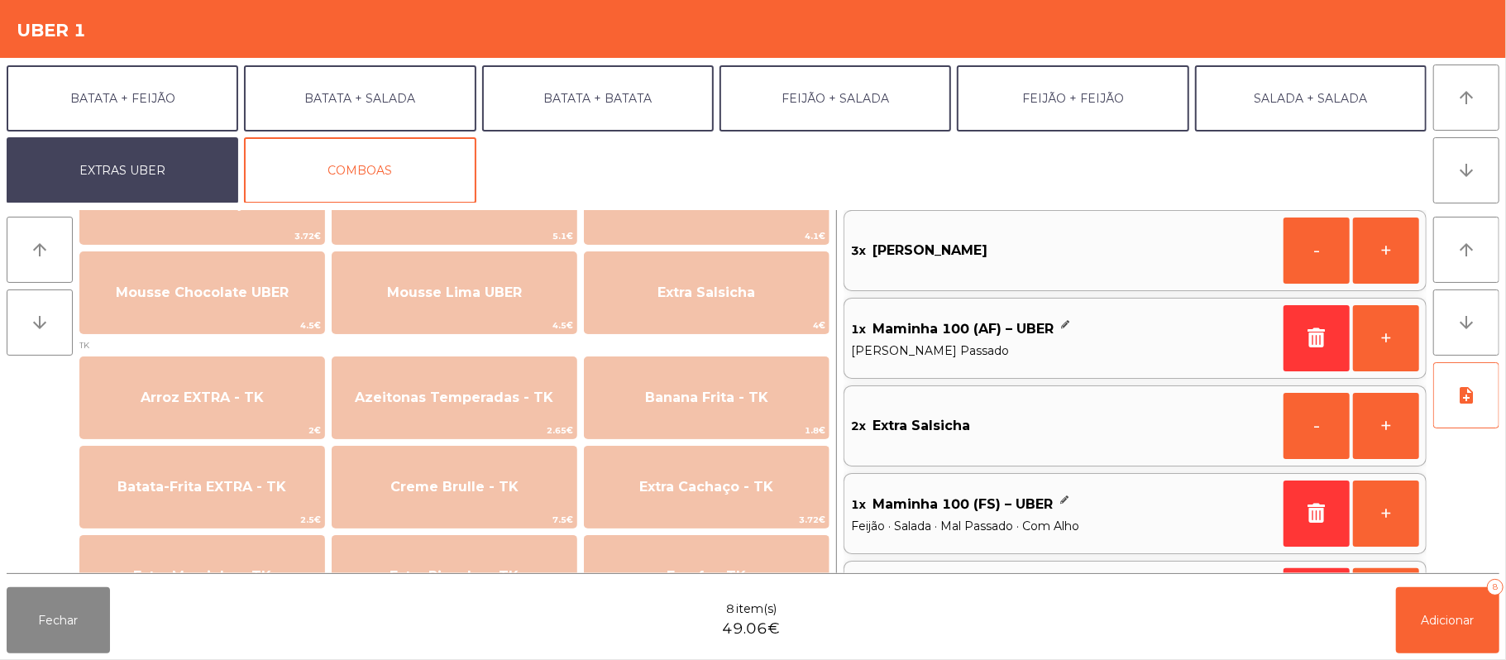
scroll to position [523, 0]
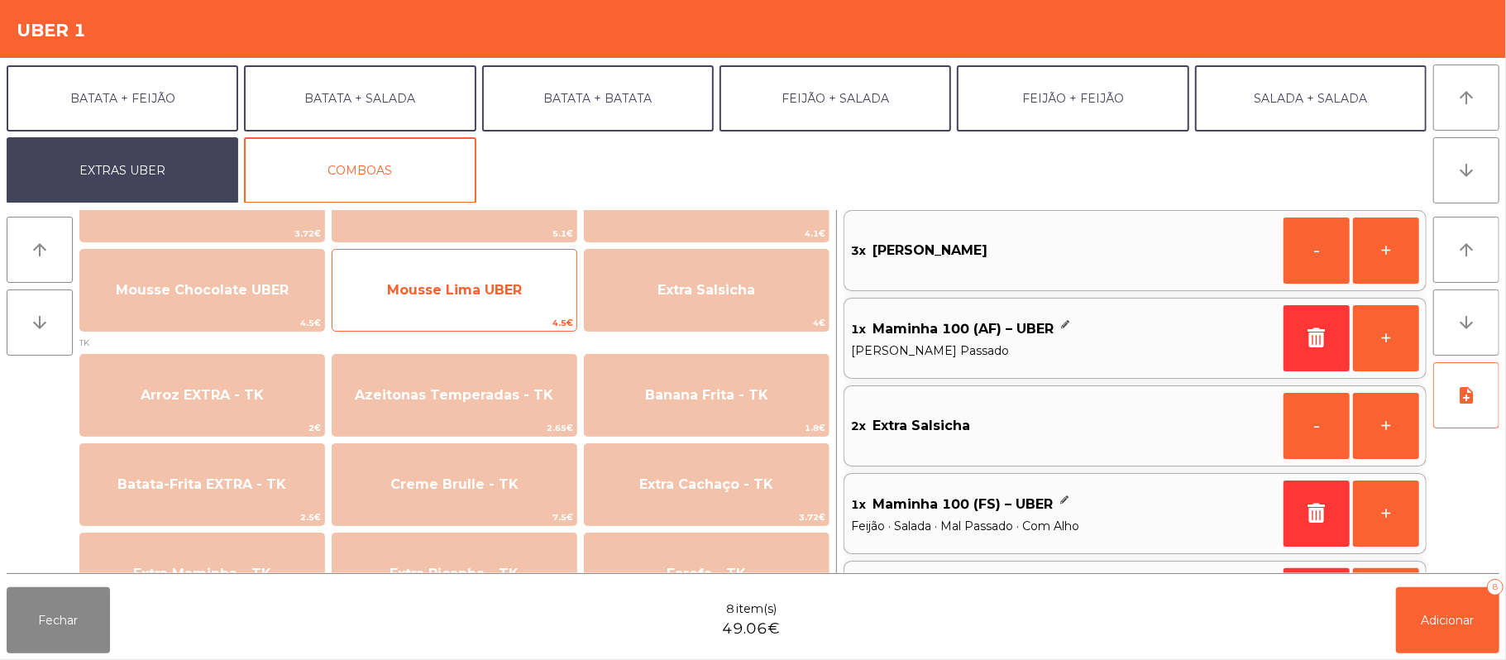
click at [521, 326] on span "4.5€" at bounding box center [454, 323] width 244 height 16
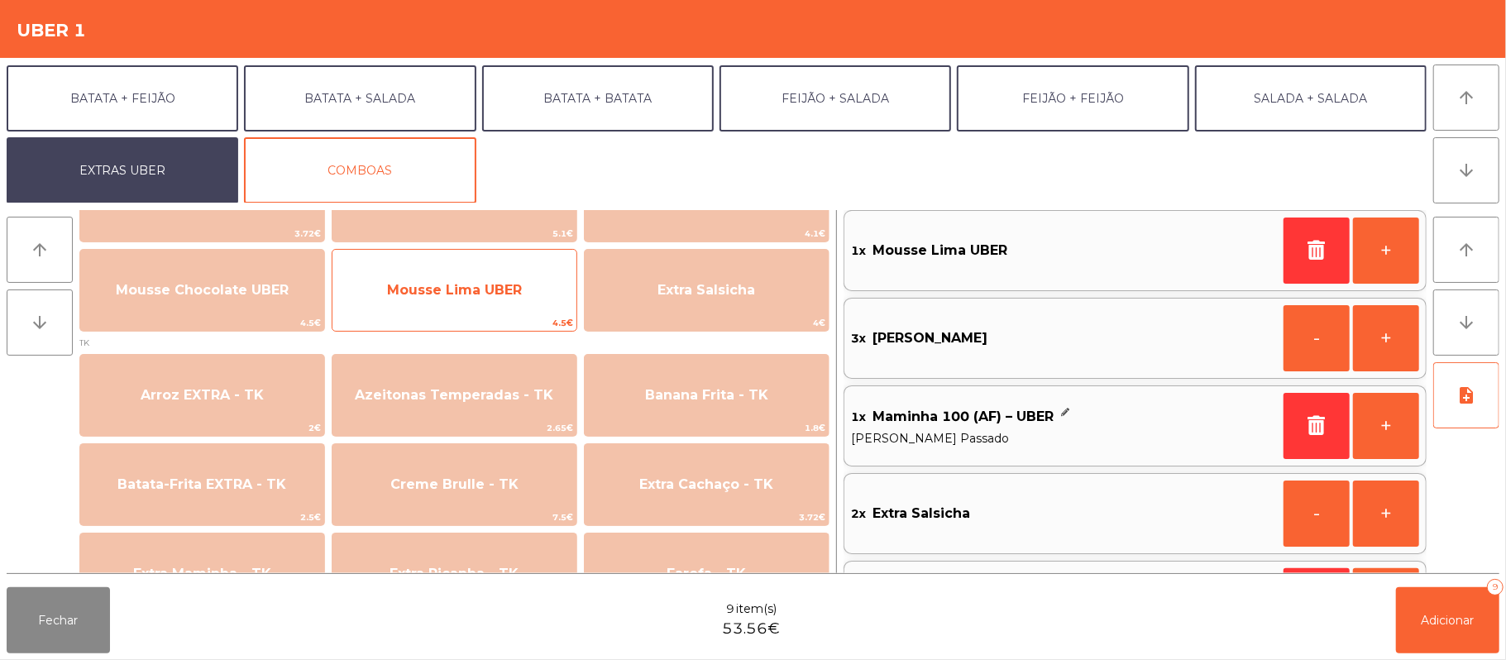
click at [530, 312] on span "Mousse Lima UBER" at bounding box center [454, 290] width 244 height 45
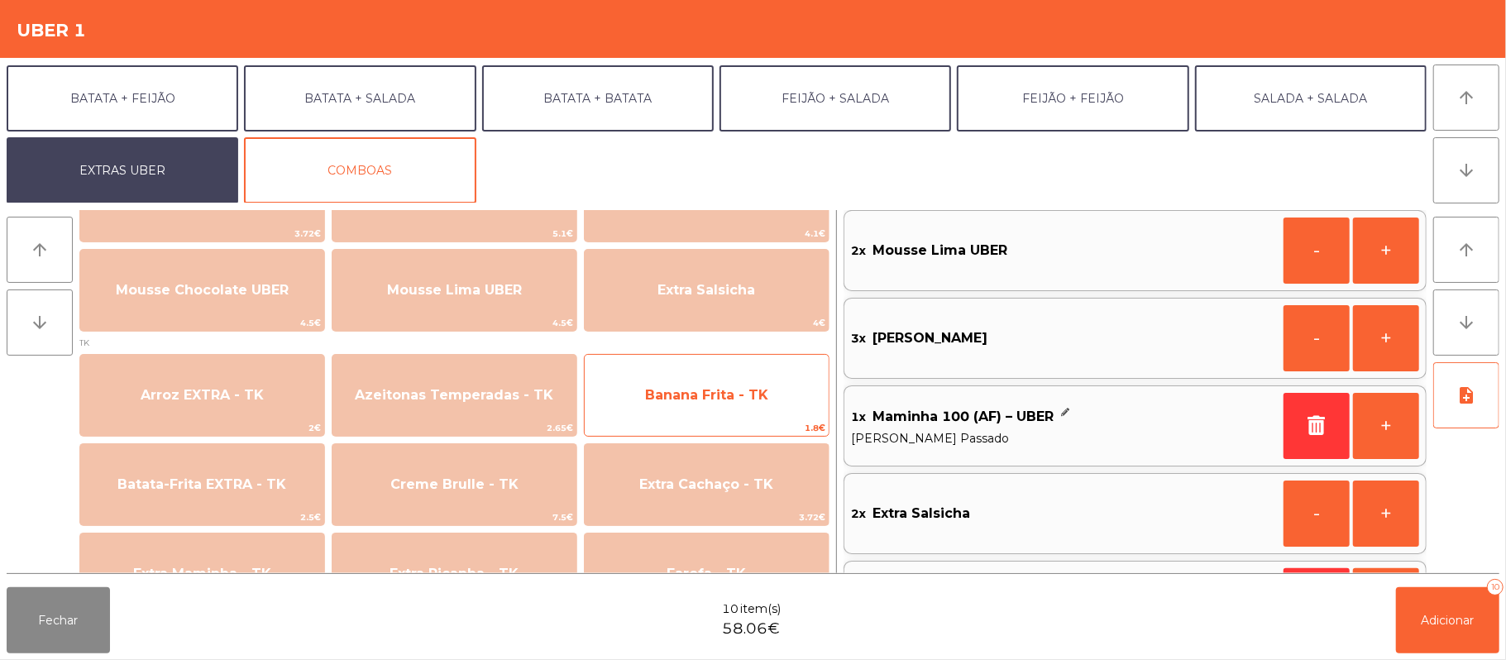
click at [784, 412] on span "Banana Frita - TK" at bounding box center [707, 395] width 244 height 45
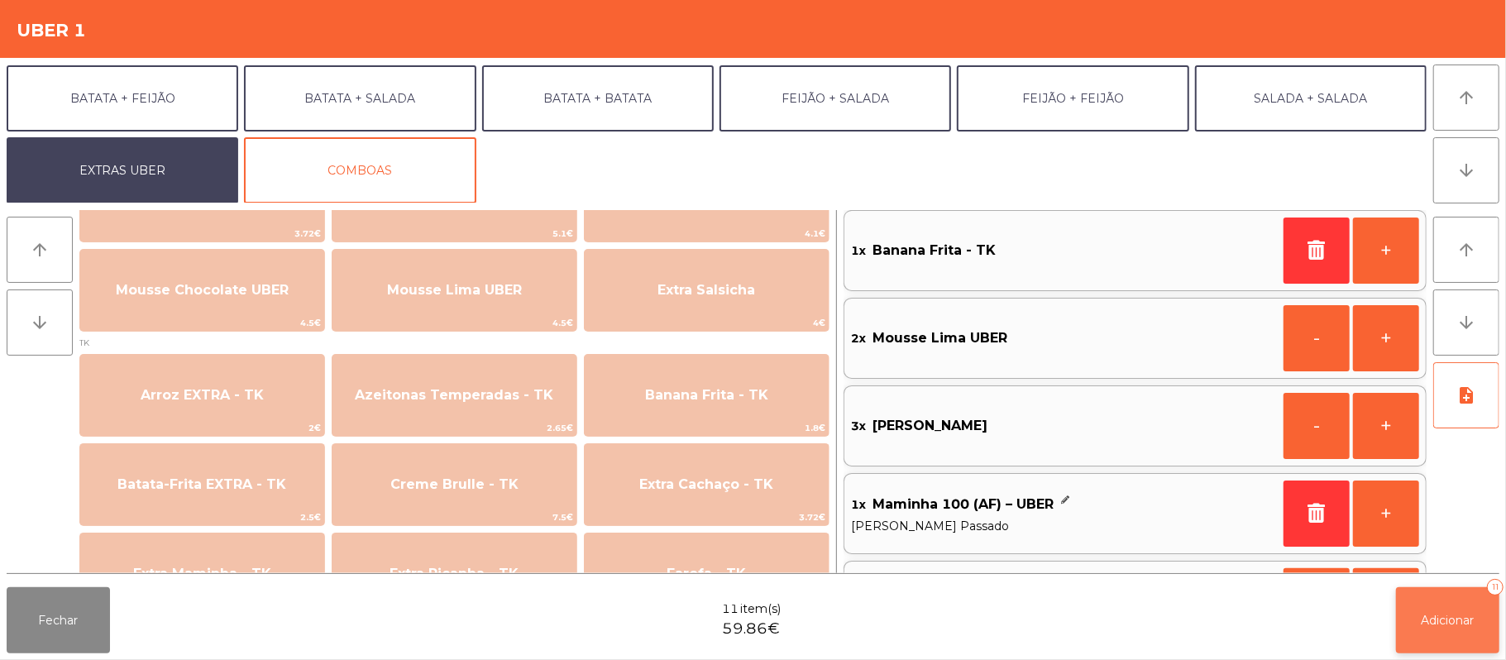
click at [1433, 623] on span "Adicionar" at bounding box center [1447, 620] width 53 height 15
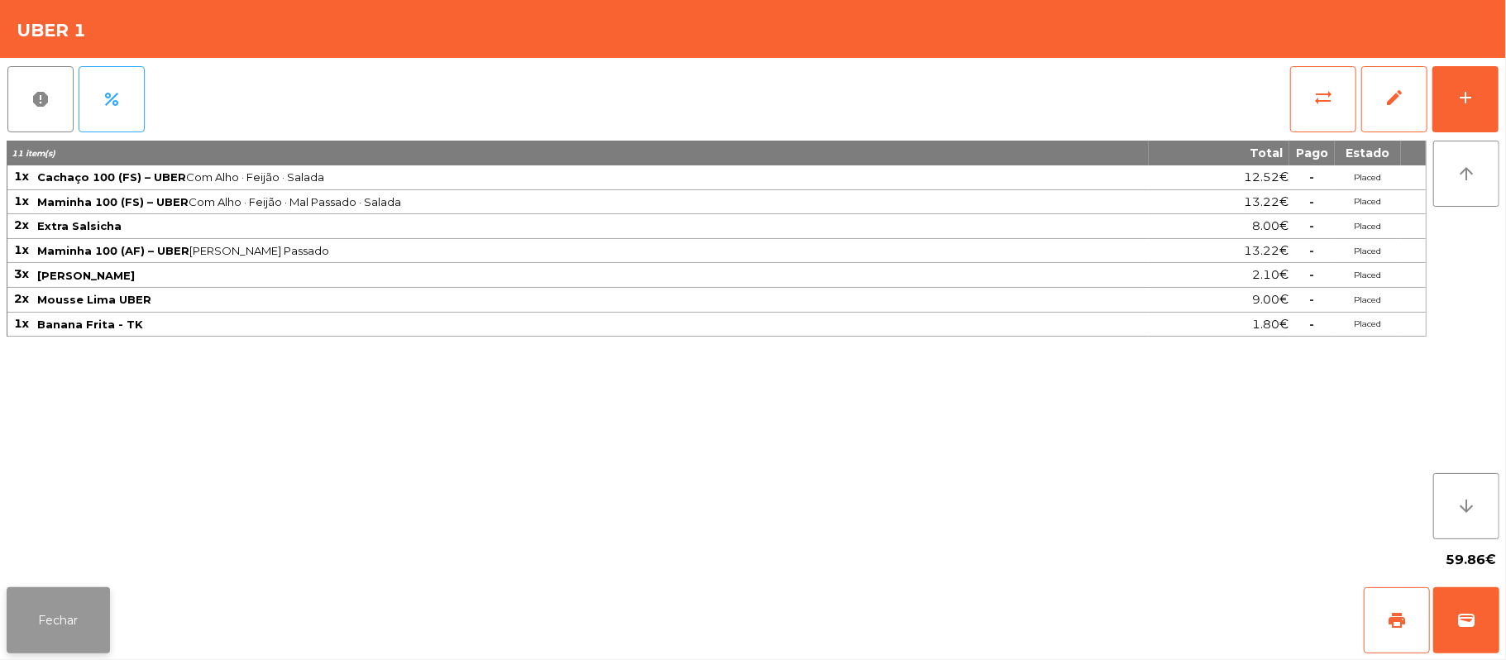
click at [90, 610] on button "Fechar" at bounding box center [58, 620] width 103 height 66
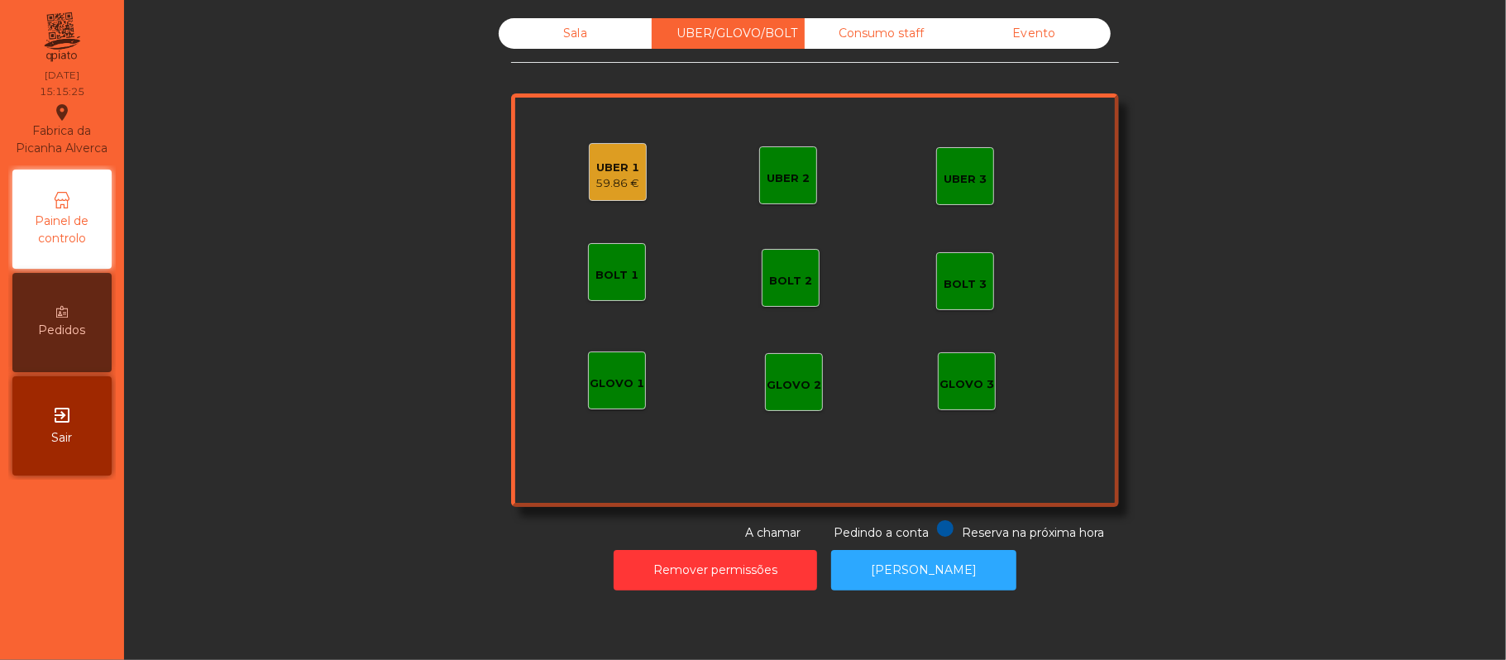
click at [593, 30] on div "Sala" at bounding box center [575, 33] width 153 height 31
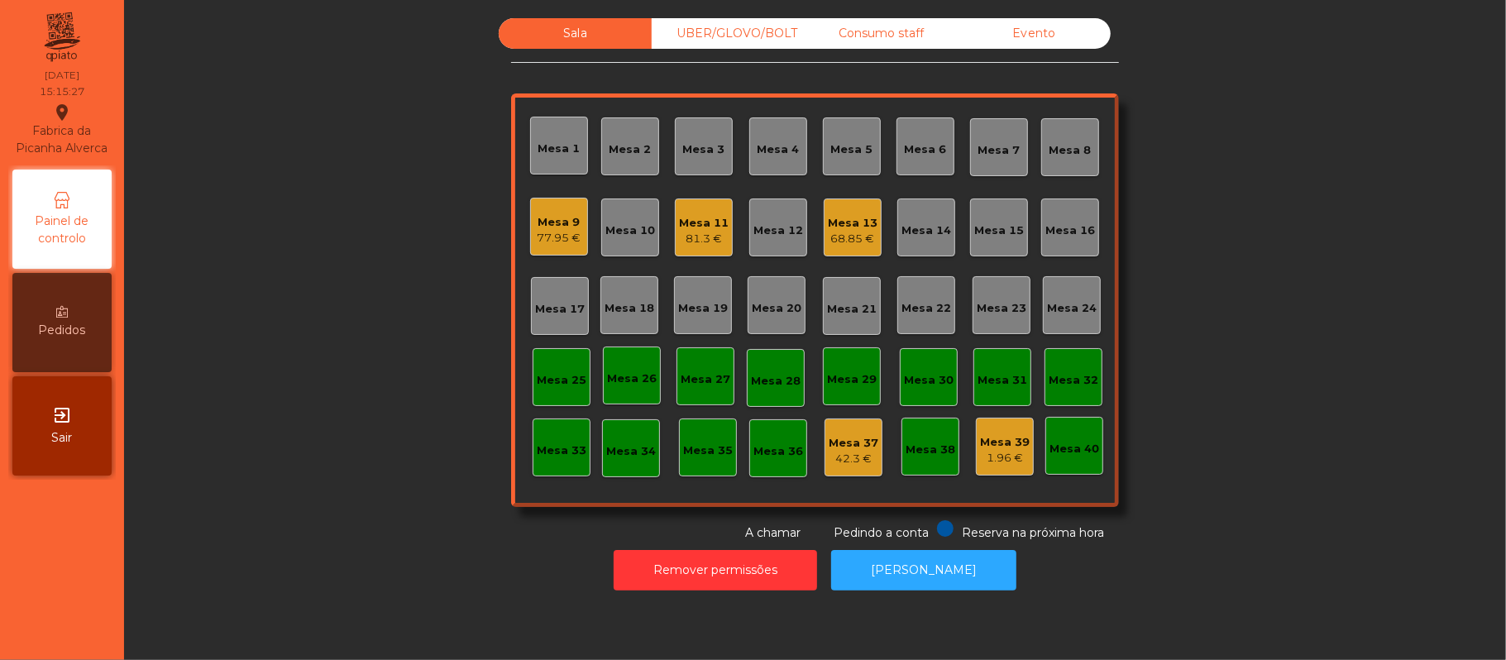
click at [690, 222] on div "Mesa 11" at bounding box center [704, 223] width 50 height 17
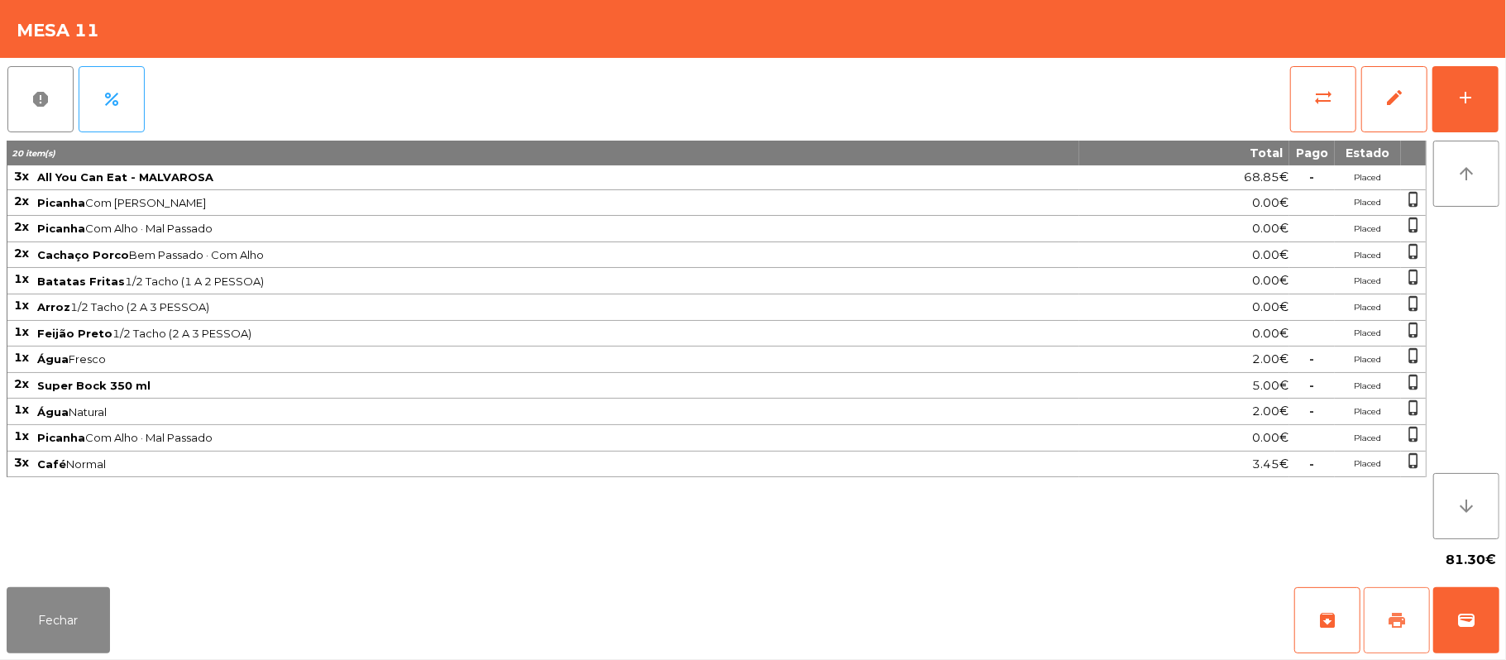
click at [1383, 607] on button "print" at bounding box center [1397, 620] width 66 height 66
click at [83, 603] on button "Fechar" at bounding box center [58, 620] width 103 height 66
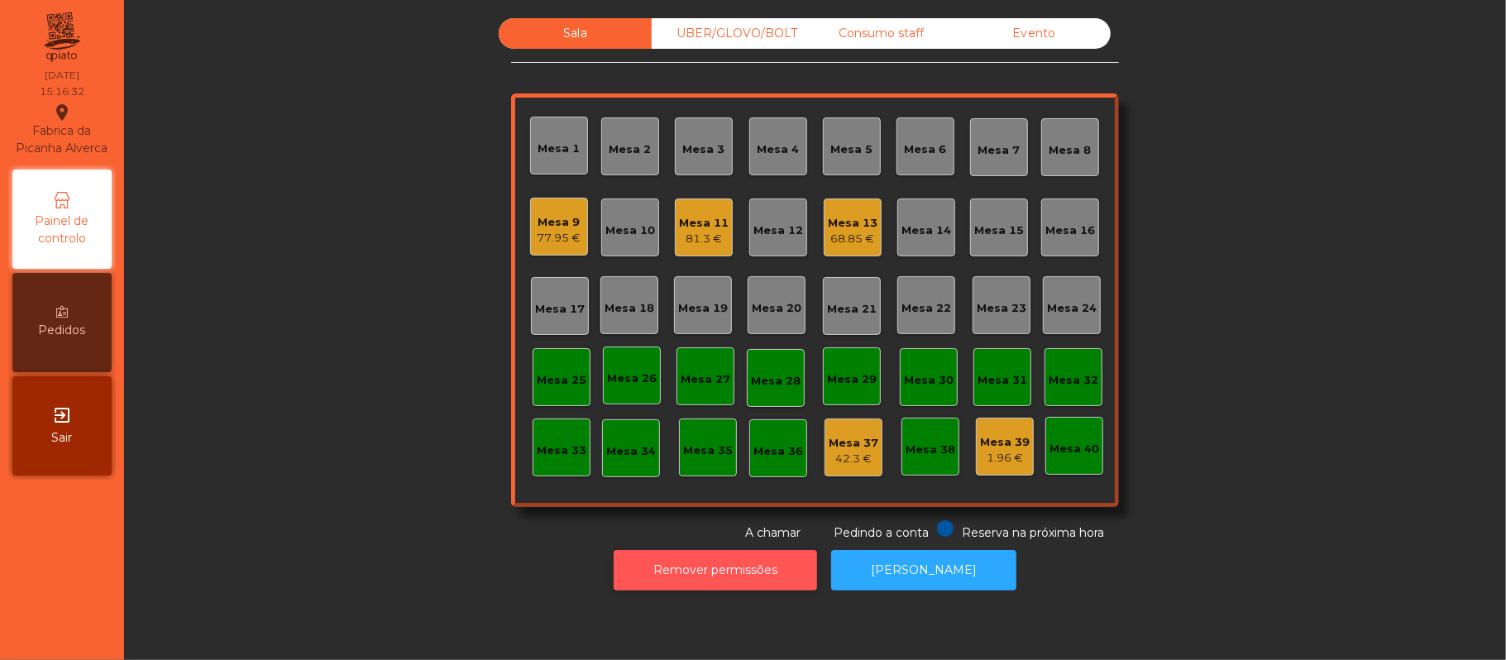
click at [748, 567] on button "Remover permissões" at bounding box center [715, 570] width 203 height 41
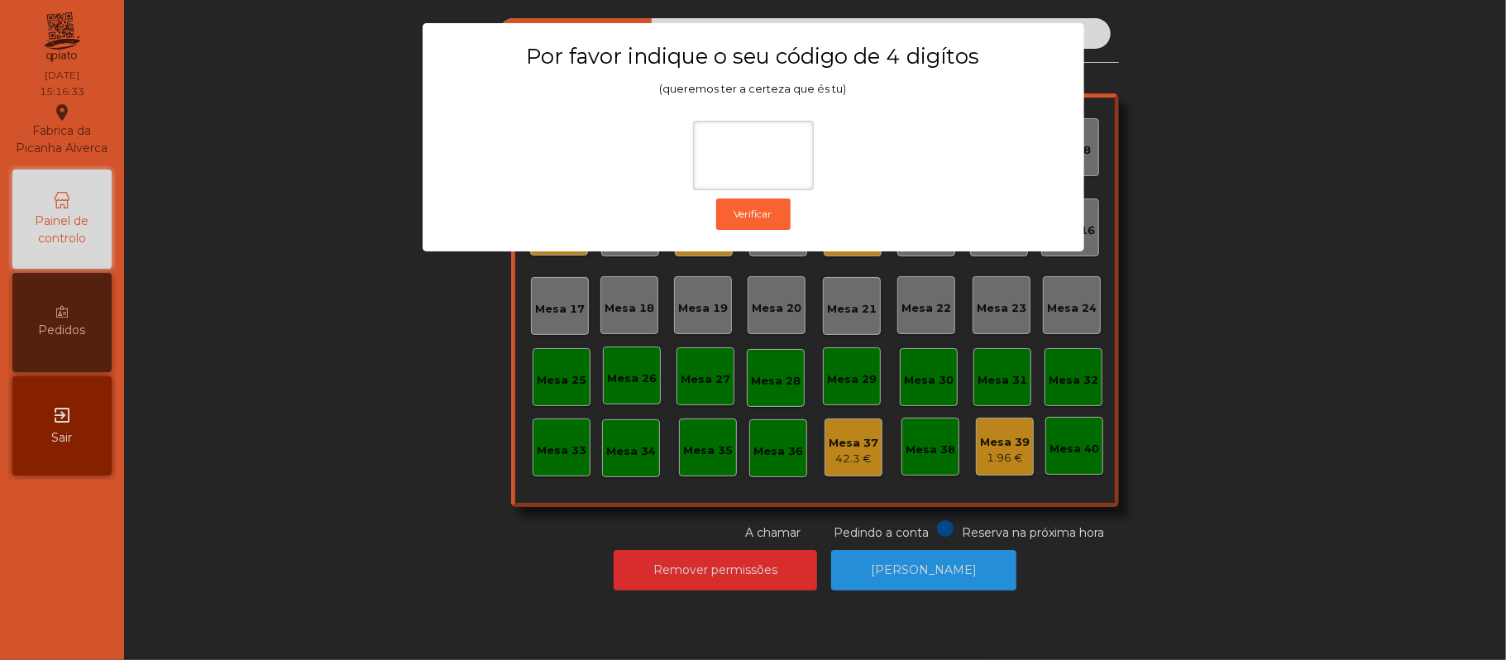
click at [1237, 564] on div "1 2 3 keyboard_backspace 4 5 6 . - 7 8 9 keyboard_return 0" at bounding box center [753, 575] width 1506 height 169
click at [1165, 570] on ngb-modal-window "Por favor indique o seu código de 4 digítos (queremos ter a certeza que és tu) …" at bounding box center [753, 330] width 1431 height 660
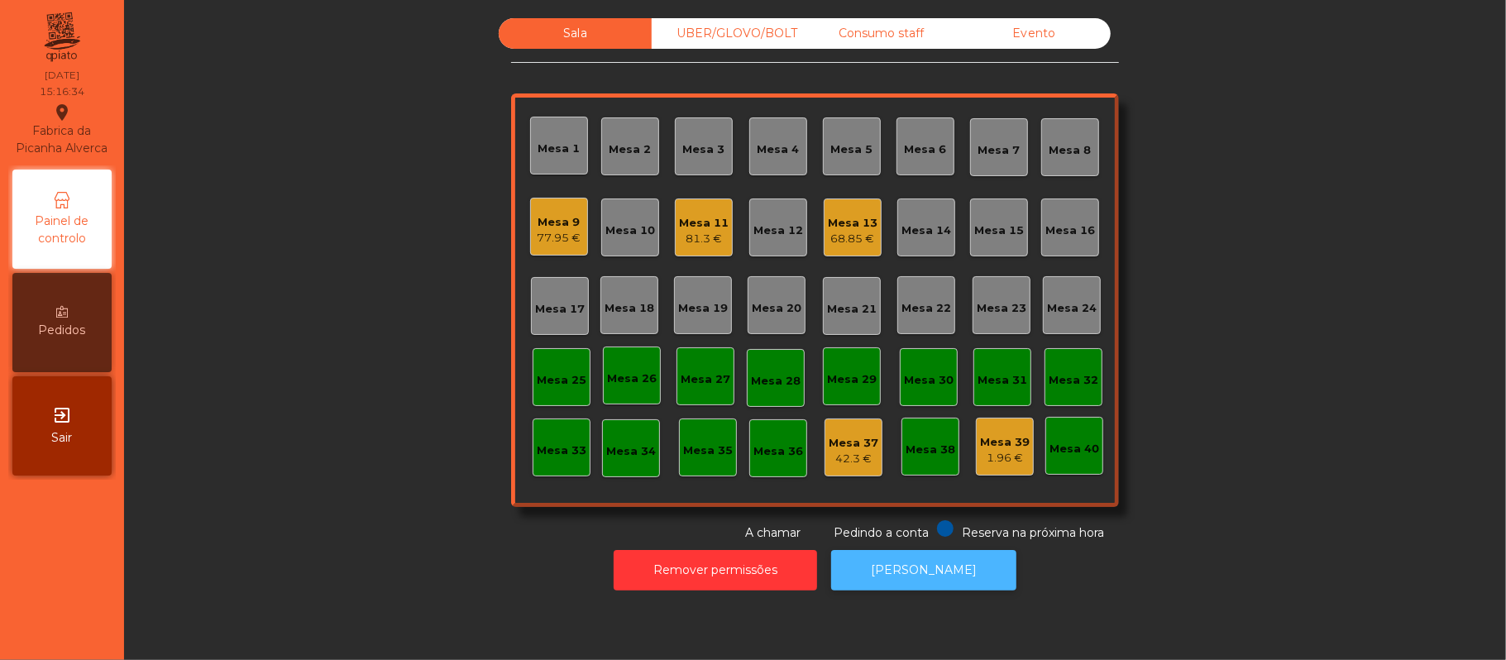
click at [936, 576] on button "[PERSON_NAME]" at bounding box center [923, 570] width 185 height 41
click at [703, 18] on div "UBER/GLOVO/BOLT" at bounding box center [728, 33] width 153 height 31
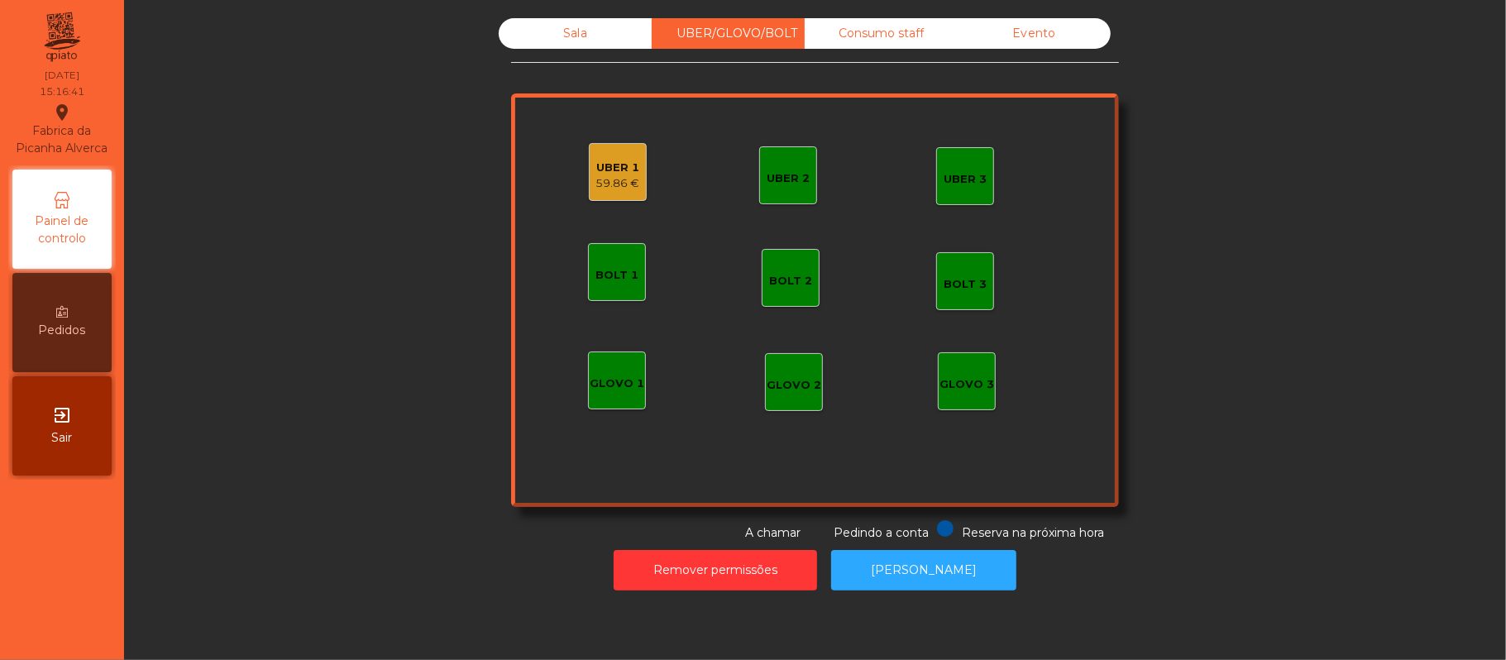
click at [607, 170] on div "UBER 1" at bounding box center [618, 168] width 44 height 17
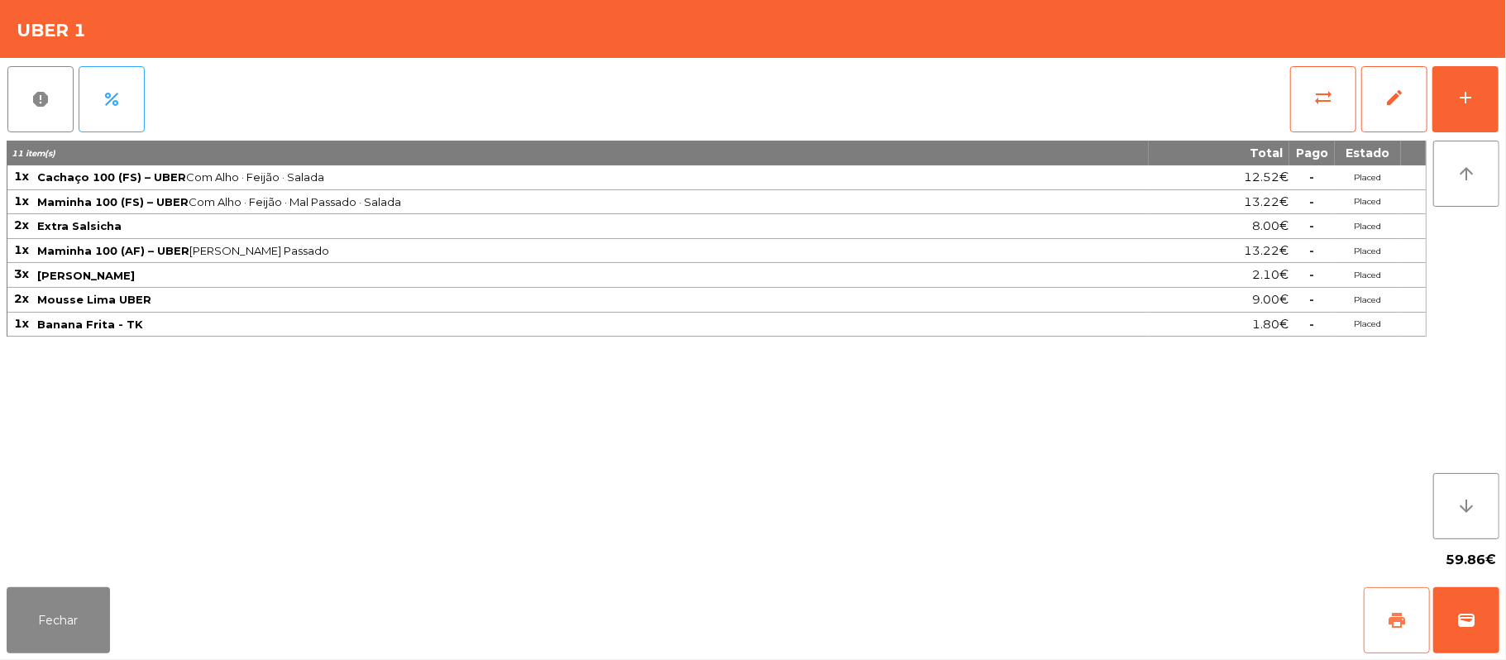
click at [1381, 597] on button "print" at bounding box center [1397, 620] width 66 height 66
click at [1485, 602] on button "wallet" at bounding box center [1466, 620] width 66 height 66
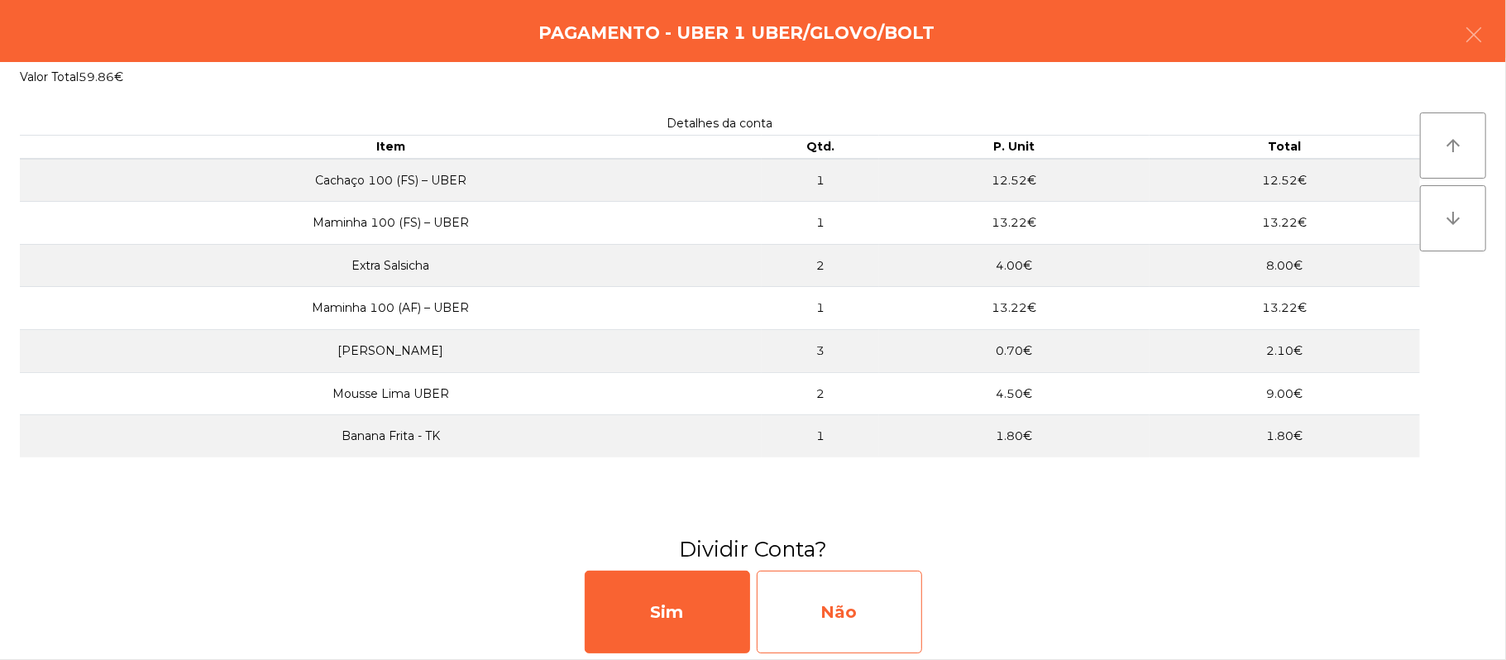
click at [868, 590] on div "Não" at bounding box center [839, 612] width 165 height 83
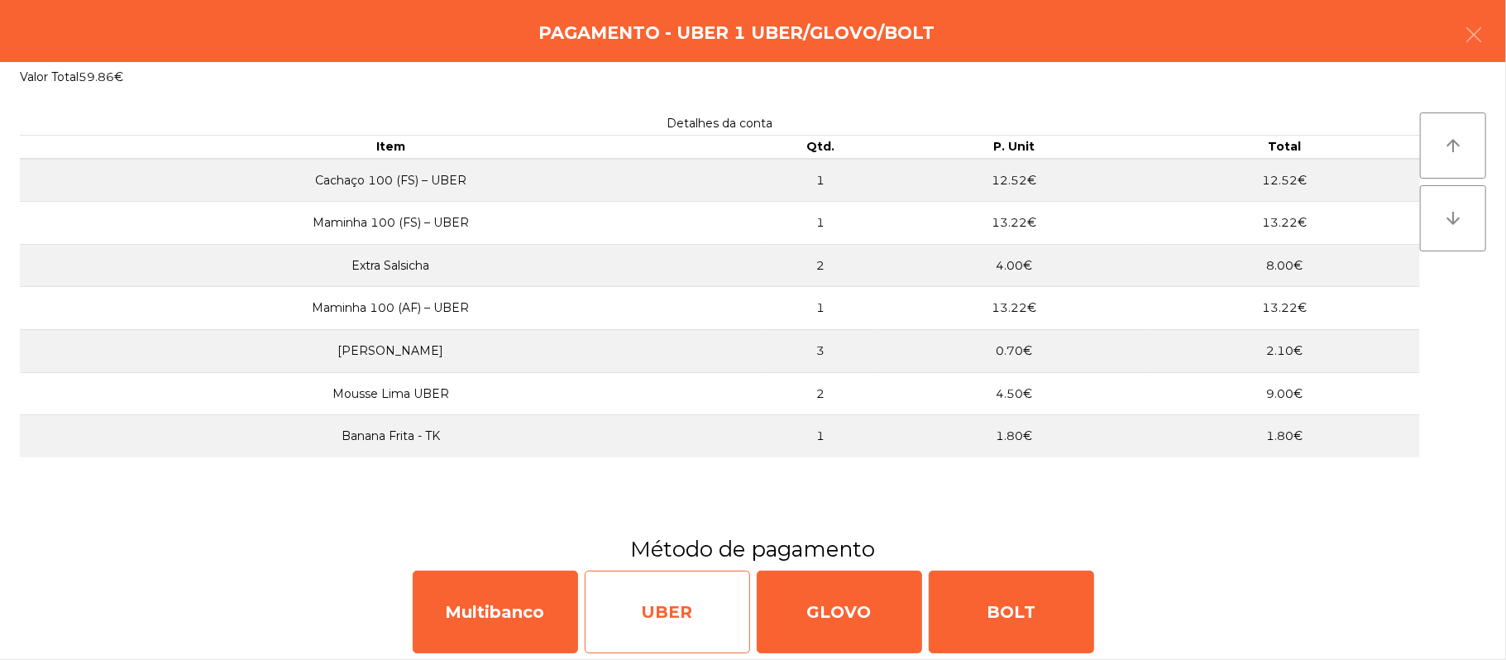
click at [622, 599] on div "UBER" at bounding box center [667, 612] width 165 height 83
select select "**"
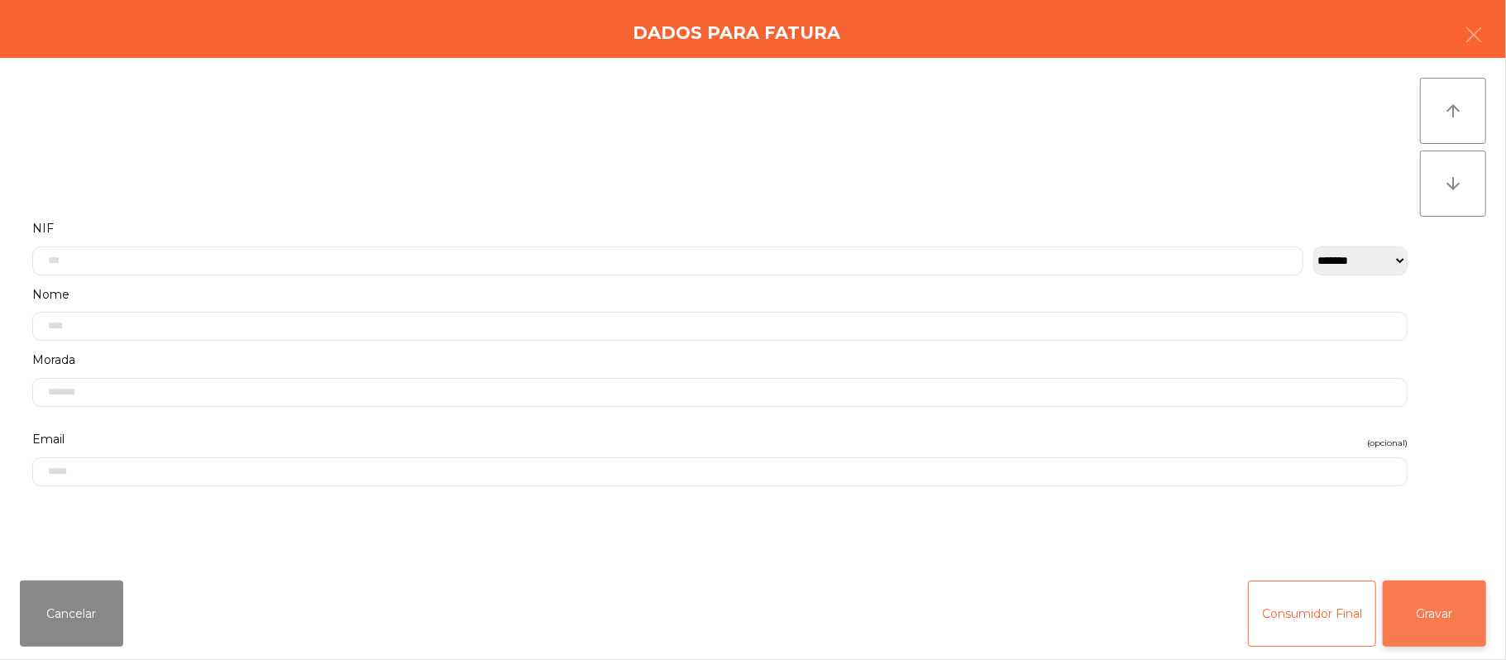
click at [1433, 610] on button "Gravar" at bounding box center [1434, 614] width 103 height 66
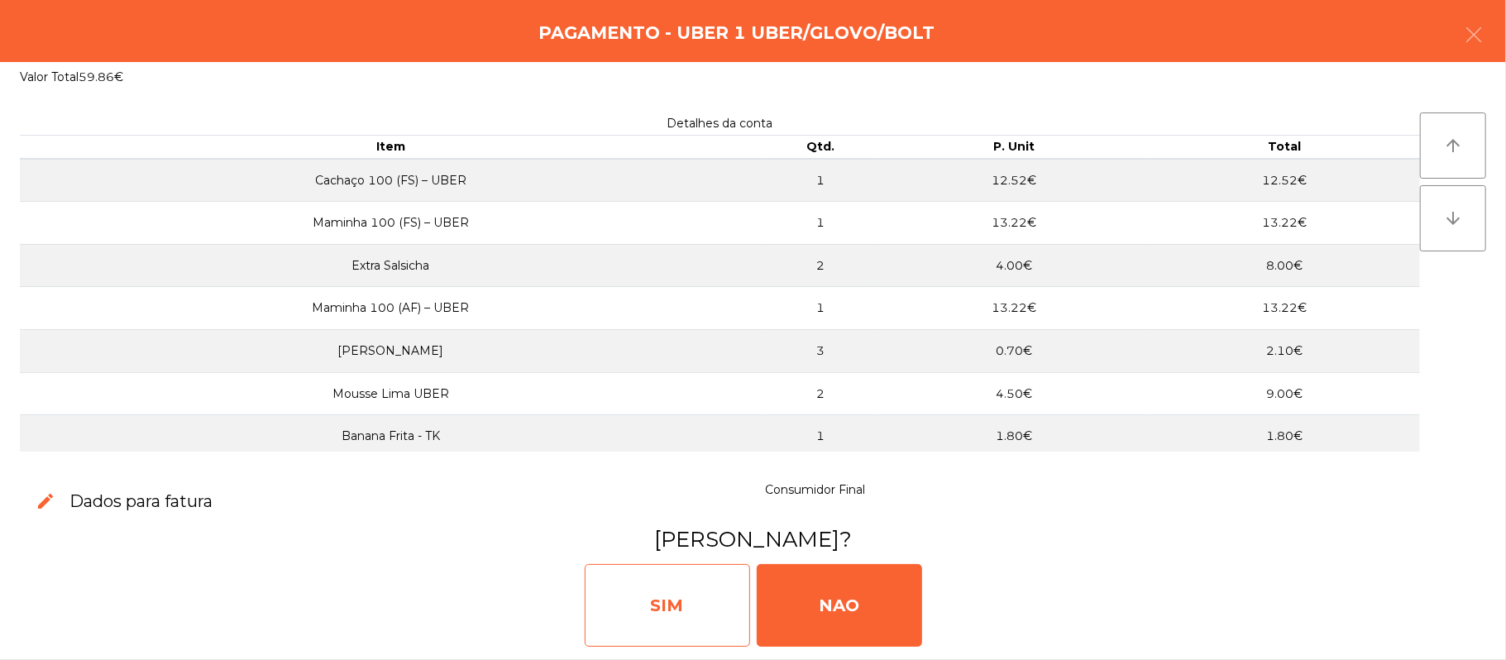
click at [658, 600] on div "SIM" at bounding box center [667, 605] width 165 height 83
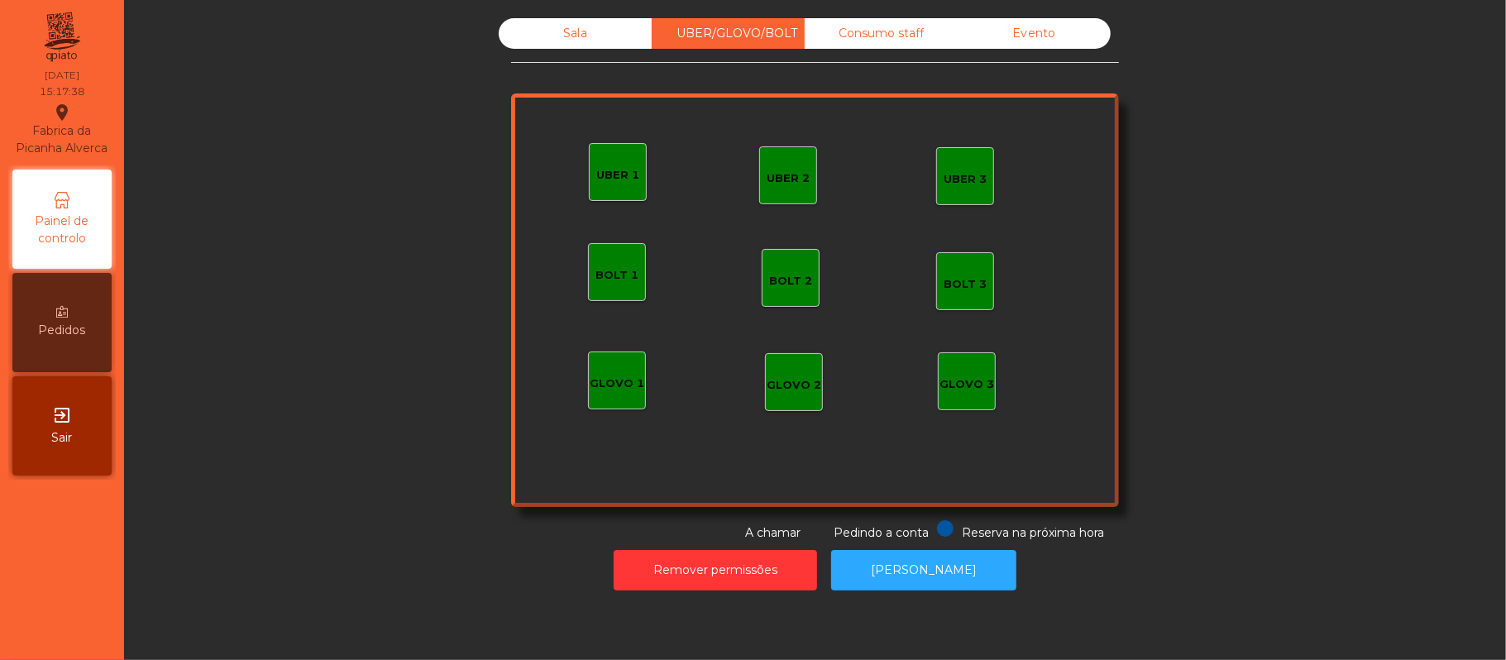
click at [566, 33] on div "Sala" at bounding box center [575, 33] width 153 height 31
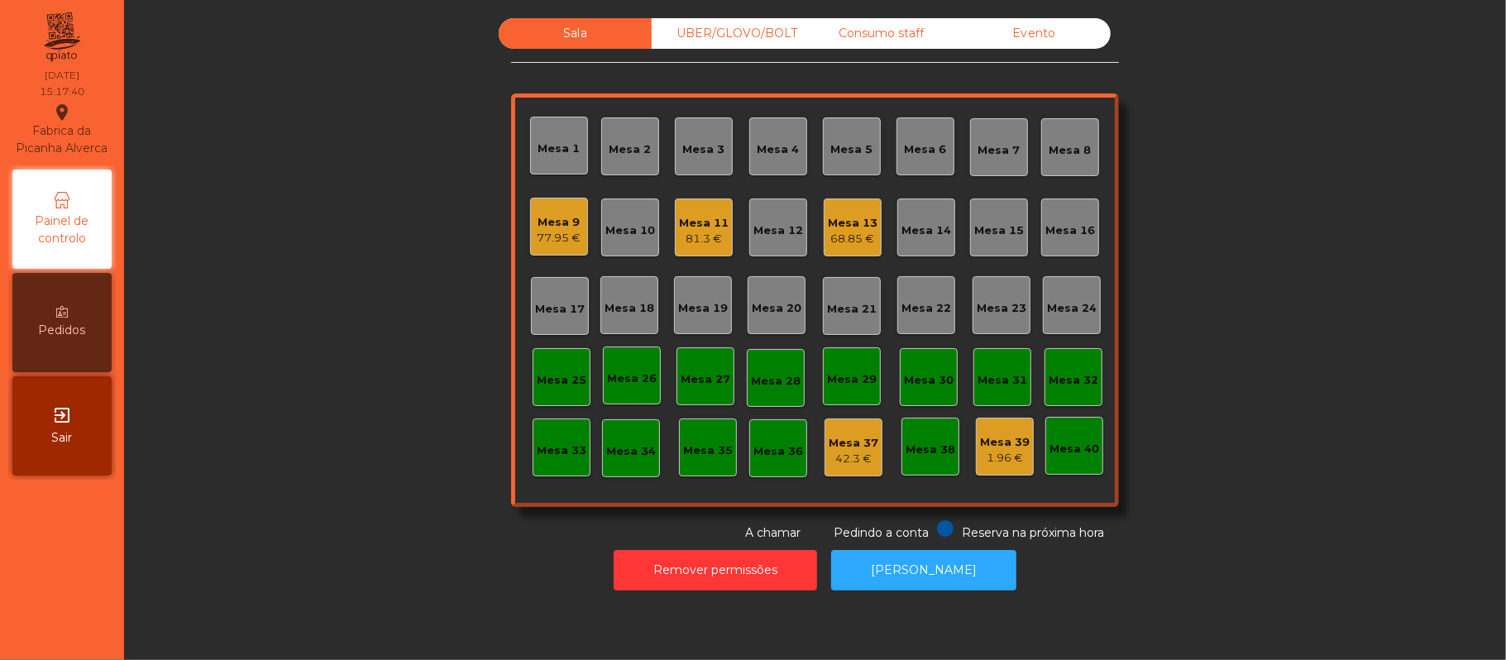
click at [538, 225] on div "Mesa 9" at bounding box center [560, 222] width 44 height 17
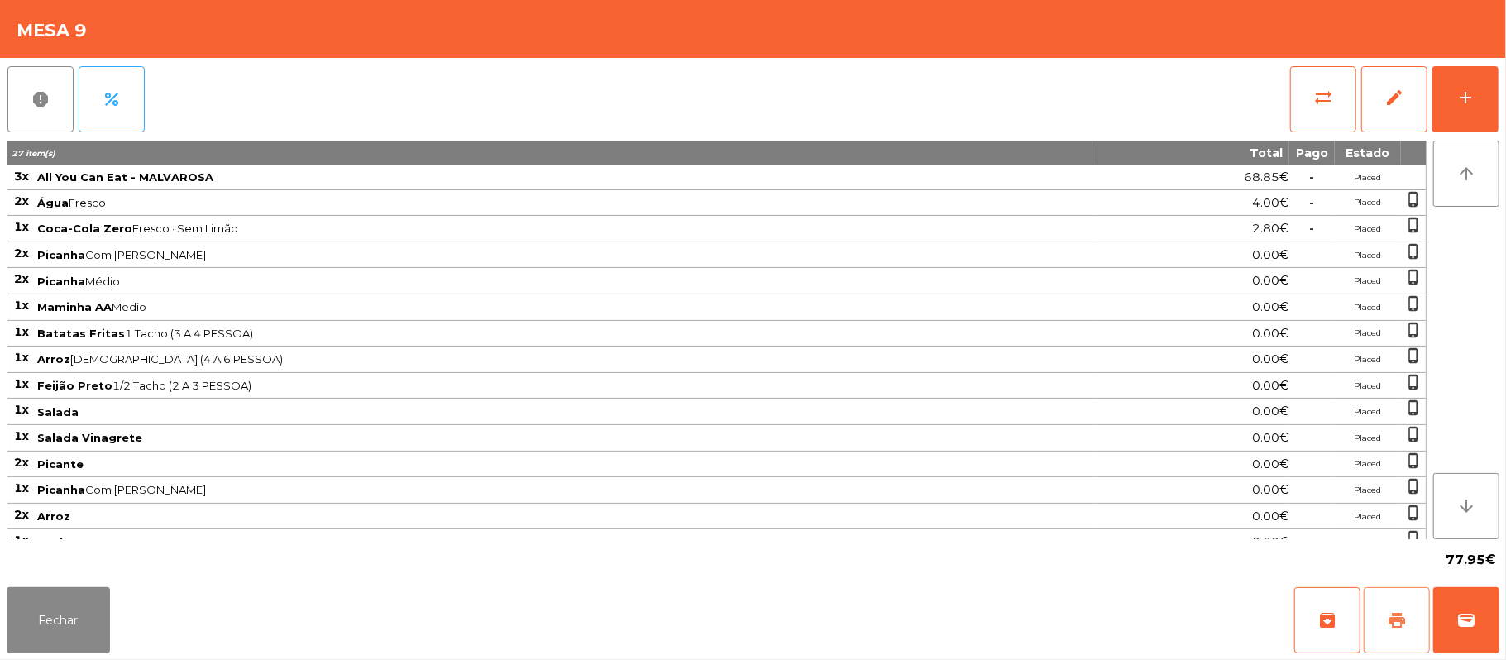
click at [1383, 620] on button "print" at bounding box center [1397, 620] width 66 height 66
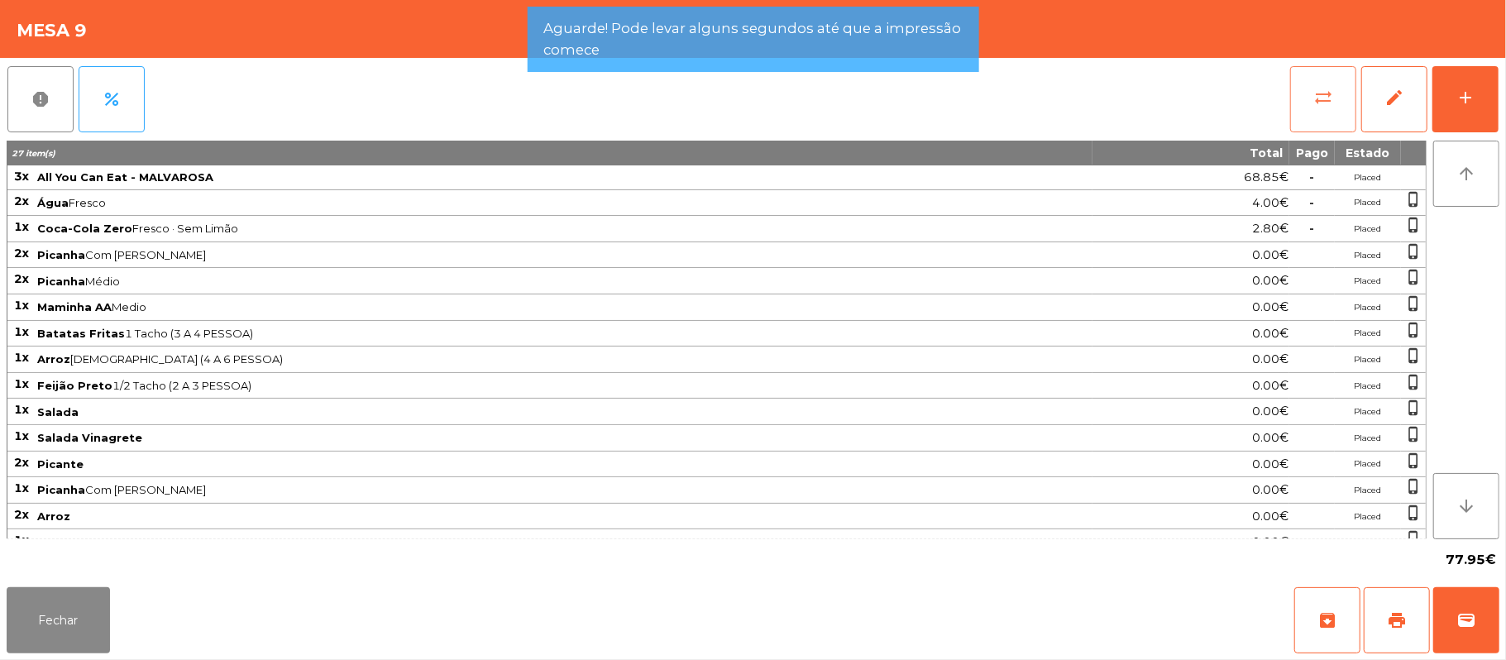
click at [1308, 84] on button "sync_alt" at bounding box center [1323, 99] width 66 height 66
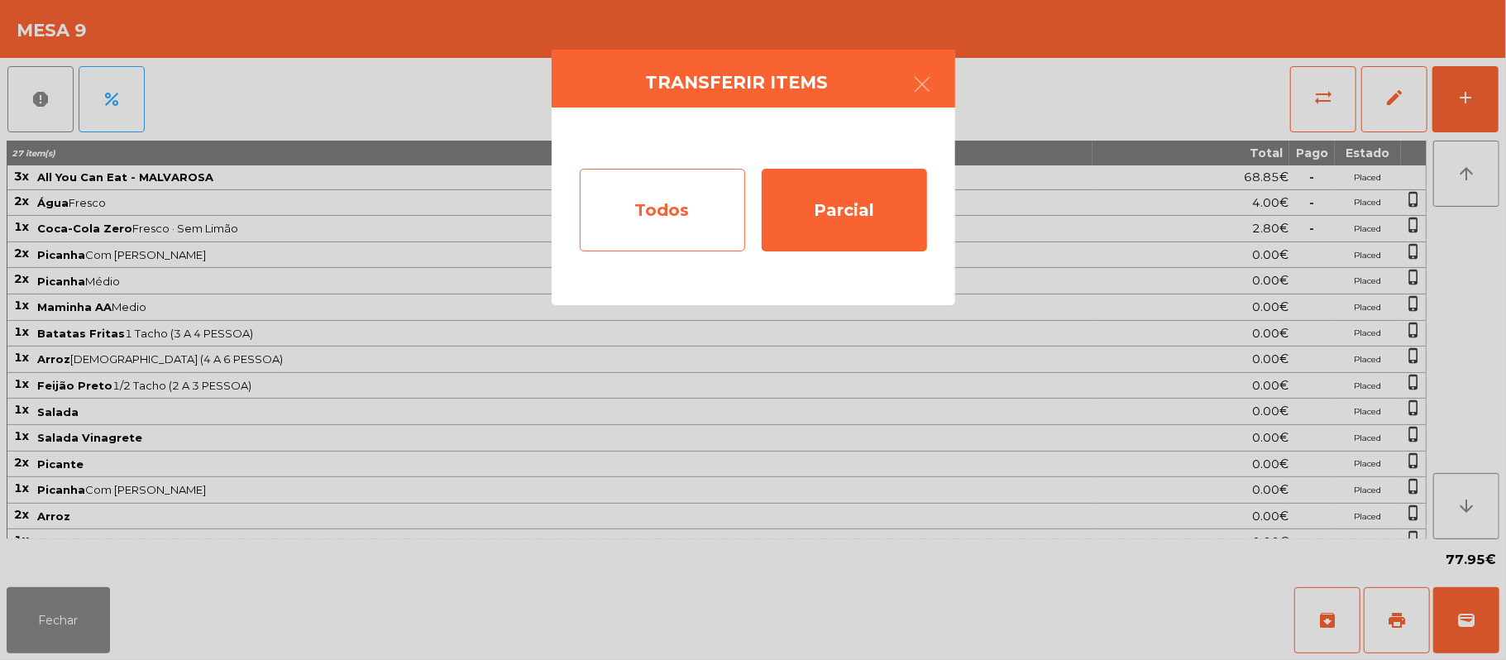
click at [649, 212] on div "Todos" at bounding box center [662, 210] width 165 height 83
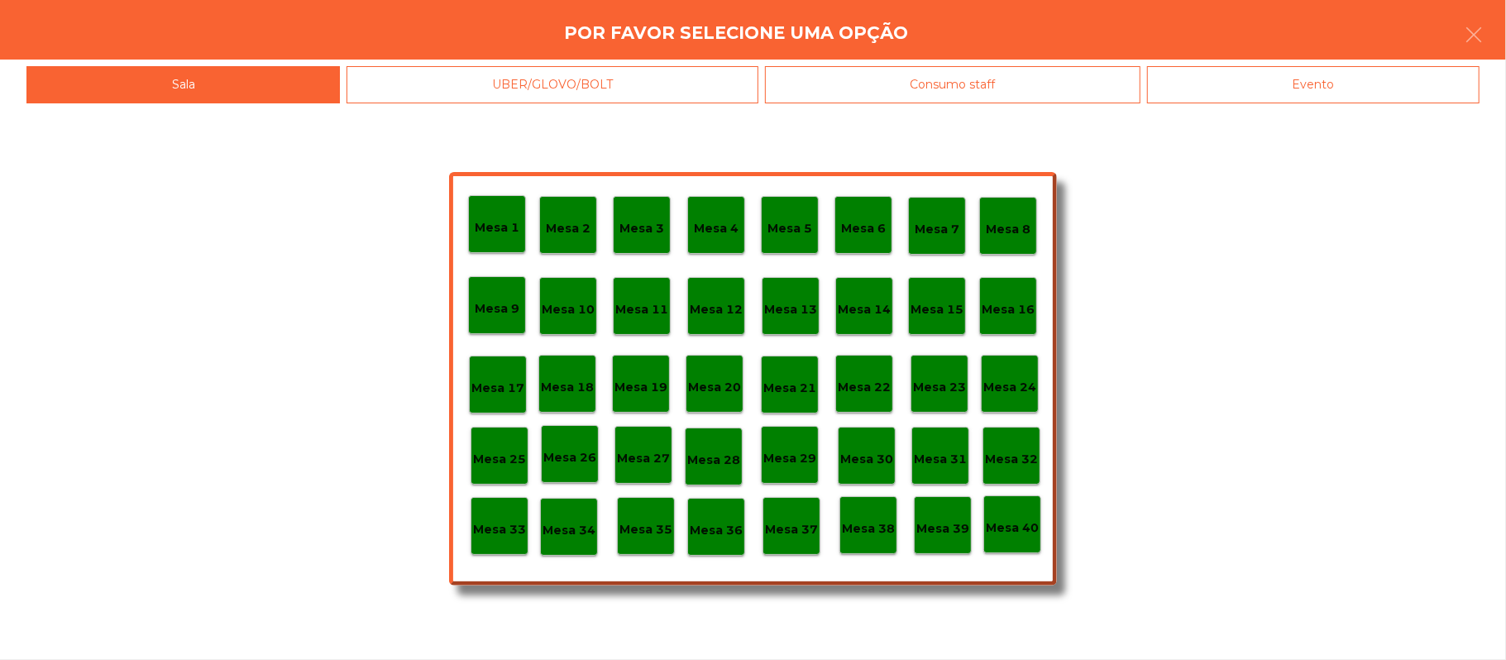
click at [1340, 84] on div "Evento" at bounding box center [1313, 84] width 332 height 37
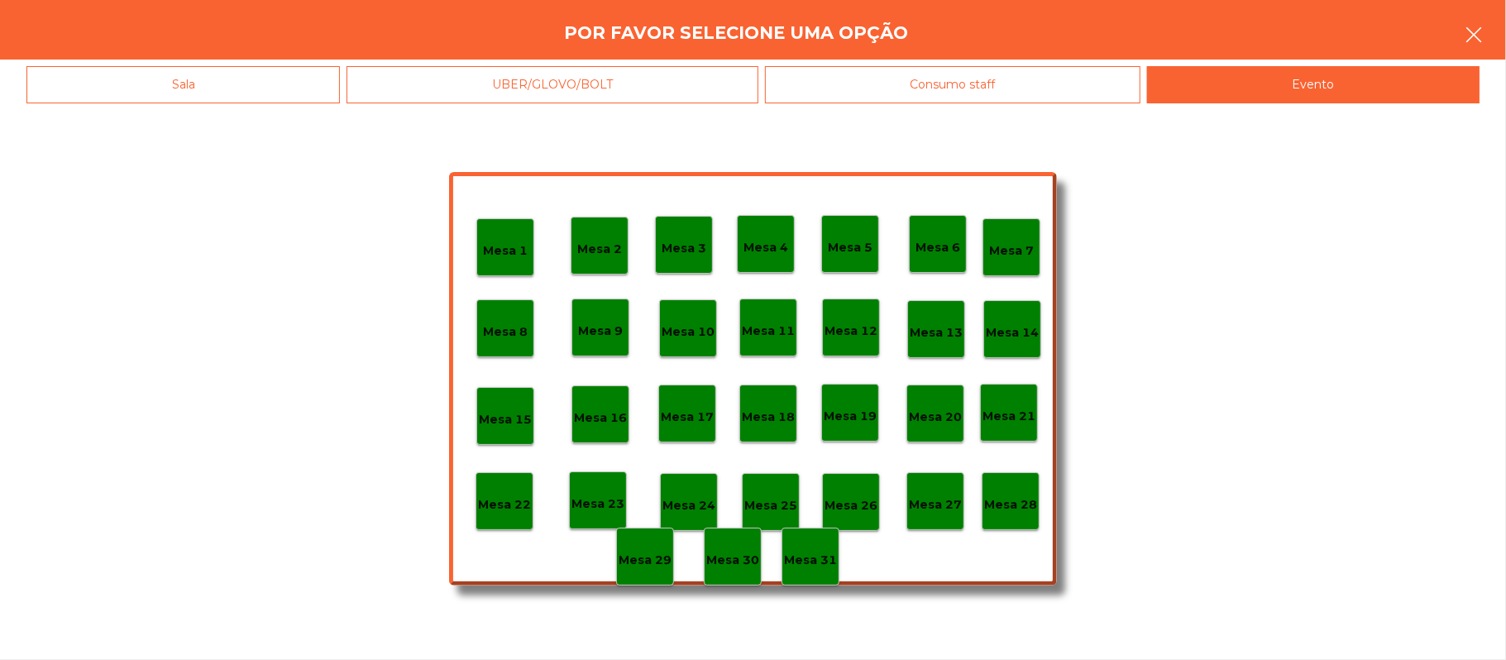
click at [1452, 40] on button "button" at bounding box center [1473, 37] width 46 height 50
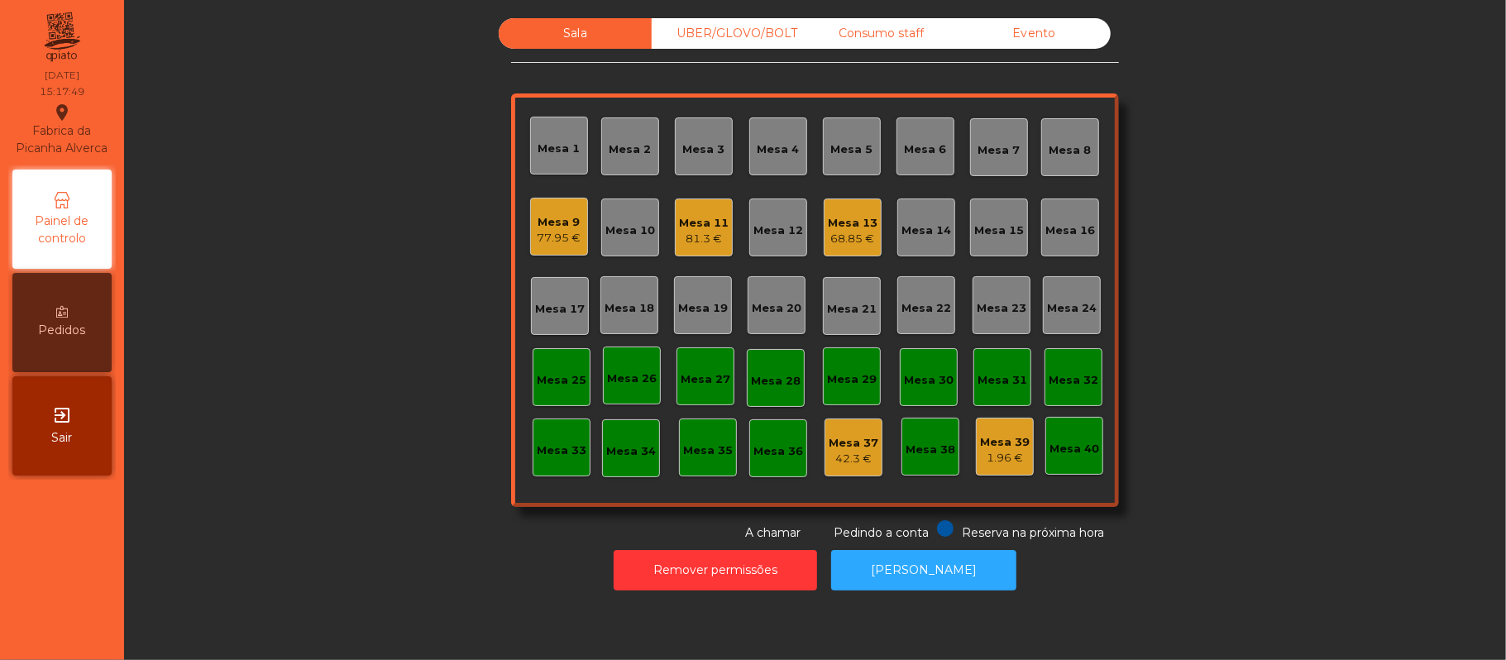
click at [708, 252] on div "Mesa 11 81.3 €" at bounding box center [704, 227] width 58 height 58
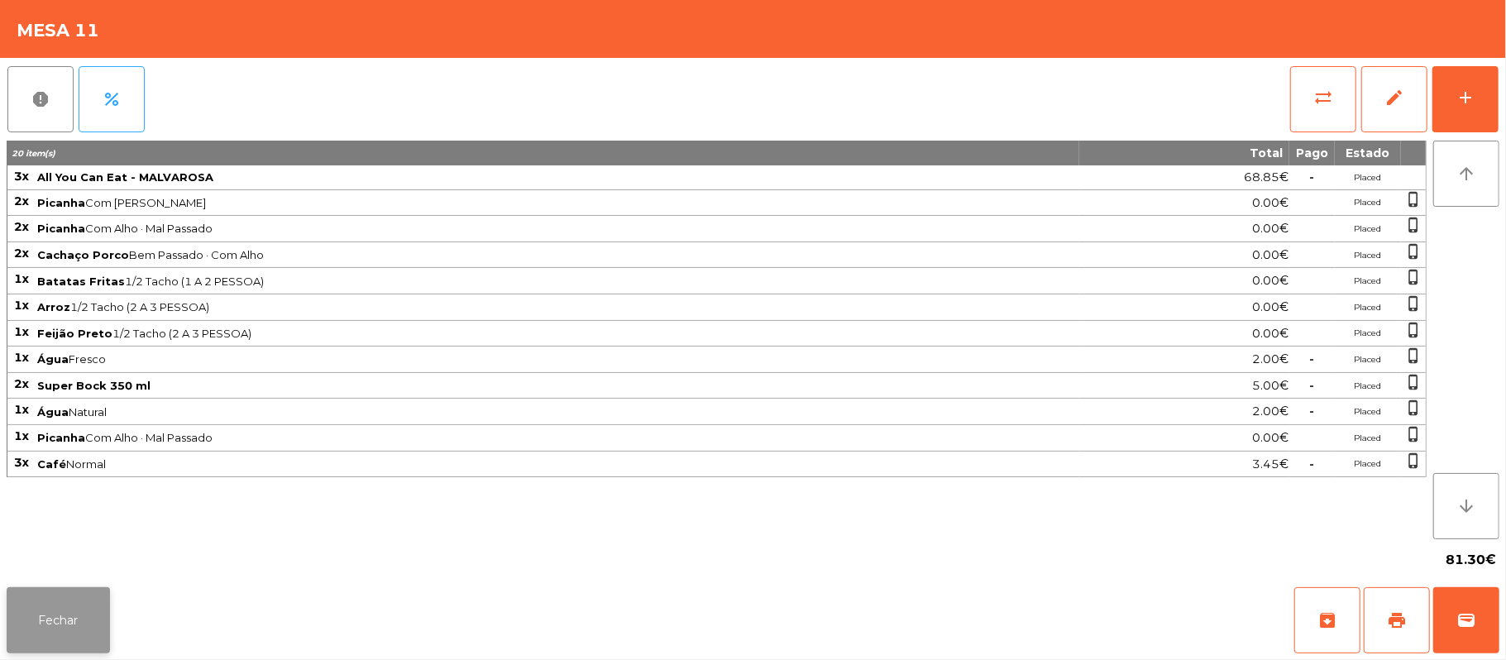
click at [48, 620] on button "Fechar" at bounding box center [58, 620] width 103 height 66
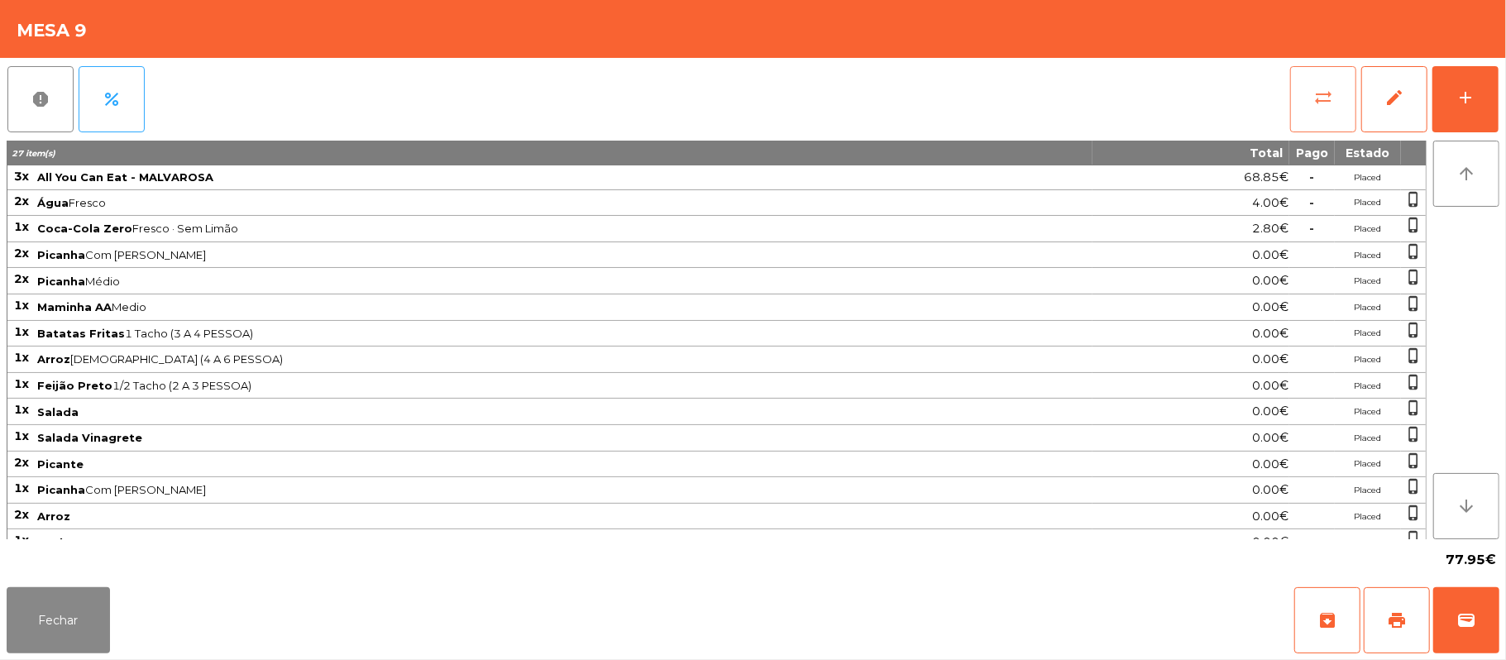
click at [1334, 77] on button "sync_alt" at bounding box center [1323, 99] width 66 height 66
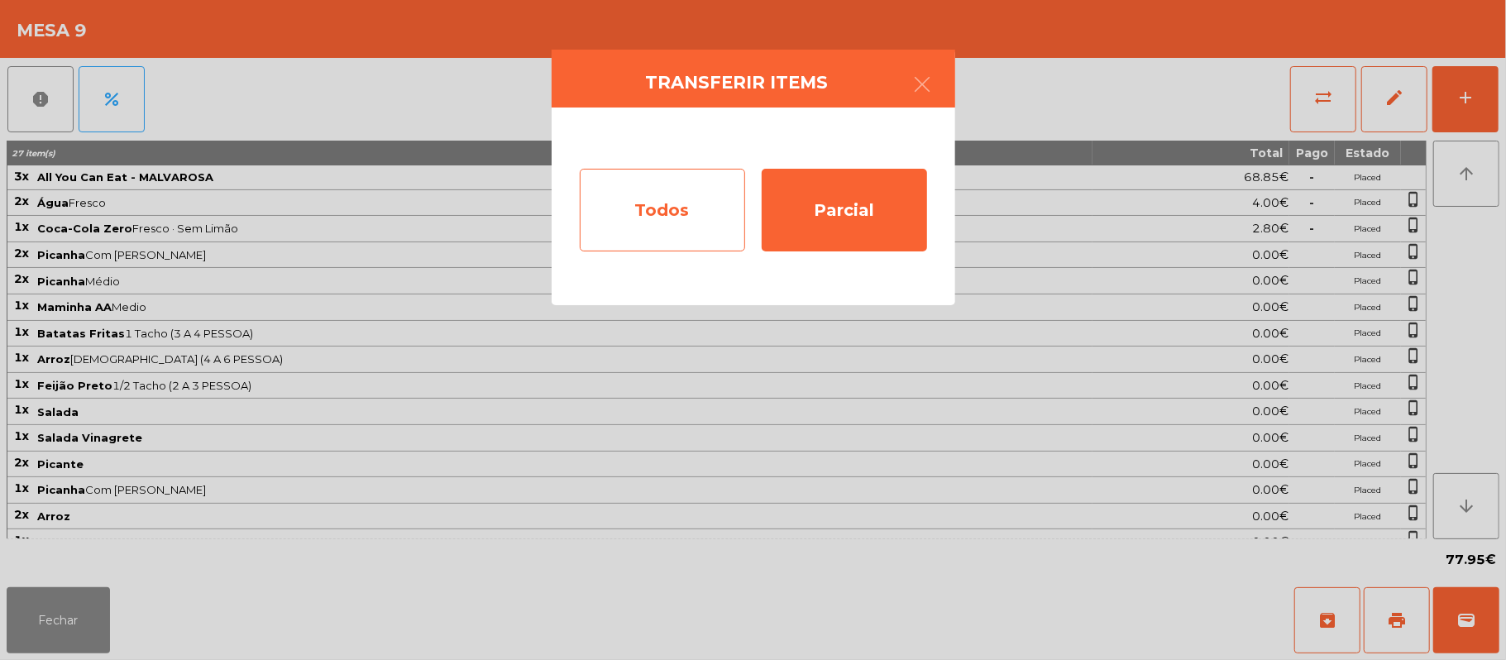
click at [657, 212] on div "Todos" at bounding box center [662, 210] width 165 height 83
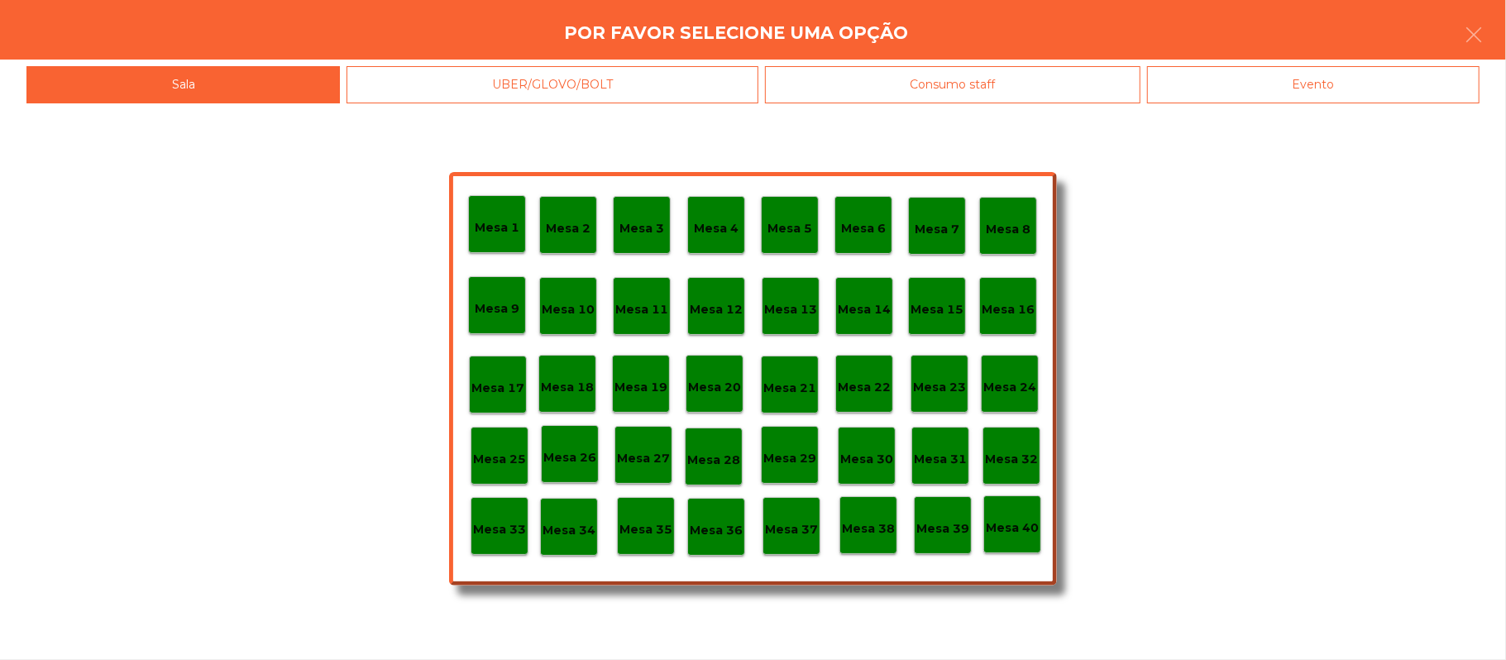
click at [1297, 77] on div "Evento" at bounding box center [1313, 84] width 332 height 37
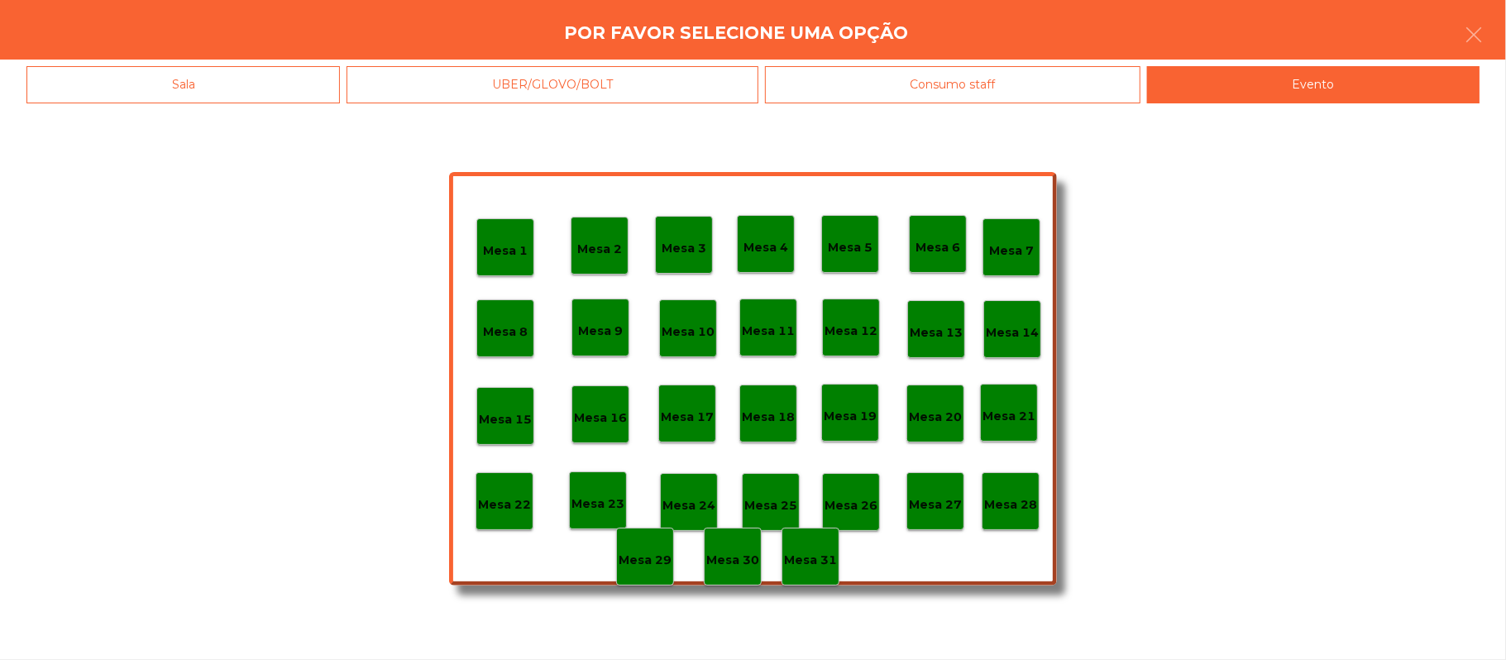
click at [1012, 524] on div "Mesa 28" at bounding box center [1011, 501] width 58 height 58
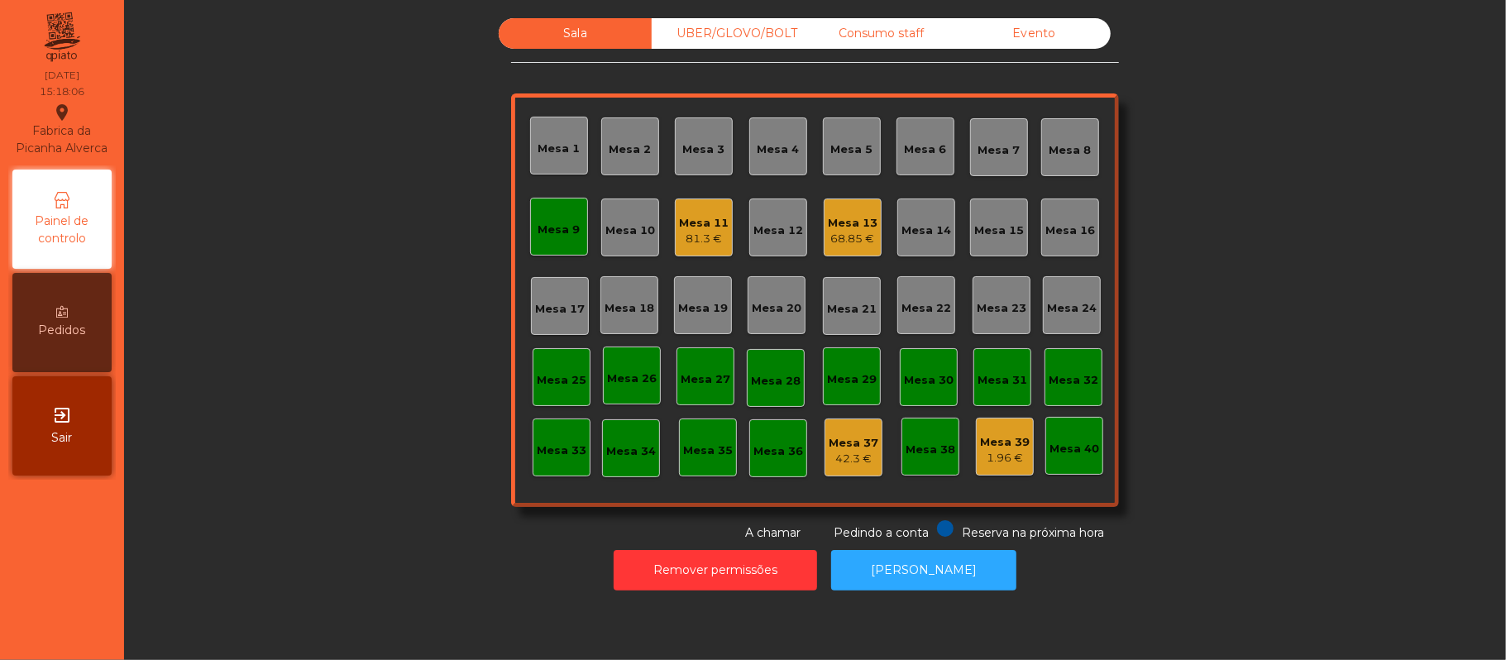
click at [702, 249] on div "Mesa 11 81.3 €" at bounding box center [704, 227] width 58 height 58
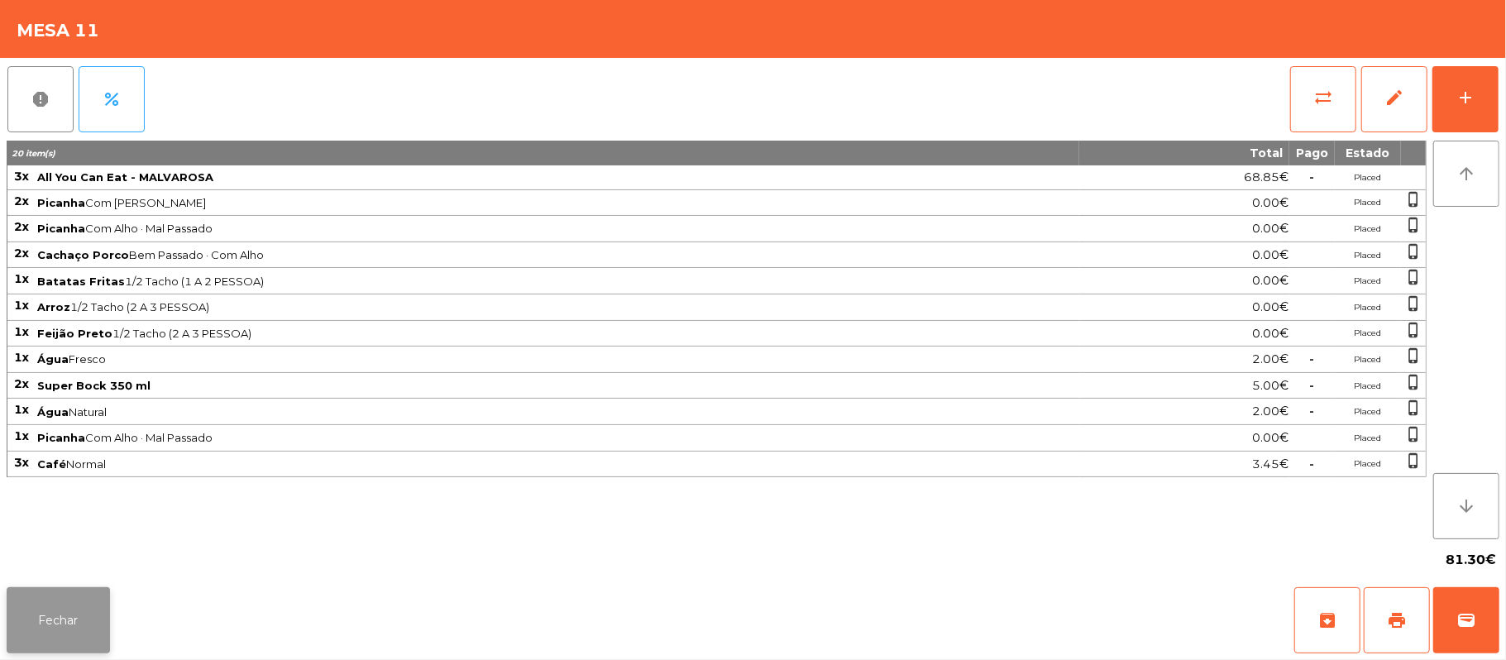
click at [89, 594] on button "Fechar" at bounding box center [58, 620] width 103 height 66
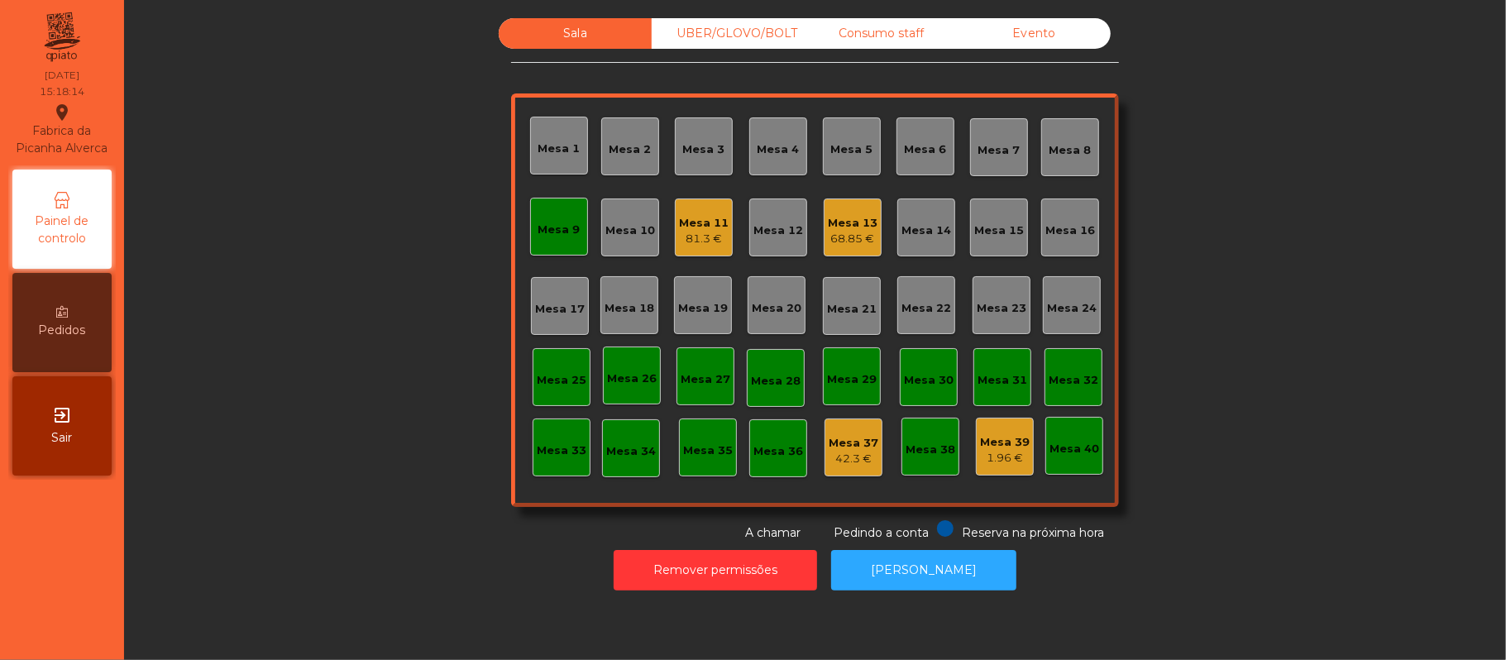
click at [839, 237] on div "68.85 €" at bounding box center [853, 239] width 50 height 17
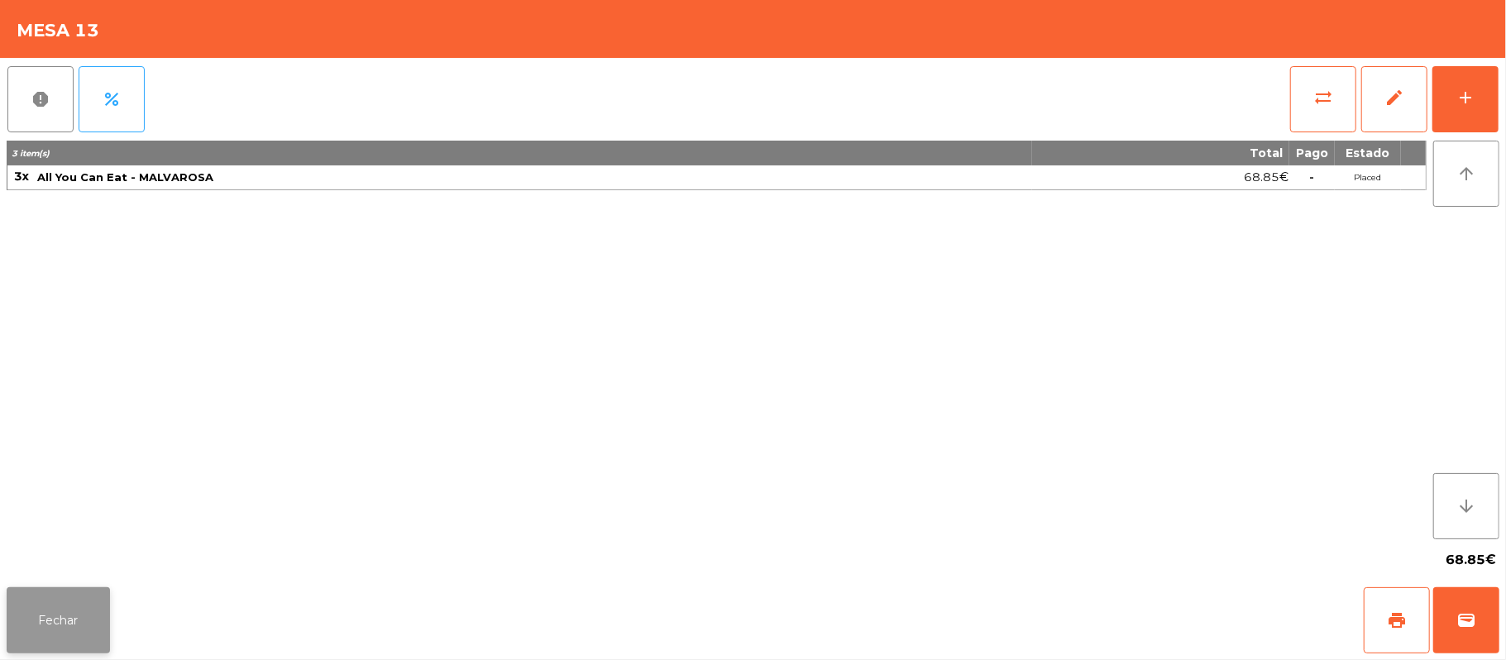
click at [55, 610] on button "Fechar" at bounding box center [58, 620] width 103 height 66
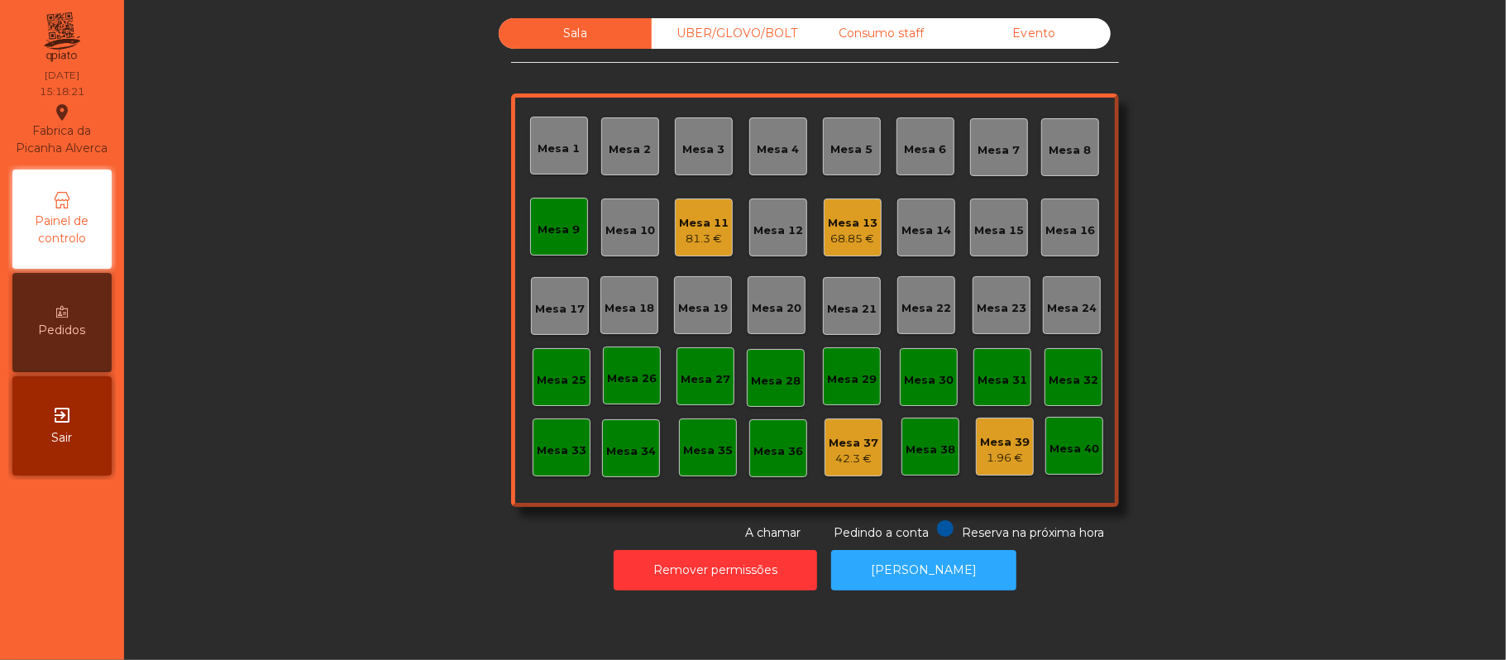
click at [689, 217] on div "Mesa 11" at bounding box center [704, 223] width 50 height 17
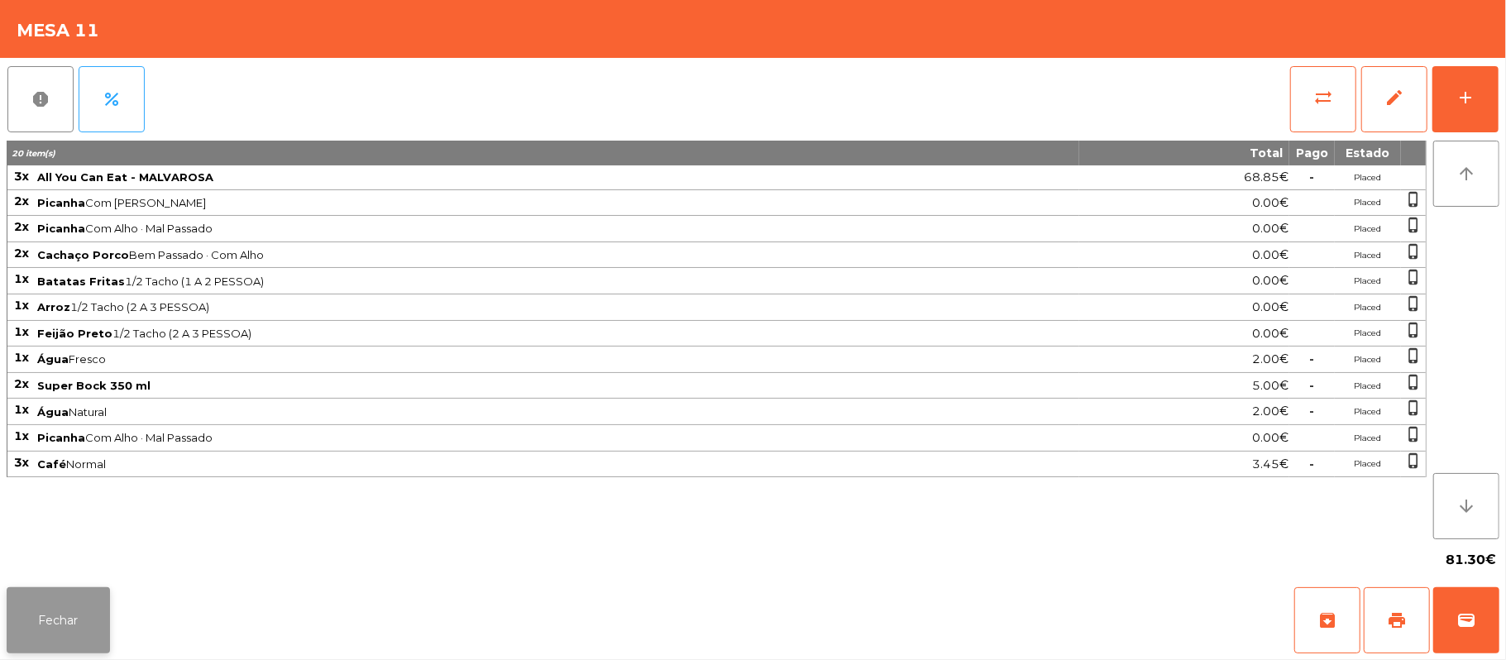
click at [81, 592] on button "Fechar" at bounding box center [58, 620] width 103 height 66
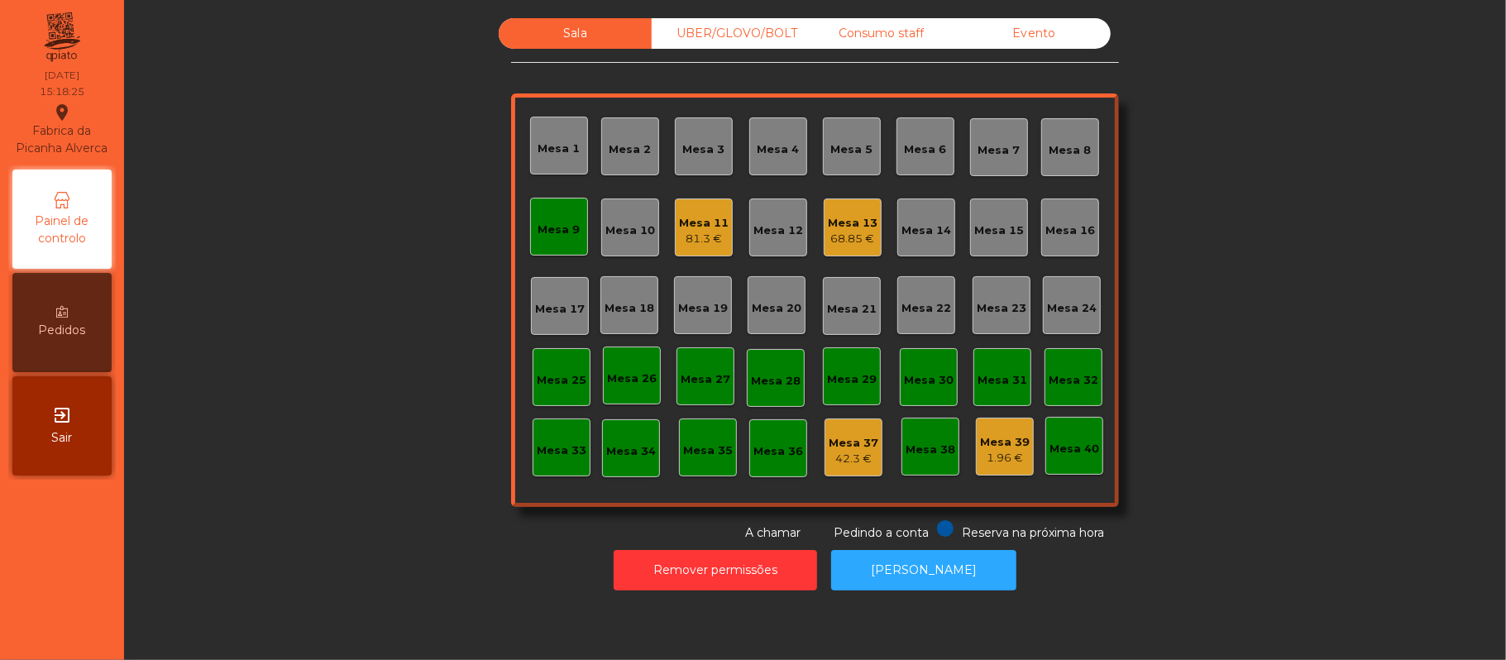
click at [681, 239] on div "81.3 €" at bounding box center [704, 239] width 50 height 17
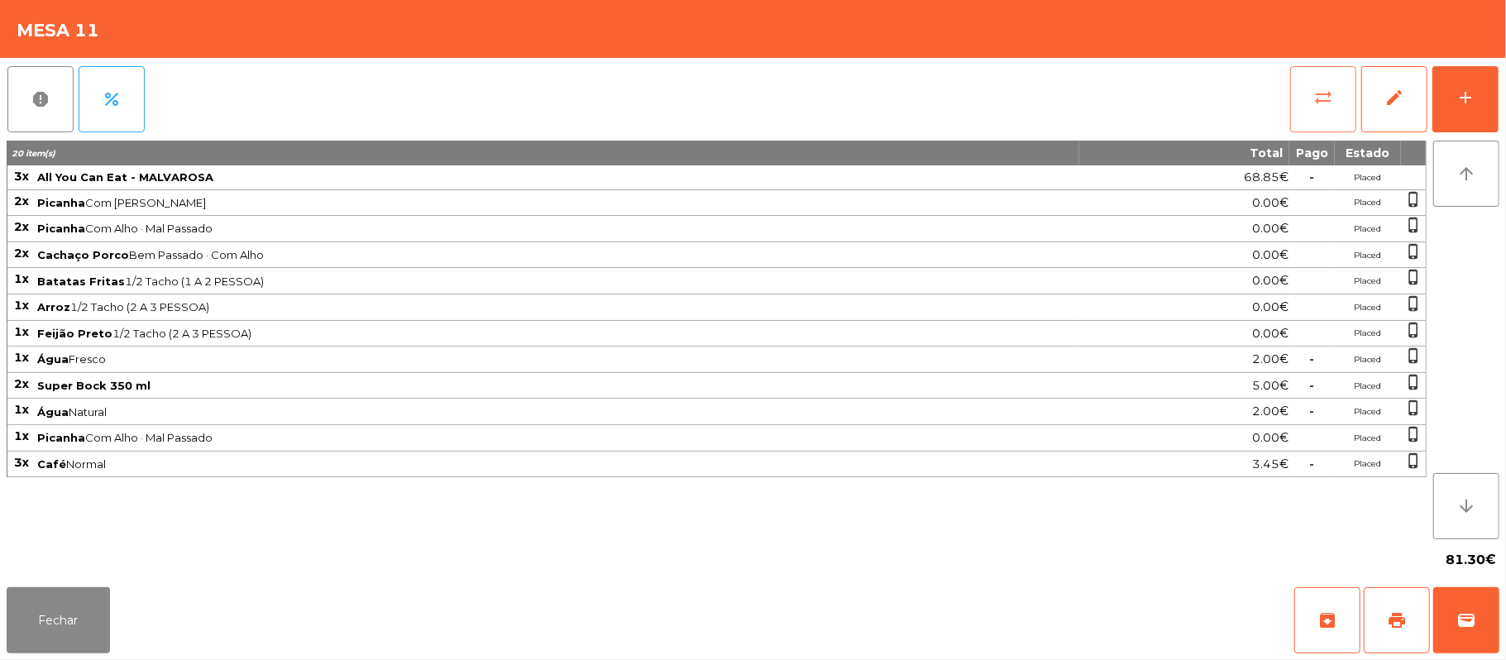
click at [1311, 93] on button "sync_alt" at bounding box center [1323, 99] width 66 height 66
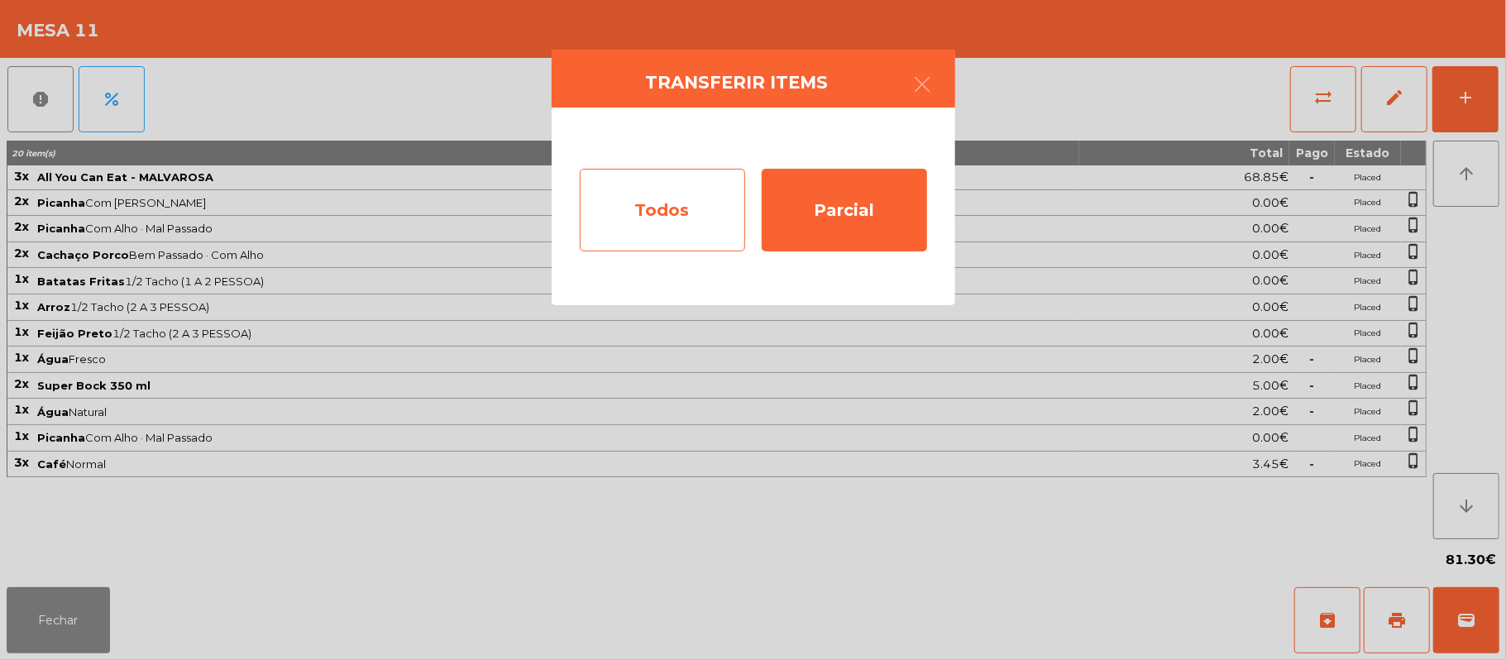
click at [711, 190] on div "Todos" at bounding box center [662, 210] width 165 height 83
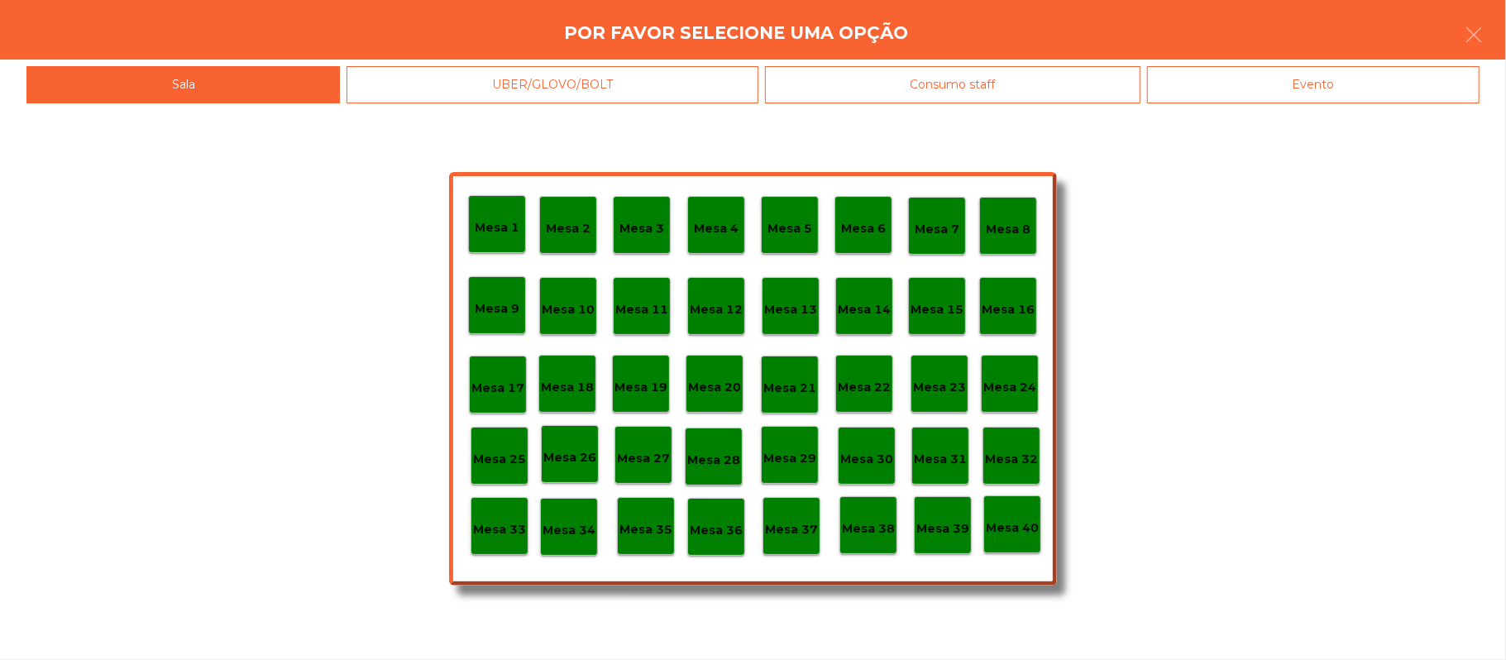
click at [1302, 81] on div "Evento" at bounding box center [1313, 84] width 332 height 37
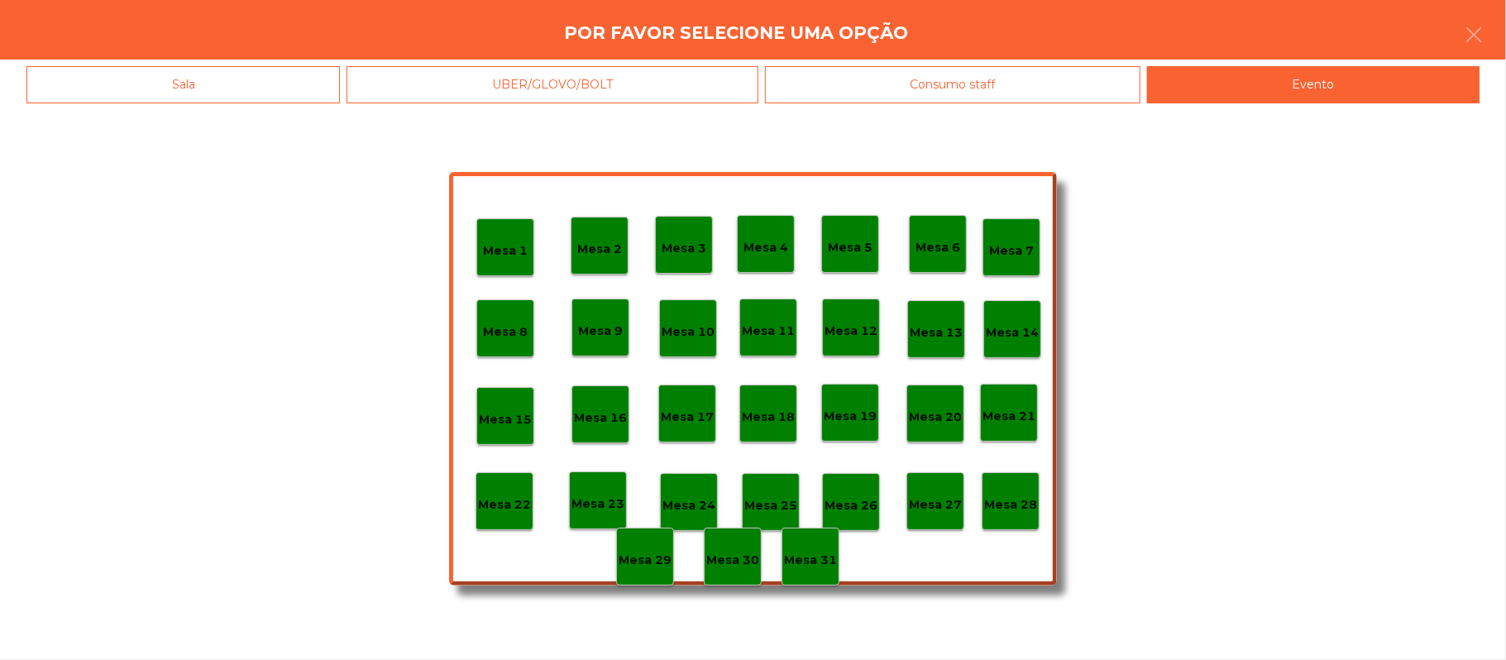
click at [1006, 504] on p "Mesa 28" at bounding box center [1010, 504] width 53 height 19
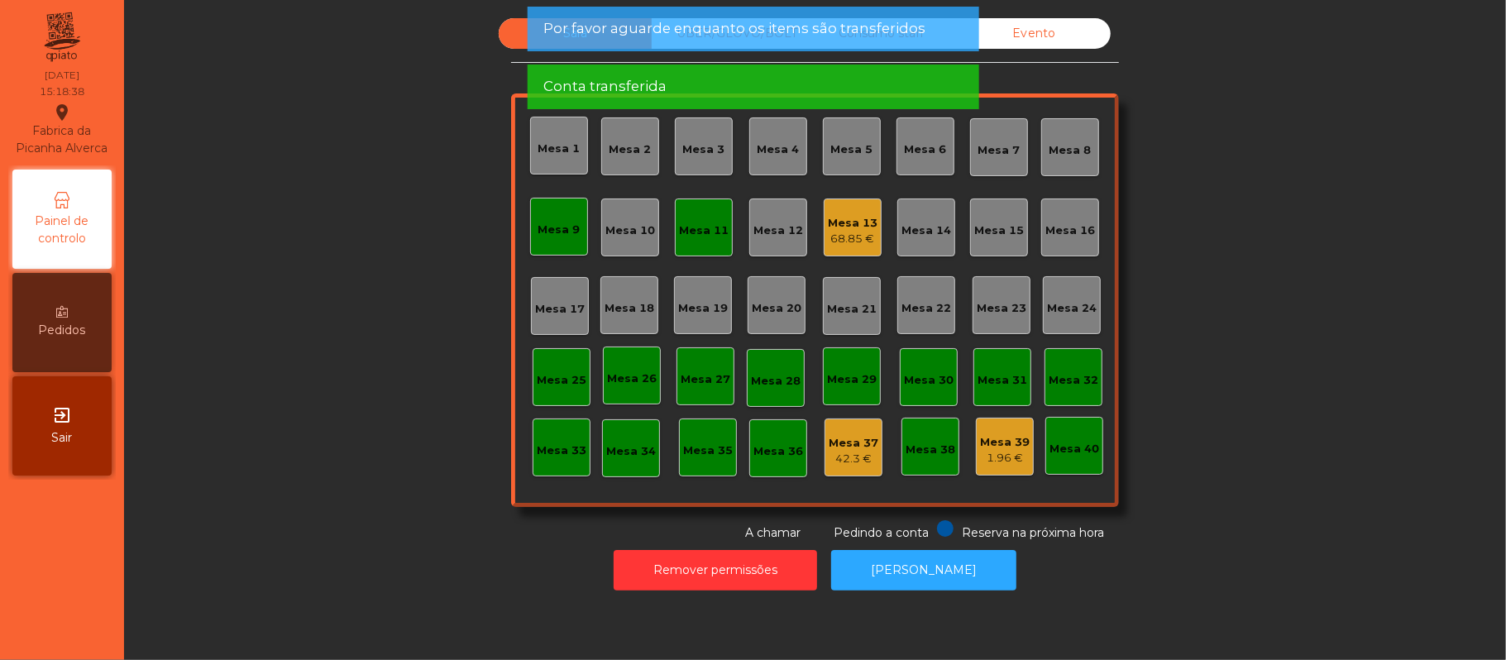
click at [556, 212] on div "Mesa 9" at bounding box center [559, 227] width 58 height 58
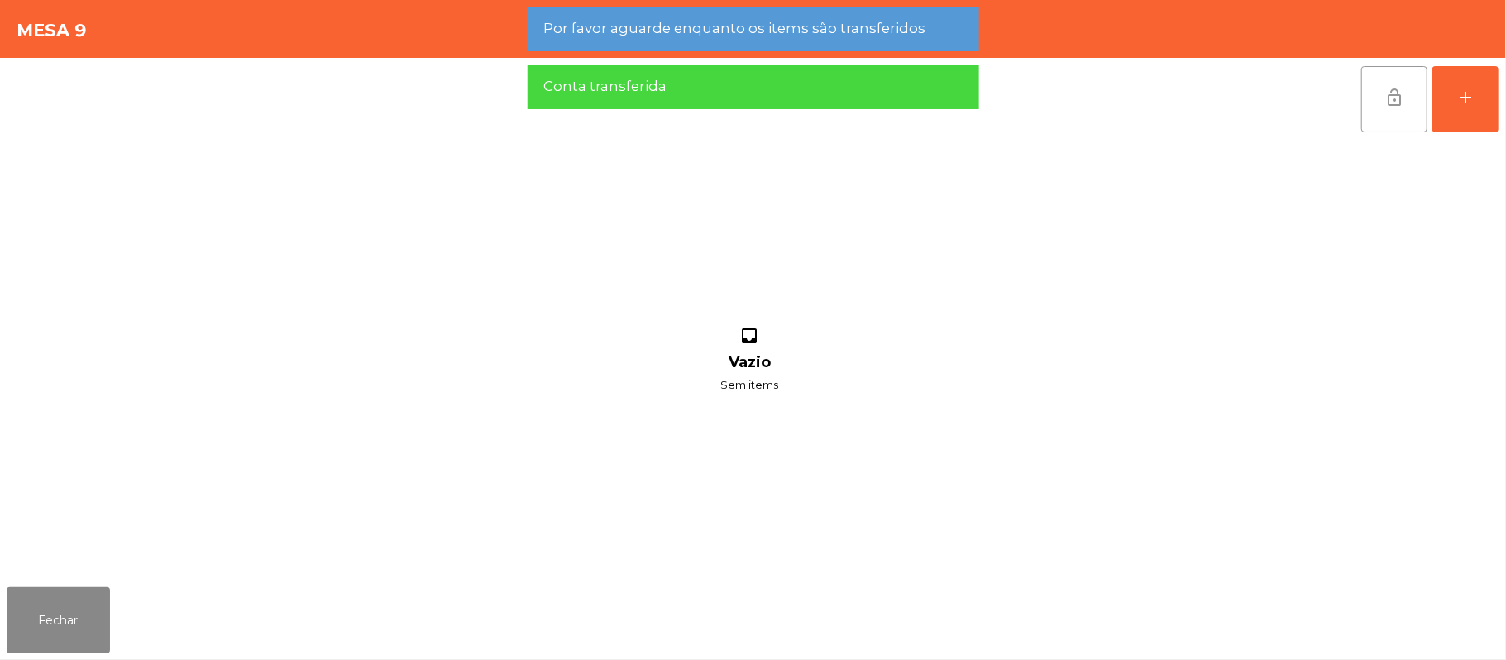
click at [1376, 103] on button "lock_open" at bounding box center [1394, 99] width 66 height 66
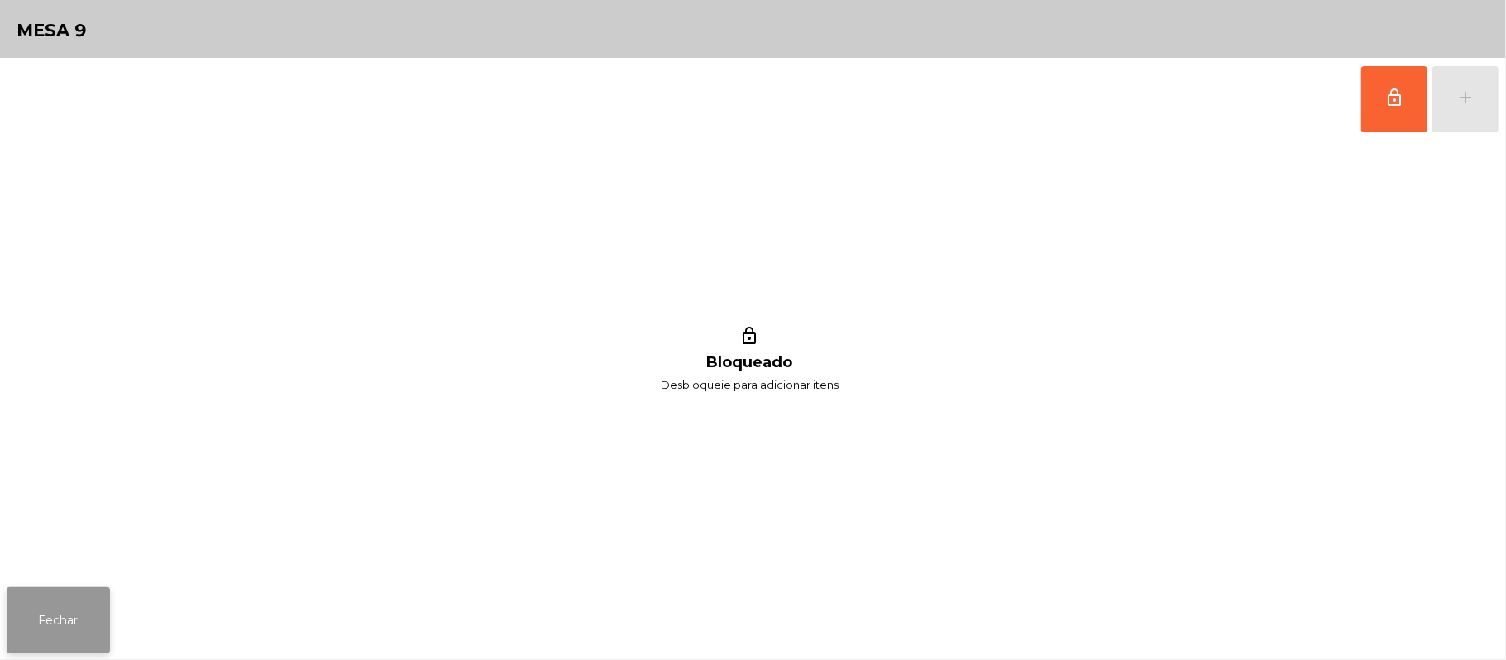
click at [87, 613] on button "Fechar" at bounding box center [58, 620] width 103 height 66
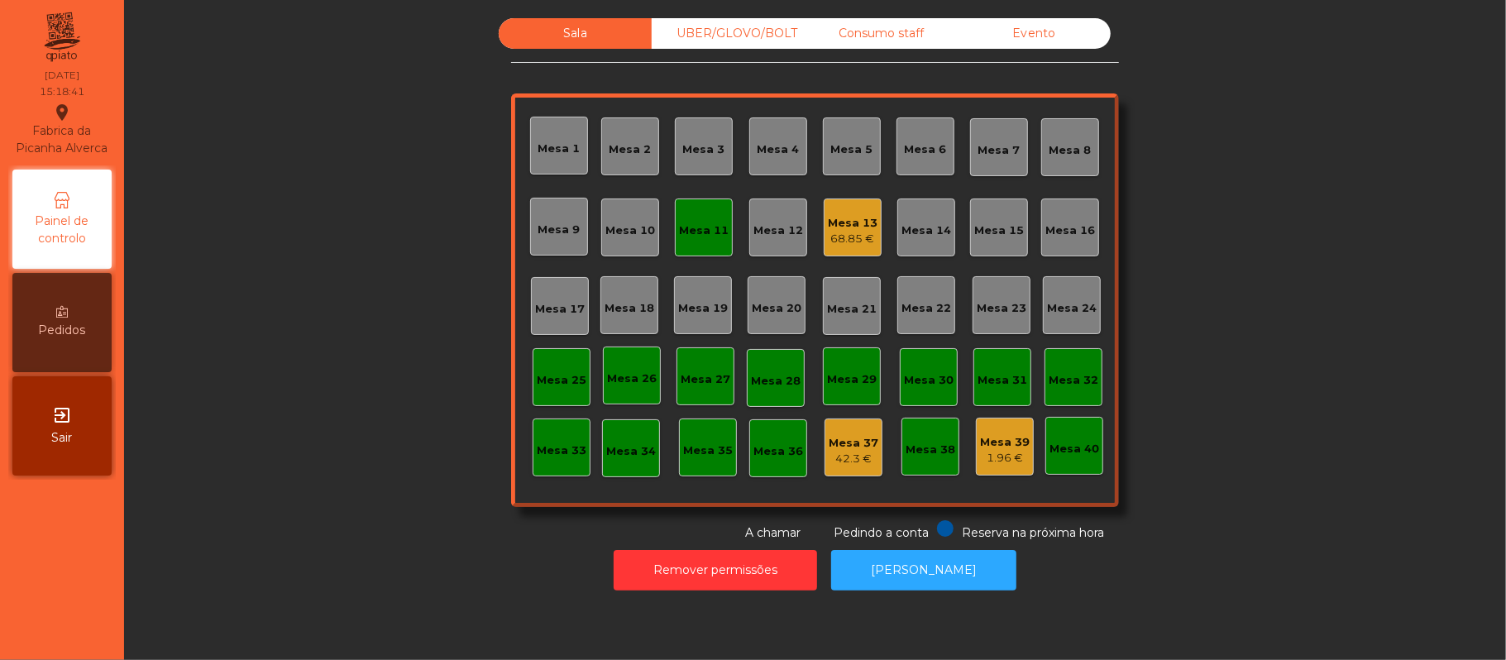
click at [693, 222] on div "Mesa 11" at bounding box center [704, 230] width 50 height 17
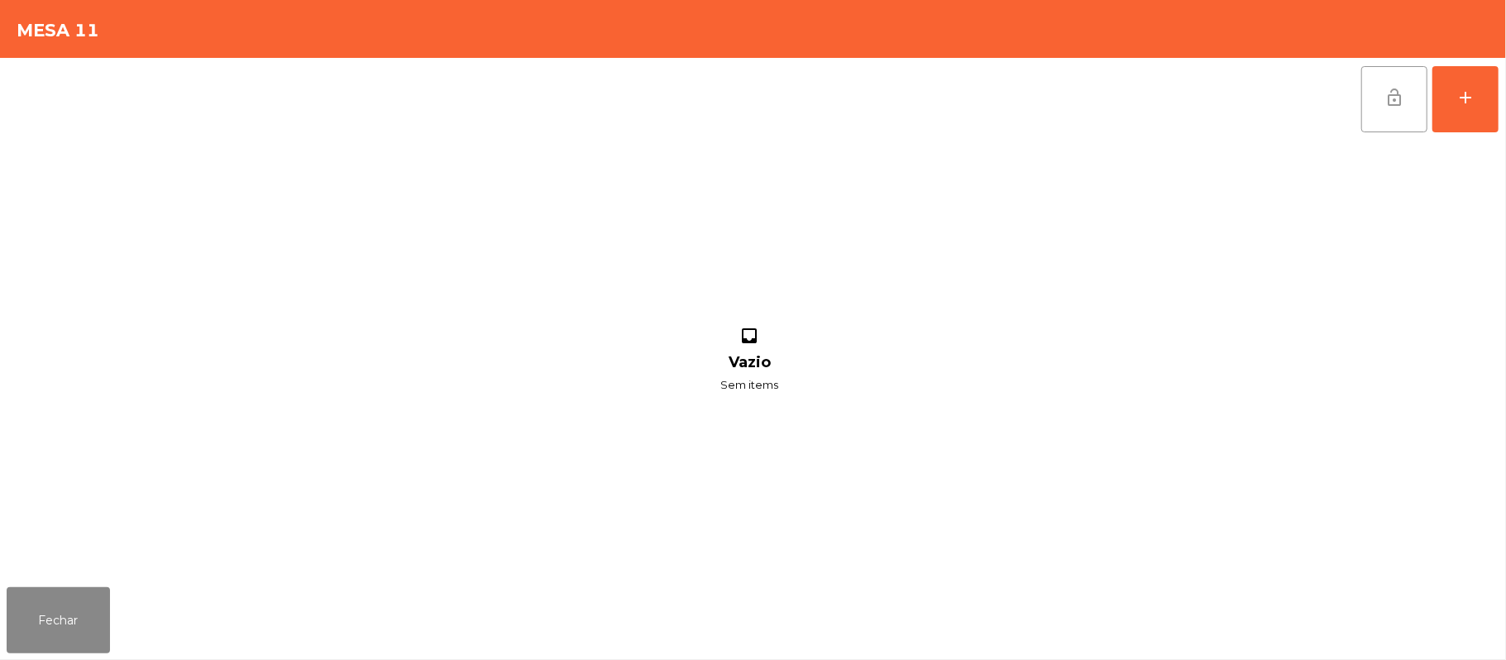
click at [1373, 103] on button "lock_open" at bounding box center [1394, 99] width 66 height 66
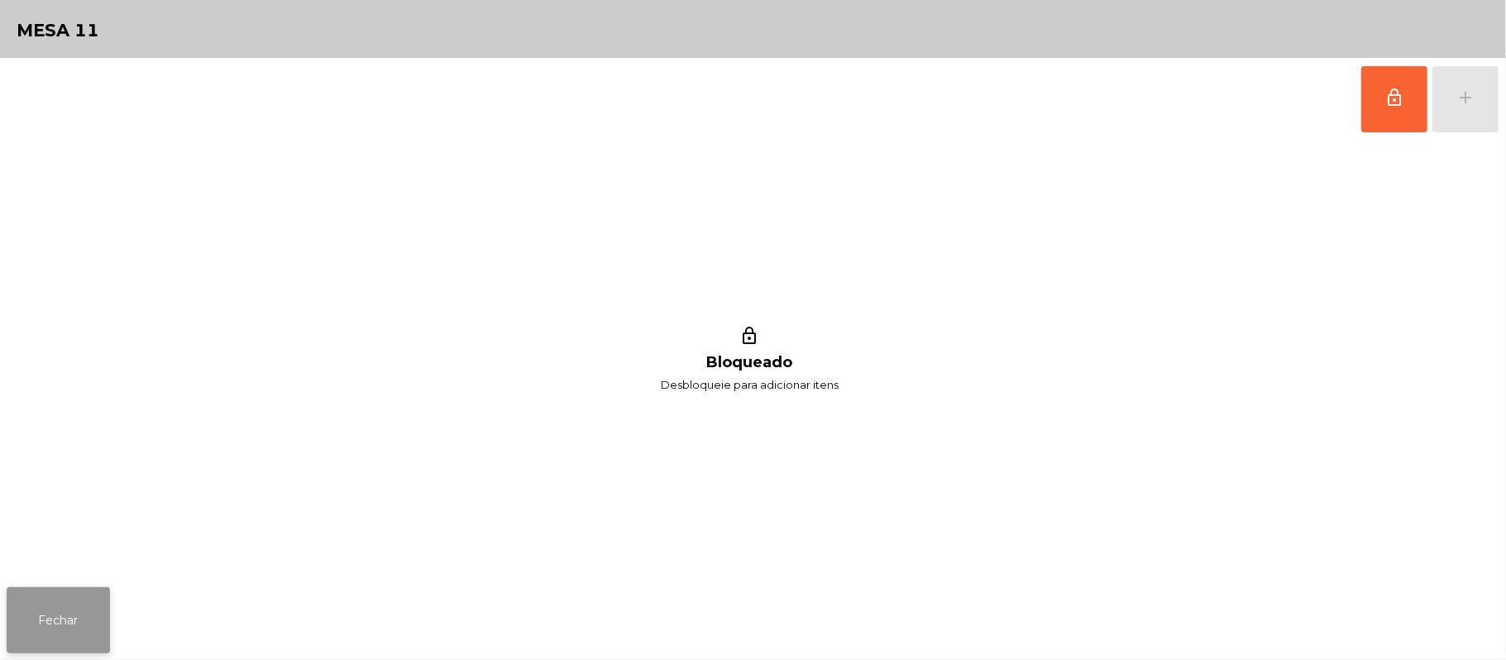
click at [89, 622] on button "Fechar" at bounding box center [58, 620] width 103 height 66
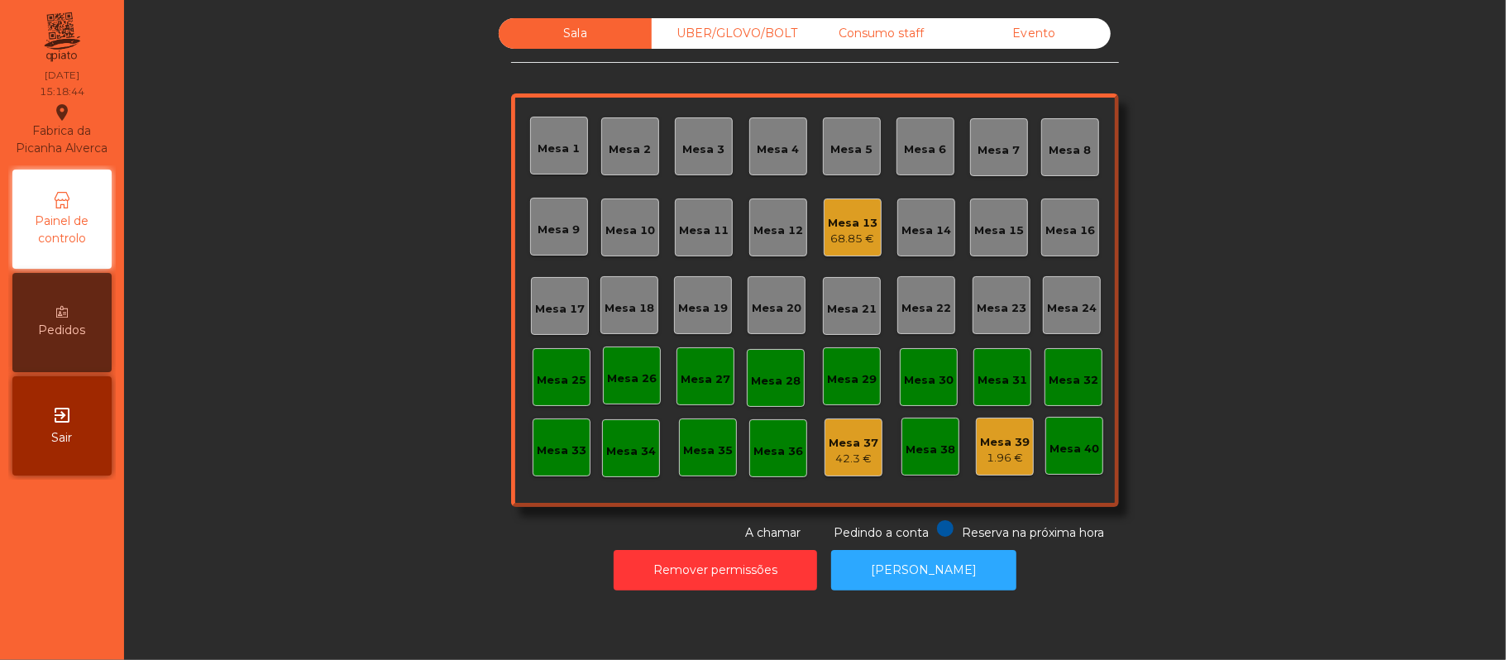
click at [848, 223] on div "Mesa 13" at bounding box center [853, 223] width 50 height 17
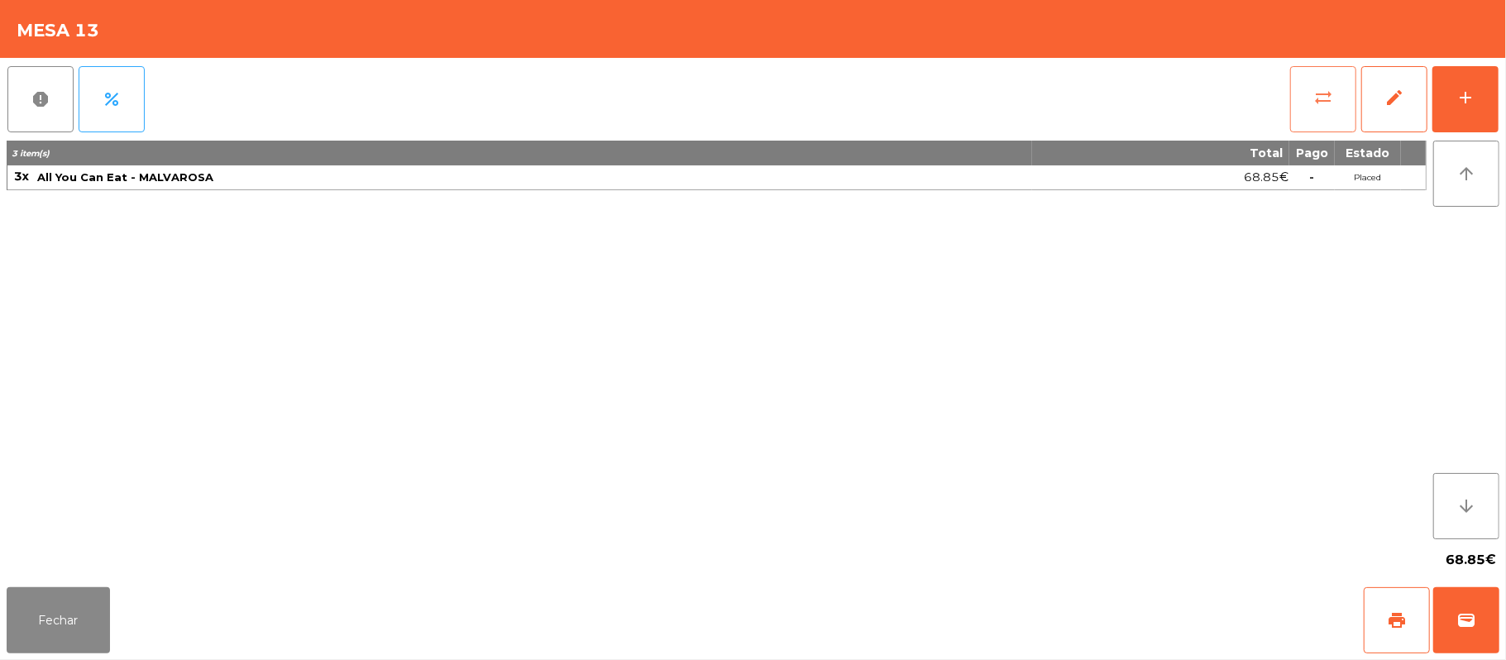
click at [1304, 103] on button "sync_alt" at bounding box center [1323, 99] width 66 height 66
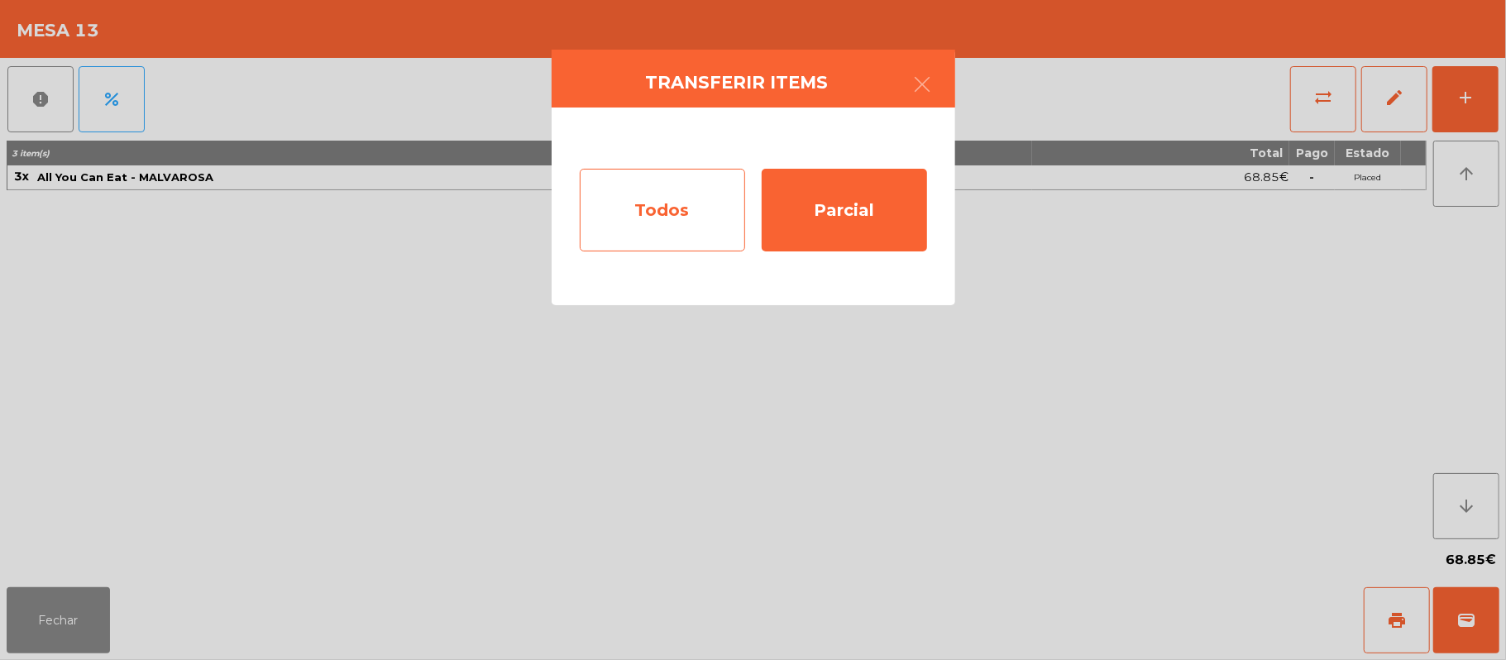
click at [686, 205] on div "Todos" at bounding box center [662, 210] width 165 height 83
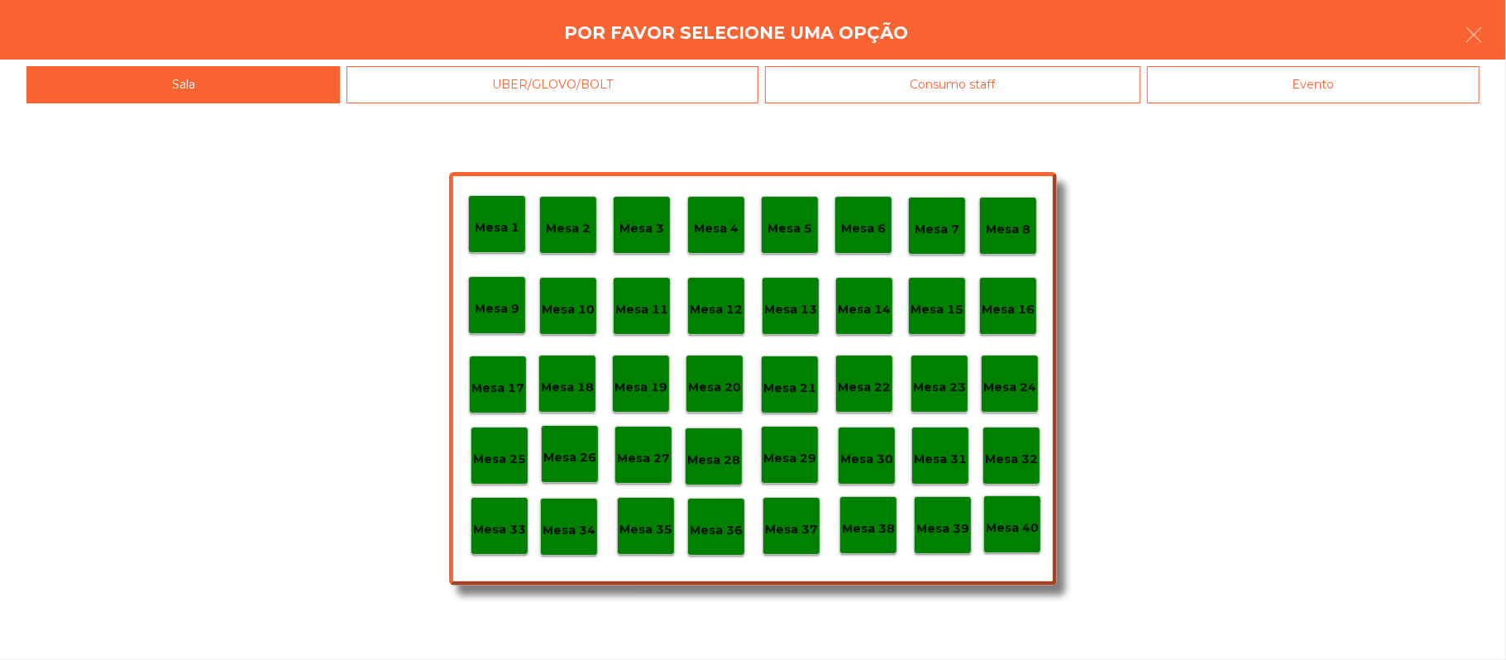
click at [796, 534] on p "Mesa 37" at bounding box center [791, 529] width 53 height 19
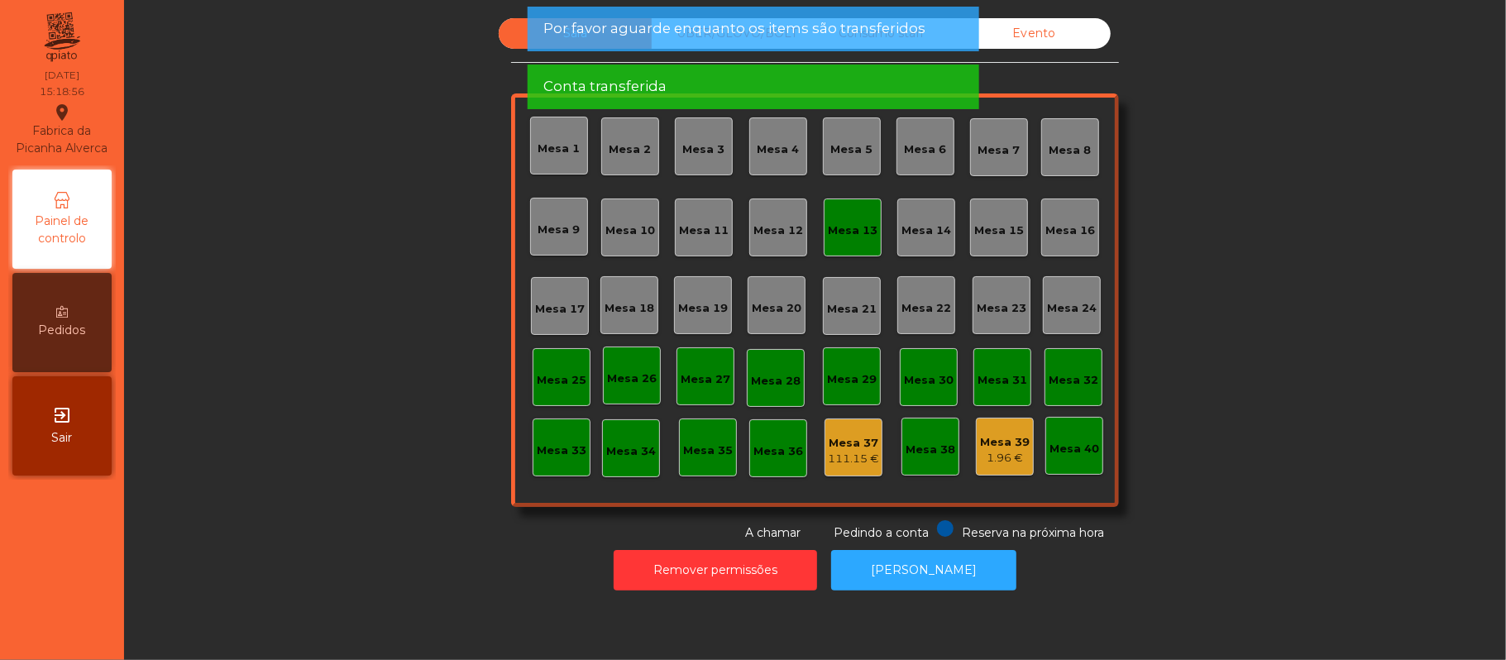
click at [855, 222] on div "Mesa 13" at bounding box center [853, 230] width 50 height 17
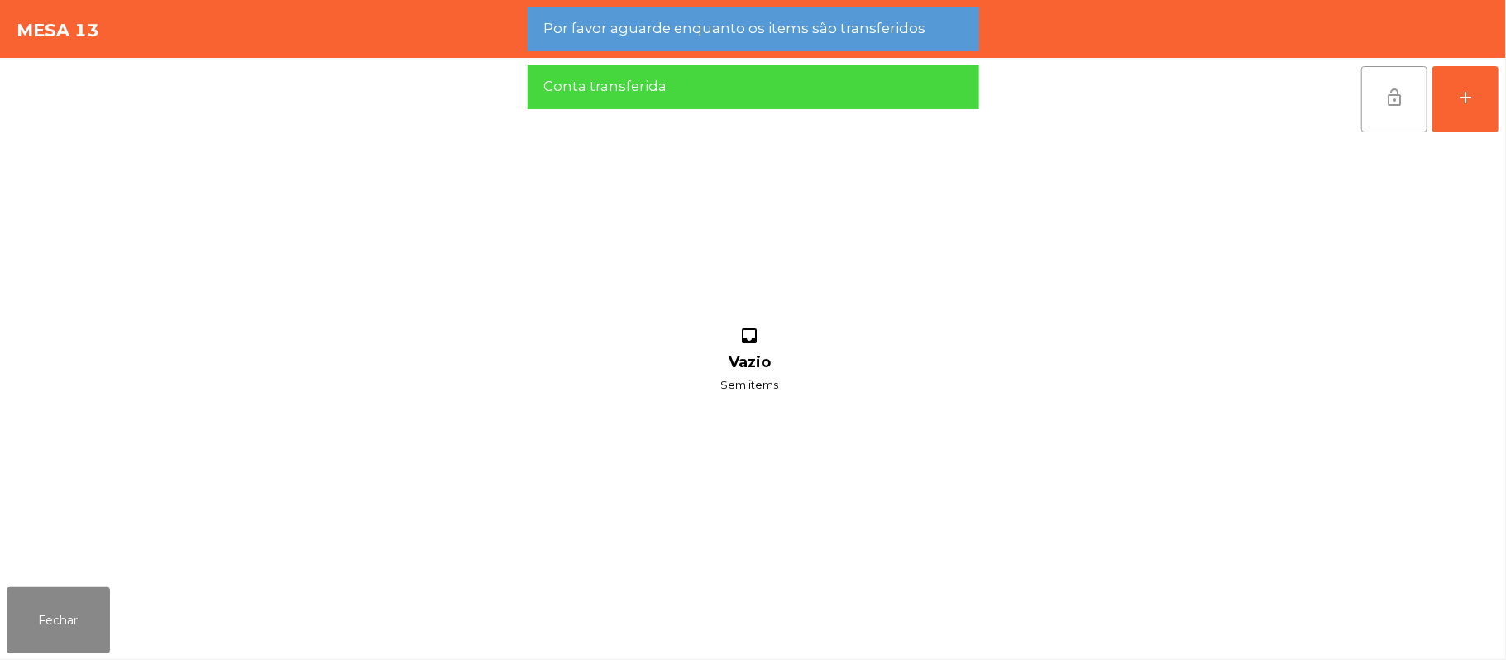
click at [1373, 103] on button "lock_open" at bounding box center [1394, 99] width 66 height 66
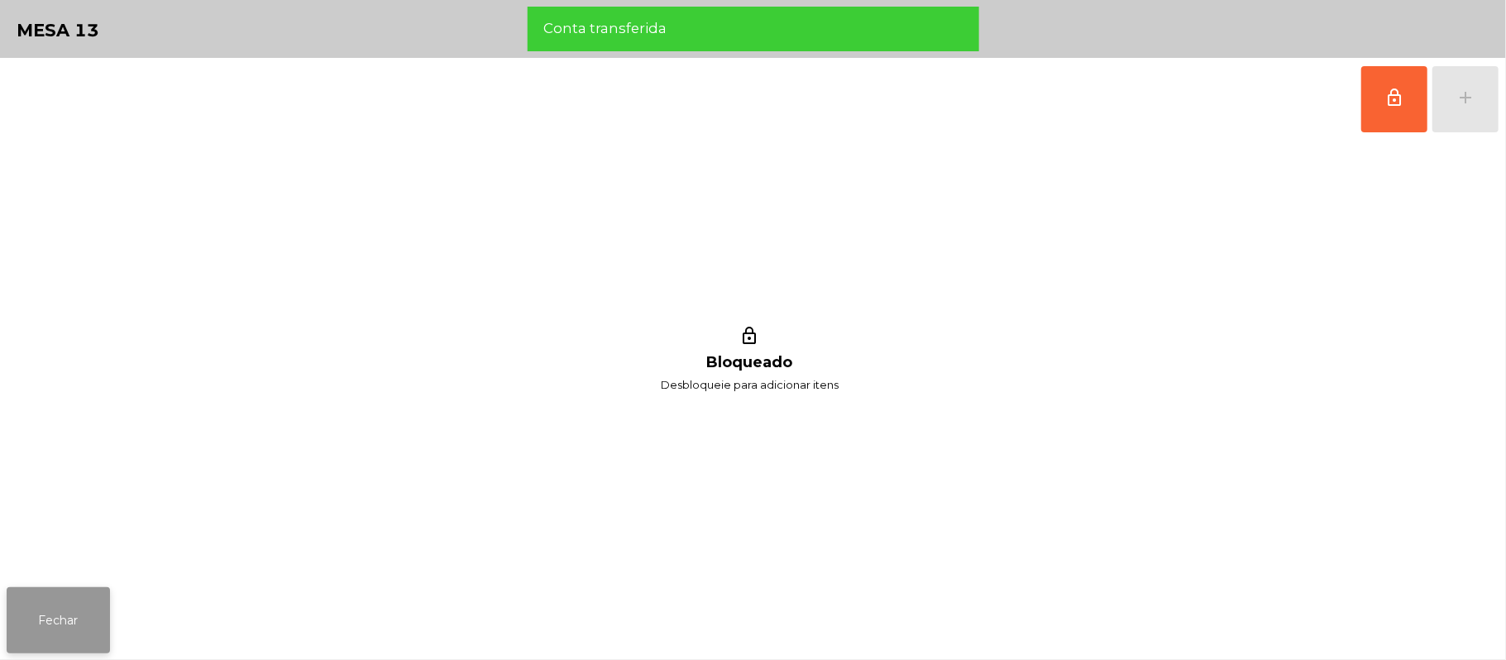
click at [54, 609] on button "Fechar" at bounding box center [58, 620] width 103 height 66
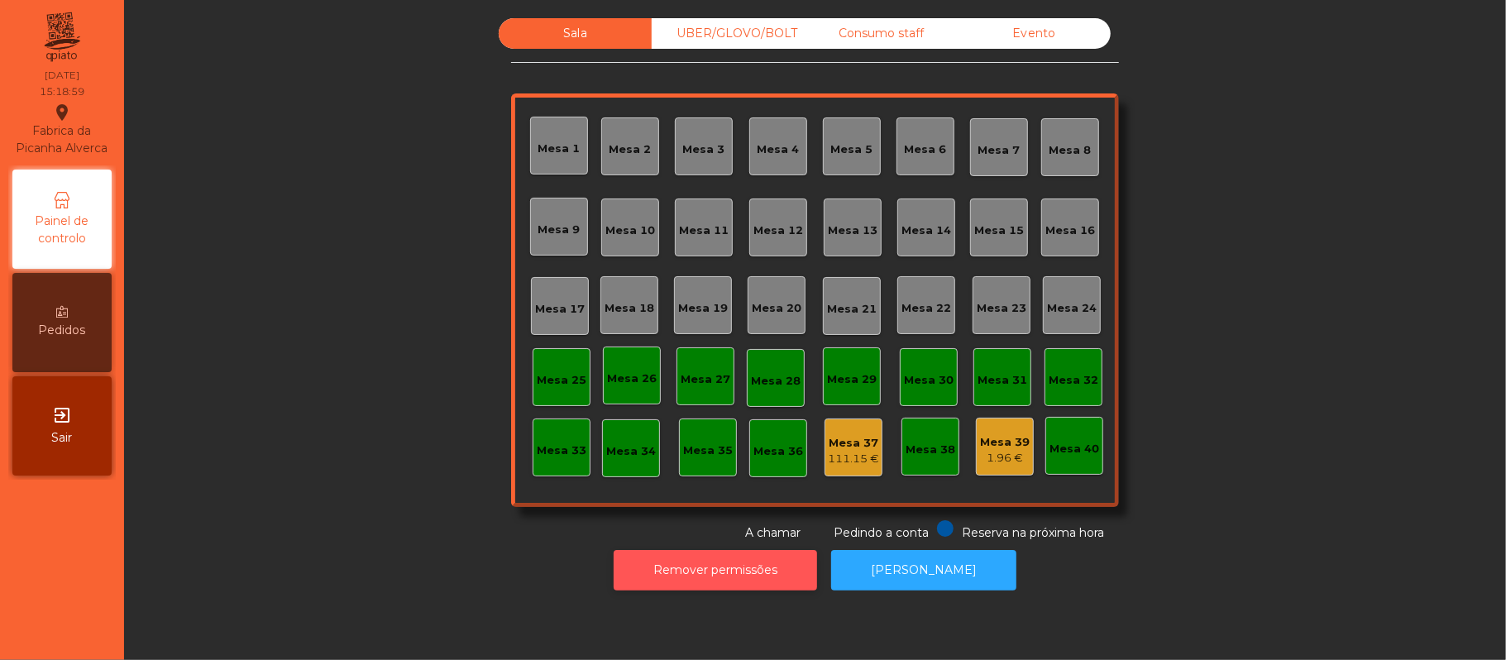
click at [748, 570] on button "Remover permissões" at bounding box center [715, 570] width 203 height 41
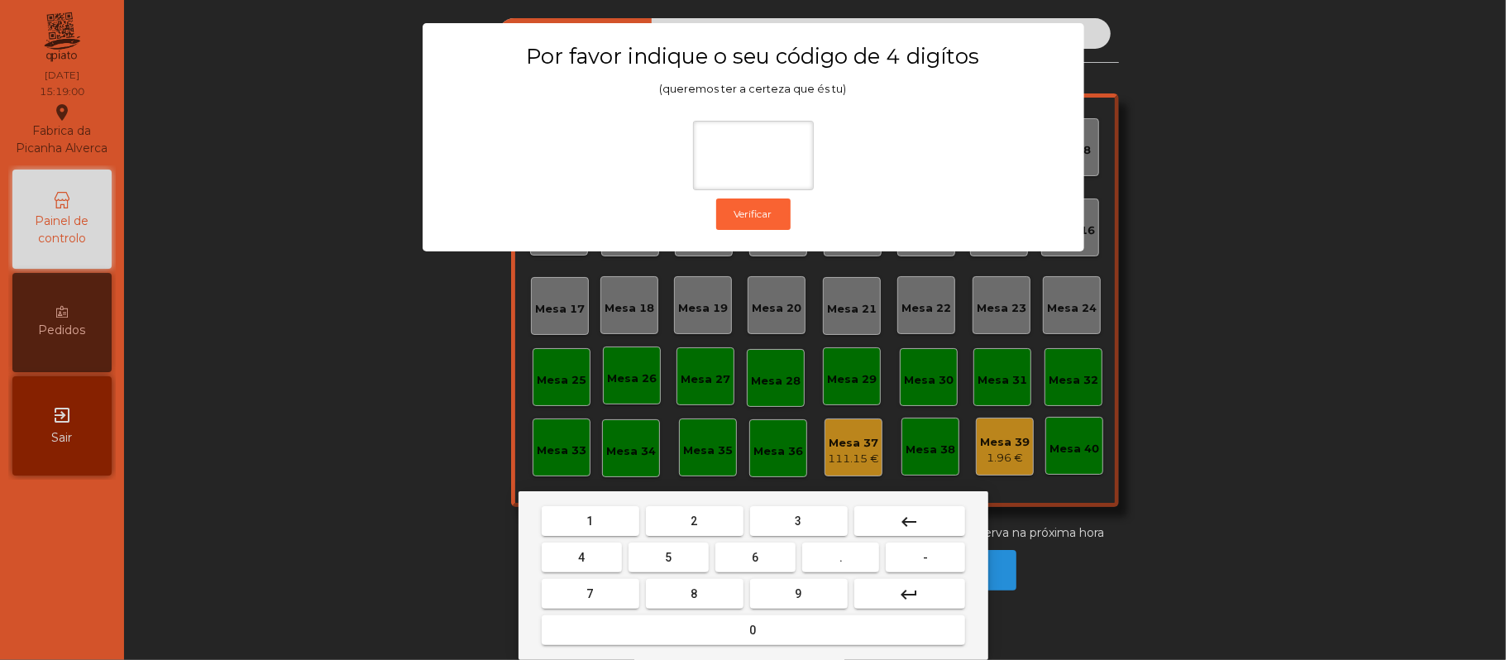
click at [714, 510] on button "2" at bounding box center [695, 521] width 98 height 30
click at [756, 566] on button "6" at bounding box center [755, 557] width 80 height 30
click at [605, 519] on button "1" at bounding box center [591, 521] width 98 height 30
click at [678, 581] on button "8" at bounding box center [695, 594] width 98 height 30
type input "****"
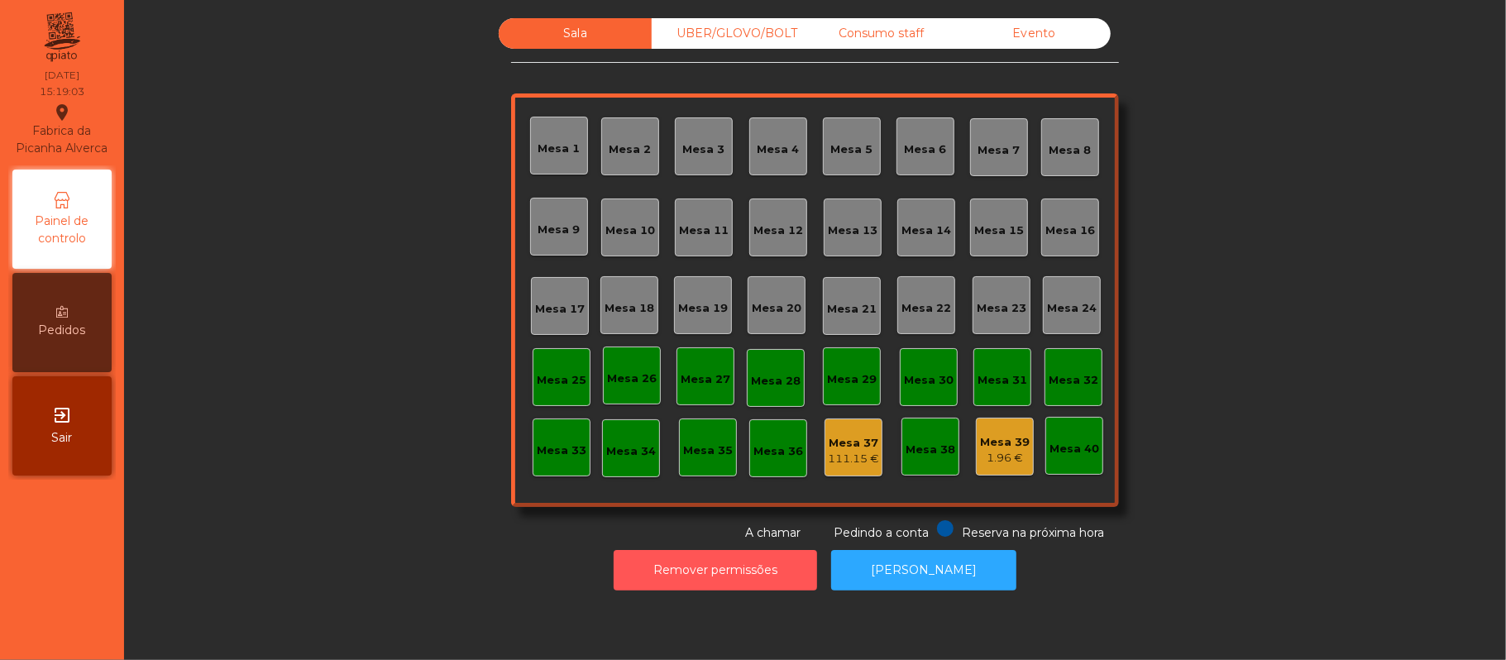
click at [744, 574] on button "Remover permissões" at bounding box center [715, 570] width 203 height 41
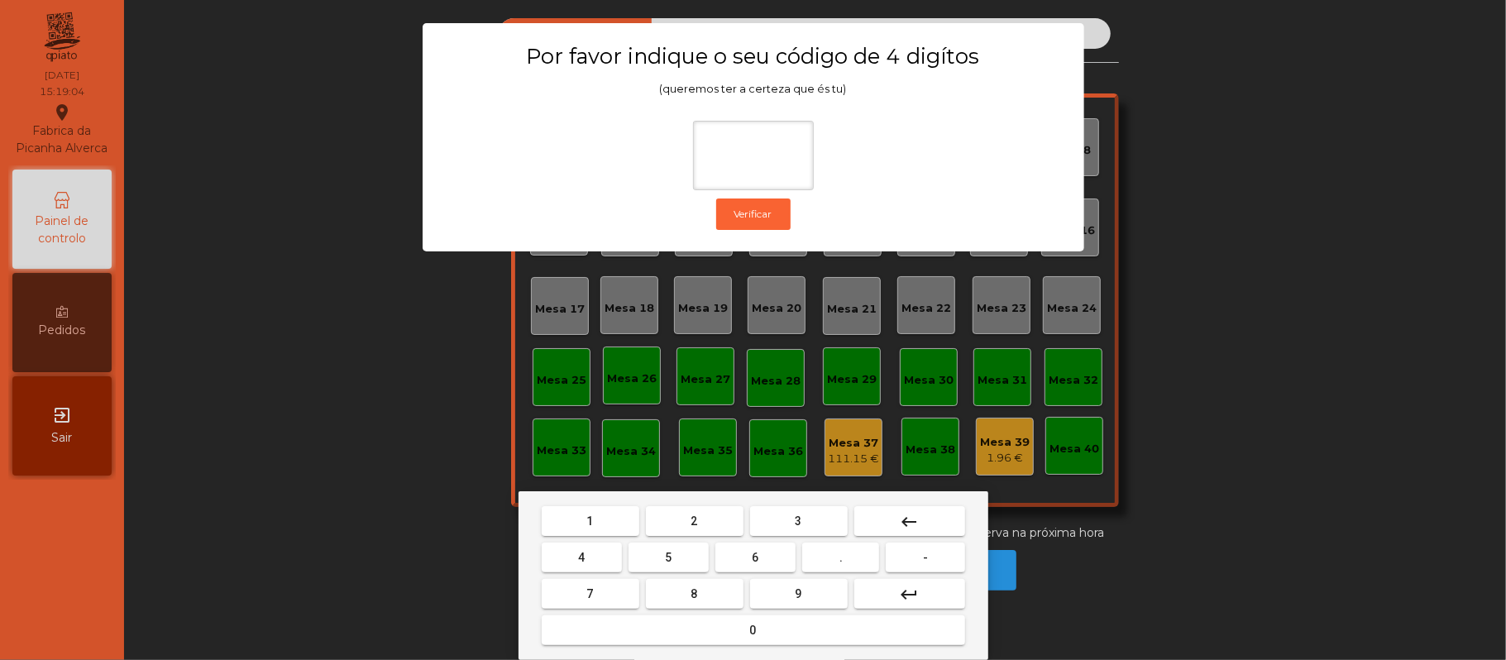
click at [693, 521] on span "2" at bounding box center [694, 520] width 7 height 13
click at [767, 556] on button "6" at bounding box center [755, 557] width 80 height 30
click at [603, 520] on button "1" at bounding box center [591, 521] width 98 height 30
click at [678, 556] on button "5" at bounding box center [668, 557] width 80 height 30
type input "****"
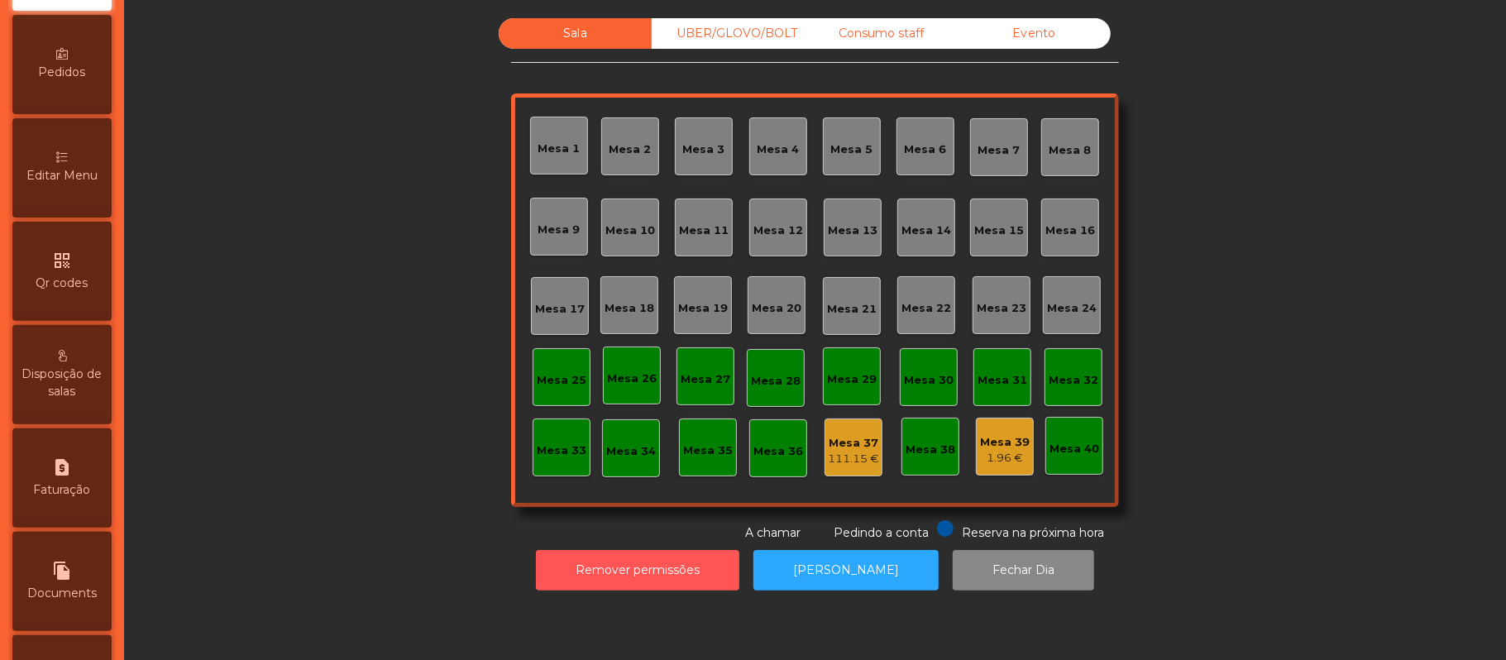
scroll to position [256, 0]
click at [81, 495] on div "request_page Faturação" at bounding box center [61, 479] width 99 height 99
select select "*"
select select "****"
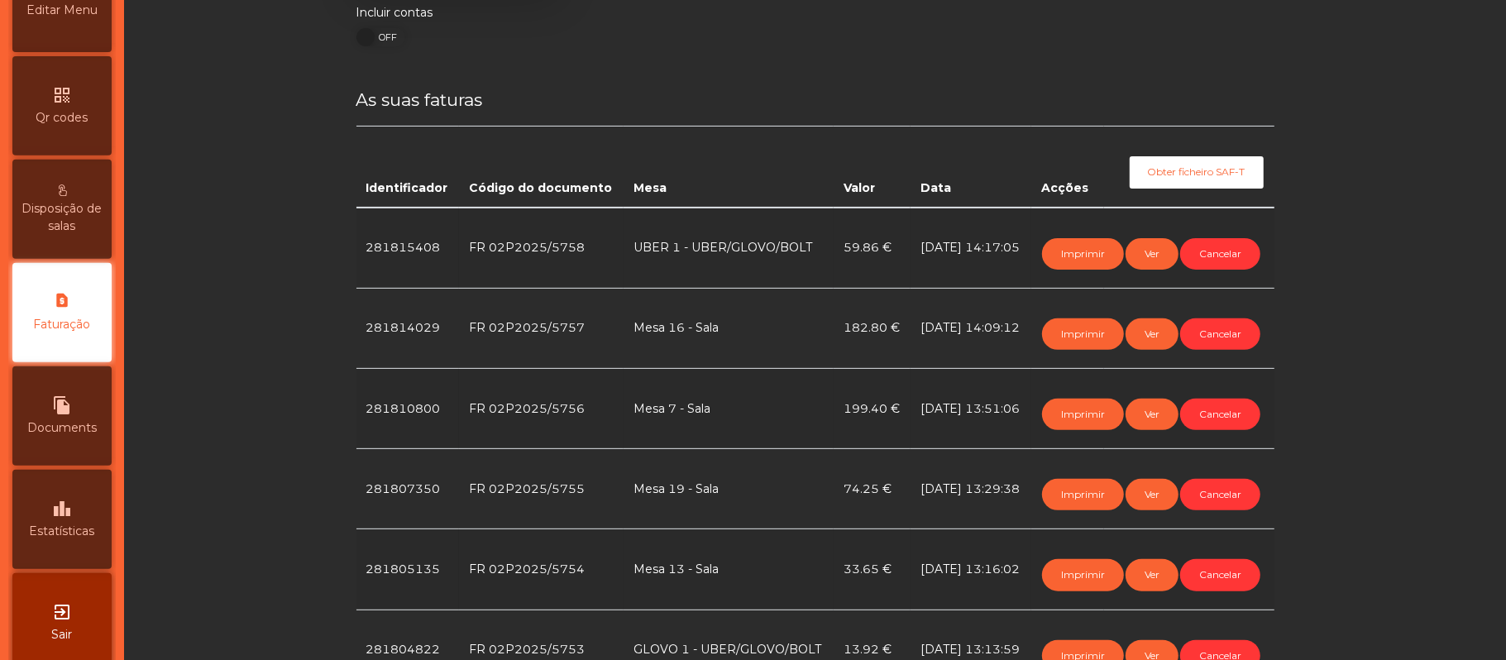
scroll to position [261, 0]
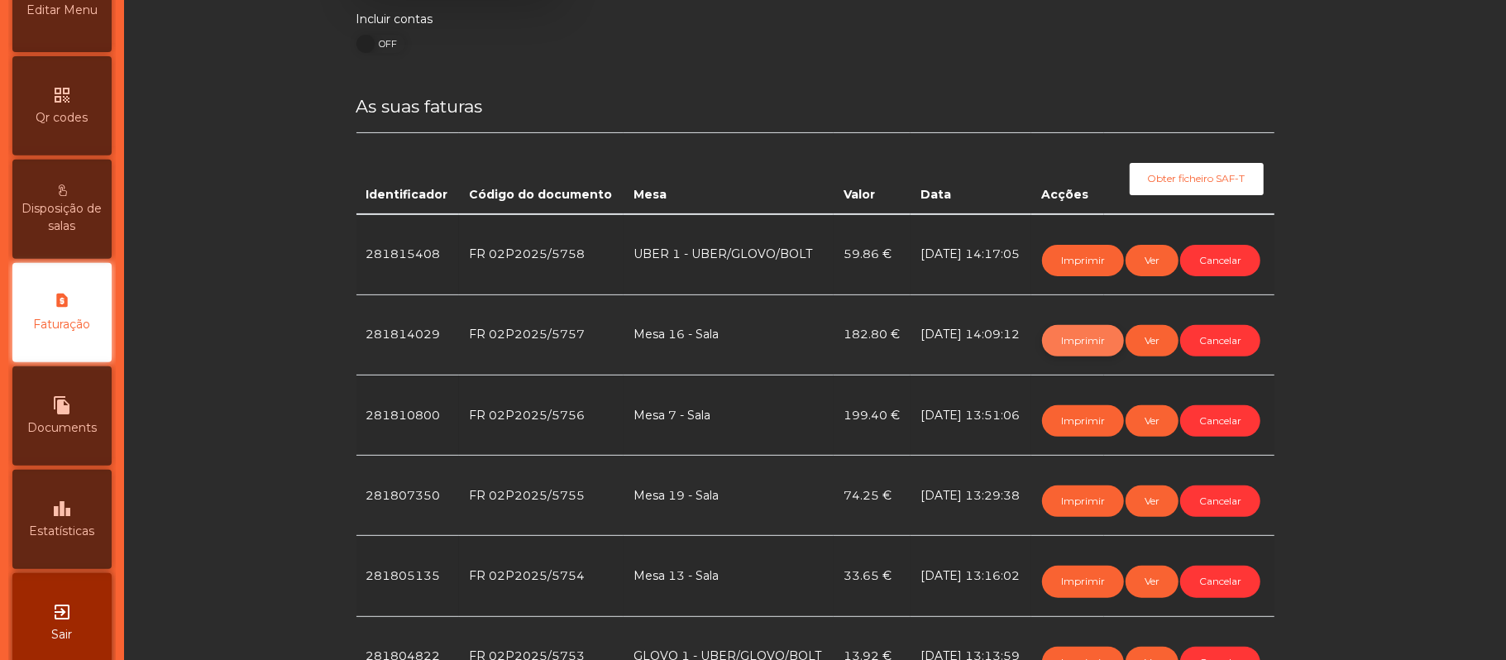
click at [1067, 356] on button "Imprimir" at bounding box center [1083, 340] width 82 height 31
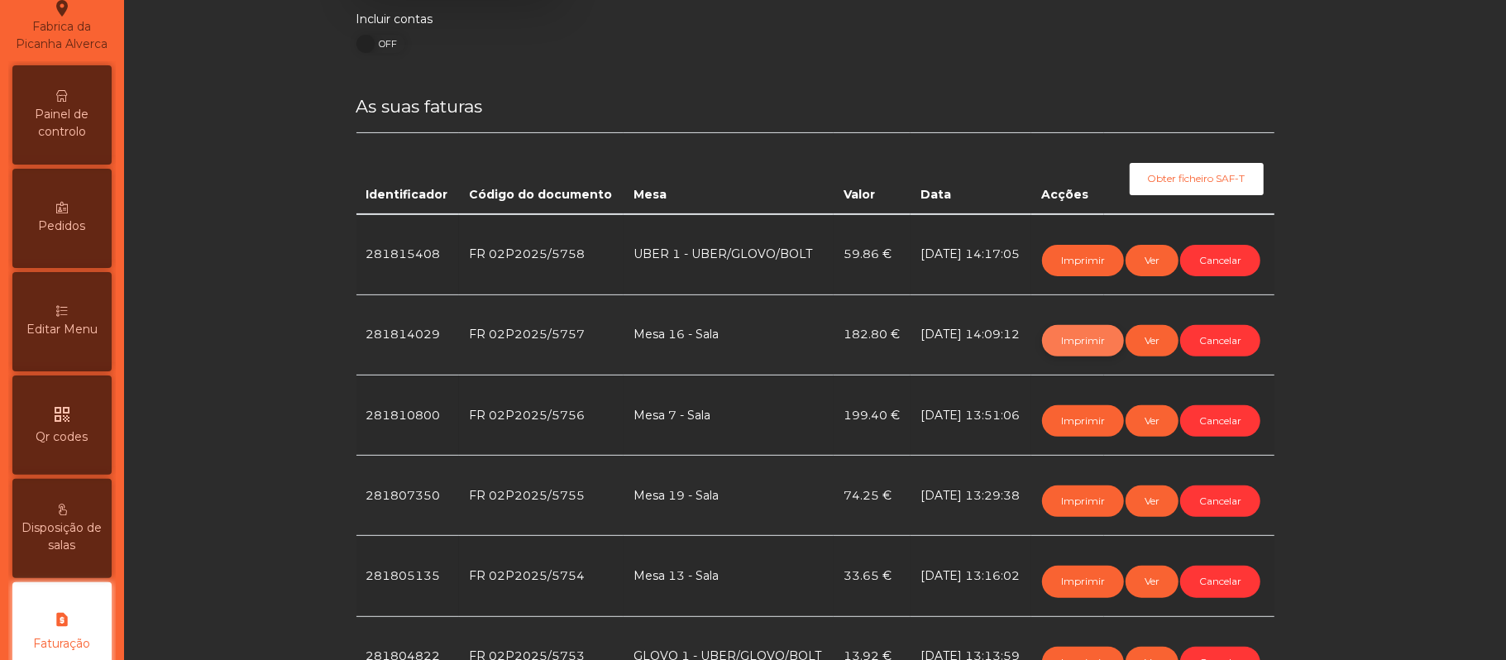
scroll to position [0, 0]
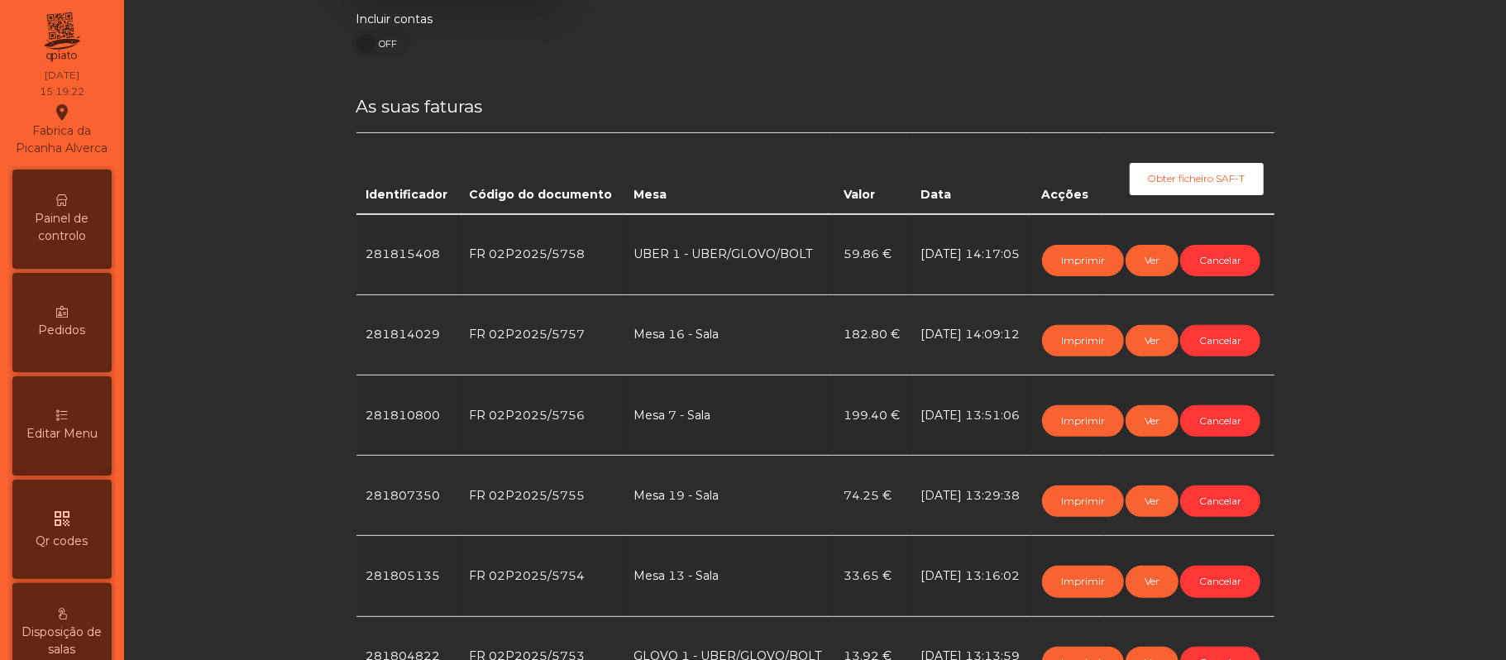
click at [87, 232] on span "Painel de controlo" at bounding box center [62, 227] width 91 height 35
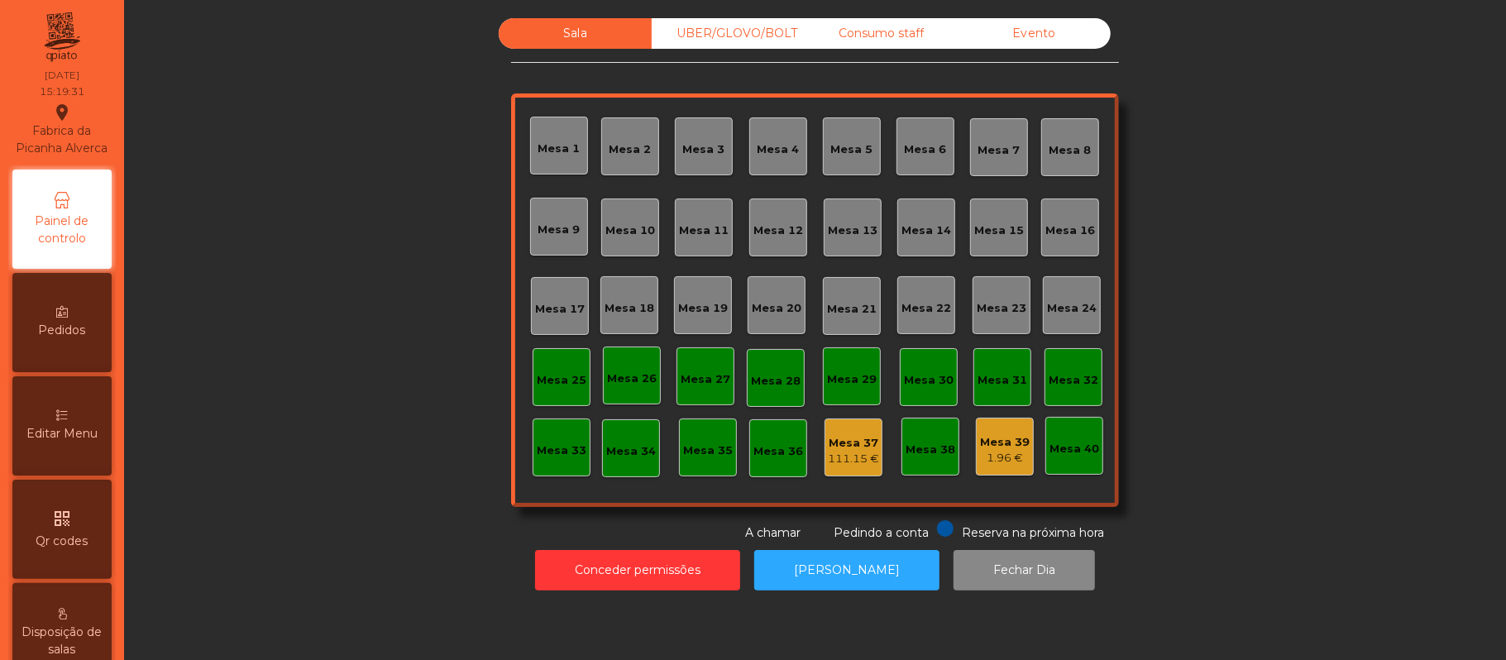
click at [910, 25] on div "Consumo staff" at bounding box center [881, 33] width 153 height 31
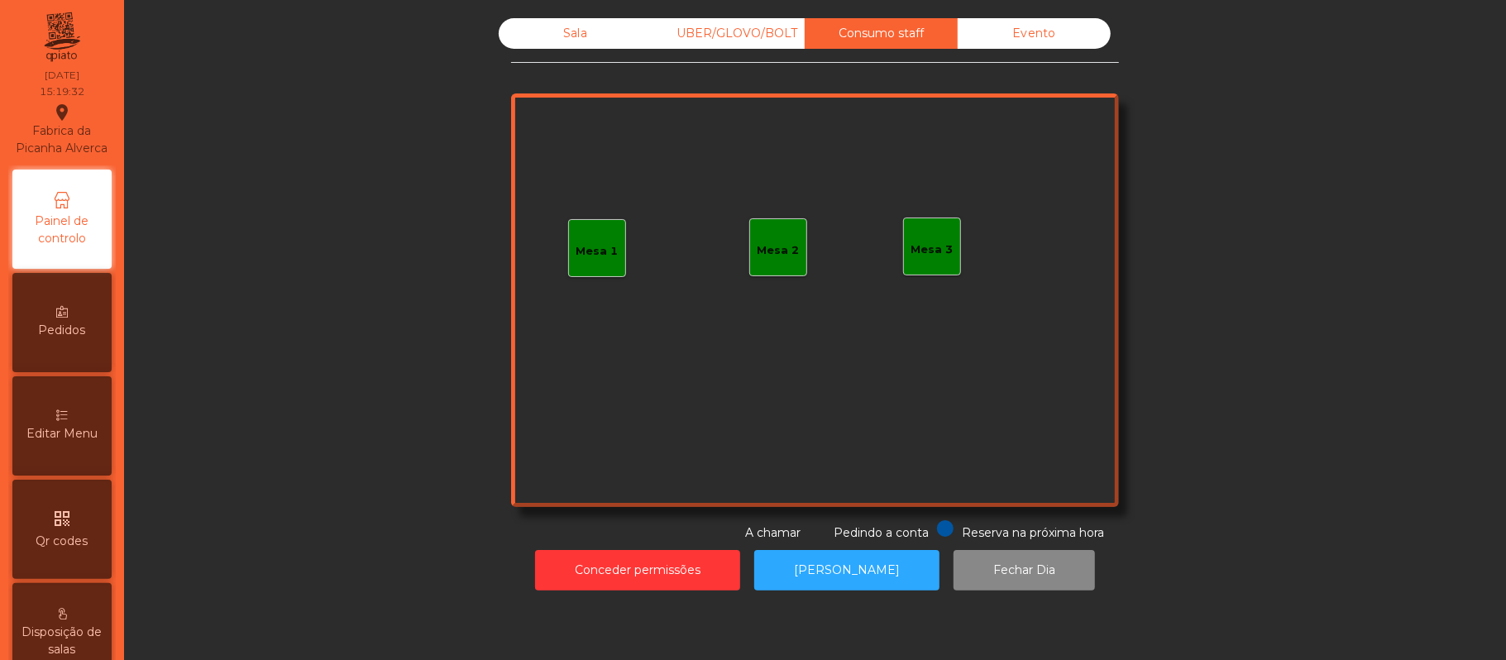
click at [911, 245] on div "Mesa 3" at bounding box center [932, 249] width 42 height 17
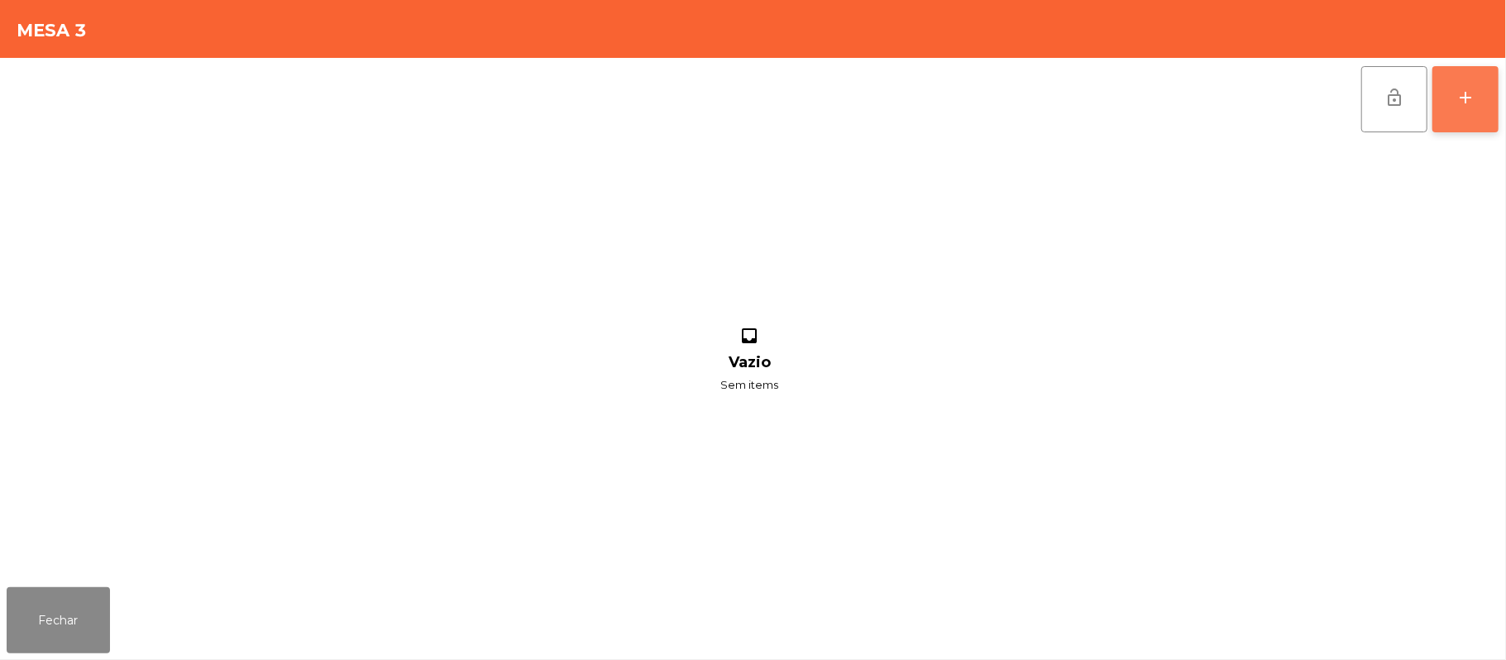
click at [1460, 108] on button "add" at bounding box center [1465, 99] width 66 height 66
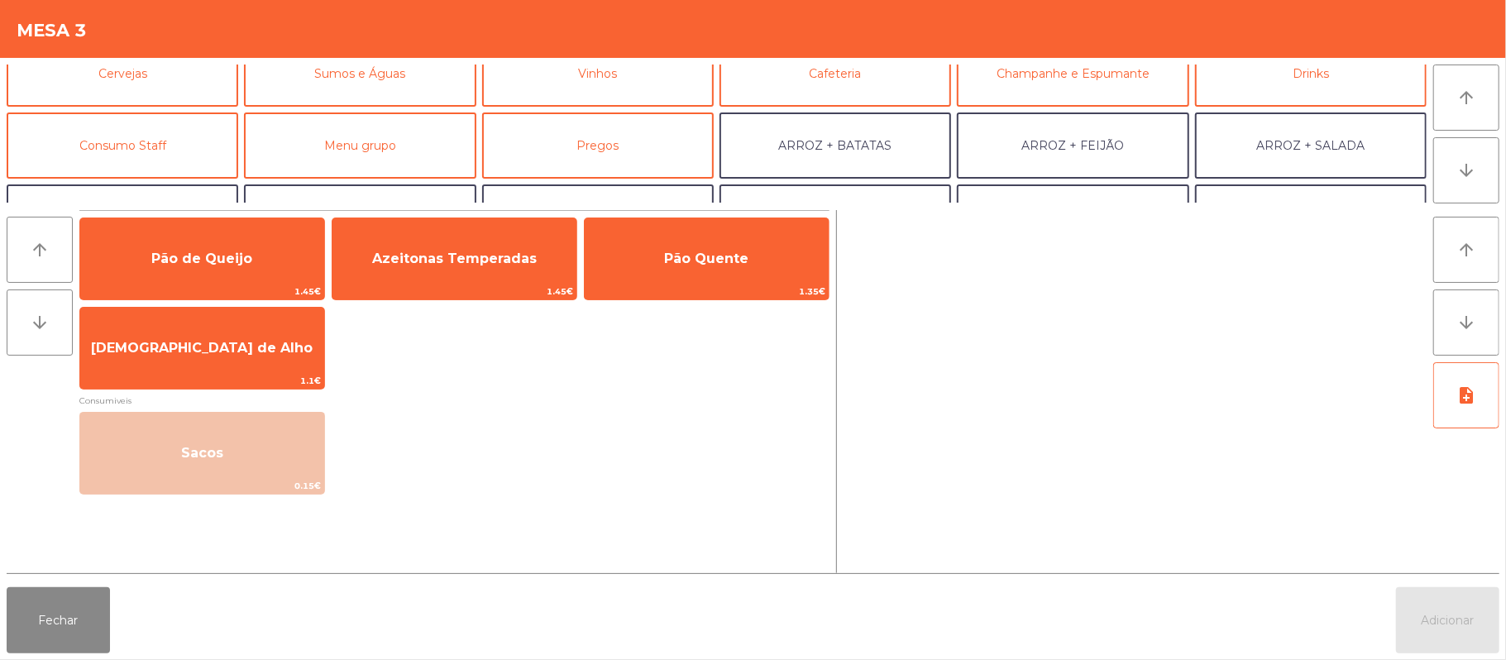
scroll to position [159, 0]
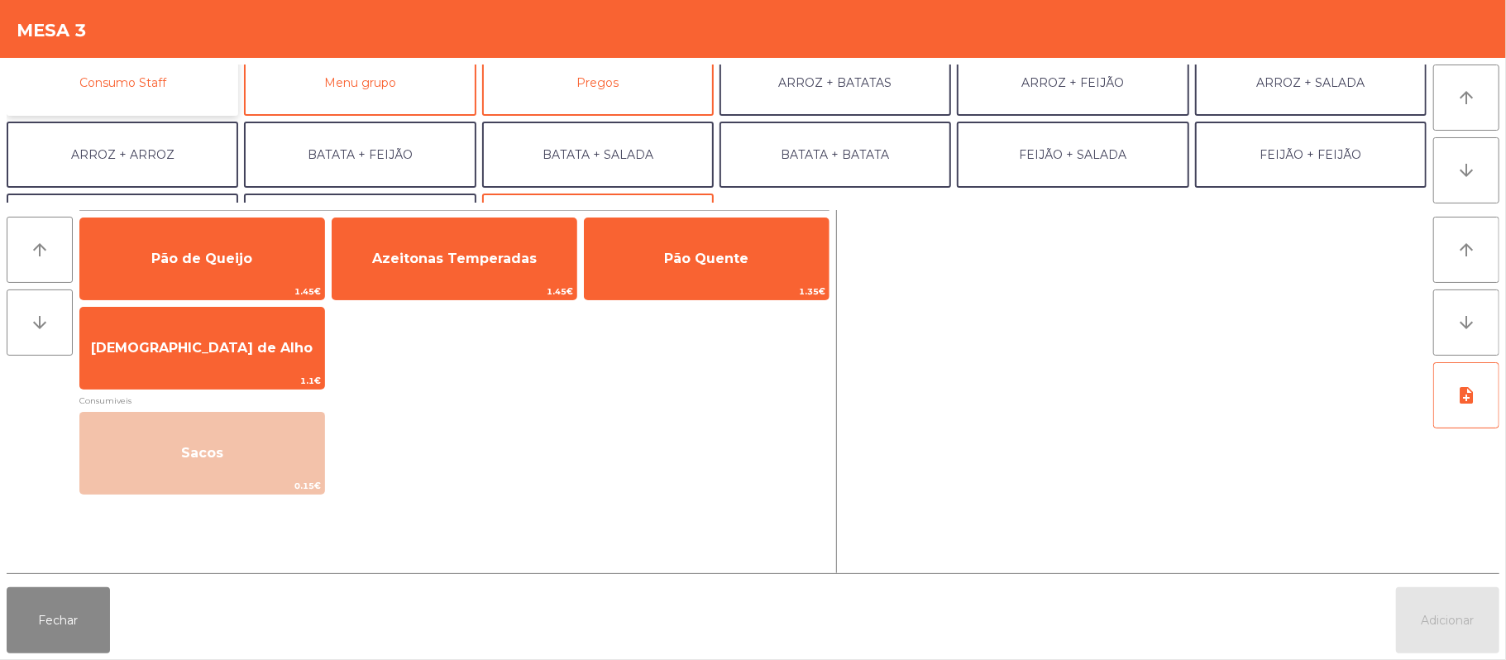
click at [169, 83] on button "Consumo Staff" at bounding box center [123, 83] width 232 height 66
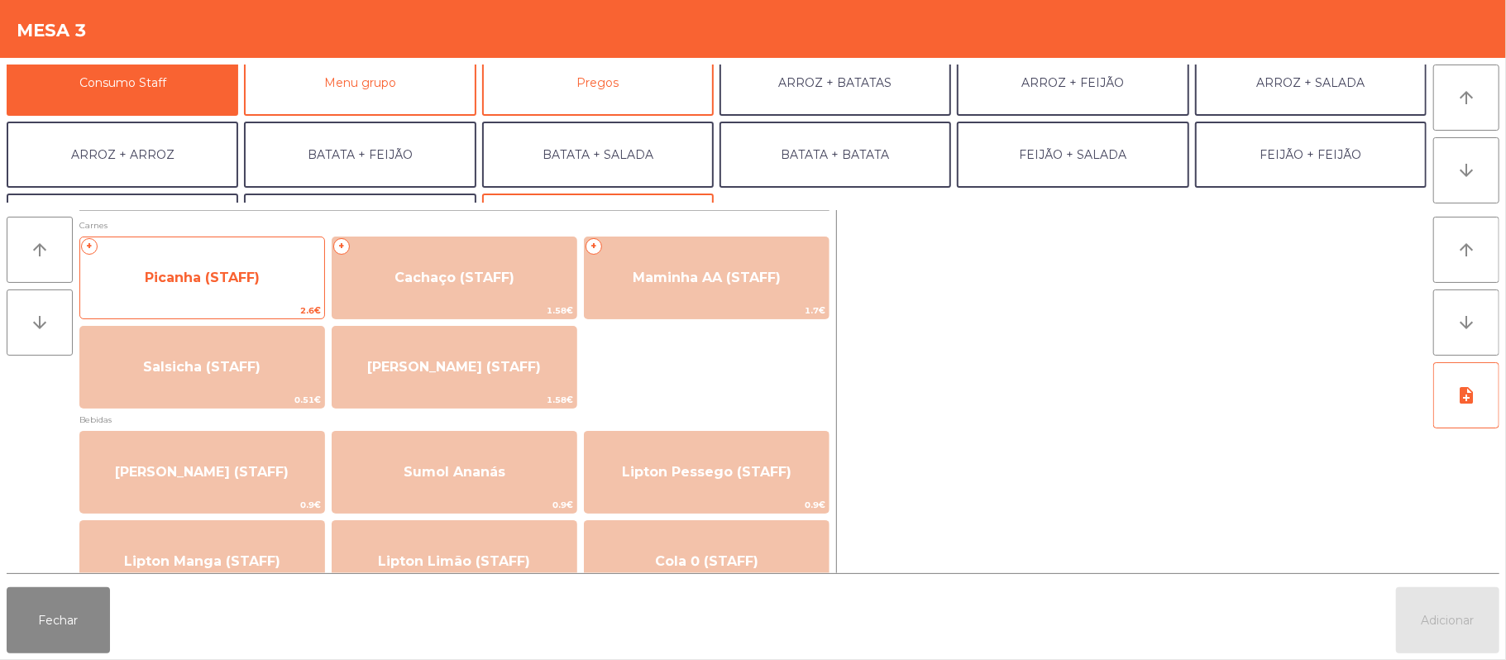
click at [200, 289] on span "Picanha (STAFF)" at bounding box center [202, 278] width 244 height 45
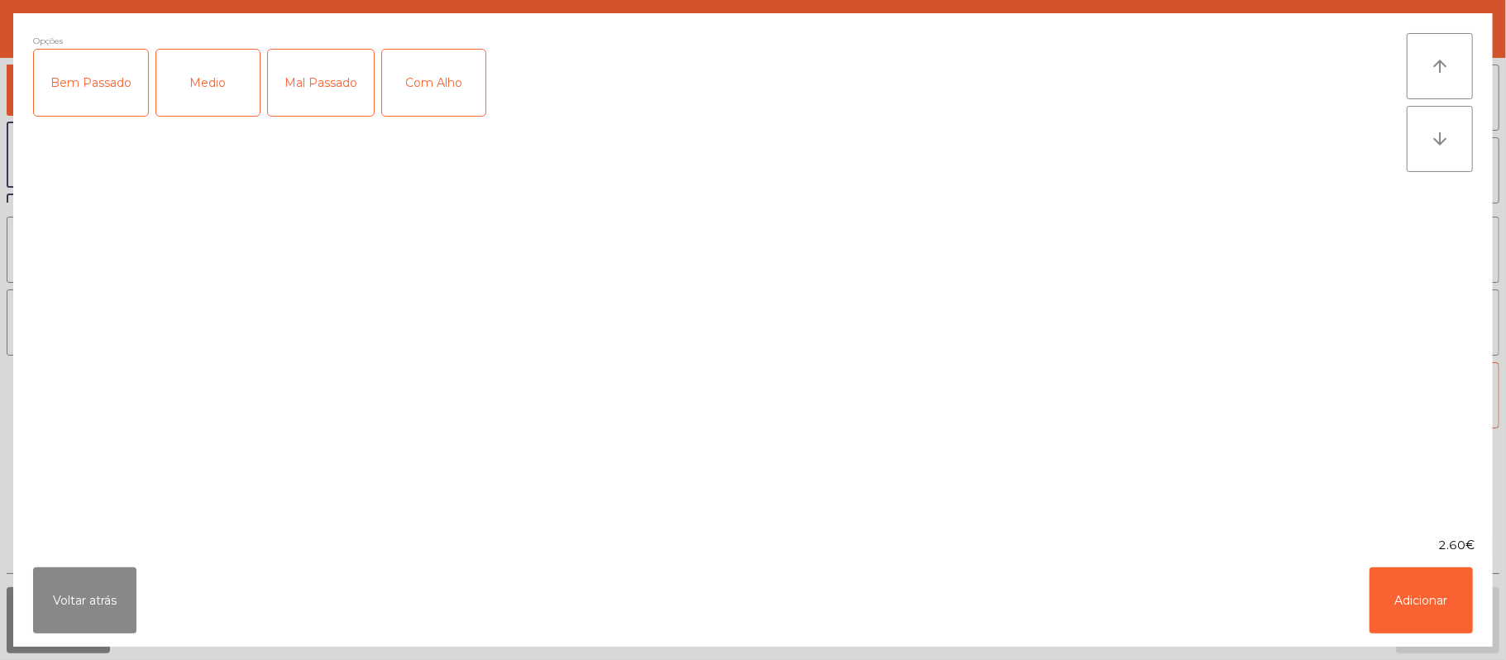
click at [210, 89] on div "Medio" at bounding box center [207, 83] width 103 height 66
click at [1383, 584] on button "Adicionar" at bounding box center [1420, 600] width 103 height 66
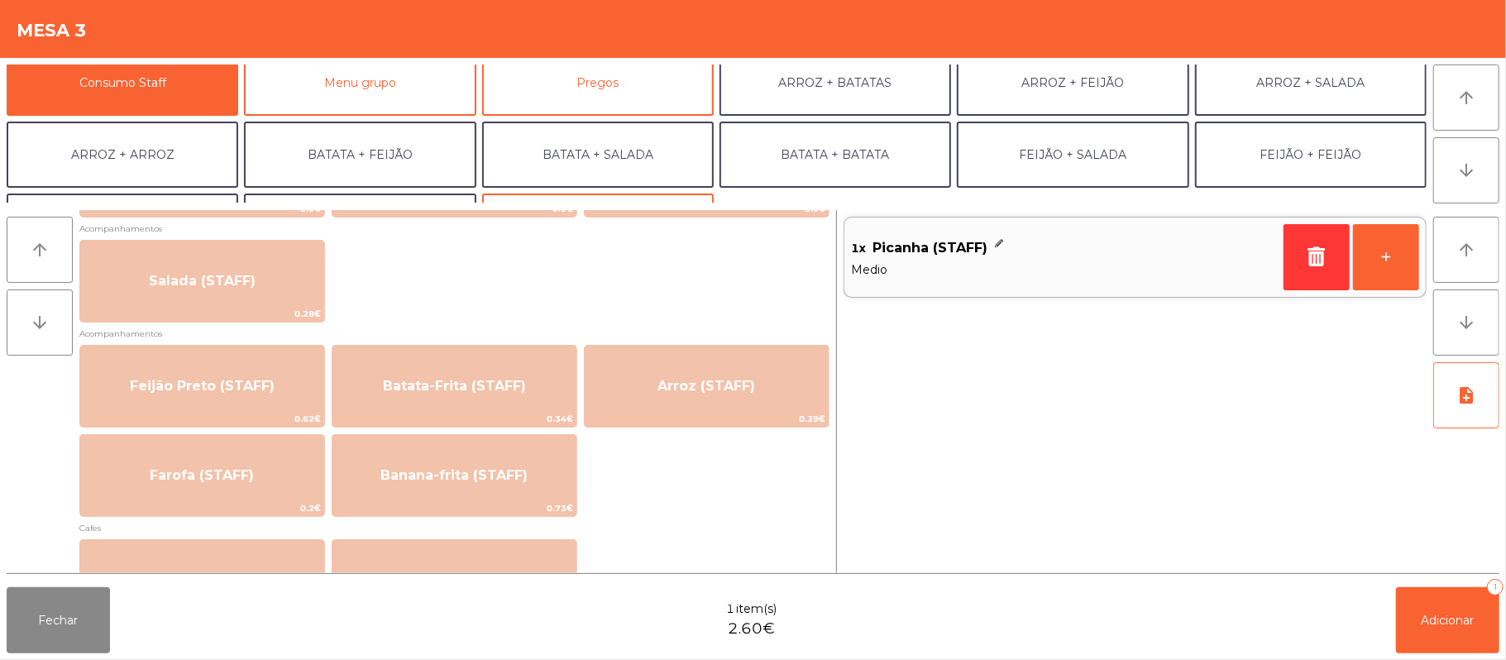
scroll to position [652, 0]
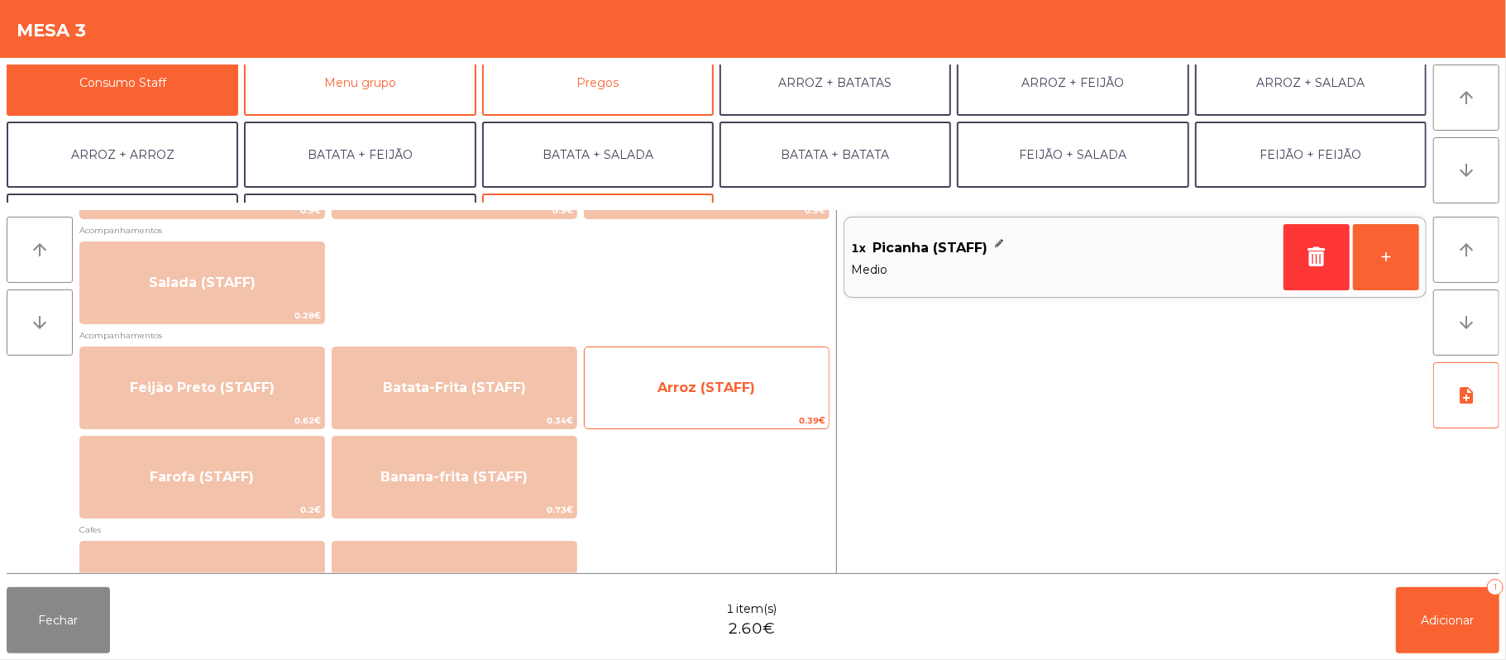
click at [709, 369] on span "Arroz (STAFF)" at bounding box center [707, 388] width 244 height 45
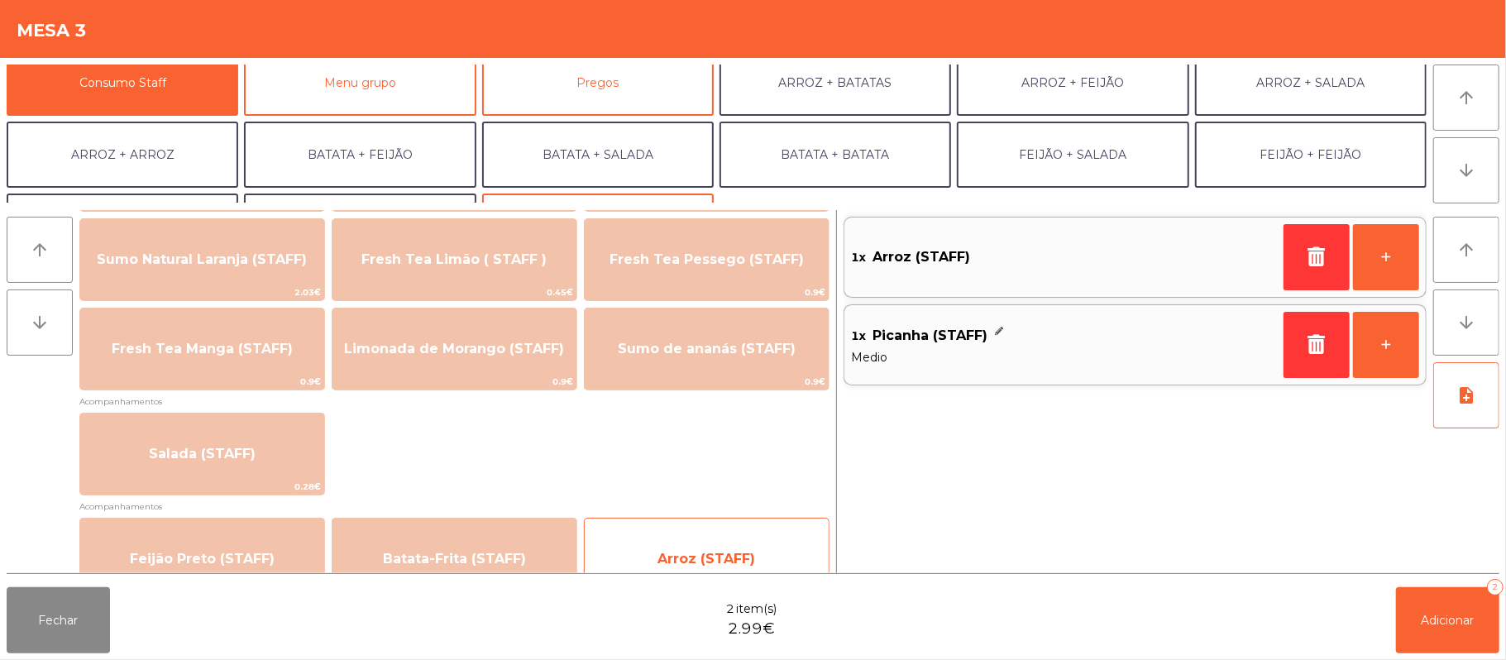
scroll to position [486, 0]
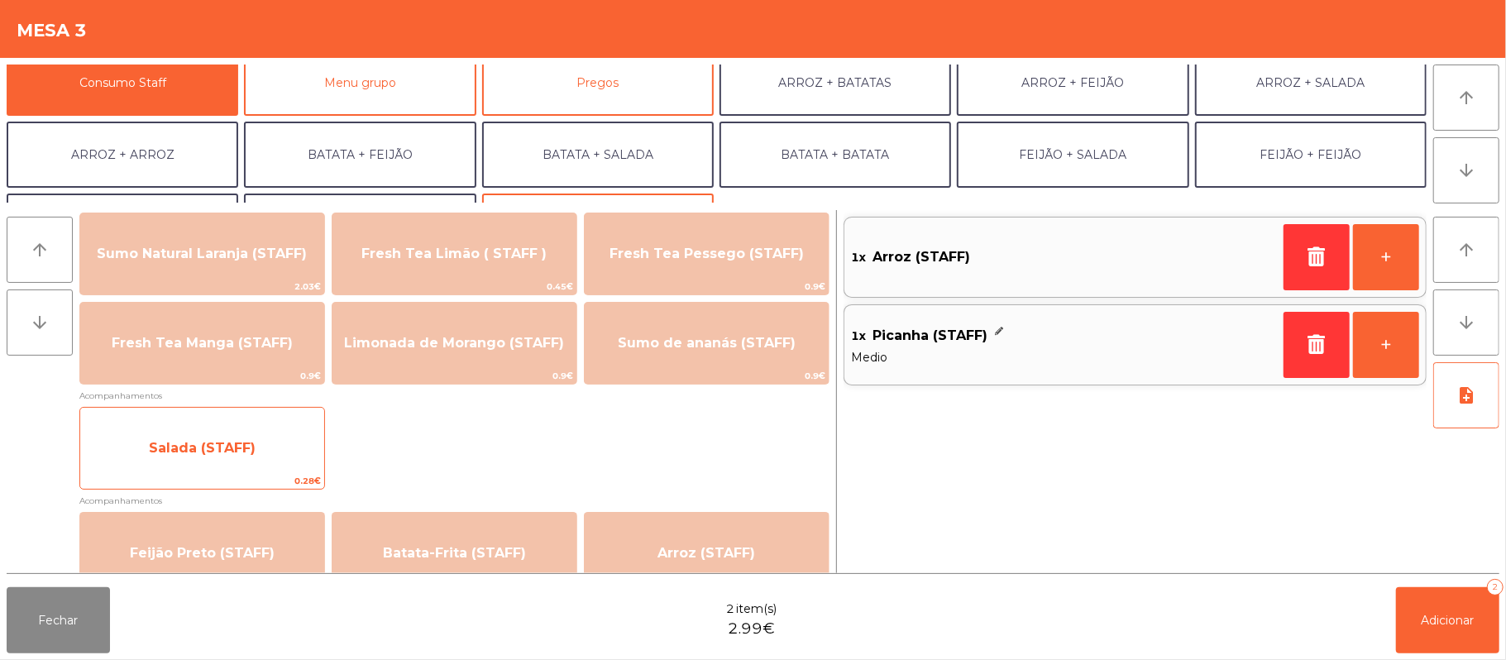
click at [241, 437] on span "Salada (STAFF)" at bounding box center [202, 448] width 244 height 45
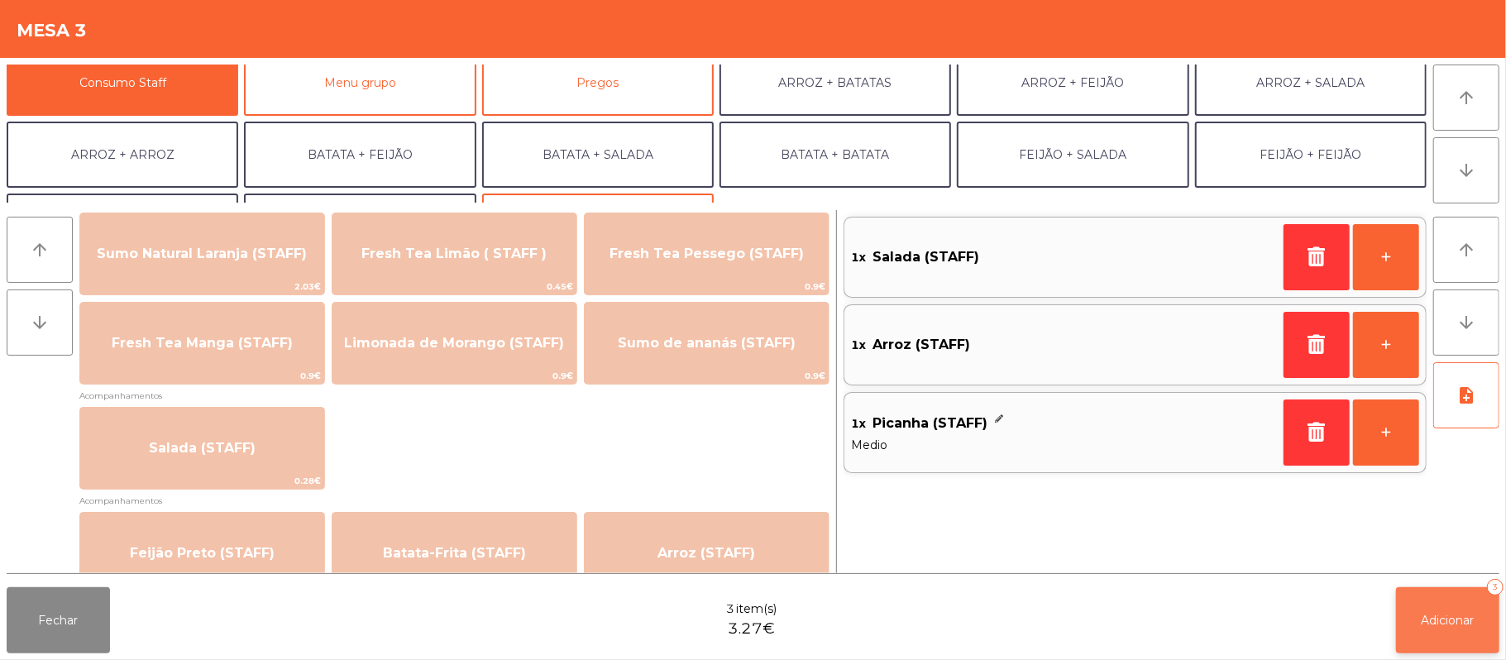
click at [1417, 605] on button "Adicionar 3" at bounding box center [1447, 620] width 103 height 66
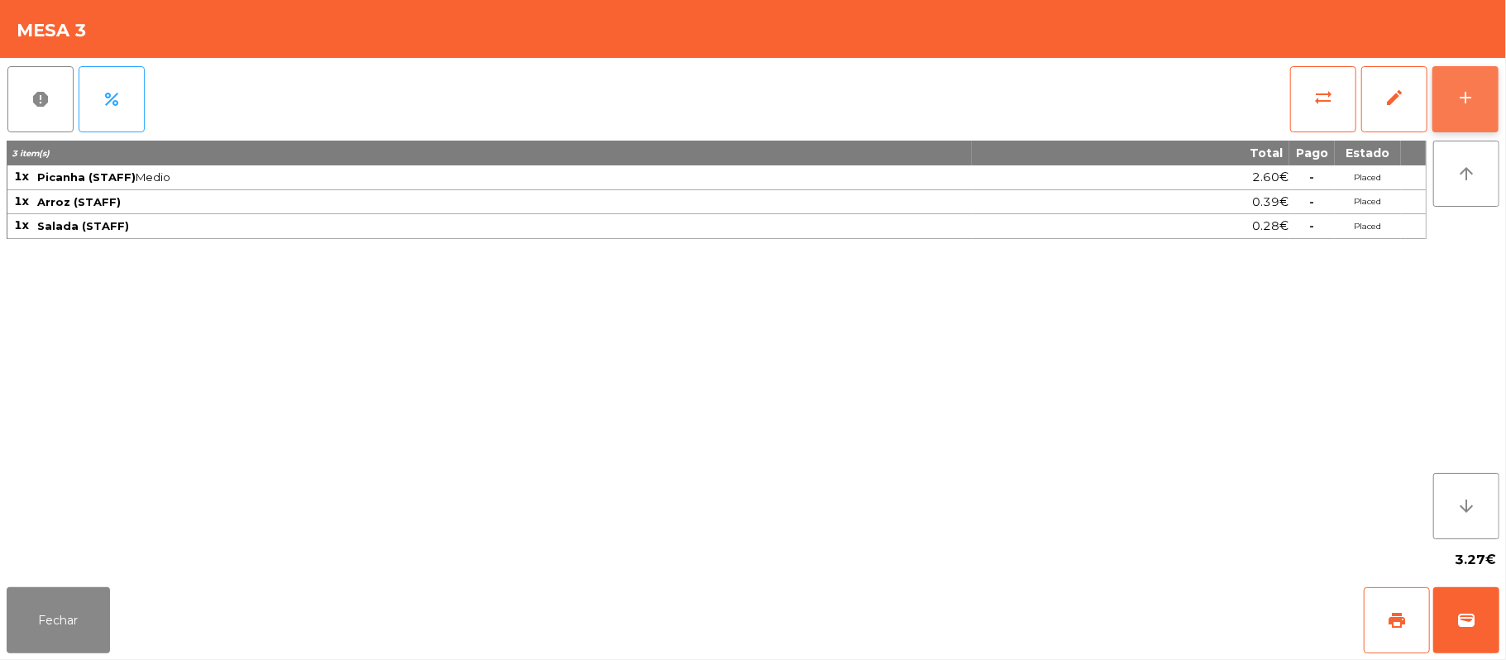
click at [1456, 103] on div "add" at bounding box center [1465, 98] width 20 height 20
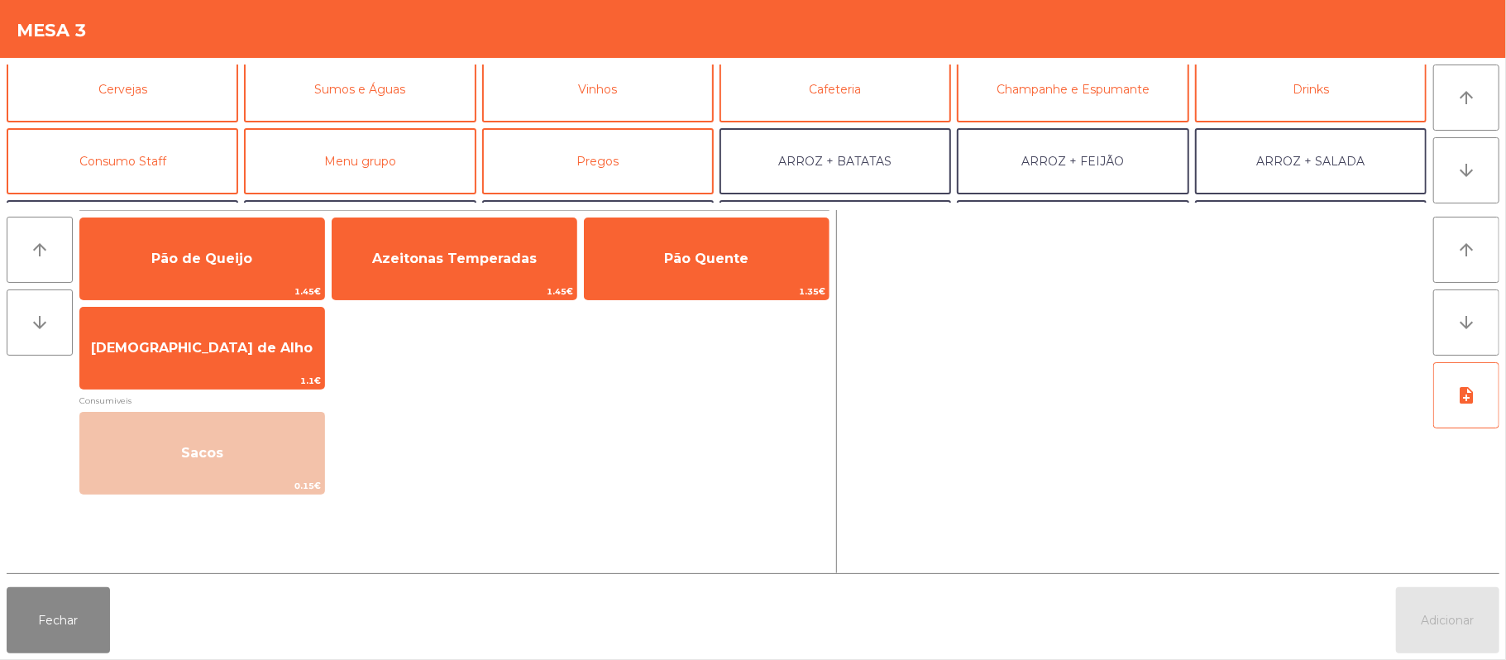
scroll to position [81, 0]
click at [166, 154] on button "Consumo Staff" at bounding box center [123, 160] width 232 height 66
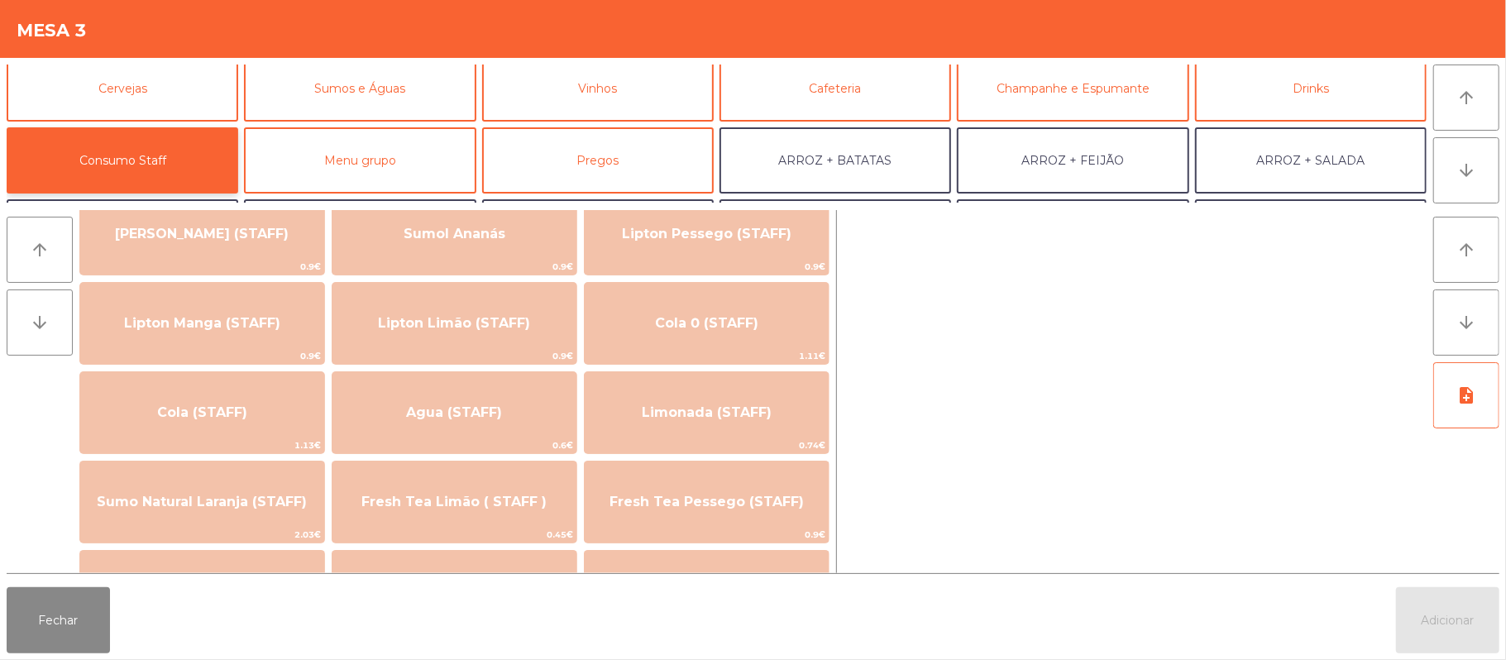
scroll to position [237, 0]
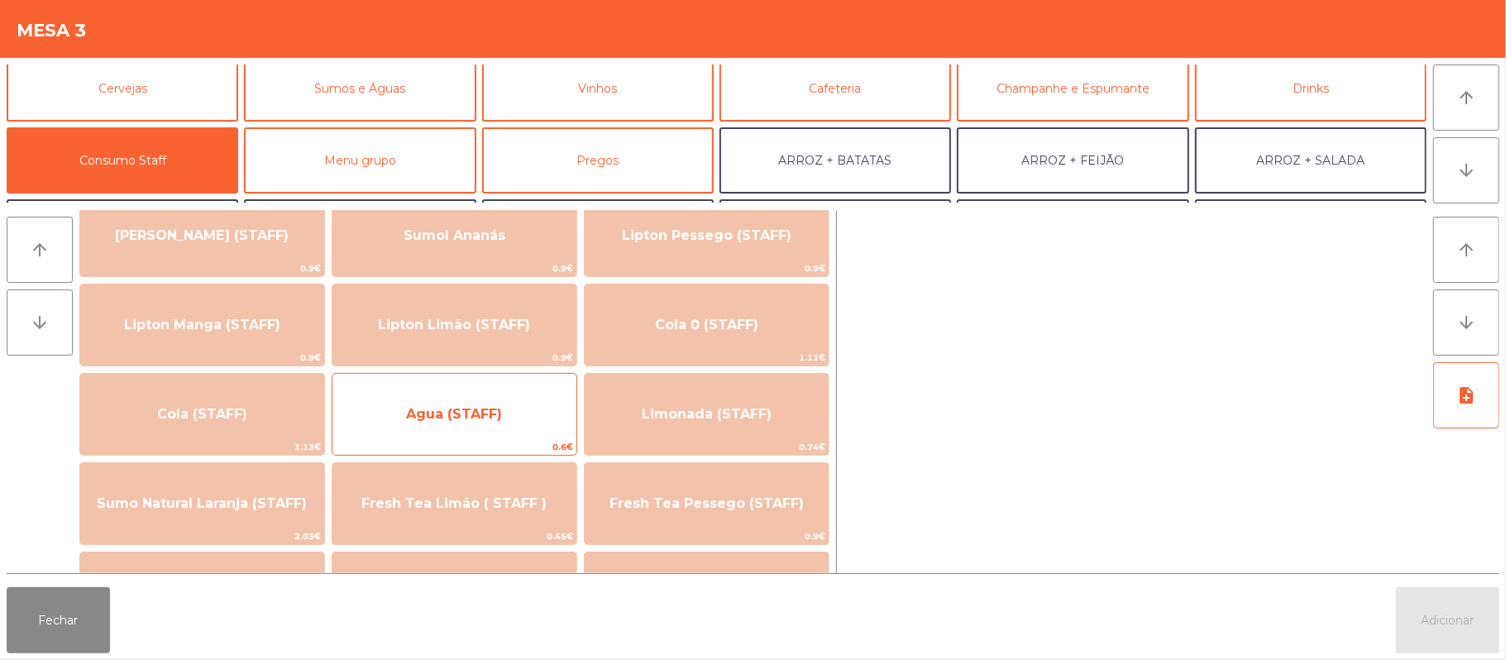
click at [503, 394] on span "Agua (STAFF)" at bounding box center [454, 414] width 244 height 45
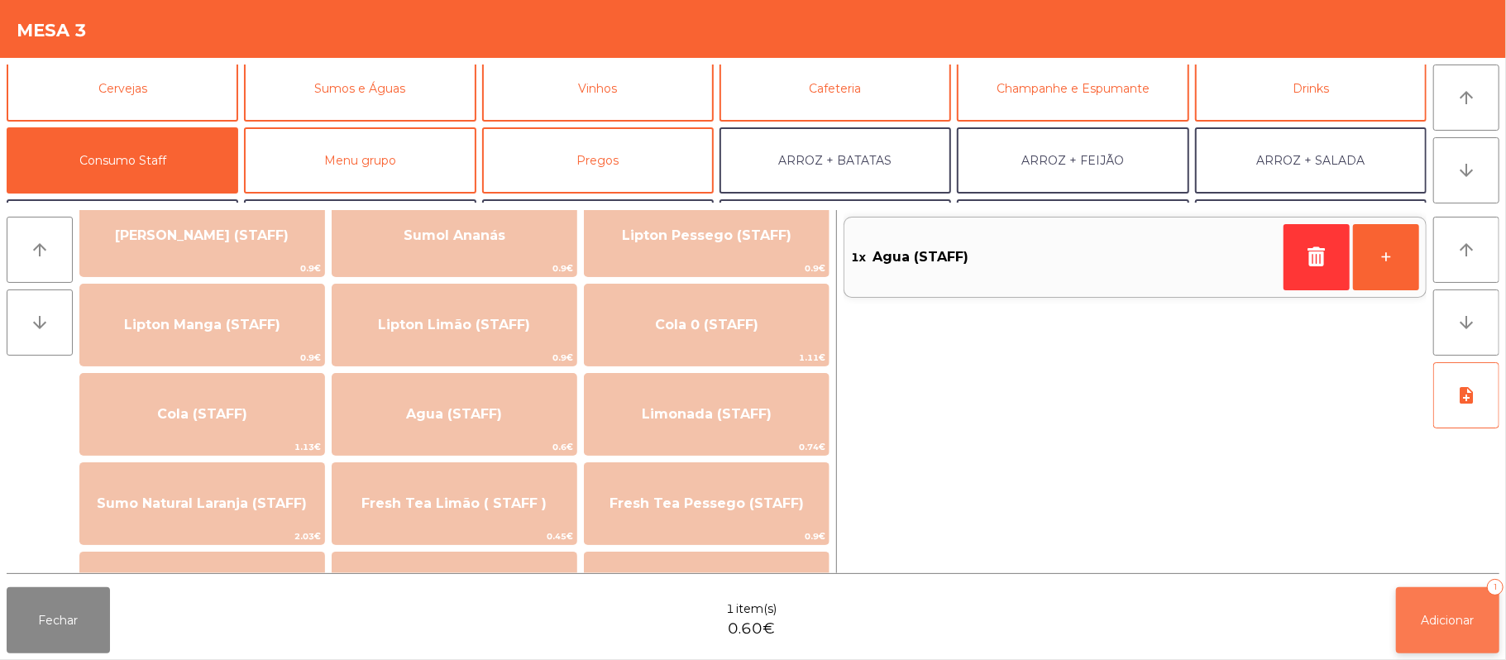
click at [1426, 628] on button "Adicionar 1" at bounding box center [1447, 620] width 103 height 66
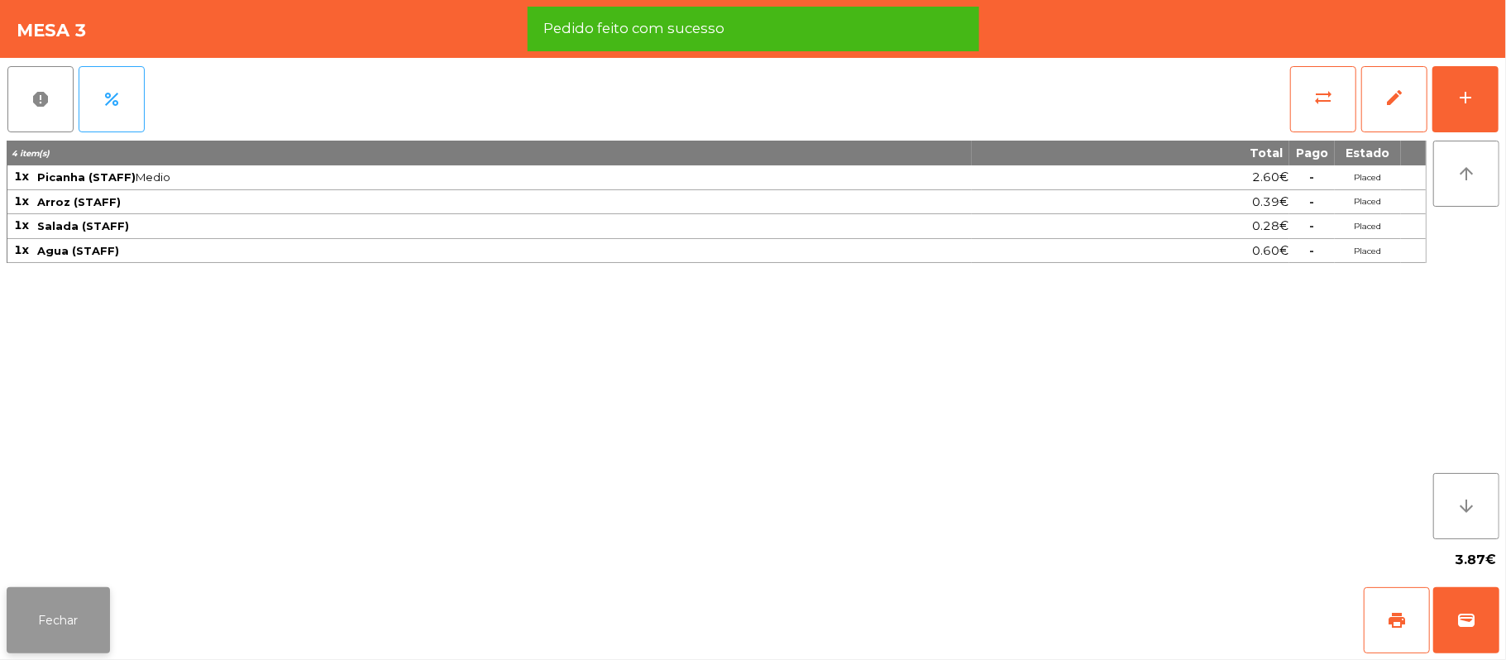
click at [46, 620] on button "Fechar" at bounding box center [58, 620] width 103 height 66
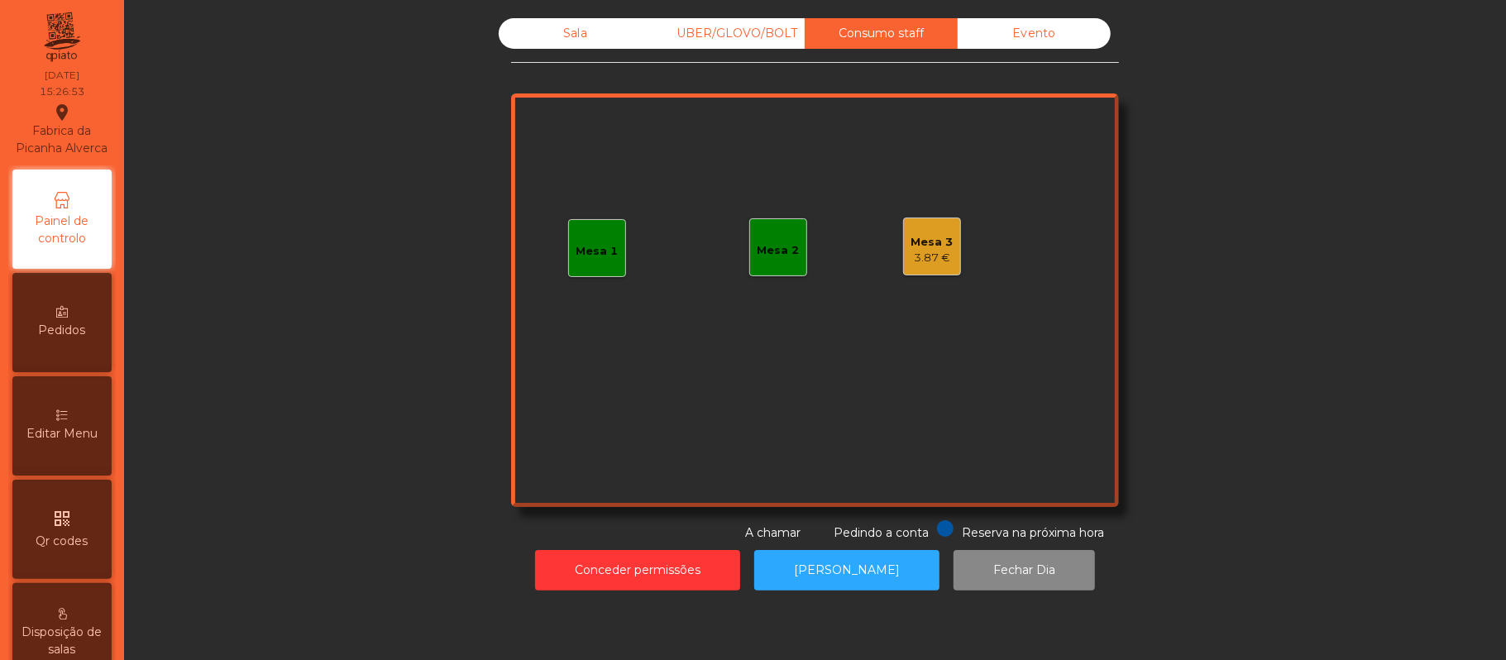
click at [50, 334] on div "Pedidos" at bounding box center [61, 322] width 99 height 99
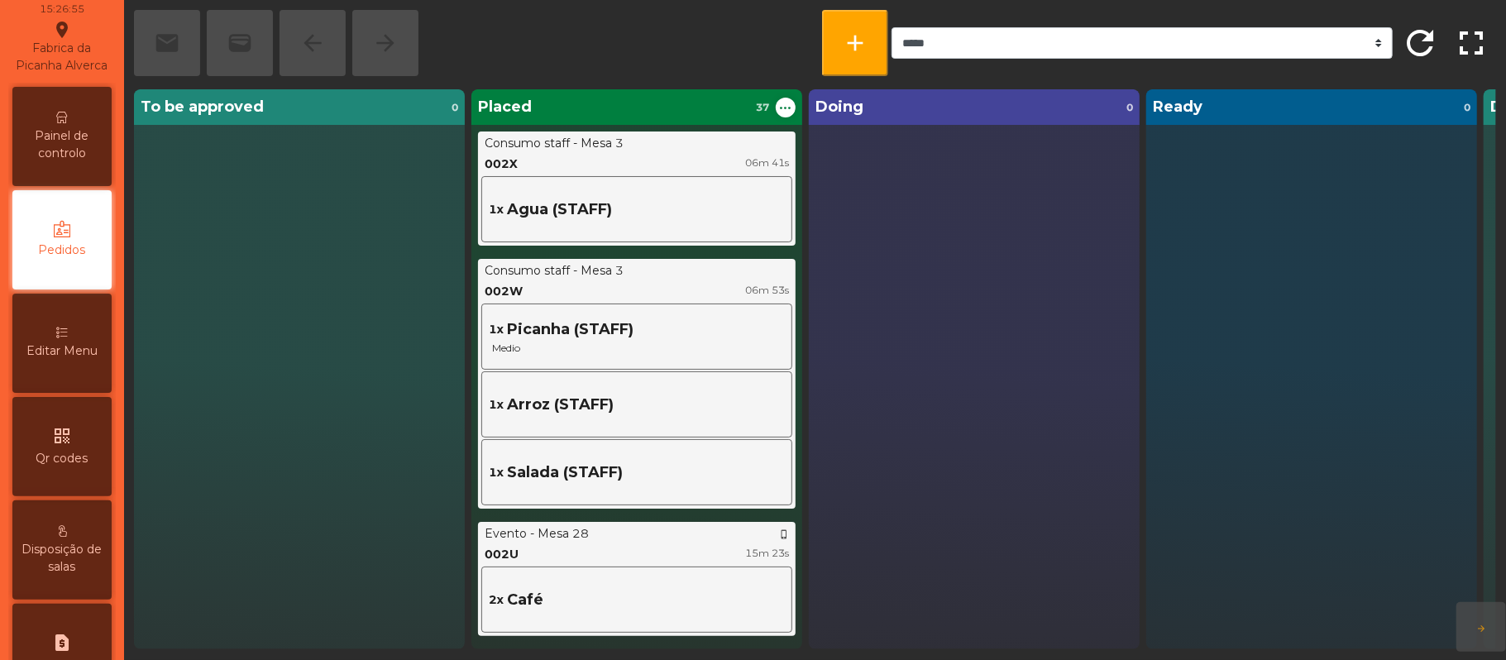
scroll to position [114, 0]
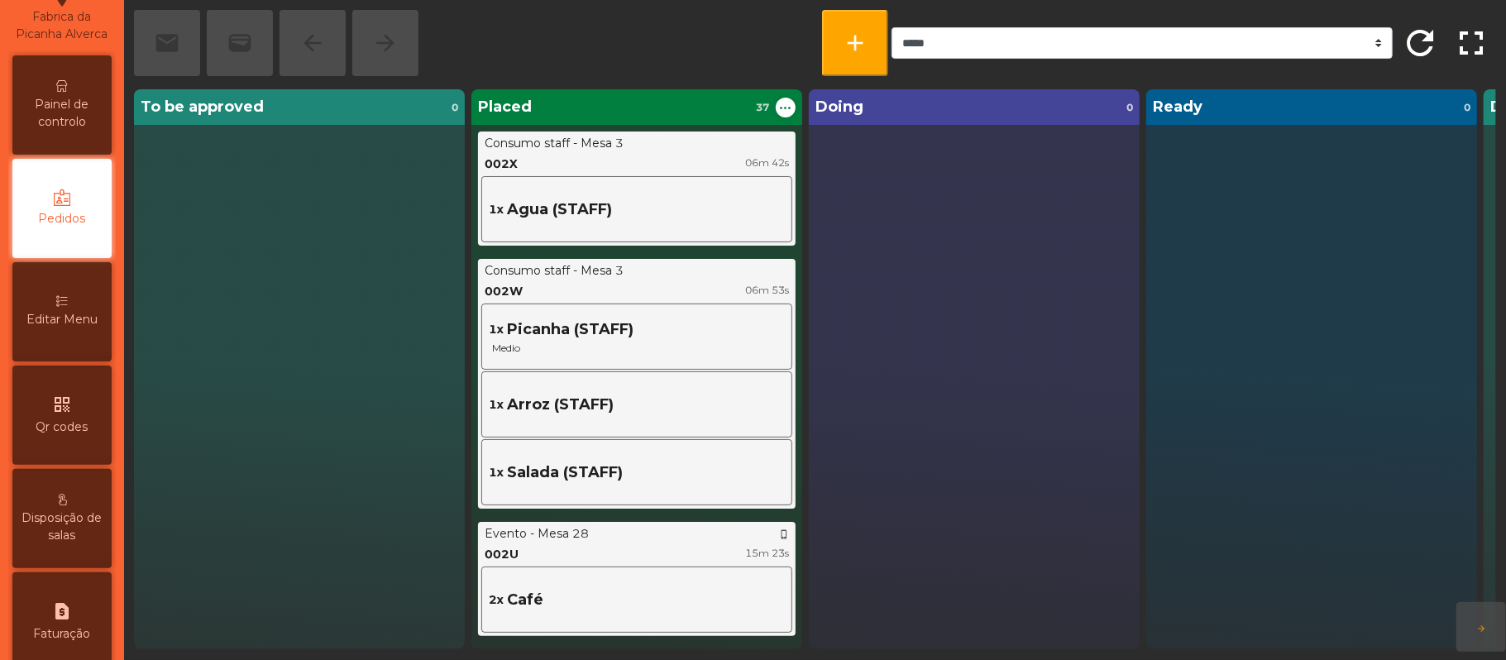
click at [74, 504] on div "Disposição de salas" at bounding box center [61, 518] width 99 height 99
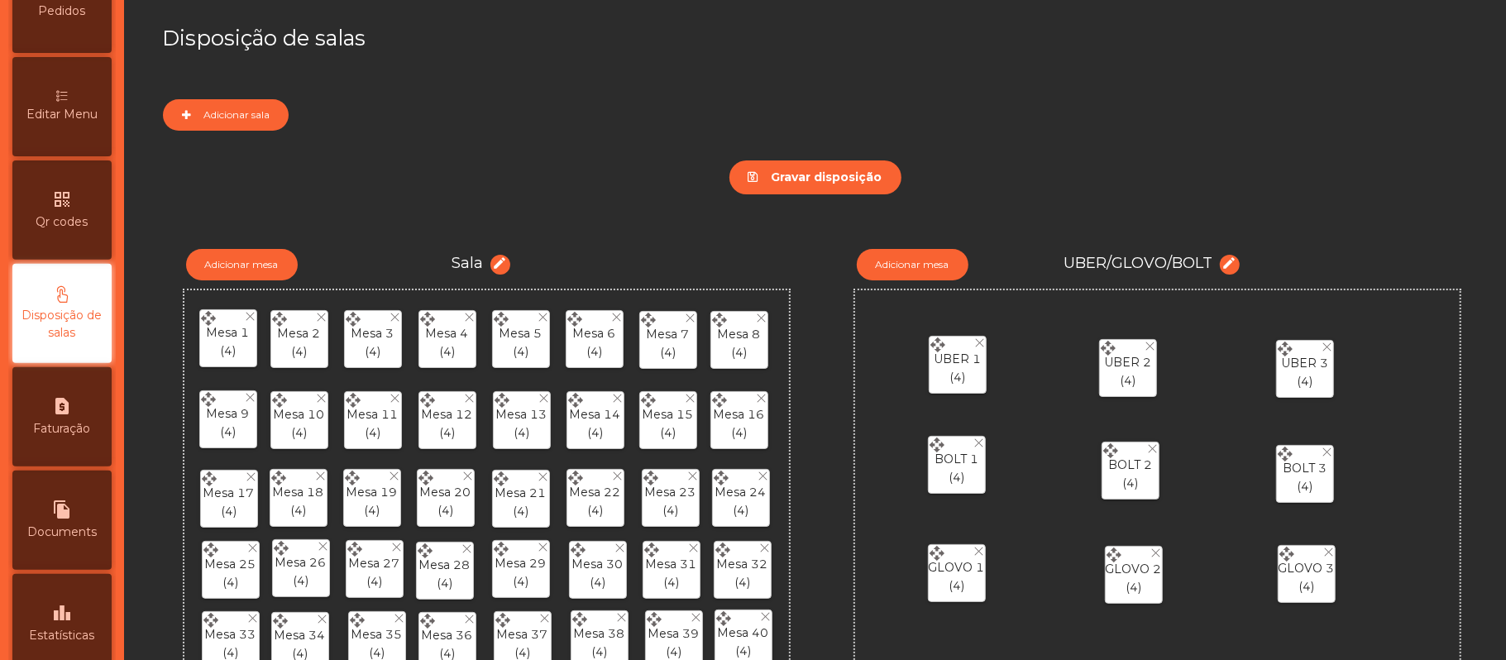
click at [96, 623] on div "leaderboard Estatísticas" at bounding box center [61, 623] width 99 height 99
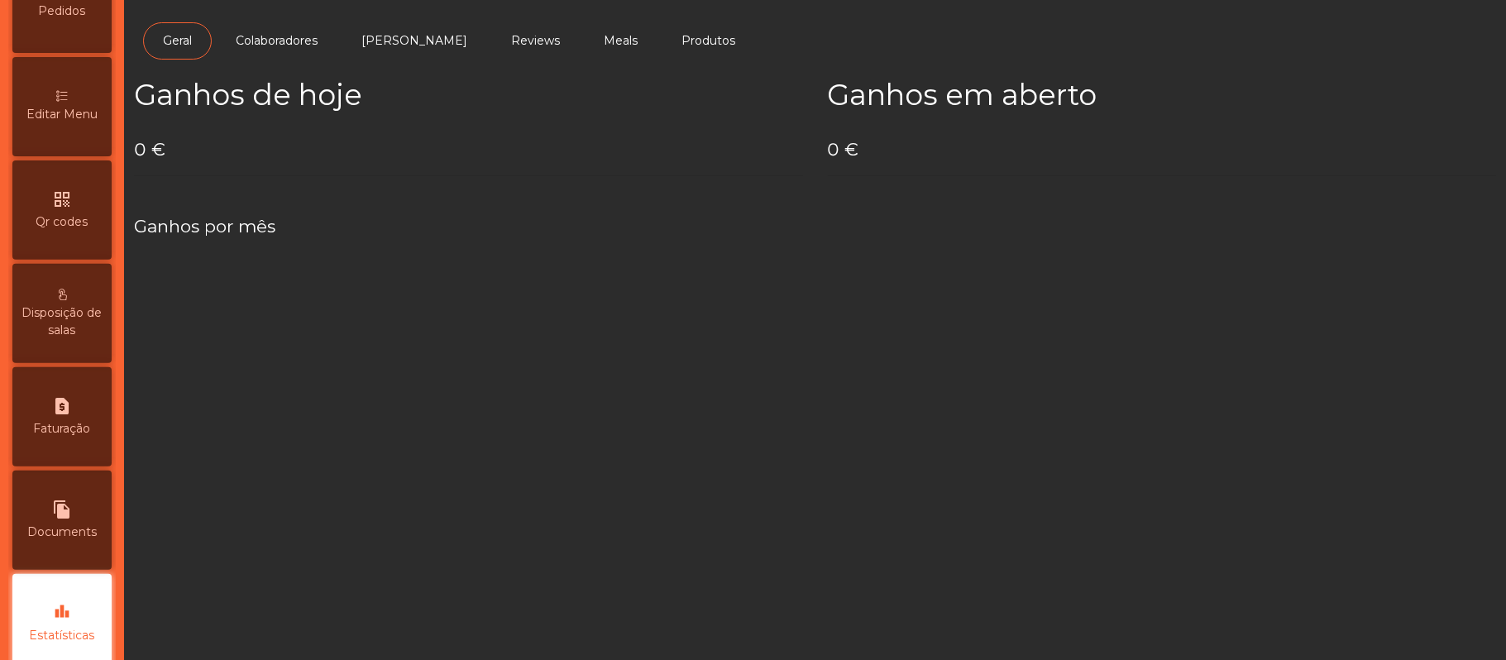
scroll to position [465, 0]
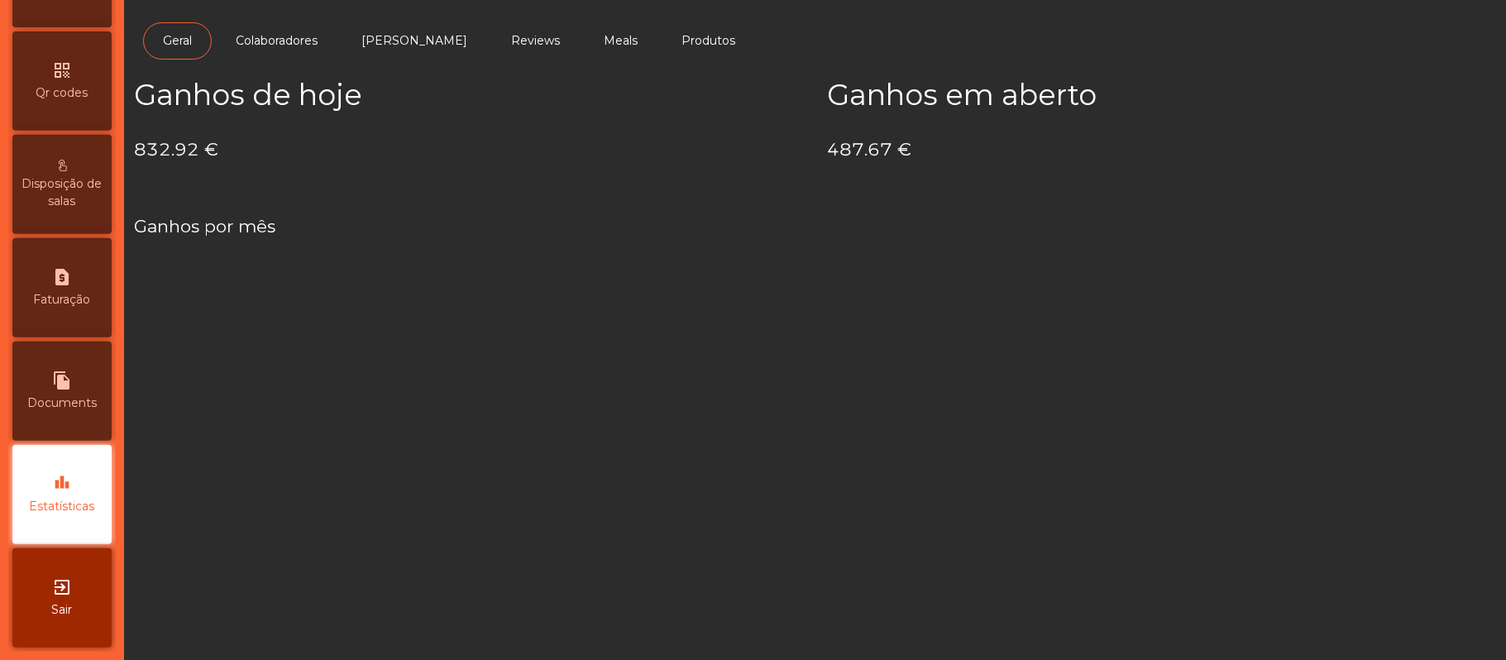
click at [84, 385] on div "file_copy Documents" at bounding box center [61, 391] width 99 height 99
select select "*"
select select "****"
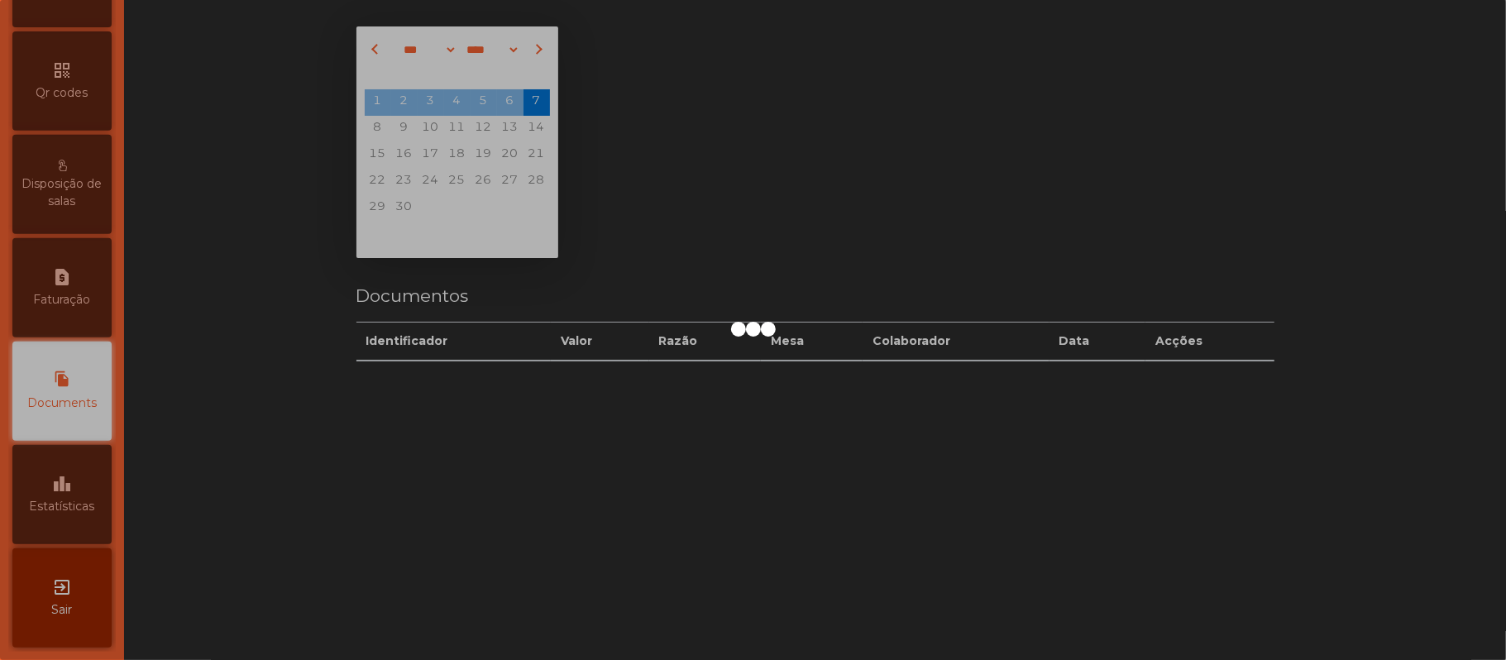
click at [81, 304] on div at bounding box center [753, 330] width 1506 height 660
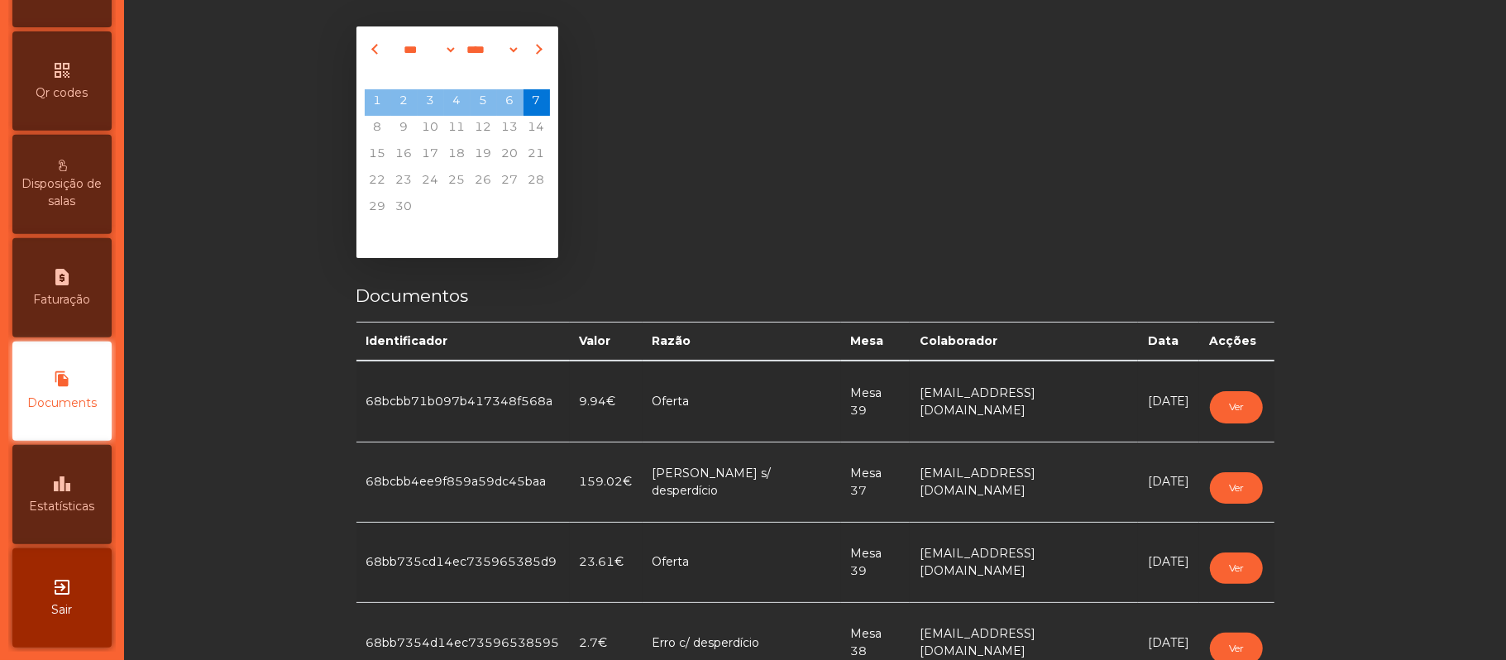
click at [79, 292] on span "Faturação" at bounding box center [62, 299] width 57 height 17
select select "*"
select select "****"
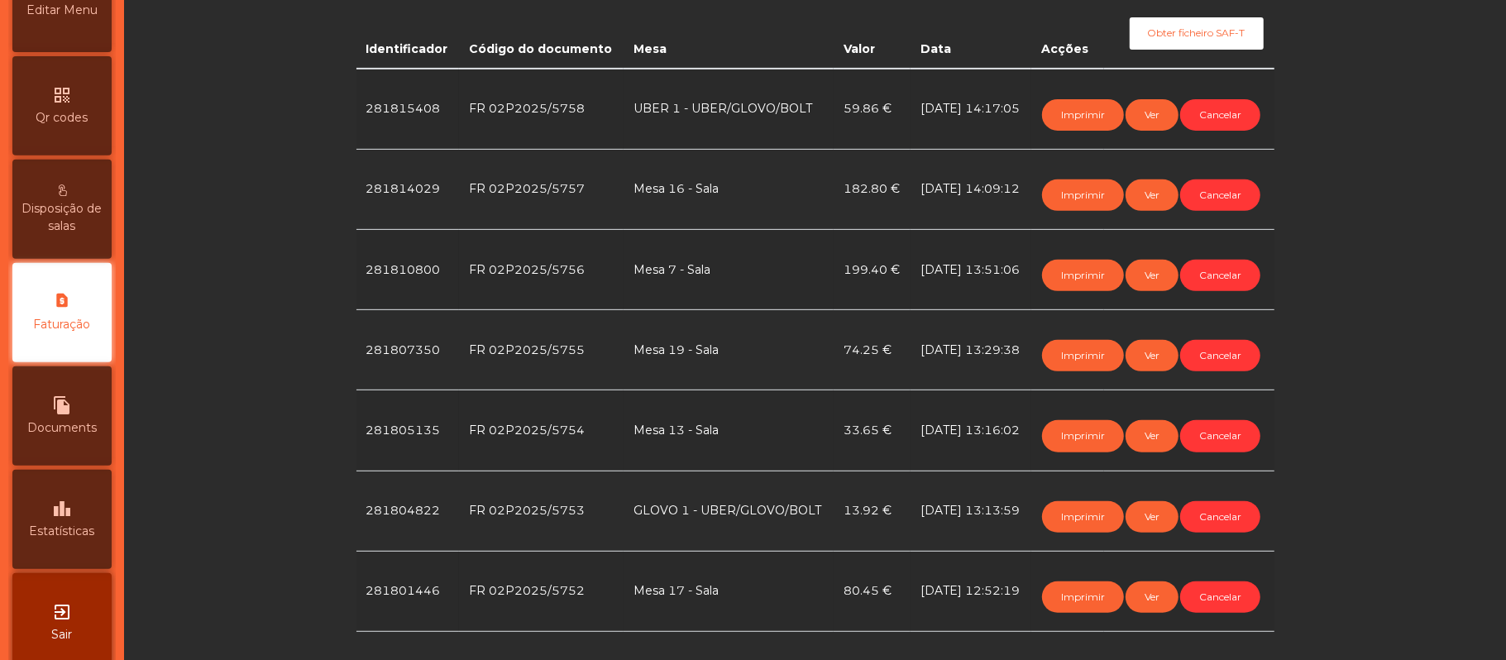
scroll to position [401, 0]
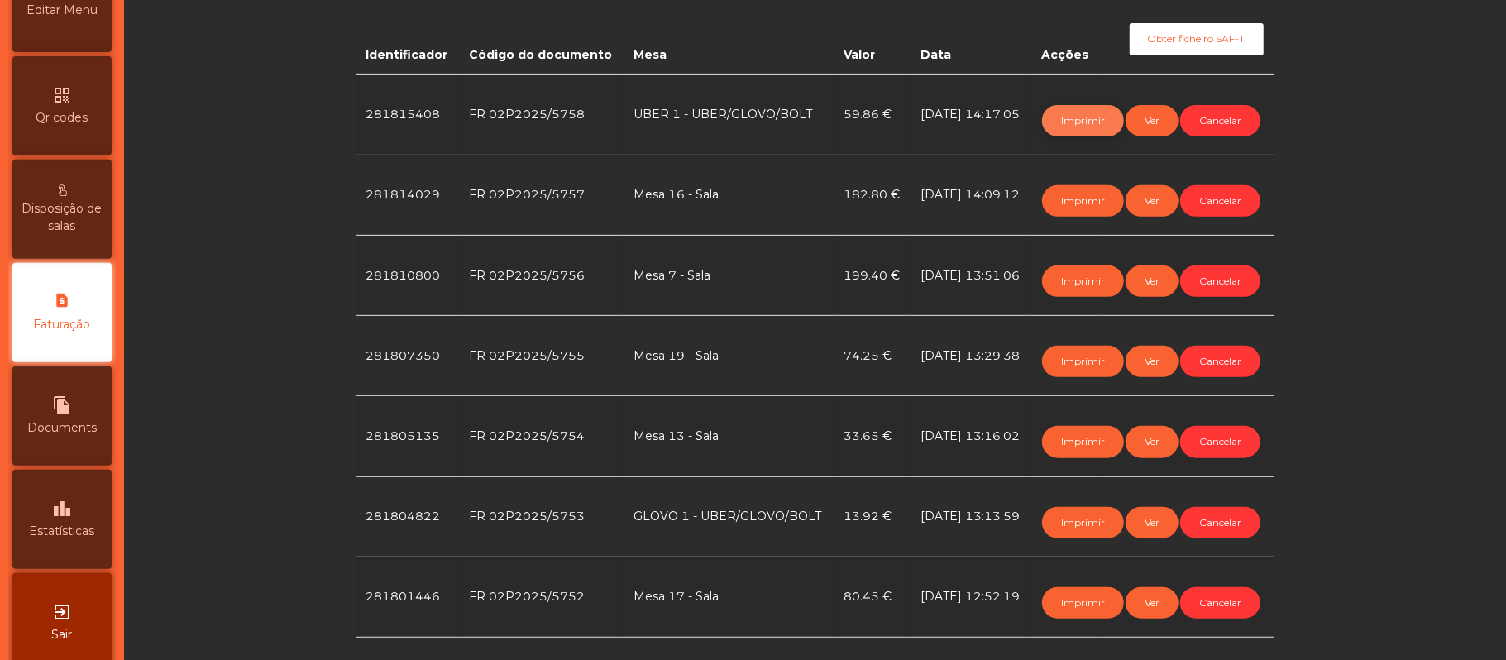
click at [1066, 119] on button "Imprimir" at bounding box center [1083, 120] width 82 height 31
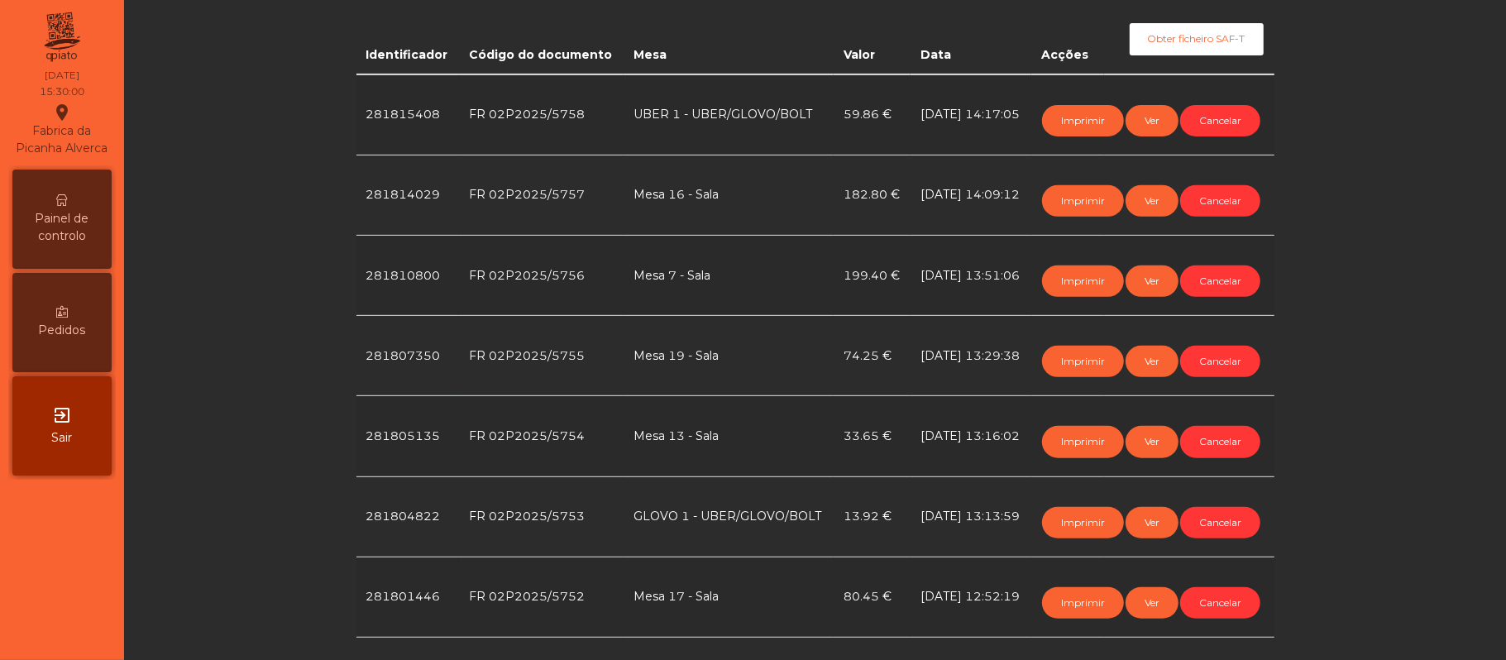
click at [78, 193] on div "Painel de controlo" at bounding box center [61, 219] width 99 height 99
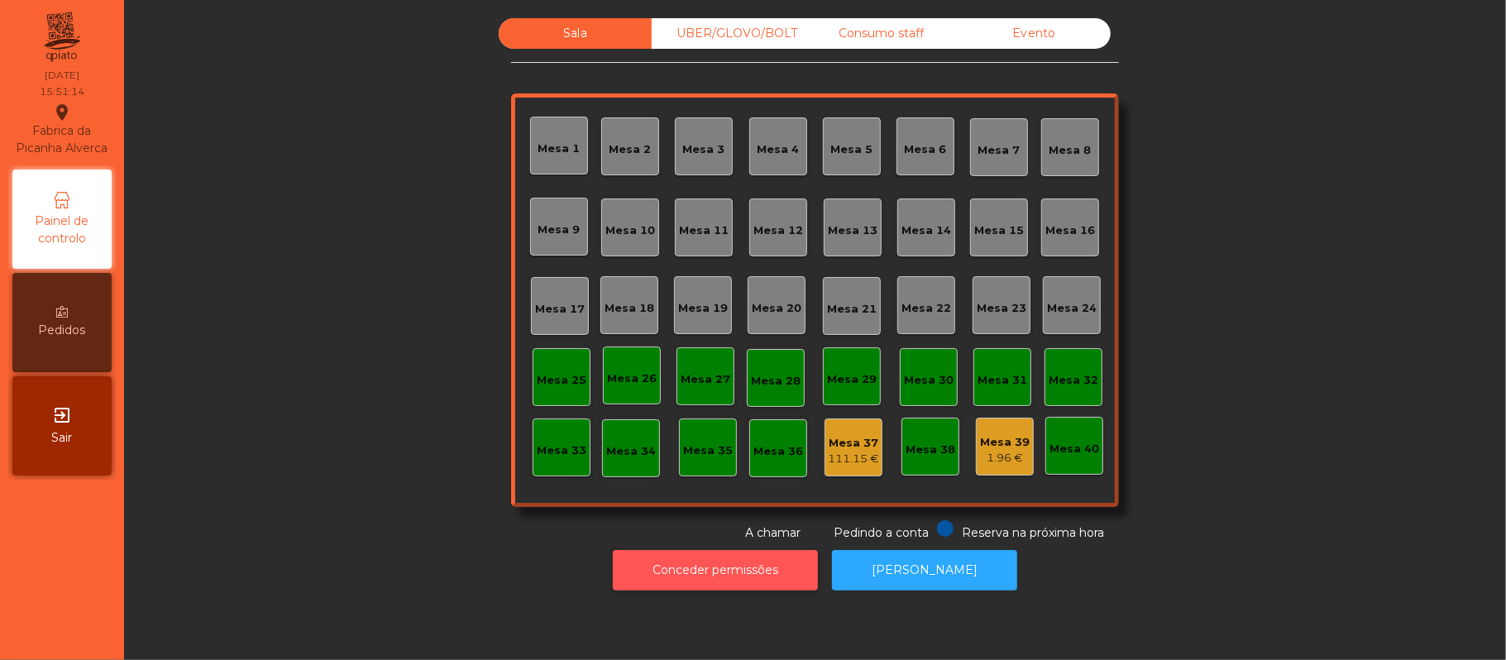
click at [739, 570] on button "Conceder permissões" at bounding box center [715, 570] width 205 height 41
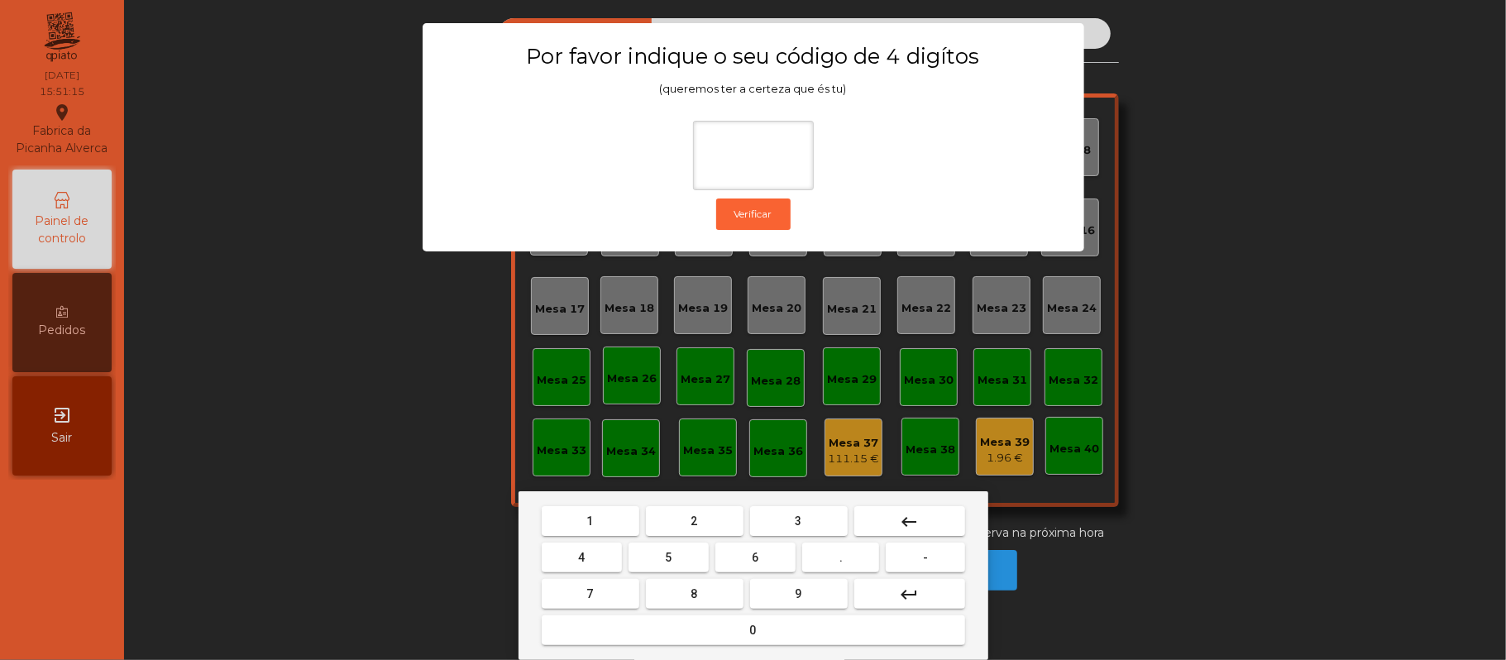
click at [703, 518] on button "2" at bounding box center [695, 521] width 98 height 30
click at [758, 557] on span "6" at bounding box center [756, 557] width 7 height 13
click at [606, 516] on button "1" at bounding box center [591, 521] width 98 height 30
click at [671, 557] on span "5" at bounding box center [668, 557] width 7 height 13
type input "****"
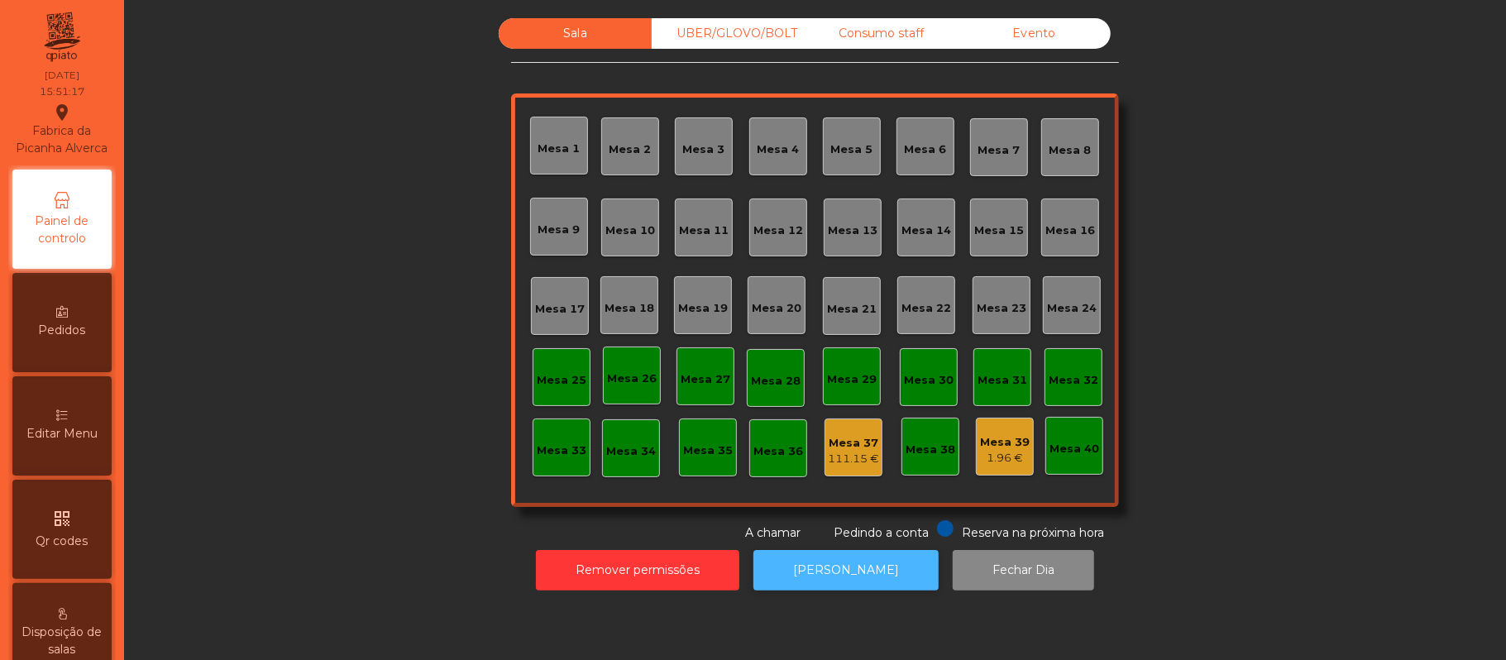
click at [861, 567] on button "[PERSON_NAME]" at bounding box center [845, 570] width 185 height 41
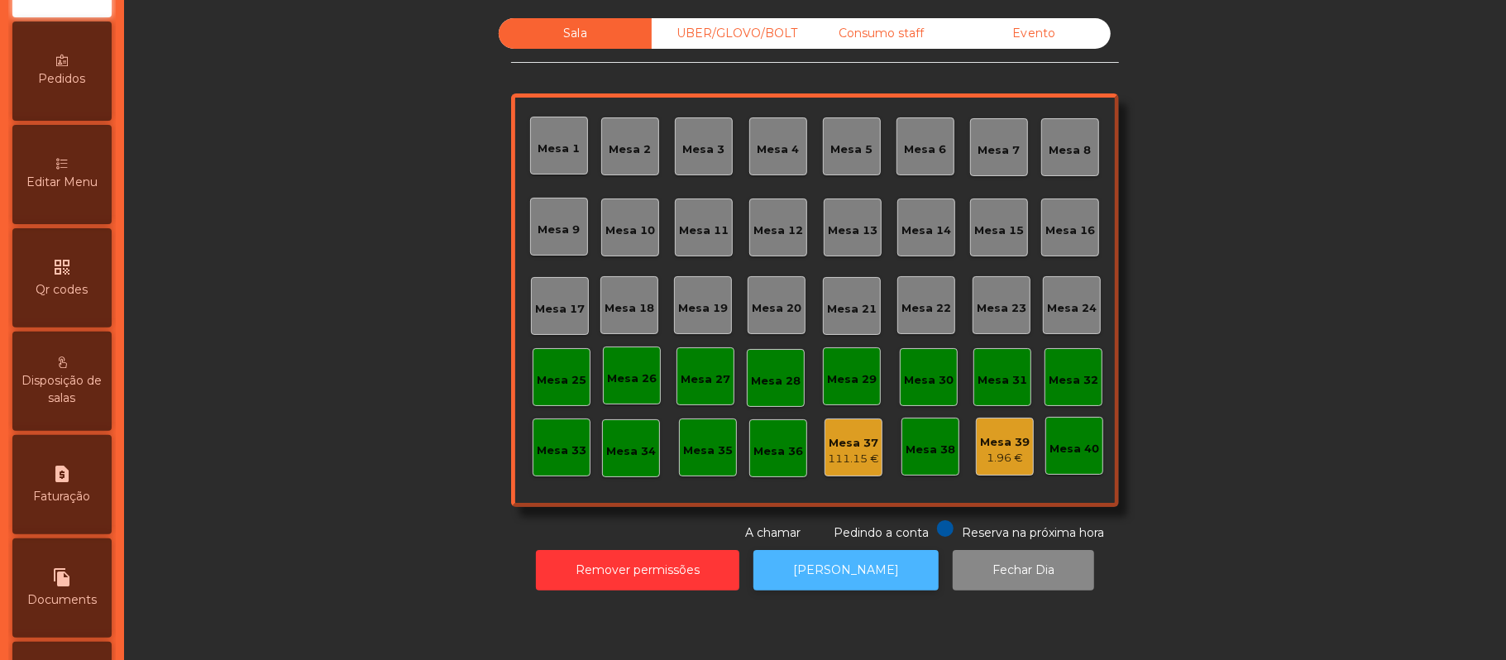
scroll to position [345, 0]
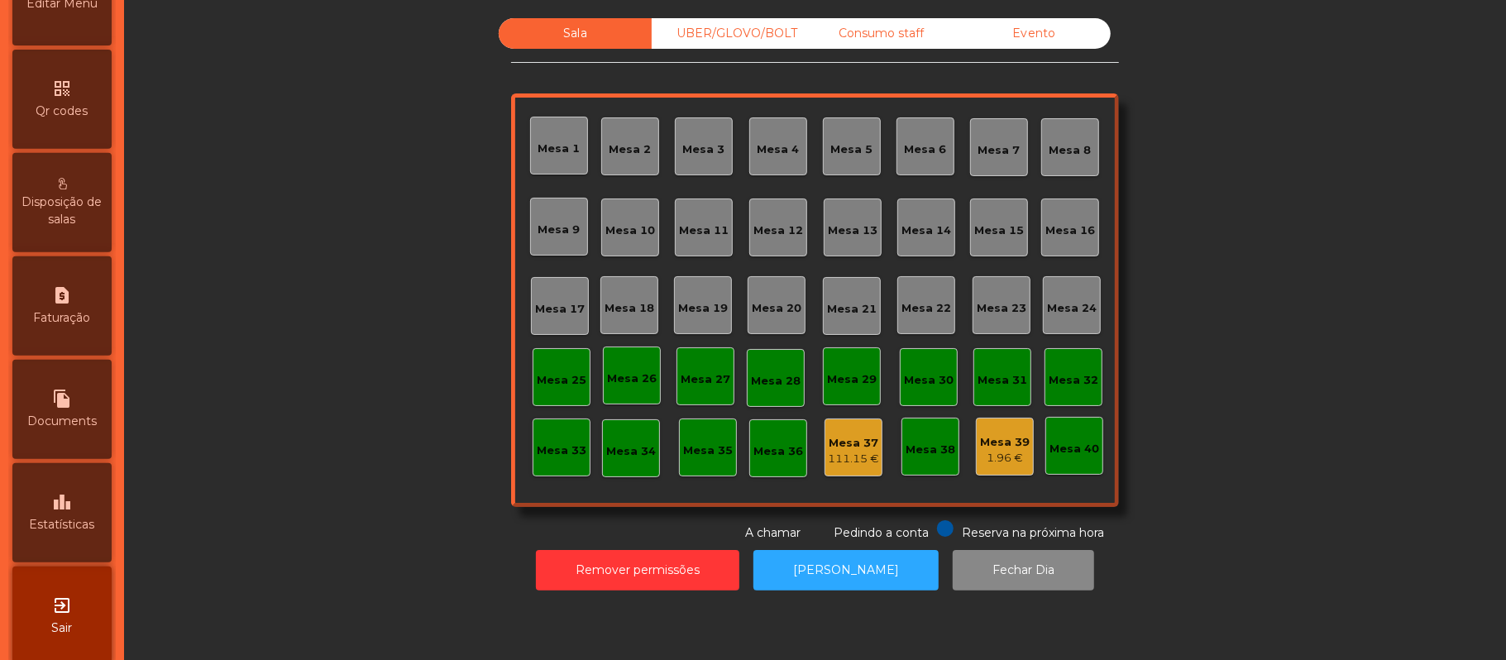
click at [87, 524] on div "leaderboard Estatísticas" at bounding box center [61, 512] width 99 height 99
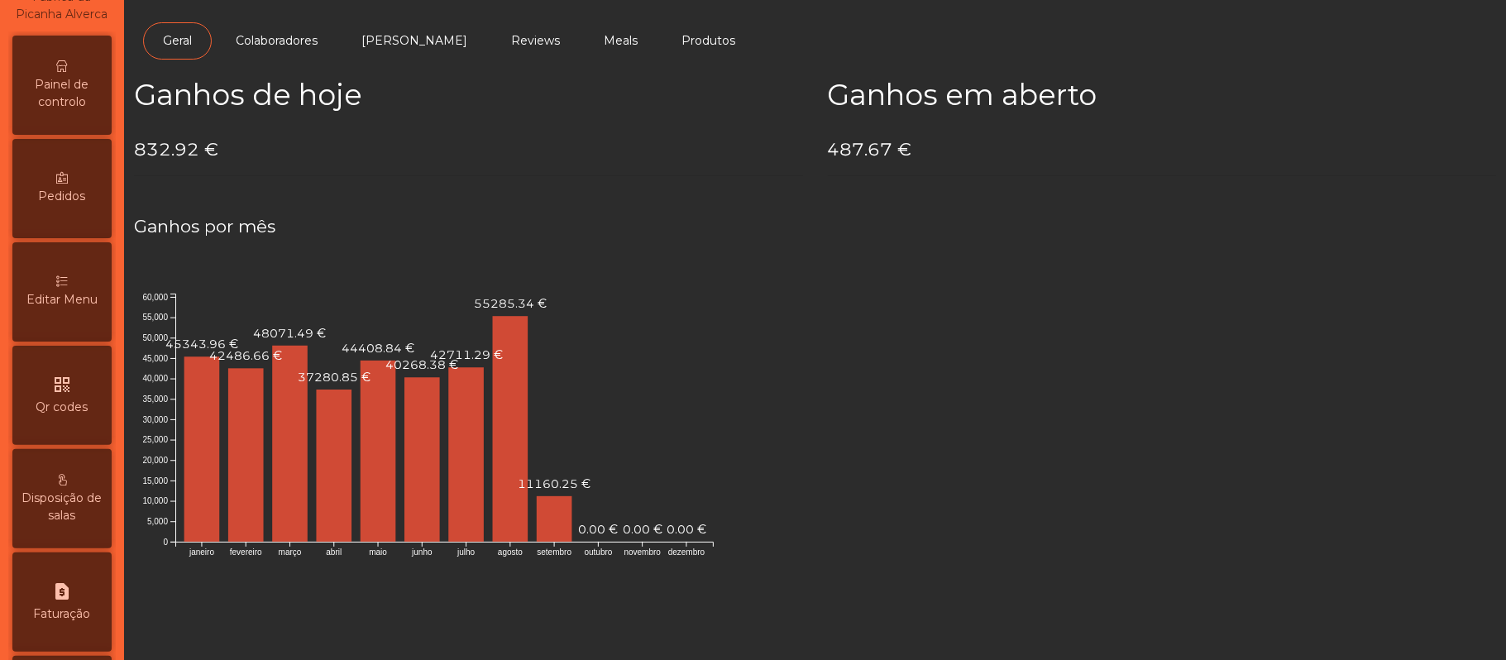
scroll to position [54, 0]
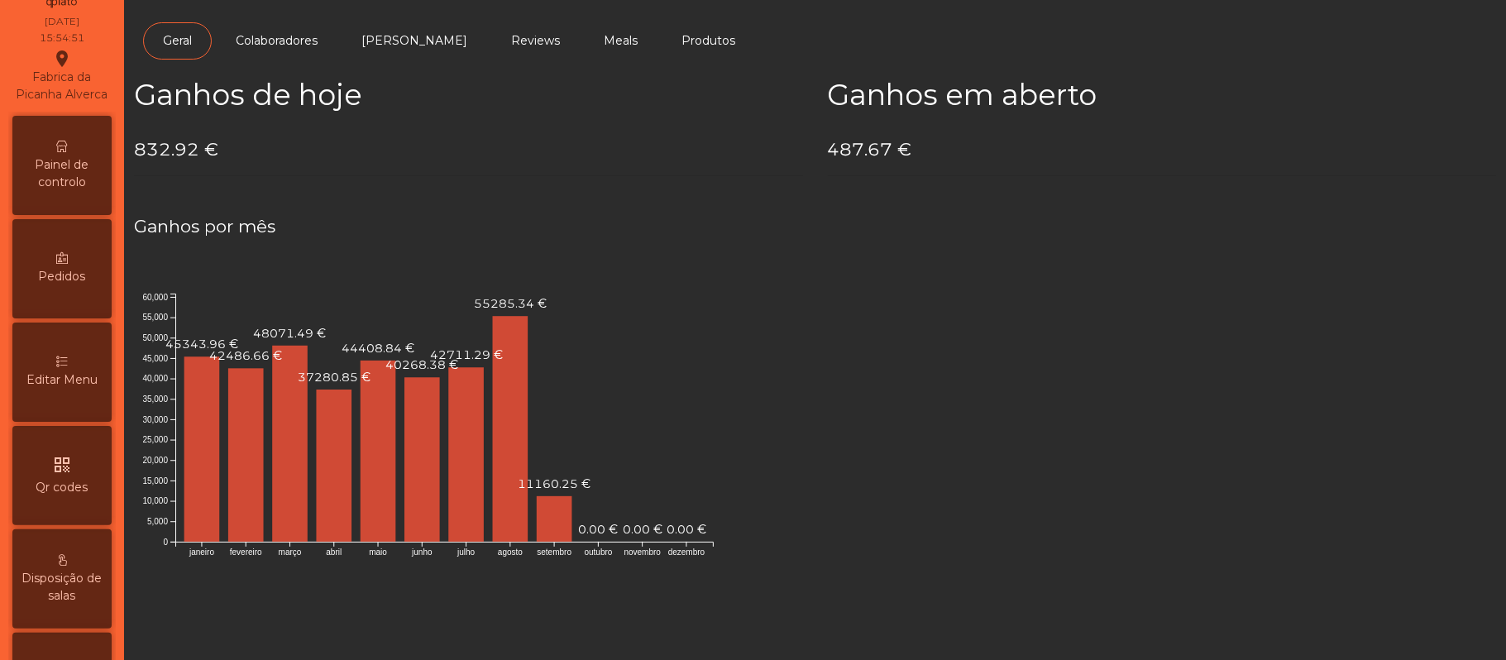
click at [74, 176] on span "Painel de controlo" at bounding box center [62, 173] width 91 height 35
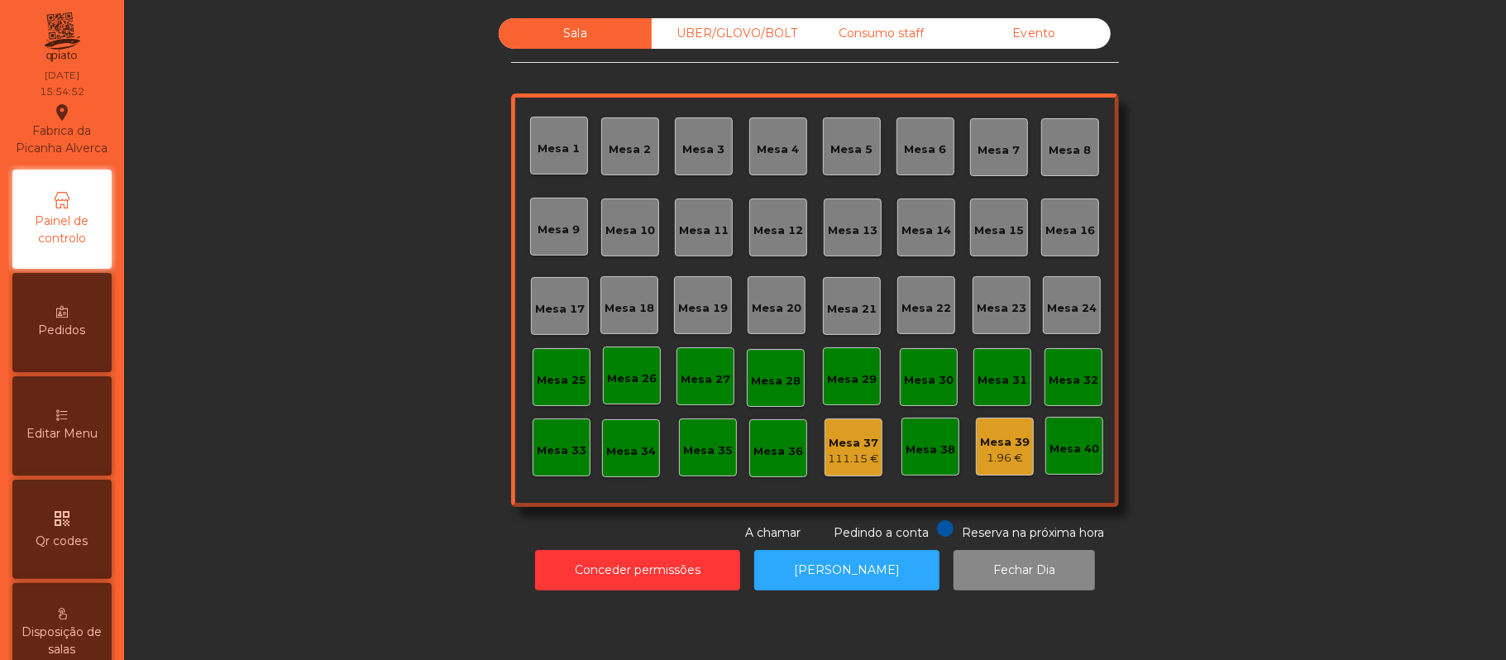
click at [1039, 37] on div "Evento" at bounding box center [1034, 33] width 153 height 31
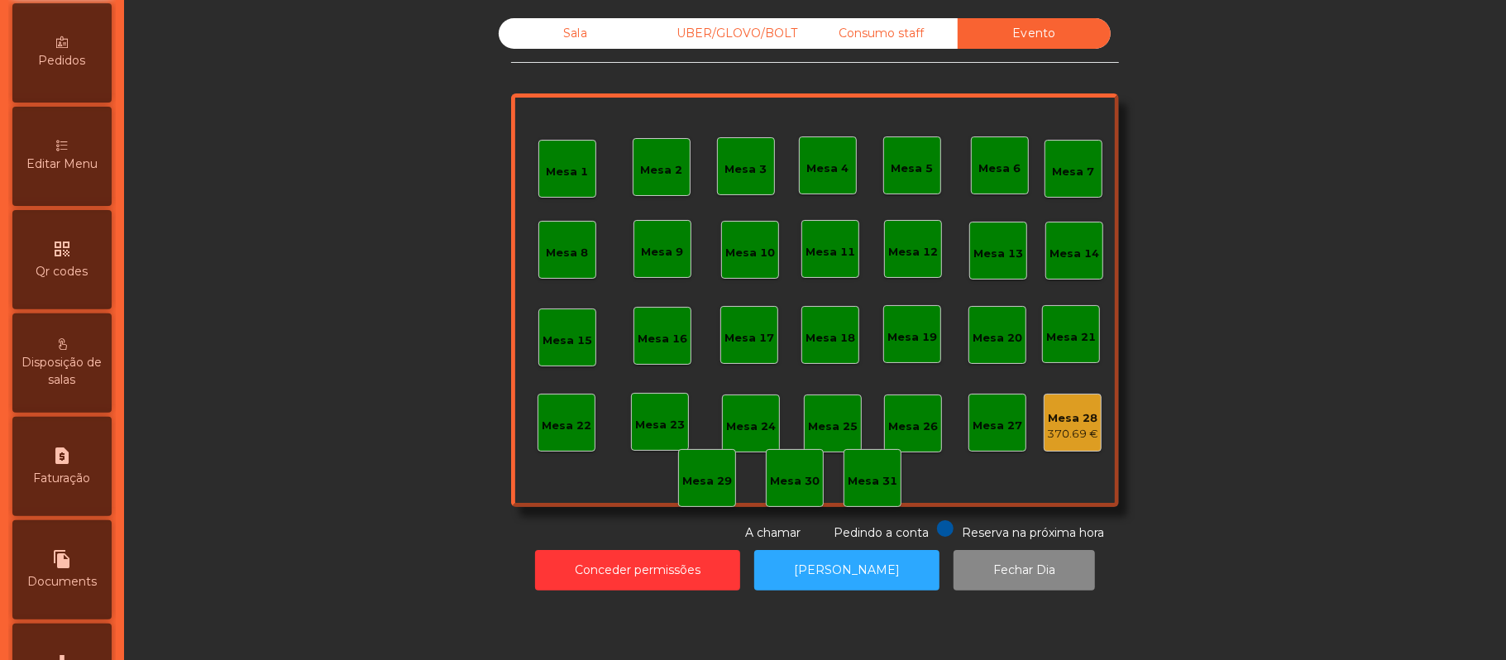
scroll to position [397, 0]
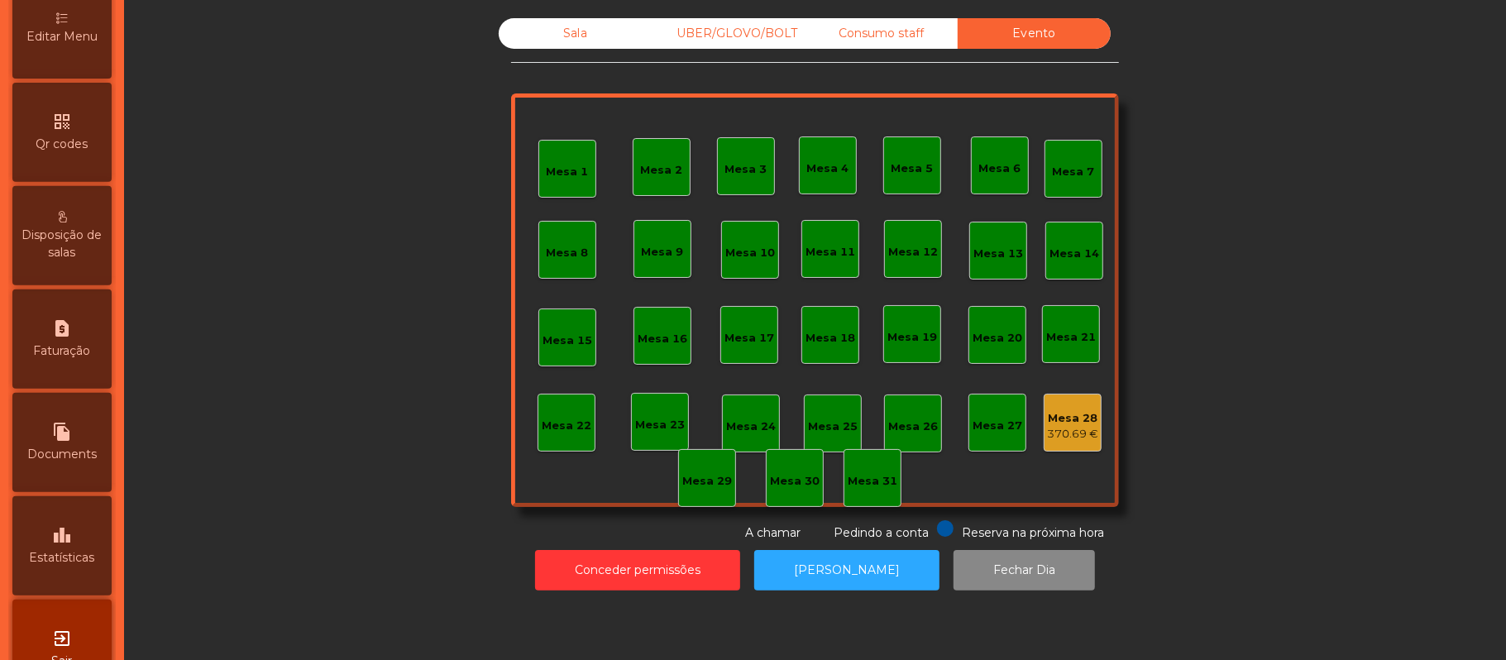
click at [86, 550] on div "leaderboard Estatísticas" at bounding box center [61, 545] width 99 height 99
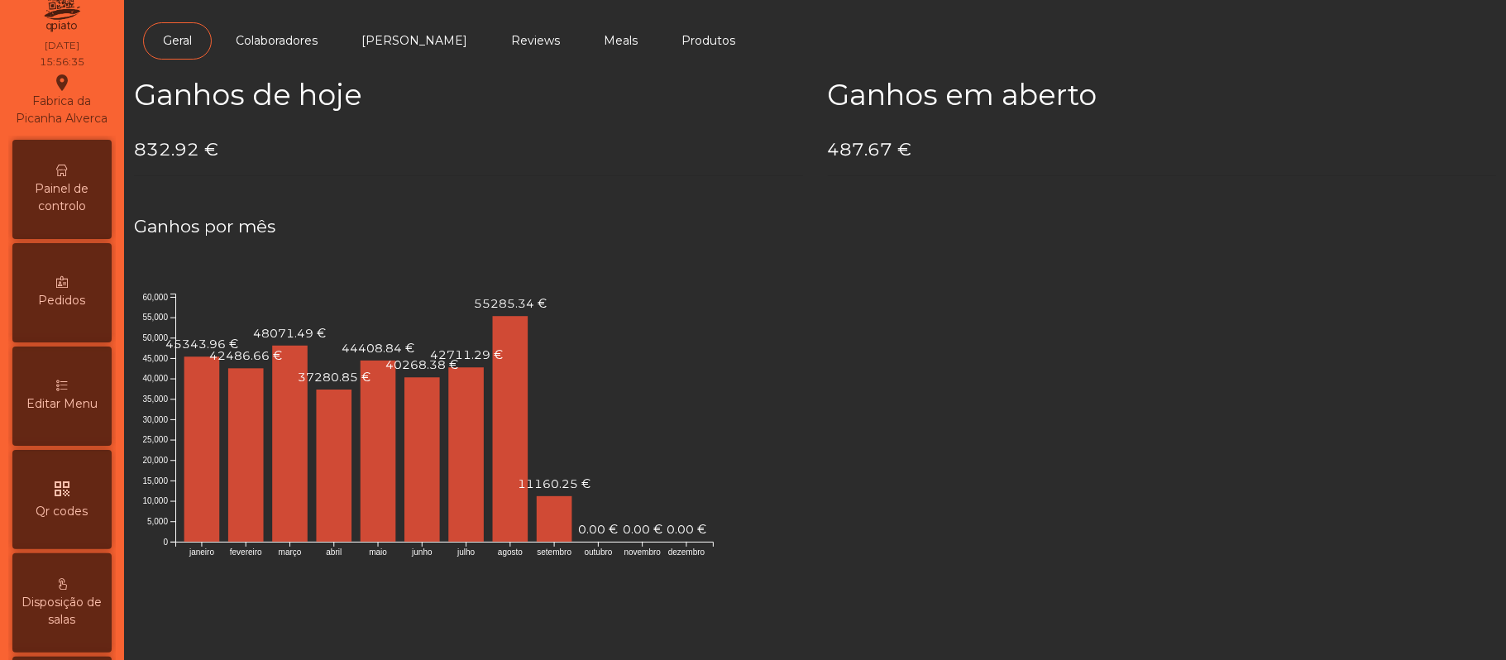
scroll to position [1, 0]
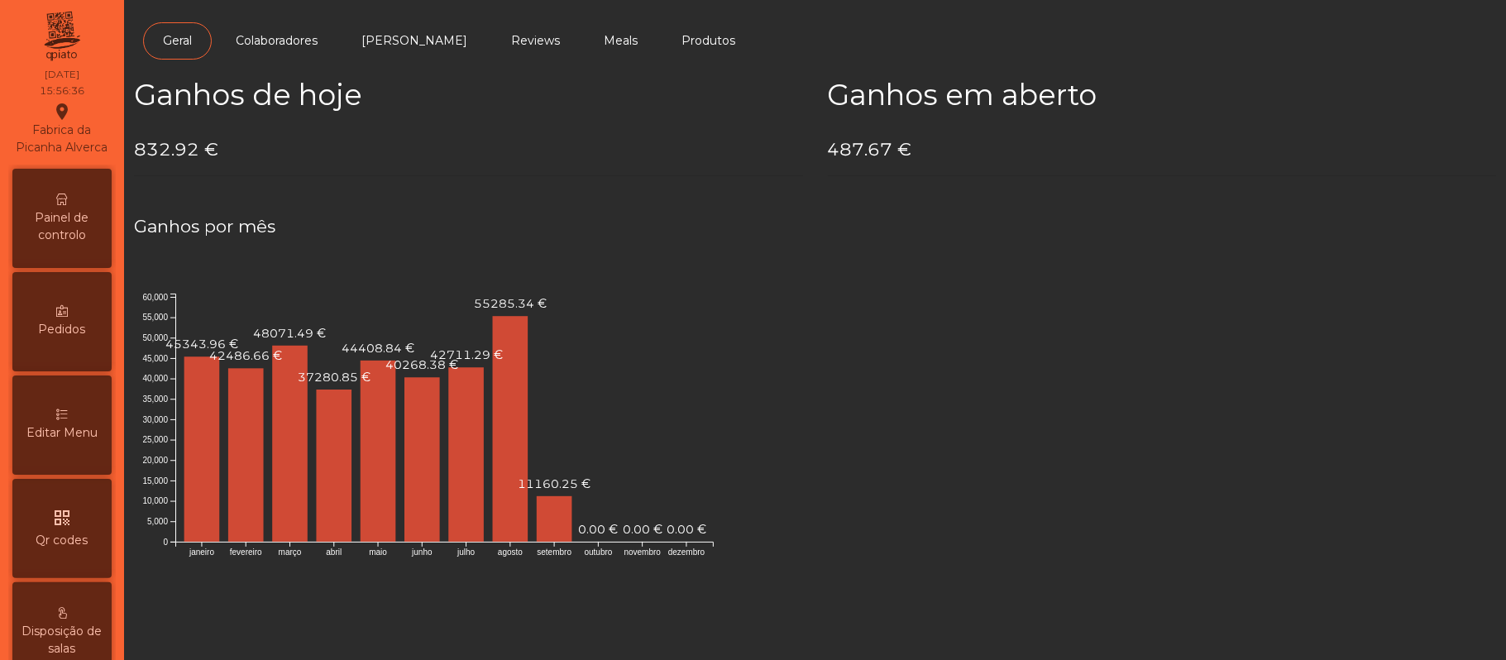
click at [77, 242] on span "Painel de controlo" at bounding box center [62, 226] width 91 height 35
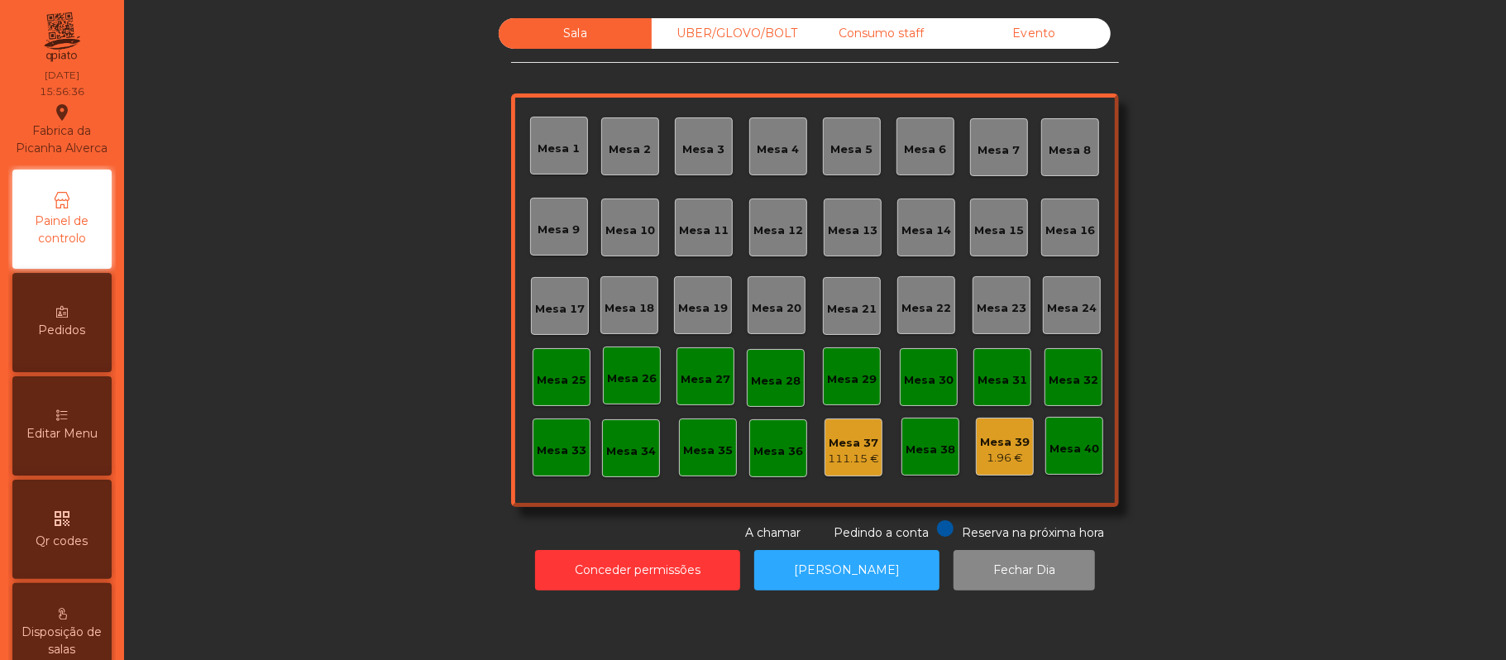
click at [1044, 48] on div "Evento" at bounding box center [1034, 33] width 153 height 31
